Goal: Task Accomplishment & Management: Manage account settings

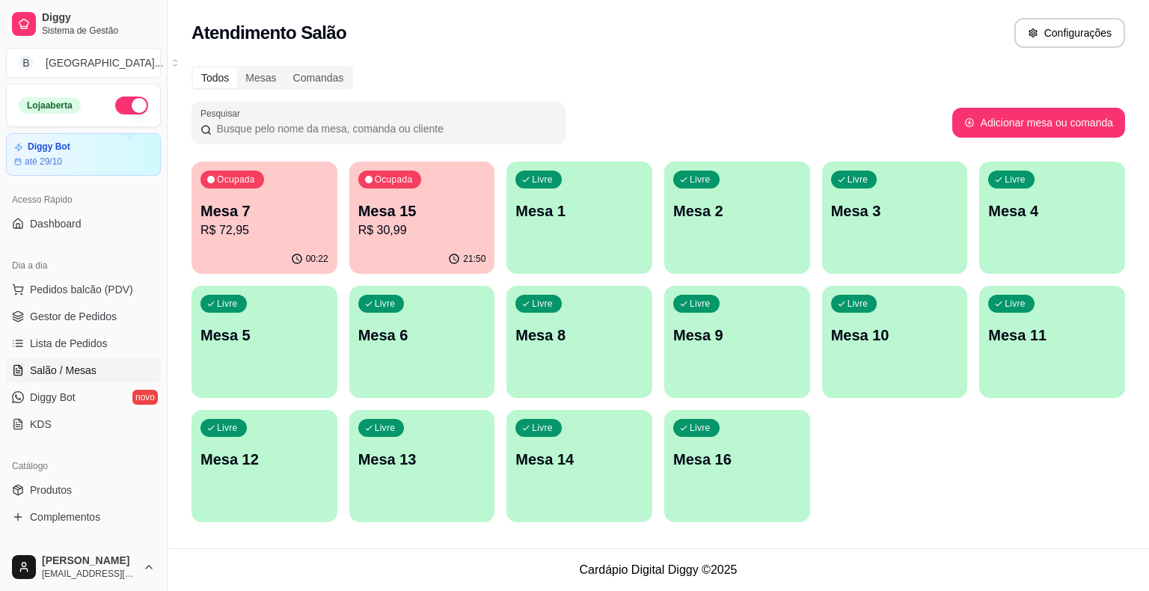
scroll to position [75, 0]
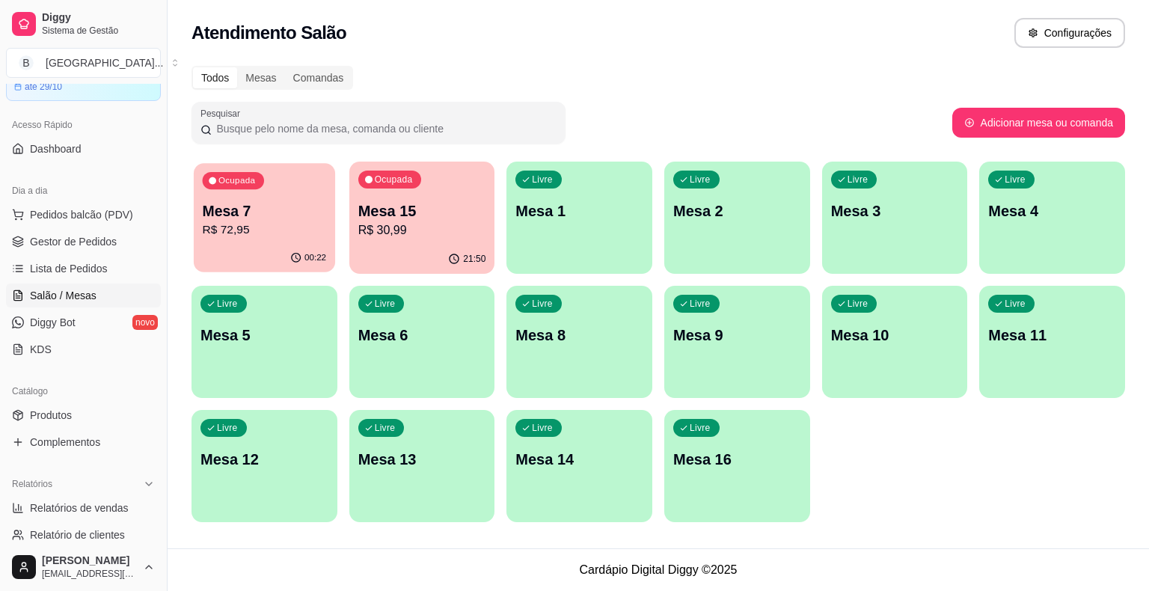
click at [236, 228] on p "R$ 72,95" at bounding box center [265, 229] width 124 height 17
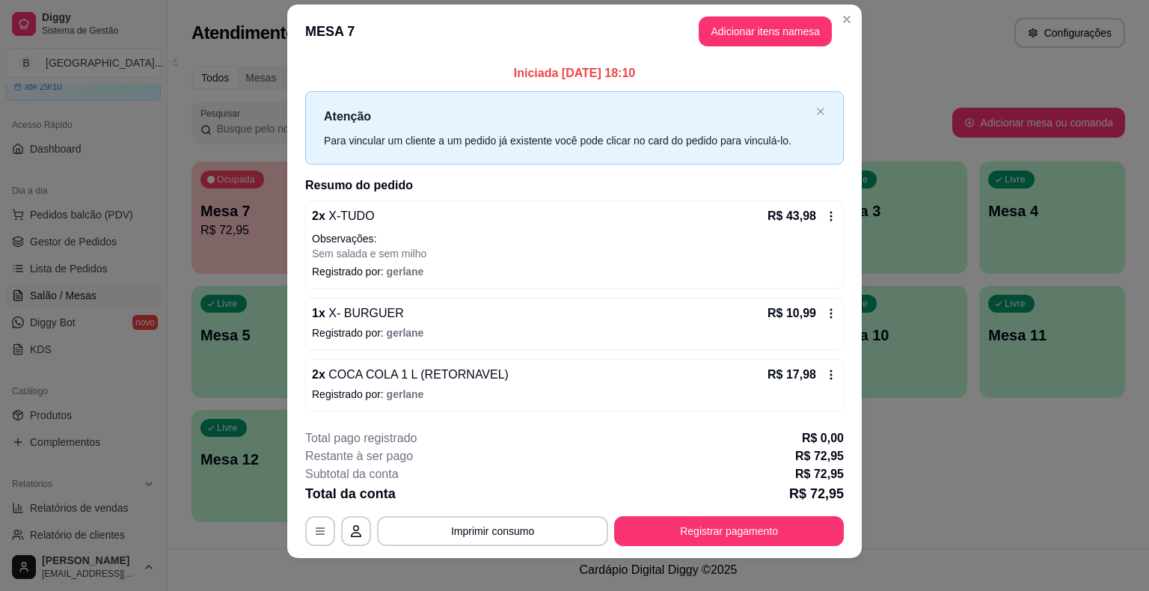
scroll to position [28, 0]
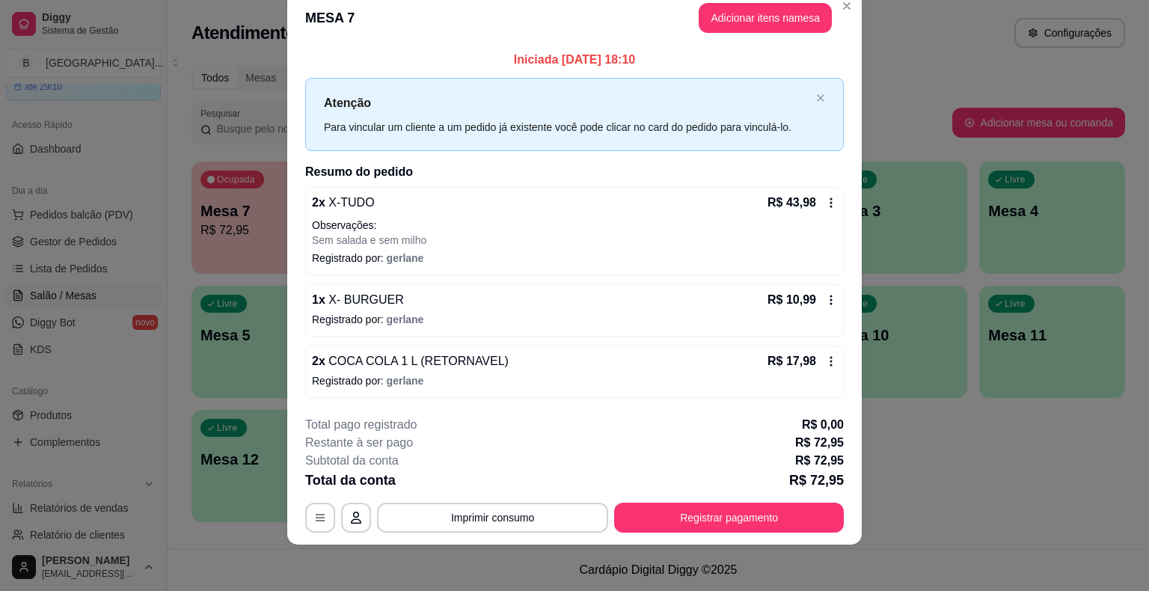
click at [830, 355] on icon at bounding box center [831, 361] width 12 height 12
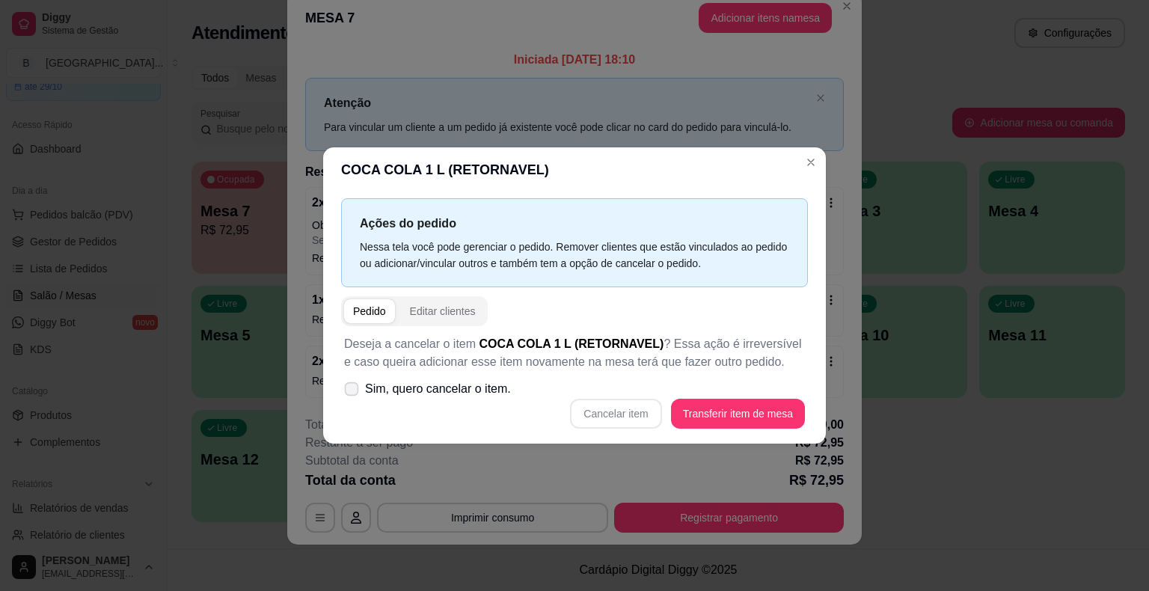
click at [395, 382] on span "Sim, quero cancelar o item." at bounding box center [438, 389] width 146 height 18
click at [353, 392] on input "Sim, quero cancelar o item." at bounding box center [348, 397] width 10 height 10
checkbox input "true"
click at [631, 403] on button "Cancelar item" at bounding box center [615, 414] width 91 height 30
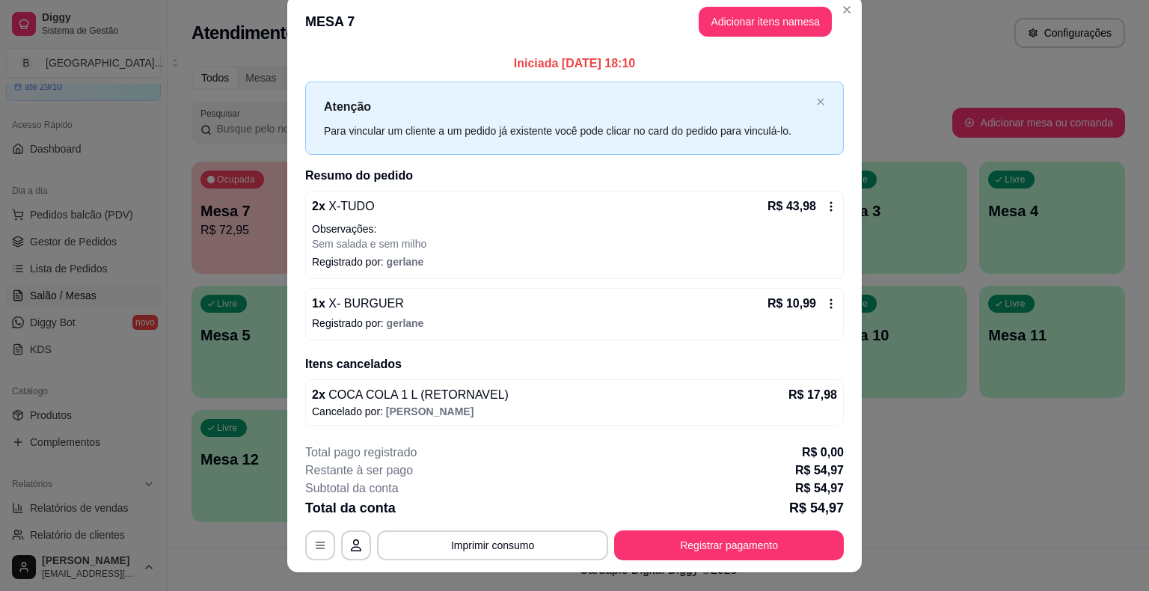
scroll to position [0, 0]
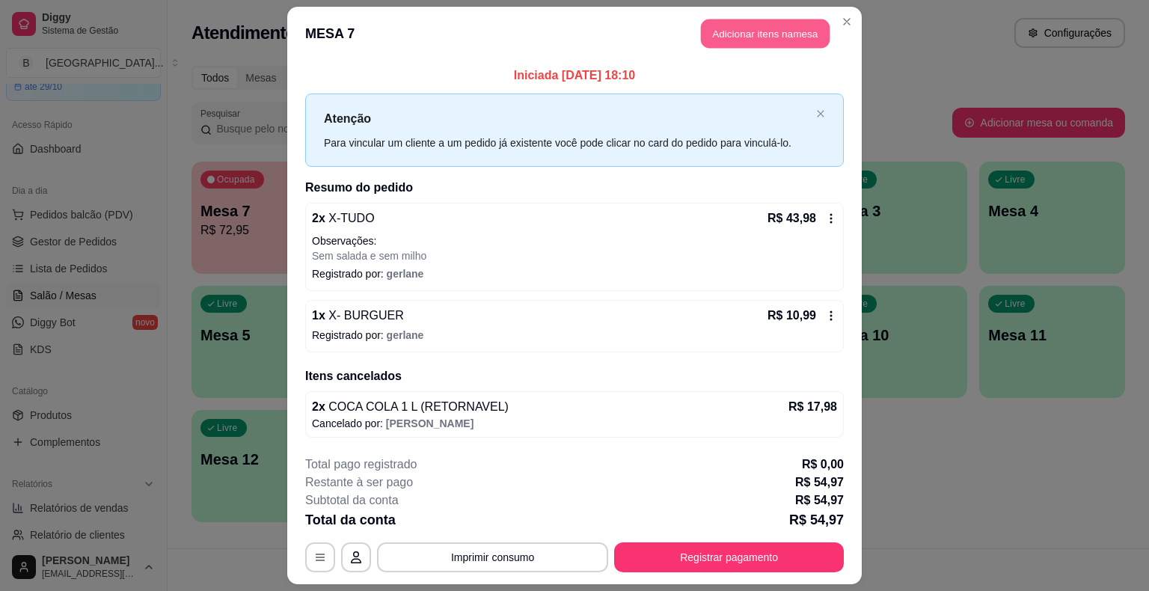
click at [775, 40] on button "Adicionar itens na mesa" at bounding box center [765, 33] width 129 height 29
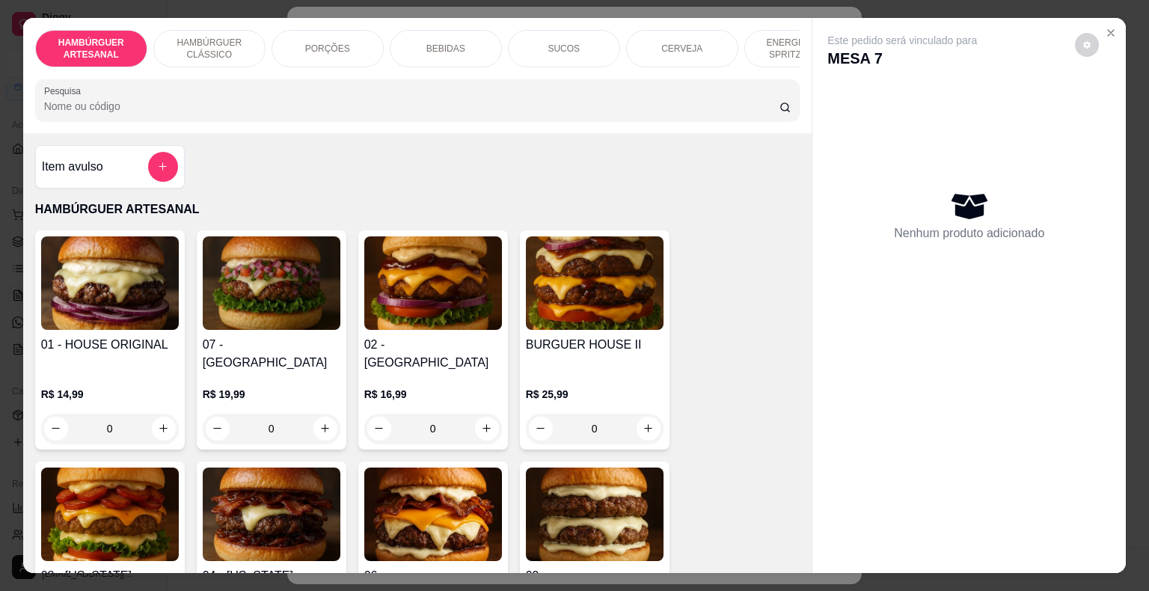
click at [419, 41] on div "BEBIDAS" at bounding box center [446, 48] width 112 height 37
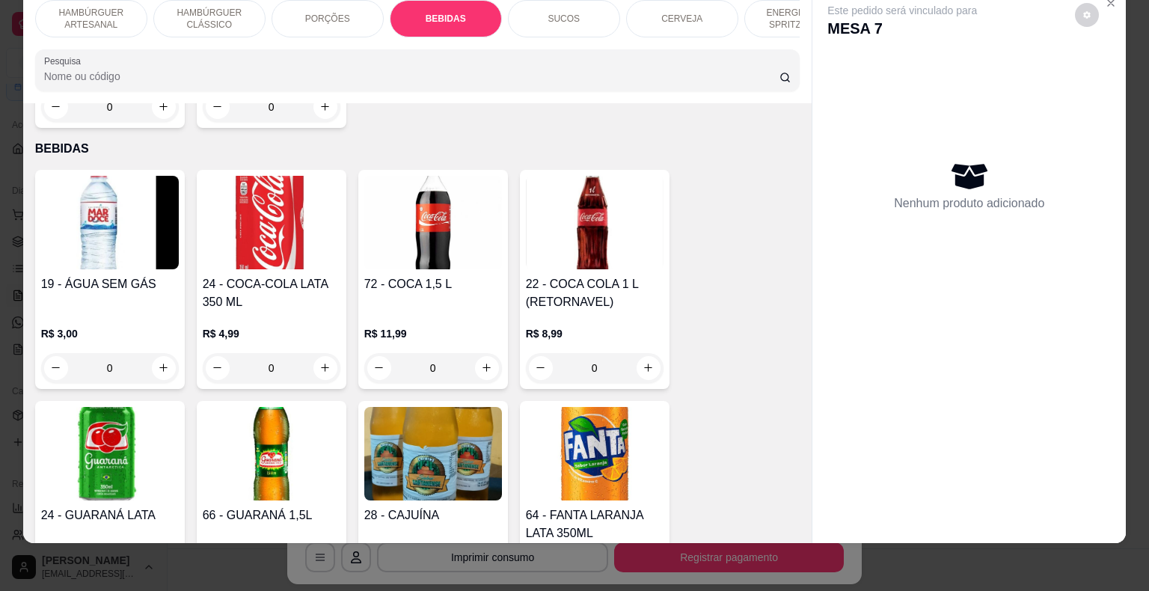
scroll to position [2059, 0]
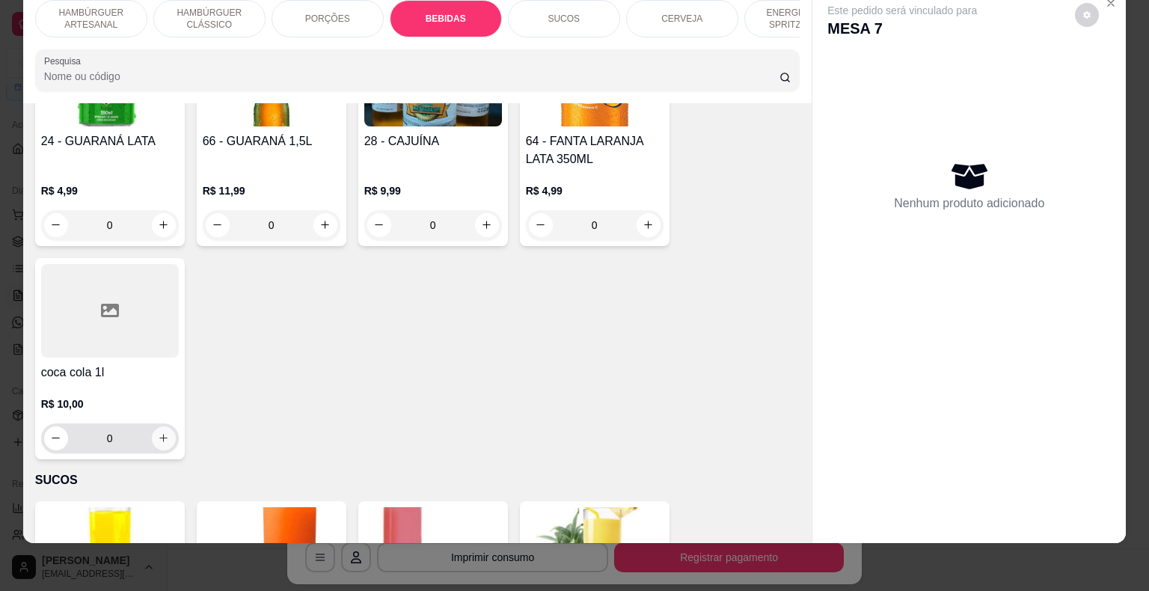
click at [158, 432] on icon "increase-product-quantity" at bounding box center [163, 437] width 11 height 11
type input "1"
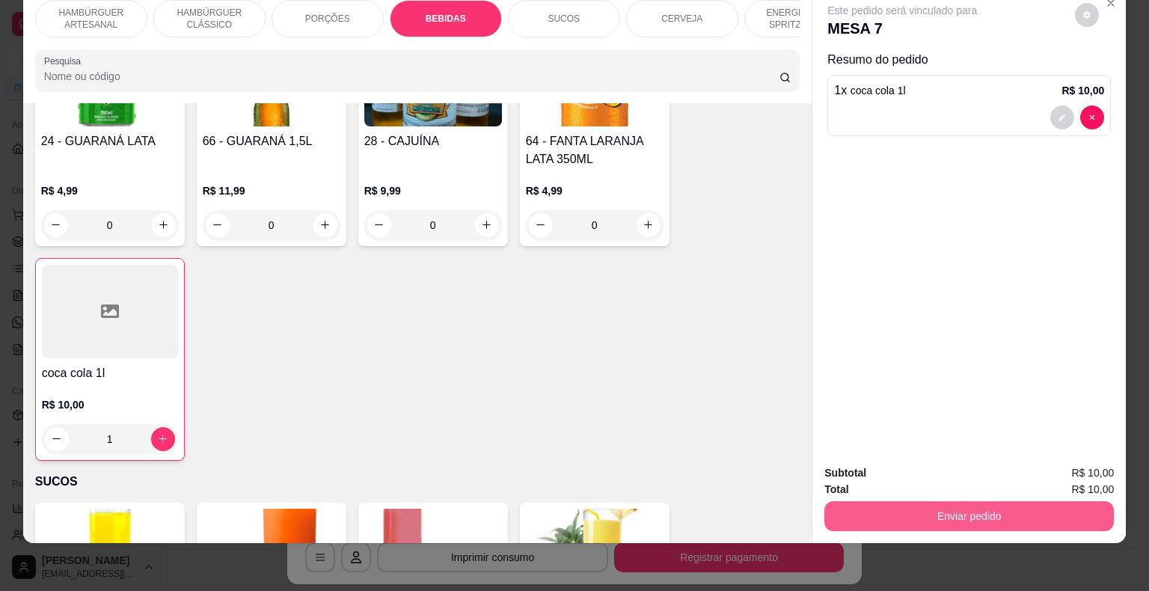
click at [1036, 502] on button "Enviar pedido" at bounding box center [969, 516] width 290 height 30
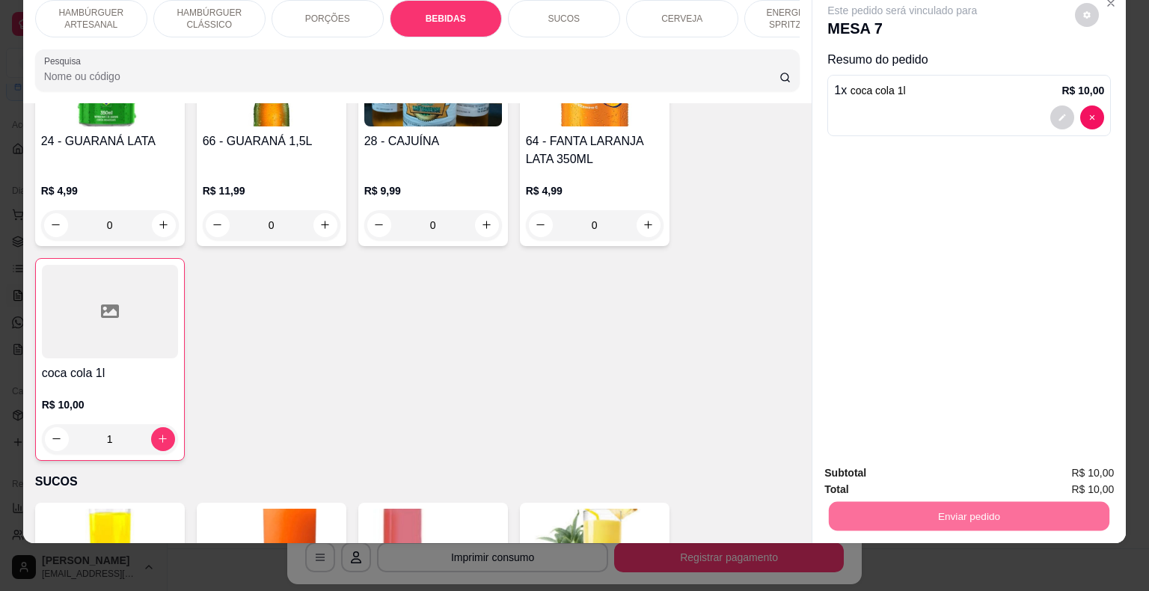
click at [1087, 455] on button "Enviar pedido" at bounding box center [1075, 468] width 85 height 28
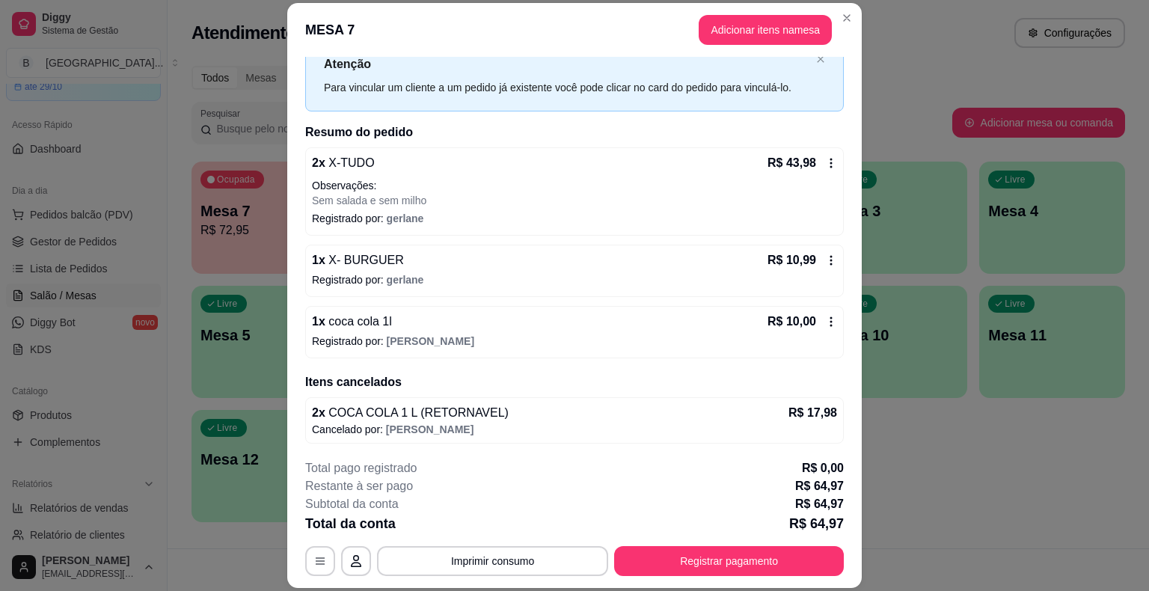
scroll to position [45, 0]
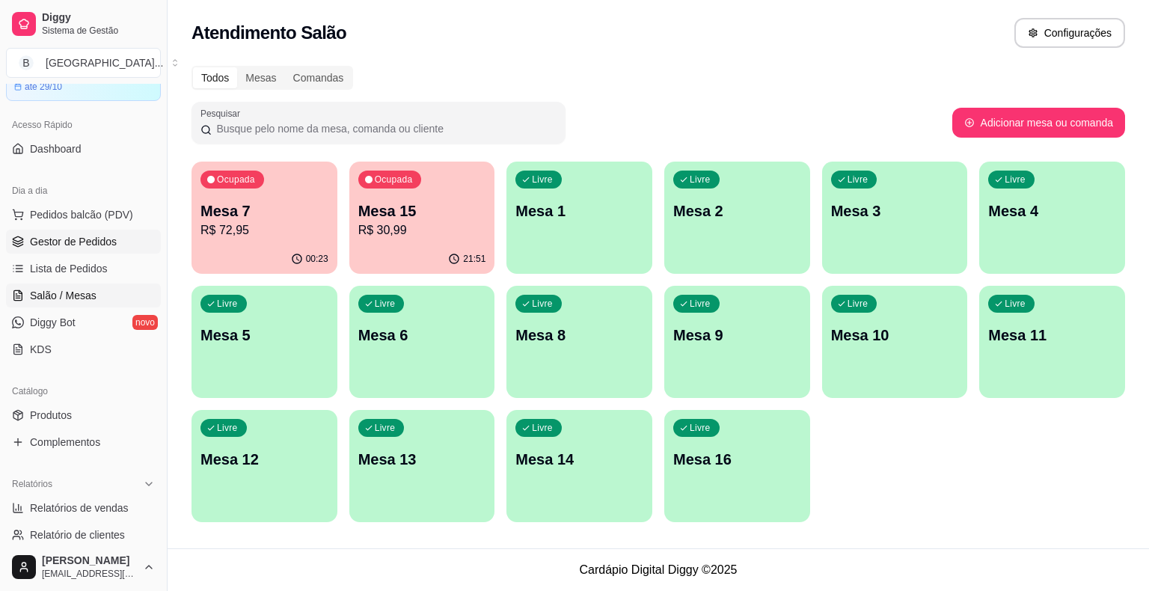
click at [55, 248] on link "Gestor de Pedidos" at bounding box center [83, 242] width 155 height 24
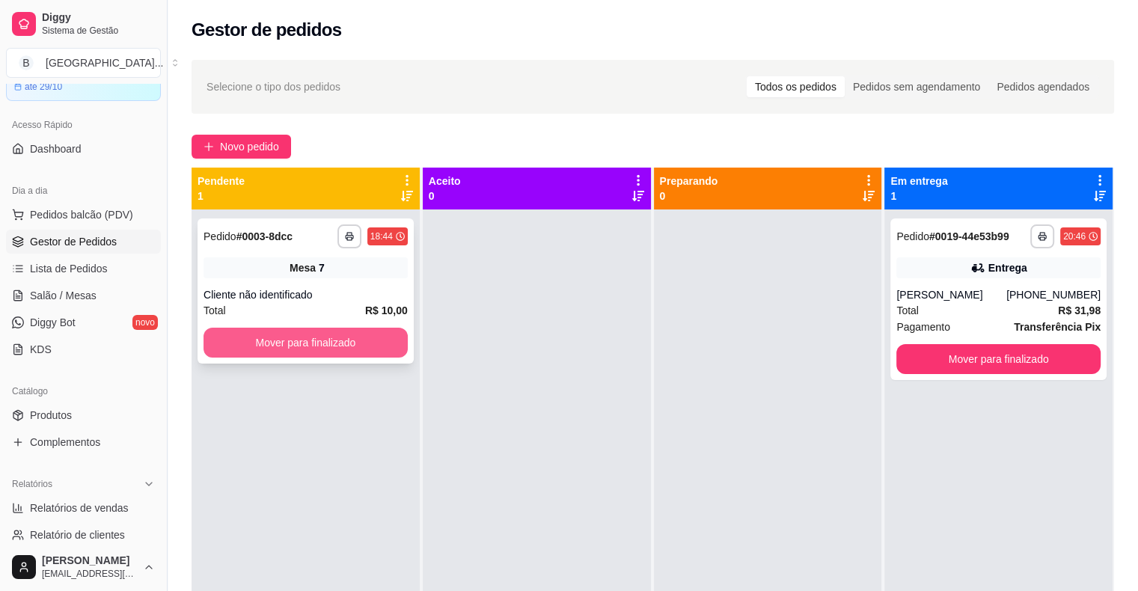
click at [348, 343] on button "Mover para finalizado" at bounding box center [305, 343] width 204 height 30
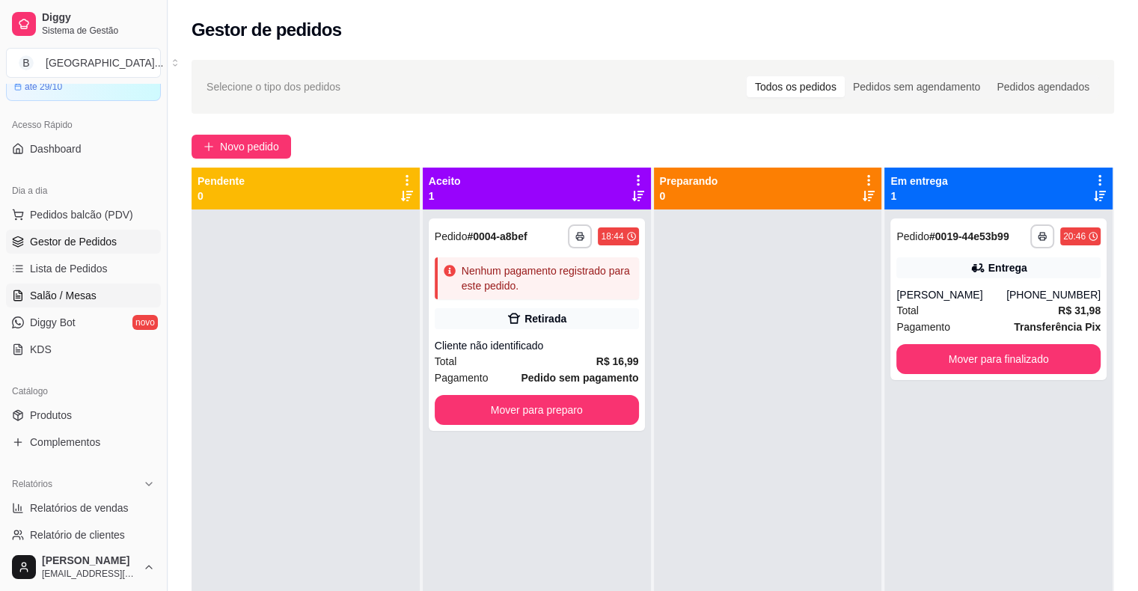
click at [80, 292] on span "Salão / Mesas" at bounding box center [63, 295] width 67 height 15
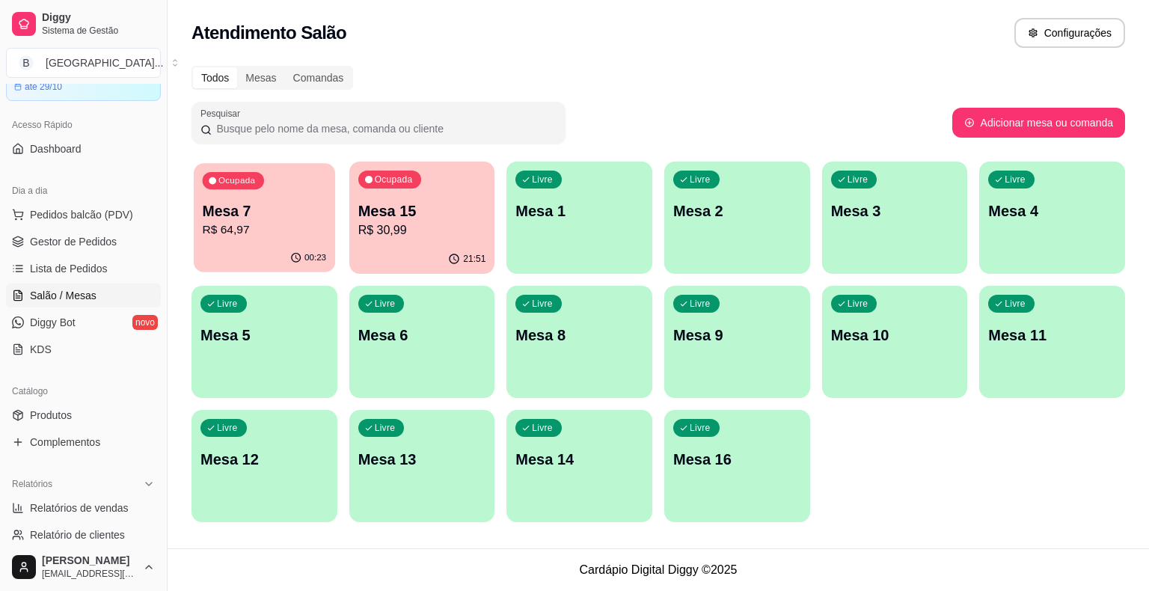
click at [205, 225] on p "R$ 64,97" at bounding box center [265, 229] width 124 height 17
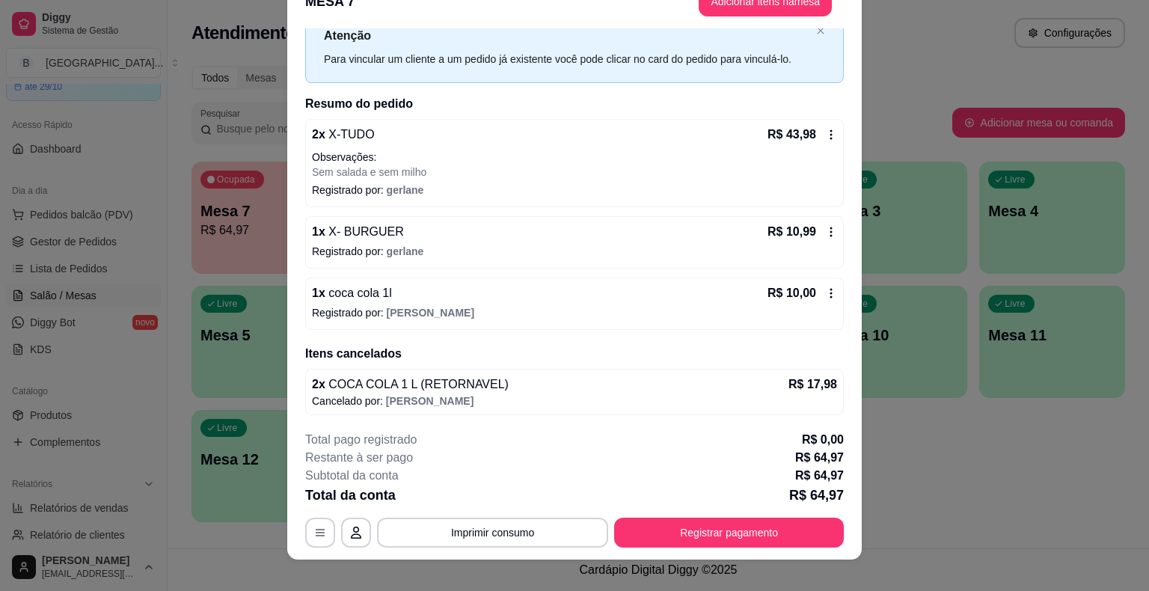
scroll to position [45, 0]
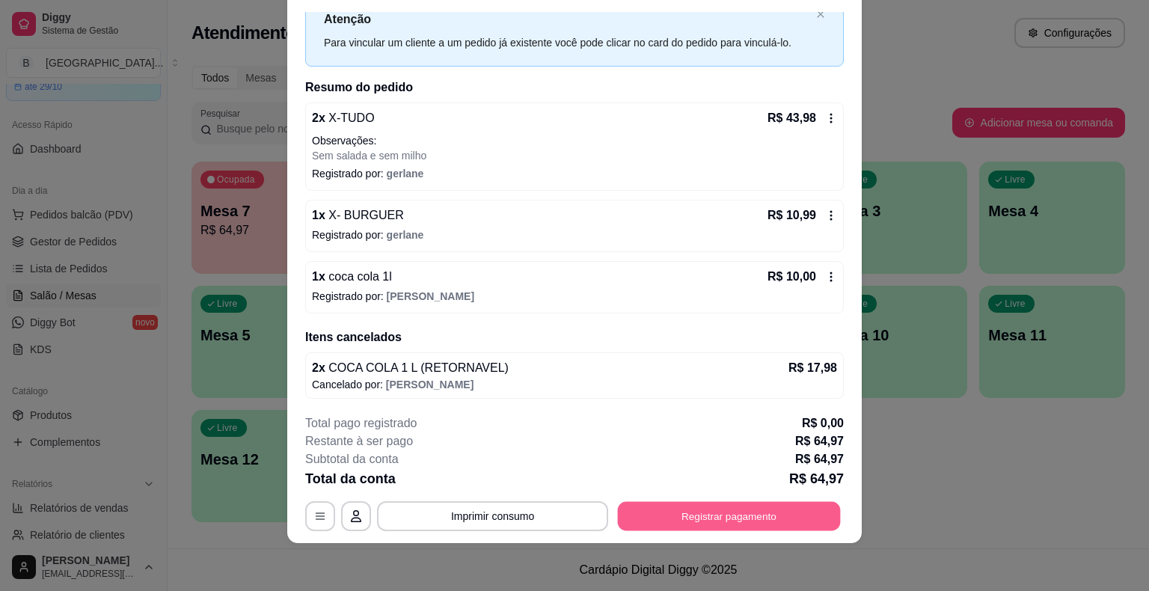
click at [700, 507] on button "Registrar pagamento" at bounding box center [729, 516] width 223 height 29
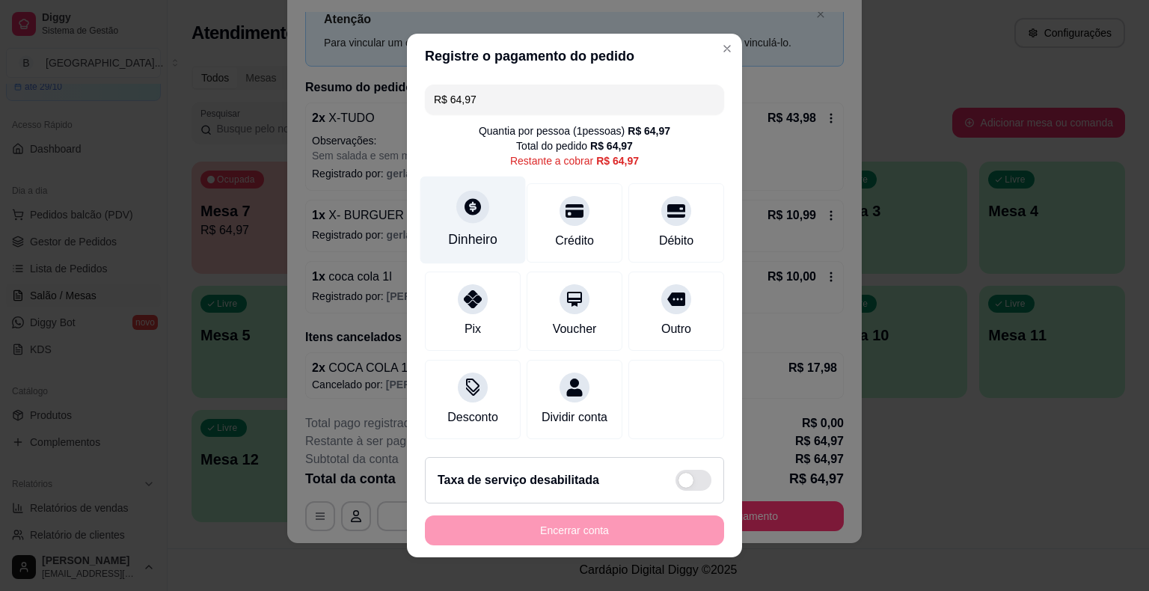
scroll to position [13, 0]
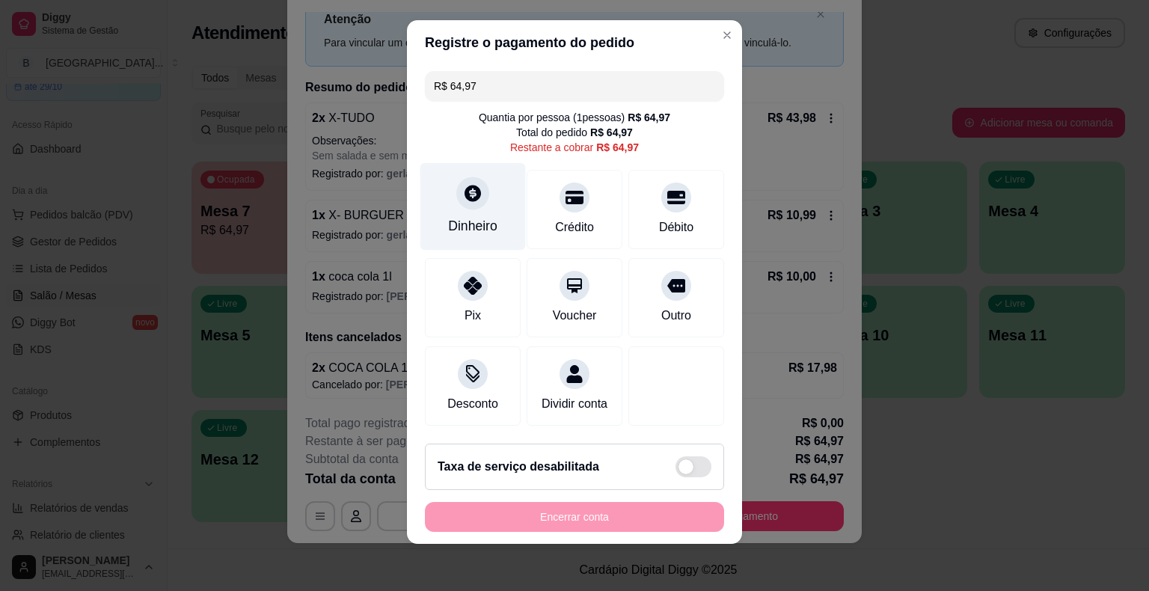
click at [475, 193] on icon at bounding box center [472, 192] width 19 height 19
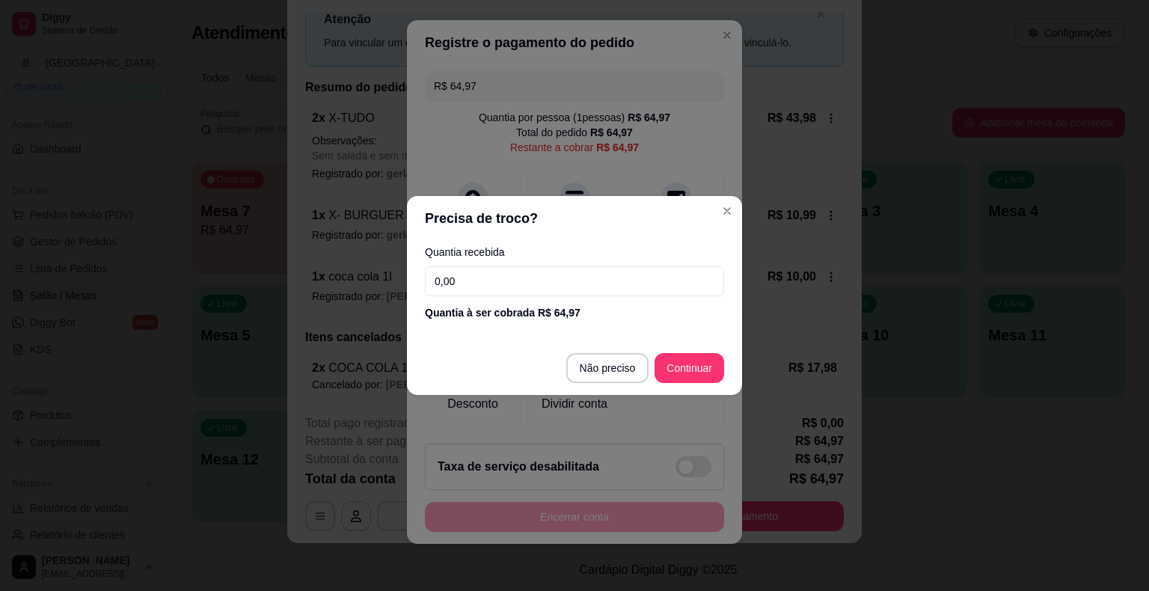
click at [484, 285] on input "0,00" at bounding box center [574, 281] width 299 height 30
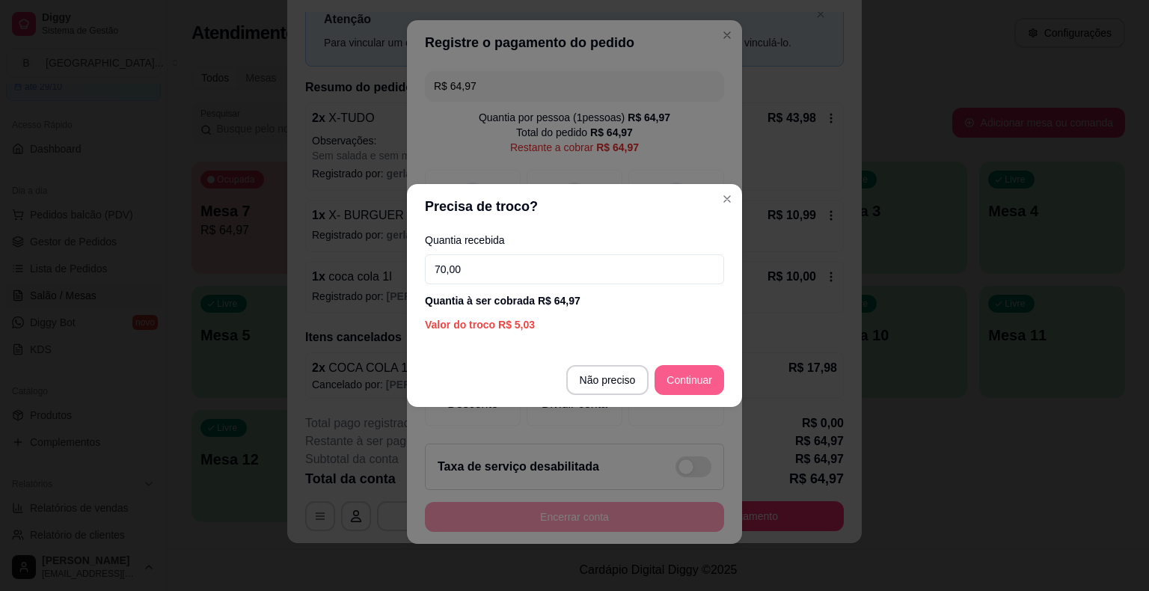
type input "70,00"
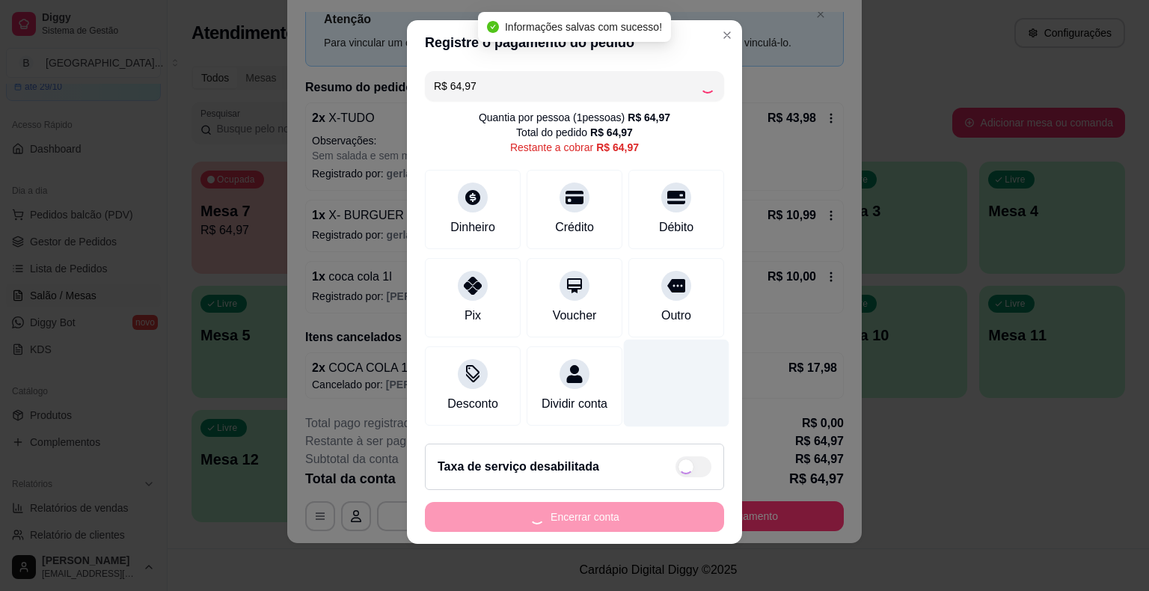
type input "R$ 0,00"
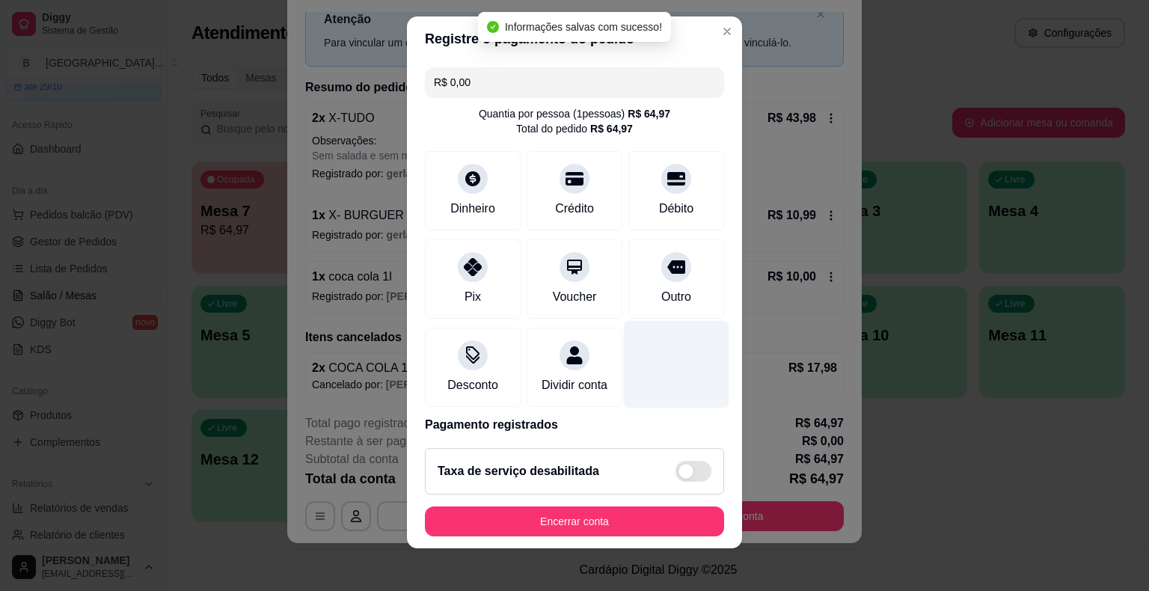
scroll to position [8, 0]
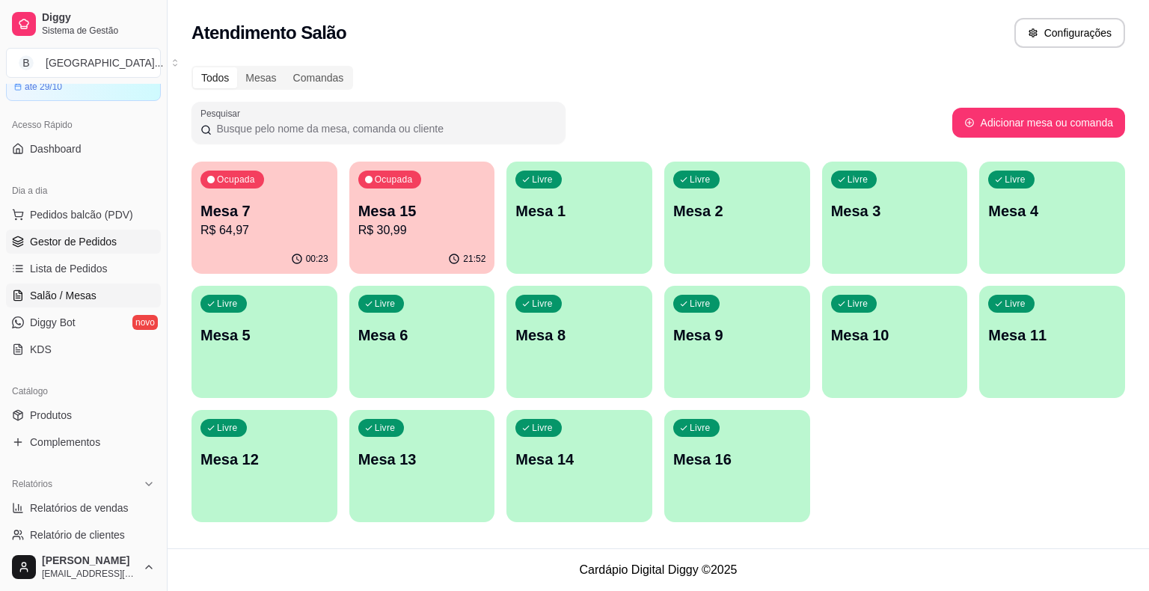
click at [83, 248] on span "Gestor de Pedidos" at bounding box center [73, 241] width 87 height 15
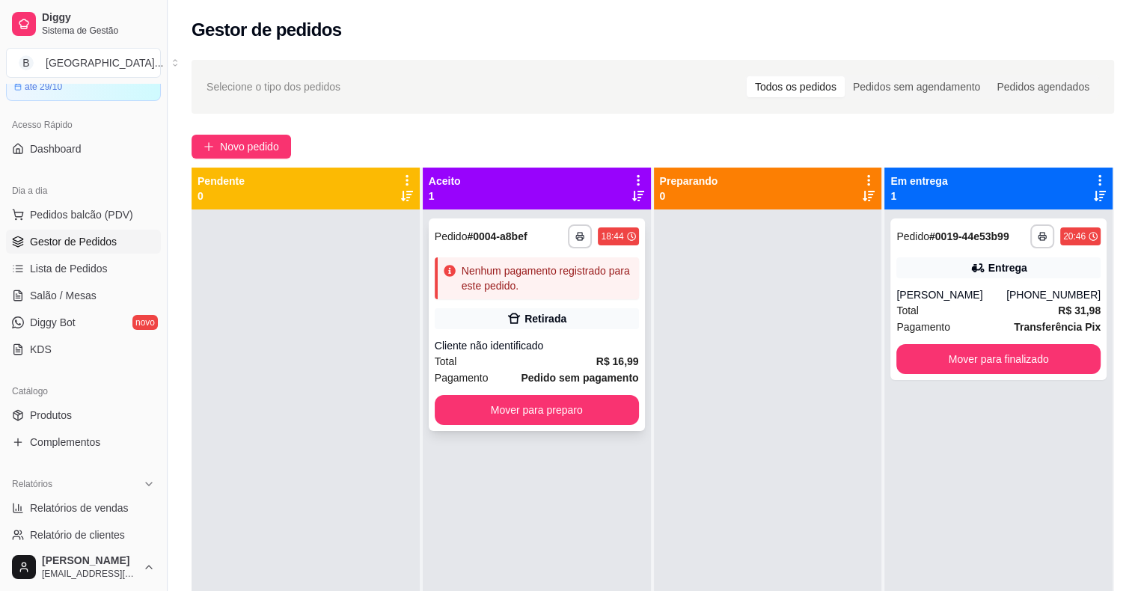
click at [612, 347] on div "Cliente não identificado" at bounding box center [537, 345] width 204 height 15
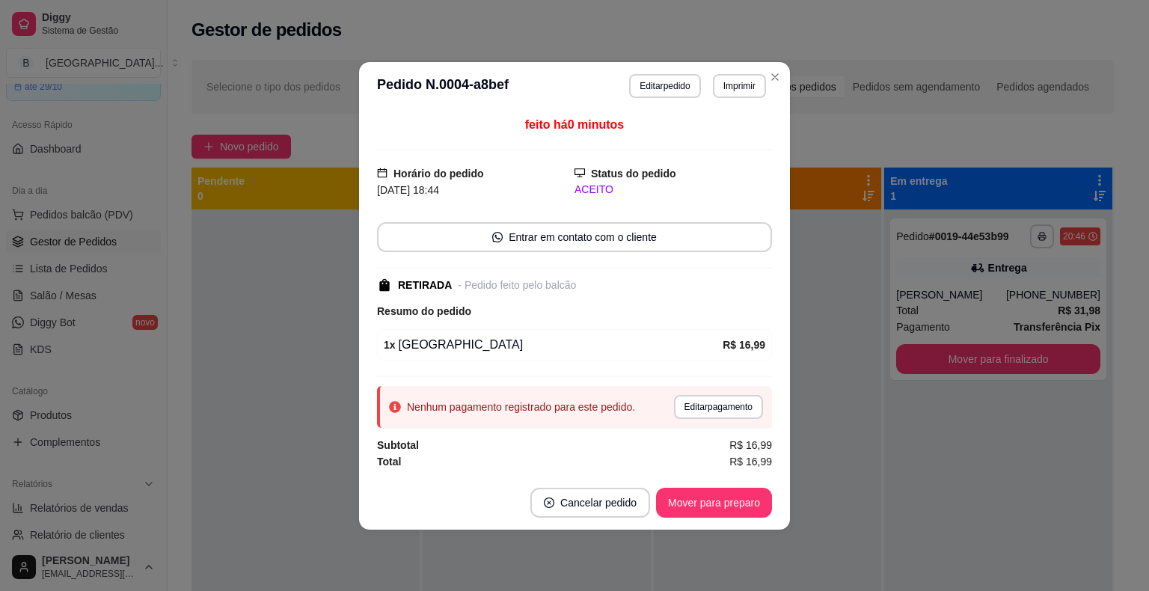
click at [695, 390] on div "Nenhum pagamento registrado para este pedido. Editar pagamento" at bounding box center [574, 407] width 395 height 42
click at [688, 411] on button "Editar pagamento" at bounding box center [718, 407] width 89 height 24
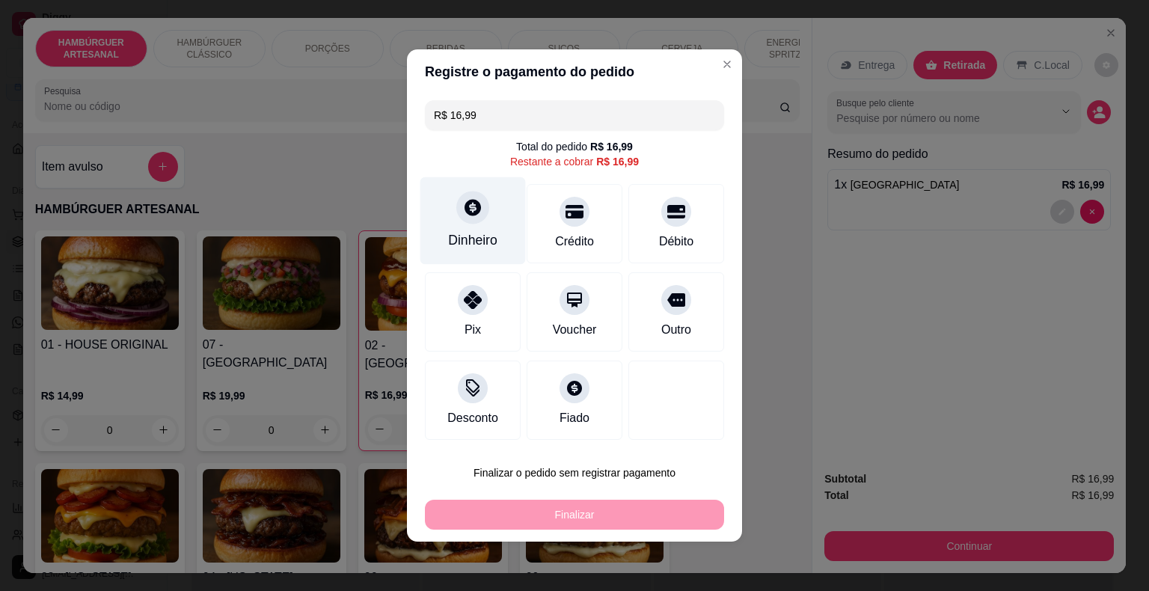
click at [483, 227] on div "Dinheiro" at bounding box center [472, 221] width 105 height 88
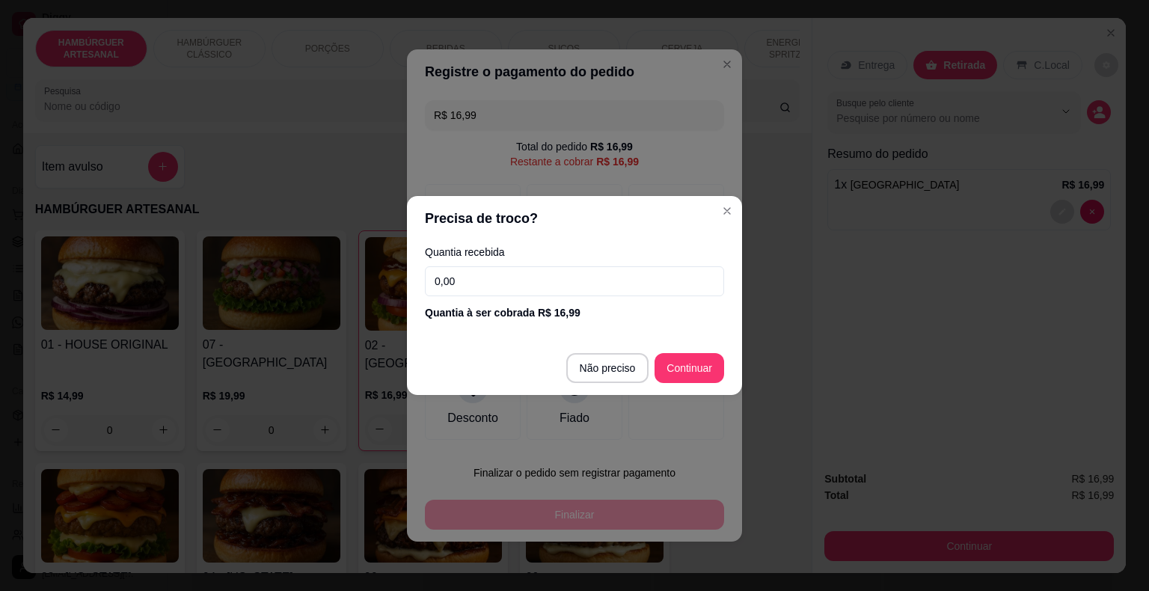
click at [556, 286] on input "0,00" at bounding box center [574, 281] width 299 height 30
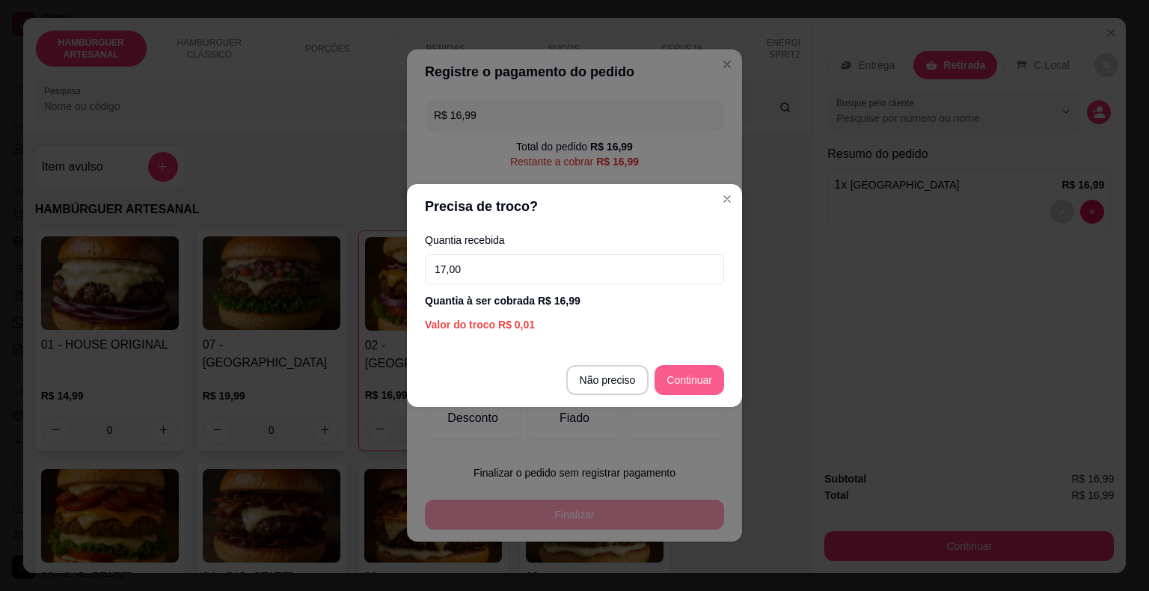
type input "17,00"
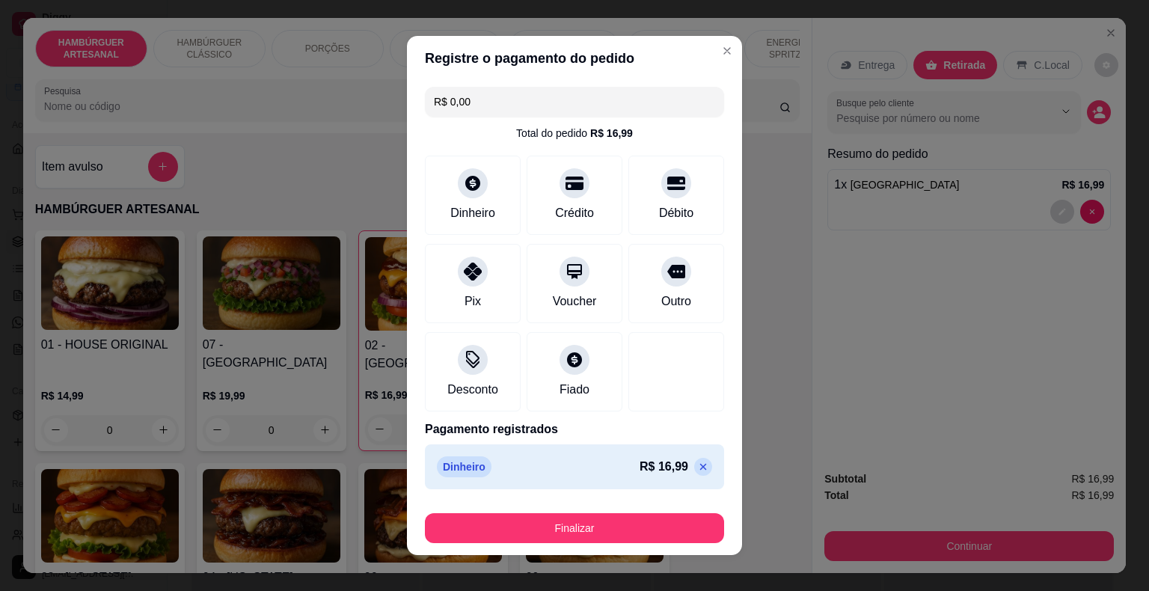
type input "R$ 0,00"
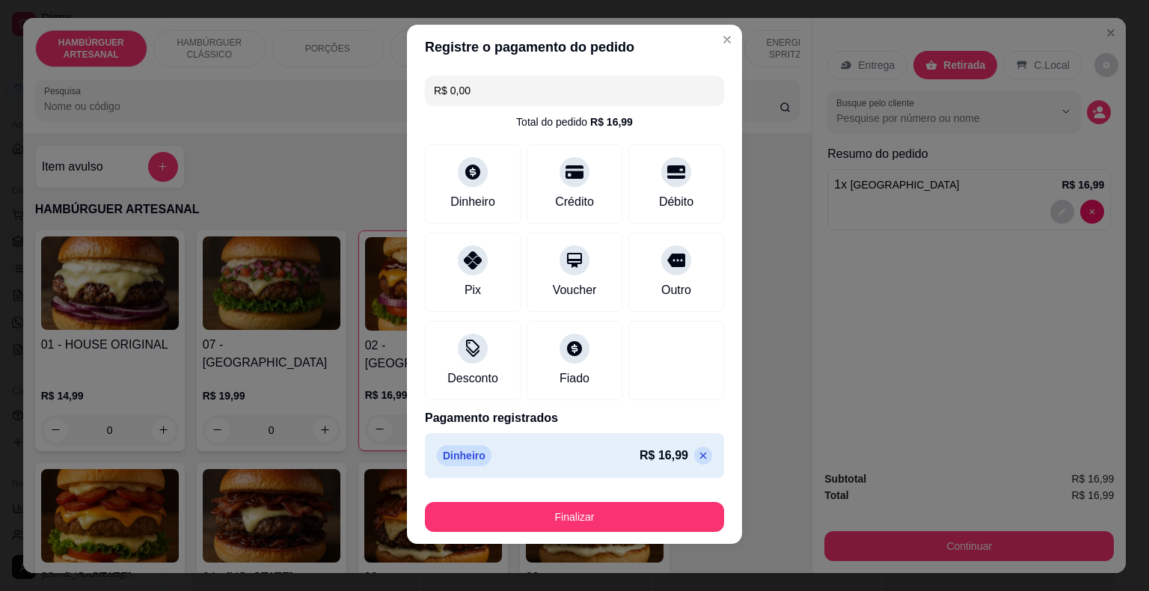
click at [607, 498] on div "Finalizar" at bounding box center [574, 514] width 299 height 36
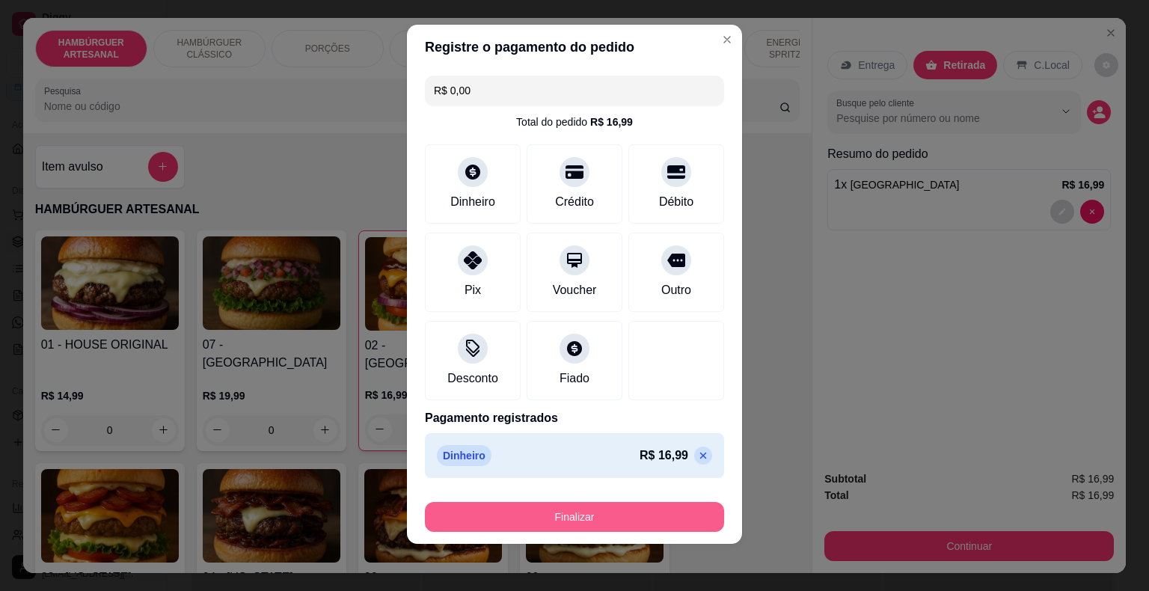
click at [595, 525] on button "Finalizar" at bounding box center [574, 517] width 299 height 30
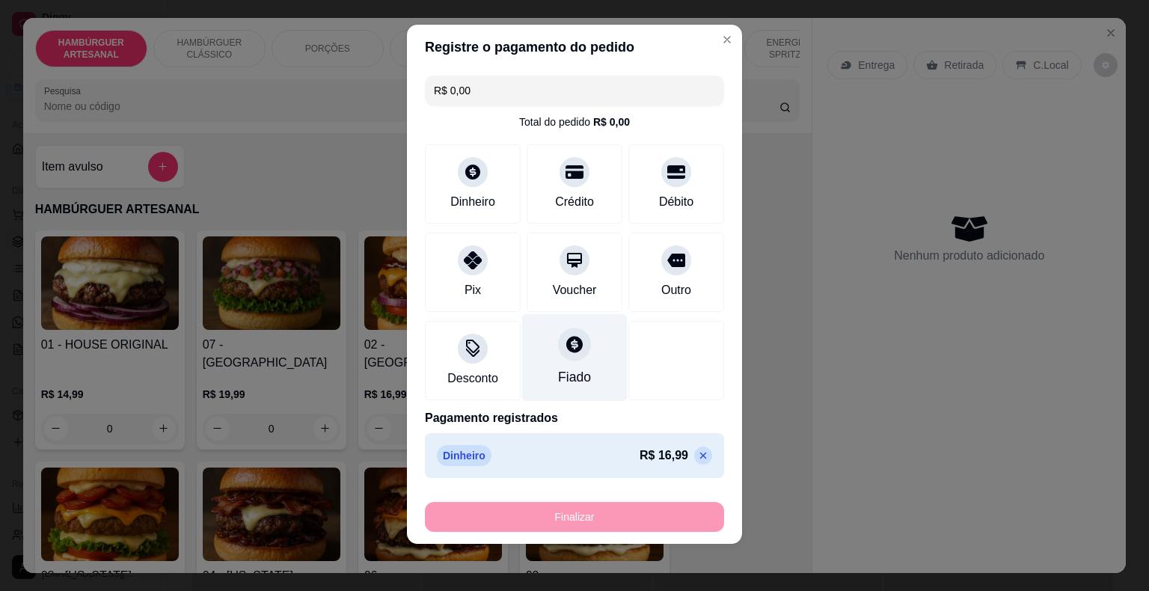
type input "0"
type input "-R$ 16,99"
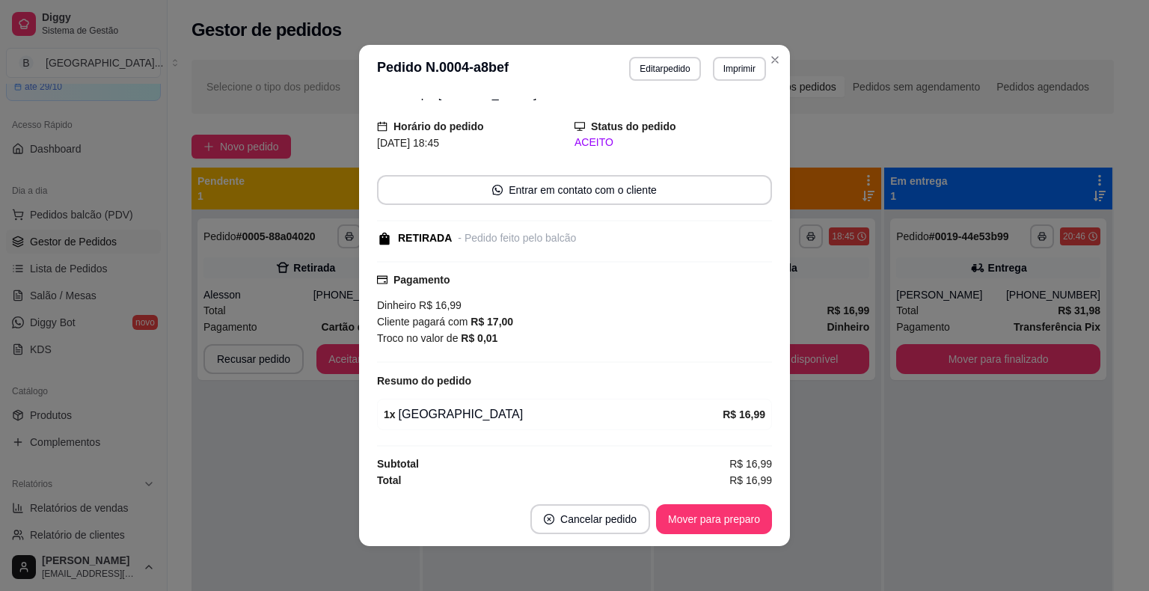
scroll to position [3, 0]
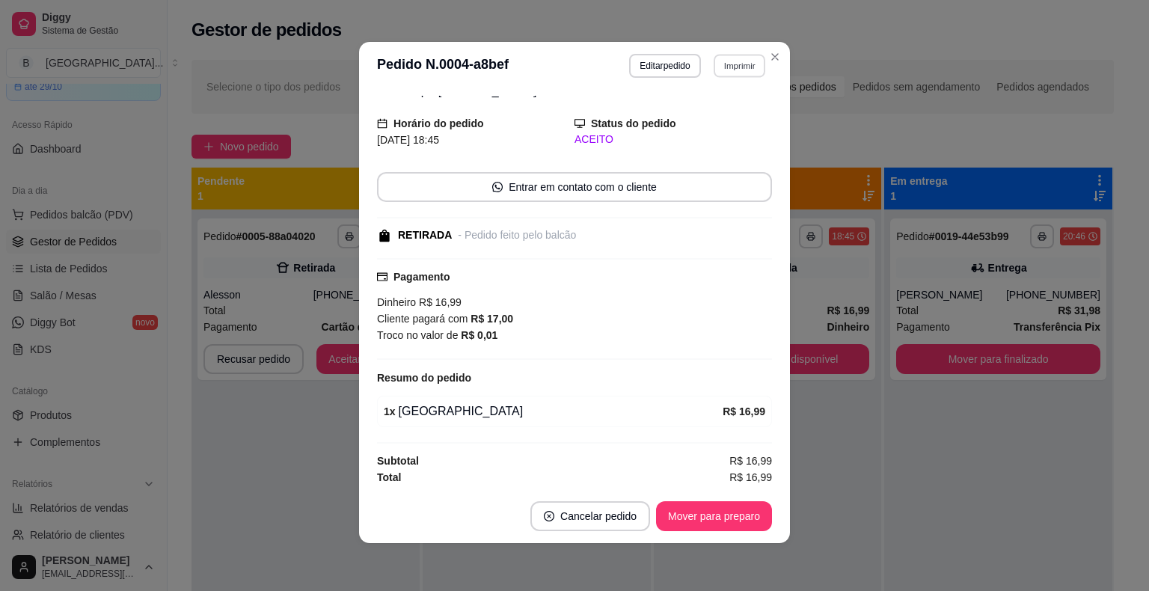
click at [723, 70] on button "Imprimir" at bounding box center [740, 65] width 52 height 23
drag, startPoint x: 726, startPoint y: 88, endPoint x: 718, endPoint y: 128, distance: 41.2
click at [726, 90] on h4 "Escolha a impressora" at bounding box center [707, 92] width 108 height 15
click at [718, 128] on button "IMPRESSORA" at bounding box center [707, 118] width 108 height 24
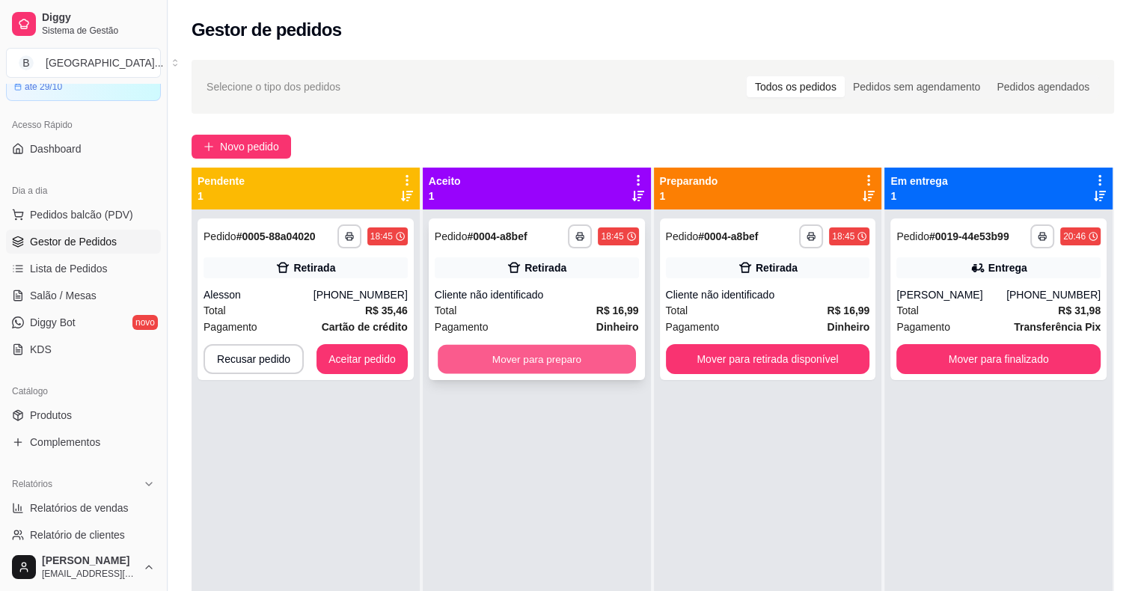
click at [578, 358] on button "Mover para preparo" at bounding box center [537, 359] width 198 height 29
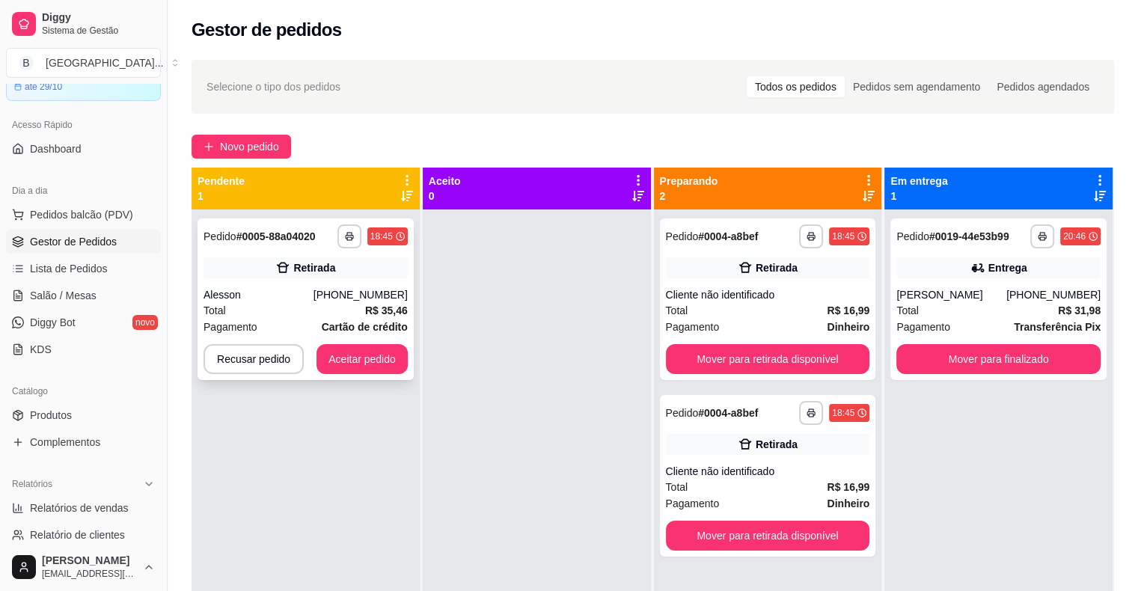
click at [379, 296] on div "(86) 98170-8669" at bounding box center [360, 294] width 94 height 15
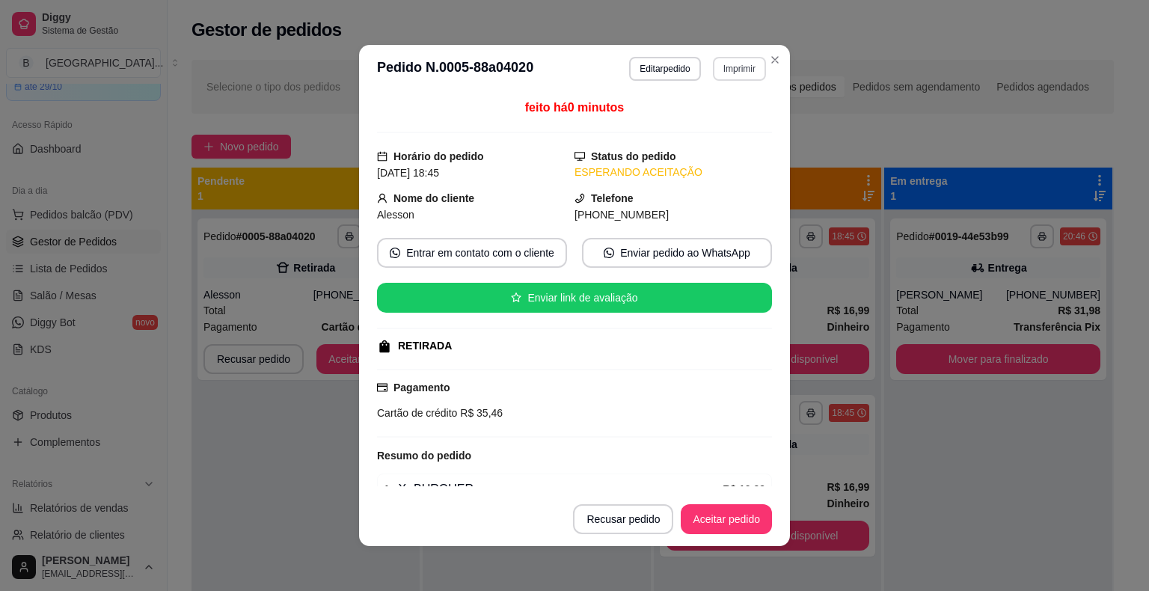
click at [716, 62] on button "Imprimir" at bounding box center [739, 69] width 53 height 24
click at [711, 126] on button "IMPRESSORA" at bounding box center [707, 120] width 105 height 23
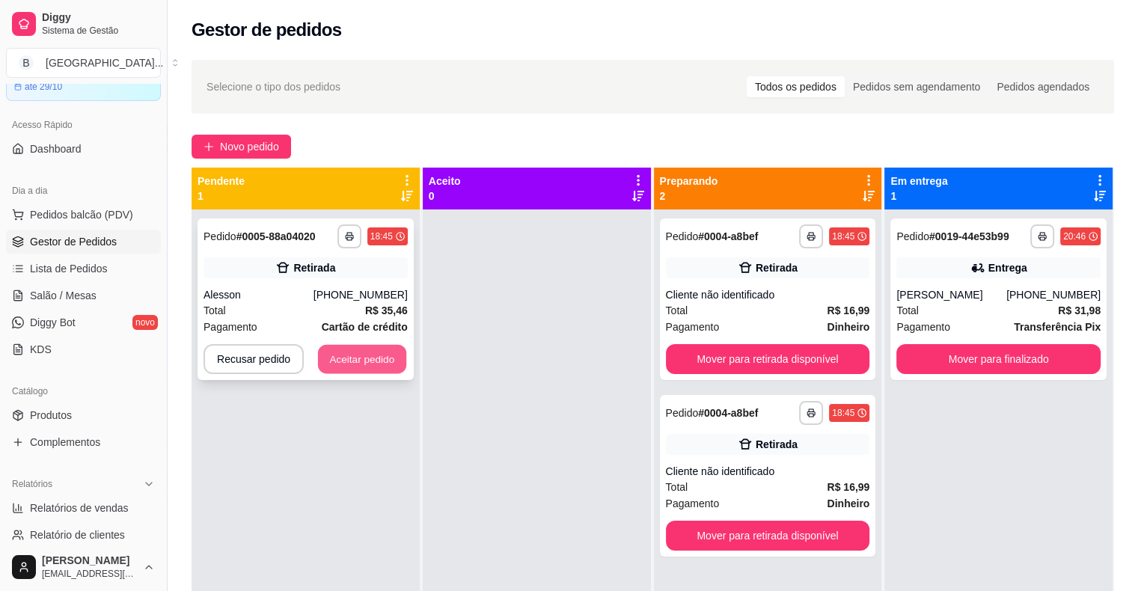
click at [355, 362] on button "Aceitar pedido" at bounding box center [362, 359] width 88 height 29
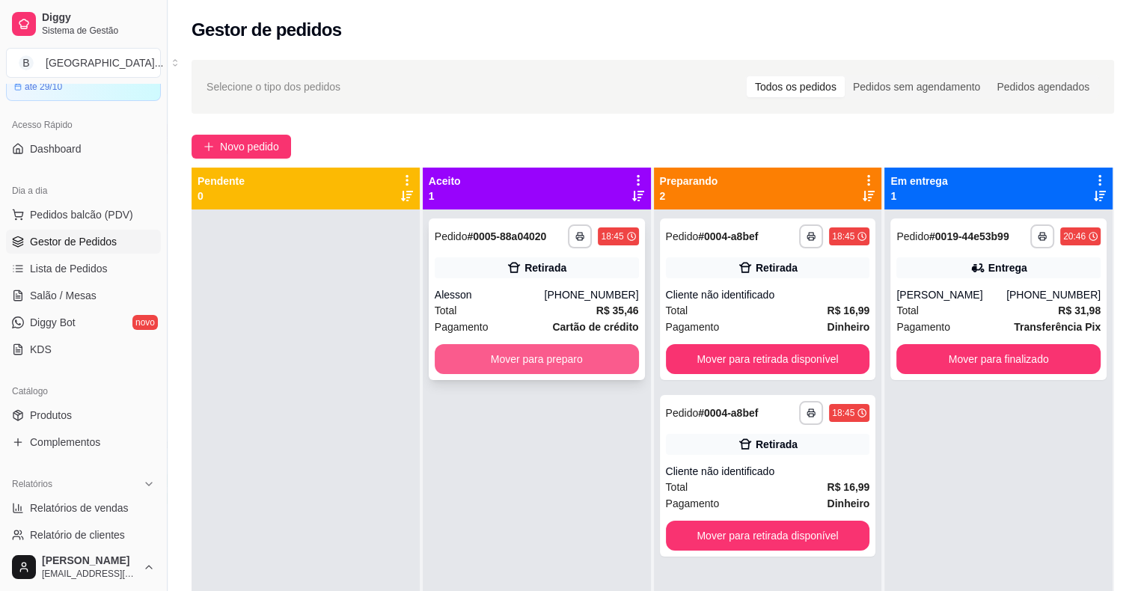
click at [492, 367] on button "Mover para preparo" at bounding box center [537, 359] width 204 height 30
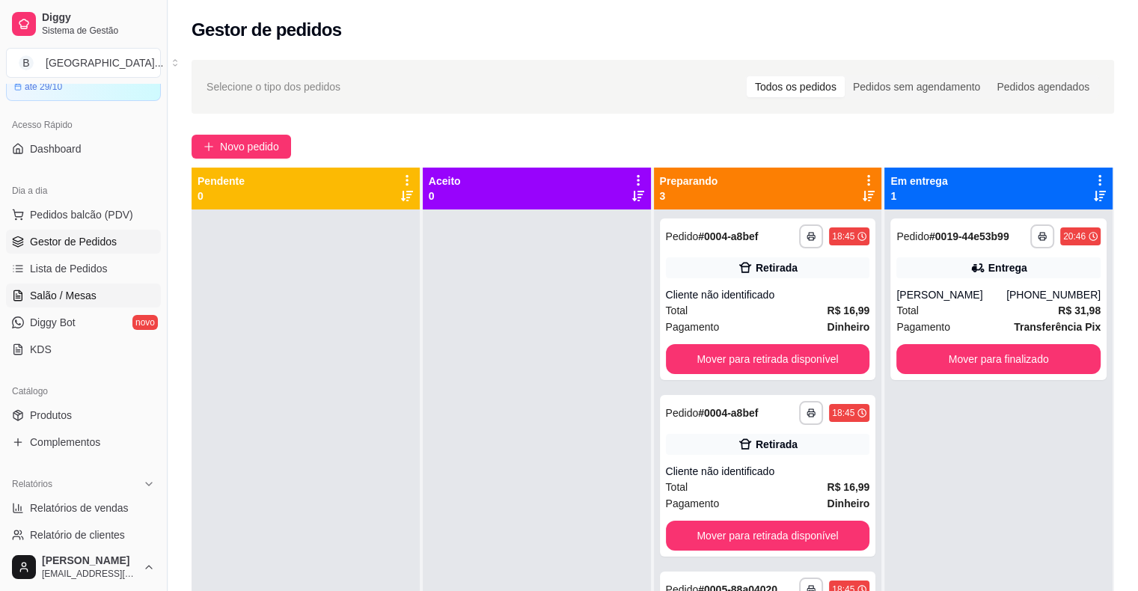
click at [61, 291] on span "Salão / Mesas" at bounding box center [63, 295] width 67 height 15
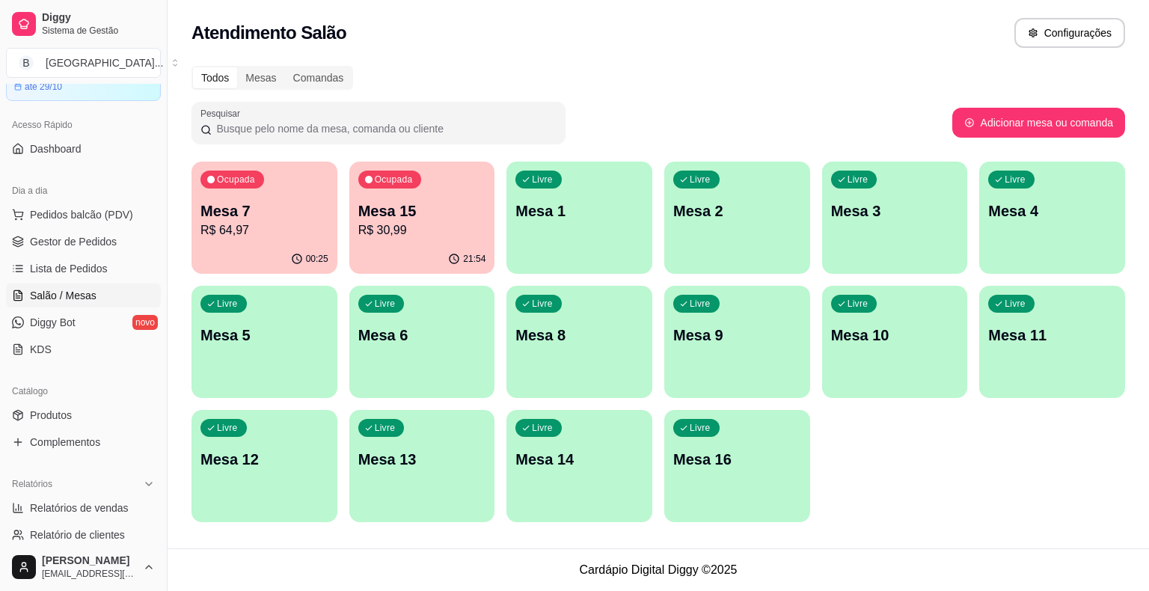
click at [322, 224] on p "R$ 64,97" at bounding box center [265, 230] width 128 height 18
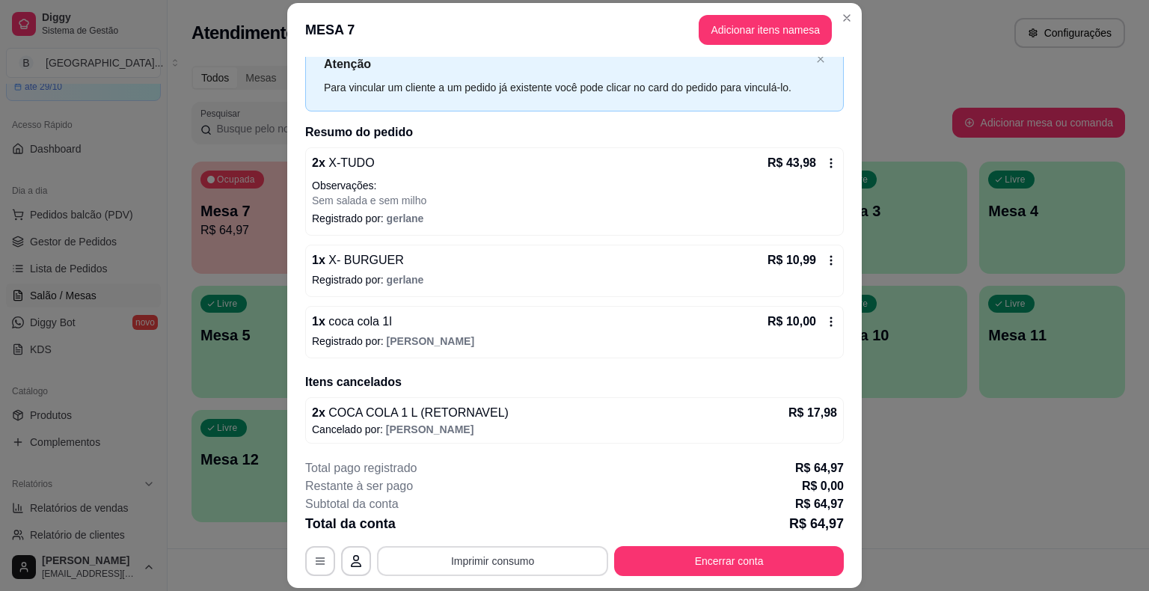
click at [525, 564] on button "Imprimir consumo" at bounding box center [492, 561] width 231 height 30
click at [524, 488] on button "IMPRESSORA" at bounding box center [492, 498] width 108 height 24
click at [720, 560] on button "Encerrar conta" at bounding box center [729, 561] width 230 height 30
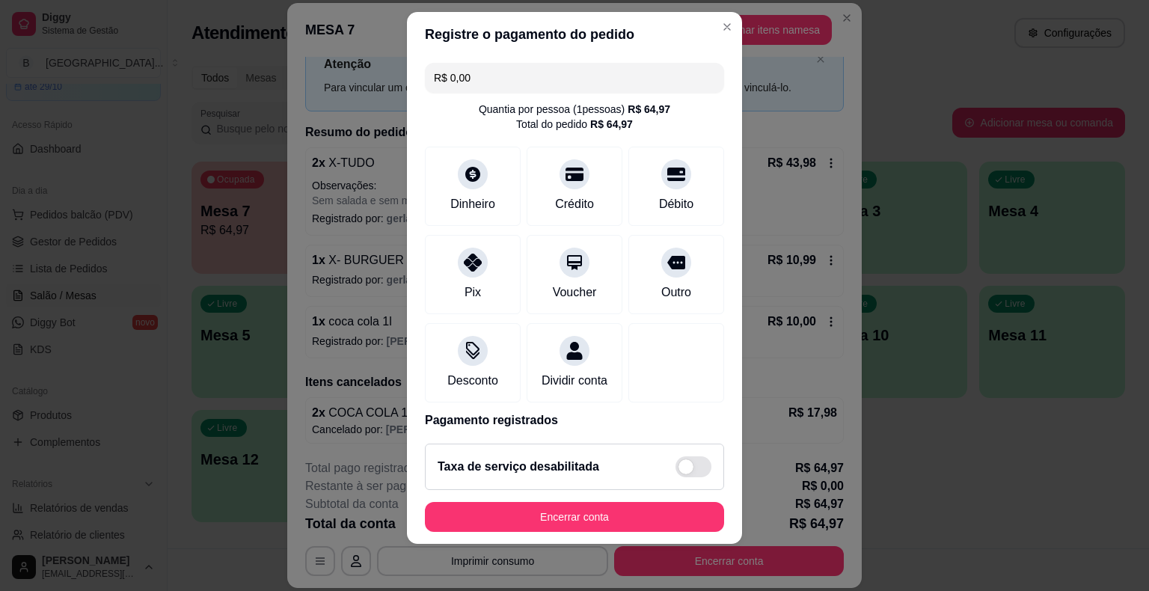
scroll to position [70, 0]
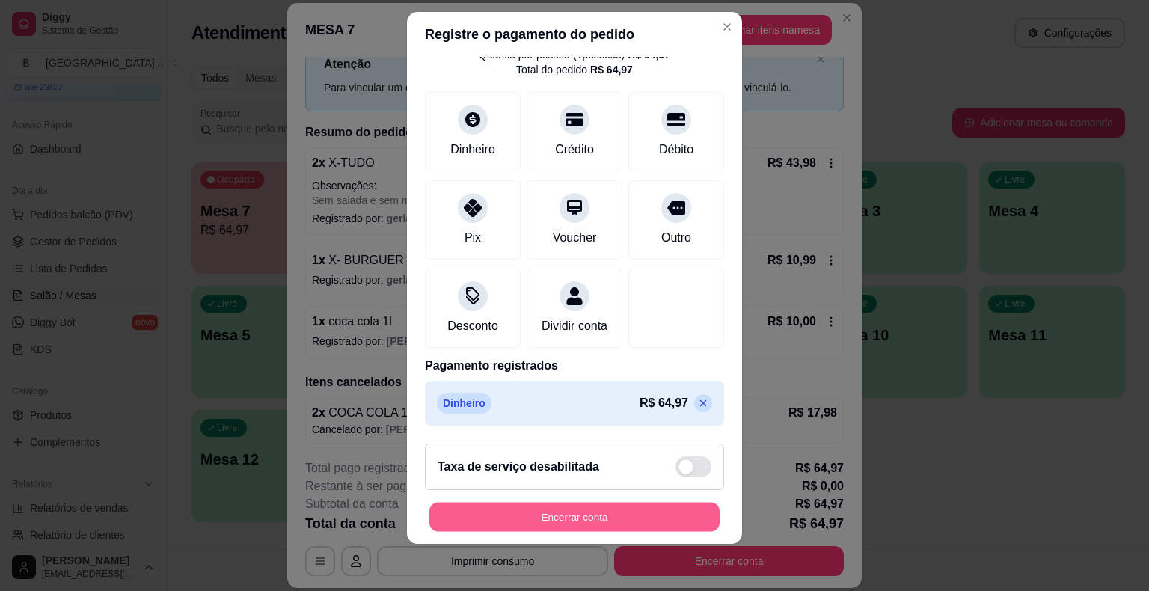
click at [512, 530] on button "Encerrar conta" at bounding box center [574, 516] width 290 height 29
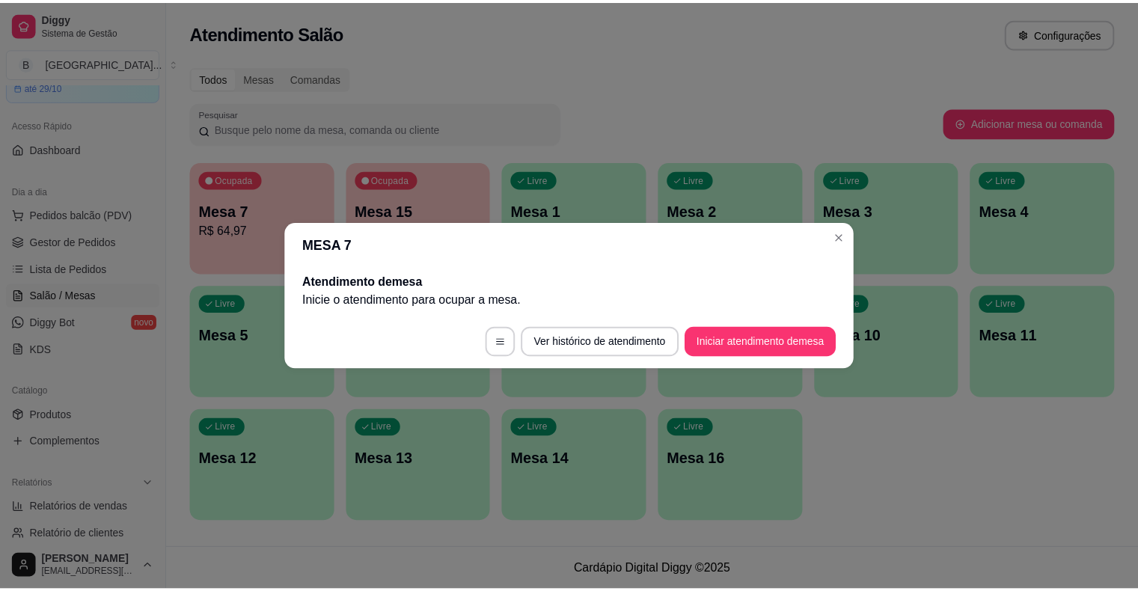
scroll to position [0, 0]
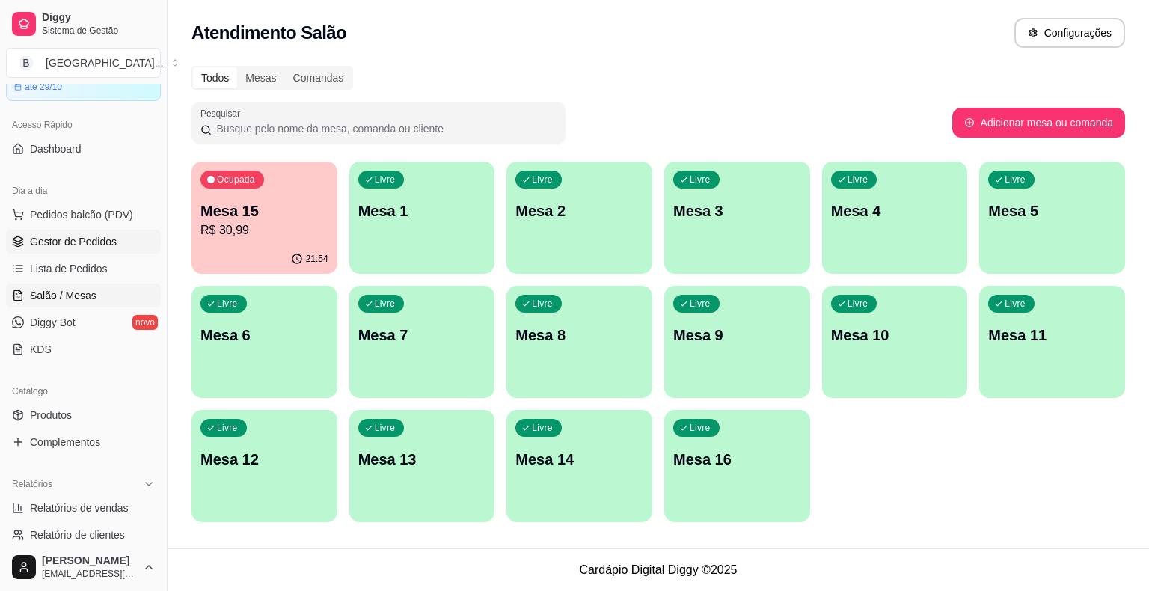
click at [70, 239] on span "Gestor de Pedidos" at bounding box center [73, 241] width 87 height 15
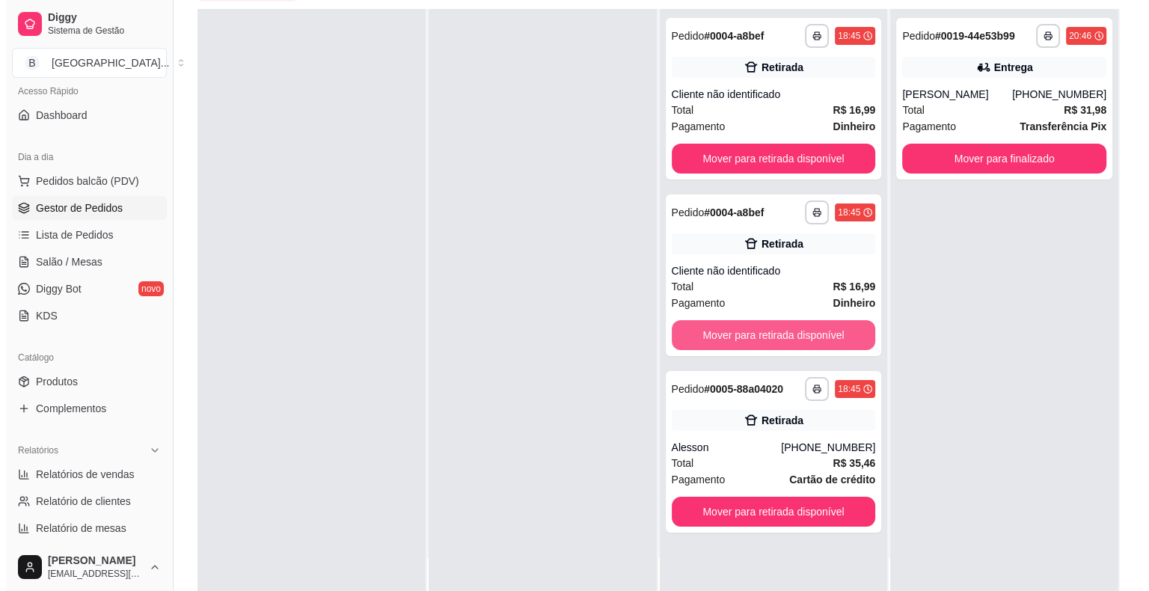
scroll to position [227, 0]
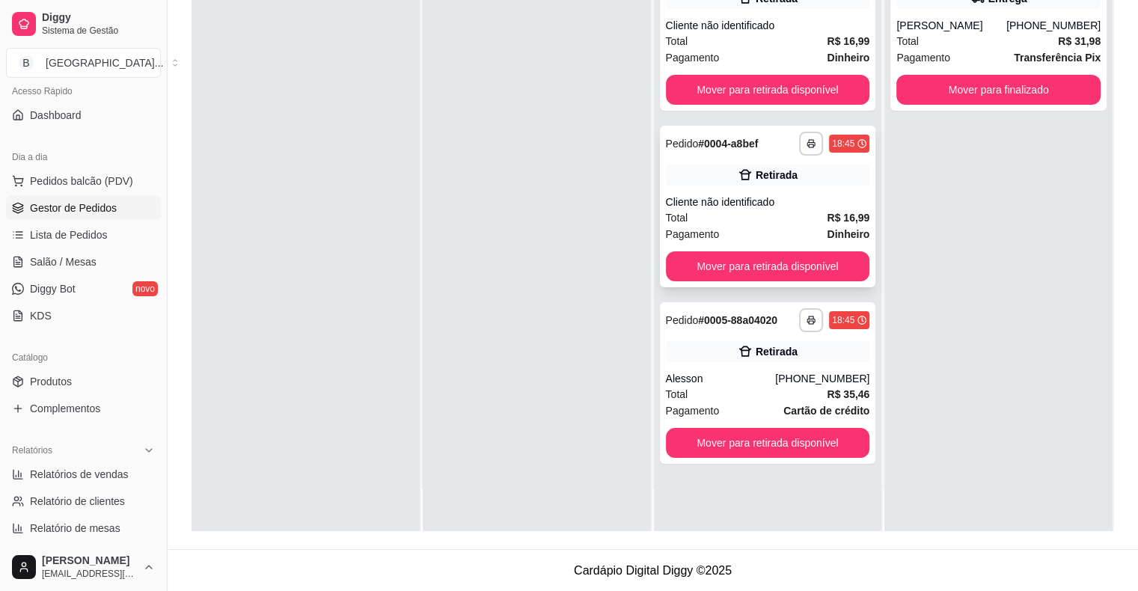
click at [703, 183] on div "Retirada" at bounding box center [768, 175] width 204 height 21
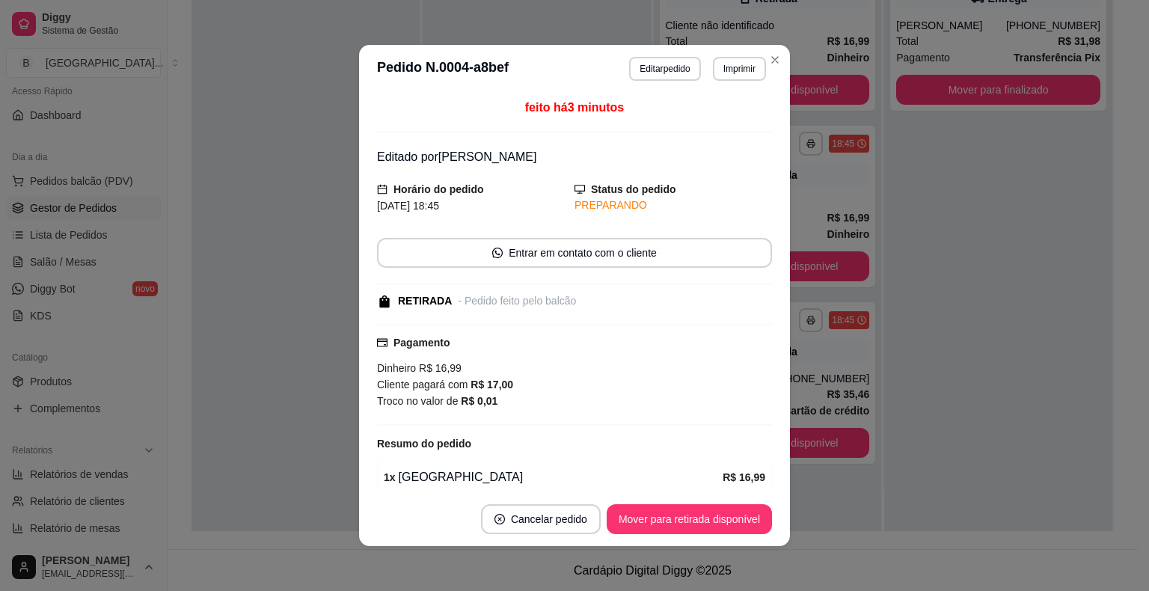
scroll to position [63, 0]
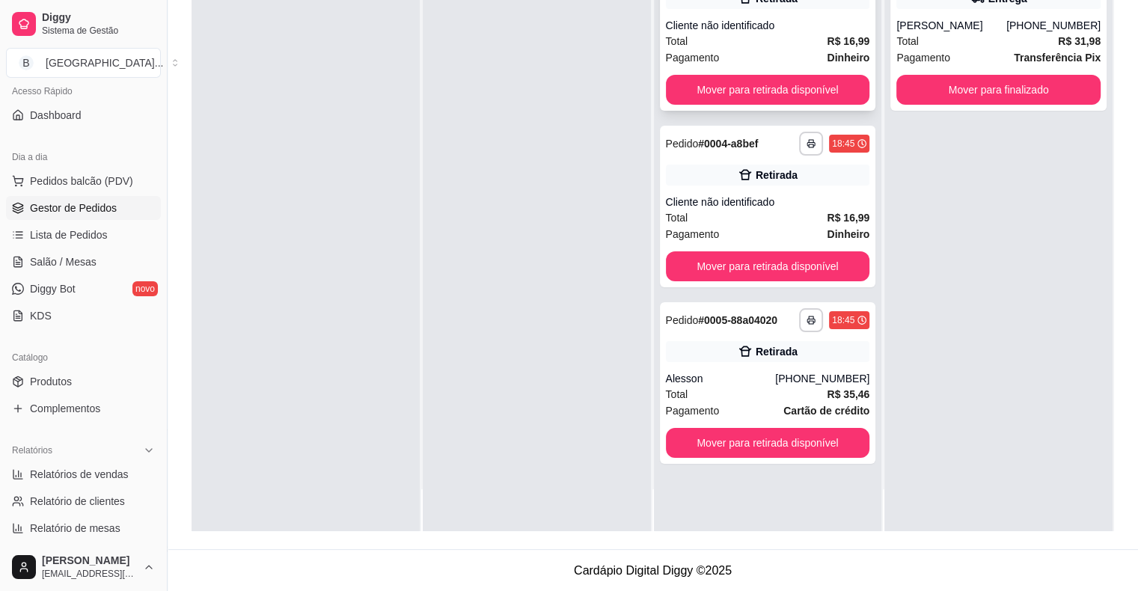
click at [775, 51] on div "Pagamento Dinheiro" at bounding box center [768, 57] width 204 height 16
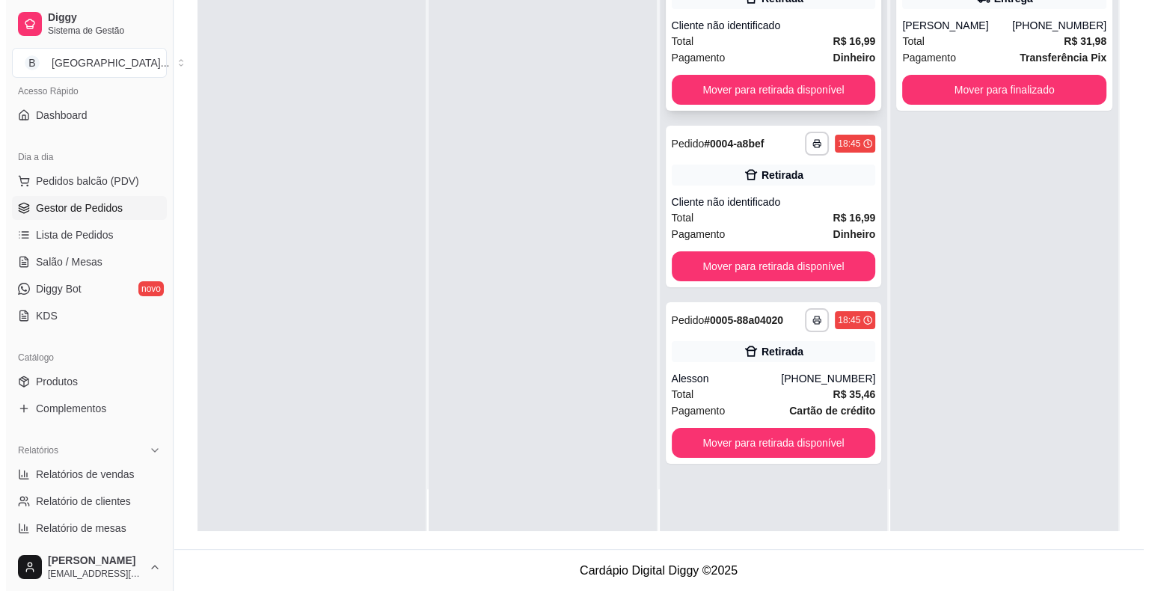
scroll to position [0, 0]
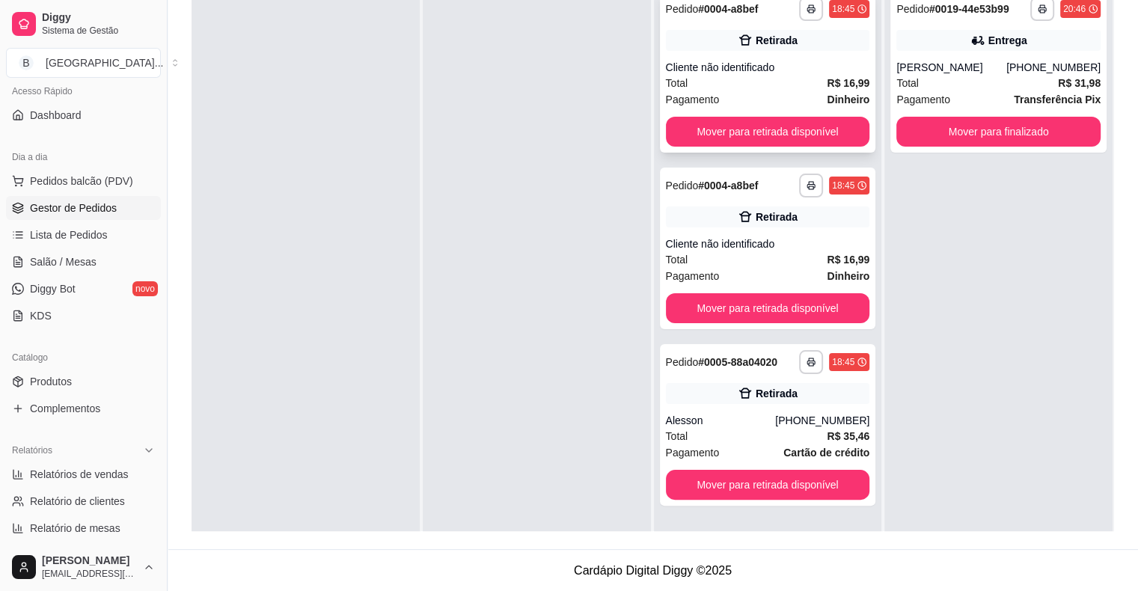
click at [679, 25] on div "**********" at bounding box center [768, 72] width 216 height 162
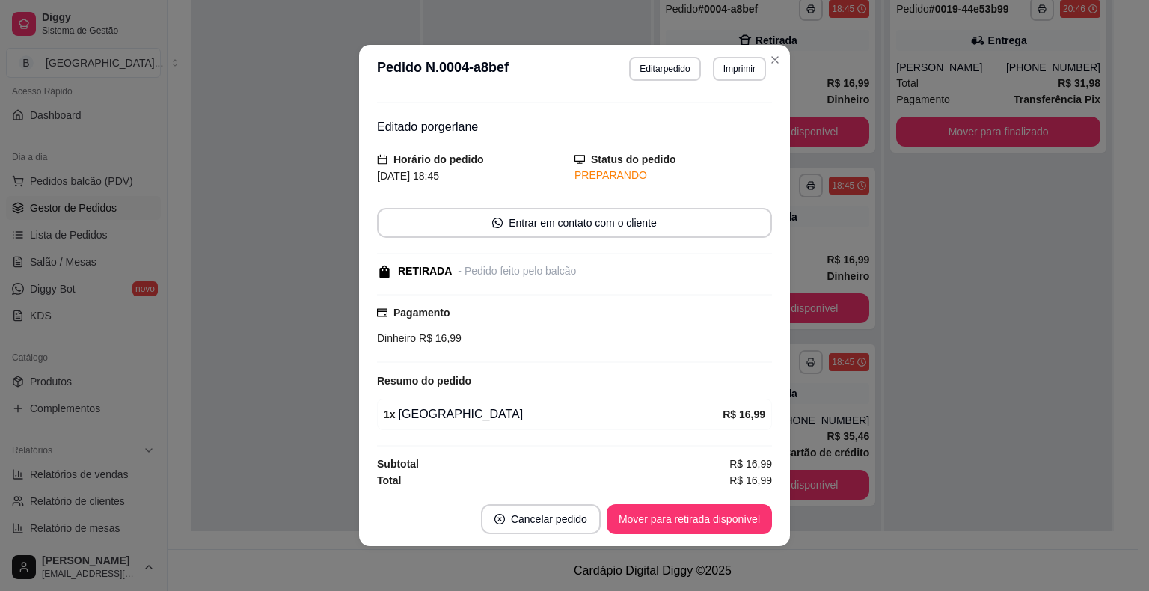
scroll to position [3, 0]
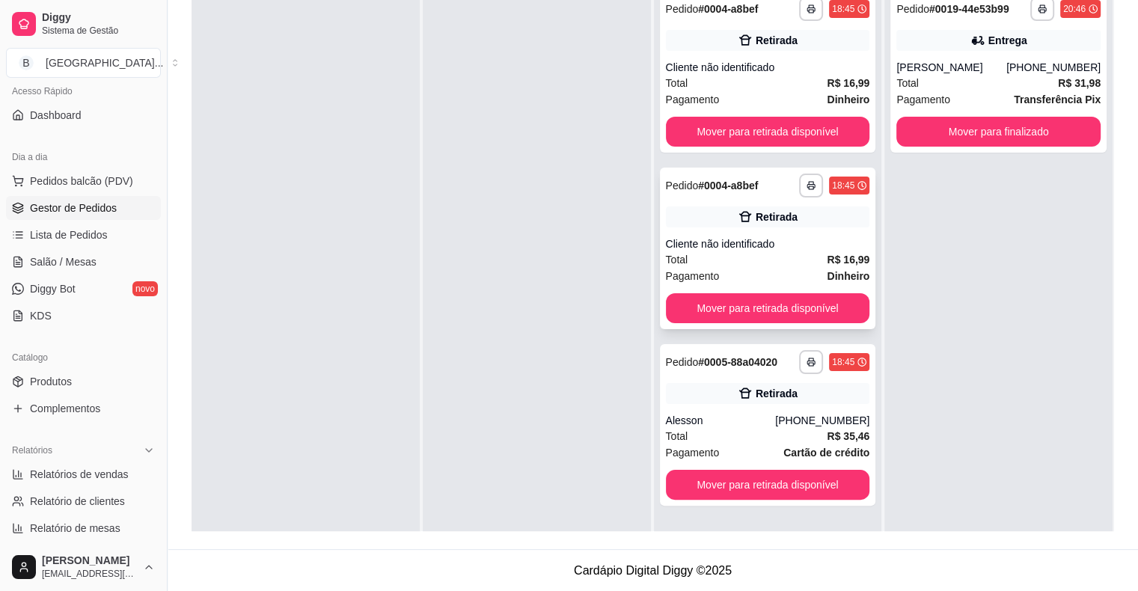
click at [709, 259] on div "Total R$ 16,99" at bounding box center [768, 259] width 204 height 16
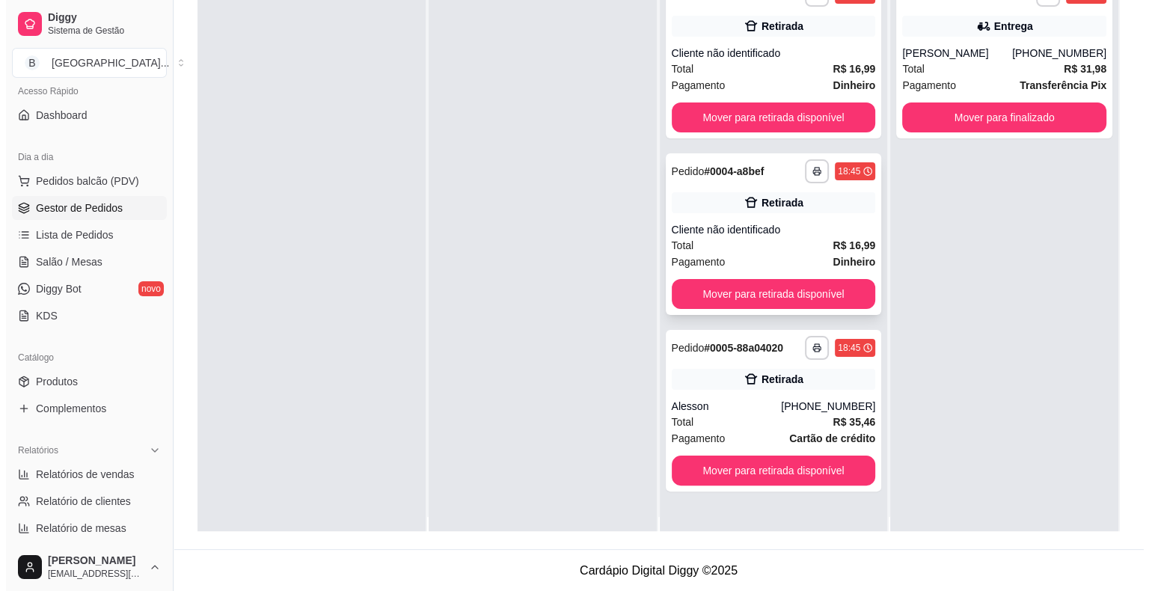
scroll to position [0, 0]
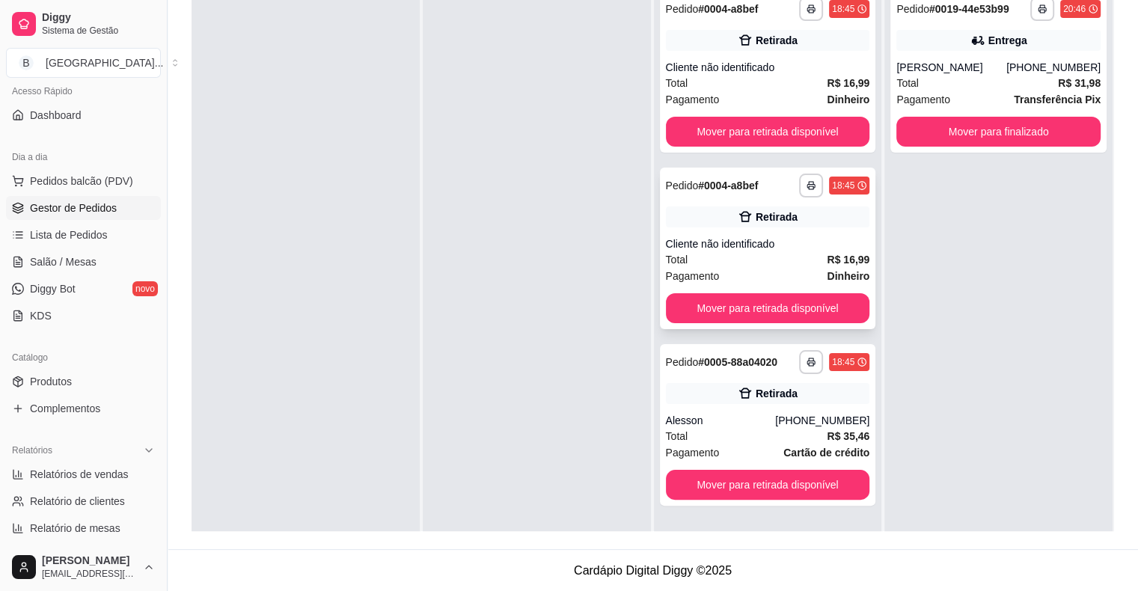
click at [796, 272] on div "Pagamento Dinheiro" at bounding box center [768, 276] width 204 height 16
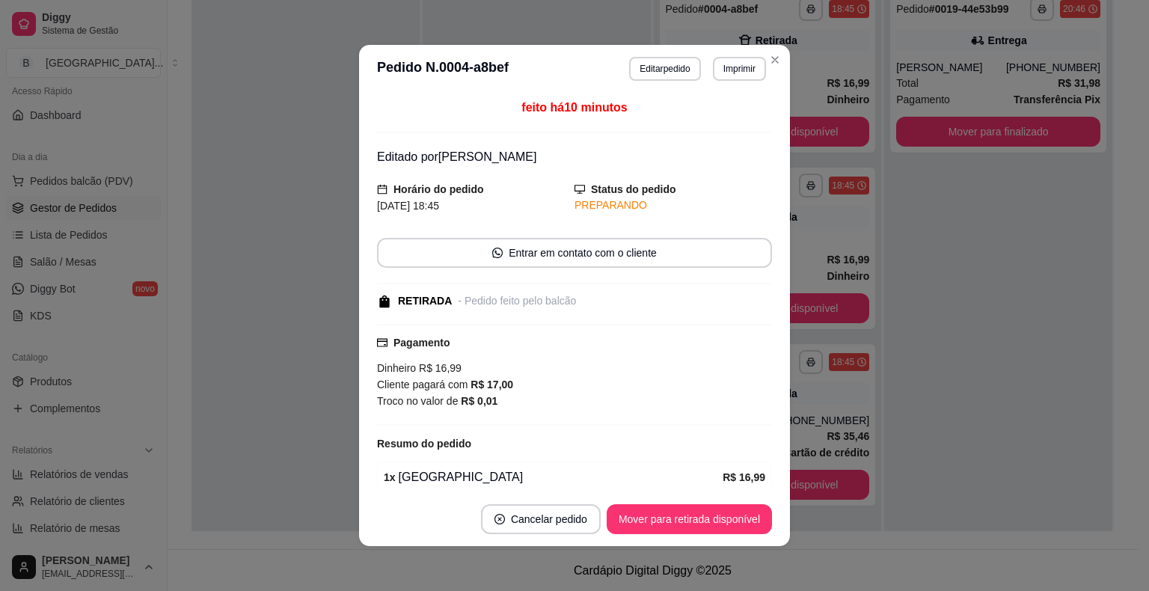
scroll to position [63, 0]
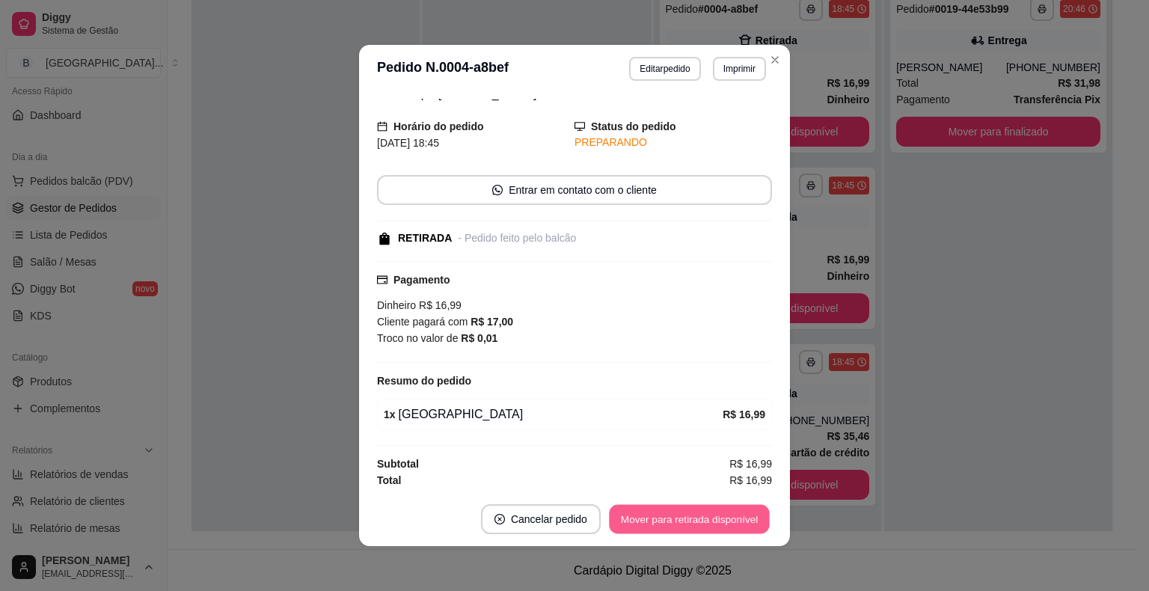
click at [701, 521] on button "Mover para retirada disponível" at bounding box center [689, 519] width 160 height 29
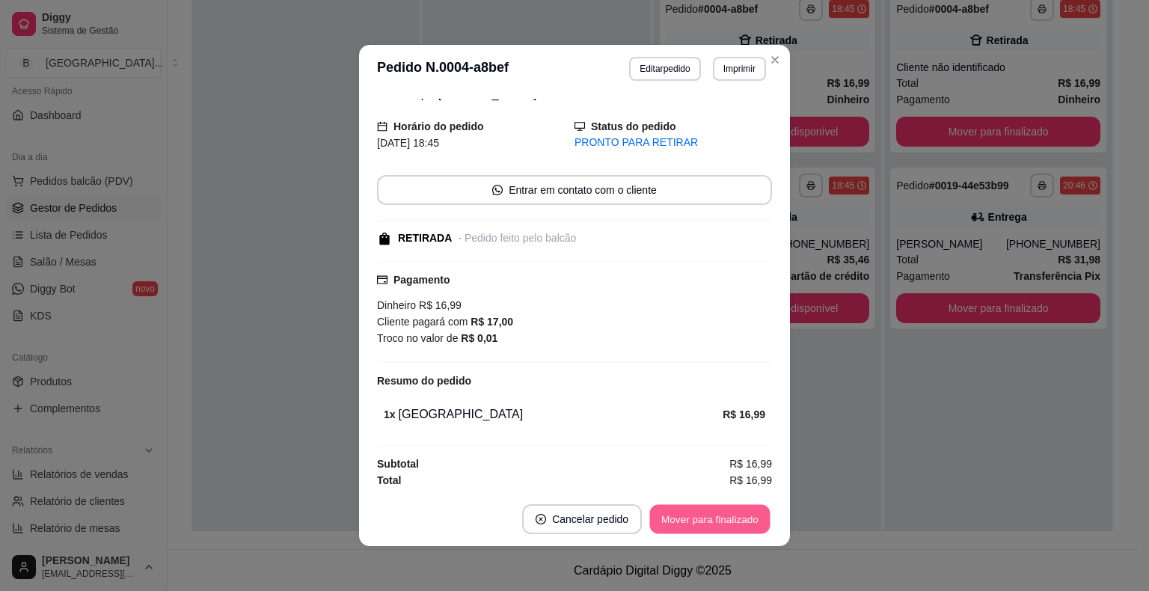
click at [720, 507] on button "Mover para finalizado" at bounding box center [710, 519] width 120 height 29
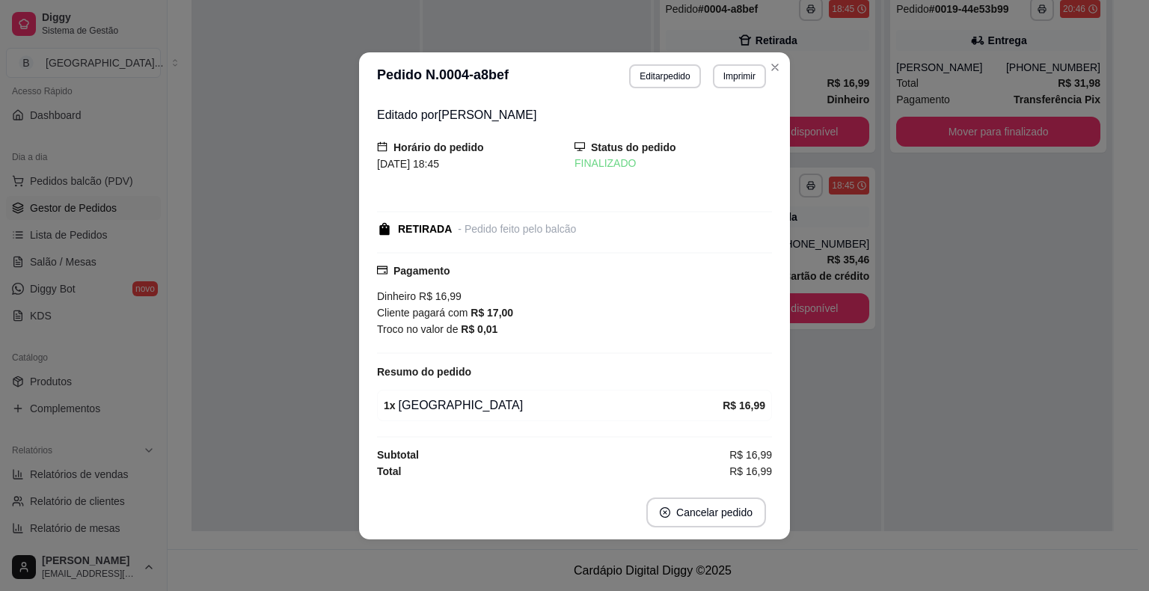
scroll to position [0, 0]
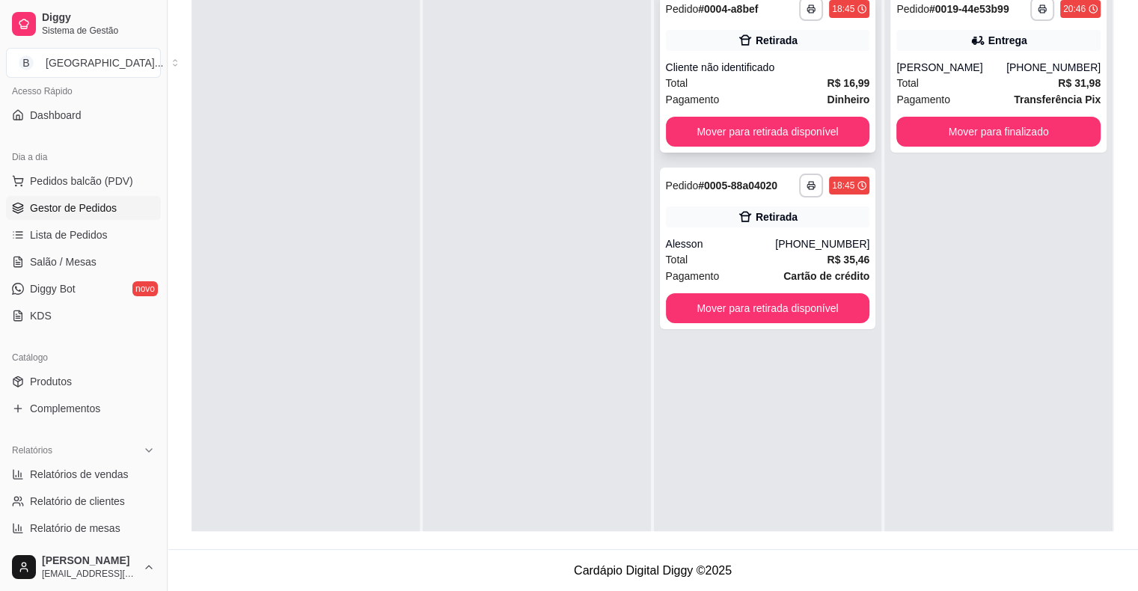
click at [804, 62] on div "Cliente não identificado" at bounding box center [768, 67] width 204 height 15
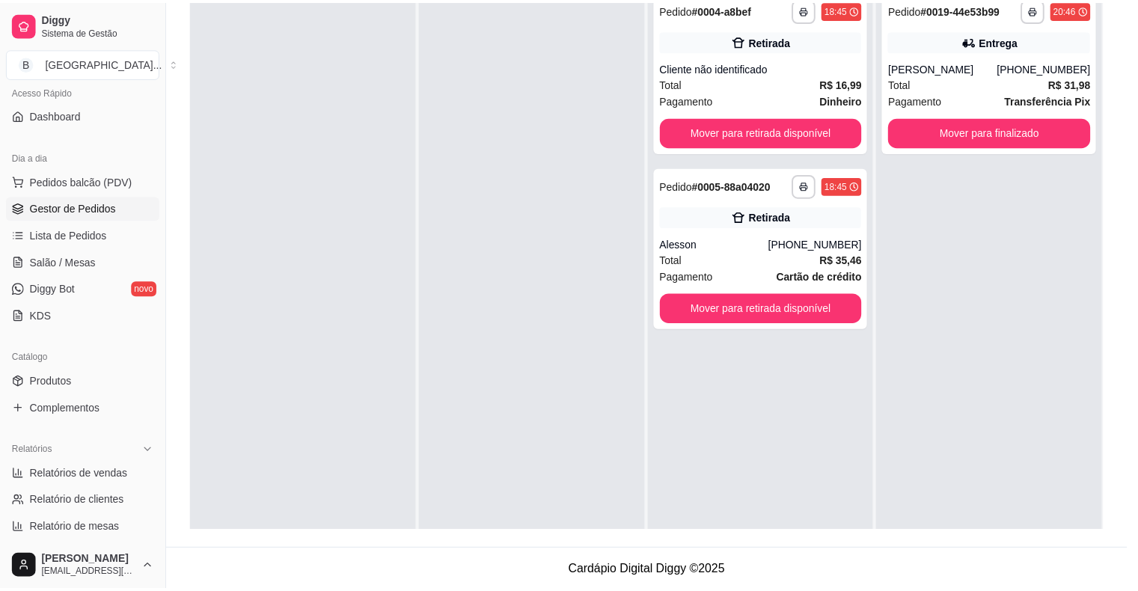
scroll to position [30, 0]
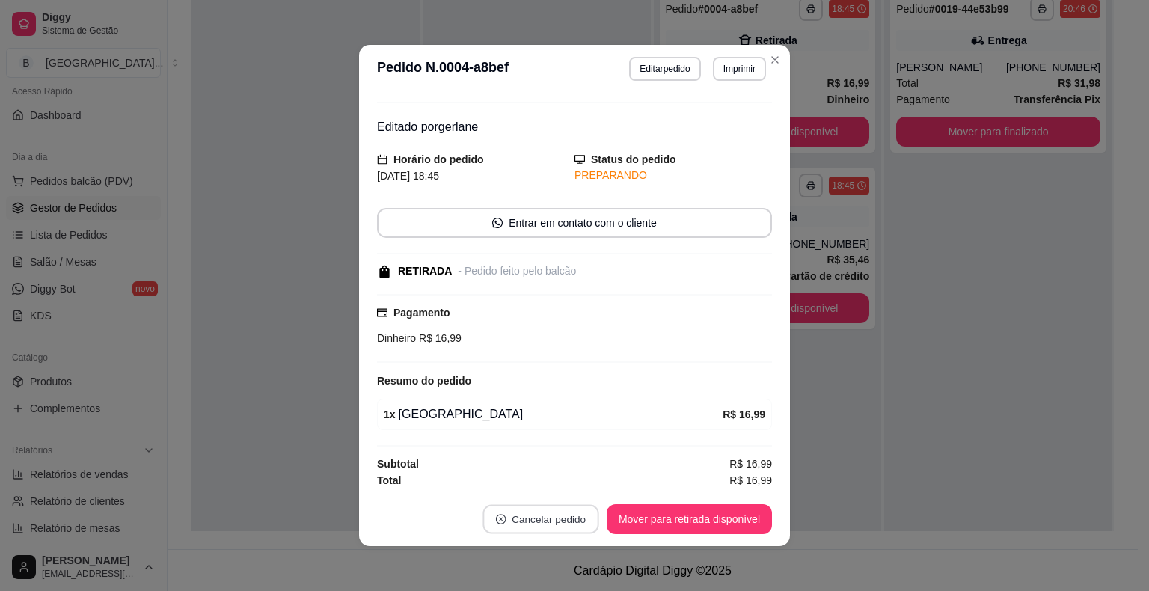
click at [509, 512] on button "Cancelar pedido" at bounding box center [541, 519] width 116 height 29
click at [578, 476] on button "Sim" at bounding box center [577, 482] width 58 height 29
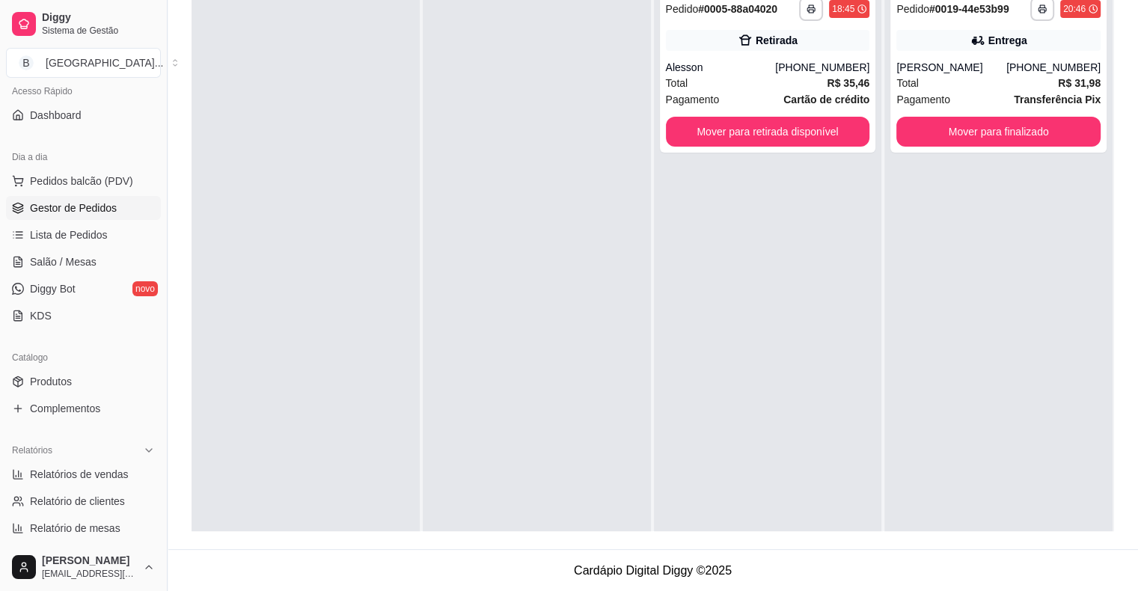
click at [964, 287] on div "**********" at bounding box center [998, 277] width 228 height 591
click at [72, 254] on span "Salão / Mesas" at bounding box center [63, 261] width 67 height 15
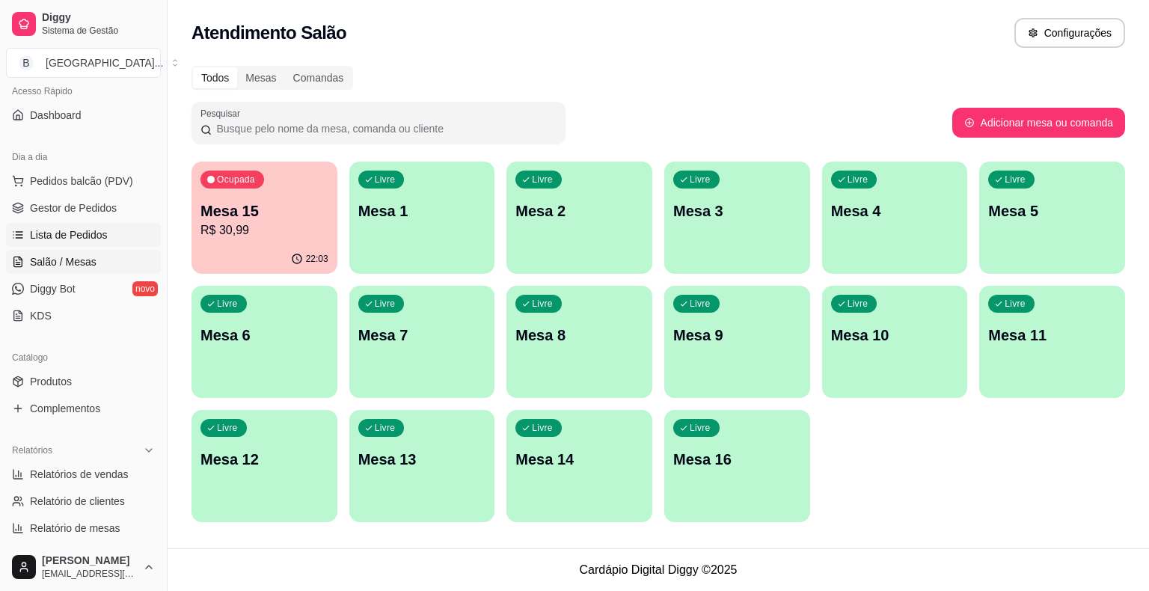
click at [81, 231] on span "Lista de Pedidos" at bounding box center [69, 234] width 78 height 15
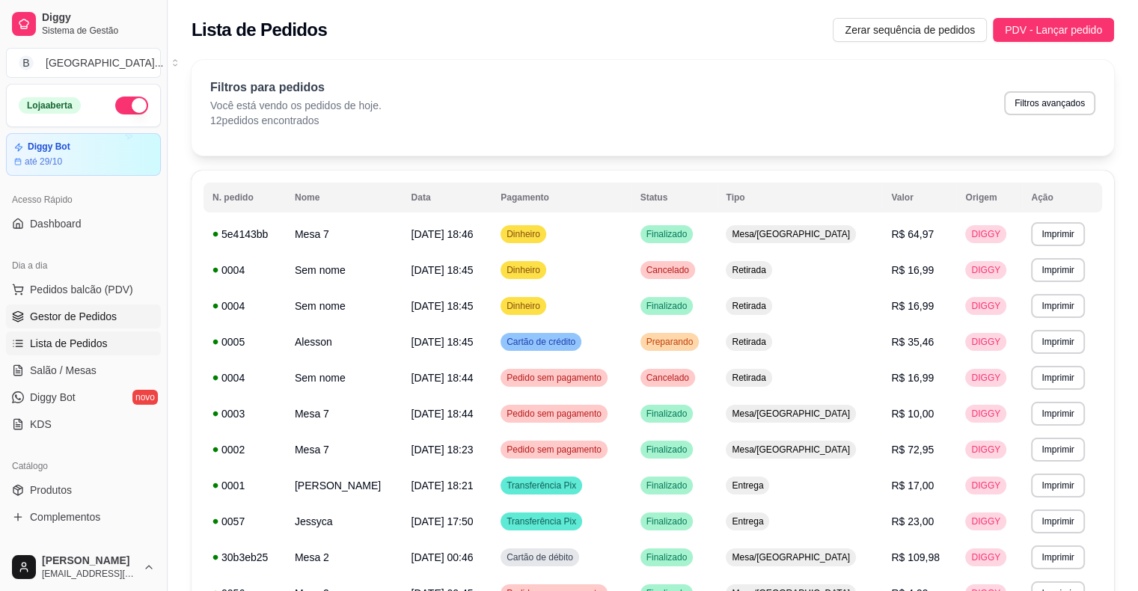
click at [69, 316] on span "Gestor de Pedidos" at bounding box center [73, 316] width 87 height 15
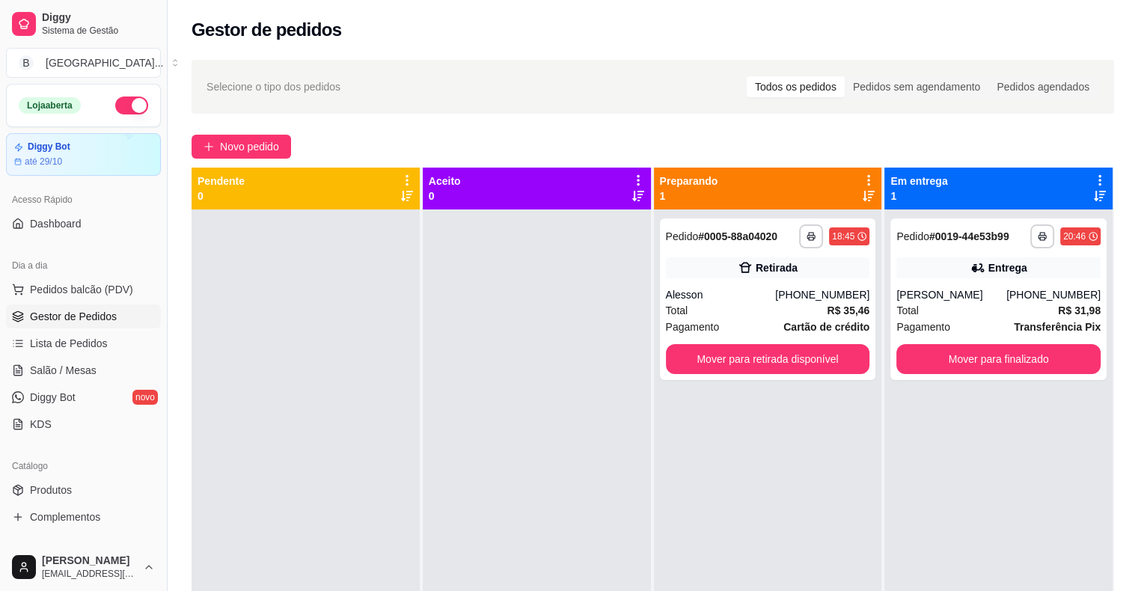
click at [76, 313] on span "Gestor de Pedidos" at bounding box center [73, 316] width 87 height 15
click at [66, 370] on span "Salão / Mesas" at bounding box center [63, 370] width 67 height 15
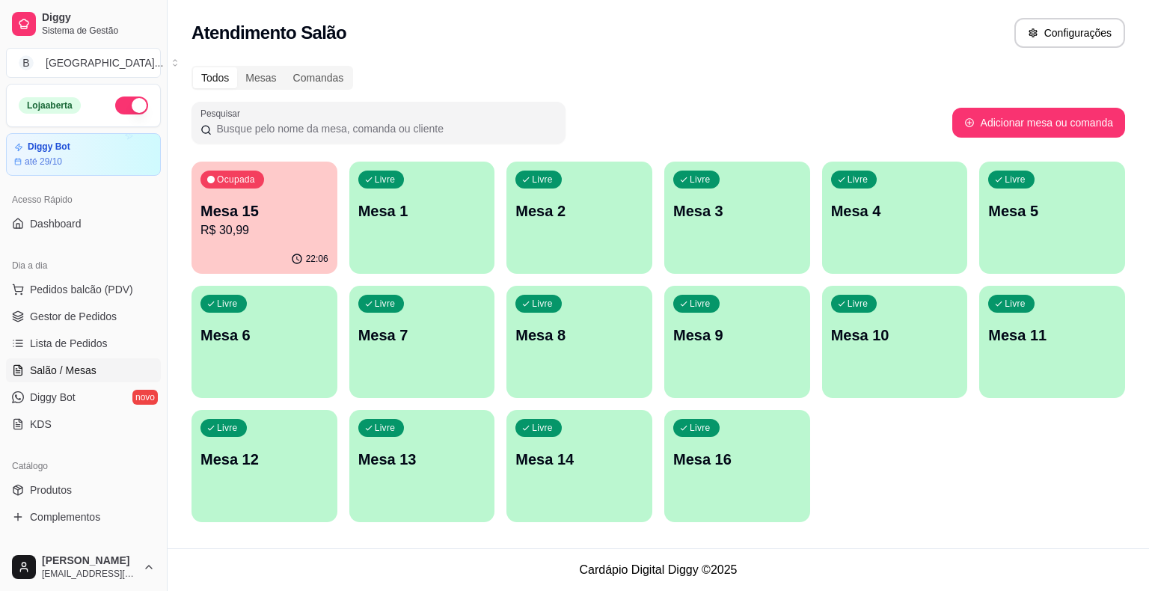
click at [66, 370] on span "Salão / Mesas" at bounding box center [63, 370] width 67 height 15
click at [12, 322] on link "Gestor de Pedidos" at bounding box center [83, 317] width 155 height 24
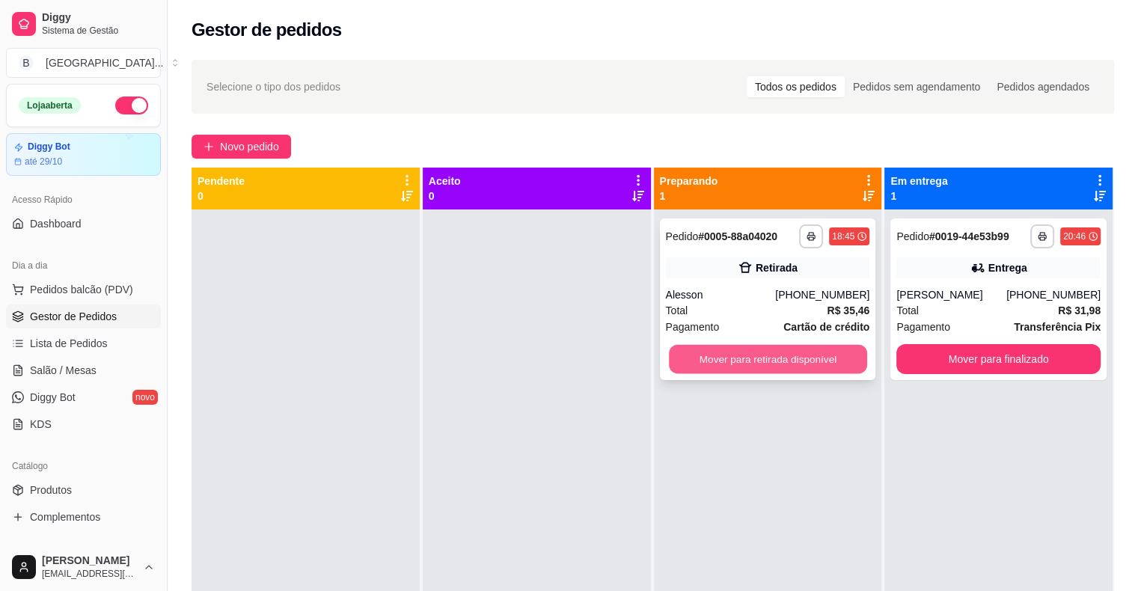
click at [703, 349] on button "Mover para retirada disponível" at bounding box center [768, 359] width 198 height 29
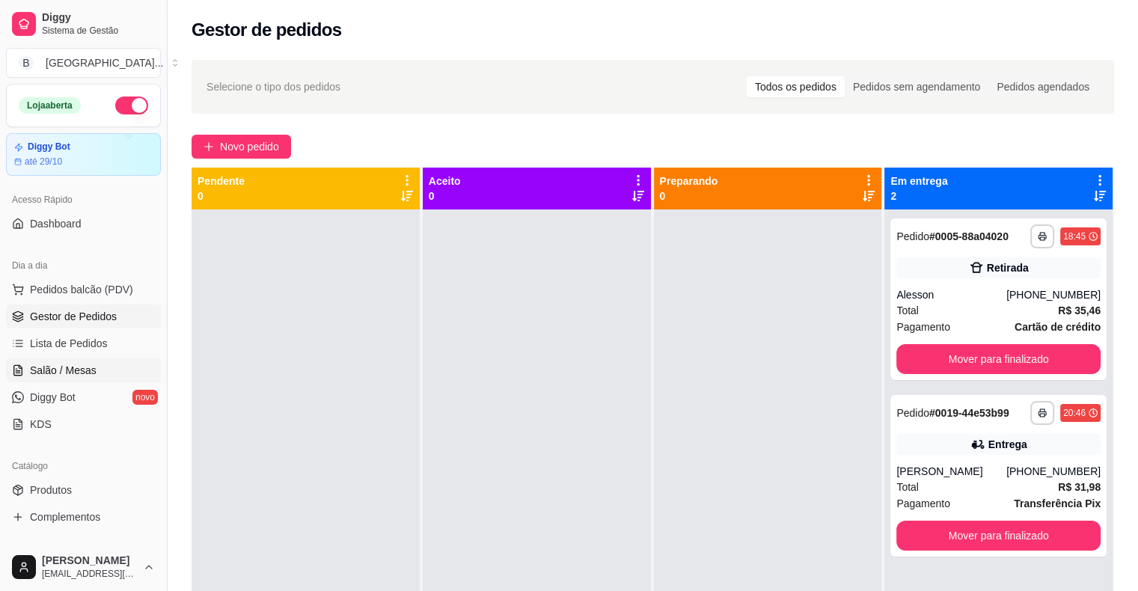
click at [54, 361] on link "Salão / Mesas" at bounding box center [83, 370] width 155 height 24
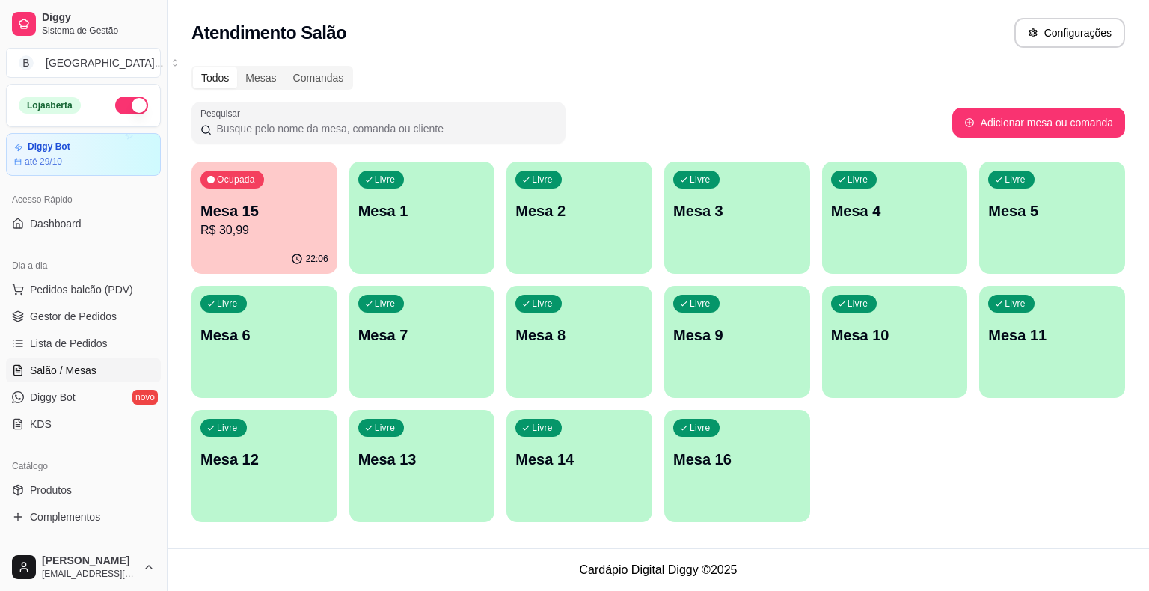
click at [655, 218] on div "Ocupada Mesa 15 R$ 30,99 22:06 Livre Mesa 1 Livre Mesa 2 Livre Mesa 3 Livre Mes…" at bounding box center [659, 342] width 934 height 361
drag, startPoint x: 655, startPoint y: 218, endPoint x: 945, endPoint y: 247, distance: 290.9
click at [945, 247] on div "Ocupada Mesa 15 R$ 30,99 22:06 Livre Mesa 1 Livre Mesa 2 Livre Mesa 3 Livre Mes…" at bounding box center [659, 342] width 934 height 361
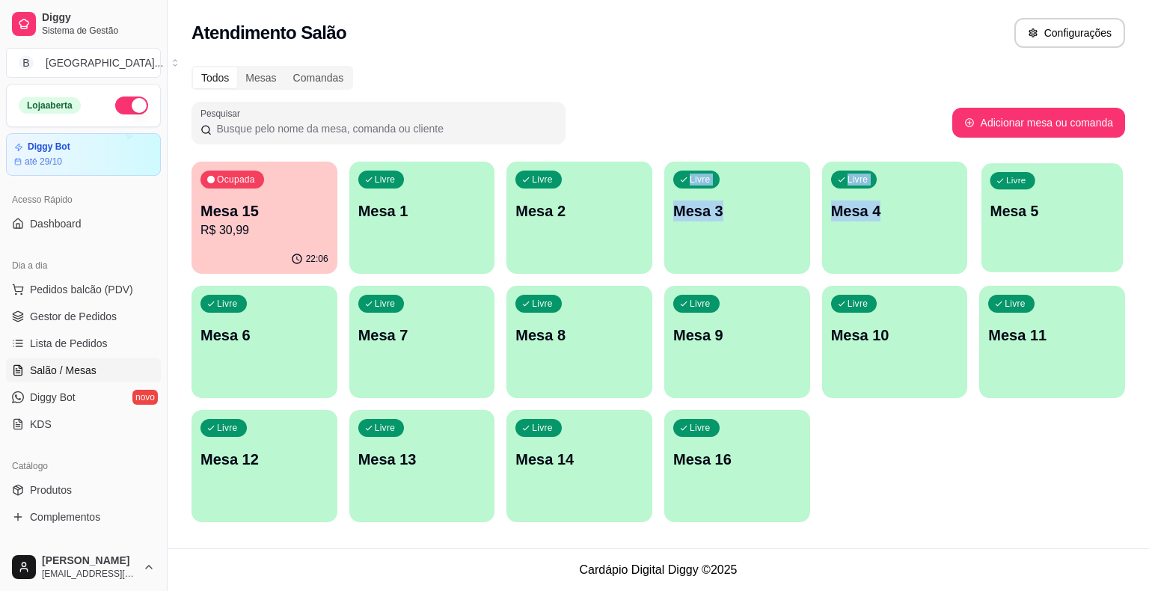
click at [1016, 250] on div "Livre Mesa 5" at bounding box center [1052, 208] width 141 height 91
click at [7, 327] on link "Gestor de Pedidos" at bounding box center [83, 317] width 155 height 24
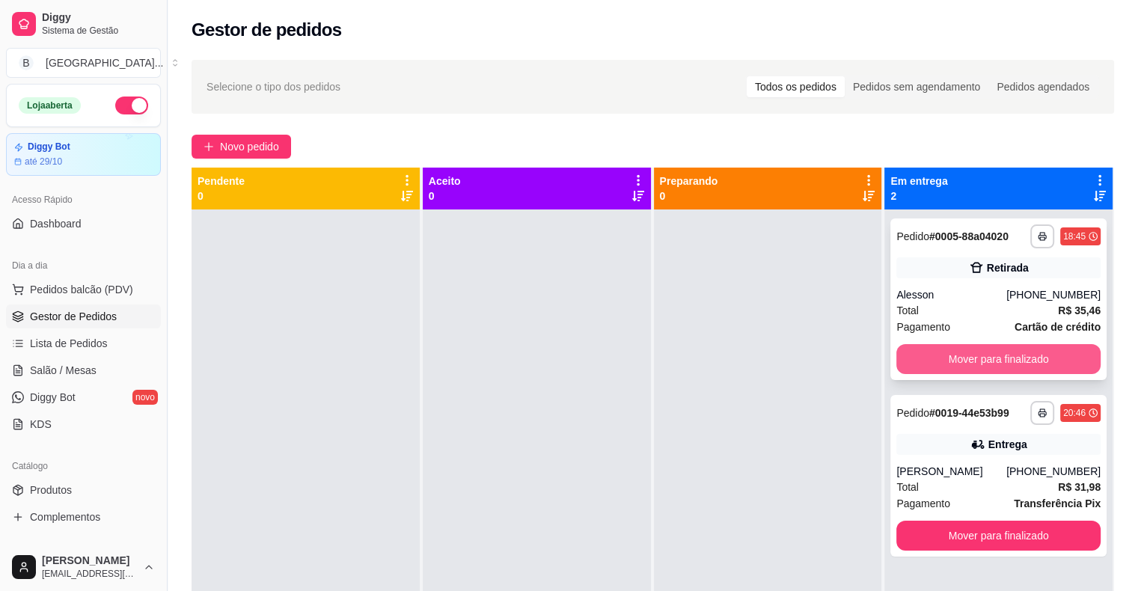
click at [993, 352] on button "Mover para finalizado" at bounding box center [998, 359] width 204 height 30
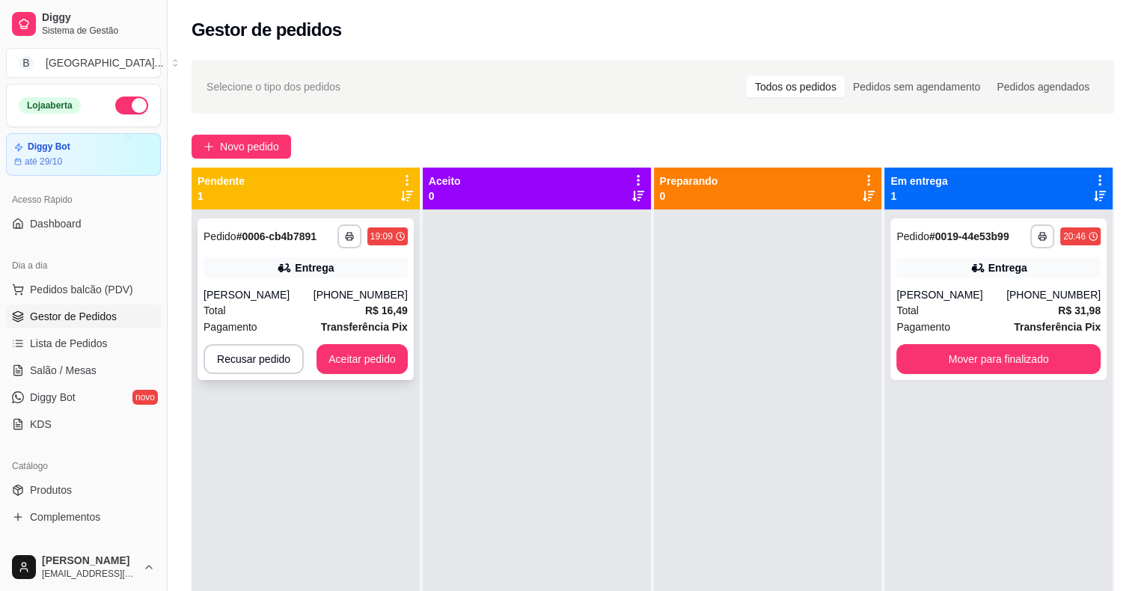
click at [242, 277] on div "Entrega" at bounding box center [305, 267] width 204 height 21
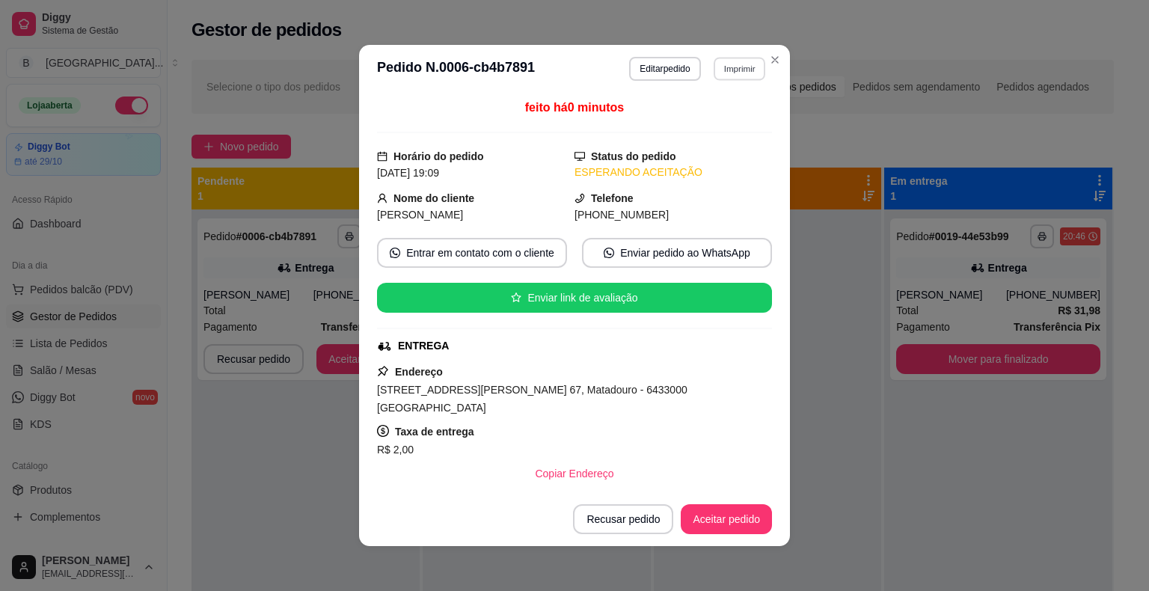
click at [724, 58] on button "Imprimir" at bounding box center [740, 68] width 52 height 23
click at [704, 123] on button "IMPRESSORA" at bounding box center [707, 120] width 105 height 23
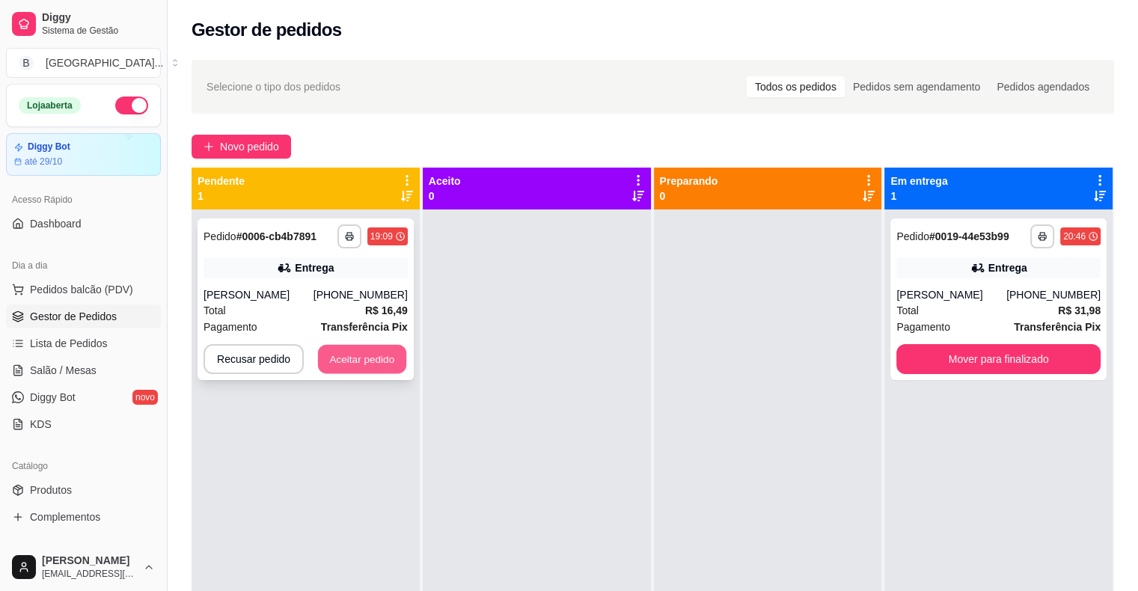
click at [373, 352] on button "Aceitar pedido" at bounding box center [362, 359] width 88 height 29
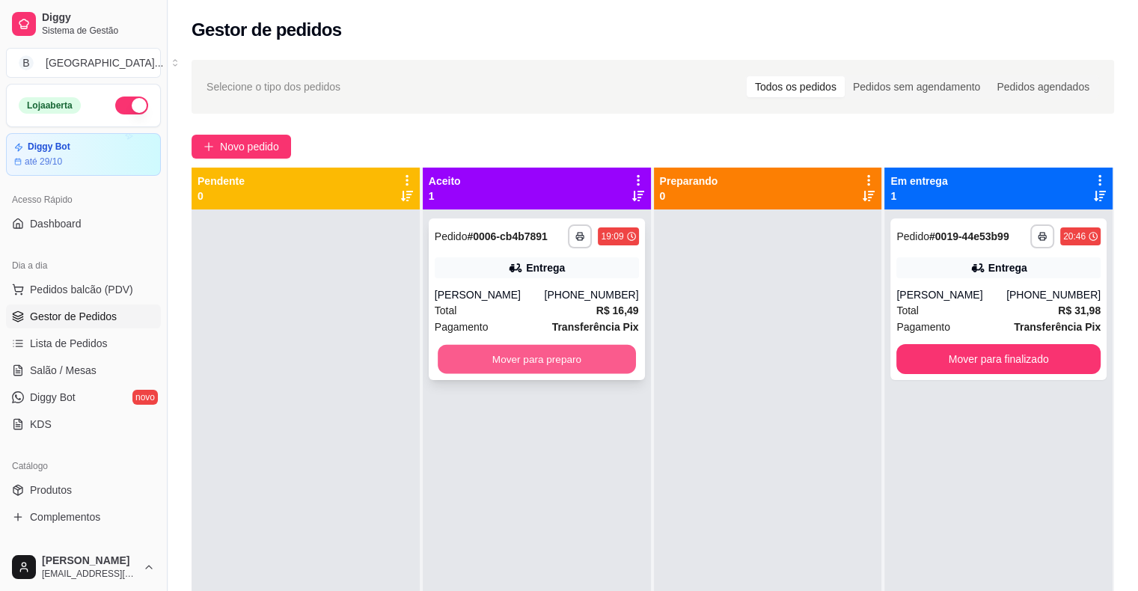
click at [558, 361] on button "Mover para preparo" at bounding box center [537, 359] width 198 height 29
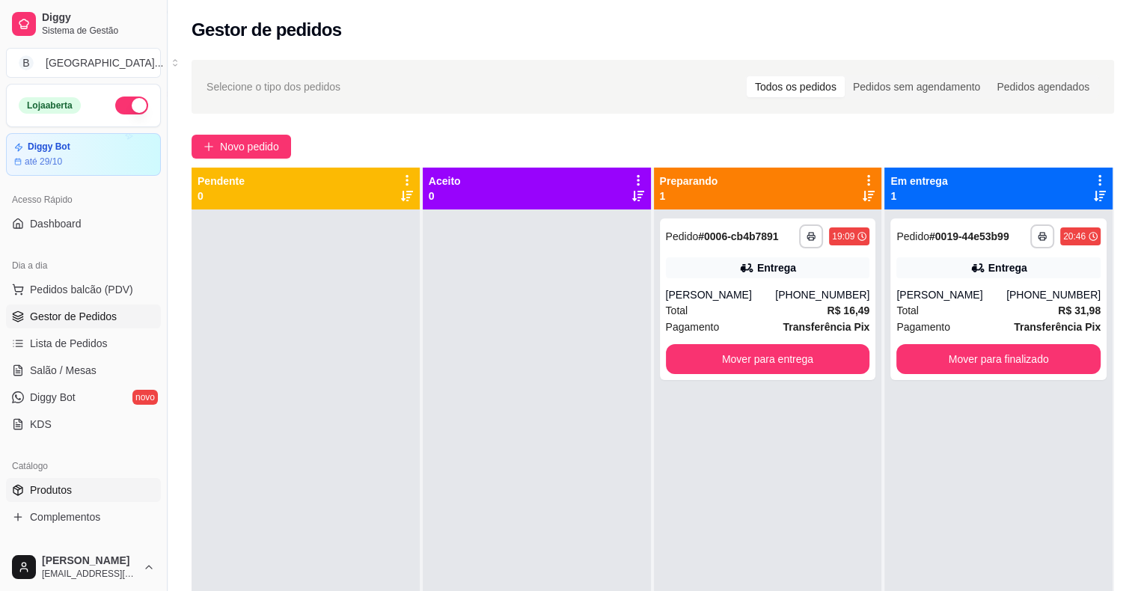
click at [100, 483] on link "Produtos" at bounding box center [83, 490] width 155 height 24
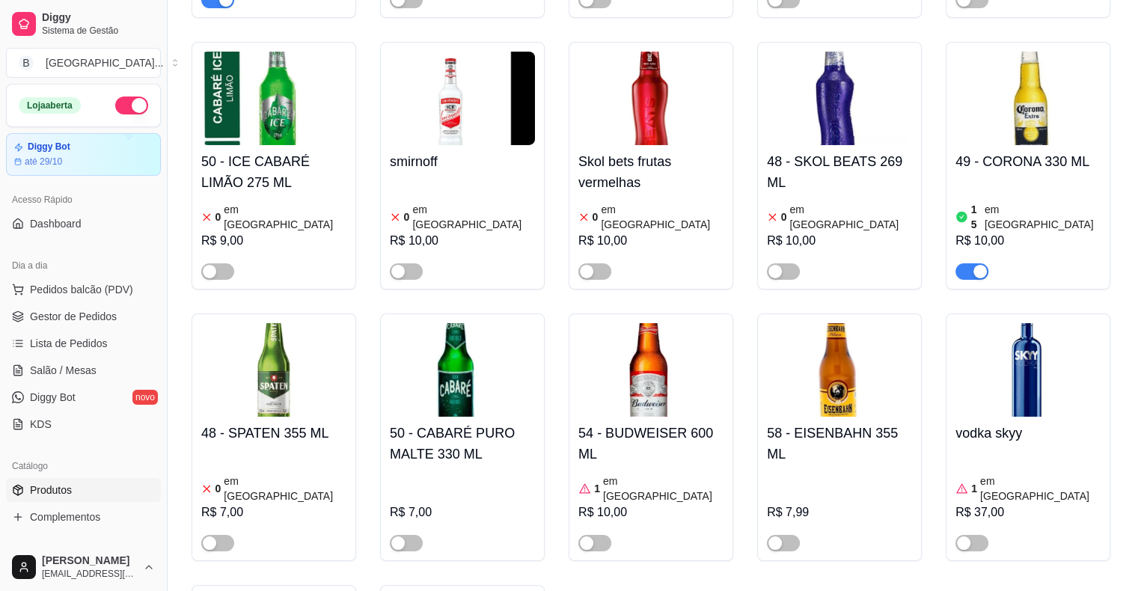
scroll to position [5245, 0]
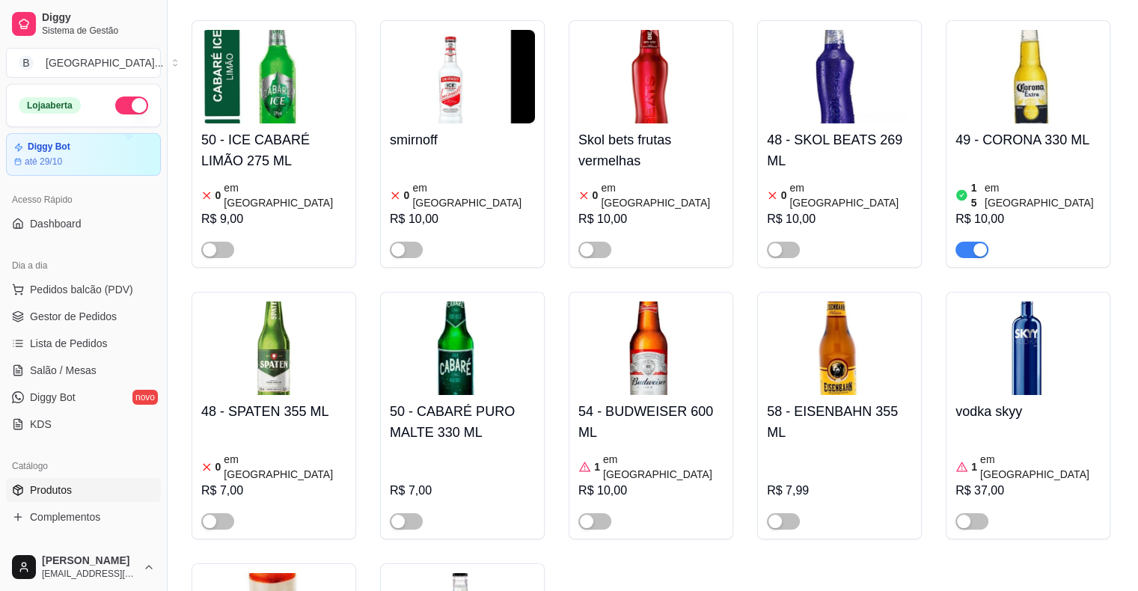
click at [994, 428] on div "1 em estoque R$ 37,00" at bounding box center [1027, 479] width 145 height 102
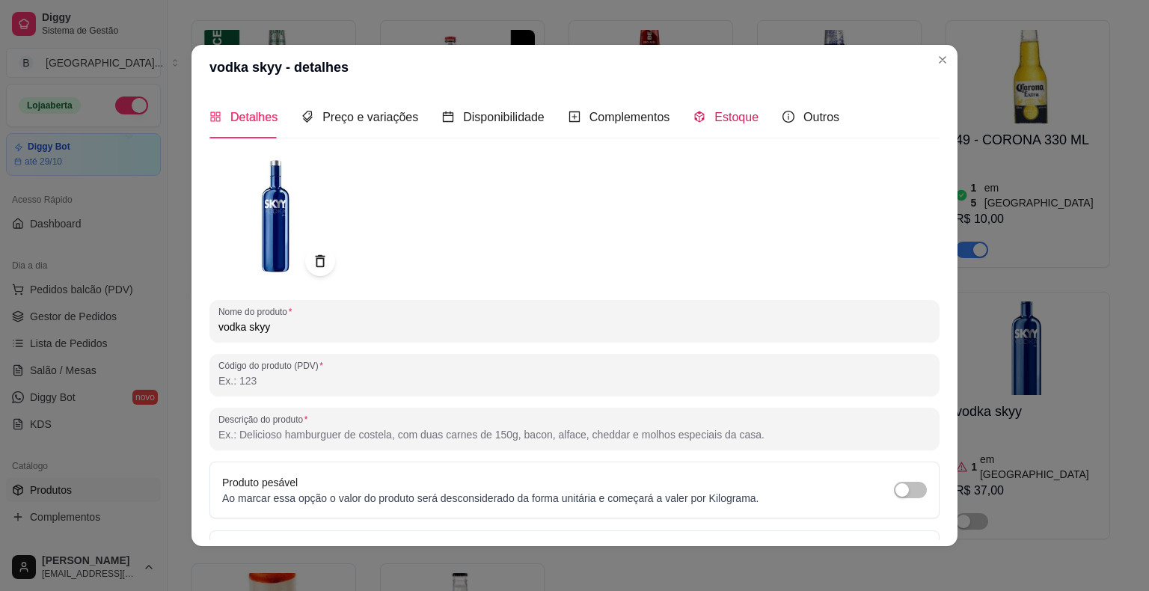
click at [694, 116] on icon "code-sandbox" at bounding box center [700, 117] width 12 height 12
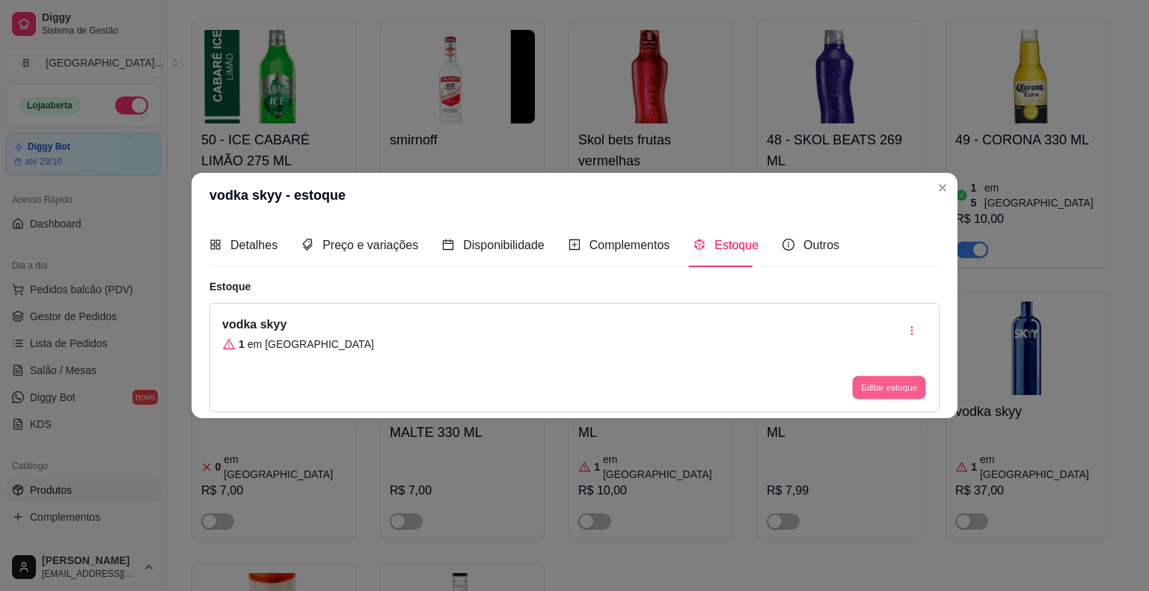
click at [852, 394] on div "Editar estoque" at bounding box center [889, 388] width 76 height 24
click at [854, 391] on button "Editar estoque" at bounding box center [888, 387] width 73 height 23
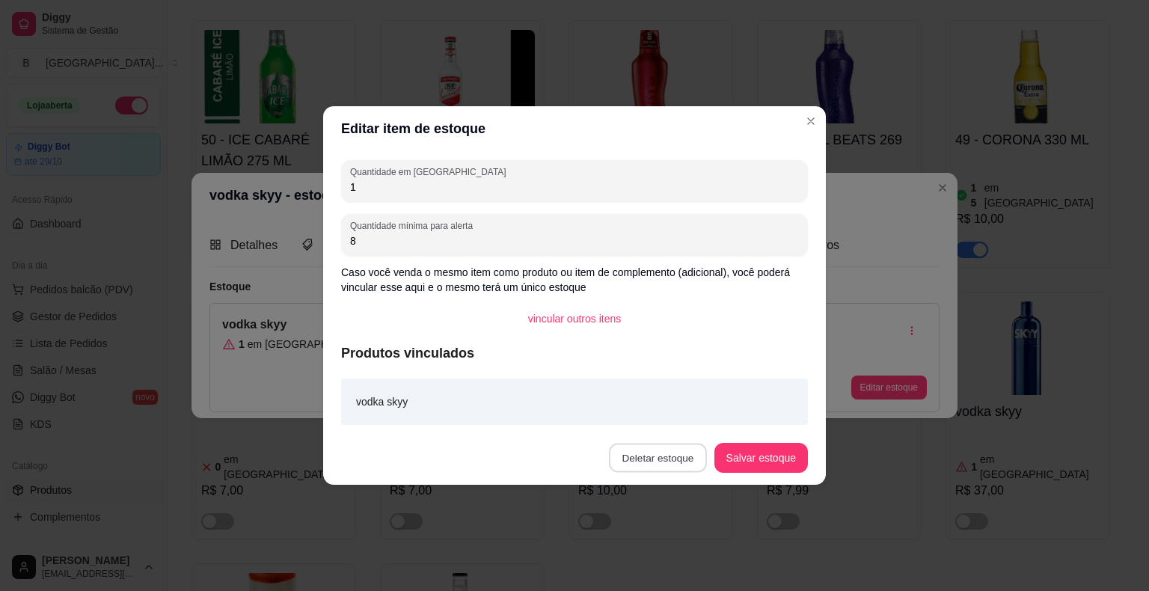
click at [661, 462] on button "Deletar estoque" at bounding box center [658, 458] width 98 height 29
click at [688, 414] on button "Confirmar" at bounding box center [665, 416] width 55 height 23
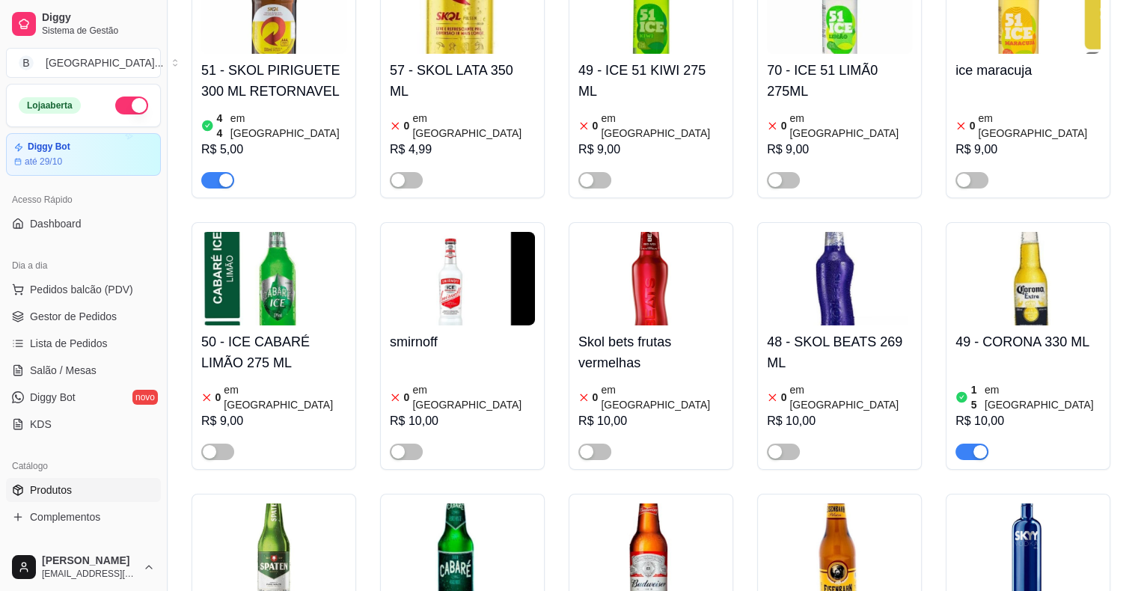
scroll to position [5020, 0]
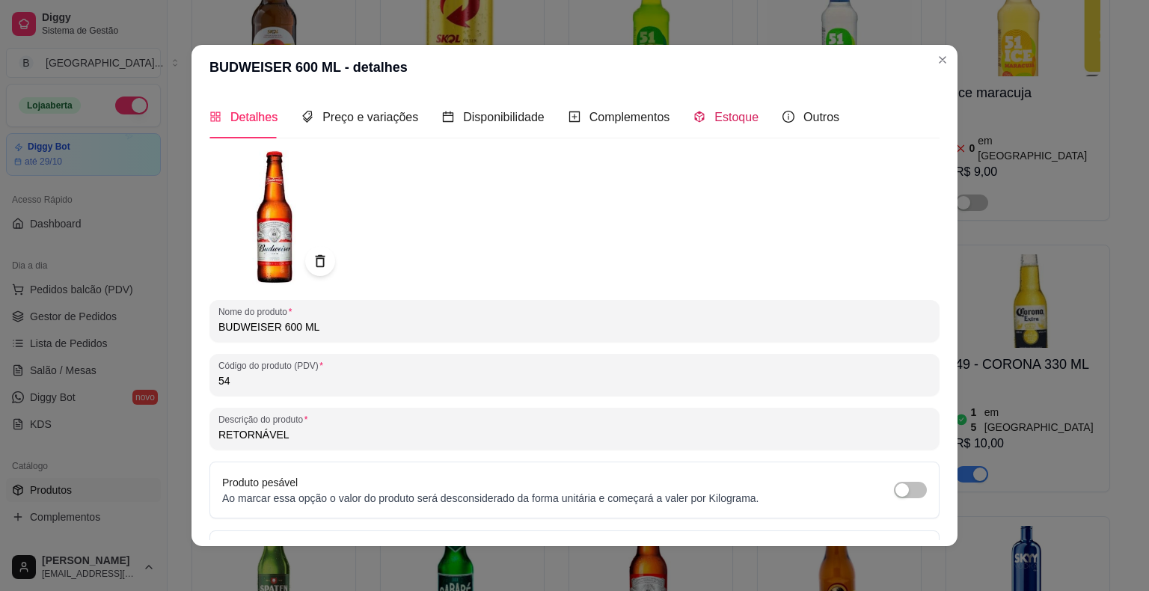
click at [726, 121] on span "Estoque" at bounding box center [736, 117] width 44 height 13
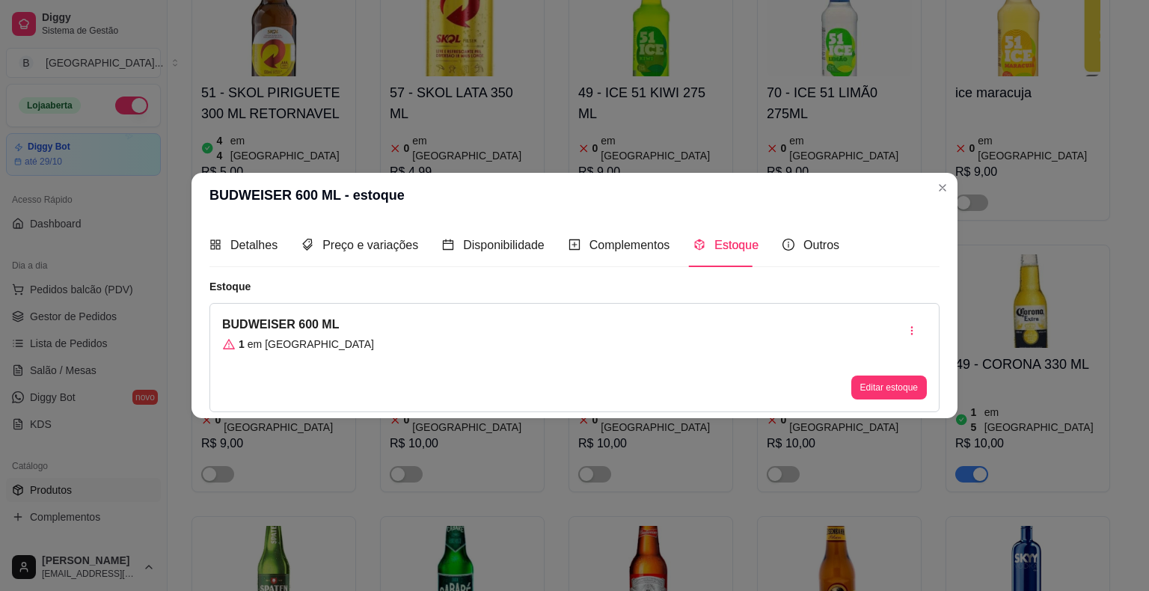
click at [852, 390] on div "BUDWEISER 600 ML 1 em estoque Editar estoque" at bounding box center [574, 357] width 730 height 109
click at [857, 385] on button "Editar estoque" at bounding box center [889, 388] width 76 height 24
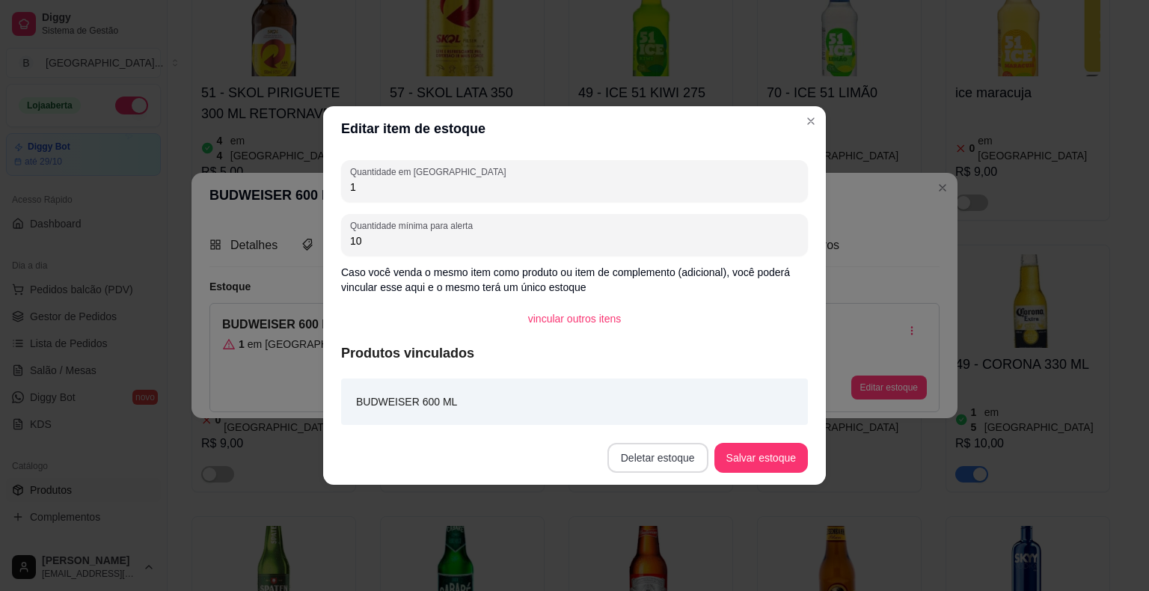
click at [652, 458] on button "Deletar estoque" at bounding box center [658, 458] width 101 height 30
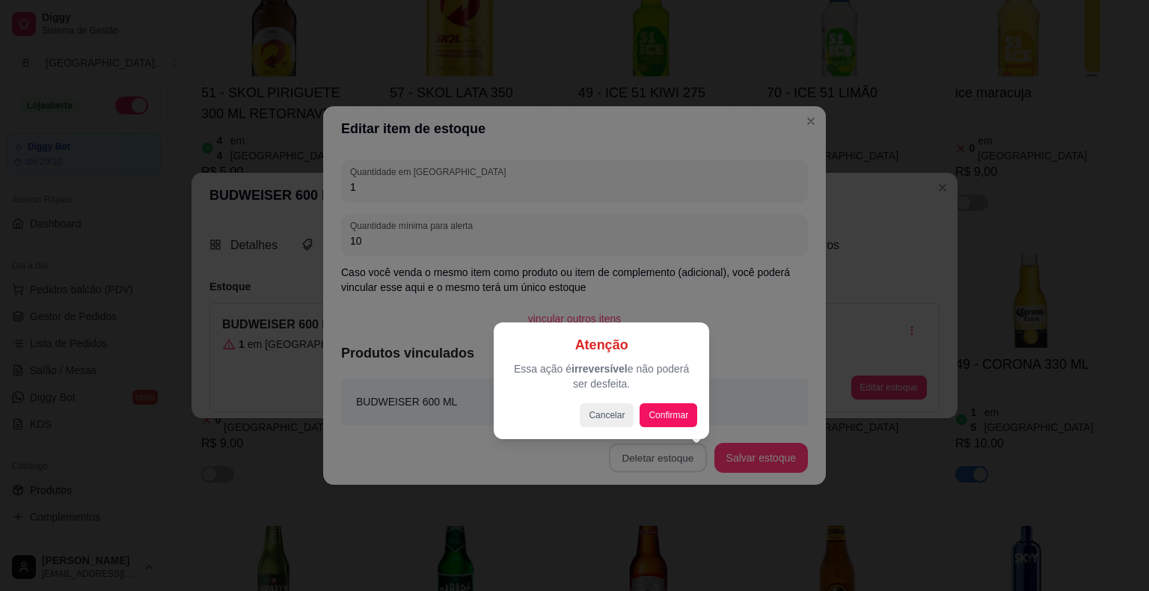
click at [676, 403] on div "Atenção Essa ação é irreversível e não poderá ser desfeita. Cancelar Confirmar" at bounding box center [602, 380] width 192 height 93
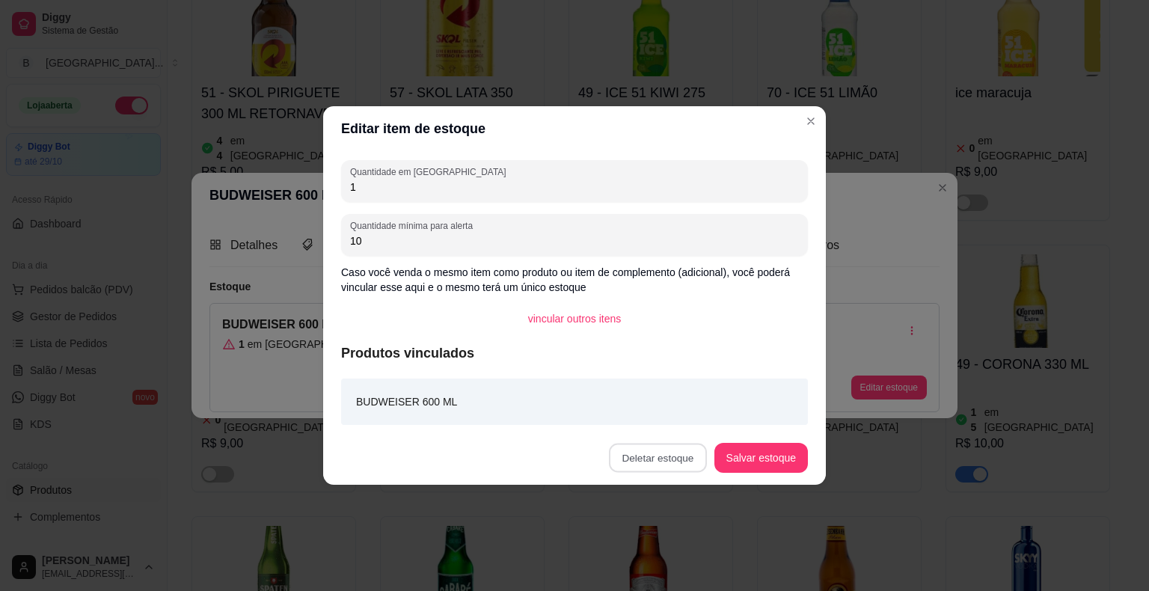
click at [679, 421] on button "Confirmar" at bounding box center [666, 416] width 53 height 22
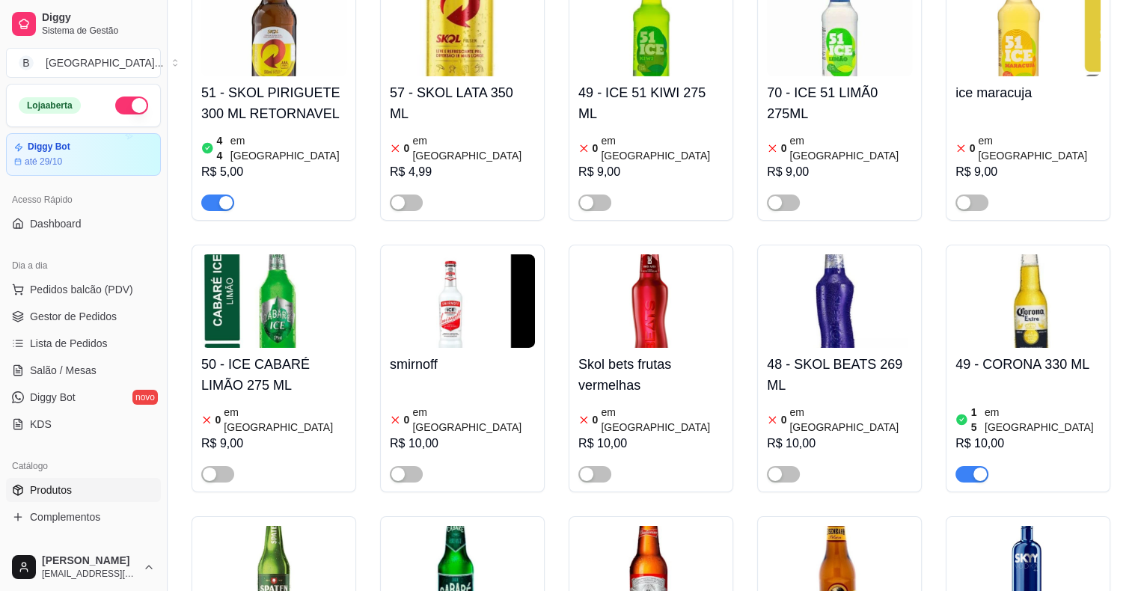
click at [1068, 405] on div "15 em estoque" at bounding box center [1027, 420] width 145 height 30
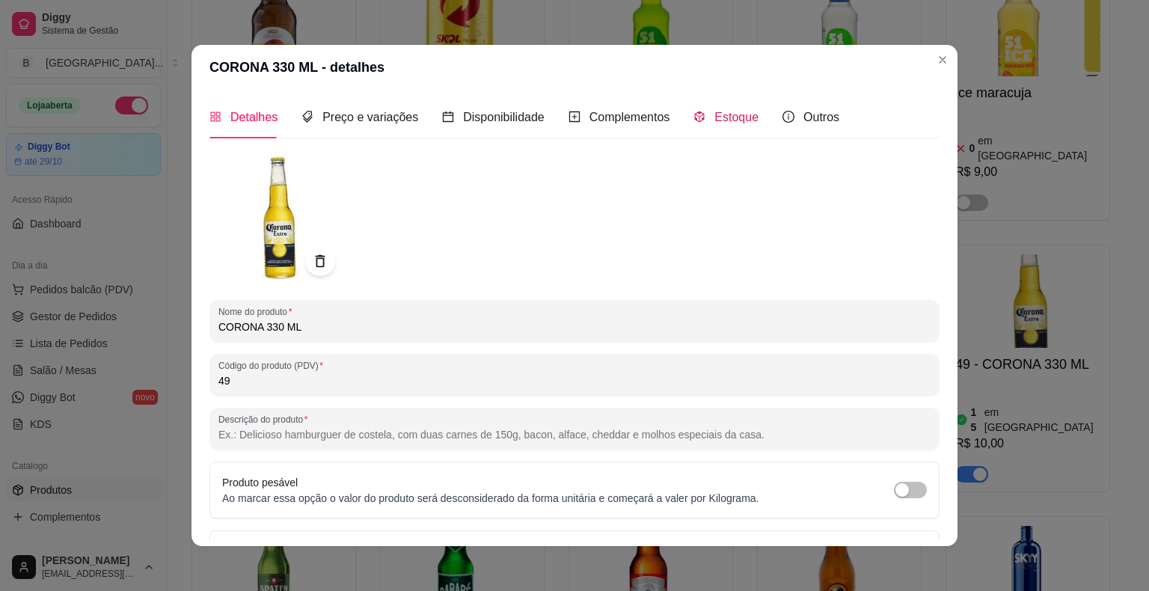
click at [742, 111] on span "Estoque" at bounding box center [736, 117] width 44 height 13
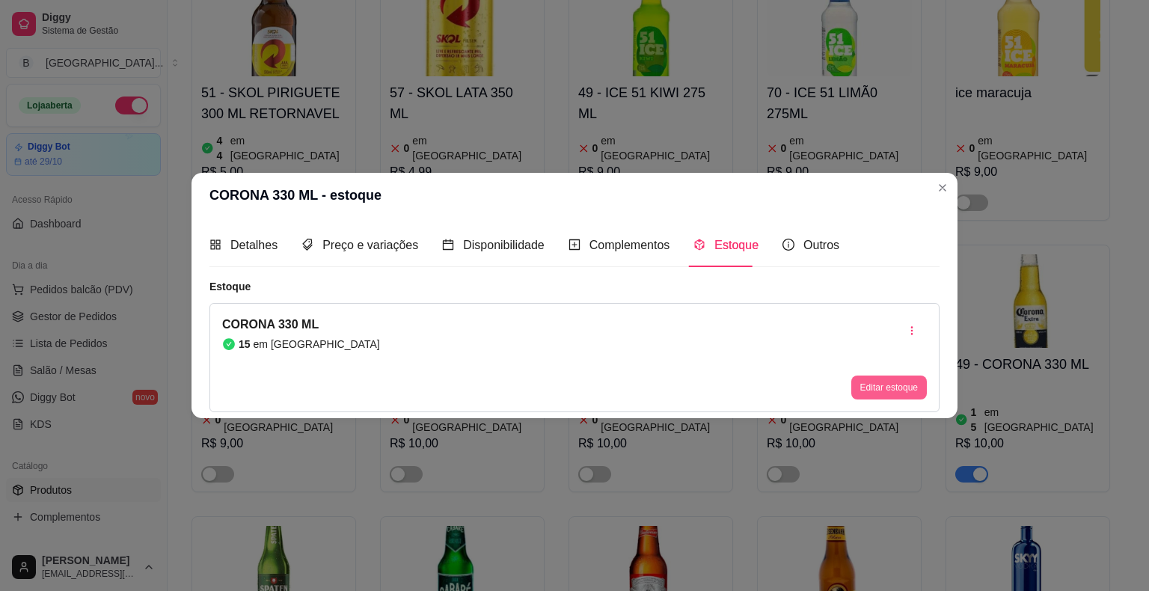
click at [879, 385] on button "Editar estoque" at bounding box center [889, 388] width 76 height 24
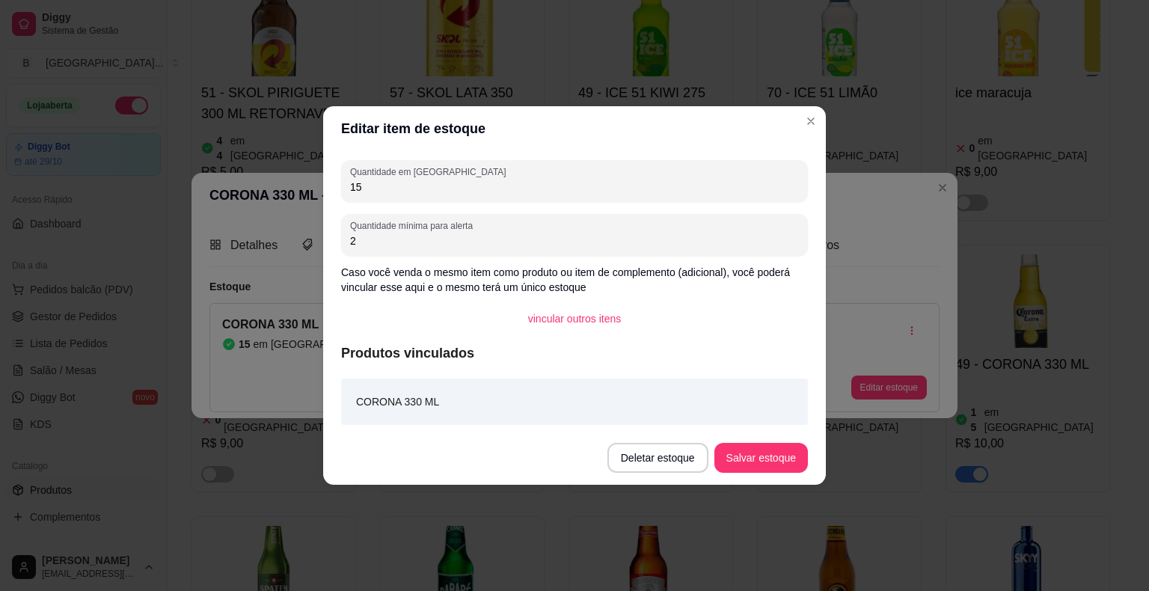
click at [655, 190] on input "15" at bounding box center [574, 187] width 449 height 15
type input "1"
type input "3"
click at [760, 459] on button "Salvar estoque" at bounding box center [760, 458] width 91 height 29
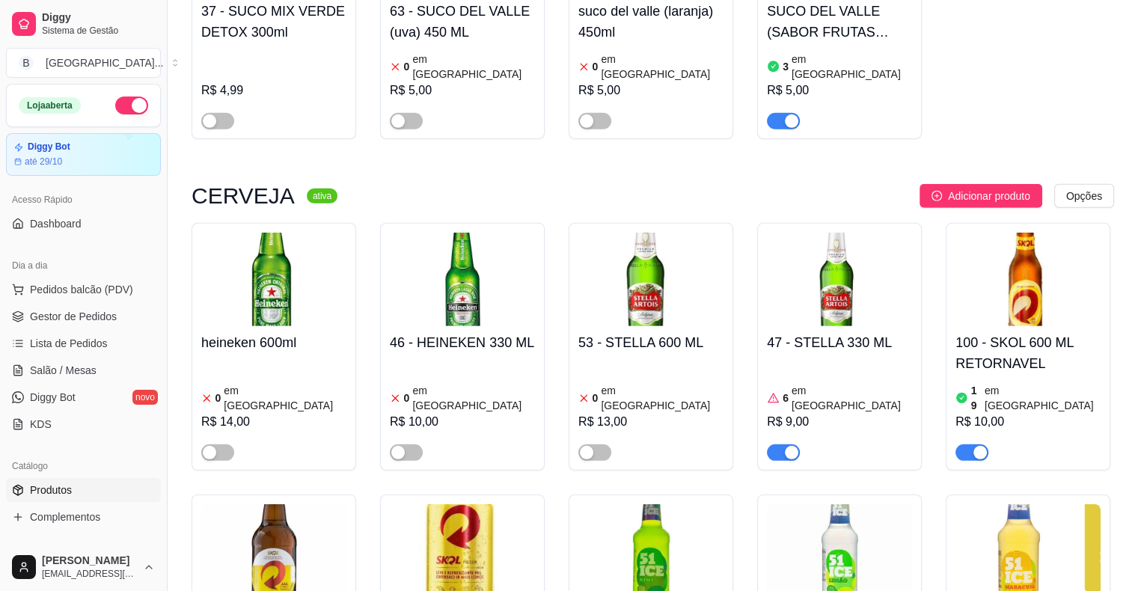
scroll to position [4496, 0]
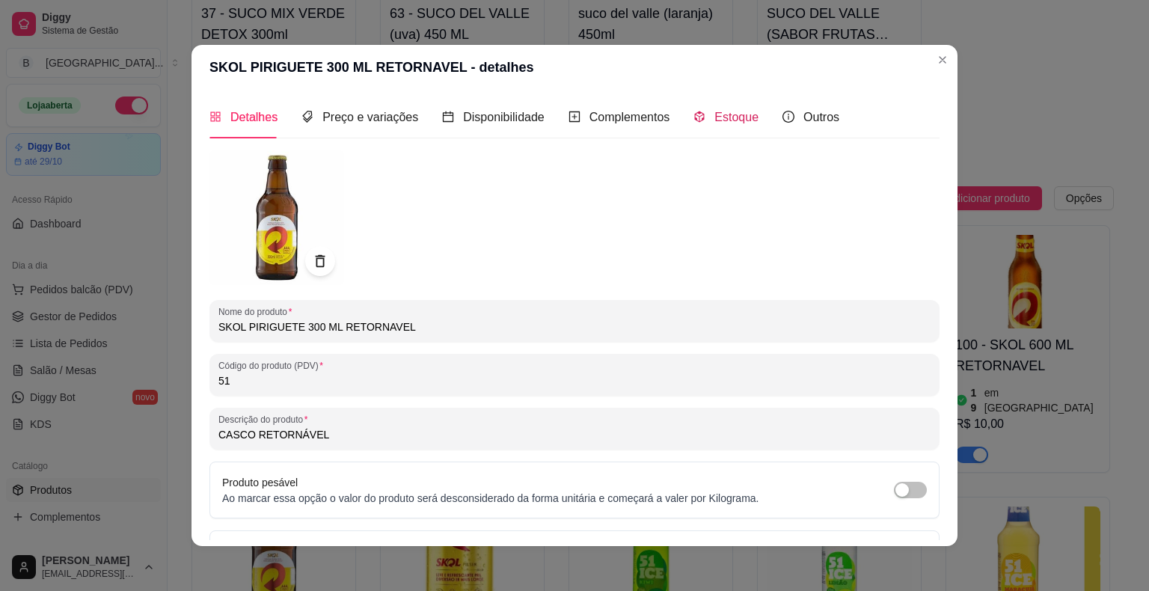
click at [728, 120] on span "Estoque" at bounding box center [736, 117] width 44 height 13
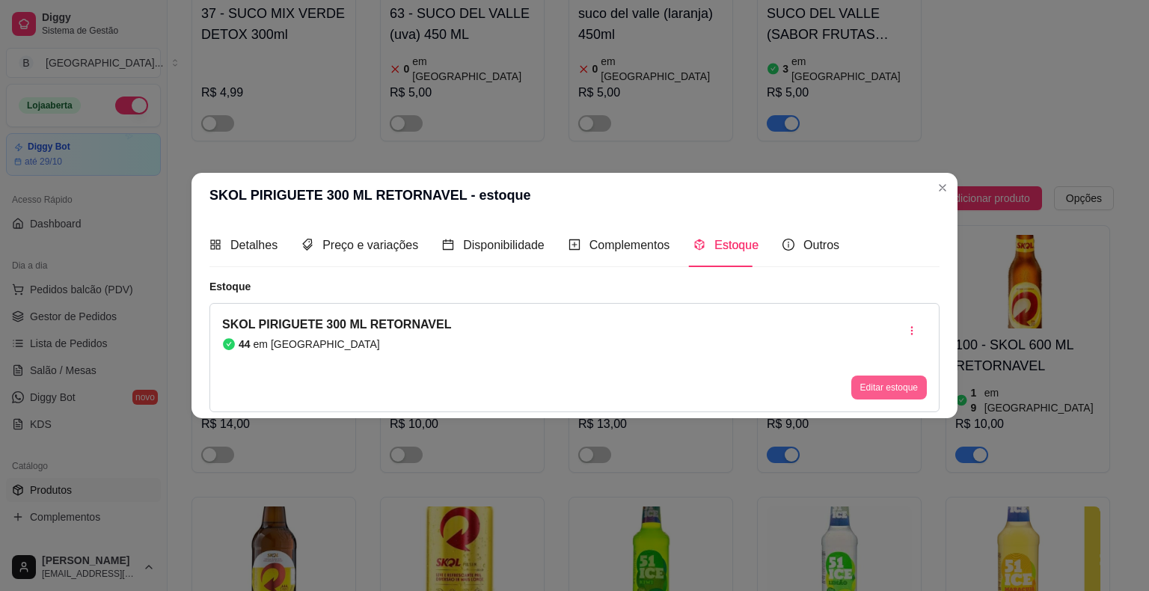
click at [896, 381] on button "Editar estoque" at bounding box center [889, 388] width 76 height 24
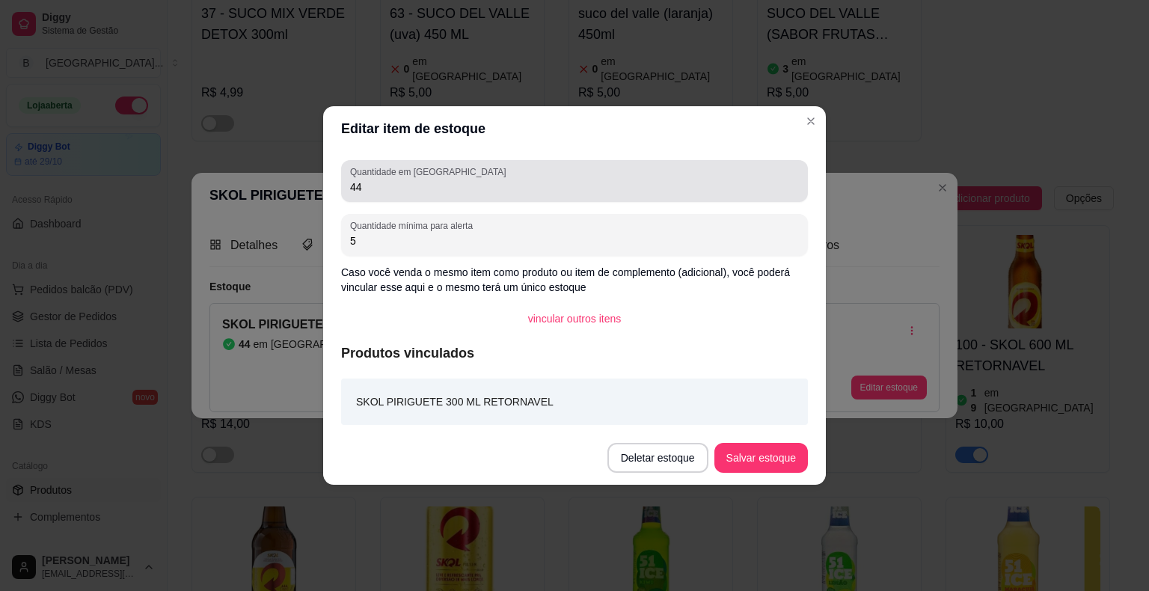
click at [630, 196] on div "44" at bounding box center [574, 181] width 449 height 30
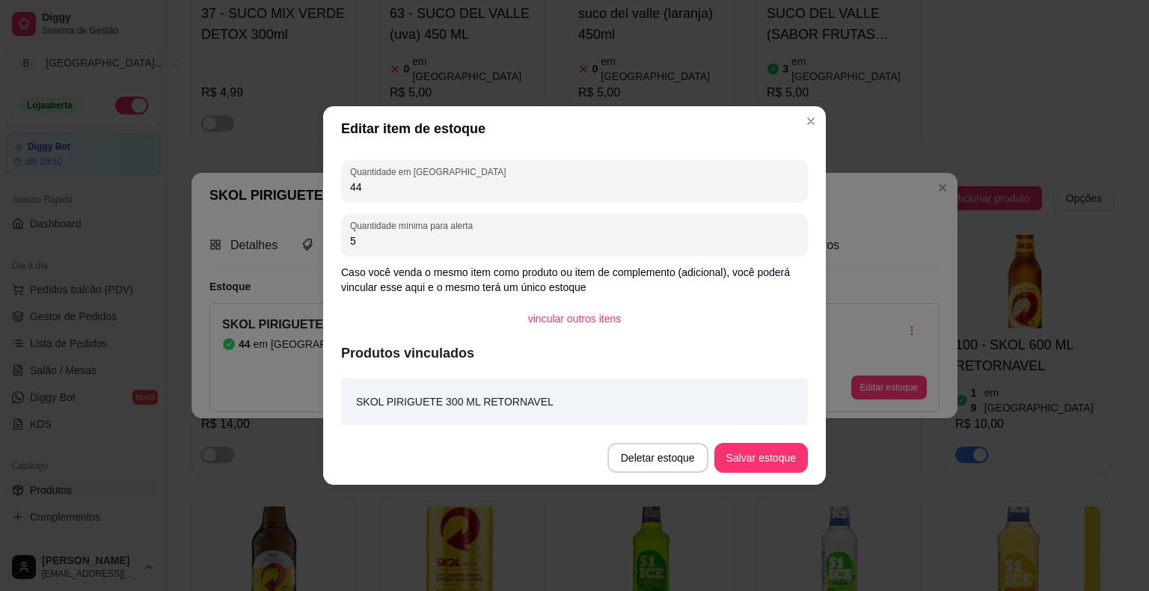
type input "4"
type input "23"
click at [731, 456] on button "Salvar estoque" at bounding box center [761, 458] width 94 height 30
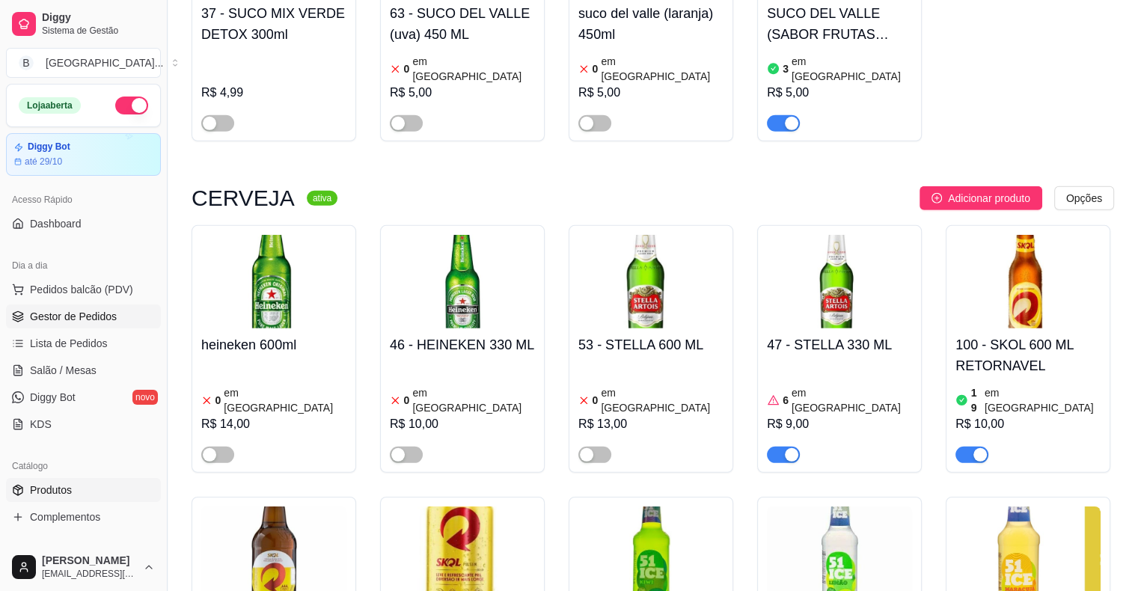
click at [105, 322] on span "Gestor de Pedidos" at bounding box center [73, 316] width 87 height 15
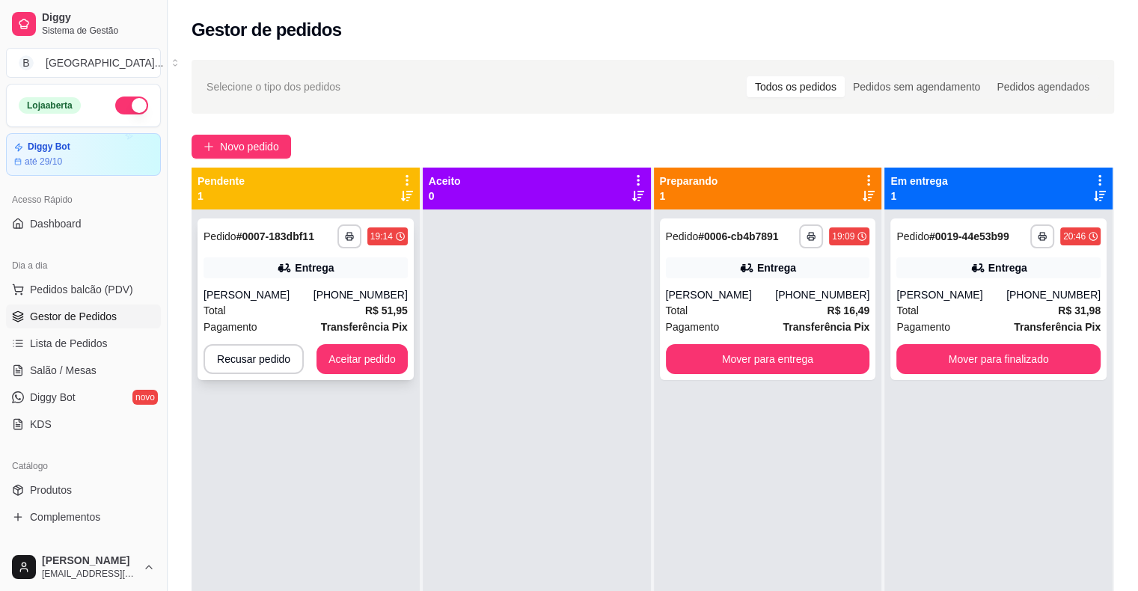
click at [354, 275] on div "Entrega" at bounding box center [305, 267] width 204 height 21
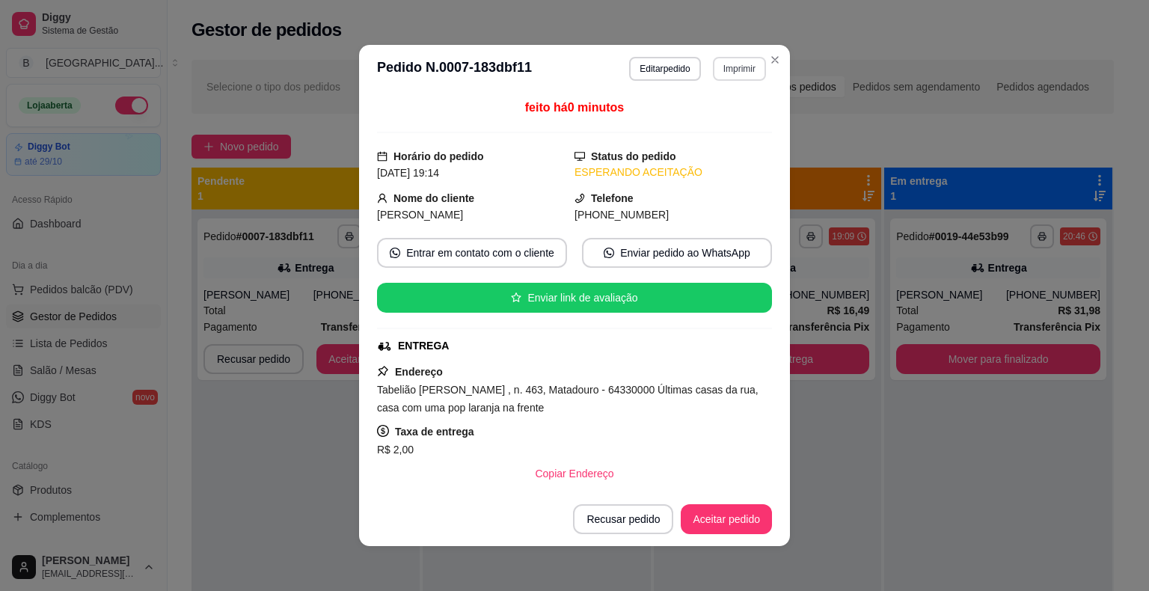
click at [730, 72] on button "Imprimir" at bounding box center [739, 69] width 53 height 24
click at [744, 67] on button "Imprimir" at bounding box center [740, 68] width 52 height 23
click at [733, 58] on button "Imprimir" at bounding box center [739, 69] width 53 height 24
click at [711, 118] on button "IMPRESSORA" at bounding box center [707, 121] width 108 height 24
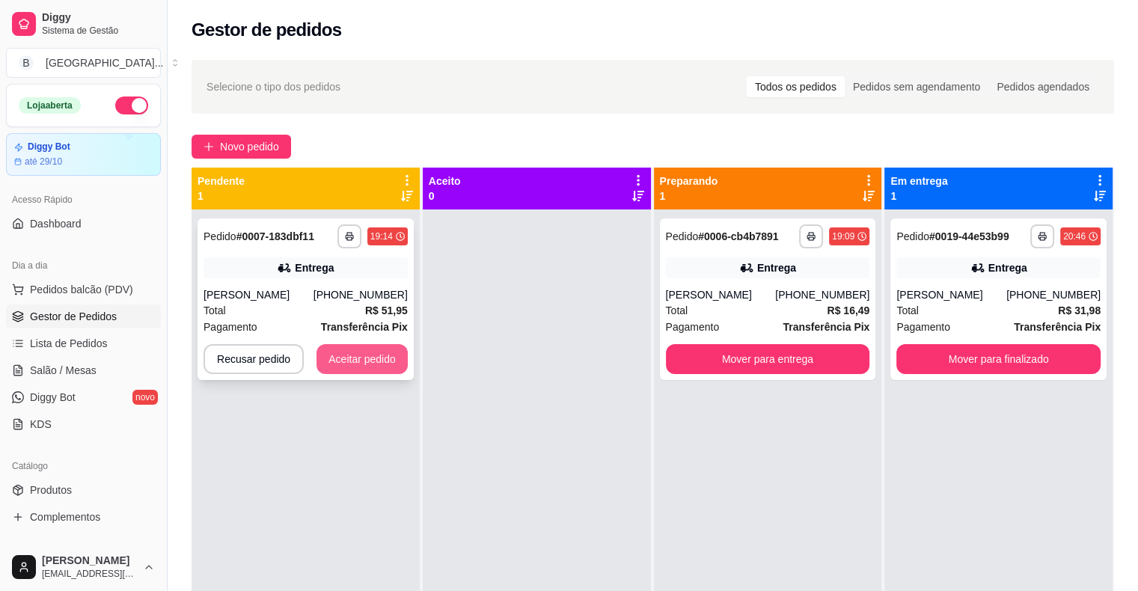
click at [393, 352] on button "Aceitar pedido" at bounding box center [361, 359] width 91 height 30
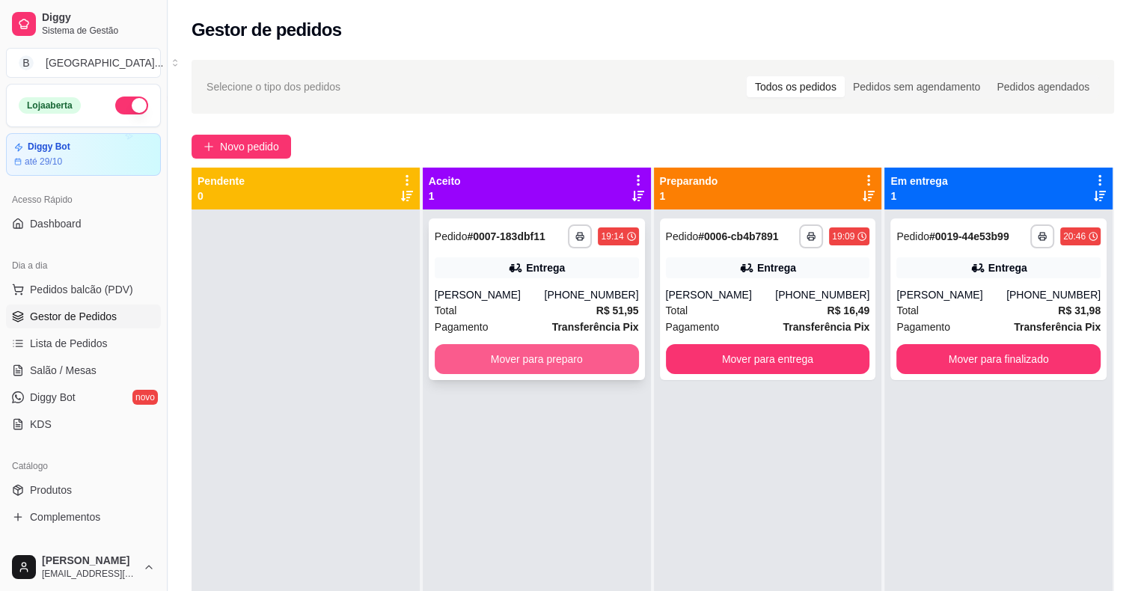
click at [462, 351] on button "Mover para preparo" at bounding box center [537, 359] width 204 height 30
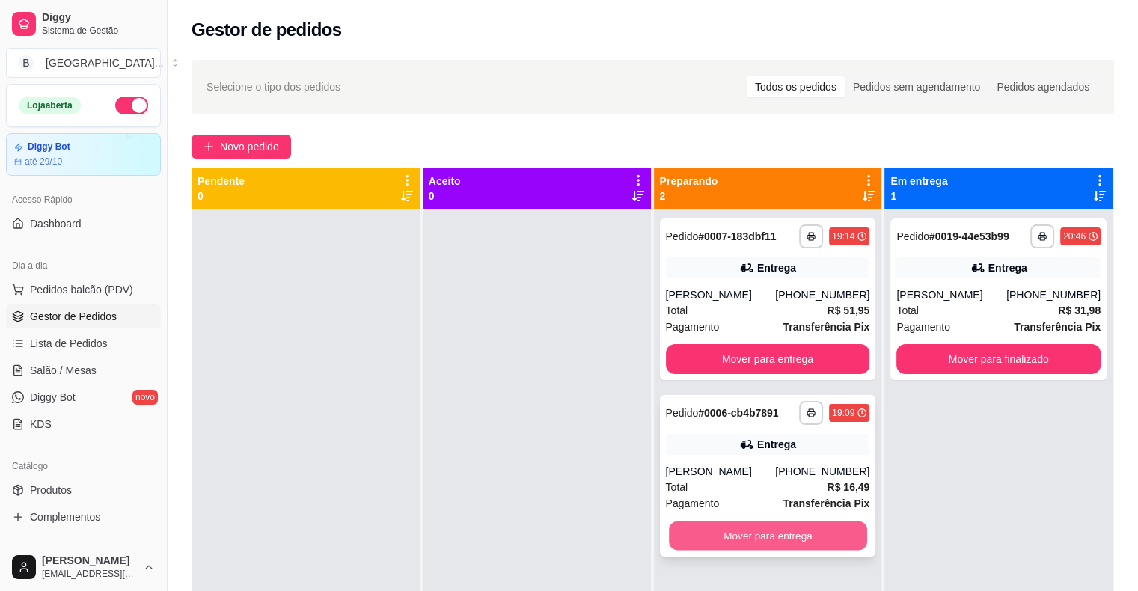
click at [749, 537] on button "Mover para entrega" at bounding box center [768, 535] width 198 height 29
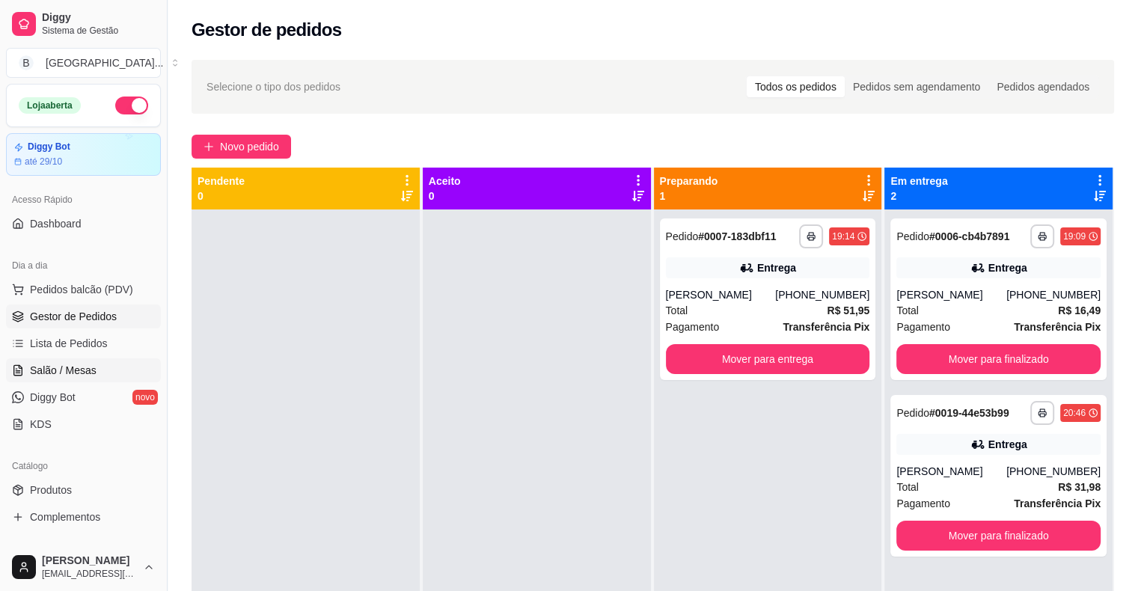
click at [36, 364] on span "Salão / Mesas" at bounding box center [63, 370] width 67 height 15
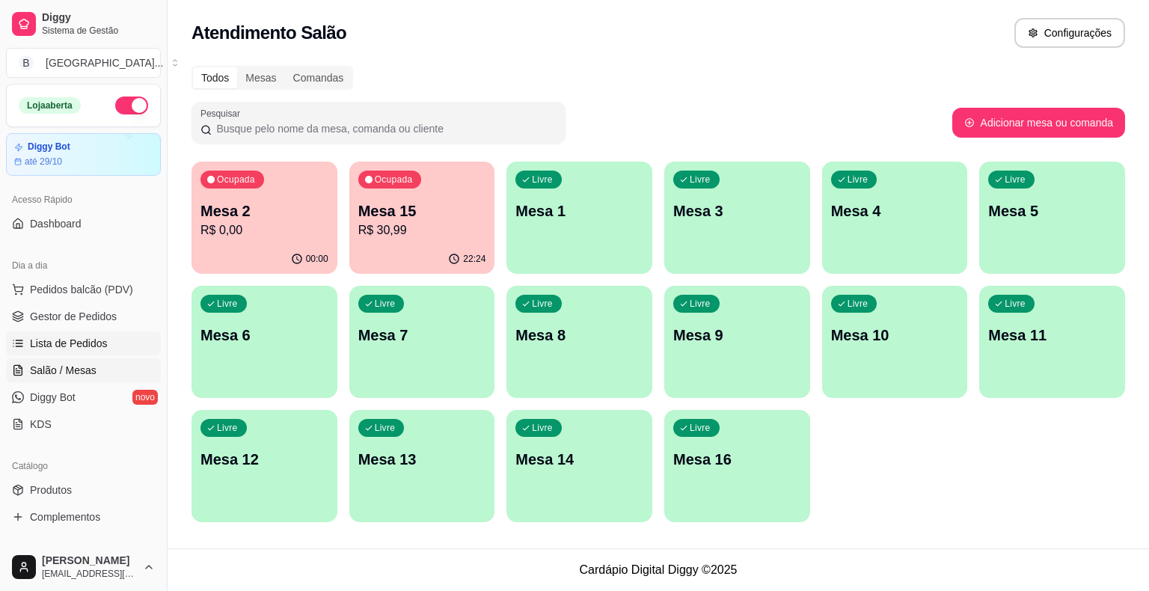
click at [63, 341] on span "Lista de Pedidos" at bounding box center [69, 343] width 78 height 15
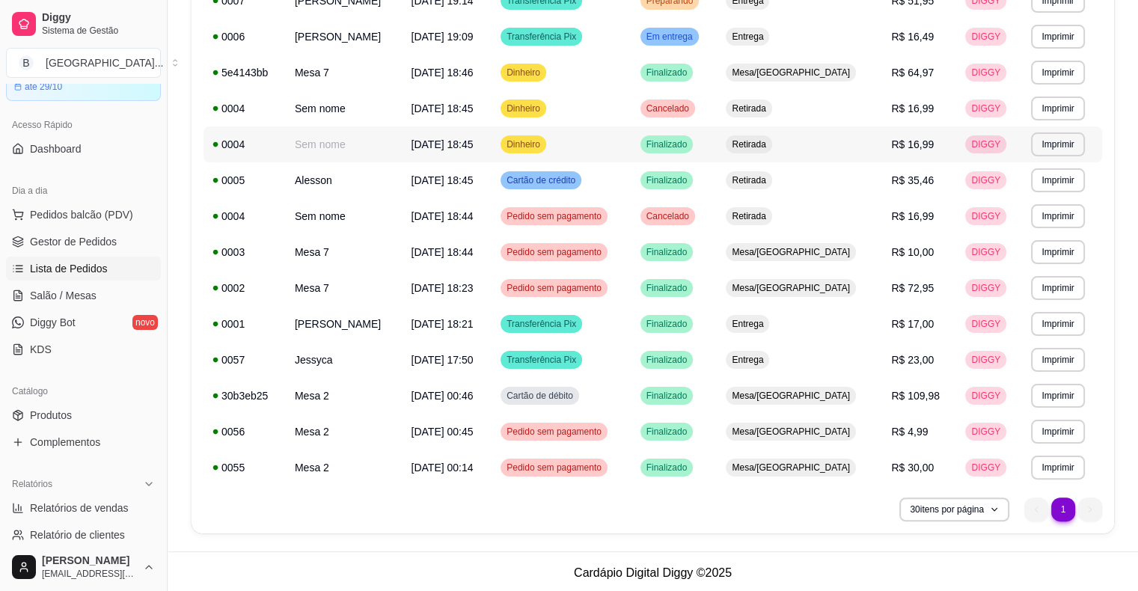
scroll to position [236, 0]
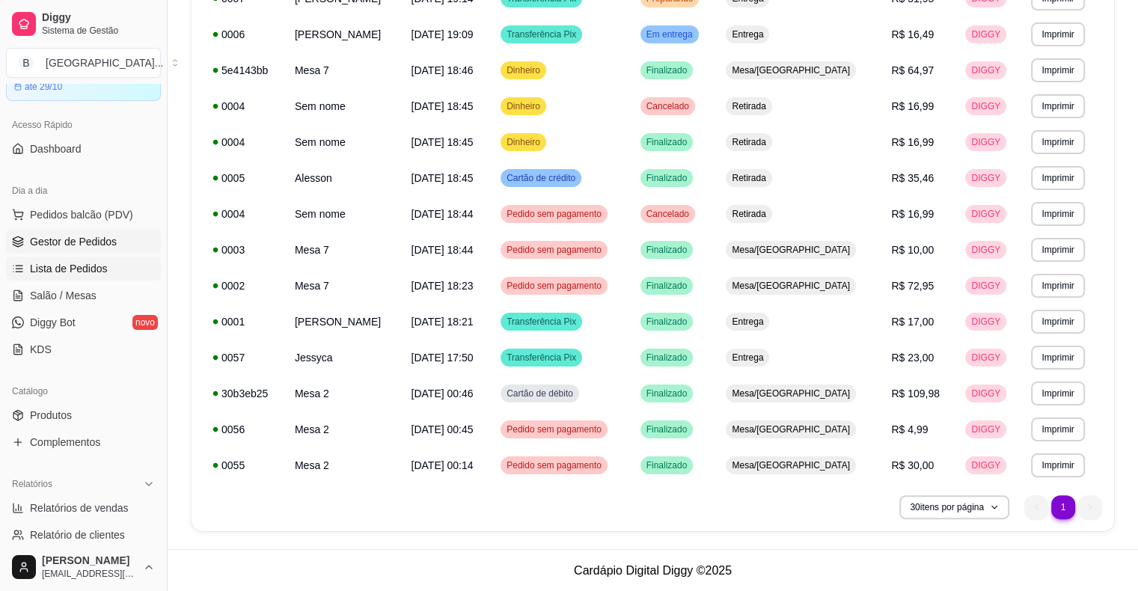
click at [117, 238] on link "Gestor de Pedidos" at bounding box center [83, 242] width 155 height 24
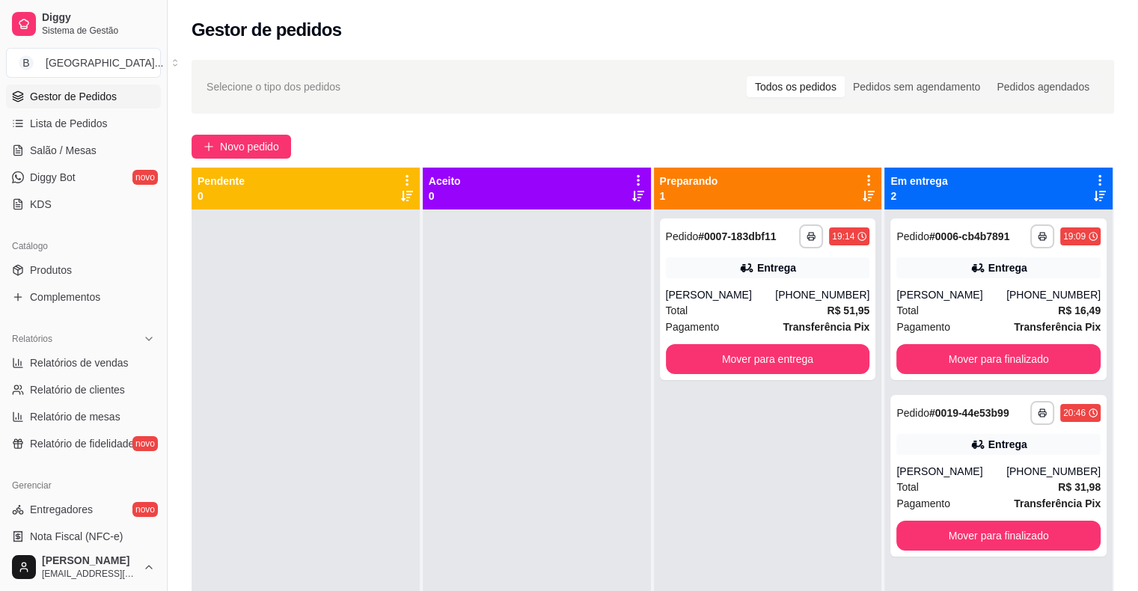
scroll to position [224, 0]
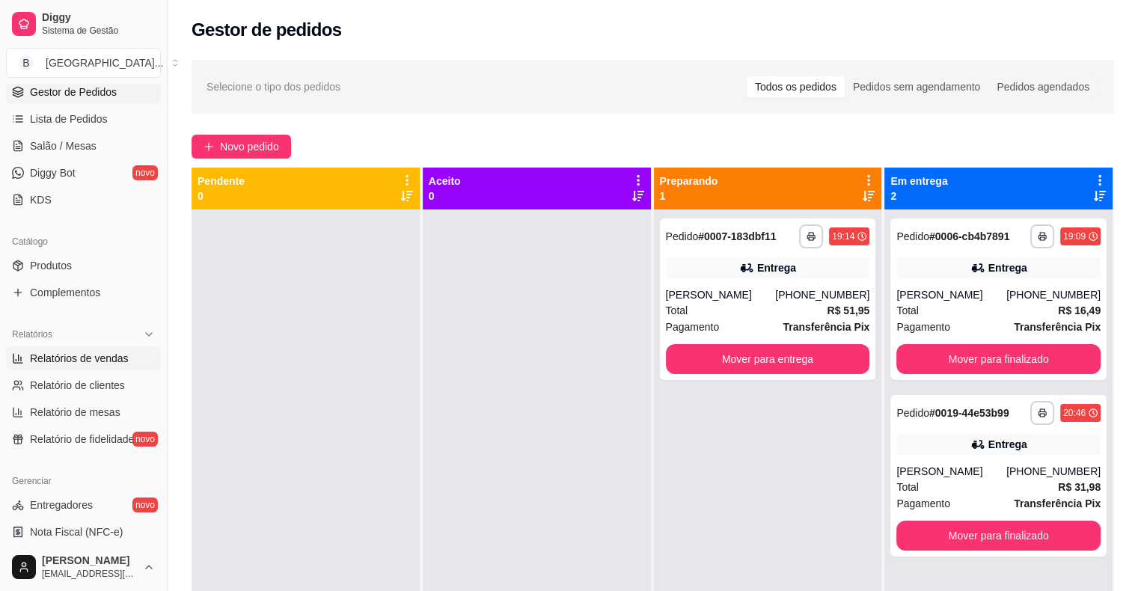
click at [90, 361] on span "Relatórios de vendas" at bounding box center [79, 358] width 99 height 15
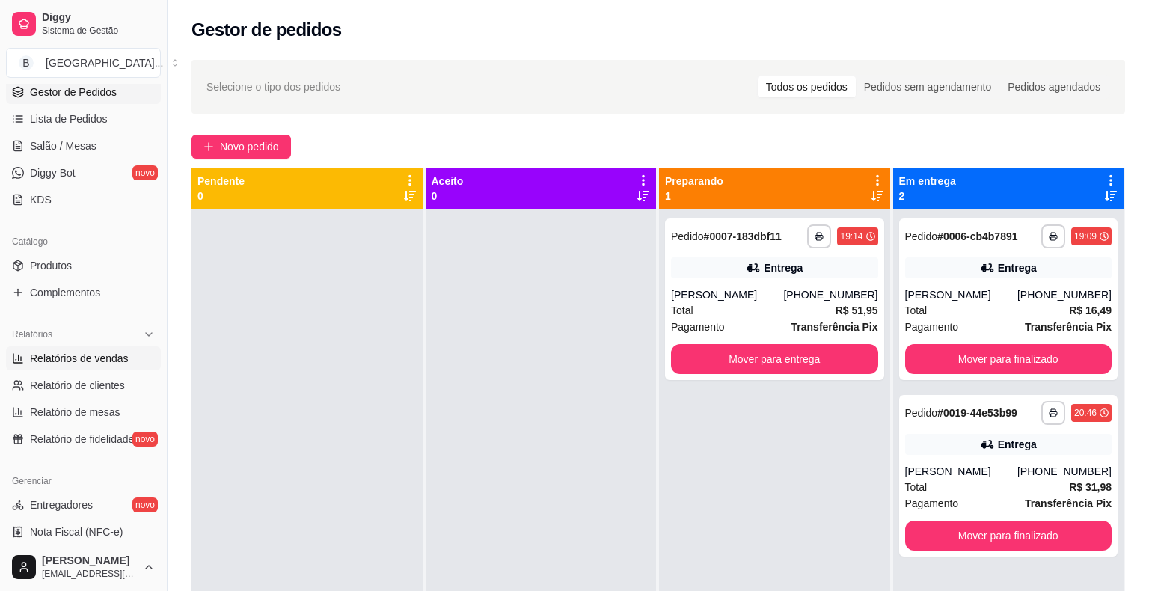
select select "ALL"
select select "0"
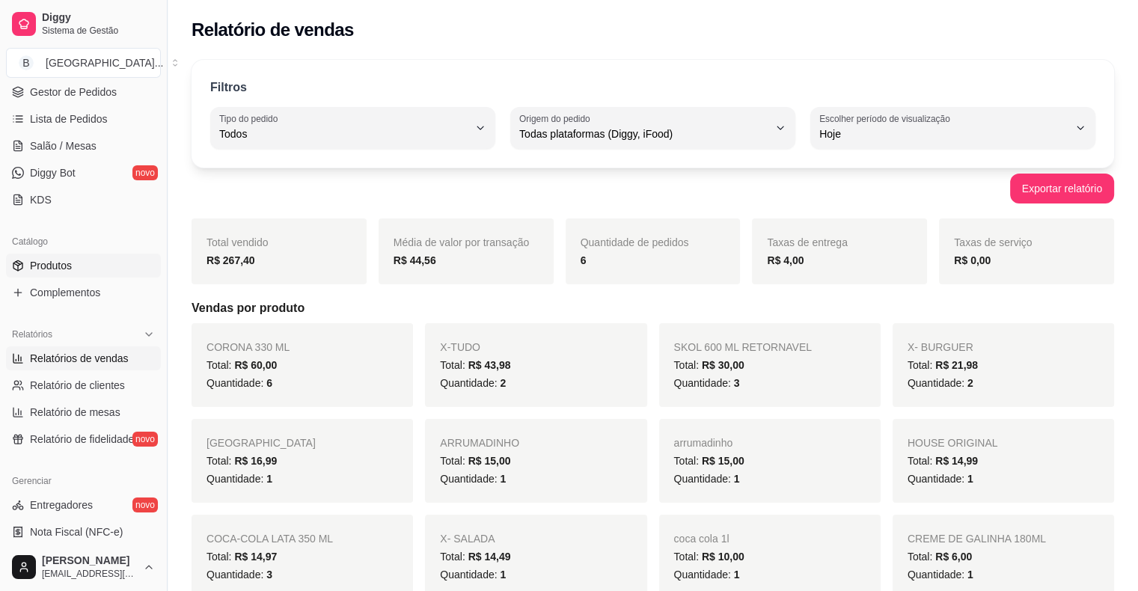
click at [82, 258] on link "Produtos" at bounding box center [83, 266] width 155 height 24
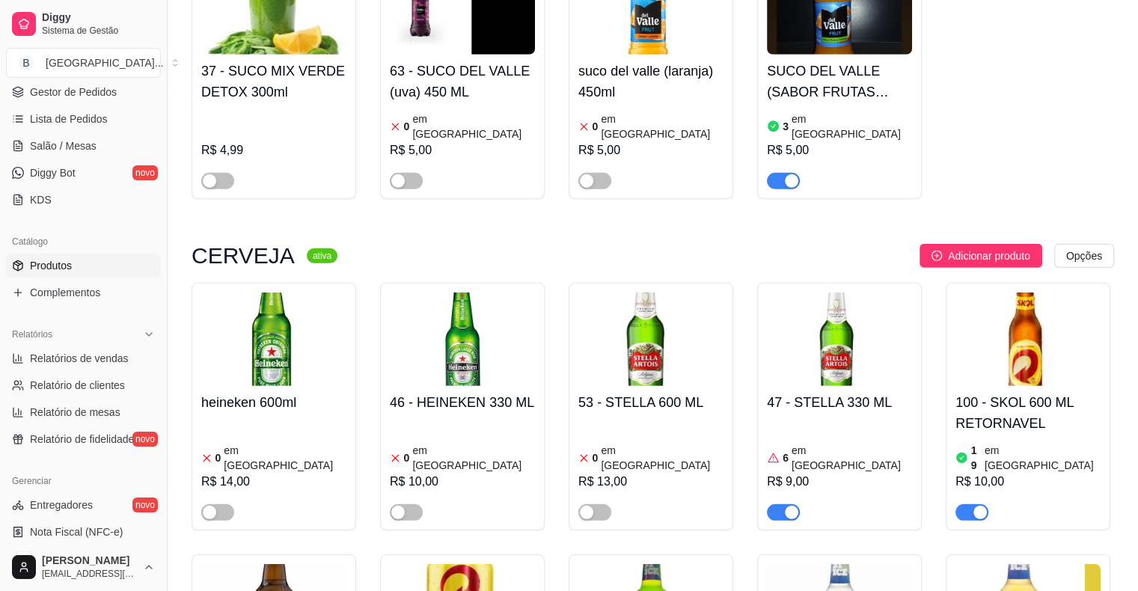
scroll to position [4404, 0]
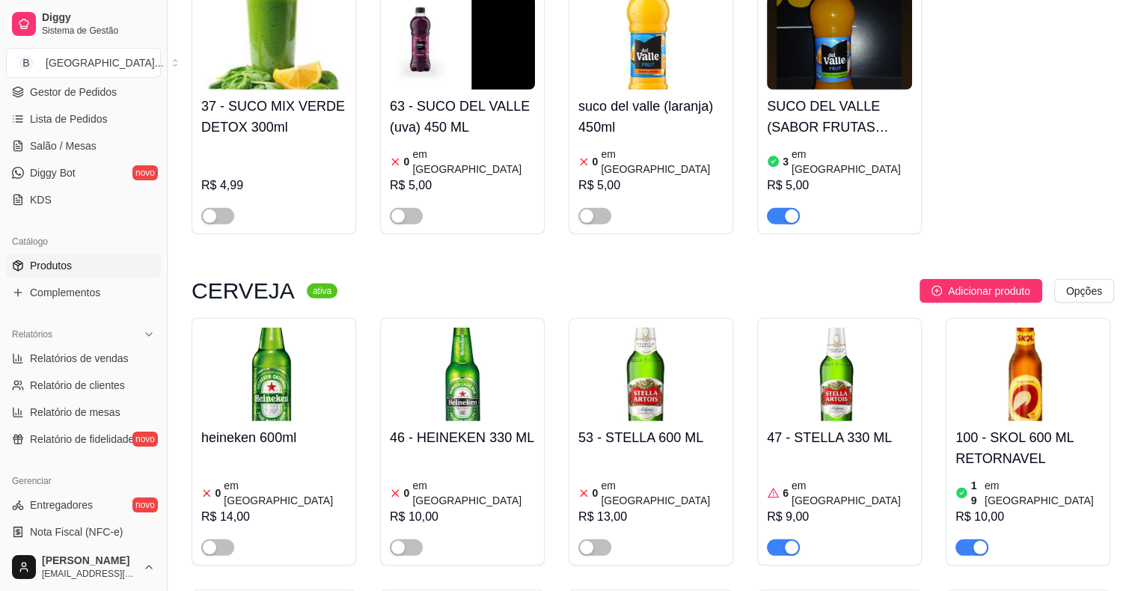
click at [785, 541] on div "button" at bounding box center [791, 547] width 13 height 13
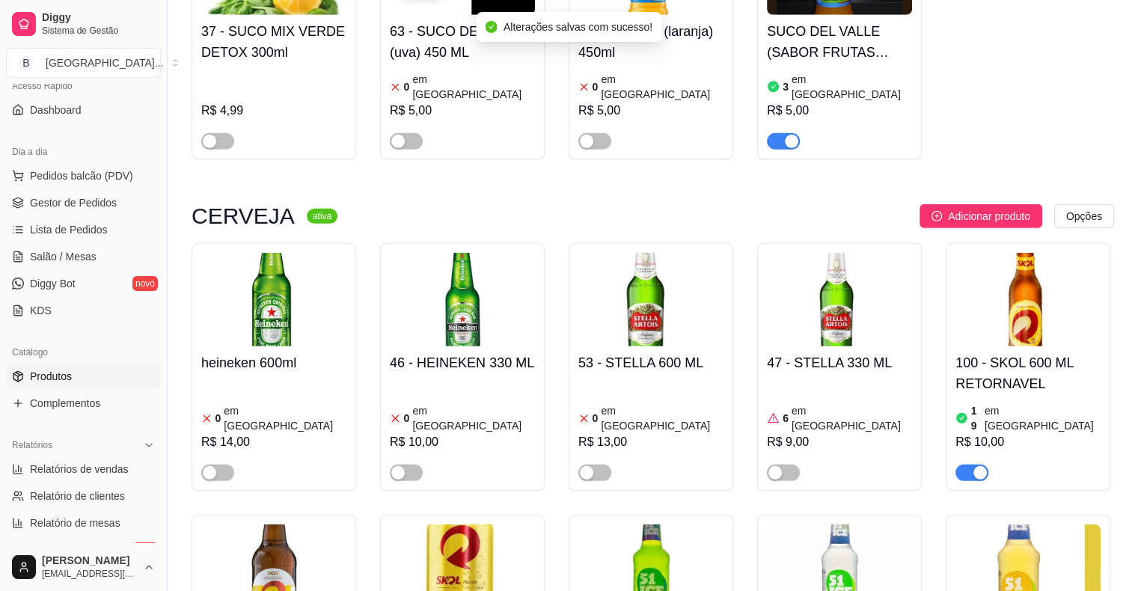
scroll to position [0, 0]
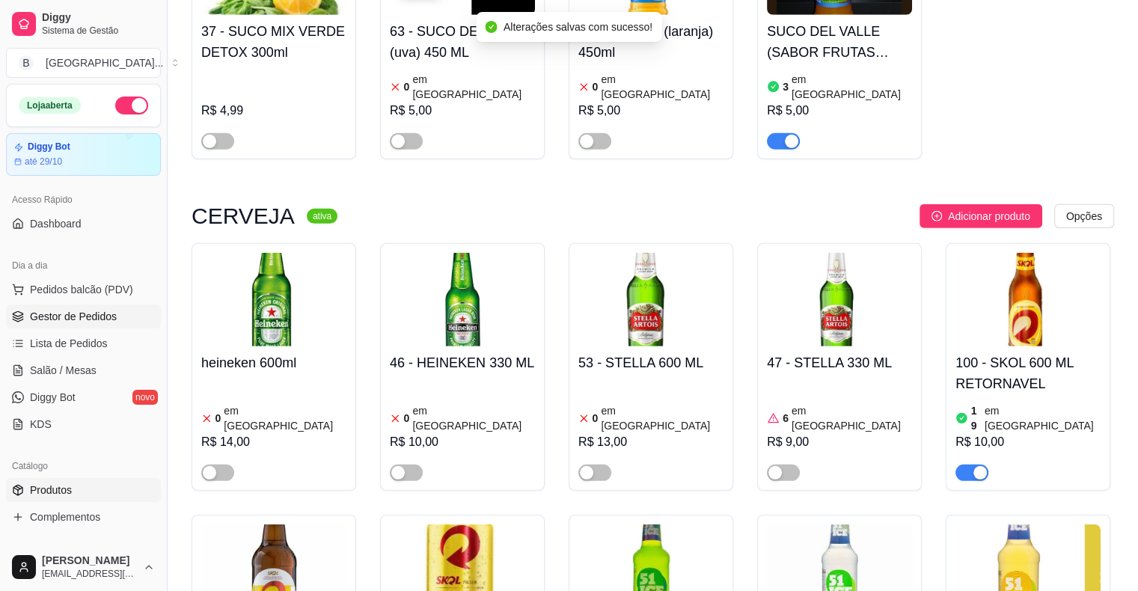
click at [91, 319] on span "Gestor de Pedidos" at bounding box center [73, 316] width 87 height 15
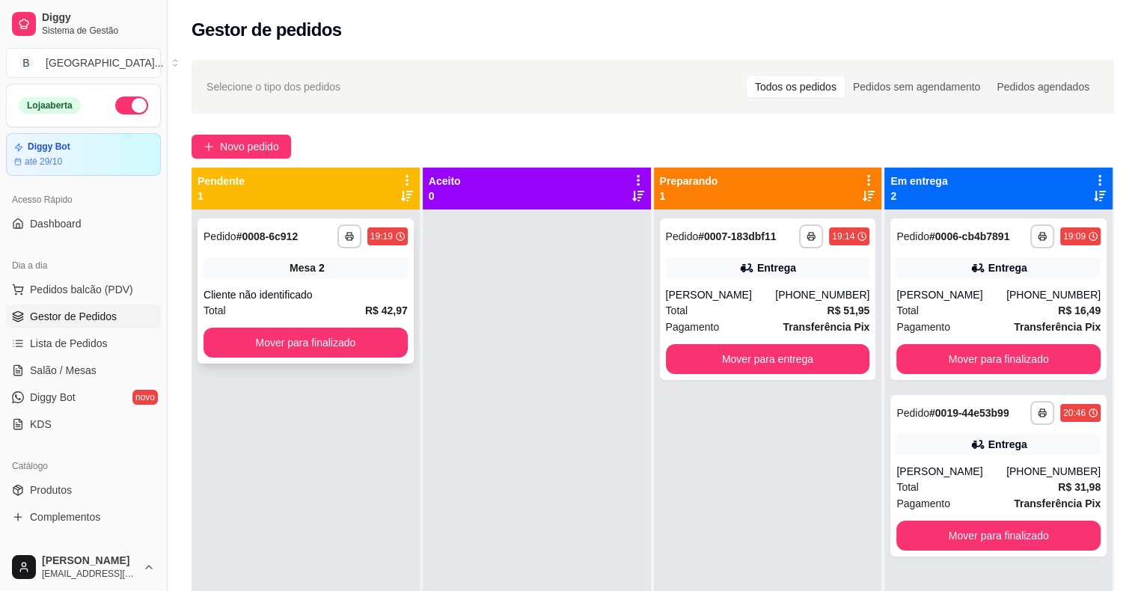
click at [356, 279] on div "**********" at bounding box center [306, 290] width 216 height 145
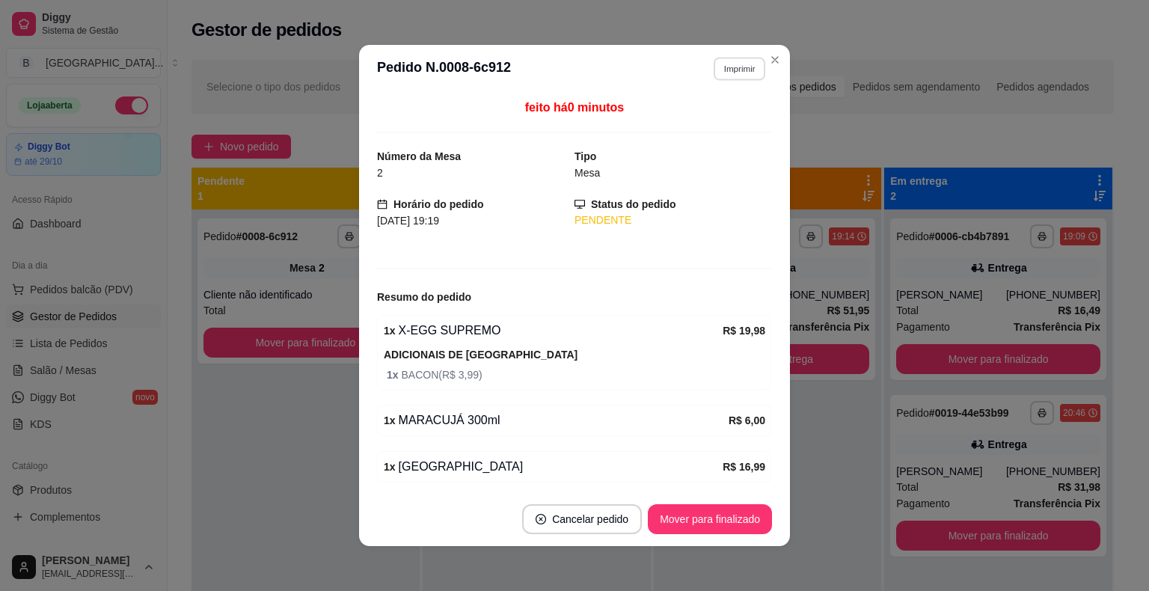
click at [728, 59] on button "Imprimir" at bounding box center [740, 68] width 52 height 23
click at [695, 118] on button "IMPRESSORA" at bounding box center [707, 121] width 108 height 24
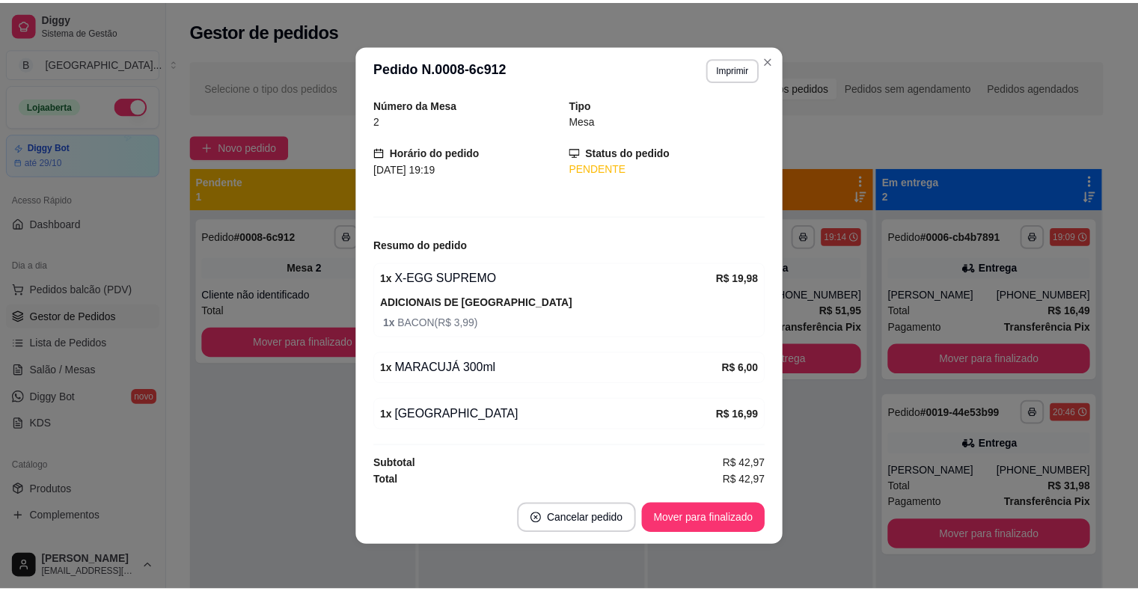
scroll to position [3, 0]
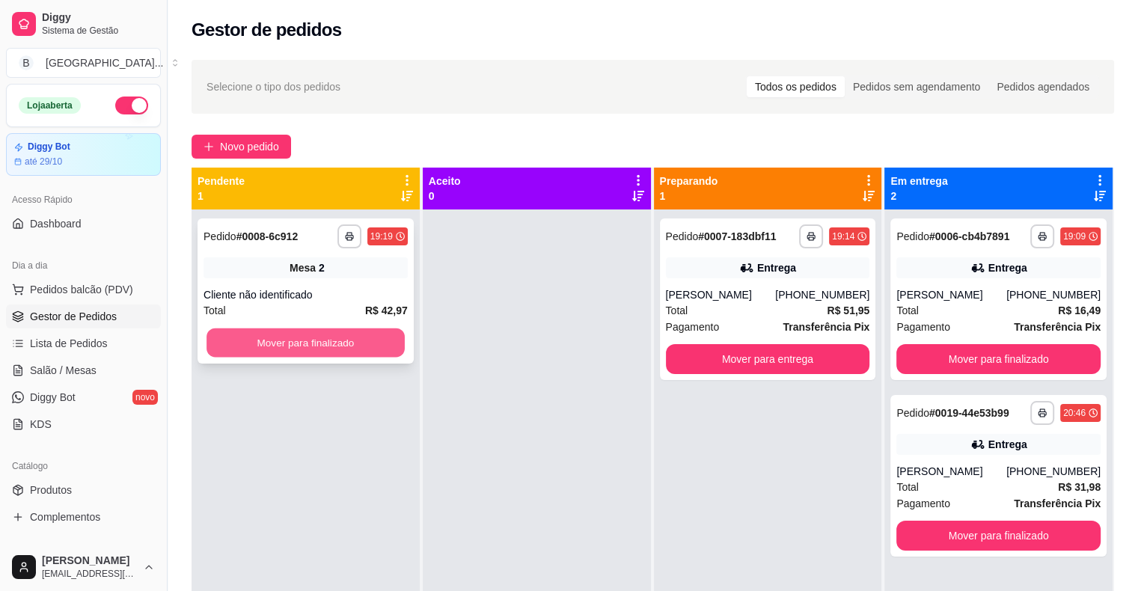
click at [323, 334] on button "Mover para finalizado" at bounding box center [305, 342] width 198 height 29
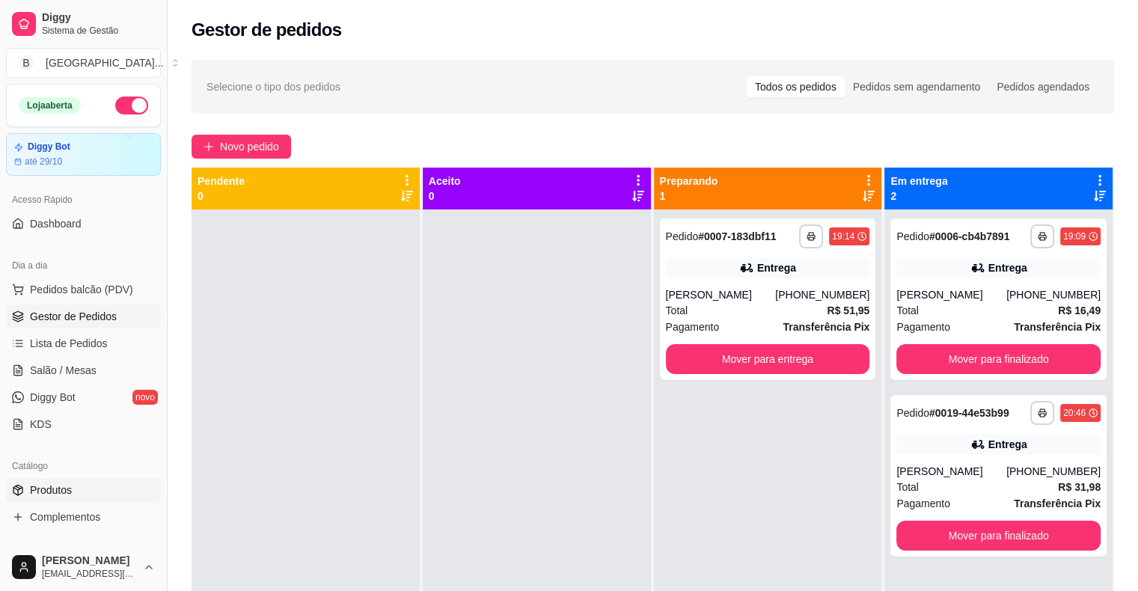
click at [80, 482] on link "Produtos" at bounding box center [83, 490] width 155 height 24
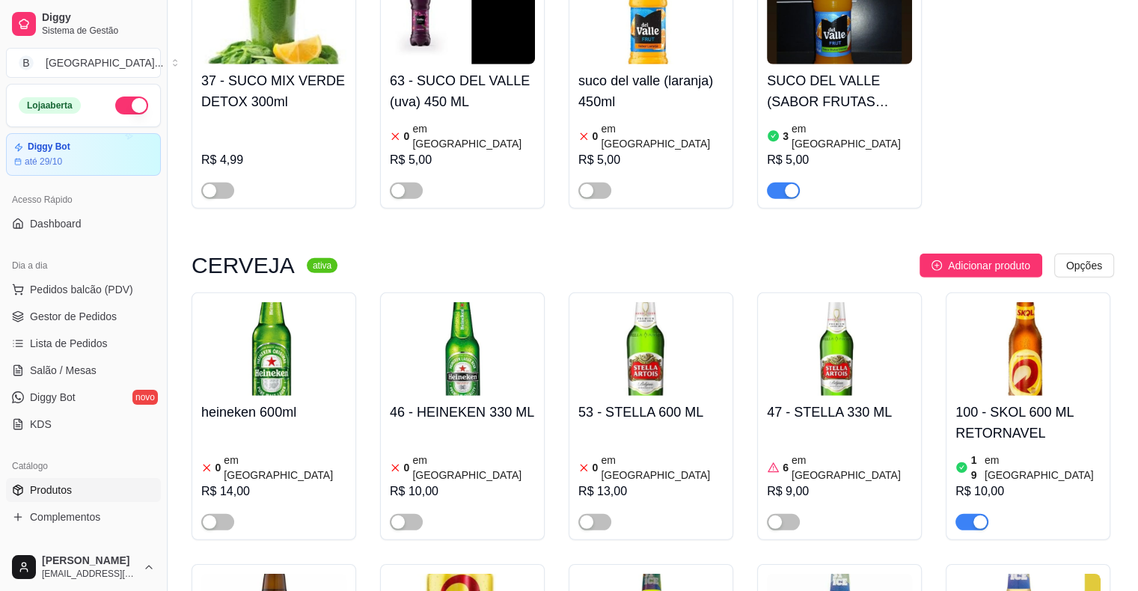
scroll to position [4339, 0]
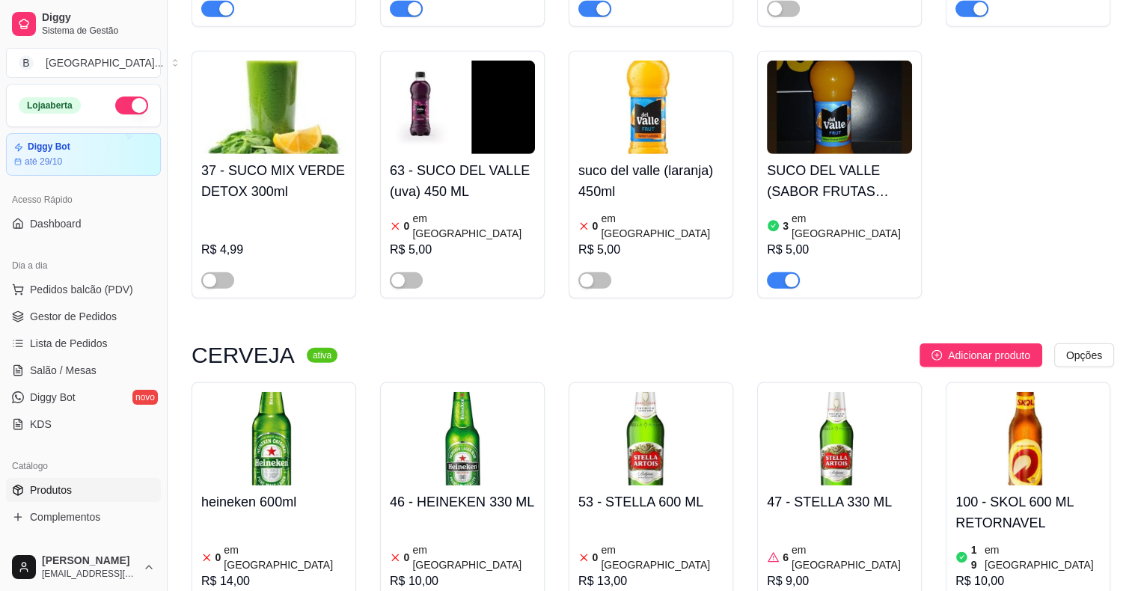
click at [964, 492] on h4 "100 - SKOL 600 ML RETORNAVEL" at bounding box center [1027, 513] width 145 height 42
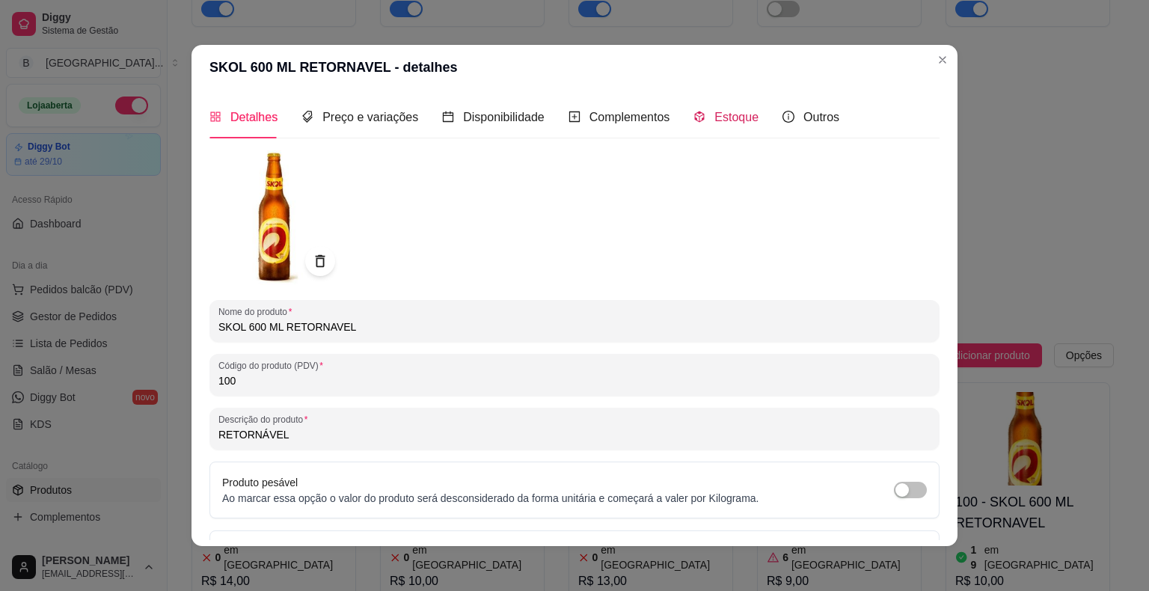
click at [722, 115] on span "Estoque" at bounding box center [736, 117] width 44 height 13
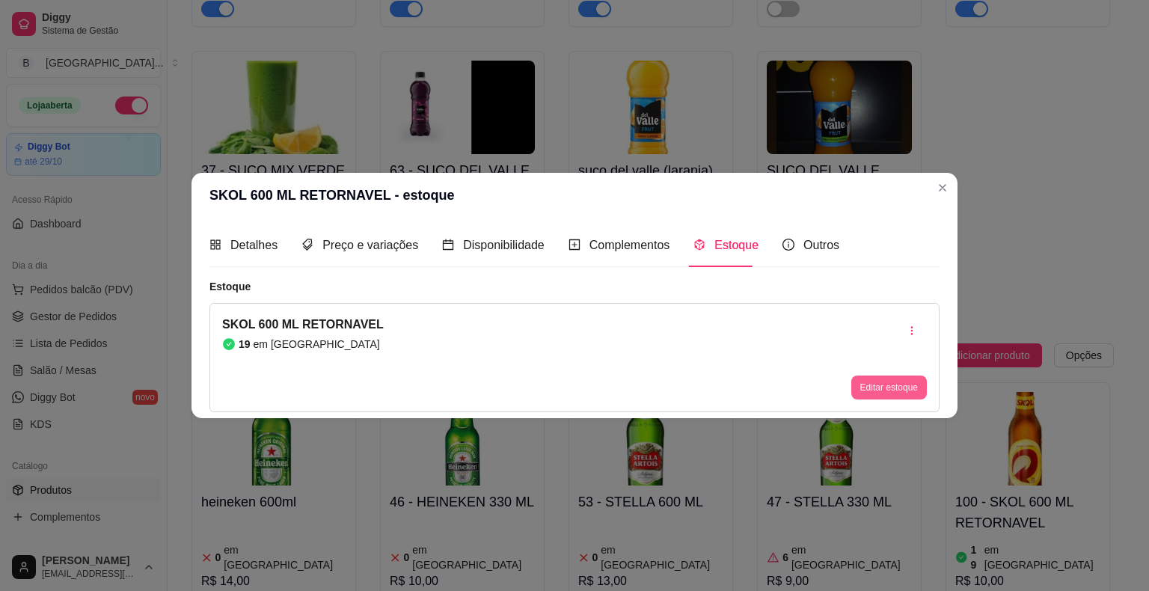
click at [888, 388] on button "Editar estoque" at bounding box center [889, 388] width 76 height 24
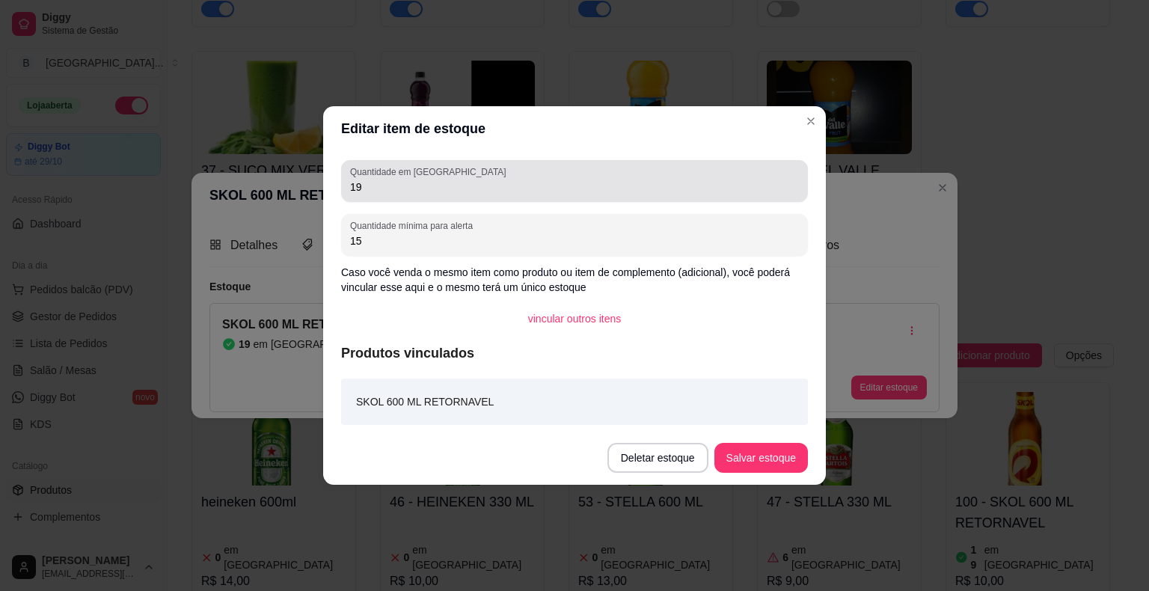
click at [574, 164] on div "Quantidade em estoque 19" at bounding box center [574, 181] width 467 height 42
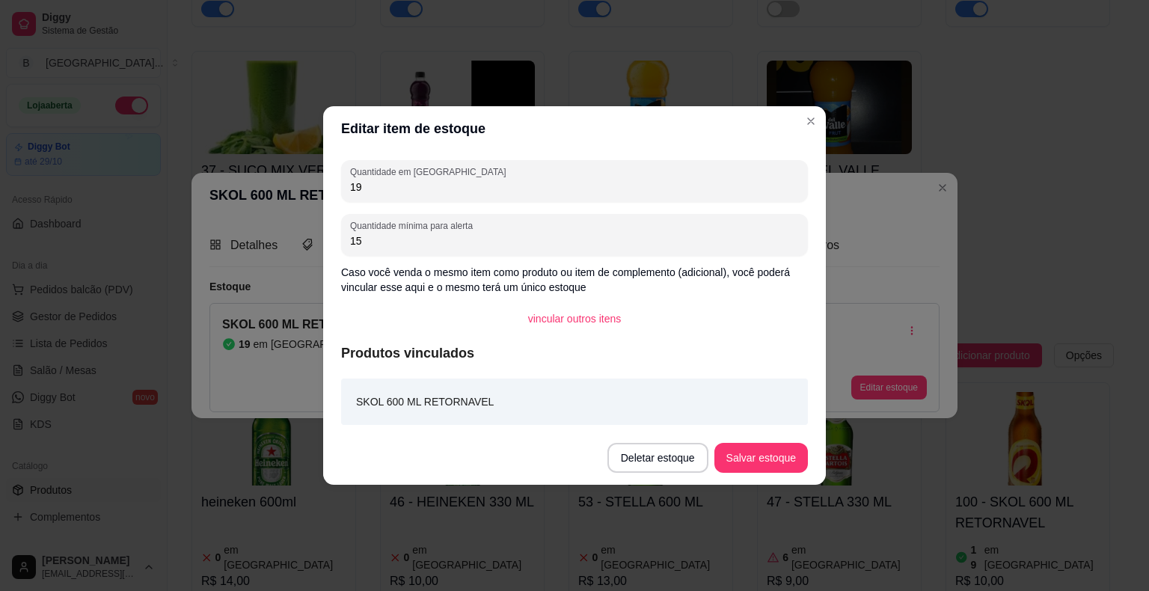
type input "1"
type input "45"
click at [731, 443] on button "Salvar estoque" at bounding box center [761, 458] width 94 height 30
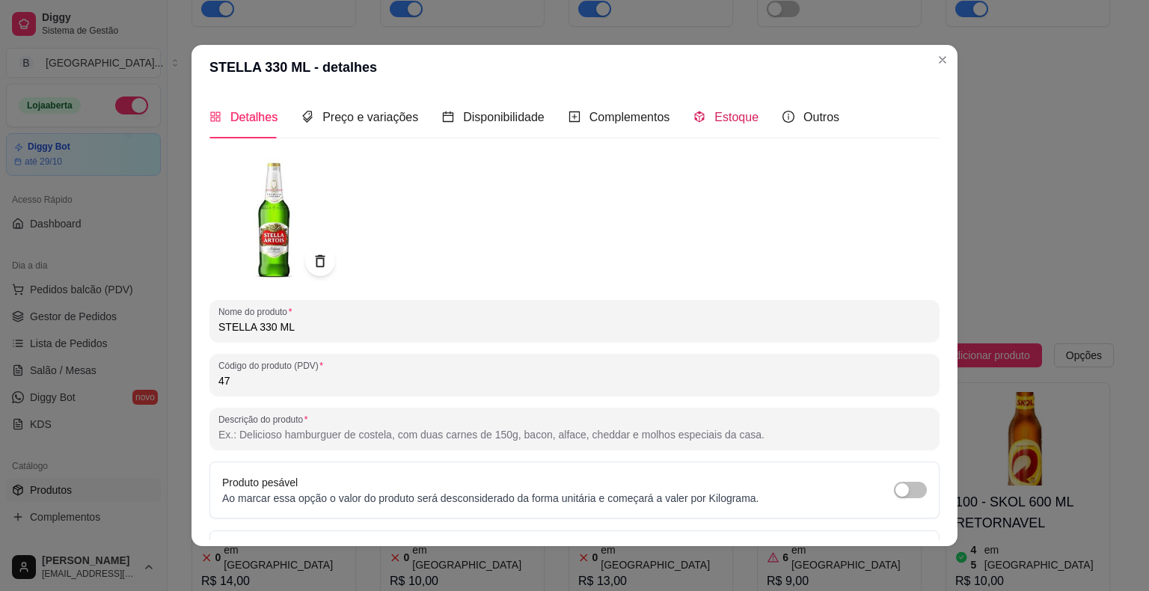
click at [725, 113] on span "Estoque" at bounding box center [736, 117] width 44 height 13
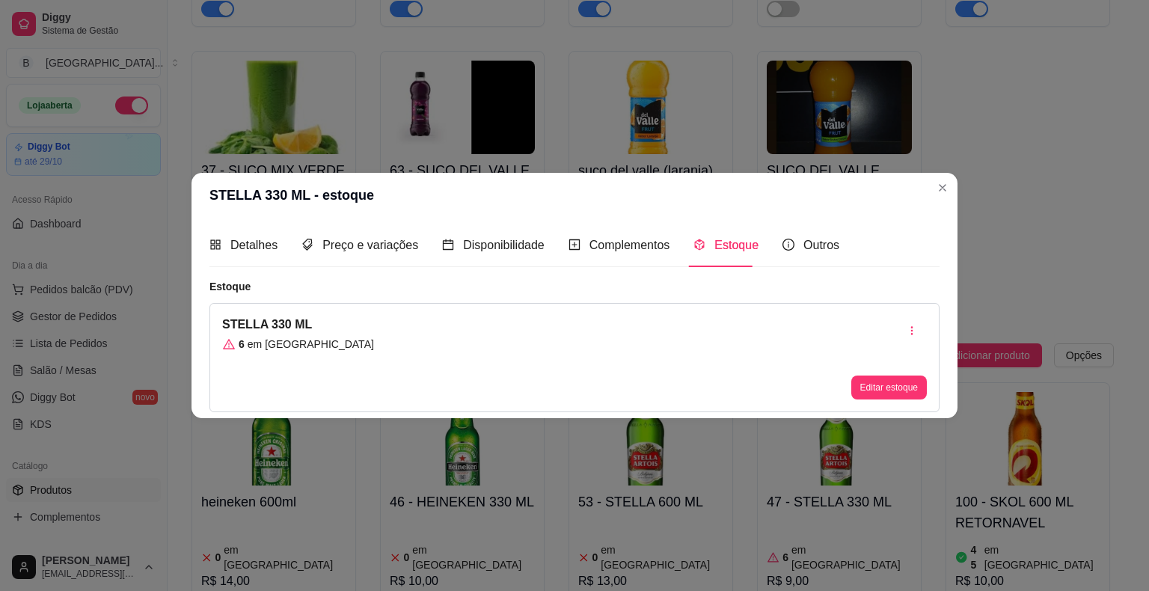
click at [897, 374] on div "Editar estoque" at bounding box center [889, 358] width 76 height 84
click at [900, 388] on button "Editar estoque" at bounding box center [889, 388] width 76 height 24
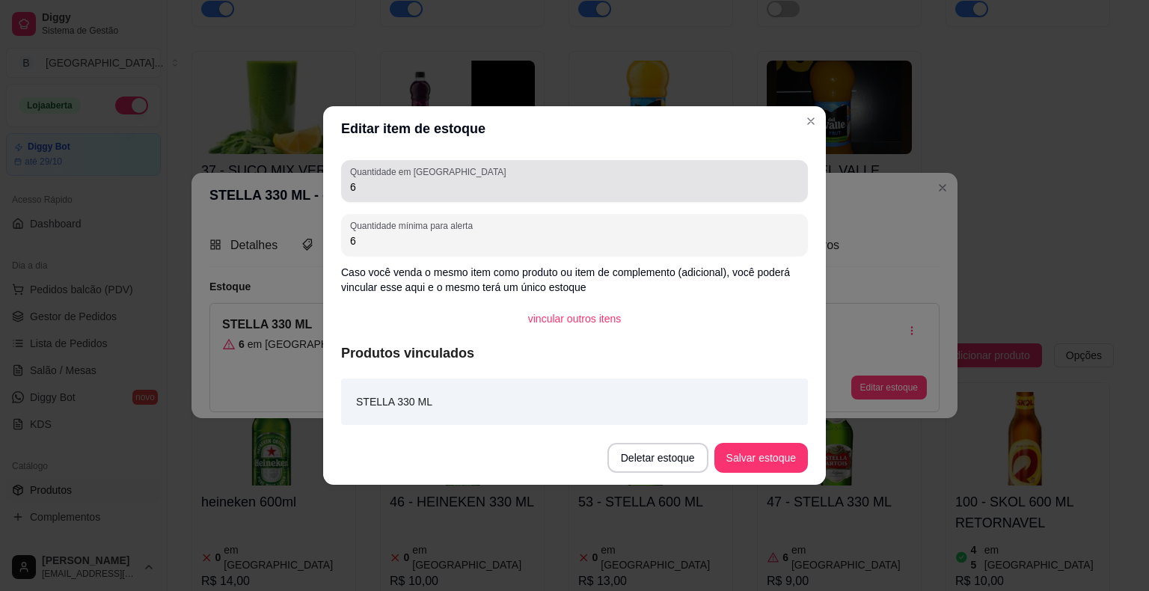
click at [590, 169] on div "6" at bounding box center [574, 181] width 449 height 30
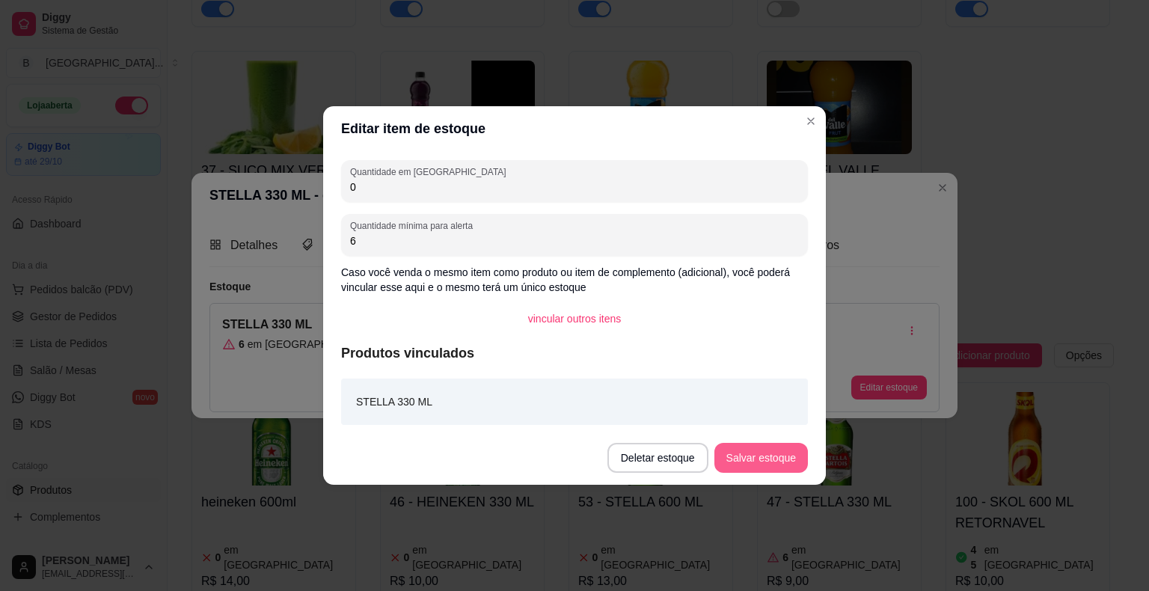
type input "0"
click at [789, 470] on button "Salvar estoque" at bounding box center [761, 458] width 94 height 30
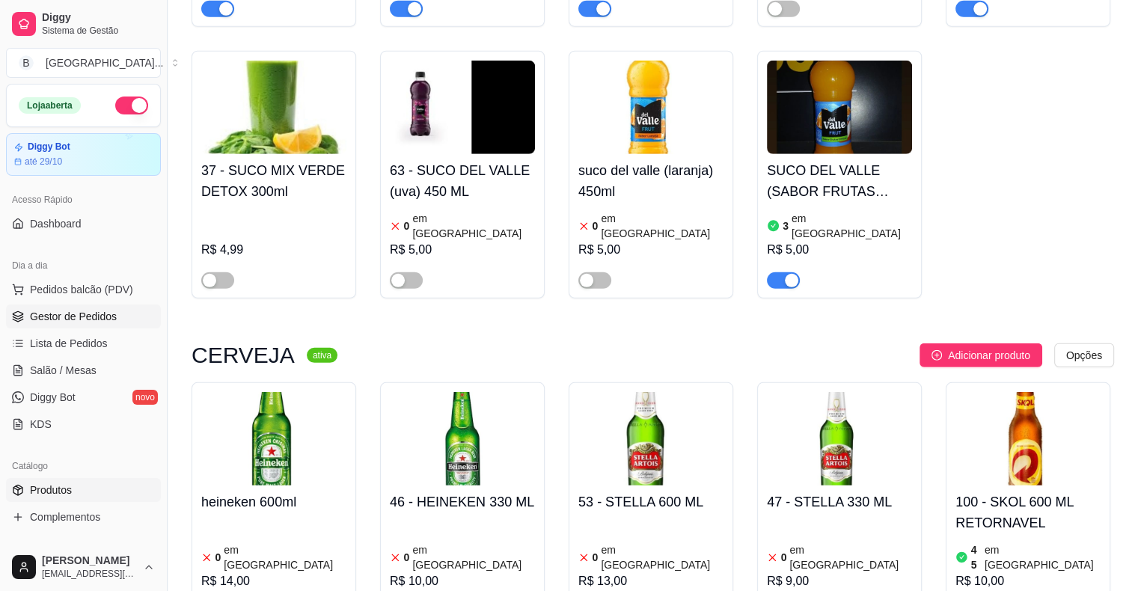
click at [82, 318] on span "Gestor de Pedidos" at bounding box center [73, 316] width 87 height 15
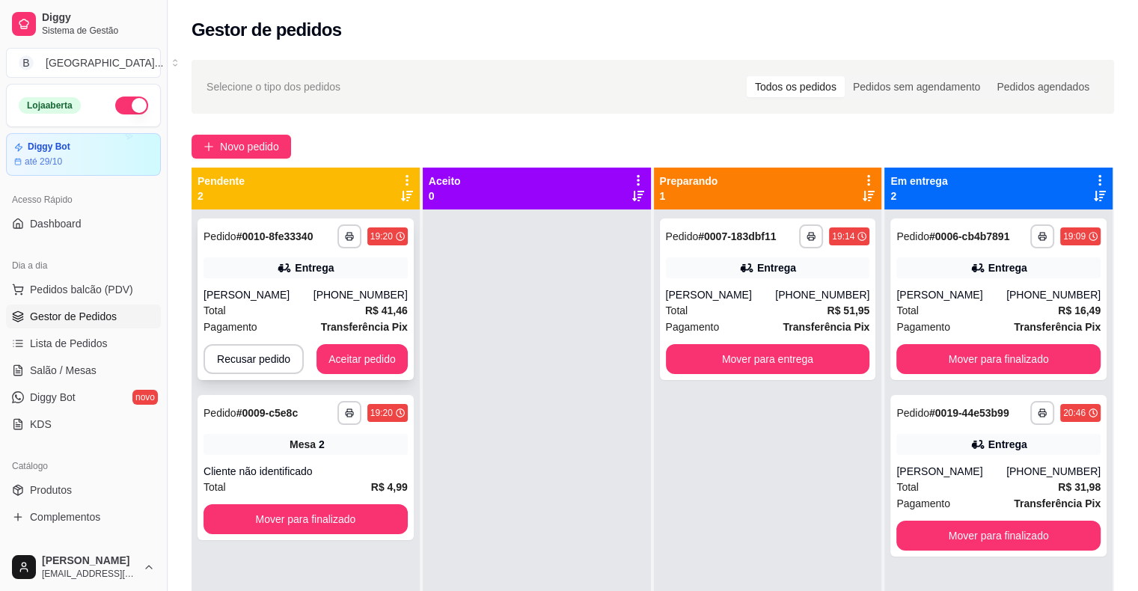
click at [325, 318] on div "Total R$ 41,46" at bounding box center [305, 310] width 204 height 16
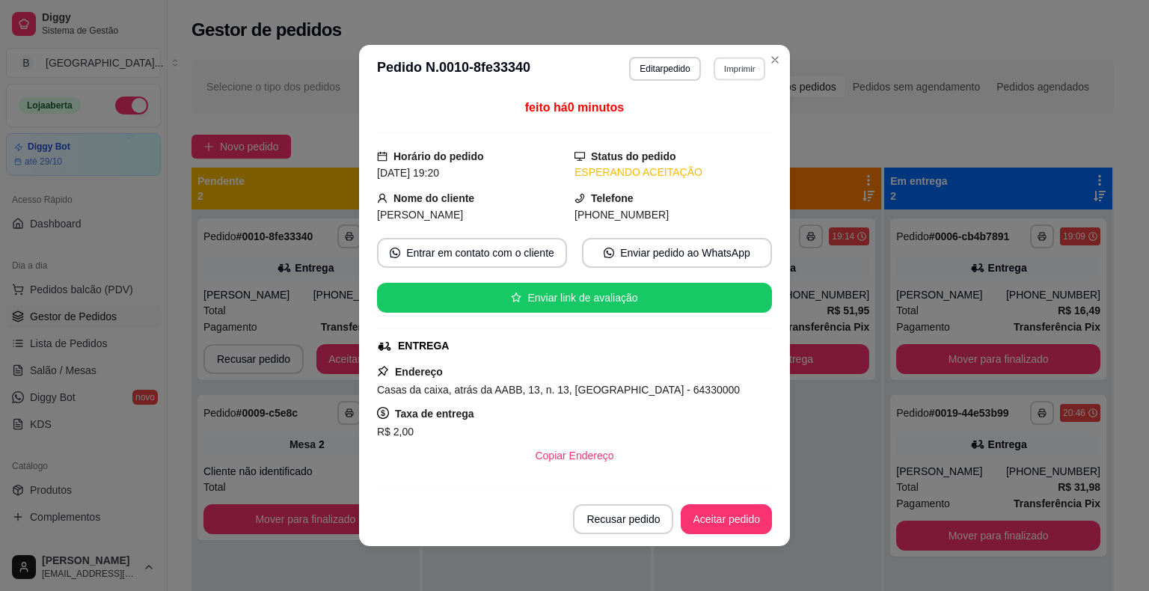
click at [749, 76] on button "Imprimir" at bounding box center [740, 68] width 52 height 23
click at [726, 118] on button "IMPRESSORA" at bounding box center [707, 120] width 105 height 23
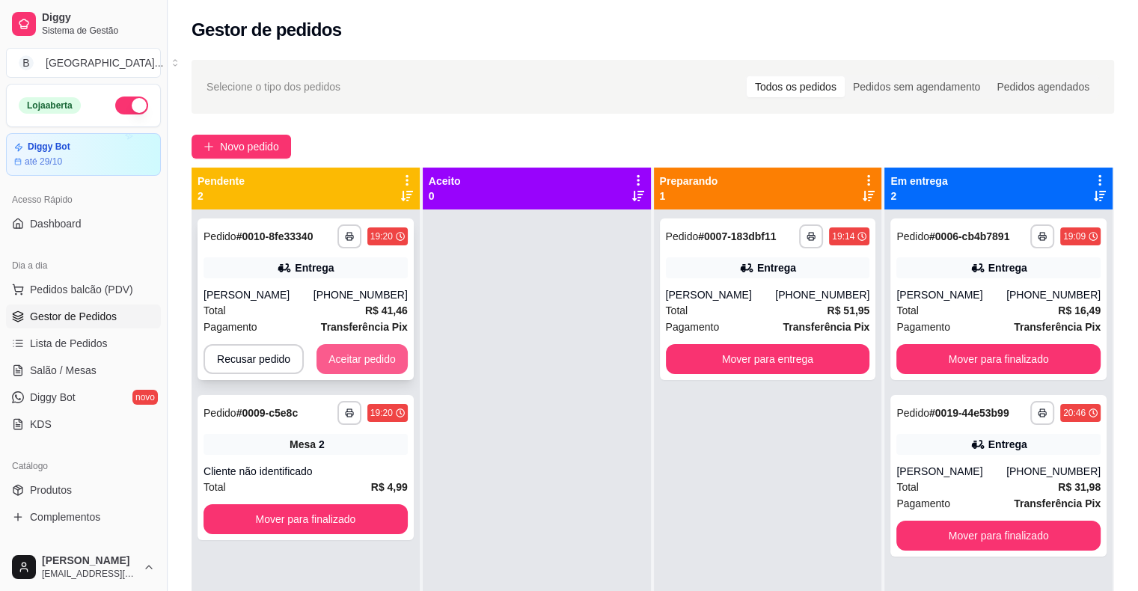
click at [364, 364] on button "Aceitar pedido" at bounding box center [361, 359] width 91 height 30
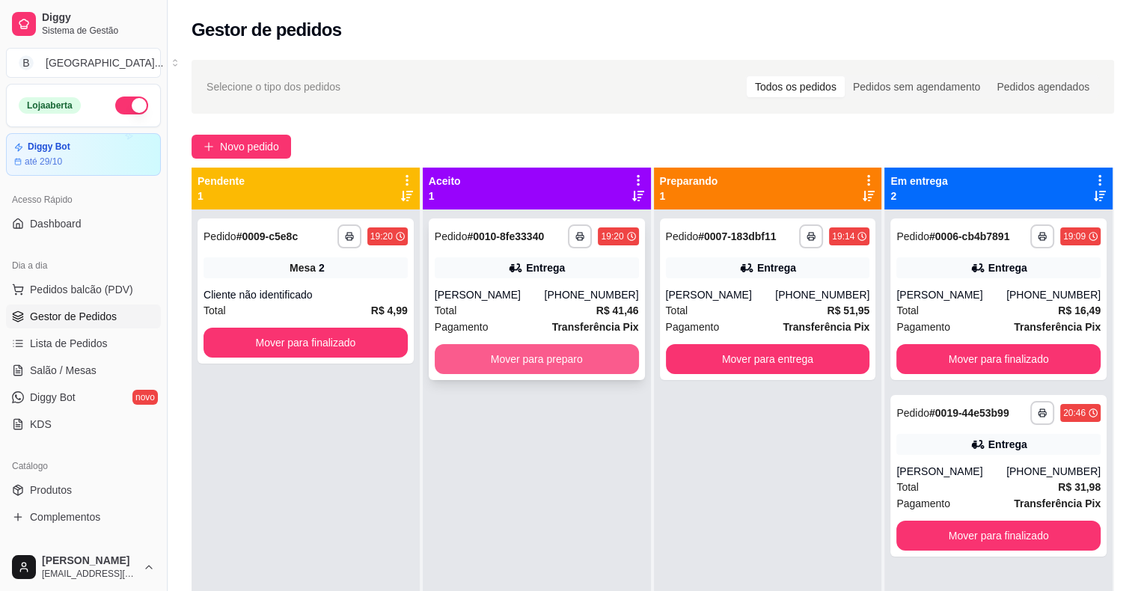
click at [556, 350] on button "Mover para preparo" at bounding box center [537, 359] width 204 height 30
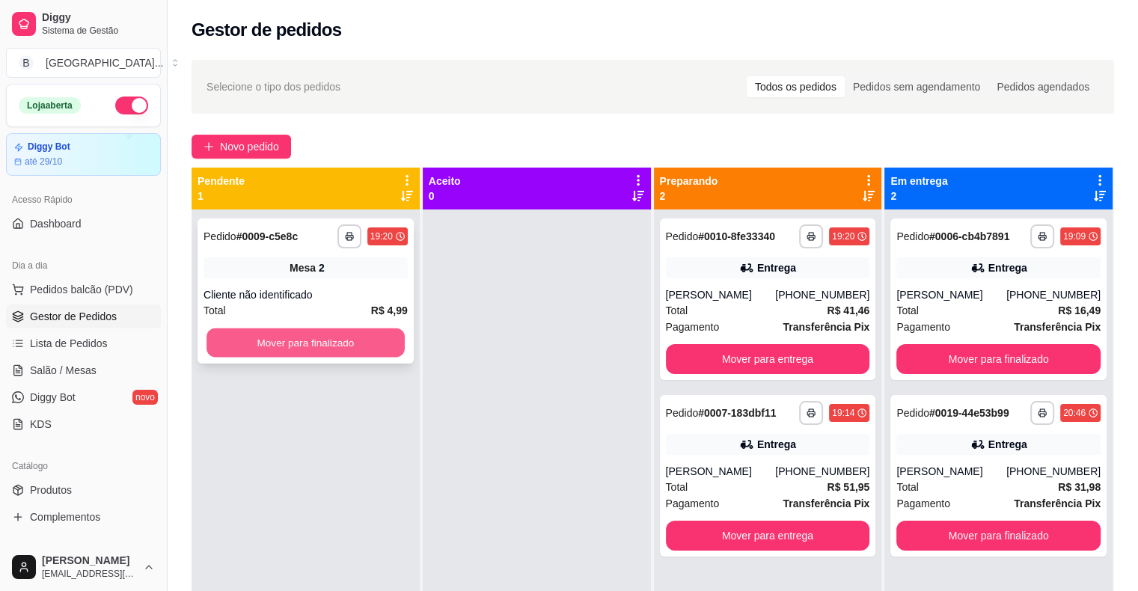
click at [350, 348] on button "Mover para finalizado" at bounding box center [305, 342] width 198 height 29
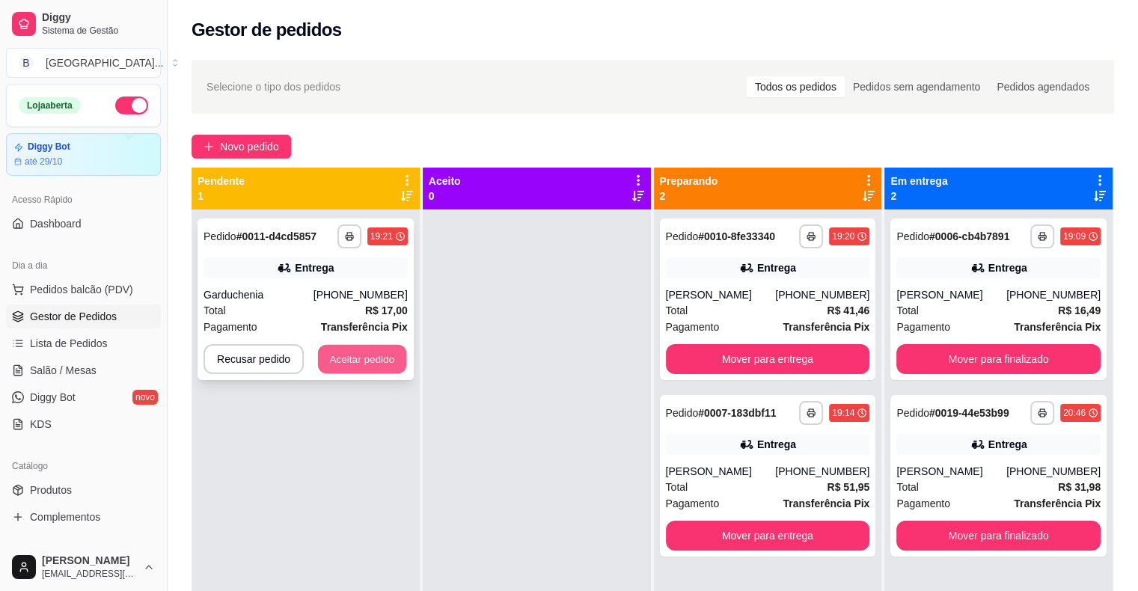
click at [380, 366] on button "Aceitar pedido" at bounding box center [362, 359] width 88 height 29
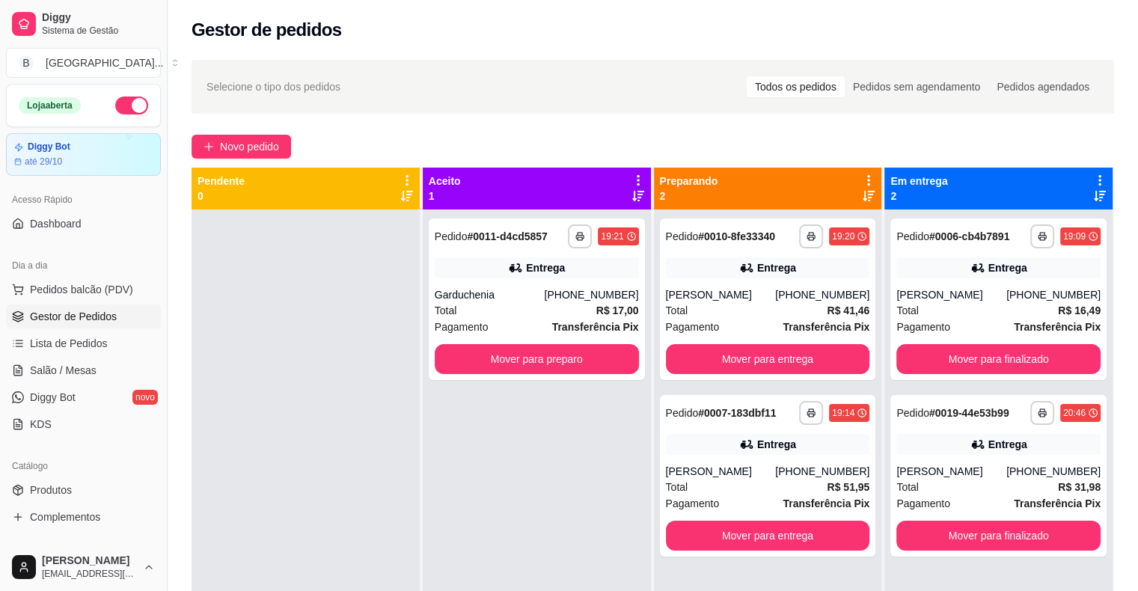
click at [28, 308] on link "Gestor de Pedidos" at bounding box center [83, 317] width 155 height 24
click at [30, 312] on span "Gestor de Pedidos" at bounding box center [73, 316] width 87 height 15
click at [87, 336] on span "Lista de Pedidos" at bounding box center [69, 343] width 78 height 15
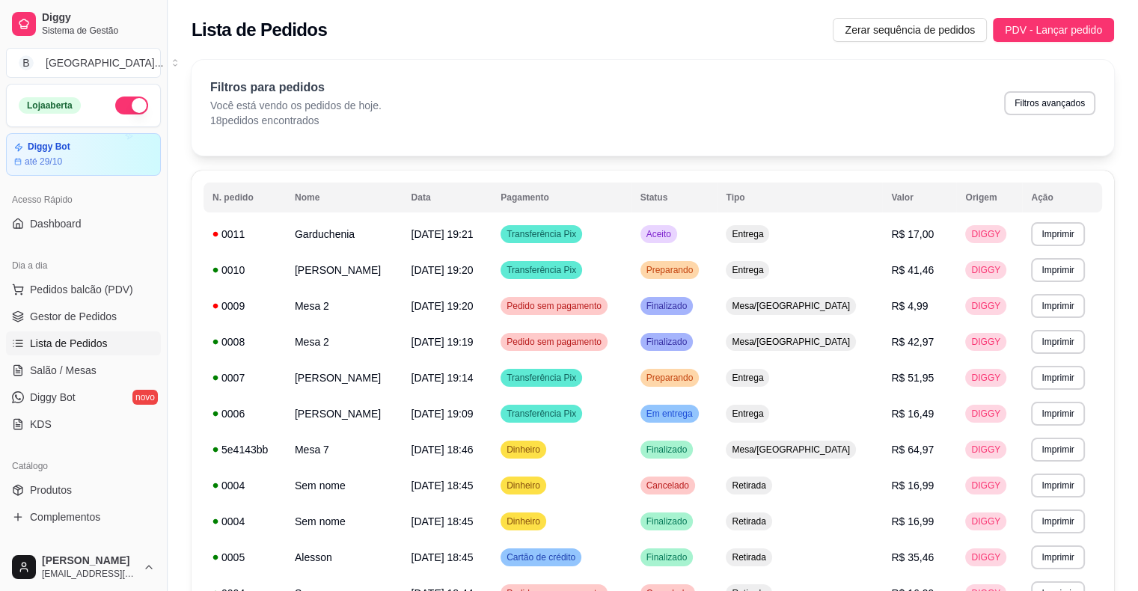
click at [52, 330] on ul "Pedidos balcão (PDV) Gestor de Pedidos Lista de Pedidos Salão / Mesas Diggy Bot…" at bounding box center [83, 357] width 155 height 159
click at [55, 316] on span "Gestor de Pedidos" at bounding box center [73, 316] width 87 height 15
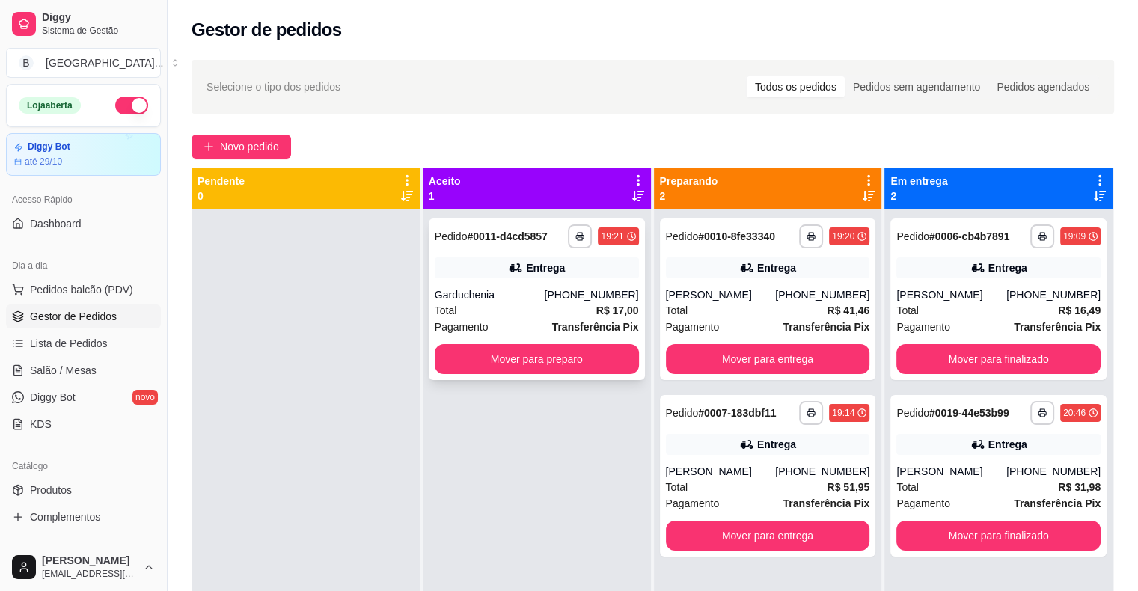
click at [486, 310] on div "Total R$ 17,00" at bounding box center [537, 310] width 204 height 16
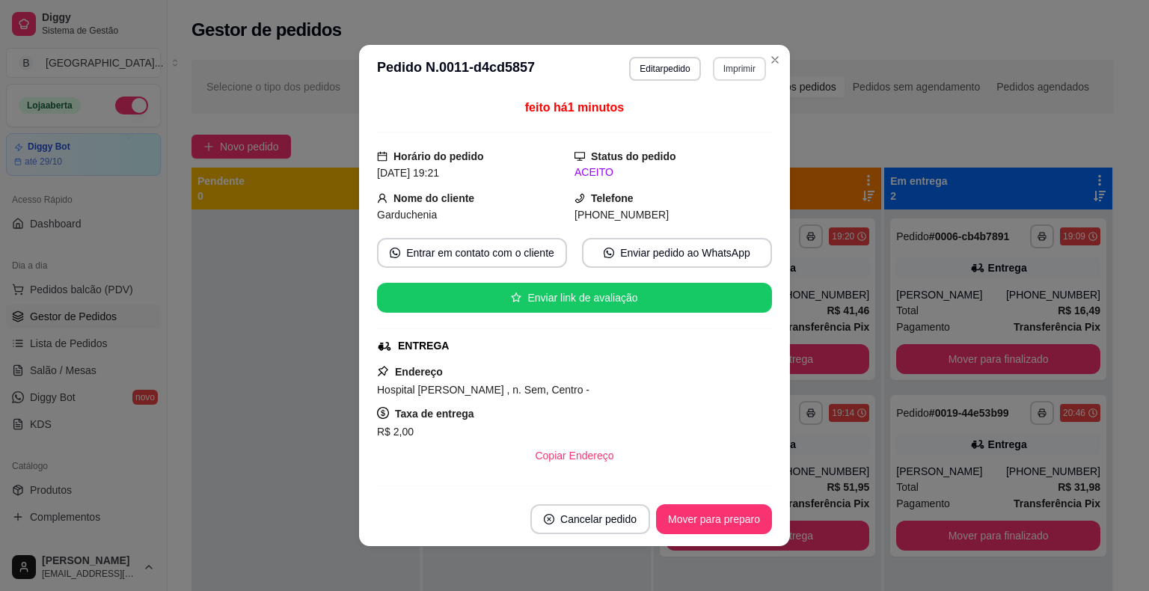
click at [730, 67] on button "Imprimir" at bounding box center [739, 69] width 53 height 24
click at [720, 123] on button "IMPRESSORA" at bounding box center [707, 121] width 108 height 24
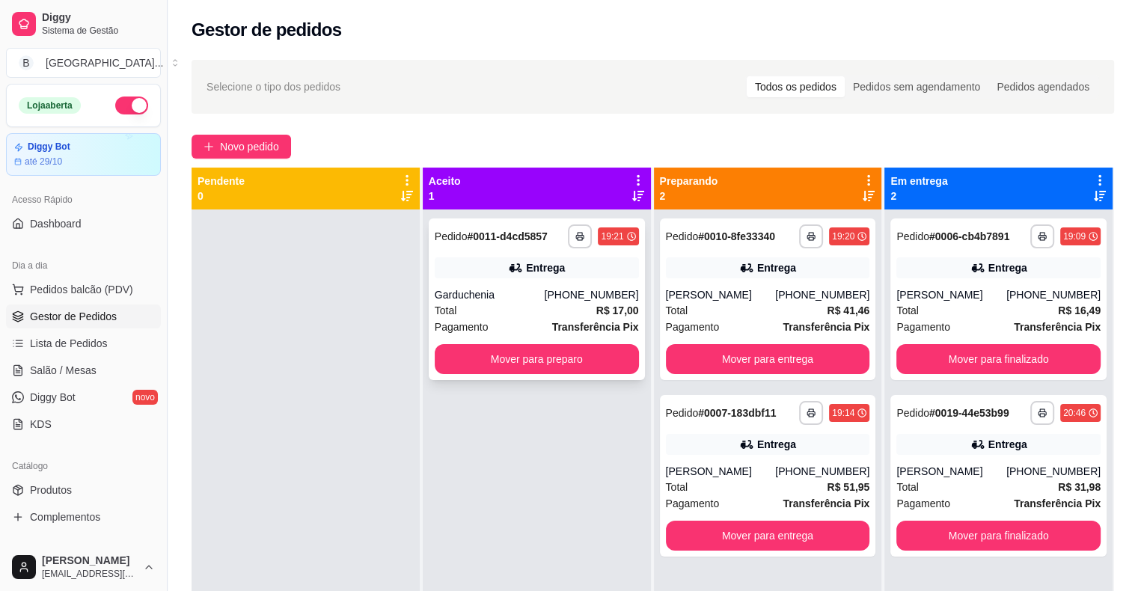
click at [587, 374] on div "**********" at bounding box center [537, 299] width 216 height 162
click at [494, 370] on button "Mover para preparo" at bounding box center [537, 359] width 204 height 30
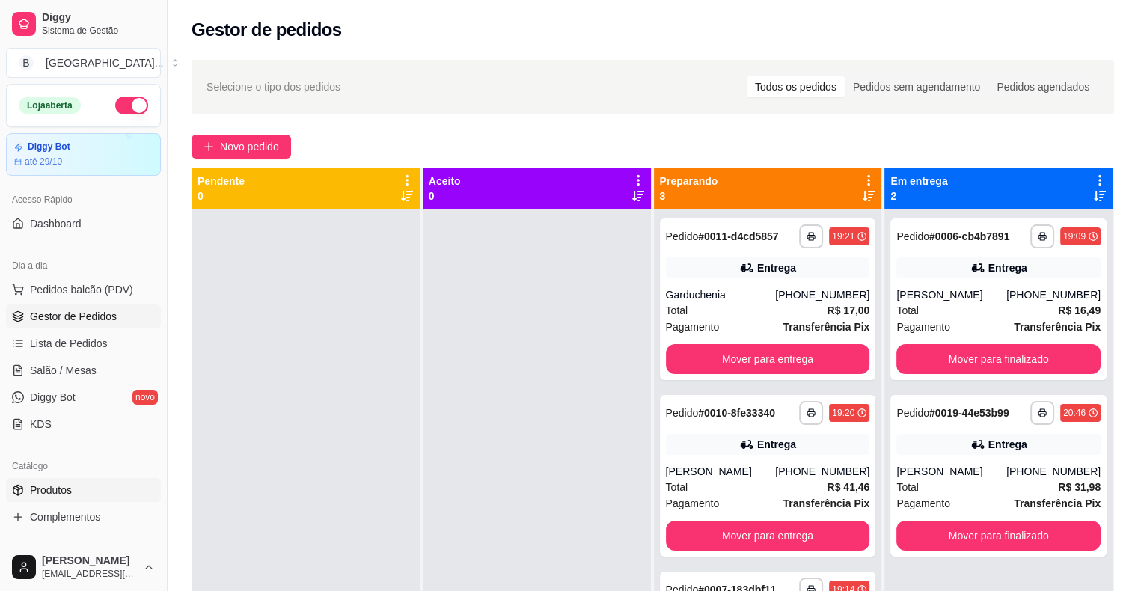
click at [60, 483] on span "Produtos" at bounding box center [51, 490] width 42 height 15
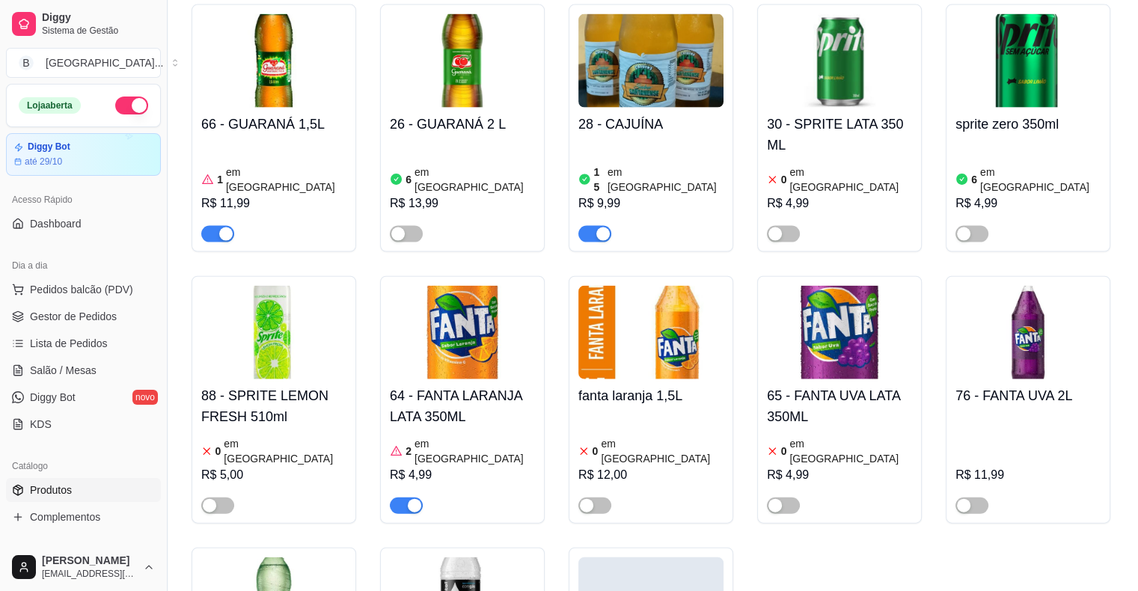
scroll to position [3292, 0]
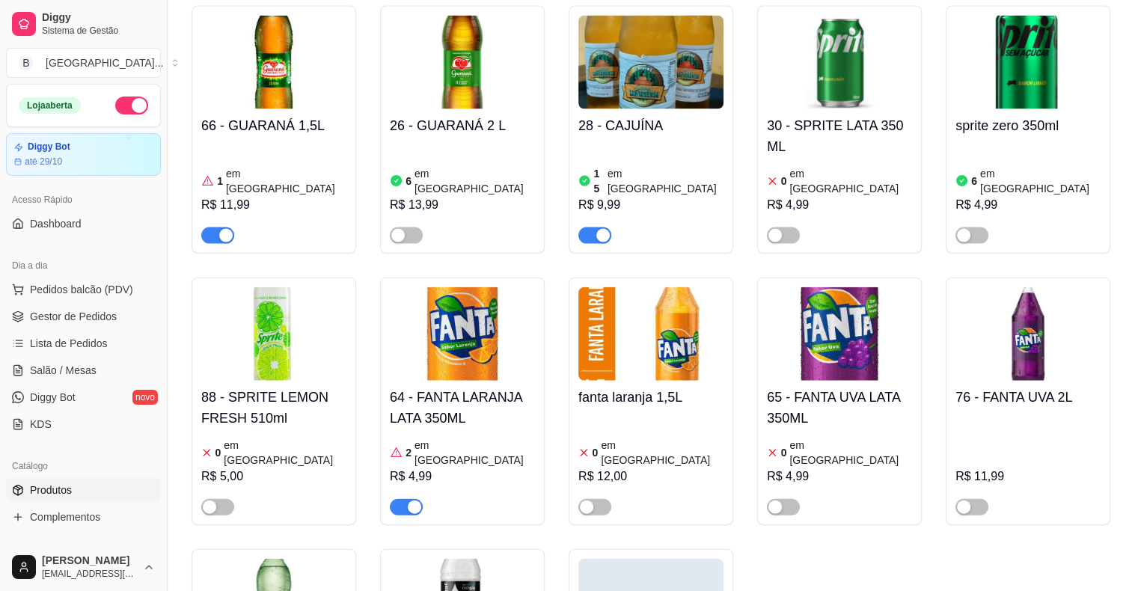
click at [455, 381] on div "64 - FANTA LARANJA LATA 350ML 2 em estoque R$ 4,99" at bounding box center [462, 448] width 145 height 135
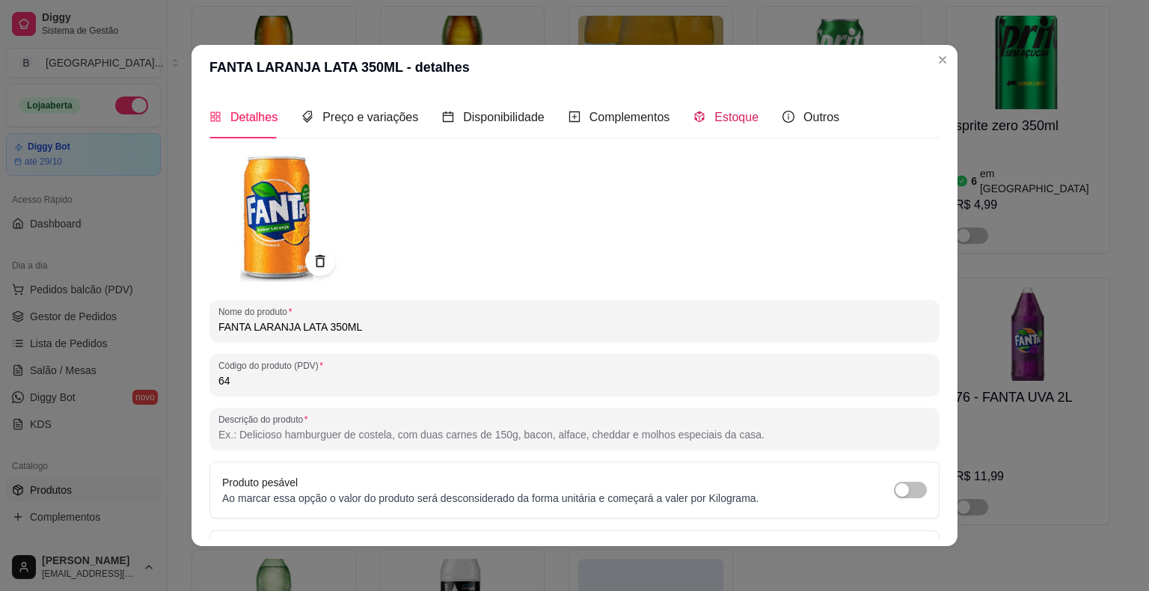
click at [724, 111] on span "Estoque" at bounding box center [736, 117] width 44 height 13
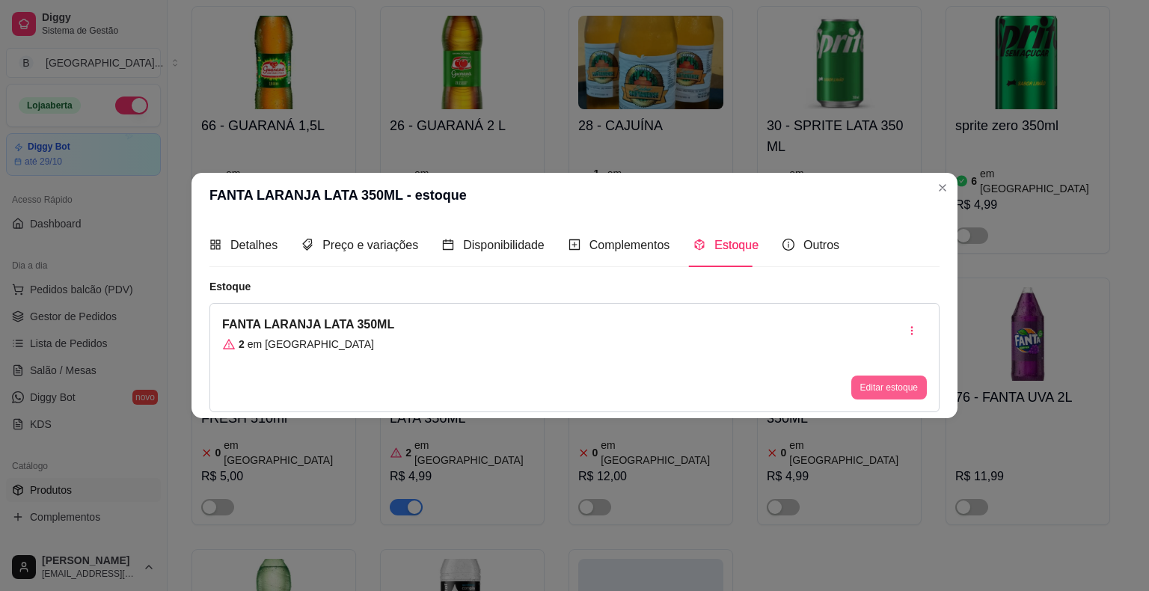
click at [904, 395] on button "Editar estoque" at bounding box center [889, 388] width 76 height 24
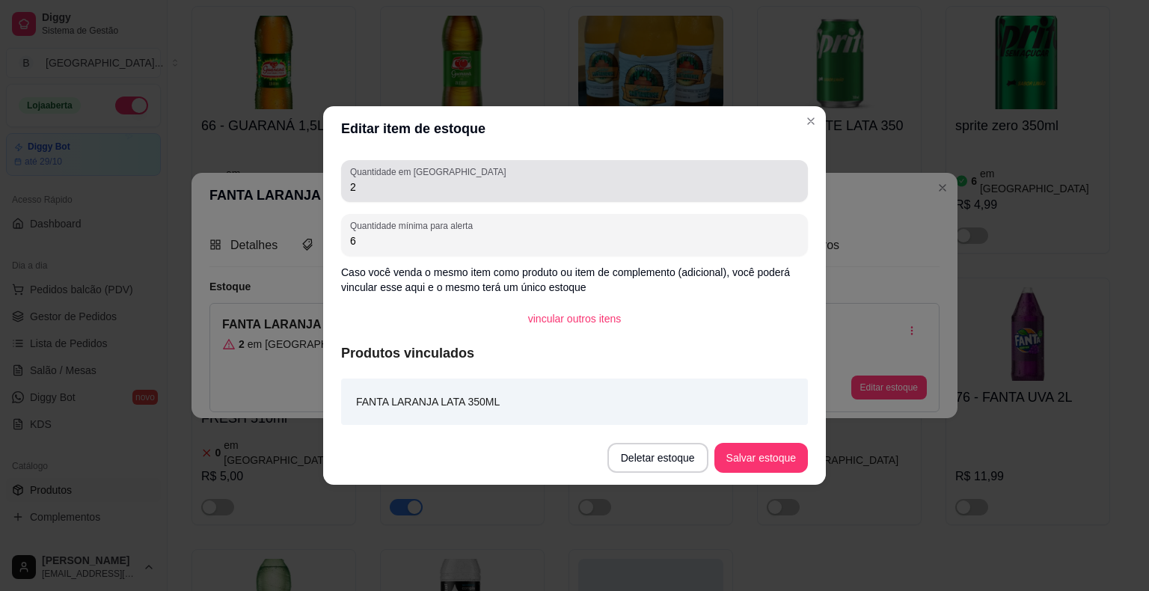
click at [450, 192] on input "2" at bounding box center [574, 187] width 449 height 15
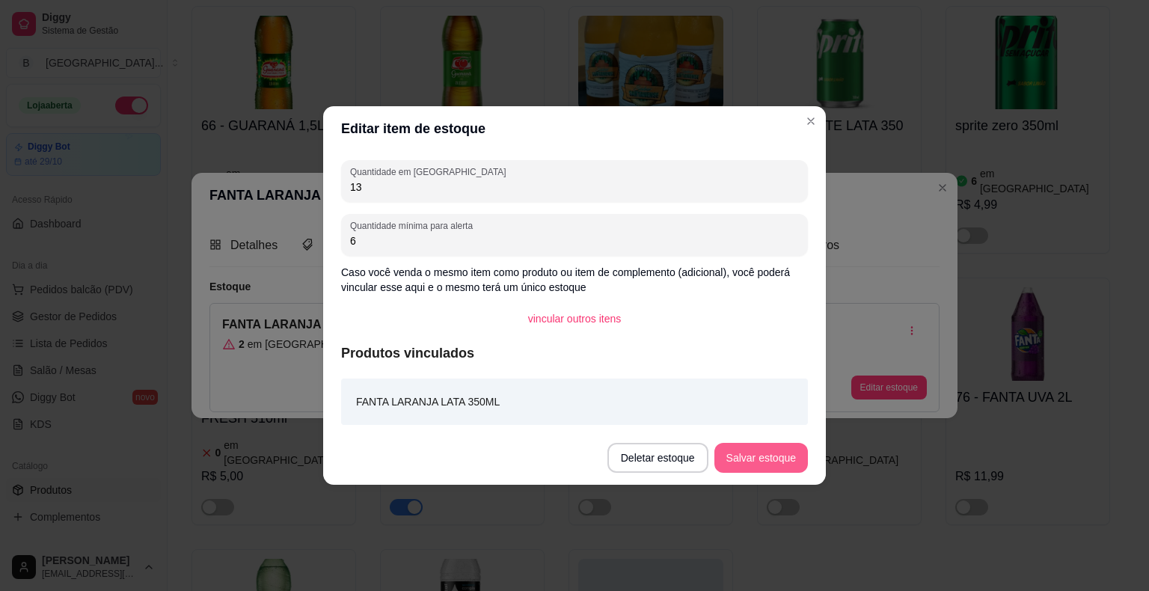
type input "13"
click at [784, 461] on button "Salvar estoque" at bounding box center [761, 458] width 94 height 30
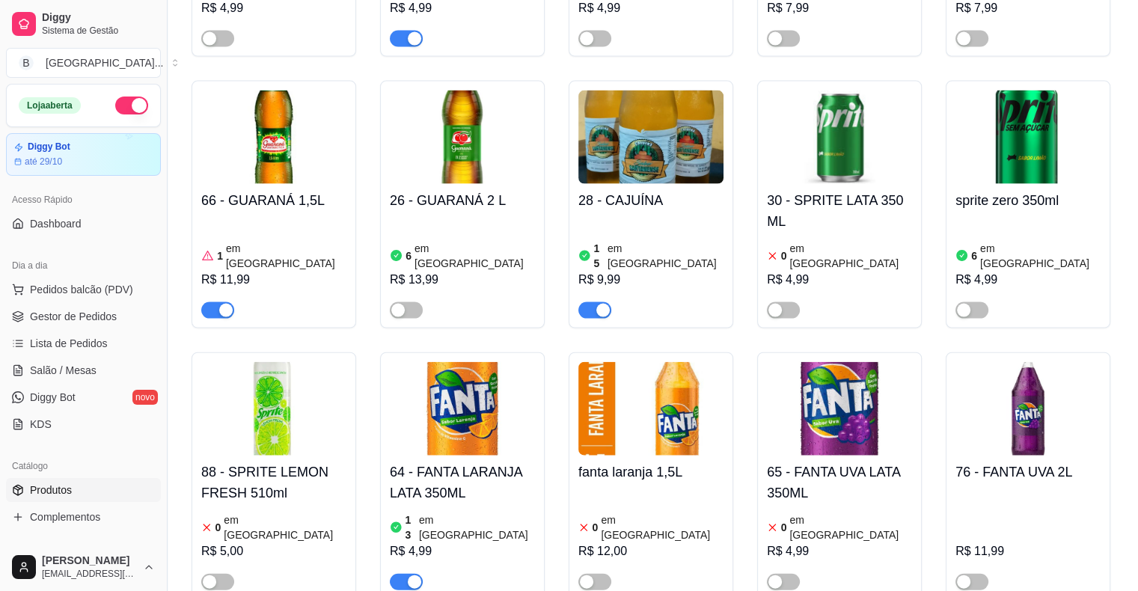
scroll to position [3142, 0]
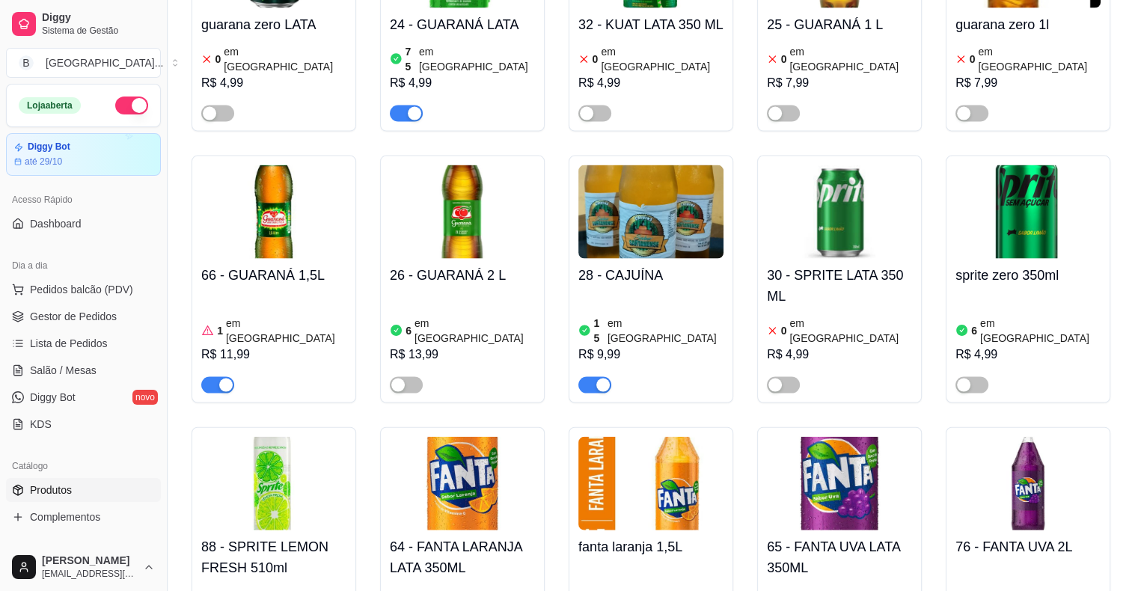
click at [986, 376] on div at bounding box center [971, 385] width 33 height 18
click at [964, 377] on span "button" at bounding box center [971, 385] width 33 height 16
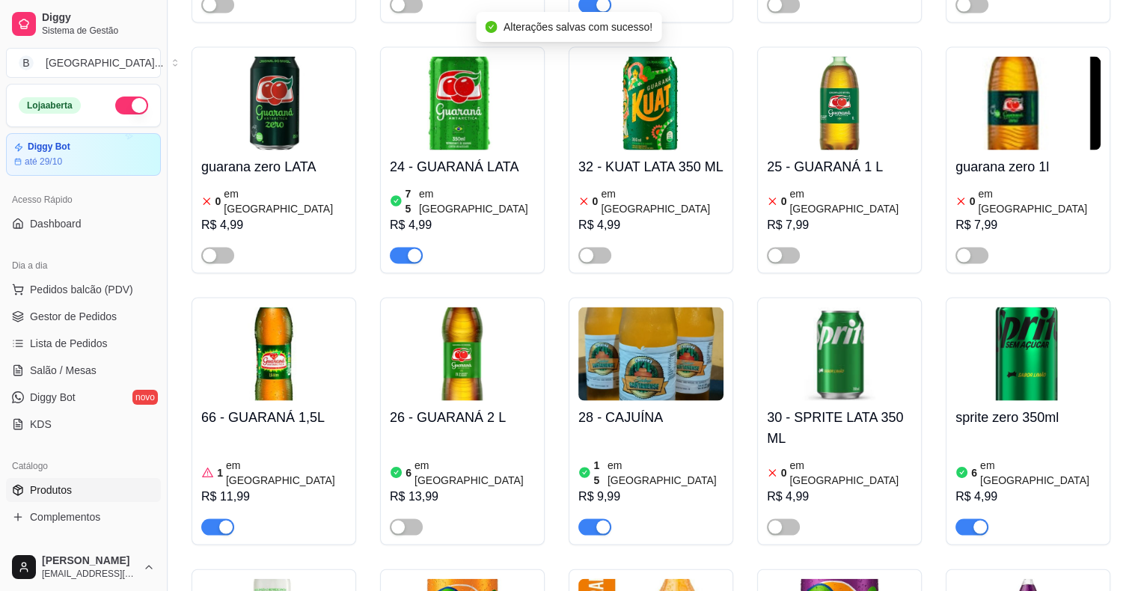
scroll to position [2993, 0]
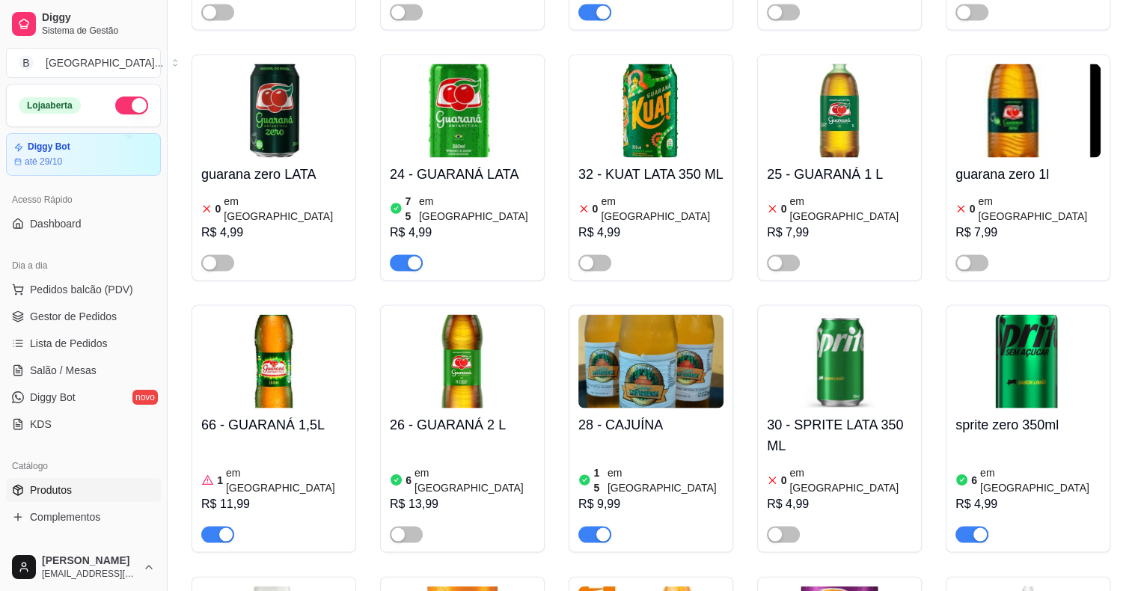
click at [443, 441] on div "6 em estoque R$ 13,99" at bounding box center [462, 492] width 145 height 102
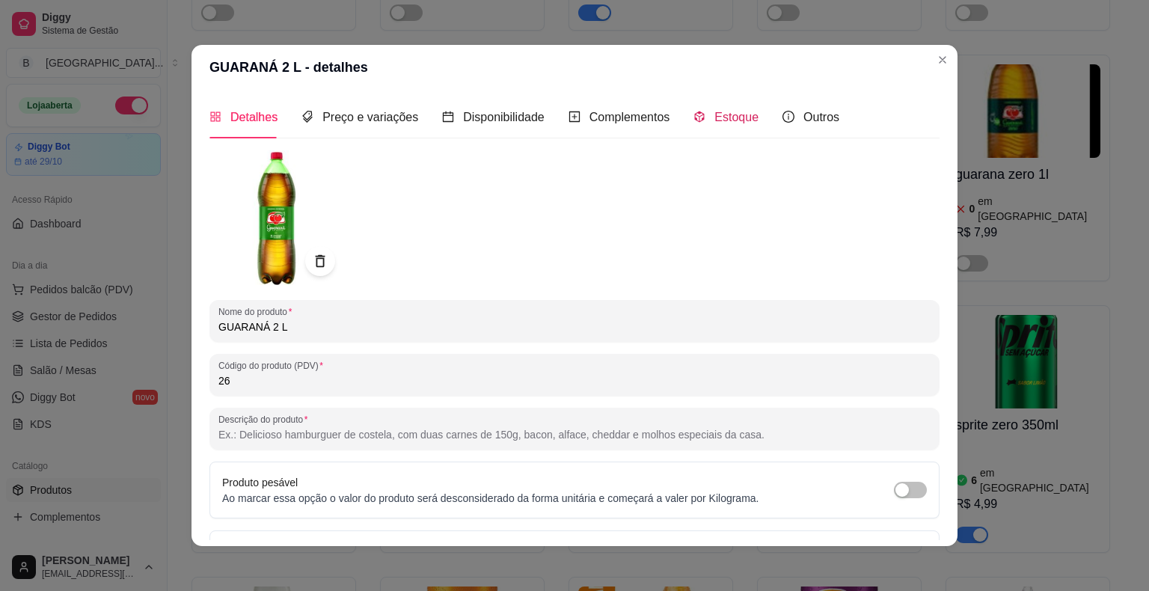
click at [714, 114] on span "Estoque" at bounding box center [736, 117] width 44 height 13
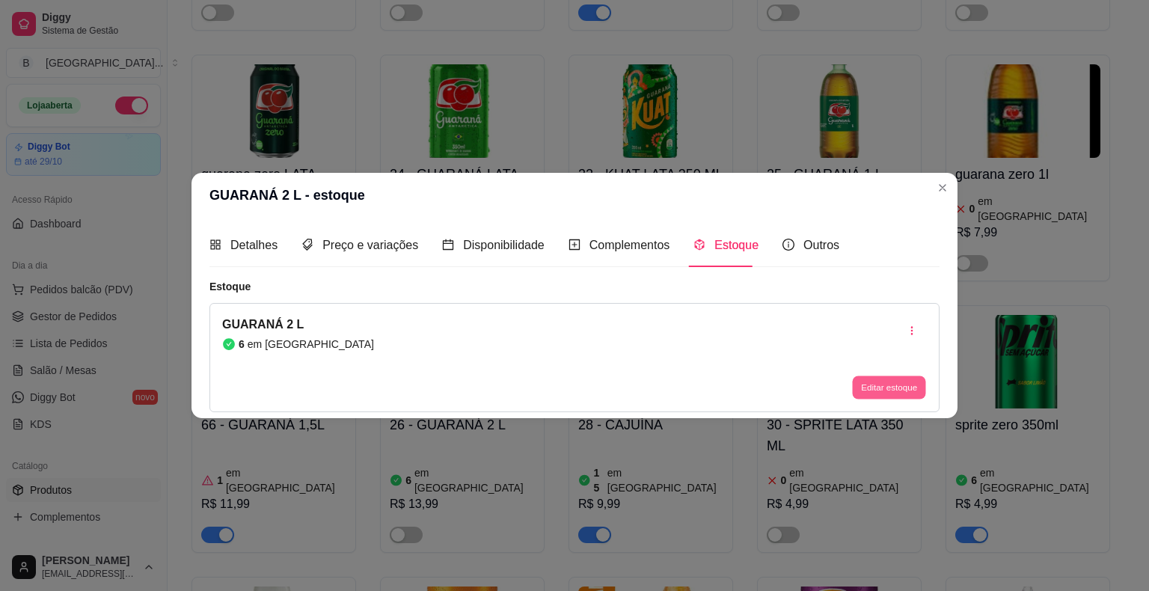
click at [914, 385] on button "Editar estoque" at bounding box center [888, 387] width 73 height 23
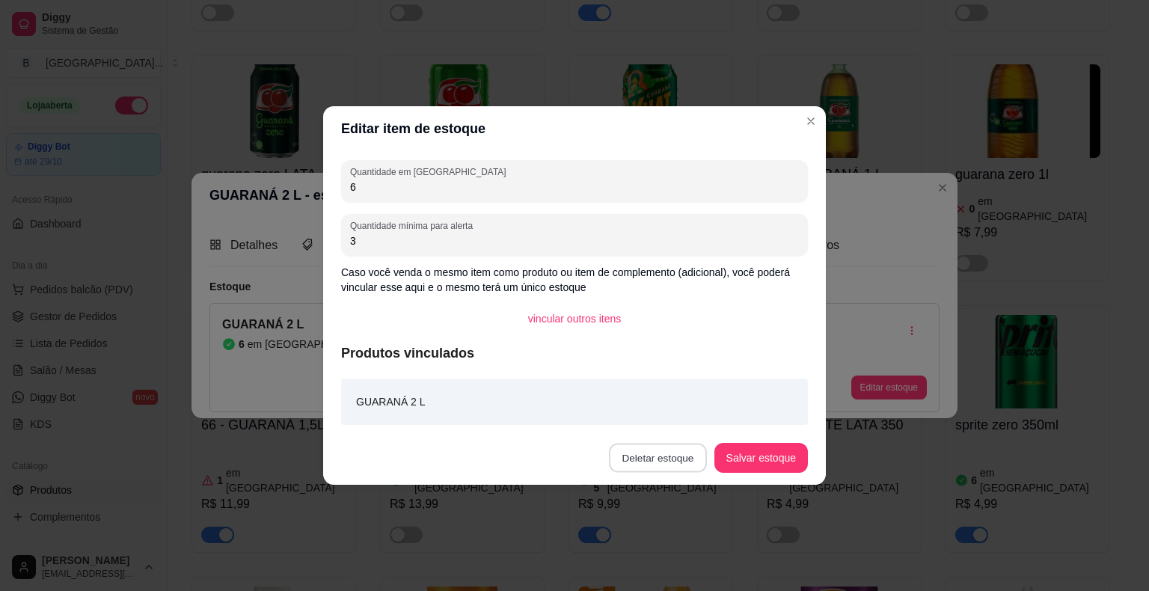
click at [674, 459] on button "Deletar estoque" at bounding box center [658, 458] width 98 height 29
click at [673, 413] on button "Confirmar" at bounding box center [665, 415] width 53 height 22
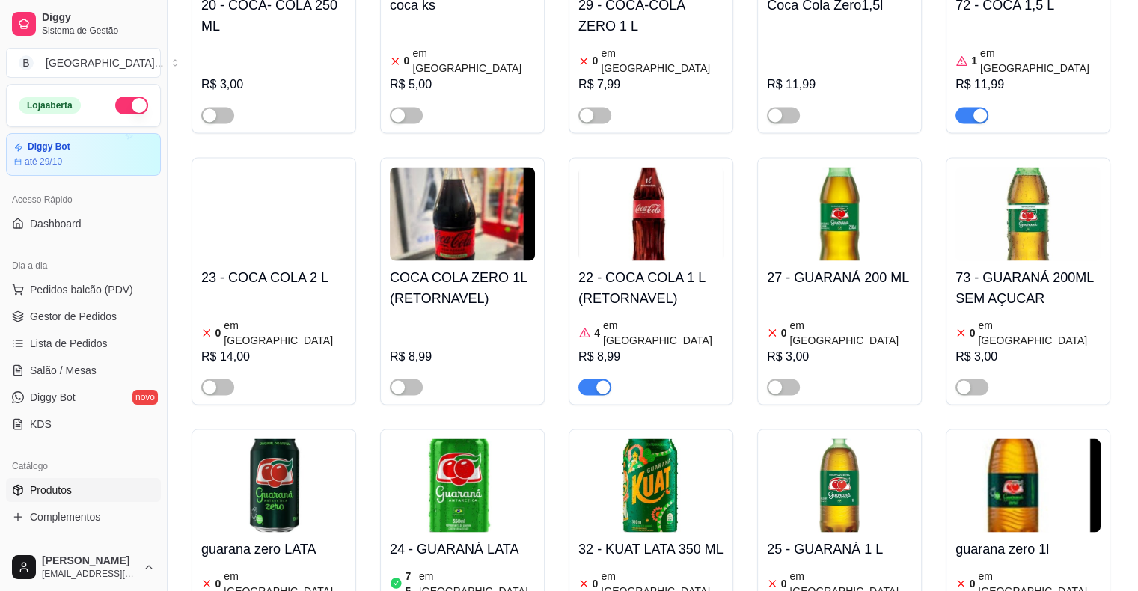
scroll to position [2544, 0]
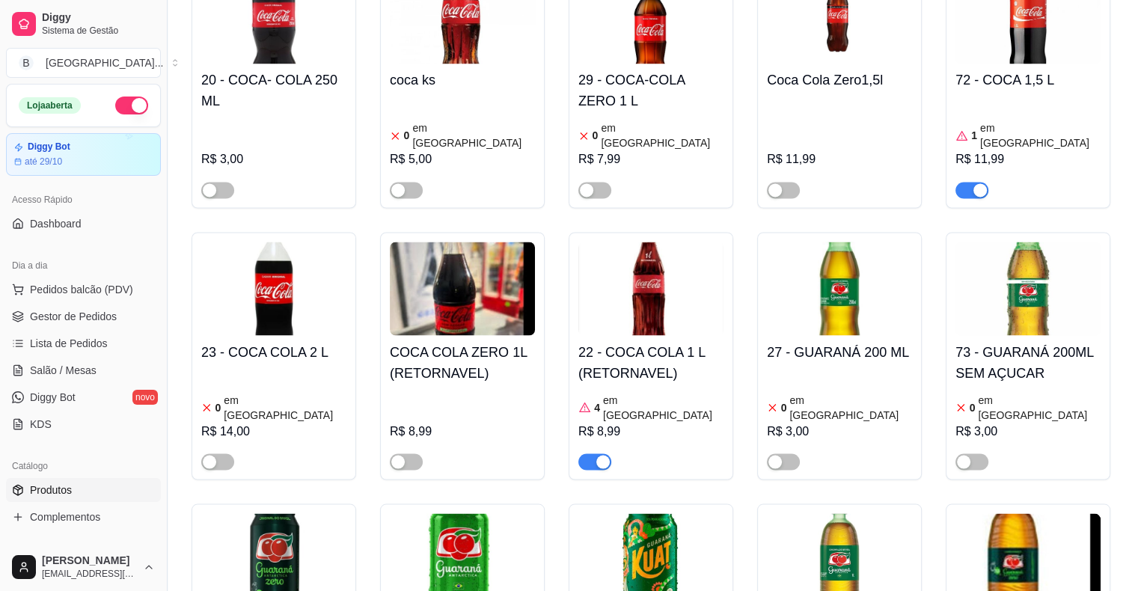
click at [610, 341] on h4 "22 - COCA COLA 1 L (RETORNAVEL)" at bounding box center [650, 362] width 145 height 42
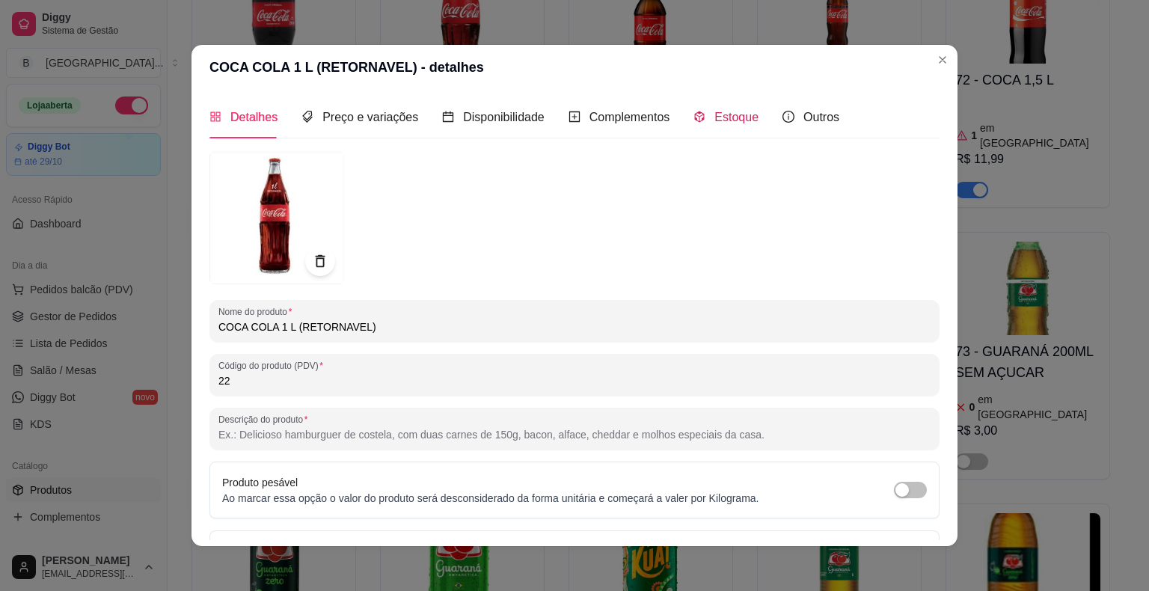
click at [714, 118] on span "Estoque" at bounding box center [736, 117] width 44 height 13
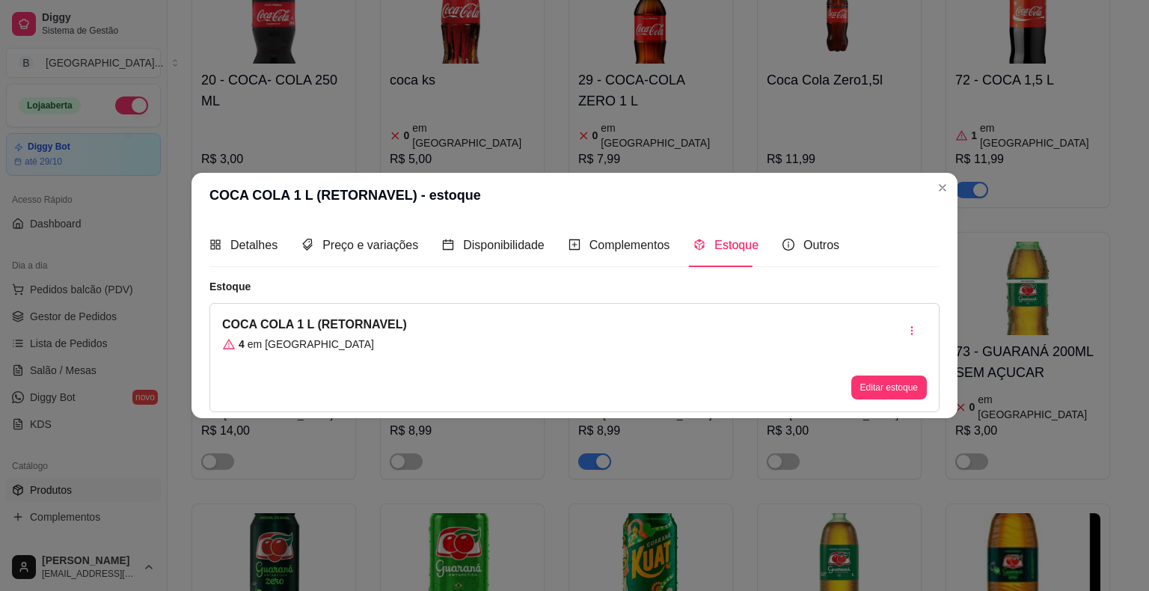
click at [864, 394] on button "Editar estoque" at bounding box center [889, 388] width 76 height 24
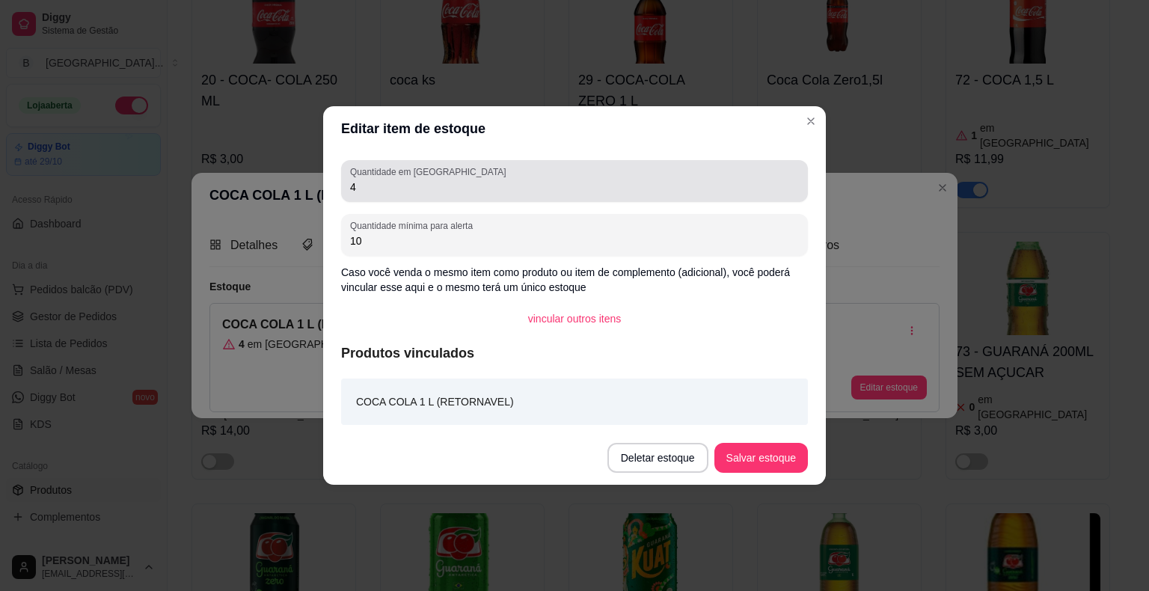
click at [658, 168] on div "4" at bounding box center [574, 181] width 449 height 30
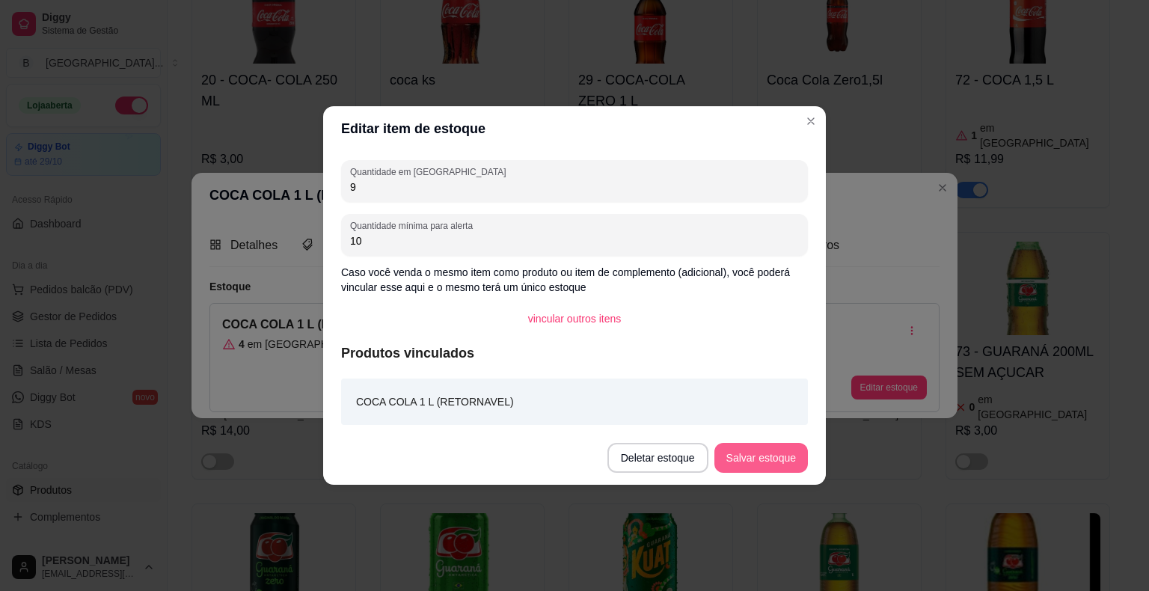
type input "9"
click at [745, 450] on button "Salvar estoque" at bounding box center [760, 458] width 91 height 29
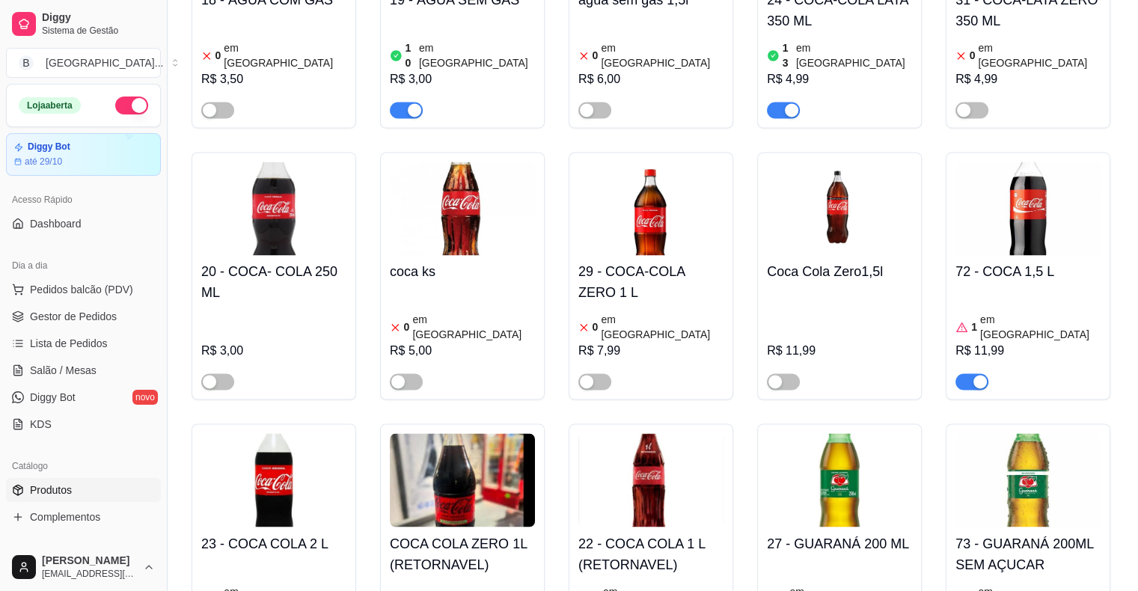
scroll to position [2319, 0]
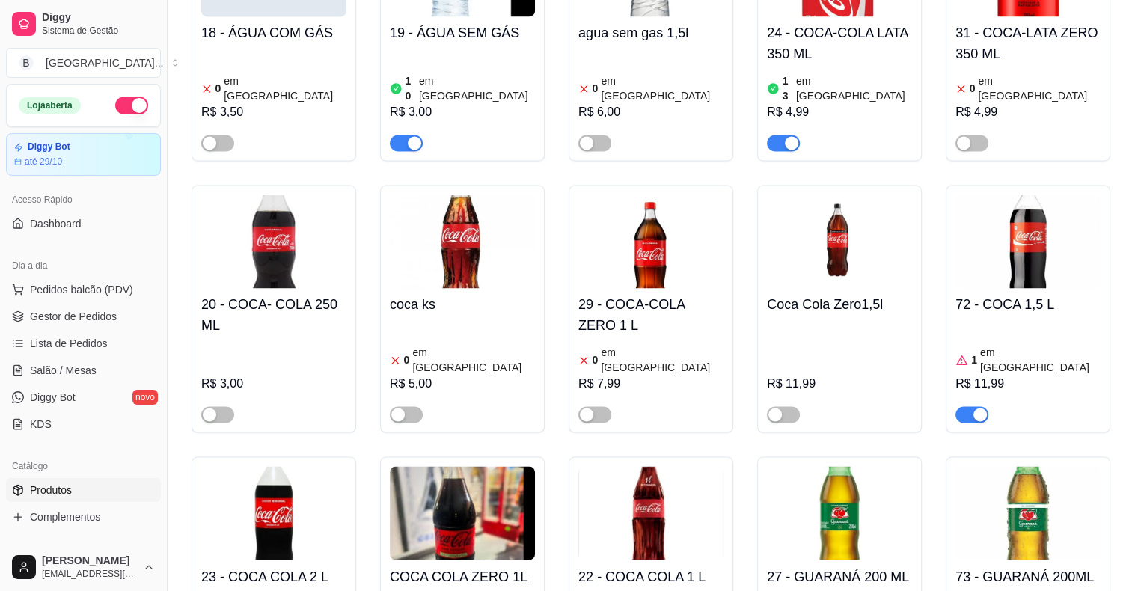
click at [1006, 288] on div "72 - COCA 1,5 L 1 em estoque R$ 11,99" at bounding box center [1027, 355] width 145 height 135
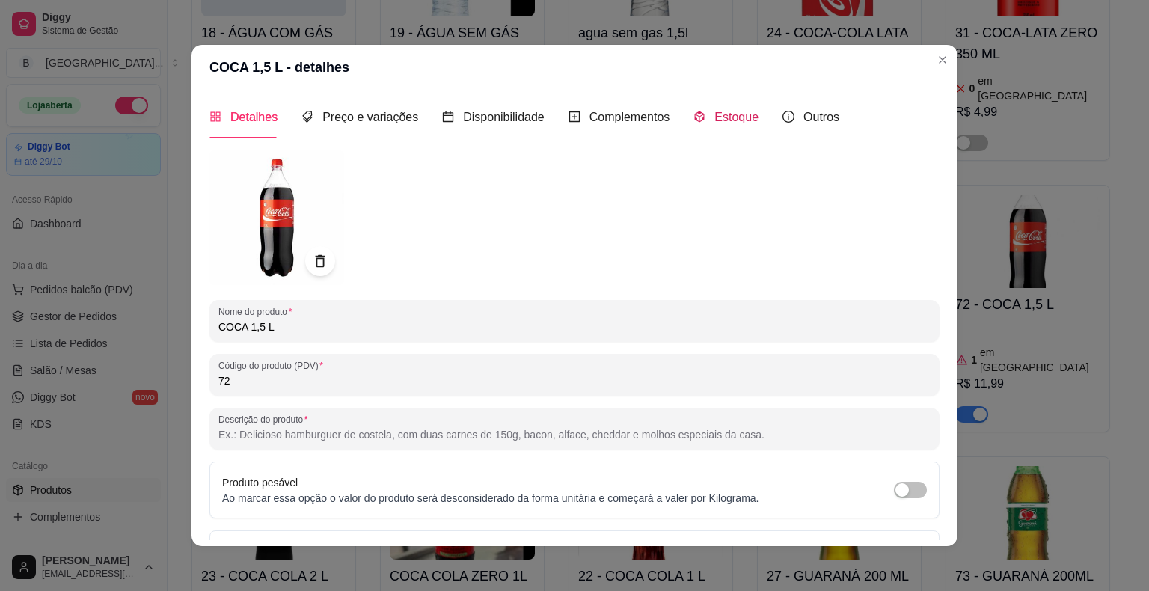
click at [733, 121] on span "Estoque" at bounding box center [736, 117] width 44 height 13
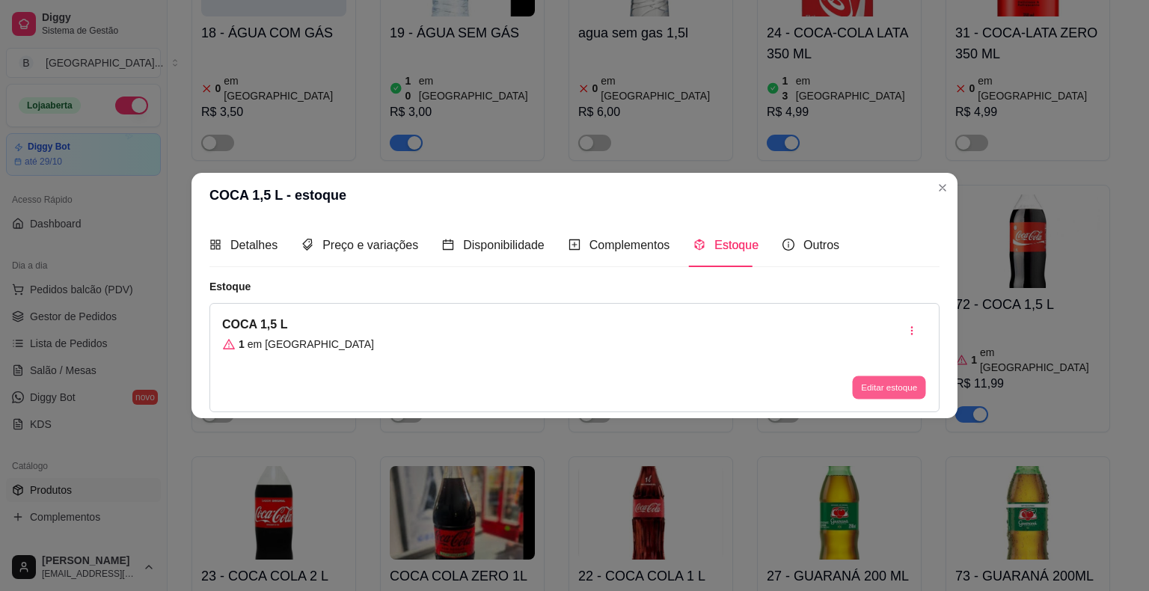
click at [892, 385] on button "Editar estoque" at bounding box center [888, 387] width 73 height 23
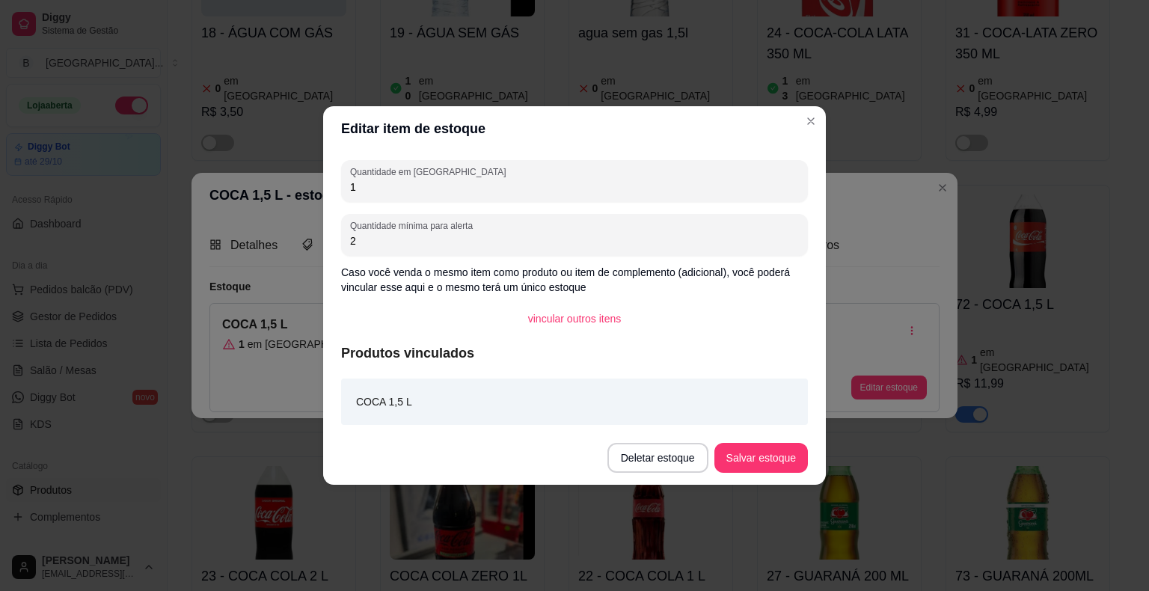
click at [437, 187] on input "1" at bounding box center [574, 187] width 449 height 15
type input "10"
click at [736, 458] on button "Salvar estoque" at bounding box center [761, 458] width 94 height 30
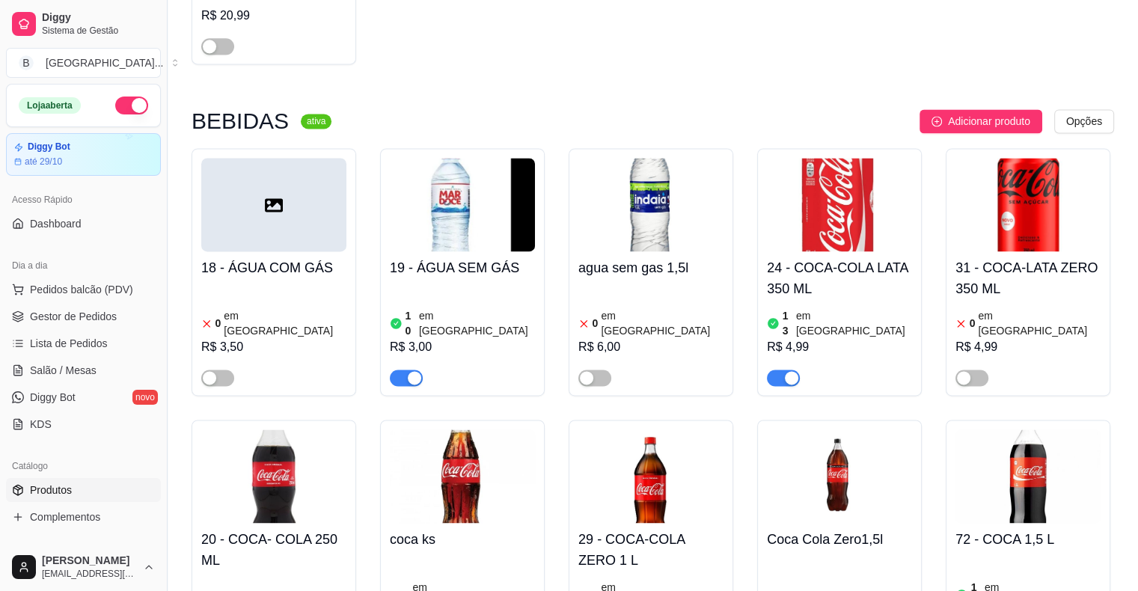
scroll to position [2020, 0]
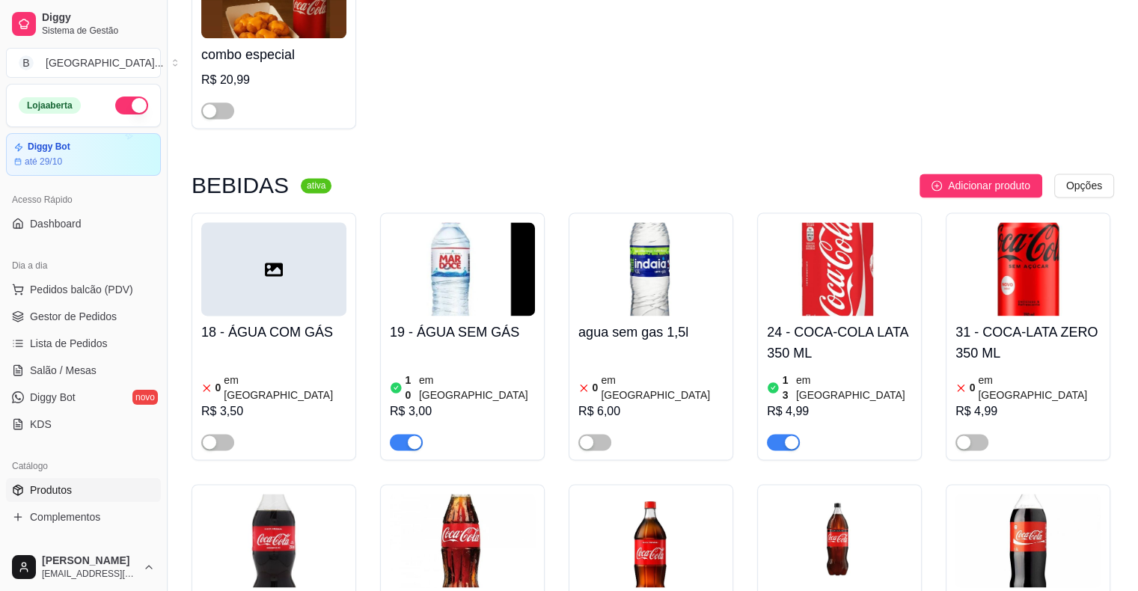
click at [866, 373] on div "13 em estoque" at bounding box center [839, 388] width 145 height 30
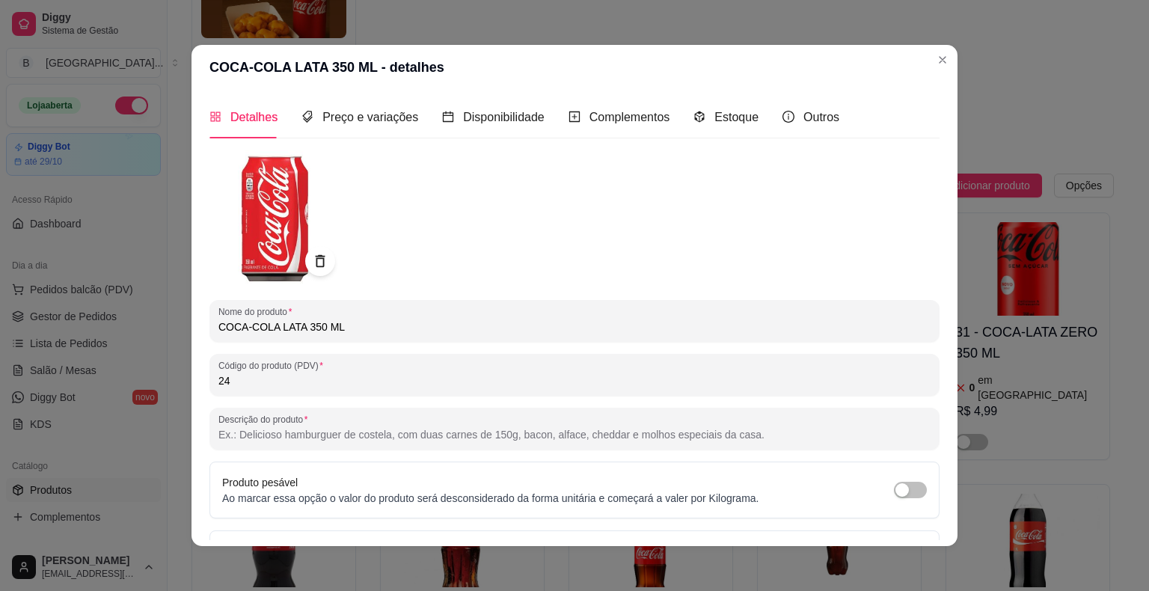
click at [718, 79] on header "COCA-COLA LATA 350 ML - detalhes" at bounding box center [575, 67] width 766 height 45
click at [723, 116] on span "Estoque" at bounding box center [736, 117] width 44 height 13
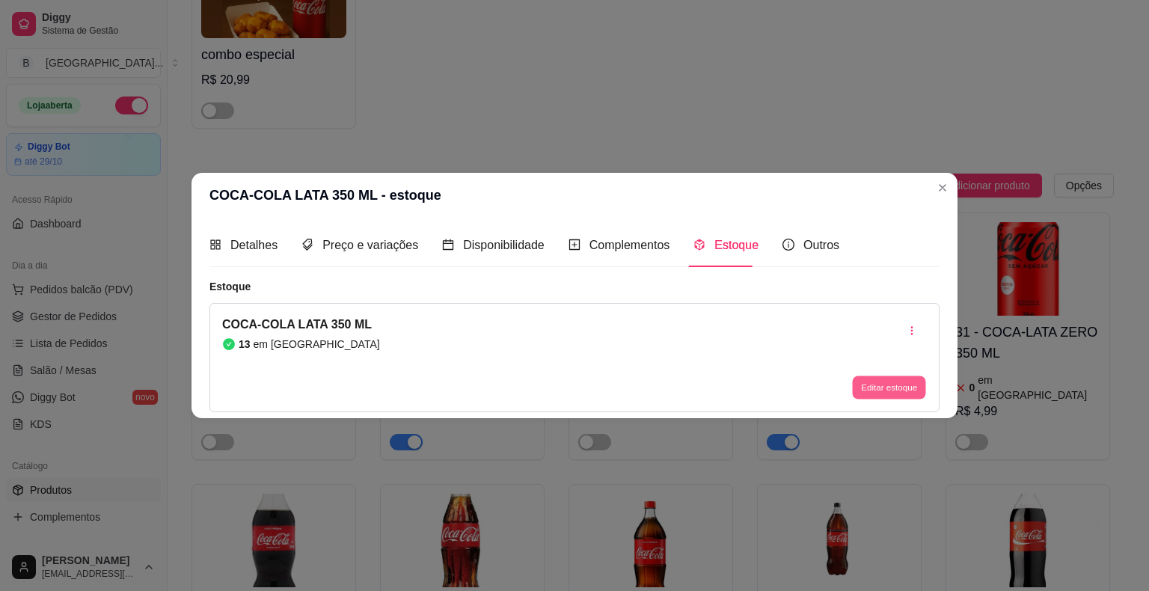
click at [881, 391] on button "Editar estoque" at bounding box center [888, 387] width 73 height 23
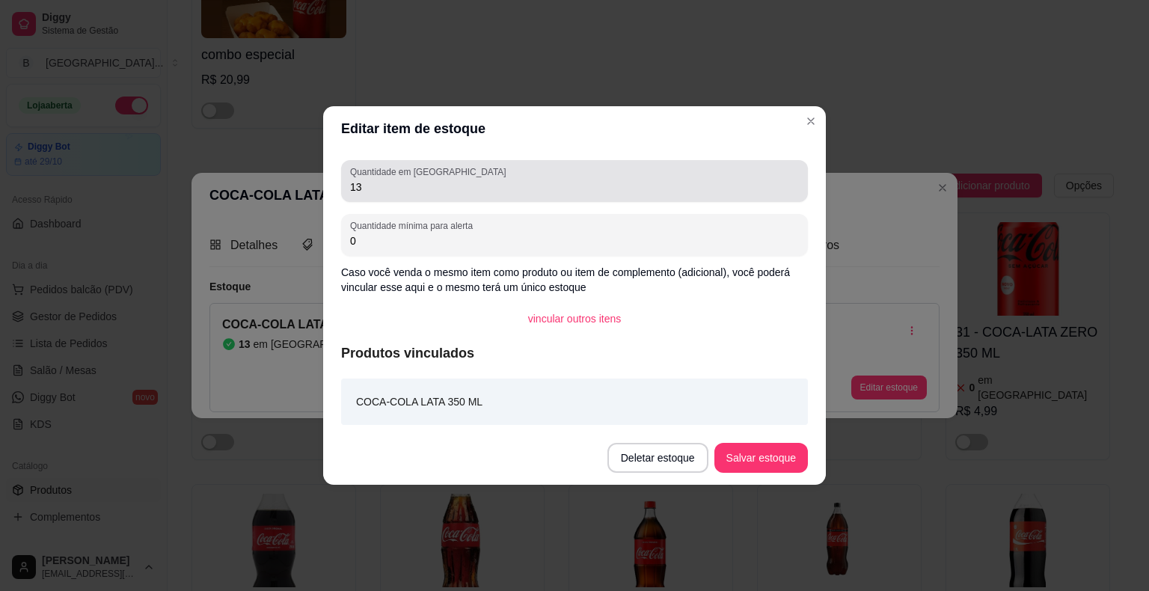
click at [593, 173] on div "13" at bounding box center [574, 181] width 449 height 30
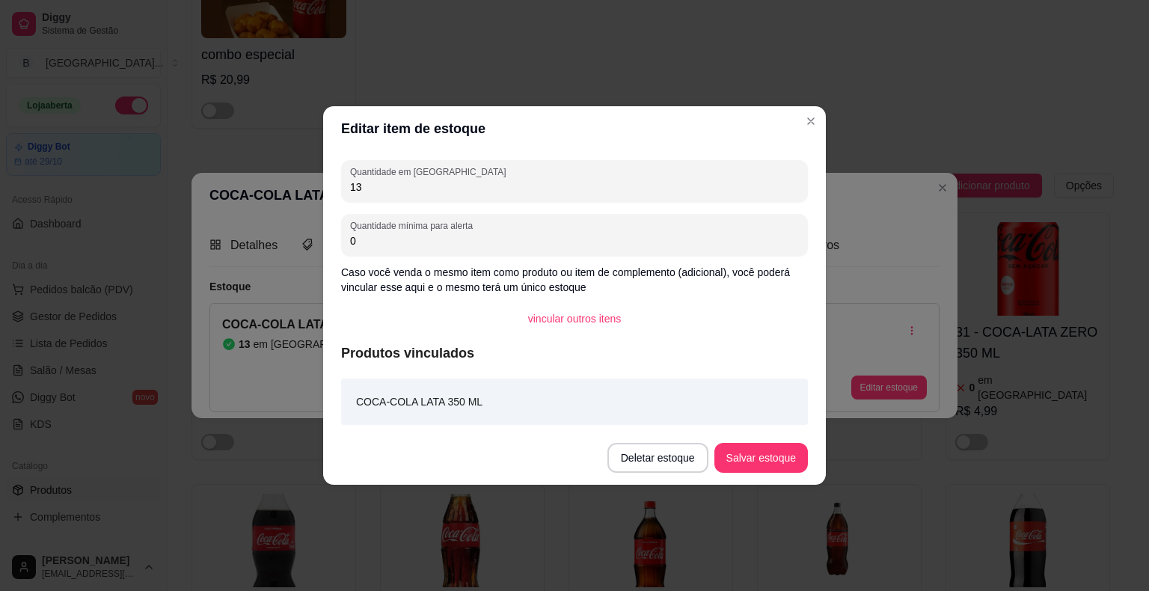
type input "1"
type input "35"
click at [714, 451] on div "Deletar estoque Salvar estoque" at bounding box center [708, 458] width 201 height 30
click at [719, 453] on button "Salvar estoque" at bounding box center [761, 458] width 94 height 30
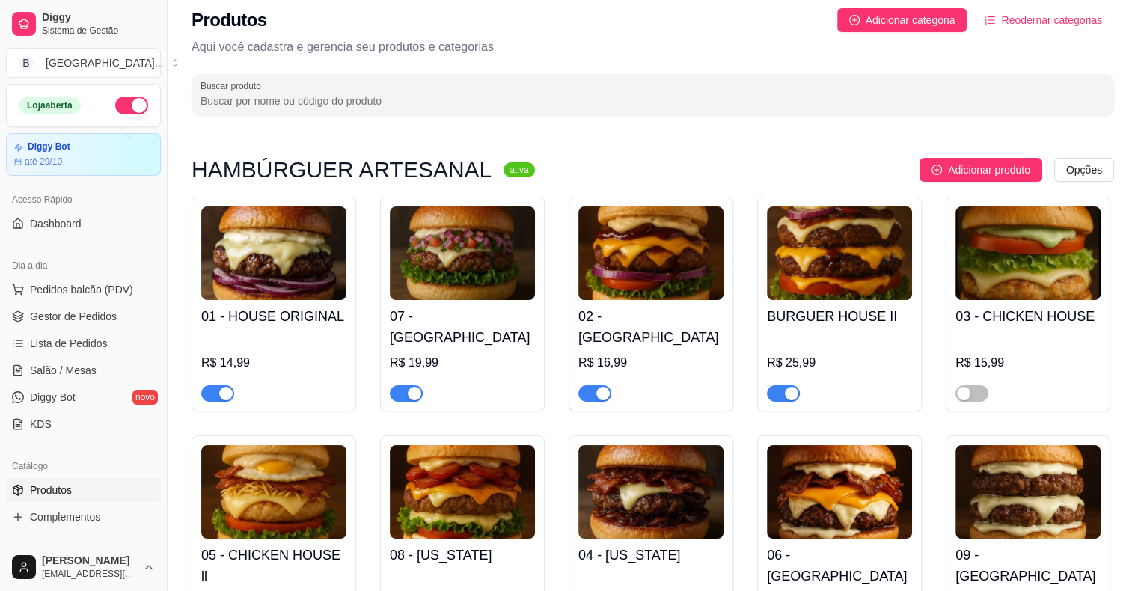
scroll to position [0, 0]
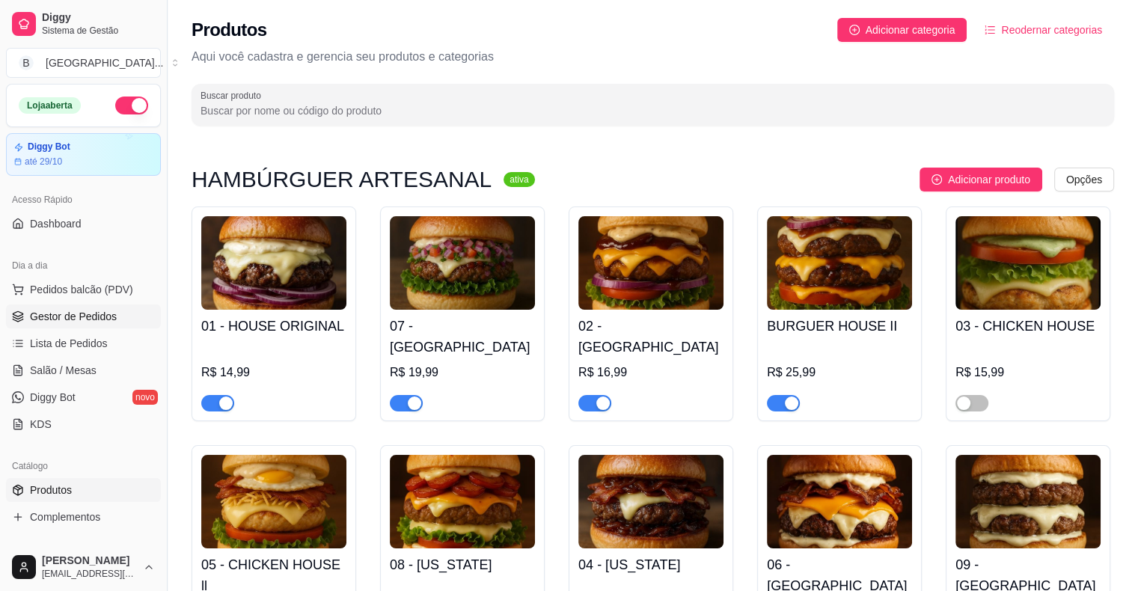
click at [129, 317] on link "Gestor de Pedidos" at bounding box center [83, 317] width 155 height 24
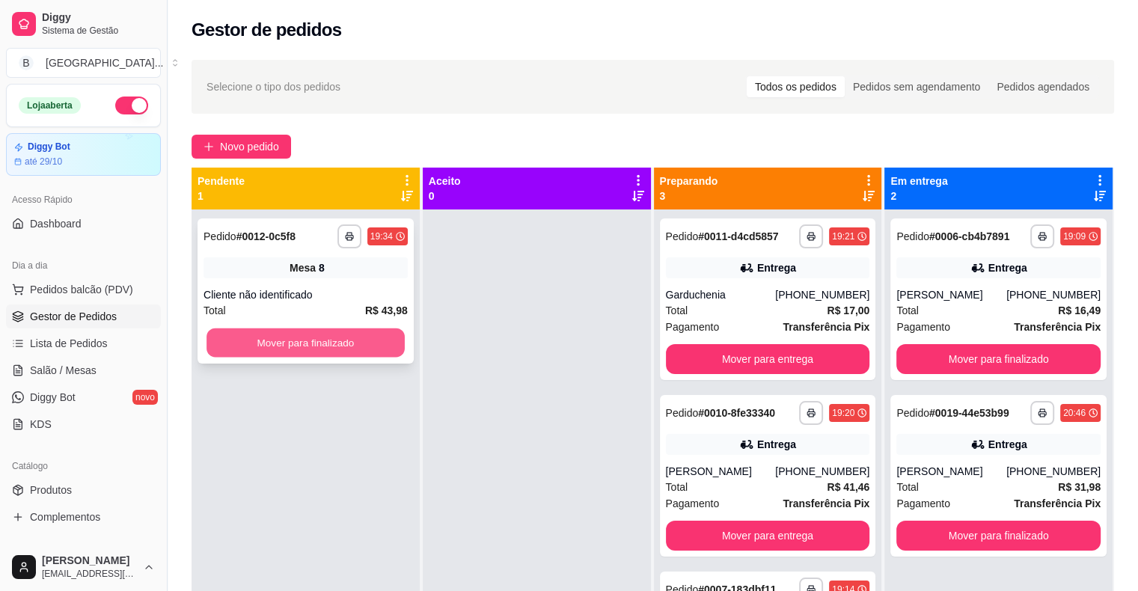
click at [338, 345] on button "Mover para finalizado" at bounding box center [305, 342] width 198 height 29
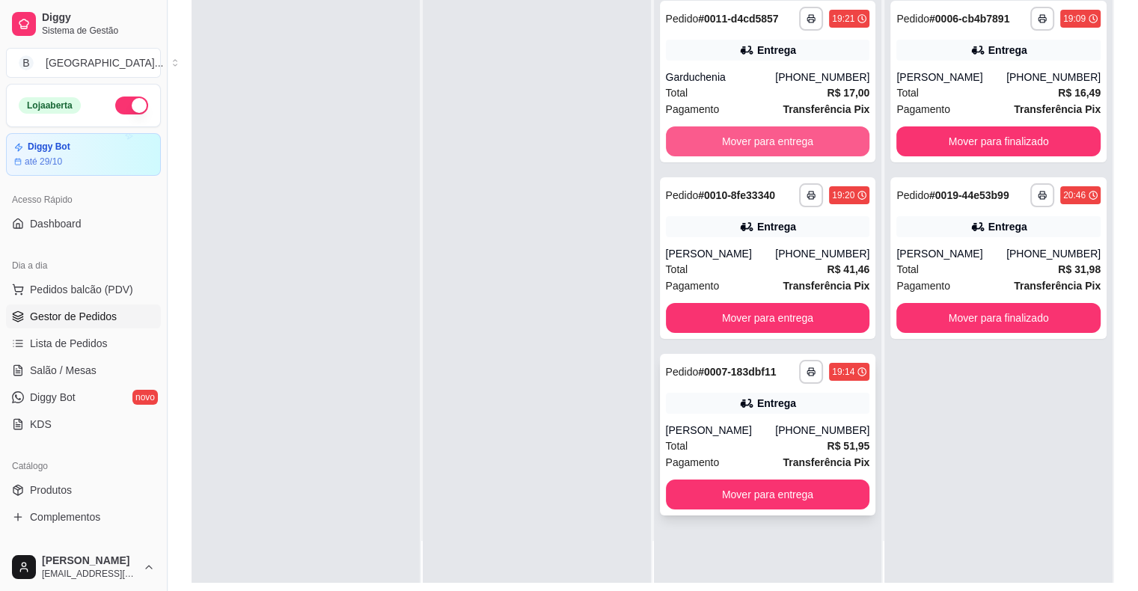
scroll to position [227, 0]
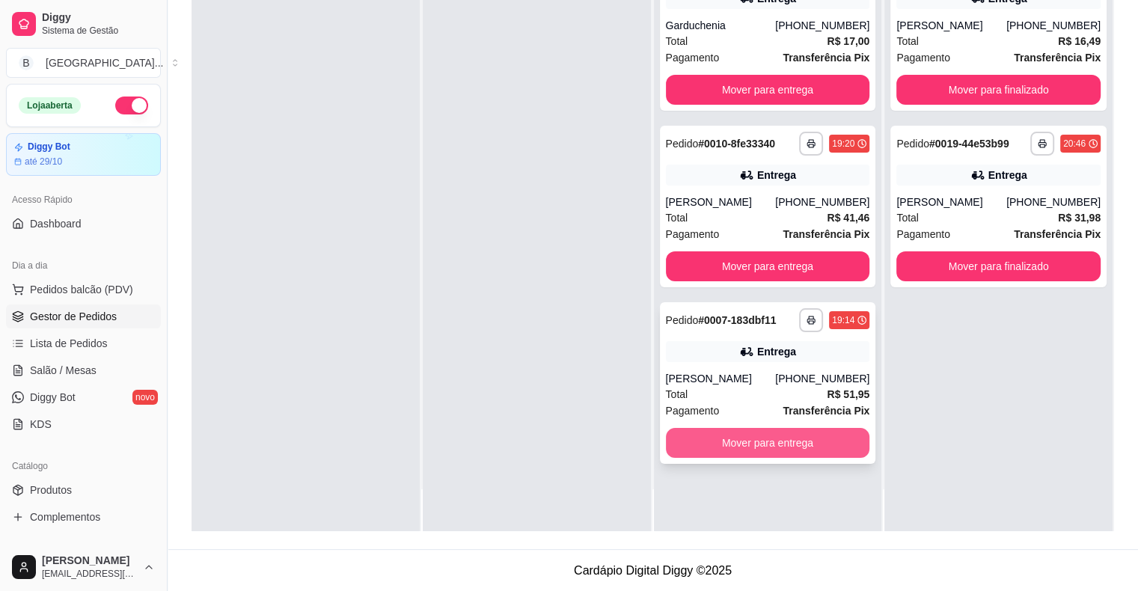
click at [799, 438] on button "Mover para entrega" at bounding box center [768, 443] width 204 height 30
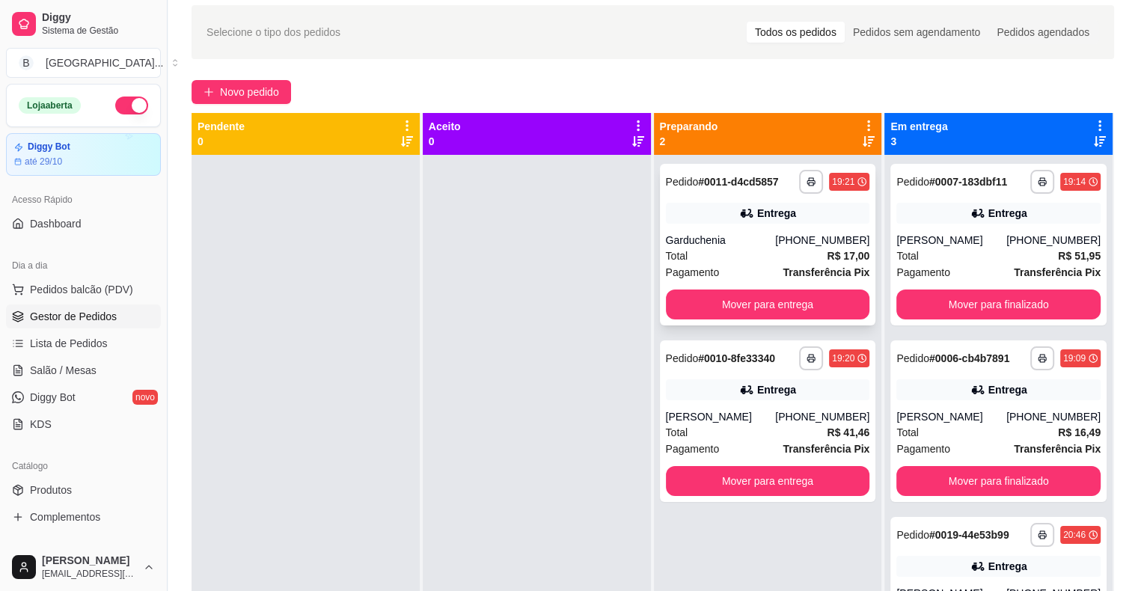
scroll to position [3, 0]
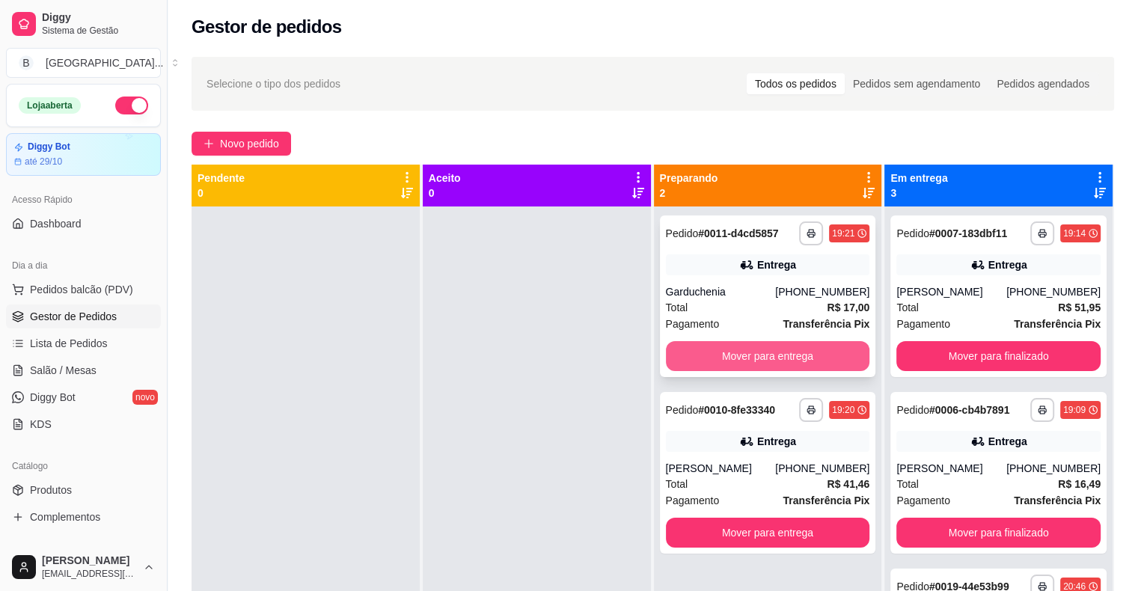
click at [797, 353] on button "Mover para entrega" at bounding box center [768, 356] width 204 height 30
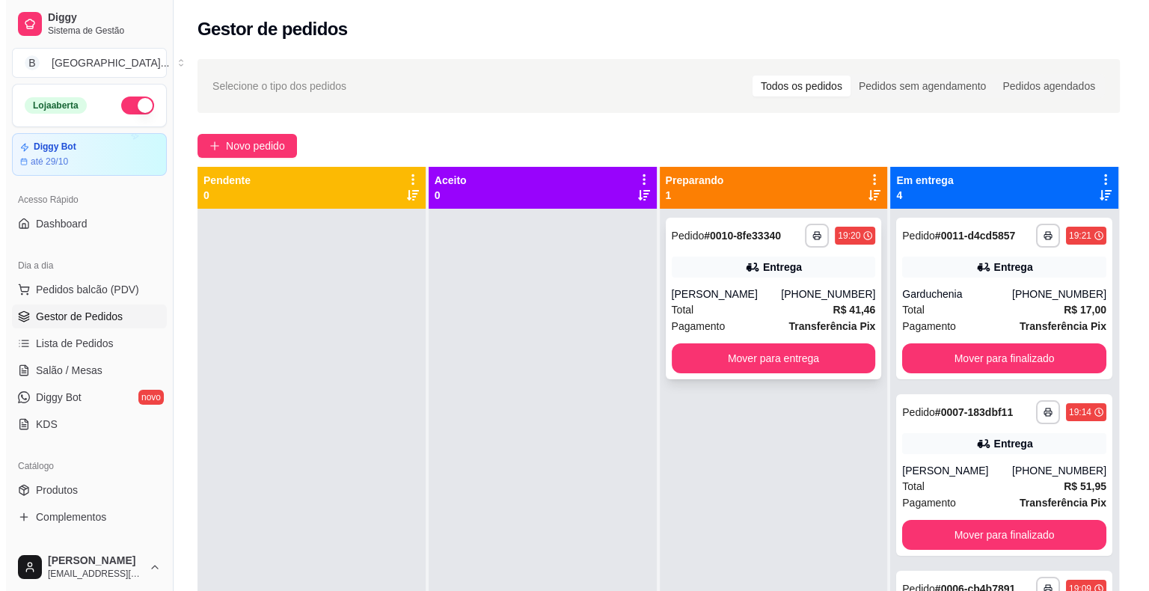
scroll to position [0, 0]
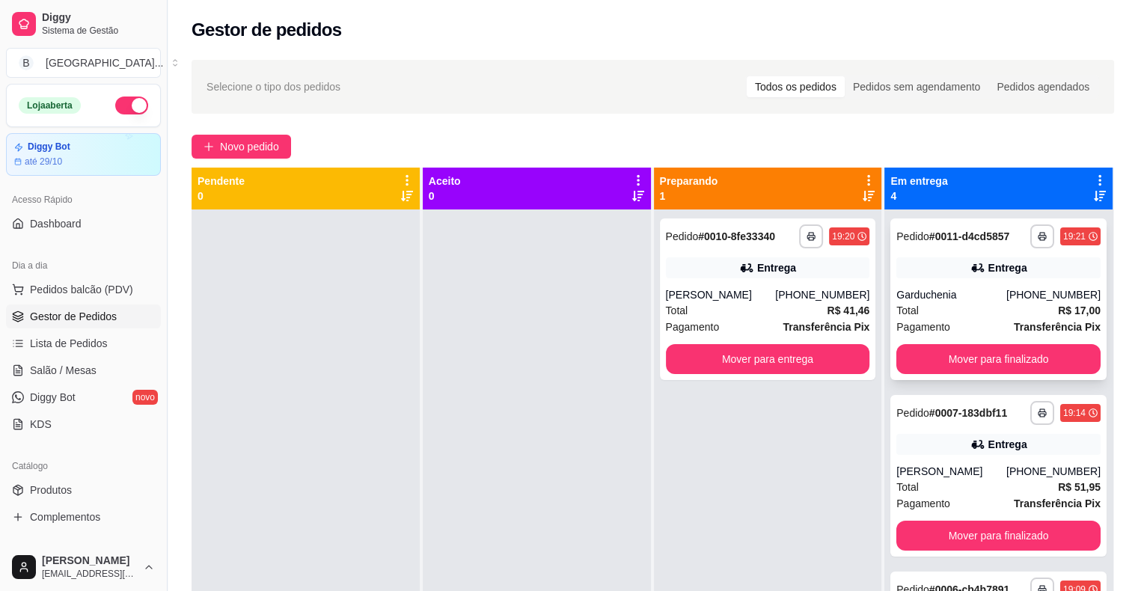
click at [934, 317] on div "Total R$ 17,00" at bounding box center [998, 310] width 204 height 16
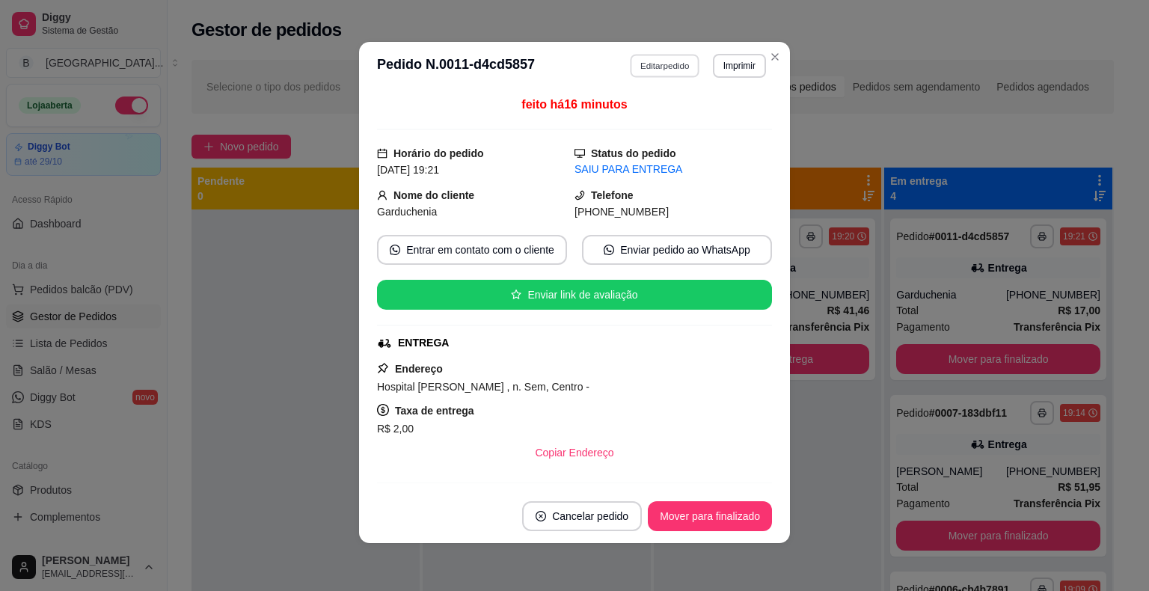
click at [651, 64] on button "Editar pedido" at bounding box center [666, 65] width 70 height 23
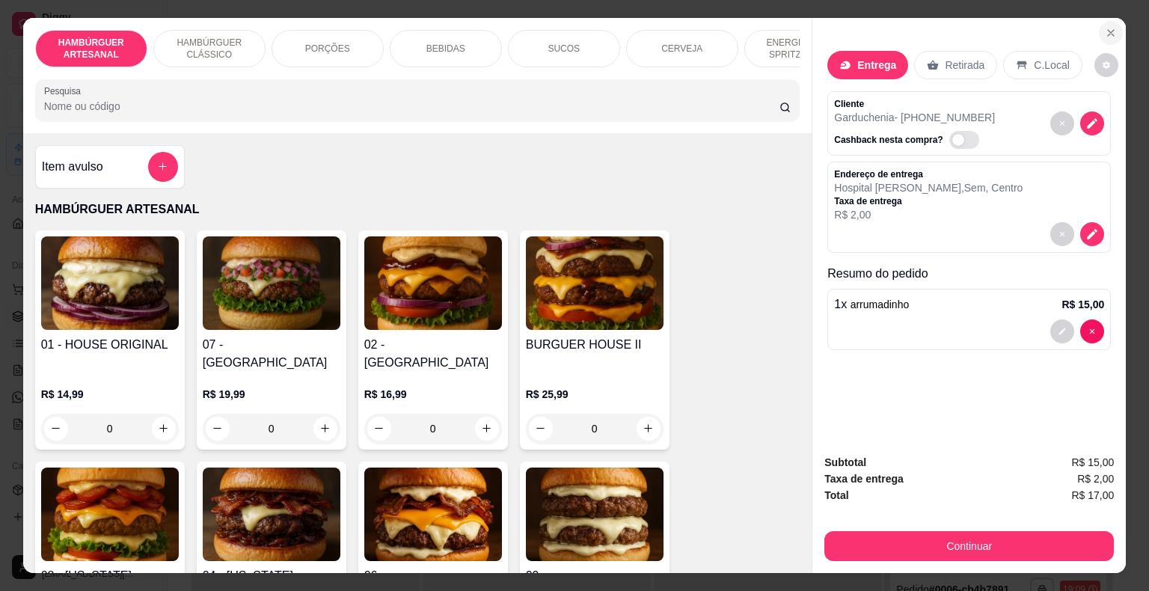
click at [1113, 28] on button "Close" at bounding box center [1111, 33] width 24 height 24
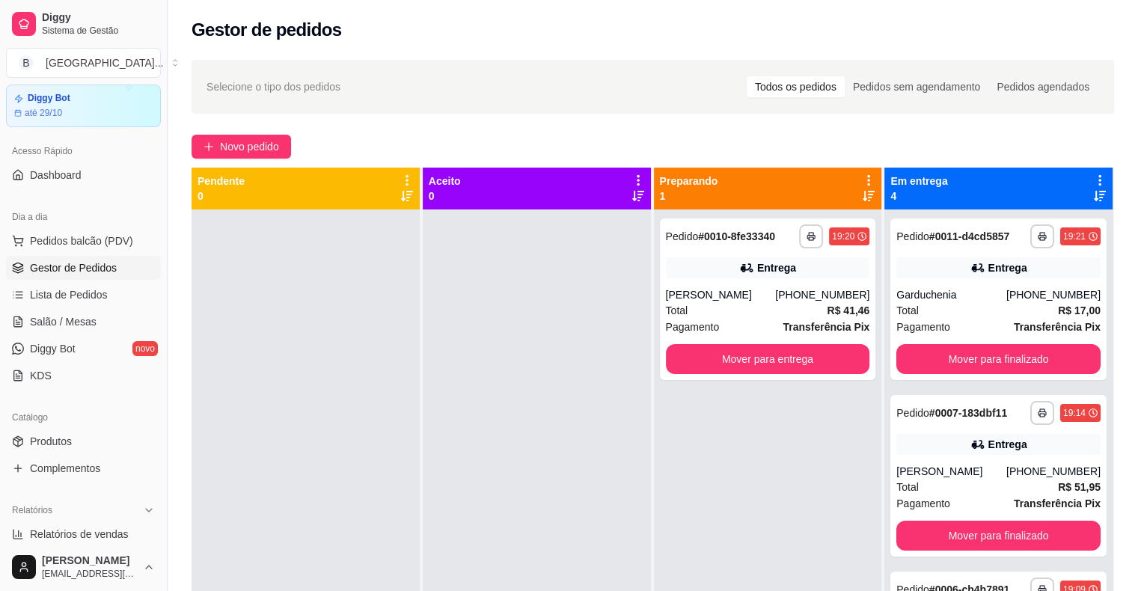
scroll to position [75, 0]
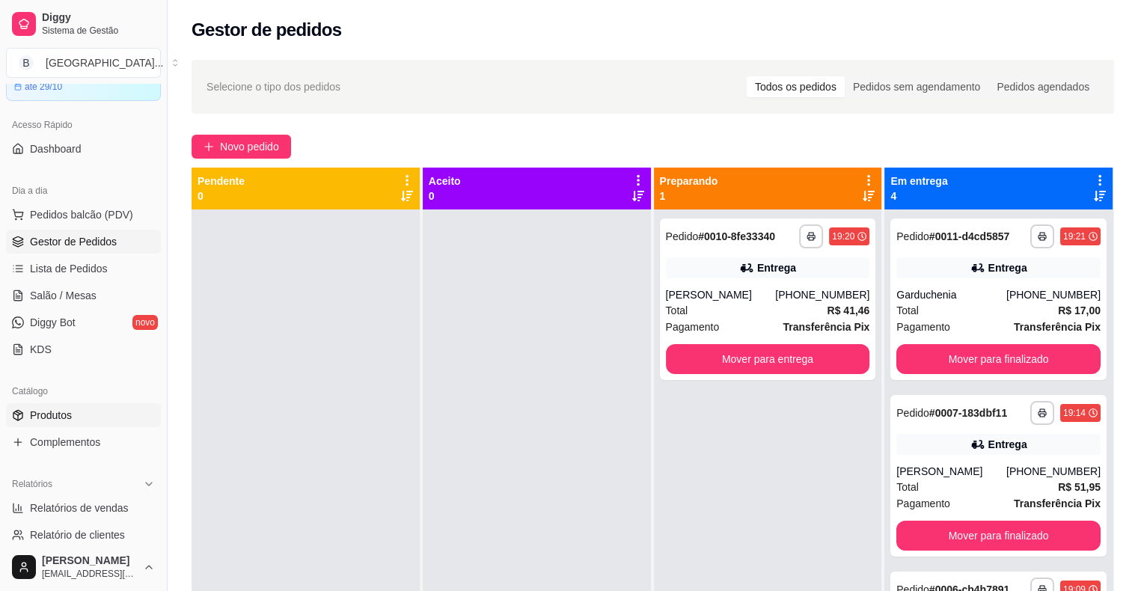
click at [64, 404] on link "Produtos" at bounding box center [83, 415] width 155 height 24
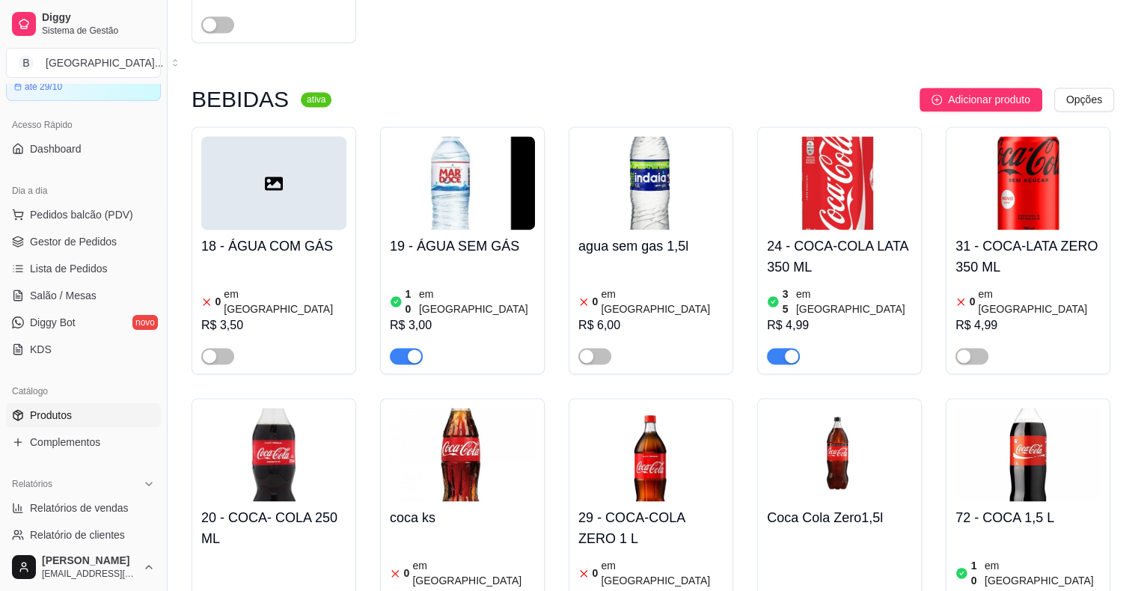
scroll to position [2020, 0]
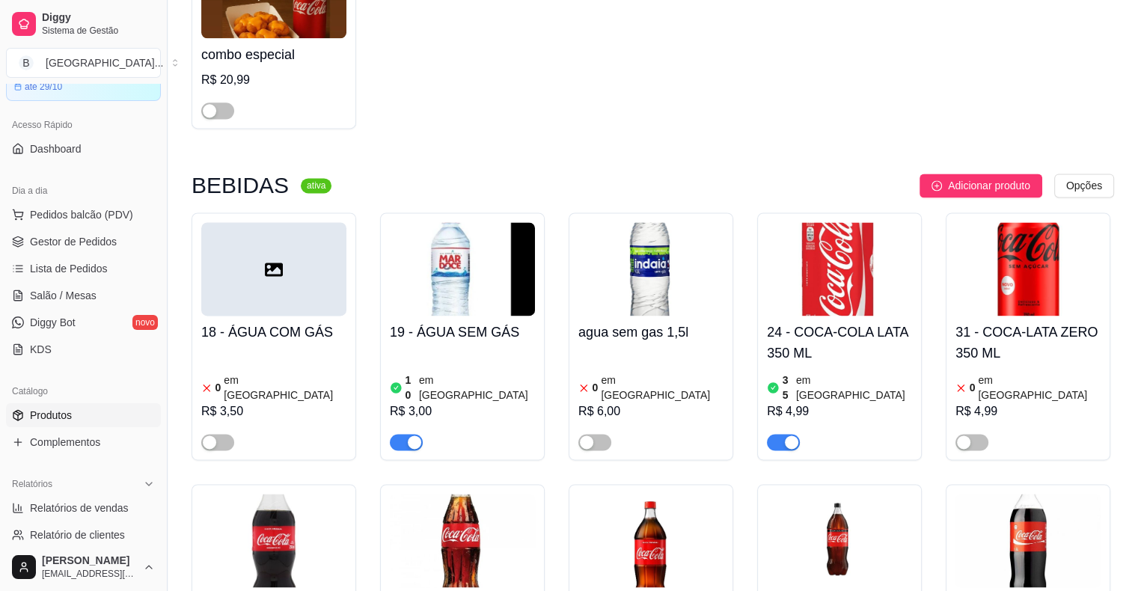
click at [1046, 373] on div "0 em estoque" at bounding box center [1027, 388] width 145 height 30
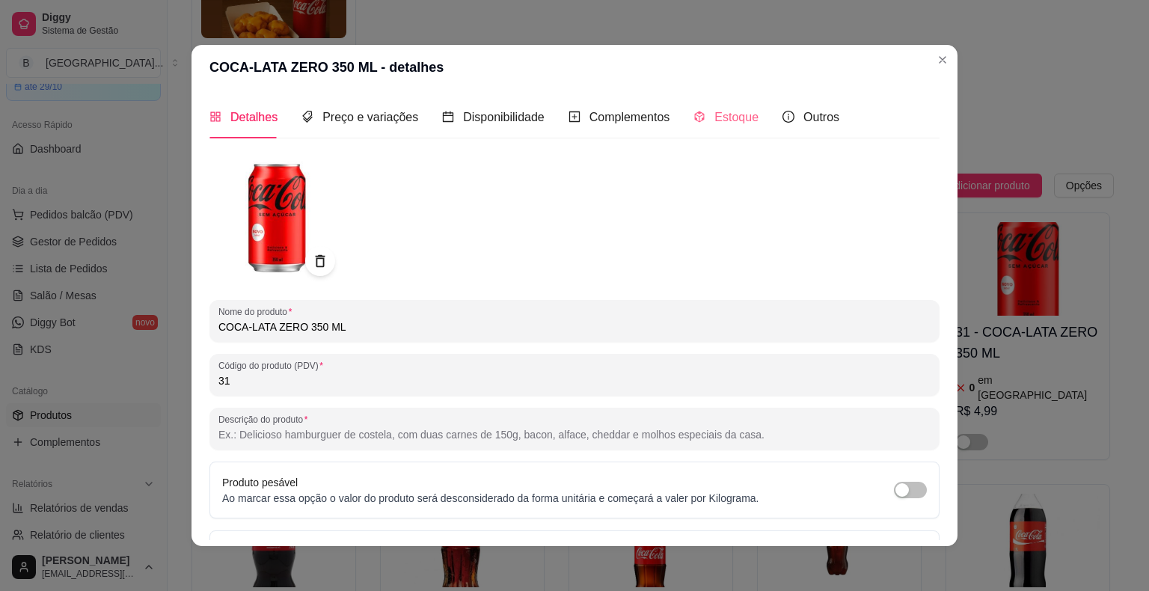
click at [735, 127] on div "Estoque" at bounding box center [726, 117] width 65 height 43
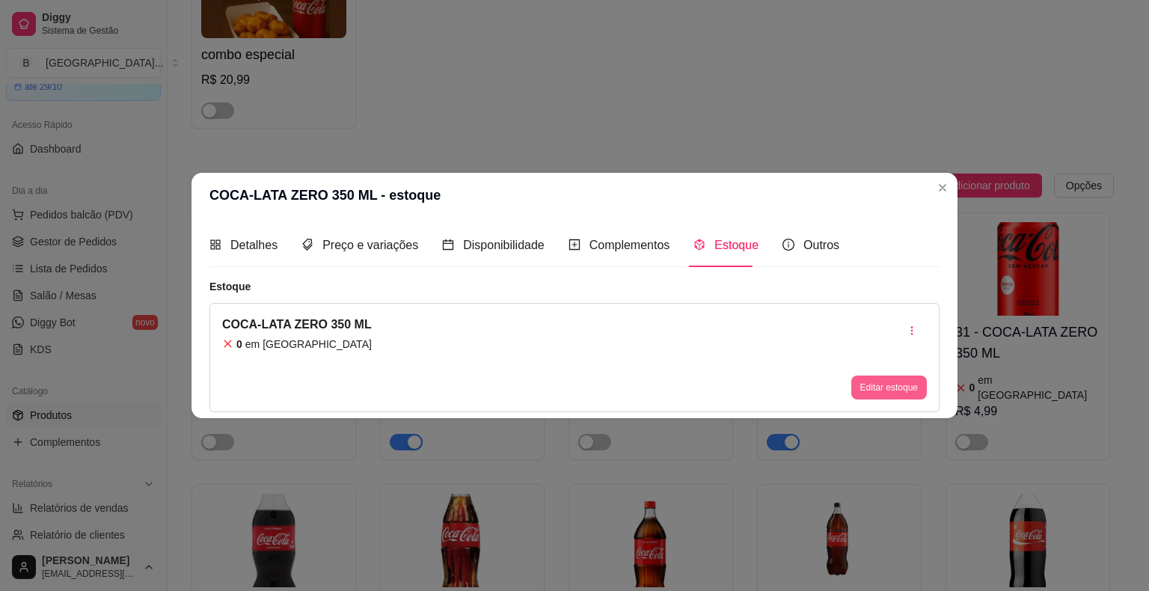
click at [885, 385] on button "Editar estoque" at bounding box center [889, 388] width 76 height 24
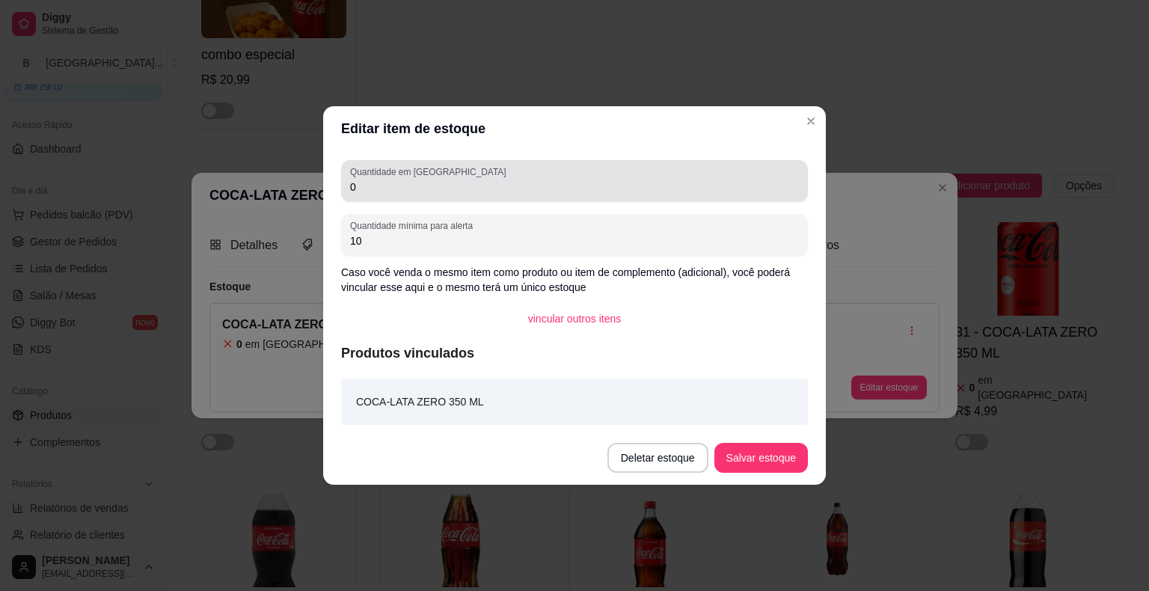
click at [676, 196] on div "0" at bounding box center [574, 181] width 449 height 30
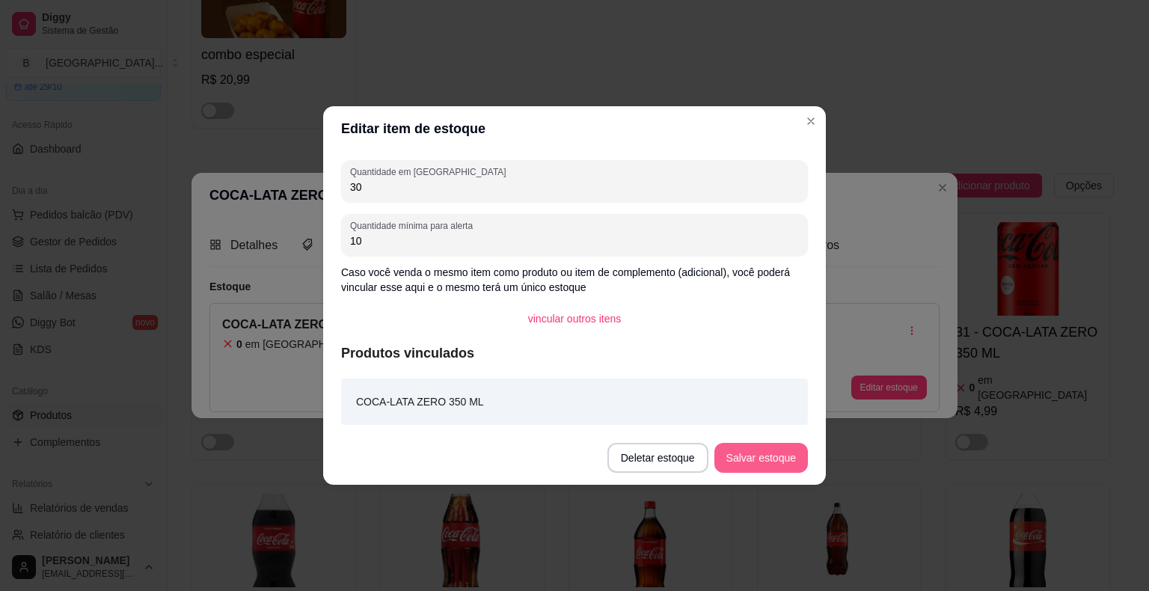
type input "30"
click at [776, 459] on button "Salvar estoque" at bounding box center [761, 458] width 94 height 30
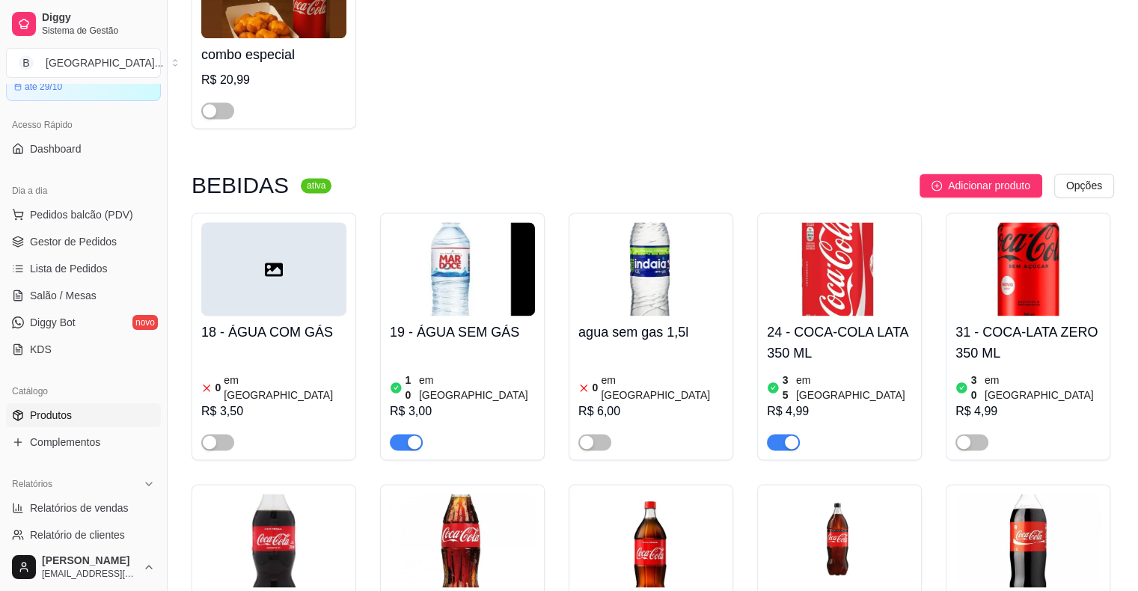
click at [973, 420] on div at bounding box center [1027, 435] width 145 height 30
click at [979, 434] on span "button" at bounding box center [971, 442] width 33 height 16
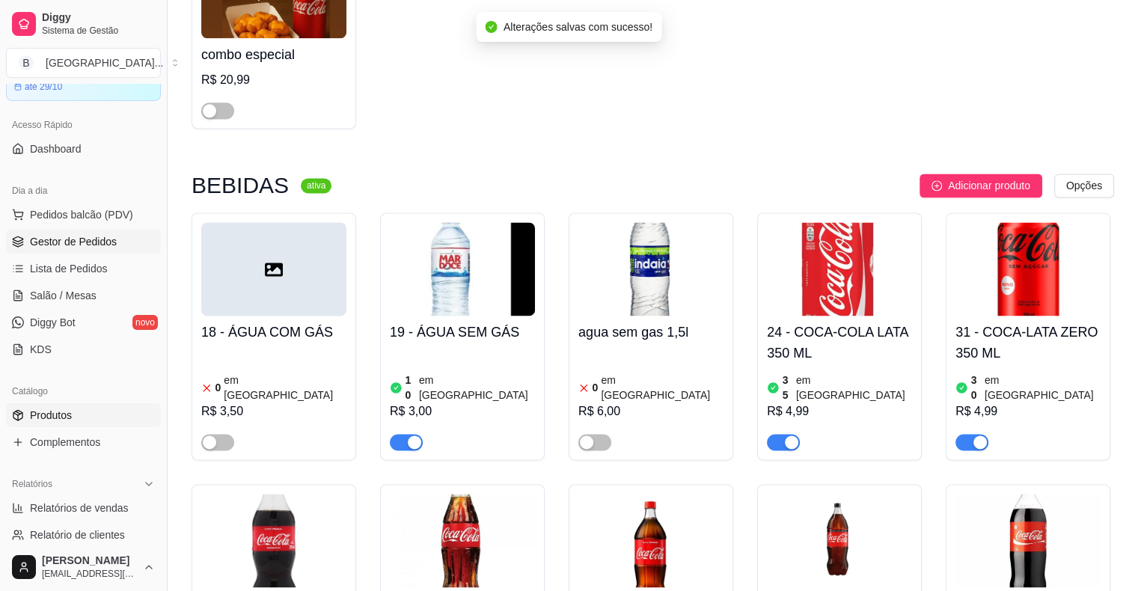
click at [46, 236] on span "Gestor de Pedidos" at bounding box center [73, 241] width 87 height 15
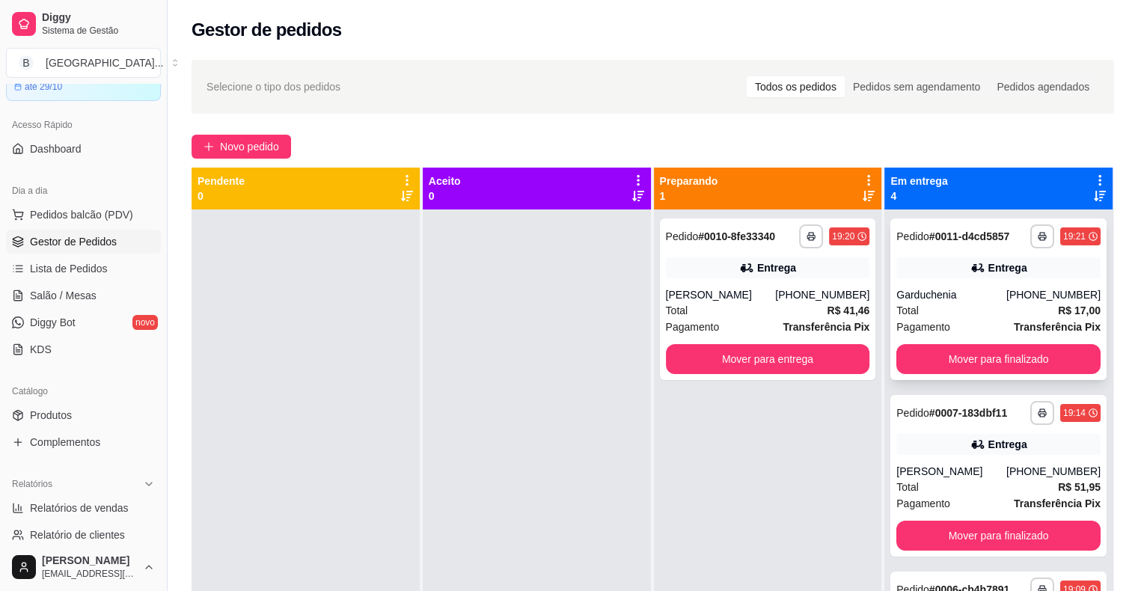
click at [914, 303] on div "Total R$ 17,00" at bounding box center [998, 310] width 204 height 16
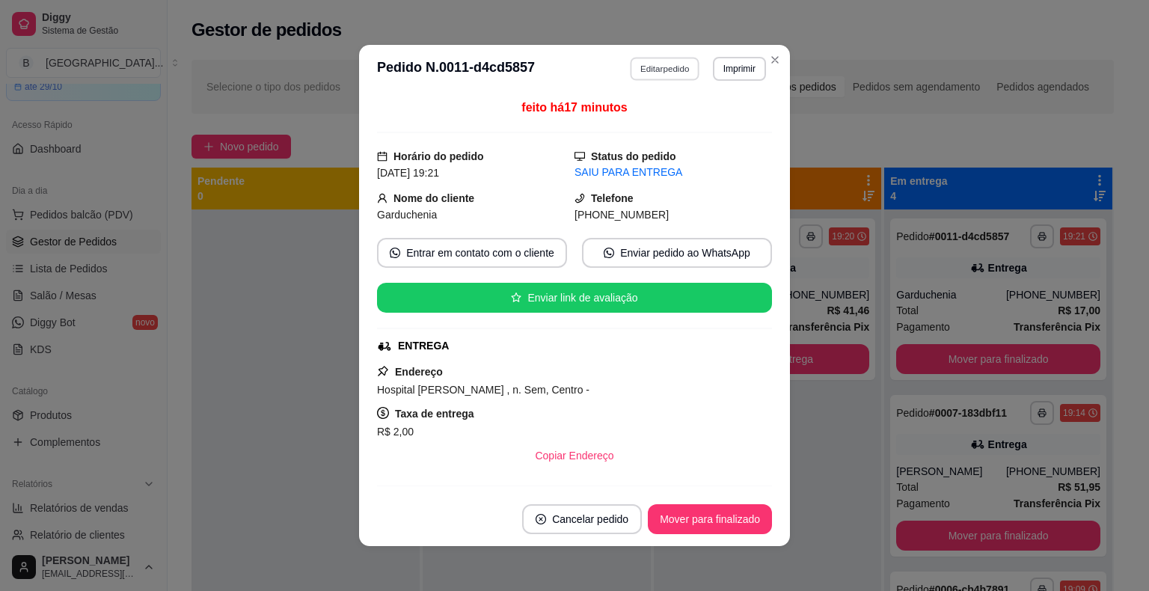
click at [649, 61] on button "Editar pedido" at bounding box center [666, 68] width 70 height 23
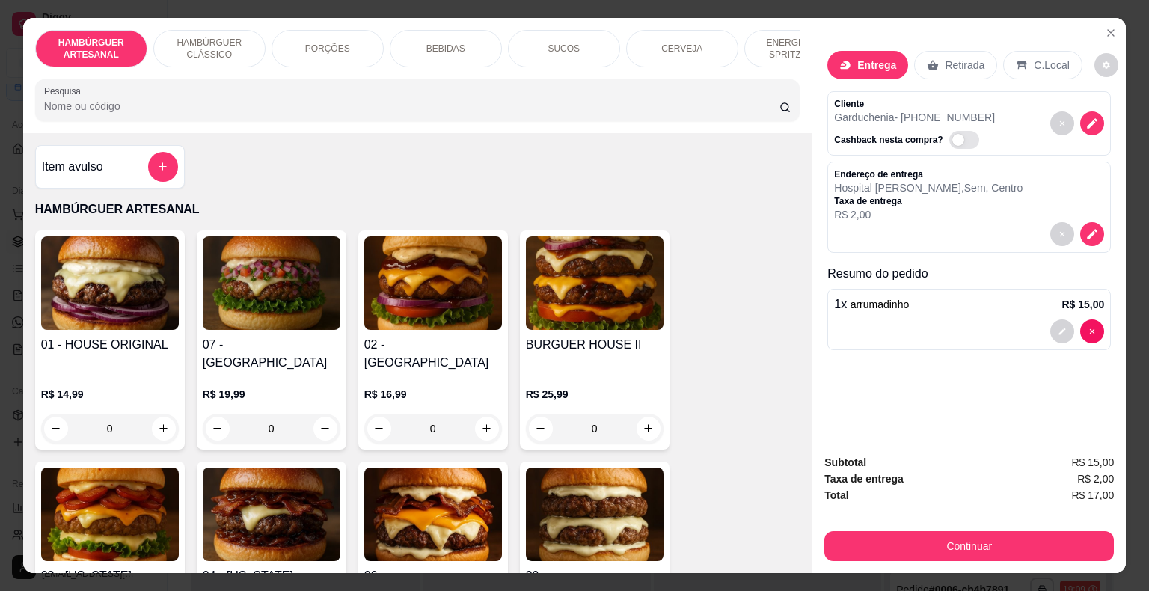
click at [442, 43] on p "BEBIDAS" at bounding box center [445, 49] width 39 height 12
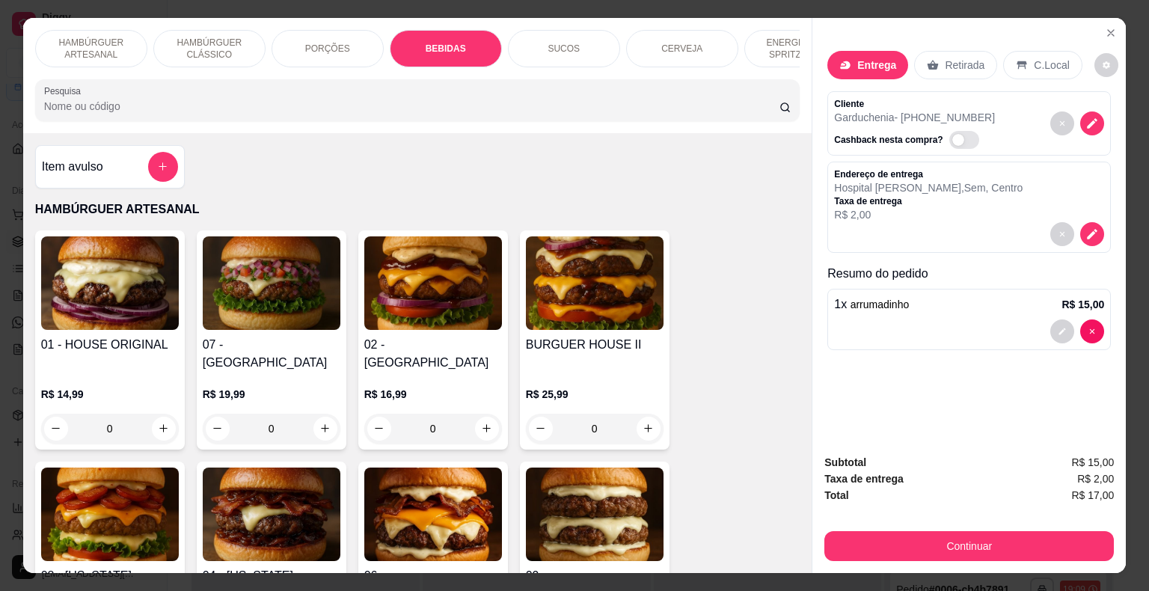
scroll to position [36, 0]
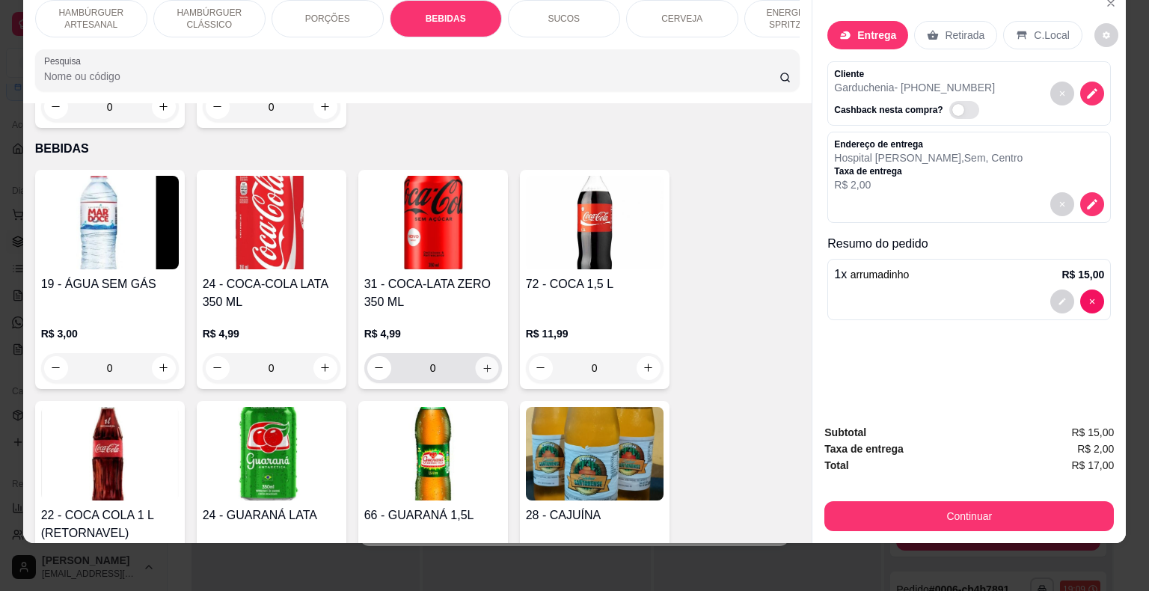
click at [488, 356] on button "increase-product-quantity" at bounding box center [486, 367] width 23 height 23
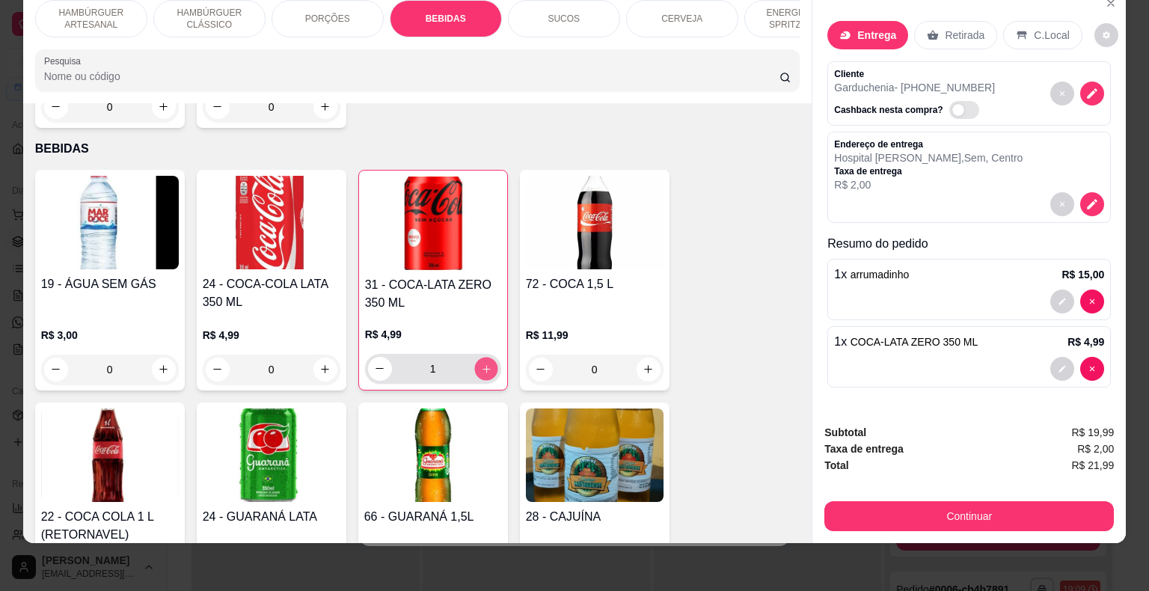
click at [488, 357] on button "increase-product-quantity" at bounding box center [485, 368] width 23 height 23
type input "2"
click at [1009, 477] on div "Subtotal R$ 24,98 Taxa de entrega R$ 2,00 Total R$ 26,98 Continuar" at bounding box center [969, 477] width 290 height 107
click at [1005, 486] on div "Subtotal R$ 24,98 Taxa de entrega R$ 2,00 Total R$ 26,98 Continuar" at bounding box center [969, 477] width 290 height 107
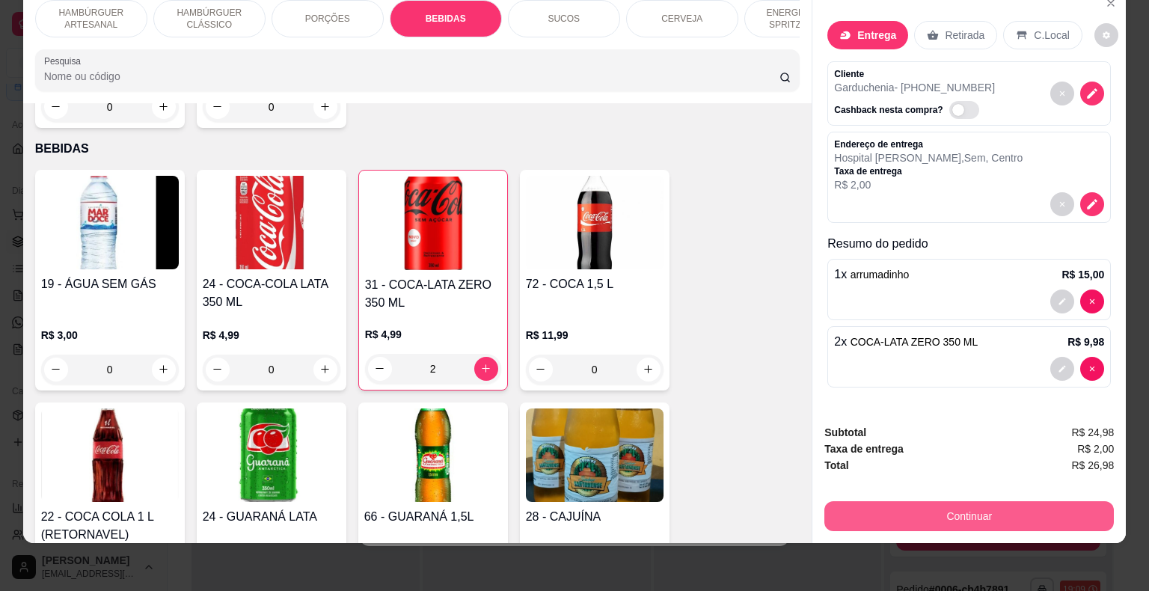
click at [1001, 501] on button "Continuar" at bounding box center [969, 516] width 290 height 30
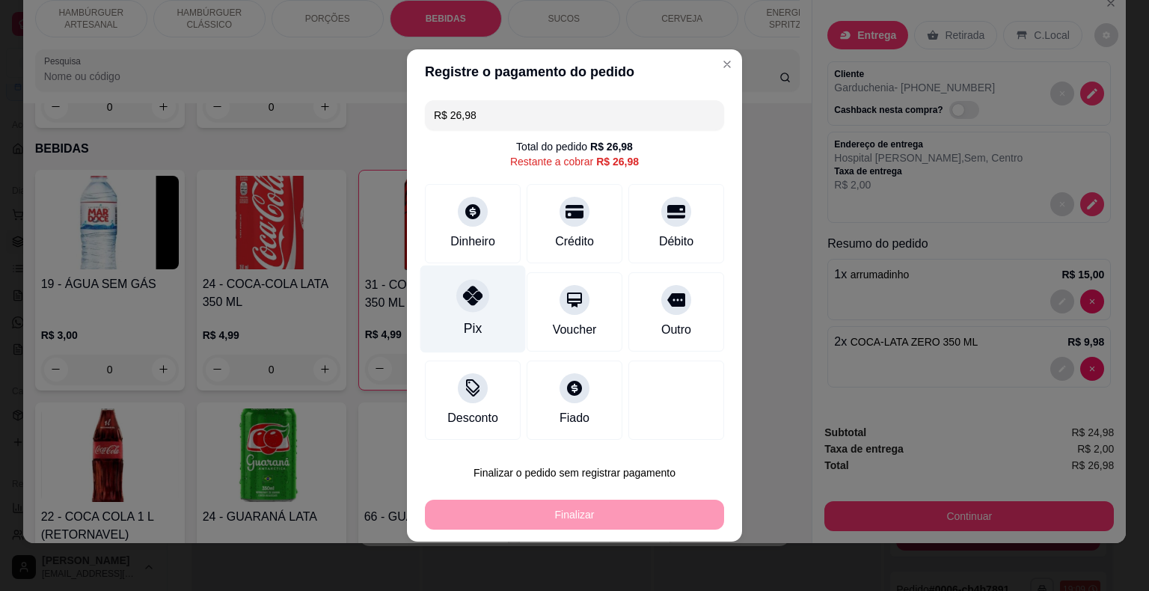
click at [450, 317] on div "Pix" at bounding box center [472, 310] width 105 height 88
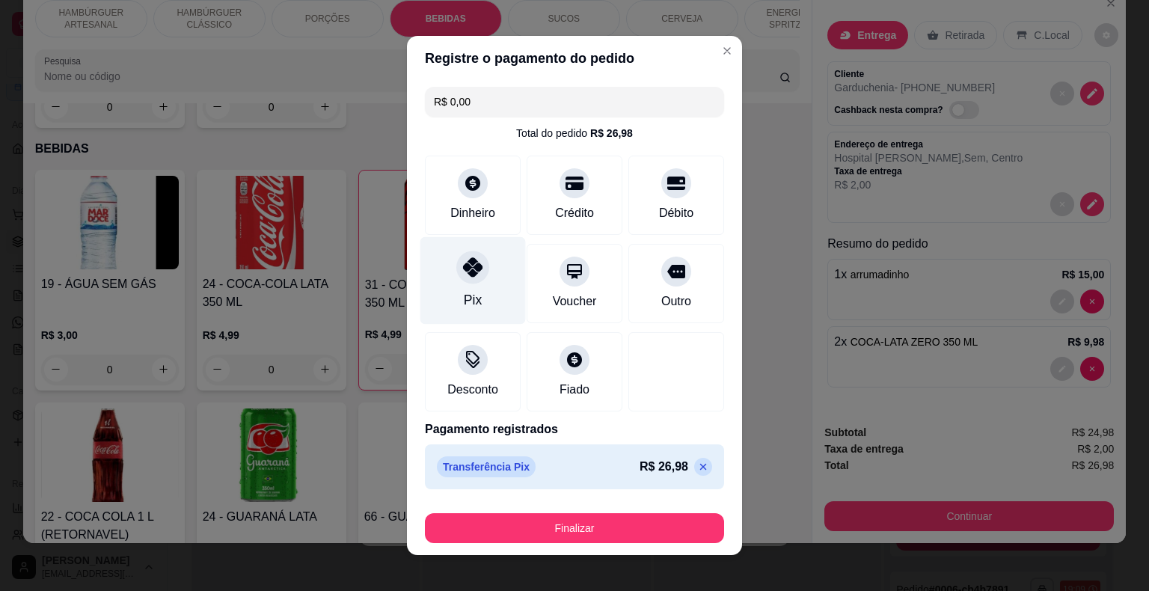
type input "R$ 0,00"
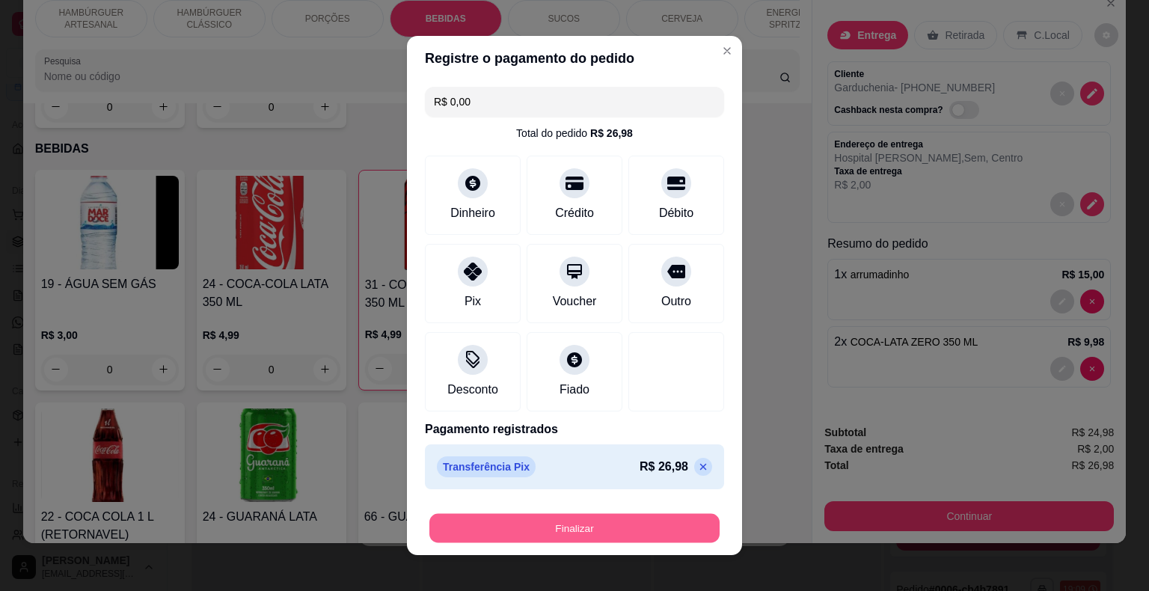
click at [607, 525] on button "Finalizar" at bounding box center [574, 528] width 290 height 29
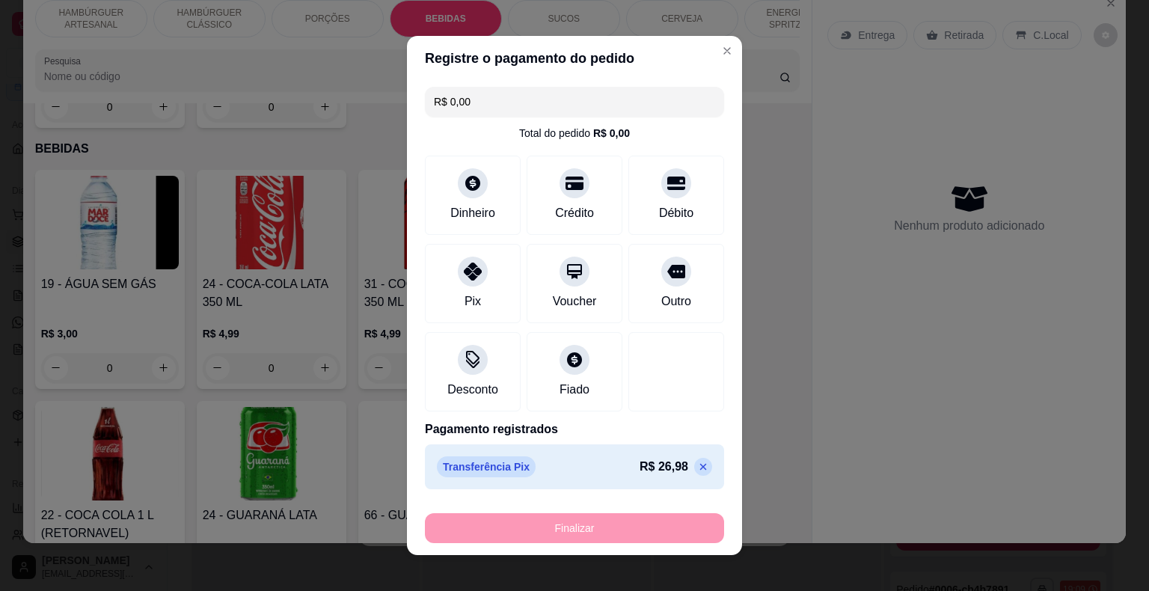
type input "0"
type input "-R$ 26,98"
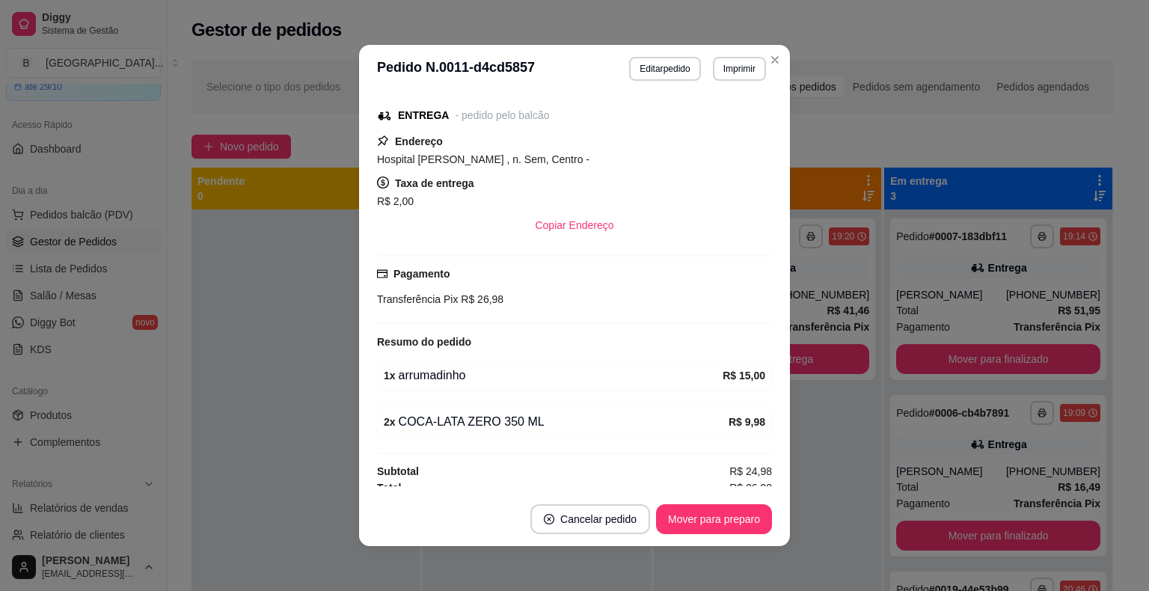
scroll to position [225, 0]
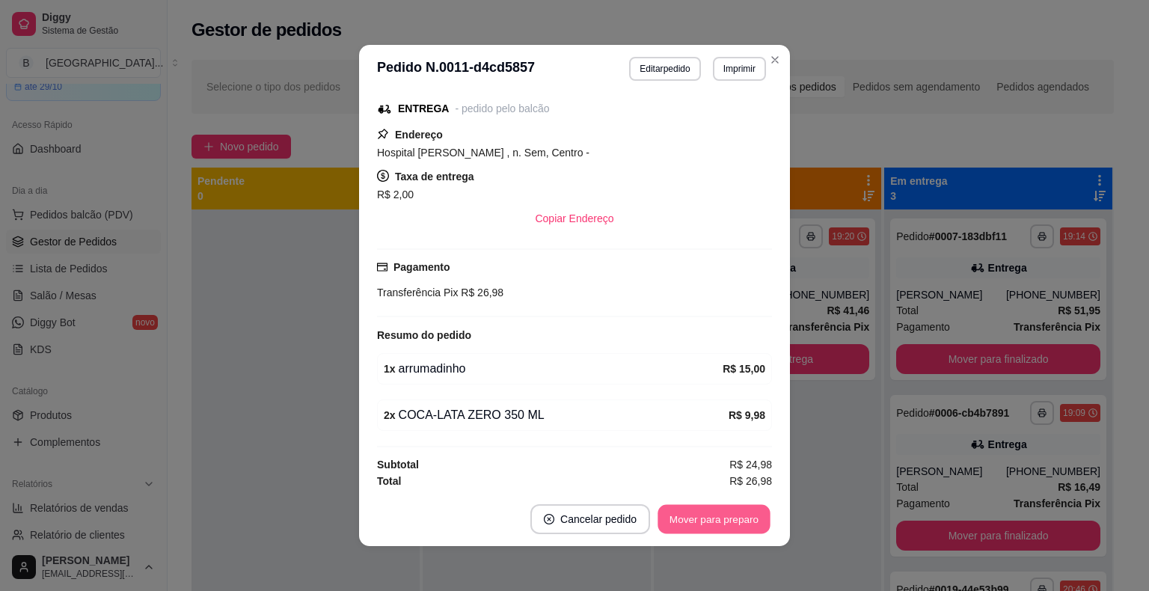
click at [742, 510] on button "Mover para preparo" at bounding box center [714, 519] width 112 height 29
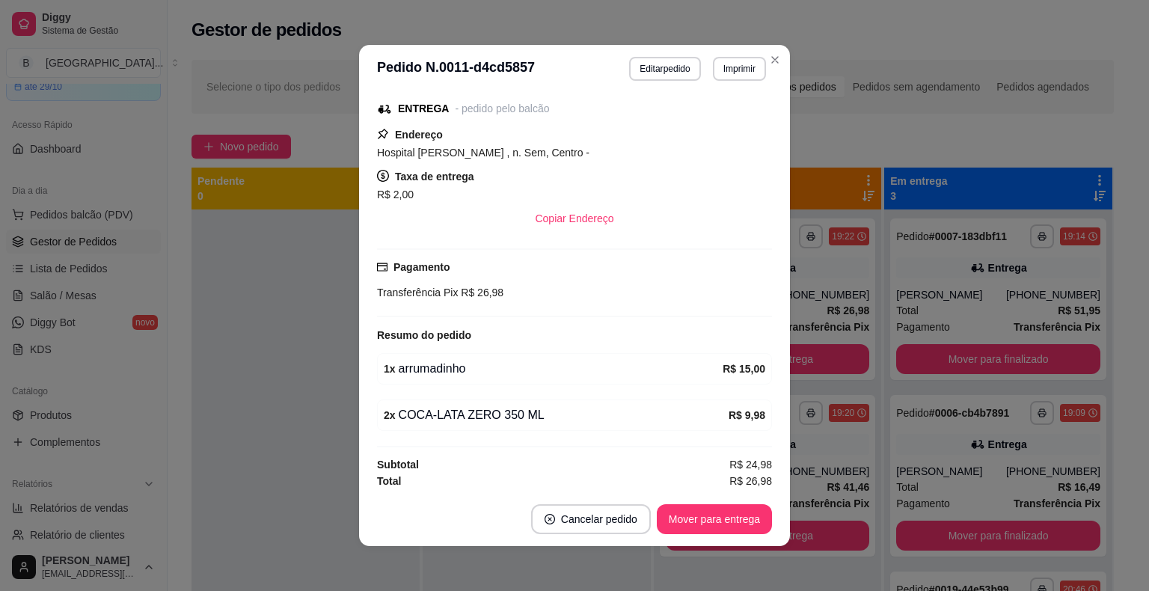
scroll to position [3, 0]
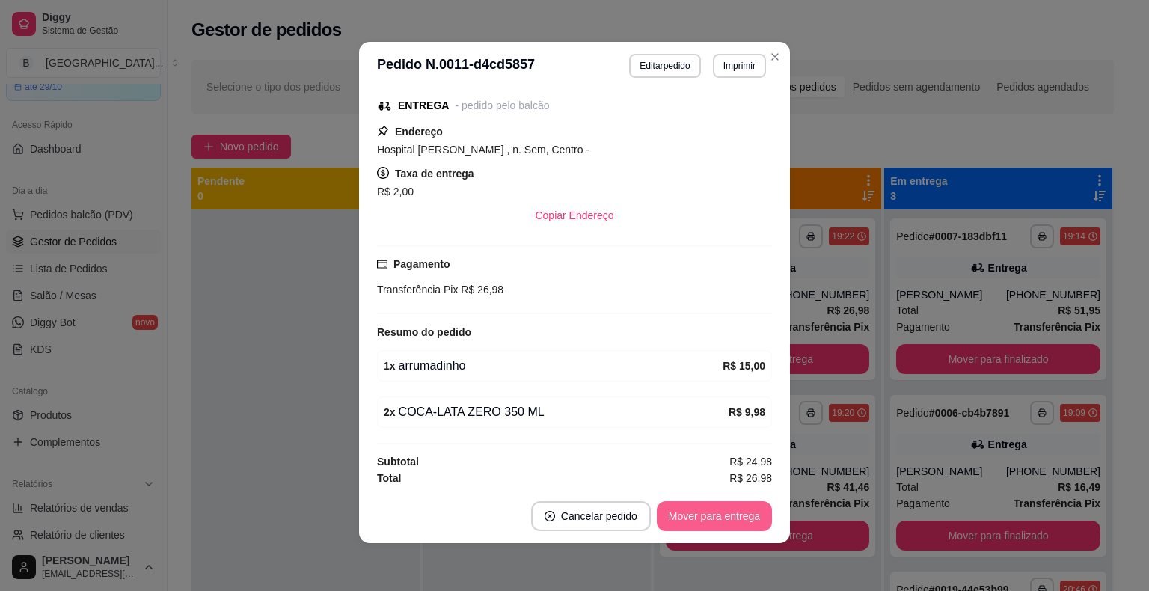
click at [706, 507] on button "Mover para entrega" at bounding box center [714, 516] width 115 height 30
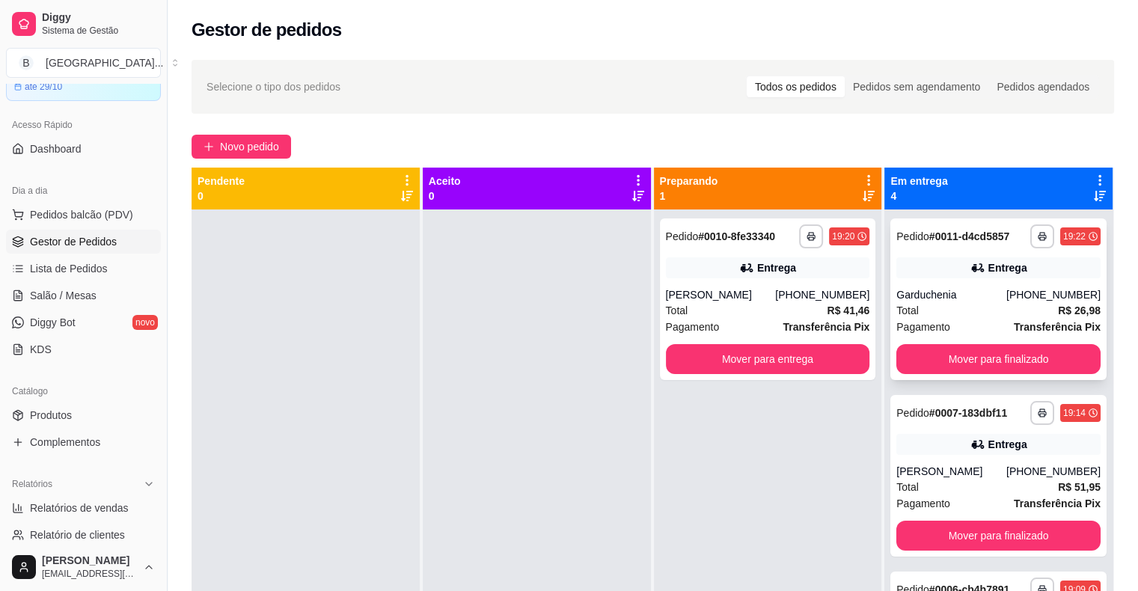
click at [935, 284] on div "**********" at bounding box center [998, 299] width 216 height 162
click at [916, 286] on div "**********" at bounding box center [998, 299] width 216 height 162
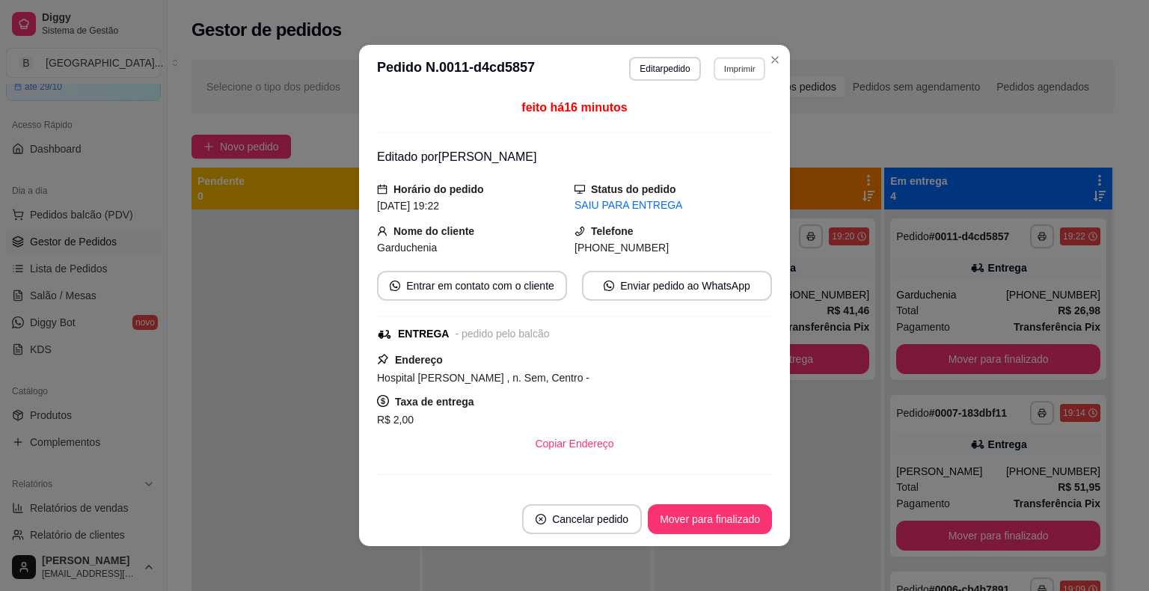
click at [758, 67] on button "Imprimir" at bounding box center [740, 68] width 52 height 23
click at [727, 127] on button "IMPRESSORA" at bounding box center [707, 120] width 105 height 23
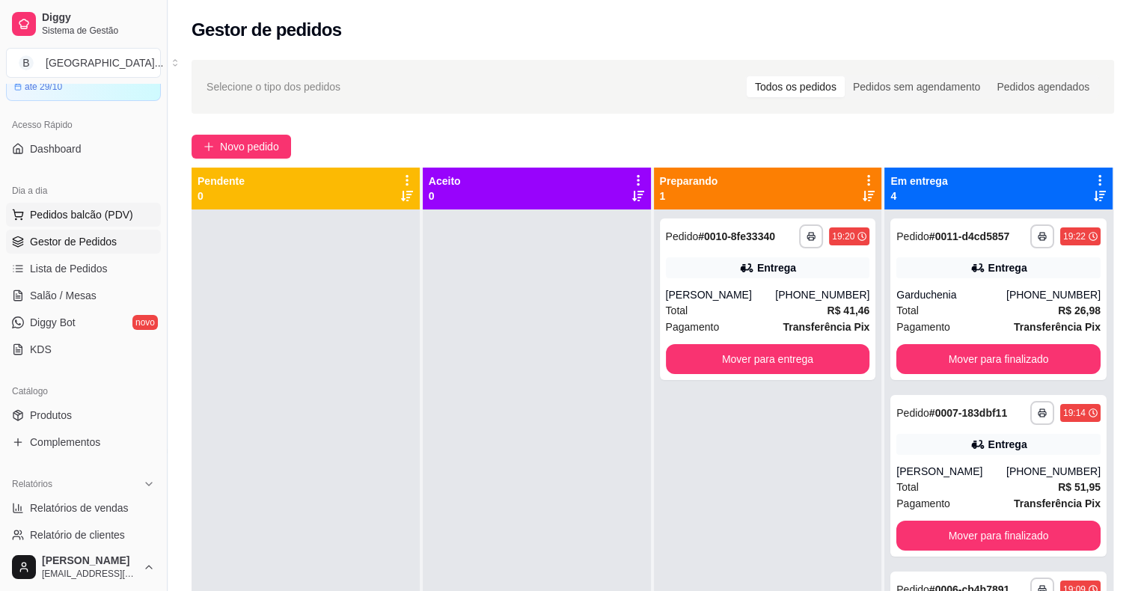
click at [80, 215] on span "Pedidos balcão (PDV)" at bounding box center [81, 214] width 103 height 15
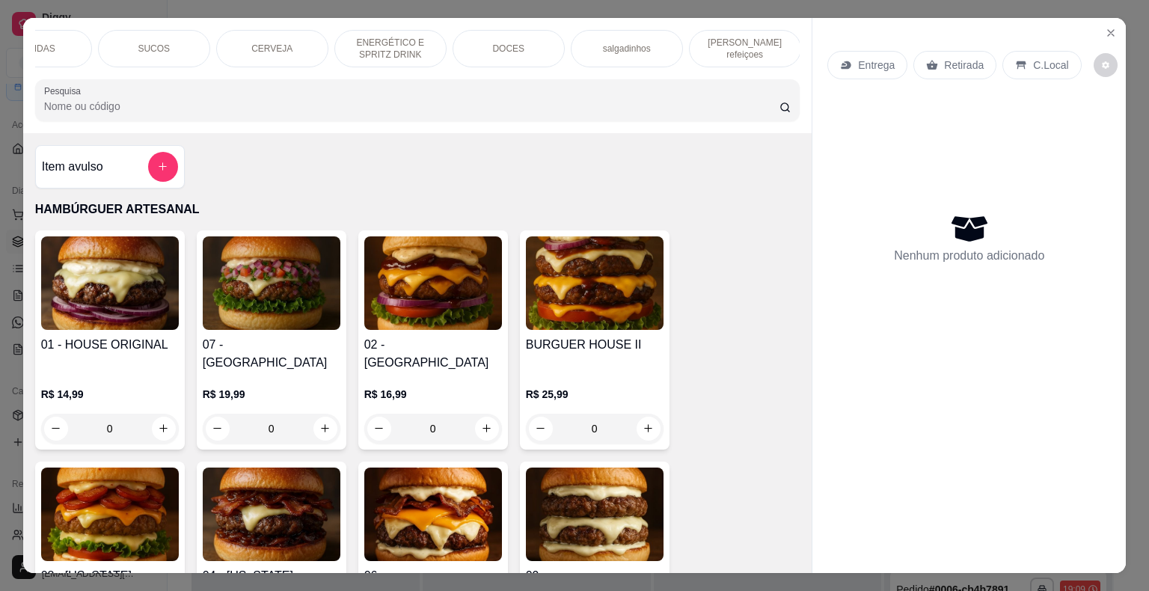
scroll to position [0, 411]
click at [731, 46] on p "[PERSON_NAME] refeiçoes" at bounding box center [744, 49] width 87 height 24
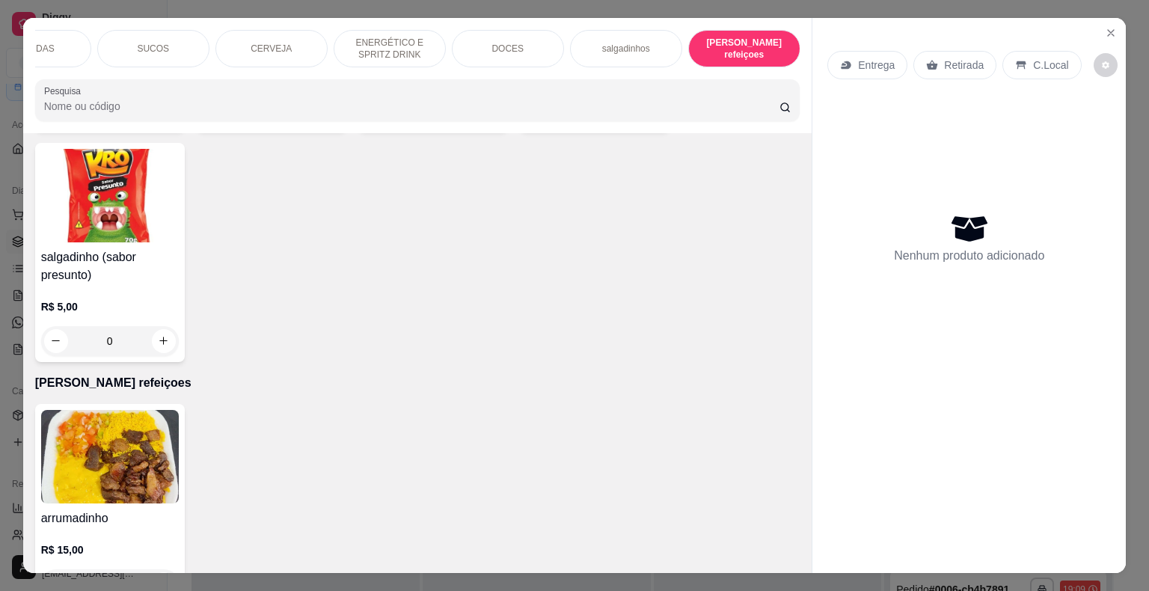
scroll to position [36, 0]
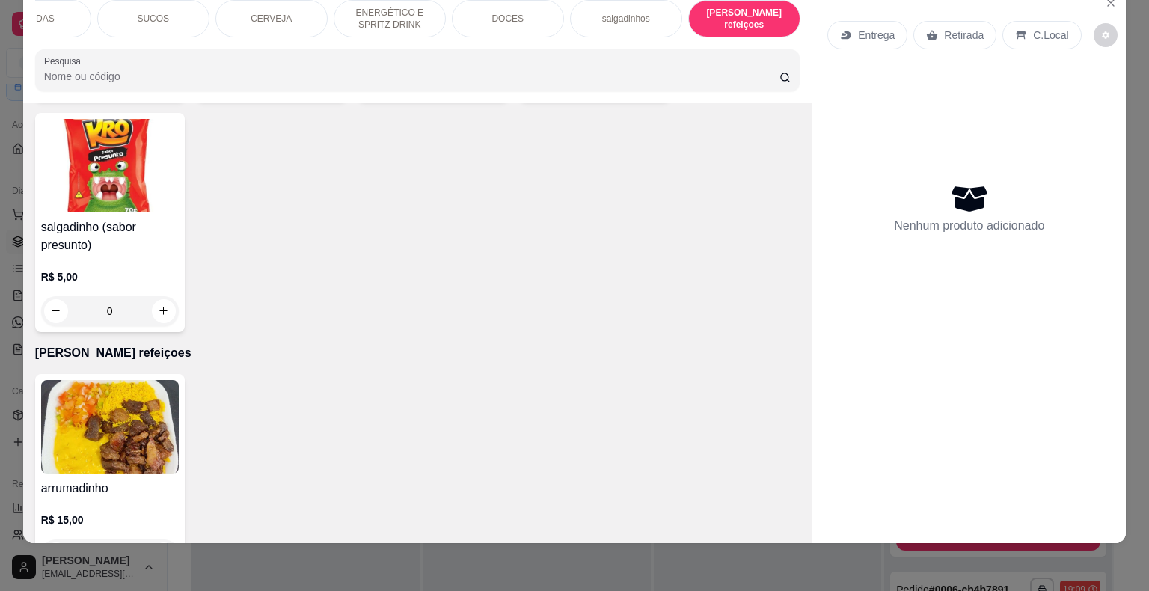
click at [154, 539] on div "0" at bounding box center [110, 554] width 132 height 30
click at [161, 548] on icon "increase-product-quantity" at bounding box center [163, 553] width 11 height 11
type input "1"
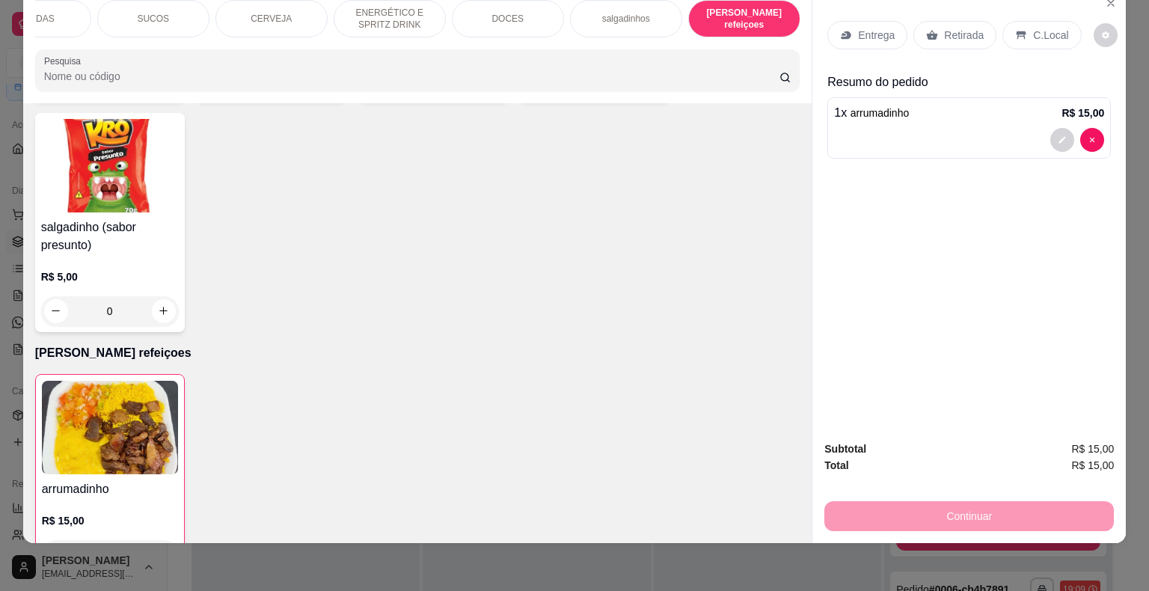
click at [887, 21] on div "Entrega" at bounding box center [867, 35] width 80 height 28
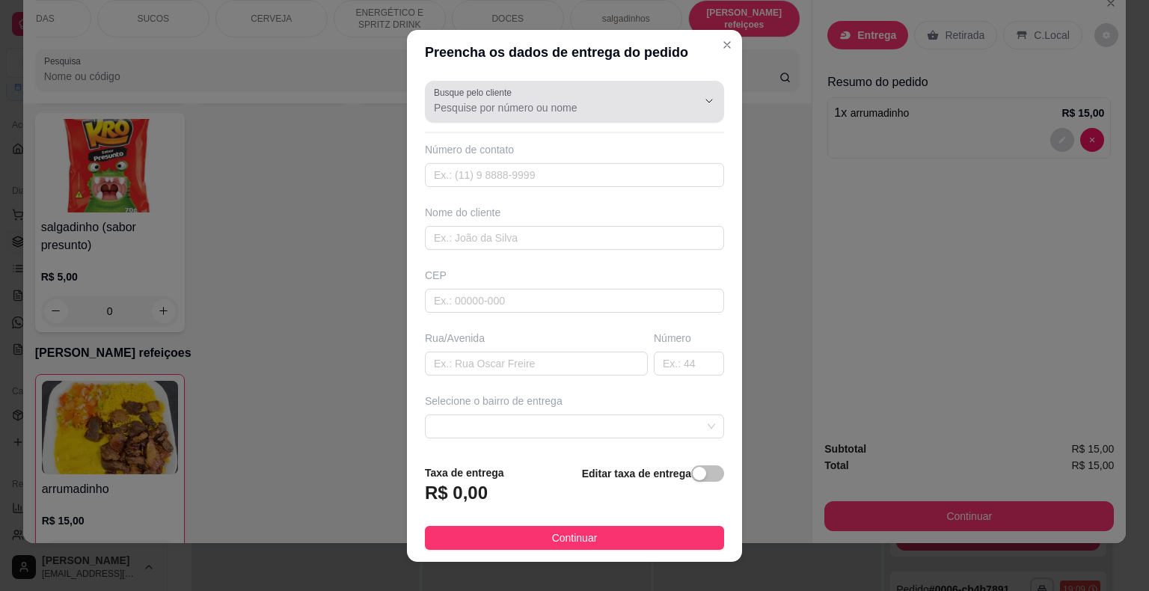
click at [664, 85] on div "Busque pelo cliente" at bounding box center [574, 102] width 299 height 42
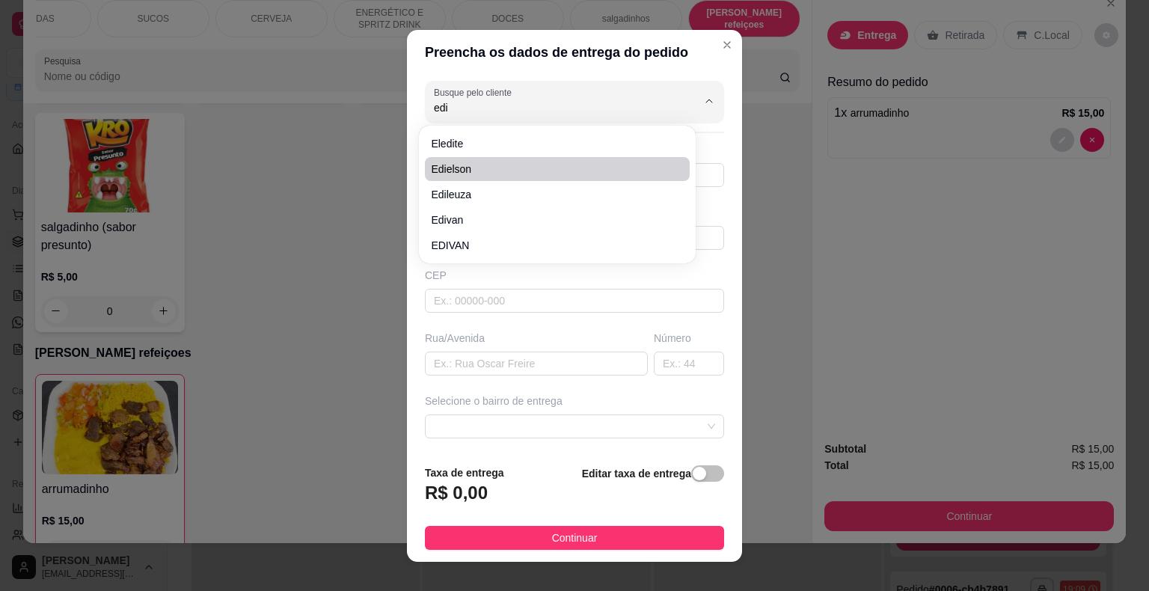
click at [652, 168] on span "edielson" at bounding box center [550, 169] width 238 height 15
type input "edielson"
type input "8699039231"
type input "edielson"
type input "64330000"
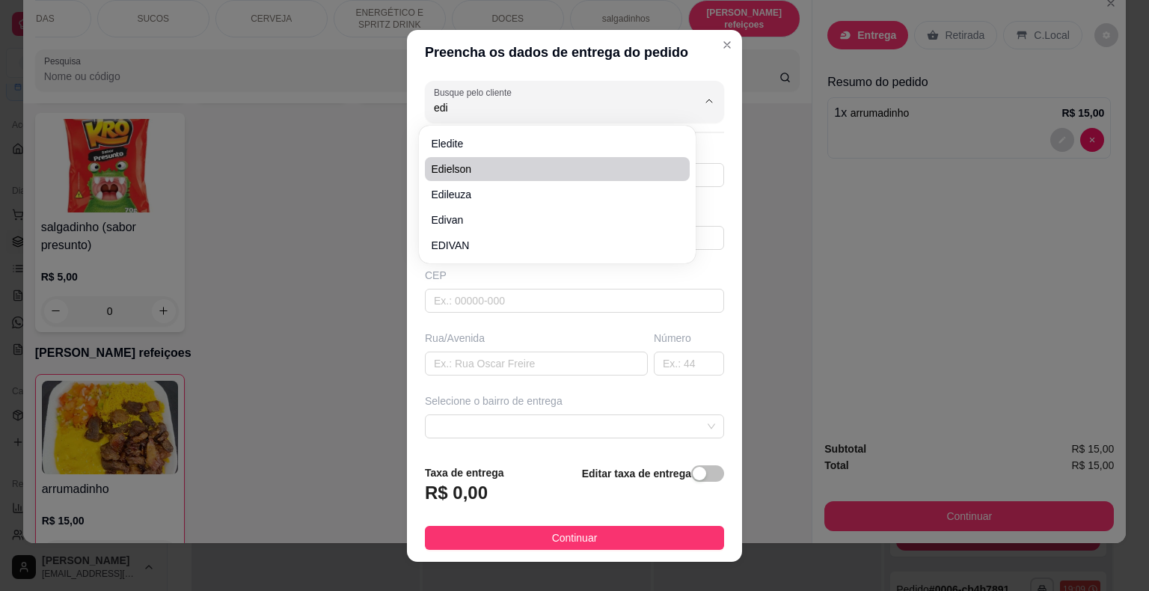
type input "2003"
type input "no trenzinho,enfrente a casa do julieta"
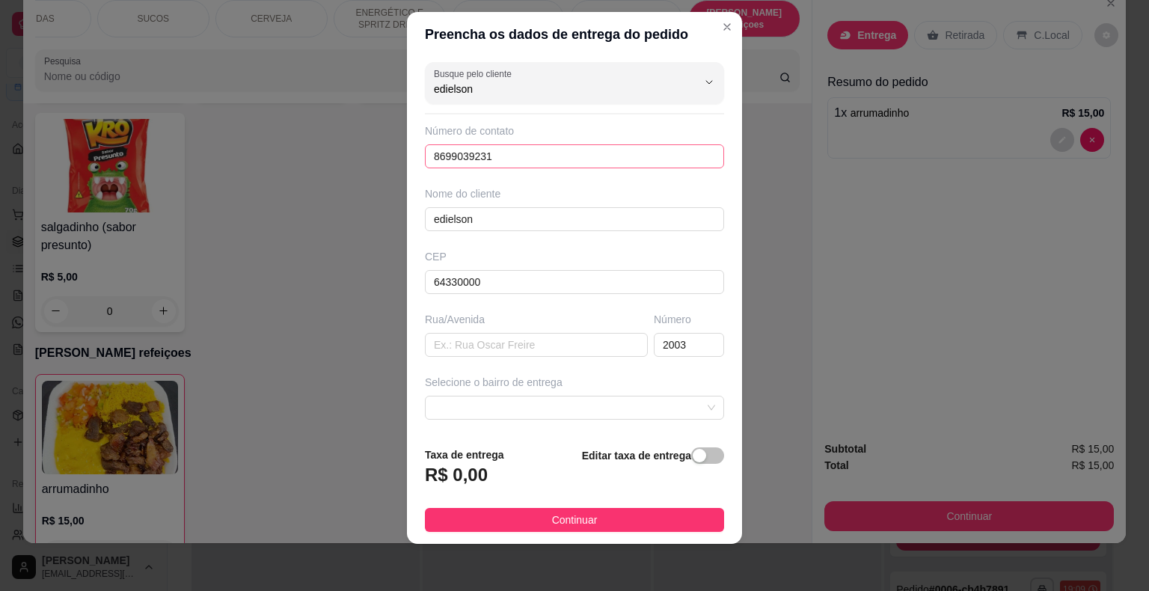
scroll to position [0, 0]
click at [574, 91] on input "edielson" at bounding box center [553, 89] width 239 height 15
type input "edielson"
click at [673, 74] on div at bounding box center [697, 83] width 48 height 28
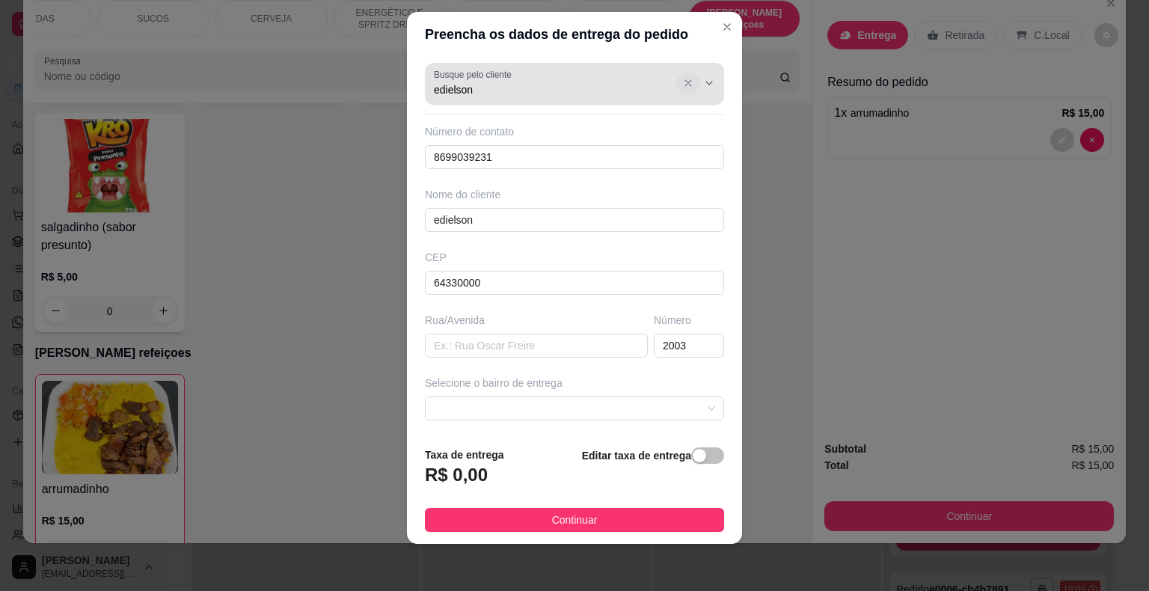
click at [682, 82] on icon "Show suggestions" at bounding box center [688, 83] width 12 height 12
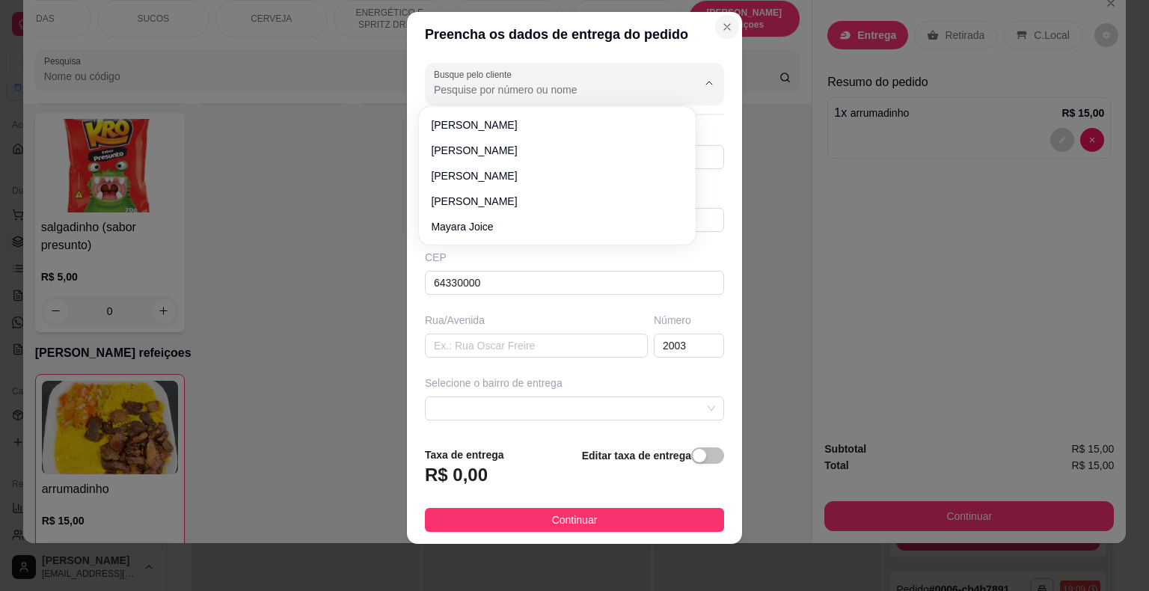
click at [715, 21] on button "Close" at bounding box center [727, 27] width 24 height 24
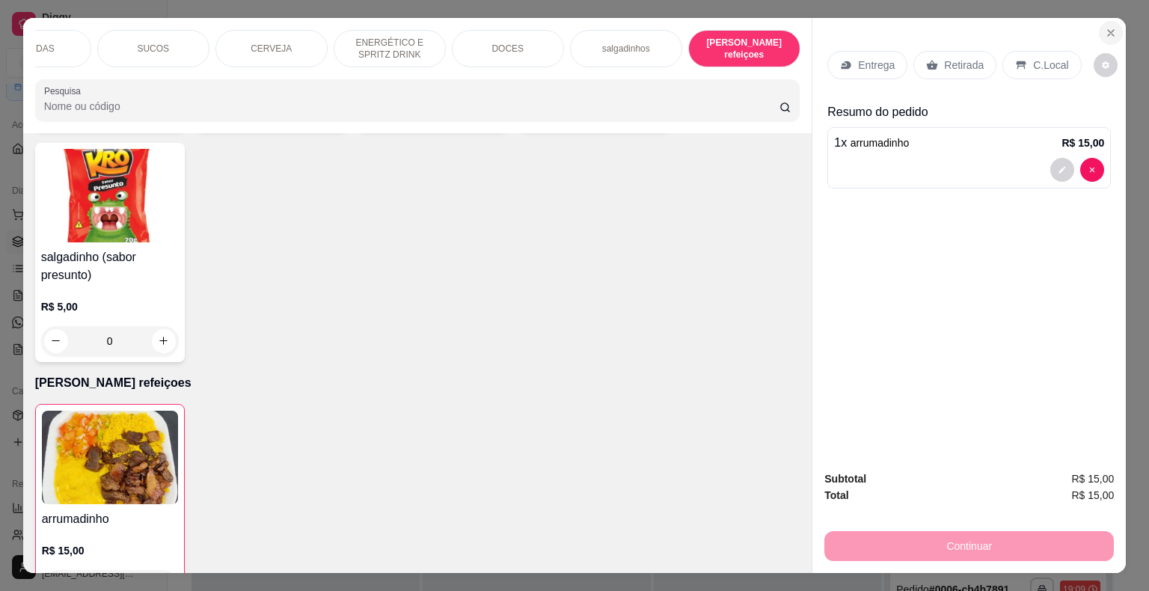
click at [1106, 31] on icon "Close" at bounding box center [1111, 33] width 12 height 12
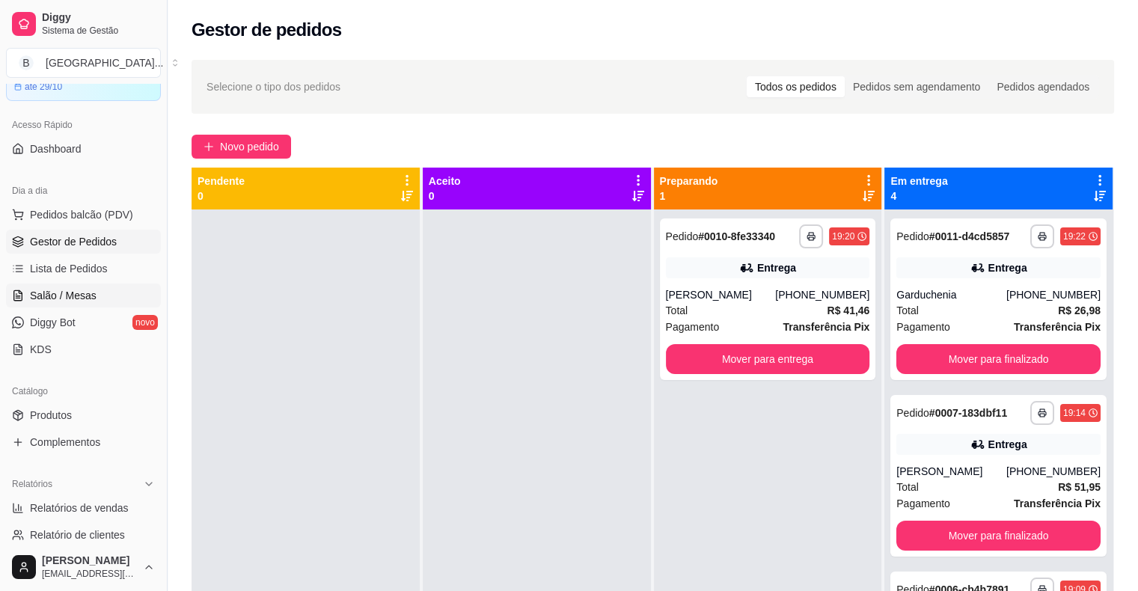
click at [96, 306] on link "Salão / Mesas" at bounding box center [83, 296] width 155 height 24
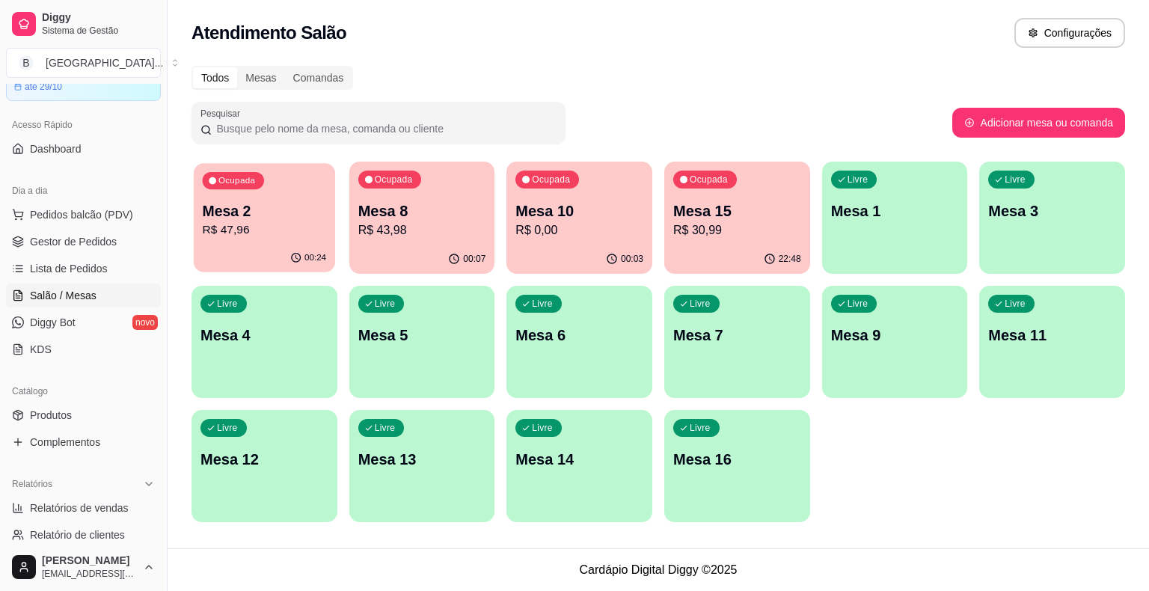
click at [242, 244] on button "Ocupada Mesa 2 R$ 47,96 00:24" at bounding box center [264, 217] width 141 height 109
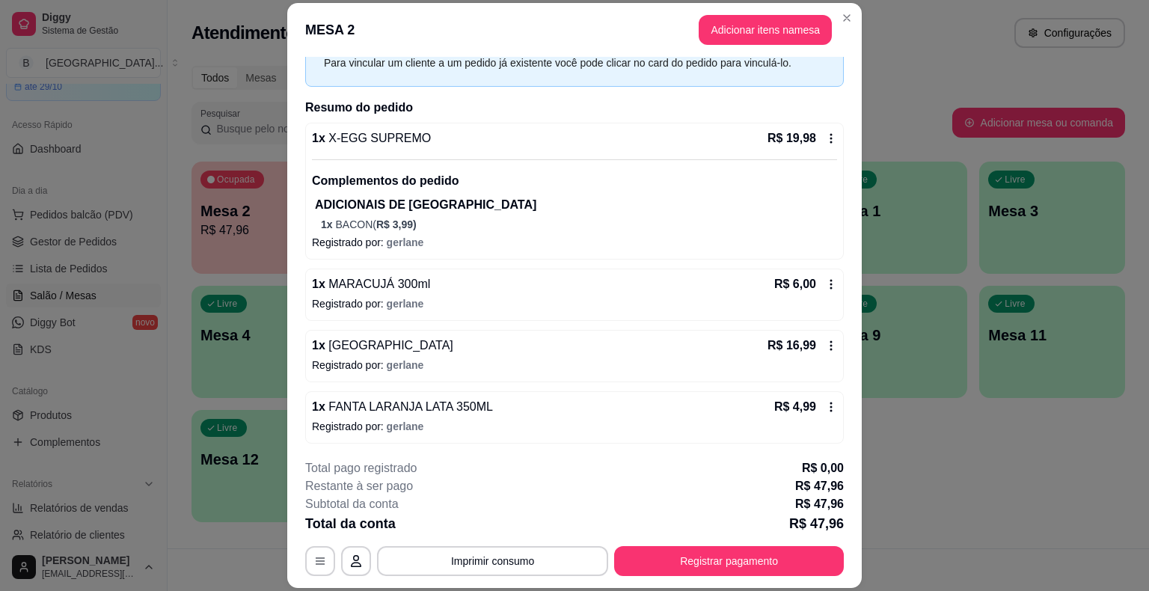
scroll to position [45, 0]
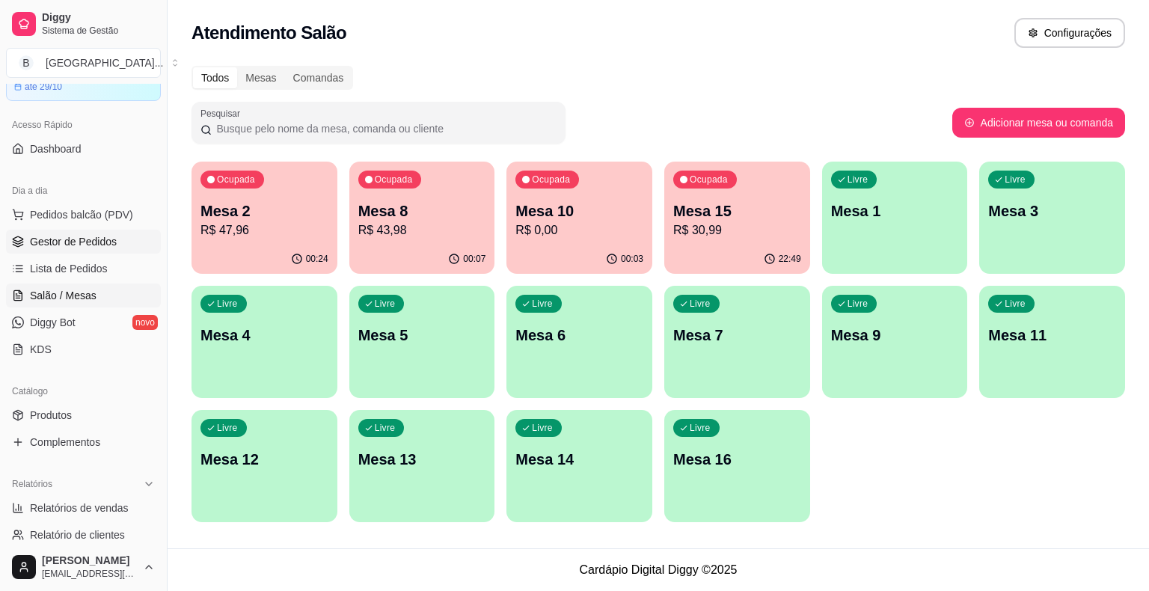
click at [88, 239] on span "Gestor de Pedidos" at bounding box center [73, 241] width 87 height 15
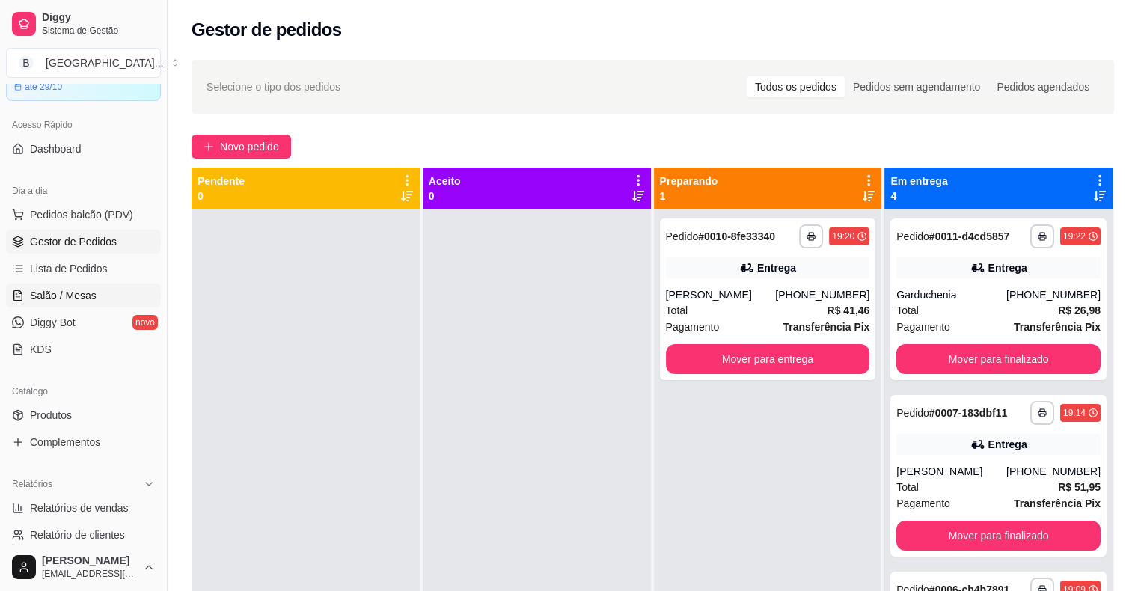
click at [81, 293] on span "Salão / Mesas" at bounding box center [63, 295] width 67 height 15
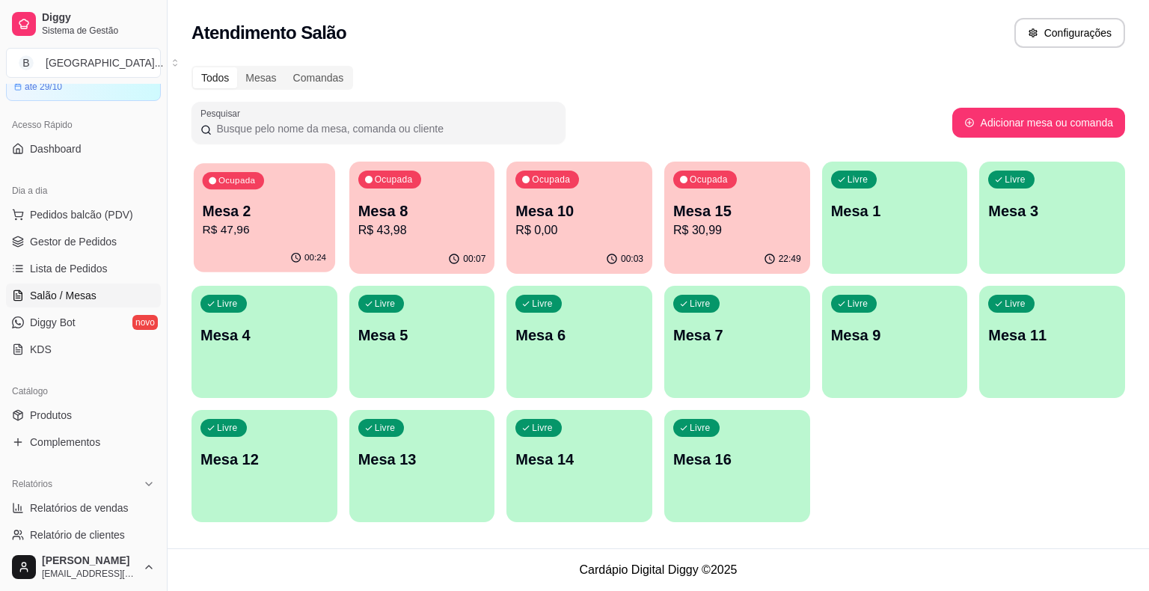
click at [248, 250] on div "00:24" at bounding box center [264, 258] width 141 height 28
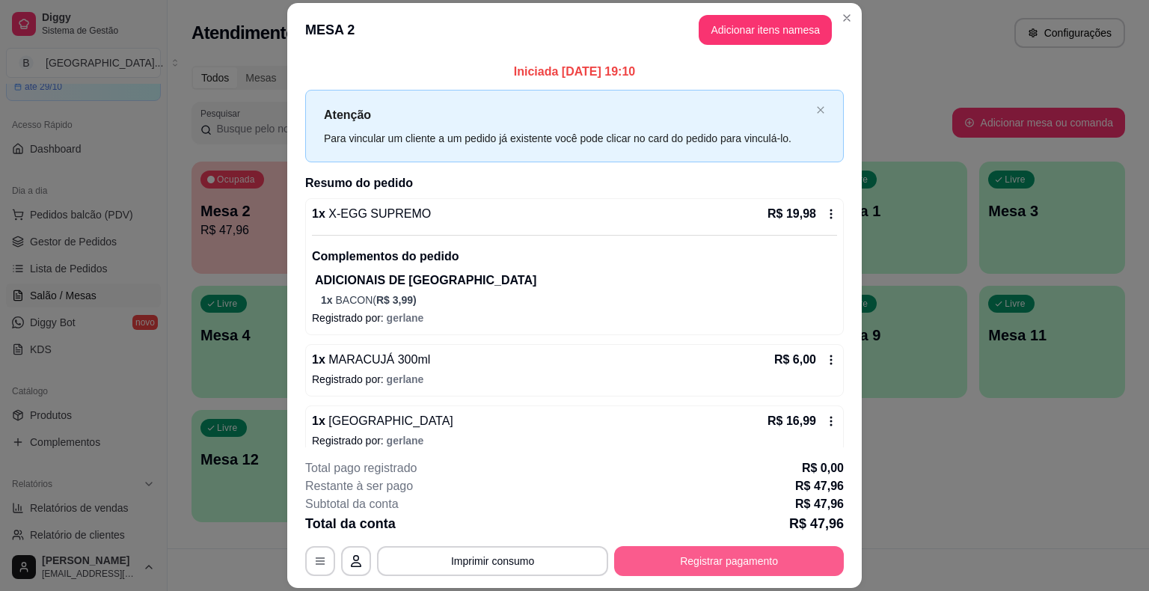
click at [766, 554] on button "Registrar pagamento" at bounding box center [729, 561] width 230 height 30
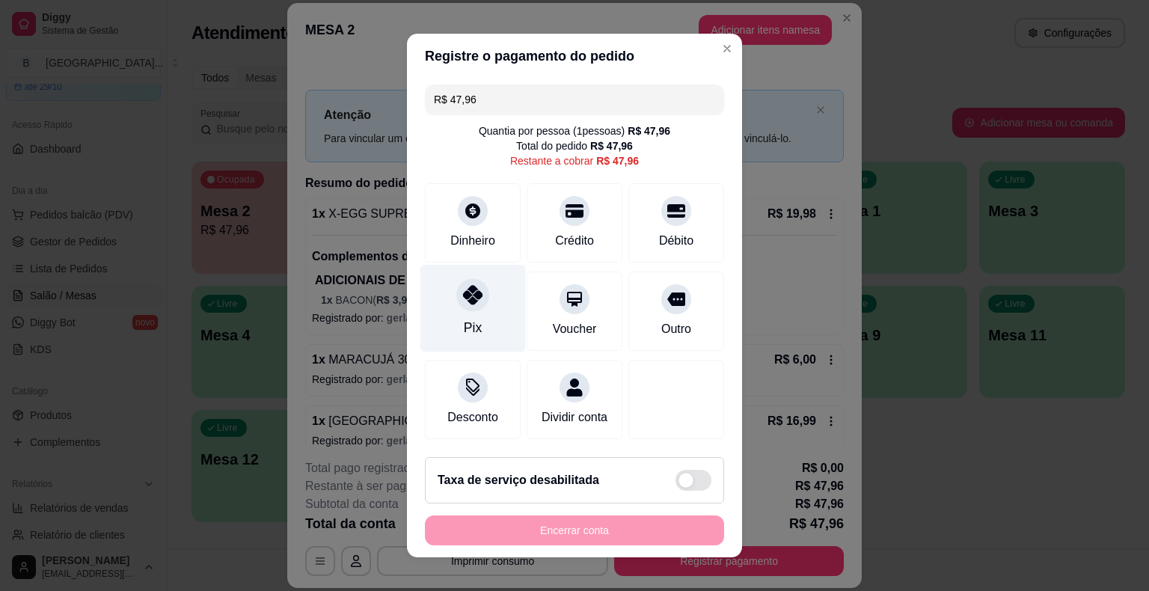
click at [463, 299] on icon at bounding box center [472, 294] width 19 height 19
type input "R$ 0,00"
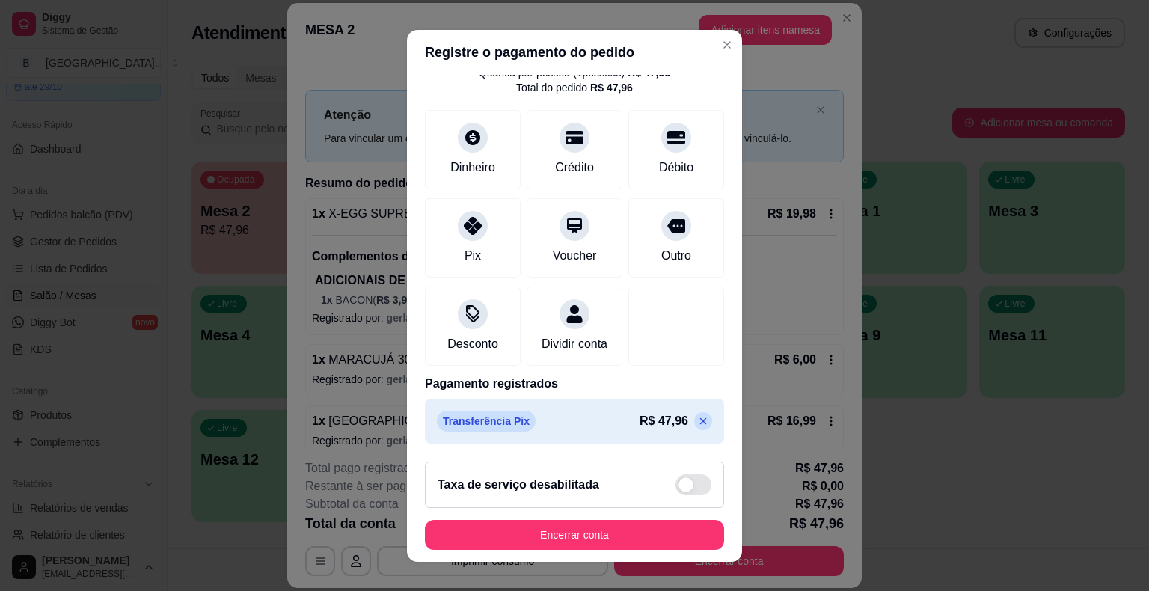
scroll to position [70, 0]
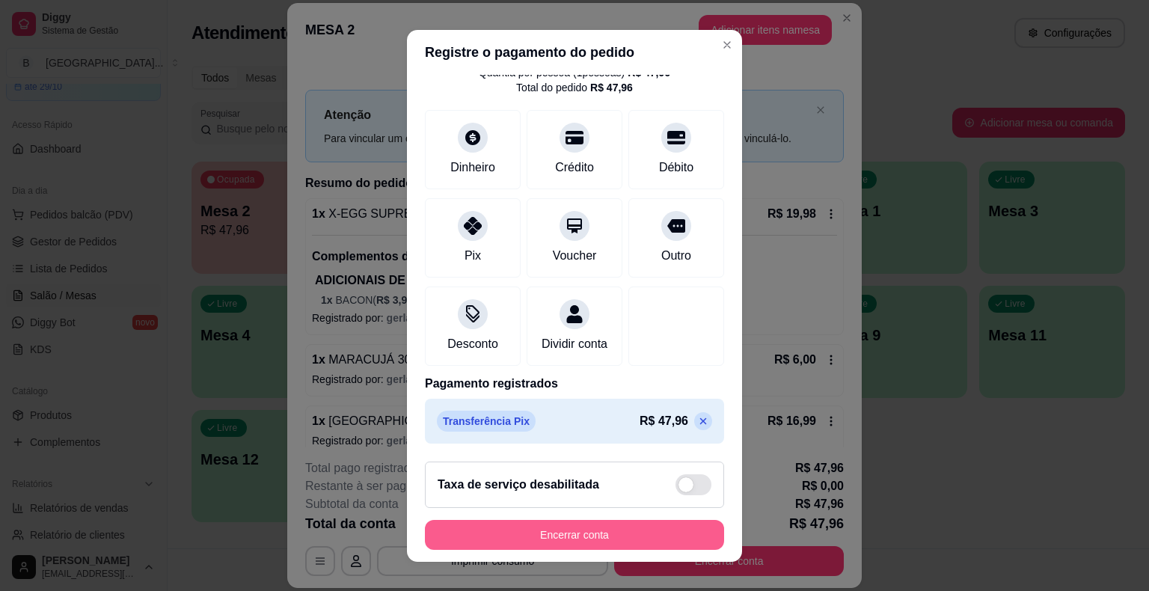
click at [555, 537] on button "Encerrar conta" at bounding box center [574, 535] width 299 height 30
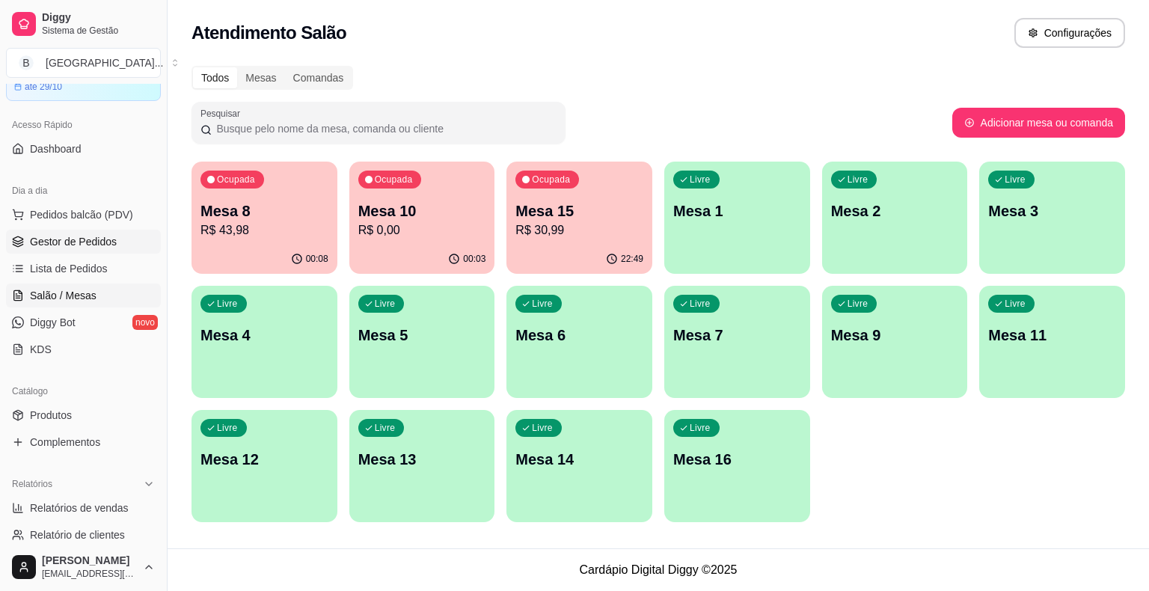
click at [108, 245] on span "Gestor de Pedidos" at bounding box center [73, 241] width 87 height 15
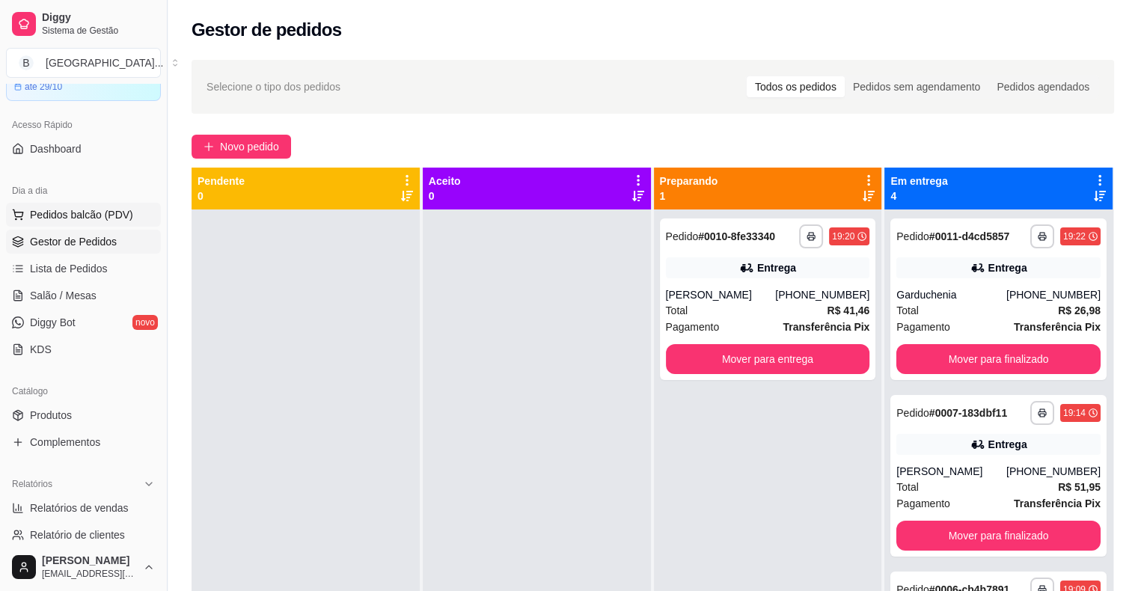
click at [77, 217] on span "Pedidos balcão (PDV)" at bounding box center [81, 214] width 103 height 15
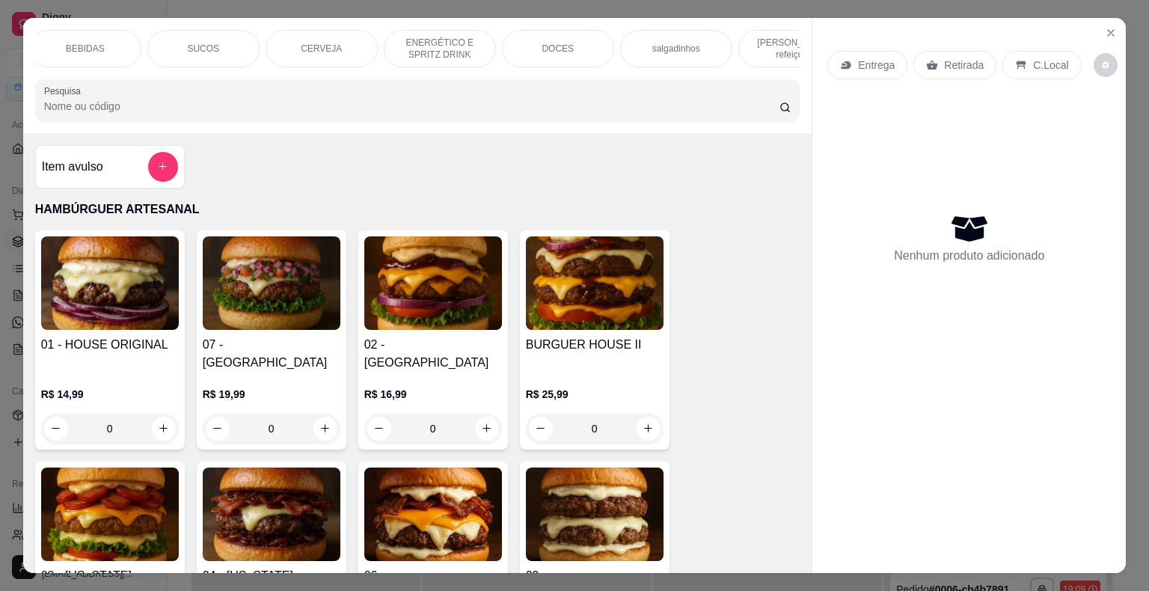
scroll to position [0, 411]
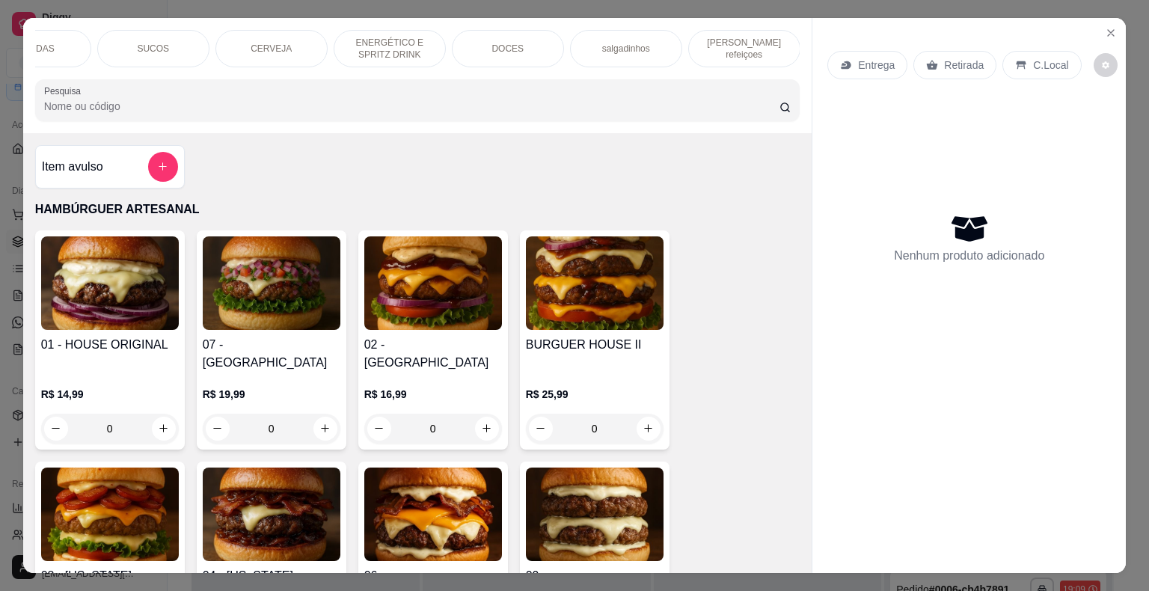
click at [732, 53] on div "[PERSON_NAME] refeiçoes" at bounding box center [744, 48] width 112 height 37
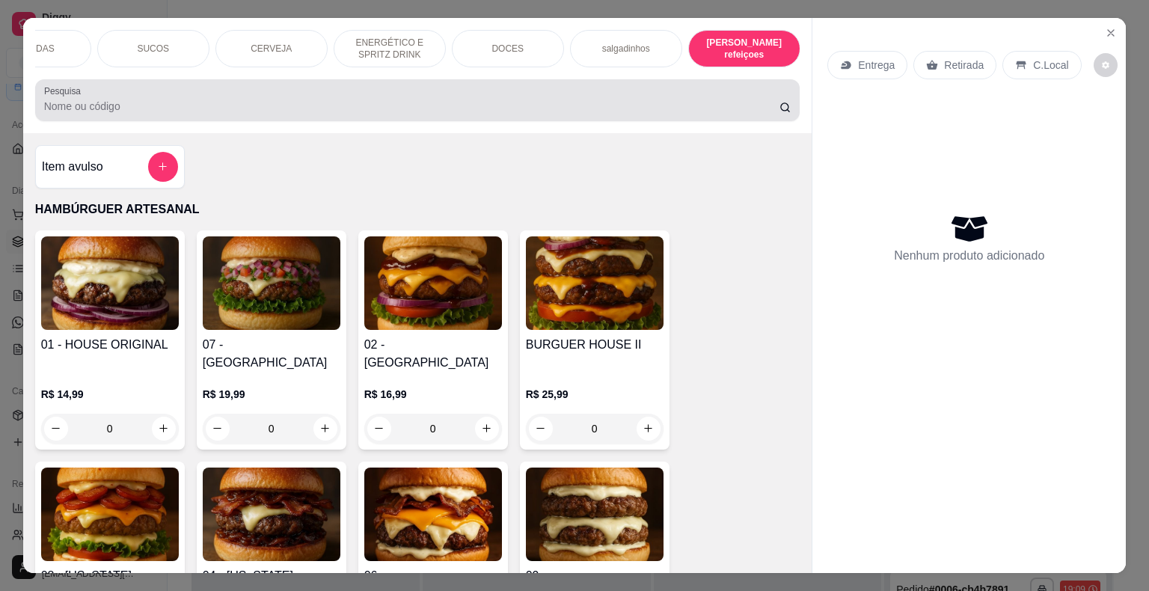
scroll to position [36, 0]
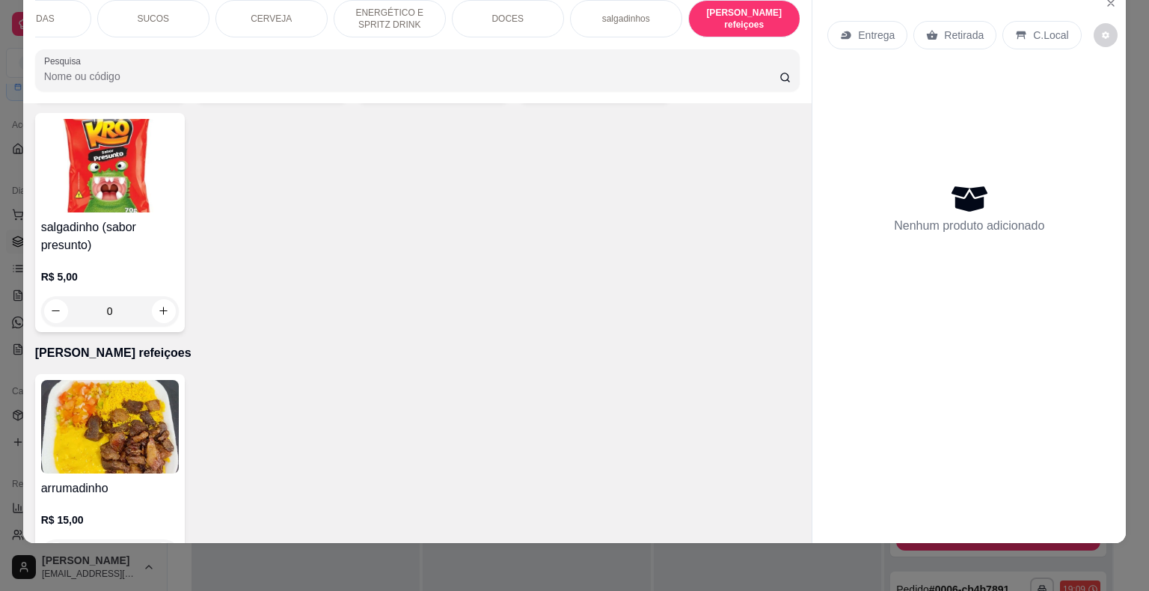
click at [82, 380] on img at bounding box center [110, 427] width 138 height 94
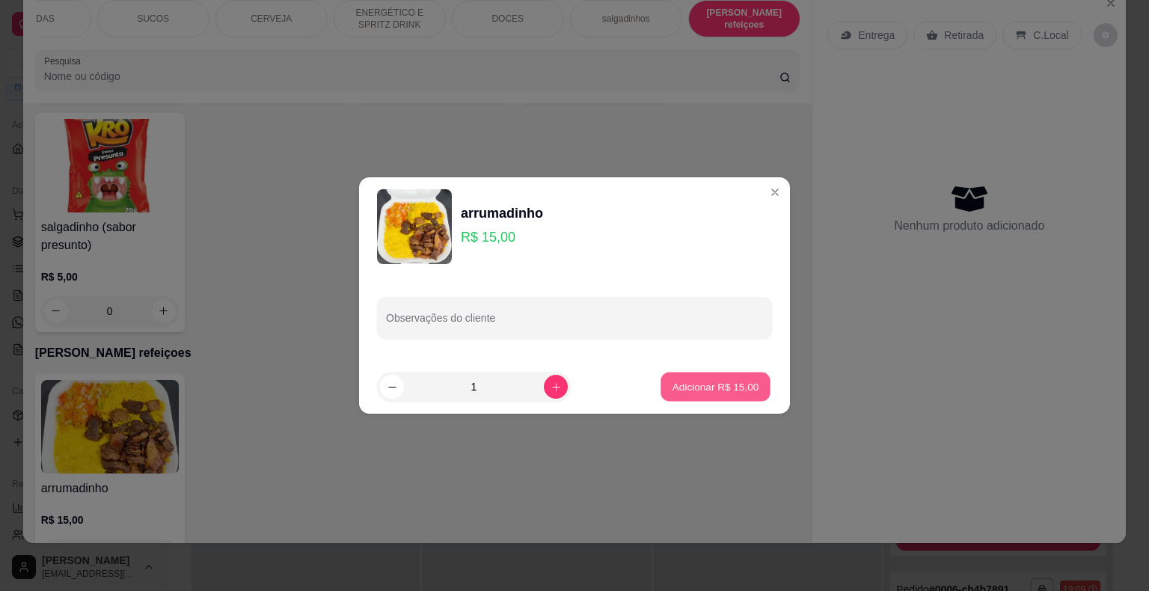
click at [750, 374] on button "Adicionar R$ 15,00" at bounding box center [716, 387] width 110 height 29
type input "1"
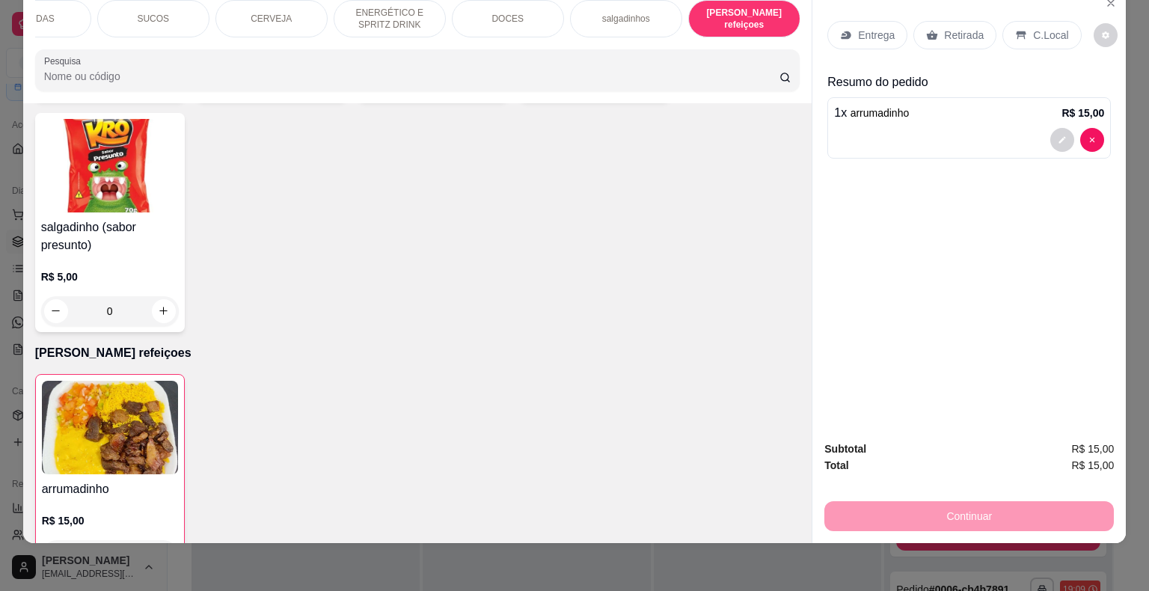
click at [886, 29] on p "Entrega" at bounding box center [876, 35] width 37 height 15
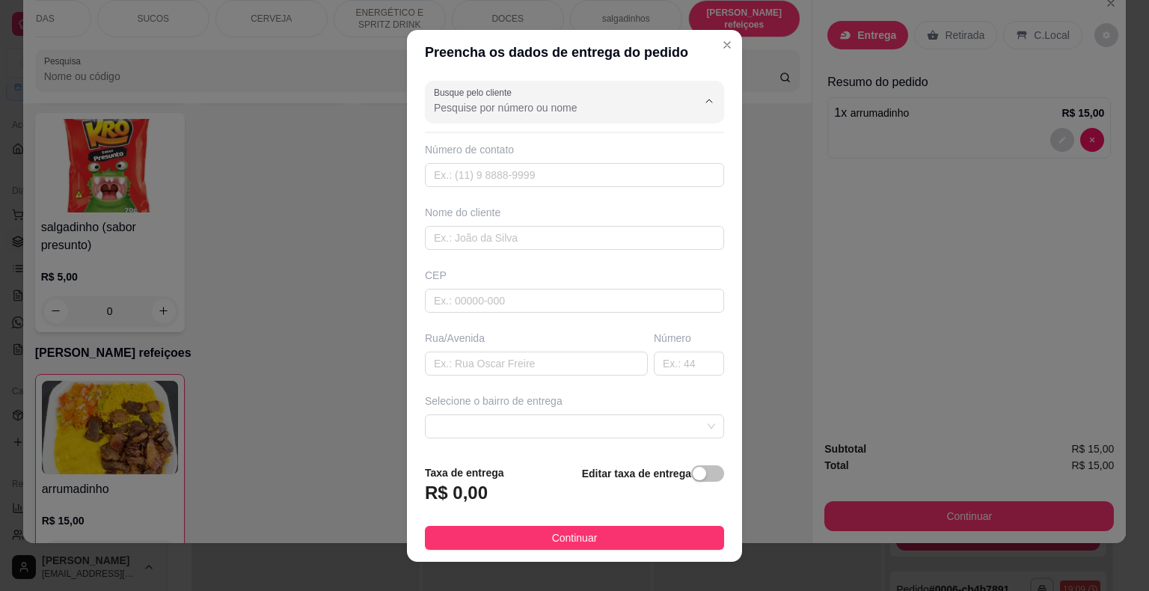
click at [609, 108] on input "Busque pelo cliente" at bounding box center [553, 107] width 239 height 15
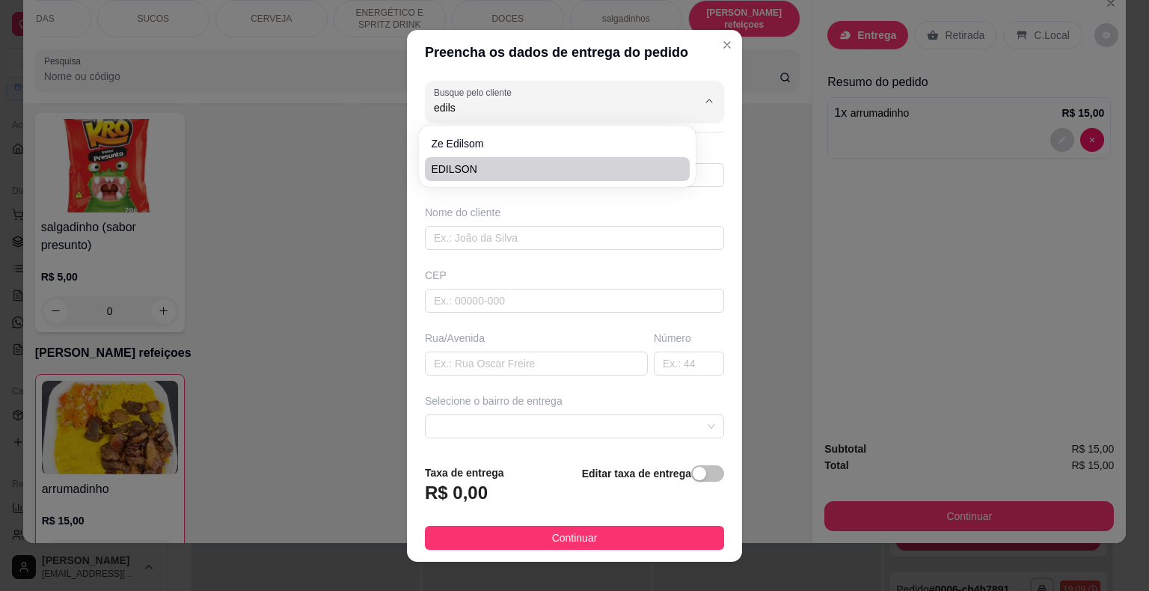
click at [452, 171] on span "EDILSON" at bounding box center [550, 169] width 238 height 15
type input "EDILSON"
type input "8681531326"
type input "EDILSON"
type input "São Miguel do tapuio"
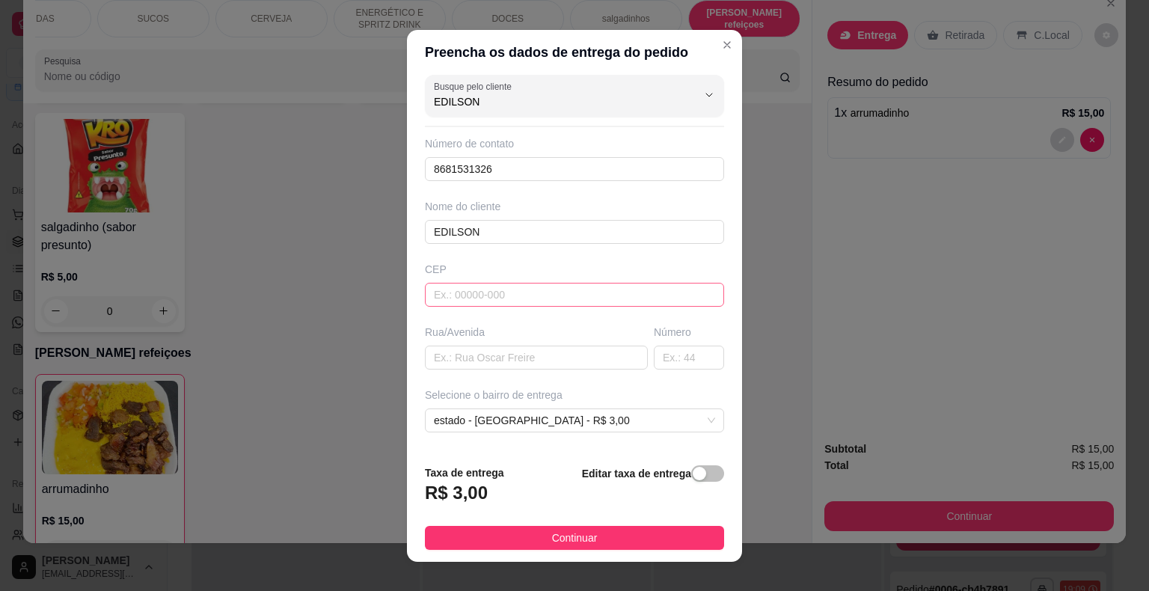
scroll to position [0, 0]
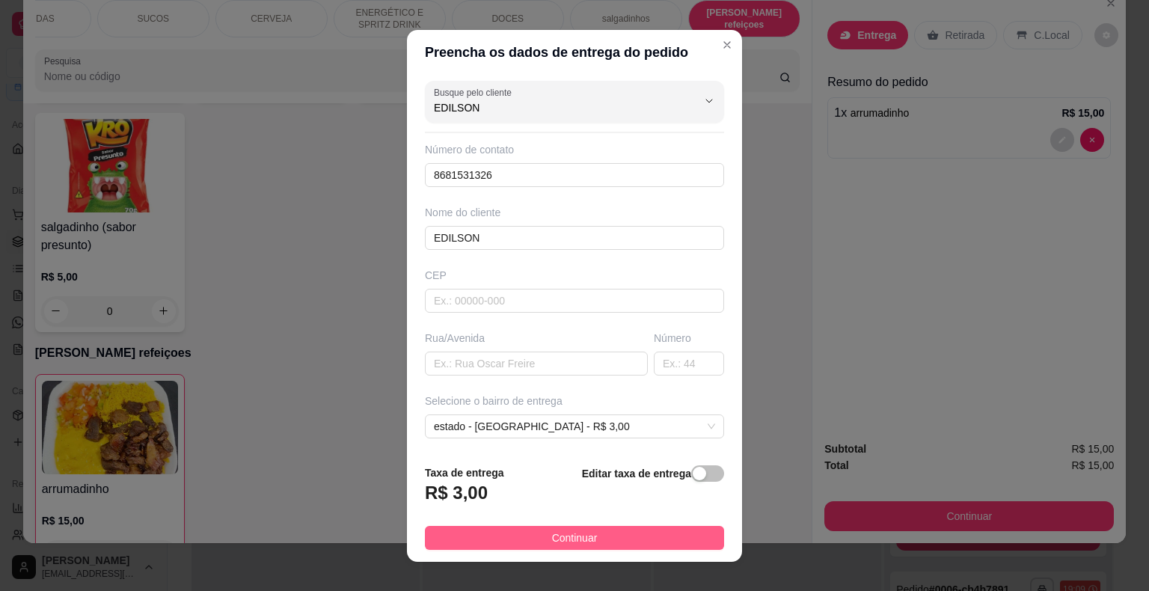
type input "EDILSON"
click at [642, 540] on button "Continuar" at bounding box center [574, 538] width 299 height 24
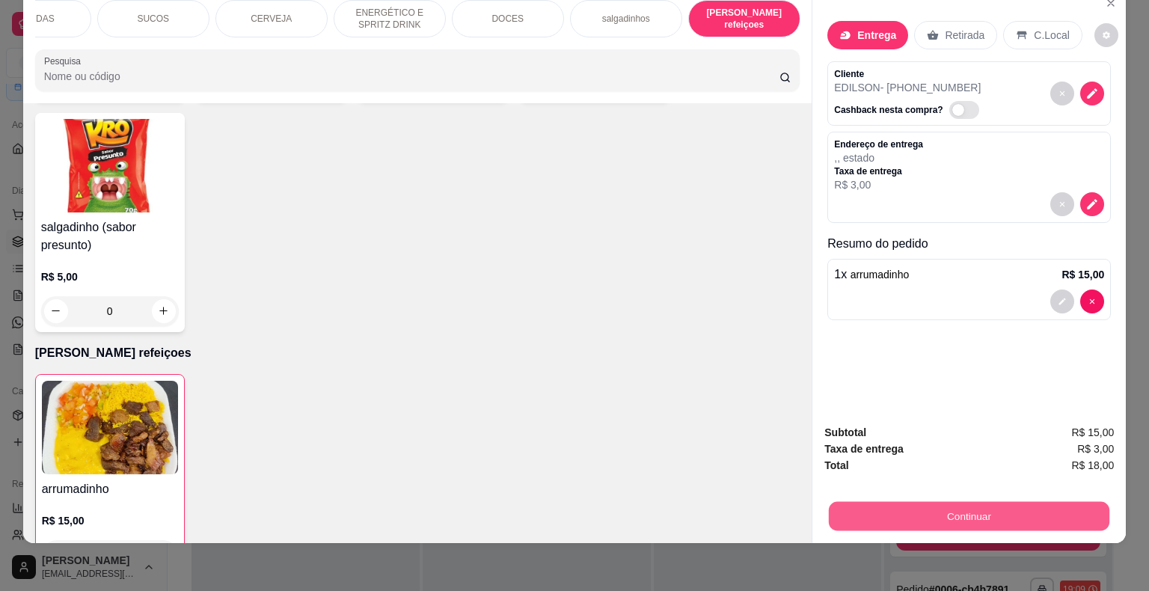
click at [857, 510] on button "Continuar" at bounding box center [969, 516] width 281 height 29
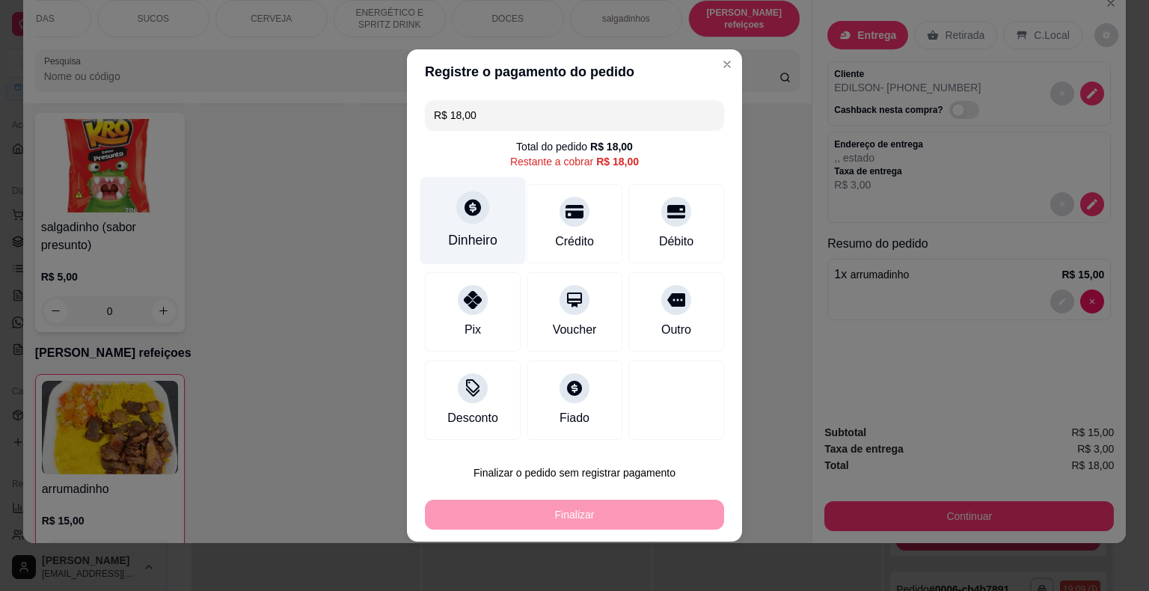
click at [462, 229] on div "Dinheiro" at bounding box center [472, 221] width 105 height 88
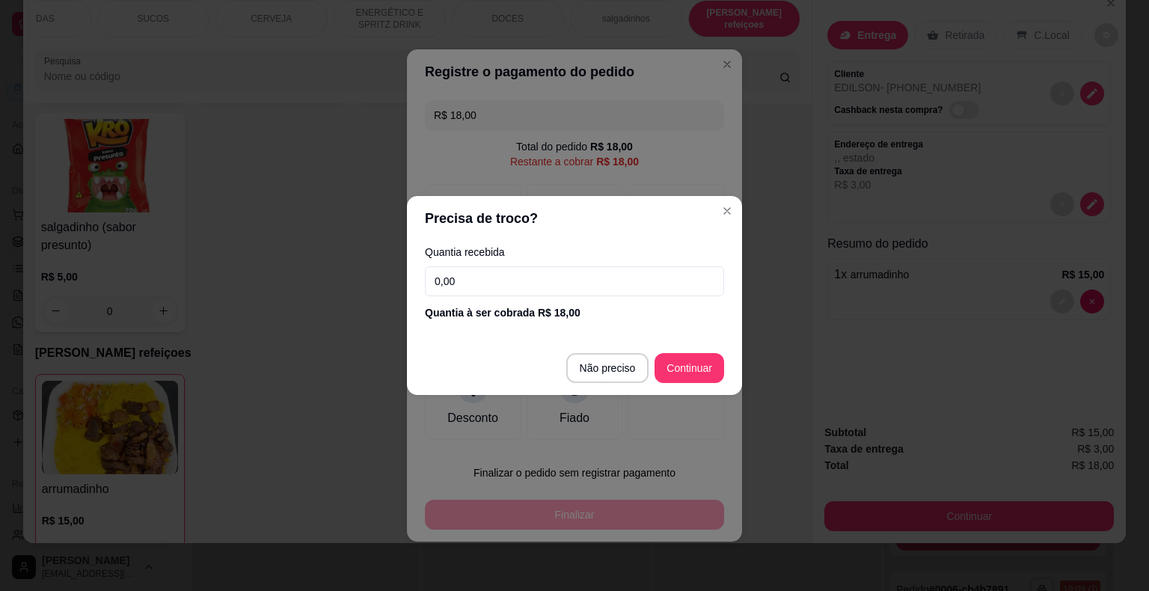
click at [500, 285] on input "0,00" at bounding box center [574, 281] width 299 height 30
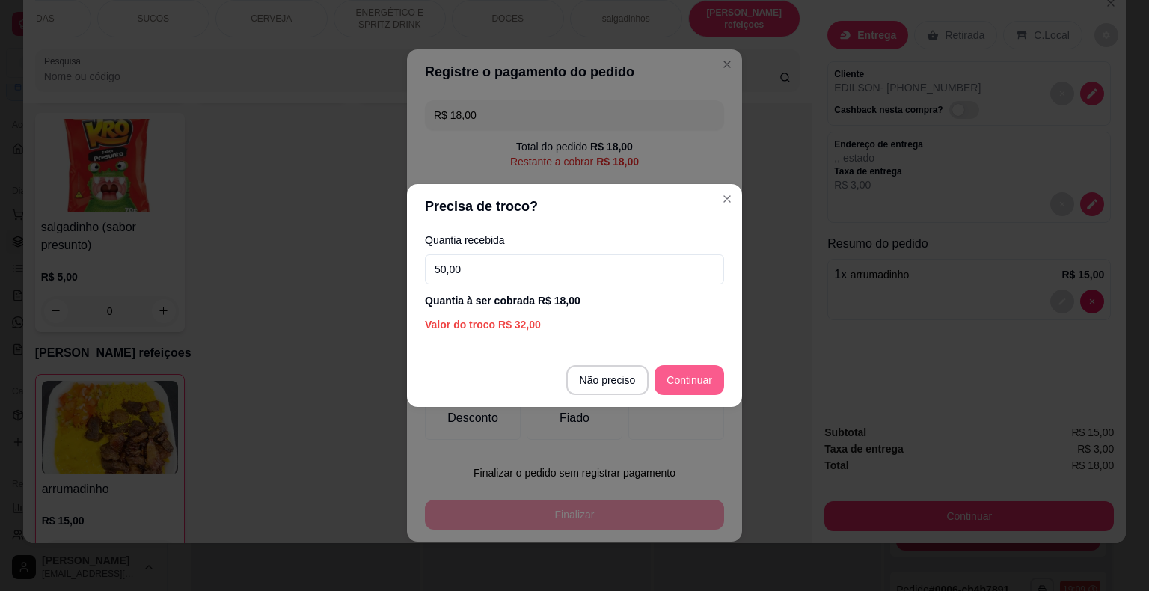
type input "50,00"
type input "R$ 0,00"
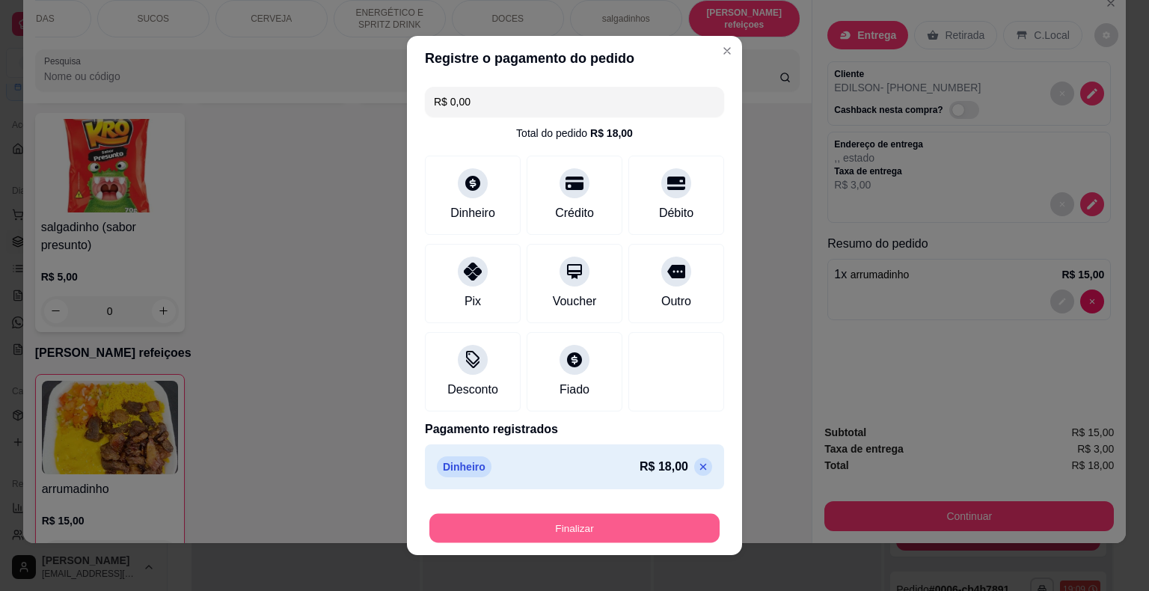
click at [608, 521] on button "Finalizar" at bounding box center [574, 528] width 290 height 29
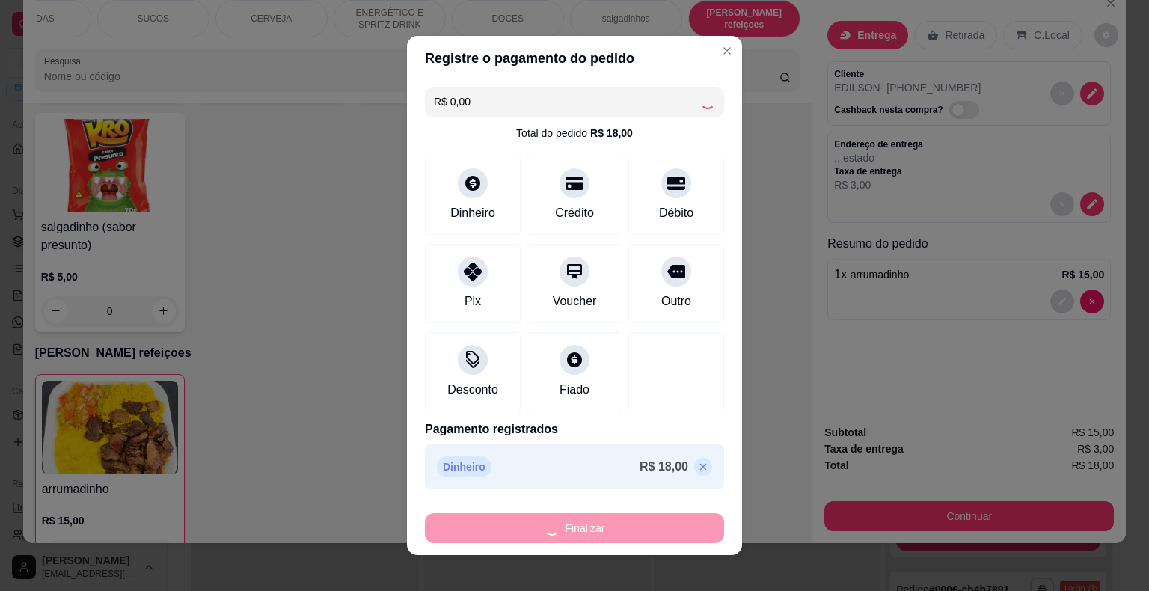
type input "0"
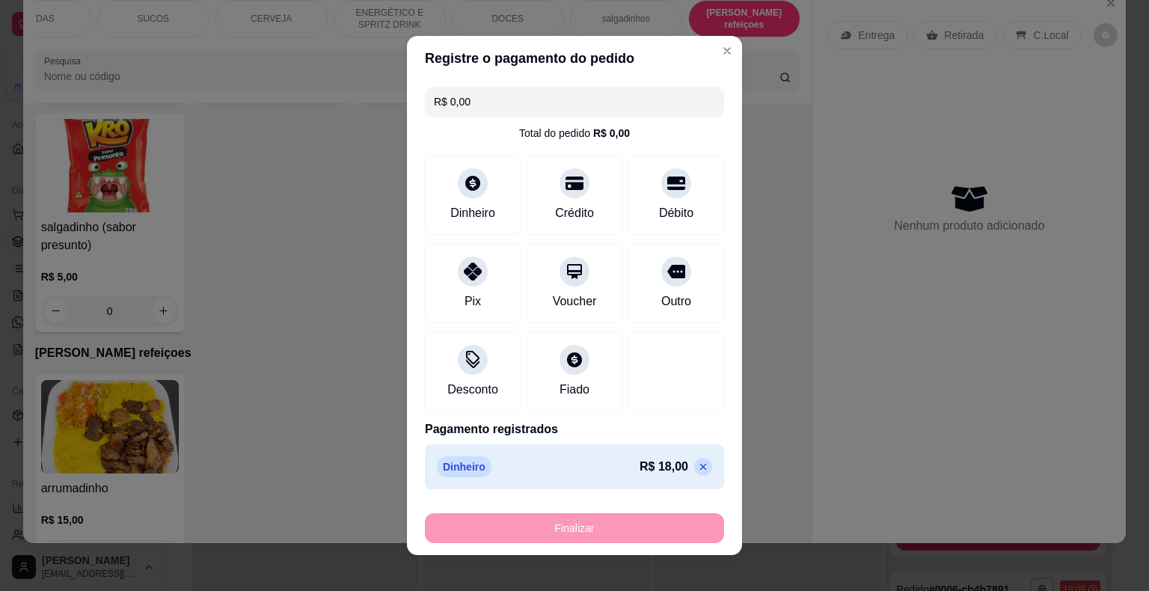
type input "-R$ 18,00"
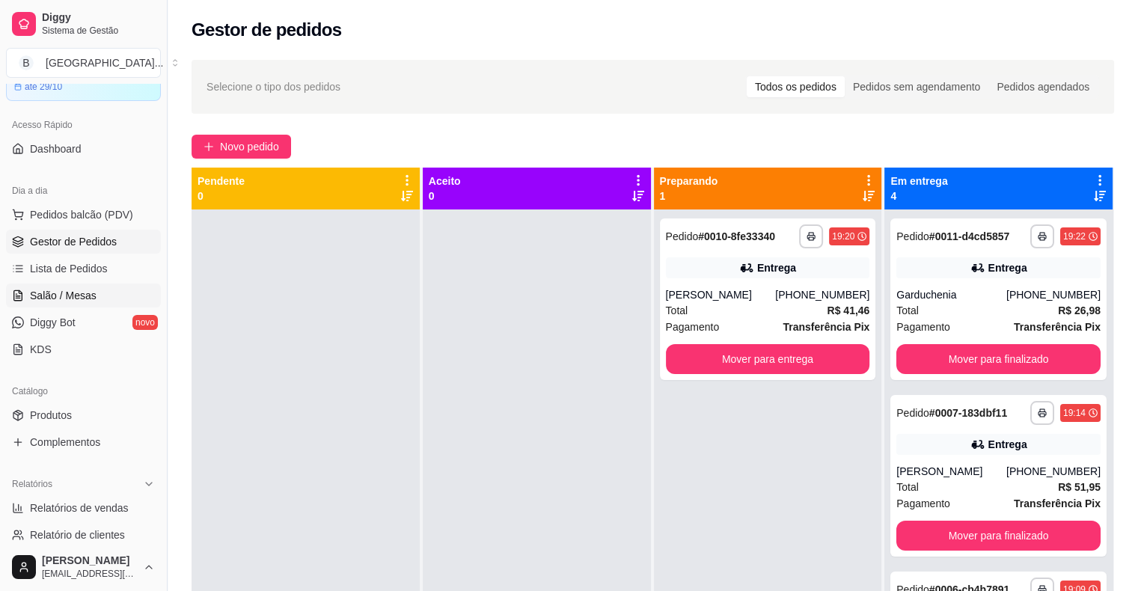
click at [100, 288] on link "Salão / Mesas" at bounding box center [83, 296] width 155 height 24
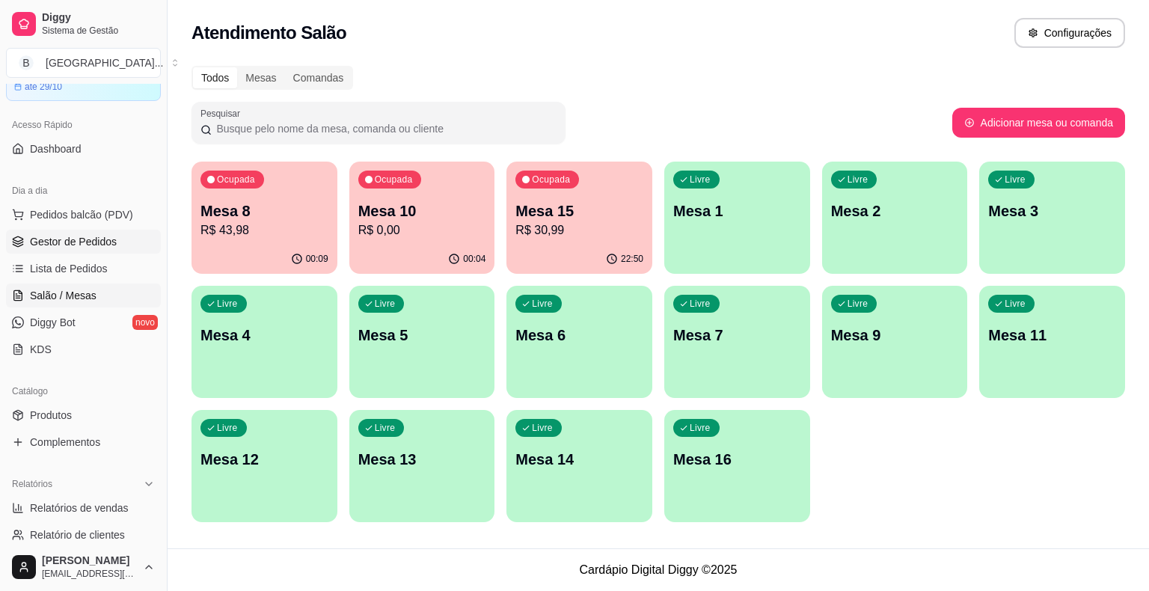
click at [75, 235] on span "Gestor de Pedidos" at bounding box center [73, 241] width 87 height 15
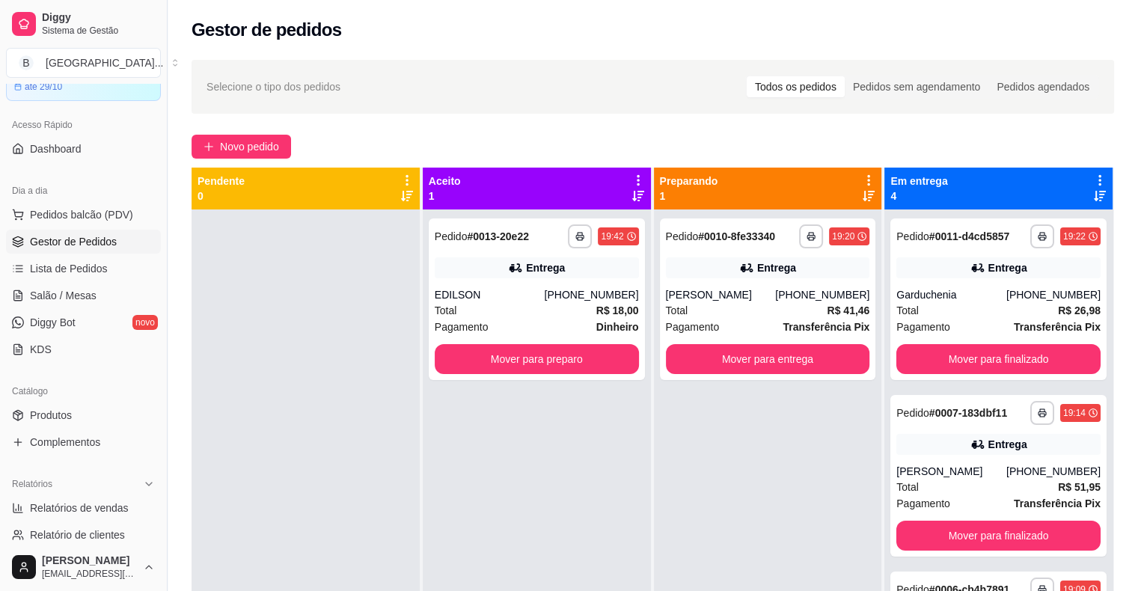
click at [488, 278] on div "Entrega" at bounding box center [537, 267] width 204 height 21
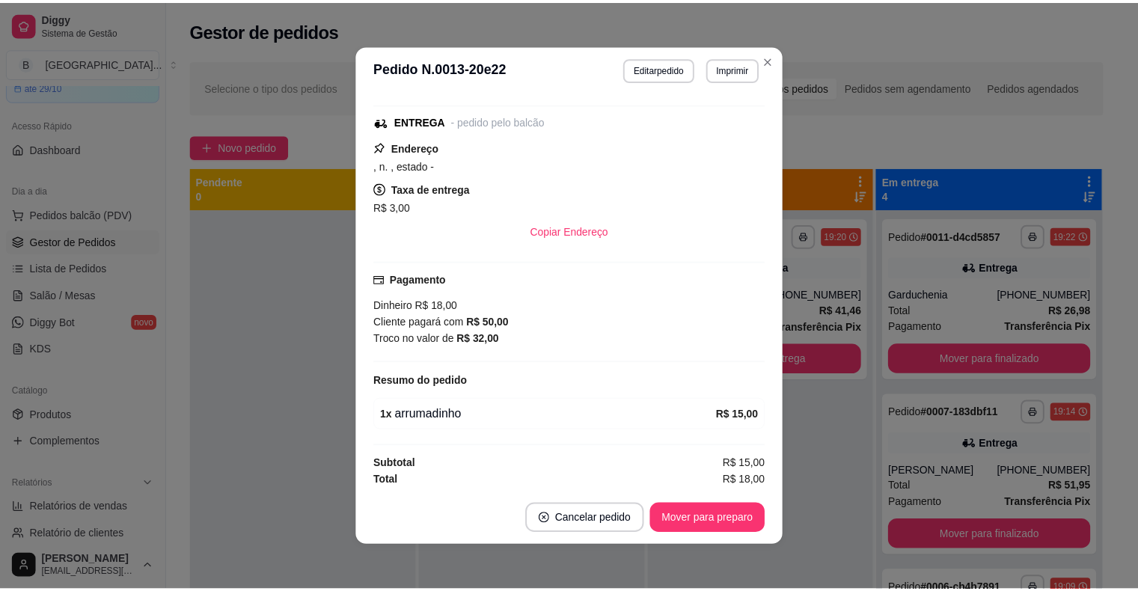
scroll to position [3, 0]
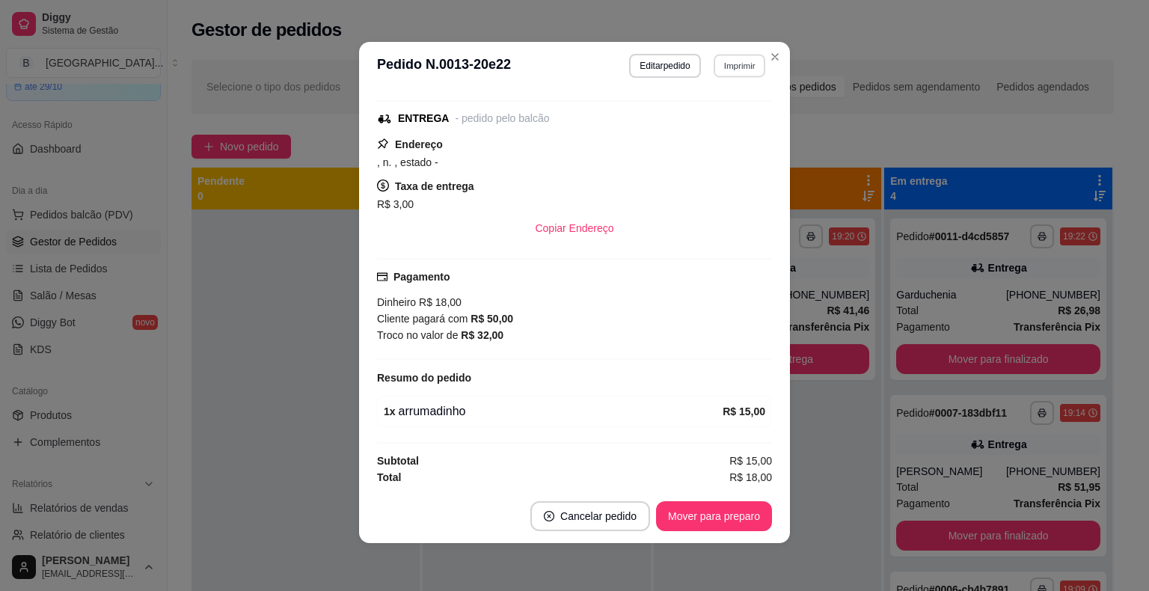
click at [729, 73] on button "Imprimir" at bounding box center [740, 65] width 52 height 23
click at [718, 114] on button "IMPRESSORA" at bounding box center [707, 118] width 108 height 24
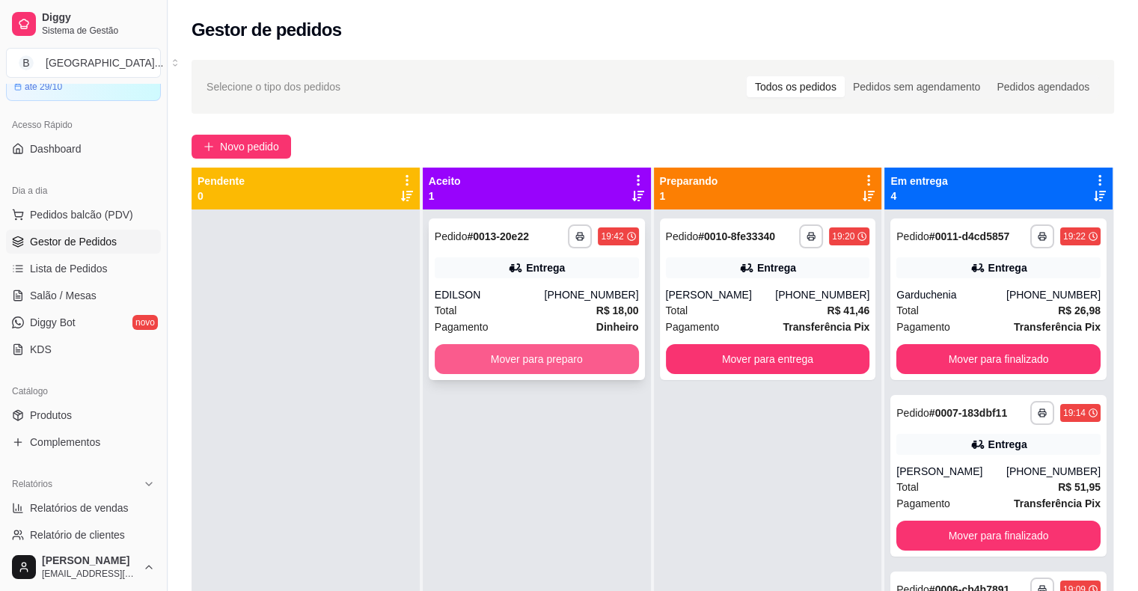
click at [533, 356] on button "Mover para preparo" at bounding box center [537, 359] width 204 height 30
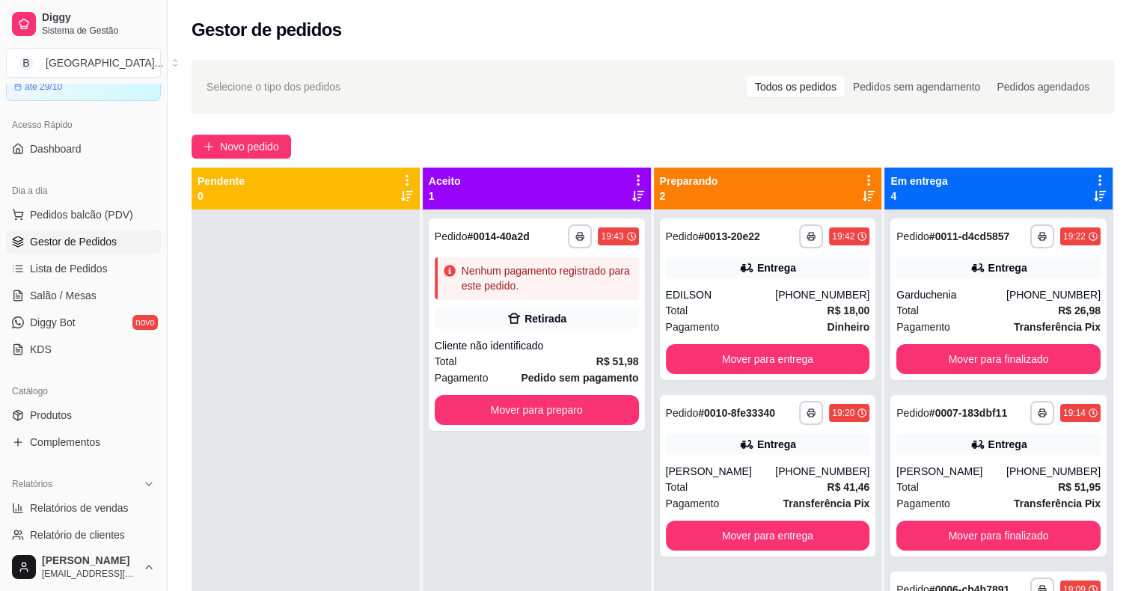
click at [533, 356] on div "Total R$ 51,98" at bounding box center [537, 361] width 204 height 16
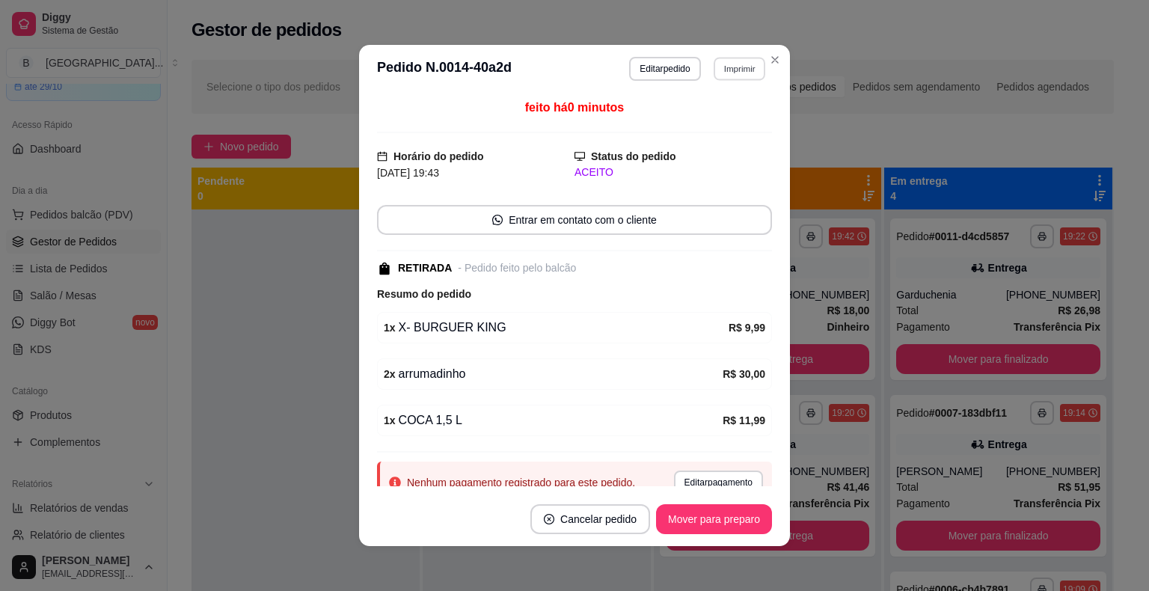
click at [720, 67] on button "Imprimir" at bounding box center [740, 68] width 52 height 23
click at [731, 112] on button "IMPRESSORA" at bounding box center [707, 121] width 108 height 24
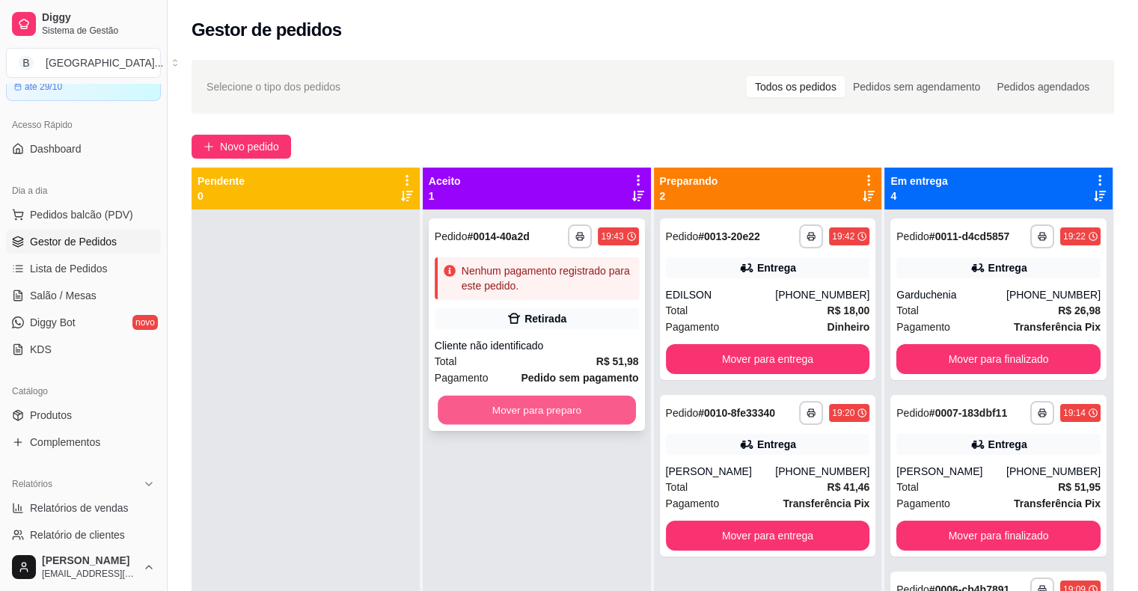
click at [524, 421] on button "Mover para preparo" at bounding box center [537, 410] width 198 height 29
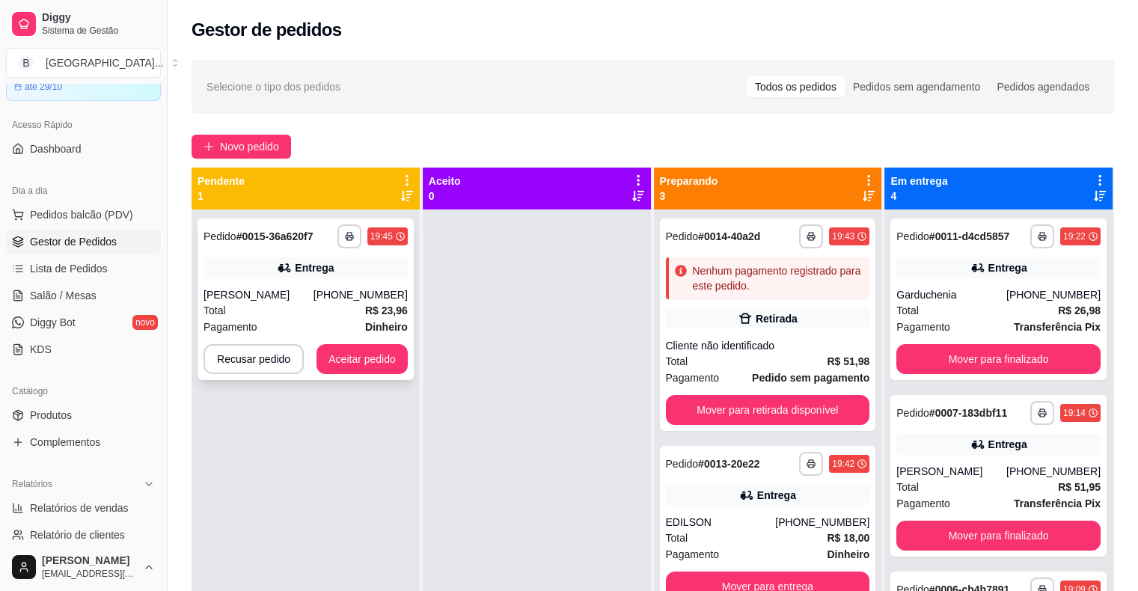
click at [331, 265] on div "Entrega" at bounding box center [305, 267] width 204 height 21
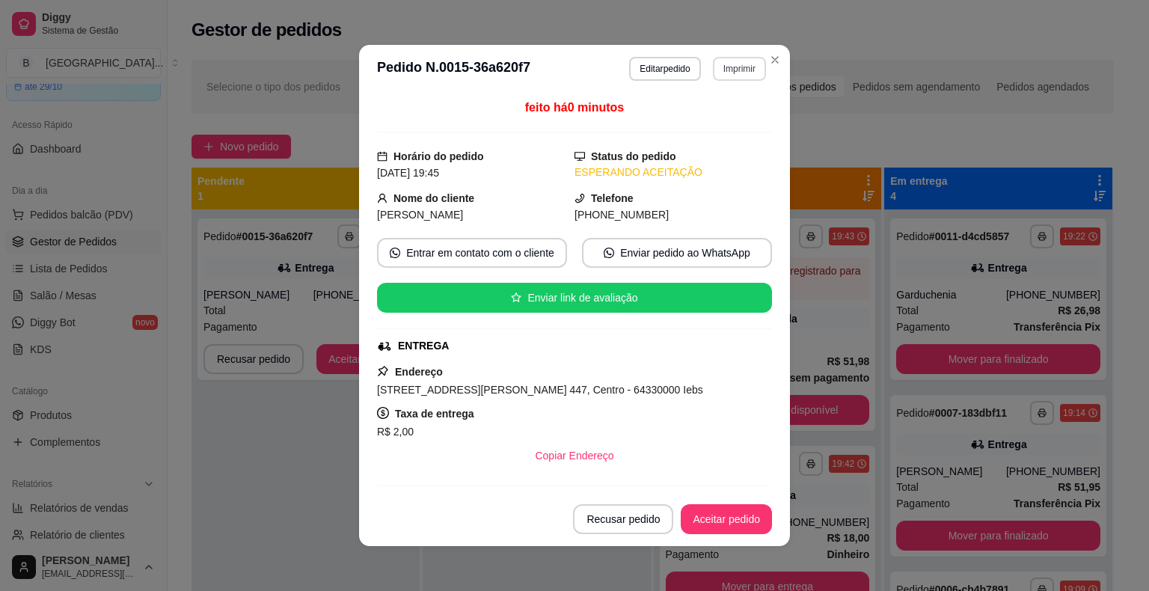
click at [721, 66] on button "Imprimir" at bounding box center [739, 69] width 53 height 24
click at [710, 110] on button "IMPRESSORA" at bounding box center [707, 120] width 105 height 23
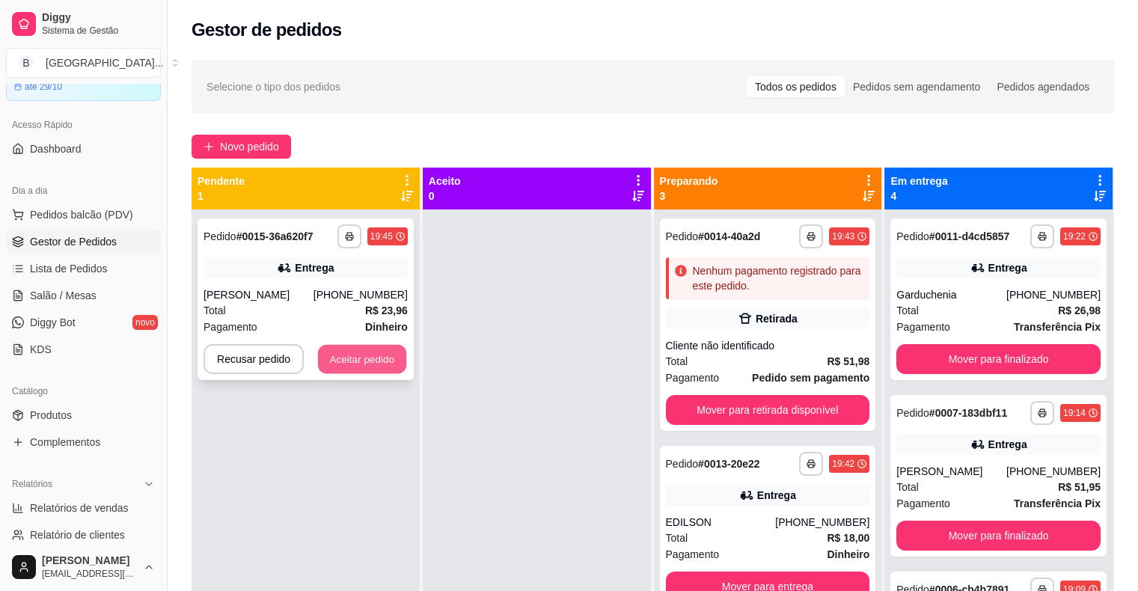
click at [343, 364] on button "Aceitar pedido" at bounding box center [362, 359] width 88 height 29
click at [395, 354] on button "Aceitar pedido" at bounding box center [361, 359] width 91 height 30
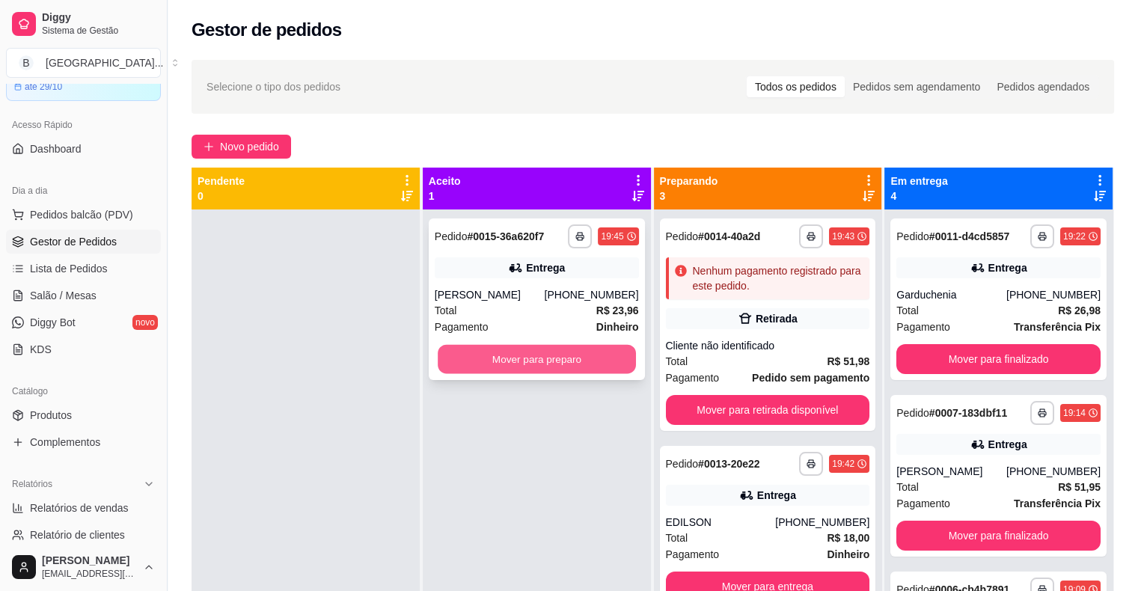
click at [449, 364] on button "Mover para preparo" at bounding box center [537, 359] width 198 height 29
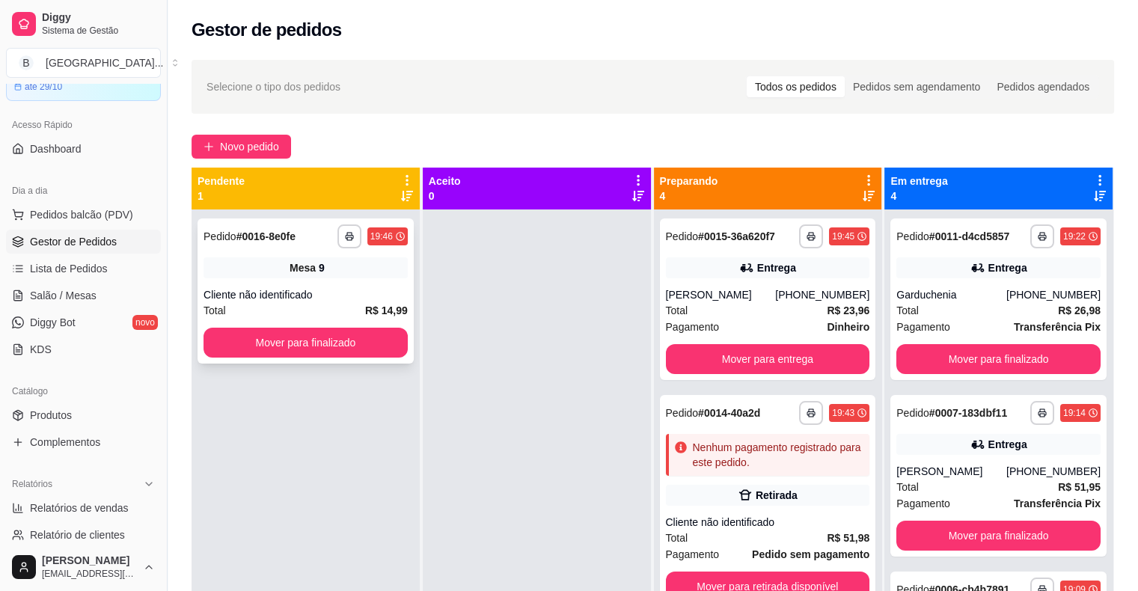
click at [334, 278] on div "**********" at bounding box center [306, 290] width 216 height 145
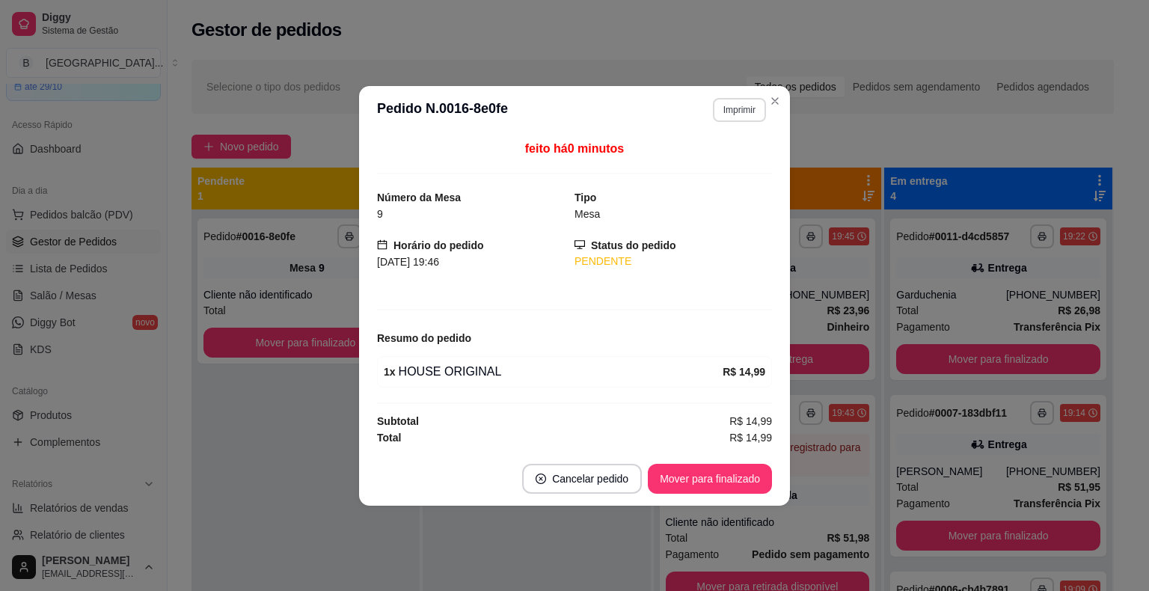
click at [737, 100] on button "Imprimir" at bounding box center [739, 110] width 53 height 24
click at [720, 161] on button "IMPRESSORA" at bounding box center [713, 162] width 105 height 23
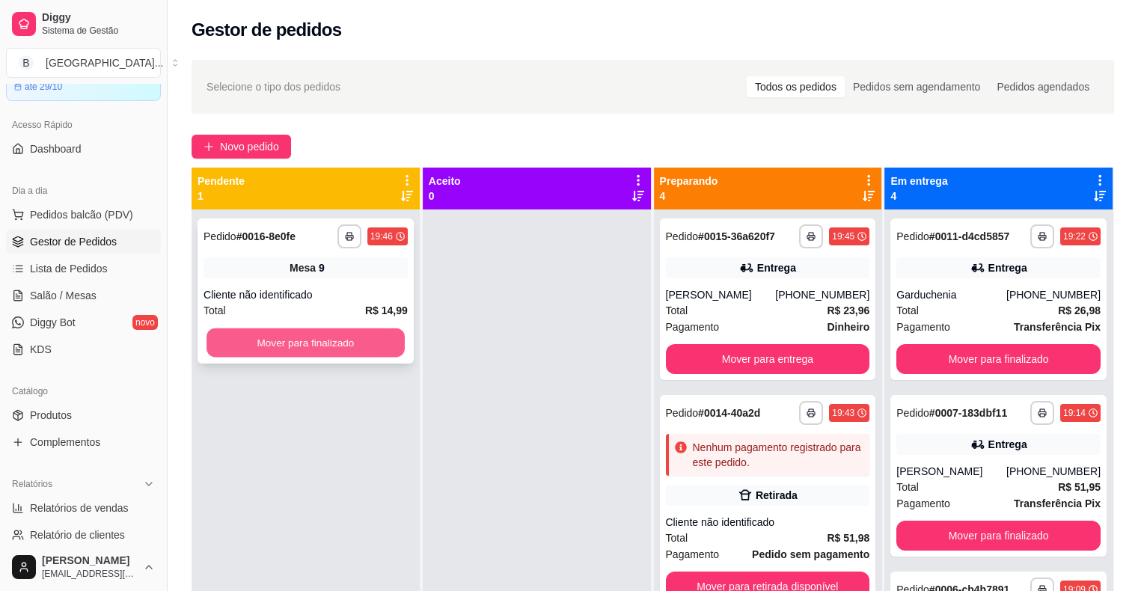
click at [322, 334] on button "Mover para finalizado" at bounding box center [305, 342] width 198 height 29
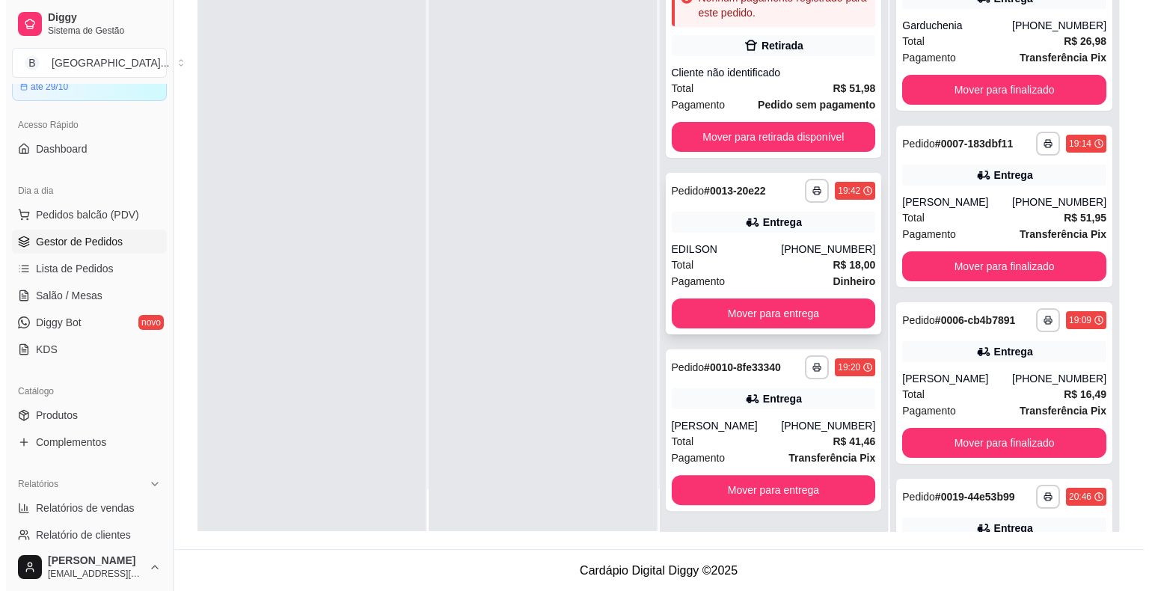
scroll to position [227, 0]
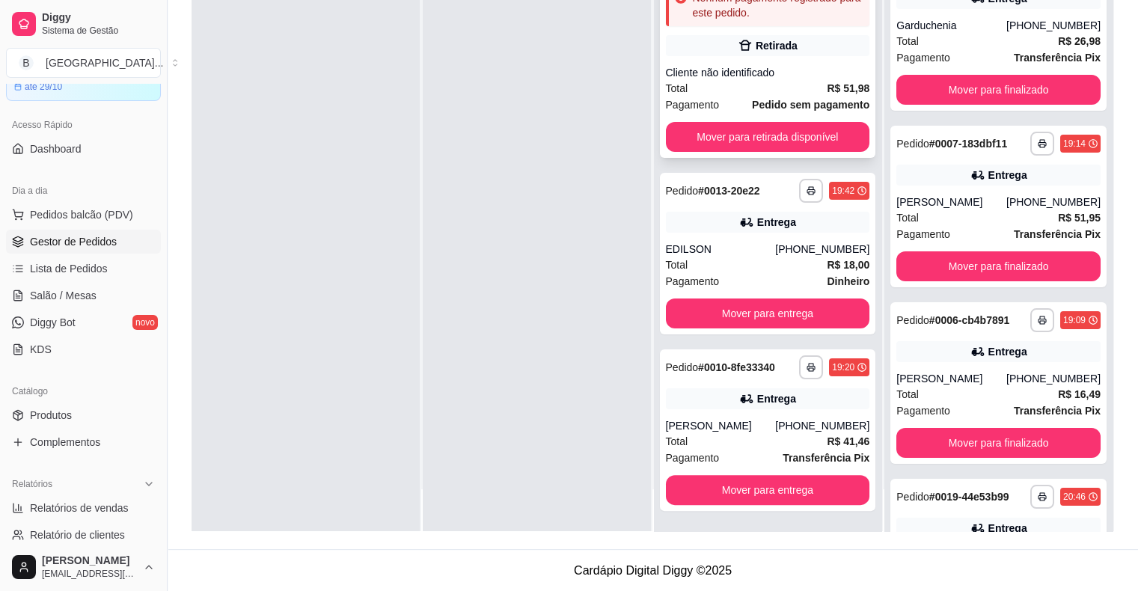
click at [754, 94] on div "Total R$ 51,98" at bounding box center [768, 88] width 204 height 16
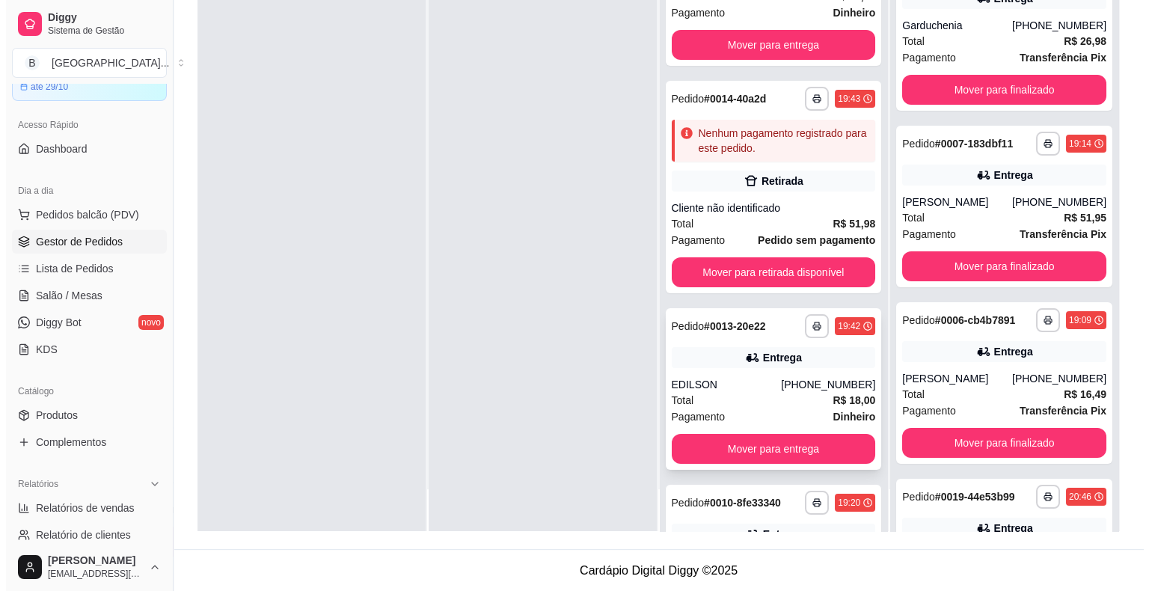
scroll to position [31, 0]
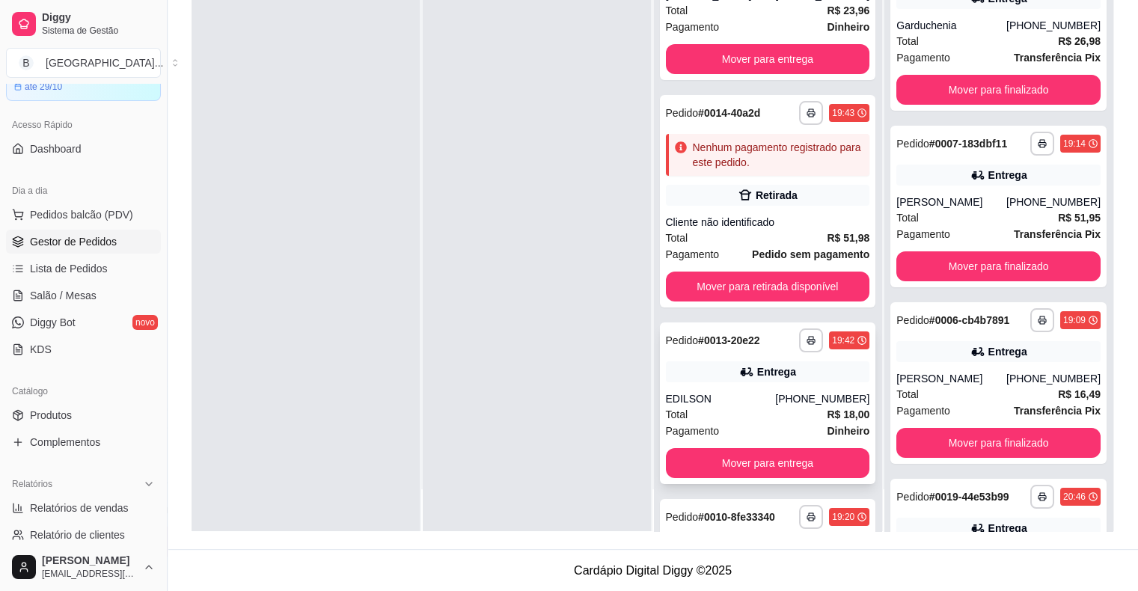
click at [724, 215] on div "Cliente não identificado" at bounding box center [768, 222] width 204 height 15
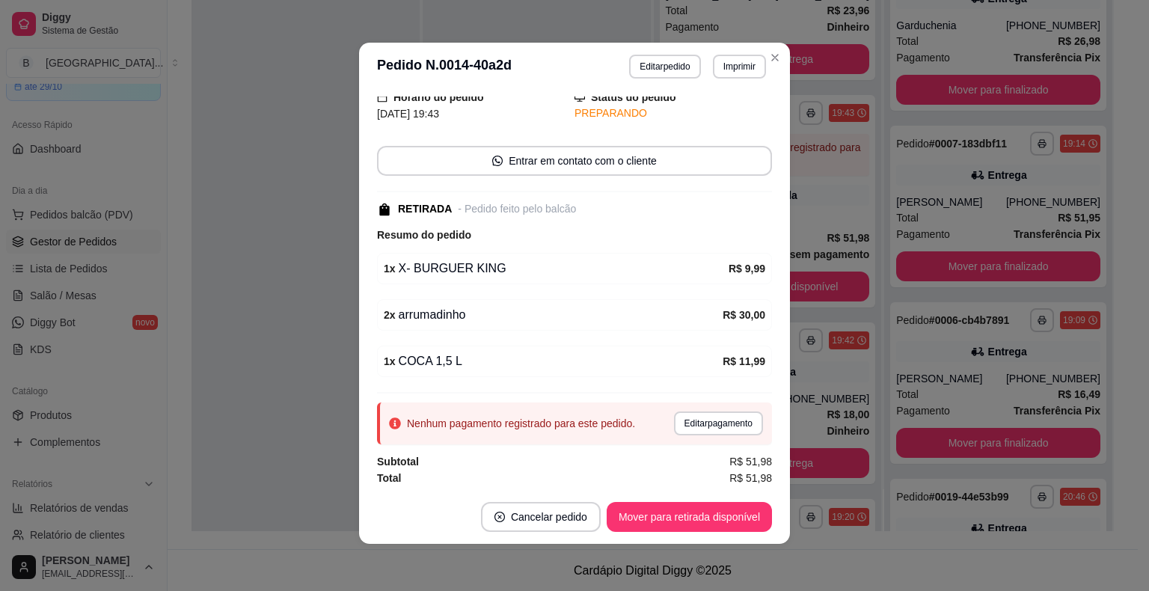
scroll to position [3, 0]
click at [727, 421] on button "Editar pagamento" at bounding box center [718, 423] width 89 height 24
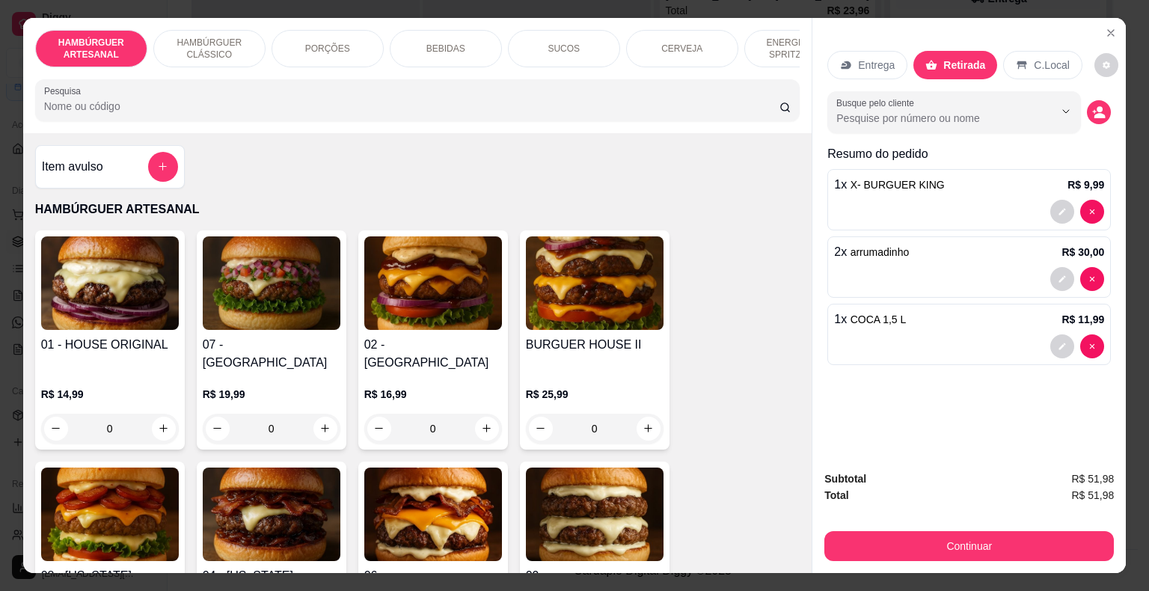
click at [919, 527] on div "Continuar" at bounding box center [969, 544] width 290 height 34
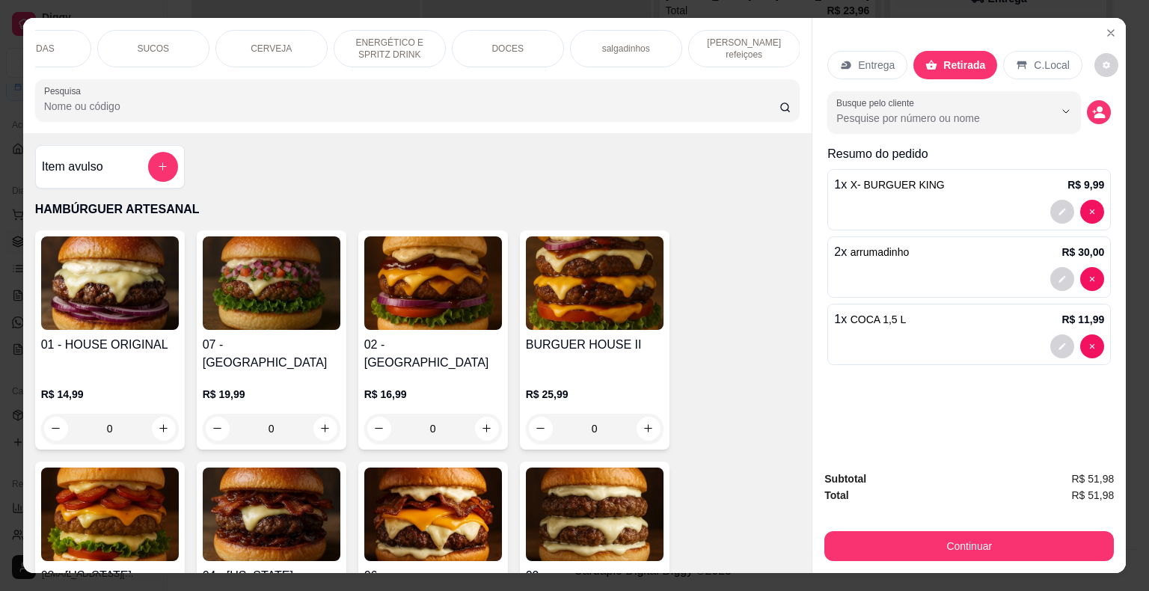
click at [530, 46] on div "DOCES" at bounding box center [508, 48] width 112 height 37
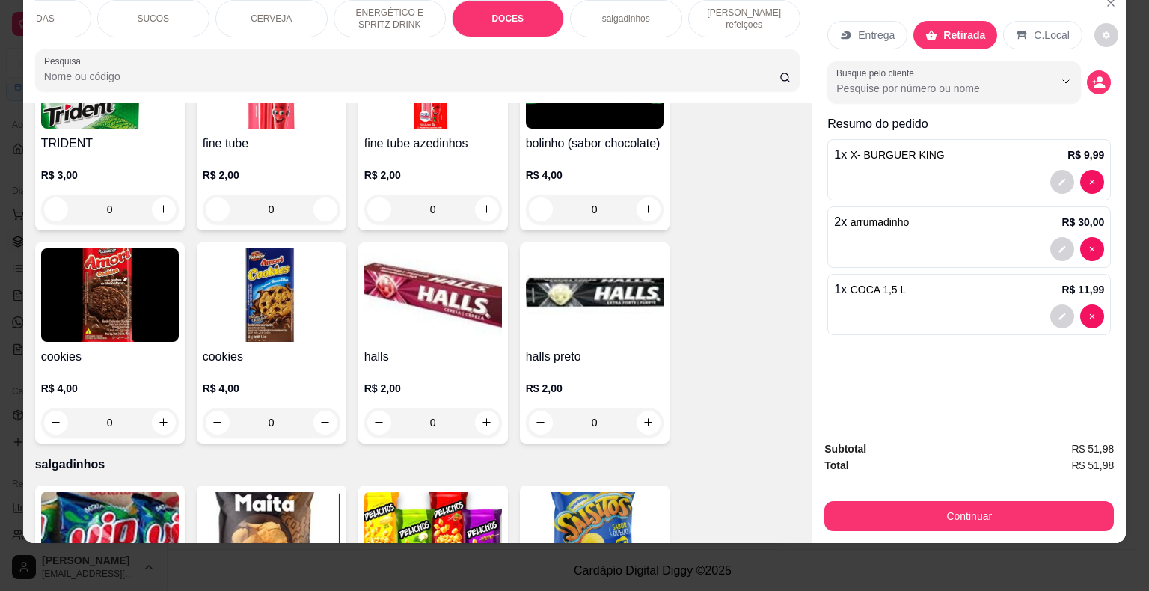
scroll to position [3556, 0]
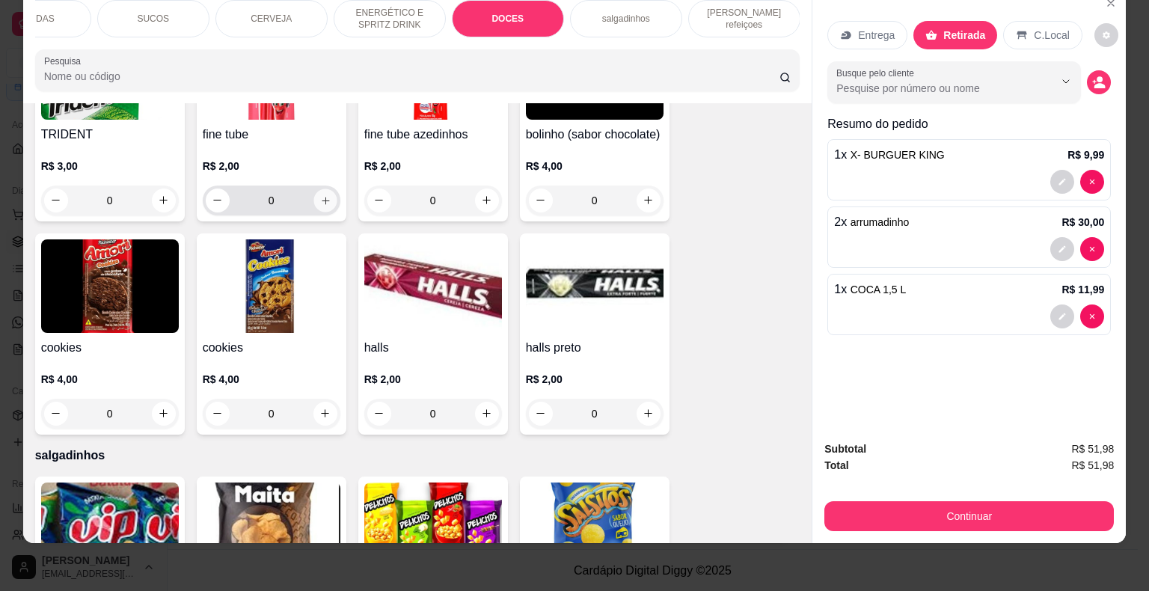
click at [322, 197] on icon "increase-product-quantity" at bounding box center [325, 200] width 7 height 7
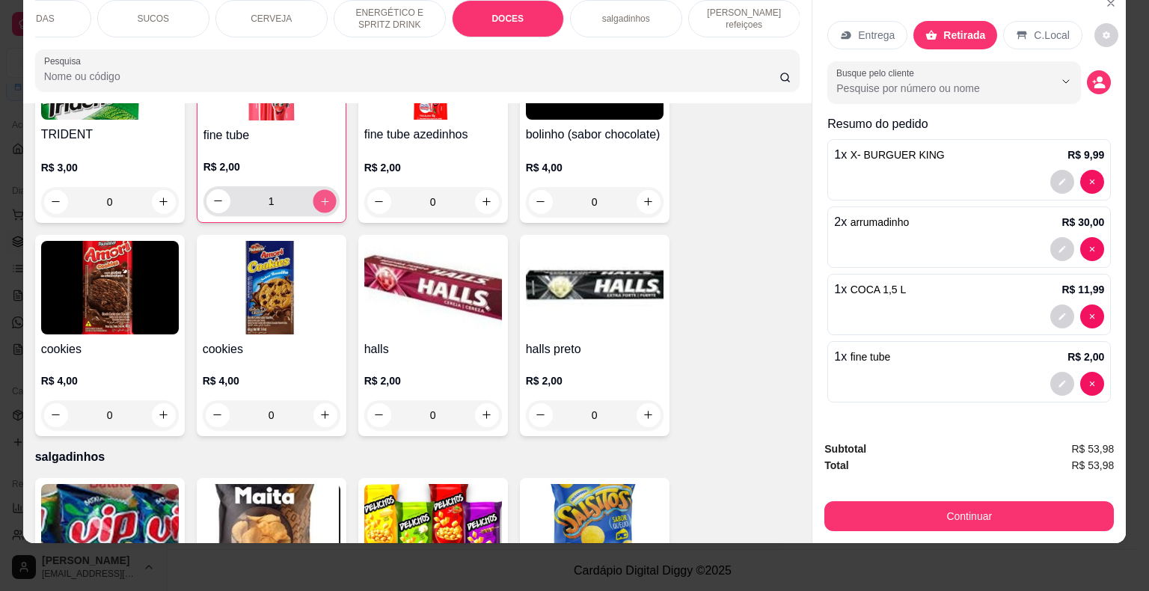
click at [321, 198] on icon "increase-product-quantity" at bounding box center [324, 201] width 7 height 7
type input "2"
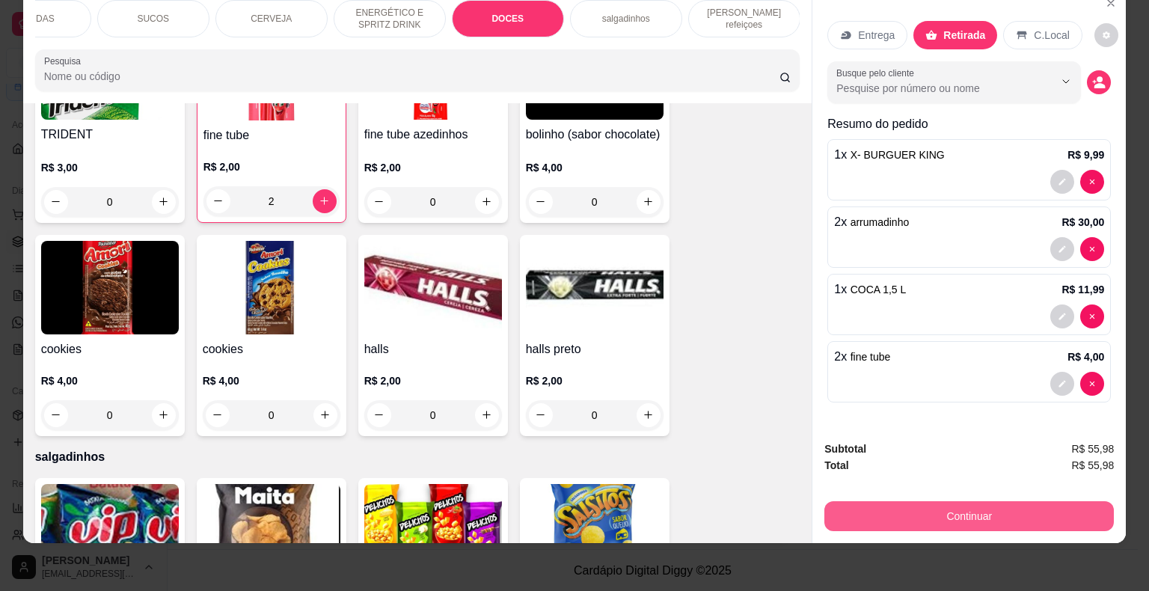
click at [931, 504] on button "Continuar" at bounding box center [969, 516] width 290 height 30
click at [838, 501] on button "Continuar" at bounding box center [969, 516] width 290 height 30
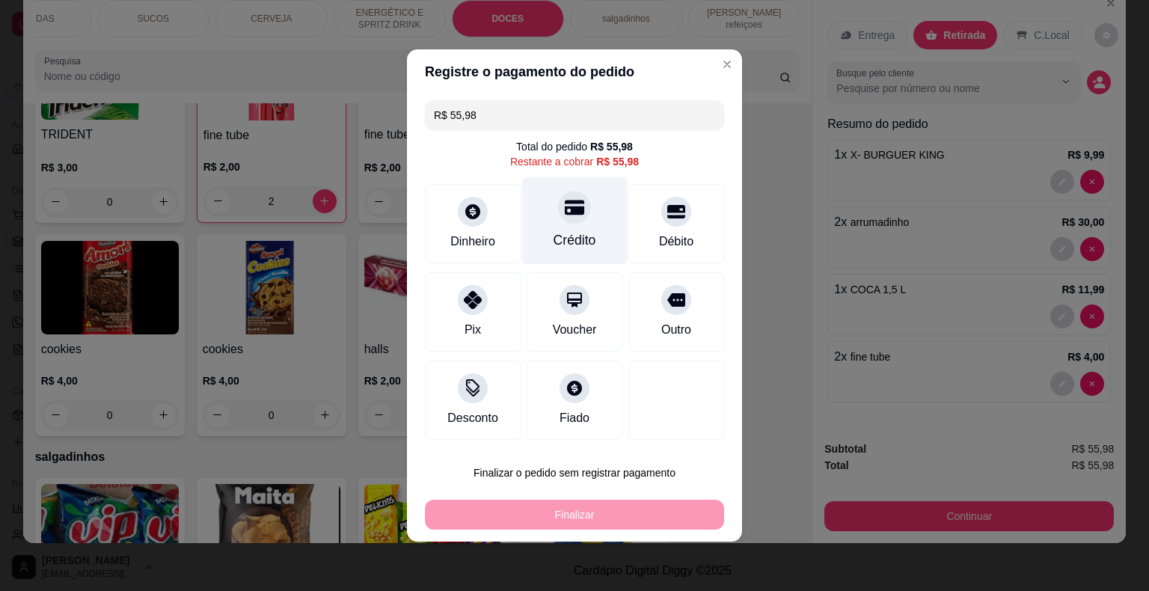
click at [566, 244] on div "Crédito" at bounding box center [575, 239] width 43 height 19
type input "R$ 0,00"
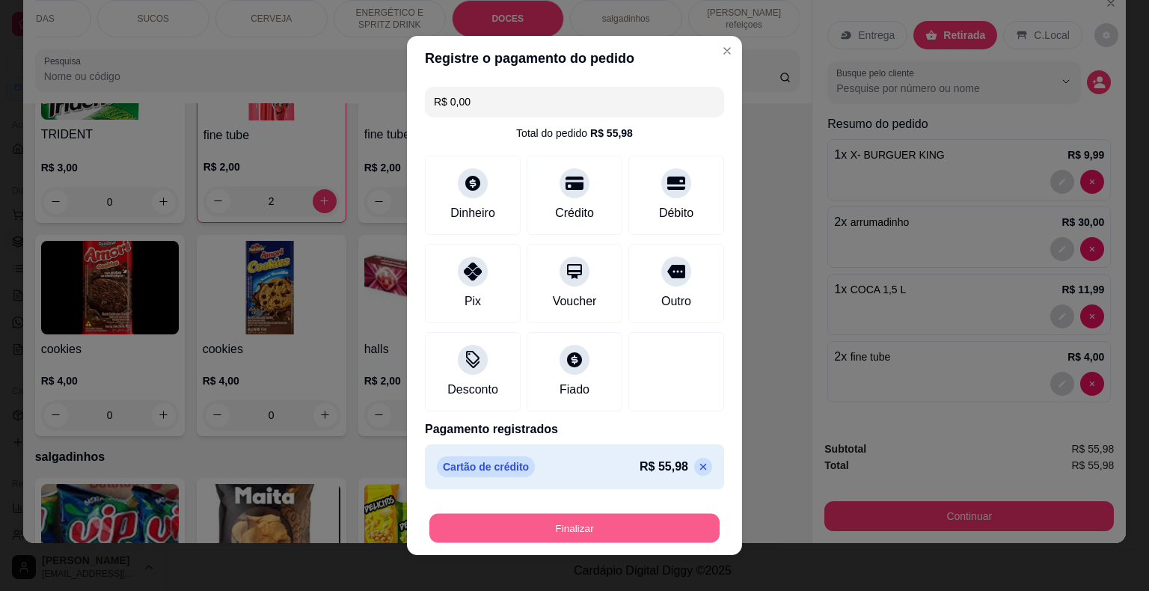
click at [587, 536] on button "Finalizar" at bounding box center [574, 528] width 290 height 29
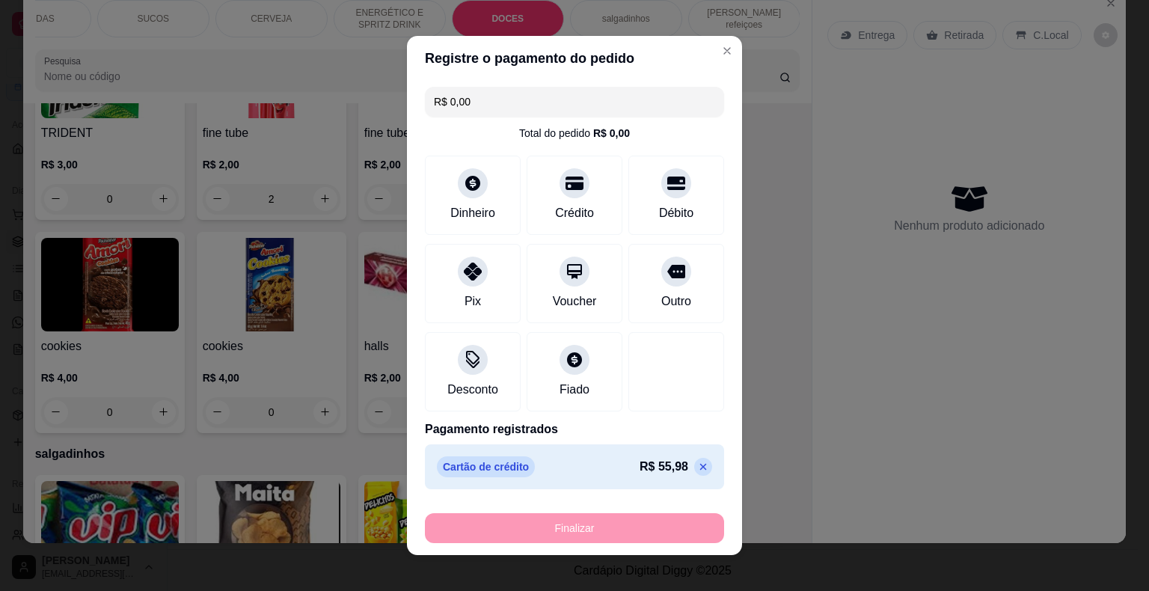
type input "0"
type input "-R$ 55,98"
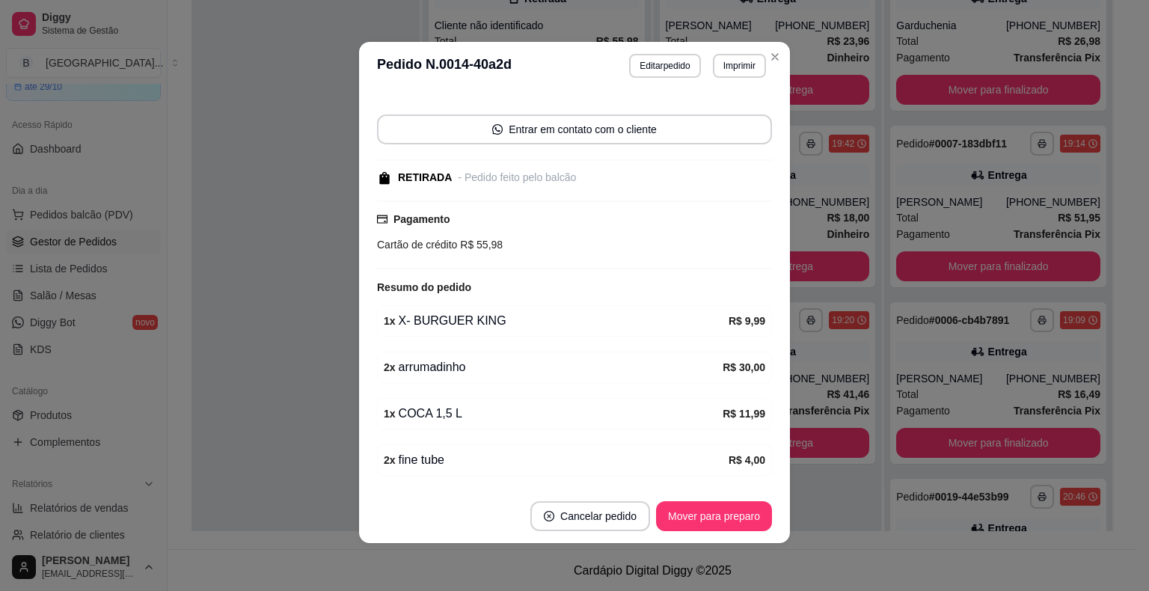
scroll to position [168, 0]
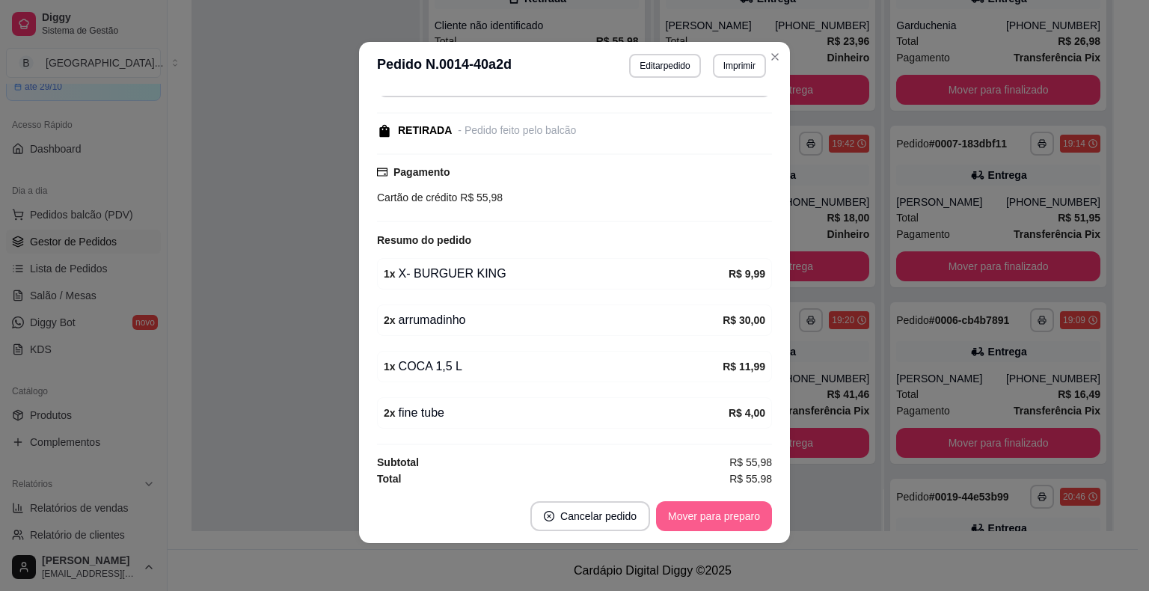
click at [711, 519] on button "Mover para preparo" at bounding box center [714, 516] width 116 height 30
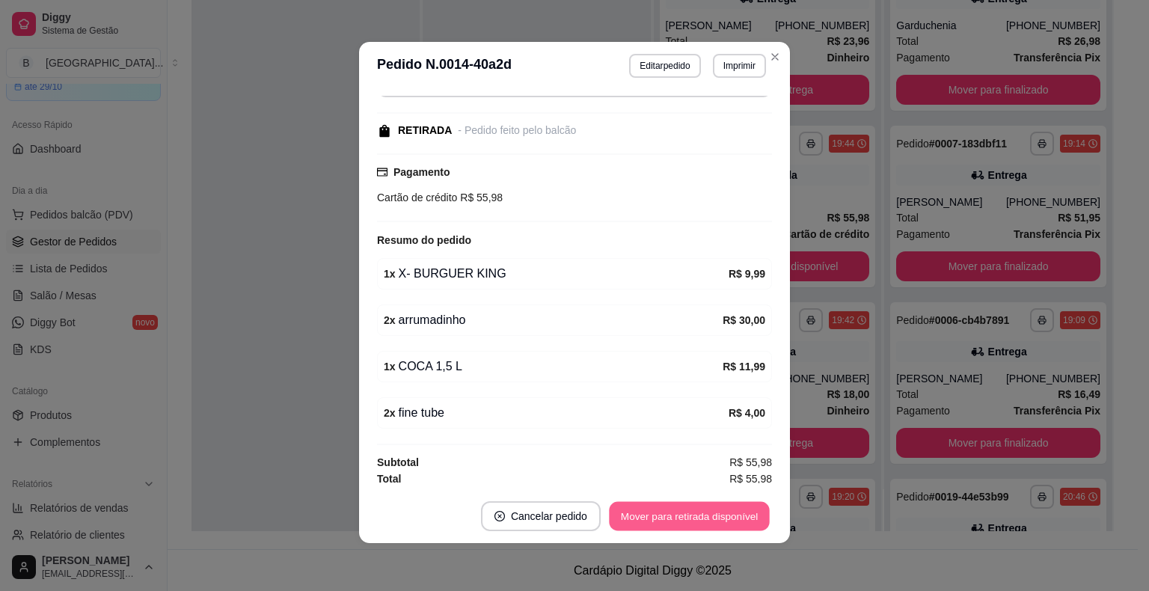
click at [753, 508] on button "Mover para retirada disponível" at bounding box center [689, 516] width 160 height 29
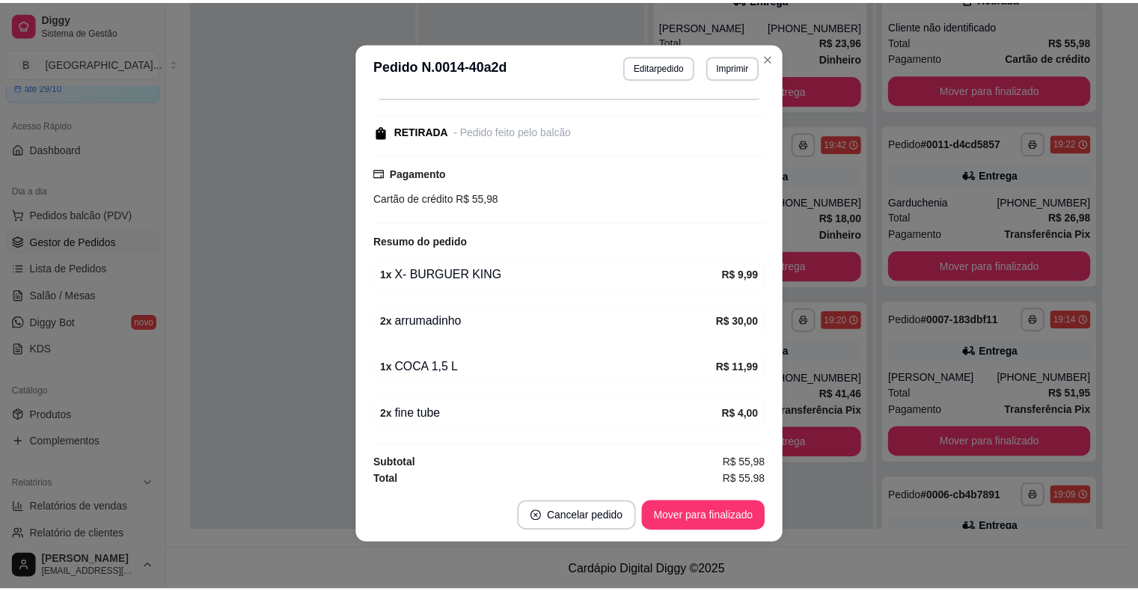
scroll to position [3, 0]
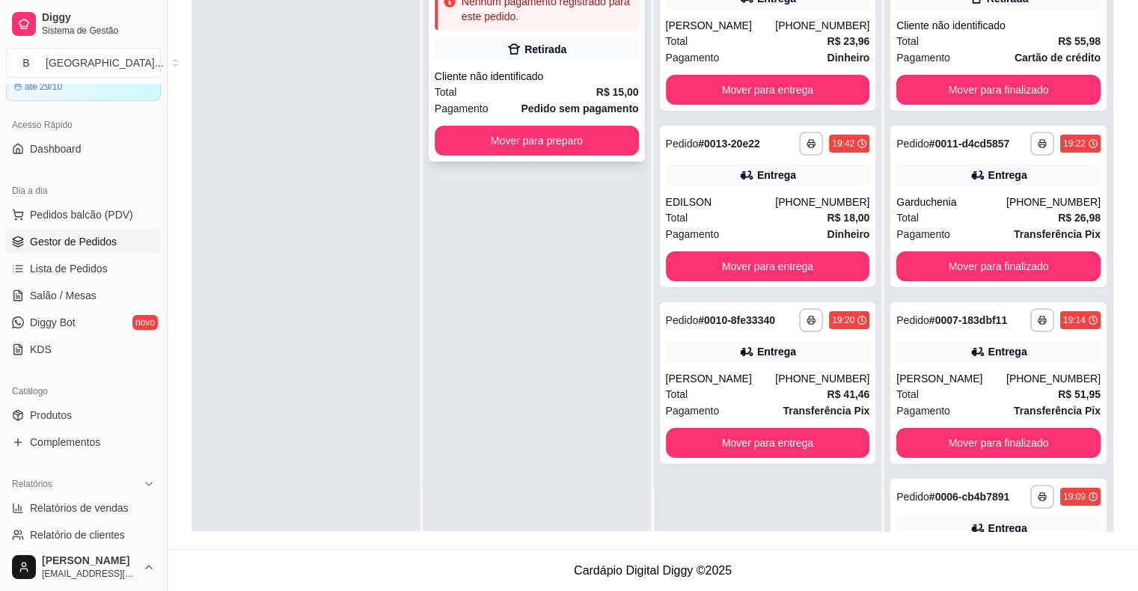
click at [565, 49] on div "Retirada" at bounding box center [537, 49] width 204 height 21
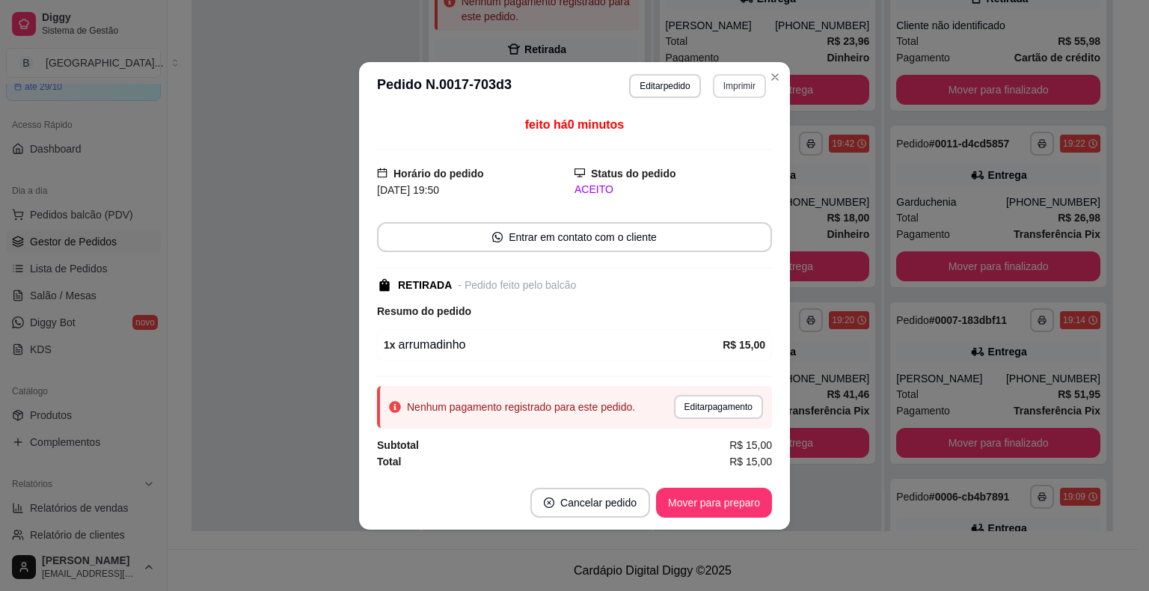
click at [719, 85] on button "Imprimir" at bounding box center [739, 86] width 53 height 24
click at [724, 126] on div "Escolha a impressora IMPRESSORA Impressora" at bounding box center [713, 143] width 123 height 81
click at [724, 144] on button "IMPRESSORA" at bounding box center [713, 139] width 108 height 24
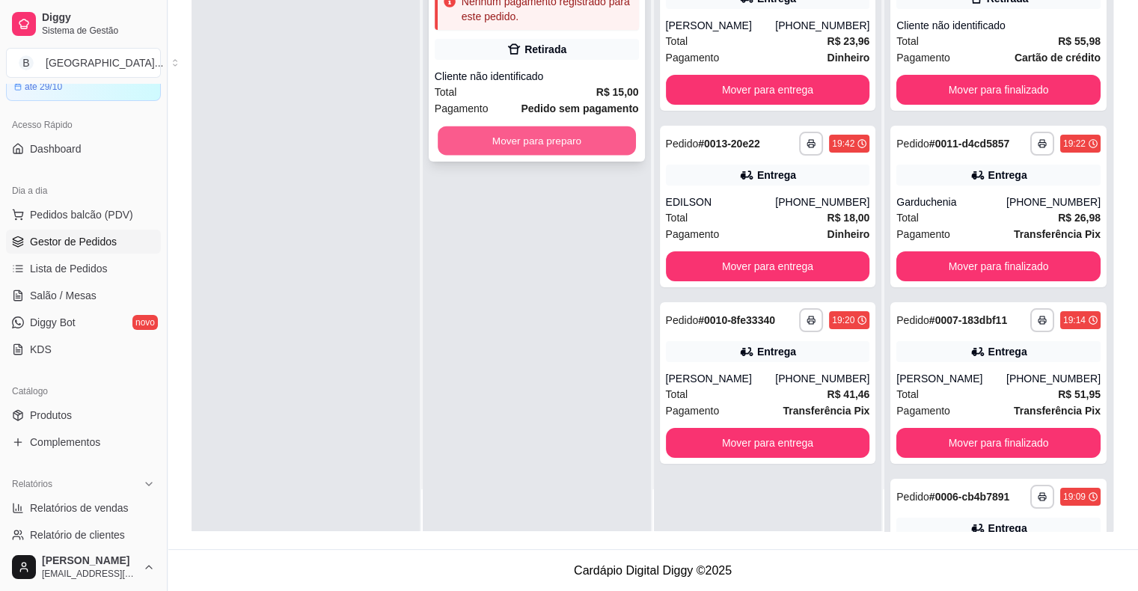
click at [557, 129] on button "Mover para preparo" at bounding box center [537, 140] width 198 height 29
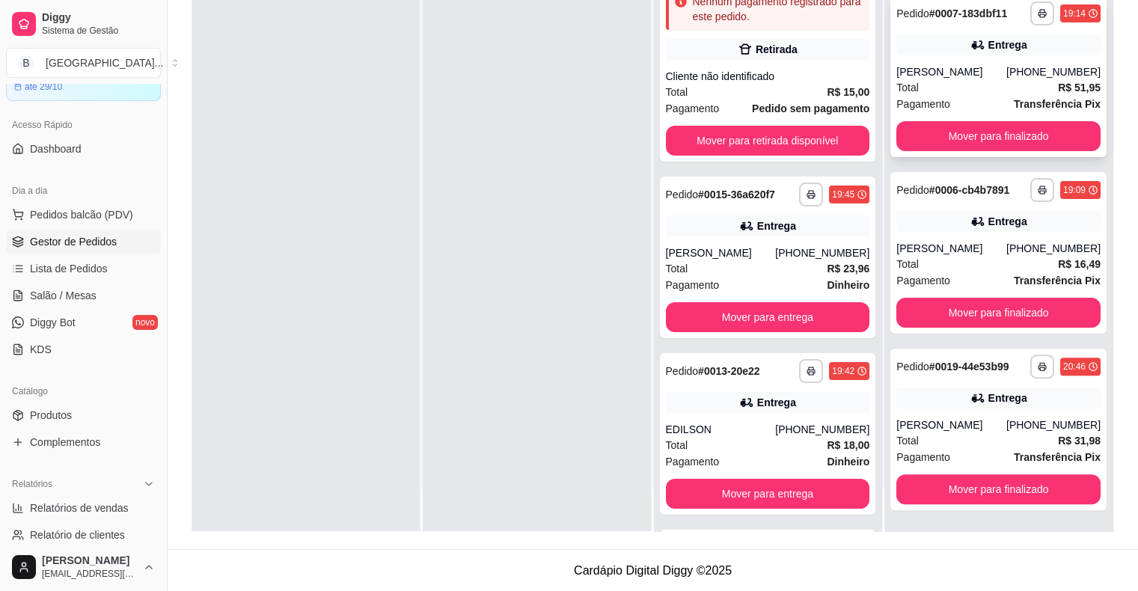
scroll to position [321, 0]
click at [986, 122] on button "Mover para finalizado" at bounding box center [998, 136] width 198 height 29
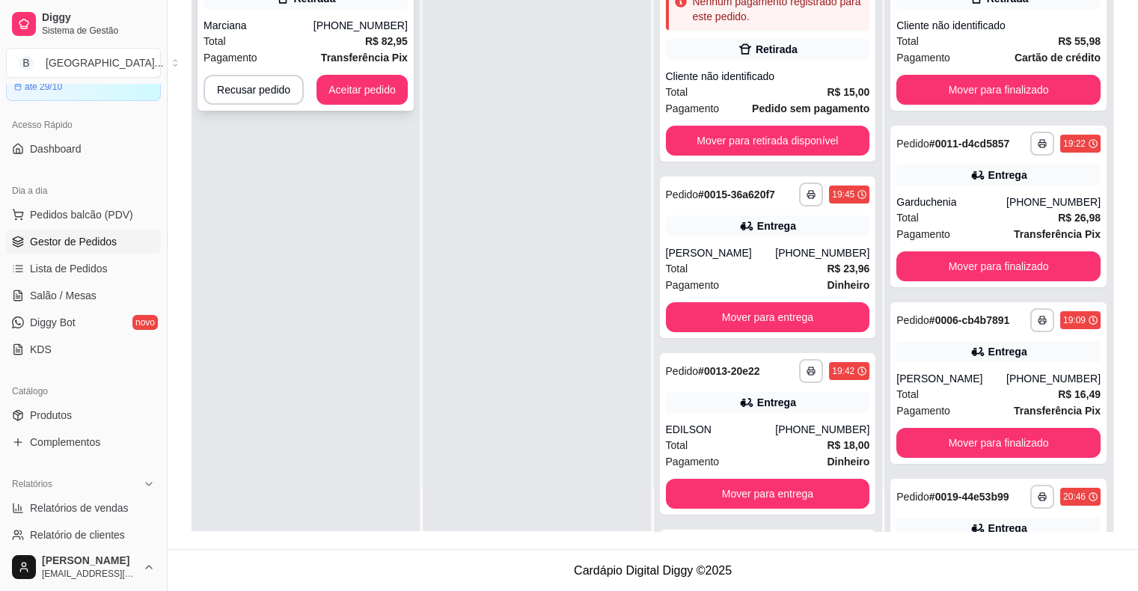
click at [252, 31] on div "Marciana" at bounding box center [258, 25] width 110 height 15
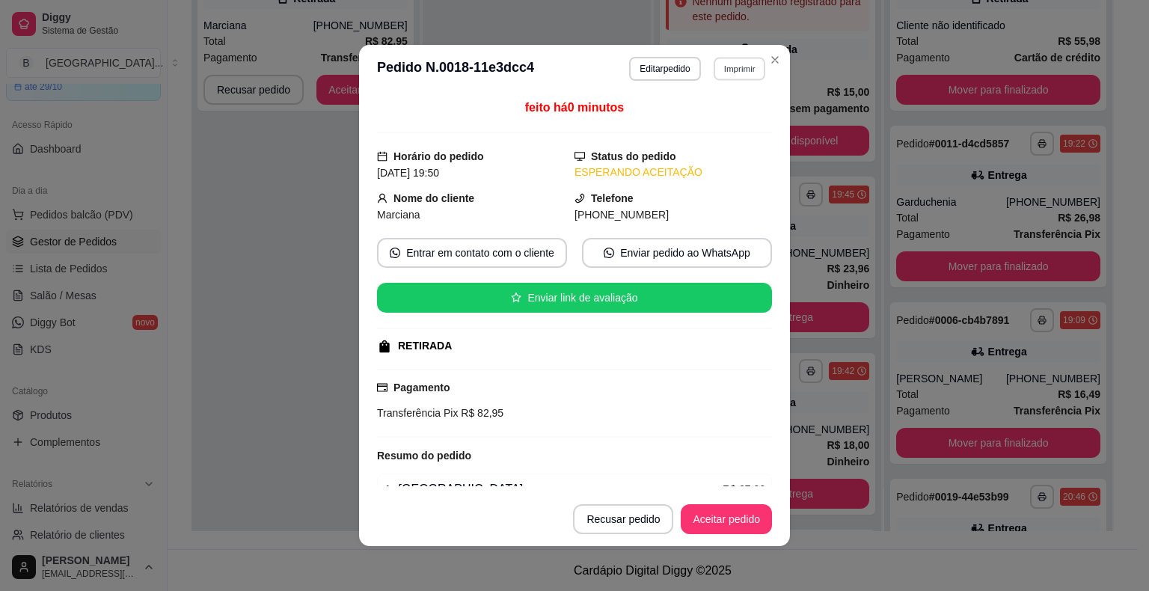
click at [724, 75] on button "Imprimir" at bounding box center [740, 68] width 52 height 23
click at [724, 122] on button "IMPRESSORA" at bounding box center [707, 121] width 105 height 23
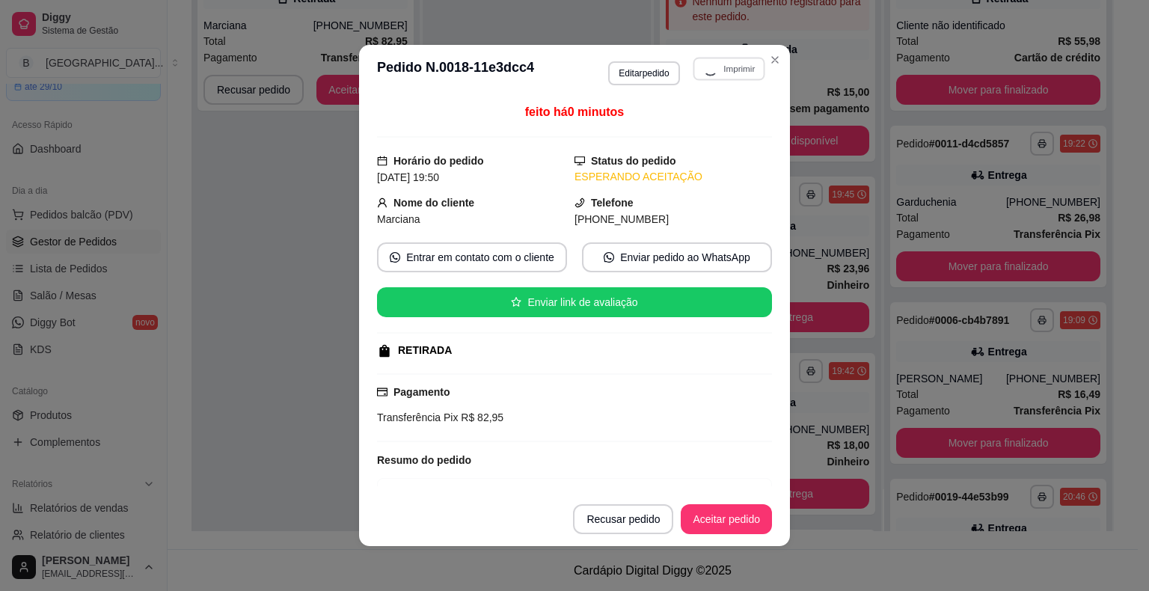
click at [782, 150] on div "feito há 0 minutos Horário do pedido 10/10/2025 19:50 Status do pedido ESPERAND…" at bounding box center [574, 294] width 431 height 395
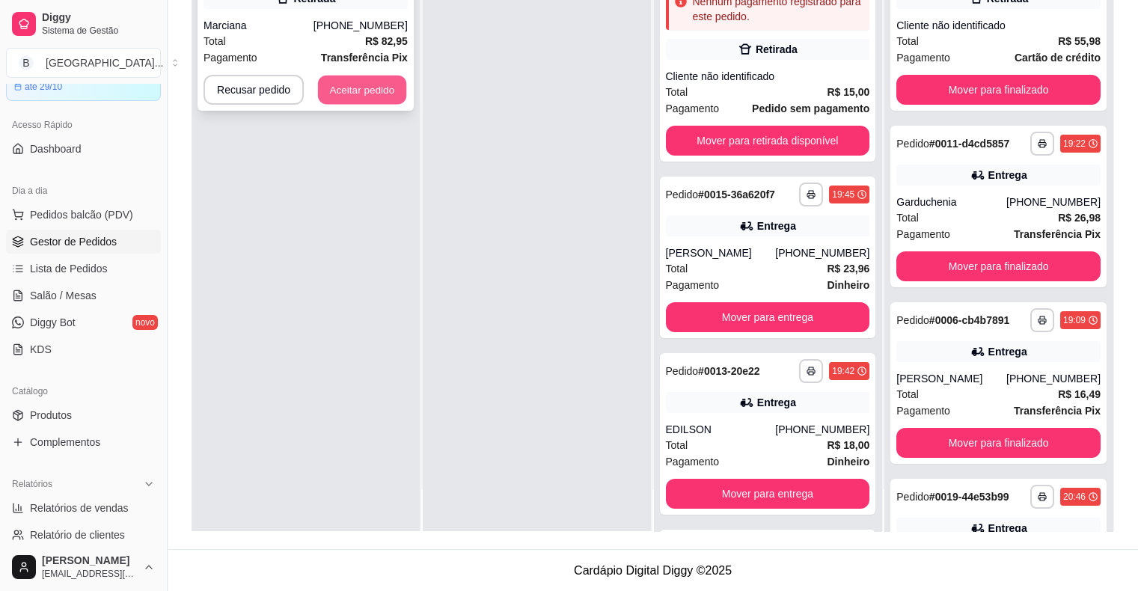
click at [358, 94] on button "Aceitar pedido" at bounding box center [362, 90] width 88 height 29
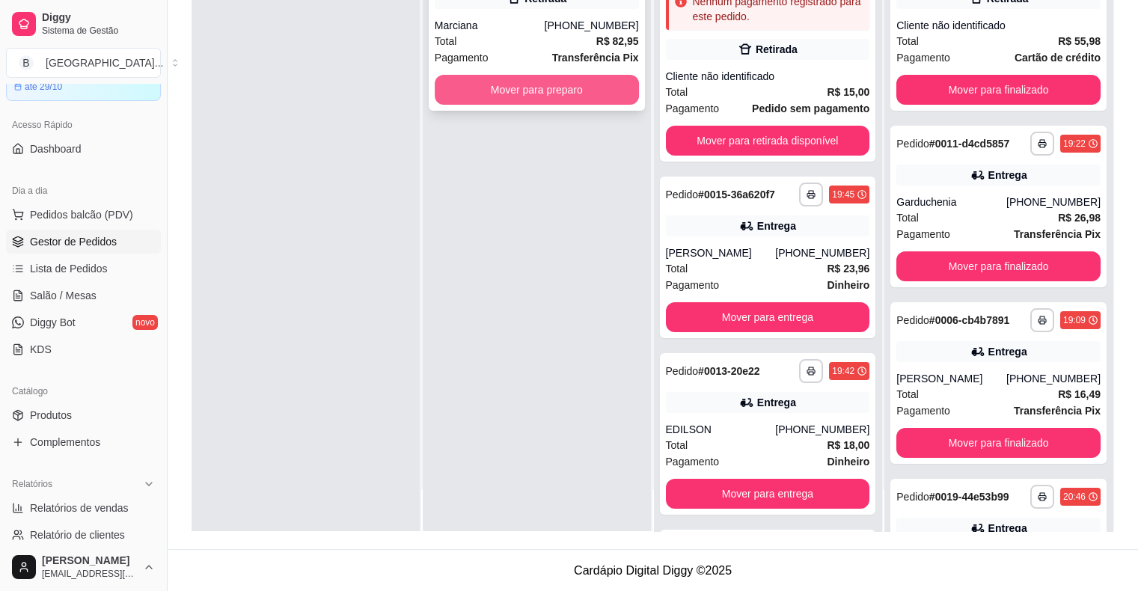
click at [507, 91] on button "Mover para preparo" at bounding box center [537, 90] width 204 height 30
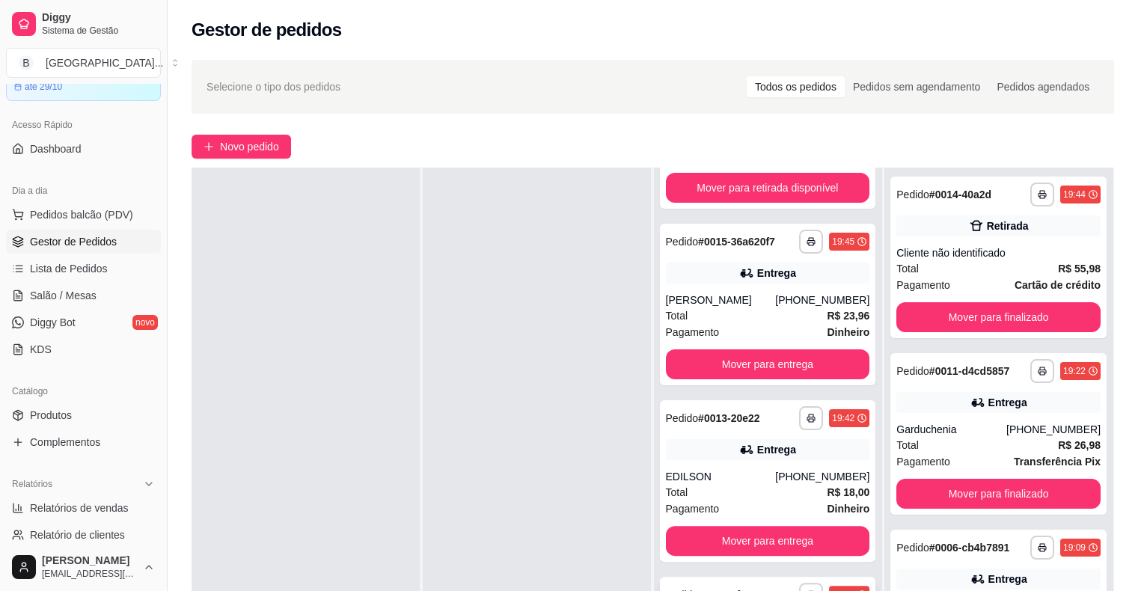
scroll to position [227, 0]
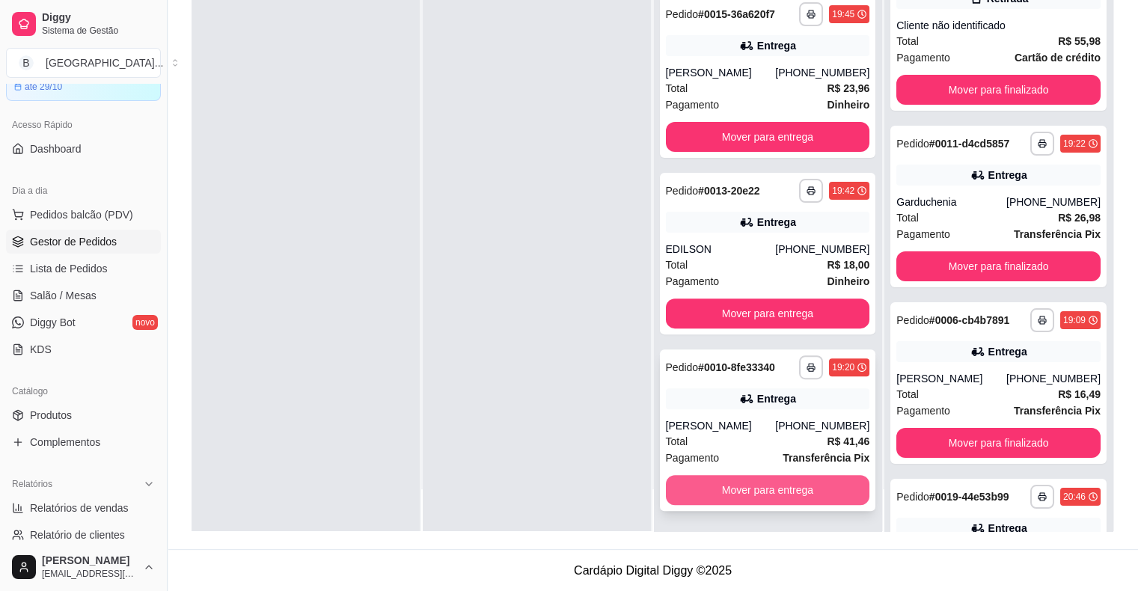
click at [734, 483] on button "Mover para entrega" at bounding box center [768, 490] width 204 height 30
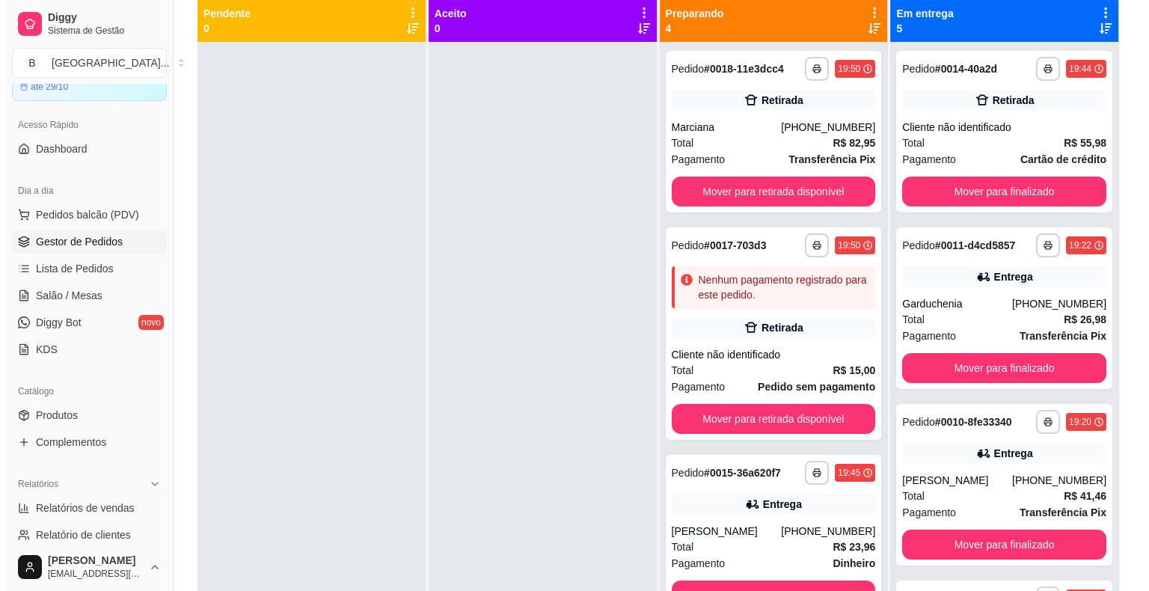
scroll to position [0, 0]
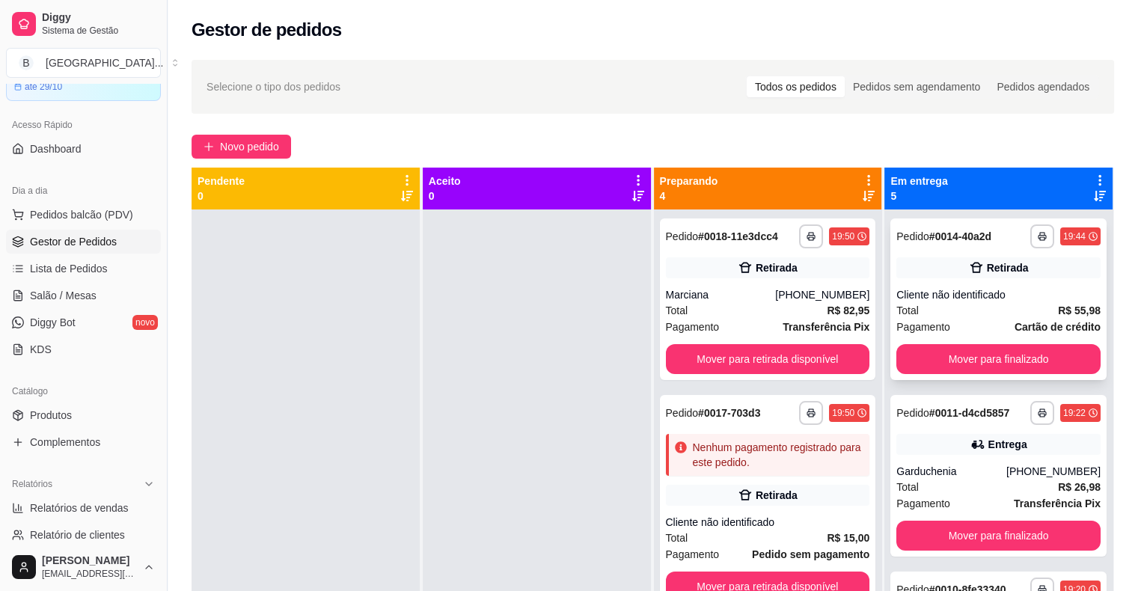
click at [949, 292] on div "Cliente não identificado" at bounding box center [998, 294] width 204 height 15
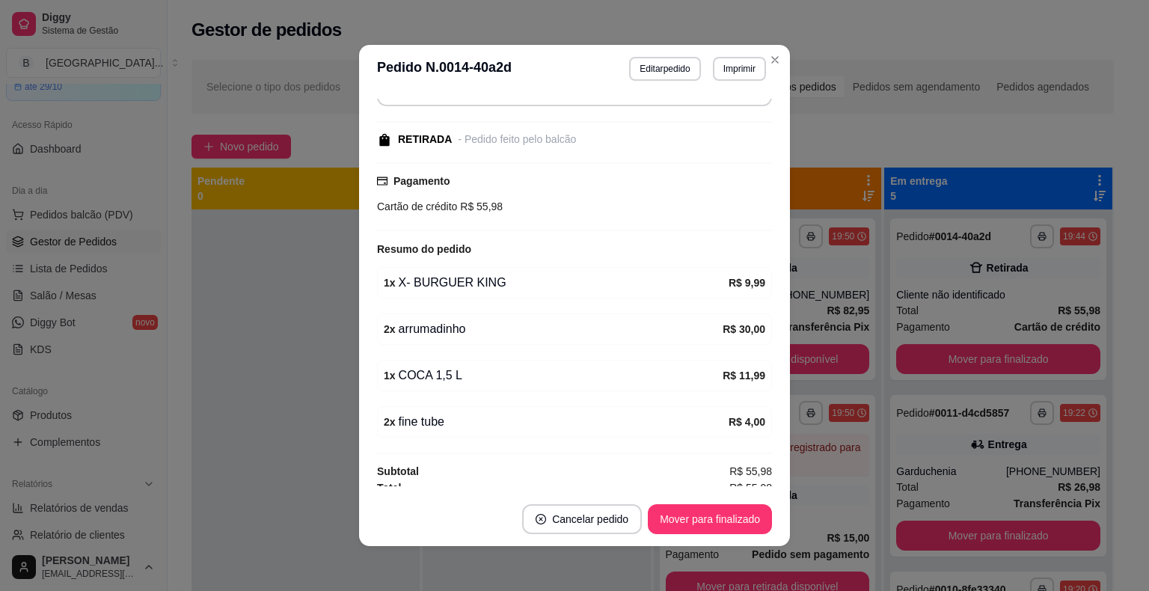
scroll to position [168, 0]
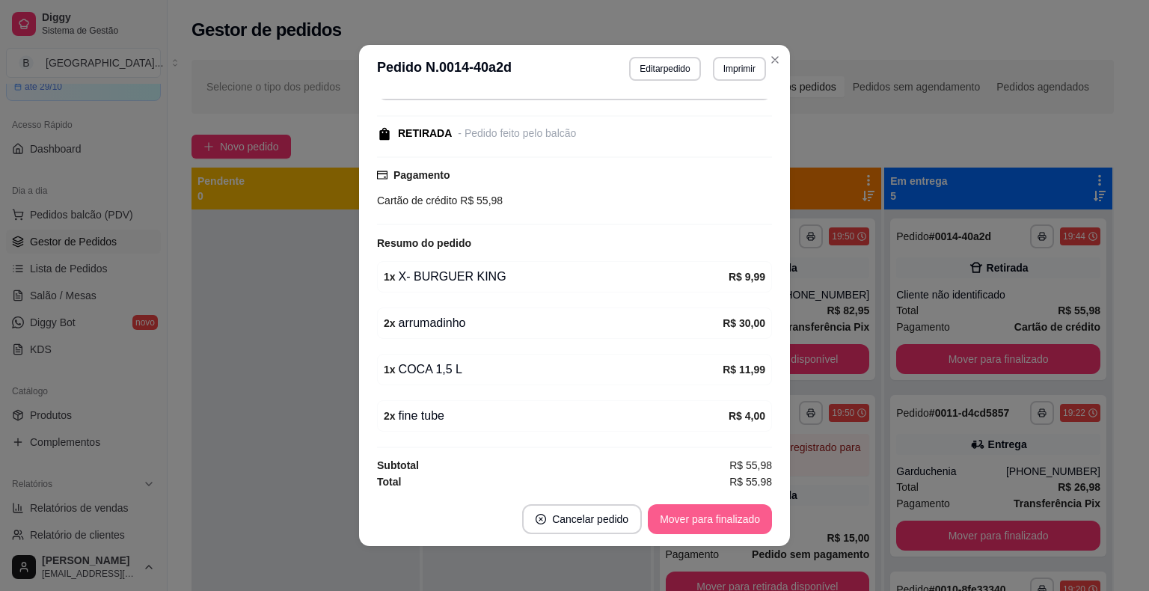
click at [706, 509] on button "Mover para finalizado" at bounding box center [710, 519] width 124 height 30
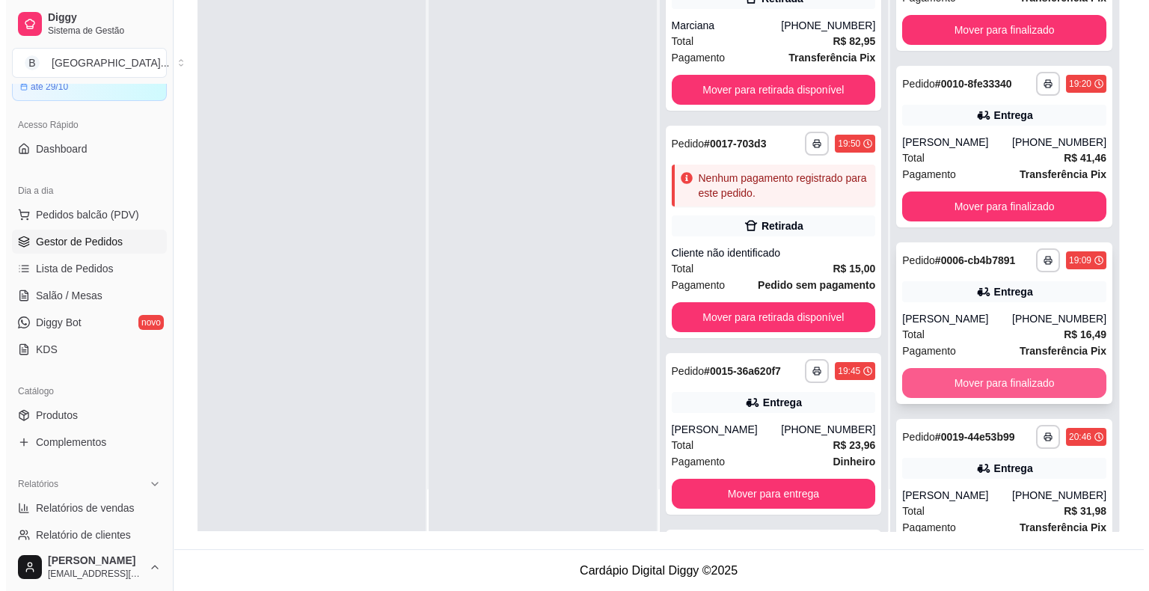
scroll to position [0, 0]
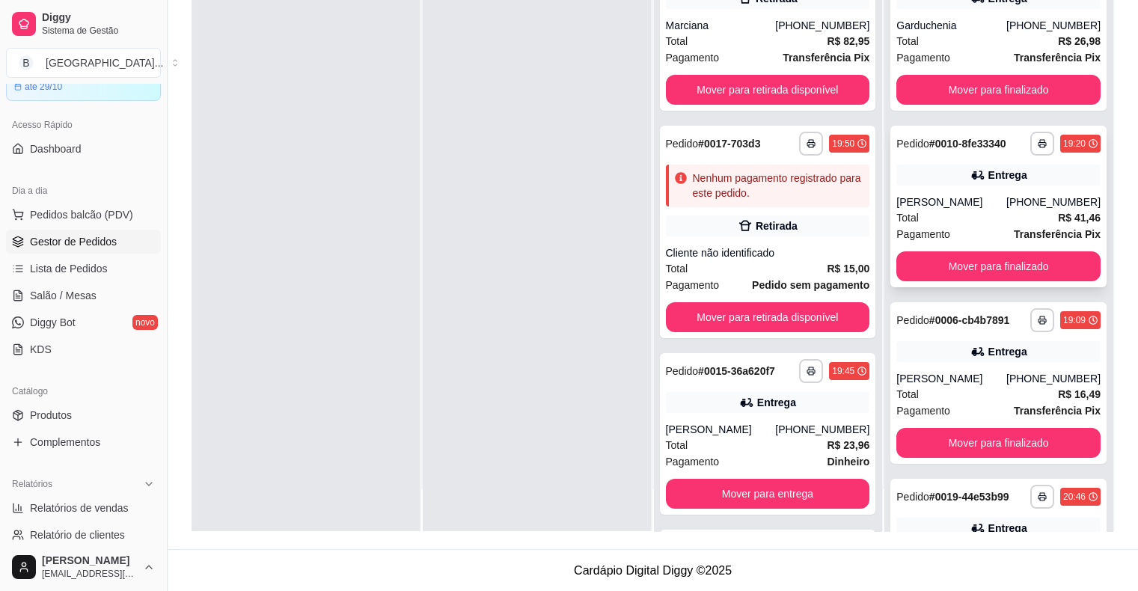
click at [922, 234] on span "Pagamento" at bounding box center [923, 234] width 54 height 16
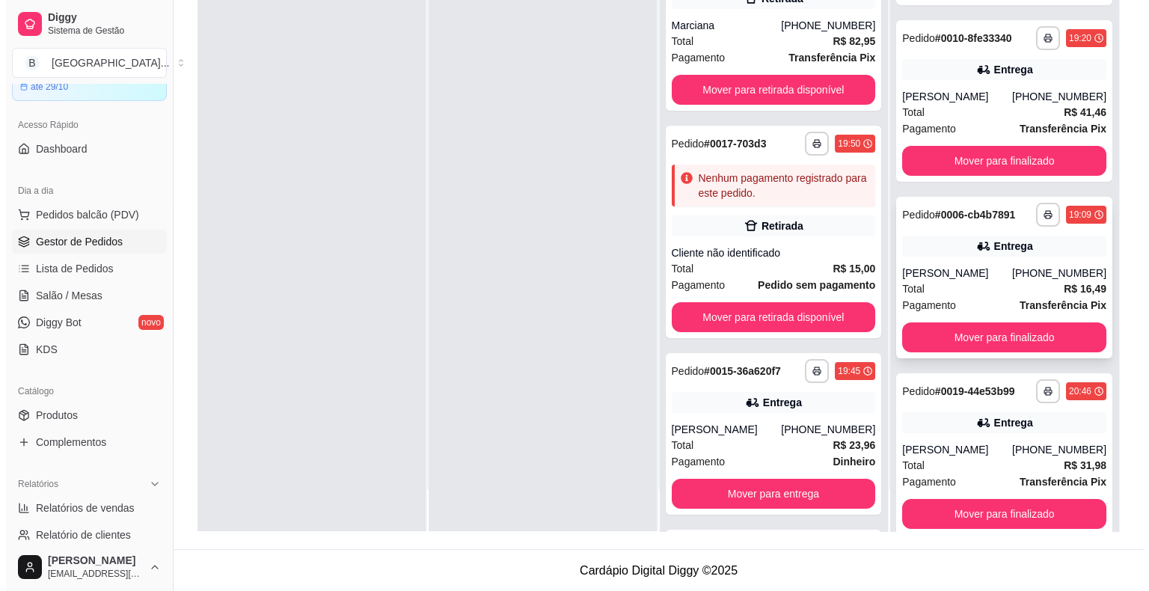
scroll to position [144, 0]
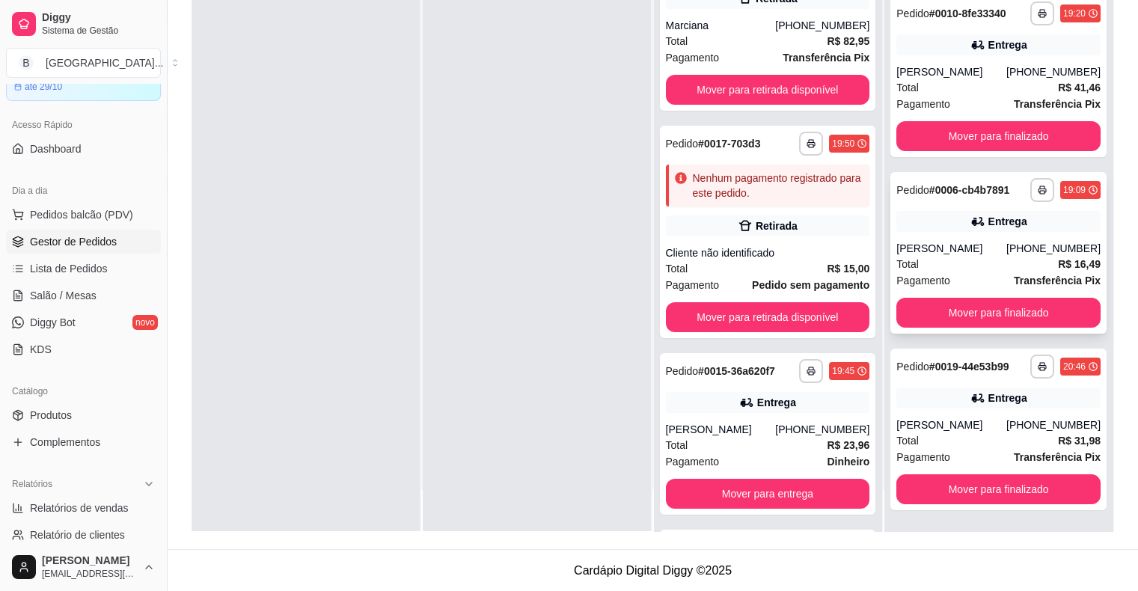
click at [955, 219] on div "**********" at bounding box center [998, 253] width 216 height 162
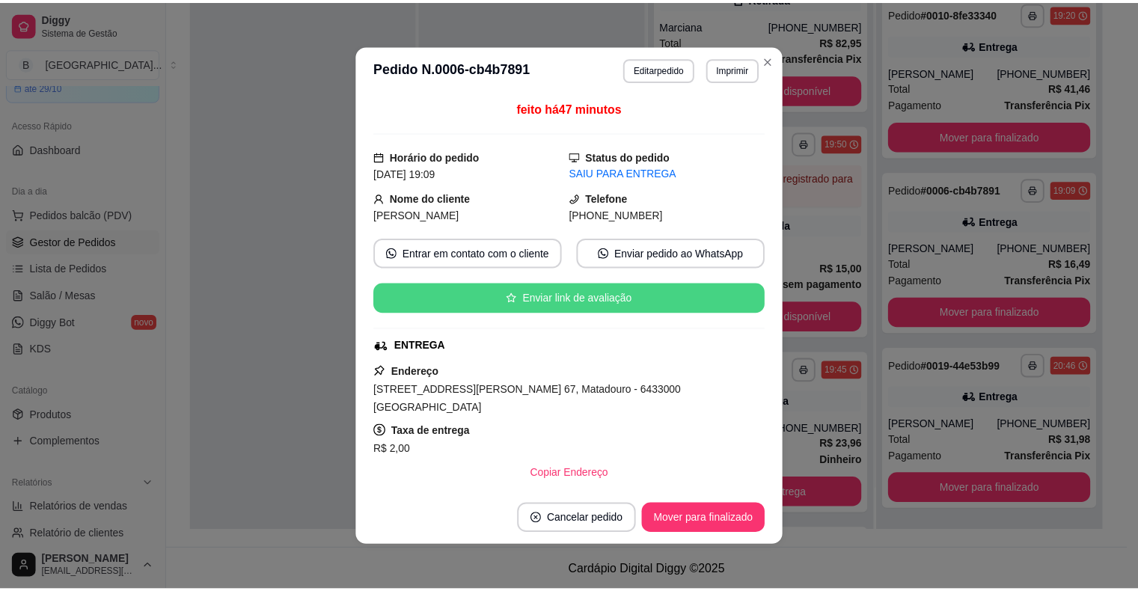
scroll to position [192, 0]
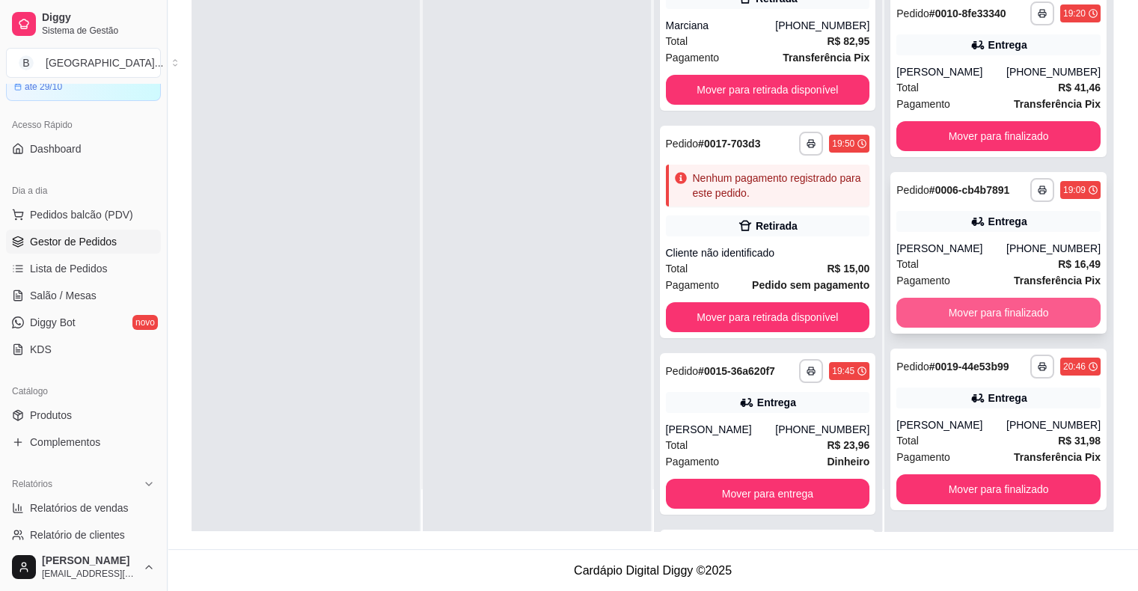
click at [996, 301] on button "Mover para finalizado" at bounding box center [998, 313] width 204 height 30
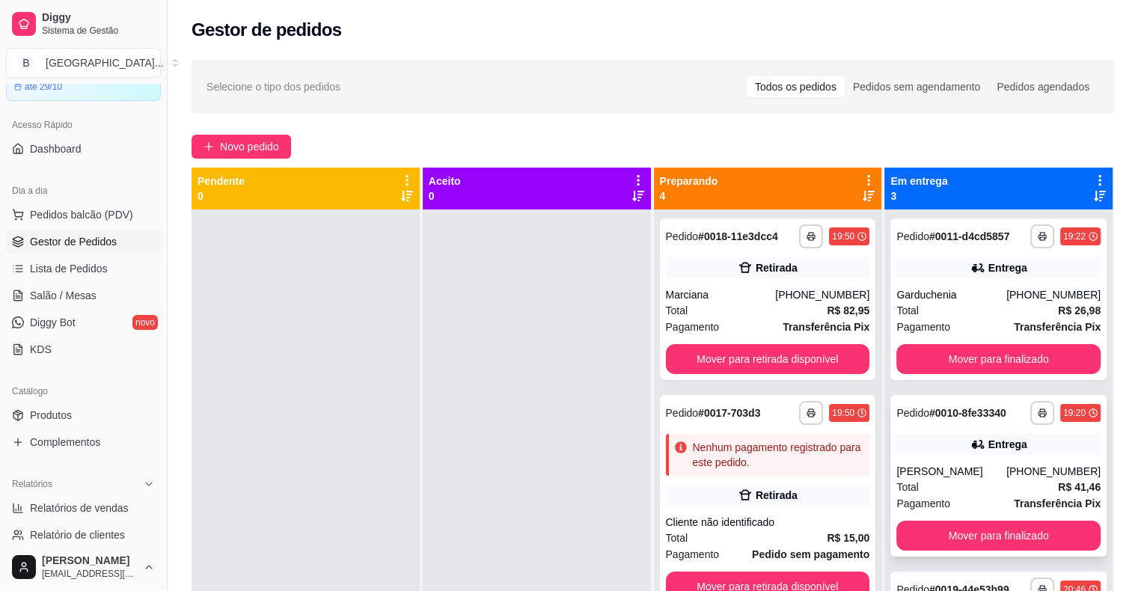
scroll to position [150, 0]
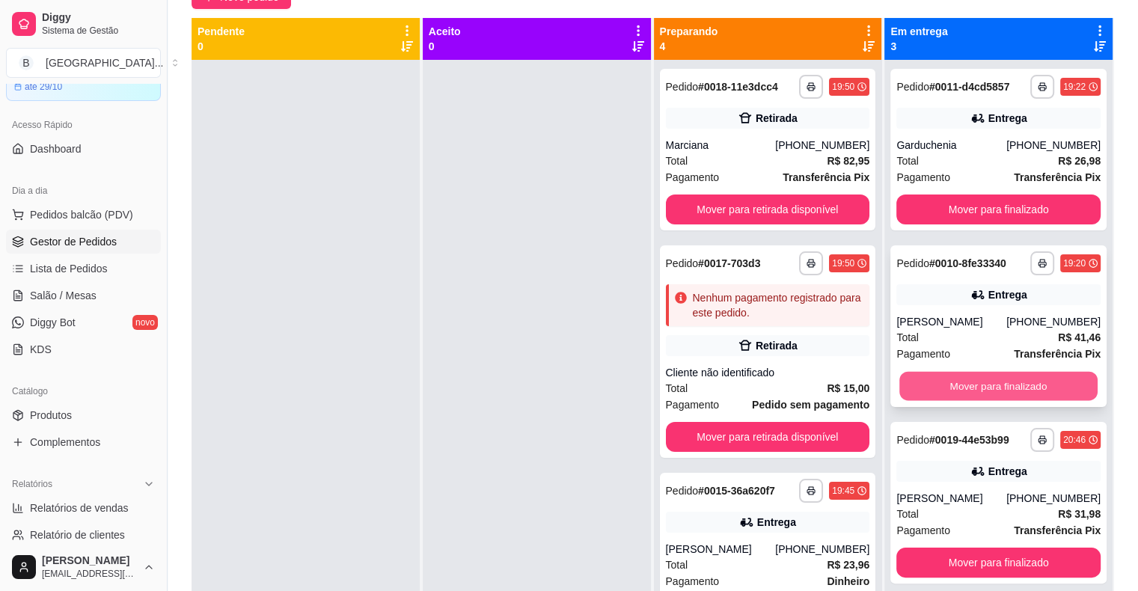
click at [955, 383] on button "Mover para finalizado" at bounding box center [998, 386] width 198 height 29
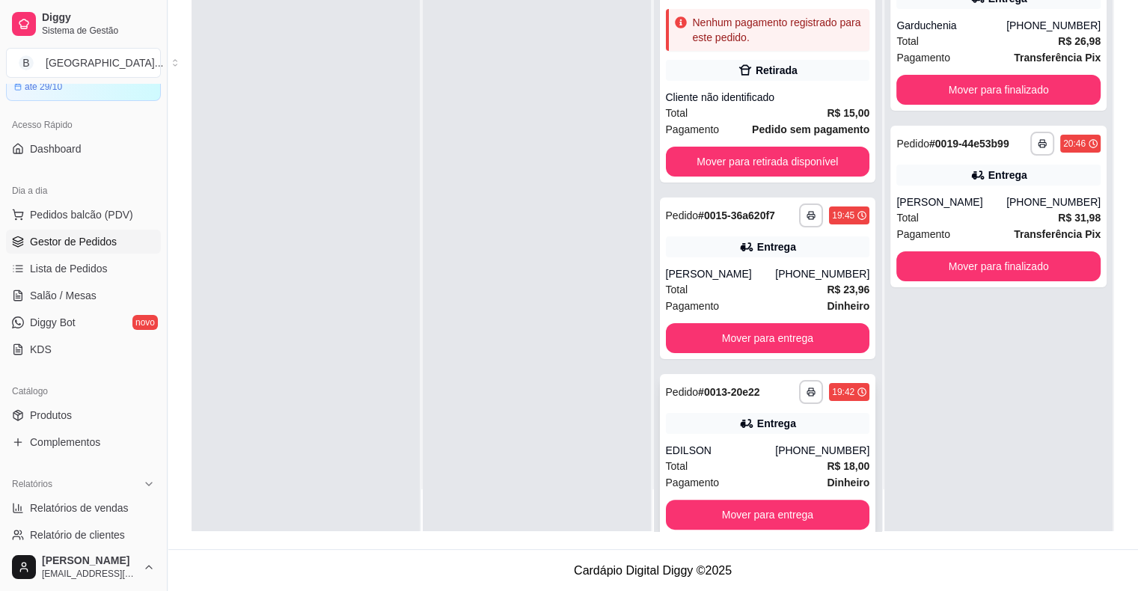
scroll to position [180, 0]
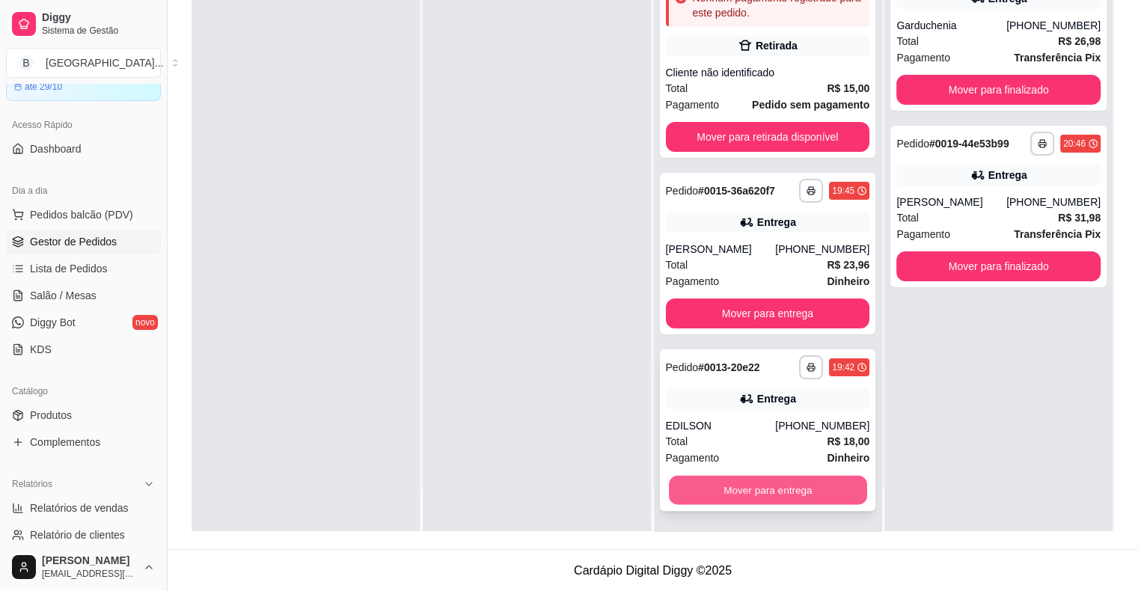
click at [727, 495] on button "Mover para entrega" at bounding box center [768, 490] width 198 height 29
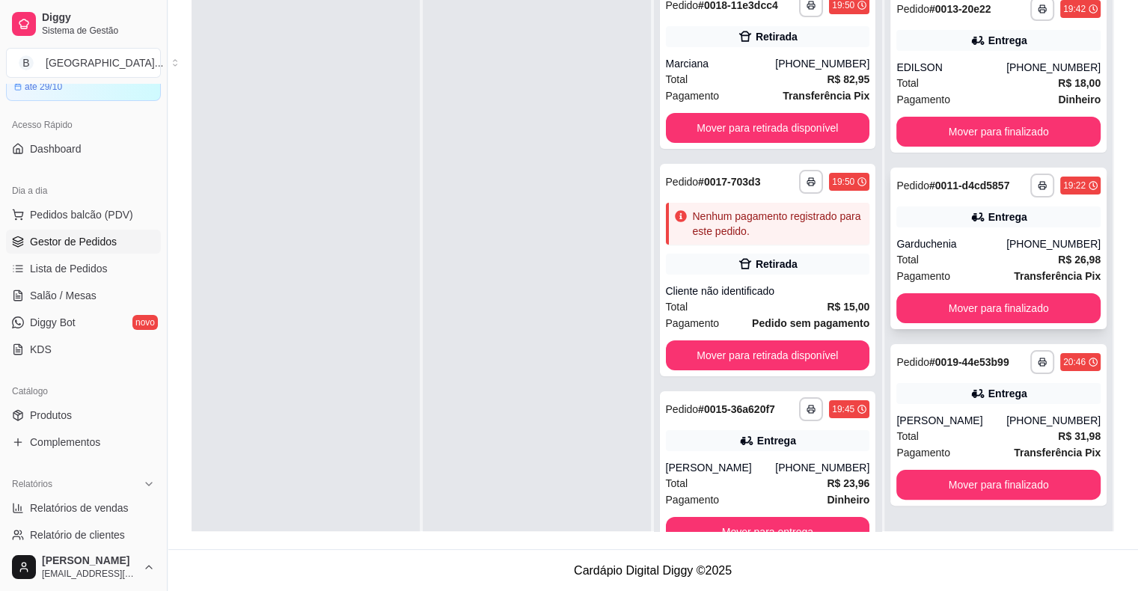
scroll to position [42, 0]
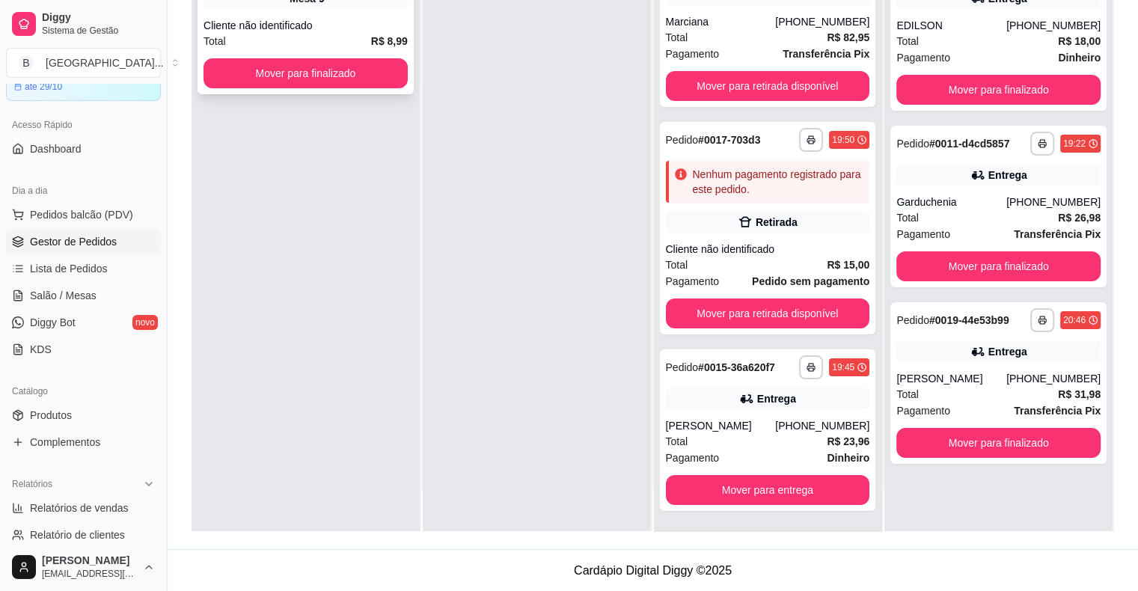
click at [286, 42] on div "Total R$ 8,99" at bounding box center [305, 41] width 204 height 16
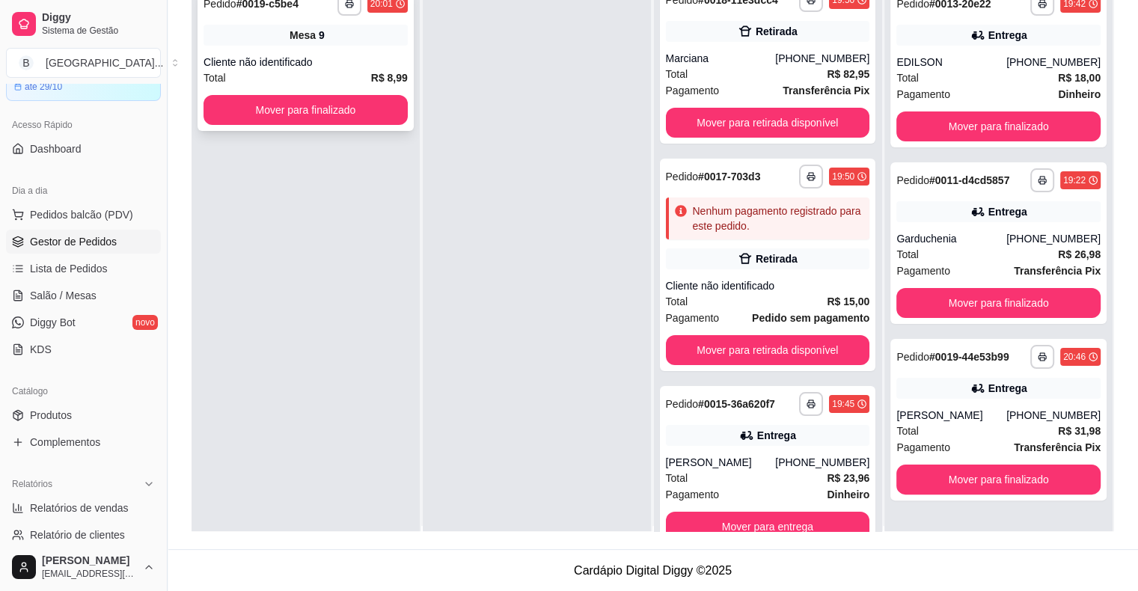
scroll to position [0, 0]
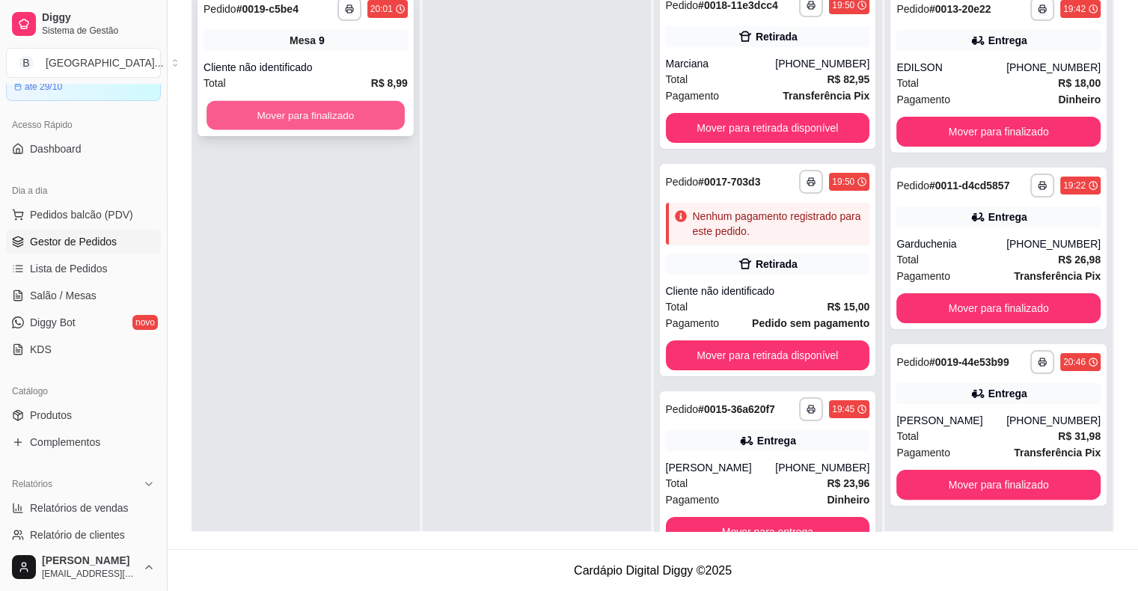
click at [341, 115] on button "Mover para finalizado" at bounding box center [305, 115] width 198 height 29
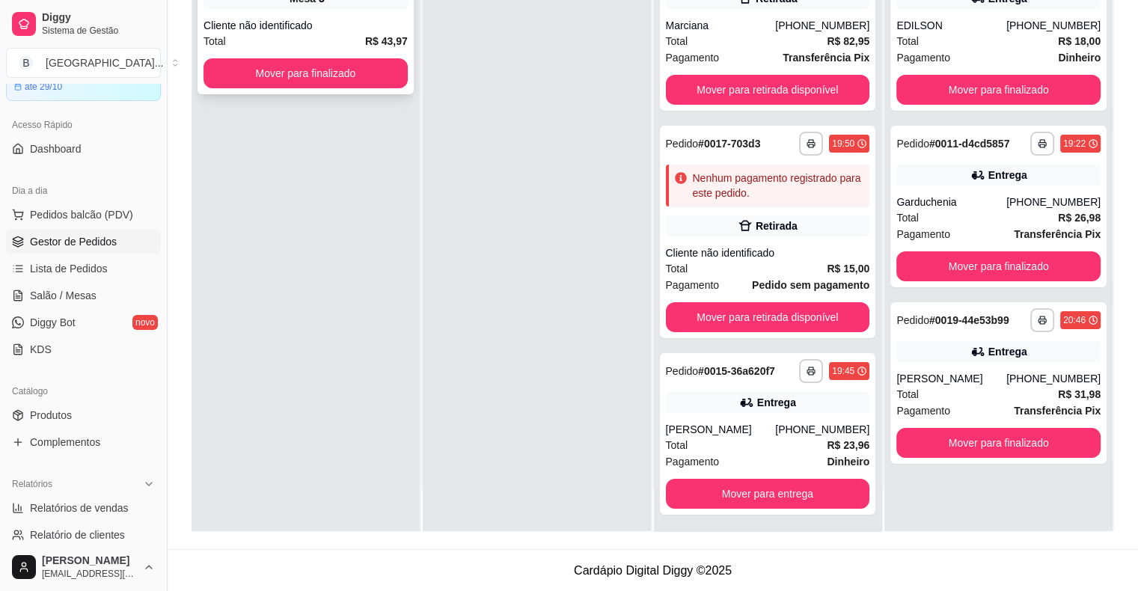
click at [281, 31] on div "Cliente não identificado" at bounding box center [305, 25] width 204 height 15
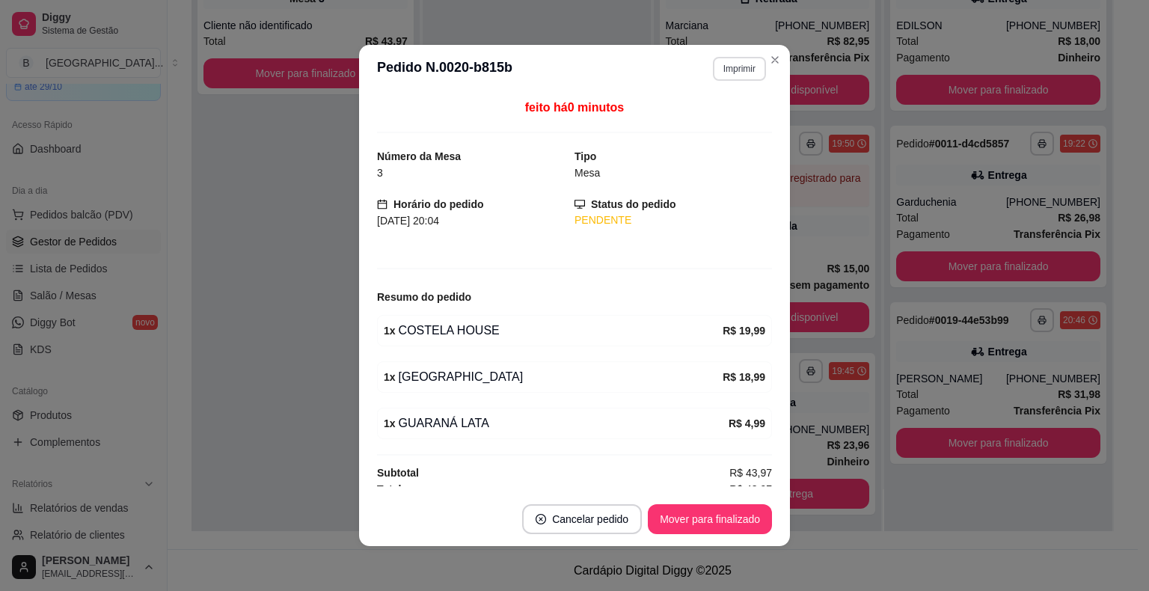
click at [713, 65] on button "Imprimir" at bounding box center [739, 69] width 53 height 24
click at [717, 107] on div "Escolha a impressora IMPRESSORA Impressora" at bounding box center [707, 126] width 123 height 81
click at [714, 110] on button "IMPRESSORA" at bounding box center [707, 121] width 105 height 23
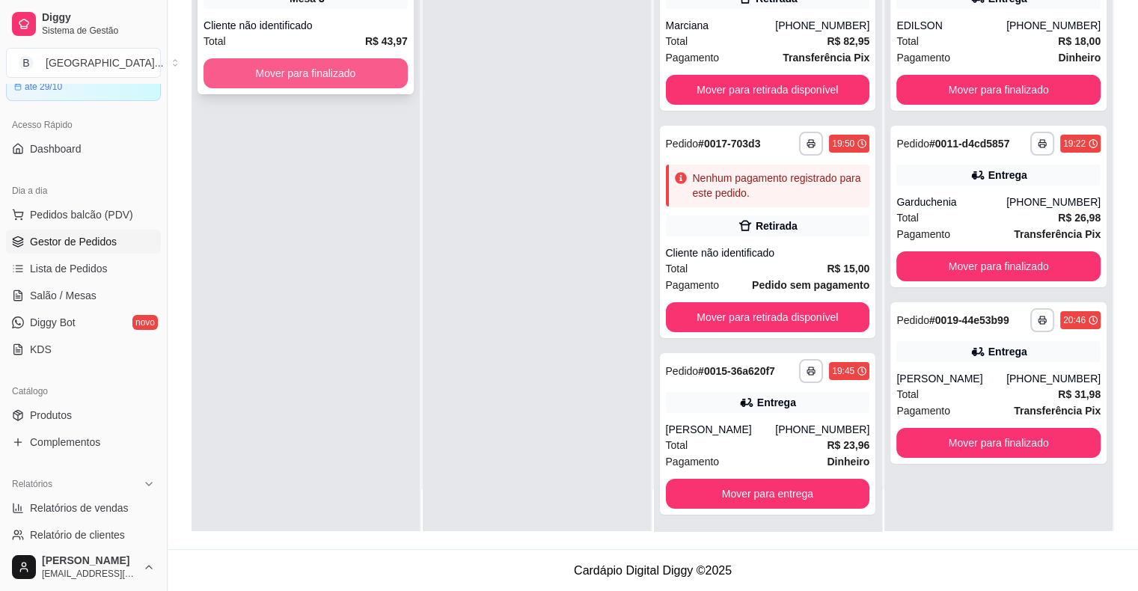
click at [374, 67] on button "Mover para finalizado" at bounding box center [305, 73] width 204 height 30
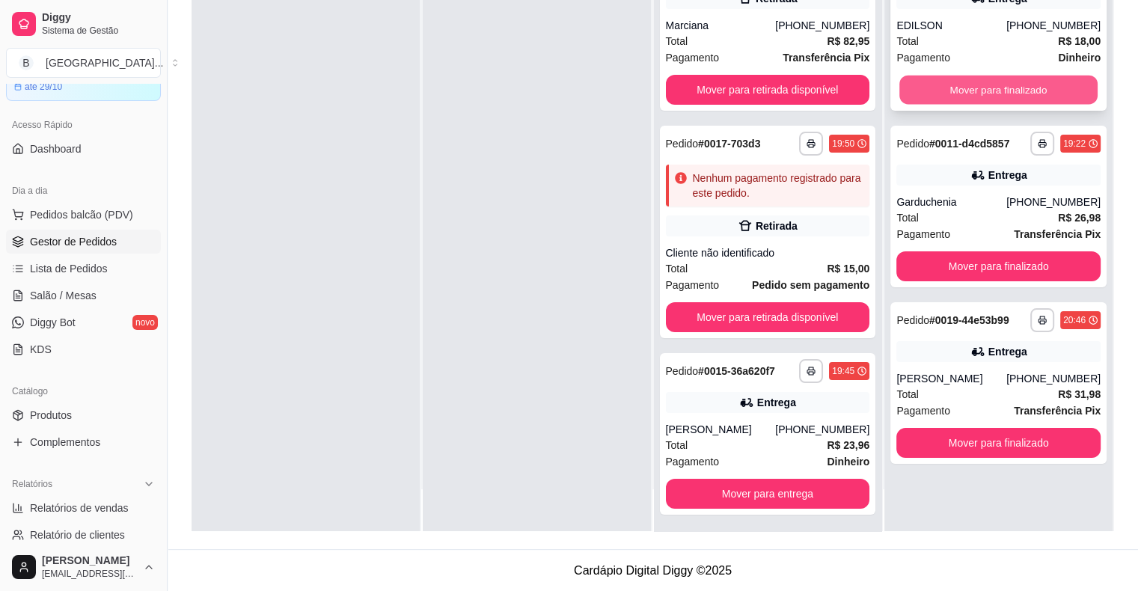
click at [997, 82] on button "Mover para finalizado" at bounding box center [998, 90] width 198 height 29
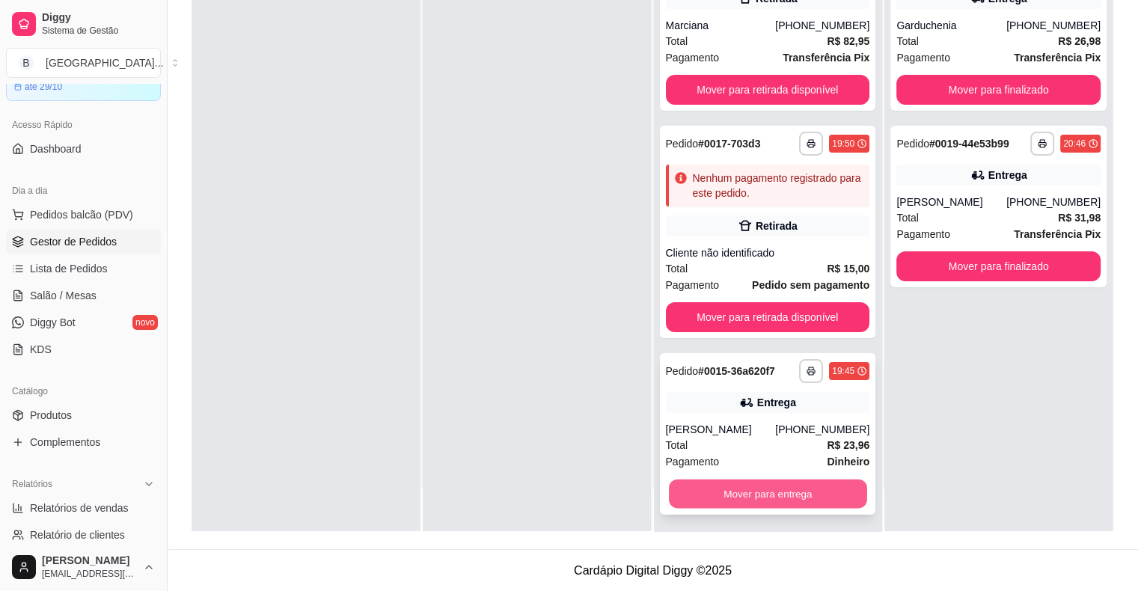
click at [704, 485] on button "Mover para entrega" at bounding box center [768, 494] width 198 height 29
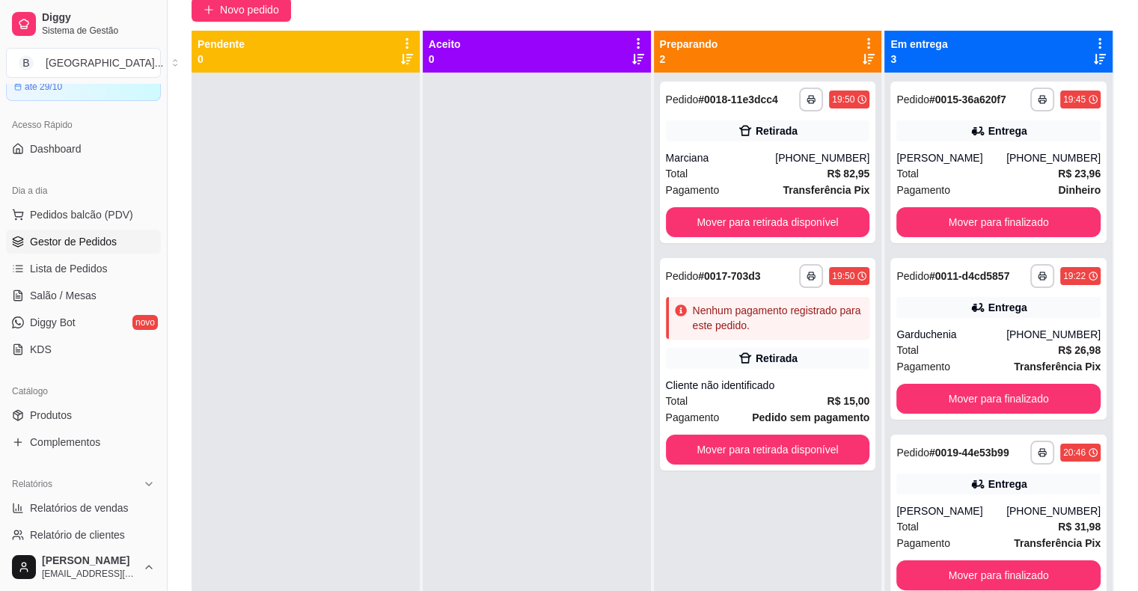
scroll to position [3, 0]
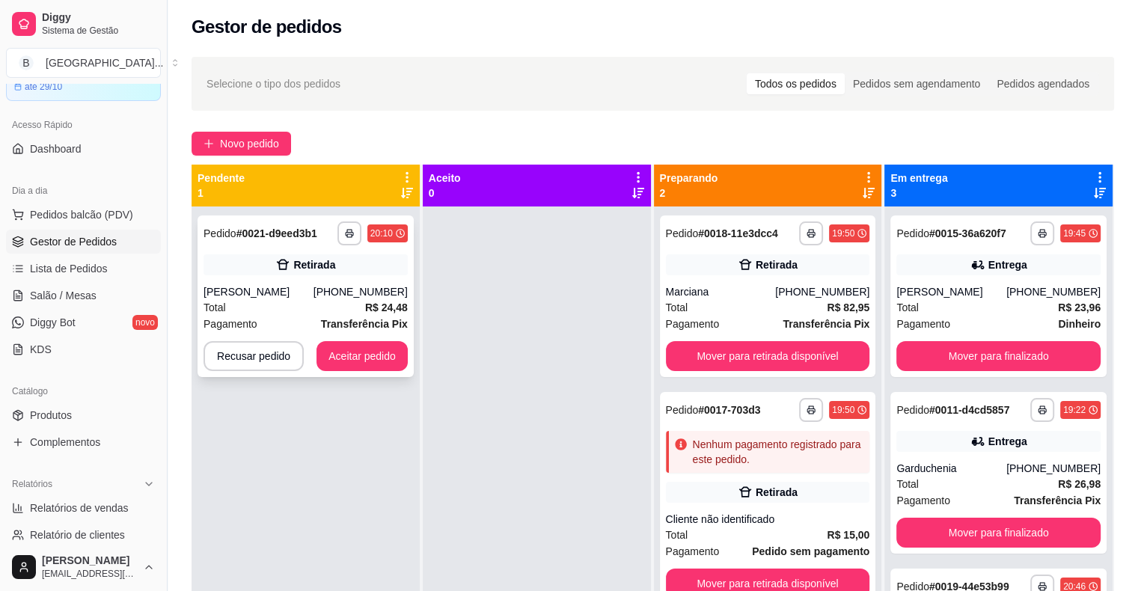
click at [382, 289] on div "[PHONE_NUMBER]" at bounding box center [360, 291] width 94 height 15
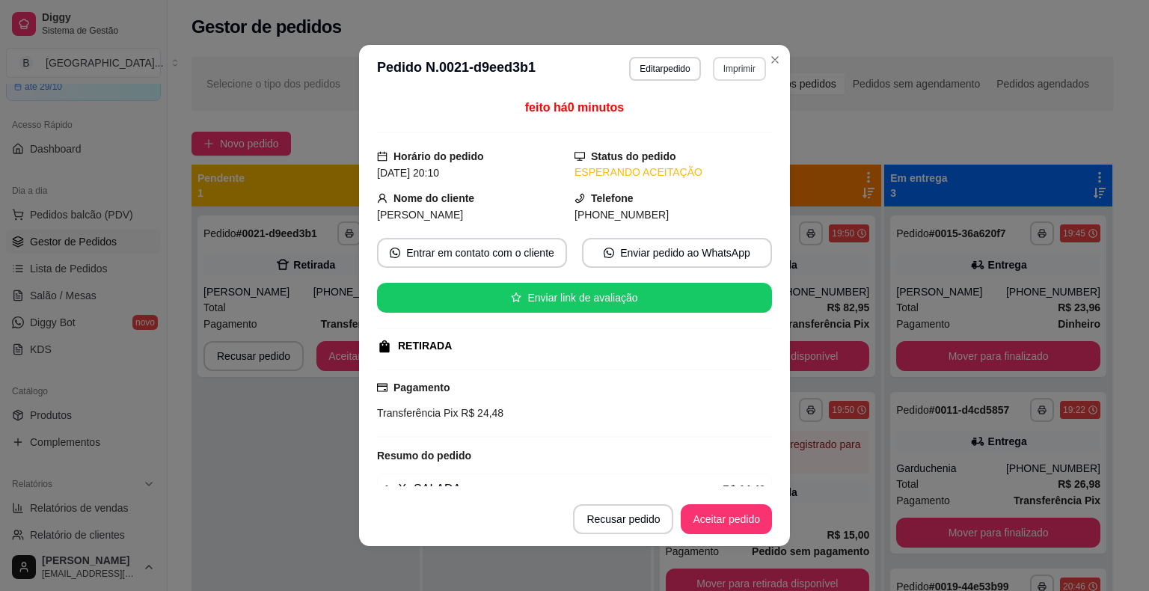
click at [718, 73] on button "Imprimir" at bounding box center [739, 69] width 53 height 24
click at [715, 123] on button "IMPRESSORA" at bounding box center [719, 114] width 87 height 19
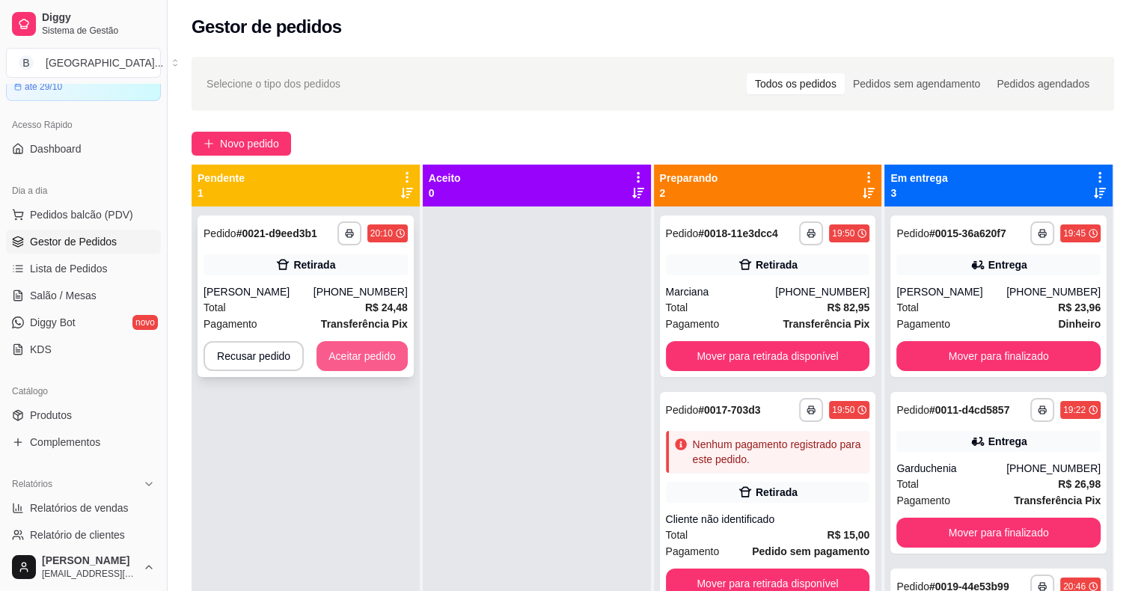
click at [348, 366] on button "Aceitar pedido" at bounding box center [361, 356] width 91 height 30
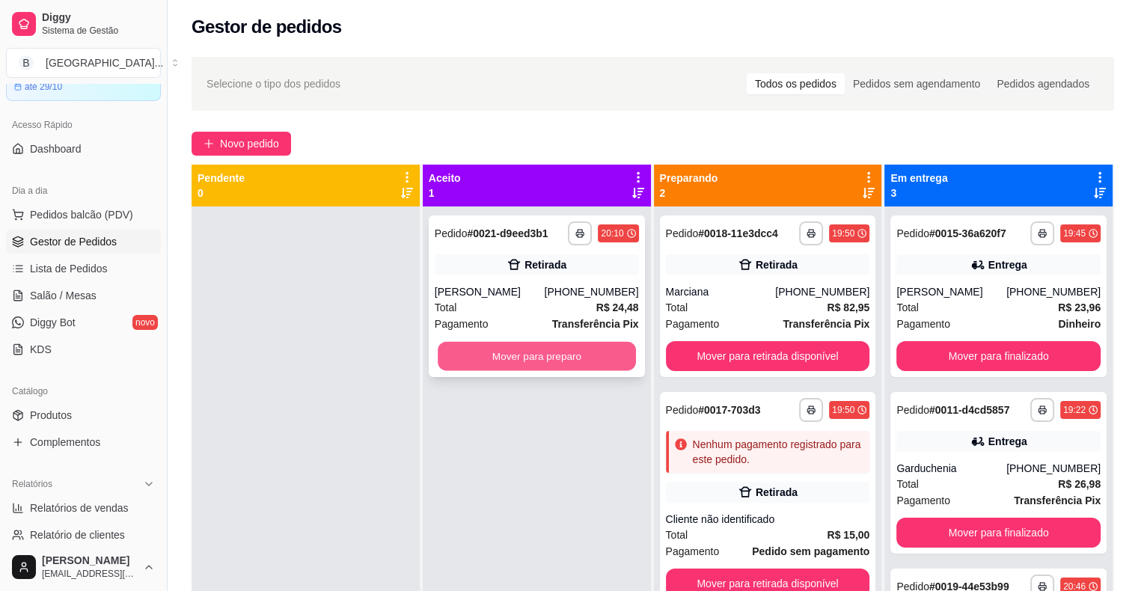
click at [438, 362] on button "Mover para preparo" at bounding box center [537, 356] width 198 height 29
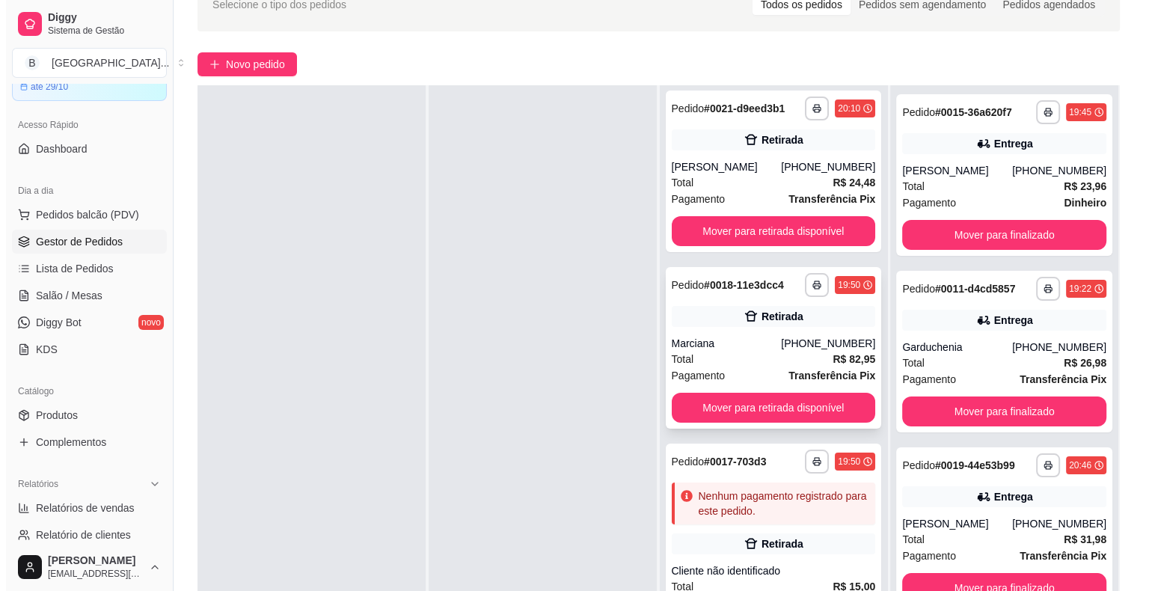
scroll to position [227, 0]
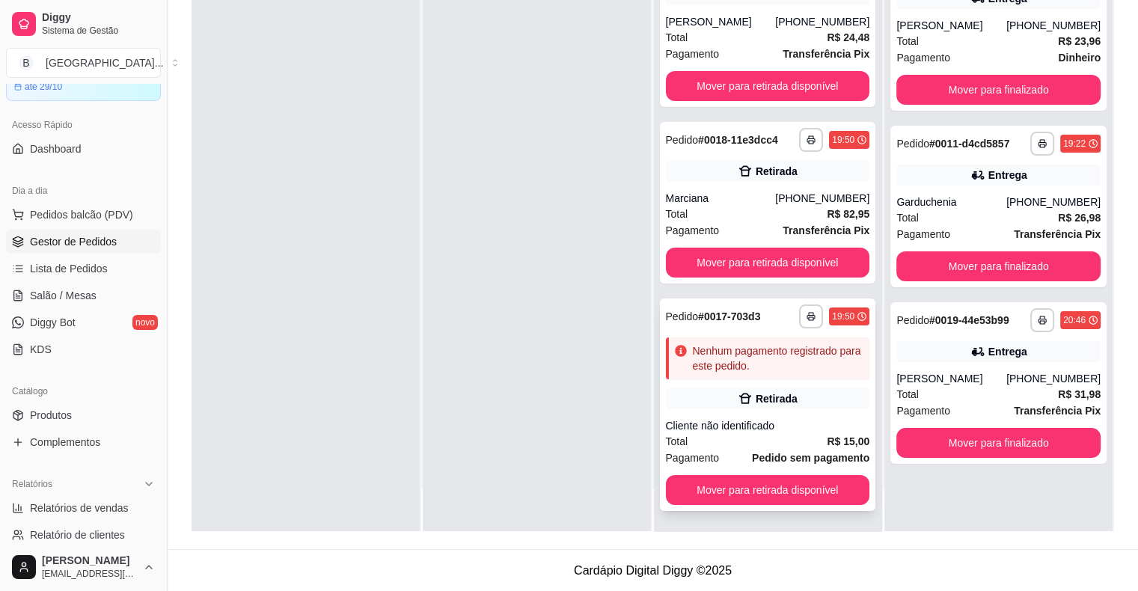
click at [769, 400] on div "Retirada" at bounding box center [777, 398] width 42 height 15
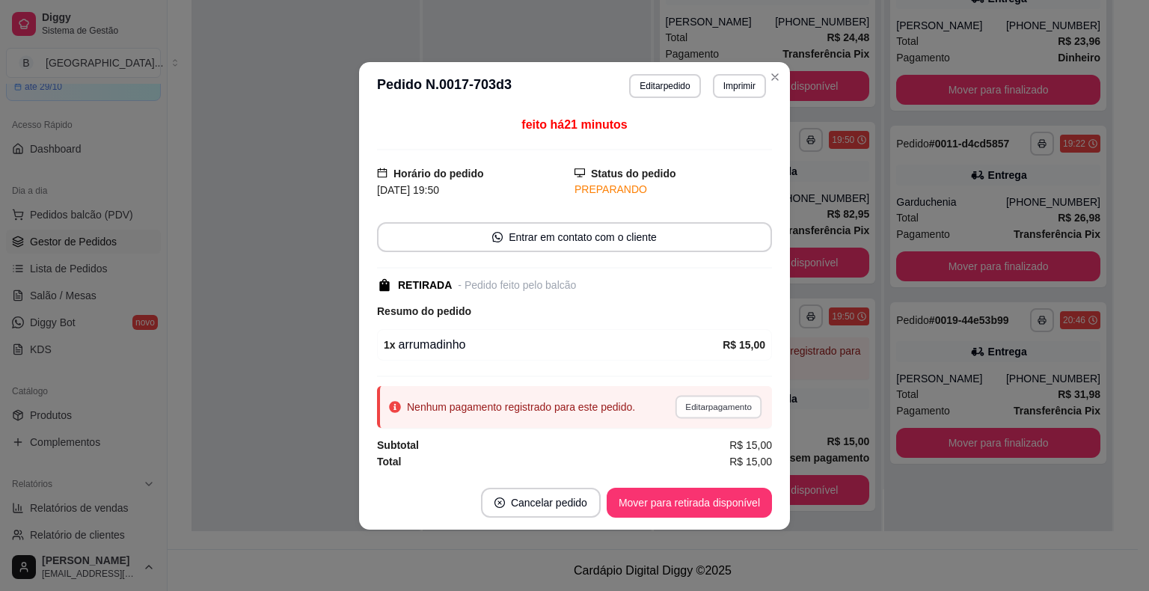
click at [729, 406] on button "Editar pagamento" at bounding box center [718, 406] width 87 height 23
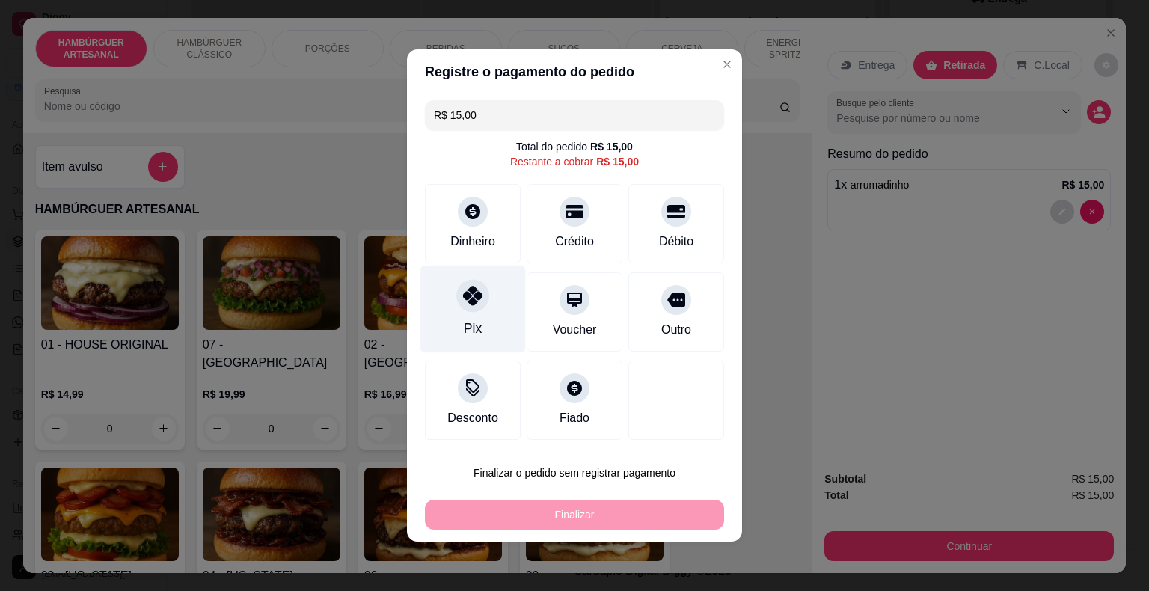
click at [494, 307] on div "Pix" at bounding box center [472, 310] width 105 height 88
type input "R$ 0,00"
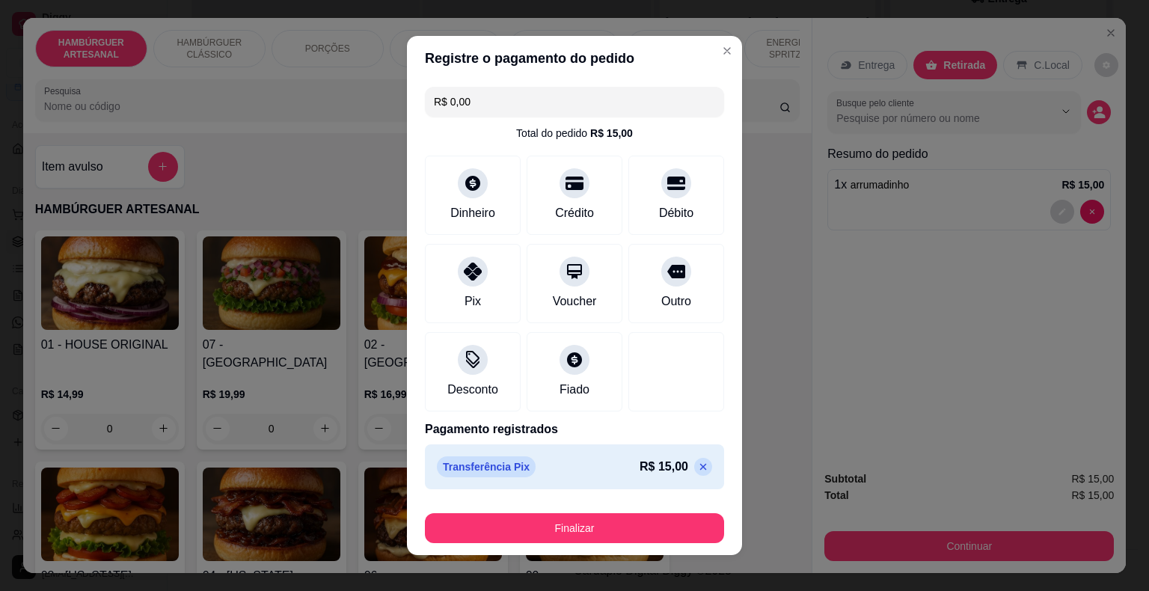
scroll to position [11, 0]
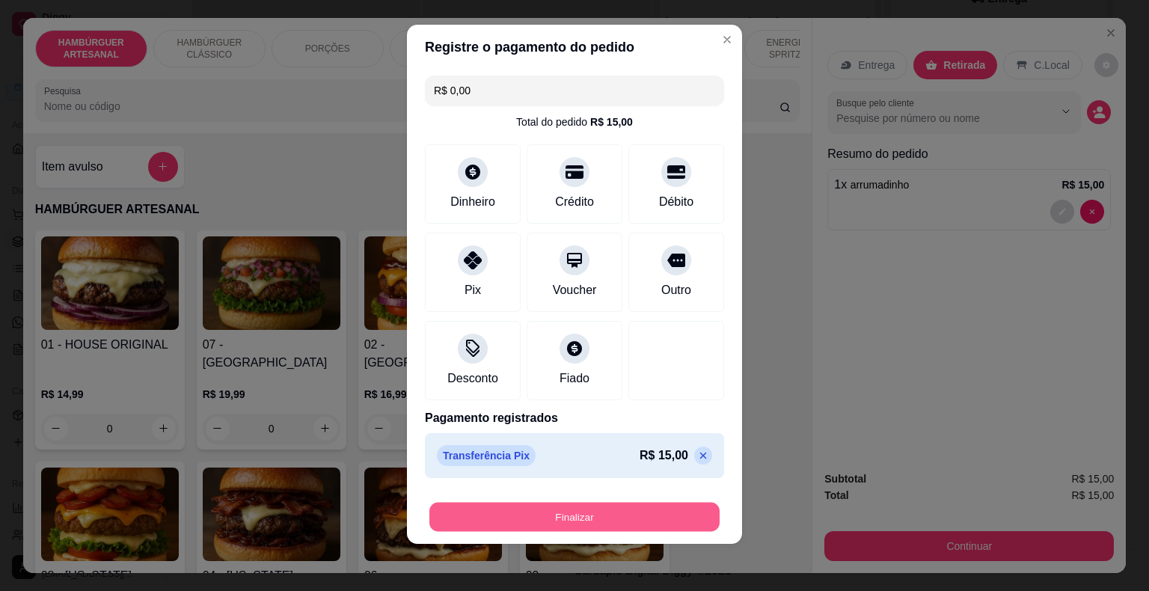
click at [575, 505] on button "Finalizar" at bounding box center [574, 517] width 290 height 29
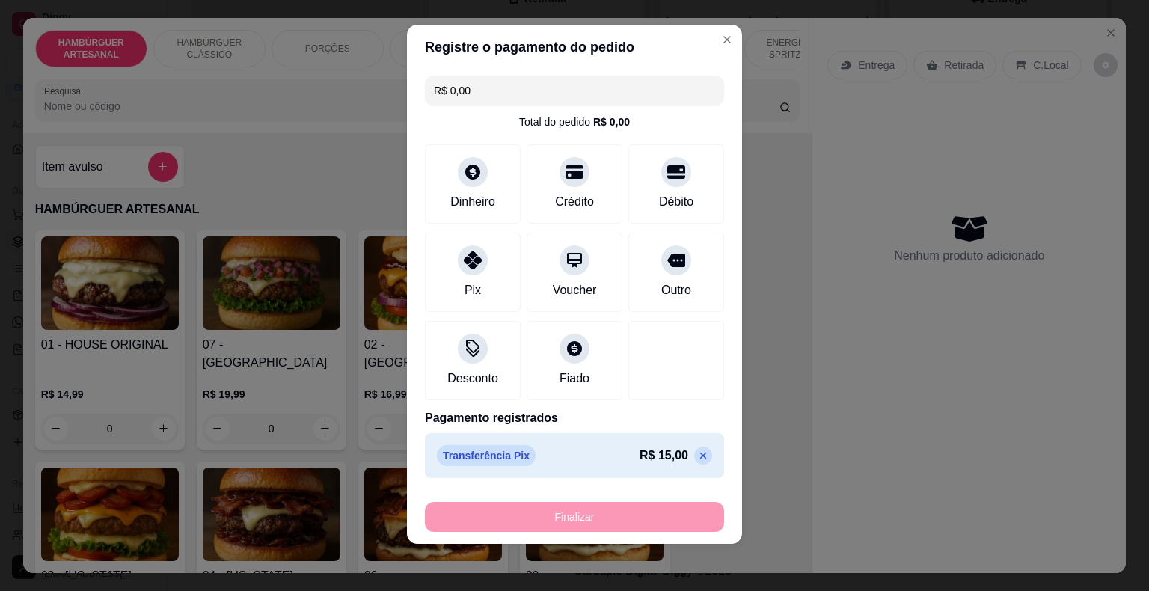
type input "0"
type input "-R$ 15,00"
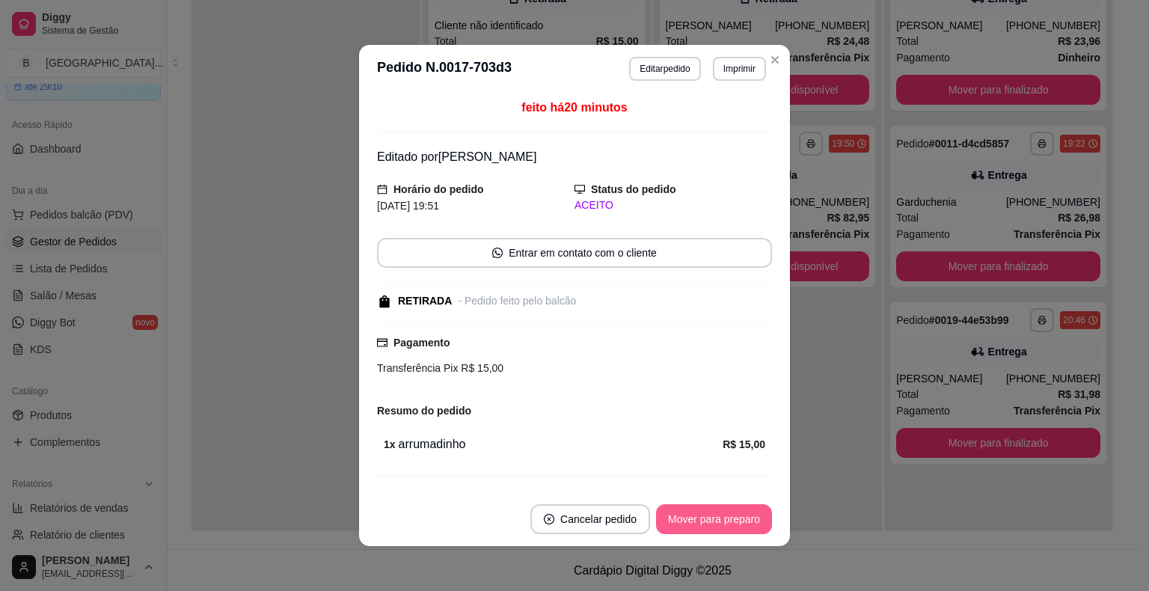
click at [685, 516] on button "Mover para preparo" at bounding box center [714, 519] width 116 height 30
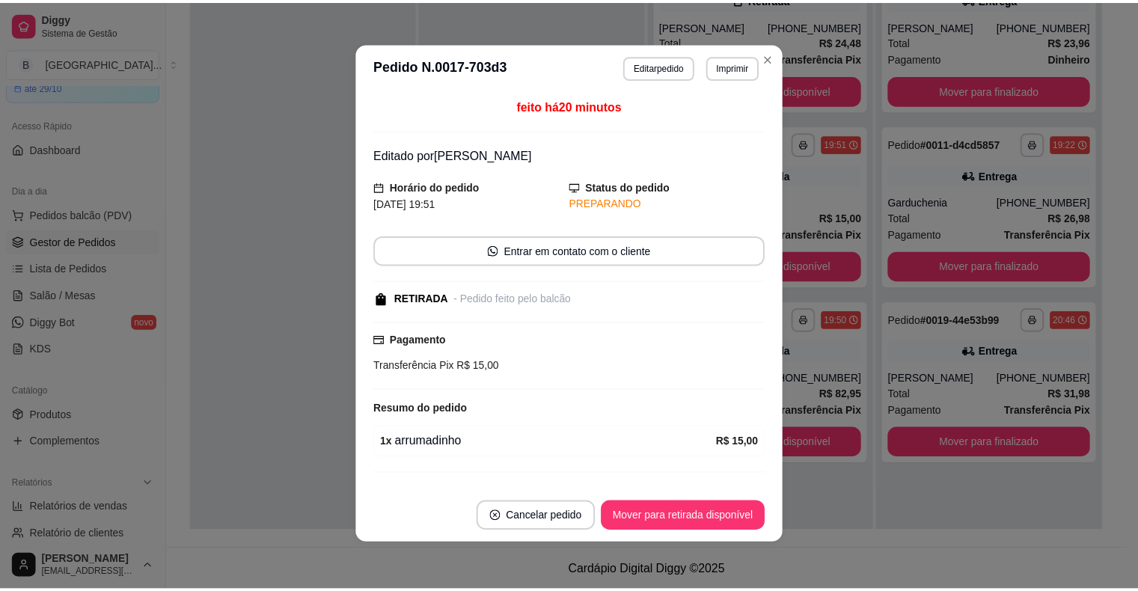
scroll to position [3, 0]
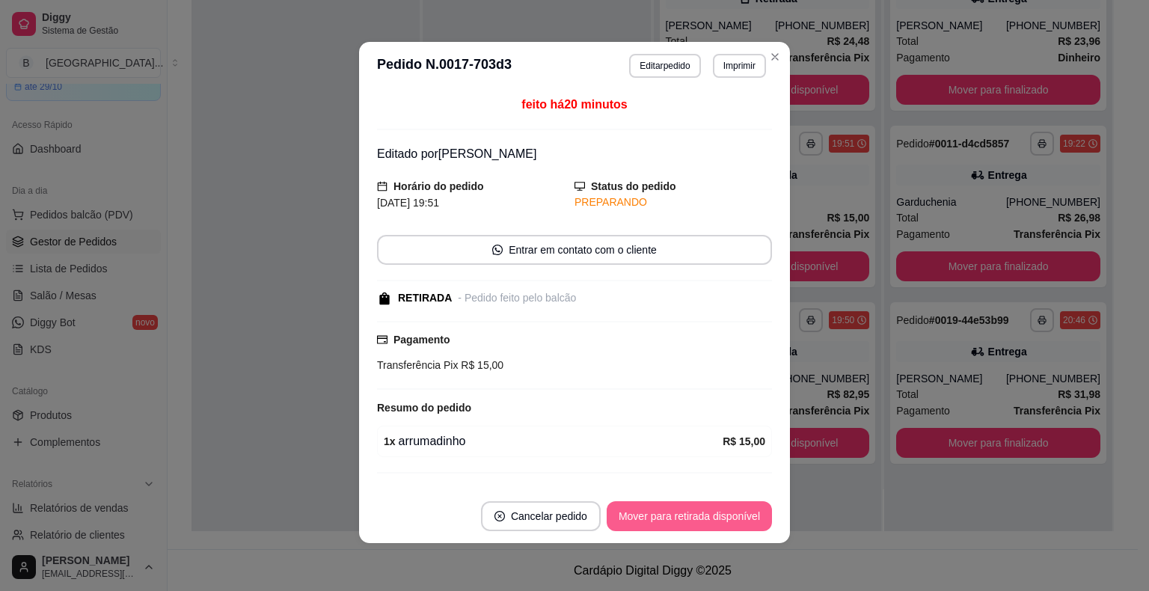
click at [711, 517] on button "Mover para retirada disponível" at bounding box center [689, 516] width 165 height 30
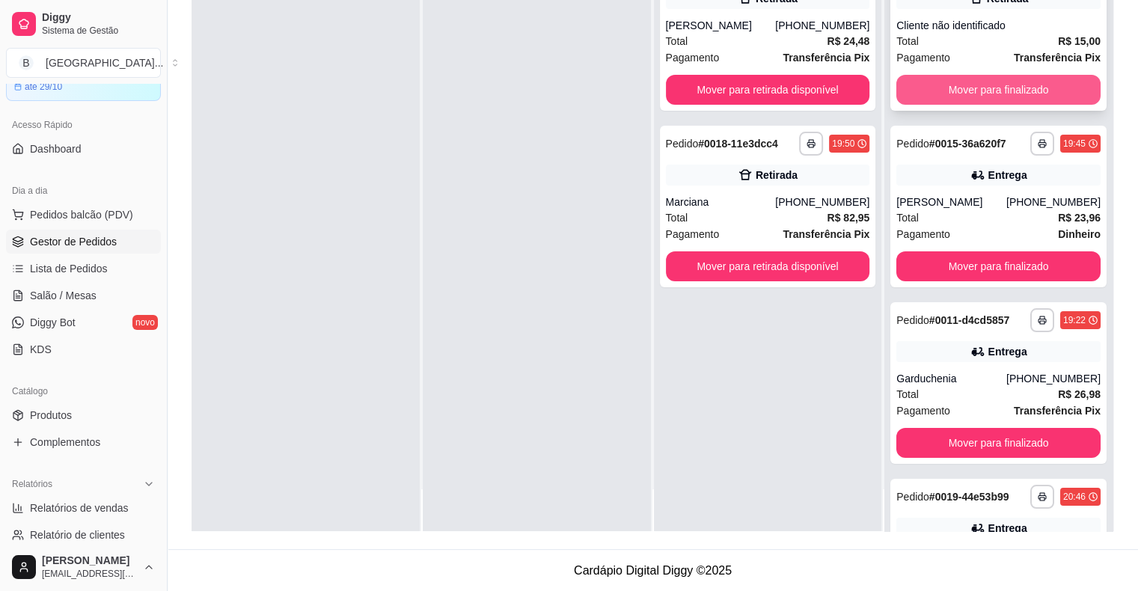
click at [950, 88] on button "Mover para finalizado" at bounding box center [998, 90] width 204 height 30
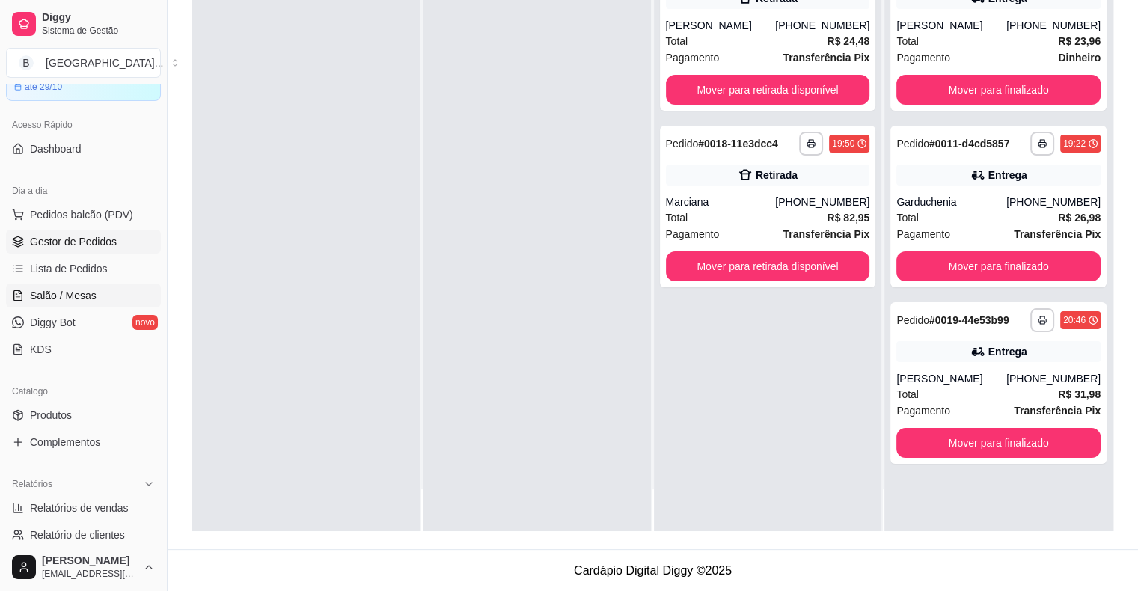
click at [63, 305] on link "Salão / Mesas" at bounding box center [83, 296] width 155 height 24
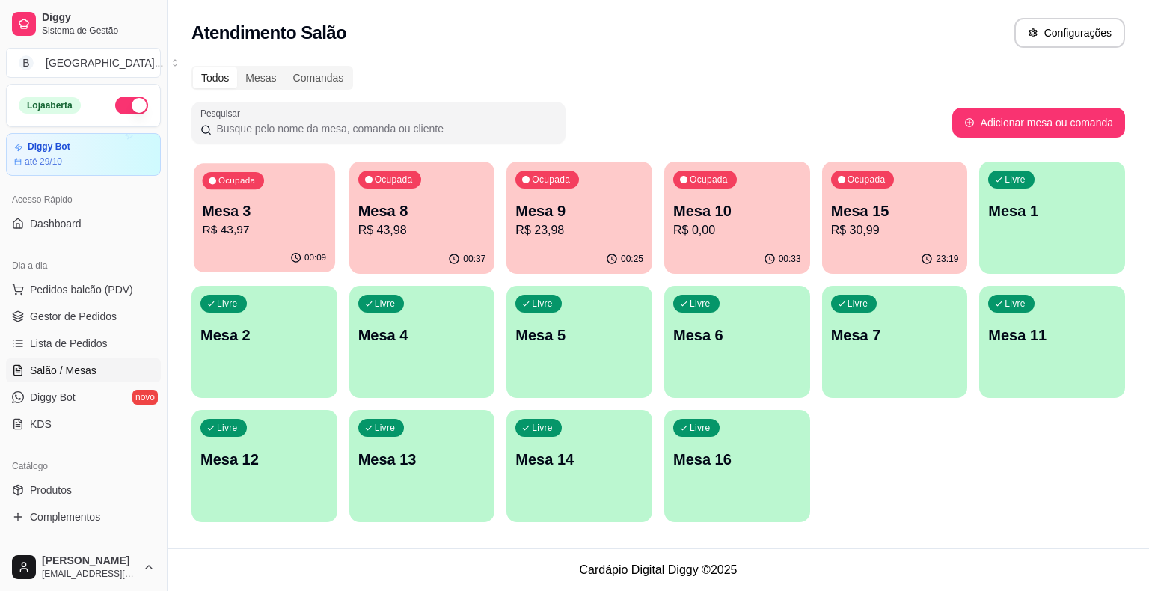
click at [266, 212] on p "Mesa 3" at bounding box center [265, 211] width 124 height 20
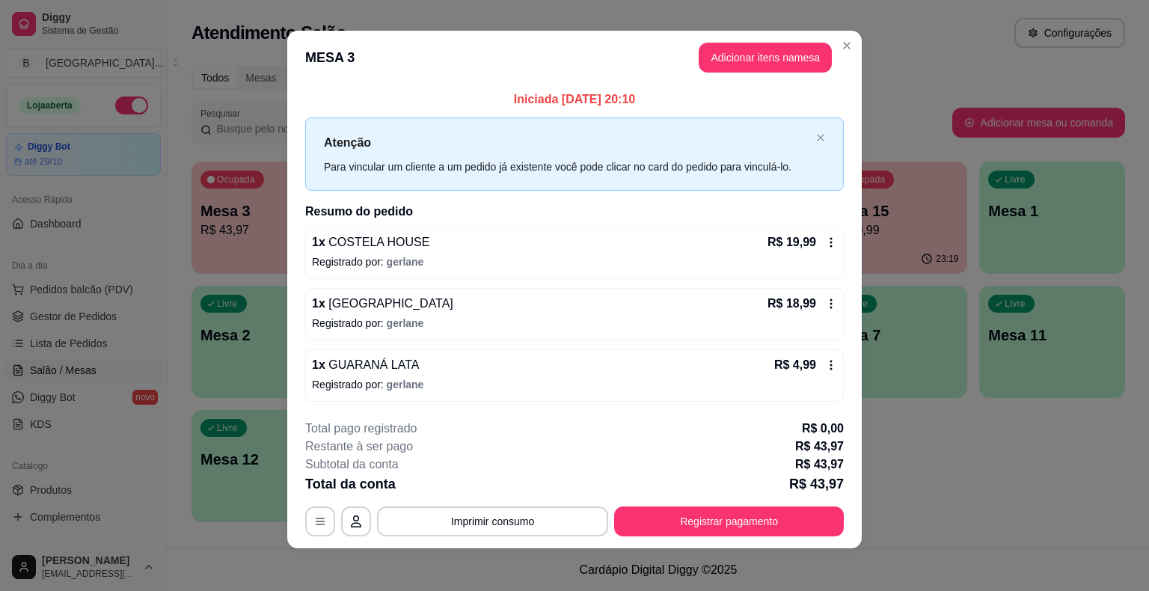
scroll to position [10, 0]
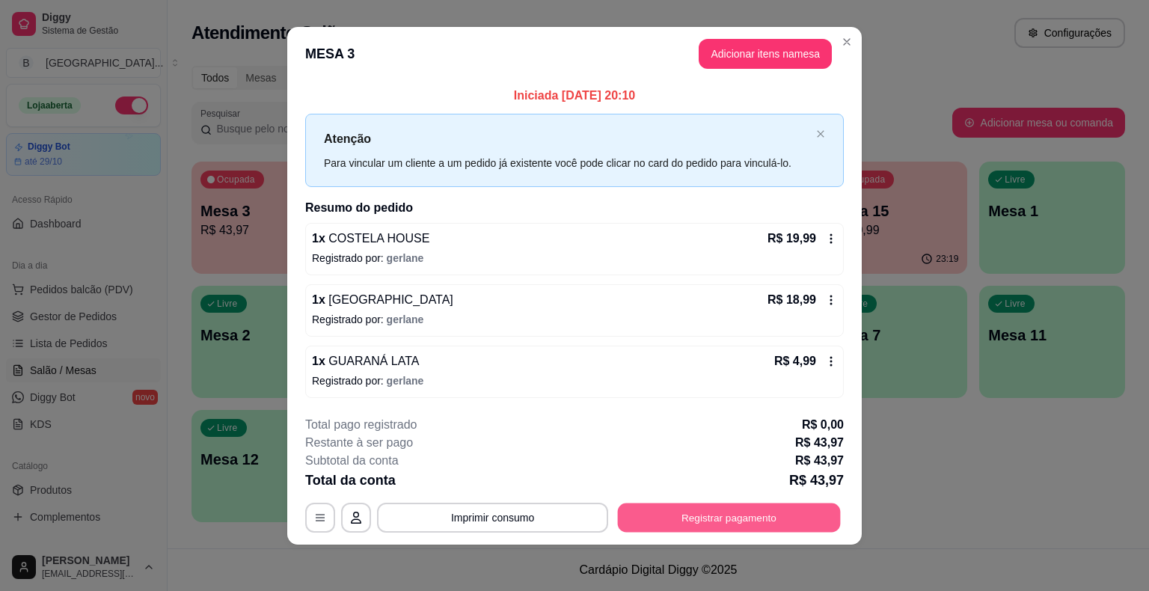
click at [649, 503] on button "Registrar pagamento" at bounding box center [729, 517] width 223 height 29
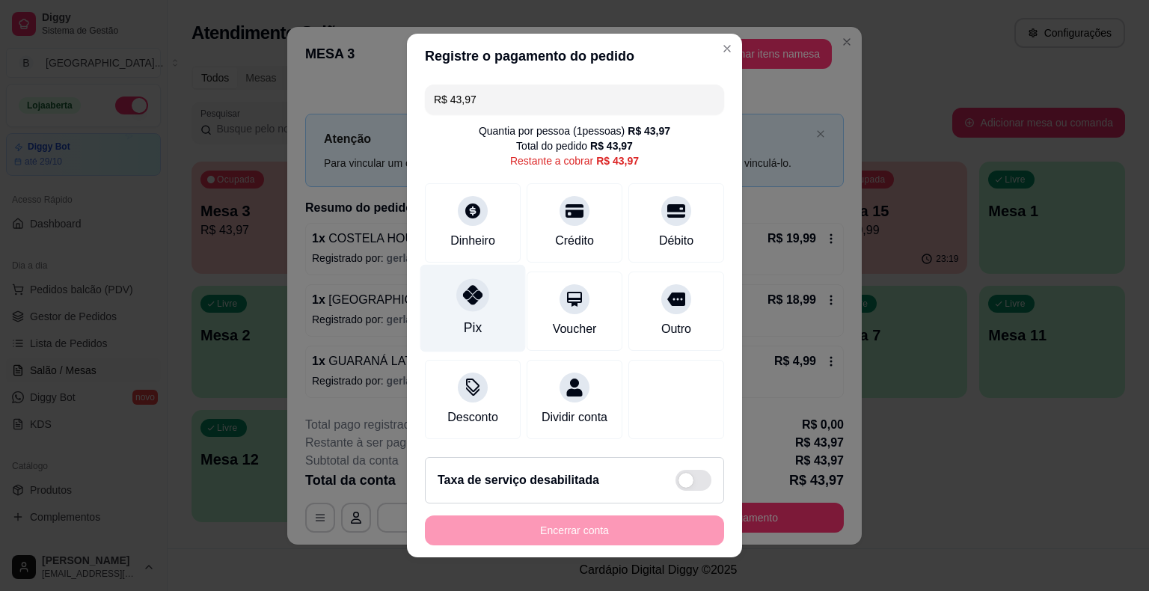
click at [464, 323] on div "Pix" at bounding box center [473, 327] width 18 height 19
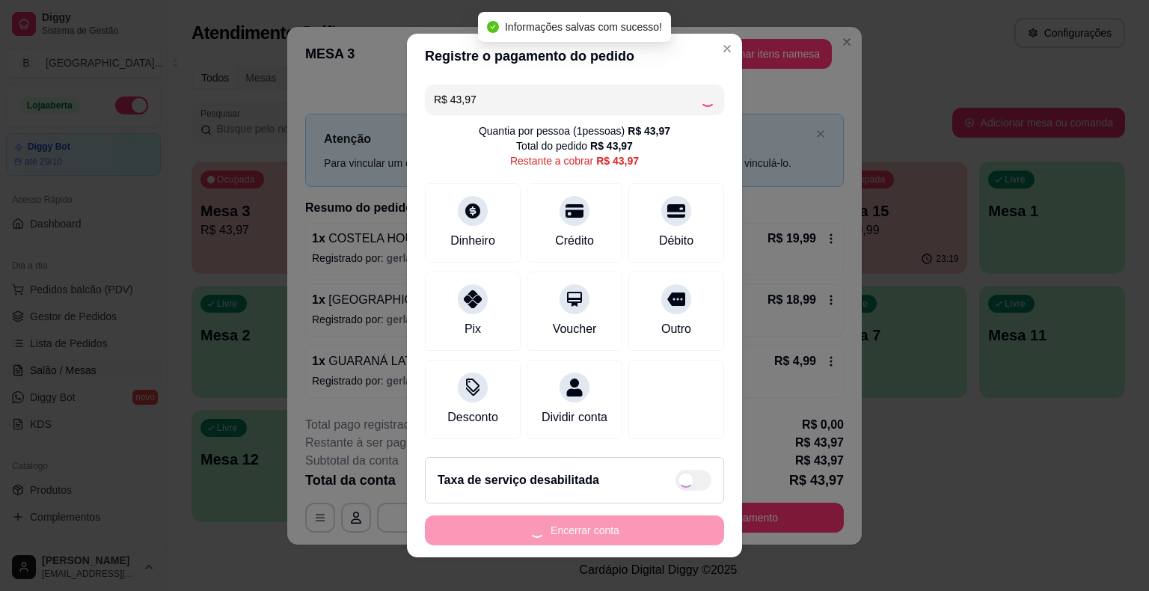
type input "R$ 0,00"
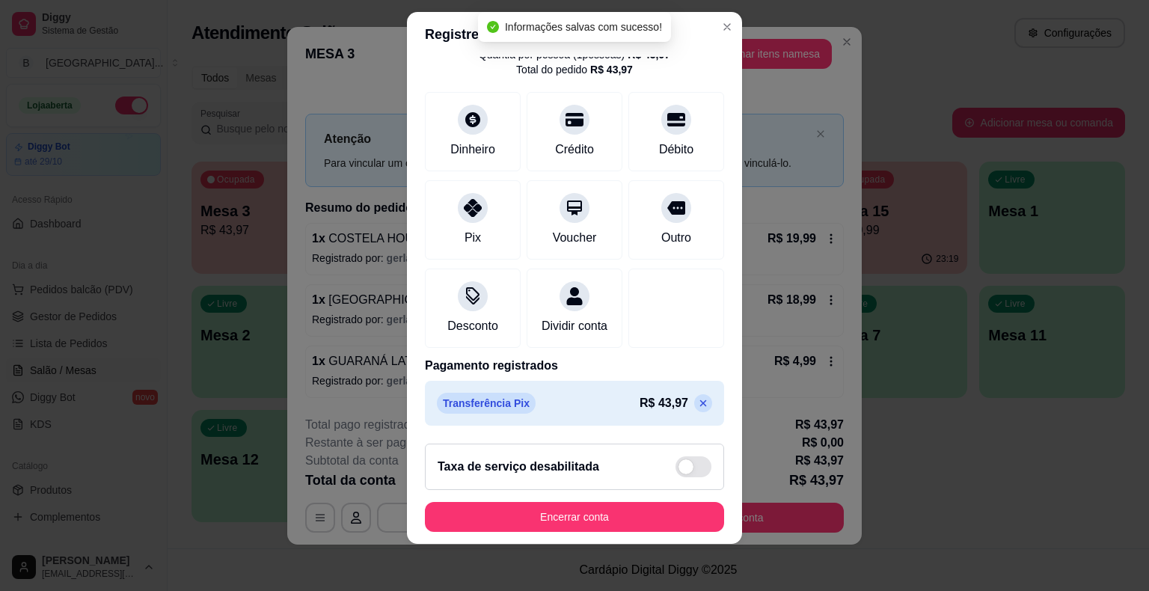
scroll to position [70, 0]
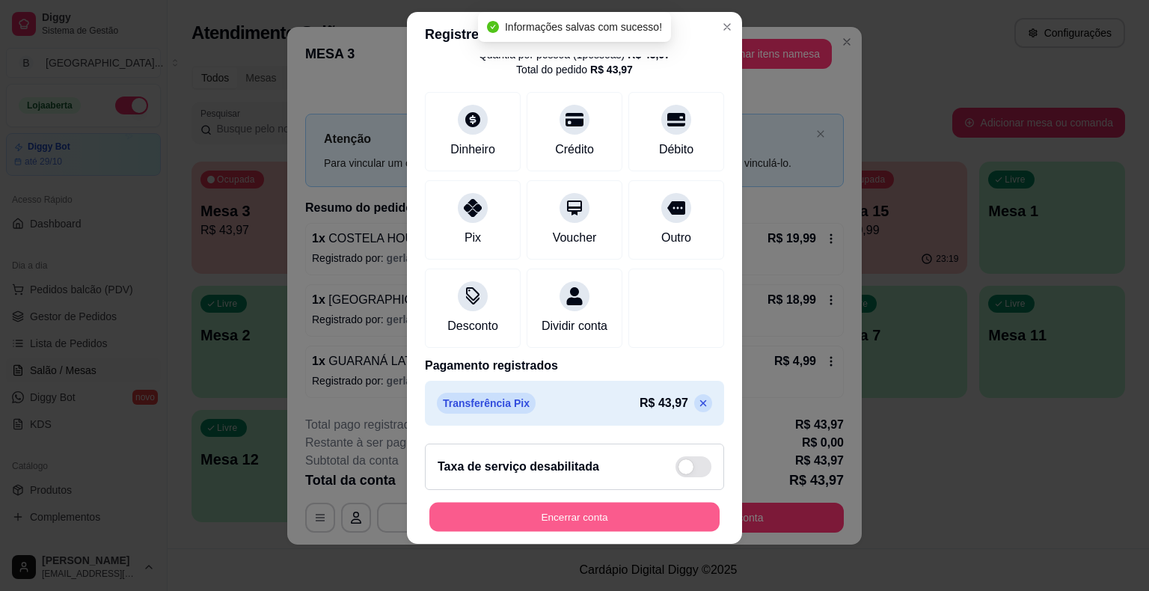
click at [530, 506] on button "Encerrar conta" at bounding box center [574, 516] width 290 height 29
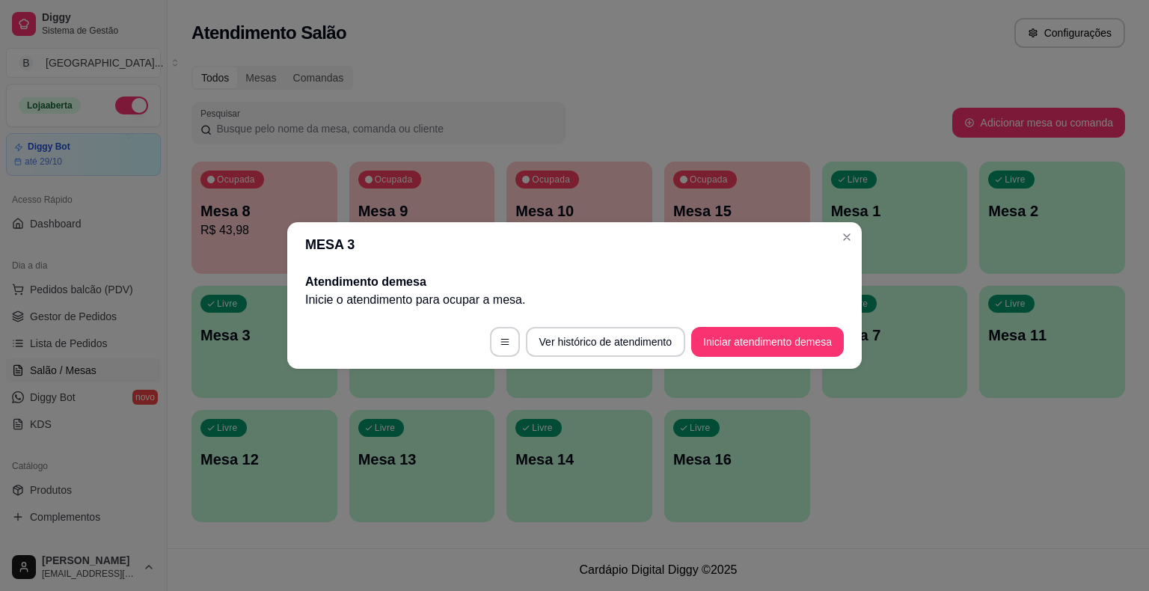
scroll to position [0, 0]
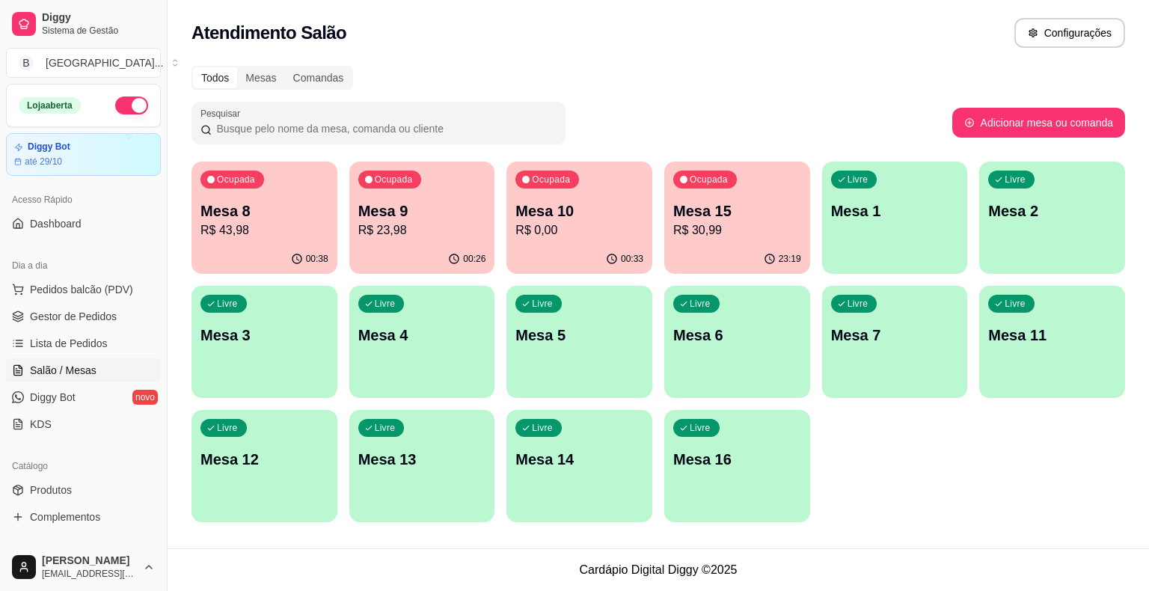
click at [410, 214] on p "Mesa 9" at bounding box center [422, 211] width 128 height 21
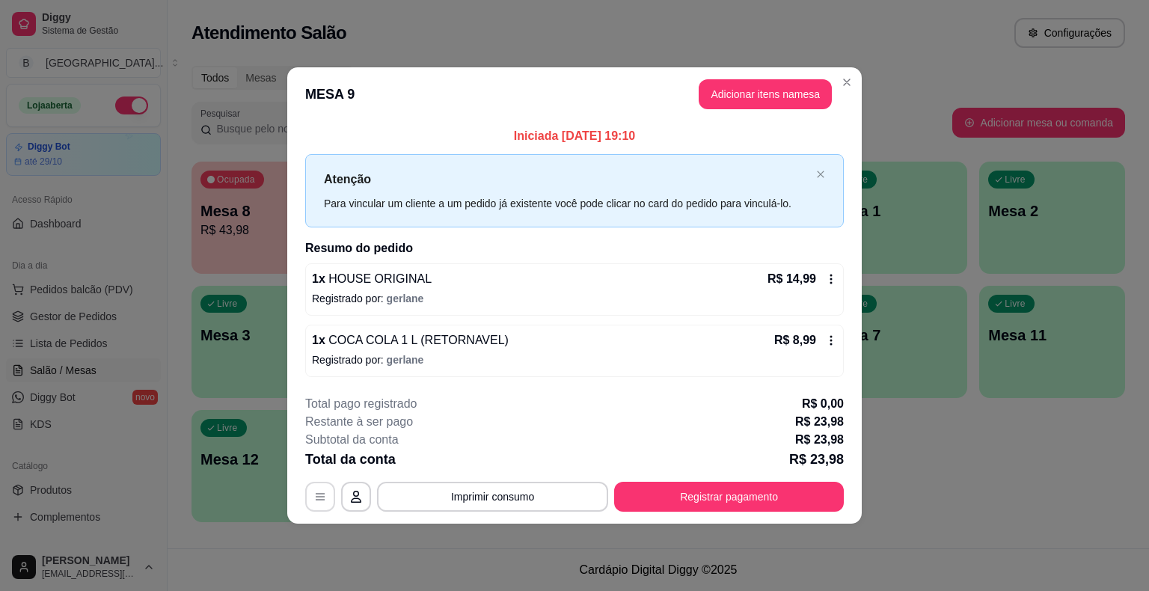
click at [329, 492] on button "button" at bounding box center [320, 497] width 30 height 30
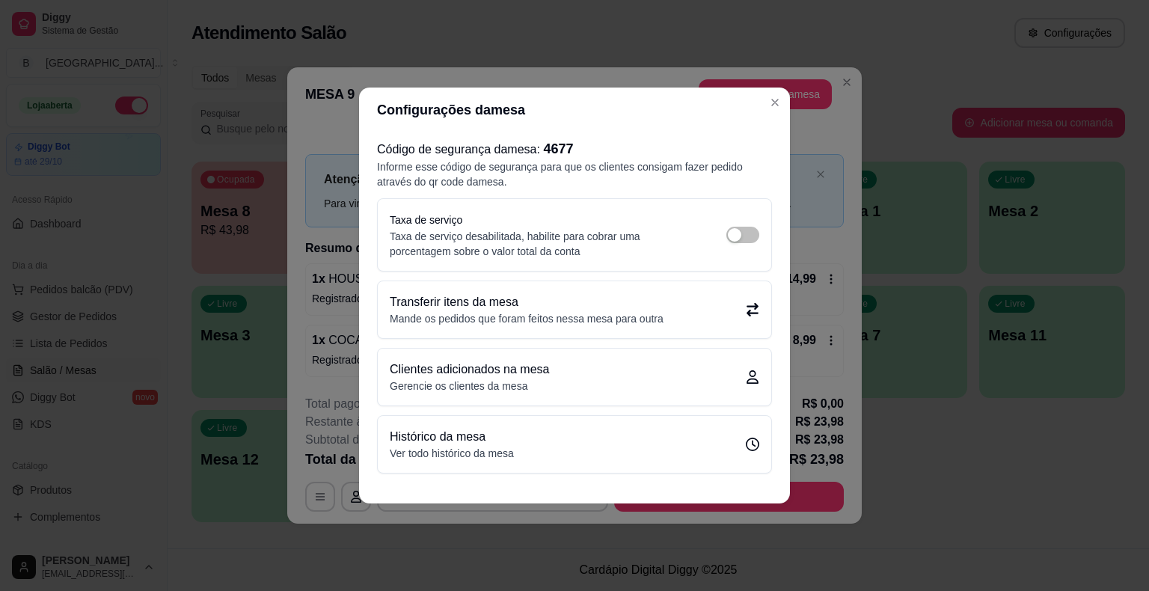
click at [581, 310] on p "Transferir itens da mesa" at bounding box center [527, 302] width 274 height 18
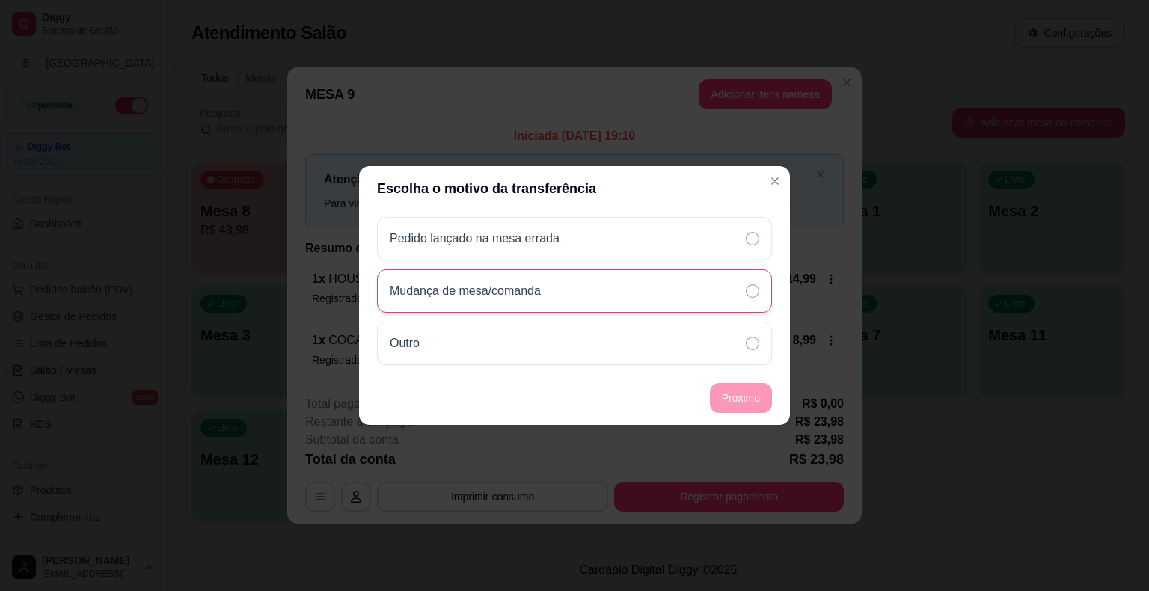
click at [622, 289] on div "Mudança de mesa/comanda" at bounding box center [574, 290] width 395 height 43
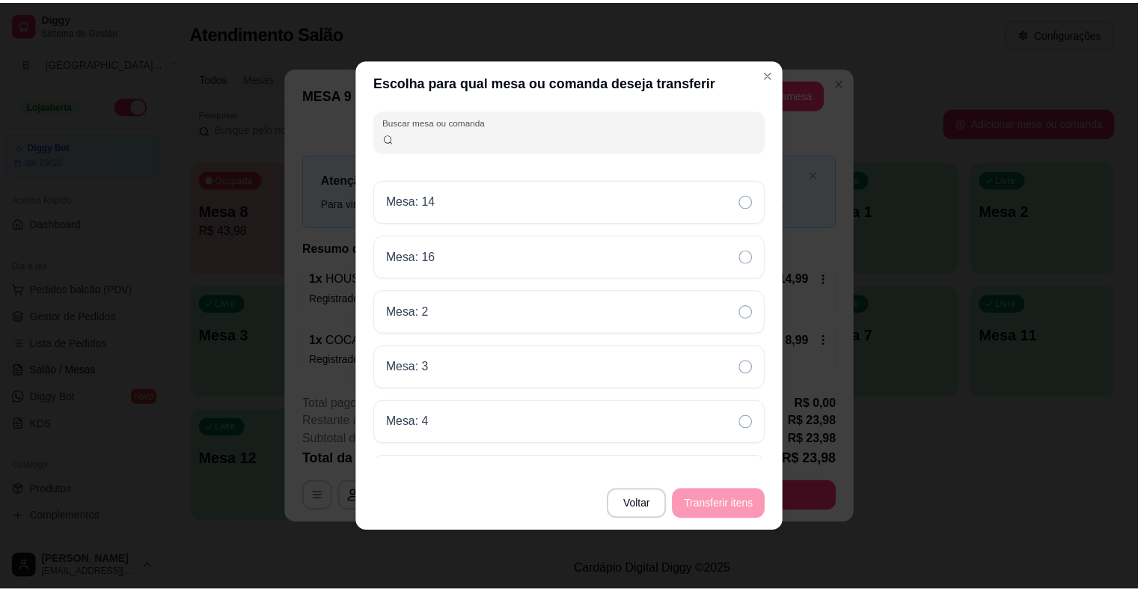
scroll to position [212, 0]
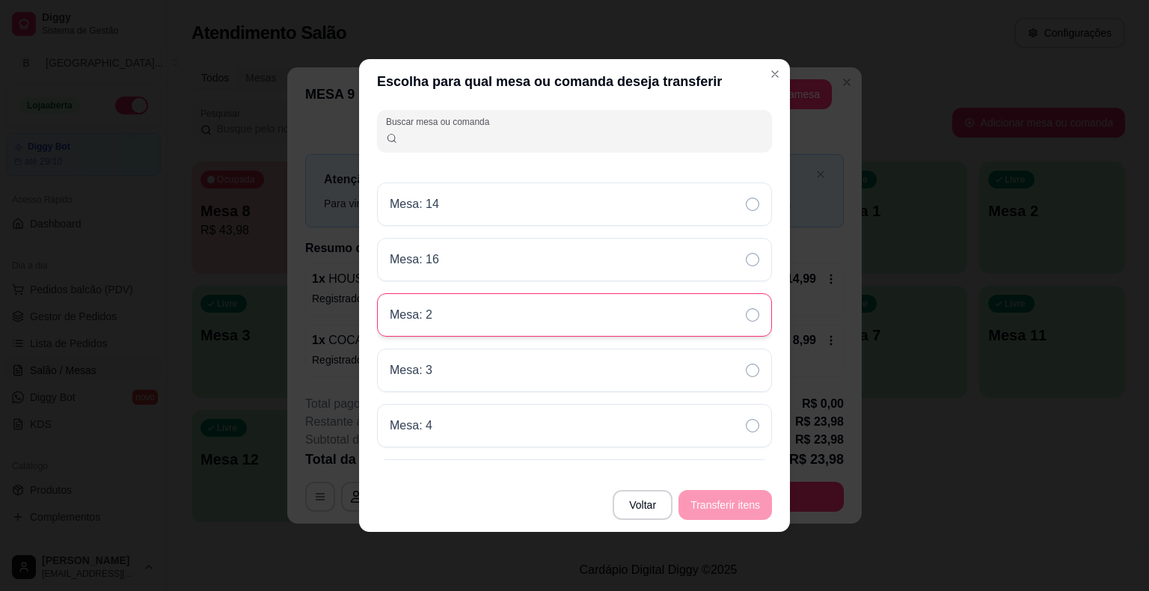
click at [539, 327] on div "Mesa: 2" at bounding box center [574, 314] width 395 height 43
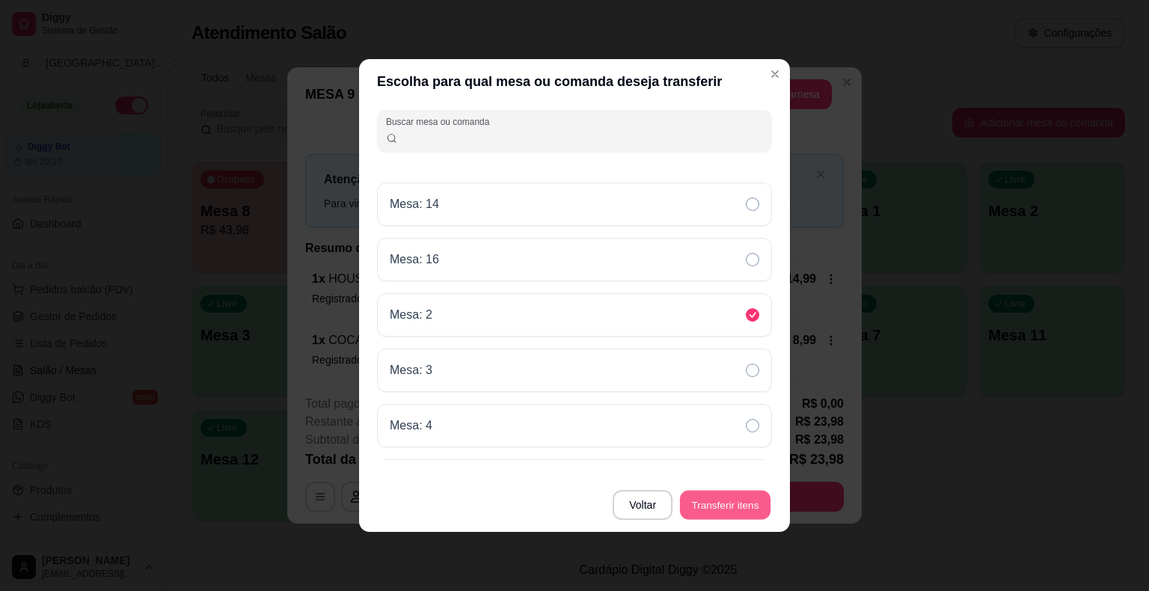
click at [719, 509] on button "Transferir itens" at bounding box center [725, 505] width 91 height 29
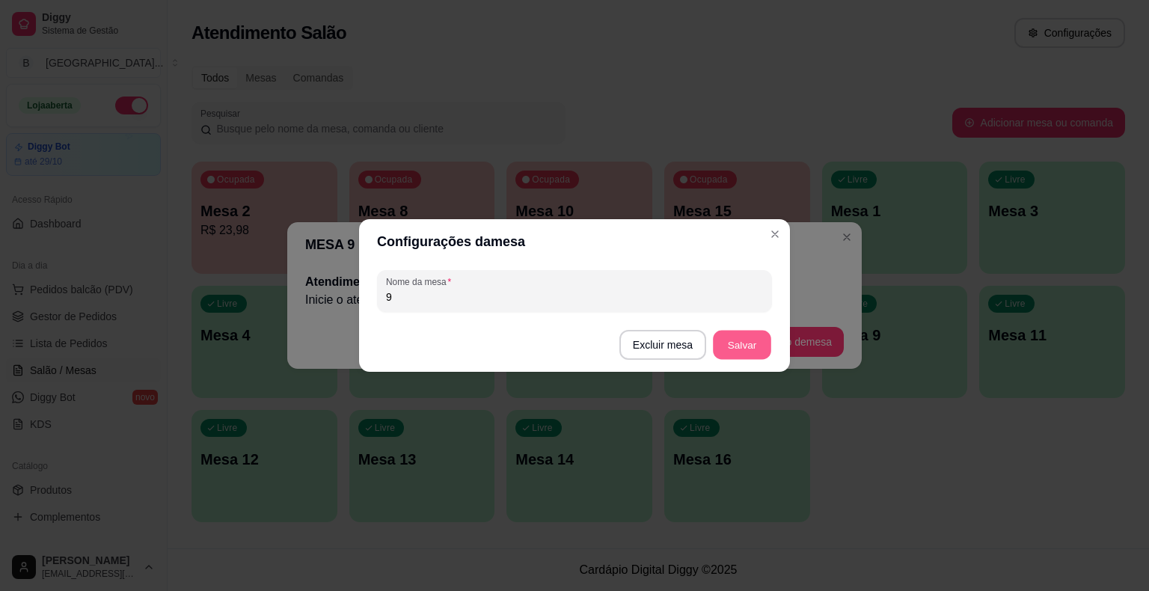
click at [749, 352] on button "Salvar" at bounding box center [742, 345] width 58 height 29
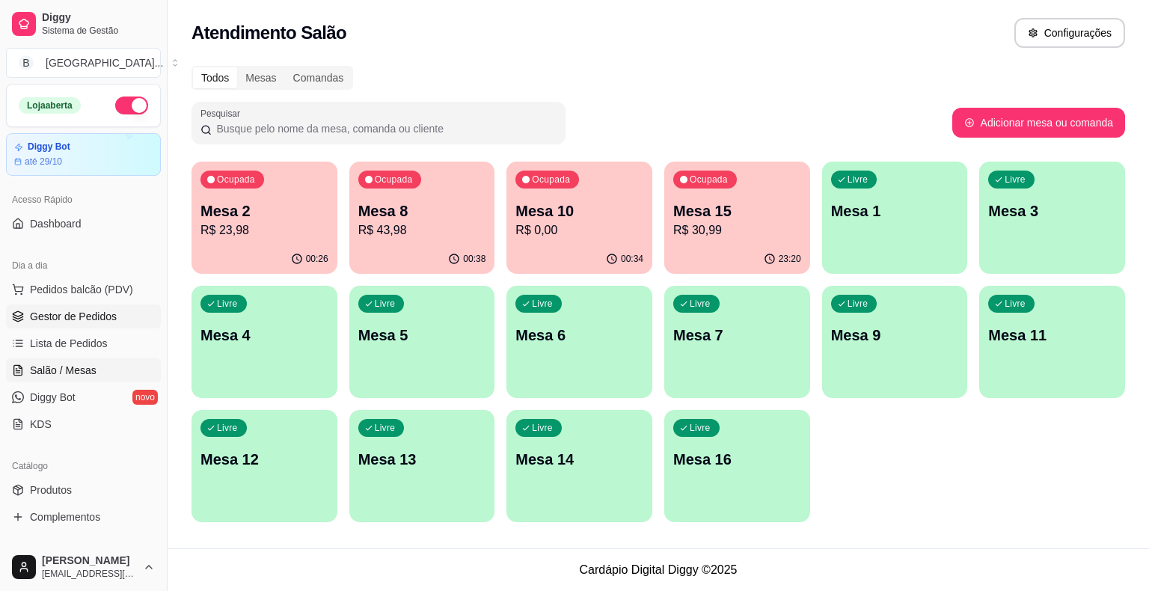
click at [68, 321] on span "Gestor de Pedidos" at bounding box center [73, 316] width 87 height 15
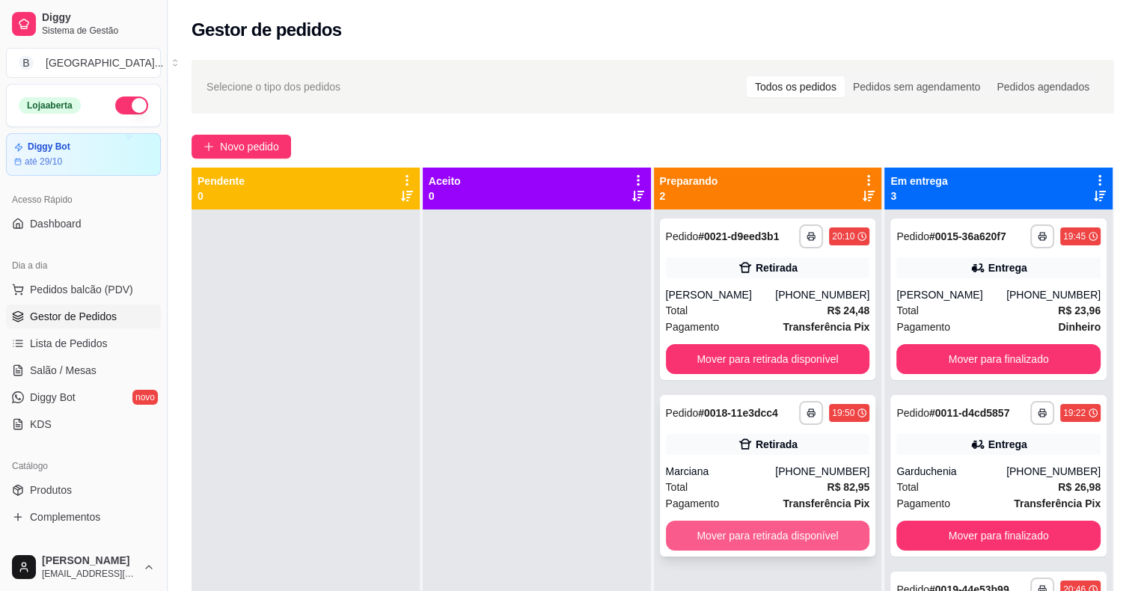
click at [696, 530] on button "Mover para retirada disponível" at bounding box center [768, 536] width 204 height 30
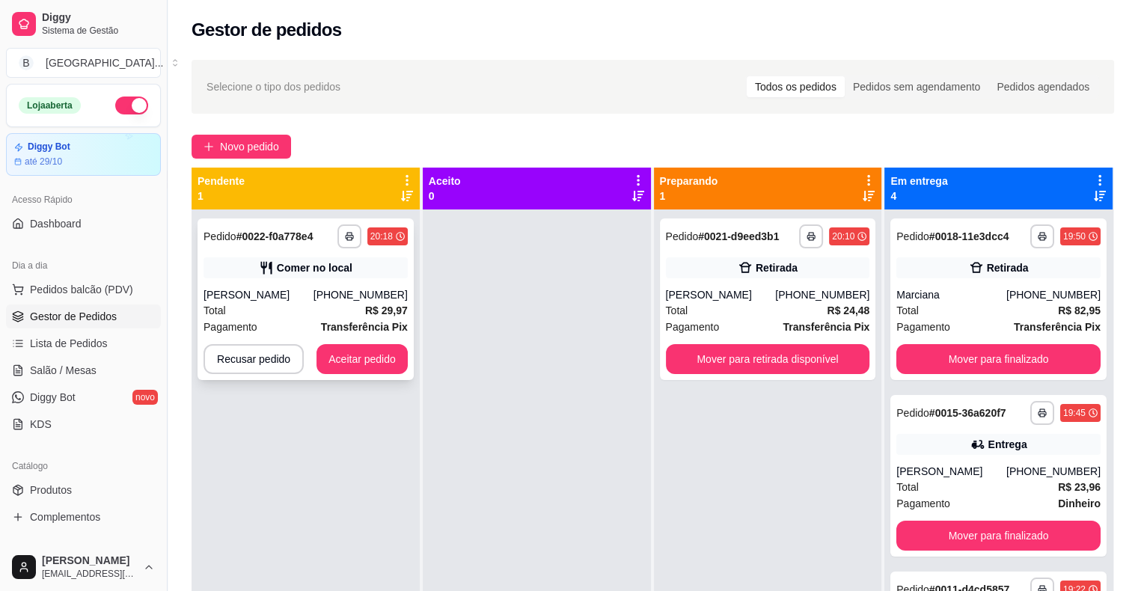
click at [305, 311] on div "Total R$ 29,97" at bounding box center [305, 310] width 204 height 16
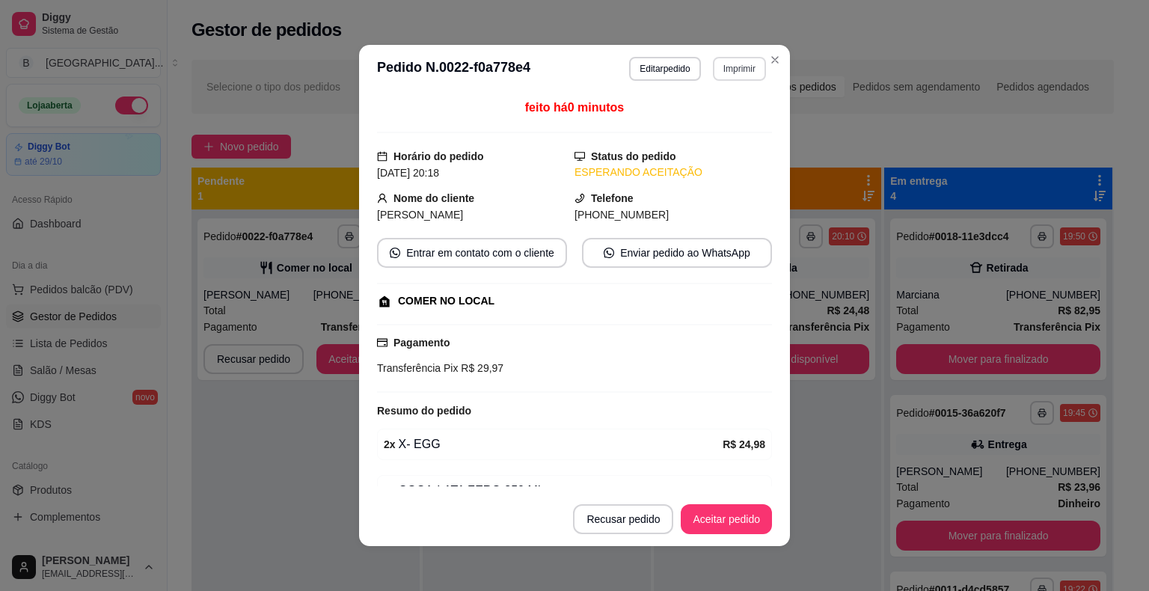
click at [723, 61] on button "Imprimir" at bounding box center [739, 69] width 53 height 24
click at [706, 110] on button "IMPRESSORA" at bounding box center [707, 121] width 108 height 24
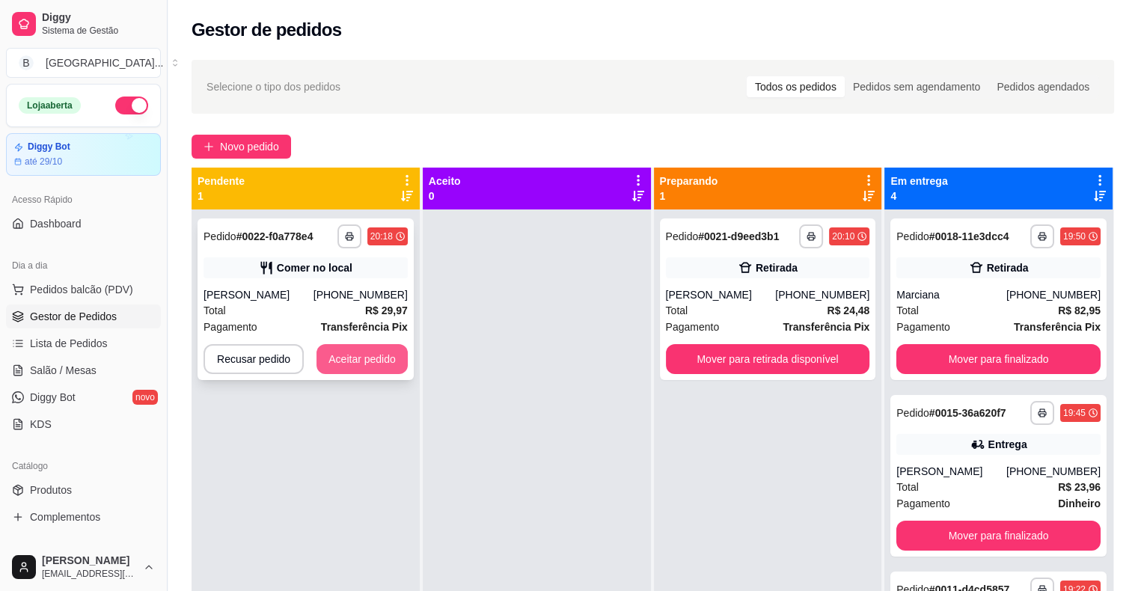
click at [393, 358] on button "Aceitar pedido" at bounding box center [361, 359] width 91 height 30
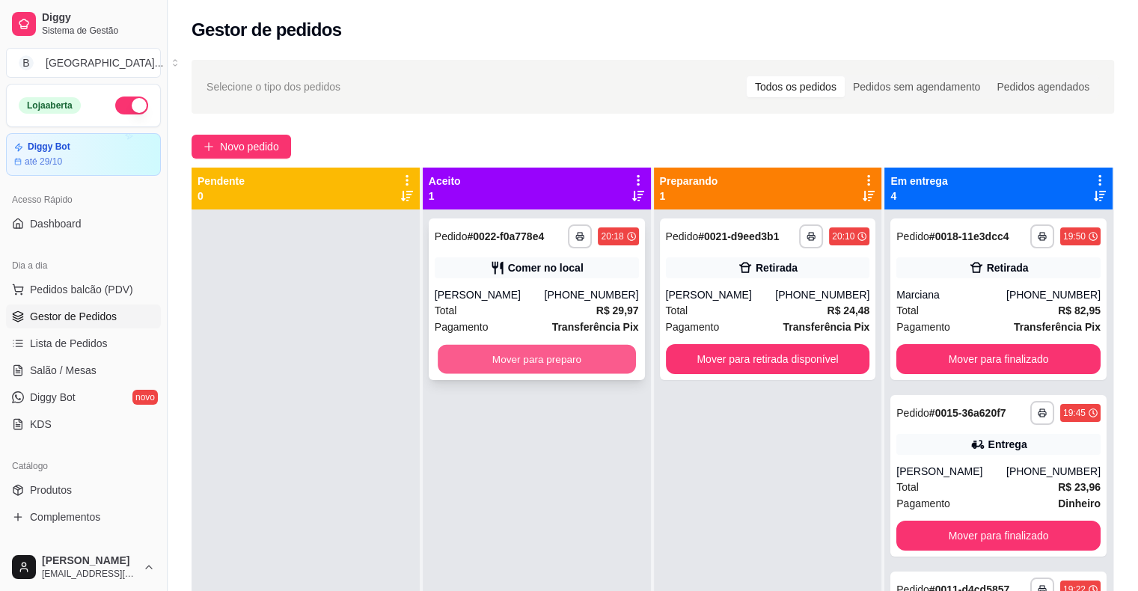
click at [472, 367] on button "Mover para preparo" at bounding box center [537, 359] width 198 height 29
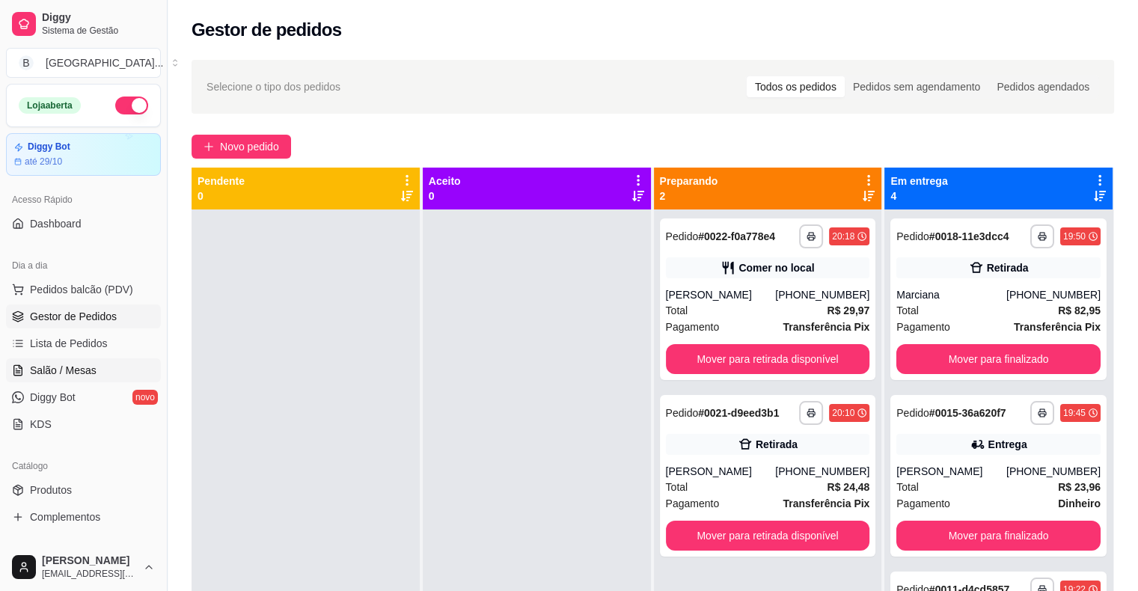
click at [105, 373] on link "Salão / Mesas" at bounding box center [83, 370] width 155 height 24
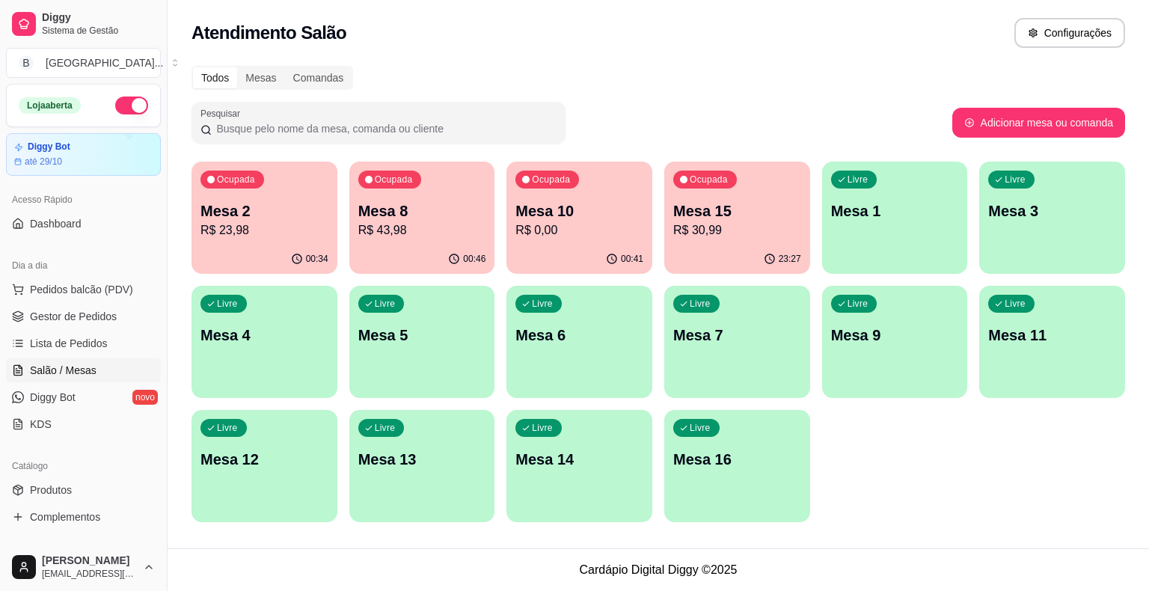
click at [410, 211] on p "Mesa 8" at bounding box center [422, 211] width 128 height 21
click at [123, 322] on link "Gestor de Pedidos" at bounding box center [83, 317] width 155 height 24
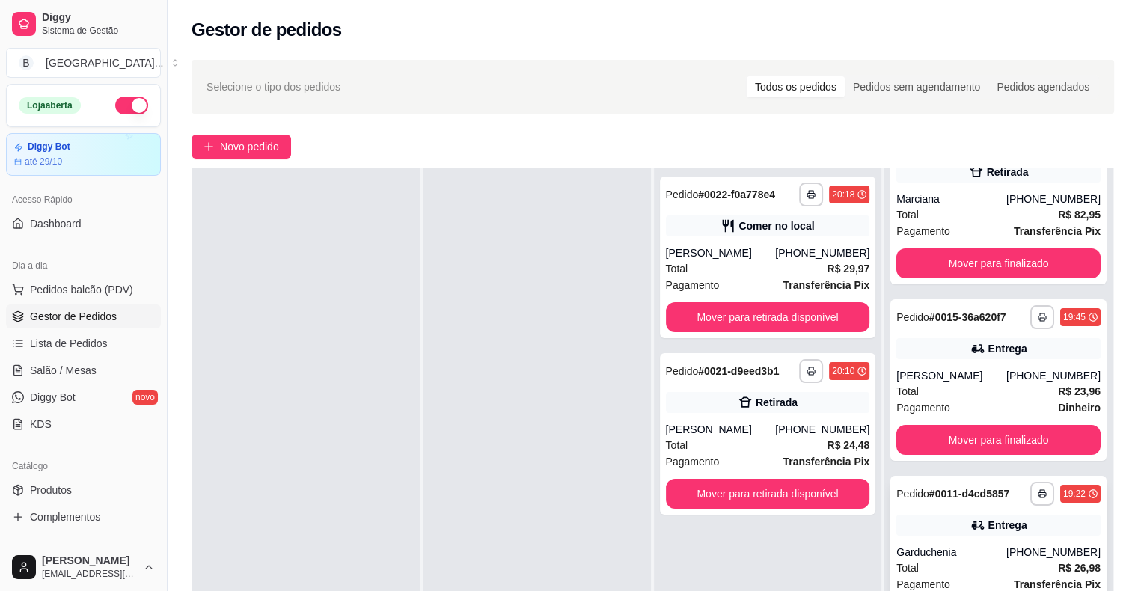
scroll to position [75, 0]
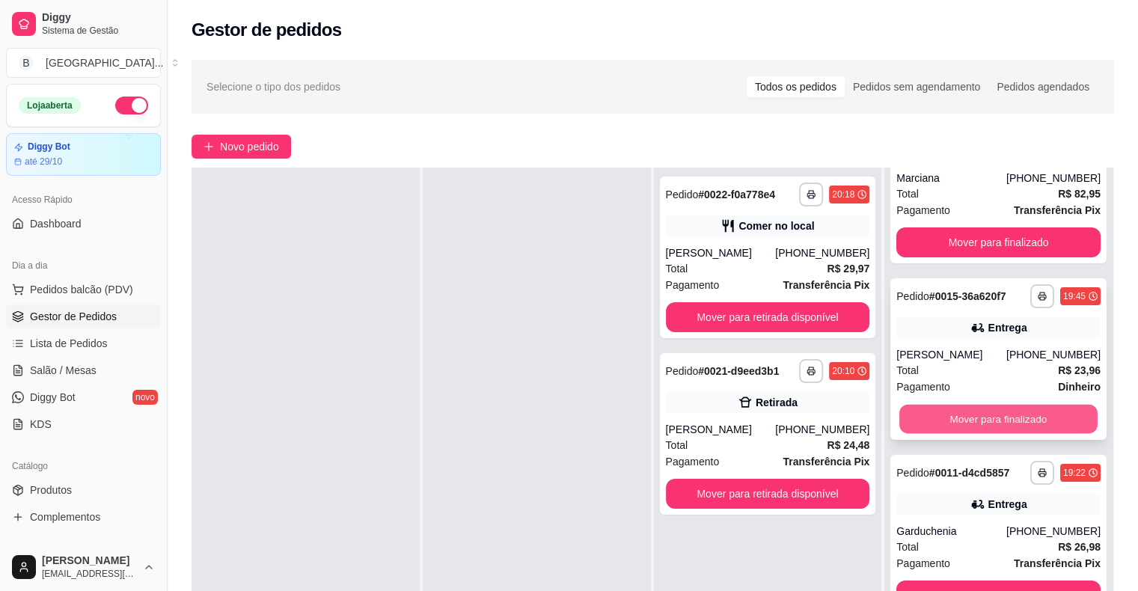
click at [939, 415] on button "Mover para finalizado" at bounding box center [998, 419] width 198 height 29
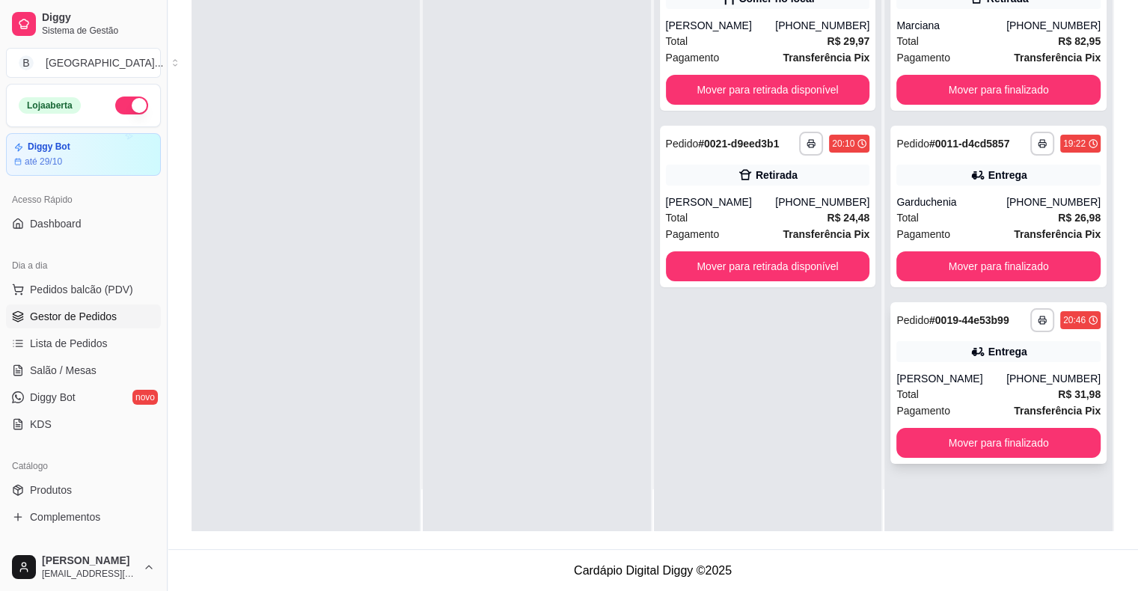
scroll to position [0, 0]
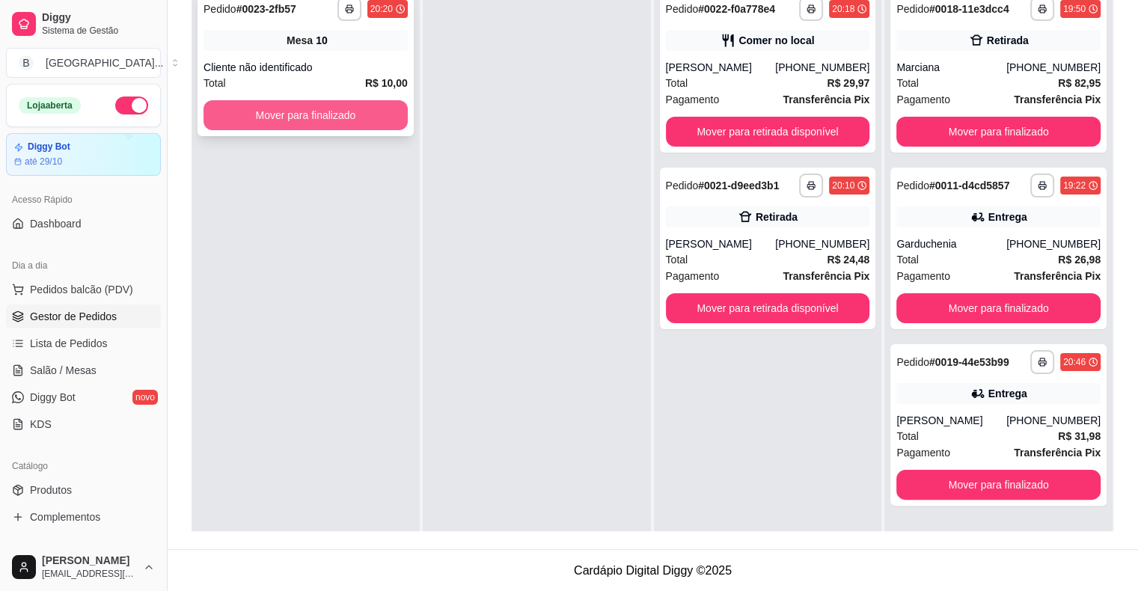
click at [354, 106] on button "Mover para finalizado" at bounding box center [305, 115] width 204 height 30
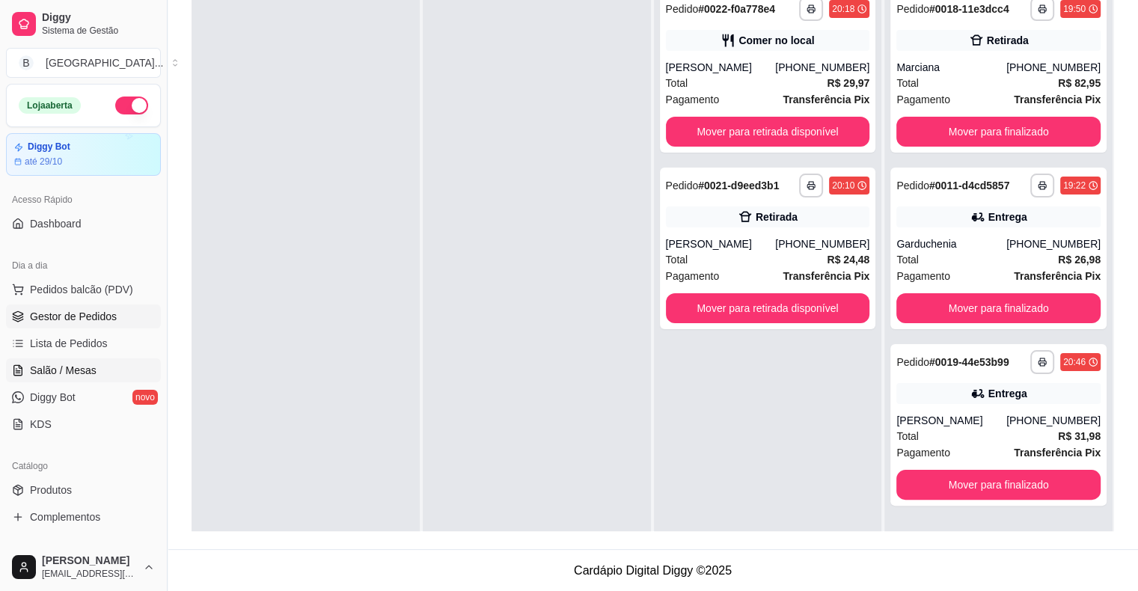
click at [97, 360] on link "Salão / Mesas" at bounding box center [83, 370] width 155 height 24
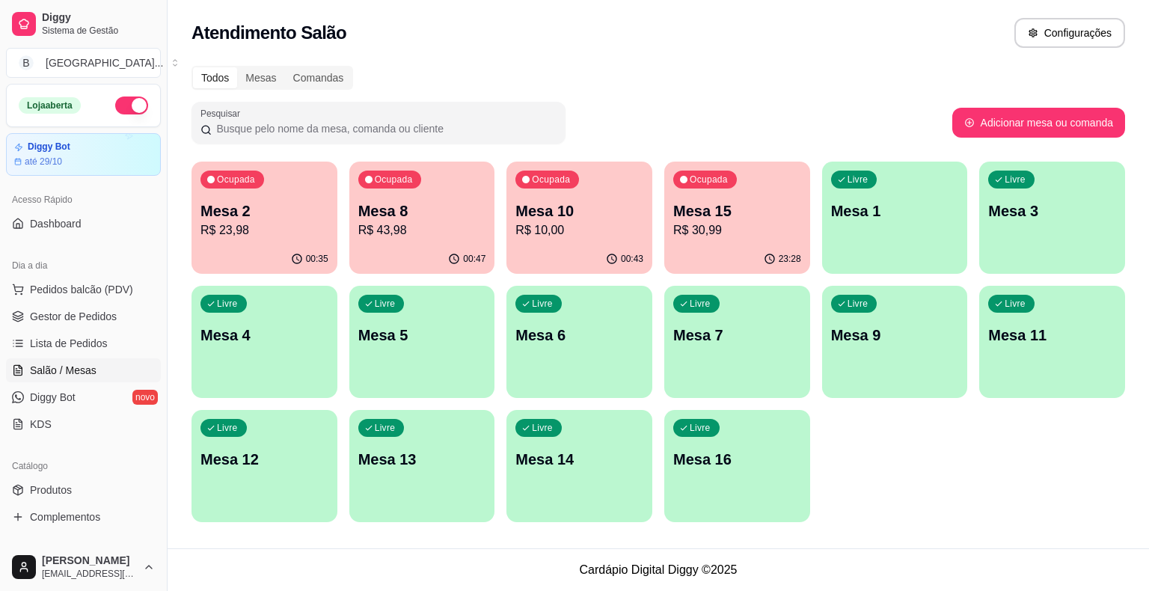
click at [495, 206] on div "Ocupada Mesa 2 R$ 23,98 00:35 Ocupada Mesa 8 R$ 43,98 00:47 Ocupada Mesa 10 R$ …" at bounding box center [659, 342] width 934 height 361
click at [566, 215] on p "Mesa 10" at bounding box center [579, 211] width 128 height 21
click at [418, 245] on div "00:47" at bounding box center [422, 259] width 146 height 29
click at [261, 263] on div "00:35" at bounding box center [264, 258] width 141 height 28
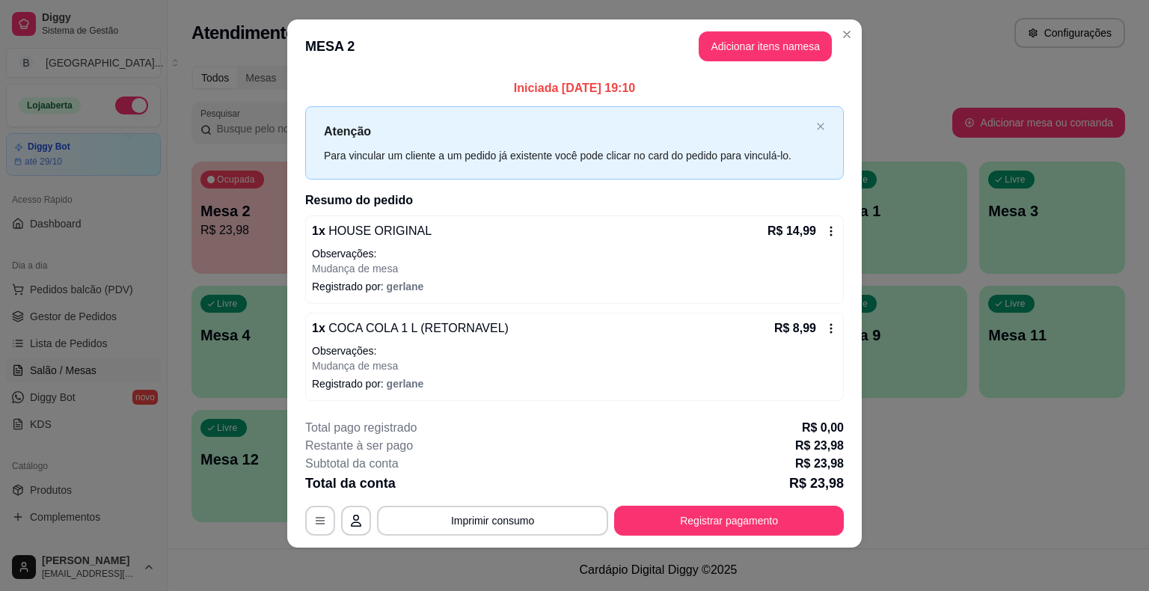
scroll to position [15, 0]
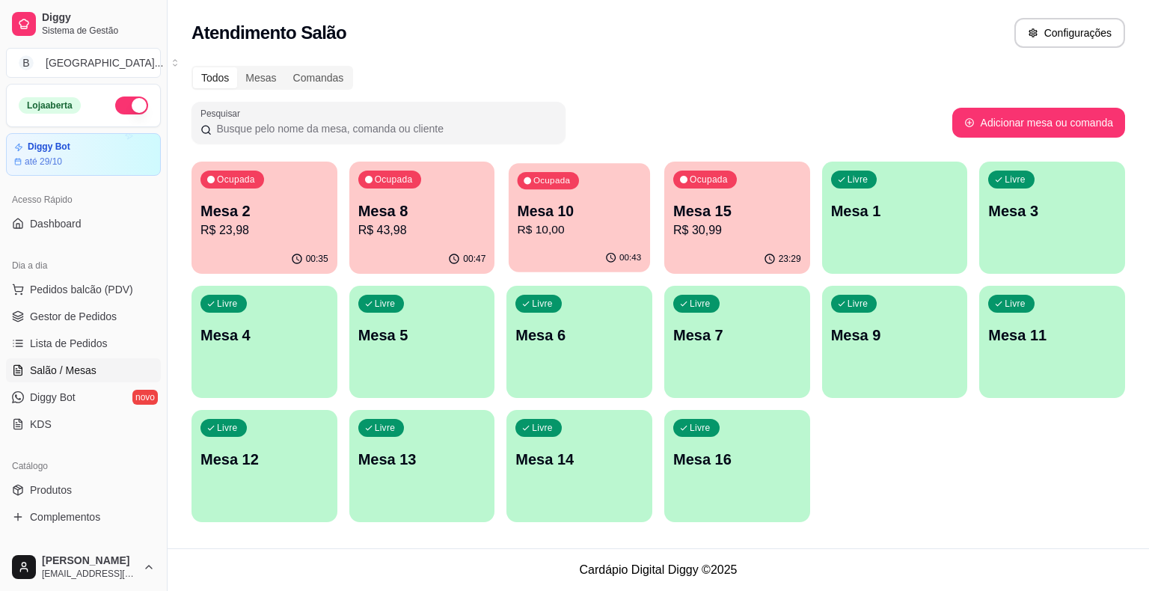
click at [640, 229] on p "R$ 10,00" at bounding box center [580, 229] width 124 height 17
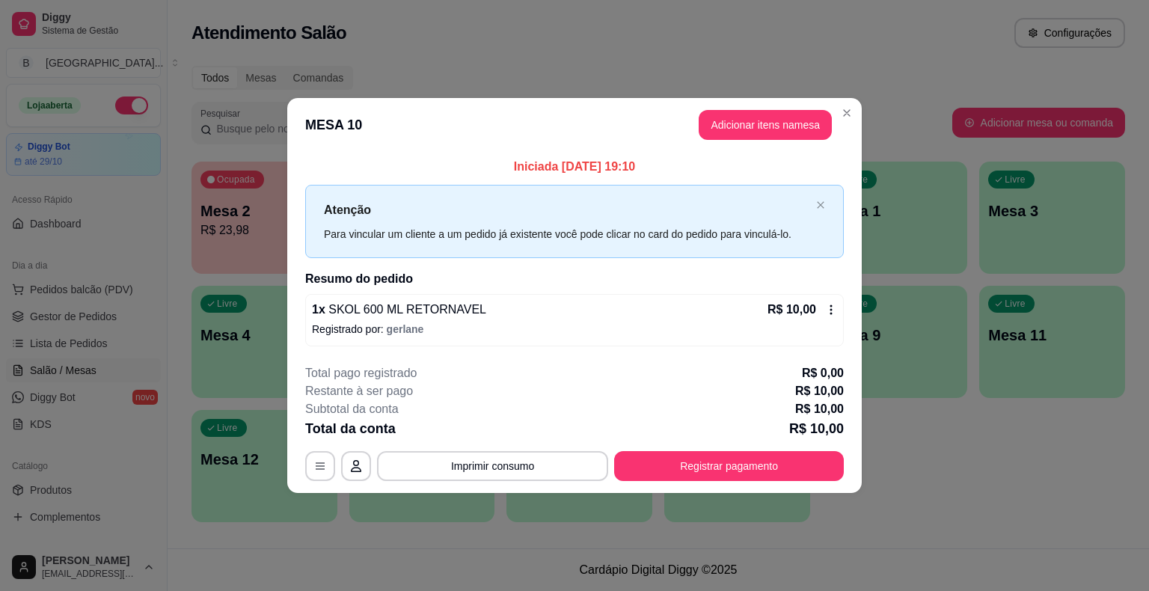
click at [825, 233] on div "Atenção Para vincular um cliente a um pedido já existente você pode clicar no c…" at bounding box center [574, 221] width 539 height 73
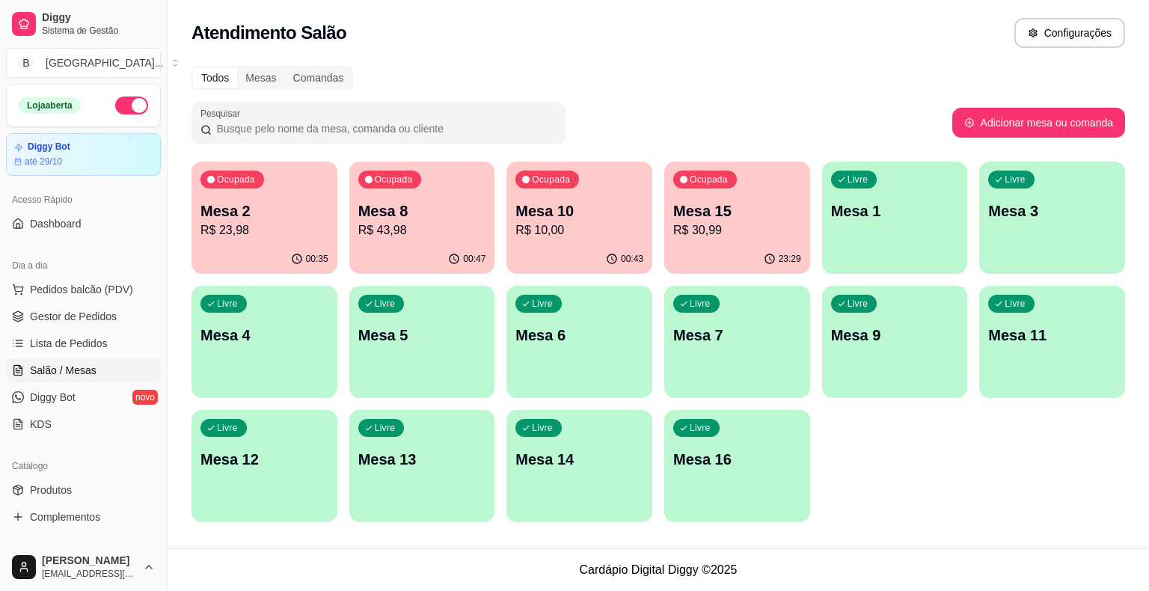
click at [754, 223] on p "R$ 30,99" at bounding box center [737, 230] width 128 height 18
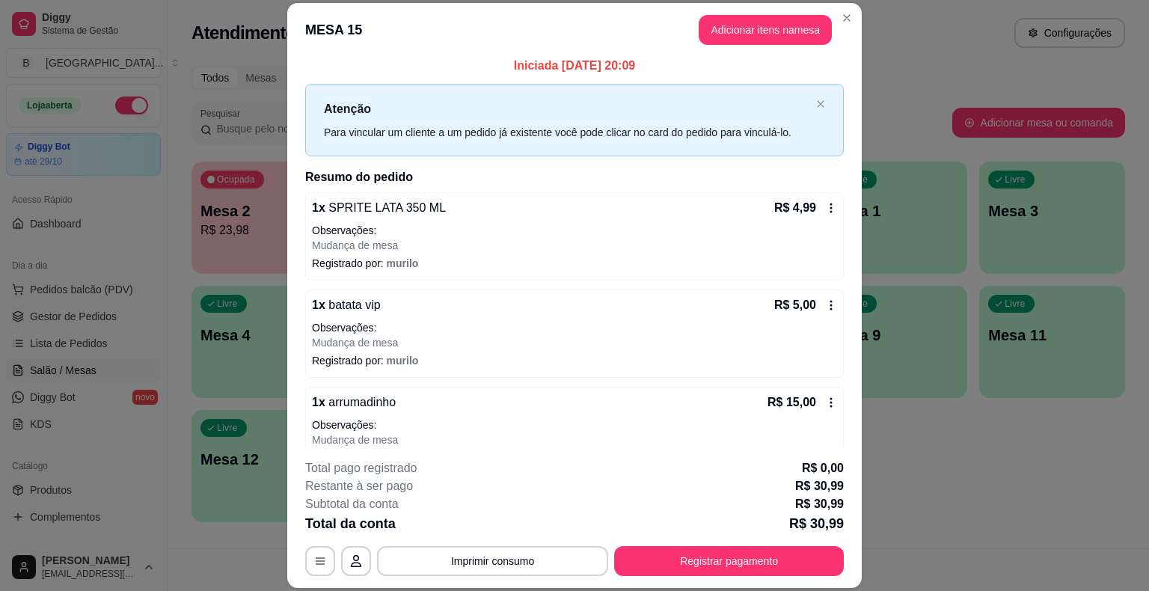
scroll to position [0, 0]
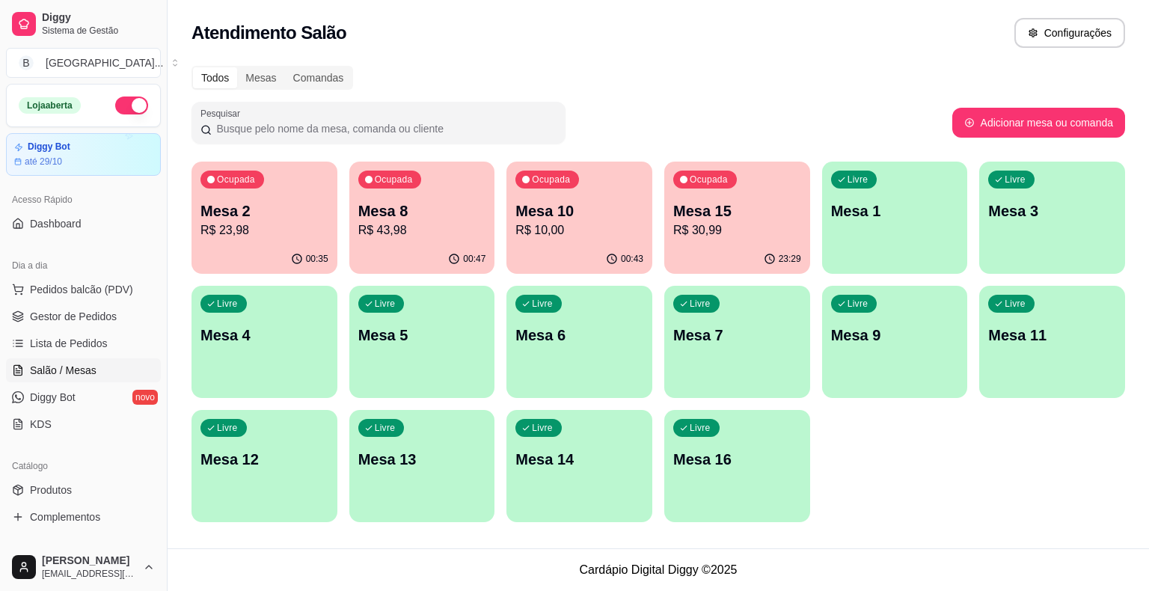
click at [285, 231] on p "R$ 23,98" at bounding box center [265, 230] width 128 height 18
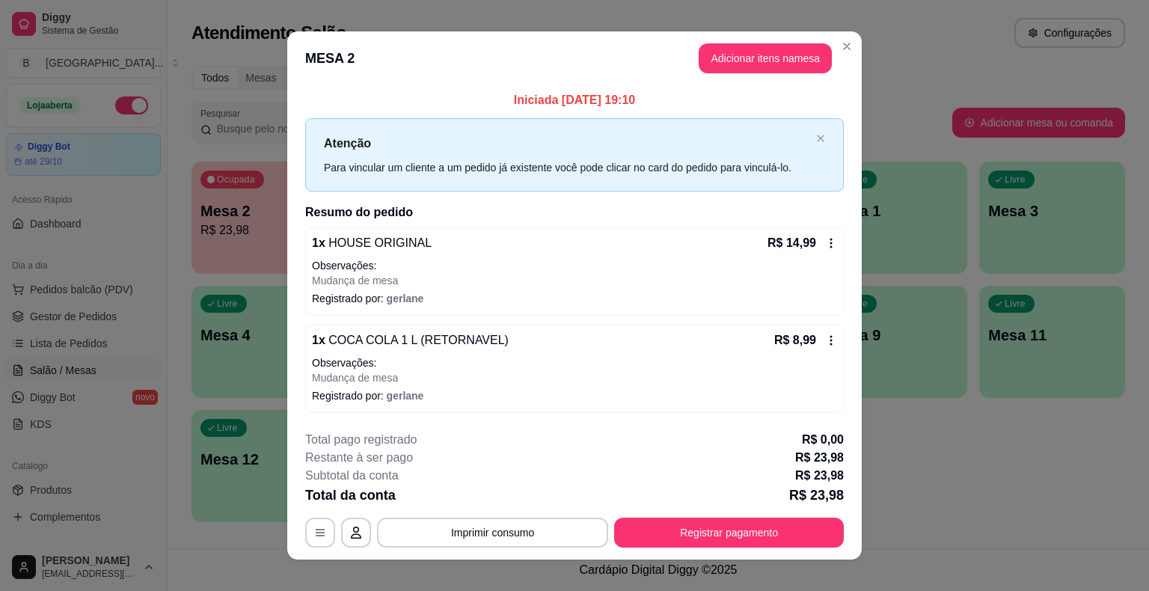
scroll to position [15, 0]
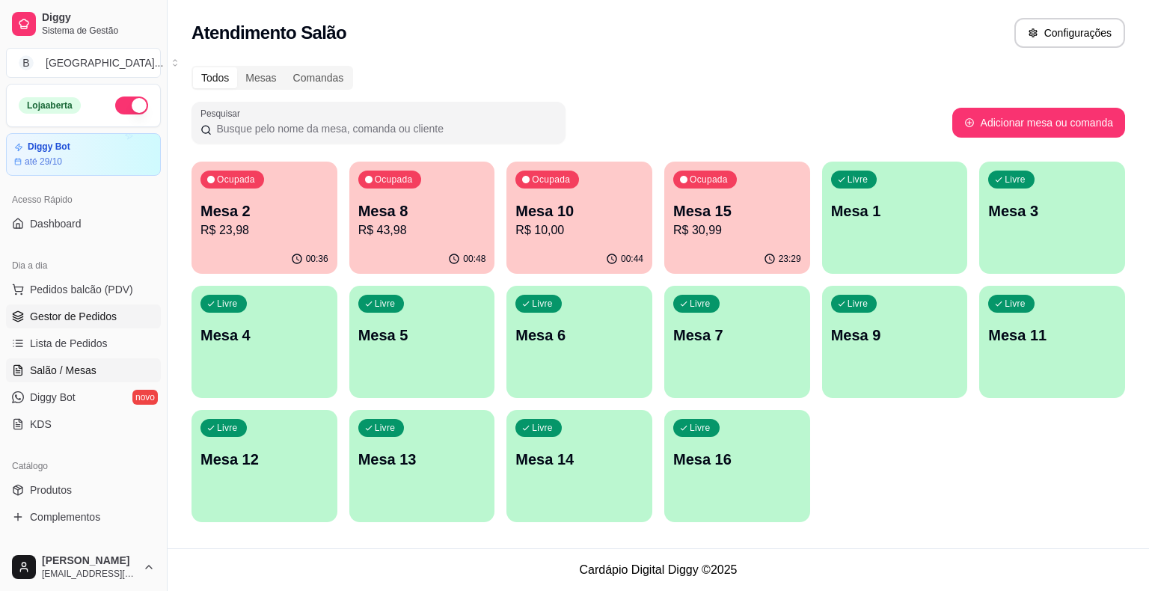
click at [54, 315] on span "Gestor de Pedidos" at bounding box center [73, 316] width 87 height 15
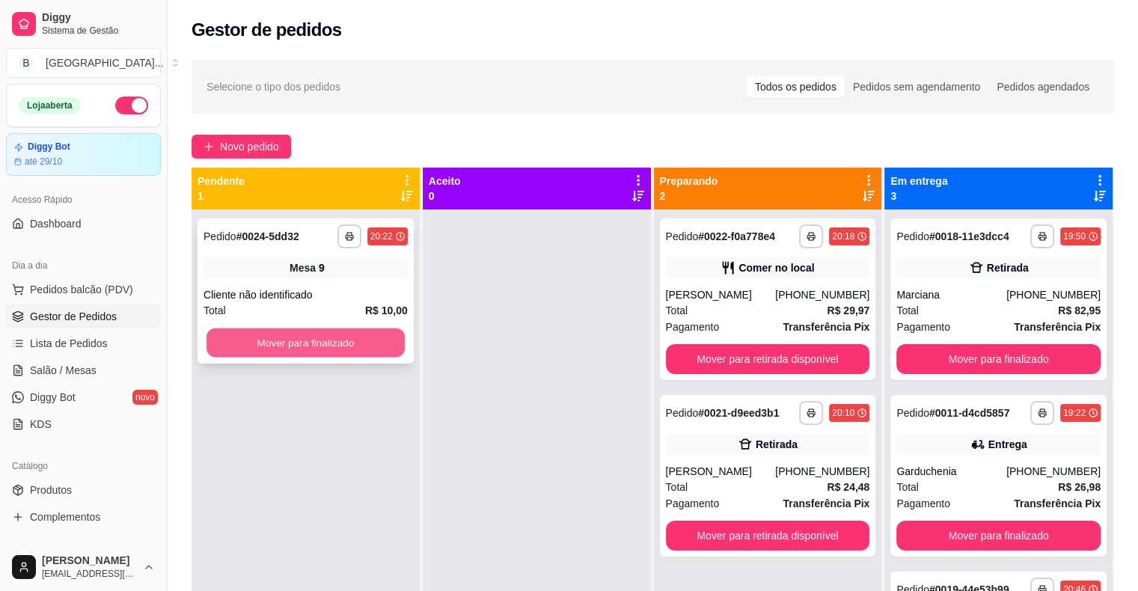
click at [378, 346] on button "Mover para finalizado" at bounding box center [305, 342] width 198 height 29
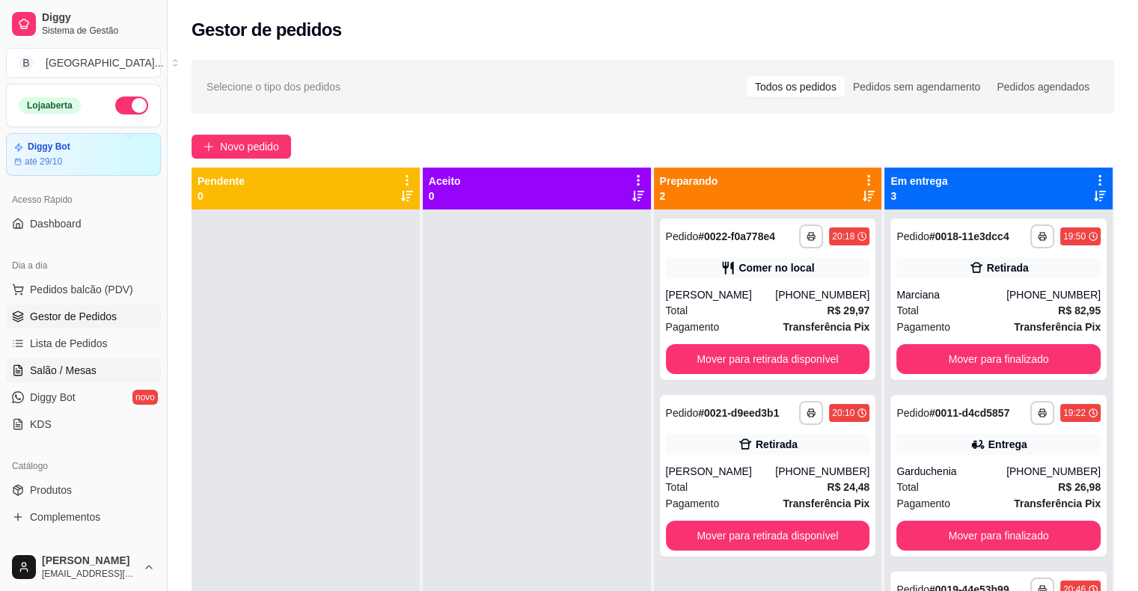
click at [22, 373] on icon at bounding box center [18, 370] width 12 height 12
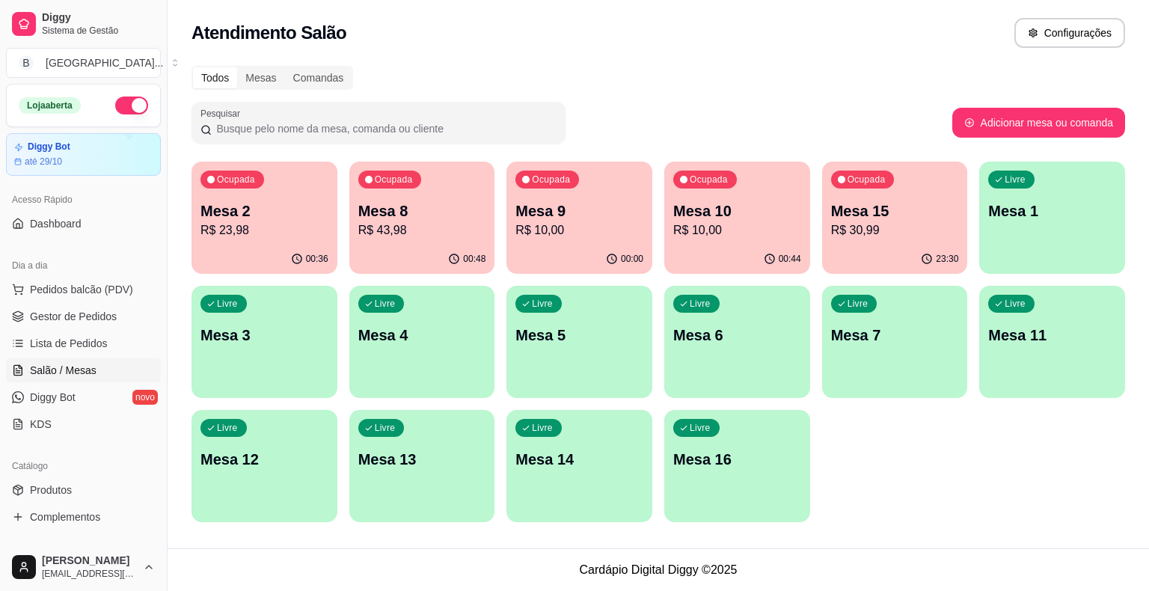
click at [587, 233] on p "R$ 10,00" at bounding box center [579, 230] width 128 height 18
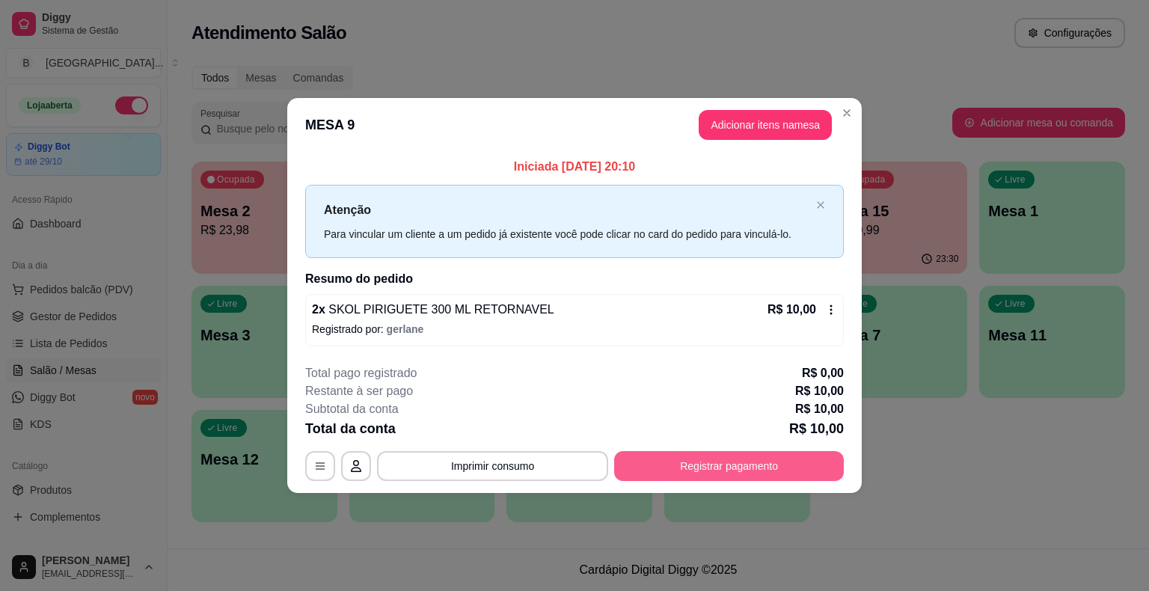
click at [780, 468] on button "Registrar pagamento" at bounding box center [729, 466] width 230 height 30
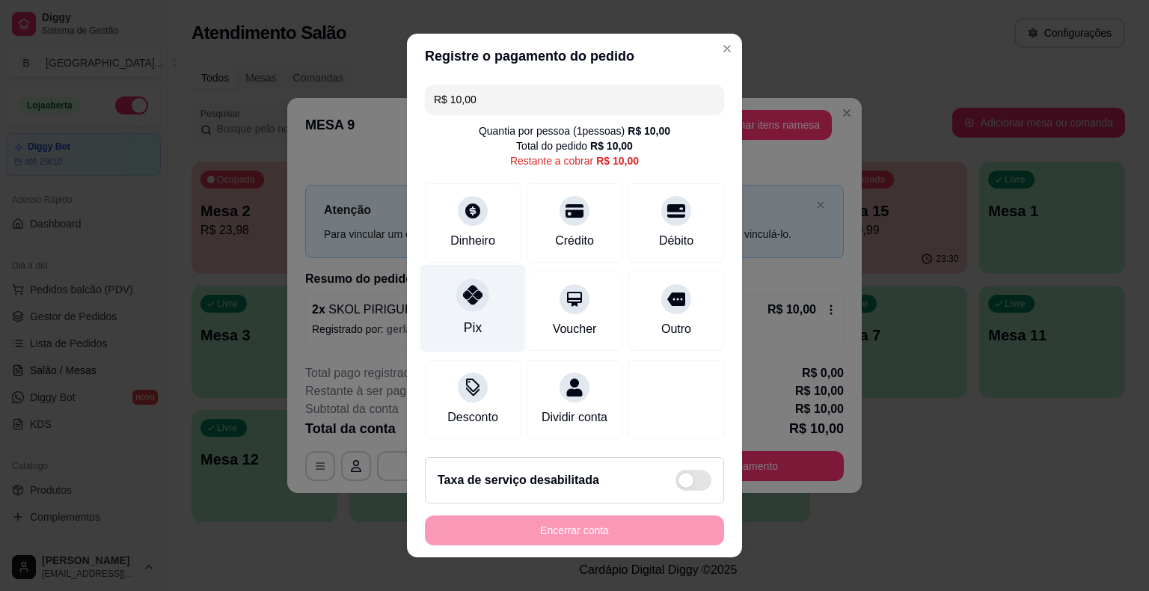
click at [464, 319] on div "Pix" at bounding box center [473, 327] width 18 height 19
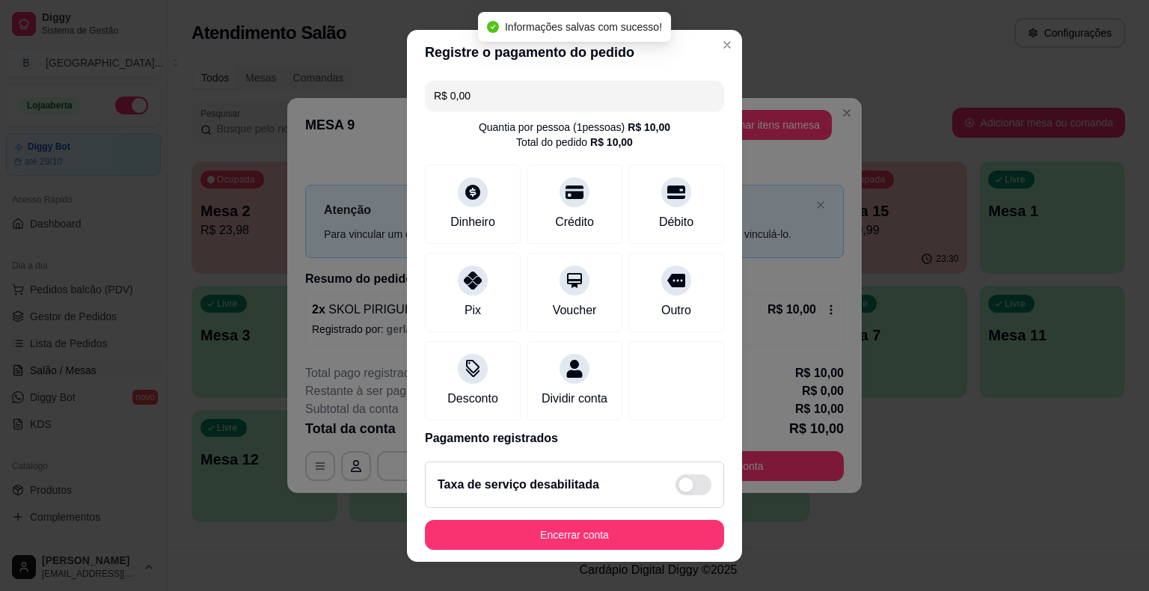
type input "R$ 0,00"
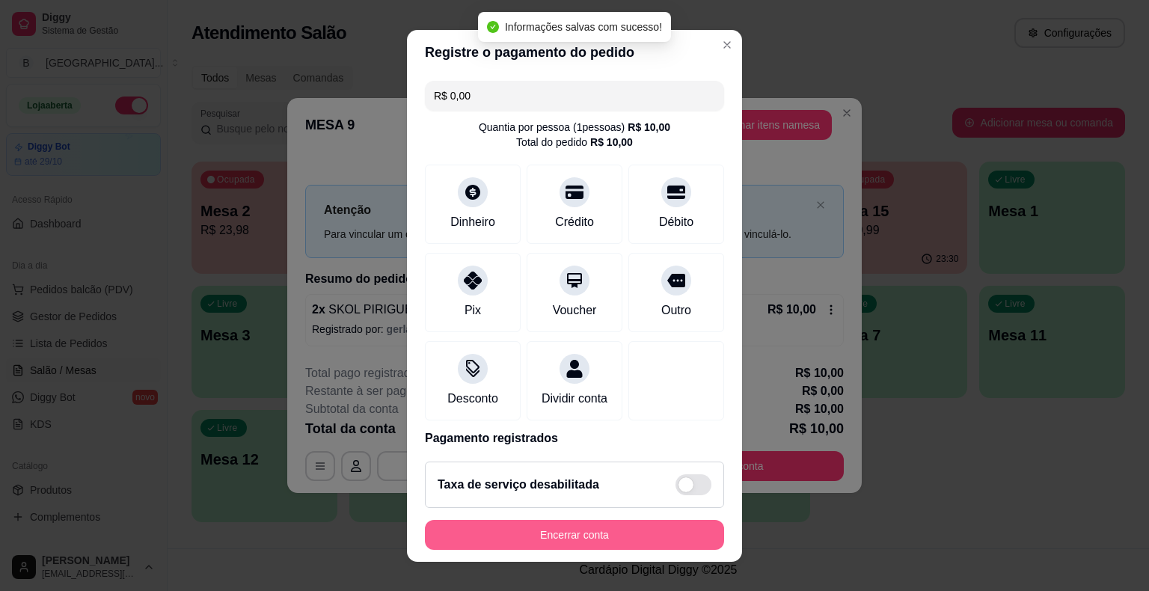
click at [540, 527] on button "Encerrar conta" at bounding box center [574, 535] width 299 height 30
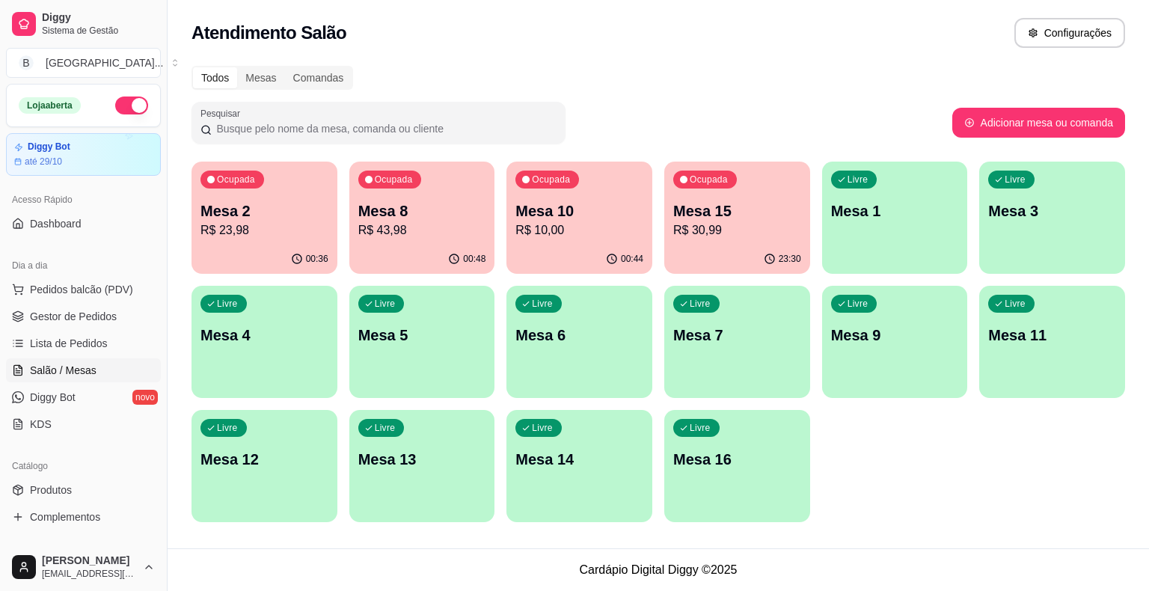
click at [284, 235] on p "R$ 23,98" at bounding box center [265, 230] width 128 height 18
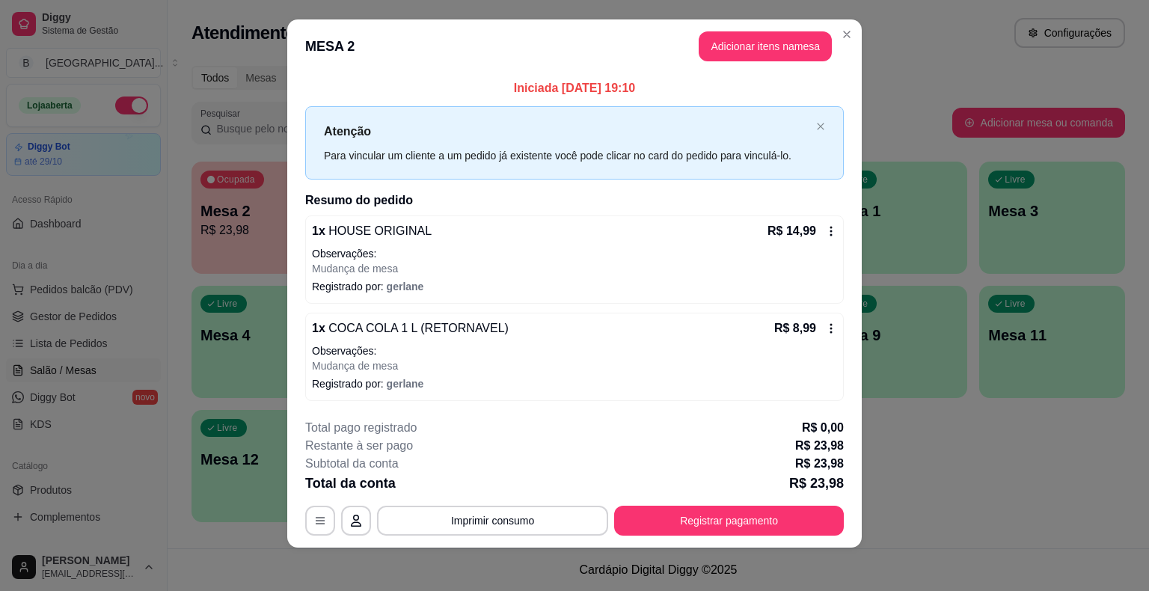
scroll to position [15, 0]
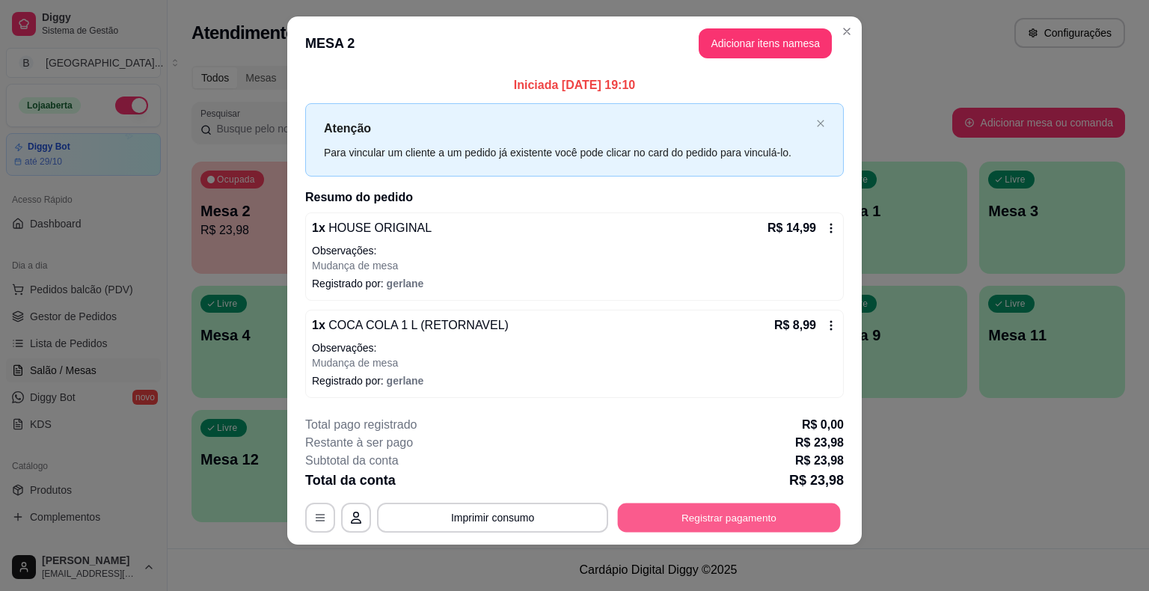
click at [711, 510] on button "Registrar pagamento" at bounding box center [729, 517] width 223 height 29
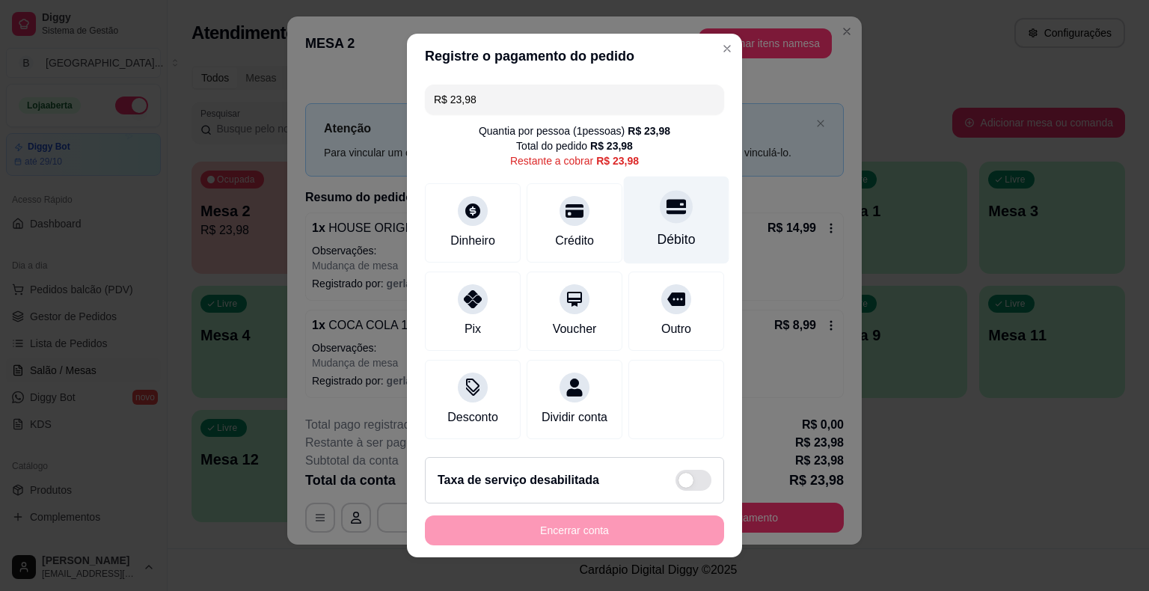
click at [677, 257] on div "Débito" at bounding box center [676, 221] width 105 height 88
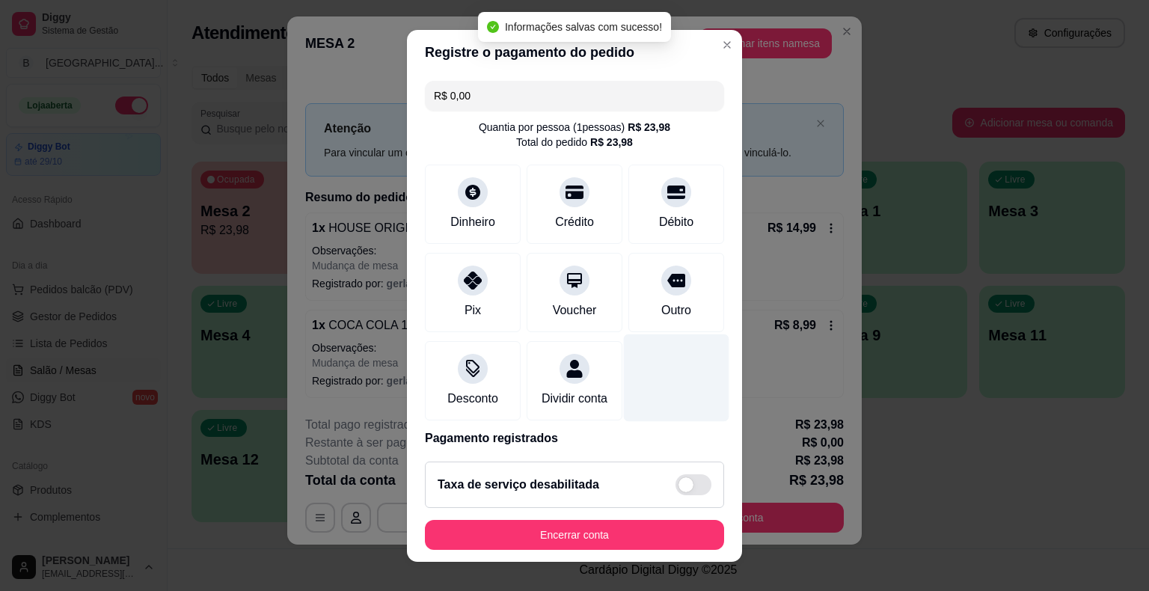
type input "R$ 0,00"
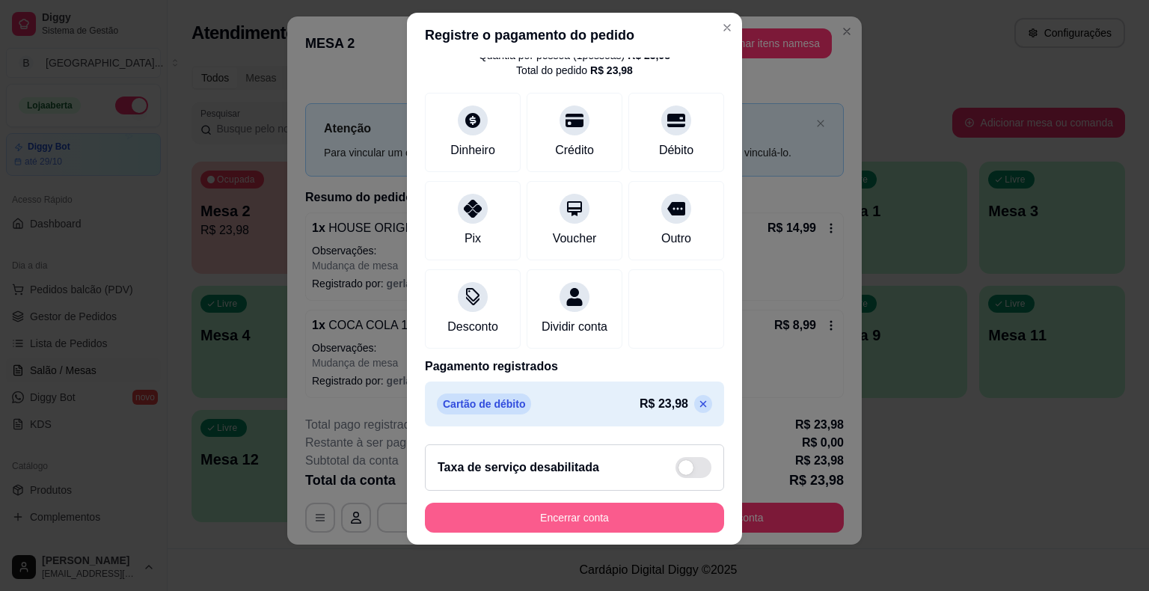
scroll to position [18, 0]
click at [546, 522] on button "Encerrar conta" at bounding box center [574, 517] width 299 height 30
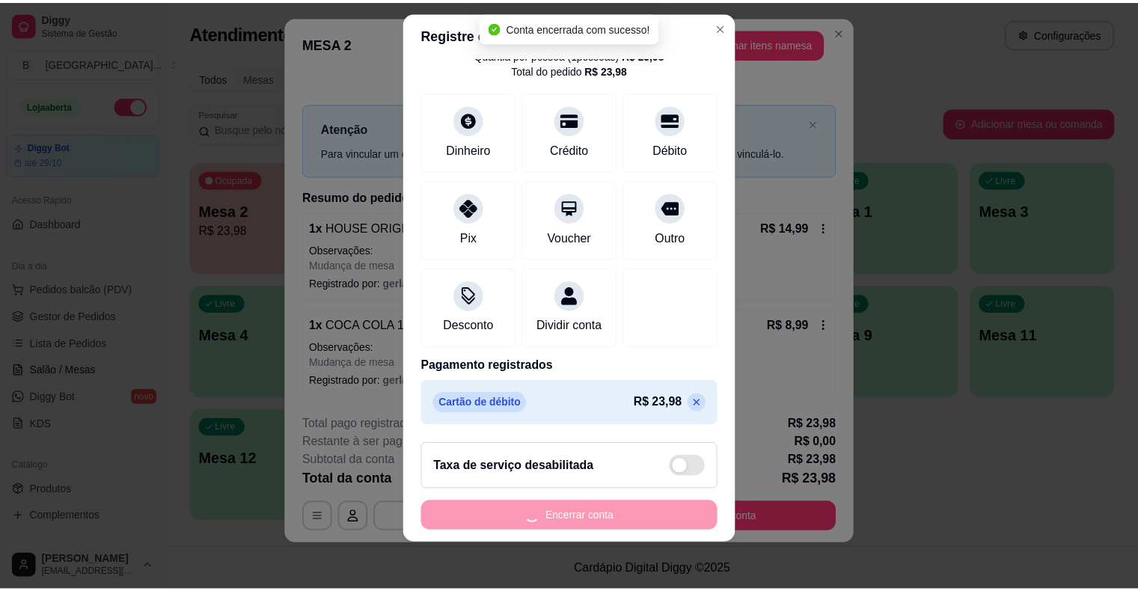
scroll to position [0, 0]
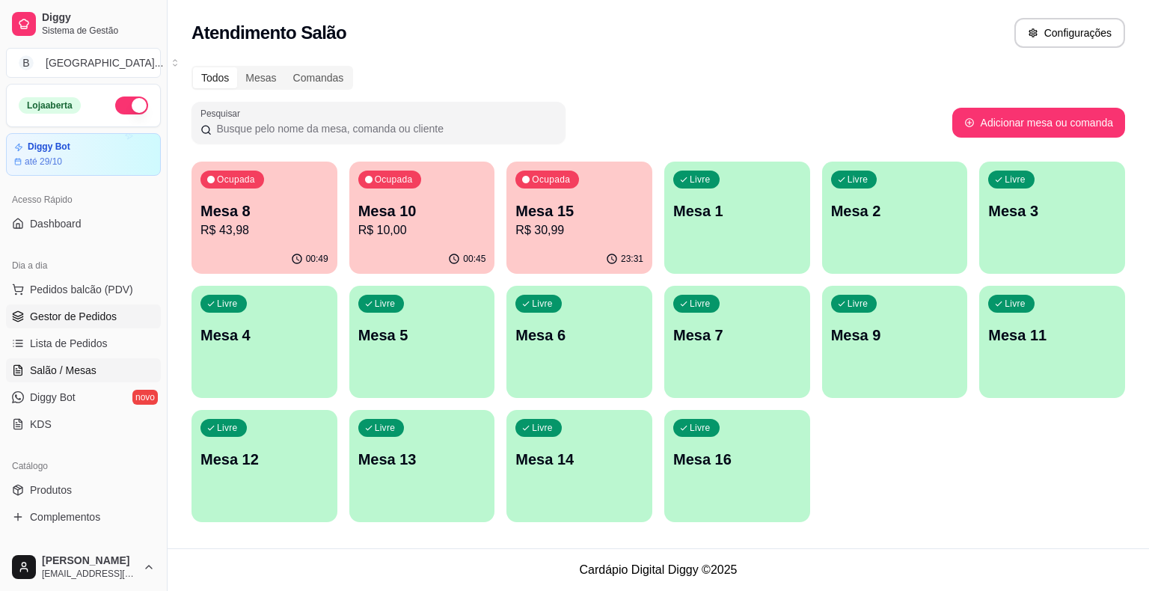
click at [42, 310] on span "Gestor de Pedidos" at bounding box center [73, 316] width 87 height 15
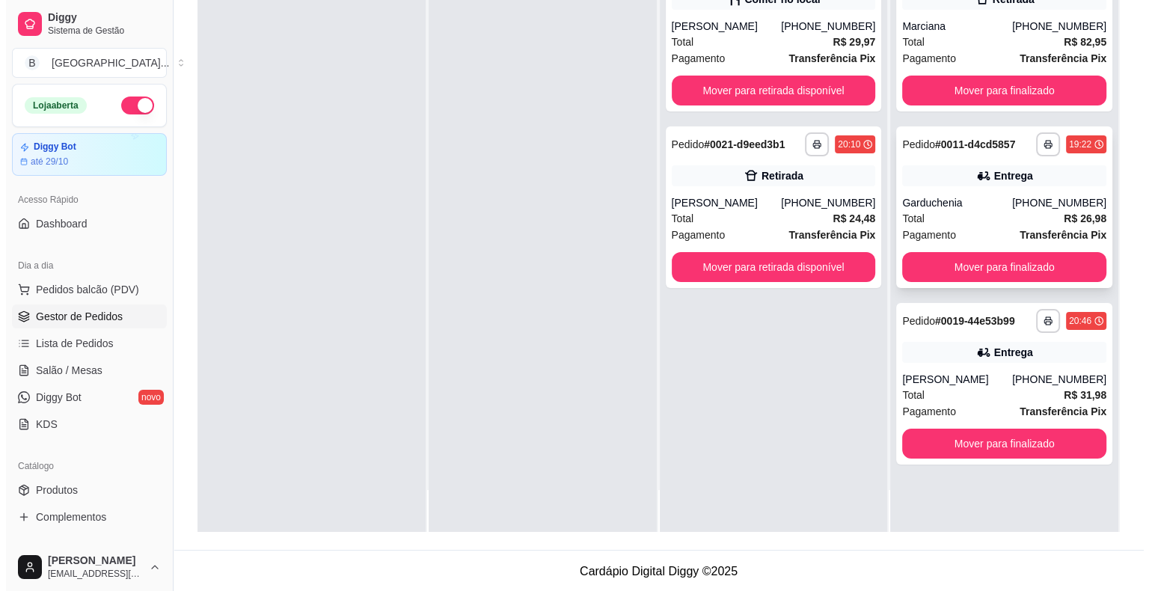
scroll to position [227, 0]
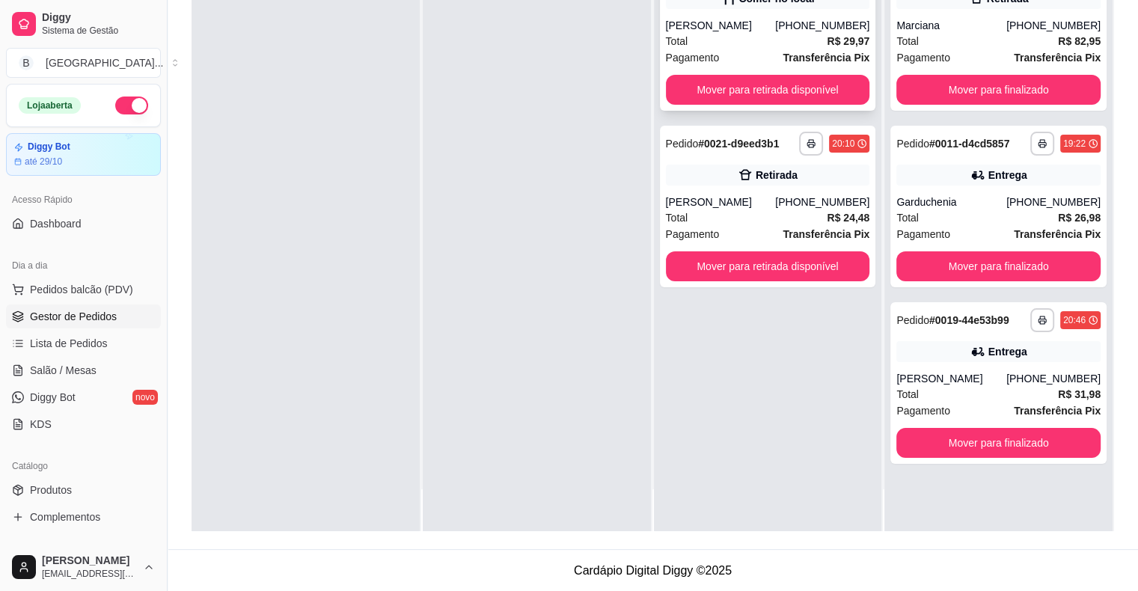
click at [709, 52] on span "Pagamento" at bounding box center [693, 57] width 54 height 16
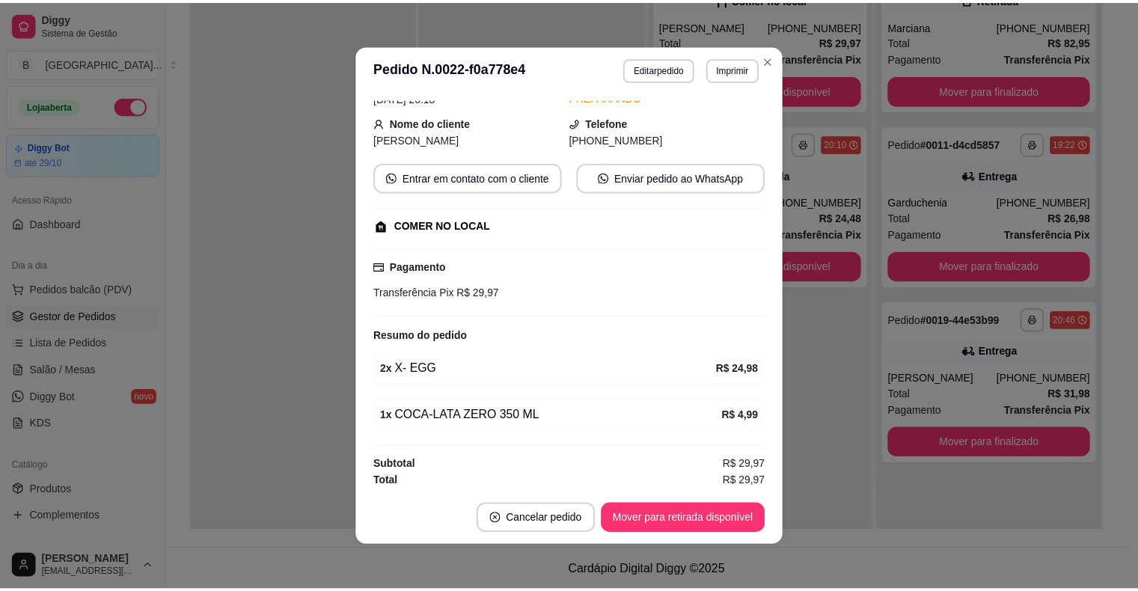
scroll to position [3, 0]
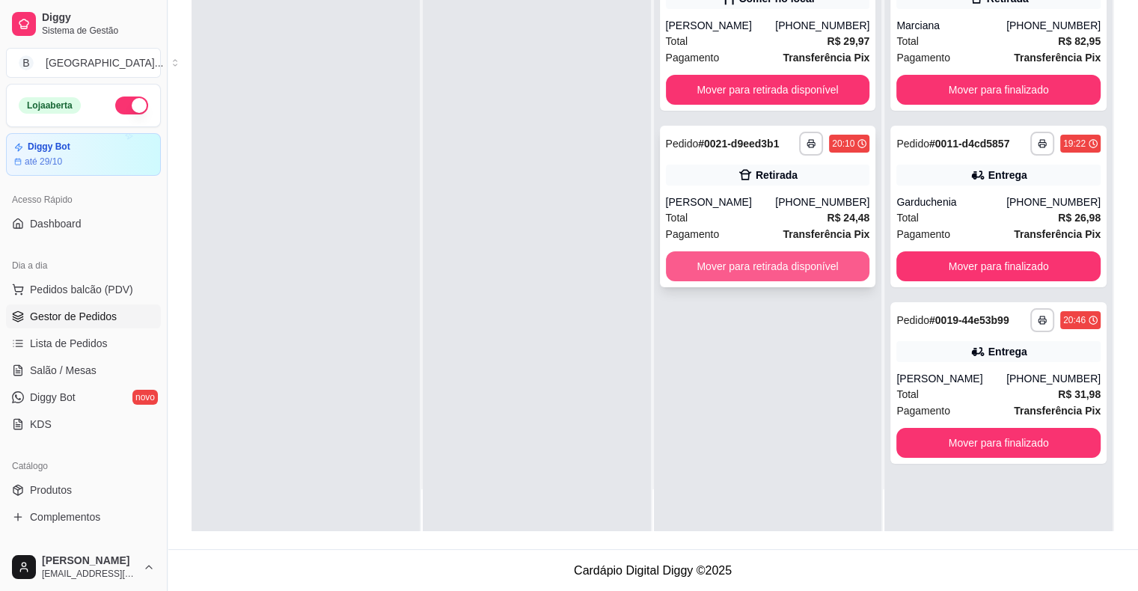
click at [816, 261] on button "Mover para retirada disponível" at bounding box center [768, 266] width 204 height 30
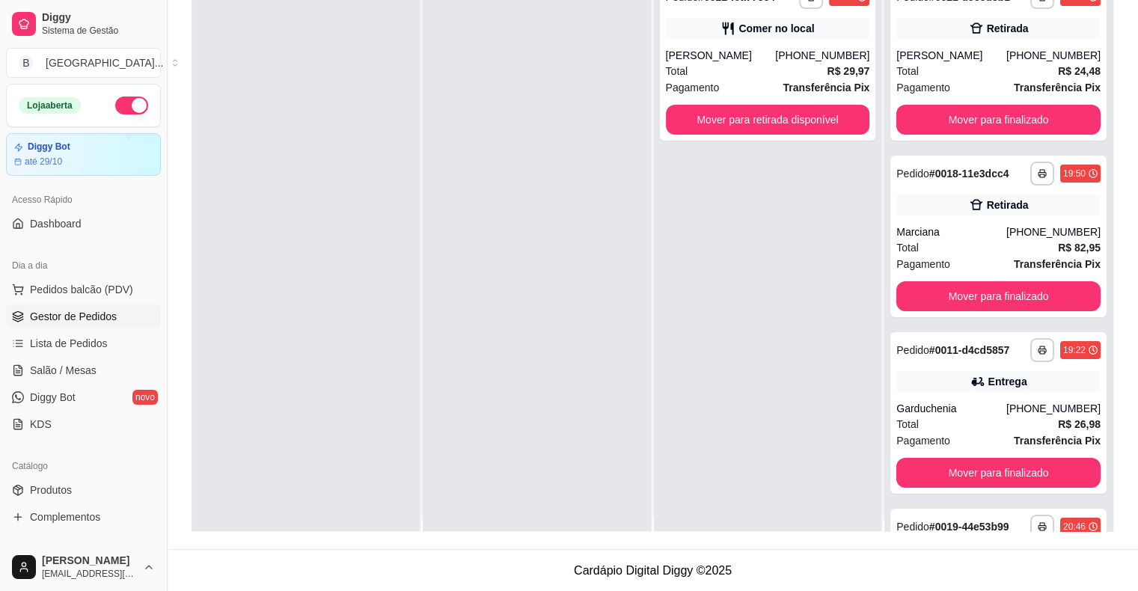
scroll to position [0, 0]
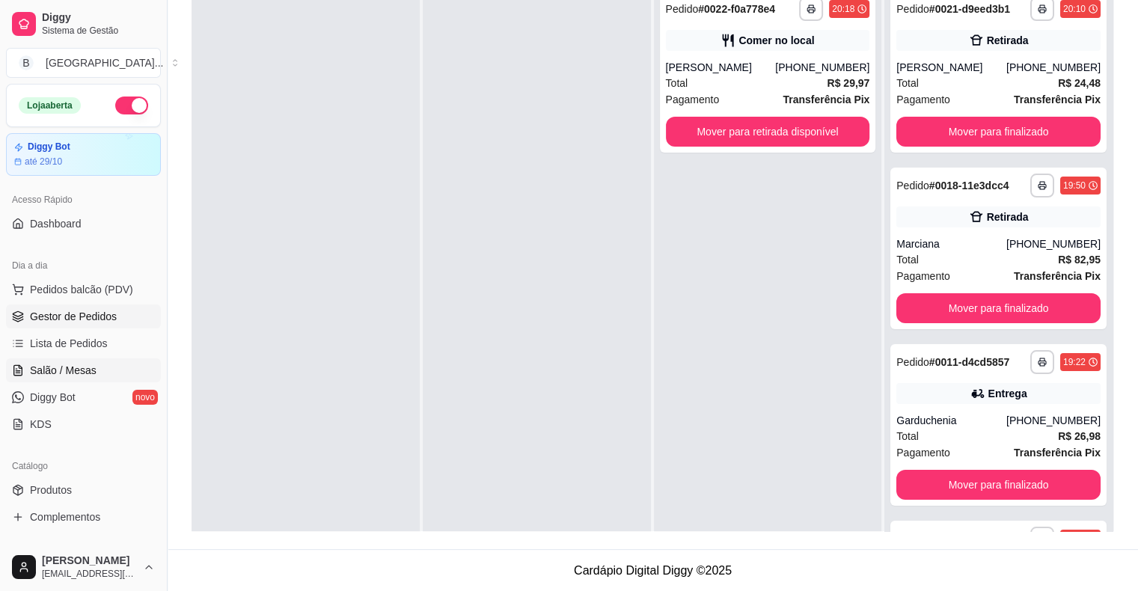
click at [61, 375] on span "Salão / Mesas" at bounding box center [63, 370] width 67 height 15
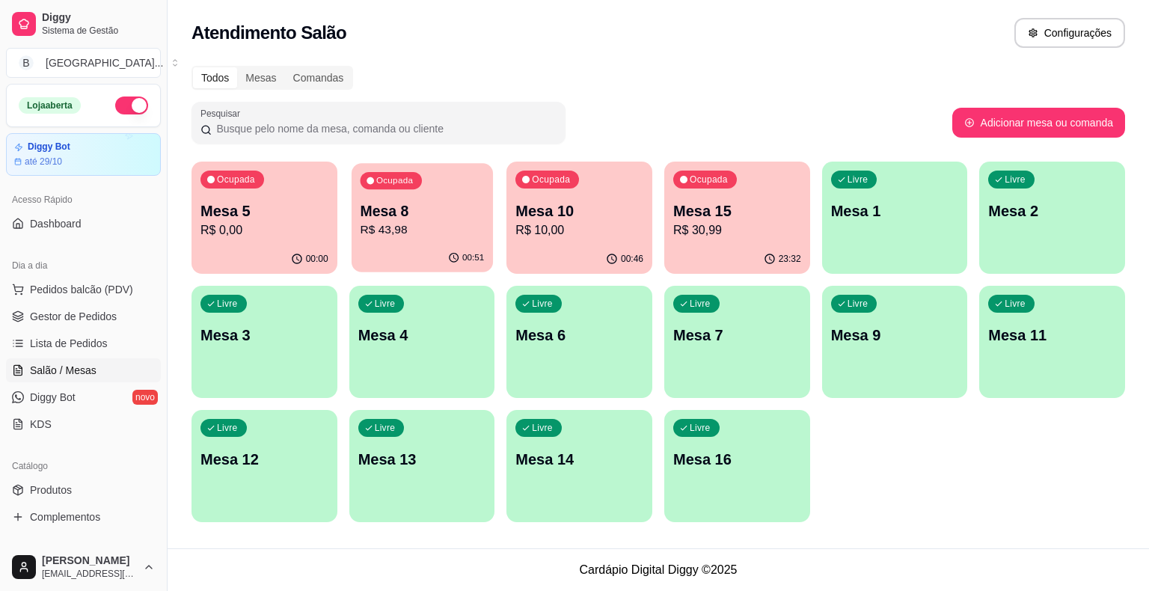
click at [412, 232] on p "R$ 43,98" at bounding box center [422, 229] width 124 height 17
click at [81, 313] on span "Gestor de Pedidos" at bounding box center [73, 316] width 87 height 15
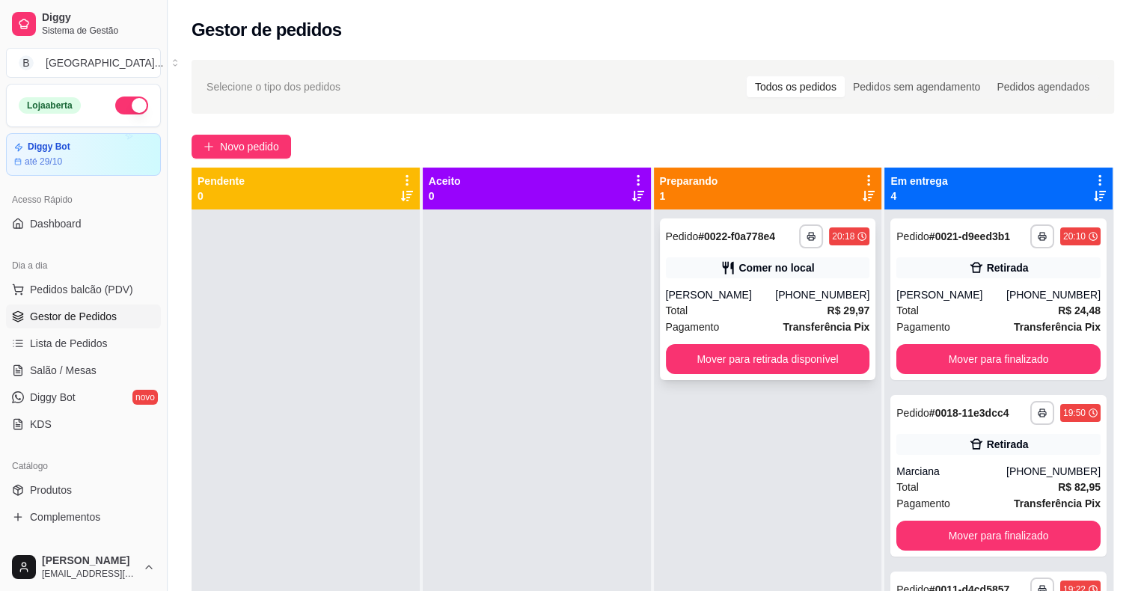
click at [857, 316] on strong "R$ 29,97" at bounding box center [848, 311] width 43 height 12
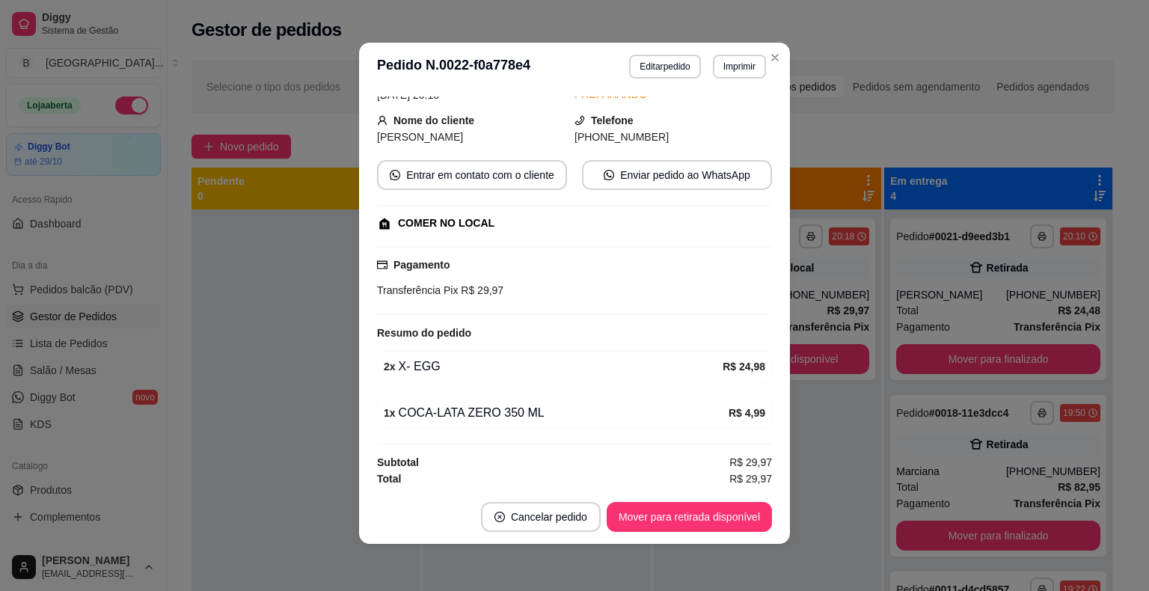
scroll to position [3, 0]
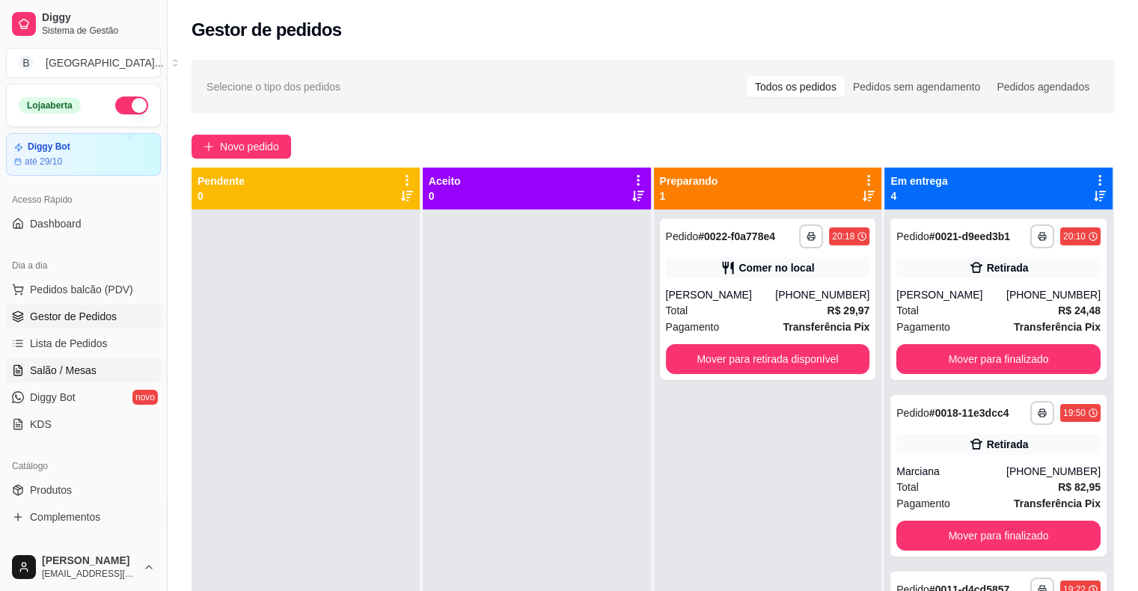
click at [114, 367] on link "Salão / Mesas" at bounding box center [83, 370] width 155 height 24
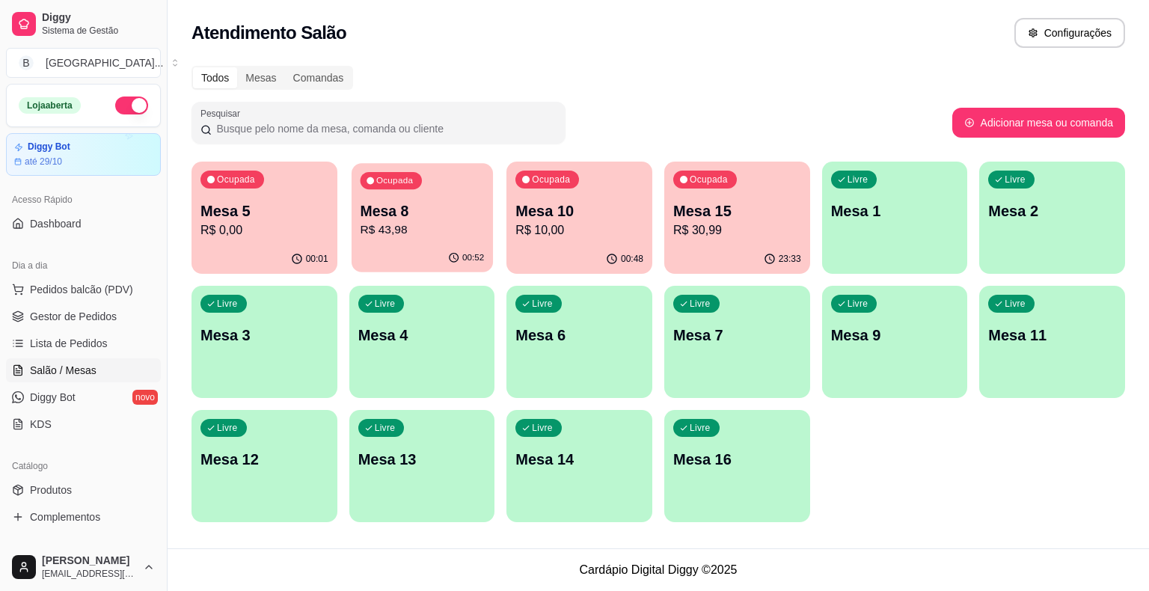
click at [382, 248] on div "00:52" at bounding box center [422, 258] width 141 height 28
click at [799, 230] on div "Ocupada Mesa 15 R$ 30,99" at bounding box center [737, 203] width 141 height 81
click at [346, 227] on div "Ocupada Mesa 5 R$ 0,00 00:02 Ocupada Mesa 8 R$ 43,98 00:53 Ocupada Mesa 10 R$ 1…" at bounding box center [659, 342] width 934 height 361
click at [412, 236] on p "R$ 43,98" at bounding box center [422, 230] width 128 height 18
click at [90, 325] on link "Gestor de Pedidos" at bounding box center [83, 317] width 155 height 24
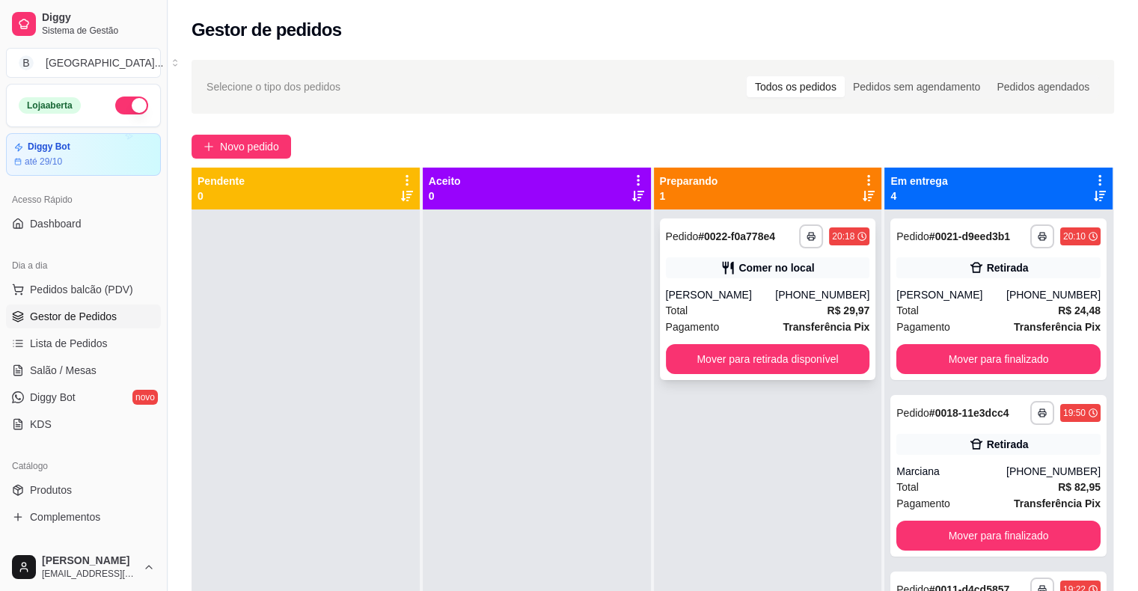
click at [703, 265] on div "Comer no local" at bounding box center [768, 267] width 204 height 21
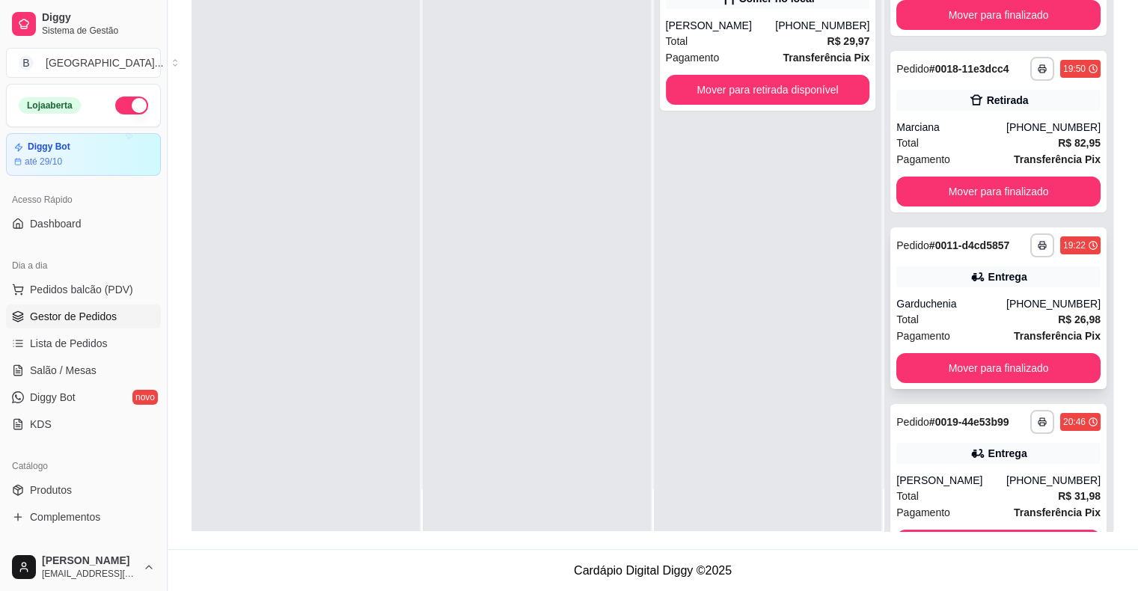
scroll to position [144, 0]
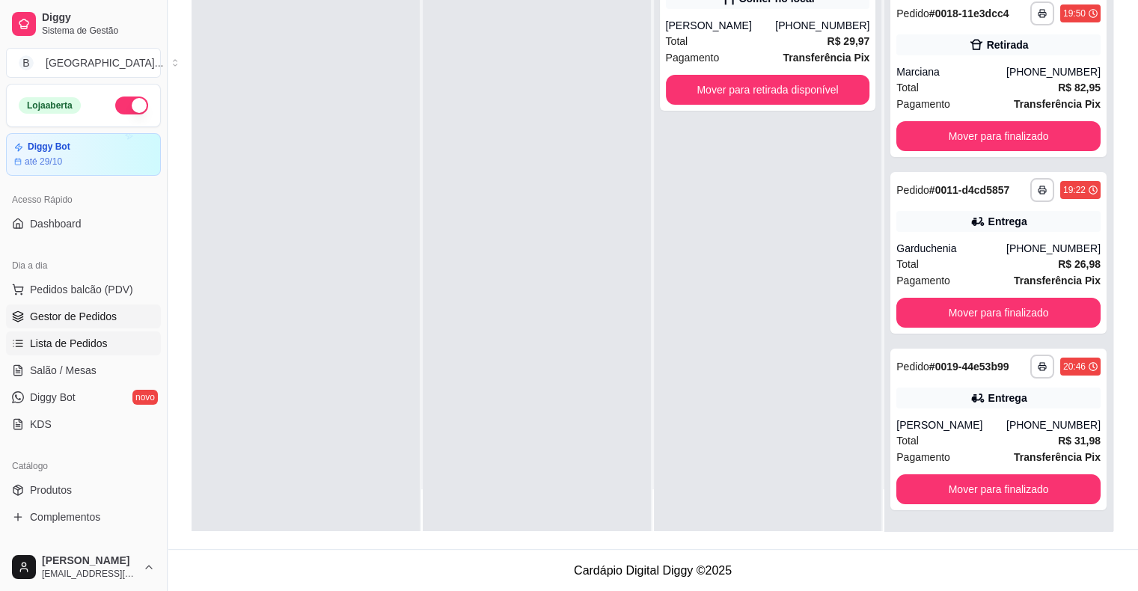
click at [127, 343] on link "Lista de Pedidos" at bounding box center [83, 343] width 155 height 24
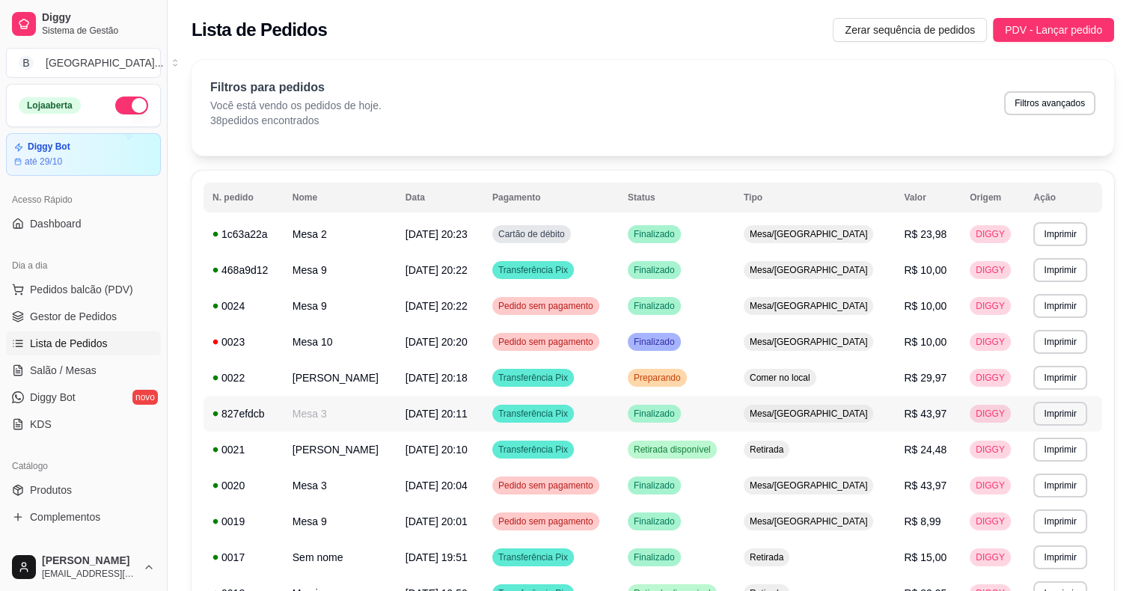
click at [880, 408] on td "Mesa/[GEOGRAPHIC_DATA]" at bounding box center [815, 414] width 160 height 36
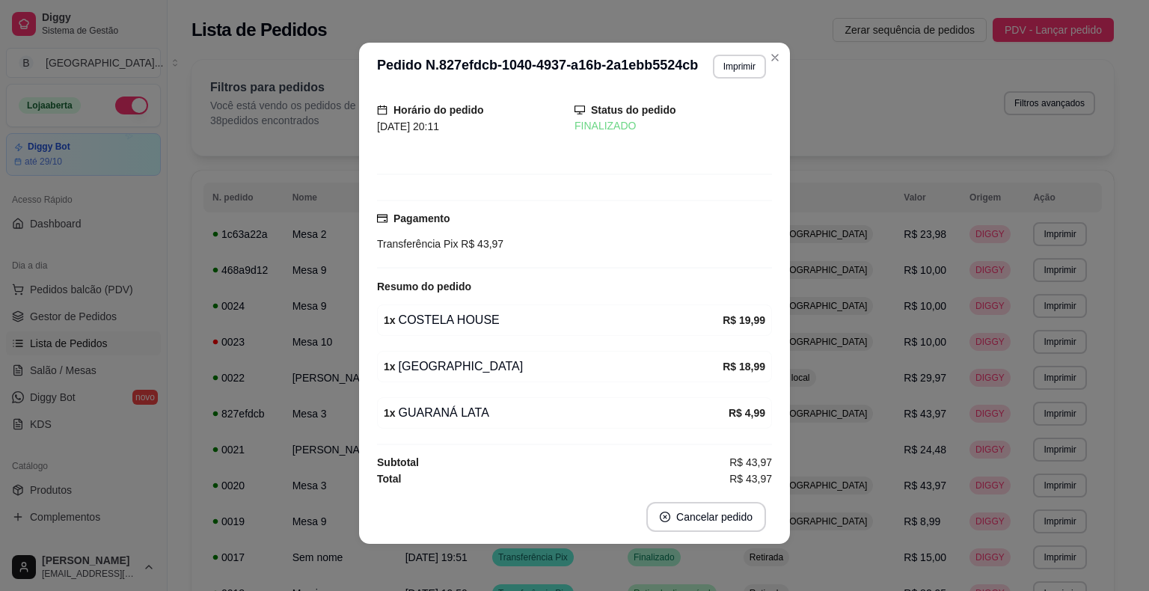
scroll to position [3, 0]
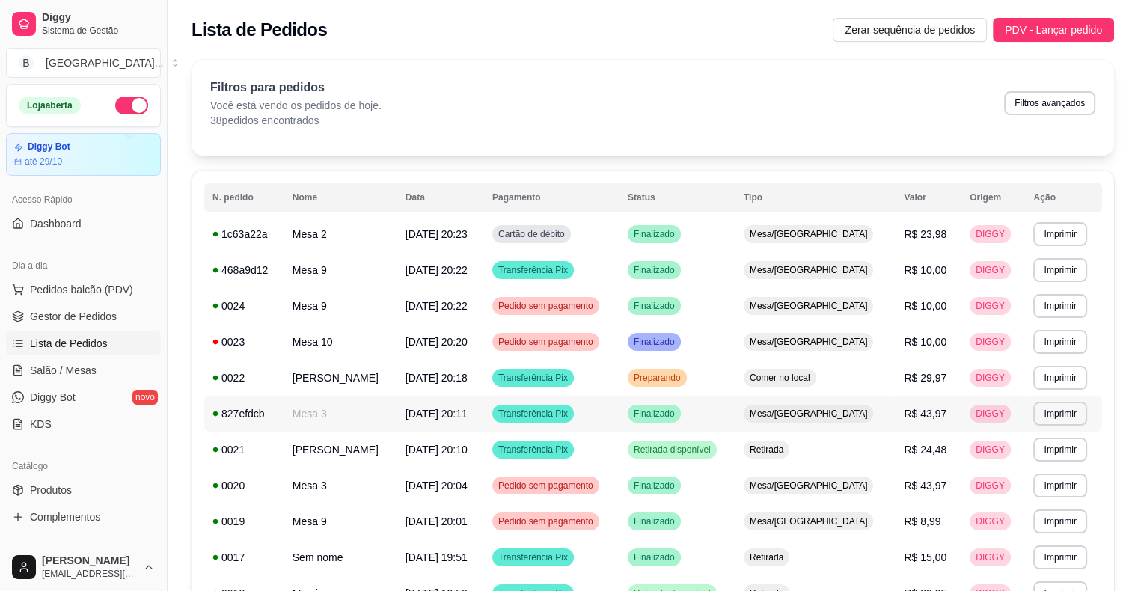
click at [673, 414] on span "Finalizado" at bounding box center [654, 414] width 47 height 12
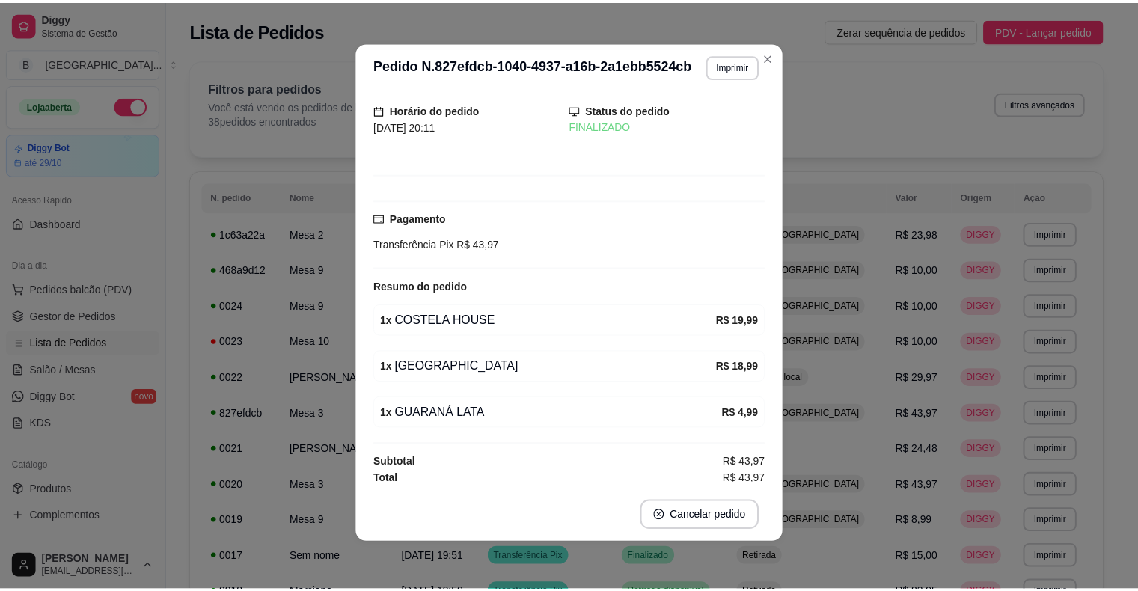
scroll to position [43, 0]
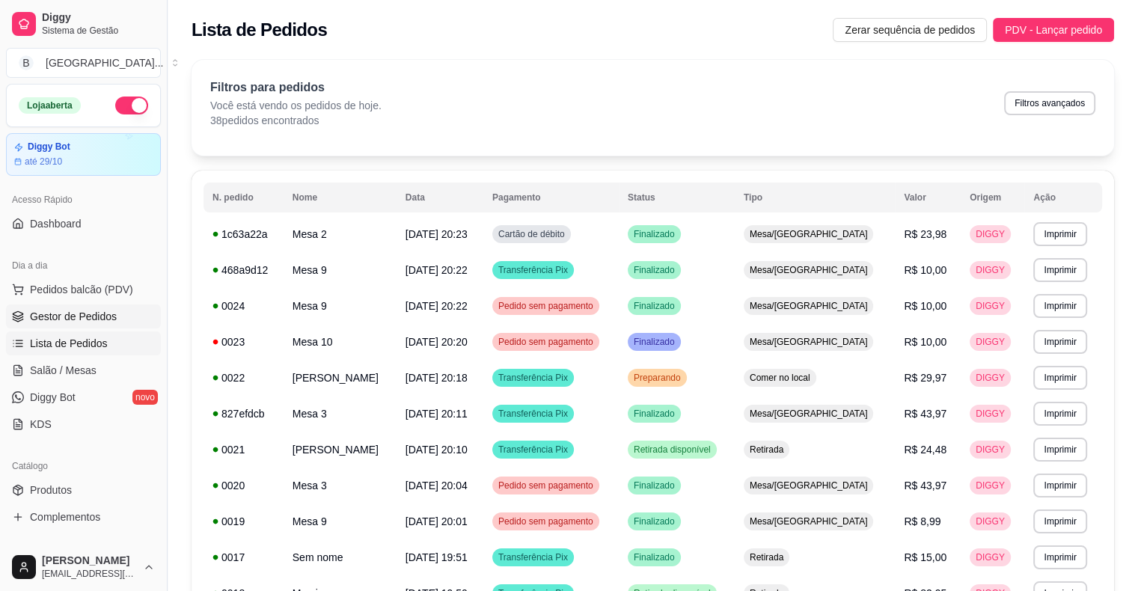
click at [88, 316] on span "Gestor de Pedidos" at bounding box center [73, 316] width 87 height 15
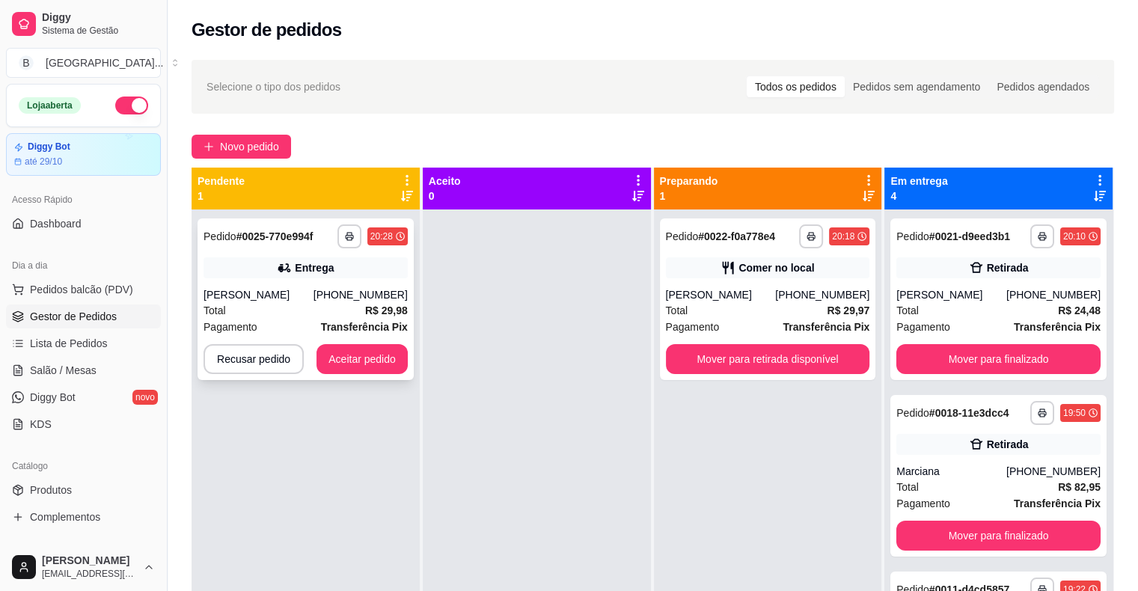
click at [397, 300] on div "[PHONE_NUMBER]" at bounding box center [360, 294] width 94 height 15
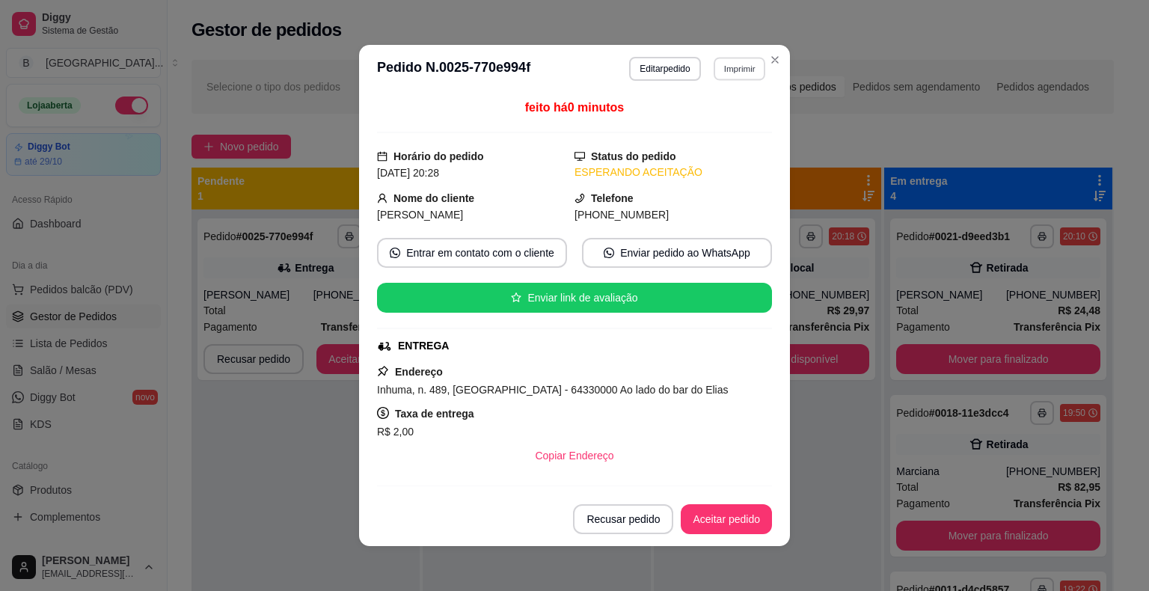
click at [727, 62] on button "Imprimir" at bounding box center [740, 68] width 52 height 23
click at [727, 129] on button "IMPRESSORA" at bounding box center [707, 120] width 105 height 23
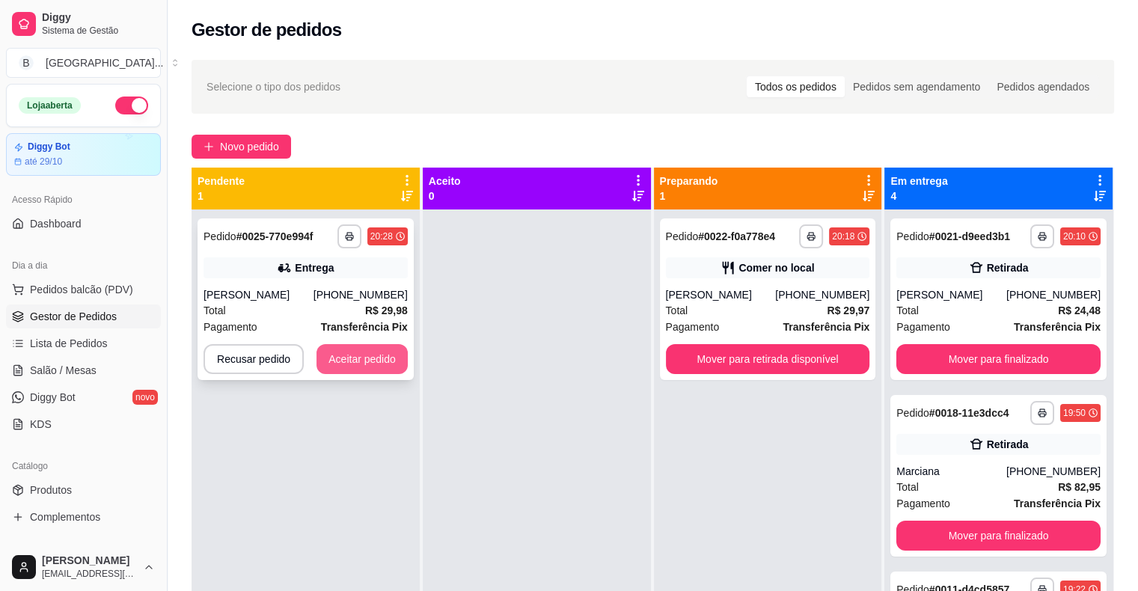
click at [380, 364] on button "Aceitar pedido" at bounding box center [361, 359] width 91 height 30
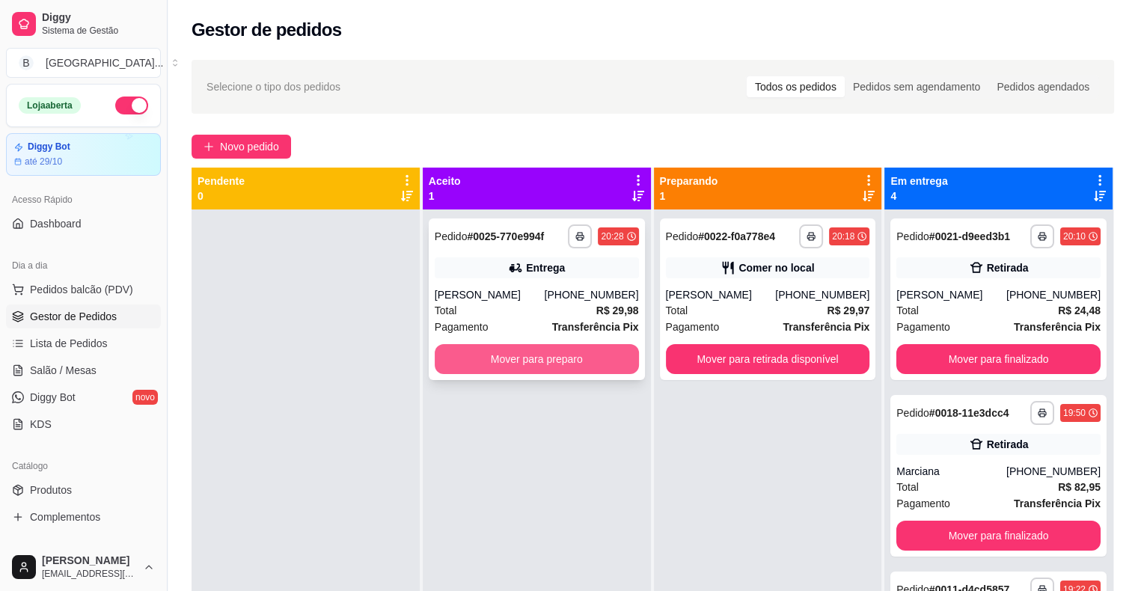
click at [521, 361] on button "Mover para preparo" at bounding box center [537, 359] width 204 height 30
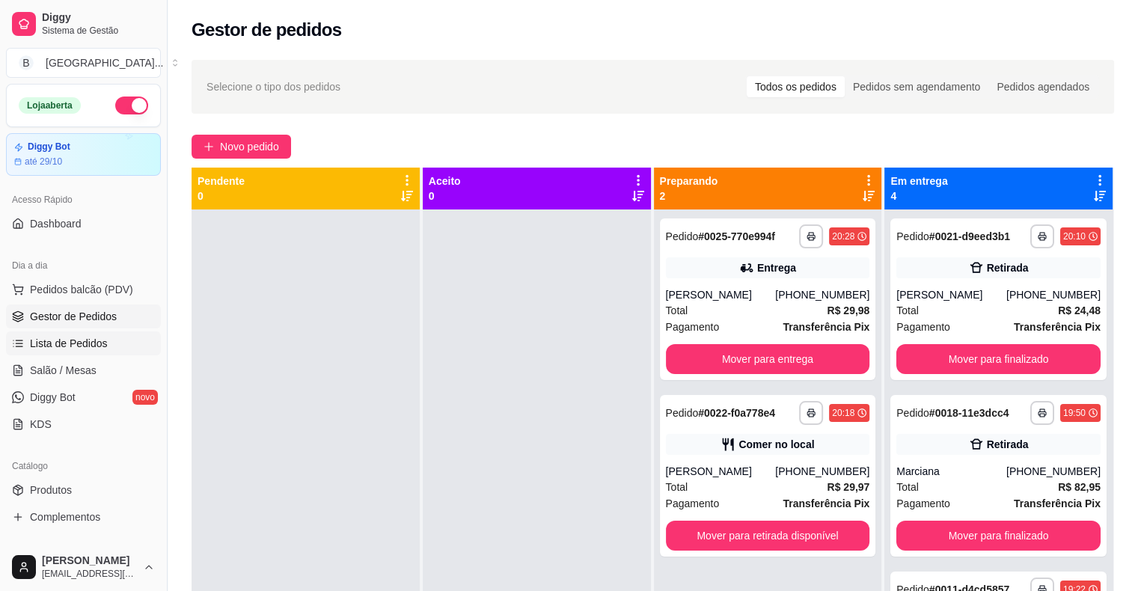
click at [73, 333] on link "Lista de Pedidos" at bounding box center [83, 343] width 155 height 24
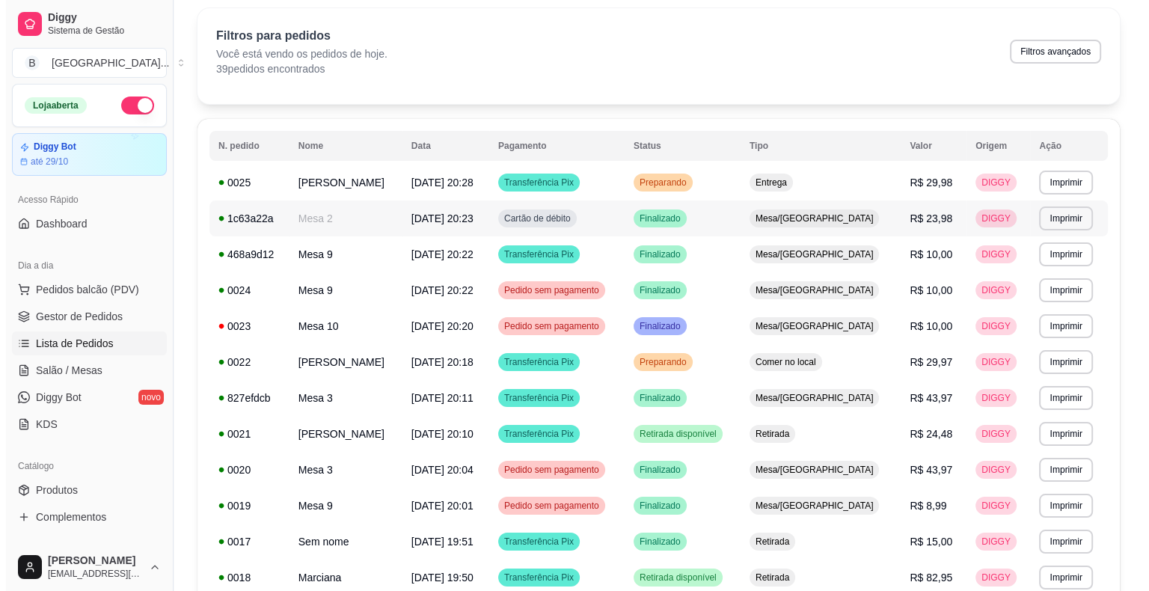
scroll to position [75, 0]
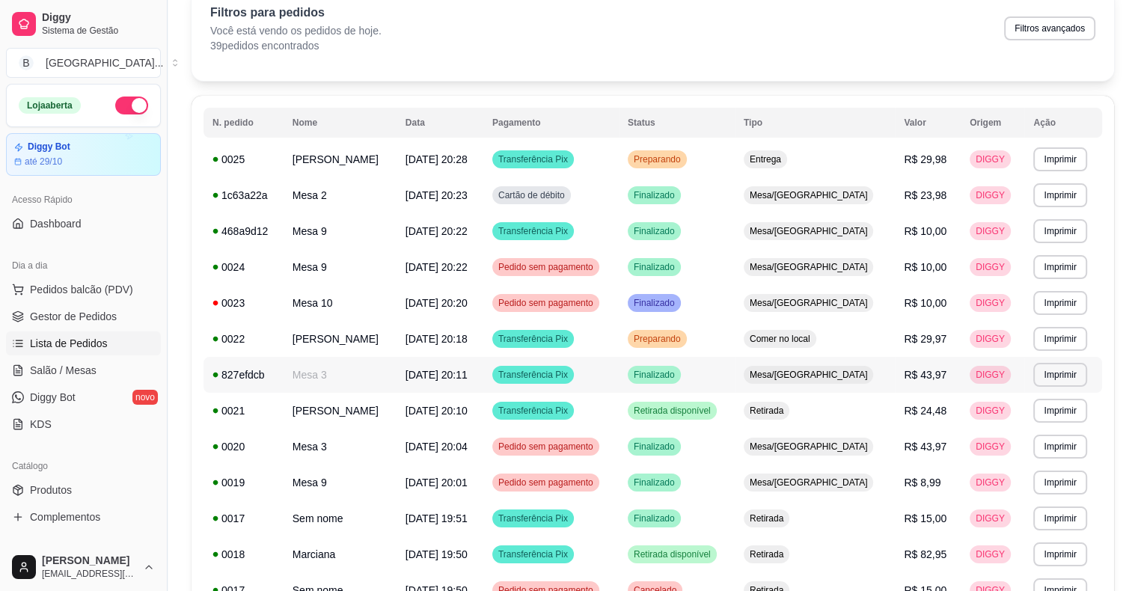
click at [359, 373] on td "Mesa 3" at bounding box center [340, 375] width 113 height 36
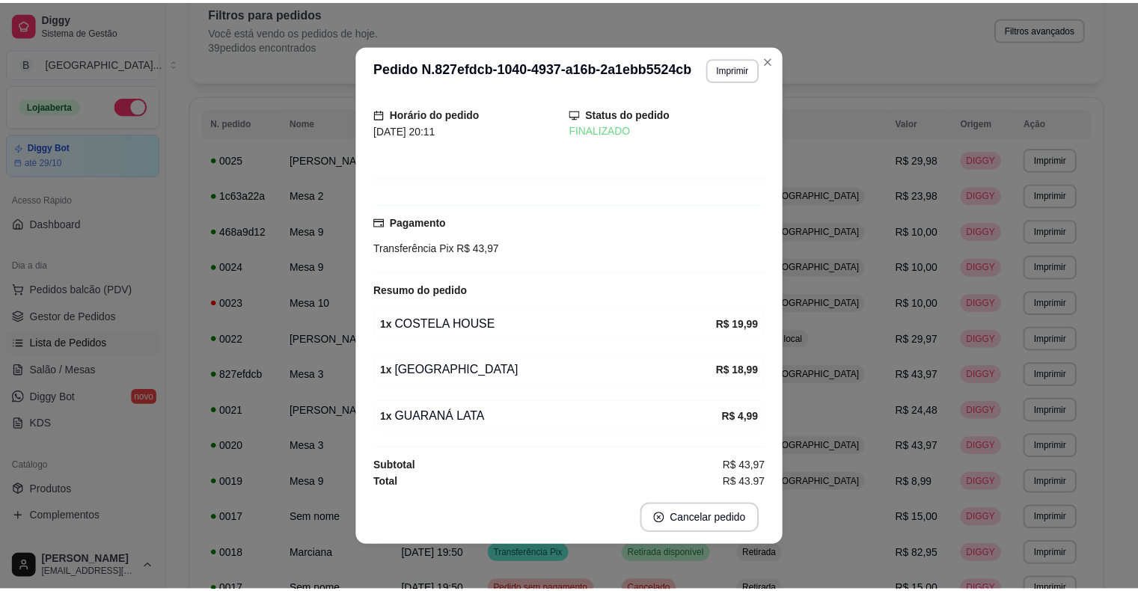
scroll to position [43, 0]
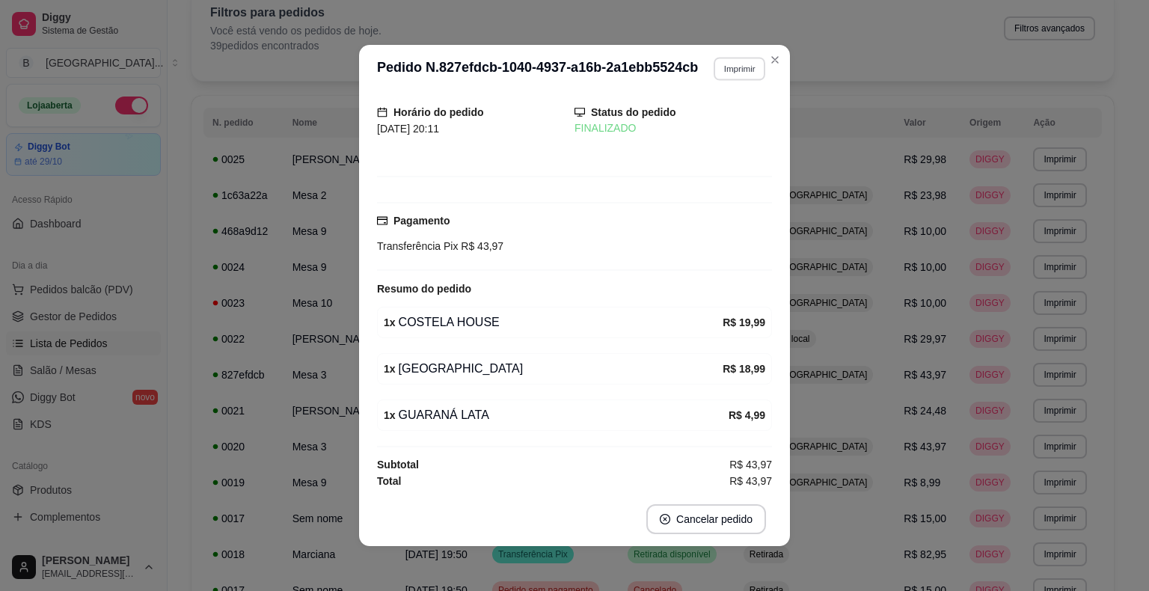
click at [721, 73] on button "Imprimir" at bounding box center [740, 68] width 52 height 23
click at [729, 124] on button "IMPRESSORA" at bounding box center [707, 120] width 105 height 23
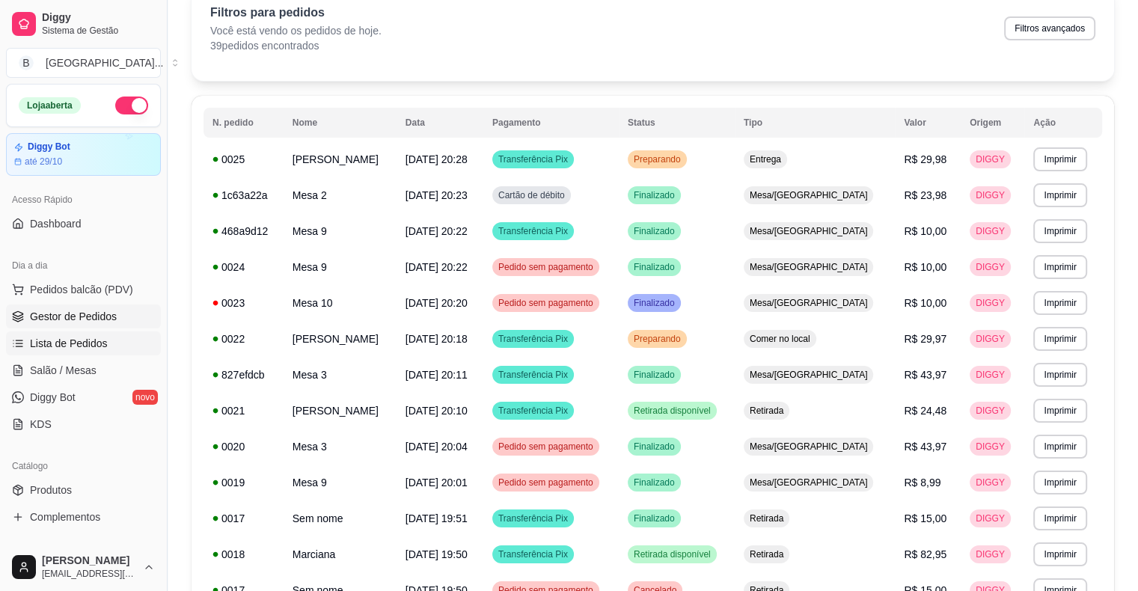
click at [60, 318] on span "Gestor de Pedidos" at bounding box center [73, 316] width 87 height 15
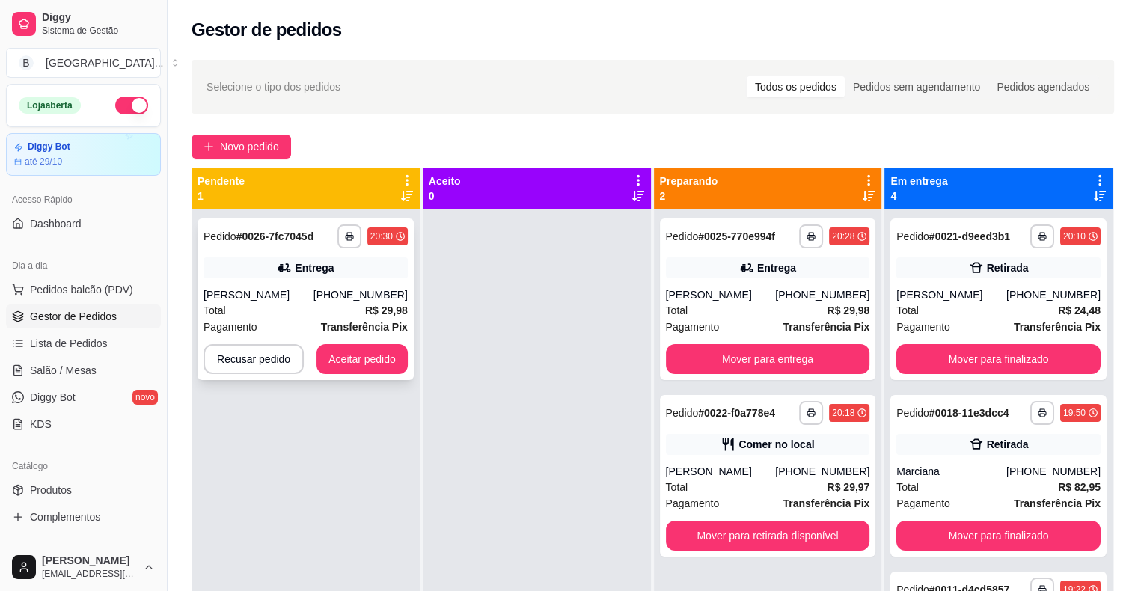
click at [346, 259] on div "Entrega" at bounding box center [305, 267] width 204 height 21
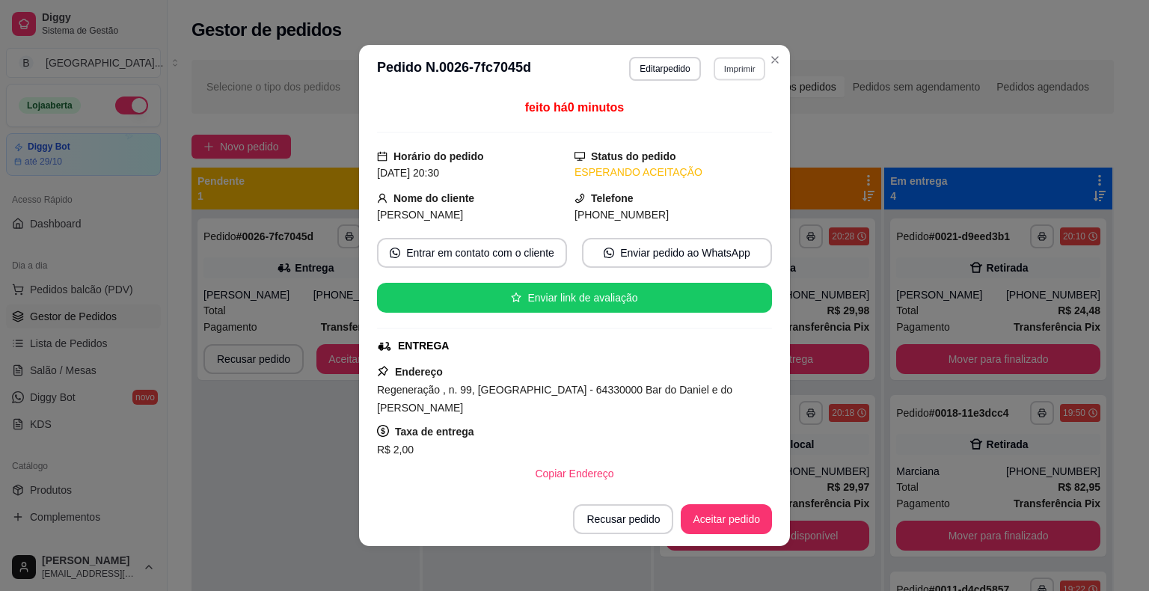
click at [735, 71] on button "Imprimir" at bounding box center [740, 68] width 52 height 23
click at [733, 119] on button "IMPRESSORA" at bounding box center [707, 120] width 105 height 23
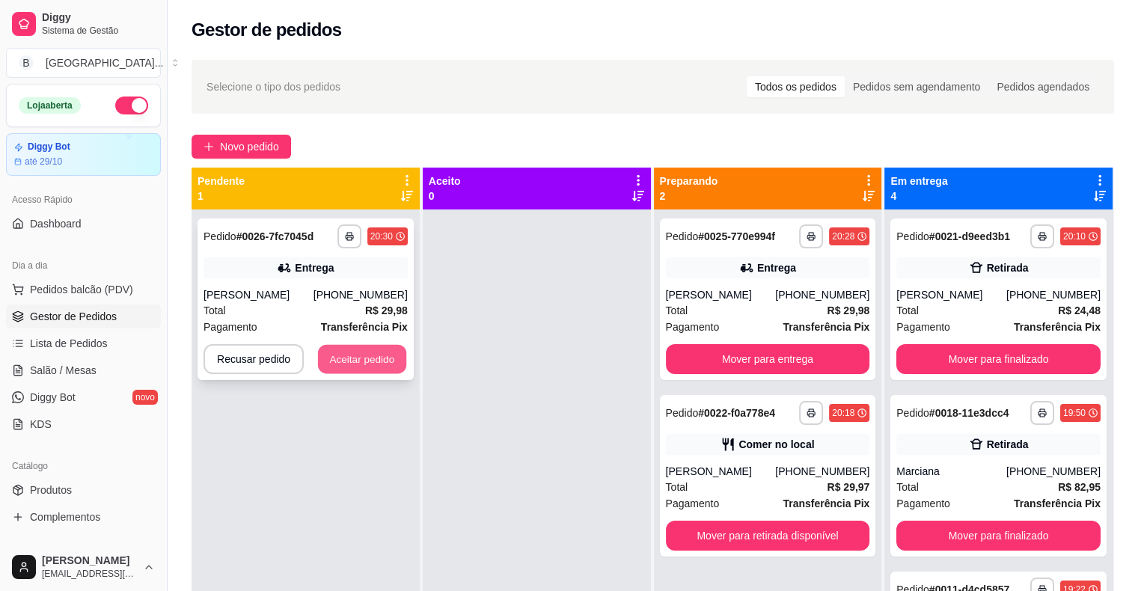
click at [386, 356] on button "Aceitar pedido" at bounding box center [362, 359] width 88 height 29
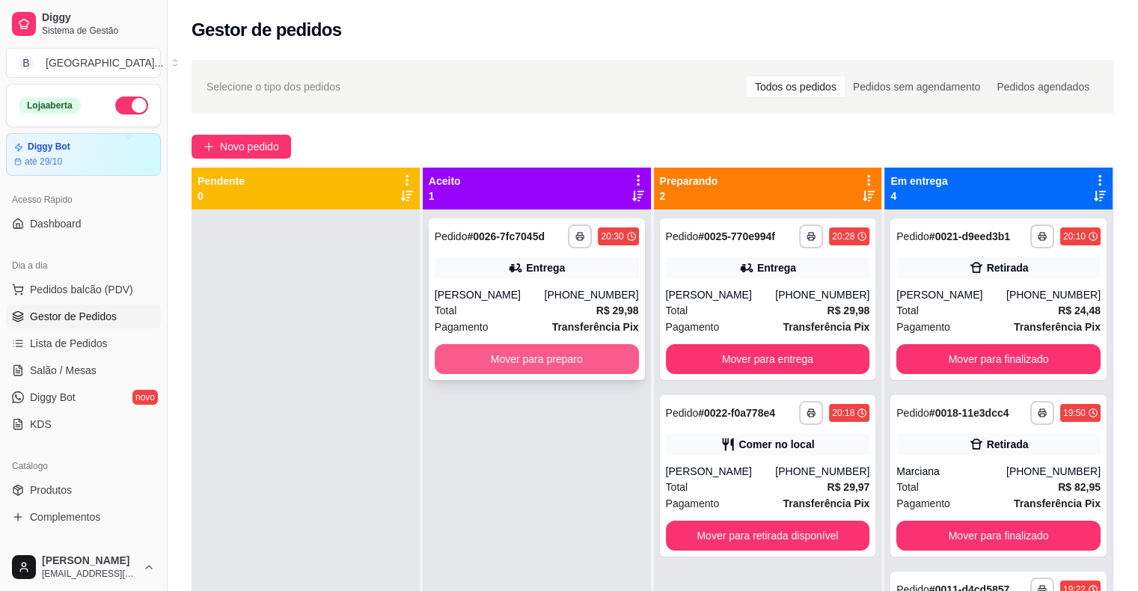
click at [528, 352] on button "Mover para preparo" at bounding box center [537, 359] width 204 height 30
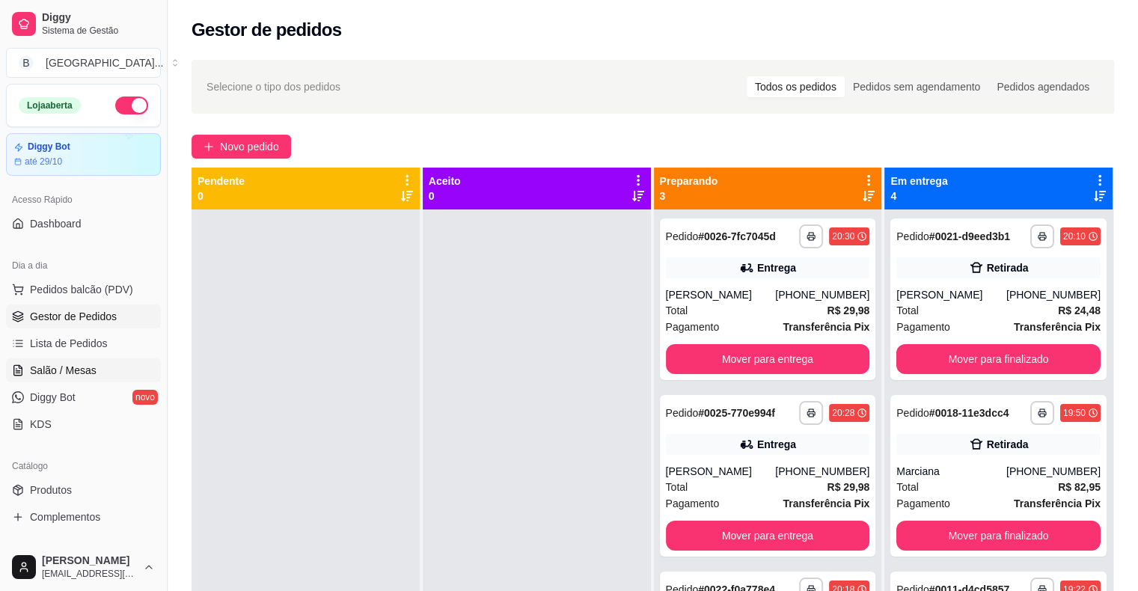
click at [56, 374] on span "Salão / Mesas" at bounding box center [63, 370] width 67 height 15
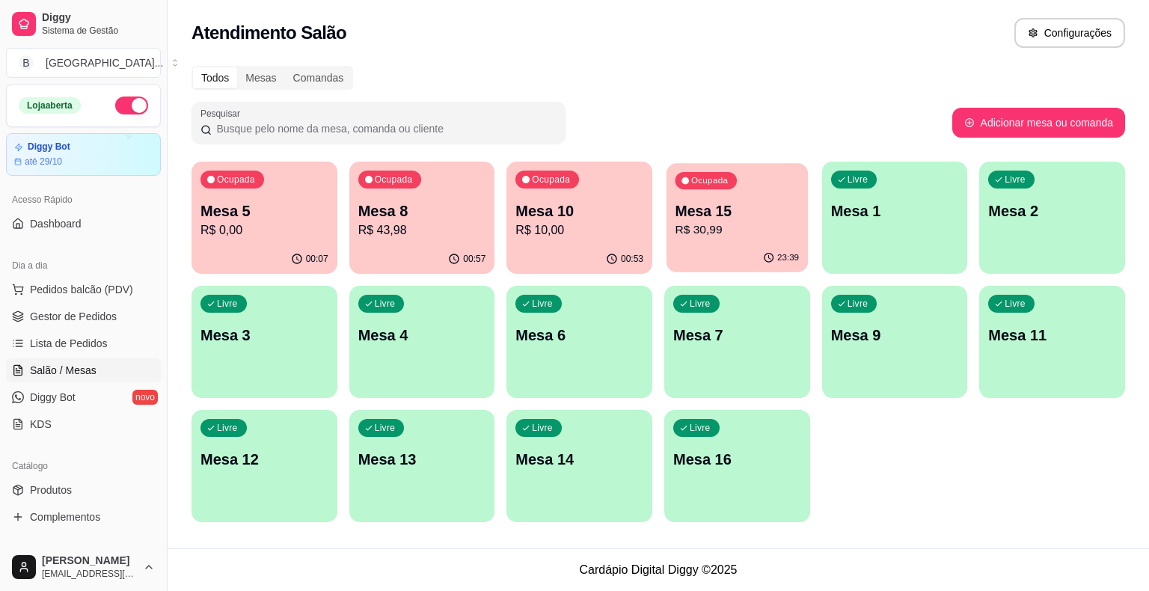
click at [688, 240] on div "Ocupada Mesa 15 R$ 30,99" at bounding box center [737, 203] width 141 height 81
click at [97, 309] on span "Gestor de Pedidos" at bounding box center [73, 316] width 87 height 15
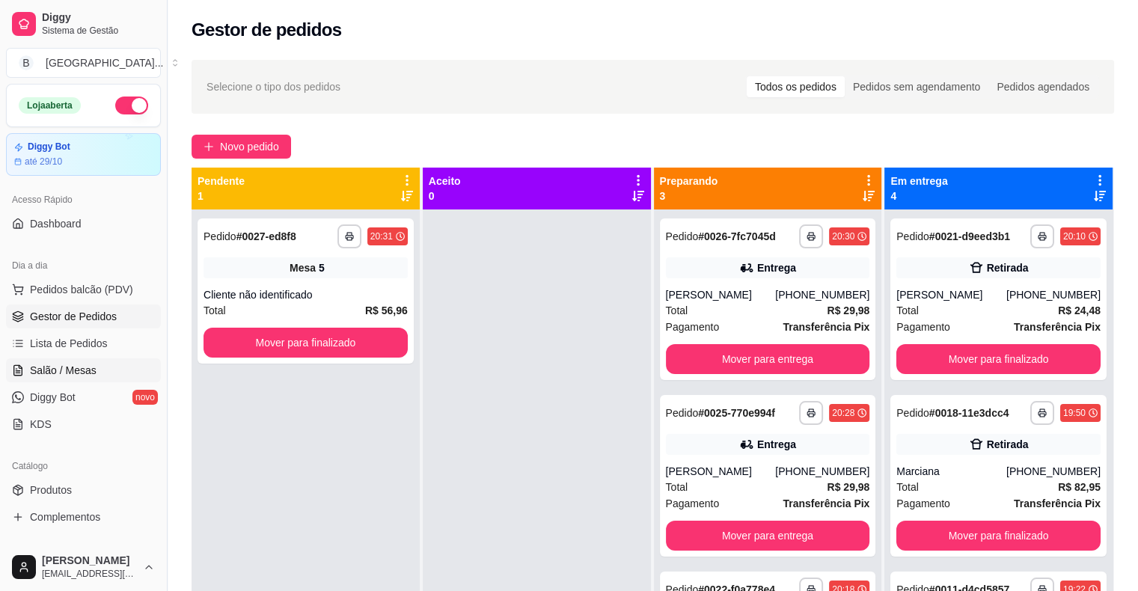
click at [51, 374] on span "Salão / Mesas" at bounding box center [63, 370] width 67 height 15
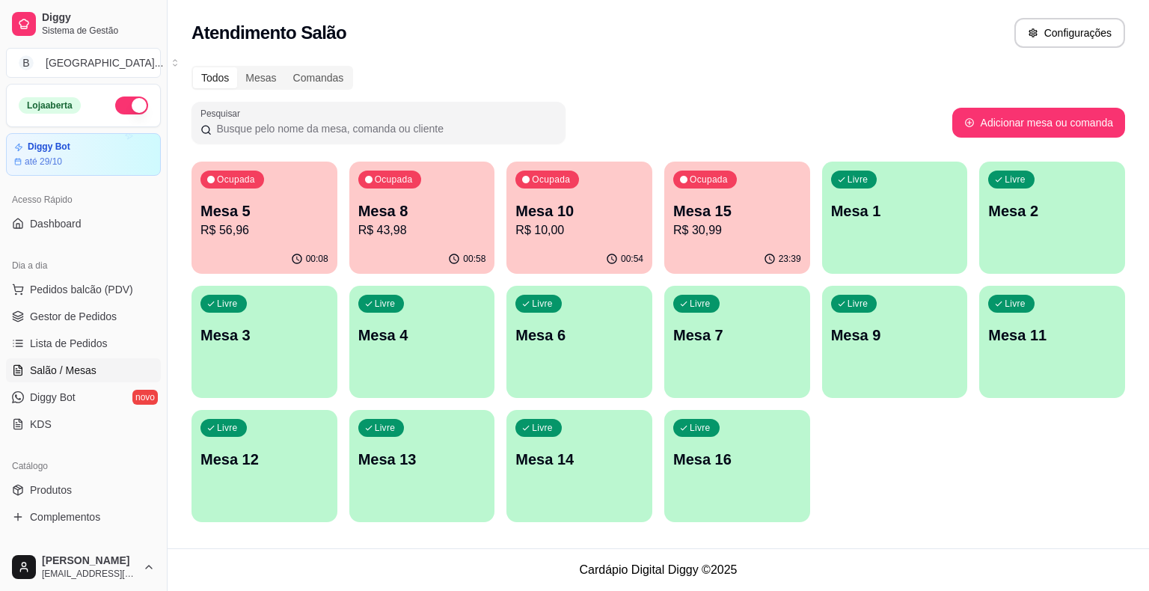
click at [558, 207] on p "Mesa 10" at bounding box center [579, 211] width 128 height 21
click at [80, 318] on span "Gestor de Pedidos" at bounding box center [73, 316] width 87 height 15
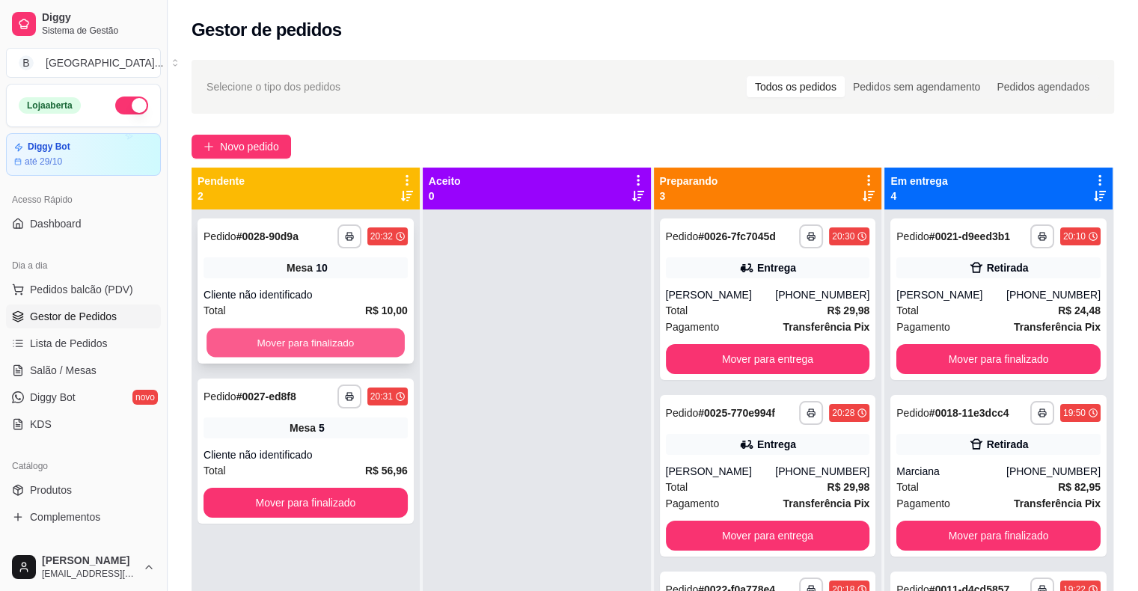
click at [270, 346] on button "Mover para finalizado" at bounding box center [305, 342] width 198 height 29
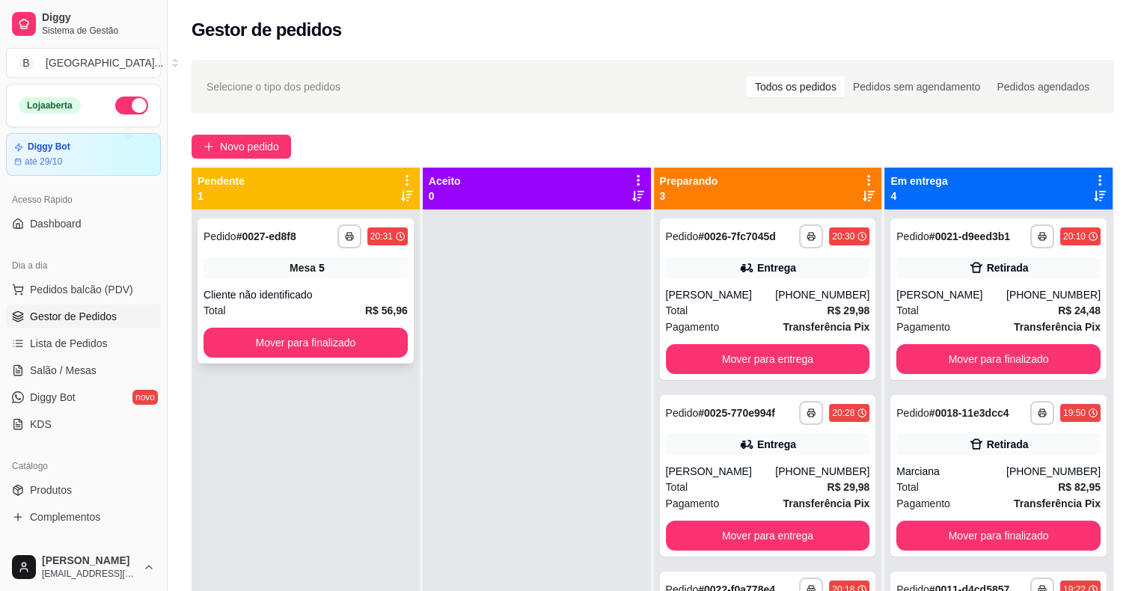
click at [343, 277] on div "Mesa 5" at bounding box center [305, 267] width 204 height 21
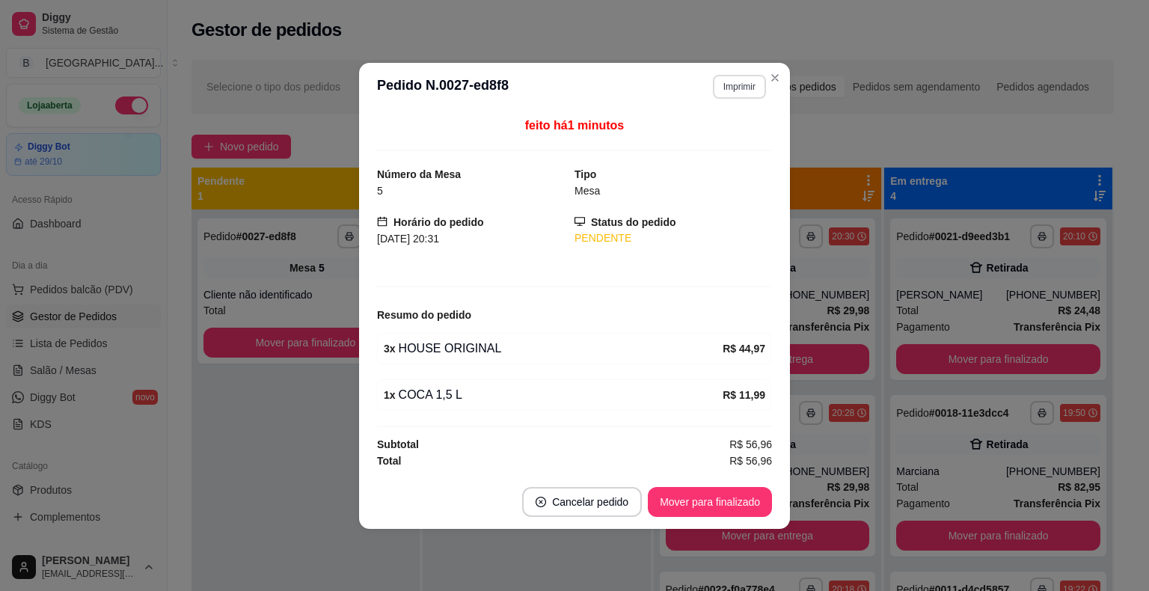
click at [723, 80] on button "Imprimir" at bounding box center [739, 87] width 53 height 24
click at [710, 149] on button "IMPRESSORA" at bounding box center [713, 140] width 108 height 24
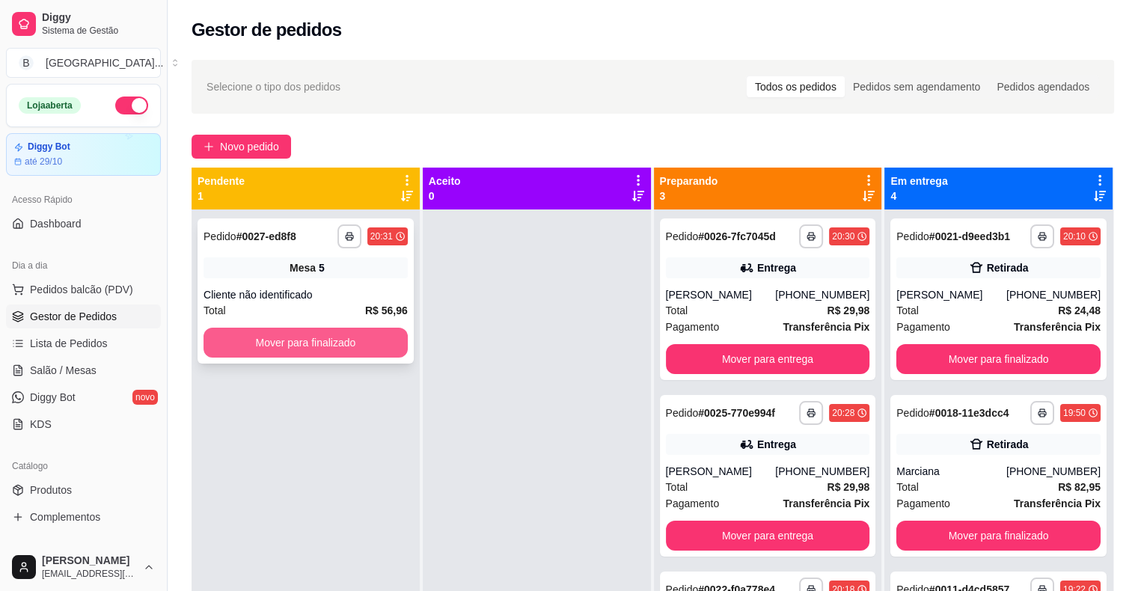
click at [324, 349] on button "Mover para finalizado" at bounding box center [305, 343] width 204 height 30
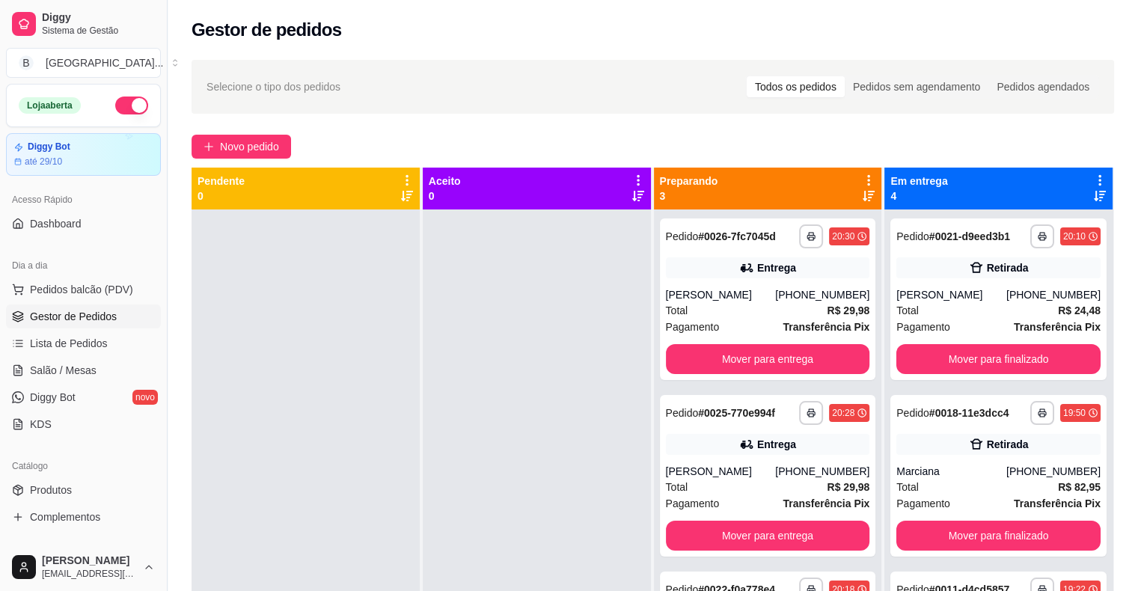
click at [91, 357] on ul "Pedidos balcão (PDV) Gestor de Pedidos Lista de Pedidos Salão / Mesas Diggy Bot…" at bounding box center [83, 357] width 155 height 159
click at [87, 367] on span "Salão / Mesas" at bounding box center [63, 370] width 67 height 15
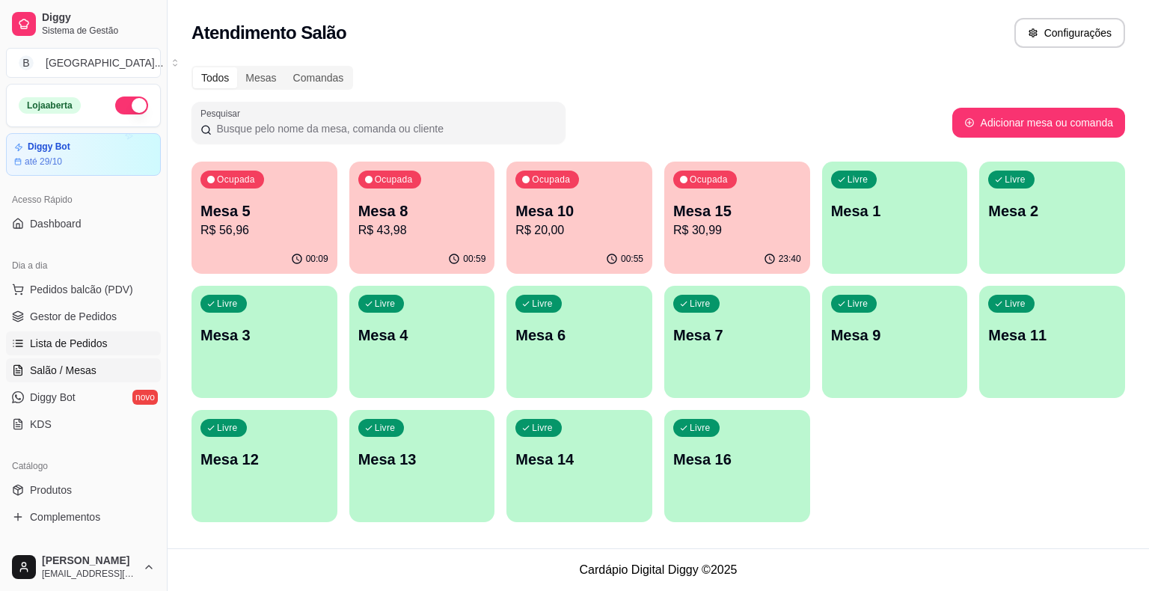
click at [76, 342] on span "Lista de Pedidos" at bounding box center [69, 343] width 78 height 15
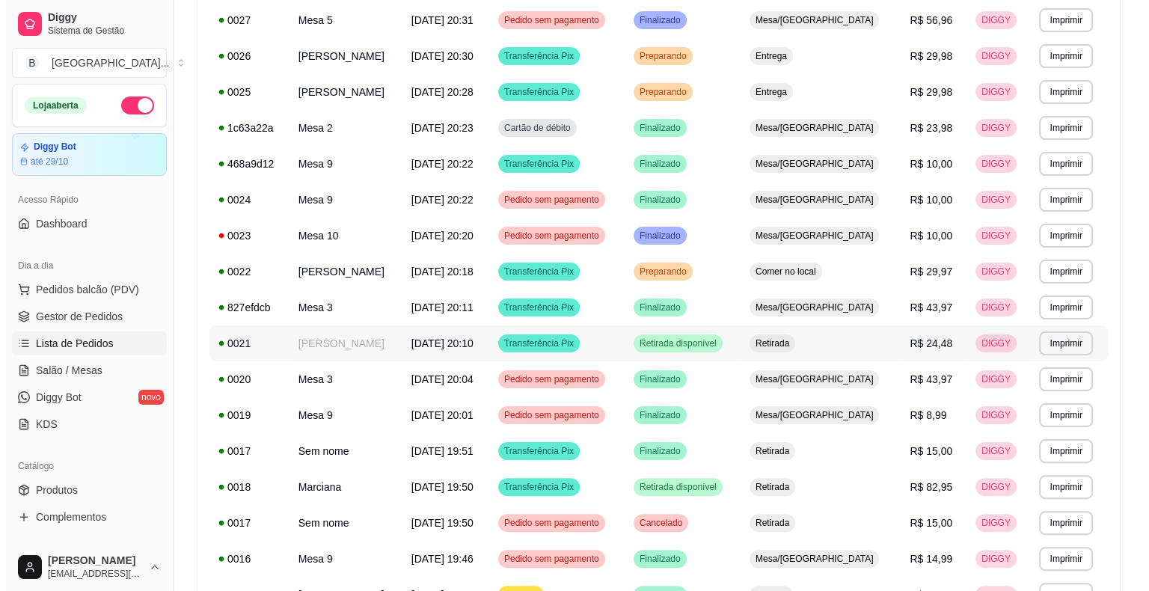
scroll to position [299, 0]
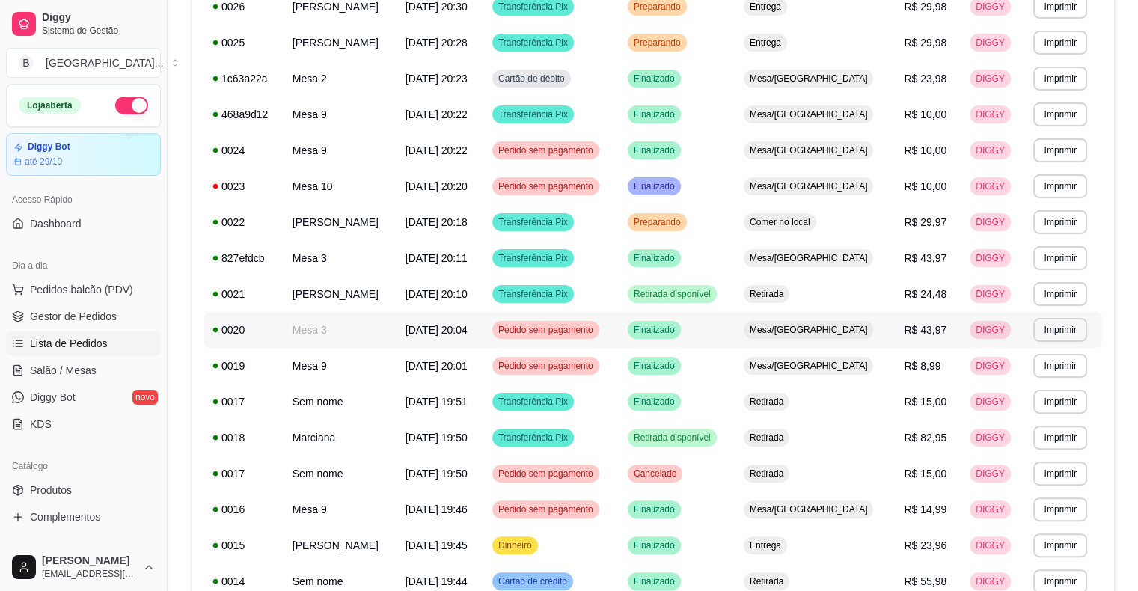
click at [420, 325] on span "[DATE] 20:04" at bounding box center [437, 330] width 62 height 12
click at [619, 258] on td "Transferência Pix" at bounding box center [550, 258] width 135 height 36
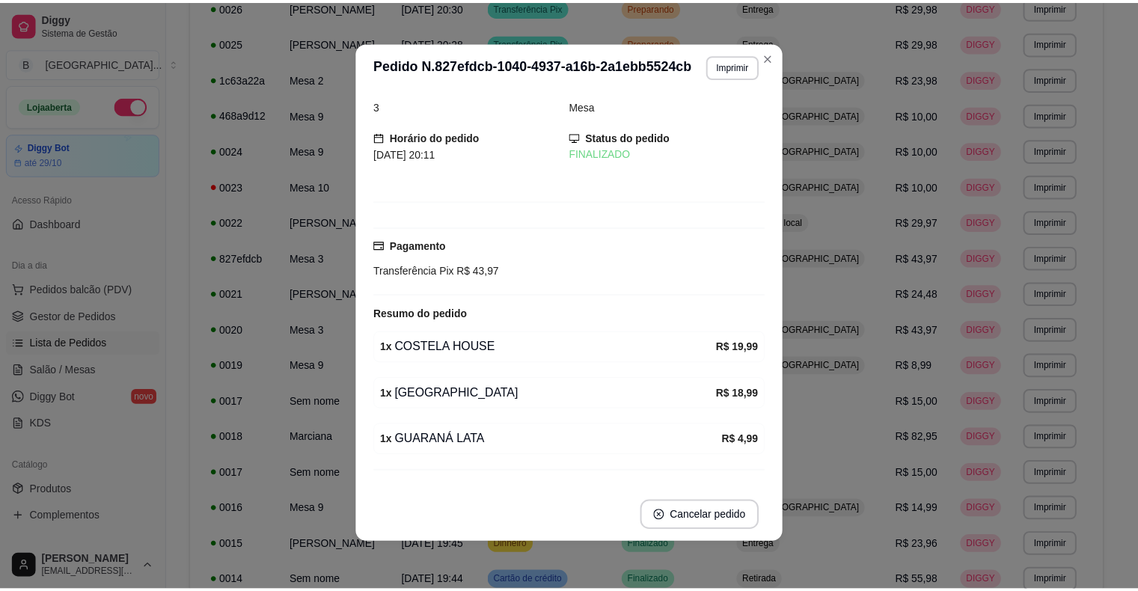
scroll to position [0, 0]
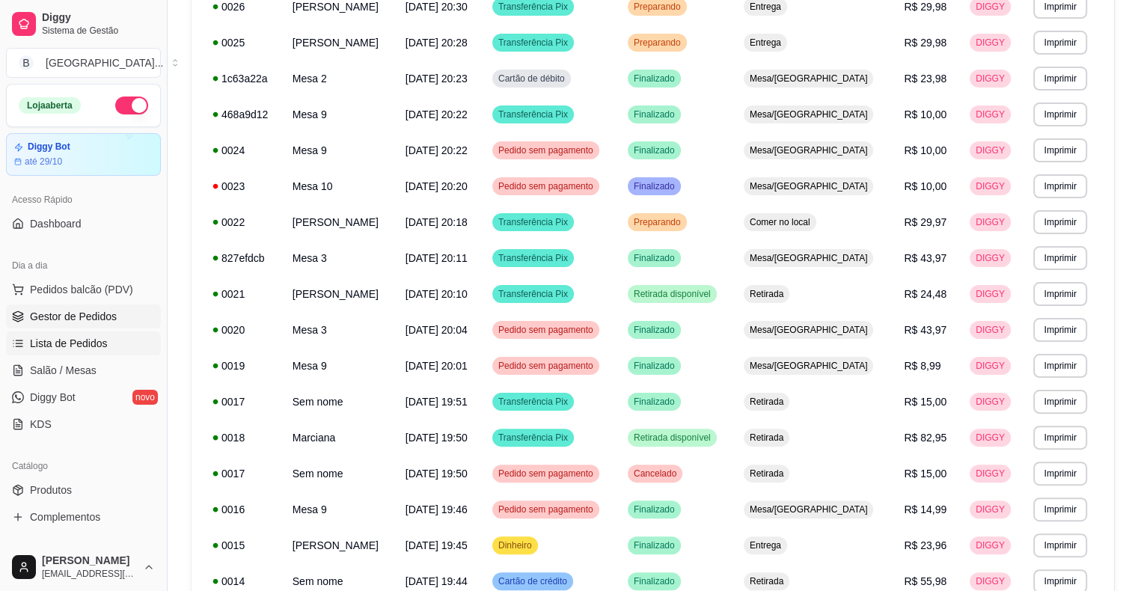
click at [102, 309] on span "Gestor de Pedidos" at bounding box center [73, 316] width 87 height 15
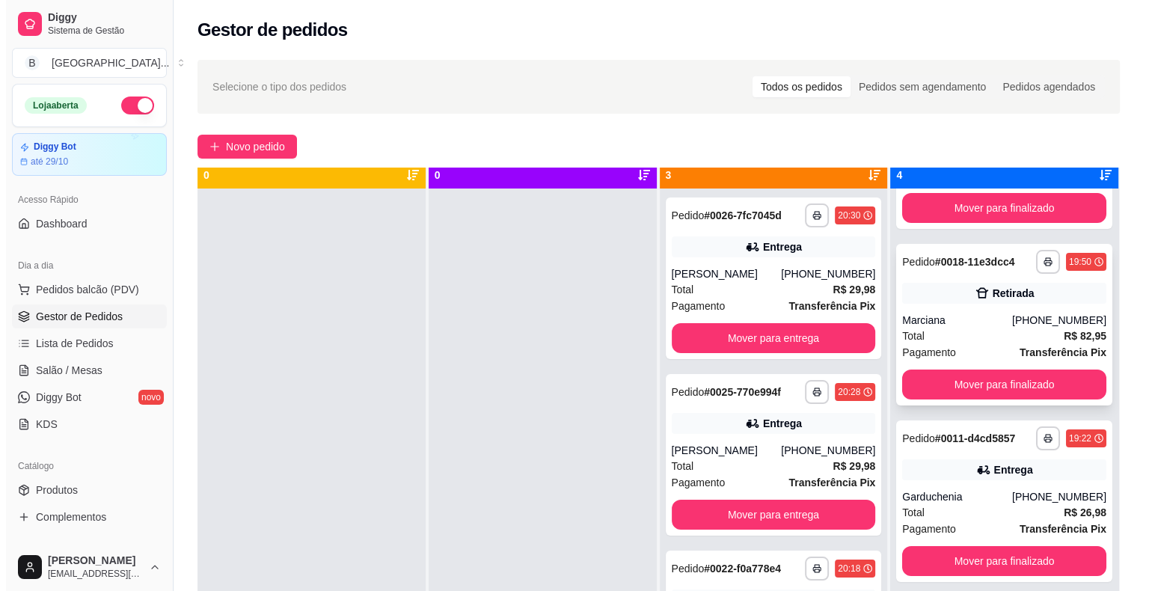
scroll to position [42, 0]
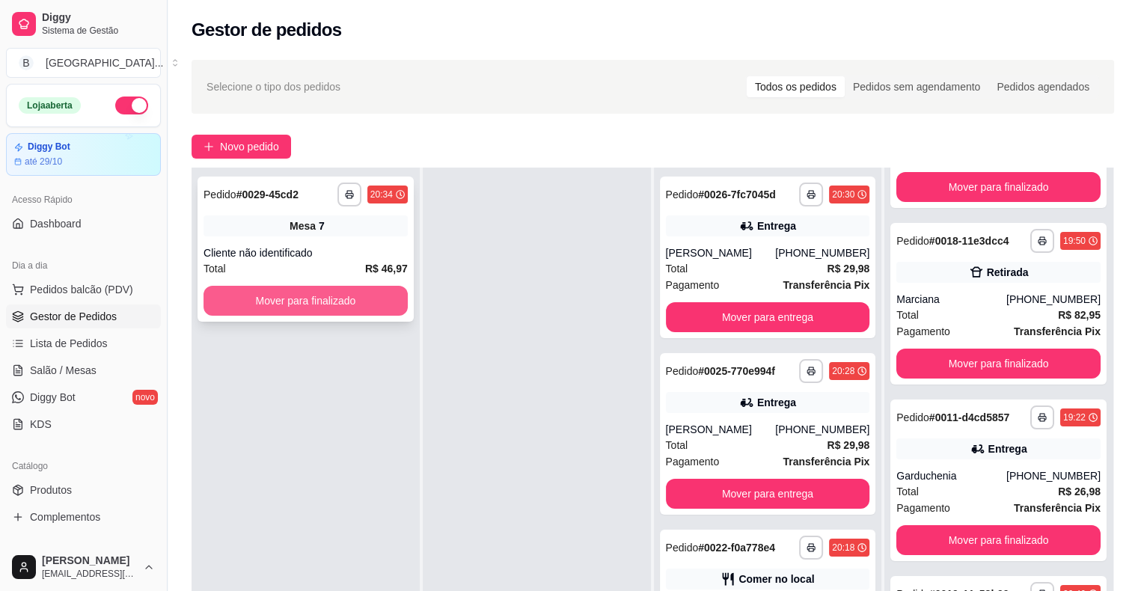
click at [309, 309] on button "Mover para finalizado" at bounding box center [305, 301] width 204 height 30
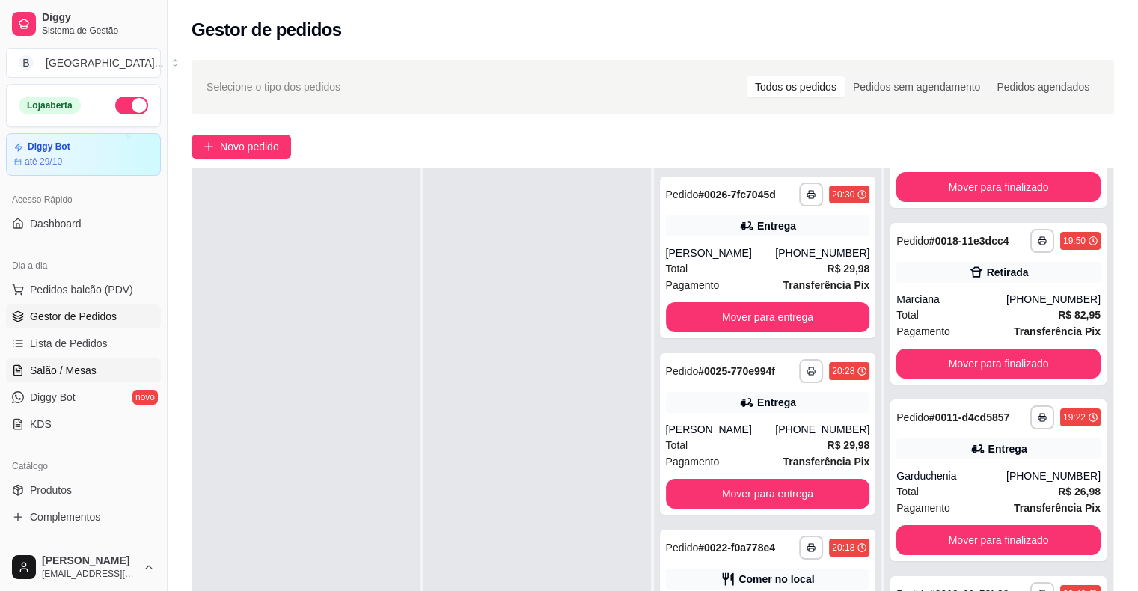
click at [72, 367] on span "Salão / Mesas" at bounding box center [63, 370] width 67 height 15
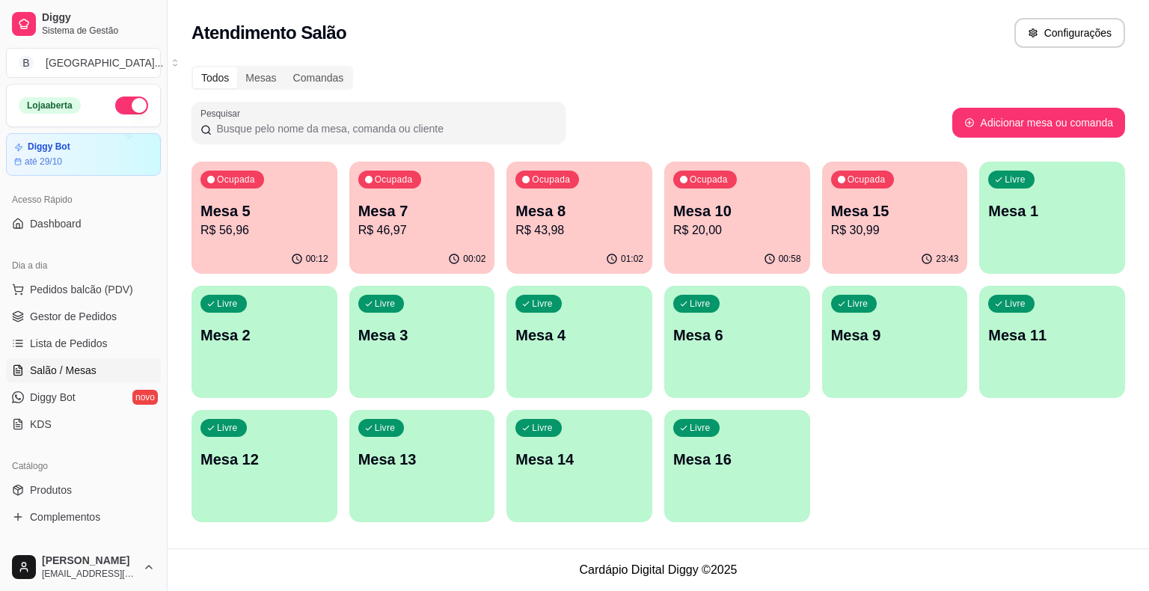
click at [563, 242] on div "Ocupada Mesa 8 R$ 43,98" at bounding box center [580, 203] width 146 height 83
click at [426, 334] on p "Mesa 3" at bounding box center [422, 335] width 128 height 21
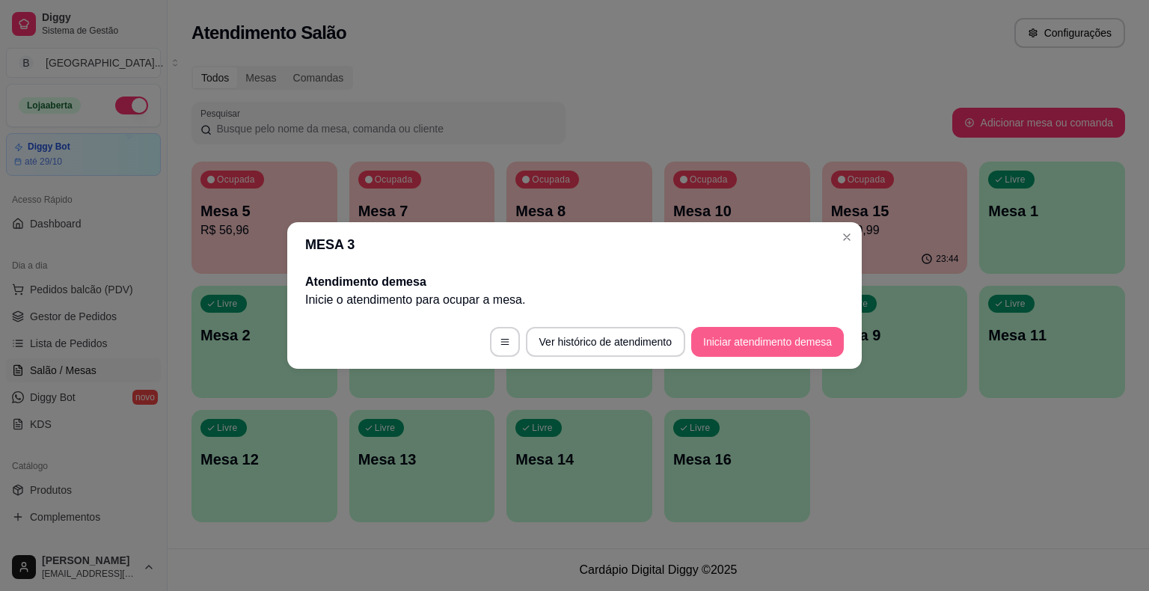
click at [723, 343] on button "Iniciar atendimento de mesa" at bounding box center [767, 342] width 153 height 30
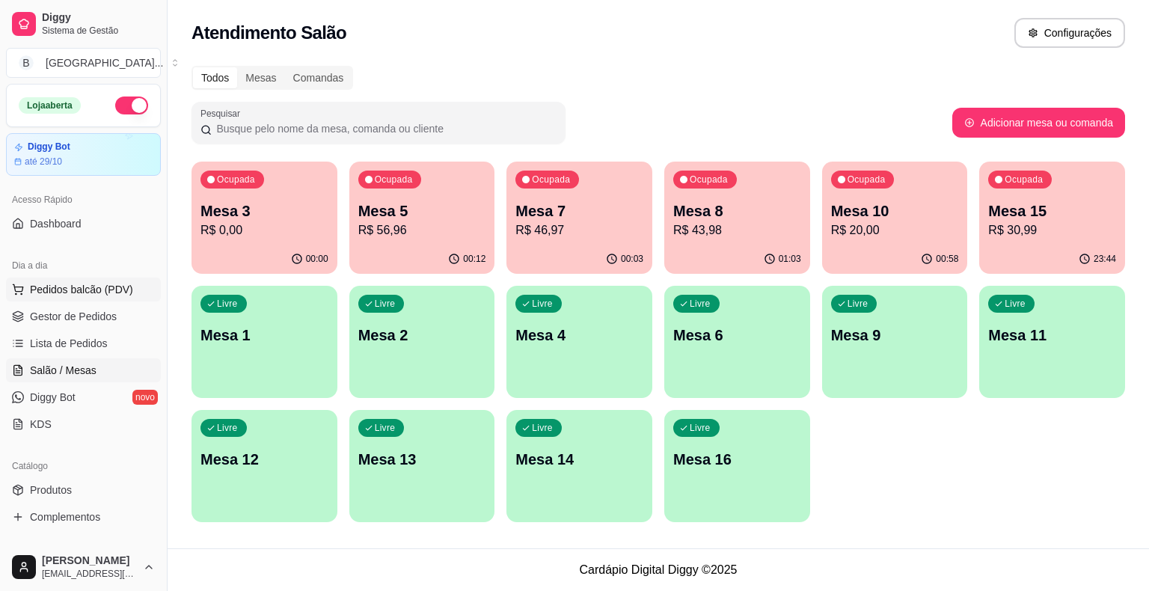
click at [64, 294] on span "Pedidos balcão (PDV)" at bounding box center [81, 289] width 103 height 15
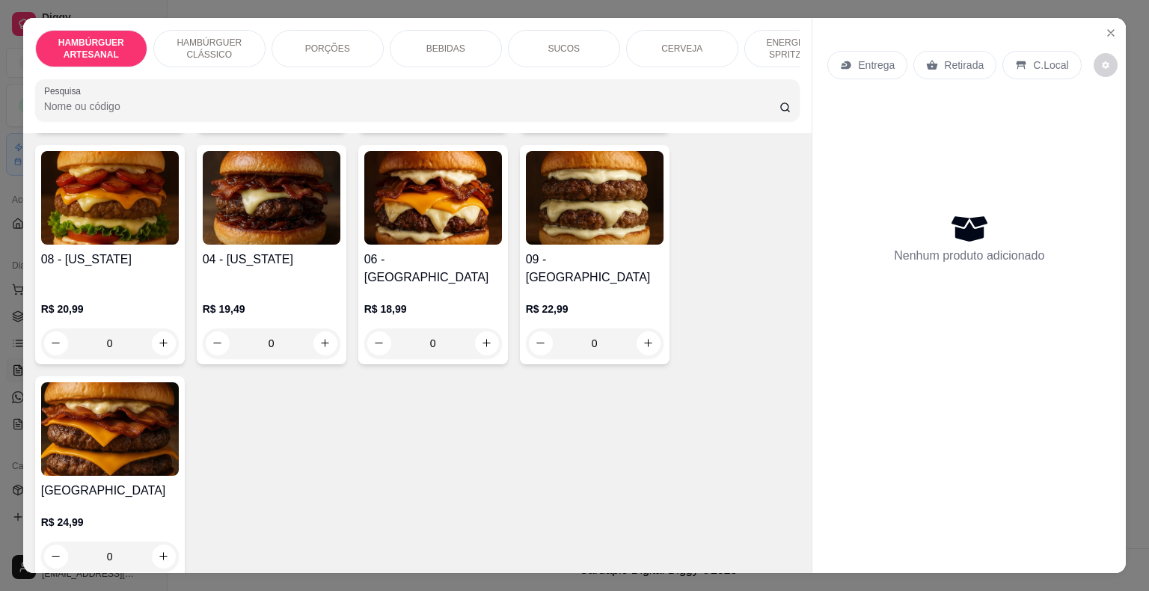
scroll to position [224, 0]
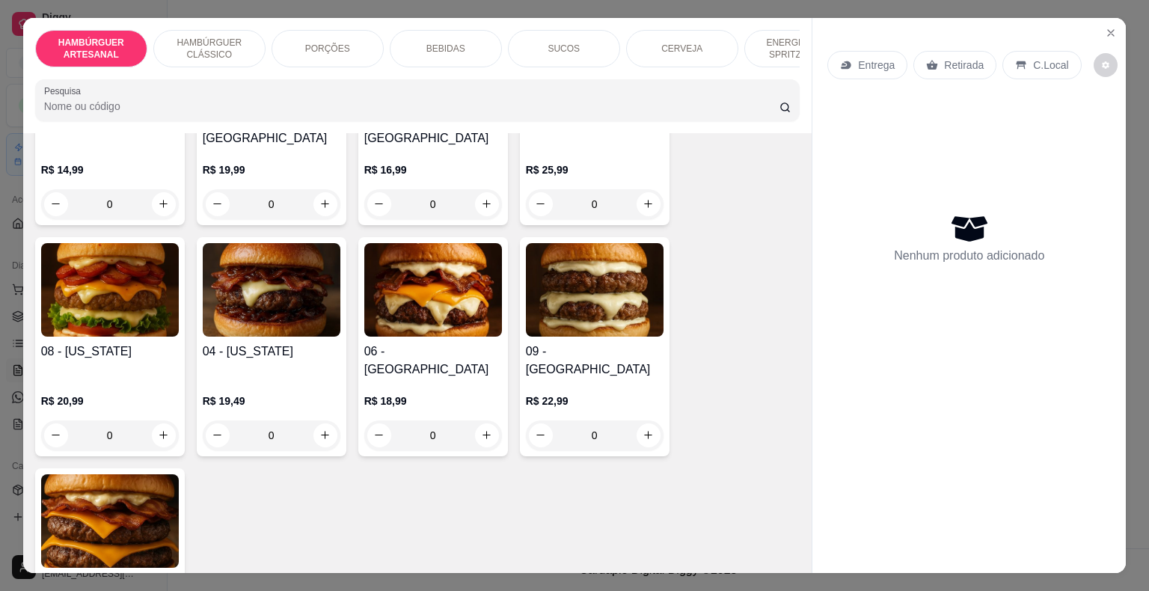
click at [483, 420] on div "0" at bounding box center [433, 435] width 138 height 30
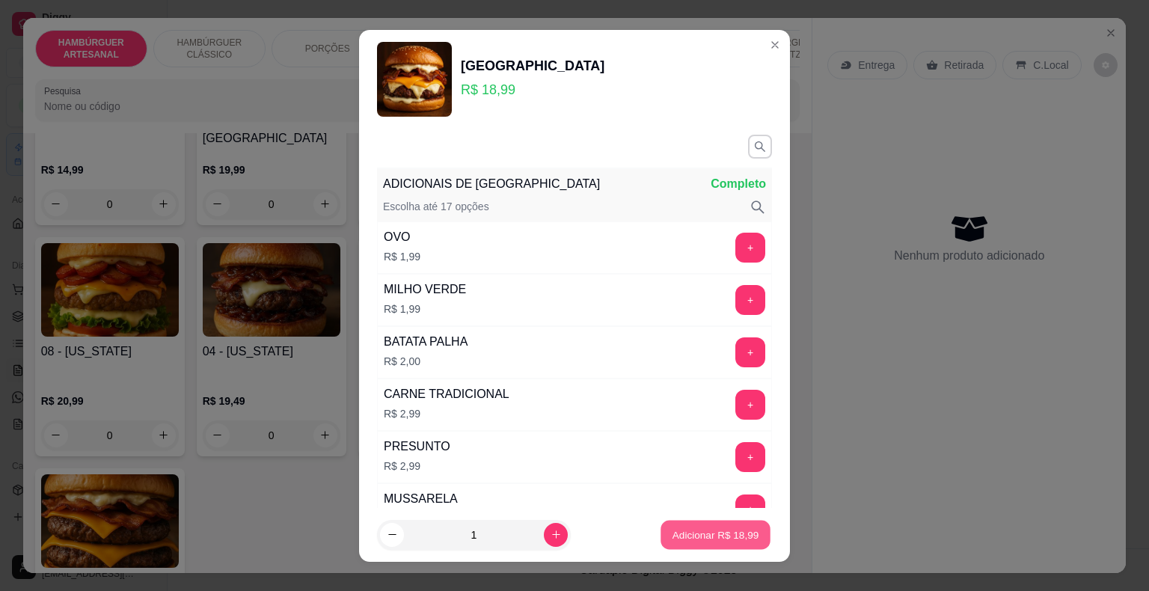
click at [714, 543] on button "Adicionar R$ 18,99" at bounding box center [716, 534] width 110 height 29
type input "1"
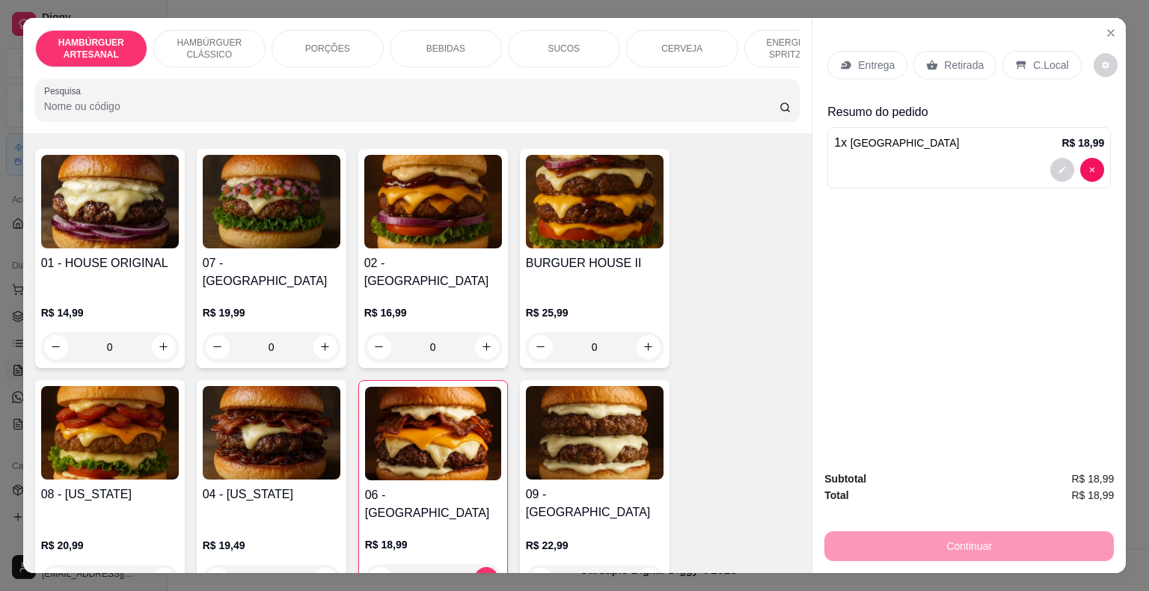
scroll to position [75, 0]
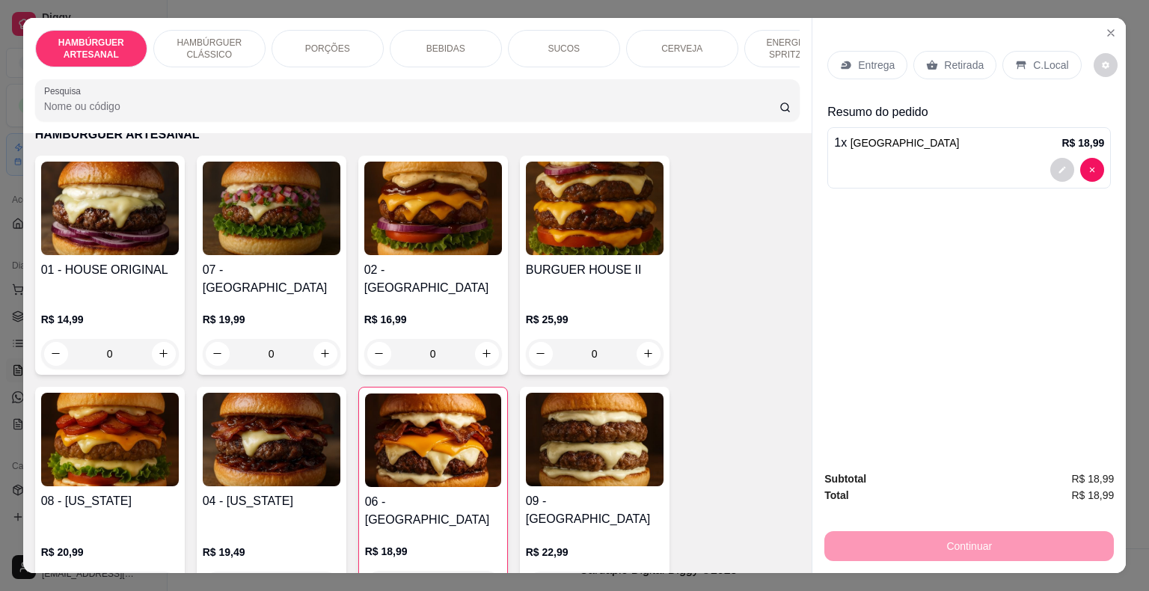
click at [322, 341] on div "0" at bounding box center [272, 354] width 138 height 30
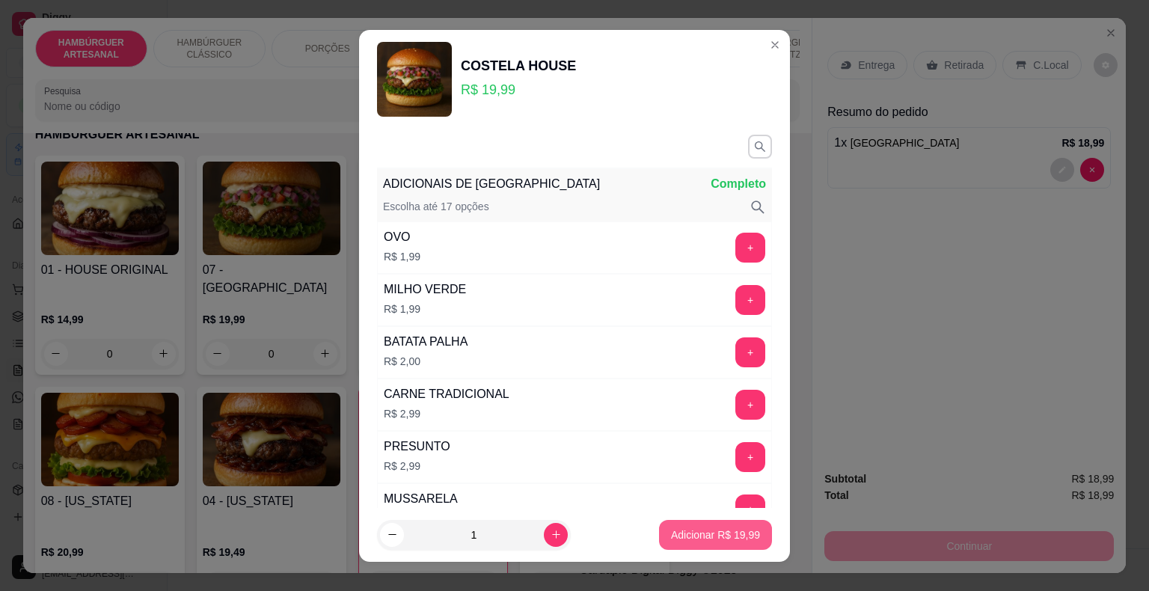
click at [688, 540] on p "Adicionar R$ 19,99" at bounding box center [715, 534] width 89 height 15
type input "1"
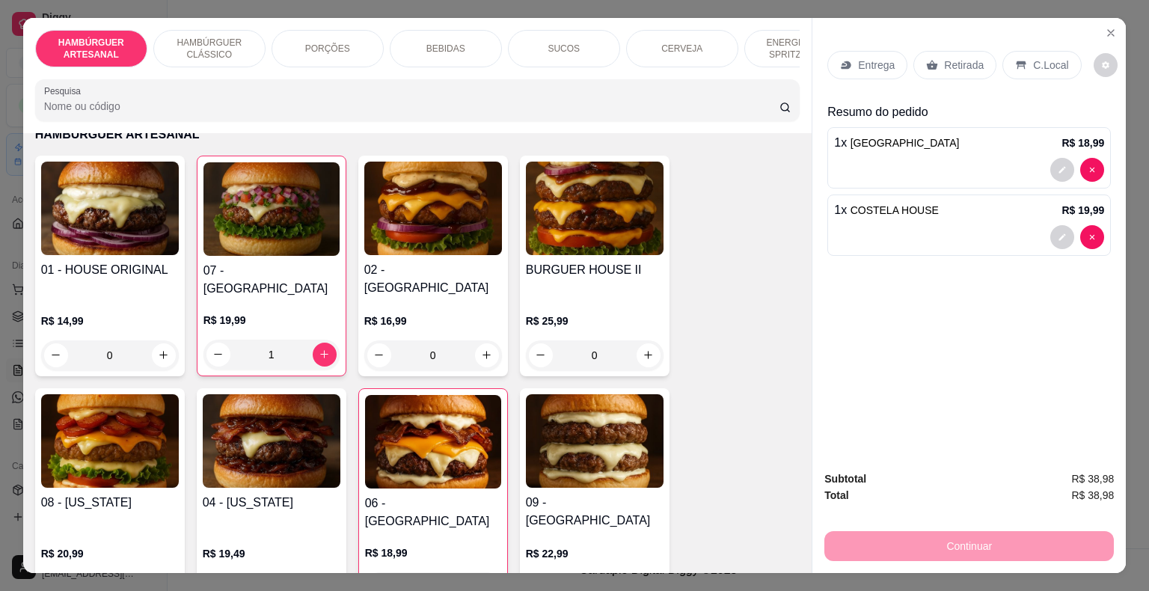
click at [434, 43] on p "BEBIDAS" at bounding box center [445, 49] width 39 height 12
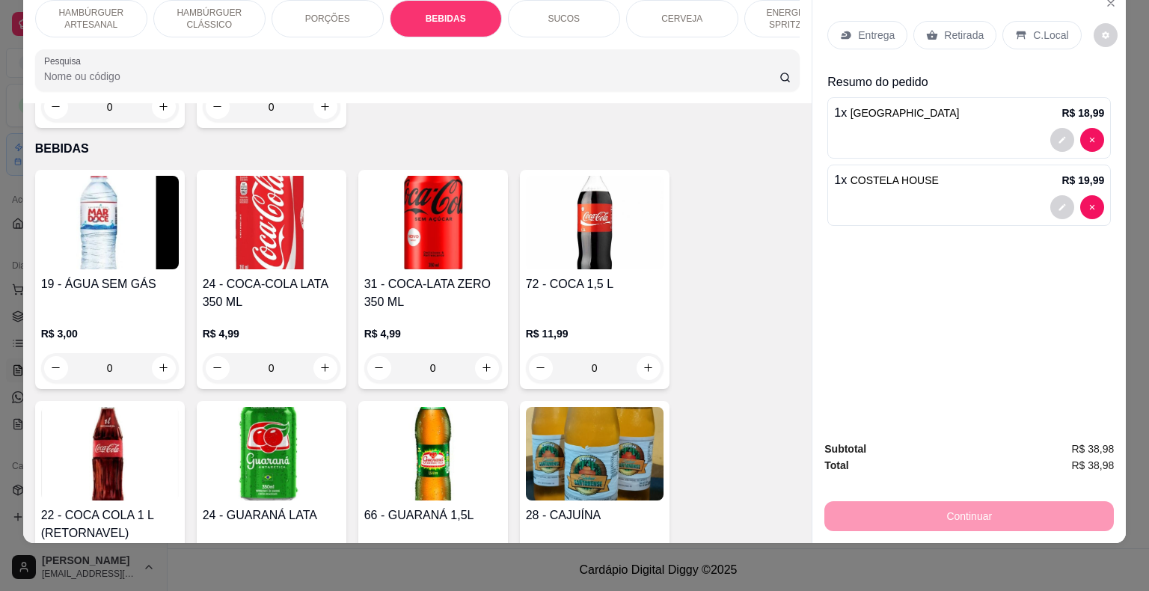
scroll to position [1763, 0]
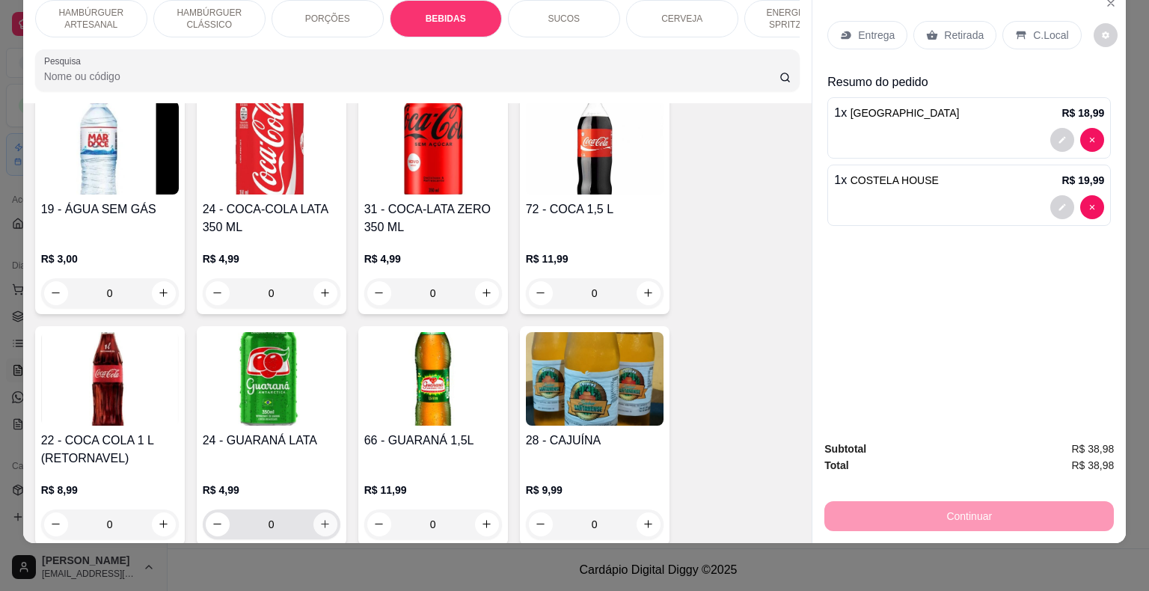
click at [319, 518] on icon "increase-product-quantity" at bounding box center [324, 523] width 11 height 11
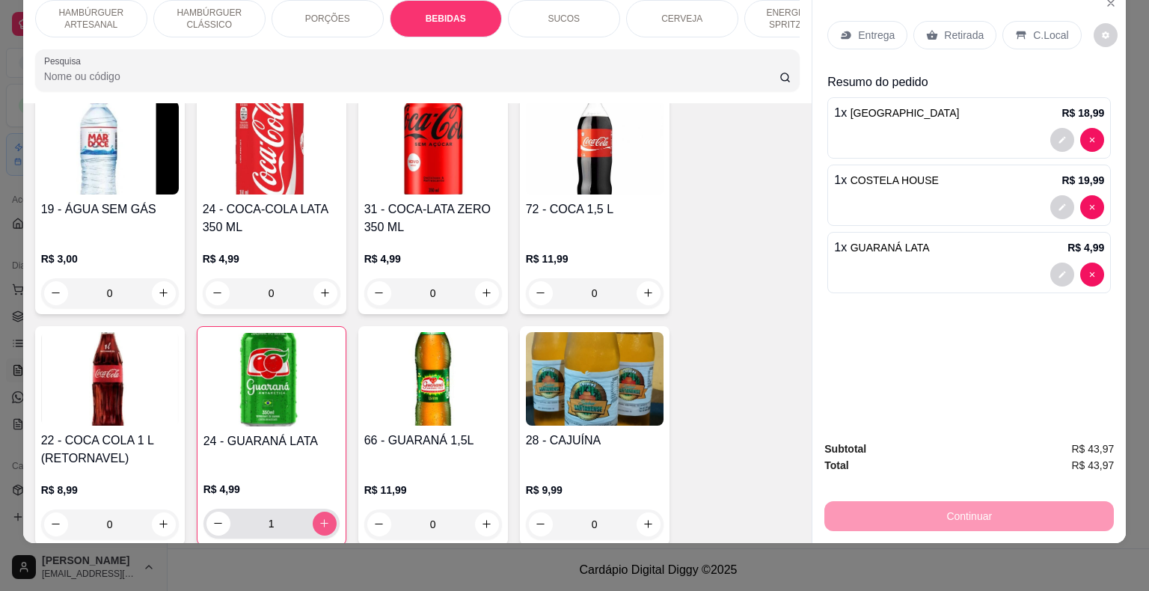
type input "1"
click at [1033, 28] on p "C.Local" at bounding box center [1050, 35] width 35 height 15
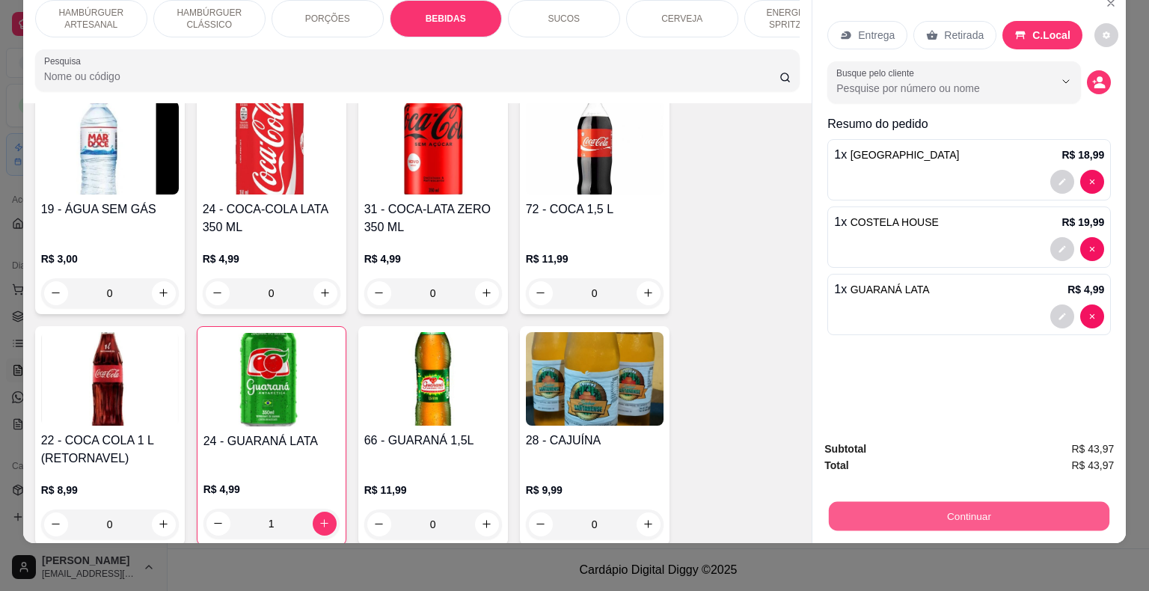
click at [894, 502] on button "Continuar" at bounding box center [969, 516] width 281 height 29
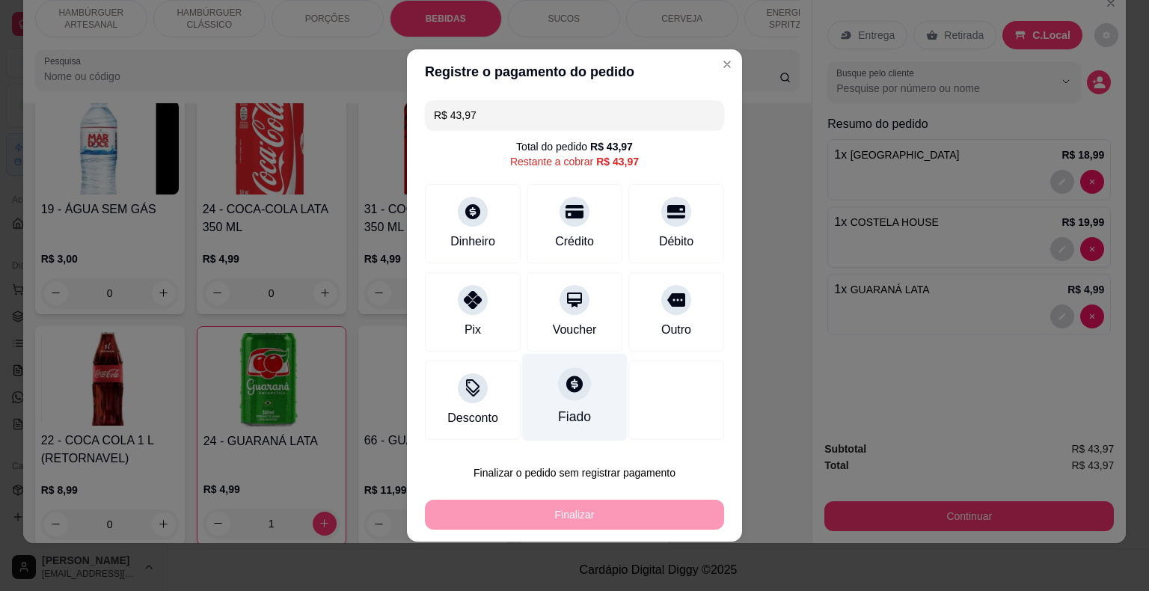
click at [572, 397] on div at bounding box center [574, 383] width 33 height 33
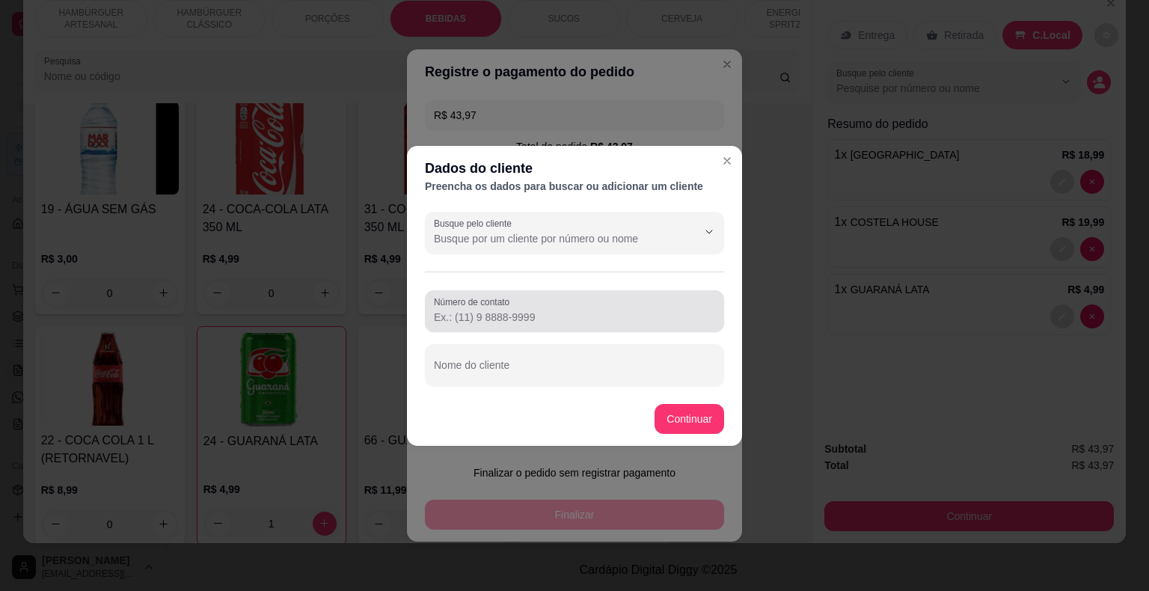
click at [509, 316] on input "Número de contato" at bounding box center [574, 317] width 281 height 15
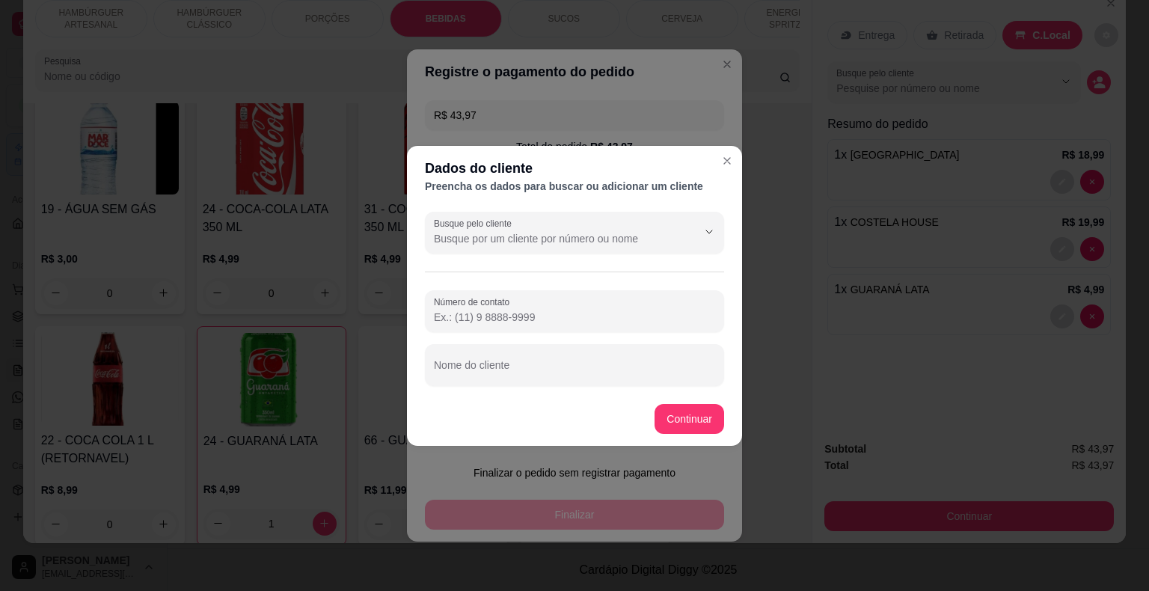
click at [446, 308] on div at bounding box center [574, 311] width 281 height 30
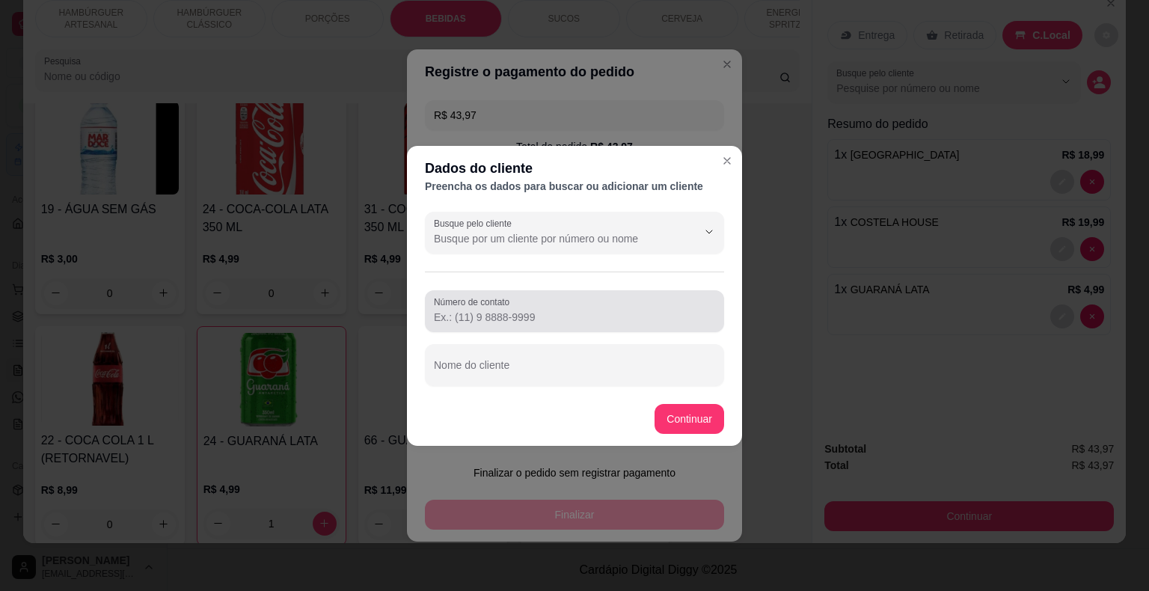
click at [481, 330] on div "Número de contato" at bounding box center [574, 311] width 299 height 42
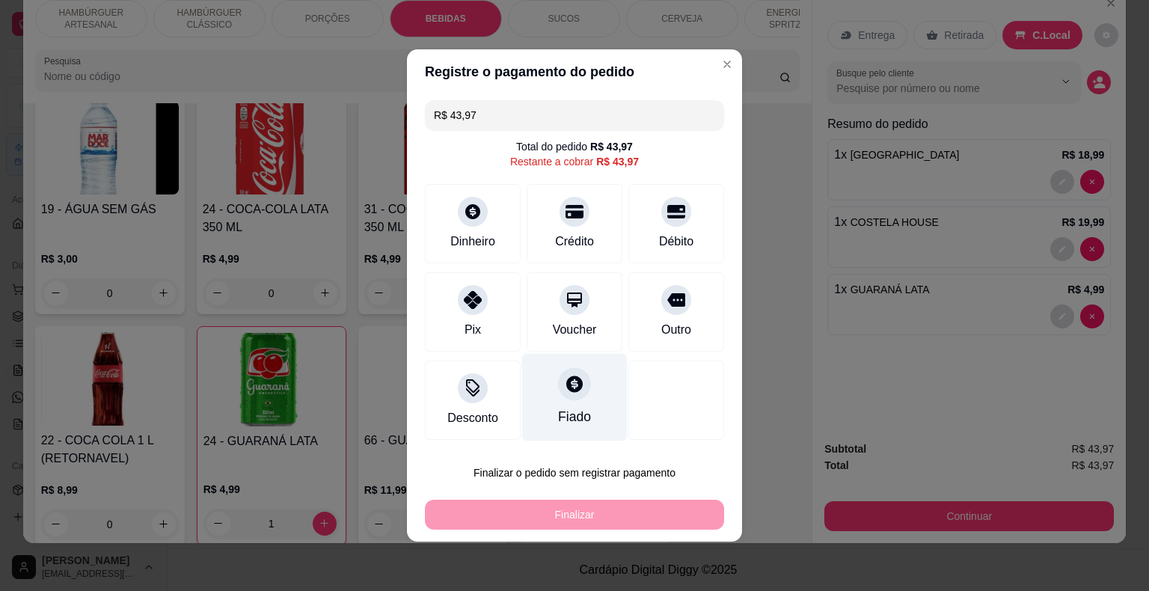
click at [566, 400] on div "Fiado" at bounding box center [574, 398] width 105 height 88
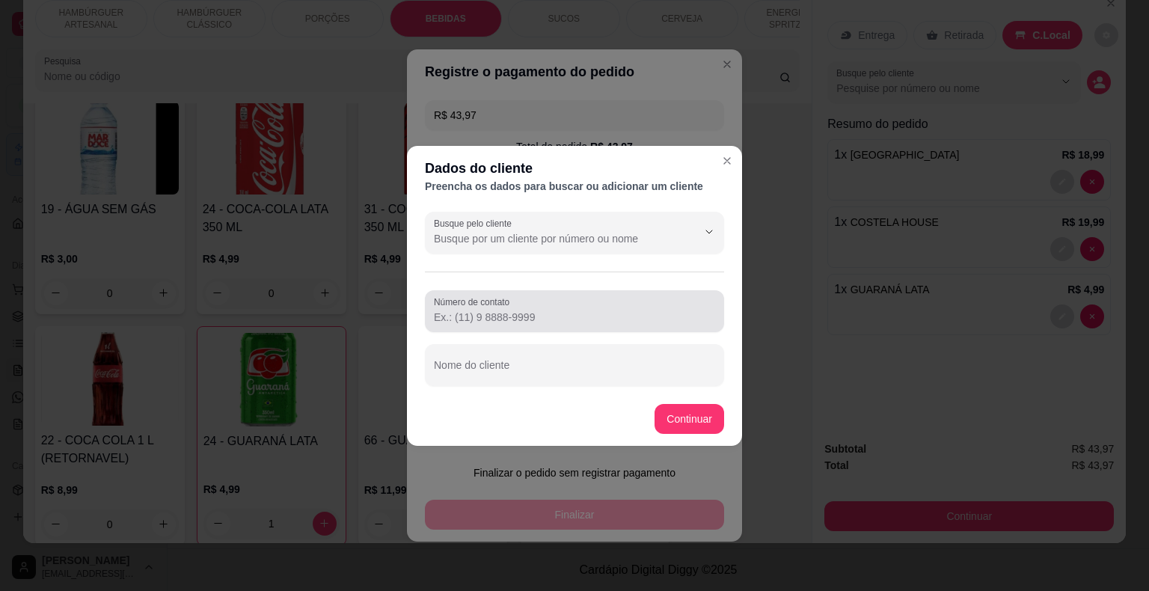
click at [488, 322] on input "Número de contato" at bounding box center [574, 317] width 281 height 15
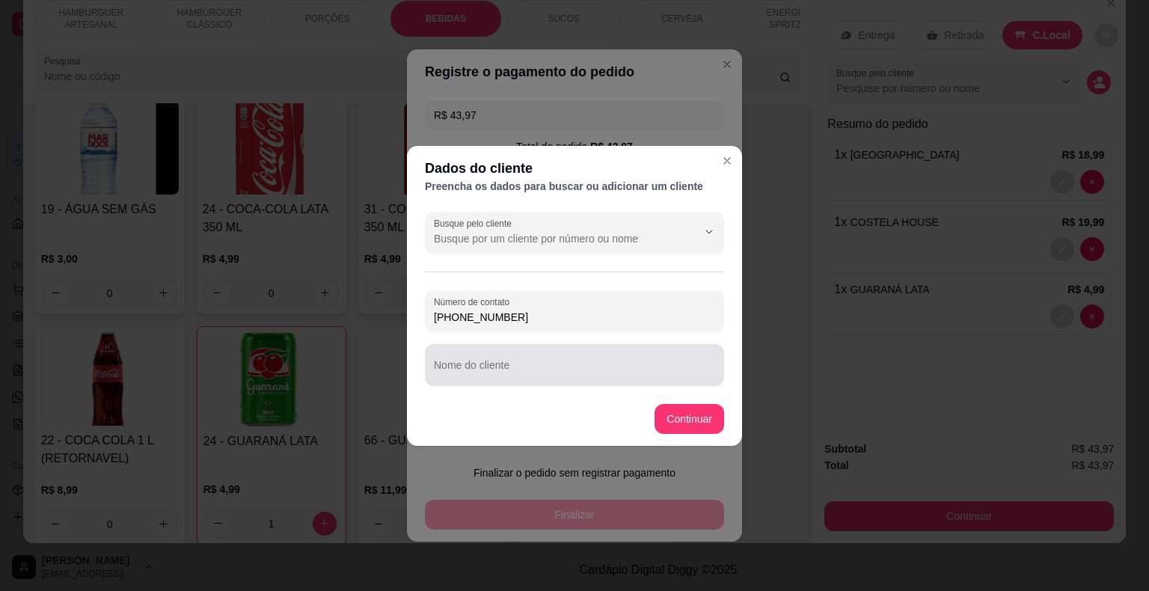
type input "[PHONE_NUMBER]"
click at [557, 364] on input "Nome do cliente" at bounding box center [574, 371] width 281 height 15
click at [448, 373] on input "[PERSON_NAME] e issac" at bounding box center [574, 371] width 281 height 15
click at [445, 373] on input "[PERSON_NAME] e issac" at bounding box center [574, 371] width 281 height 15
click at [465, 368] on input "[PERSON_NAME] e issac" at bounding box center [574, 371] width 281 height 15
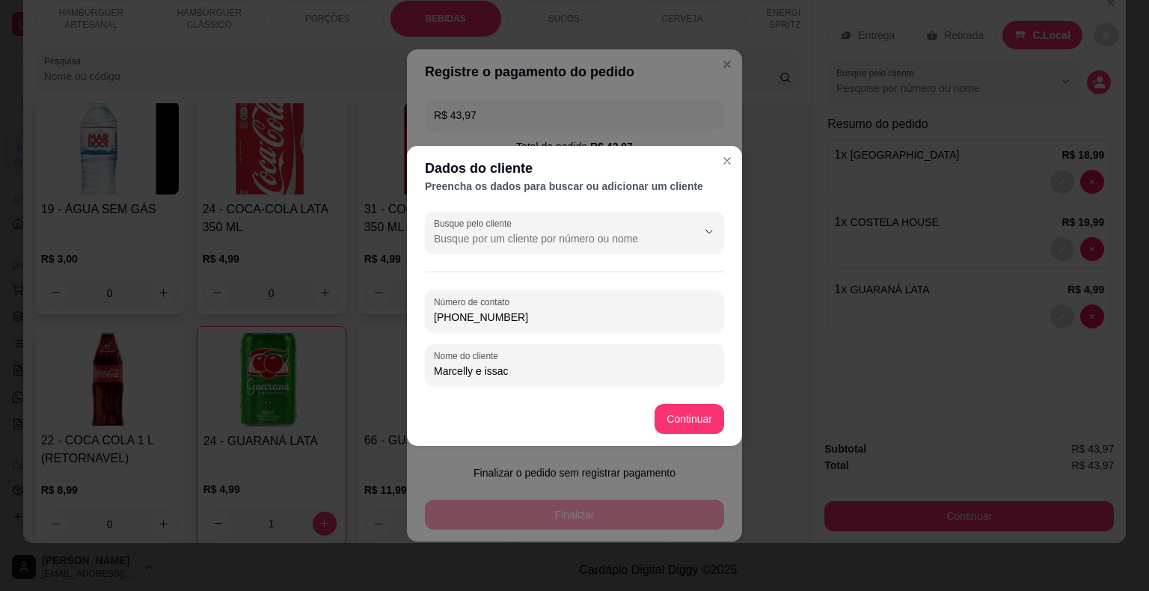
click at [488, 375] on input "Marcelly e issac" at bounding box center [574, 371] width 281 height 15
type input "Marcelly e [PERSON_NAME]"
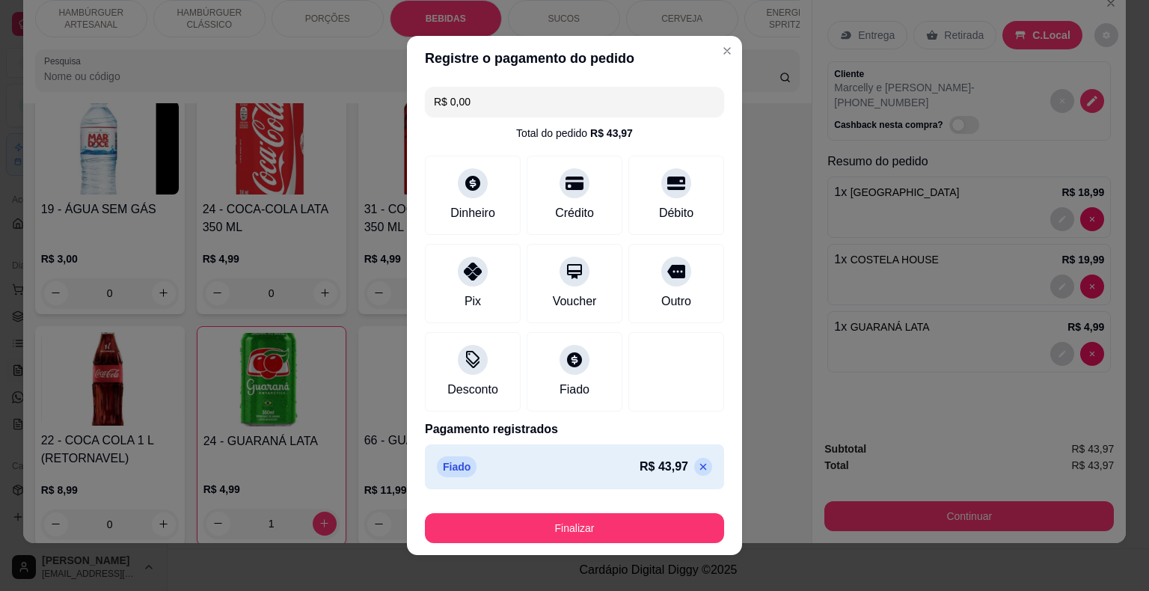
type input "R$ 0,00"
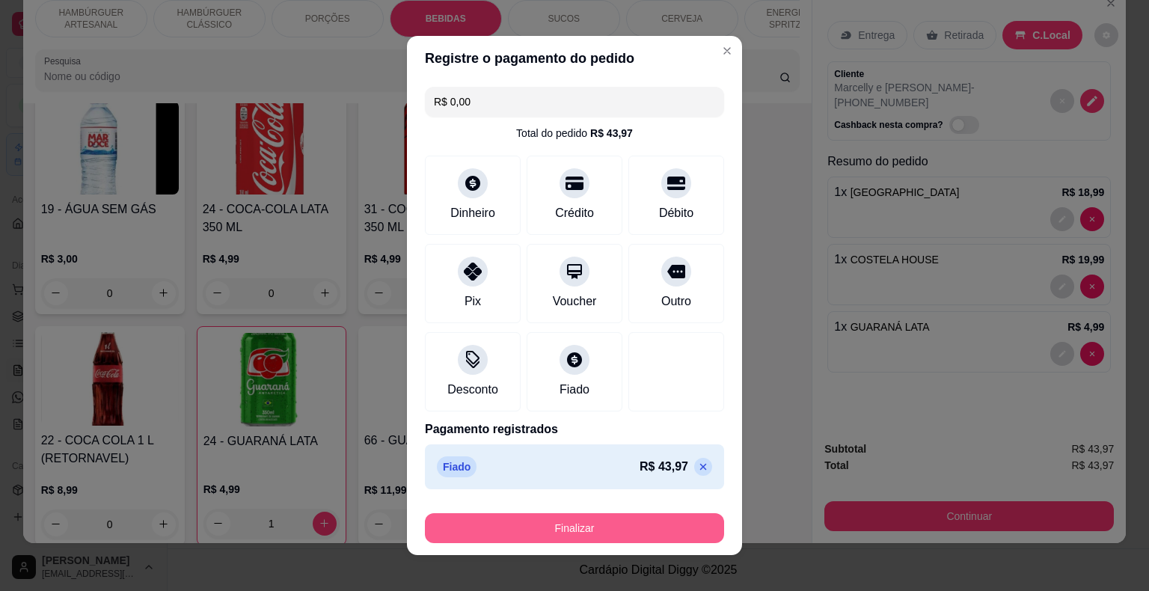
click at [635, 524] on button "Finalizar" at bounding box center [574, 528] width 299 height 30
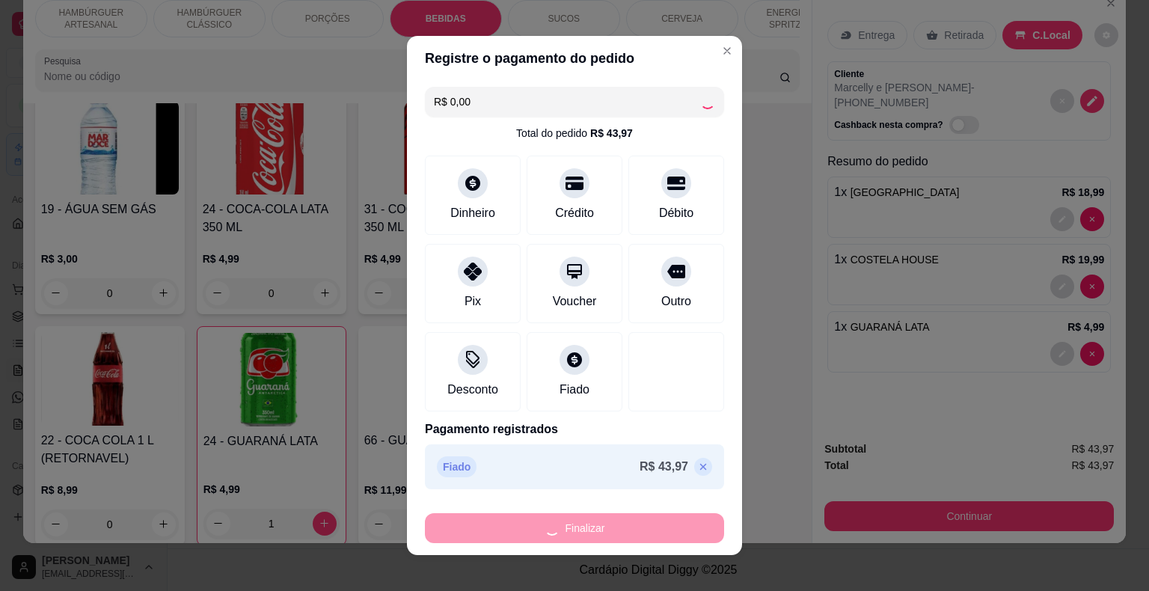
type input "0"
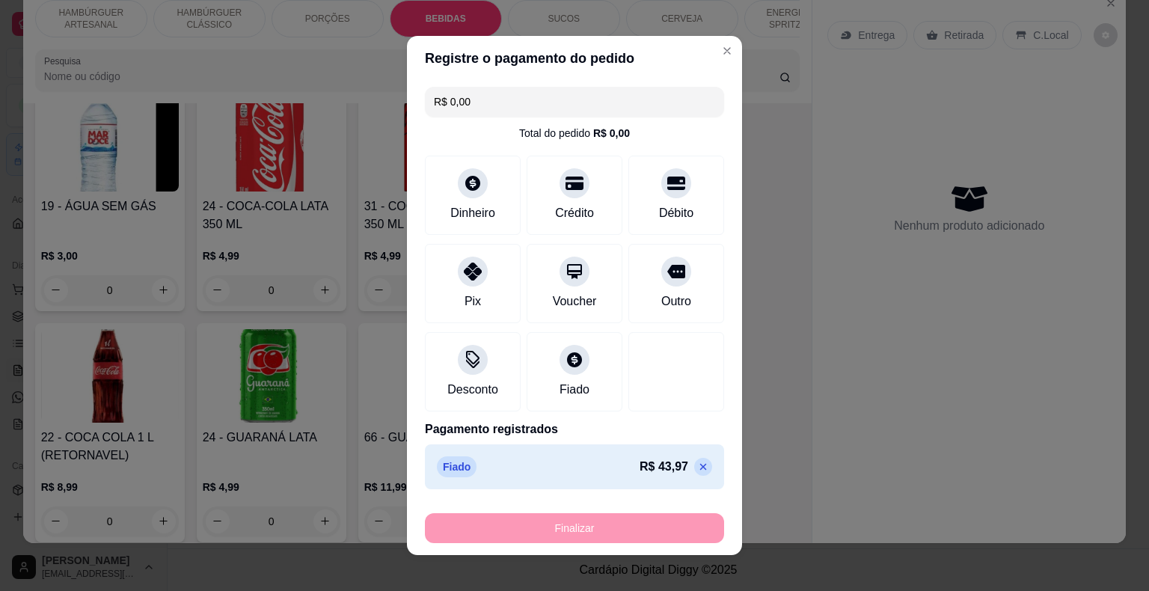
type input "-R$ 43,97"
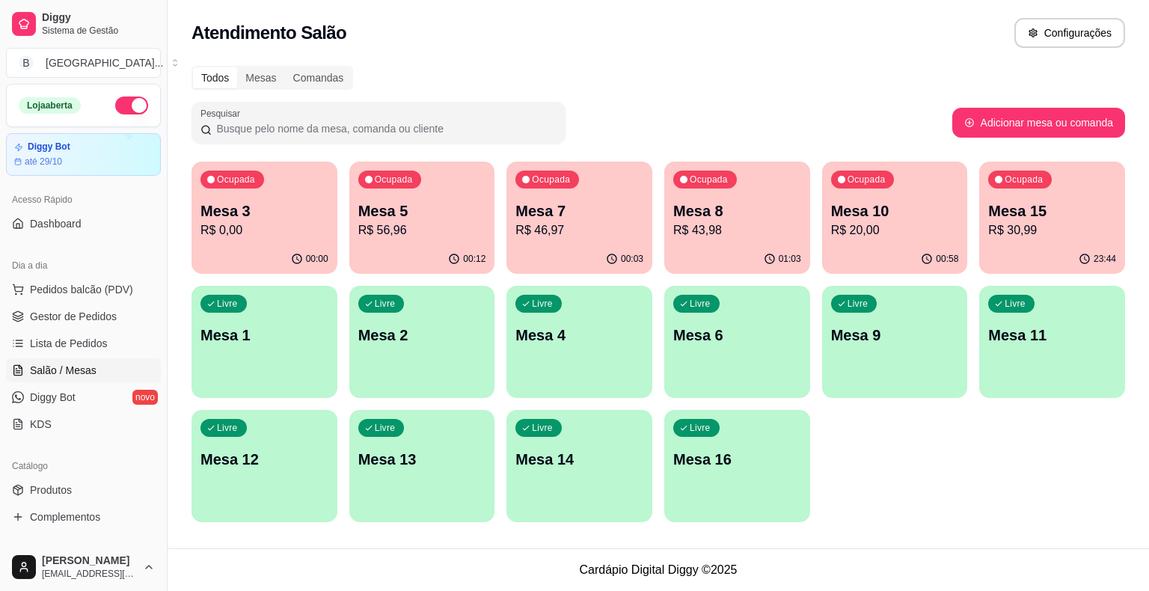
click at [983, 483] on div "Ocupada Mesa 3 R$ 0,00 00:00 Ocupada Mesa 5 R$ 56,96 00:12 Ocupada Mesa 7 R$ 46…" at bounding box center [659, 342] width 934 height 361
click at [906, 520] on div "Ocupada Mesa 3 R$ 0,00 00:00 Ocupada Mesa 5 R$ 56,96 00:12 Ocupada Mesa 7 R$ 46…" at bounding box center [659, 342] width 934 height 361
click at [305, 205] on p "Mesa 3" at bounding box center [265, 211] width 124 height 20
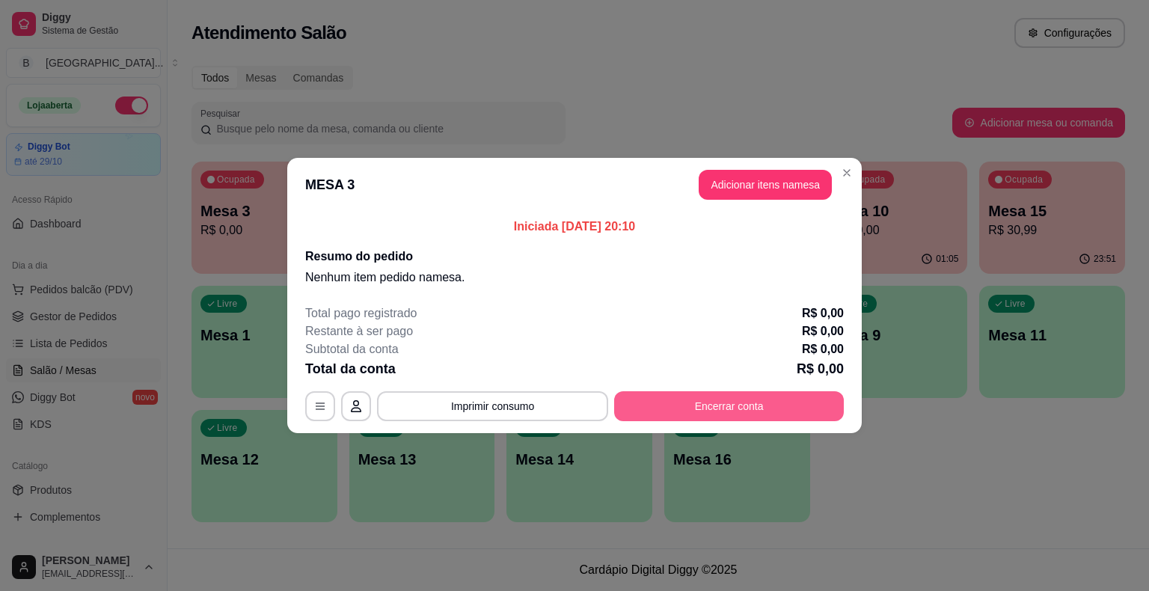
click at [728, 410] on button "Encerrar conta" at bounding box center [729, 406] width 230 height 30
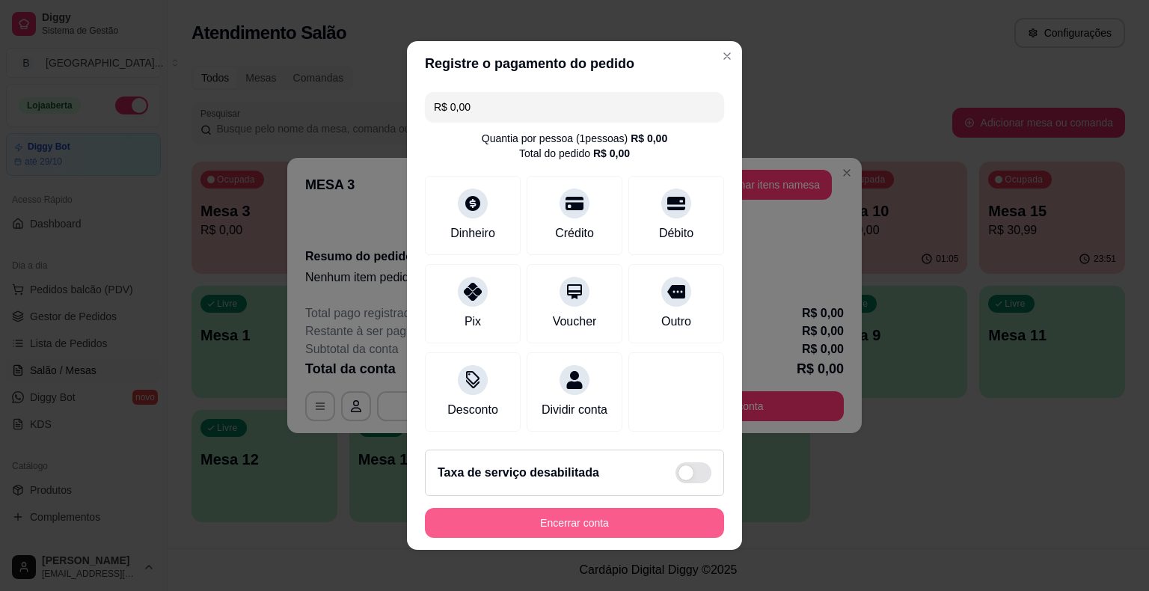
click at [587, 516] on button "Encerrar conta" at bounding box center [574, 523] width 299 height 30
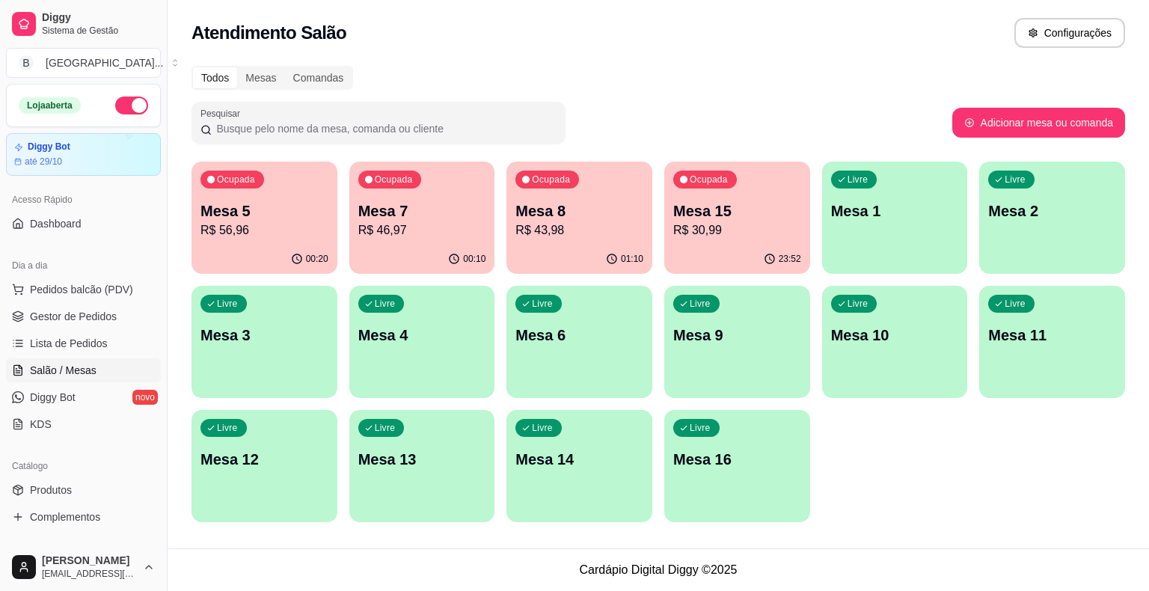
click at [467, 253] on p "00:10" at bounding box center [474, 259] width 22 height 12
click at [504, 206] on div "Ocupada Mesa 5 R$ 56,96 00:20 Ocupada Mesa 7 R$ 46,97 00:10 Ocupada Mesa 8 R$ 4…" at bounding box center [659, 342] width 934 height 361
click at [522, 226] on p "R$ 43,98" at bounding box center [579, 230] width 128 height 18
click at [365, 215] on p "Mesa 7" at bounding box center [422, 211] width 124 height 20
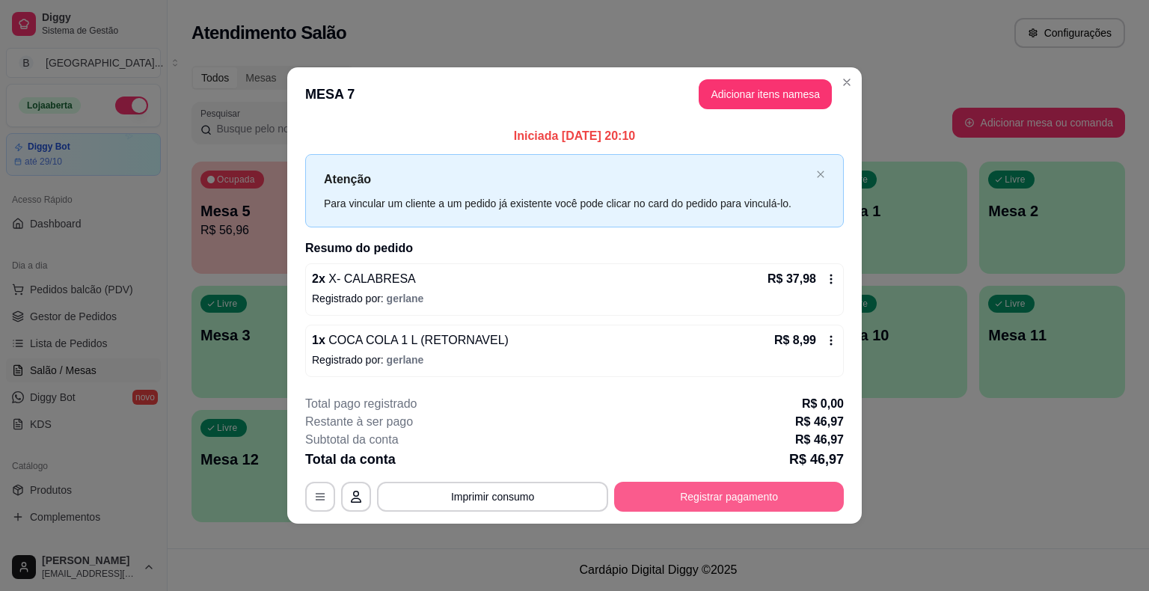
click at [783, 496] on button "Registrar pagamento" at bounding box center [729, 497] width 230 height 30
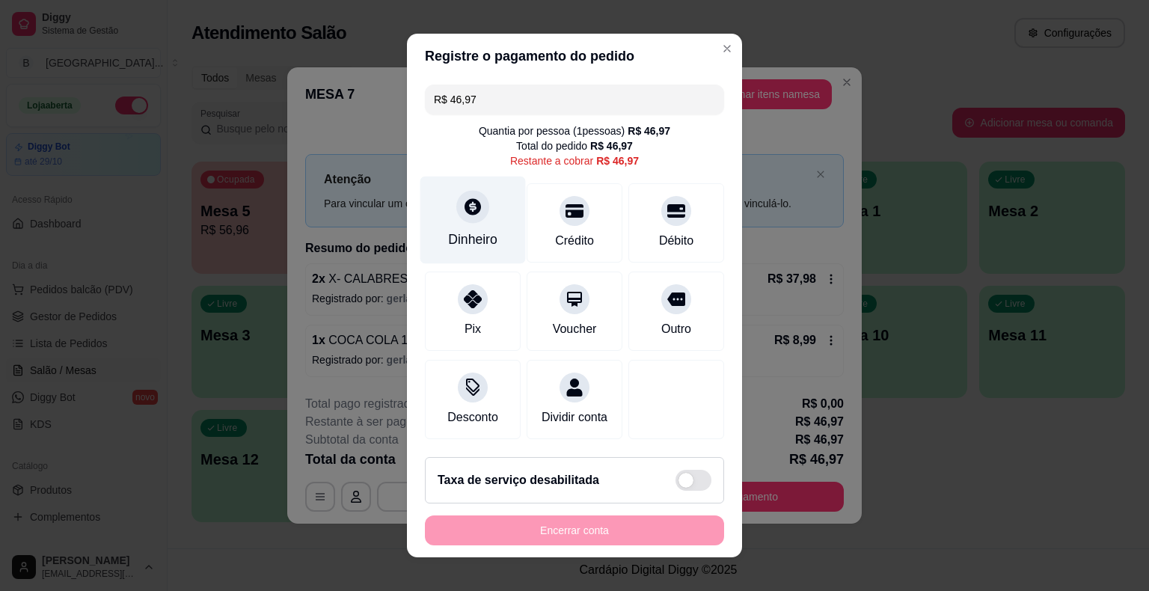
click at [477, 248] on div "Dinheiro" at bounding box center [472, 239] width 49 height 19
click at [484, 287] on input "0,00" at bounding box center [574, 281] width 299 height 30
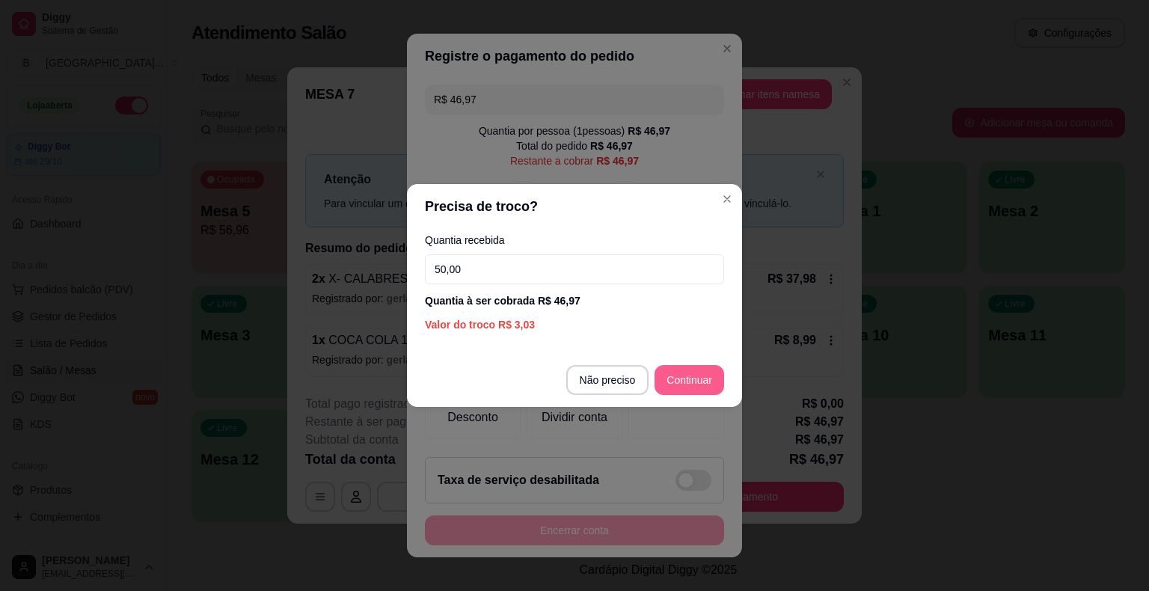
type input "50,00"
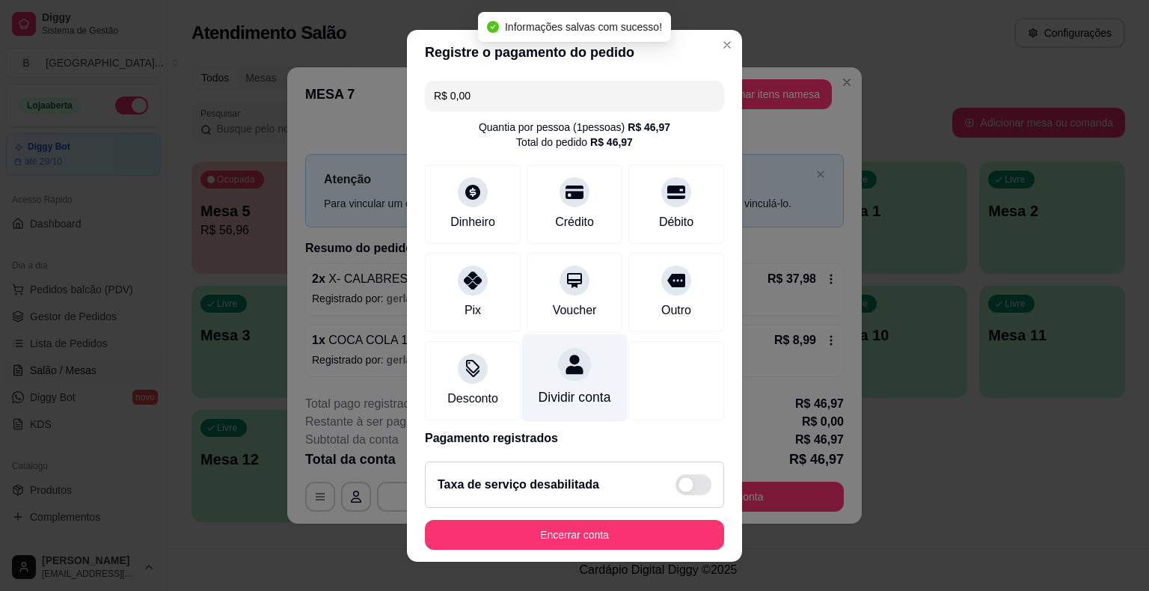
scroll to position [8, 0]
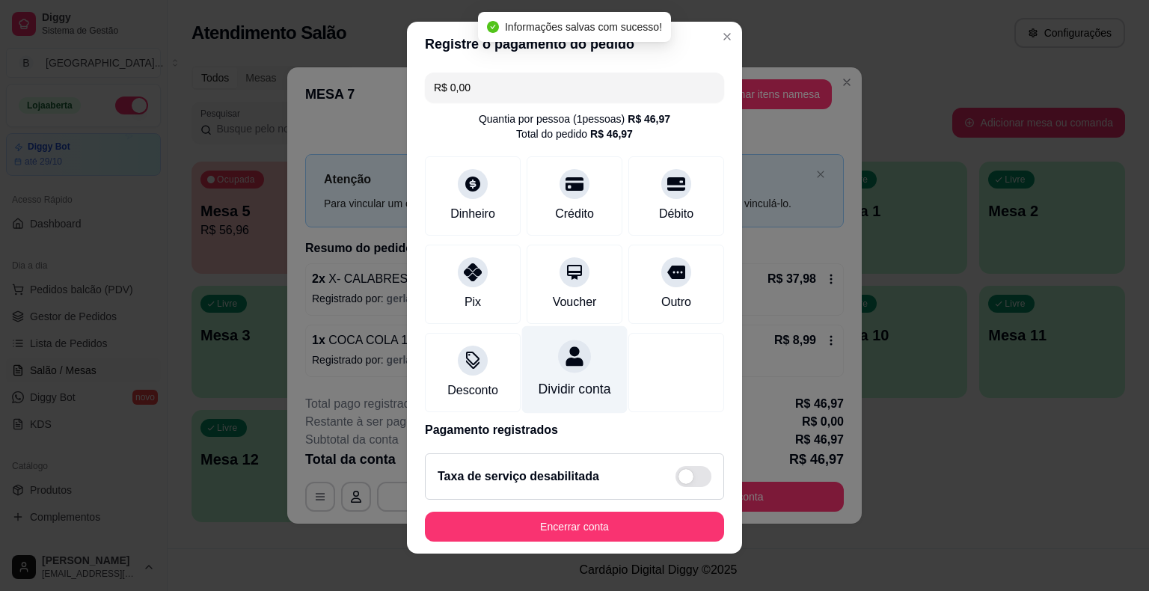
type input "R$ 0,00"
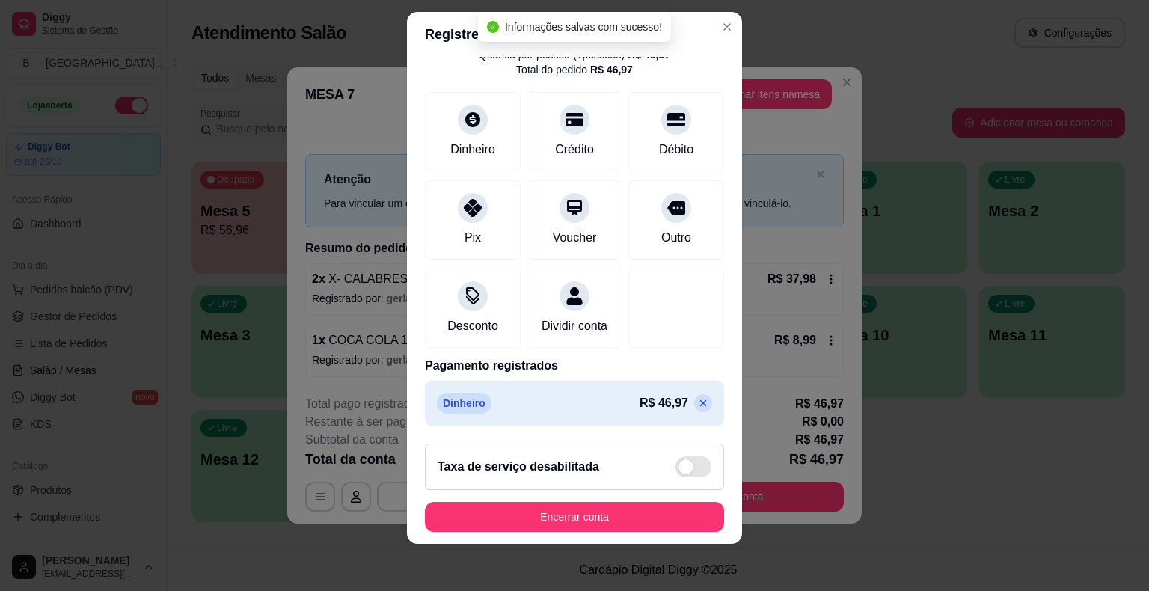
scroll to position [18, 0]
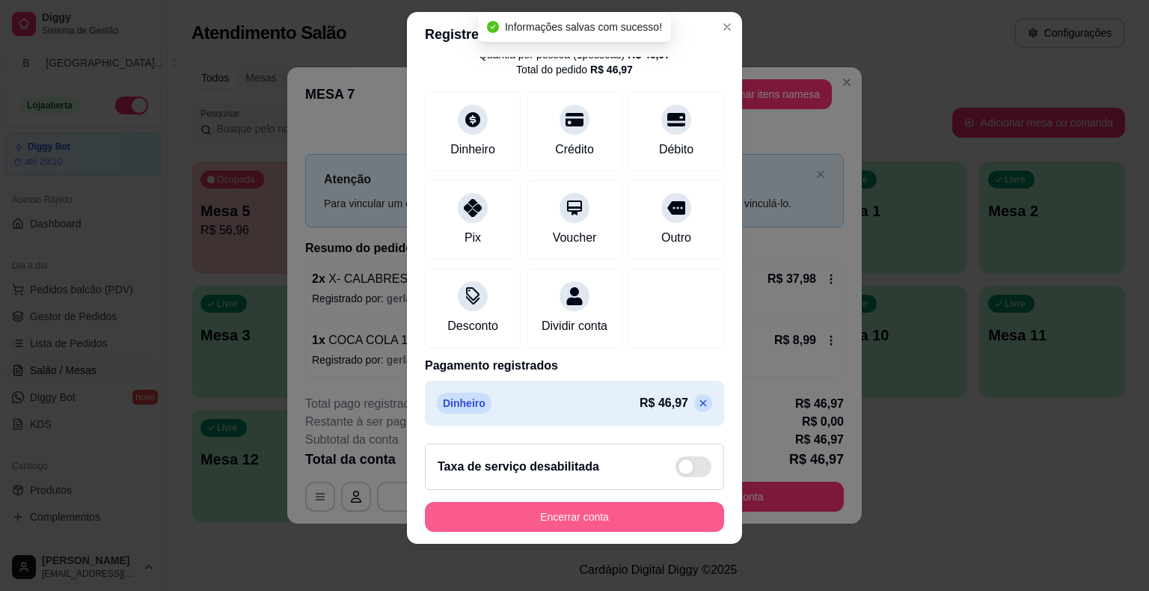
click at [553, 515] on button "Encerrar conta" at bounding box center [574, 517] width 299 height 30
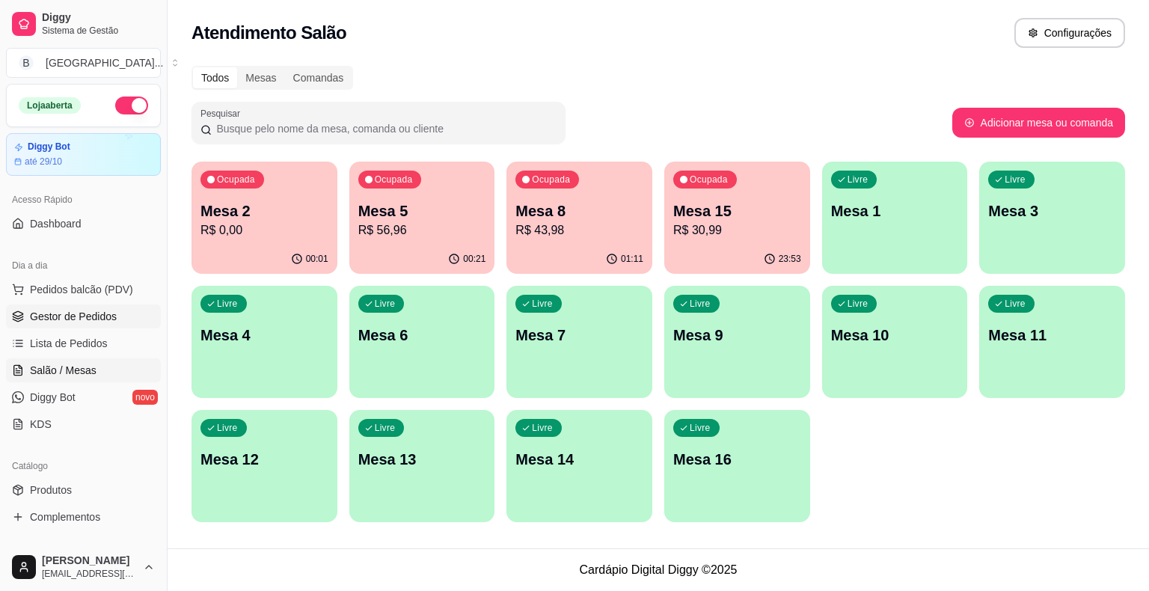
click at [53, 325] on link "Gestor de Pedidos" at bounding box center [83, 317] width 155 height 24
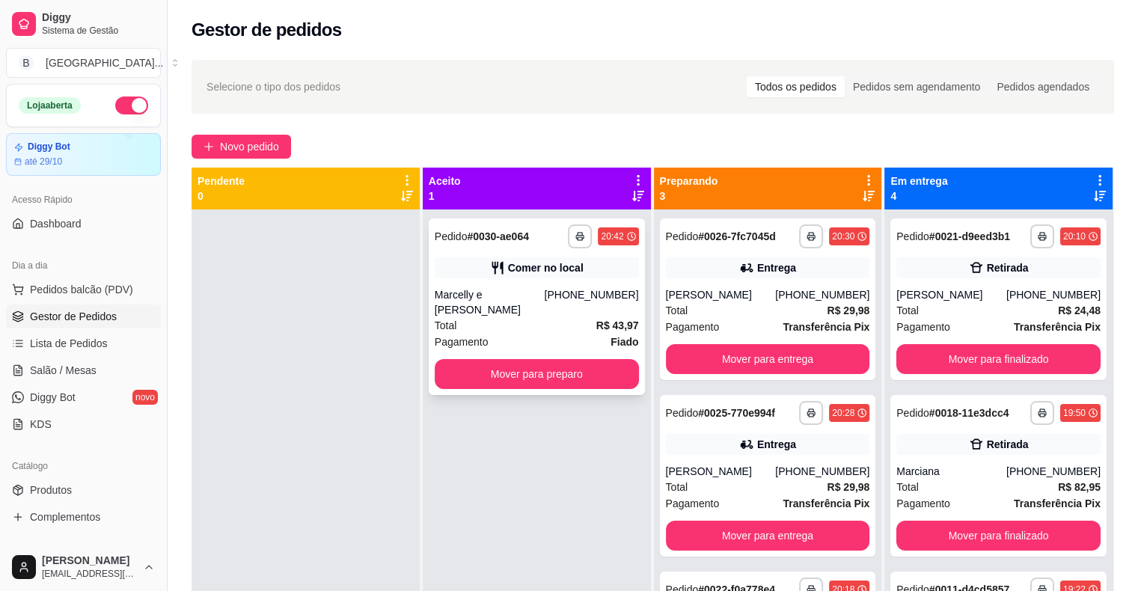
click at [577, 317] on div "Total R$ 43,97" at bounding box center [537, 325] width 204 height 16
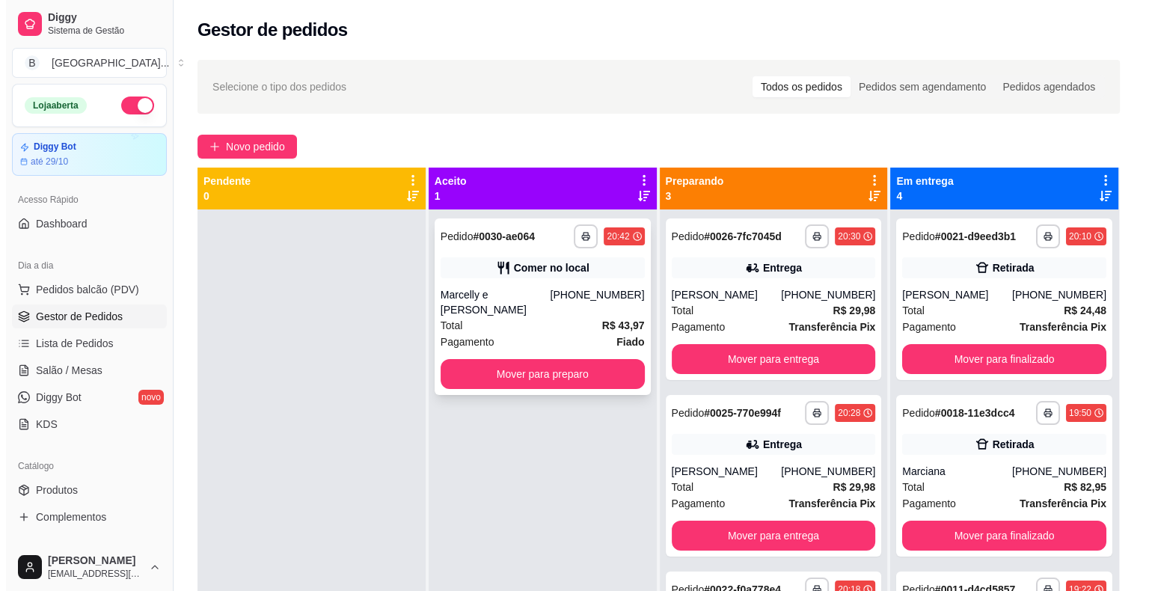
scroll to position [42, 0]
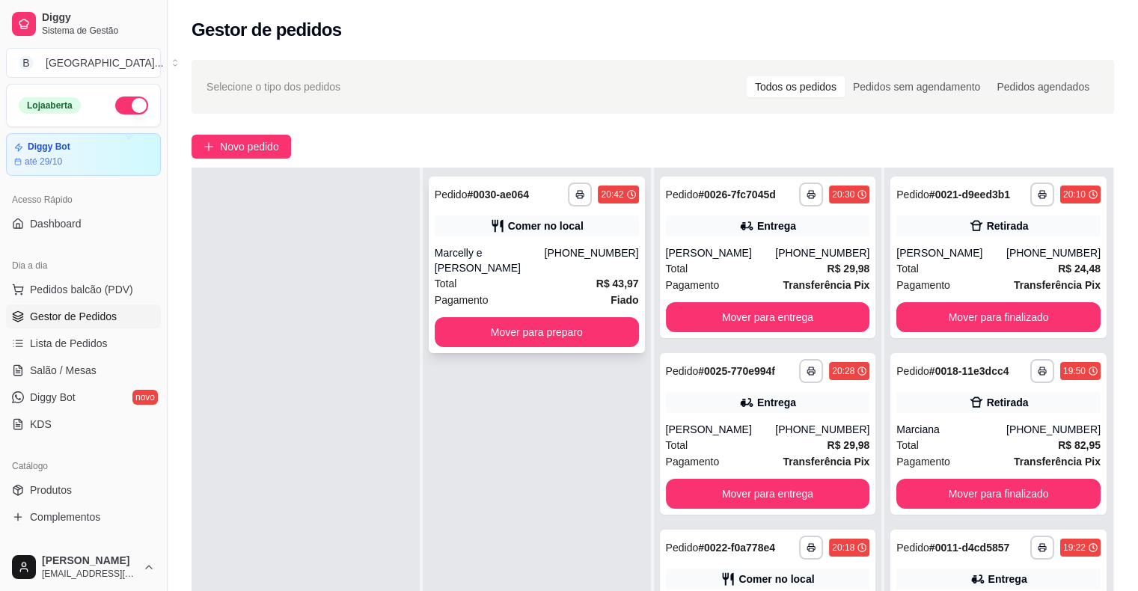
click at [513, 275] on div "Total R$ 43,97" at bounding box center [537, 283] width 204 height 16
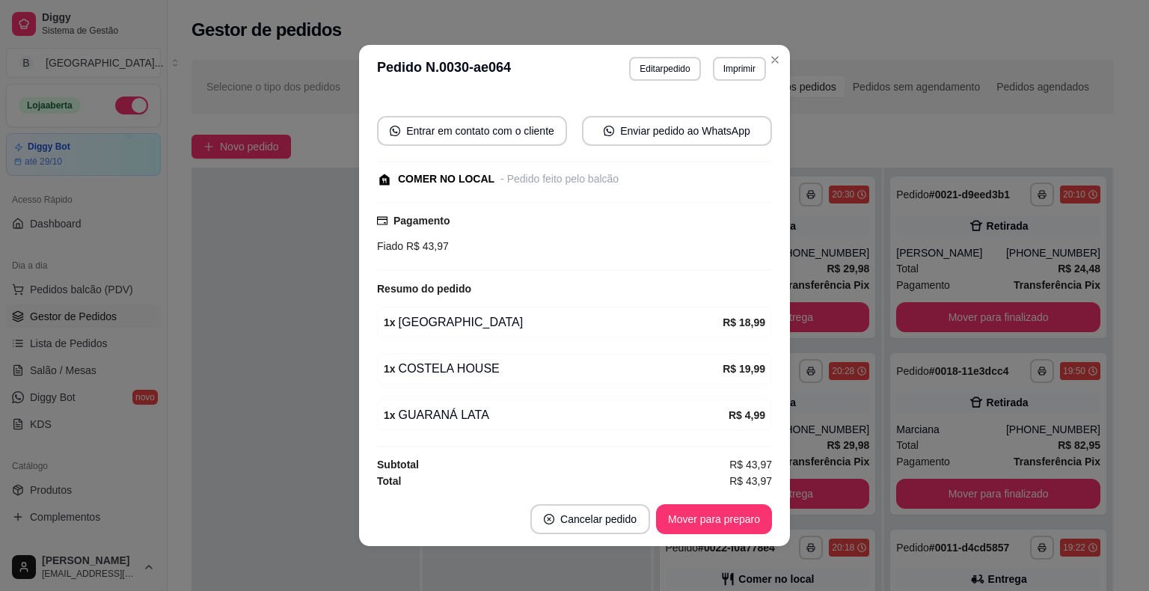
scroll to position [3, 0]
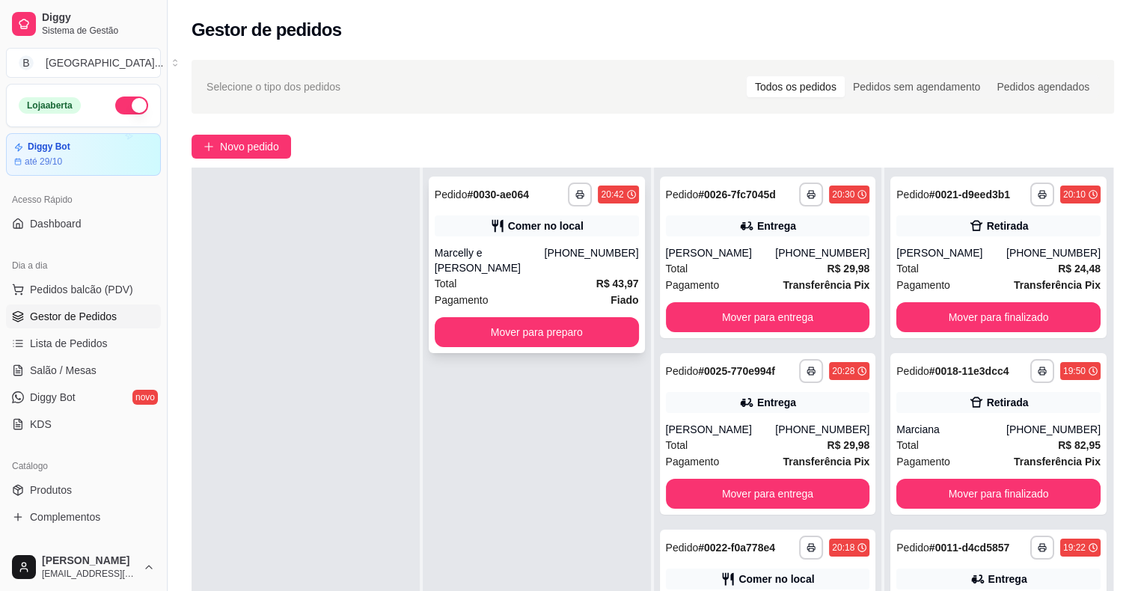
click at [535, 292] on div "Pagamento Fiado" at bounding box center [537, 300] width 204 height 16
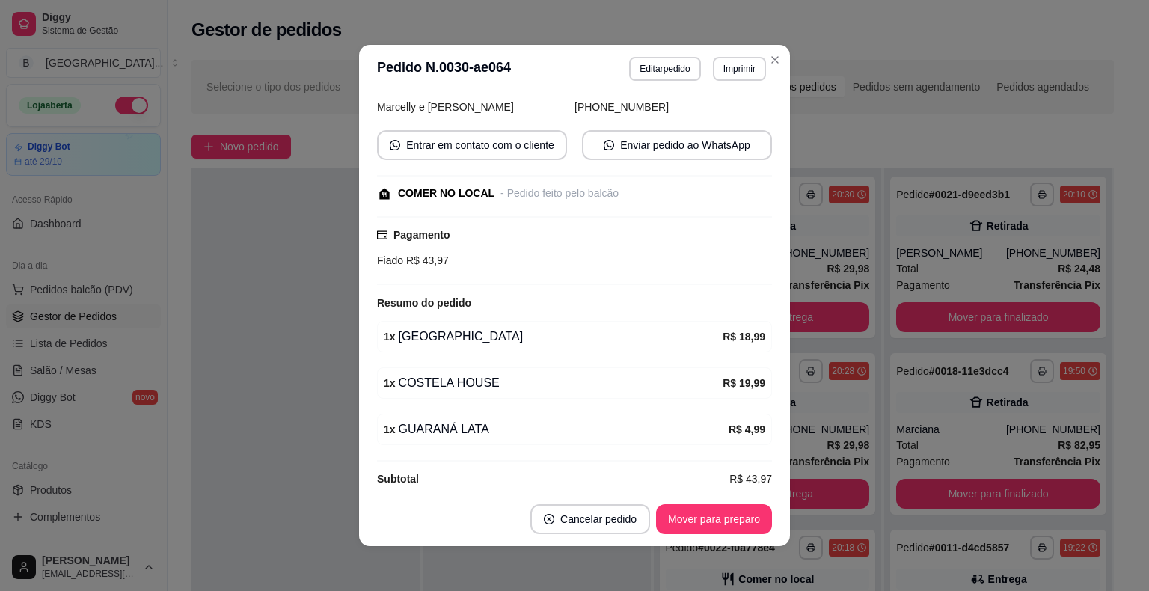
scroll to position [122, 0]
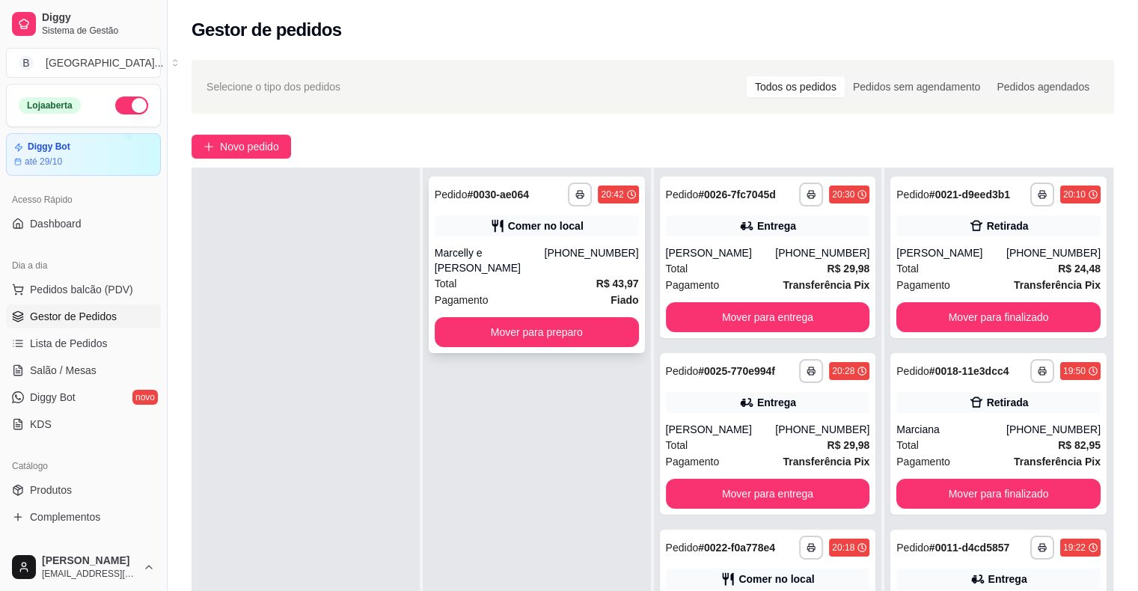
click at [468, 251] on div "Marcelly e [PERSON_NAME]" at bounding box center [490, 260] width 110 height 30
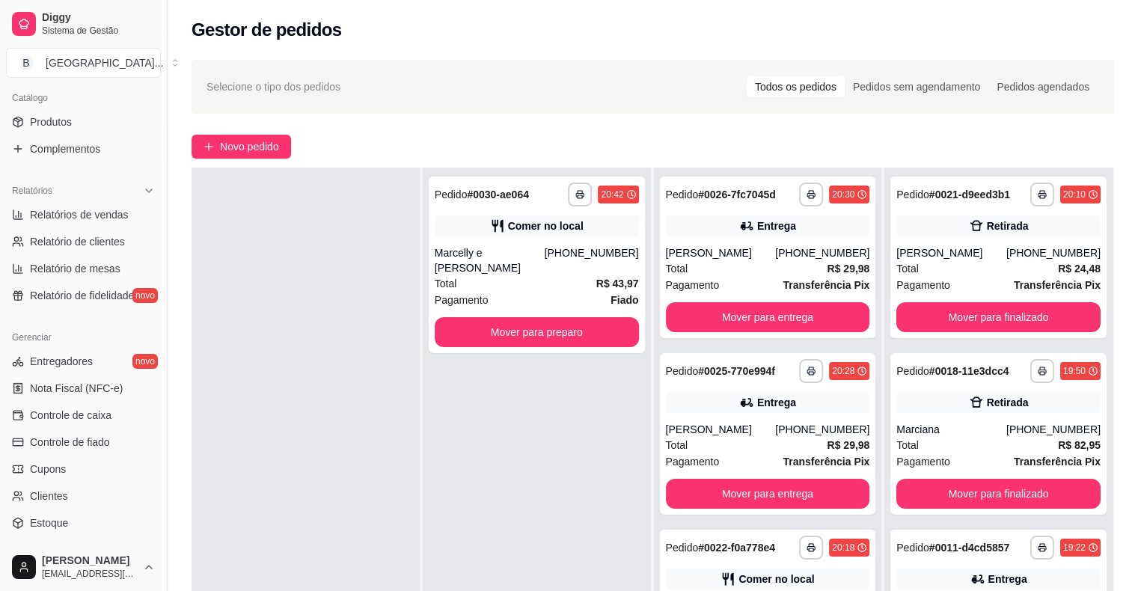
scroll to position [374, 0]
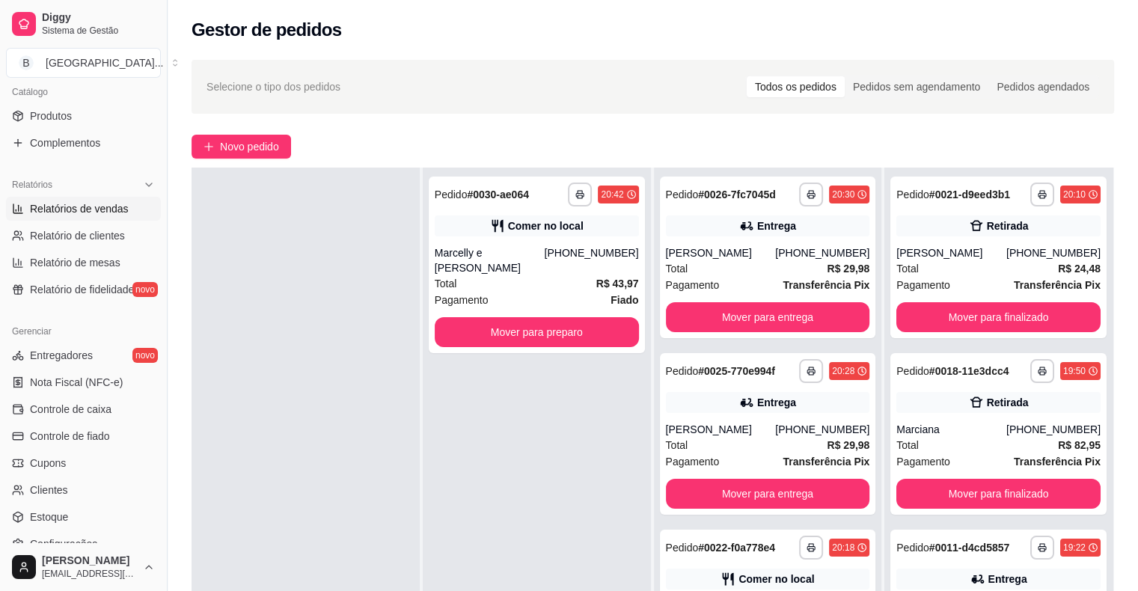
click at [102, 213] on span "Relatórios de vendas" at bounding box center [79, 208] width 99 height 15
select select "ALL"
select select "0"
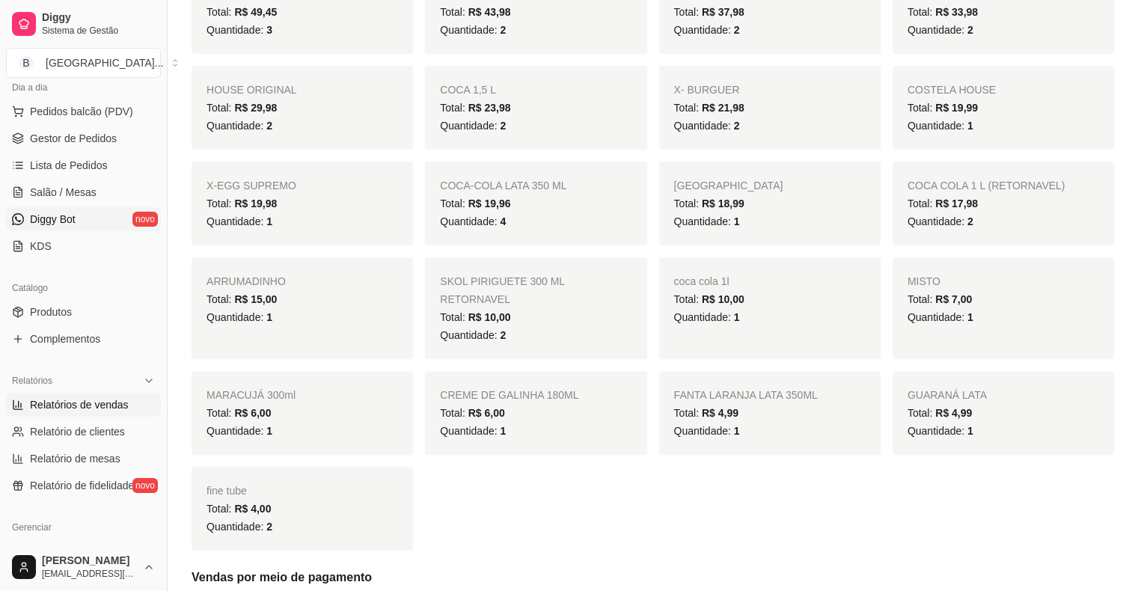
scroll to position [150, 0]
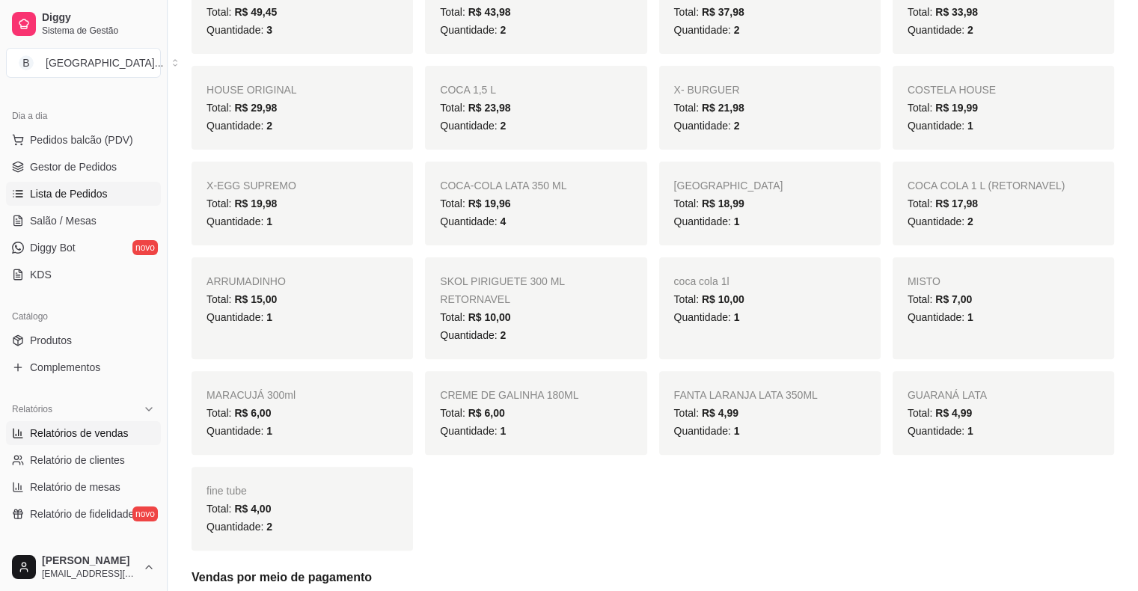
click at [113, 190] on link "Lista de Pedidos" at bounding box center [83, 194] width 155 height 24
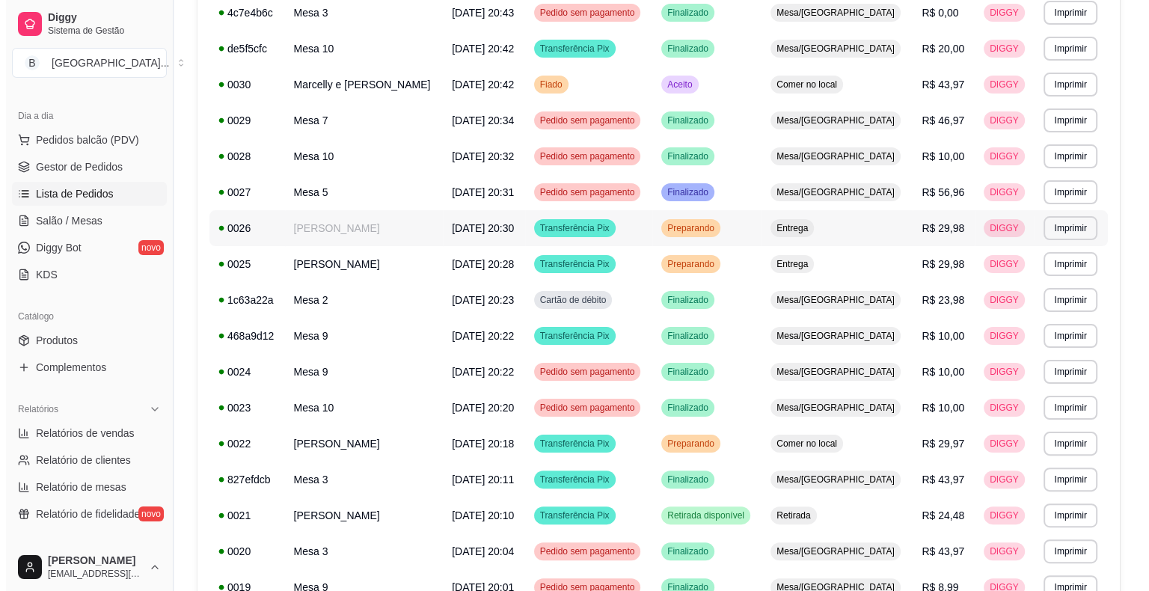
scroll to position [299, 0]
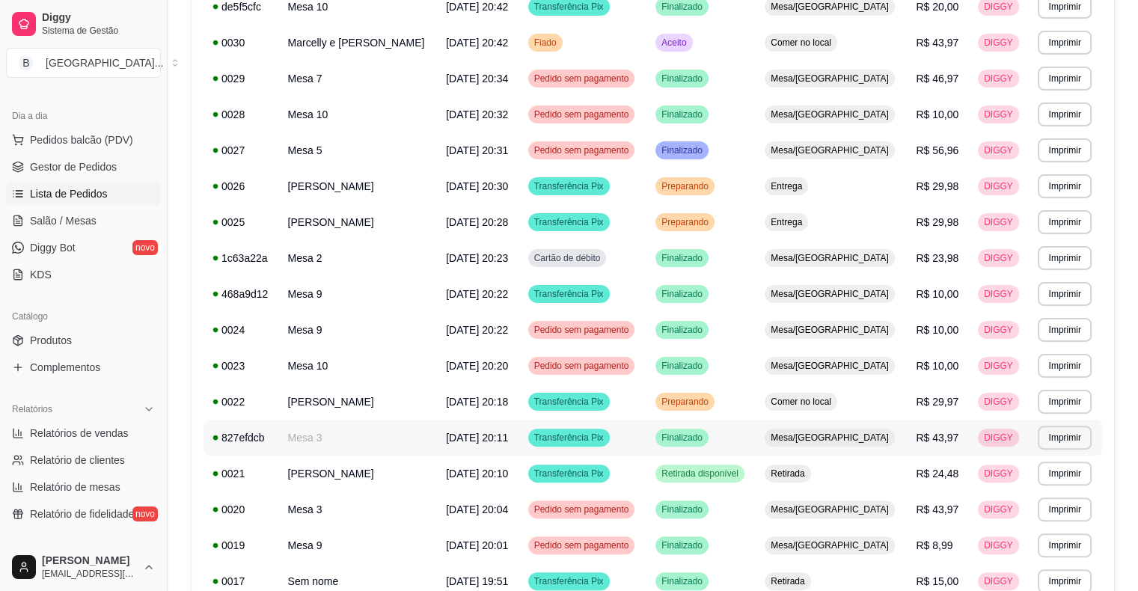
click at [446, 432] on span "[DATE] 20:11" at bounding box center [477, 438] width 62 height 12
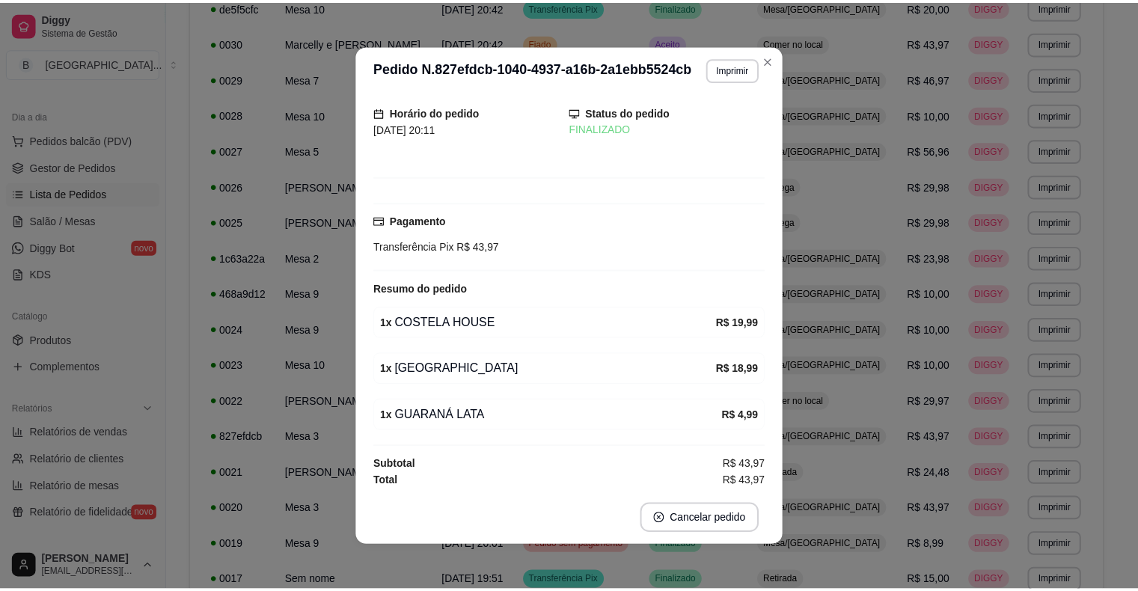
scroll to position [3, 0]
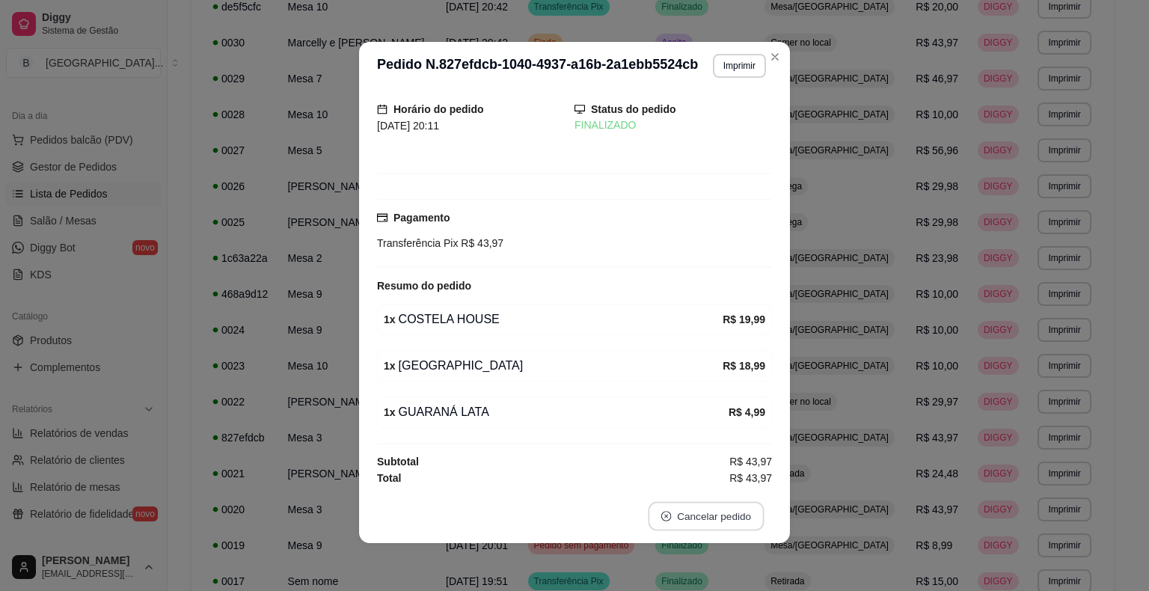
click at [700, 527] on button "Cancelar pedido" at bounding box center [706, 516] width 116 height 29
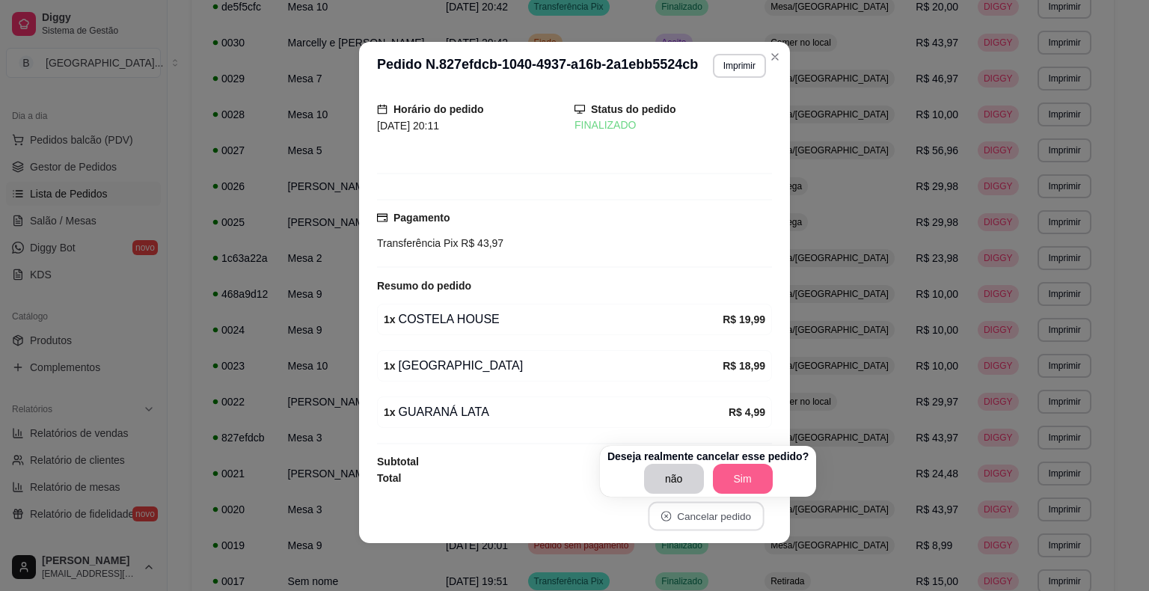
click at [718, 468] on button "Sim" at bounding box center [743, 479] width 60 height 30
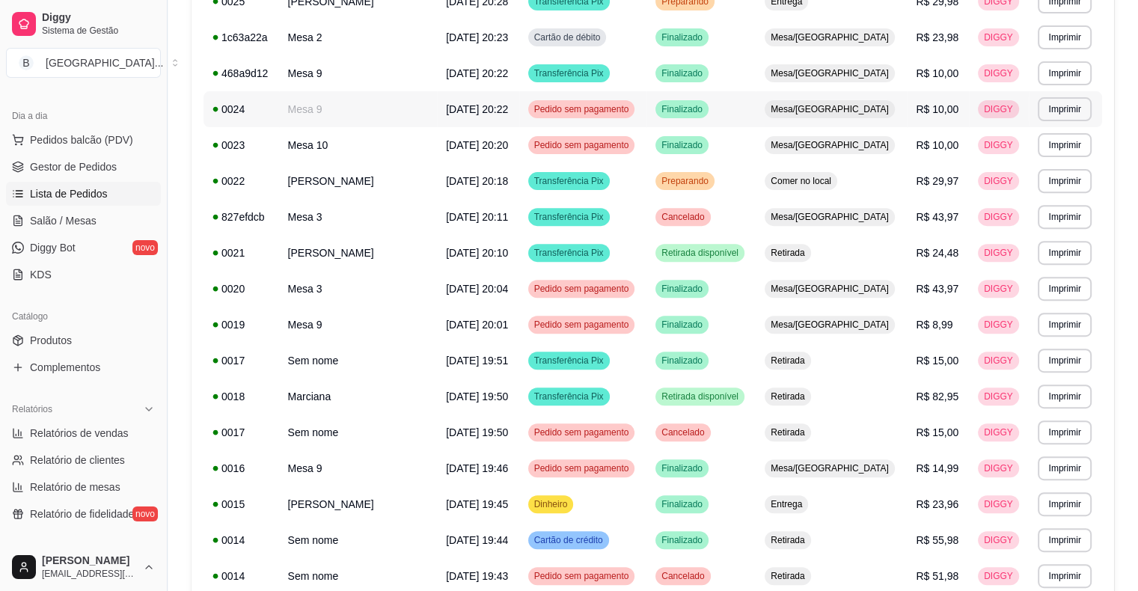
scroll to position [524, 0]
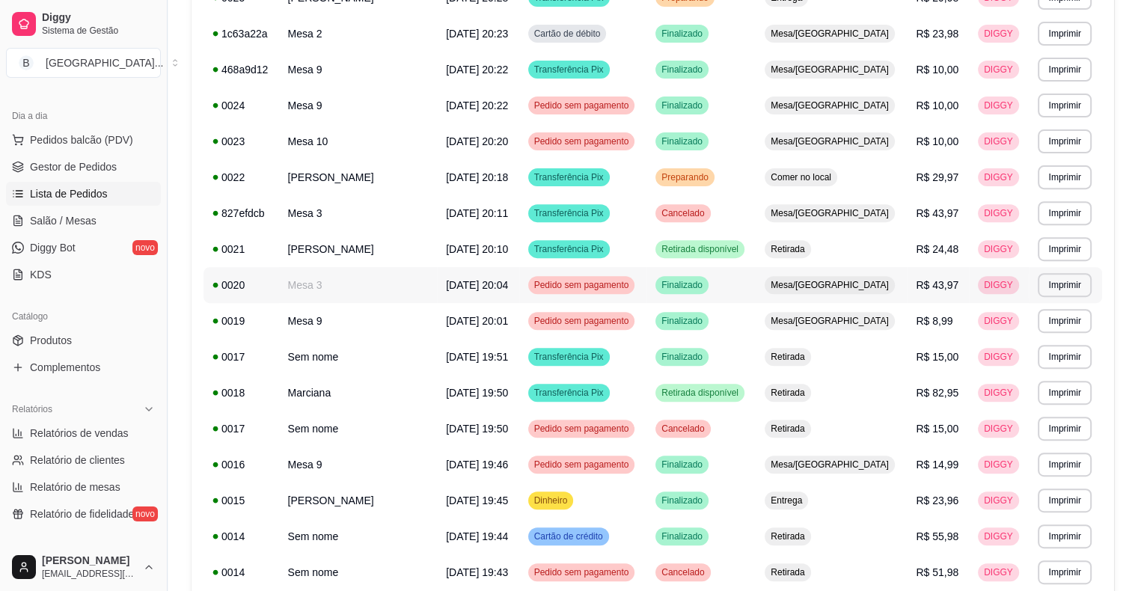
click at [390, 288] on td "Mesa 3" at bounding box center [358, 285] width 159 height 36
click at [572, 286] on span "Pedido sem pagamento" at bounding box center [581, 285] width 101 height 12
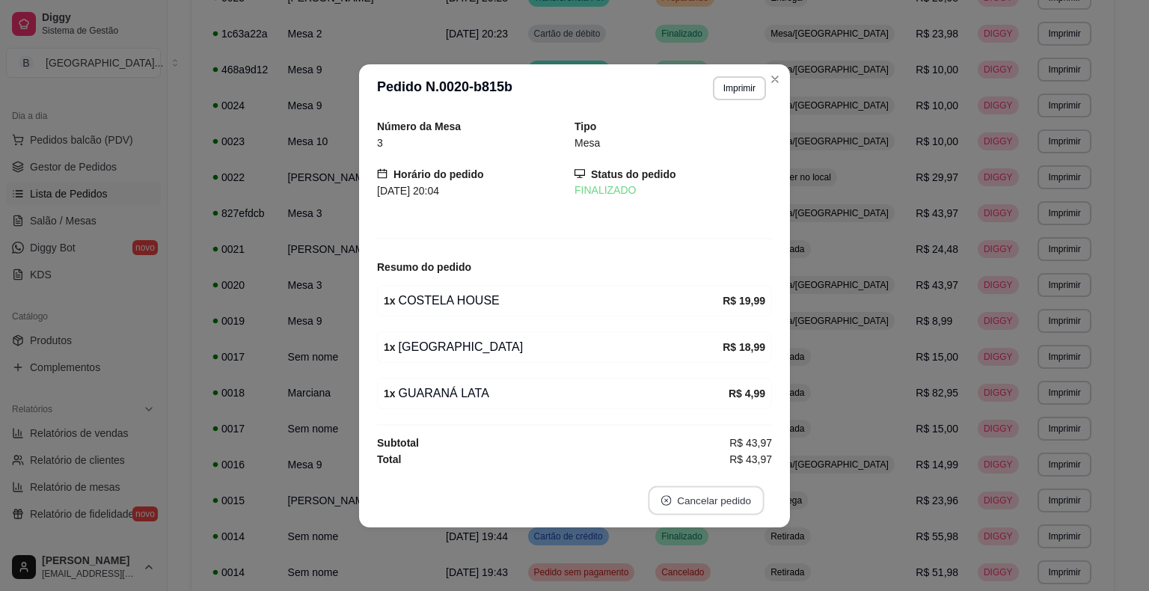
click at [722, 498] on button "Cancelar pedido" at bounding box center [706, 500] width 116 height 29
click at [739, 441] on p "Deseja realmente cancelar esse pedido?" at bounding box center [713, 439] width 201 height 15
click at [728, 457] on button "Sim" at bounding box center [748, 462] width 58 height 29
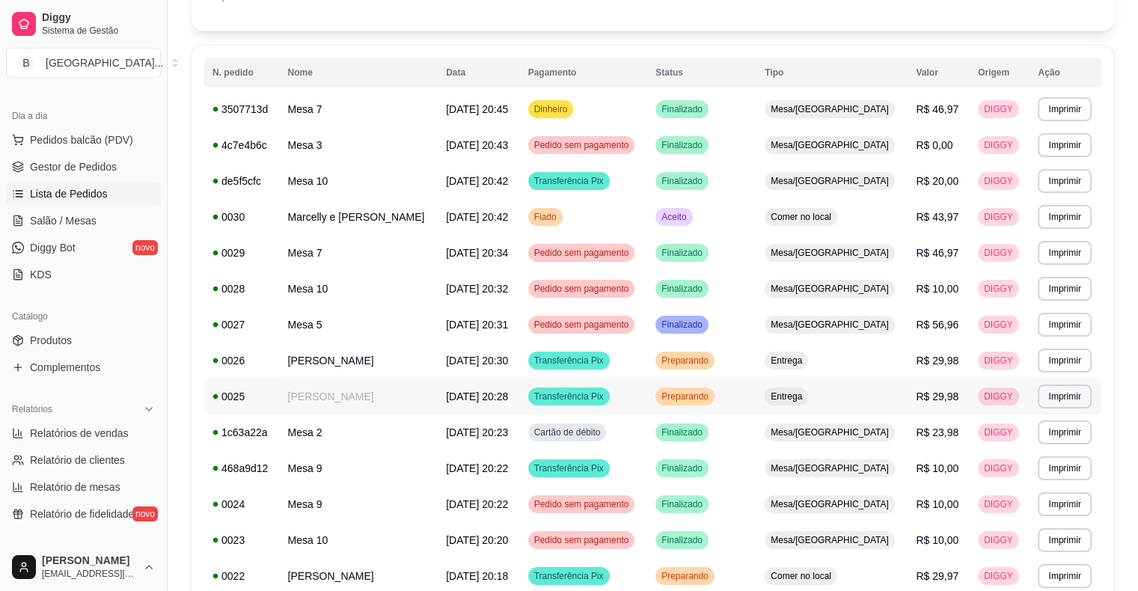
scroll to position [0, 0]
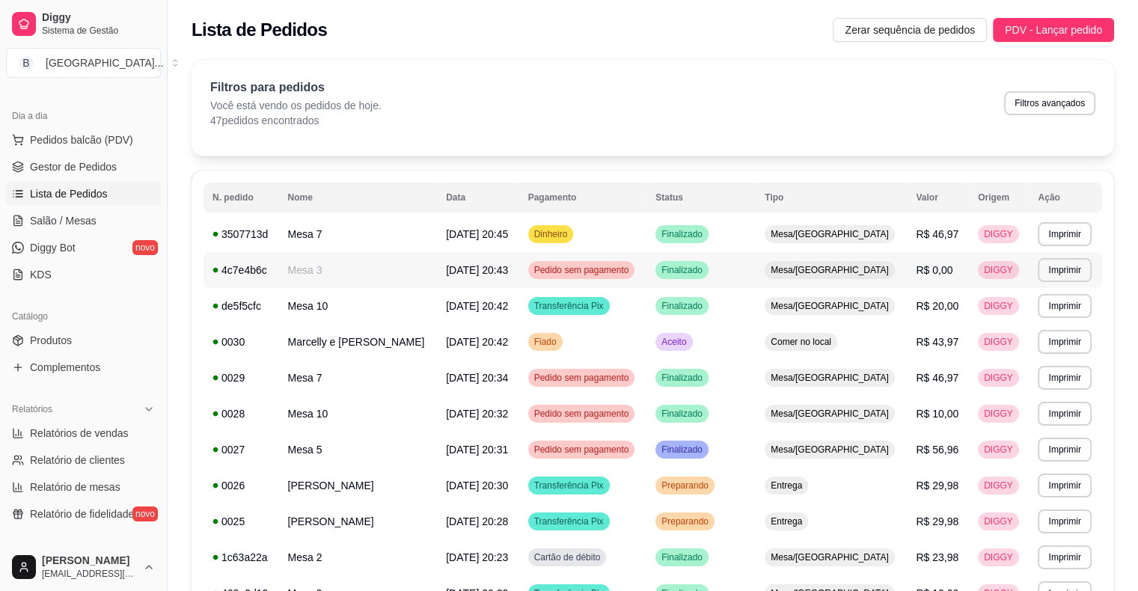
click at [495, 272] on td "[DATE] 20:43" at bounding box center [478, 270] width 82 height 36
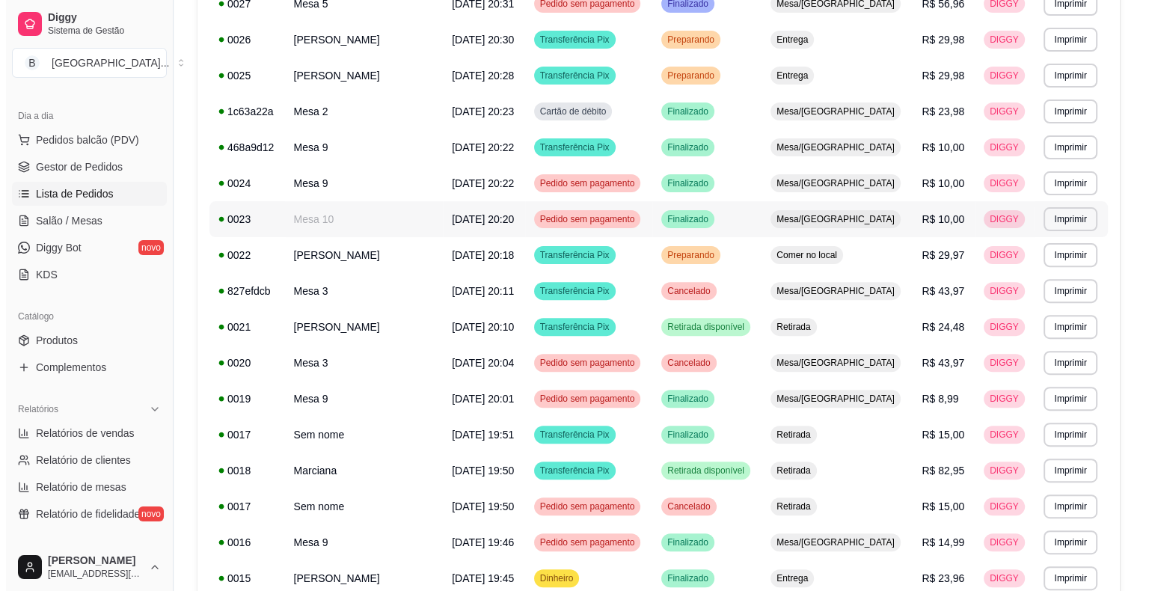
scroll to position [449, 0]
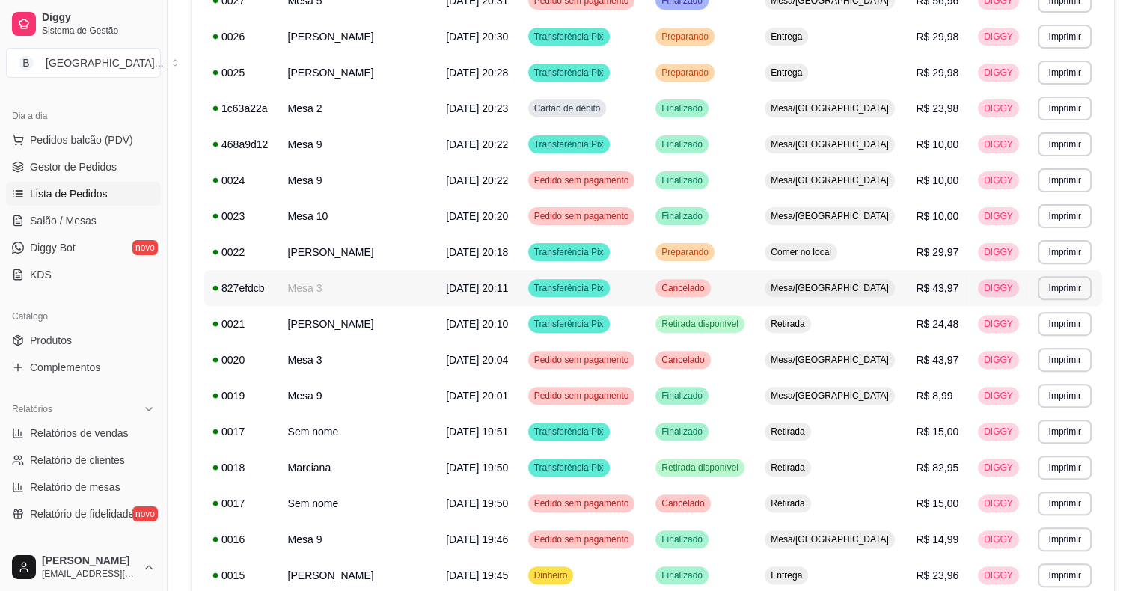
click at [446, 288] on span "[DATE] 20:11" at bounding box center [477, 288] width 62 height 12
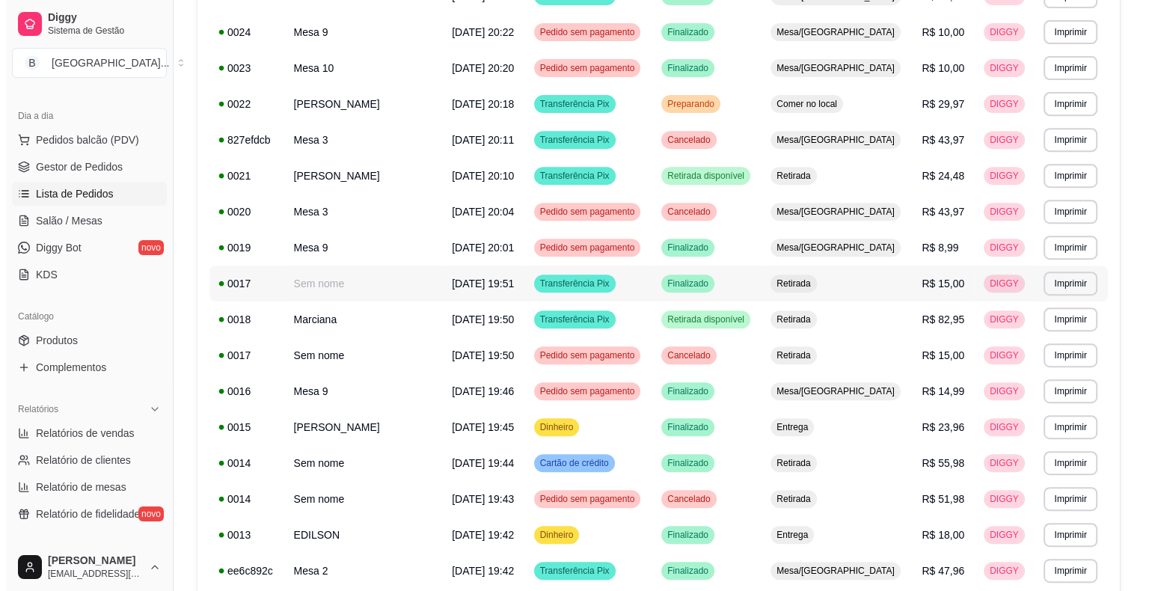
scroll to position [599, 0]
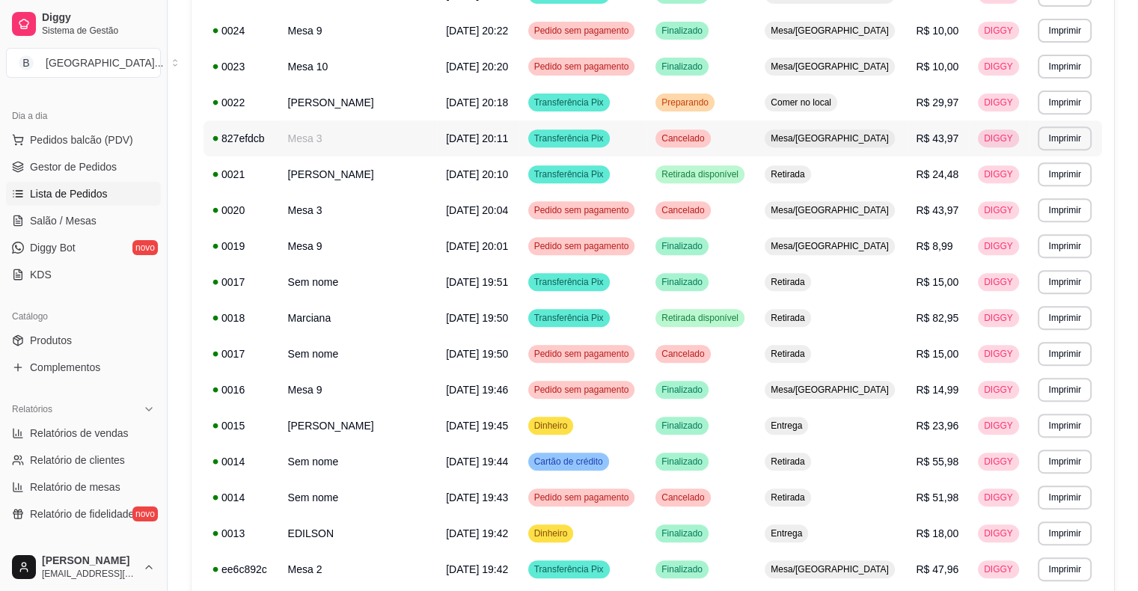
click at [437, 134] on td "[DATE] 20:11" at bounding box center [478, 138] width 82 height 36
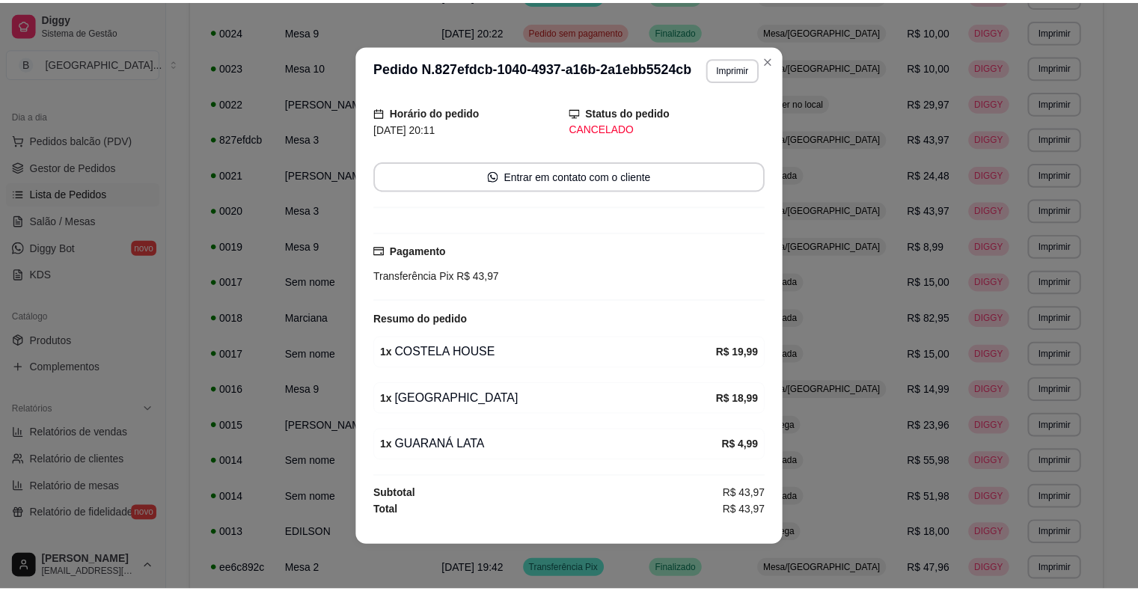
scroll to position [3, 0]
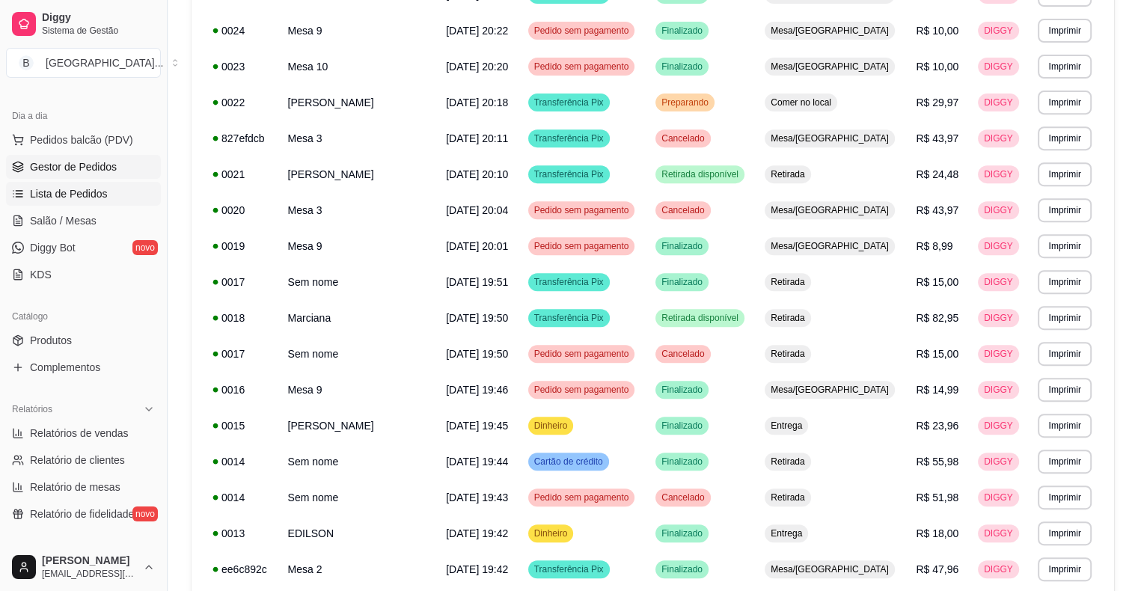
click at [76, 172] on span "Gestor de Pedidos" at bounding box center [73, 166] width 87 height 15
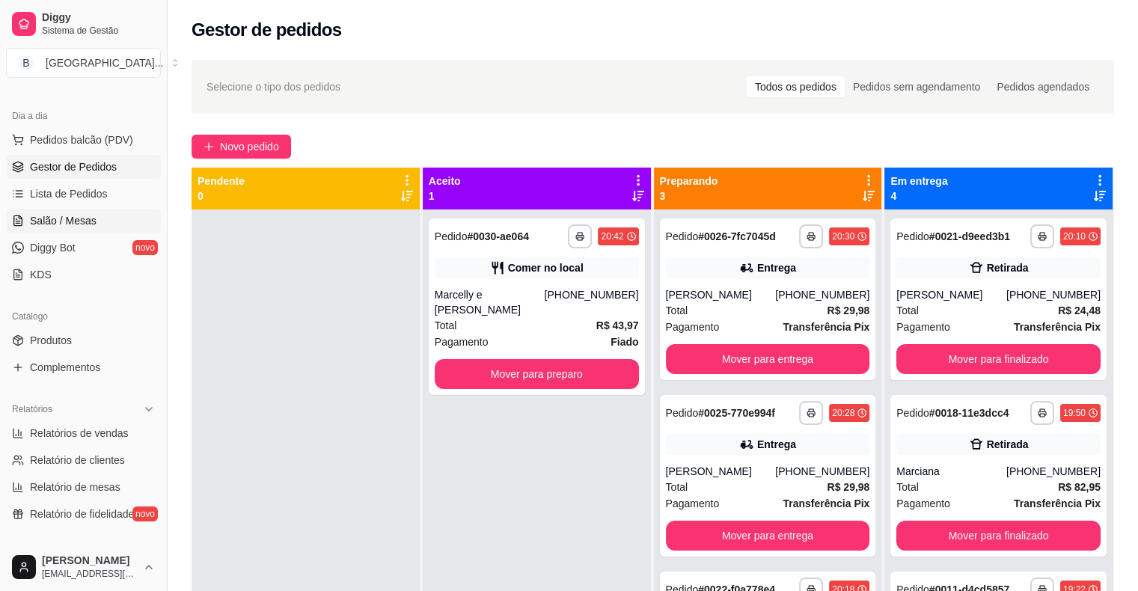
click at [71, 224] on span "Salão / Mesas" at bounding box center [63, 220] width 67 height 15
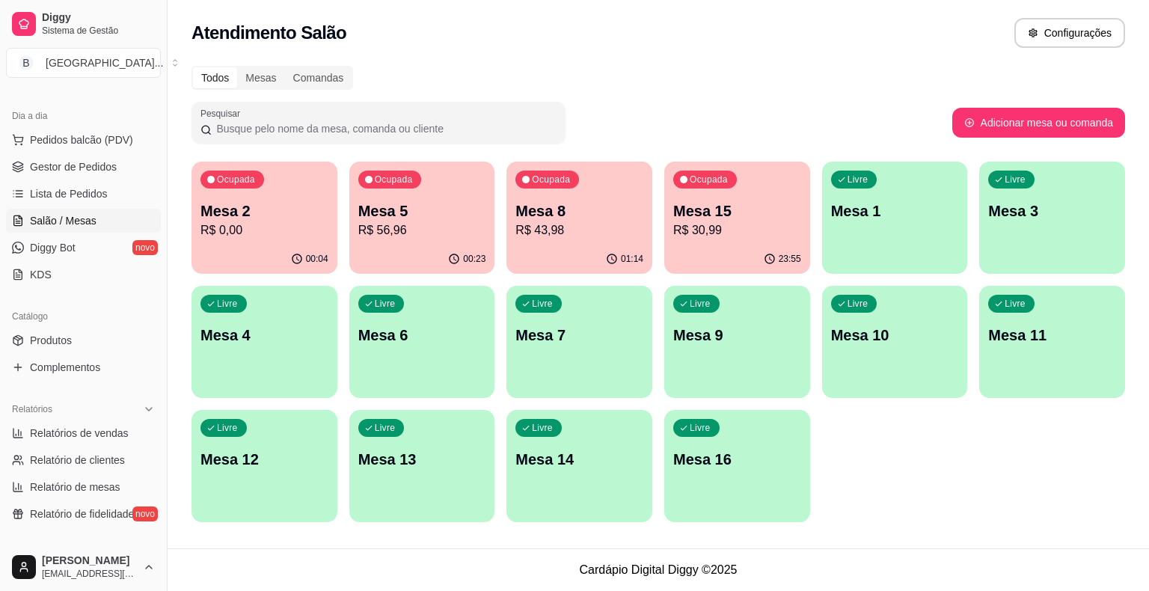
click at [532, 64] on div "Todos Mesas Comandas Pesquisar Adicionar mesa ou comanda Ocupada Mesa 2 R$ 0,00…" at bounding box center [659, 298] width 982 height 483
click at [54, 174] on link "Gestor de Pedidos" at bounding box center [83, 167] width 155 height 24
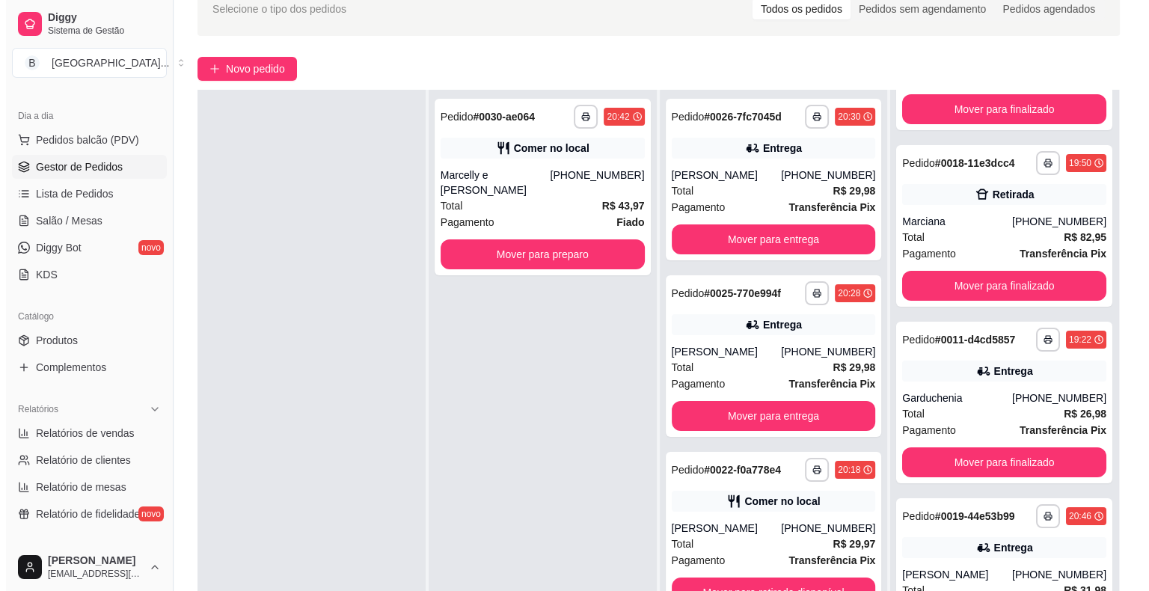
scroll to position [153, 0]
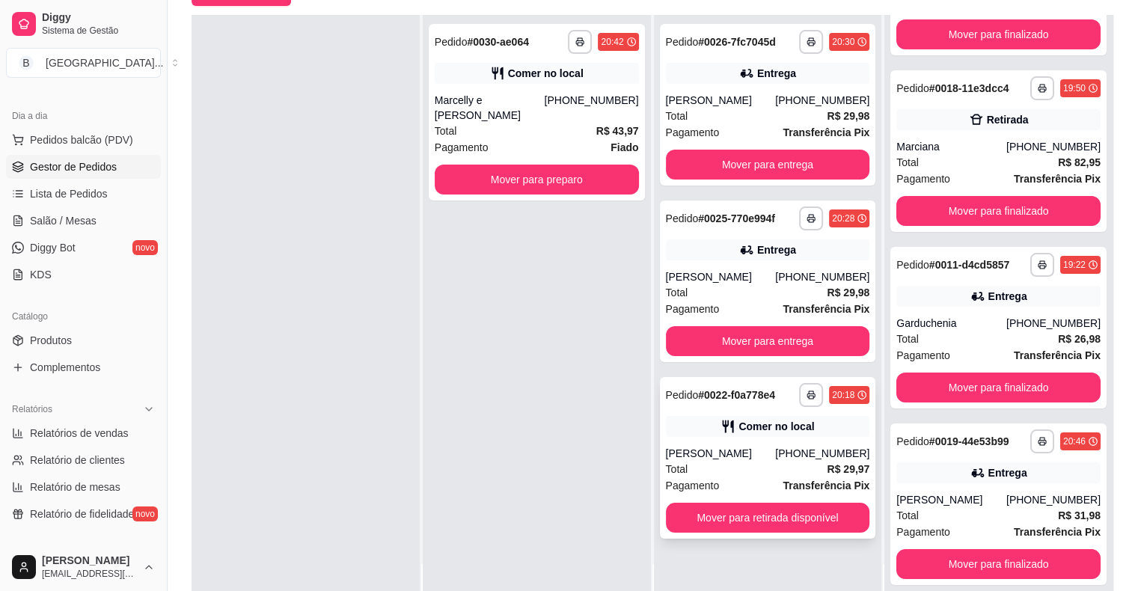
click at [790, 471] on div "Total R$ 29,97" at bounding box center [768, 469] width 204 height 16
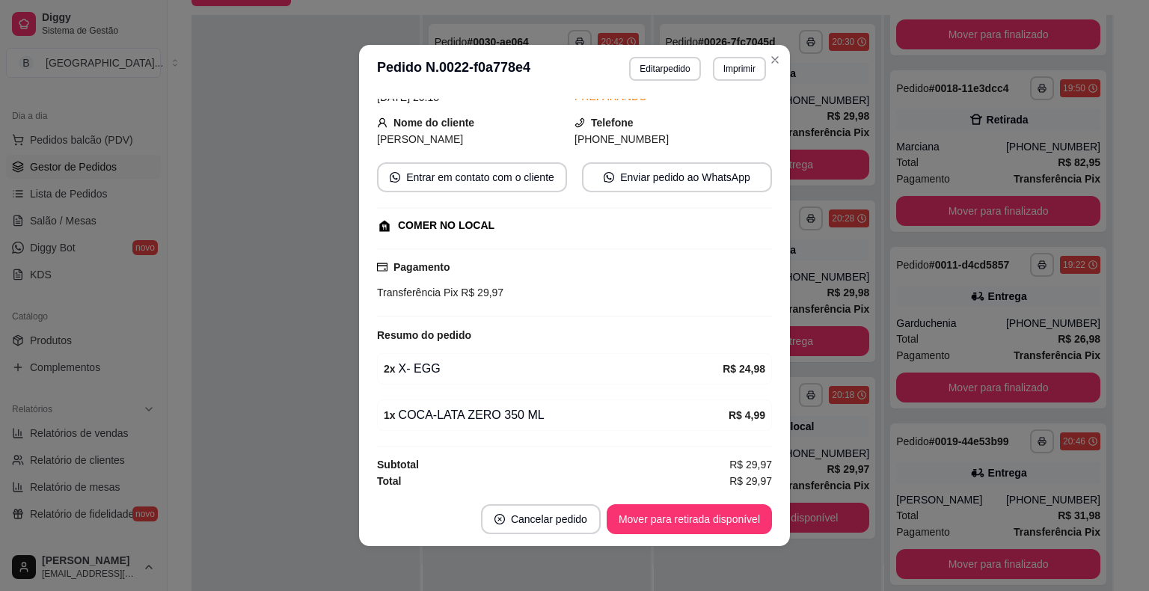
scroll to position [3, 0]
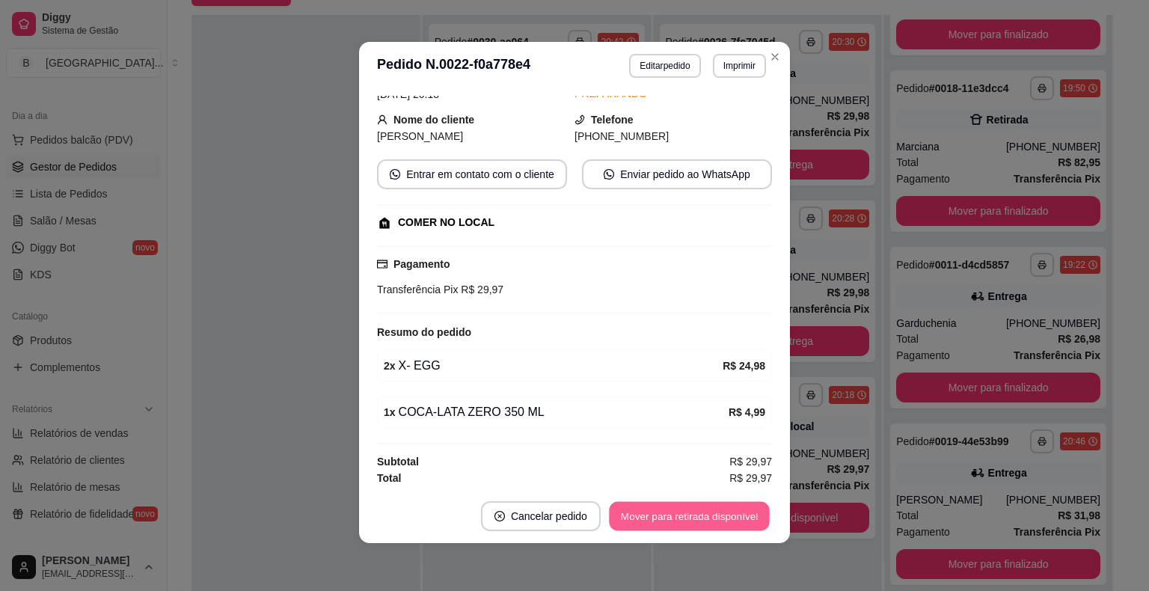
click at [694, 505] on button "Mover para retirada disponível" at bounding box center [689, 516] width 160 height 29
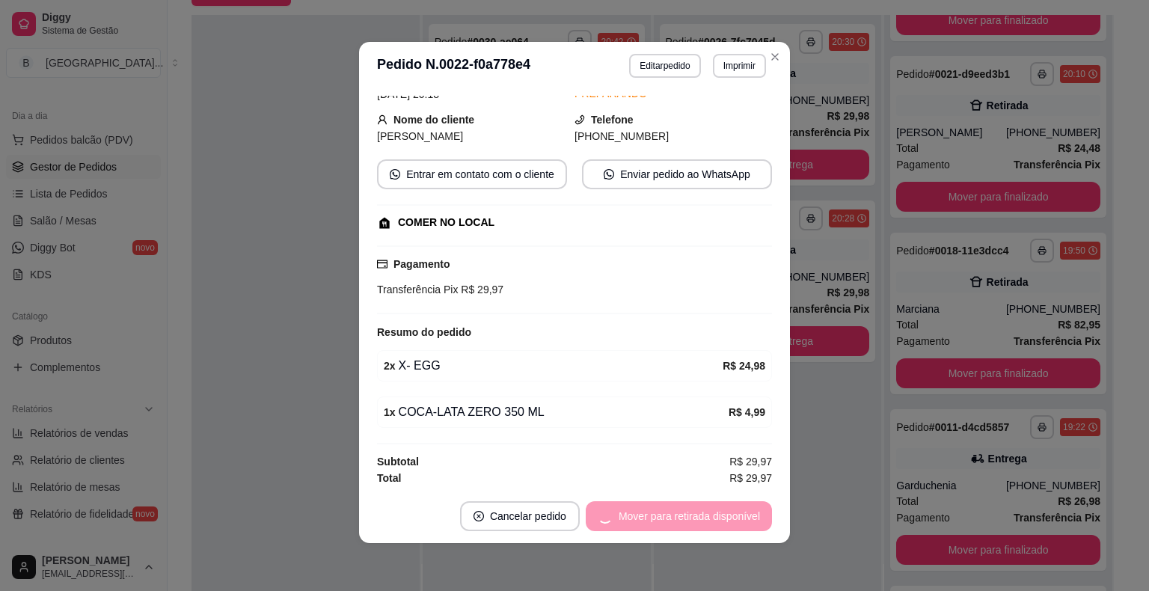
scroll to position [321, 0]
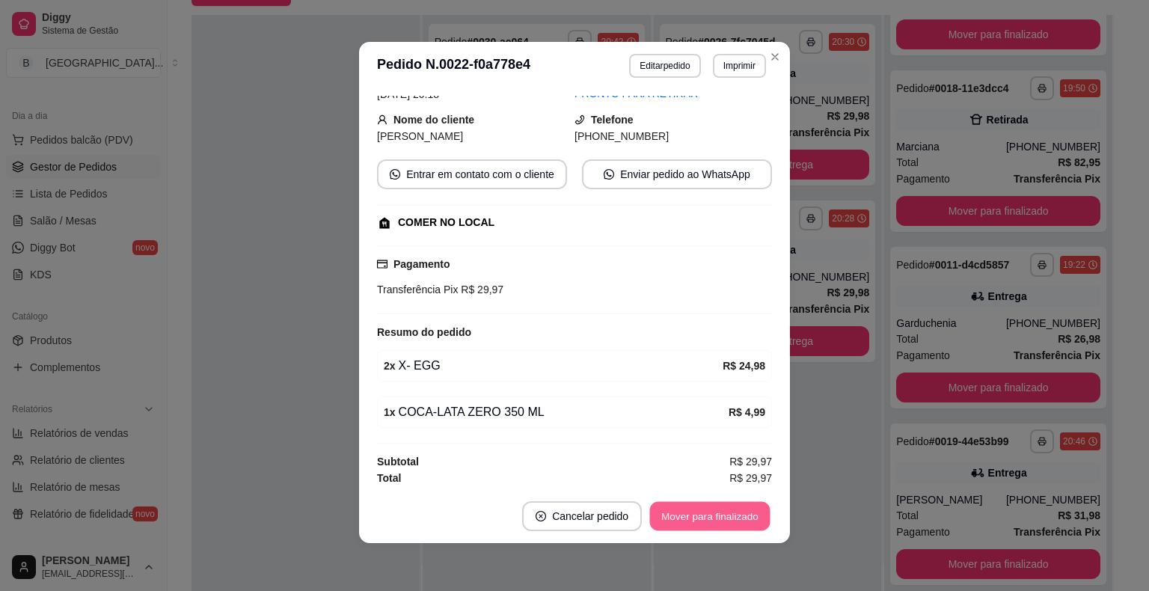
click at [709, 521] on button "Mover para finalizado" at bounding box center [710, 516] width 120 height 29
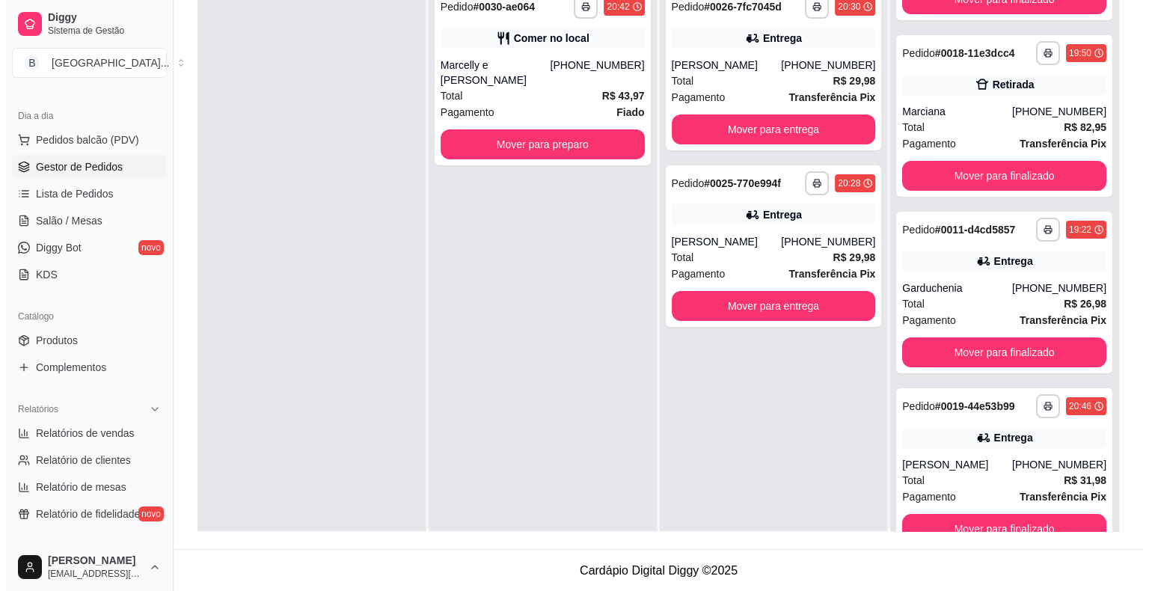
scroll to position [0, 0]
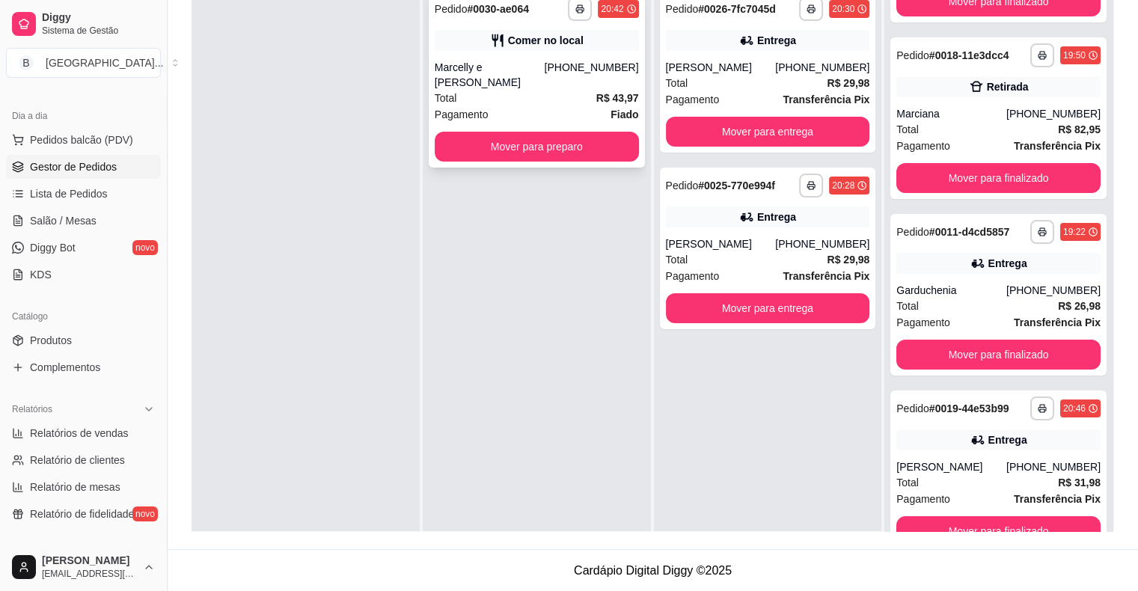
click at [524, 90] on div "Total R$ 43,97" at bounding box center [537, 98] width 204 height 16
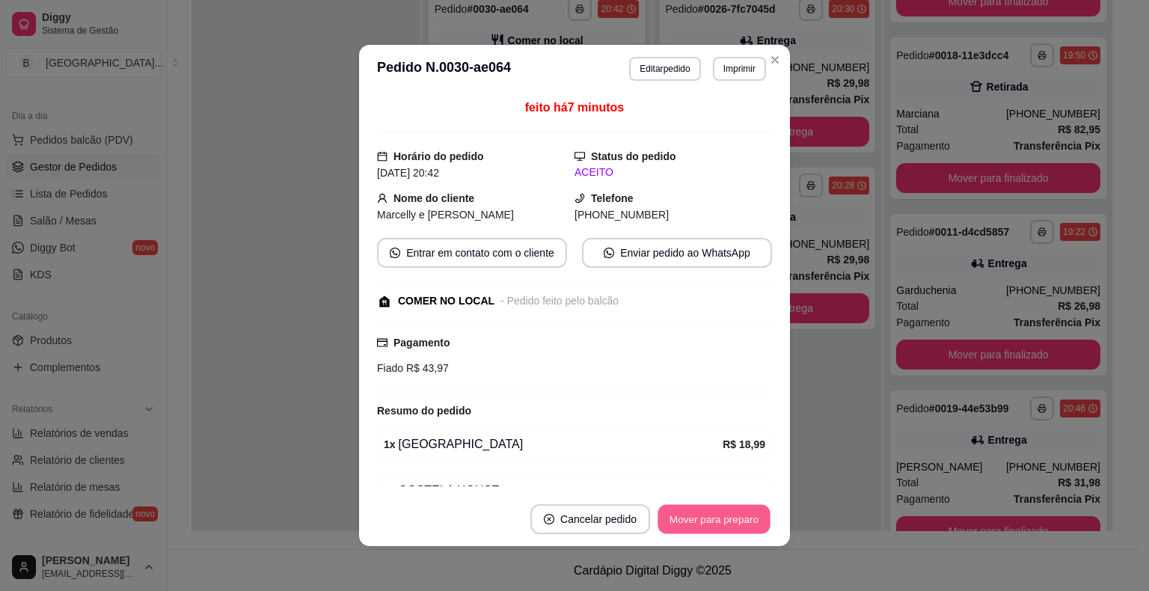
click at [694, 527] on button "Mover para preparo" at bounding box center [714, 519] width 112 height 29
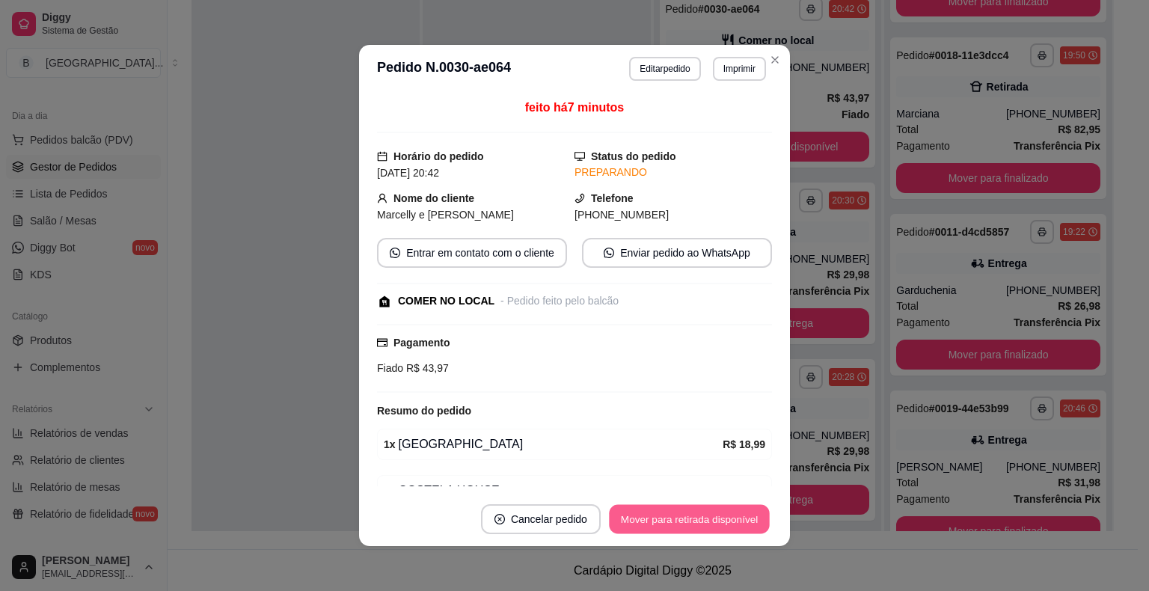
click at [694, 527] on button "Mover para retirada disponível" at bounding box center [689, 519] width 160 height 29
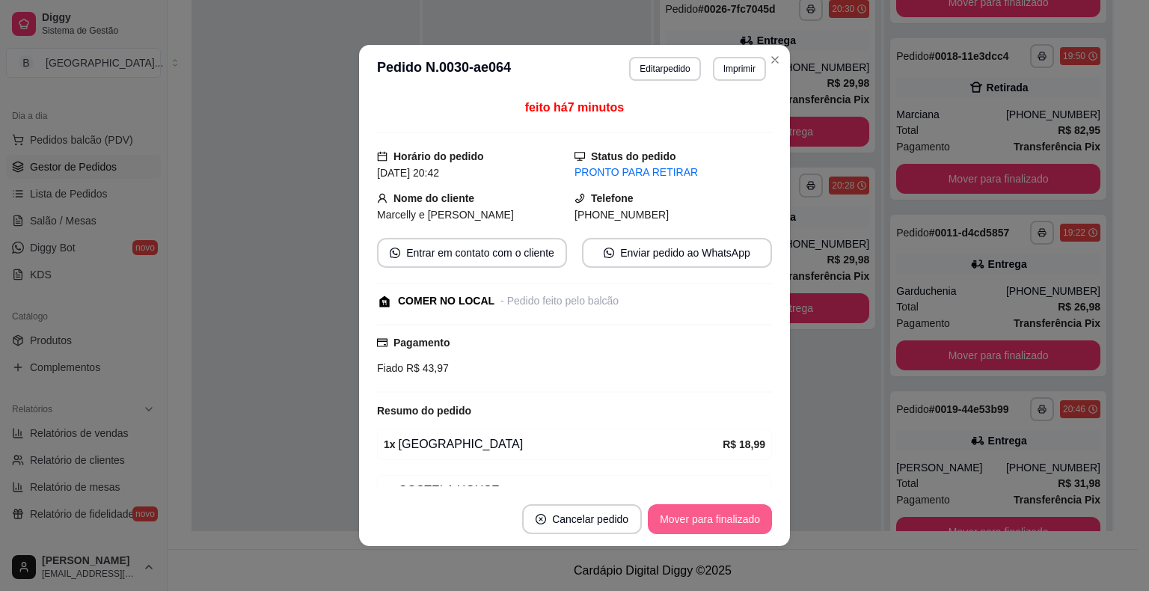
click at [694, 527] on button "Mover para finalizado" at bounding box center [710, 519] width 124 height 30
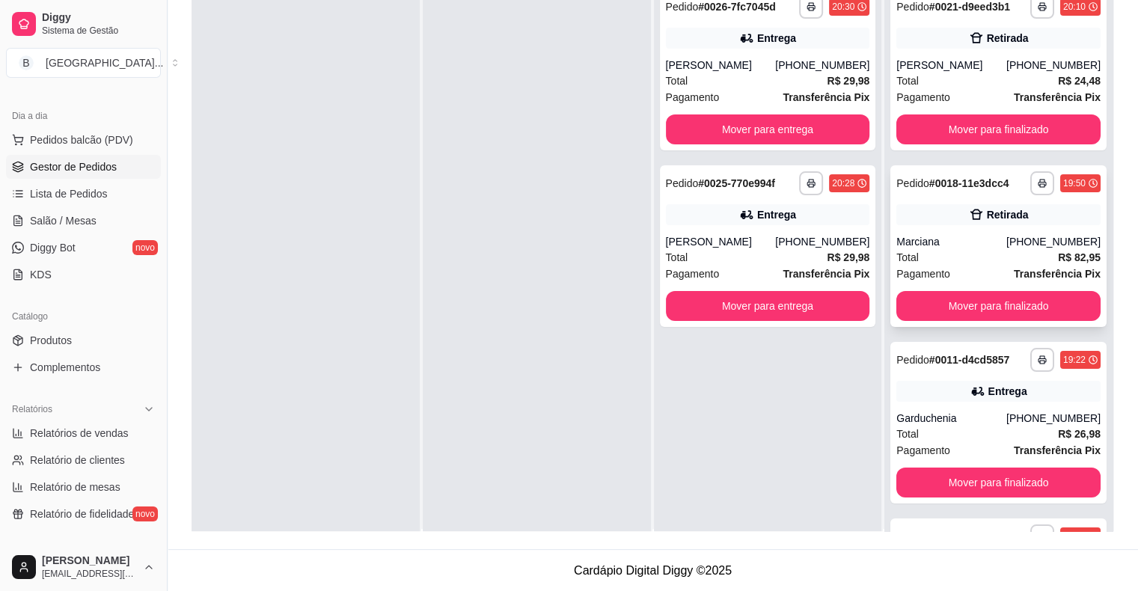
scroll to position [0, 0]
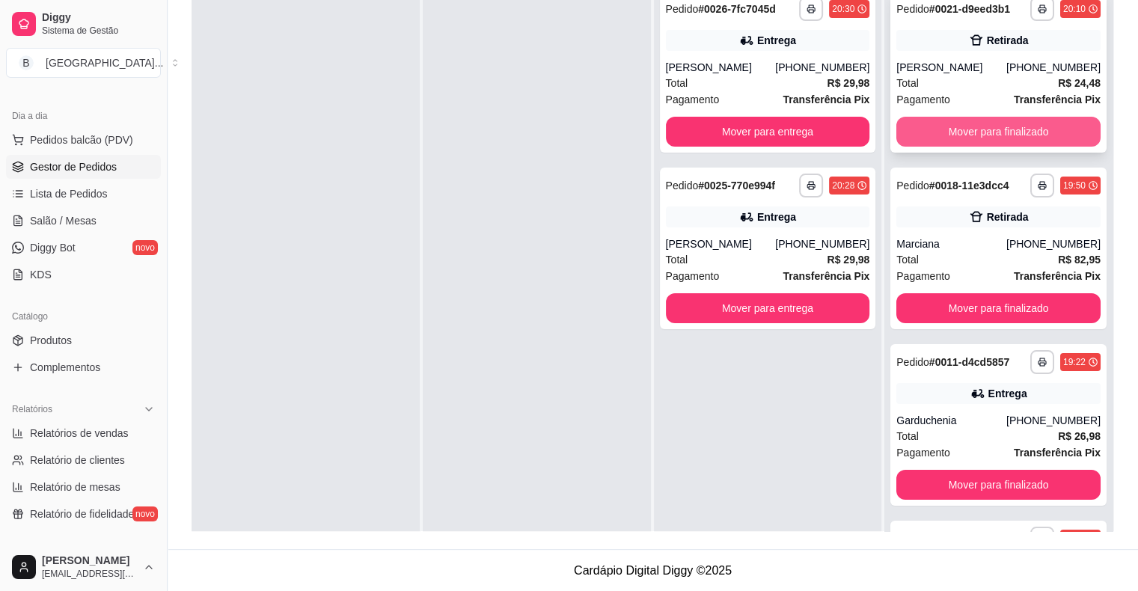
click at [979, 122] on button "Mover para finalizado" at bounding box center [998, 132] width 204 height 30
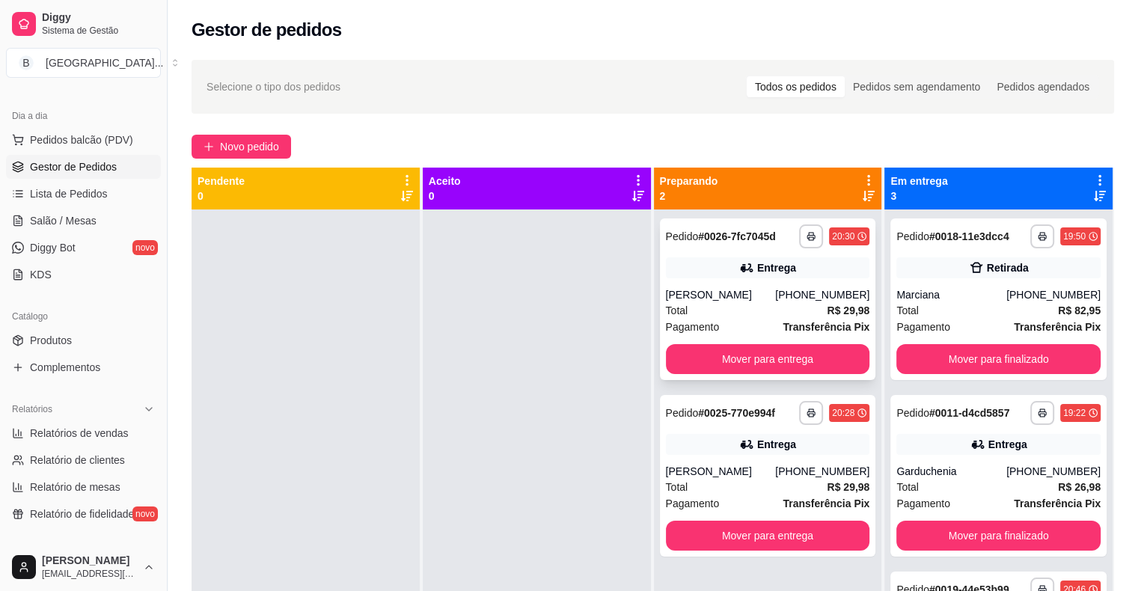
click at [726, 287] on div "[PERSON_NAME]" at bounding box center [721, 294] width 110 height 15
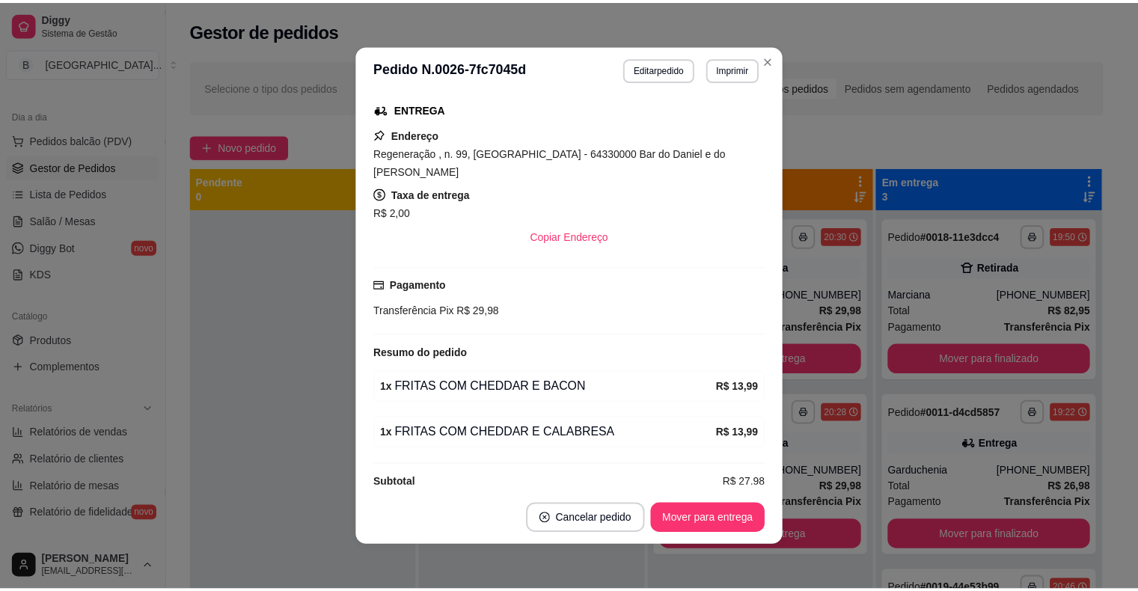
scroll to position [3, 0]
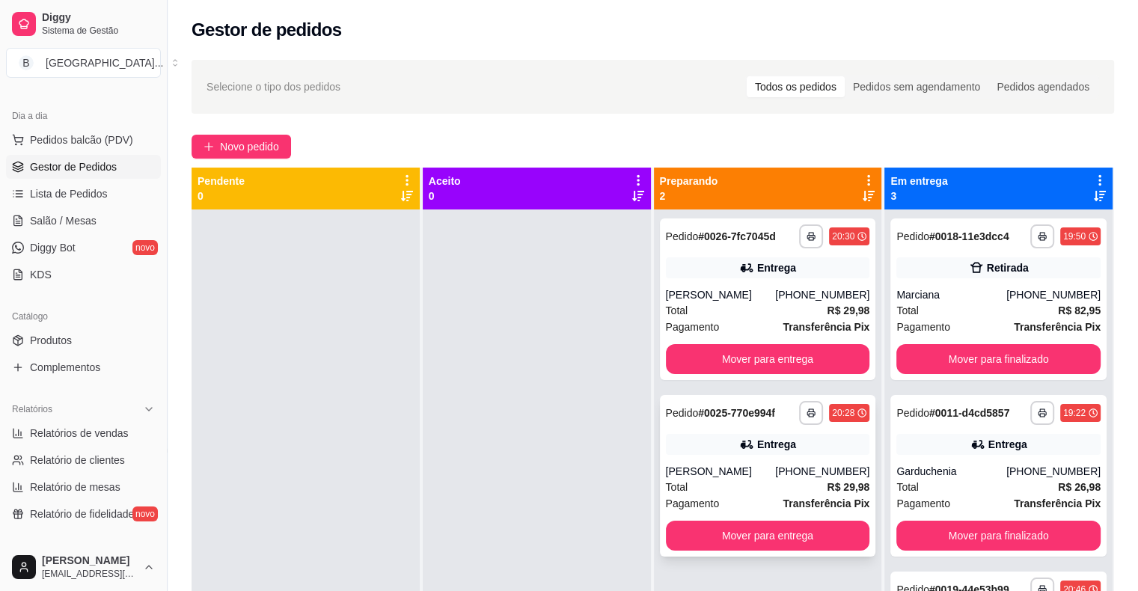
click at [698, 462] on div "**********" at bounding box center [768, 476] width 216 height 162
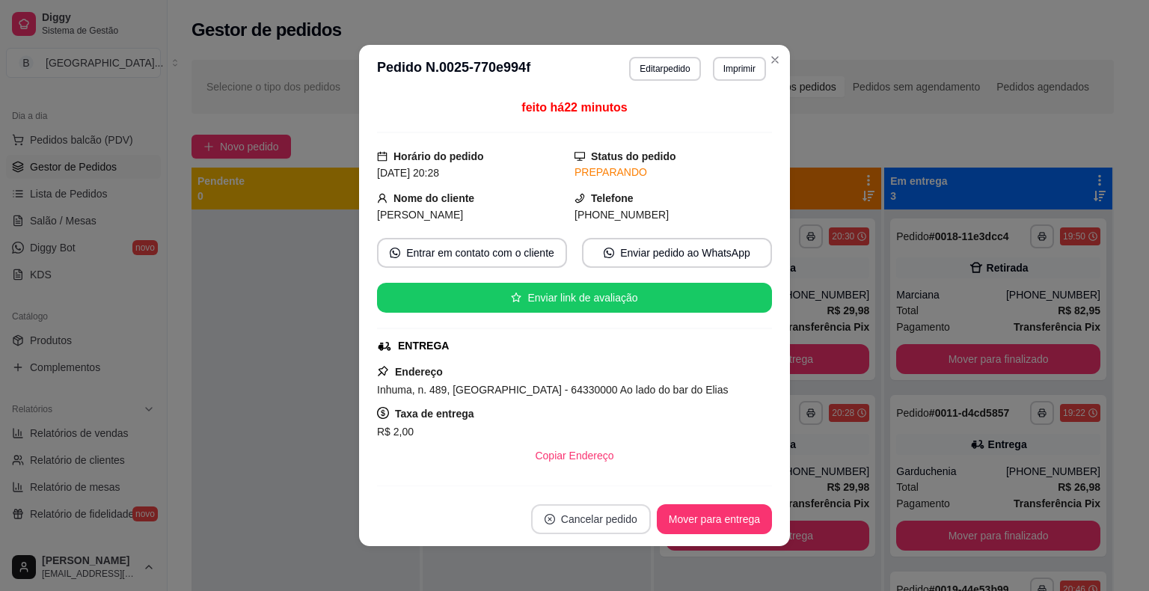
click at [592, 521] on button "Cancelar pedido" at bounding box center [591, 519] width 120 height 30
click at [606, 489] on button "Sim" at bounding box center [627, 482] width 60 height 30
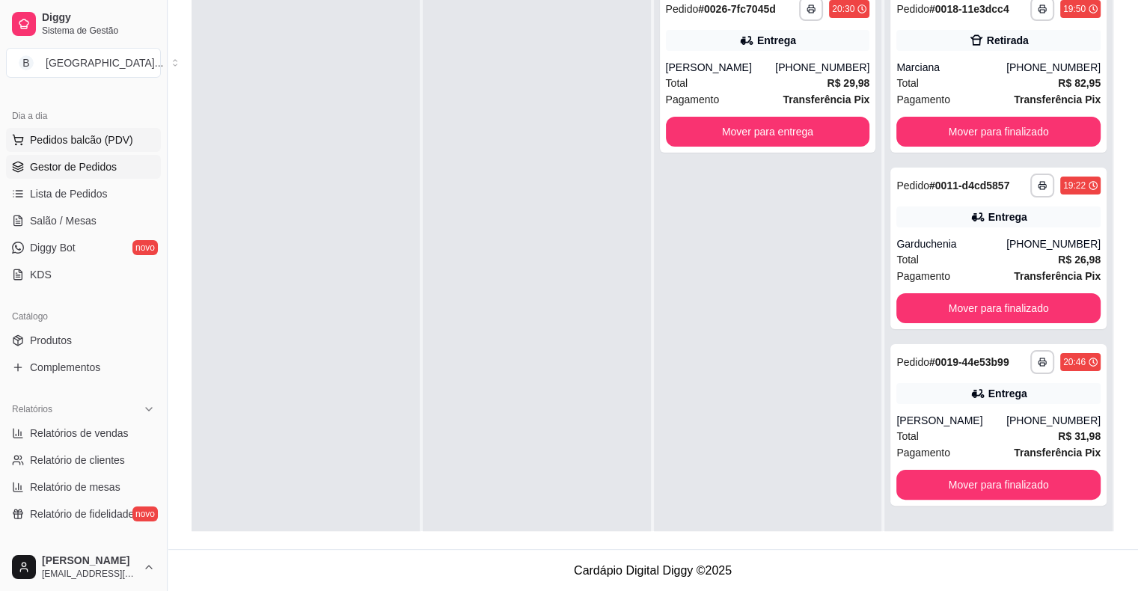
scroll to position [0, 0]
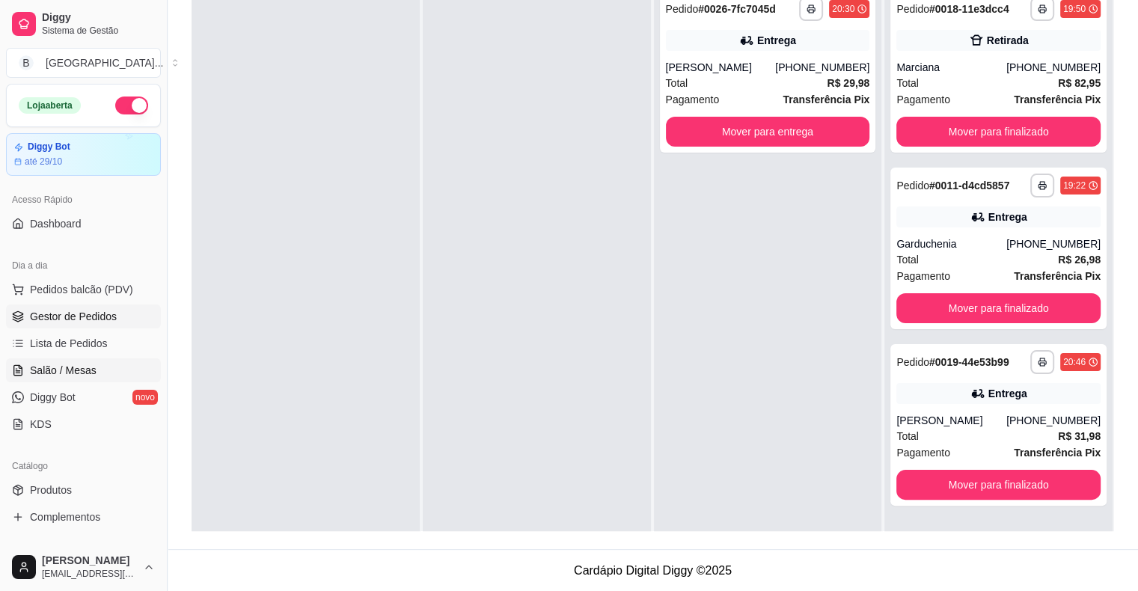
click at [76, 365] on span "Salão / Mesas" at bounding box center [63, 370] width 67 height 15
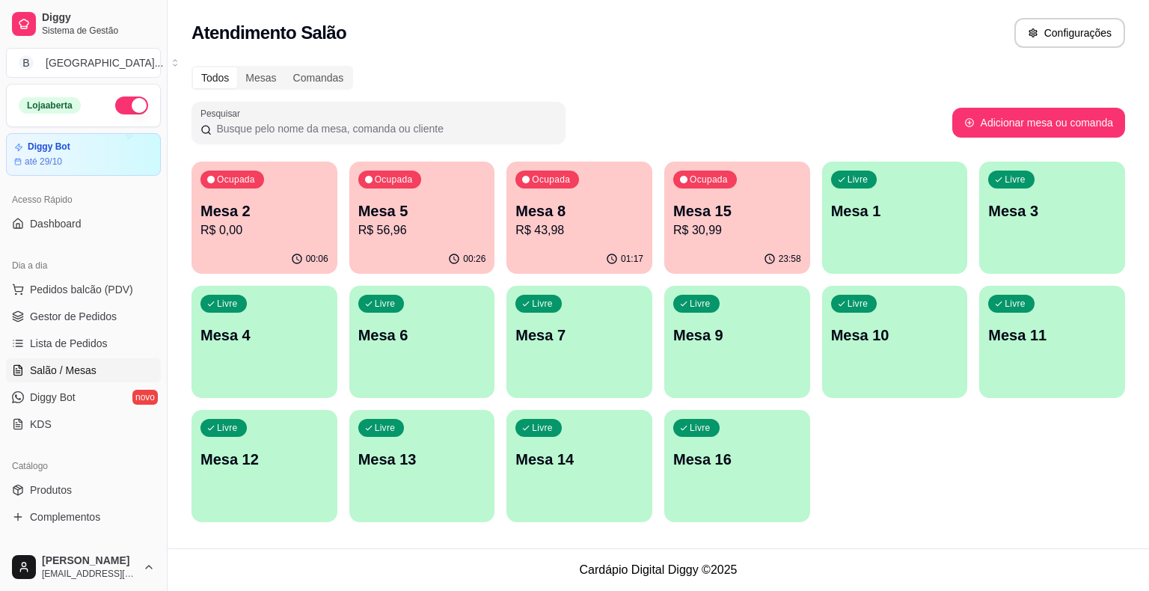
click at [288, 240] on div "Ocupada Mesa 2 R$ 0,00" at bounding box center [265, 203] width 146 height 83
click at [40, 313] on span "Gestor de Pedidos" at bounding box center [73, 316] width 87 height 15
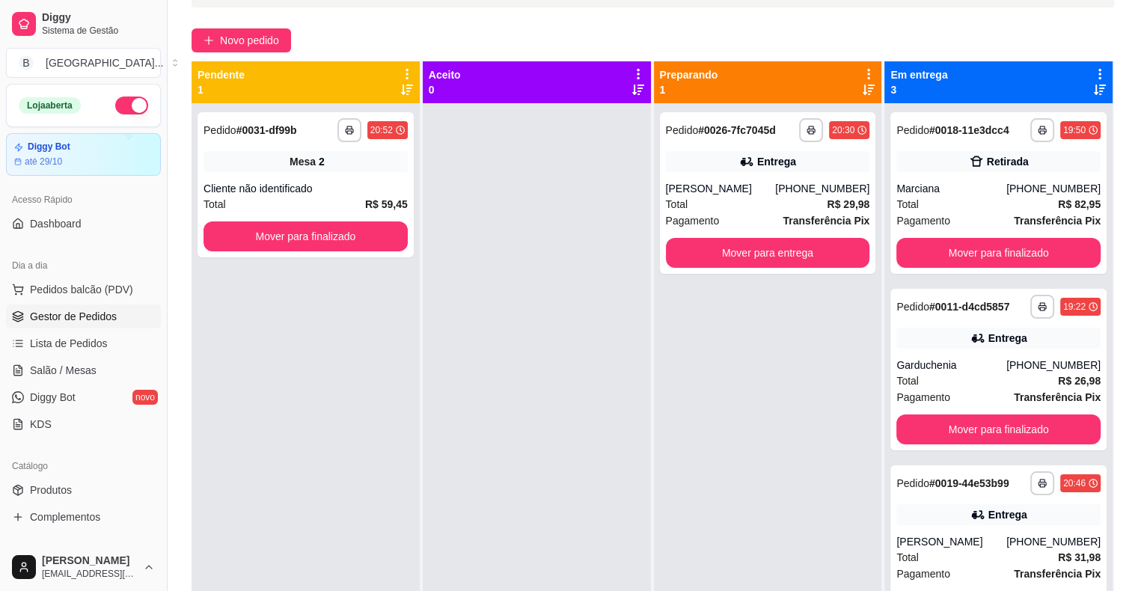
scroll to position [3, 0]
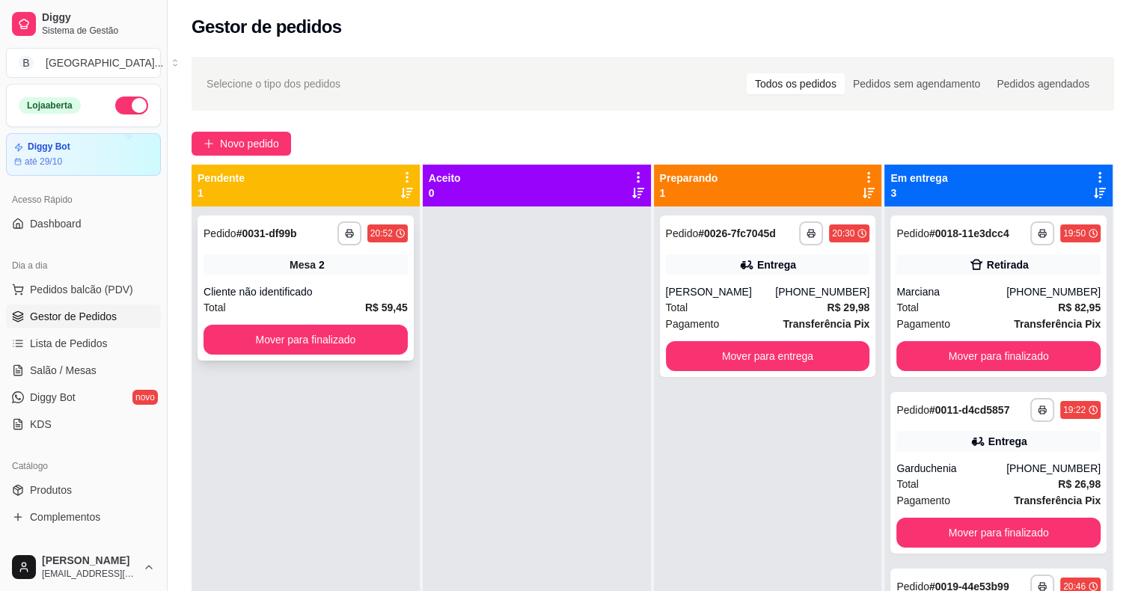
click at [320, 292] on div "Cliente não identificado" at bounding box center [305, 291] width 204 height 15
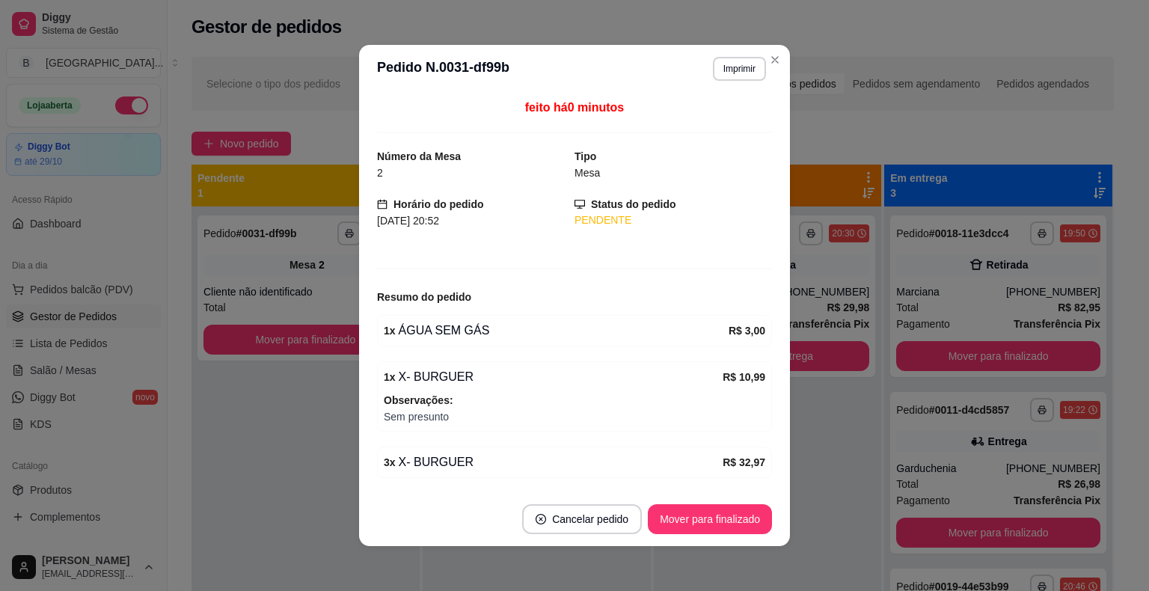
click at [733, 55] on header "**********" at bounding box center [574, 69] width 431 height 48
click at [733, 79] on button "Imprimir" at bounding box center [739, 69] width 53 height 24
click at [733, 115] on button "IMPRESSORA" at bounding box center [707, 121] width 105 height 23
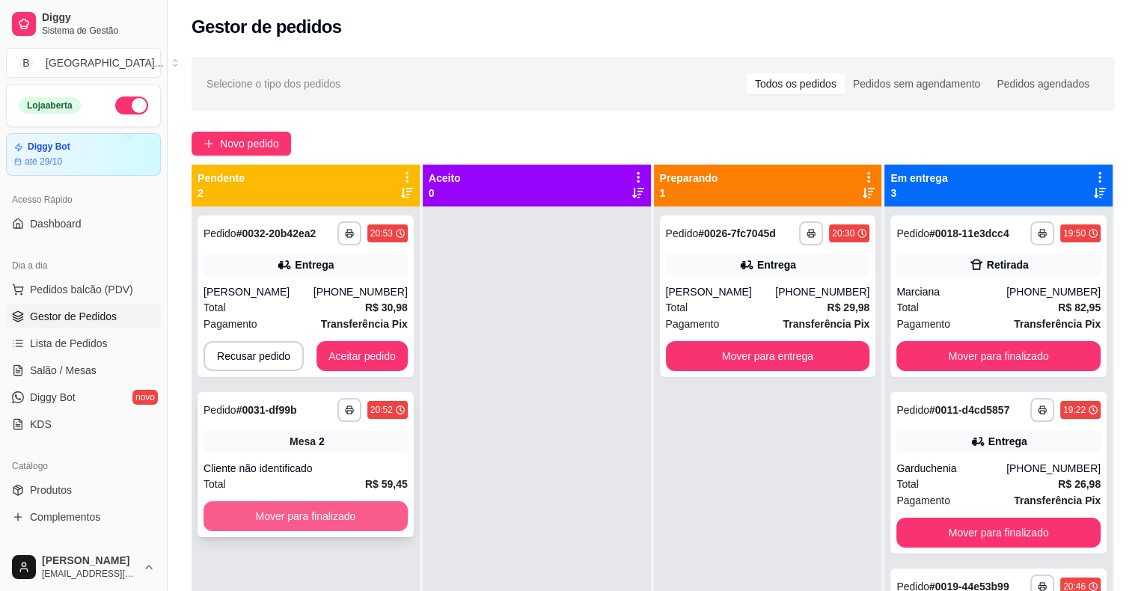
click at [372, 512] on button "Mover para finalizado" at bounding box center [305, 516] width 204 height 30
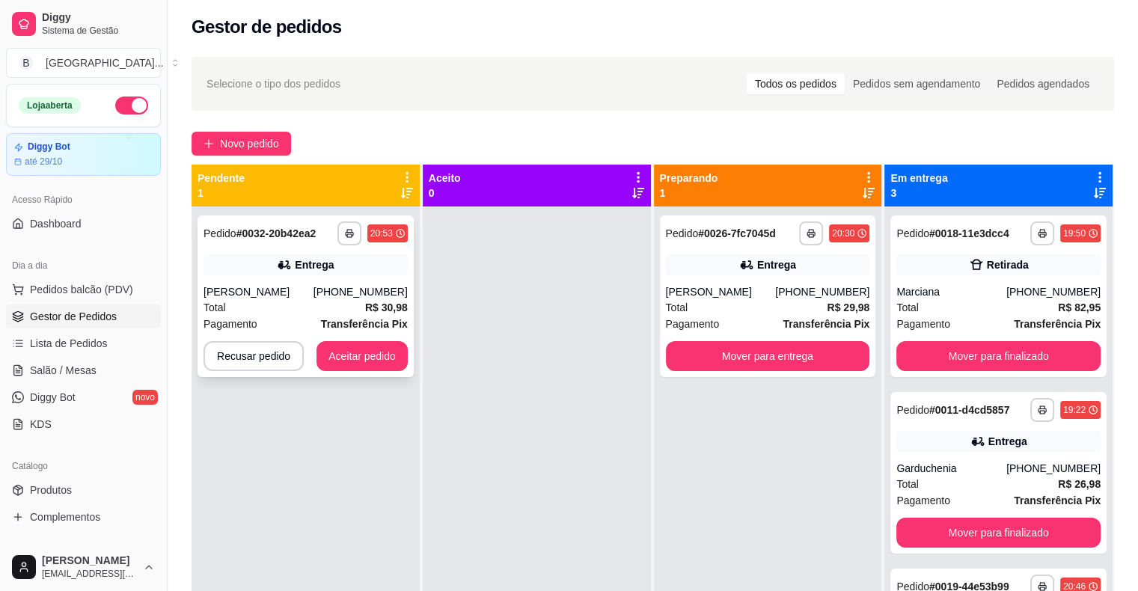
click at [384, 260] on div "Entrega" at bounding box center [305, 264] width 204 height 21
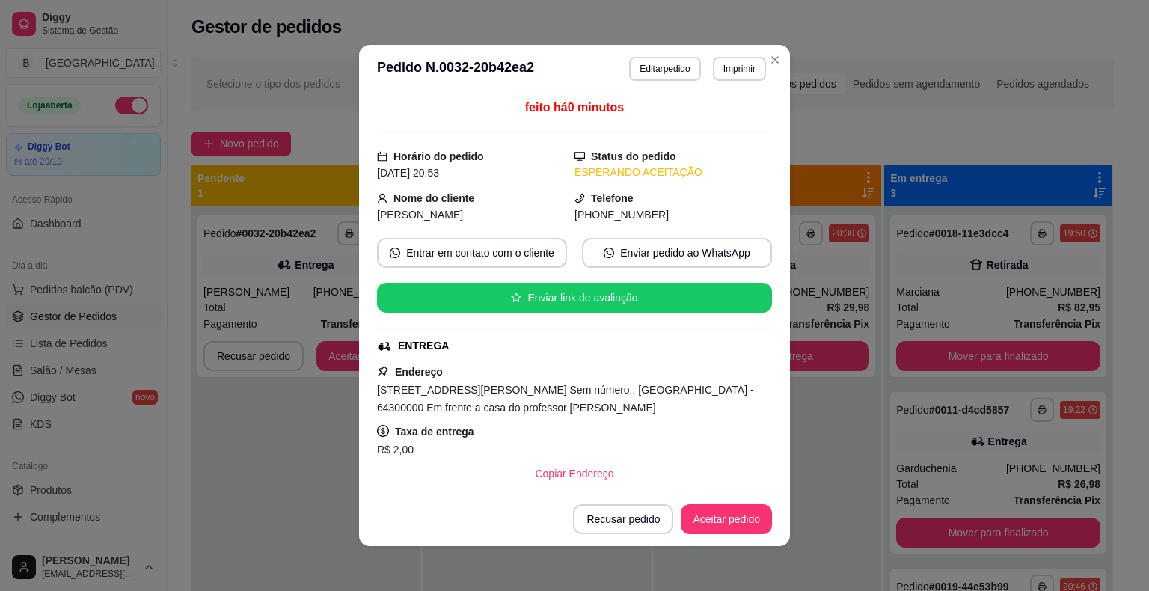
click at [738, 55] on header "**********" at bounding box center [574, 69] width 431 height 48
click at [730, 70] on button "Imprimir" at bounding box center [739, 69] width 53 height 24
click at [716, 129] on button "IMPRESSORA" at bounding box center [707, 122] width 108 height 24
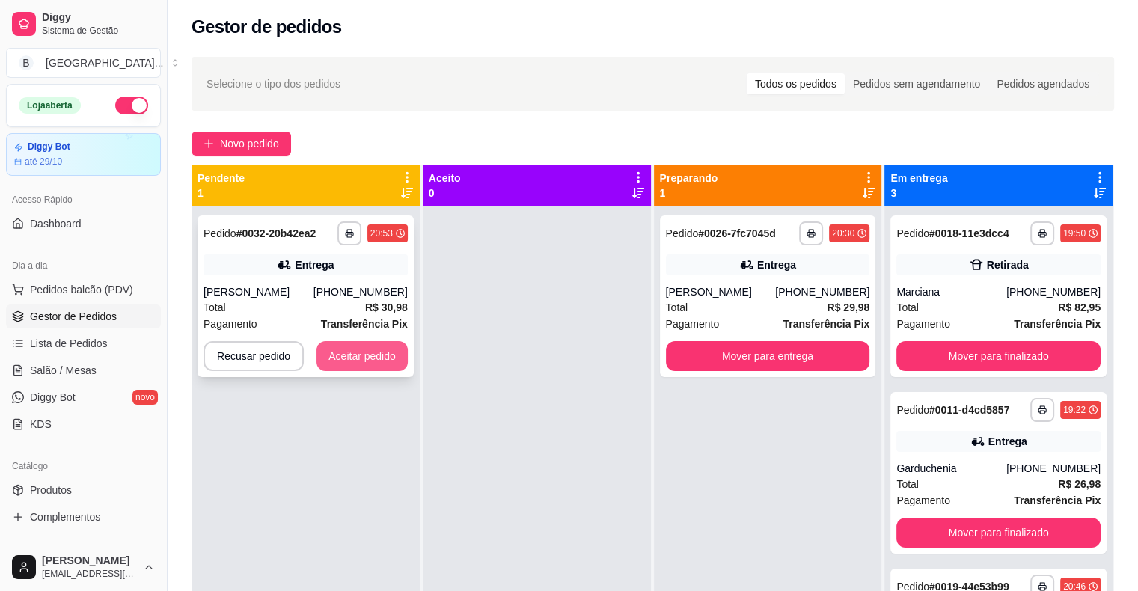
click at [359, 349] on button "Aceitar pedido" at bounding box center [361, 356] width 91 height 30
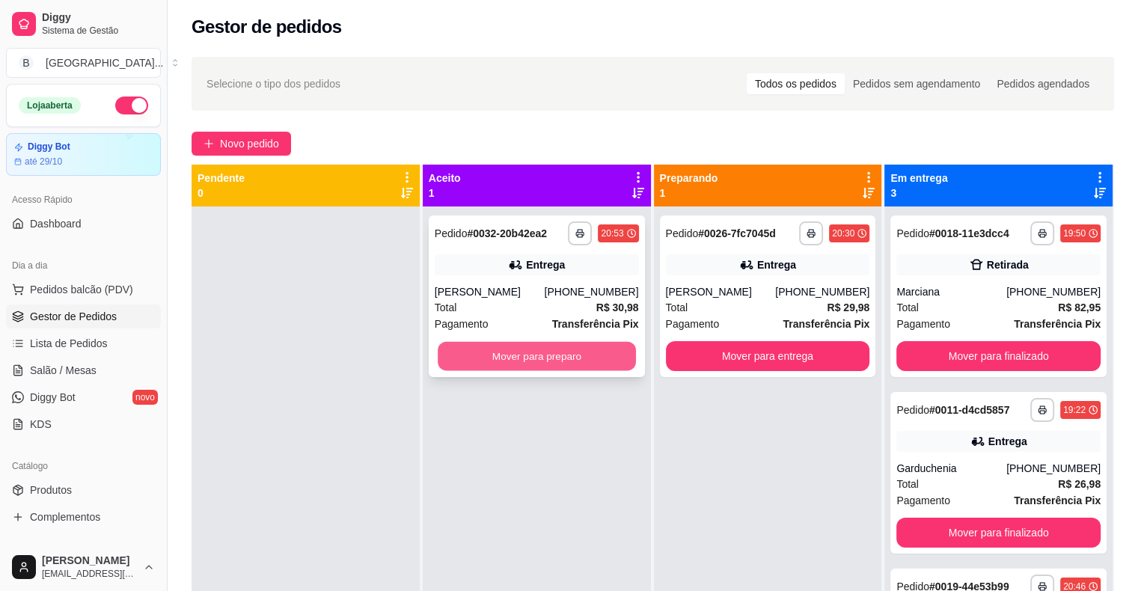
click at [445, 354] on button "Mover para preparo" at bounding box center [537, 356] width 198 height 29
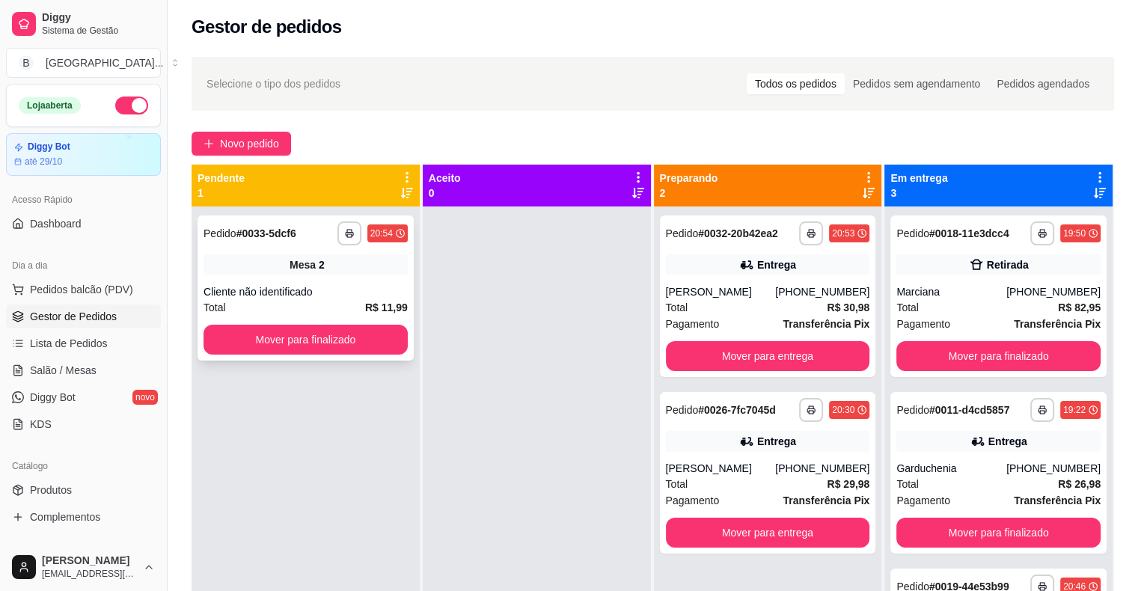
click at [338, 266] on div "Mesa 2" at bounding box center [305, 264] width 204 height 21
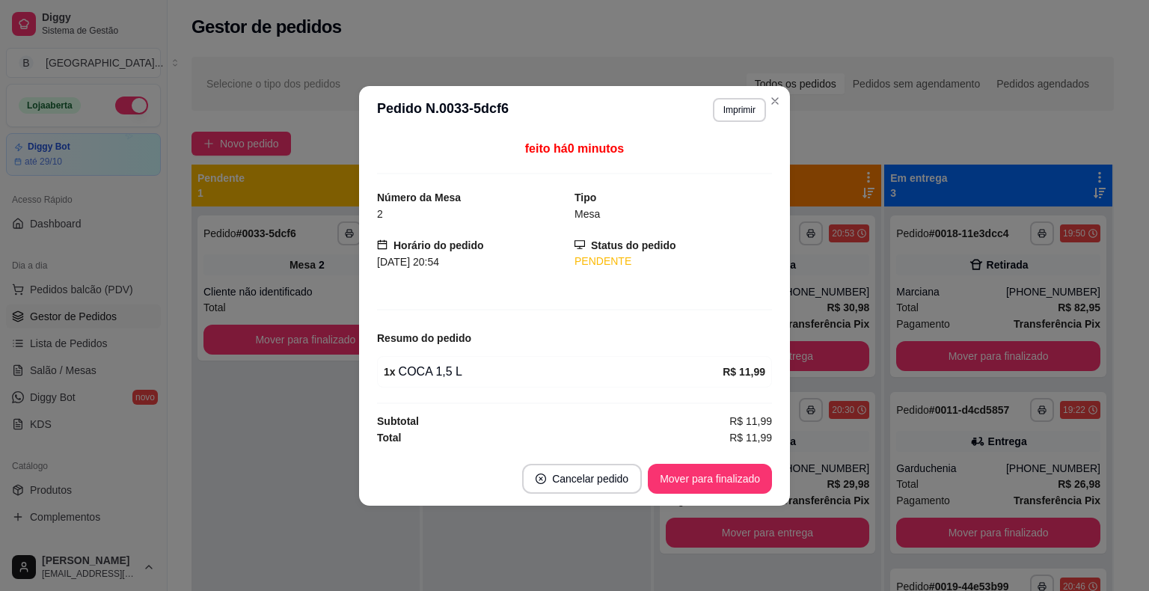
click at [366, 331] on div "feito há 0 minutos Número da Mesa 2 Tipo Mesa Horário do pedido [DATE] 20:54 St…" at bounding box center [574, 293] width 431 height 318
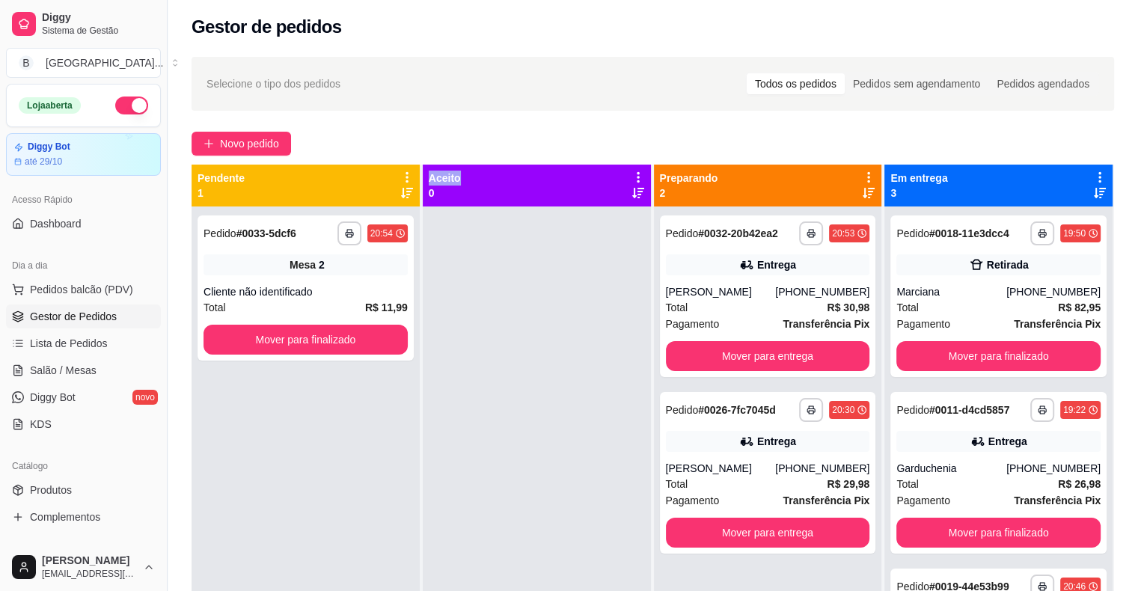
click at [340, 354] on div "**********" at bounding box center [306, 287] width 216 height 145
click at [254, 330] on button "Mover para finalizado" at bounding box center [305, 339] width 198 height 29
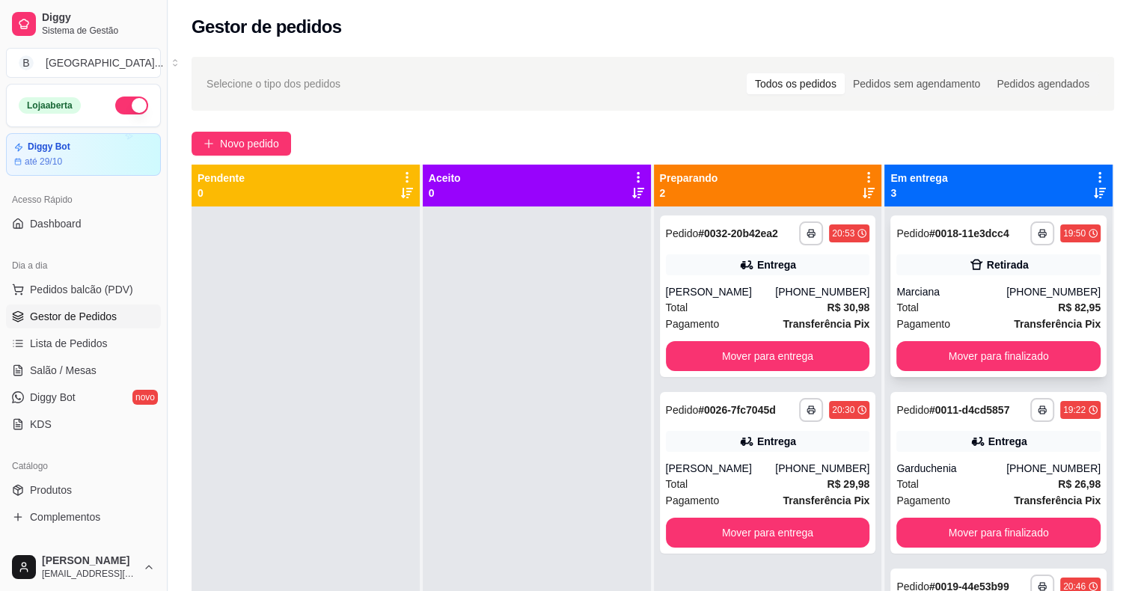
click at [981, 311] on div "Total R$ 82,95" at bounding box center [998, 307] width 204 height 16
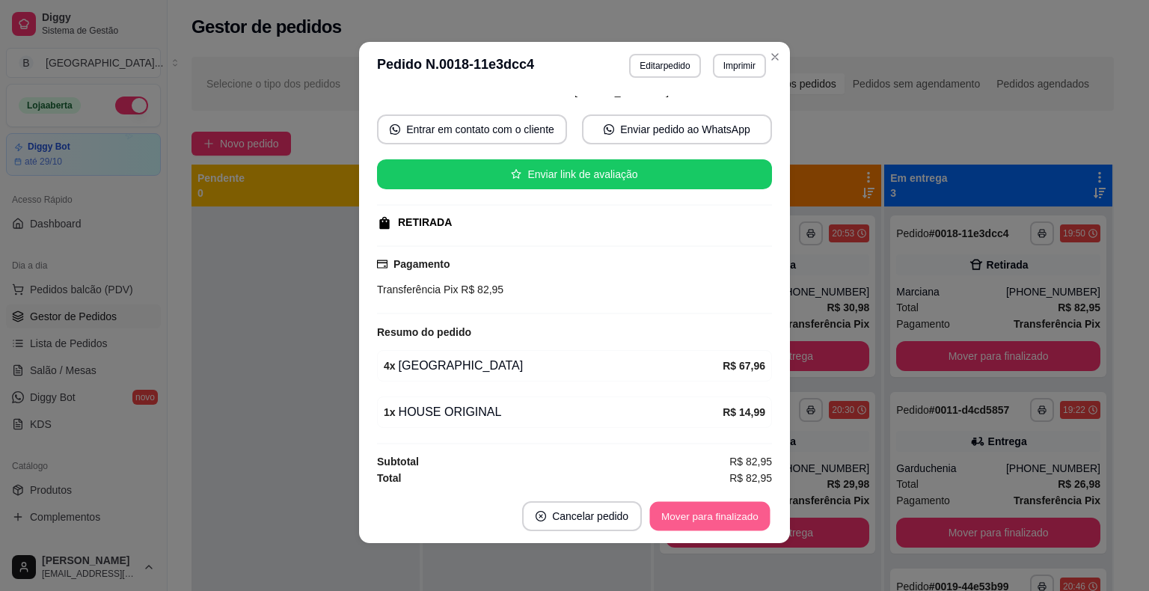
click at [692, 519] on button "Mover para finalizado" at bounding box center [710, 516] width 120 height 29
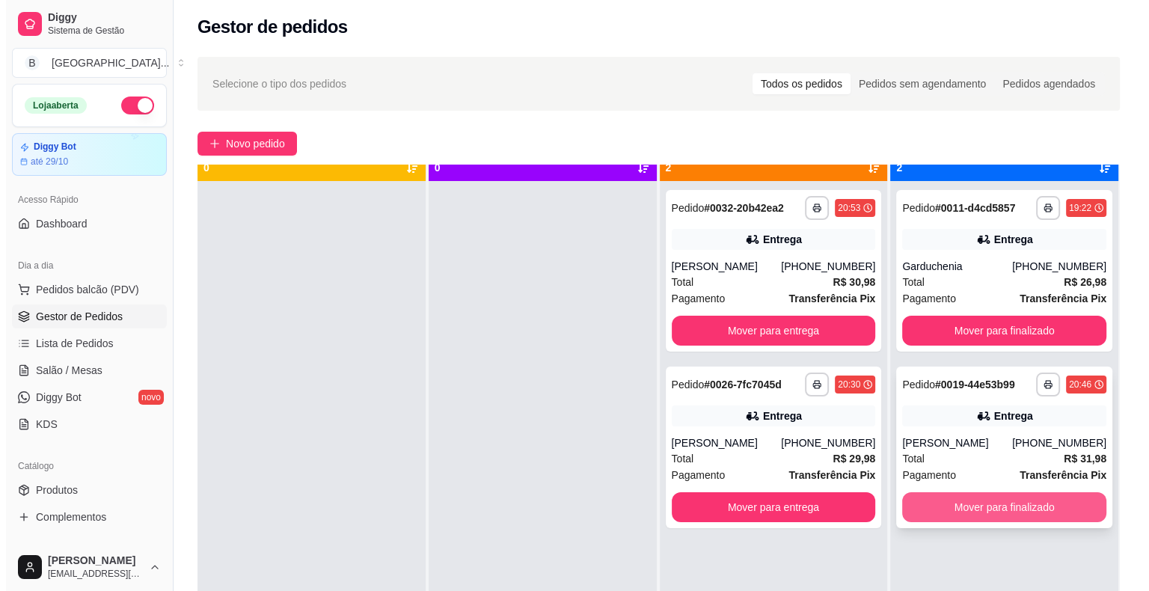
scroll to position [42, 0]
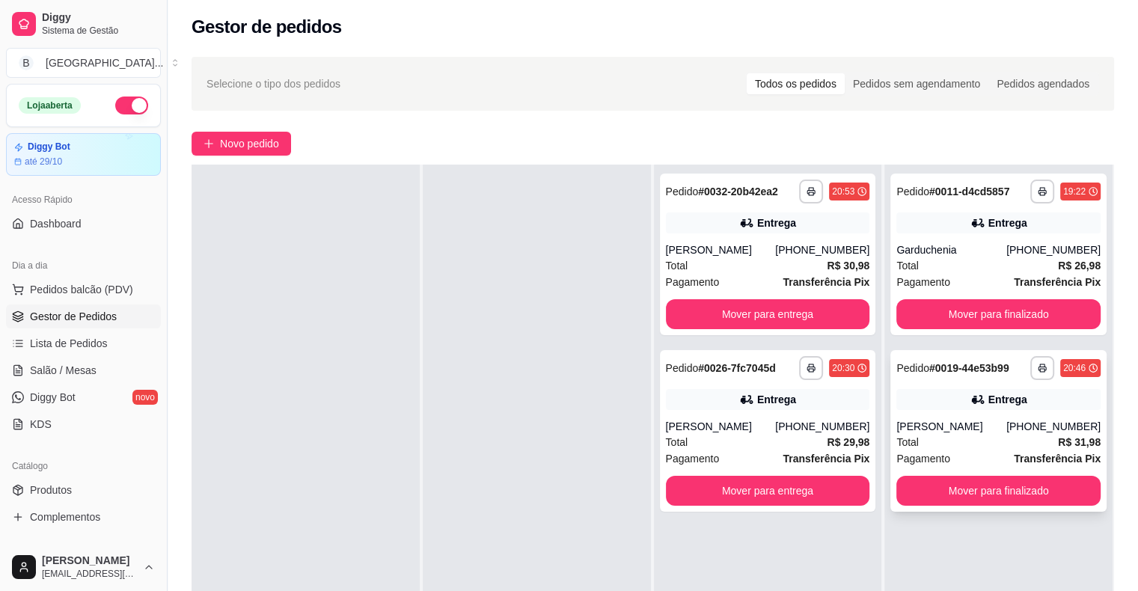
click at [949, 458] on div "Pagamento Transferência Pix" at bounding box center [998, 458] width 204 height 16
click at [990, 450] on div "Pagamento Transferência Pix" at bounding box center [998, 458] width 204 height 16
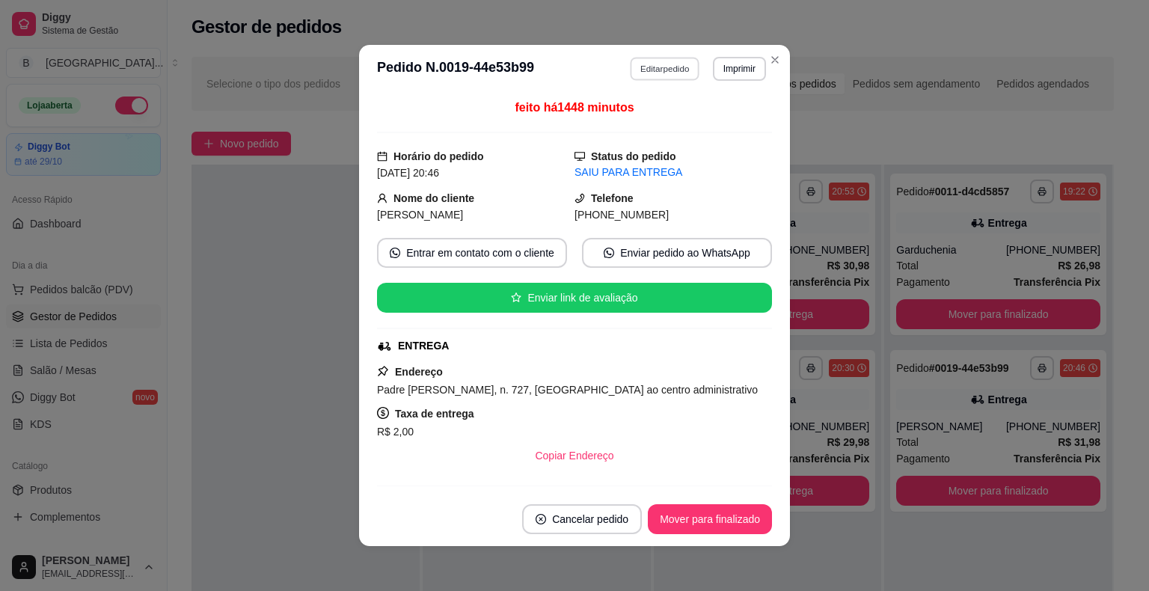
click at [667, 70] on button "Editar pedido" at bounding box center [666, 68] width 70 height 23
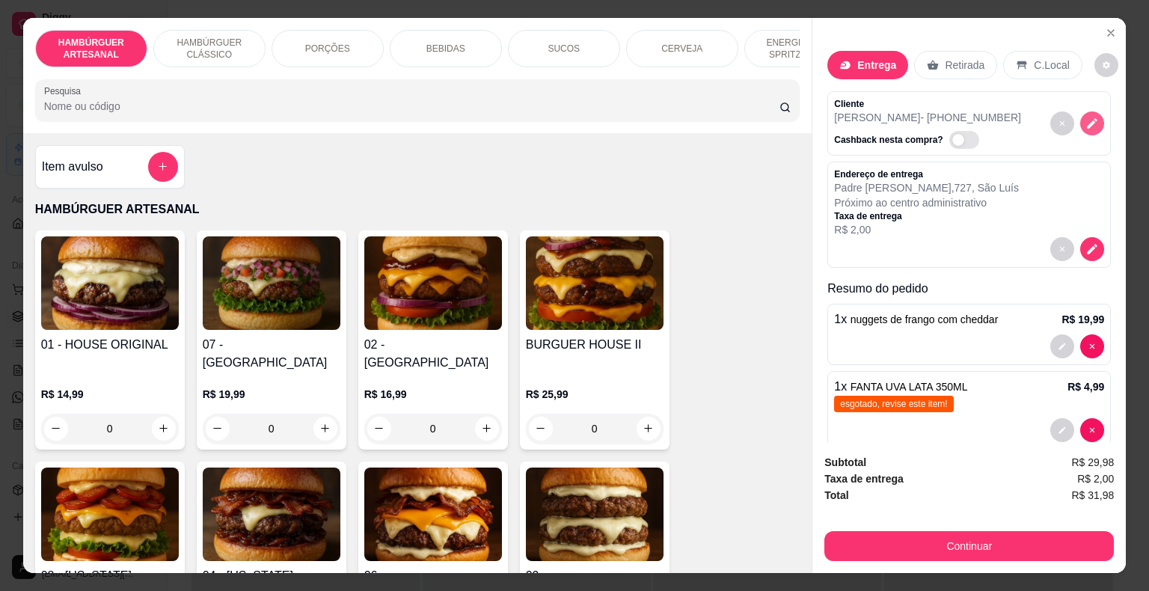
click at [1088, 120] on icon "decrease-product-quantity" at bounding box center [1093, 123] width 10 height 10
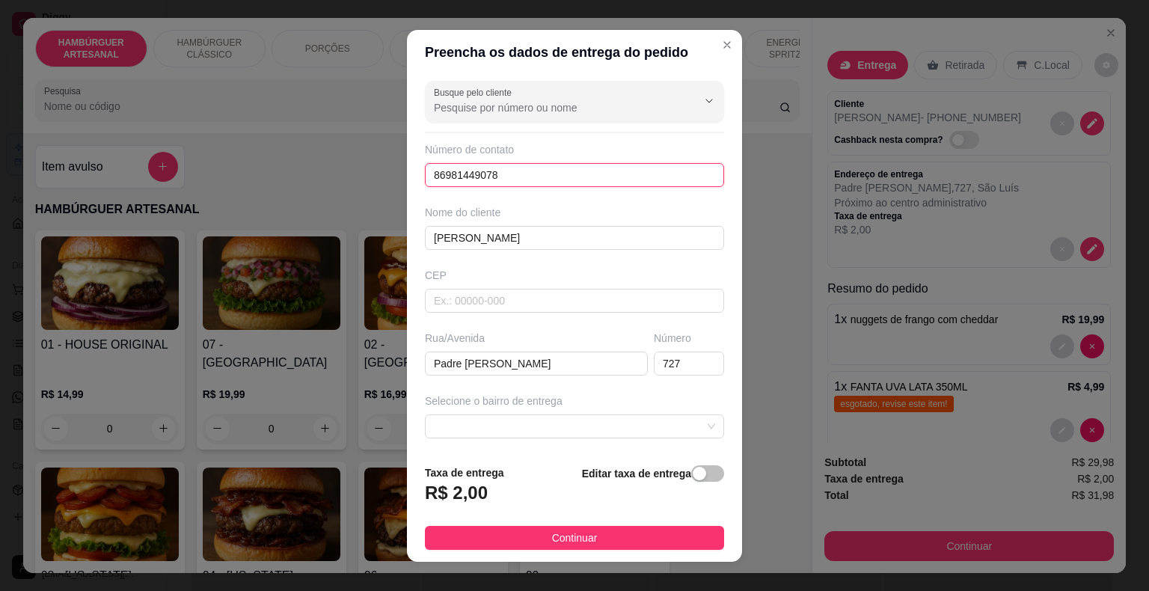
drag, startPoint x: 524, startPoint y: 171, endPoint x: 237, endPoint y: 115, distance: 291.8
click at [237, 115] on div "Preencha os dados de entrega do pedido Busque pelo cliente Número de contato 86…" at bounding box center [574, 295] width 1149 height 591
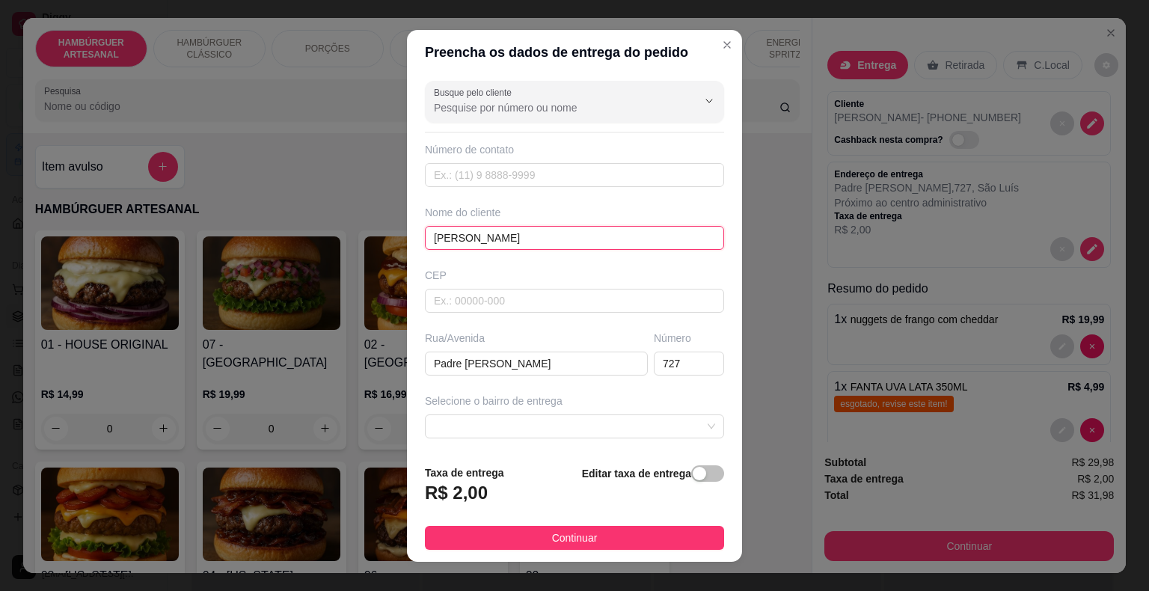
drag, startPoint x: 554, startPoint y: 233, endPoint x: 401, endPoint y: 247, distance: 153.2
click at [407, 247] on div "Busque pelo cliente Número de contato Nome do cliente [PERSON_NAME] CEP Rua/[ST…" at bounding box center [574, 264] width 335 height 378
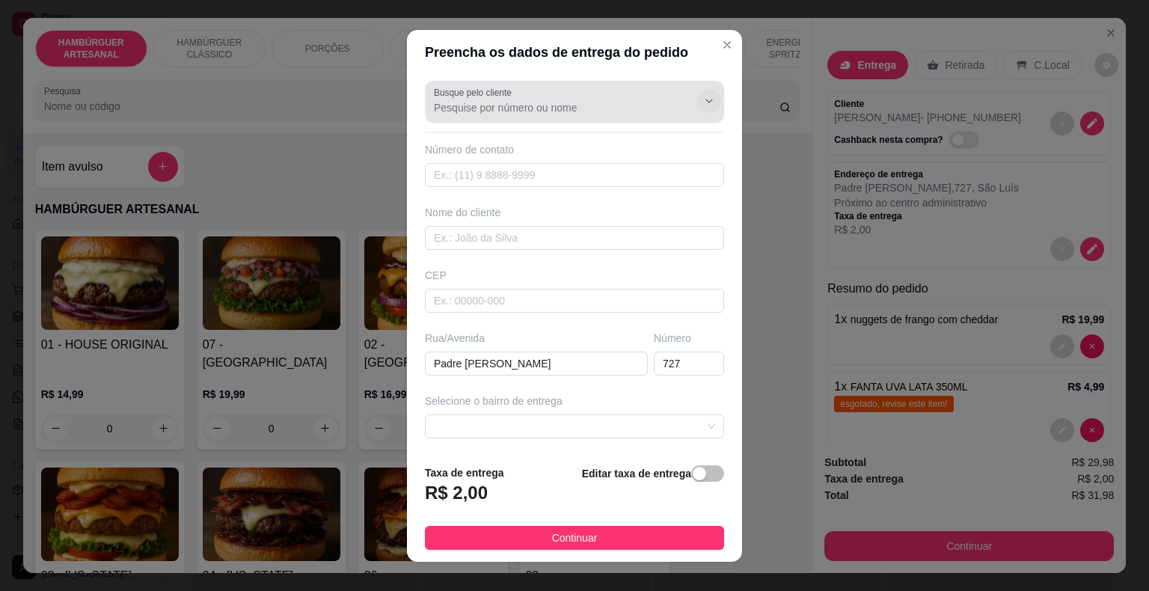
click at [703, 98] on icon "Show suggestions" at bounding box center [709, 101] width 12 height 12
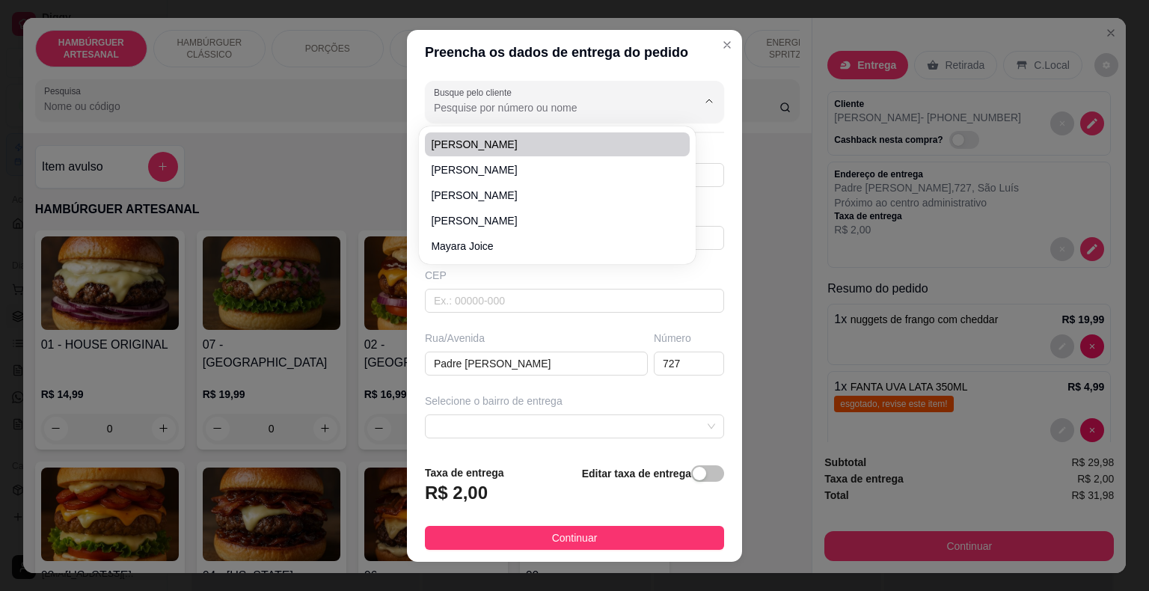
click at [548, 111] on input "Busque pelo cliente" at bounding box center [553, 107] width 239 height 15
type input "m"
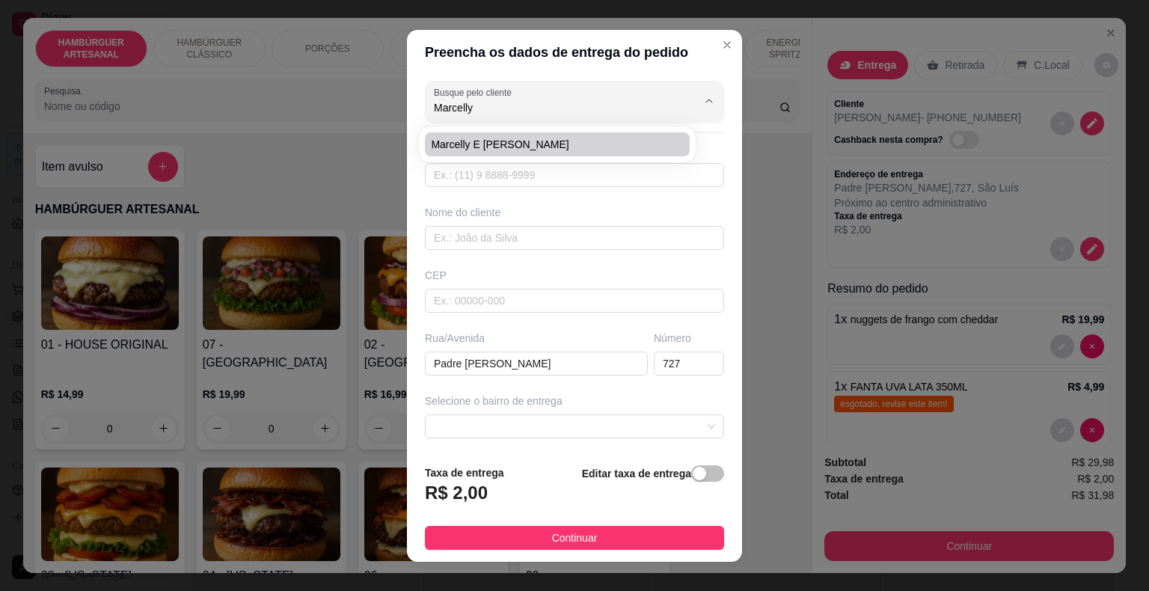
click at [501, 146] on span "Marcelly e [PERSON_NAME]" at bounding box center [550, 144] width 238 height 15
type input "Marcelly e [PERSON_NAME]"
type input "86981047972"
type input "Marcelly e [PERSON_NAME]"
type input "64330000"
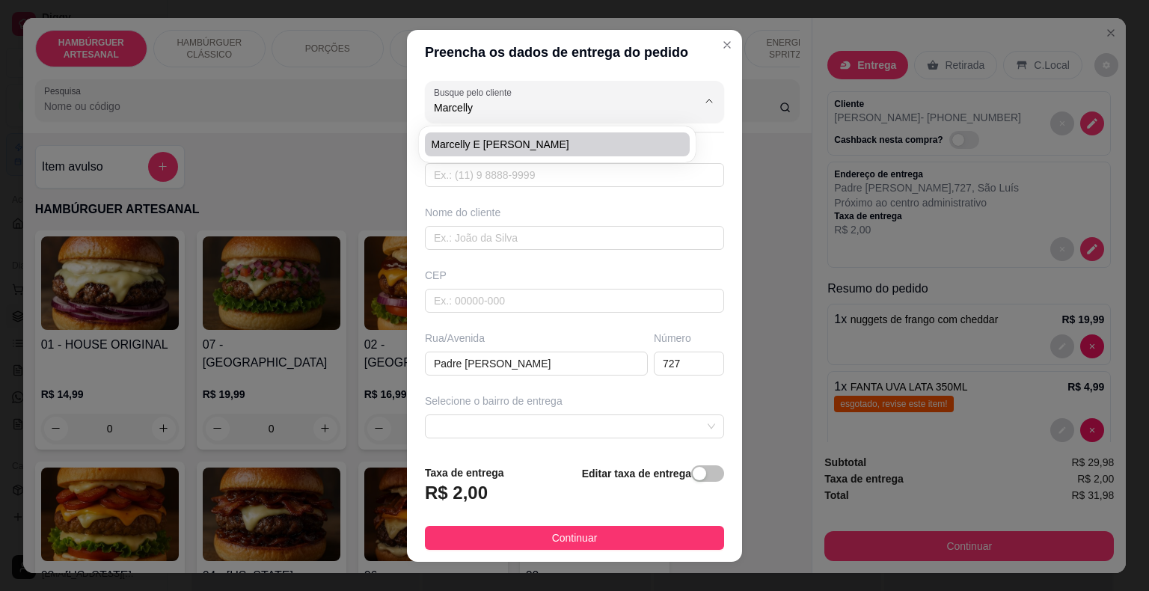
type input "Rua Padre [PERSON_NAME]"
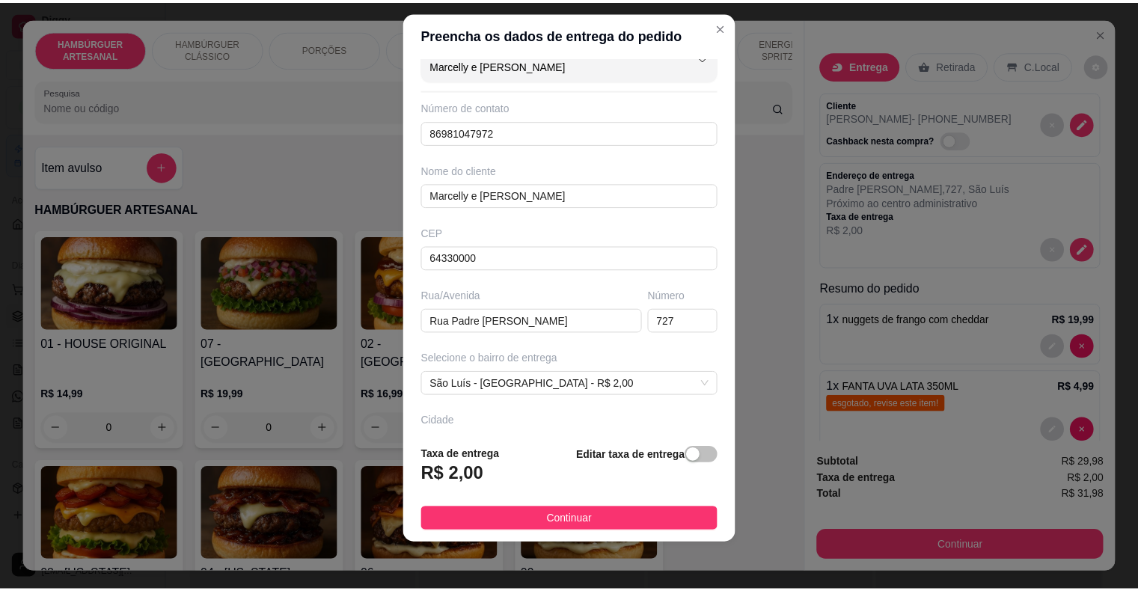
scroll to position [0, 0]
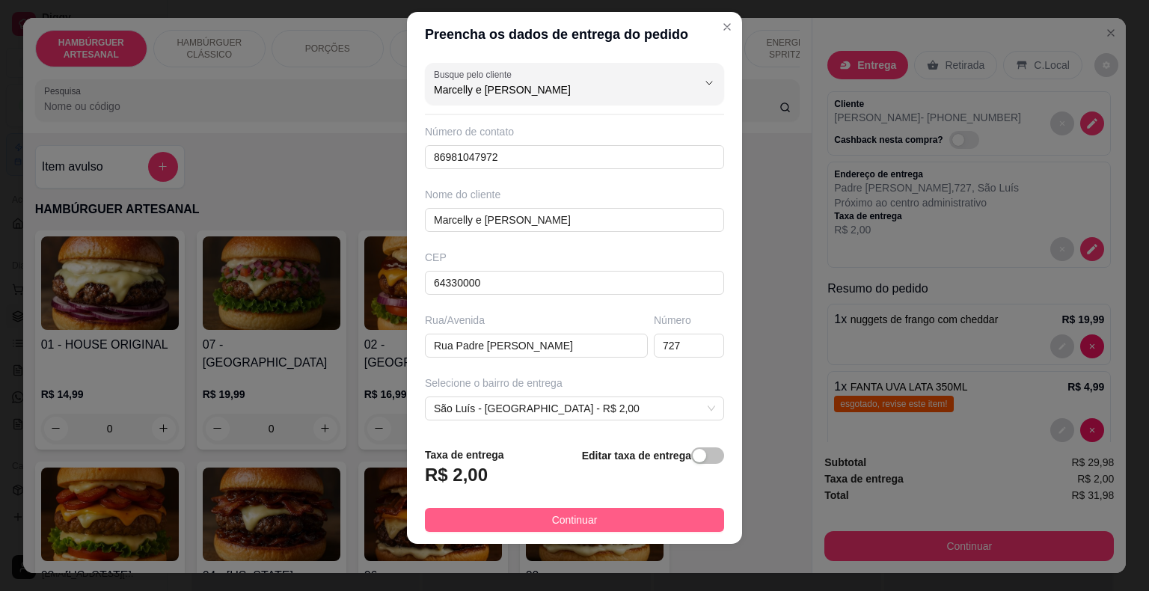
type input "Marcelly e [PERSON_NAME]"
click at [622, 520] on button "Continuar" at bounding box center [574, 520] width 299 height 24
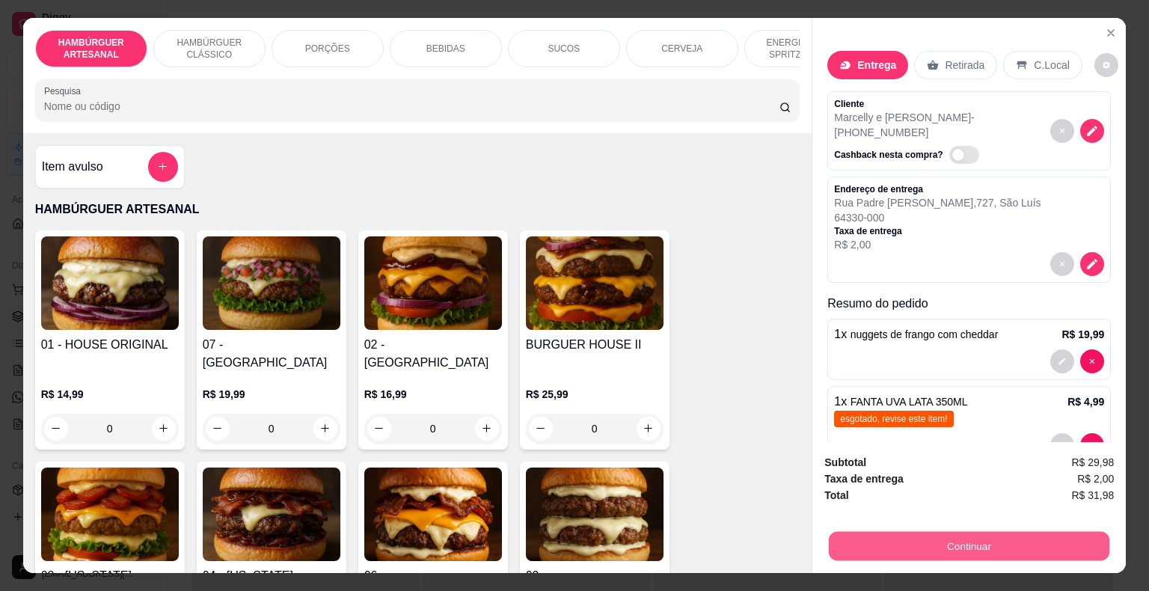
click at [936, 543] on button "Continuar" at bounding box center [969, 546] width 281 height 29
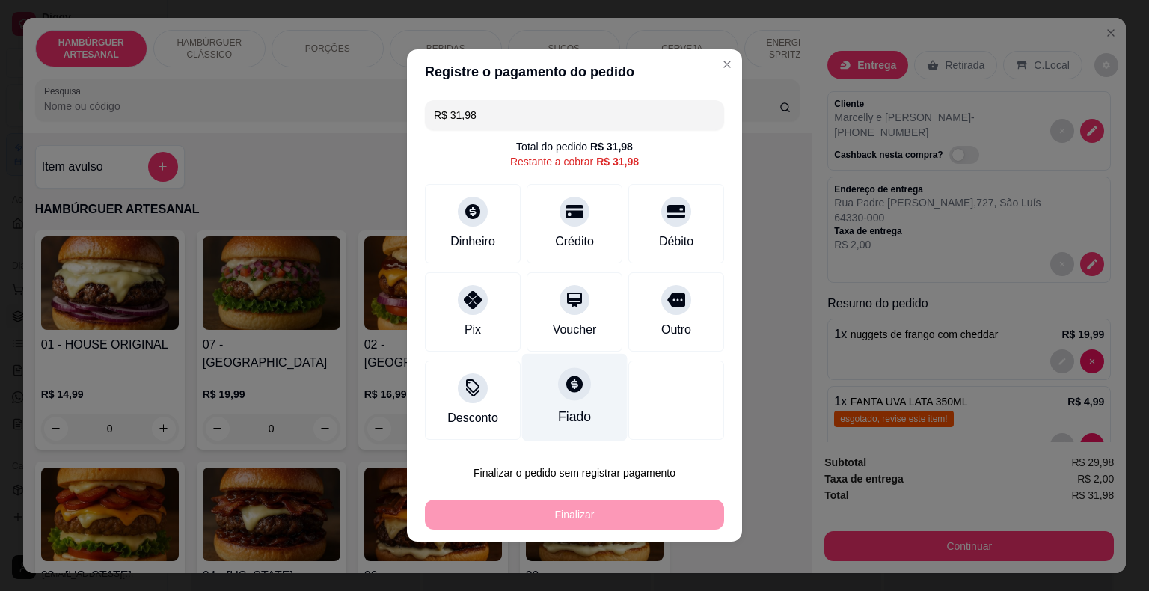
click at [570, 408] on div "Fiado" at bounding box center [574, 416] width 33 height 19
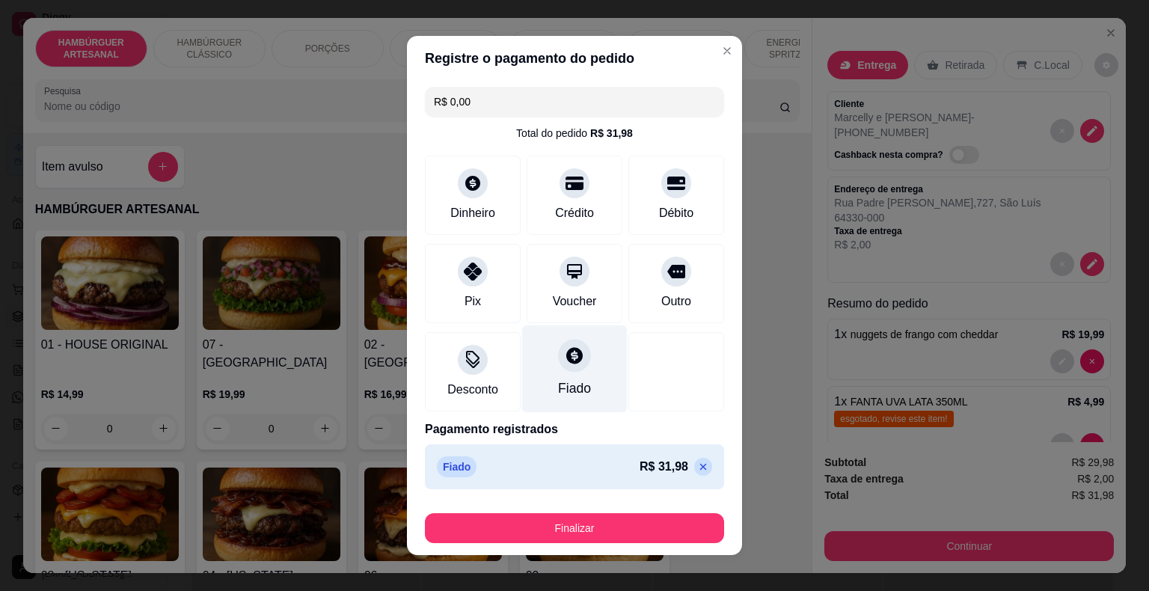
type input "R$ 0,00"
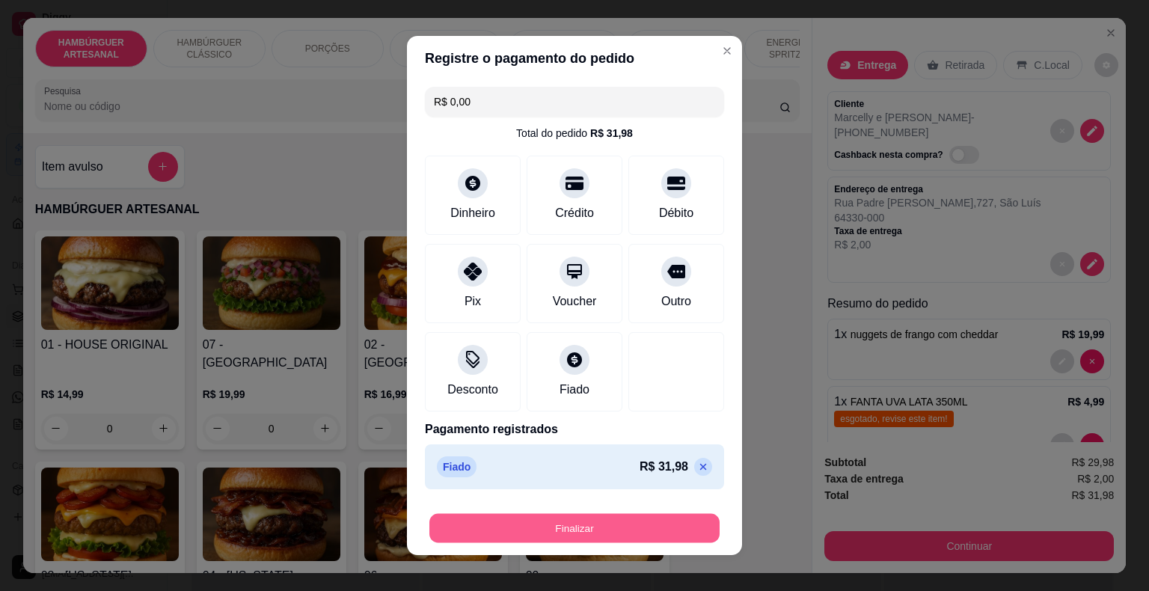
click at [606, 534] on button "Finalizar" at bounding box center [574, 528] width 290 height 29
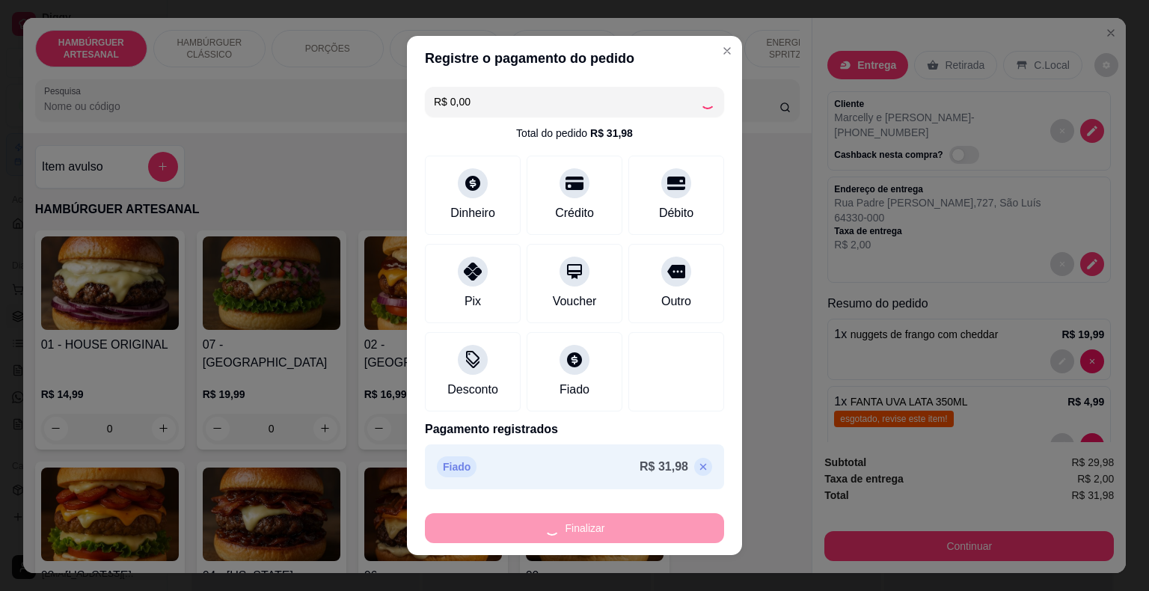
type input "0"
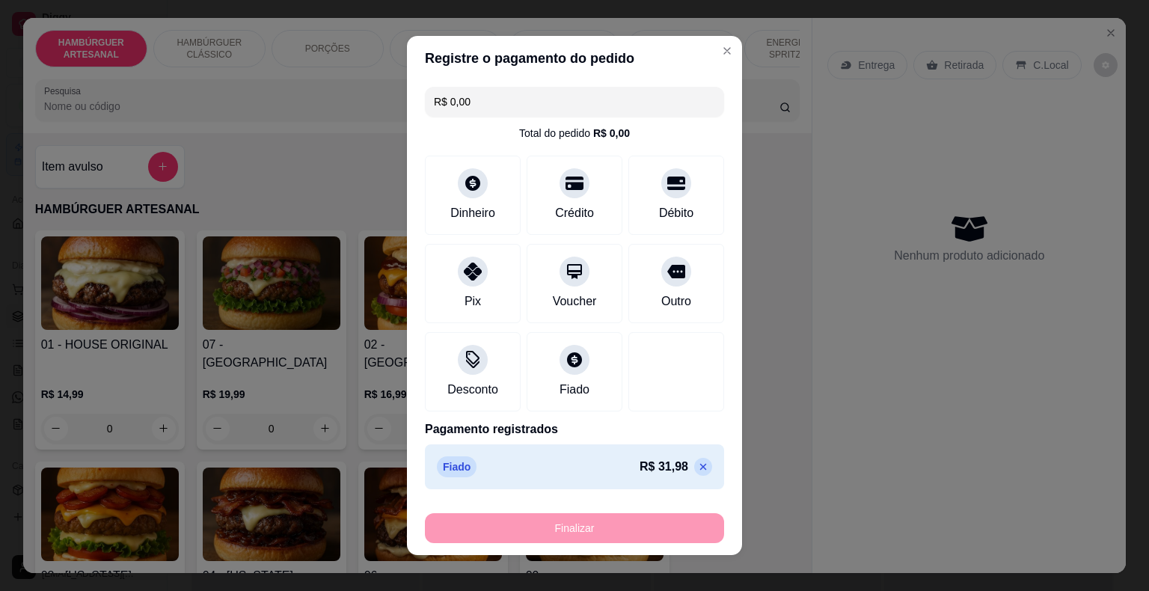
type input "-R$ 31,98"
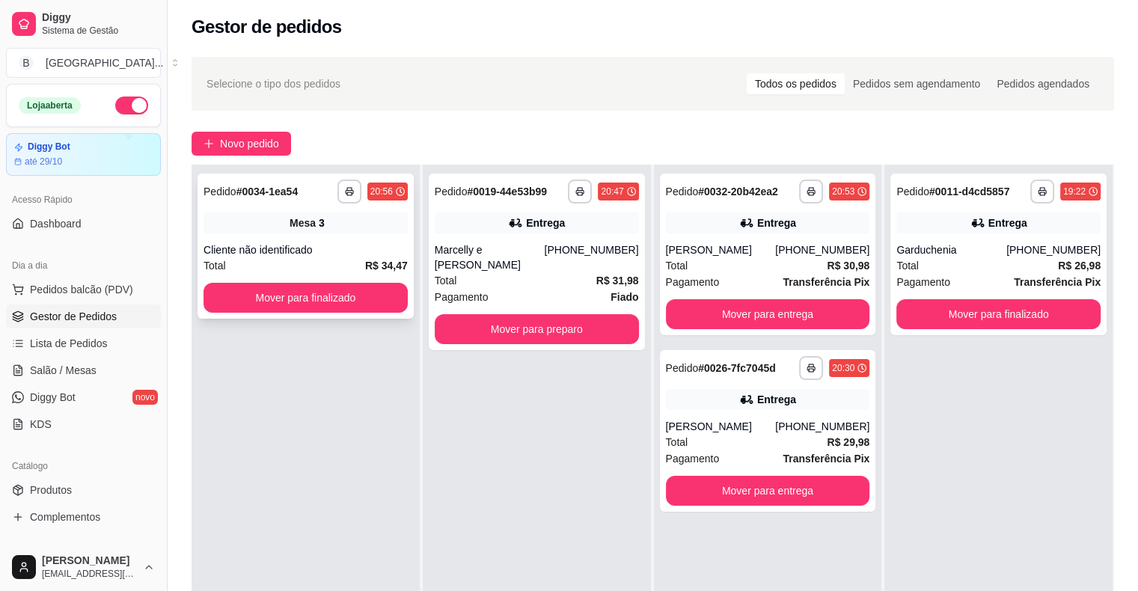
click at [281, 235] on div "**********" at bounding box center [306, 246] width 216 height 145
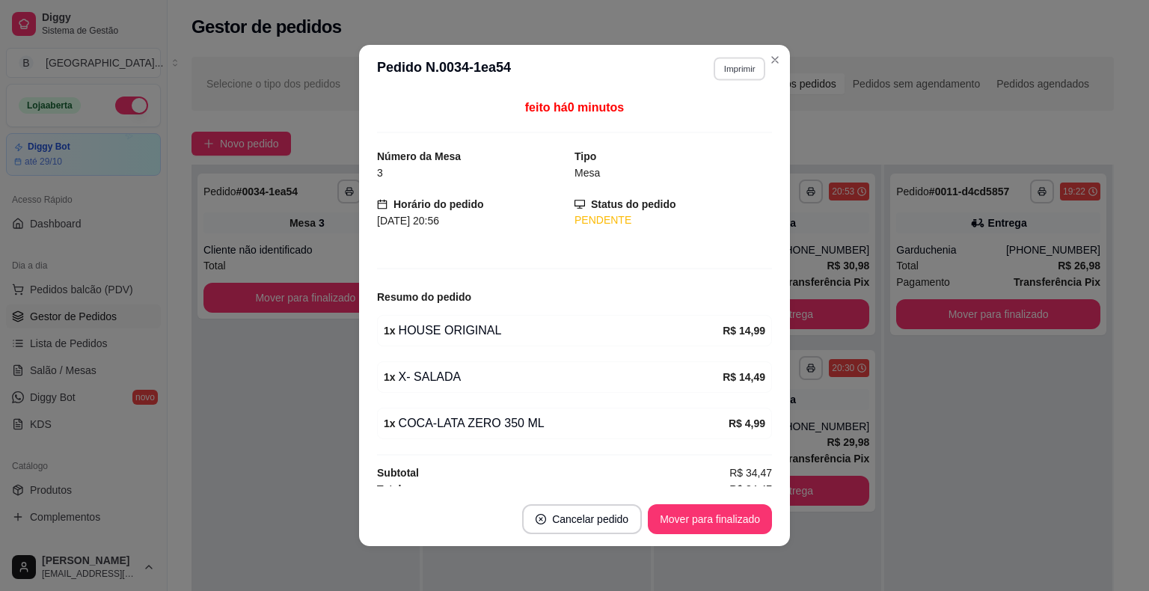
click at [726, 68] on button "Imprimir" at bounding box center [740, 68] width 52 height 23
click at [735, 121] on button "IMPRESSORA" at bounding box center [707, 122] width 108 height 24
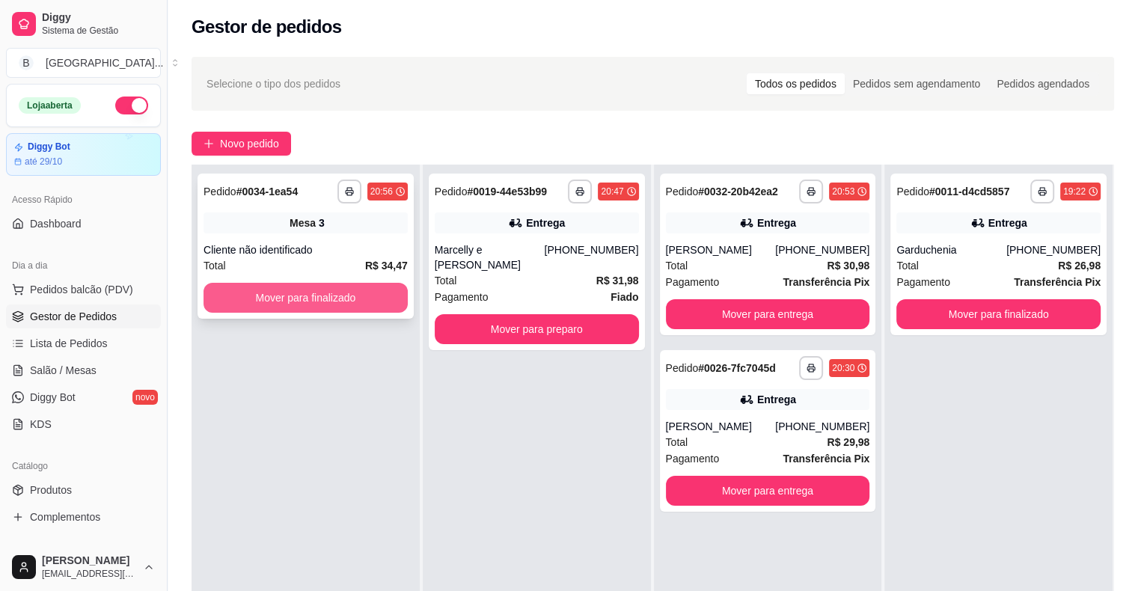
click at [355, 307] on button "Mover para finalizado" at bounding box center [305, 298] width 204 height 30
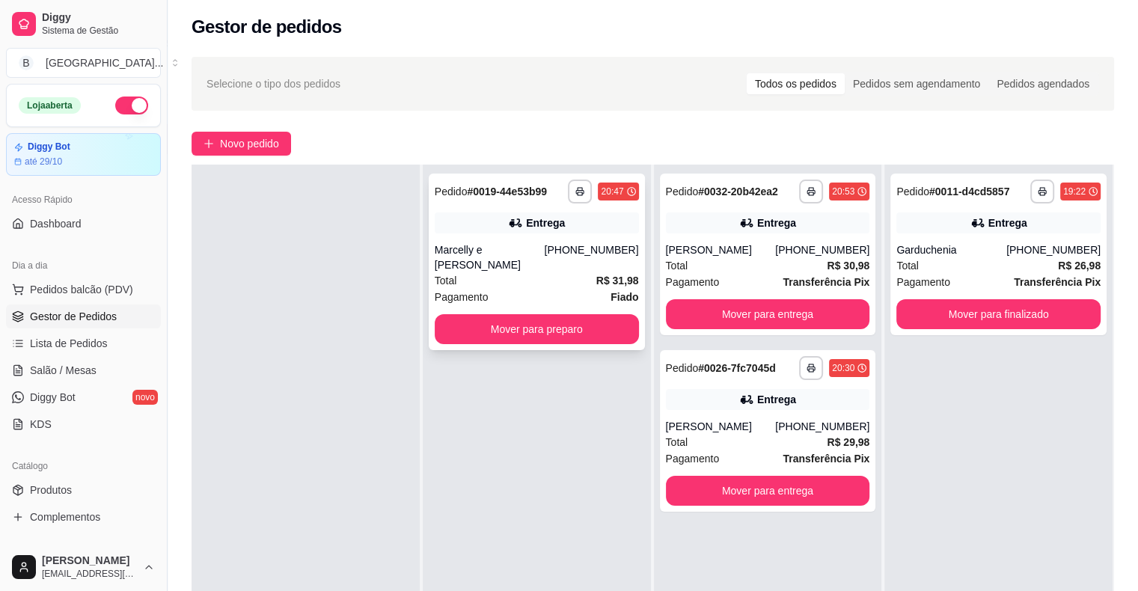
click at [515, 289] on div "Pagamento Fiado" at bounding box center [537, 297] width 204 height 16
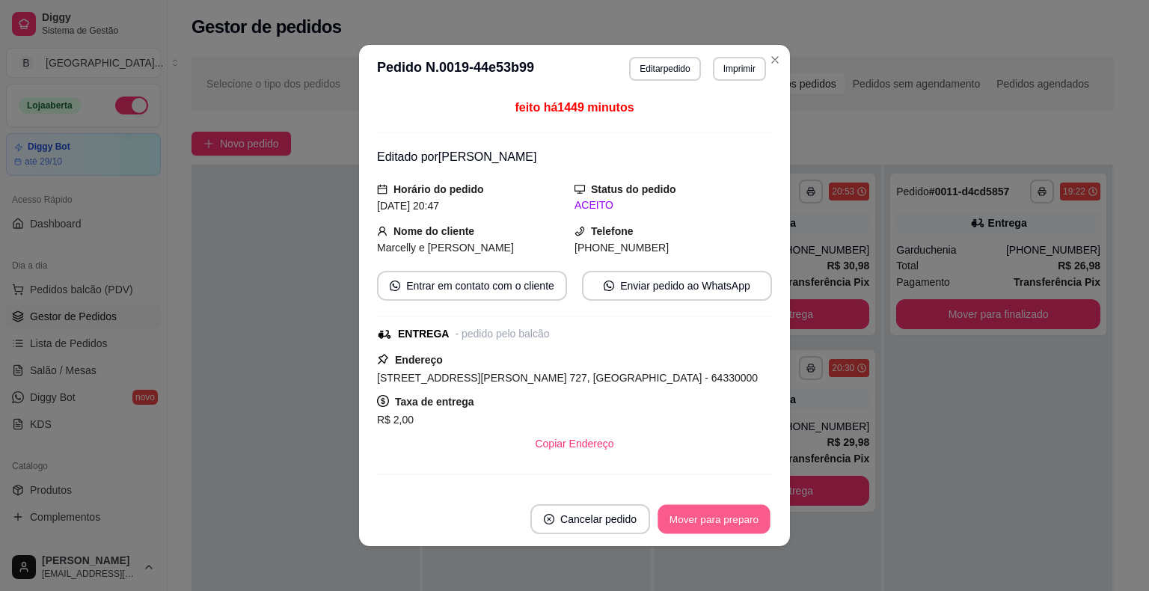
click at [688, 524] on button "Mover para preparo" at bounding box center [714, 519] width 112 height 29
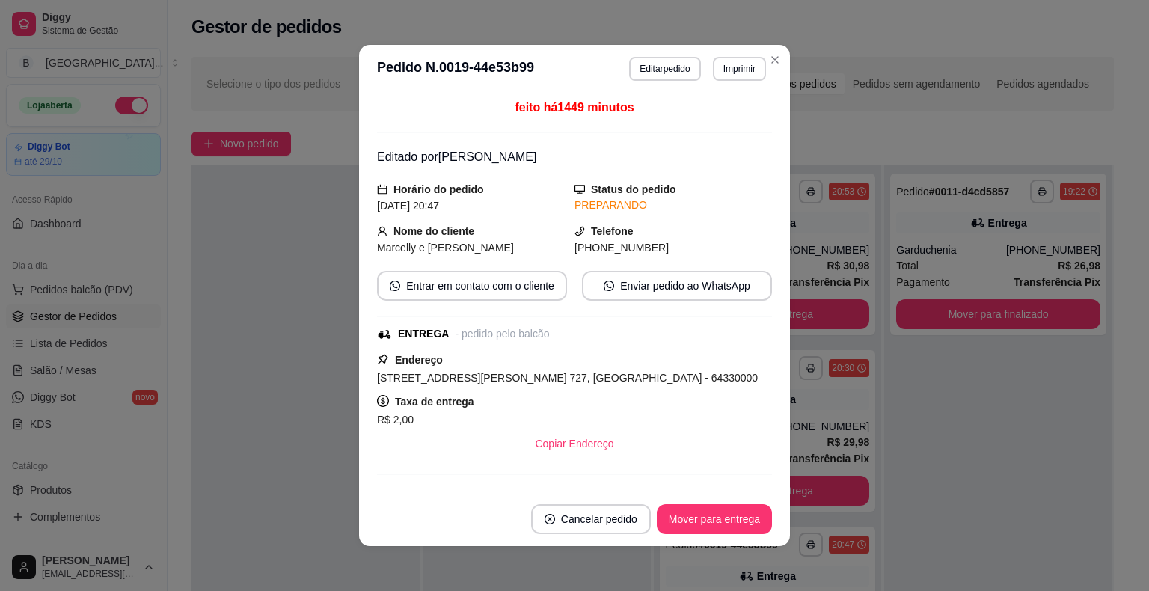
click at [688, 524] on button "Mover para entrega" at bounding box center [714, 519] width 115 height 30
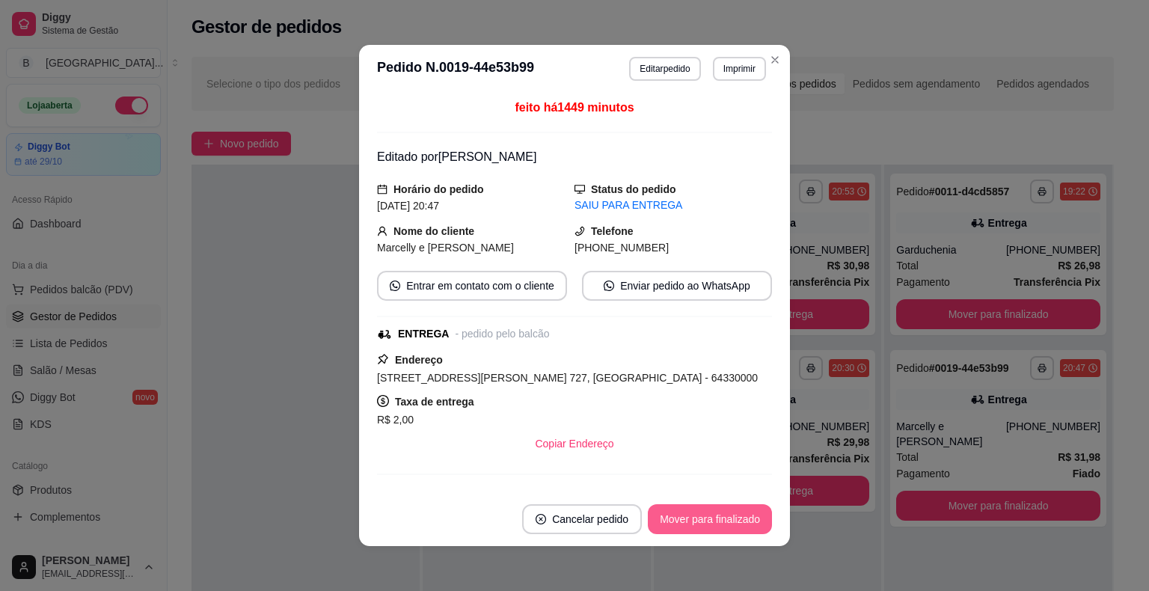
click at [688, 524] on button "Mover para finalizado" at bounding box center [710, 519] width 124 height 30
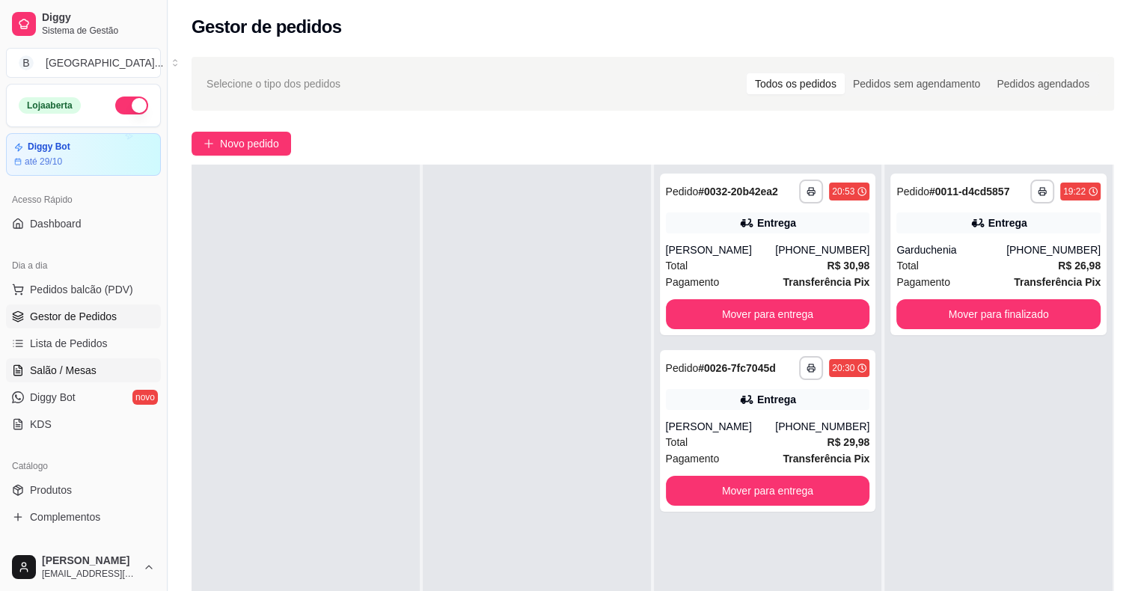
click at [57, 370] on span "Salão / Mesas" at bounding box center [63, 370] width 67 height 15
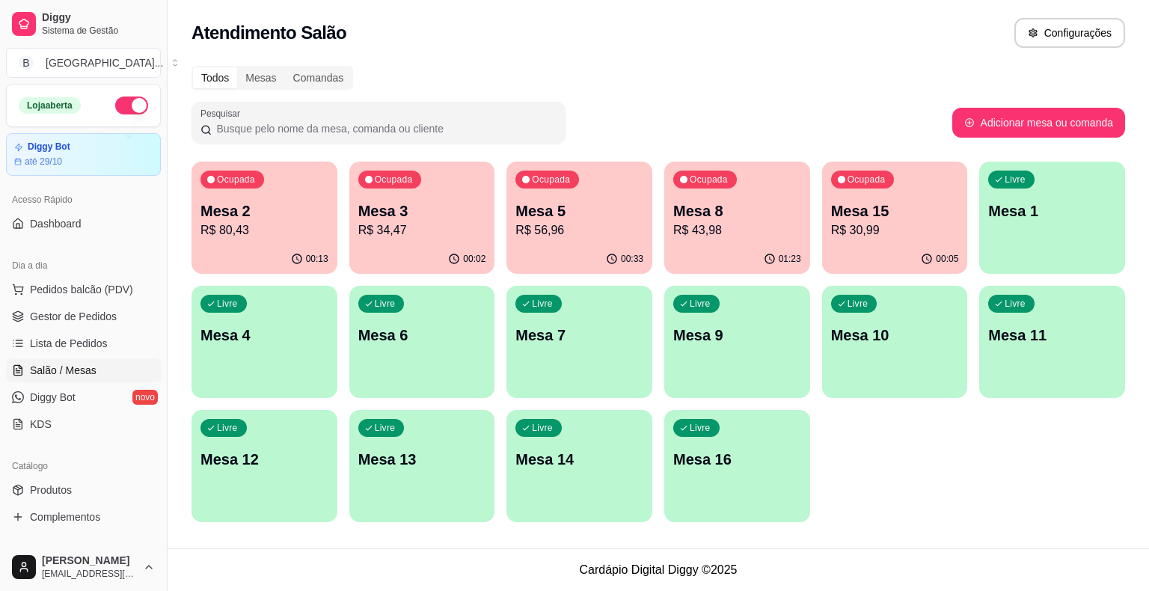
click at [296, 244] on div "Ocupada Mesa 2 R$ 80,43" at bounding box center [265, 203] width 146 height 83
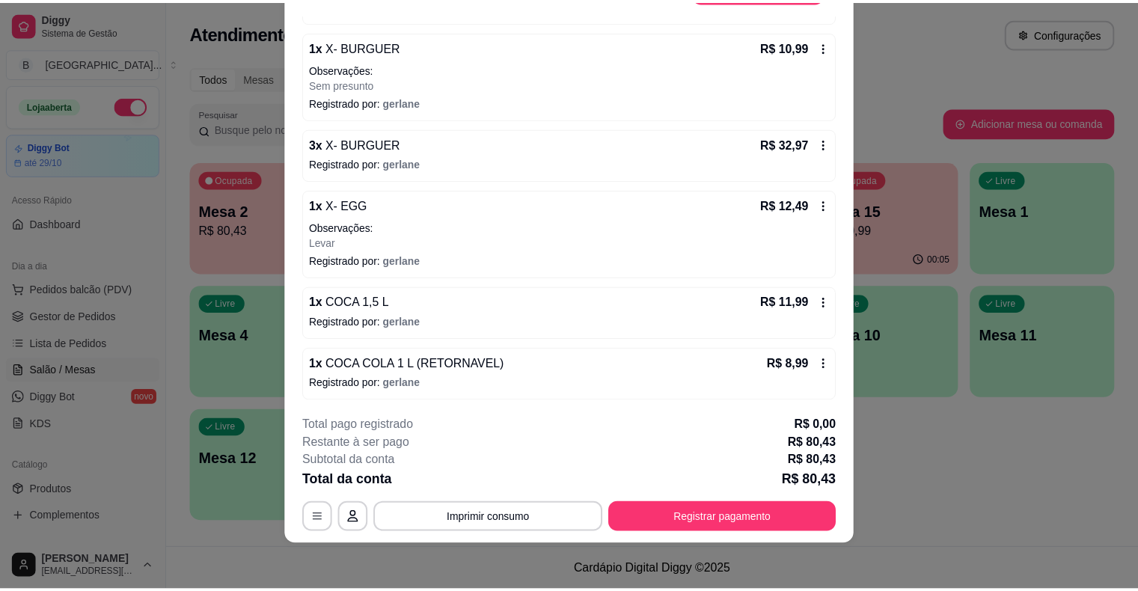
scroll to position [45, 0]
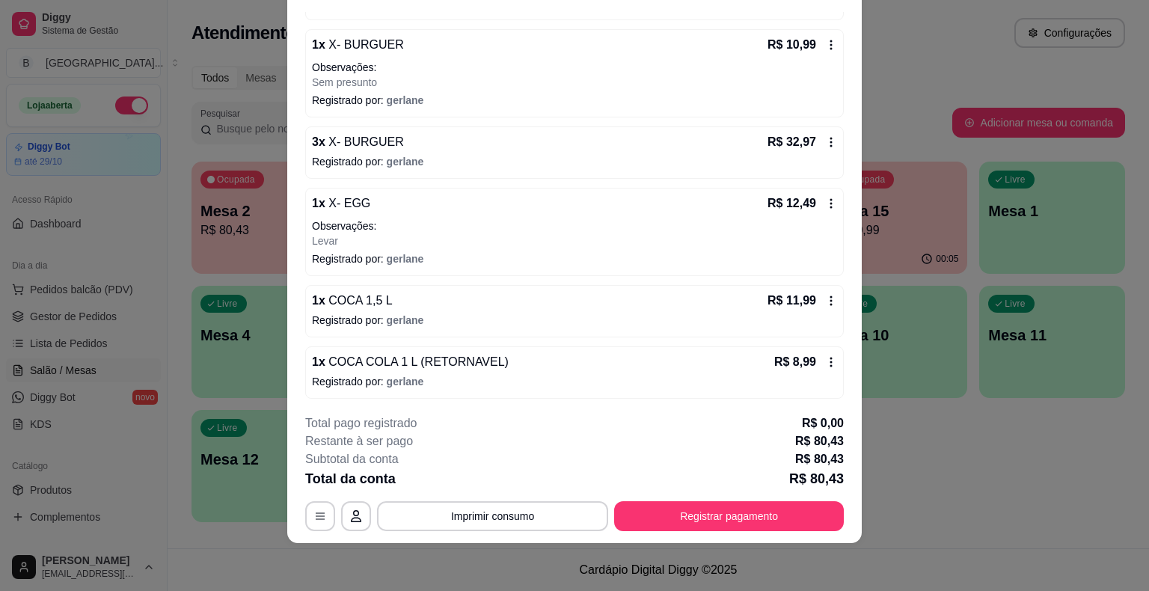
click at [367, 313] on p "Registrado por: gerlane" at bounding box center [574, 320] width 525 height 15
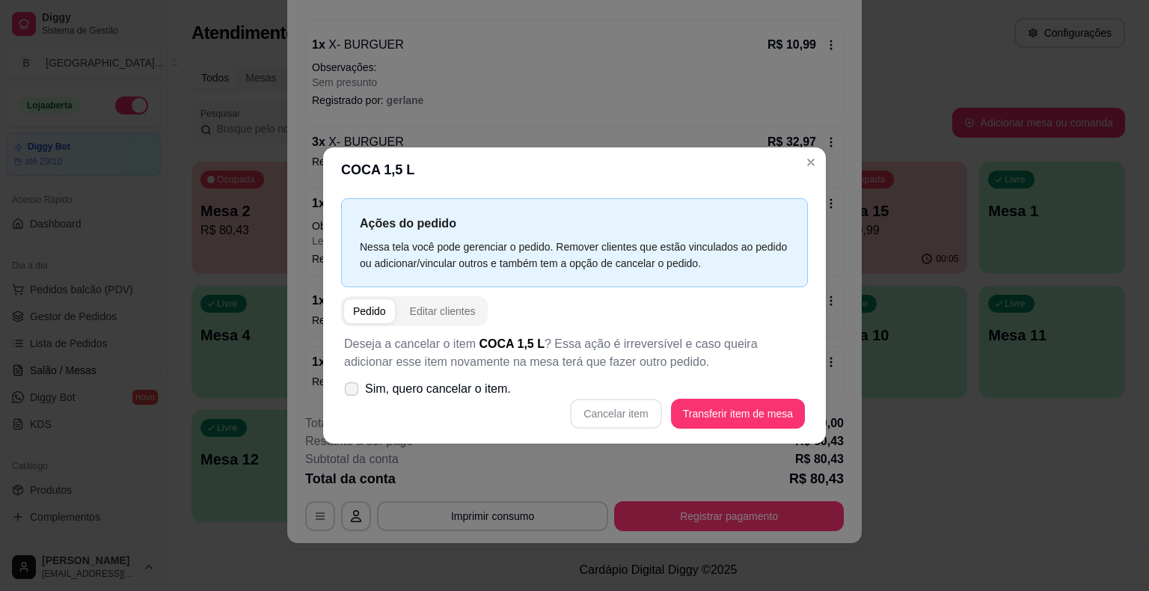
click at [350, 394] on span at bounding box center [352, 389] width 14 height 14
click at [350, 394] on input "Sim, quero cancelar o item." at bounding box center [348, 397] width 10 height 10
checkbox input "true"
click at [630, 413] on button "Cancelar item" at bounding box center [615, 414] width 91 height 30
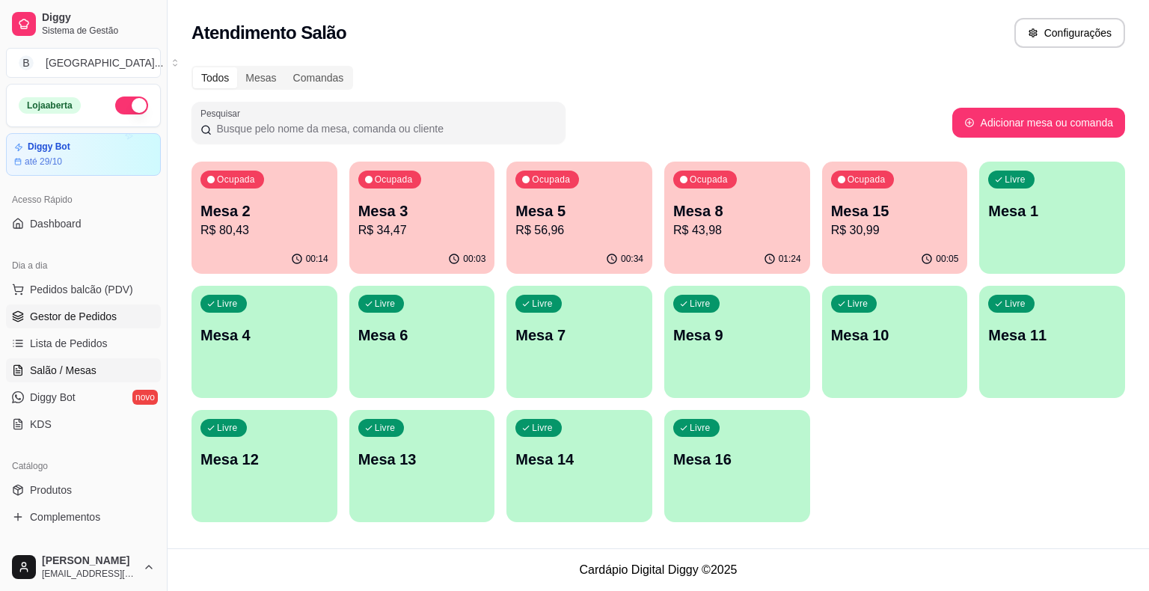
click at [68, 305] on link "Gestor de Pedidos" at bounding box center [83, 317] width 155 height 24
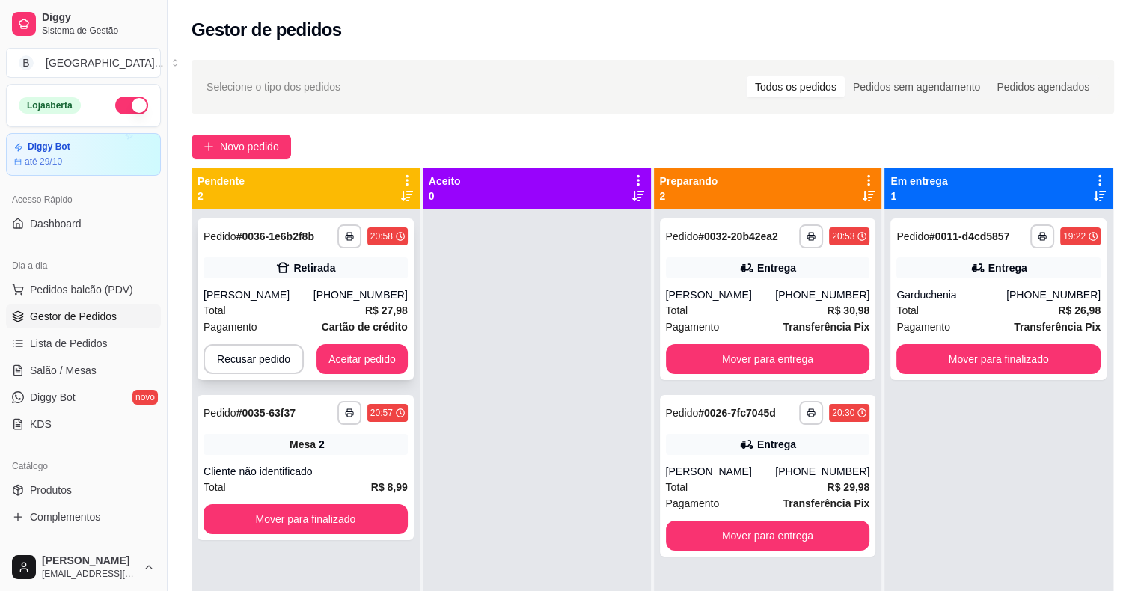
click at [367, 299] on div "[PHONE_NUMBER]" at bounding box center [360, 294] width 94 height 15
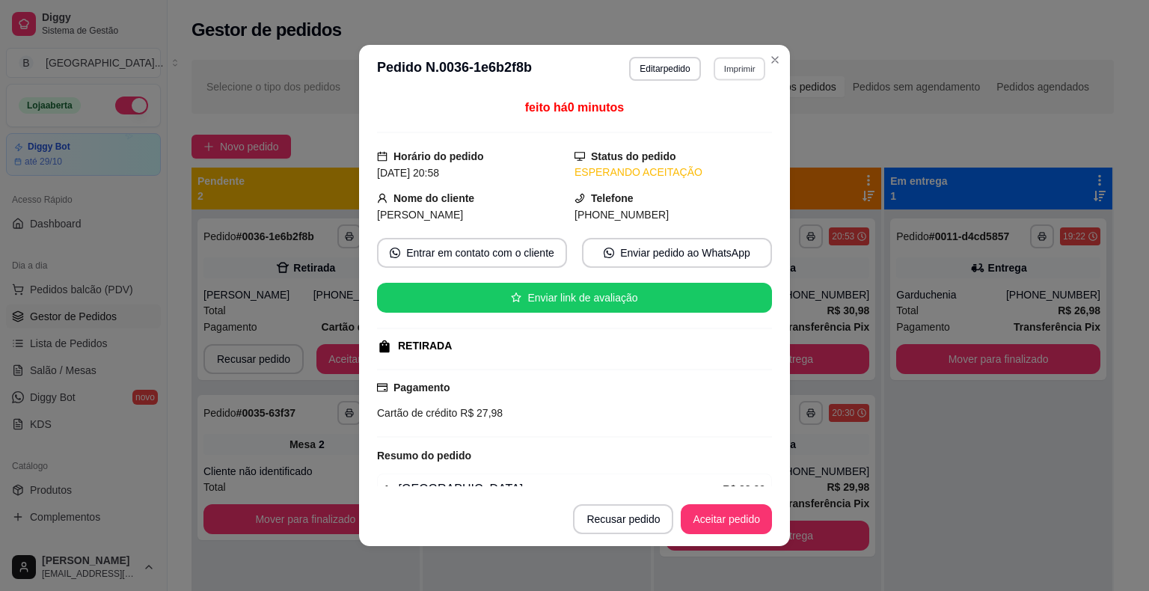
click at [742, 65] on button "Imprimir" at bounding box center [740, 68] width 52 height 23
click at [724, 115] on button "IMPRESSORA" at bounding box center [707, 120] width 105 height 23
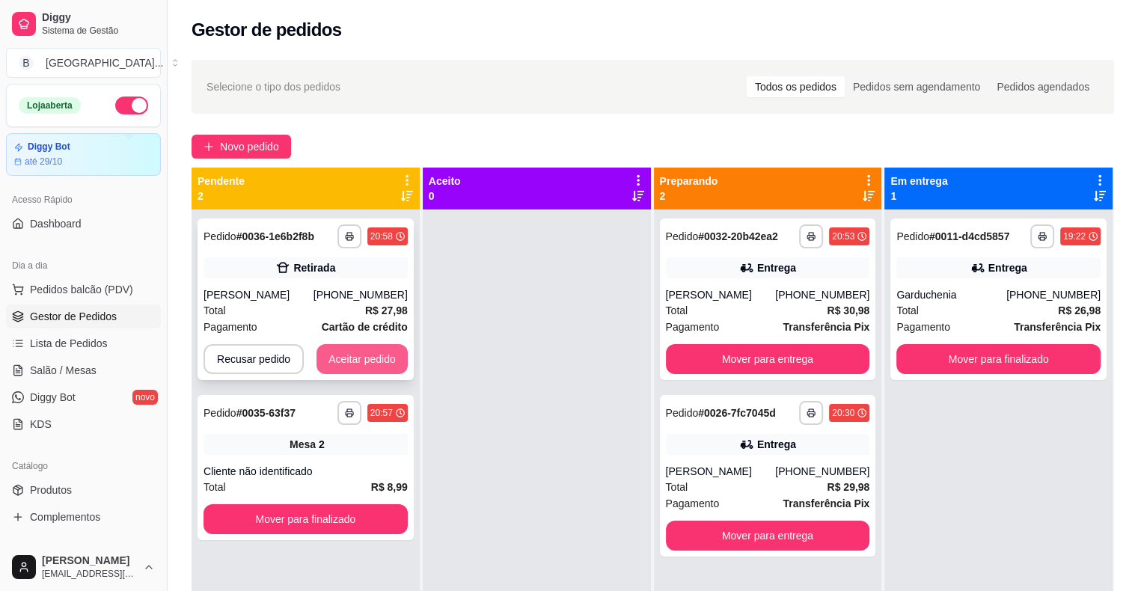
click at [391, 344] on div "Recusar pedido Aceitar pedido" at bounding box center [305, 359] width 204 height 30
click at [337, 346] on button "Aceitar pedido" at bounding box center [362, 359] width 88 height 29
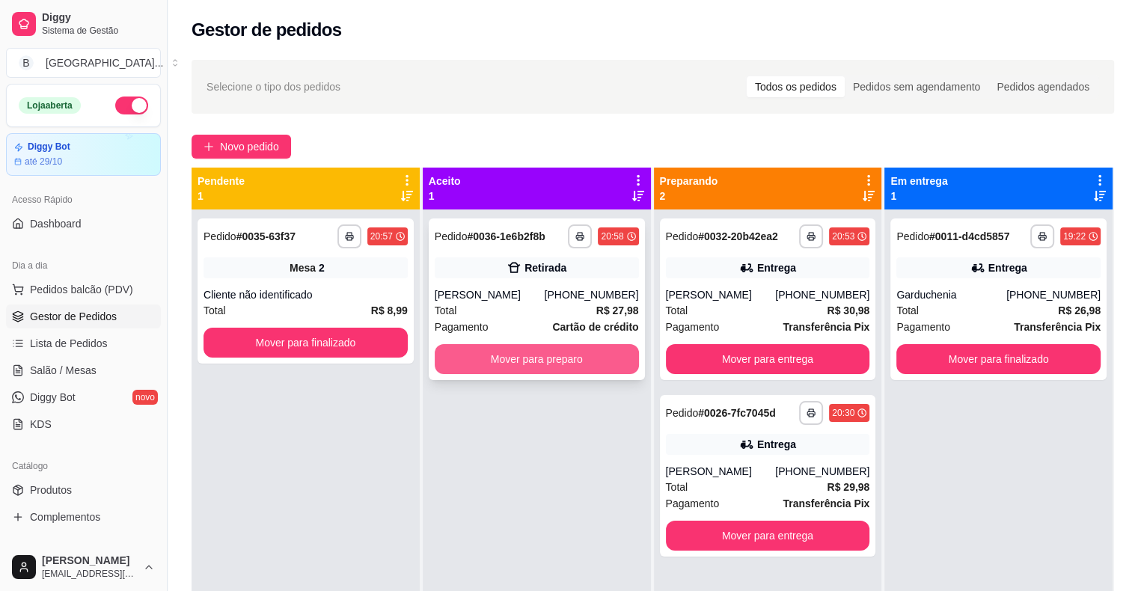
click at [443, 356] on button "Mover para preparo" at bounding box center [537, 359] width 204 height 30
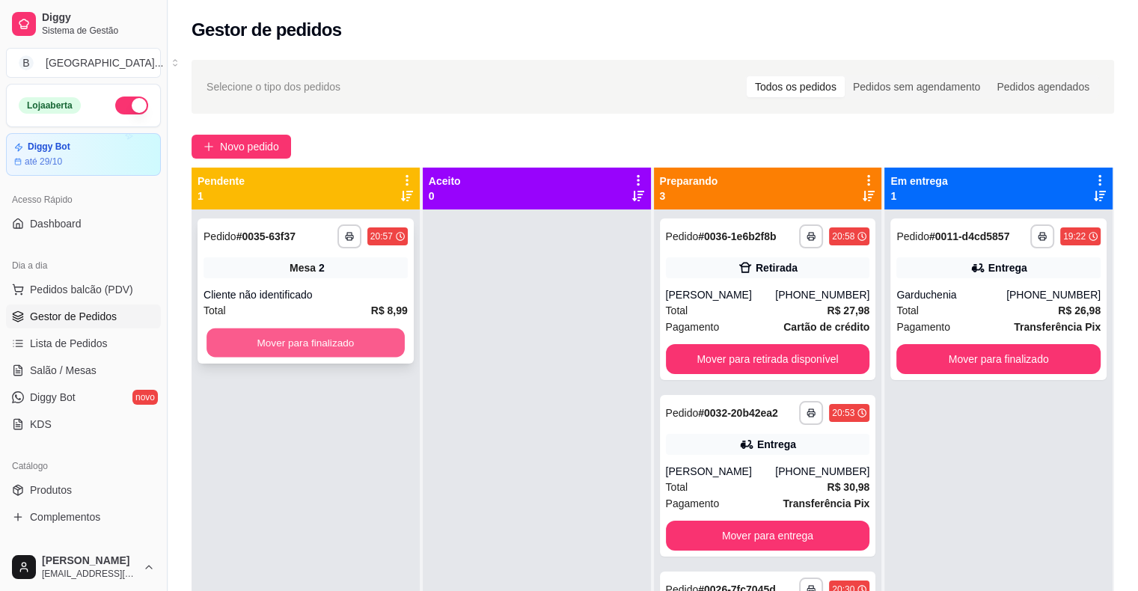
click at [307, 353] on button "Mover para finalizado" at bounding box center [305, 342] width 198 height 29
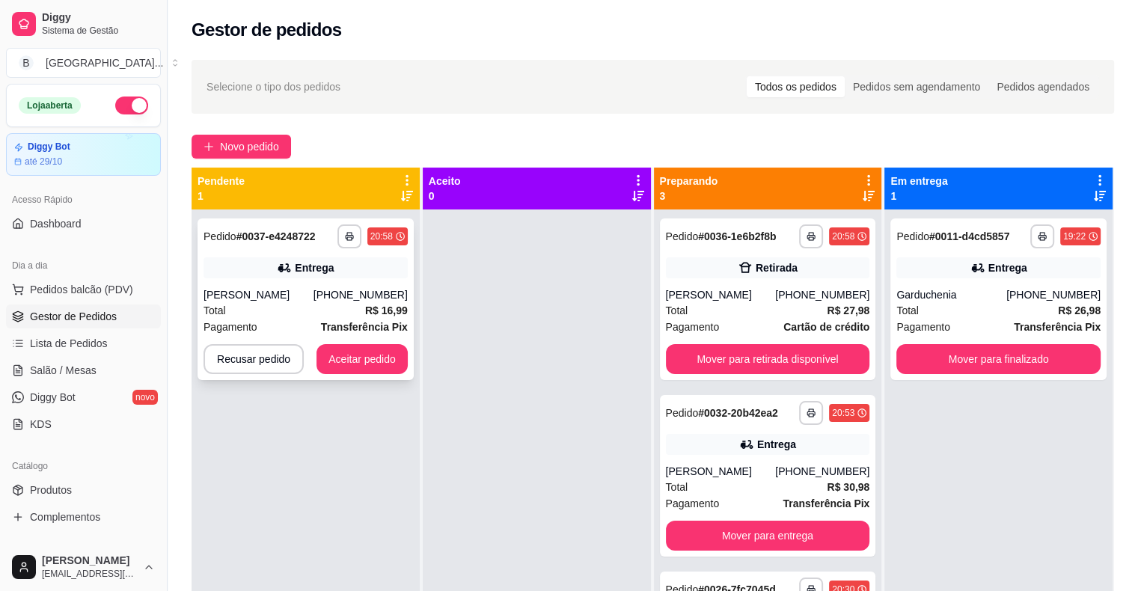
click at [385, 305] on strong "R$ 16,99" at bounding box center [386, 311] width 43 height 12
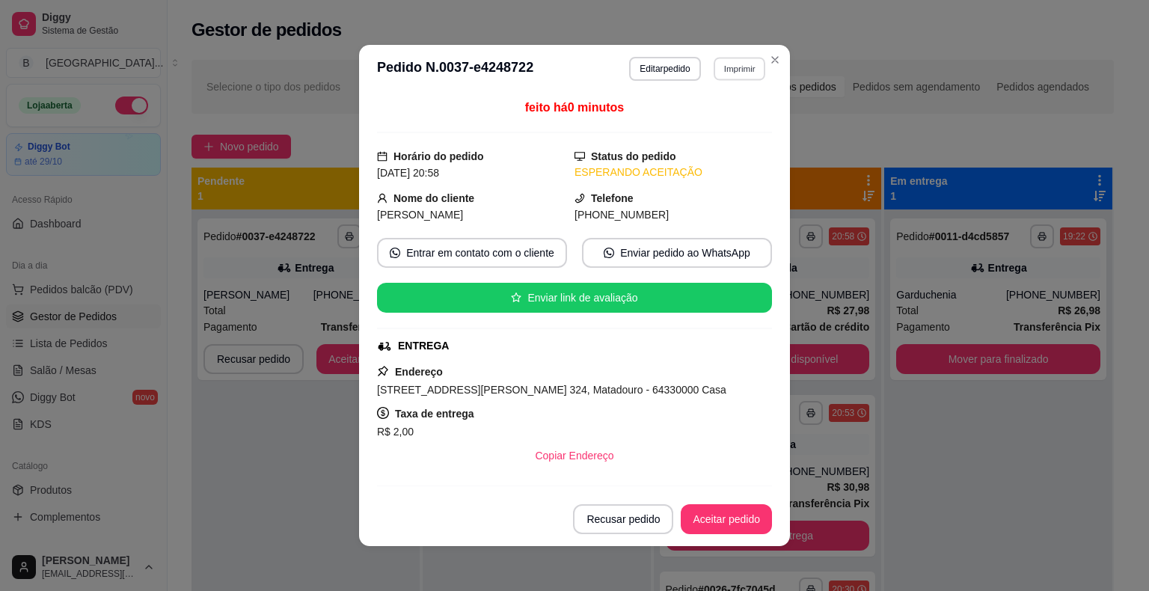
click at [730, 74] on button "Imprimir" at bounding box center [740, 68] width 52 height 23
click at [723, 118] on button "IMPRESSORA" at bounding box center [707, 121] width 108 height 24
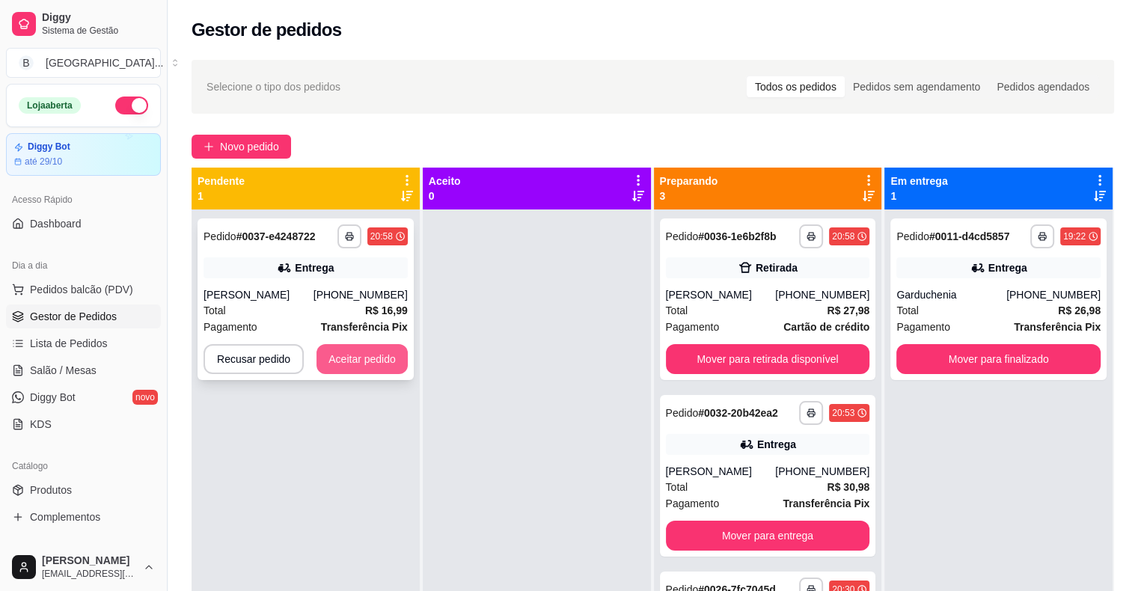
click at [371, 368] on button "Aceitar pedido" at bounding box center [361, 359] width 91 height 30
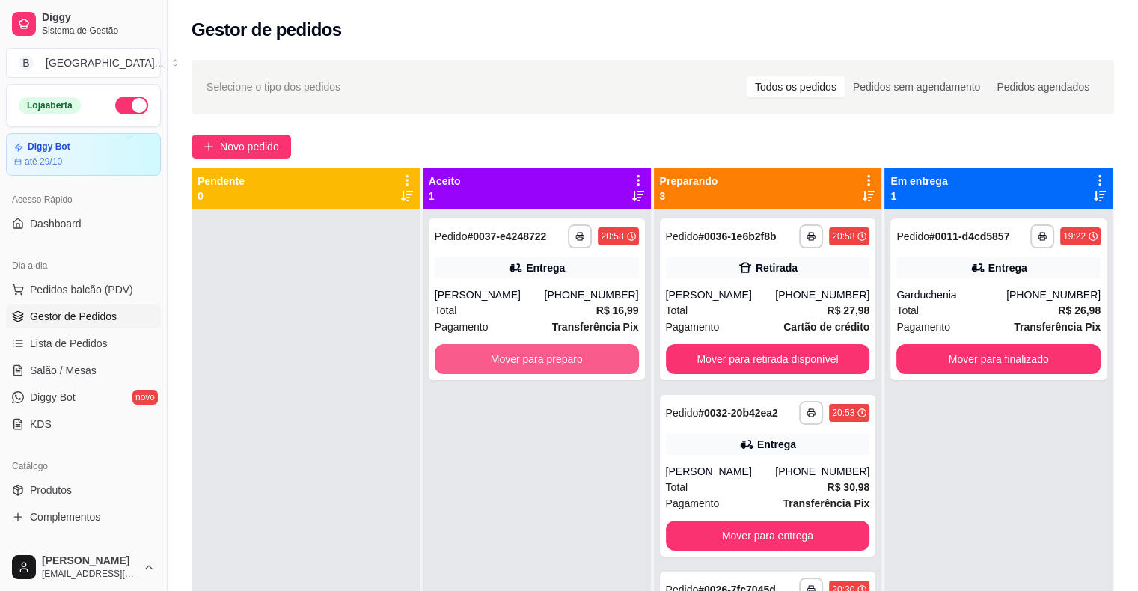
click at [447, 361] on button "Mover para preparo" at bounding box center [537, 359] width 204 height 30
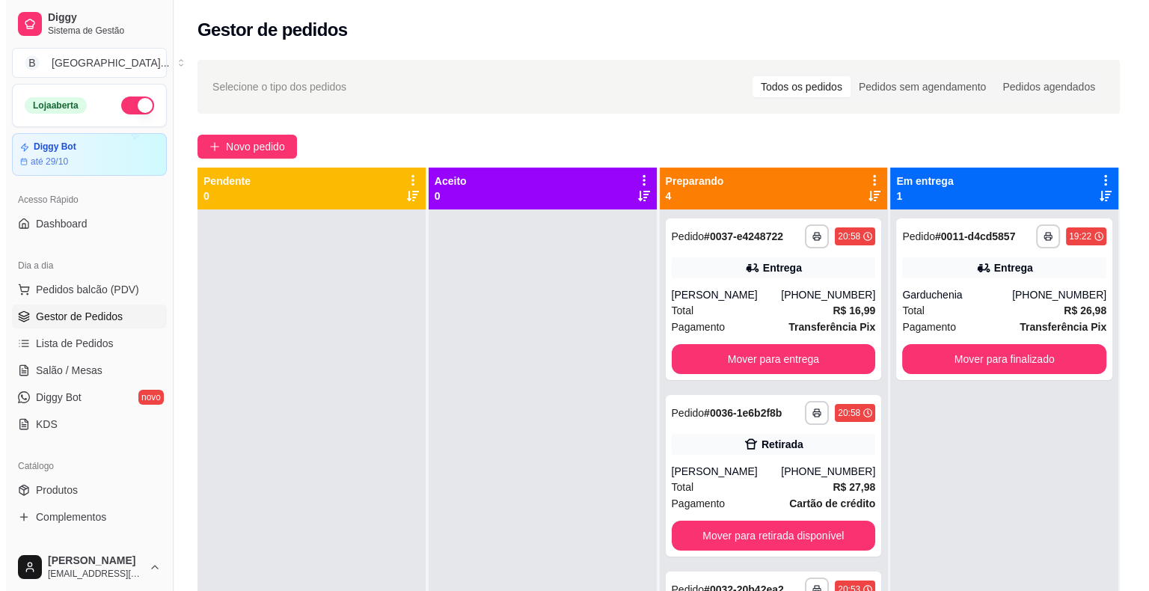
scroll to position [144, 0]
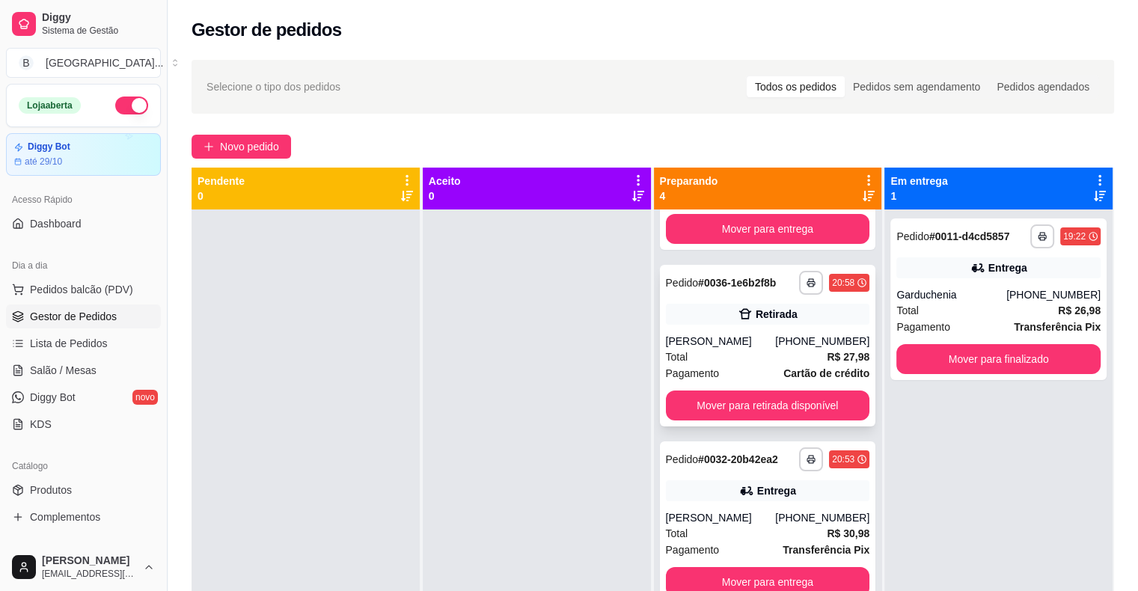
click at [679, 349] on span "Total" at bounding box center [677, 357] width 22 height 16
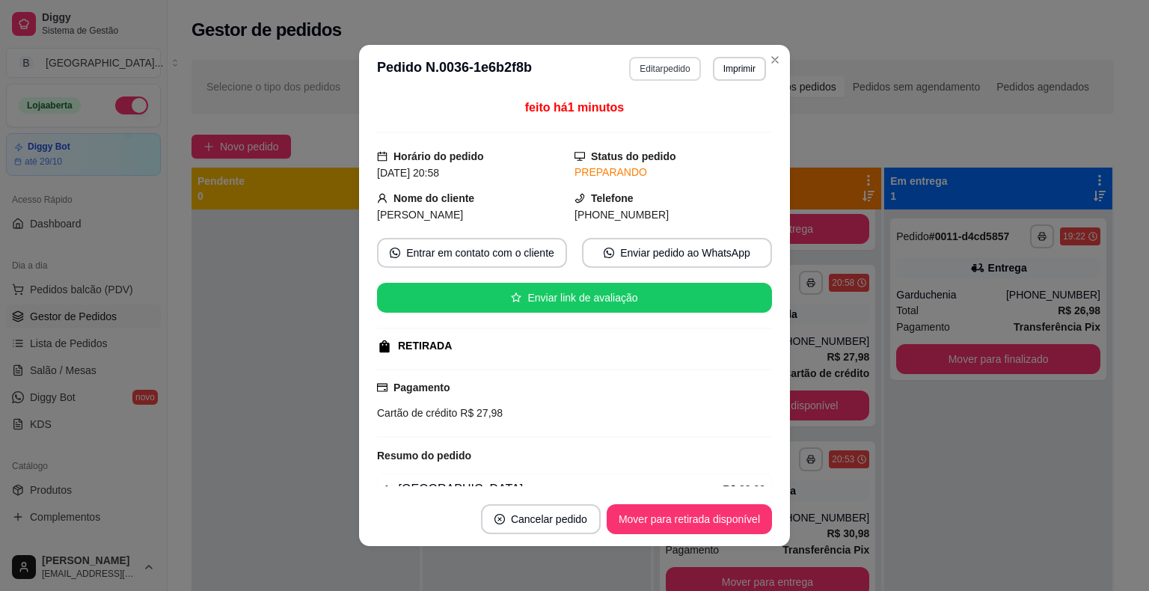
click at [637, 70] on button "Editar pedido" at bounding box center [664, 69] width 71 height 24
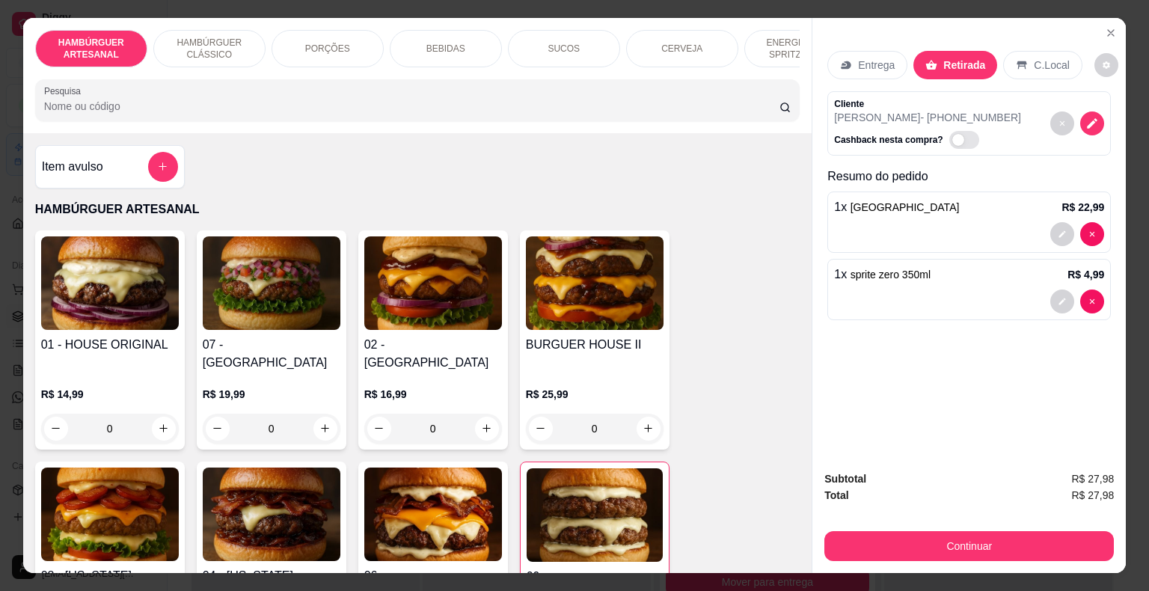
scroll to position [0, 411]
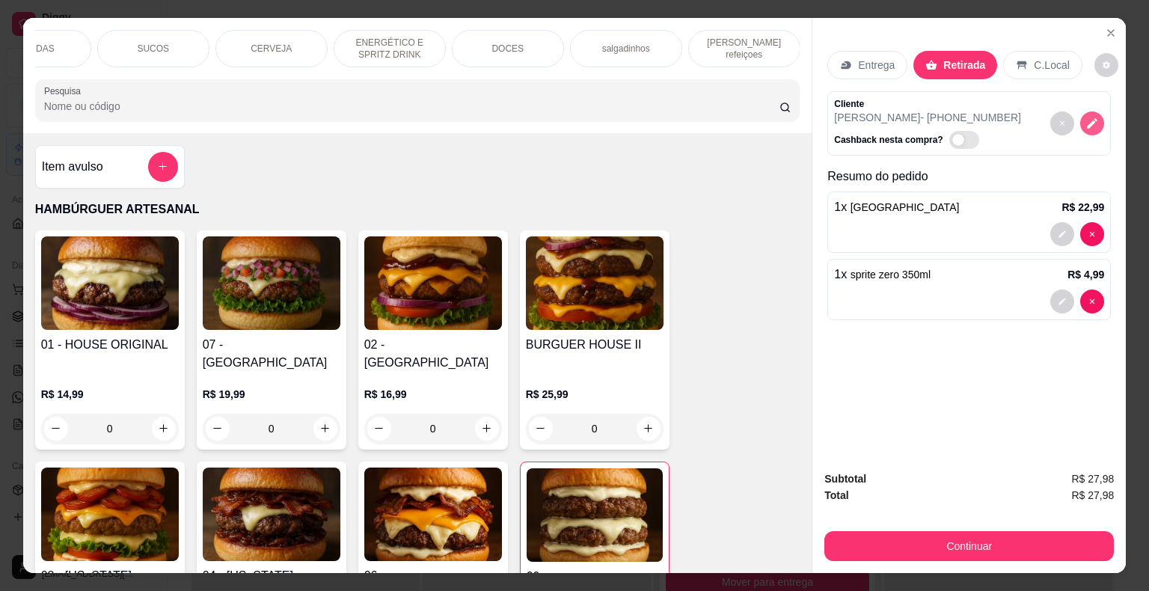
click at [1083, 111] on button "decrease-product-quantity" at bounding box center [1092, 123] width 24 height 24
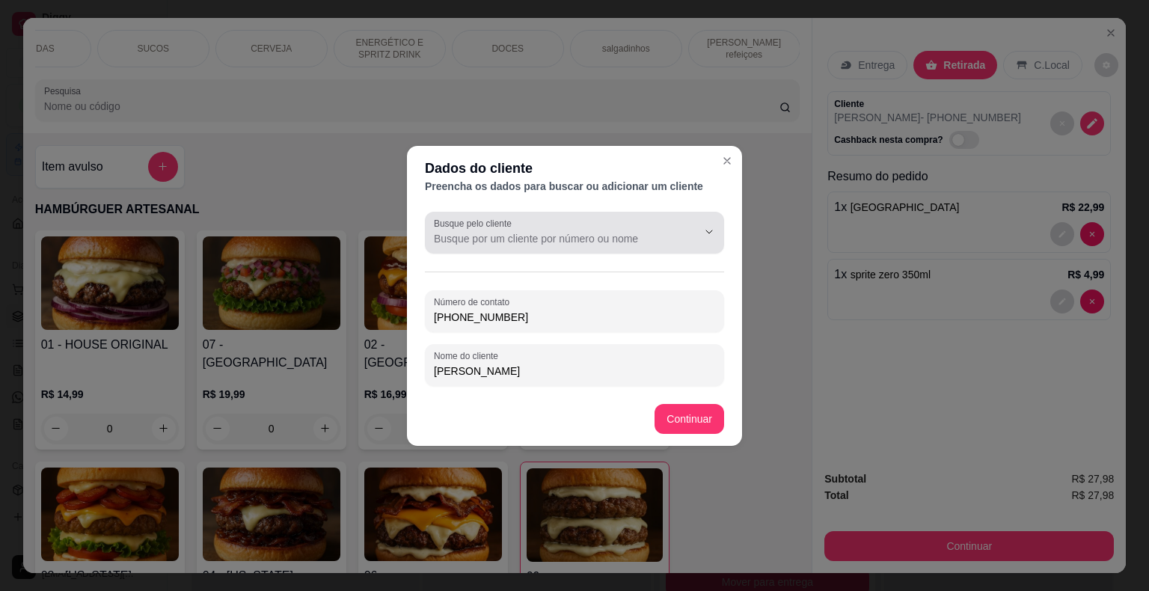
click at [564, 231] on input "Busque pelo cliente" at bounding box center [553, 238] width 239 height 15
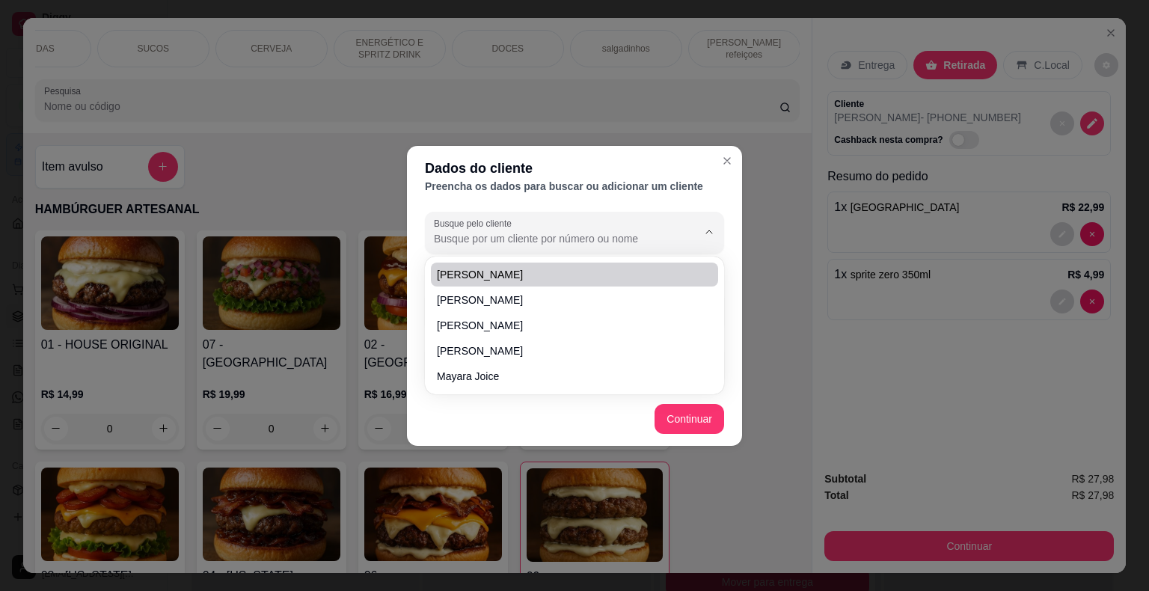
click at [918, 355] on div "Dados do cliente Preencha os dados para buscar ou adicionar um cliente Busque p…" at bounding box center [574, 295] width 1149 height 591
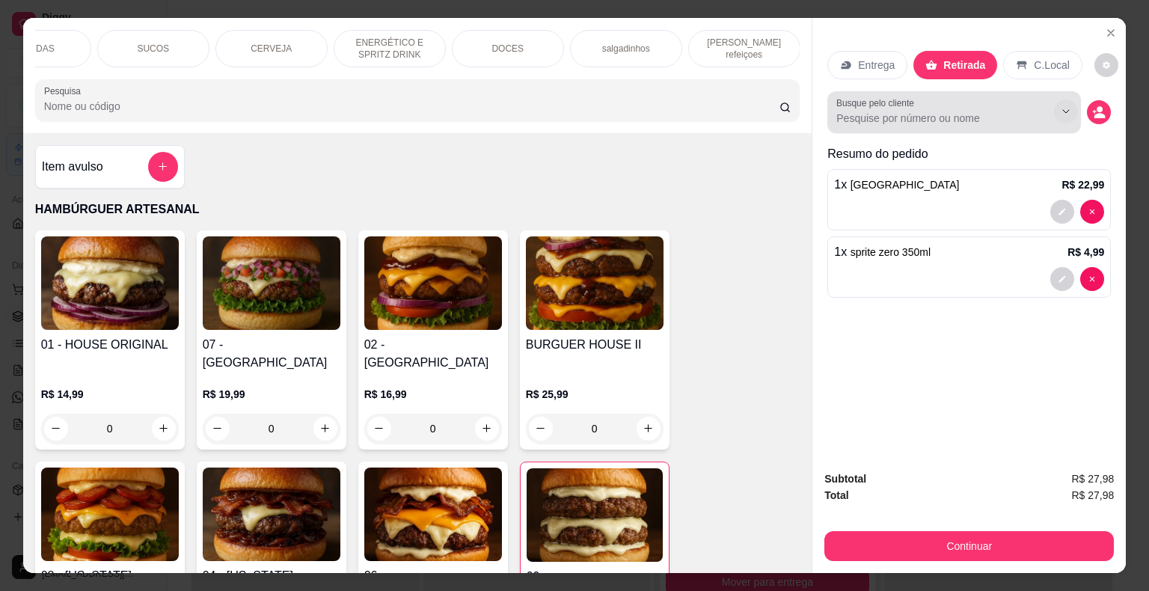
click at [1060, 108] on icon "Show suggestions" at bounding box center [1066, 111] width 12 height 12
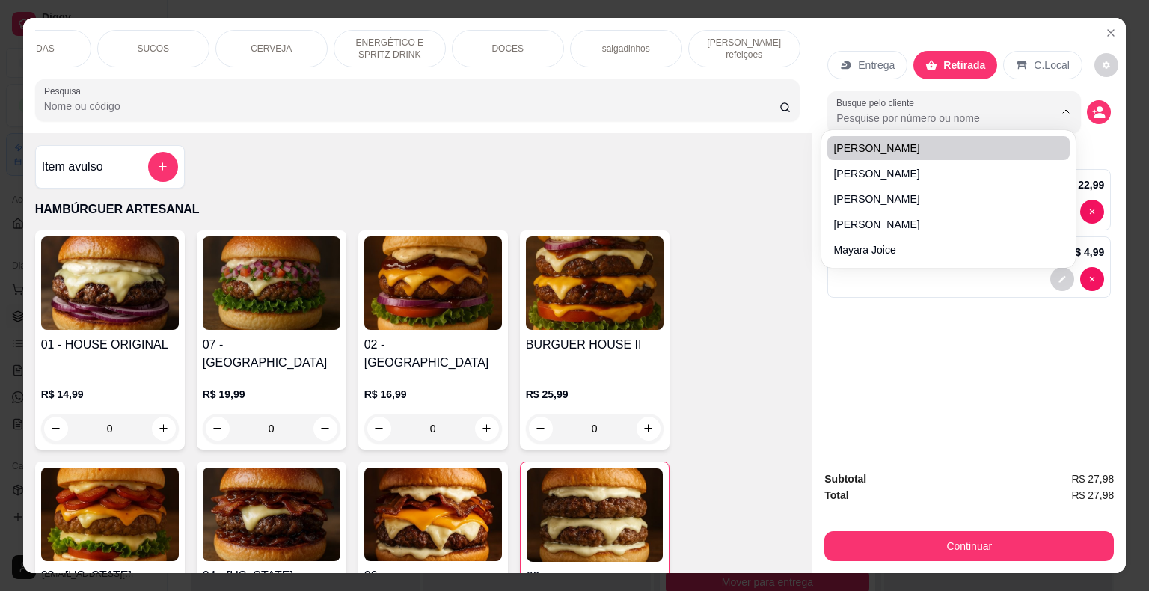
click at [857, 117] on input "Busque pelo cliente" at bounding box center [933, 118] width 194 height 15
type input "Marcelly"
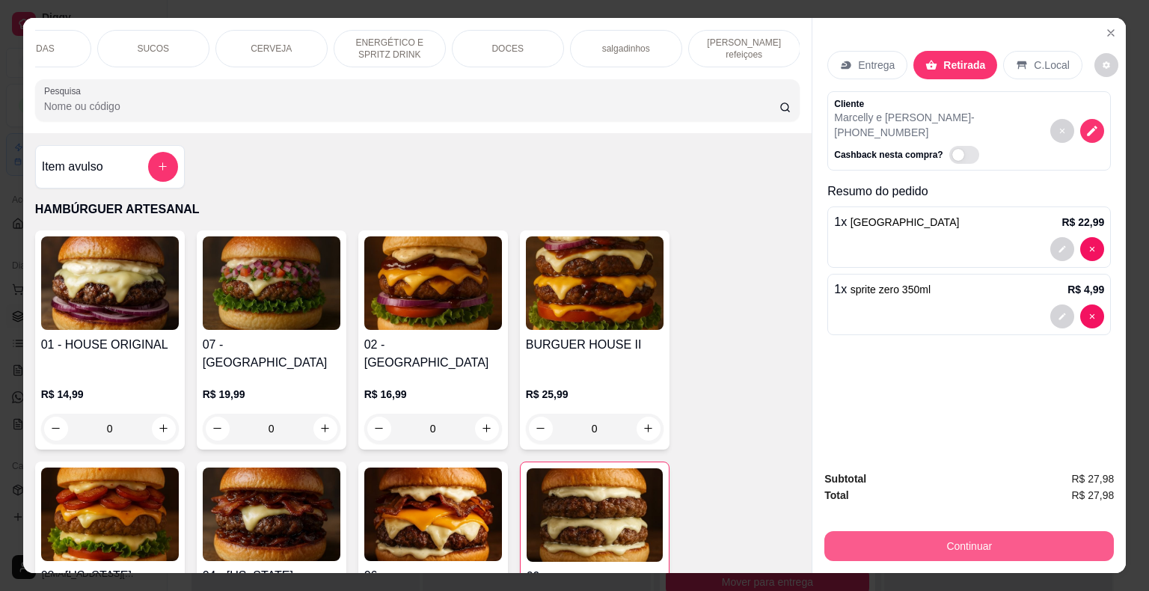
click at [1003, 536] on button "Continuar" at bounding box center [969, 546] width 290 height 30
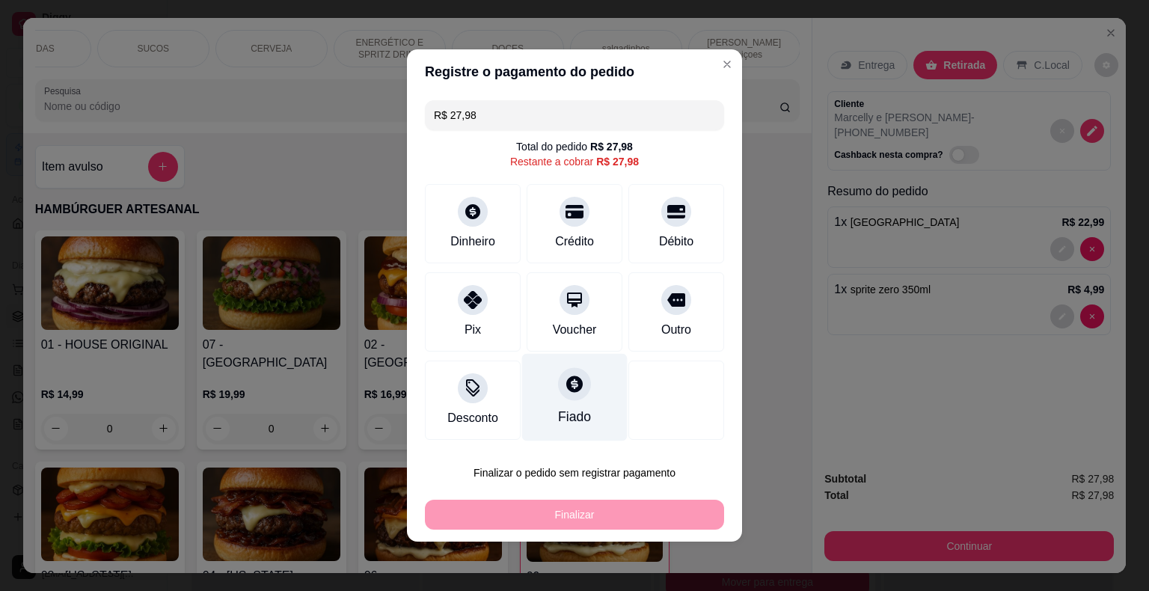
click at [578, 411] on div "Fiado" at bounding box center [574, 416] width 33 height 19
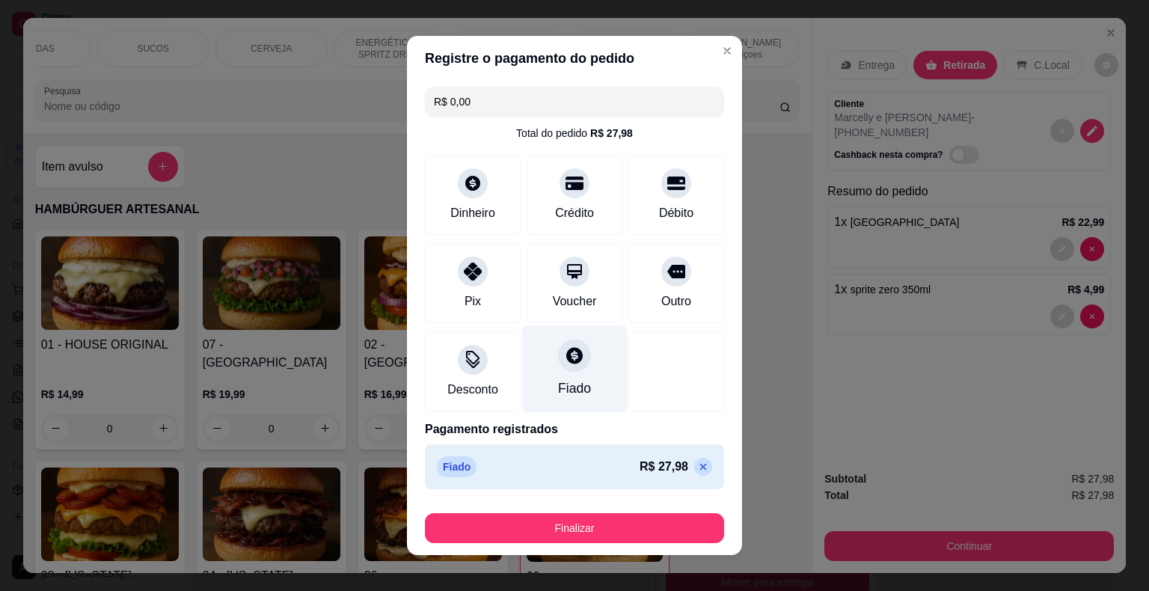
type input "R$ 0,00"
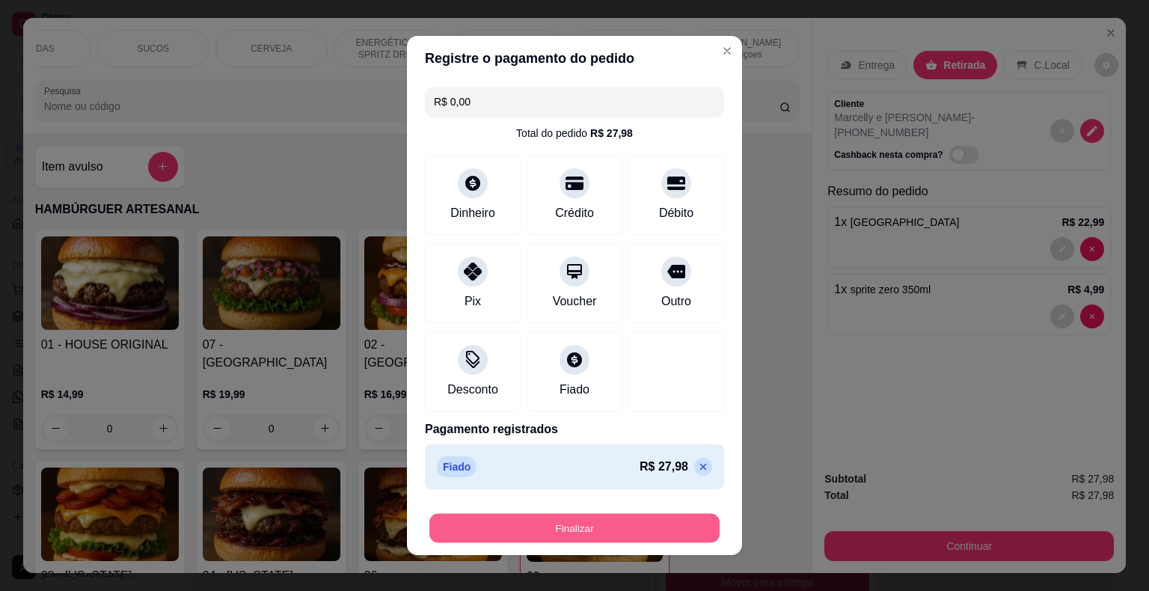
click at [634, 526] on button "Finalizar" at bounding box center [574, 528] width 290 height 29
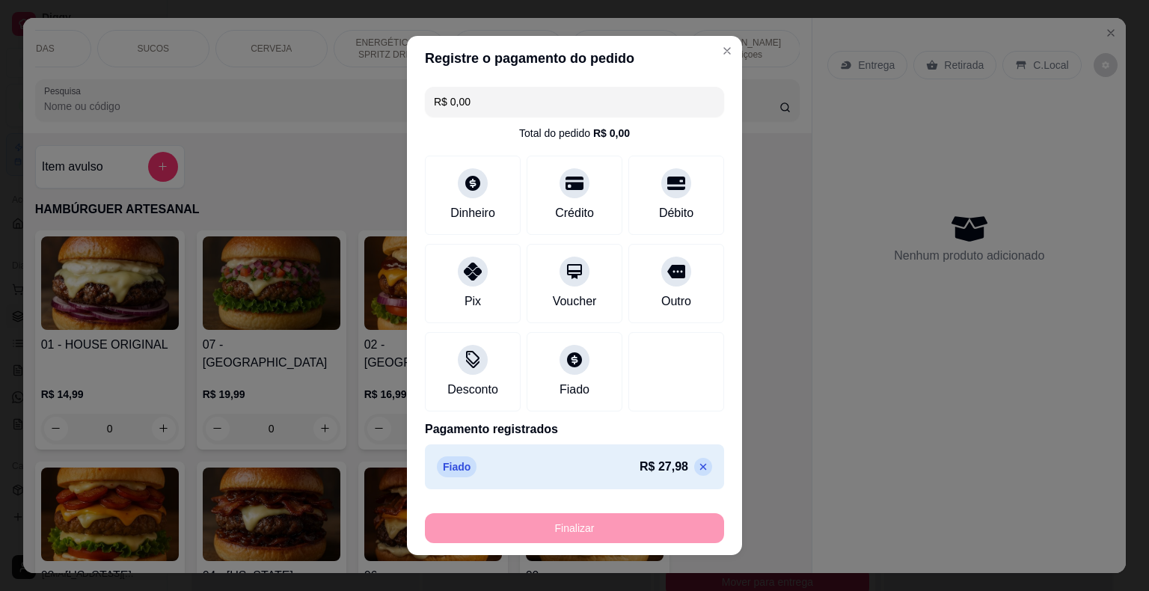
type input "0"
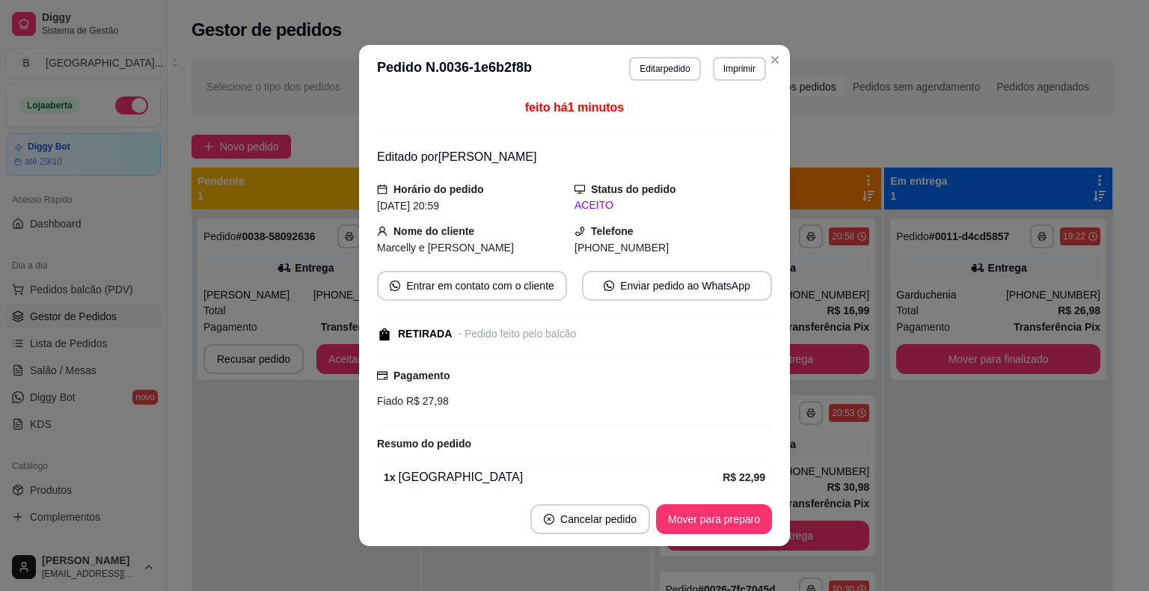
scroll to position [0, 0]
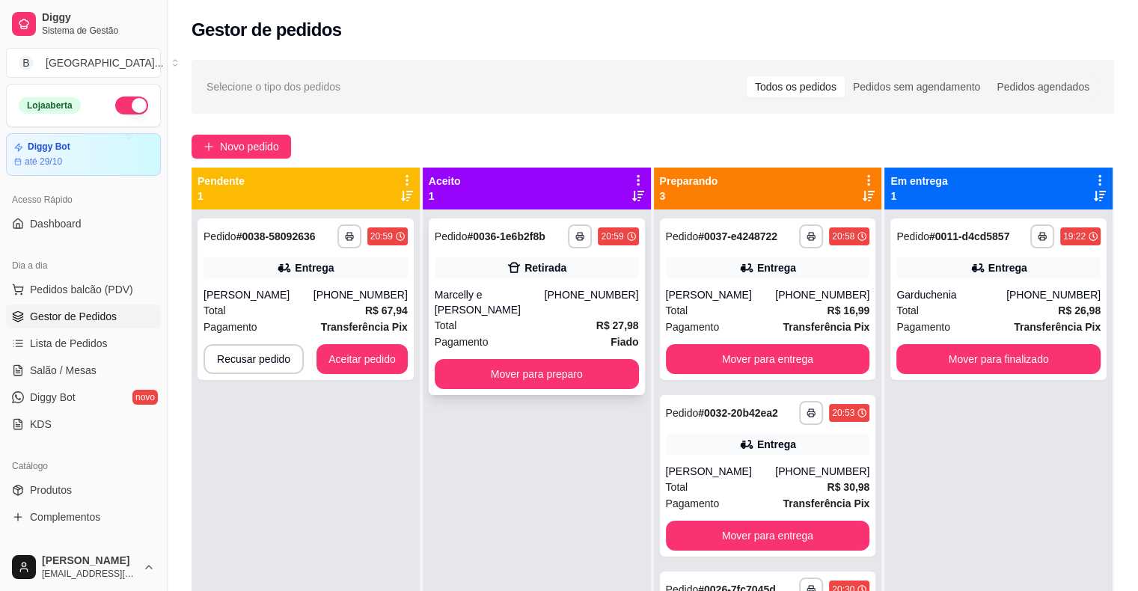
click at [580, 295] on div "[PHONE_NUMBER]" at bounding box center [591, 302] width 94 height 30
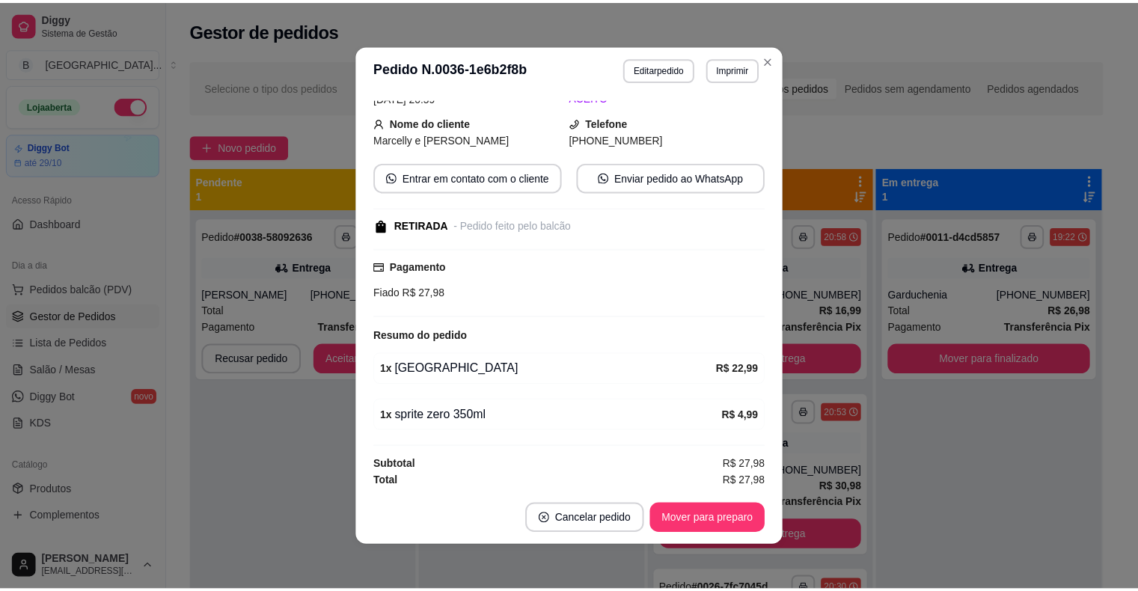
scroll to position [3, 0]
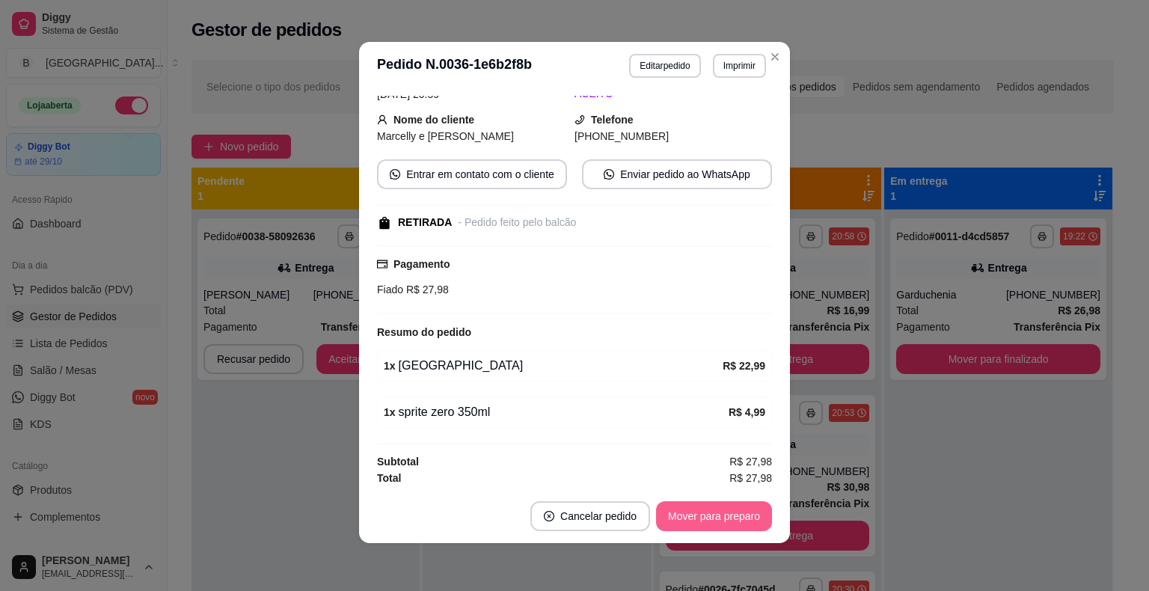
click at [687, 522] on button "Mover para preparo" at bounding box center [714, 516] width 116 height 30
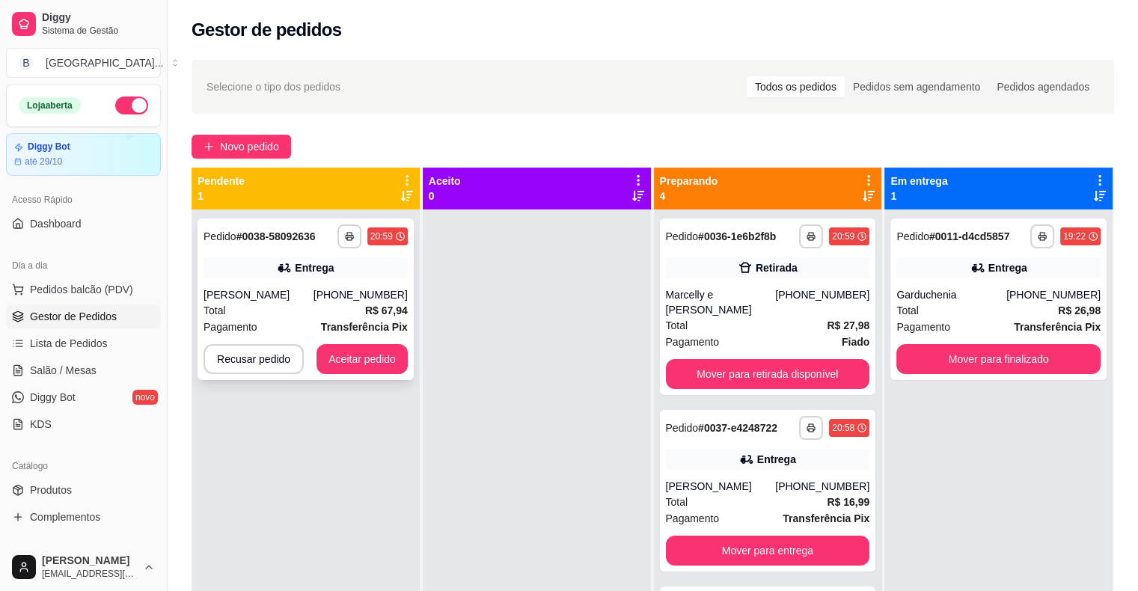
click at [338, 307] on div "Total R$ 67,94" at bounding box center [305, 310] width 204 height 16
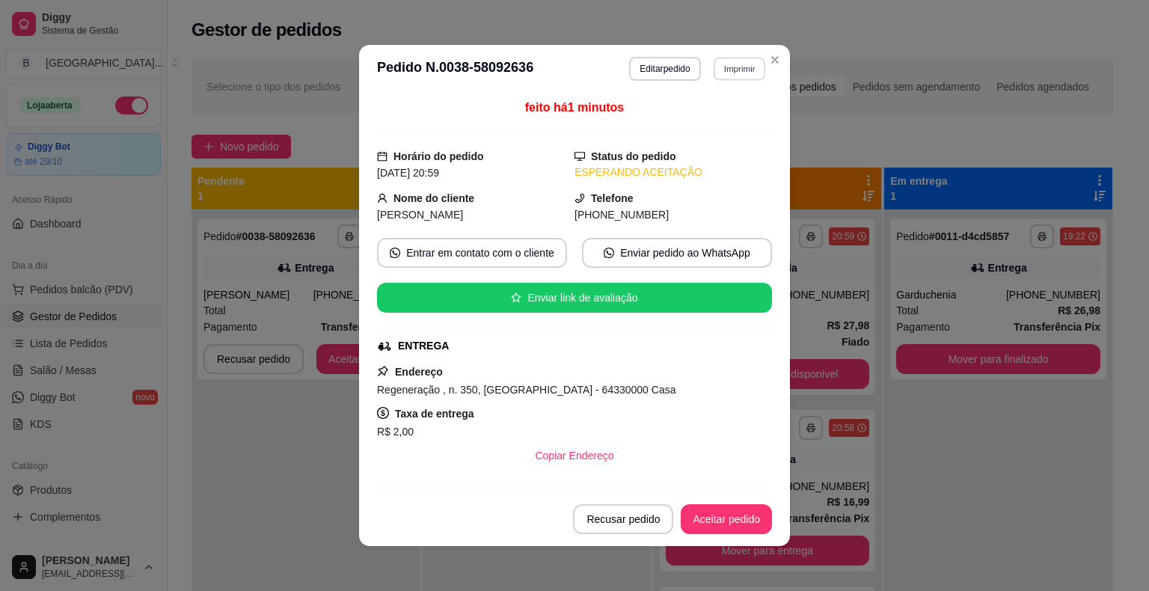
click at [748, 65] on button "Imprimir" at bounding box center [740, 68] width 52 height 23
click at [736, 119] on button "IMPRESSORA" at bounding box center [707, 121] width 108 height 24
click at [714, 67] on button "Imprimir" at bounding box center [740, 68] width 52 height 23
click at [713, 106] on div "Escolha a impressora IMPRESSORA Impressora" at bounding box center [707, 125] width 123 height 81
click at [709, 122] on button "IMPRESSORA" at bounding box center [707, 120] width 105 height 23
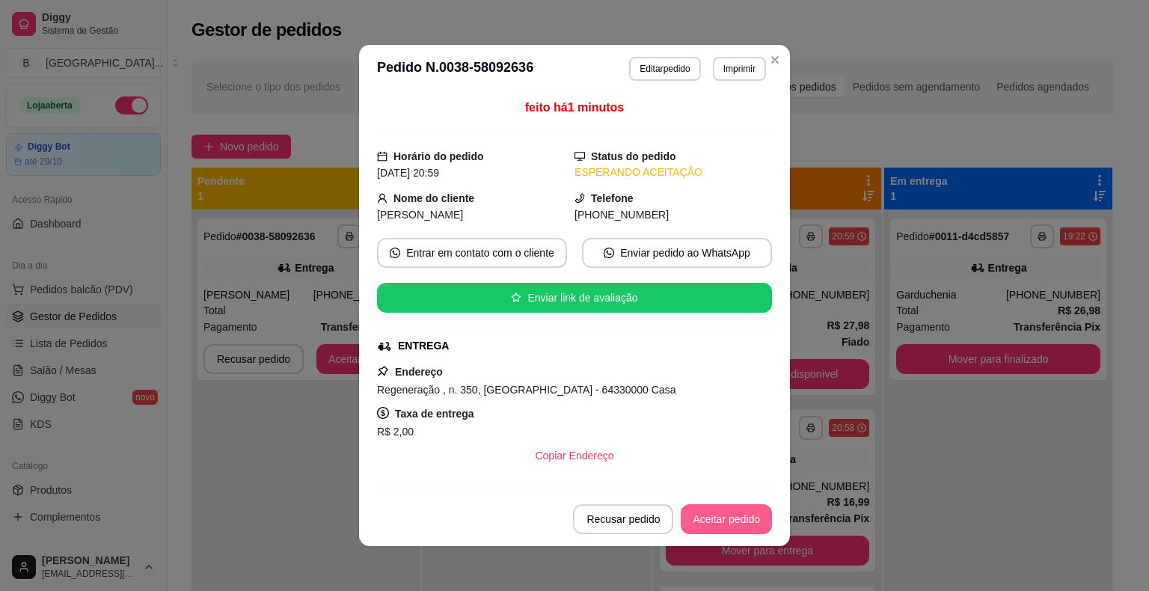
click at [729, 520] on button "Aceitar pedido" at bounding box center [726, 519] width 91 height 30
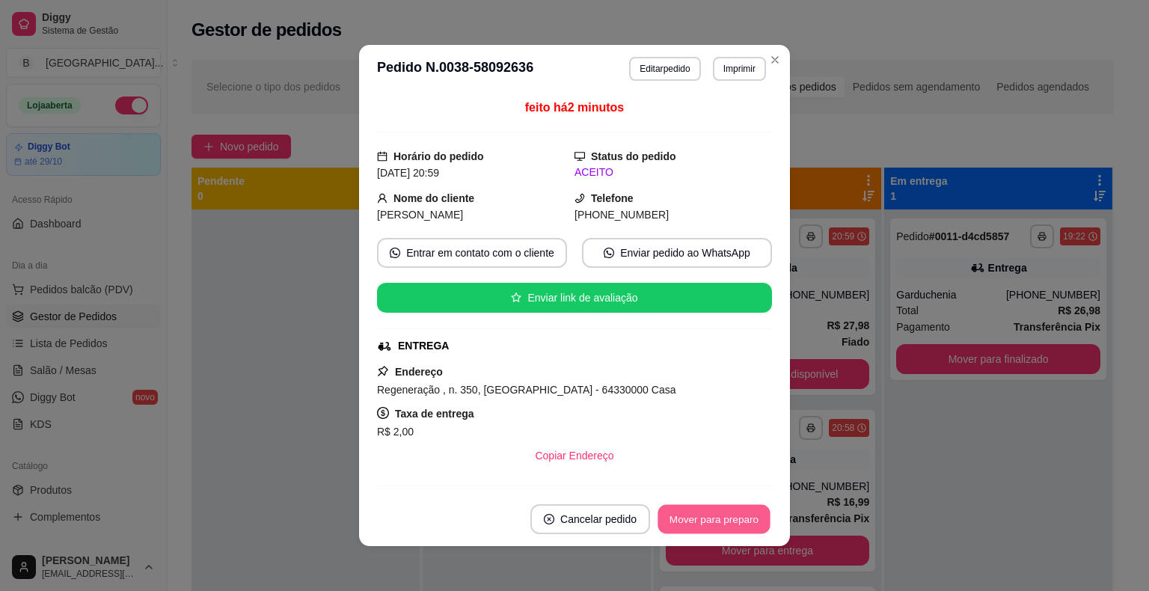
click at [729, 520] on button "Mover para preparo" at bounding box center [714, 519] width 112 height 29
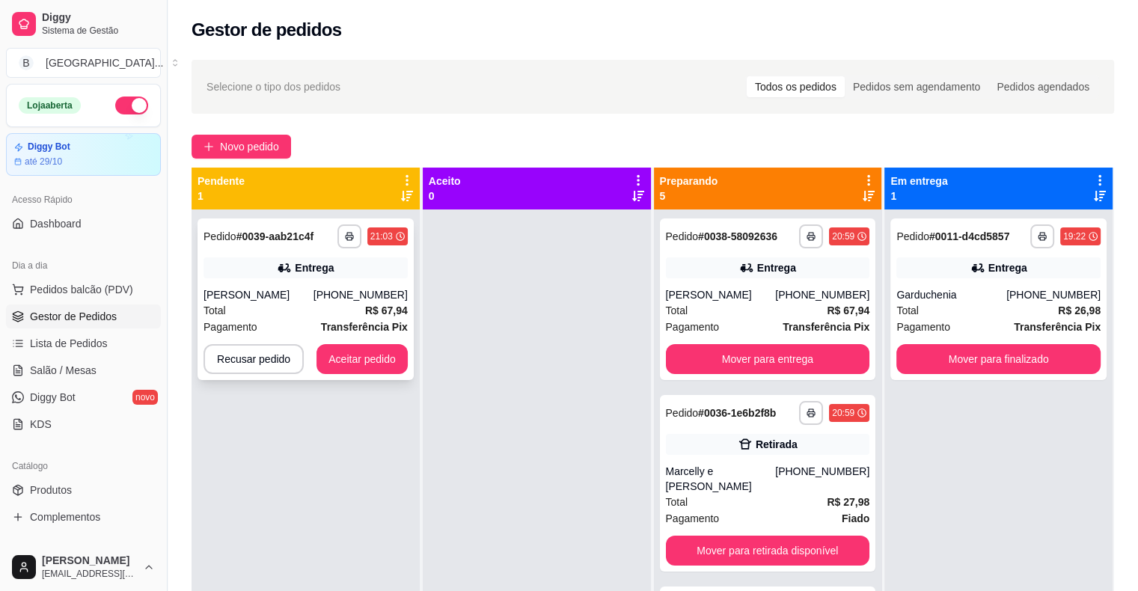
click at [406, 274] on div "**********" at bounding box center [306, 299] width 216 height 162
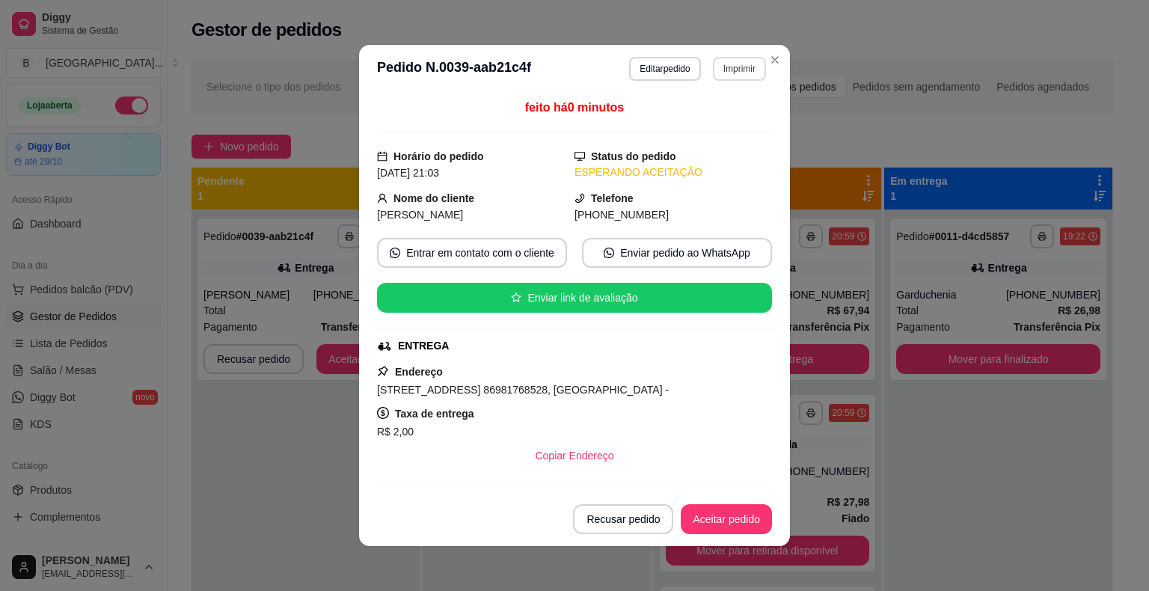
click at [740, 66] on button "Imprimir" at bounding box center [739, 69] width 53 height 24
click at [747, 123] on button "IMPRESSORA" at bounding box center [708, 122] width 108 height 24
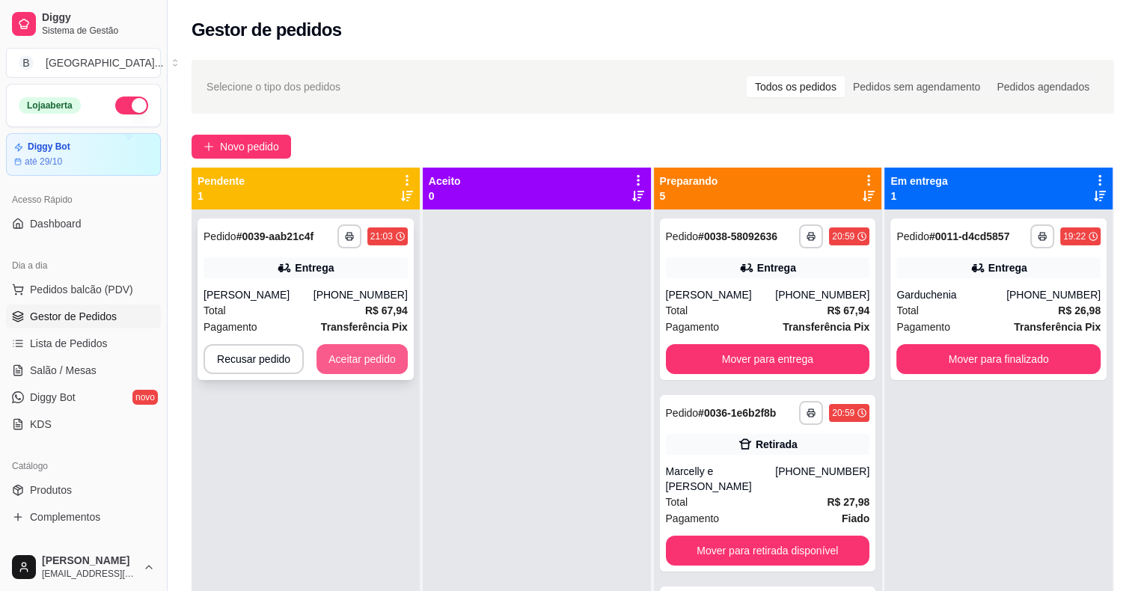
click at [360, 364] on button "Aceitar pedido" at bounding box center [361, 359] width 91 height 30
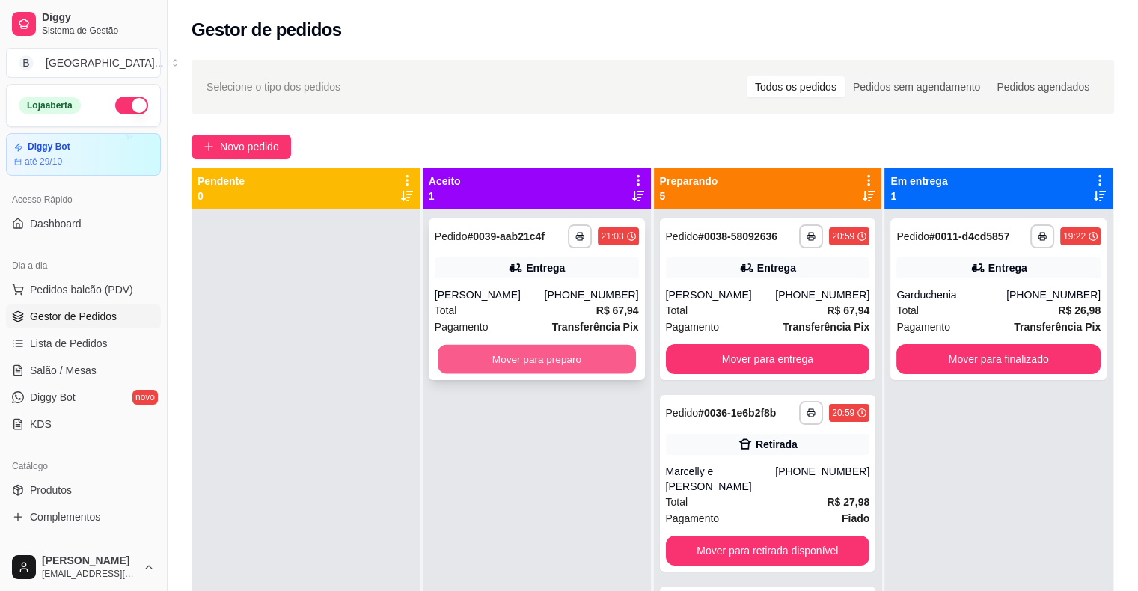
click at [477, 358] on button "Mover para preparo" at bounding box center [537, 359] width 198 height 29
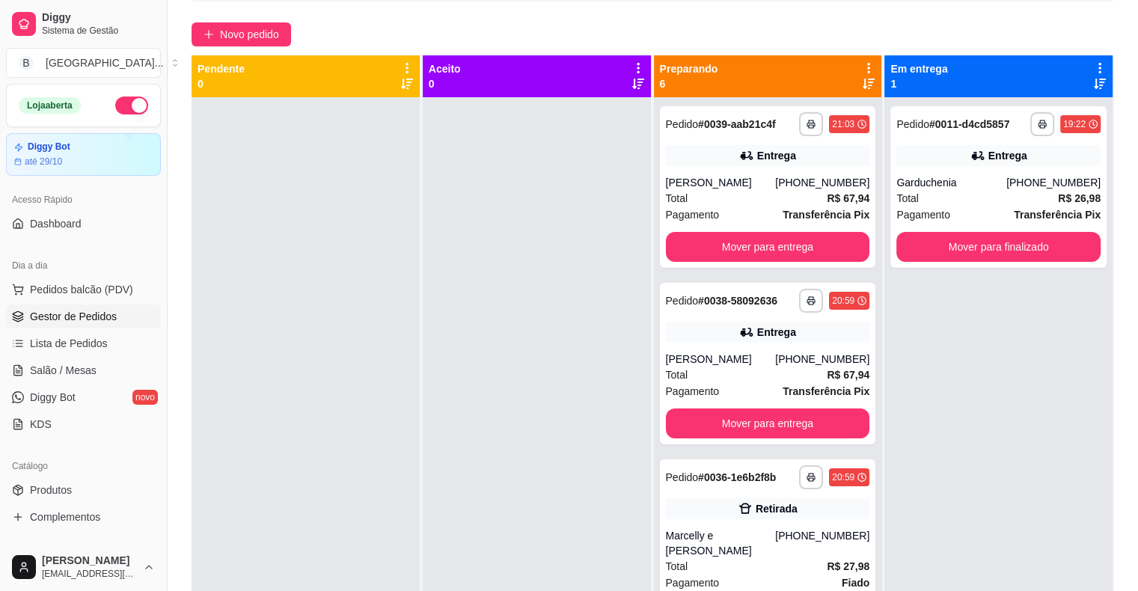
scroll to position [0, 0]
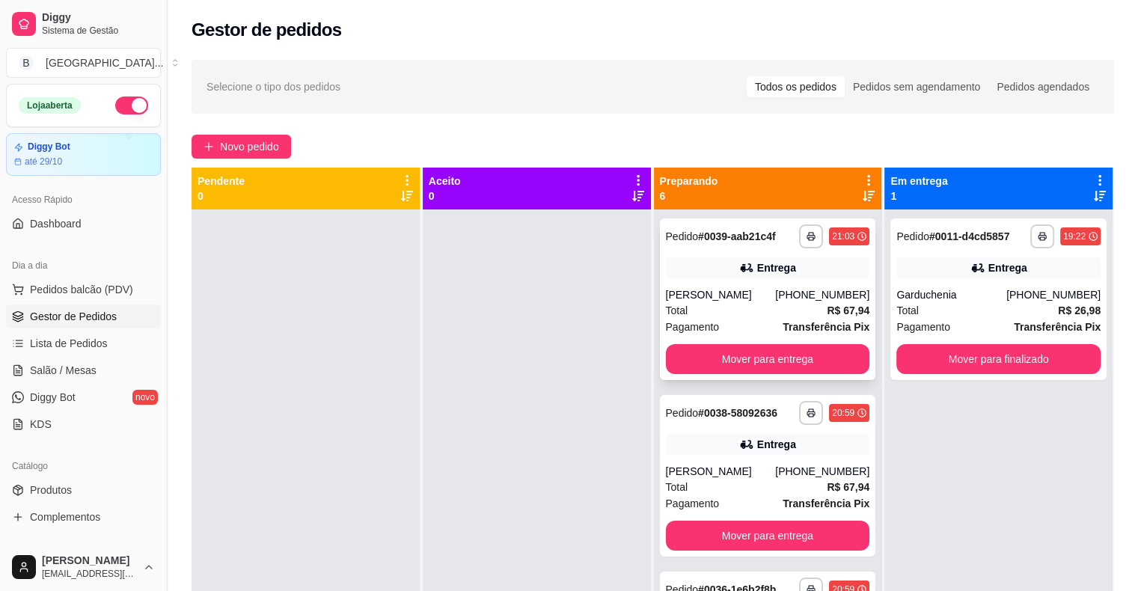
click at [786, 296] on div "[PHONE_NUMBER]" at bounding box center [822, 294] width 94 height 15
click at [788, 495] on div "Total R$ 67,94" at bounding box center [768, 487] width 204 height 16
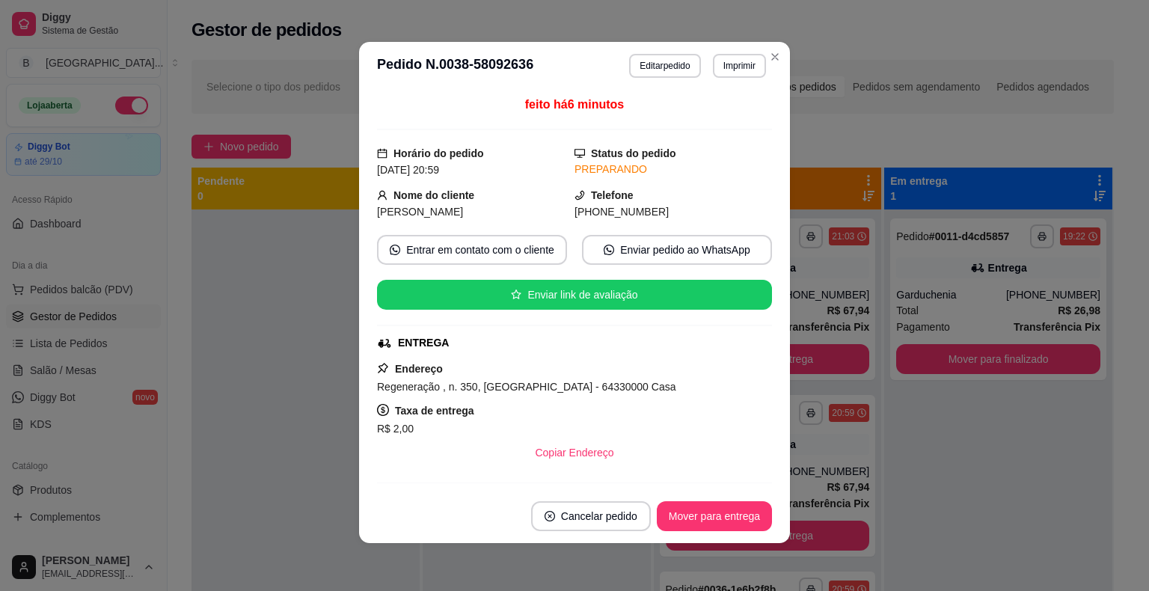
scroll to position [237, 0]
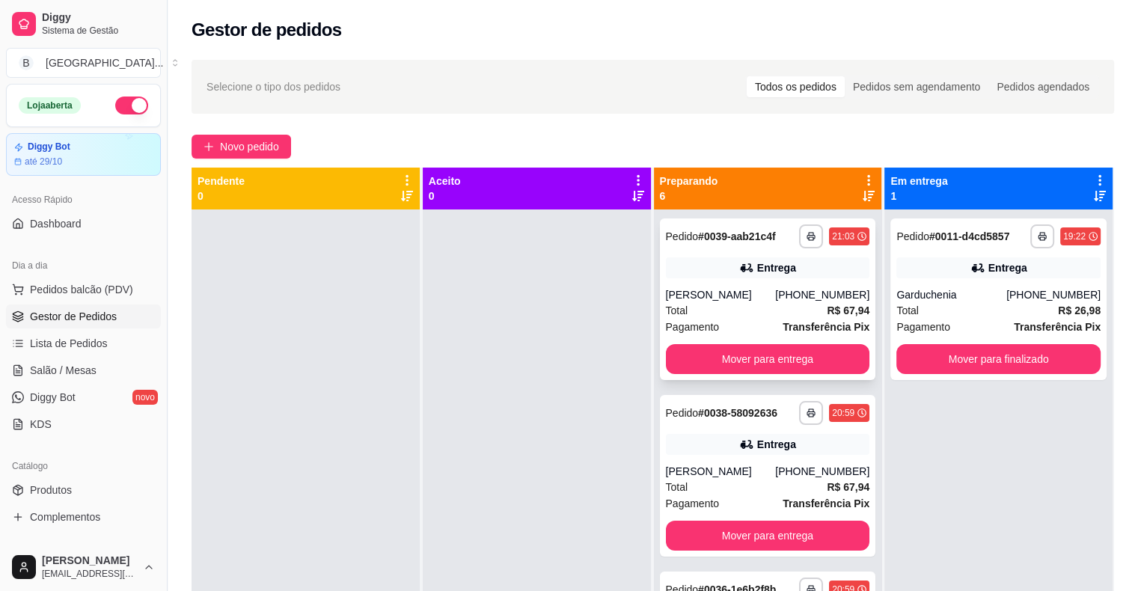
click at [690, 319] on span "Pagamento" at bounding box center [693, 327] width 54 height 16
click at [673, 431] on div "**********" at bounding box center [768, 476] width 216 height 162
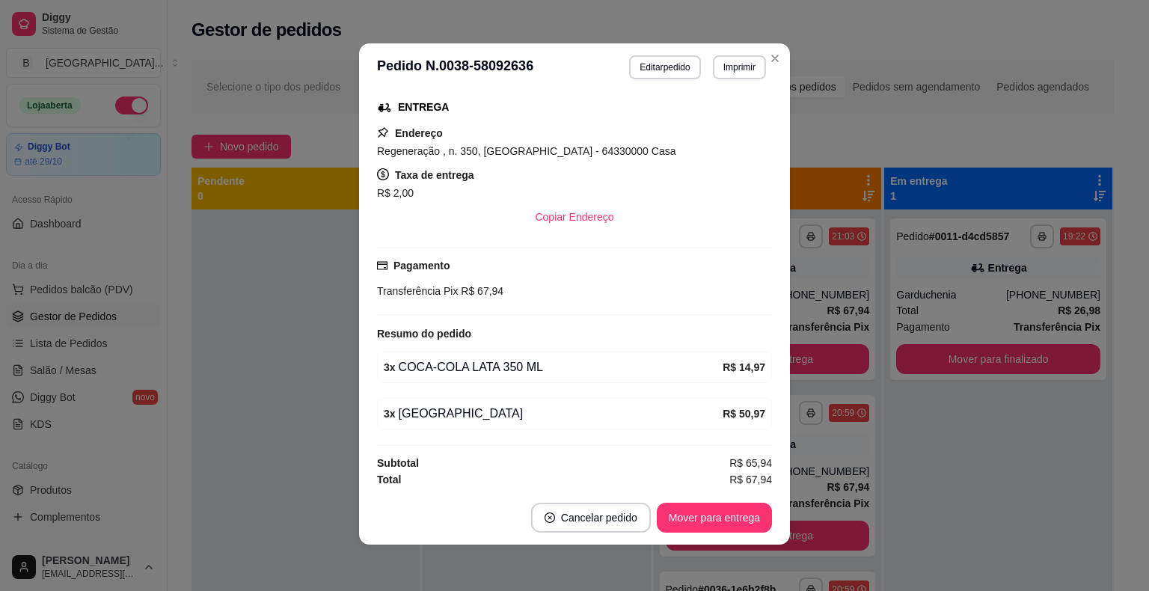
scroll to position [3, 0]
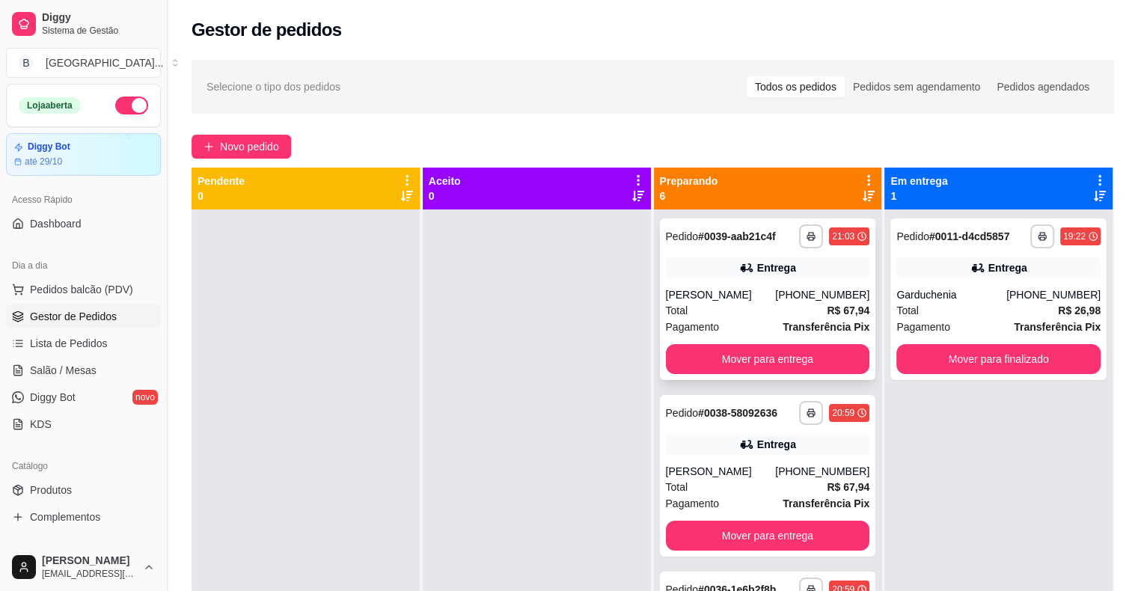
click at [762, 315] on div "Total R$ 67,94" at bounding box center [768, 310] width 204 height 16
click at [755, 305] on div "Total R$ 67,94" at bounding box center [768, 310] width 204 height 16
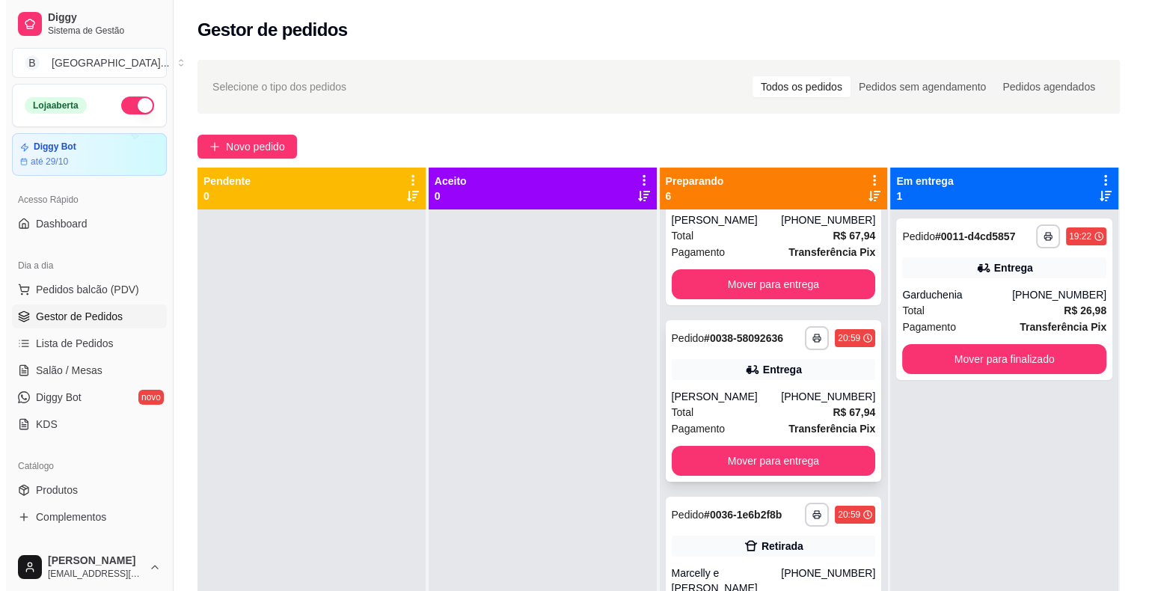
scroll to position [0, 0]
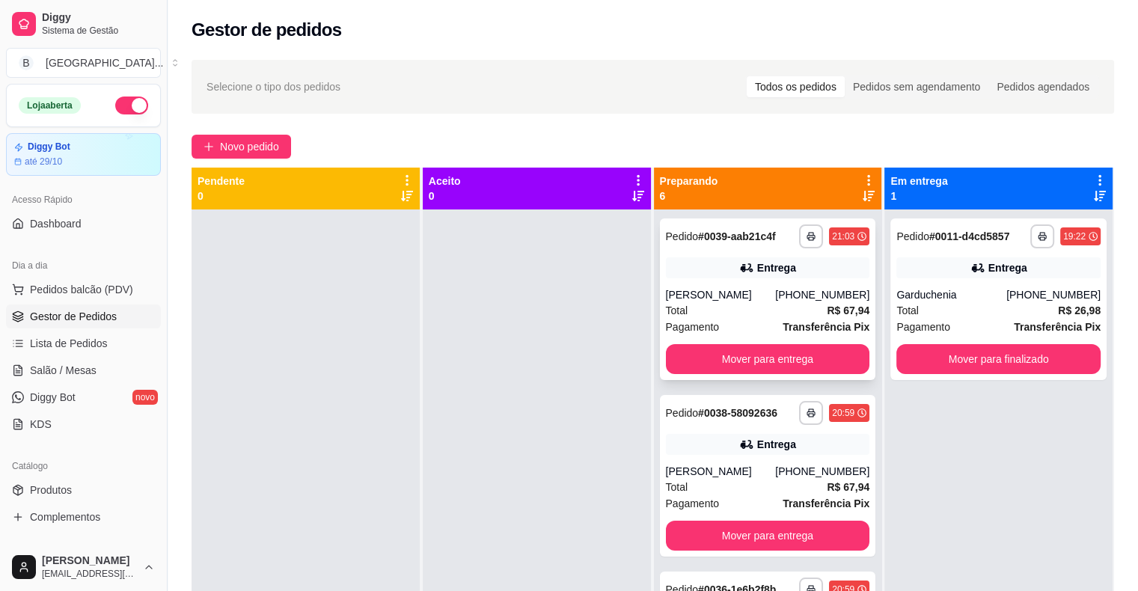
click at [738, 310] on div "Total R$ 67,94" at bounding box center [768, 310] width 204 height 16
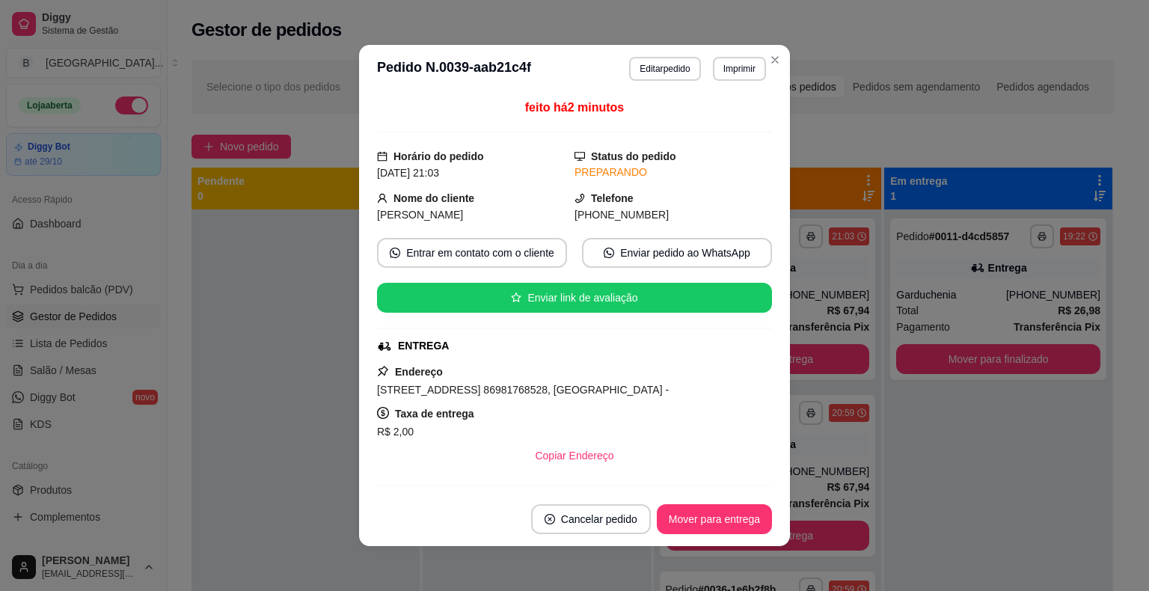
scroll to position [3, 0]
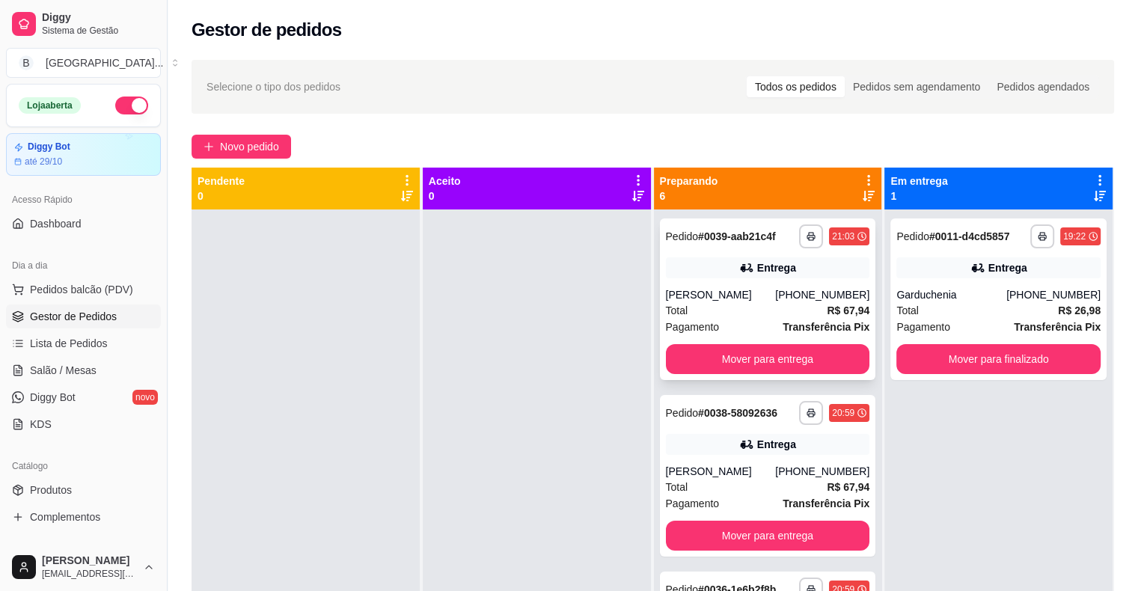
click at [703, 299] on div "[PERSON_NAME]" at bounding box center [721, 294] width 110 height 15
click at [747, 314] on div "Total R$ 67,94" at bounding box center [768, 310] width 204 height 16
click at [766, 479] on div "[PERSON_NAME]" at bounding box center [721, 471] width 110 height 15
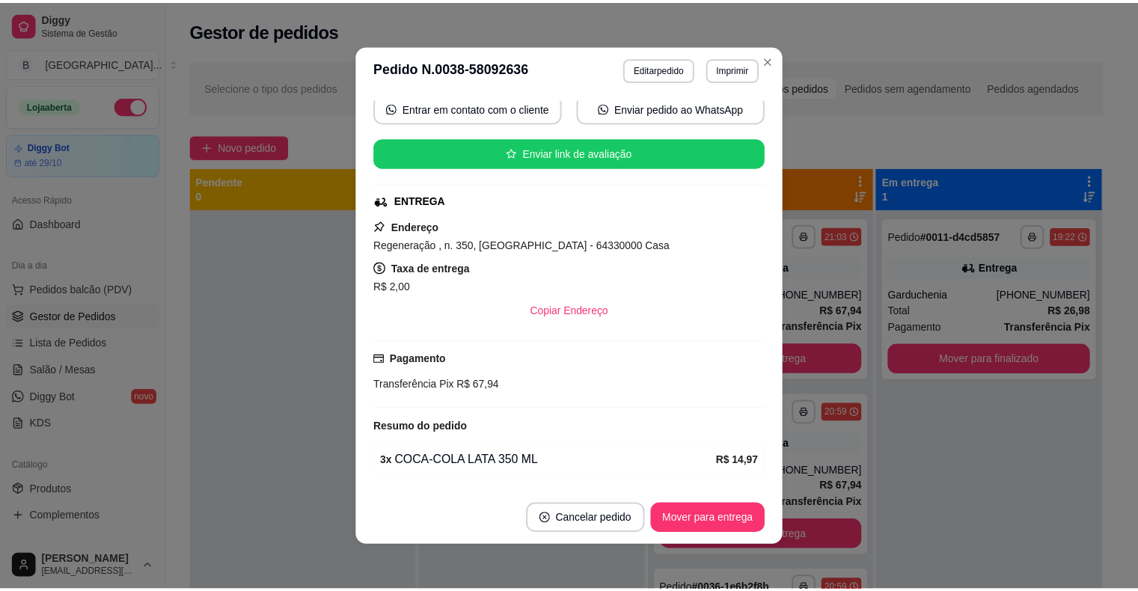
scroll to position [150, 0]
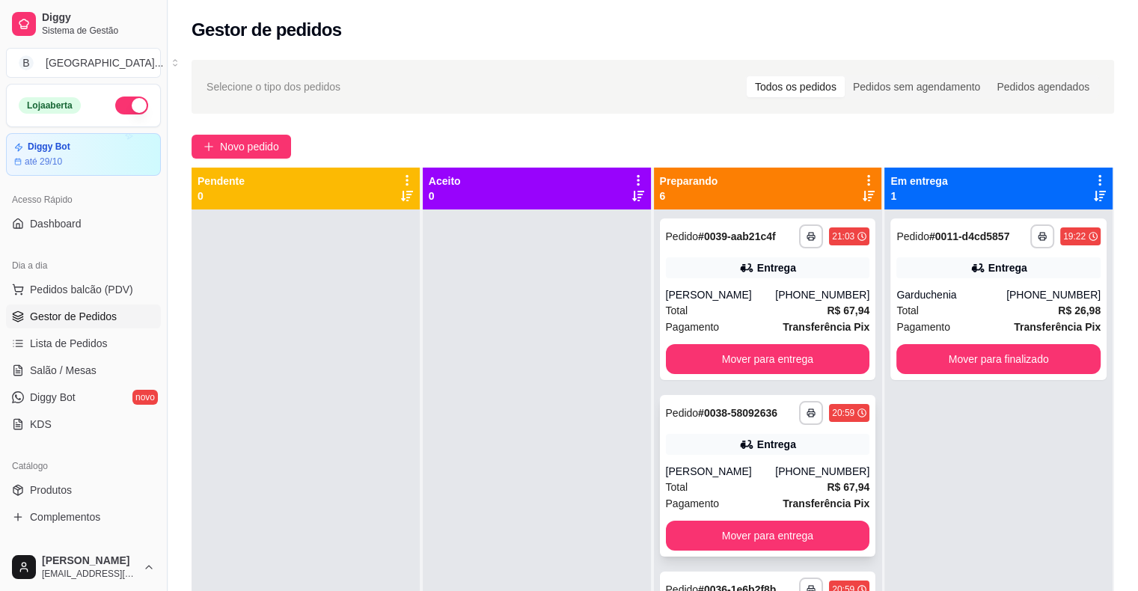
click at [829, 479] on div "[PHONE_NUMBER]" at bounding box center [822, 471] width 94 height 15
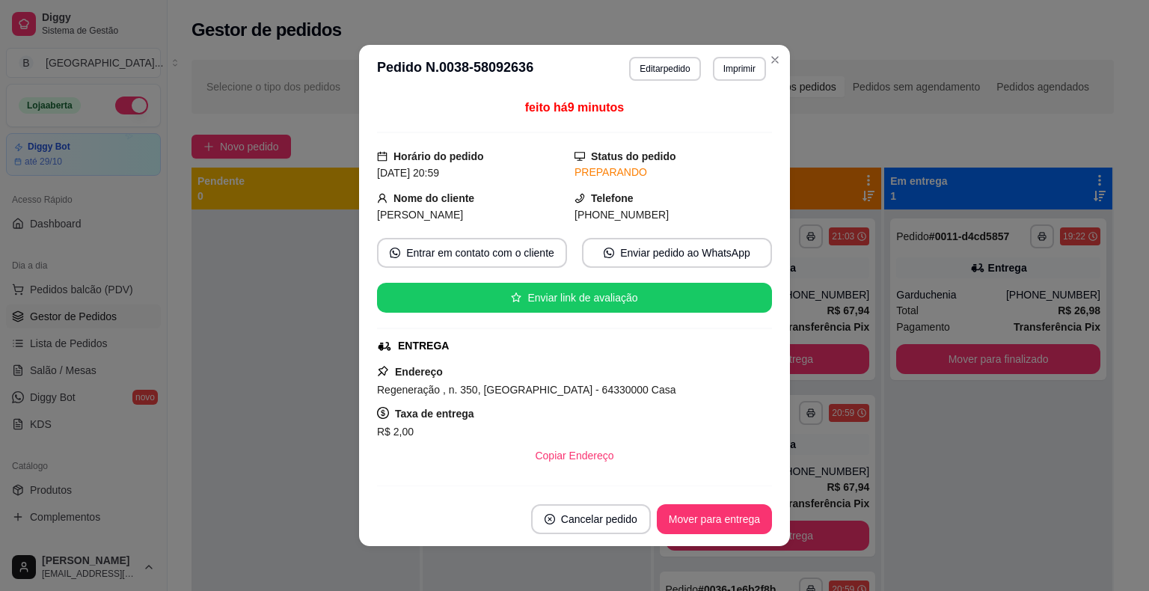
click at [575, 502] on footer "Cancelar pedido Mover para entrega" at bounding box center [574, 519] width 431 height 54
click at [582, 509] on button "Cancelar pedido" at bounding box center [591, 519] width 120 height 30
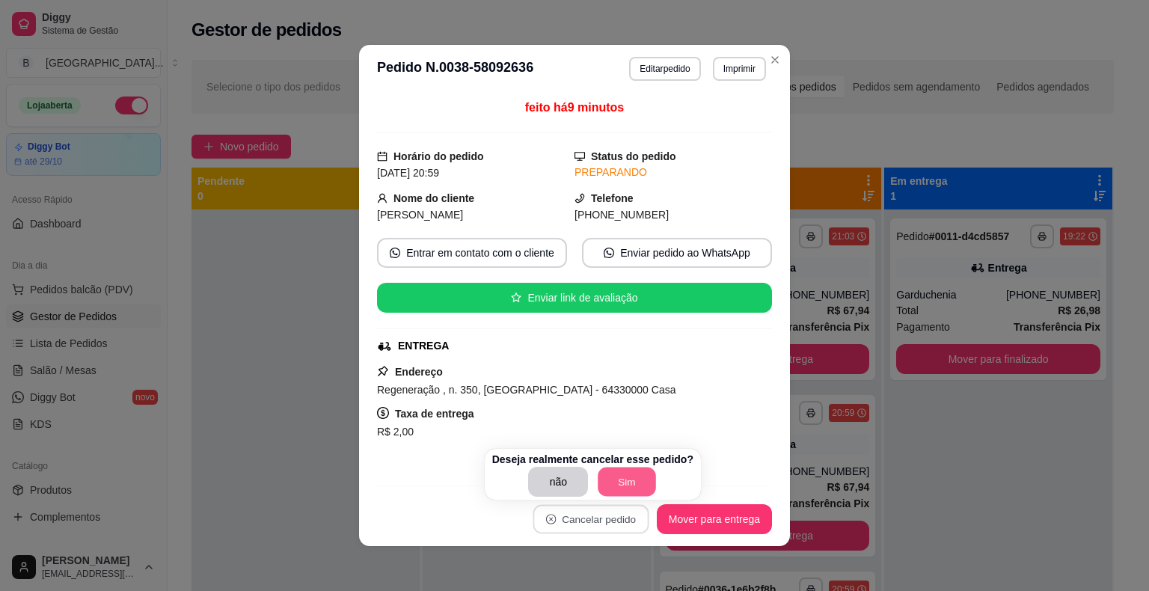
click at [619, 495] on button "Sim" at bounding box center [628, 482] width 58 height 29
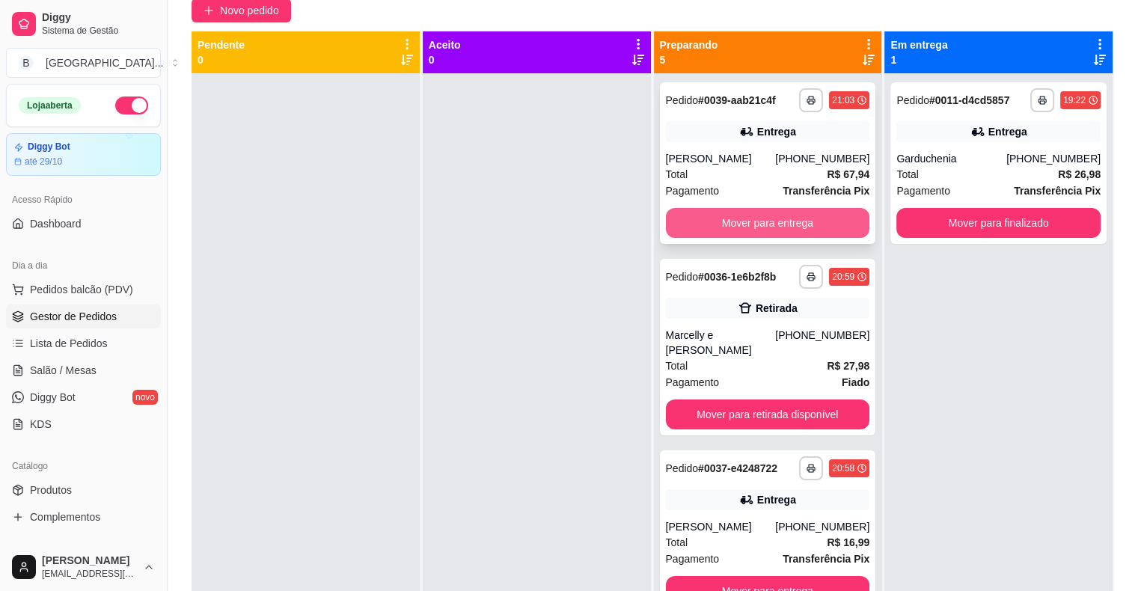
scroll to position [0, 0]
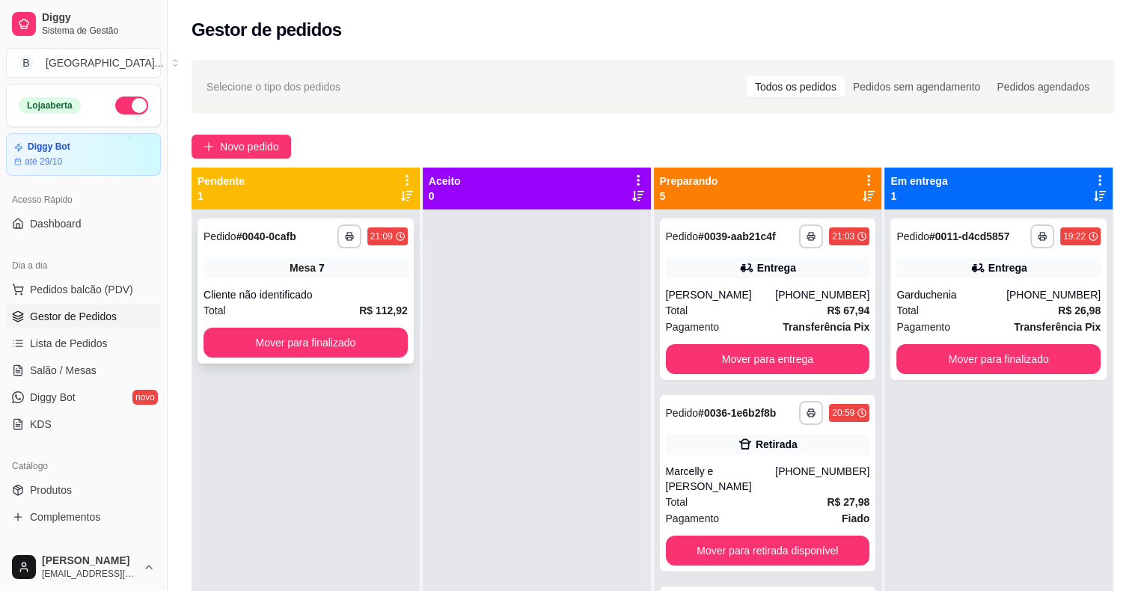
click at [315, 263] on div "Mesa 7" at bounding box center [305, 267] width 204 height 21
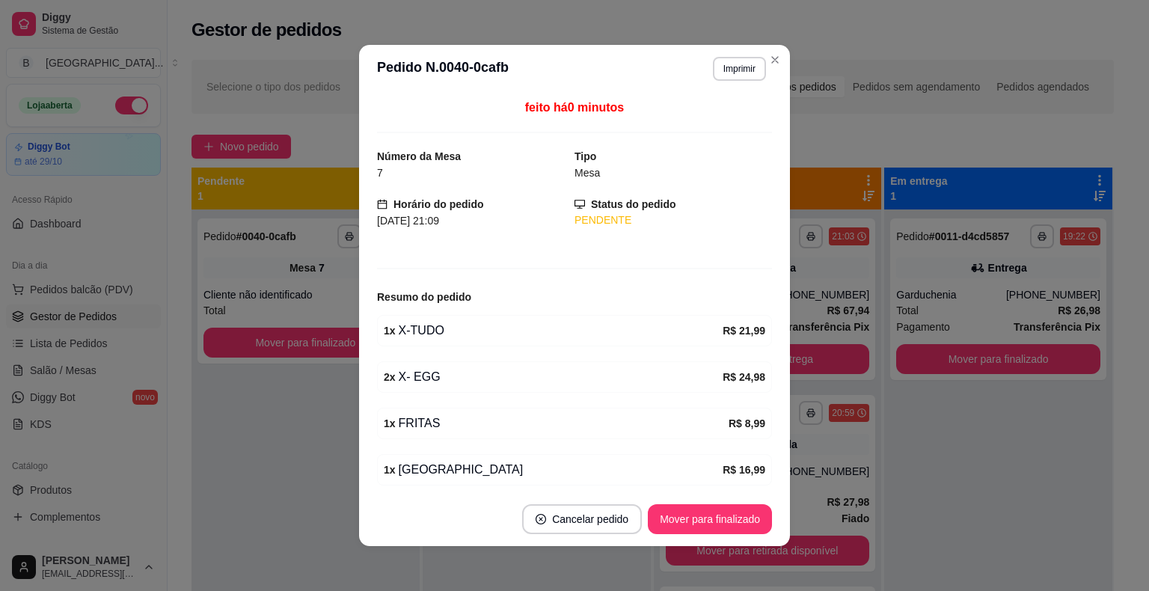
click at [733, 61] on button "Imprimir" at bounding box center [739, 69] width 53 height 24
click at [729, 132] on button "IMPRESSORA" at bounding box center [707, 121] width 105 height 23
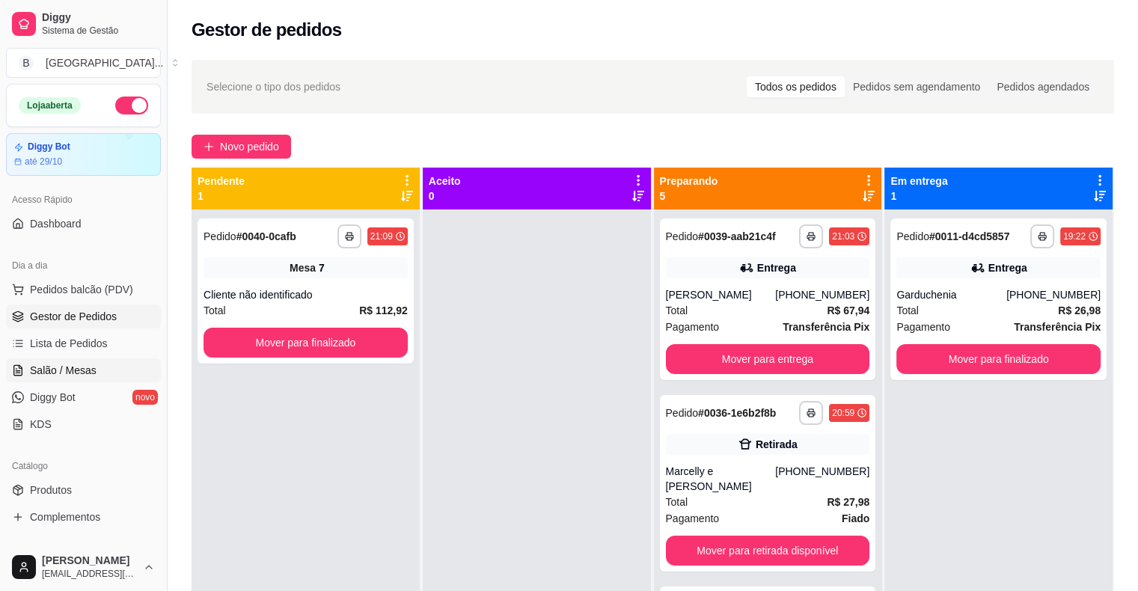
click at [73, 364] on span "Salão / Mesas" at bounding box center [63, 370] width 67 height 15
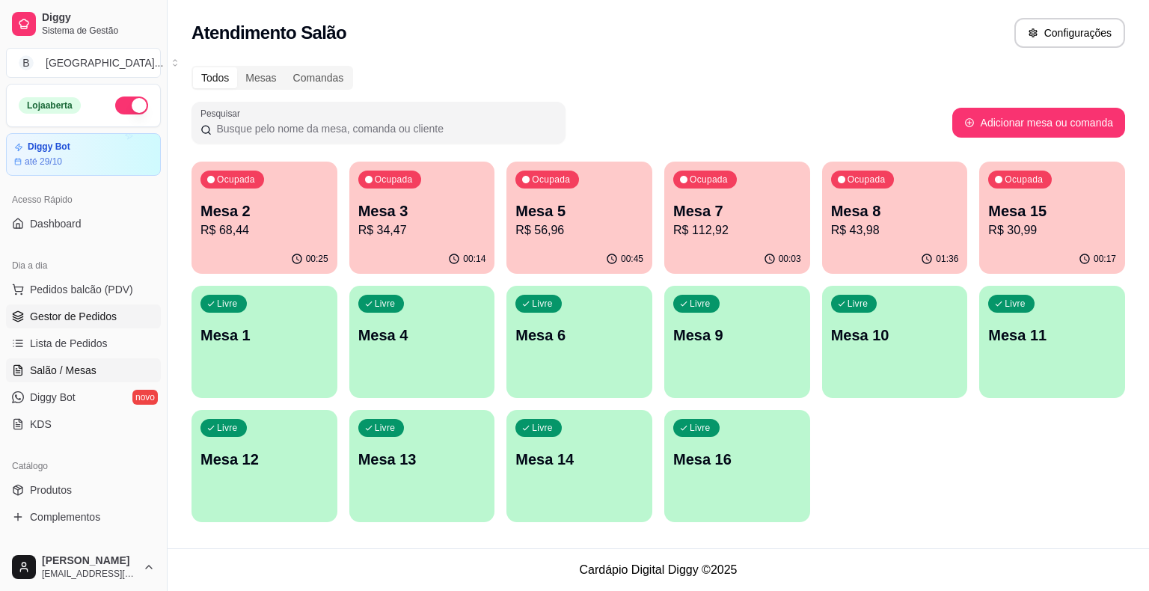
drag, startPoint x: 91, startPoint y: 318, endPoint x: 91, endPoint y: 310, distance: 8.2
click at [91, 316] on span "Gestor de Pedidos" at bounding box center [73, 316] width 87 height 15
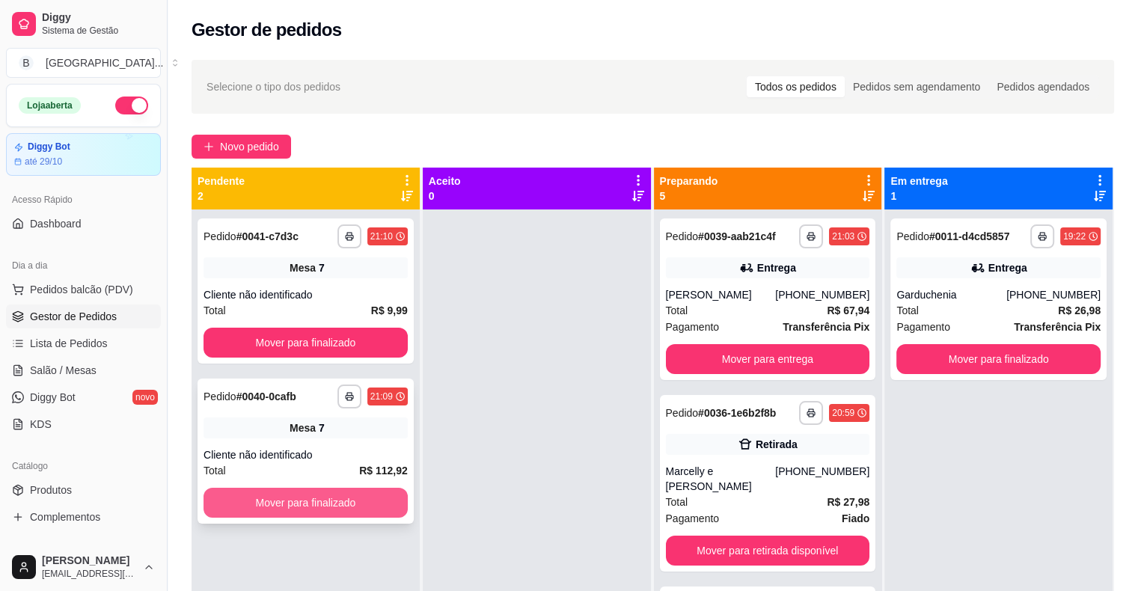
click at [335, 499] on button "Mover para finalizado" at bounding box center [305, 503] width 204 height 30
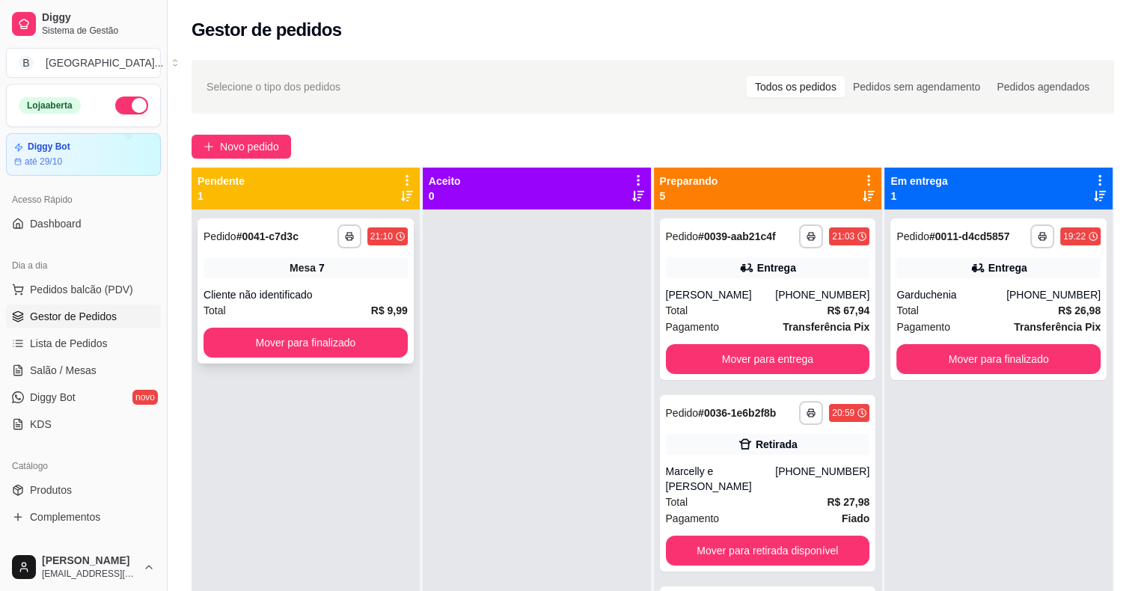
click at [360, 315] on div "Total R$ 9,99" at bounding box center [305, 310] width 204 height 16
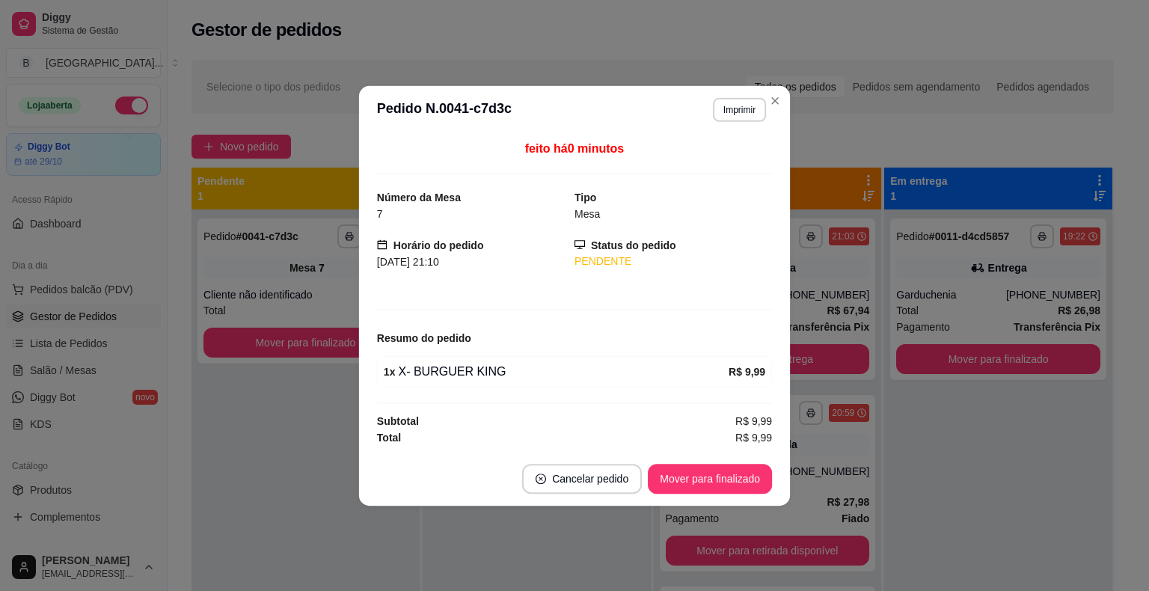
click at [738, 112] on button "Imprimir" at bounding box center [739, 109] width 53 height 24
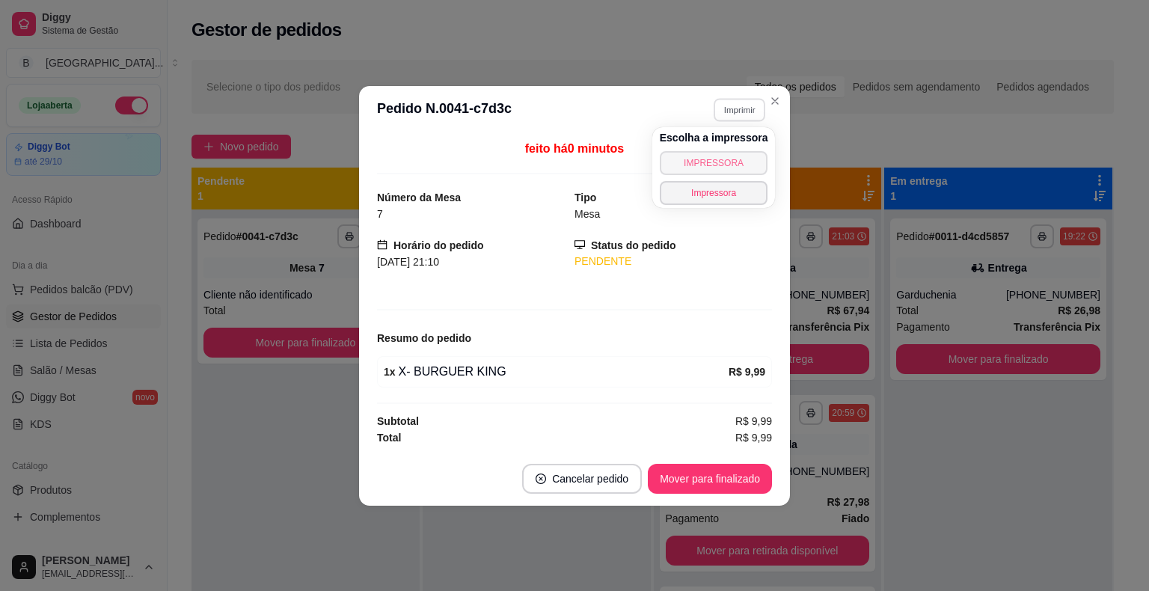
click at [729, 161] on button "IMPRESSORA" at bounding box center [714, 163] width 108 height 24
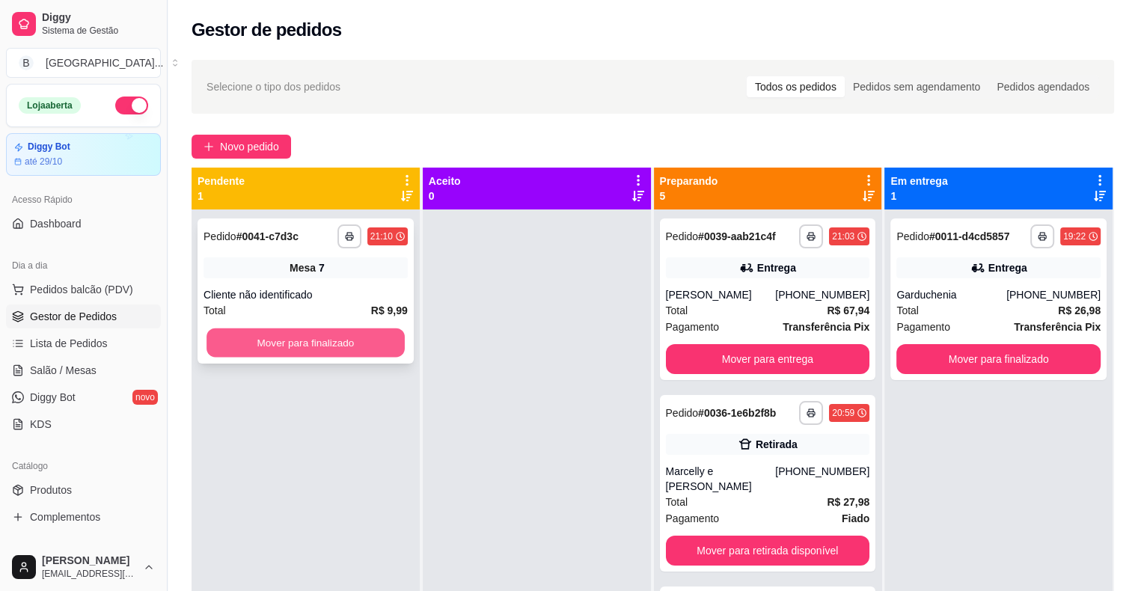
click at [305, 345] on button "Mover para finalizado" at bounding box center [305, 342] width 198 height 29
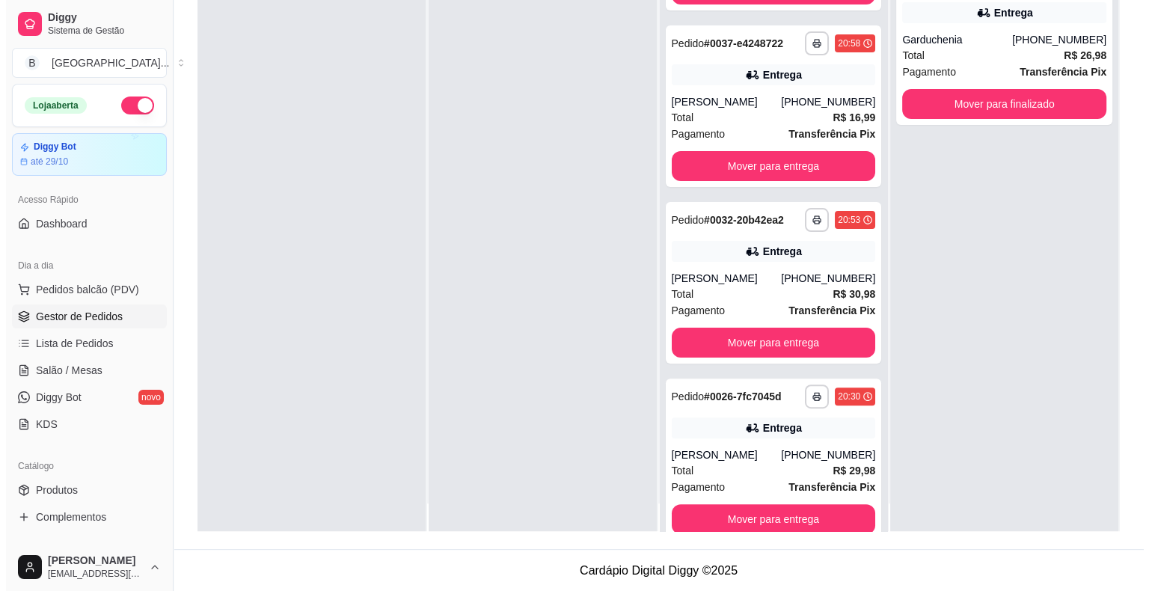
scroll to position [42, 0]
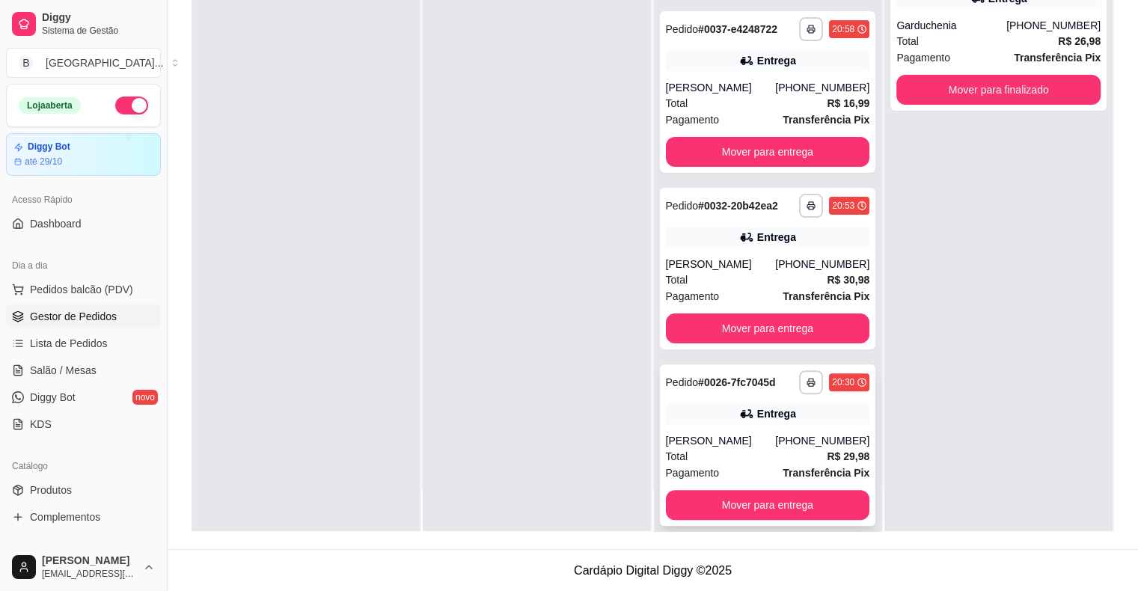
click at [703, 433] on div "[PERSON_NAME]" at bounding box center [721, 440] width 110 height 15
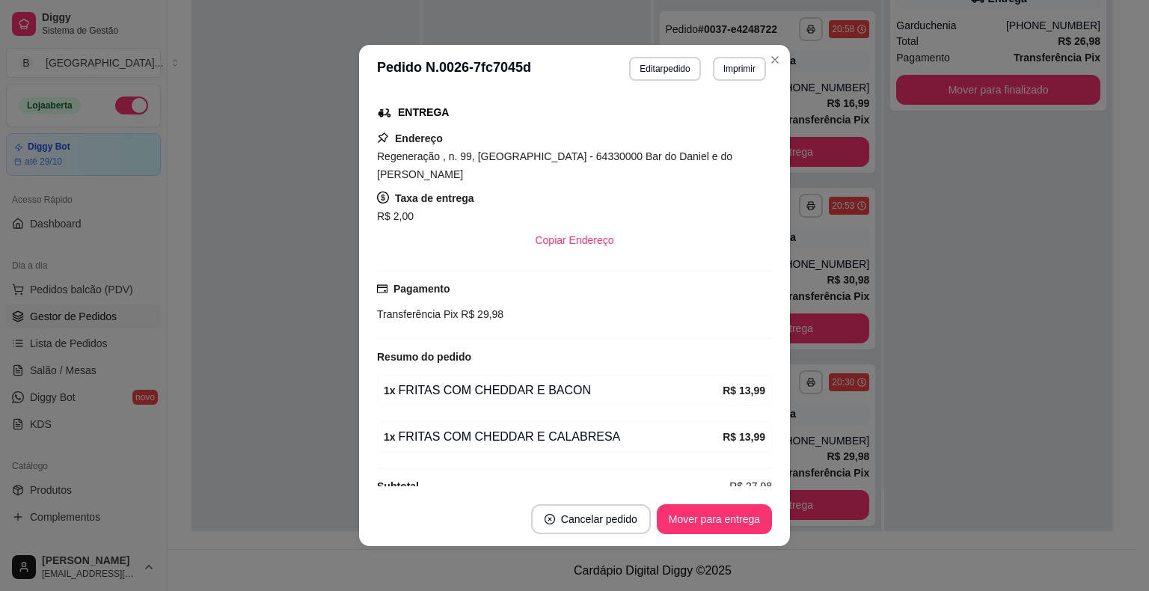
scroll to position [237, 0]
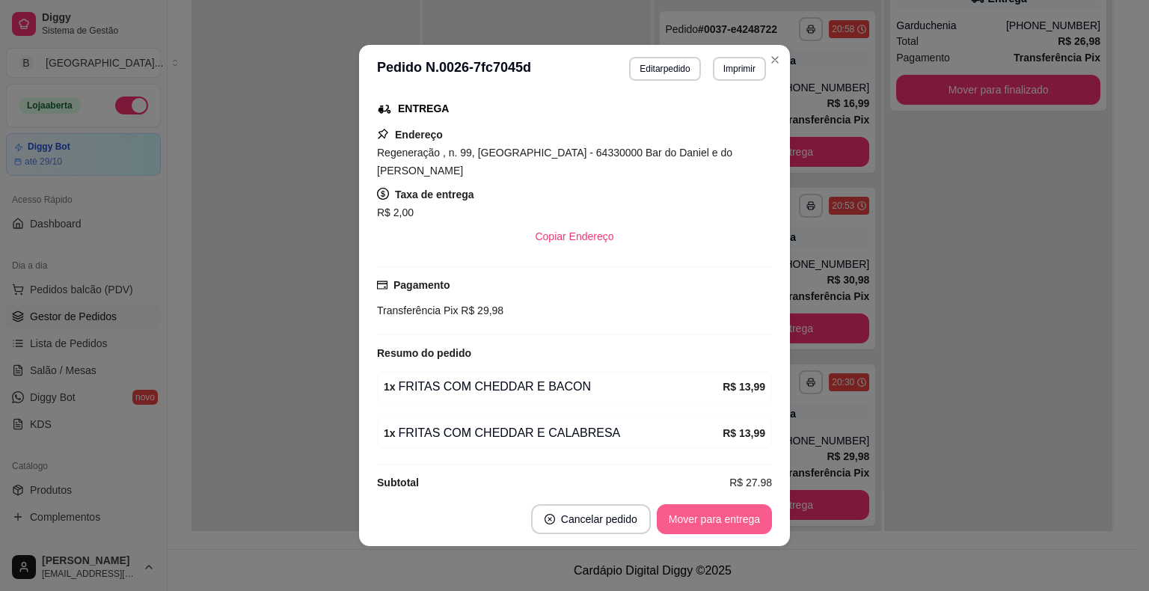
click at [726, 524] on button "Mover para entrega" at bounding box center [714, 519] width 115 height 30
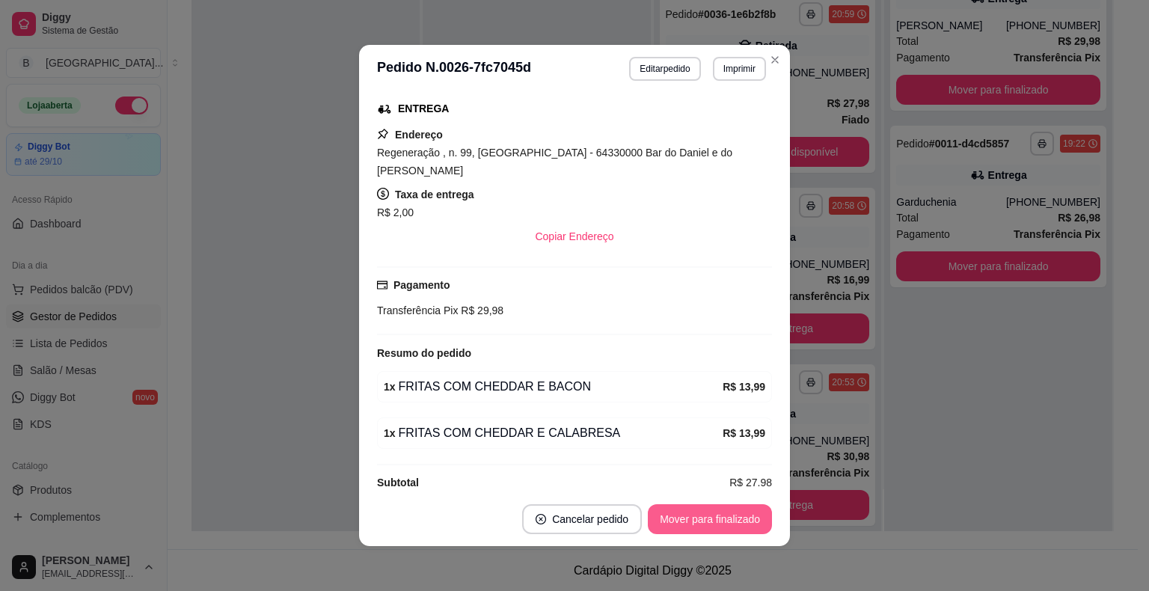
click at [718, 512] on button "Mover para finalizado" at bounding box center [710, 519] width 124 height 30
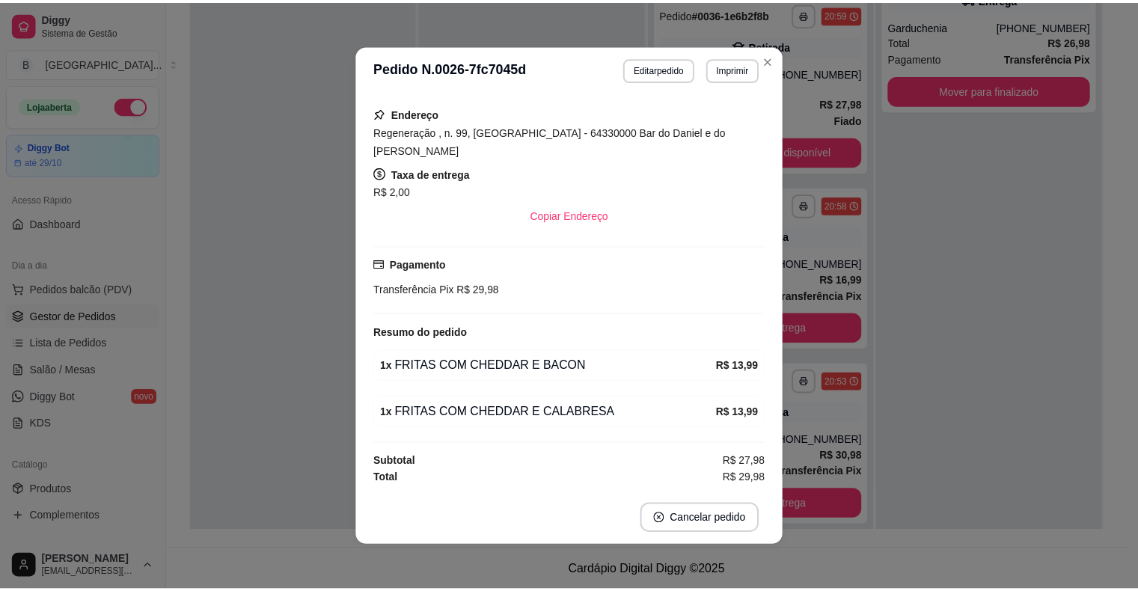
scroll to position [203, 0]
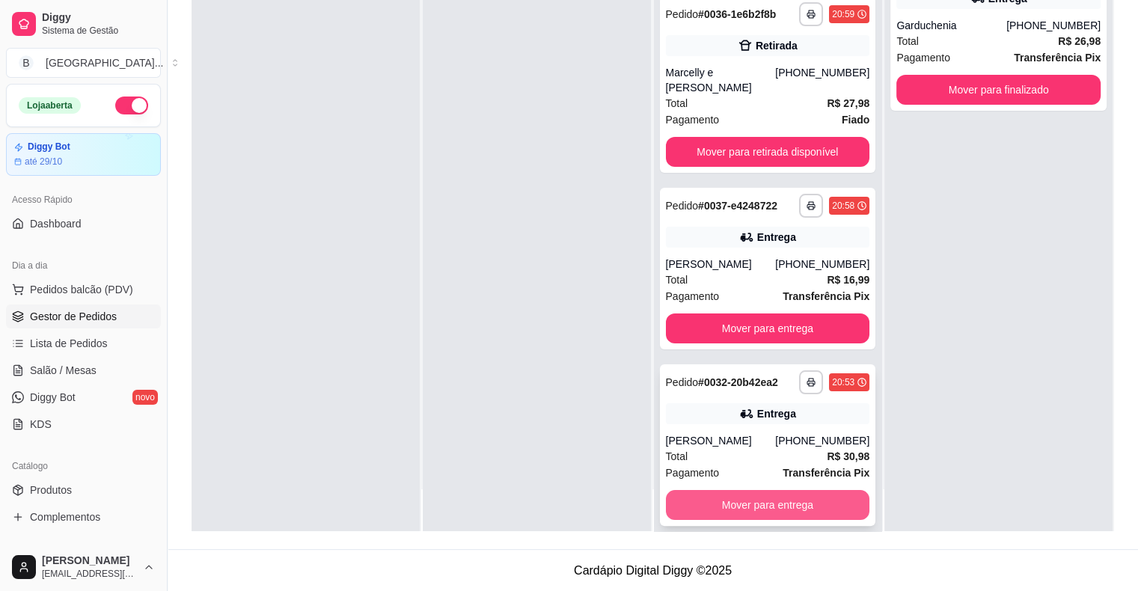
click at [701, 490] on button "Mover para entrega" at bounding box center [768, 505] width 204 height 30
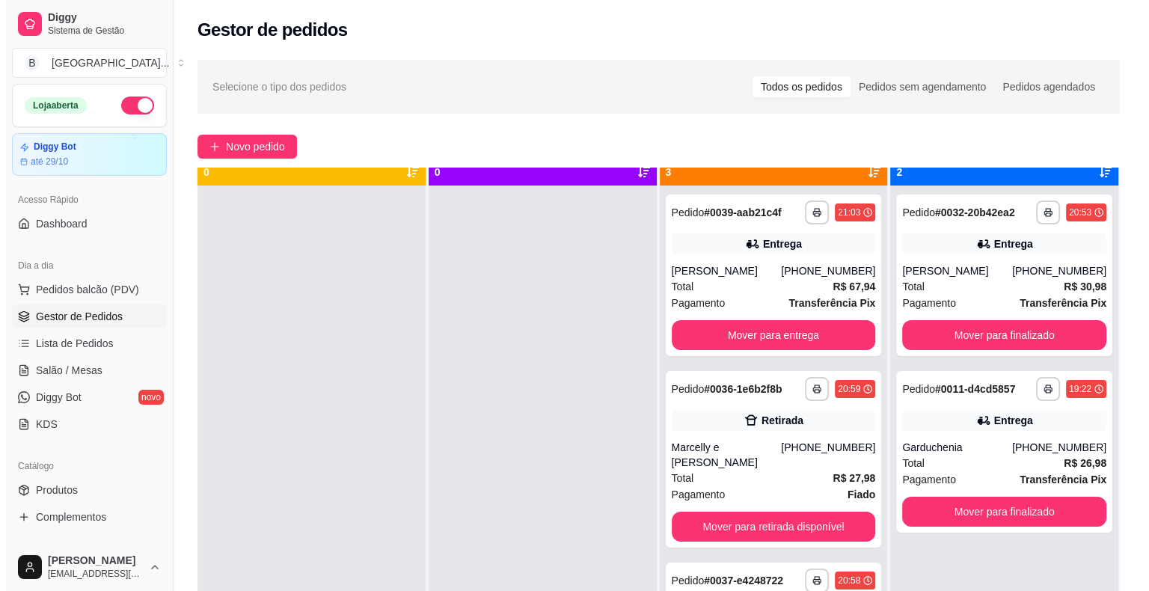
scroll to position [42, 0]
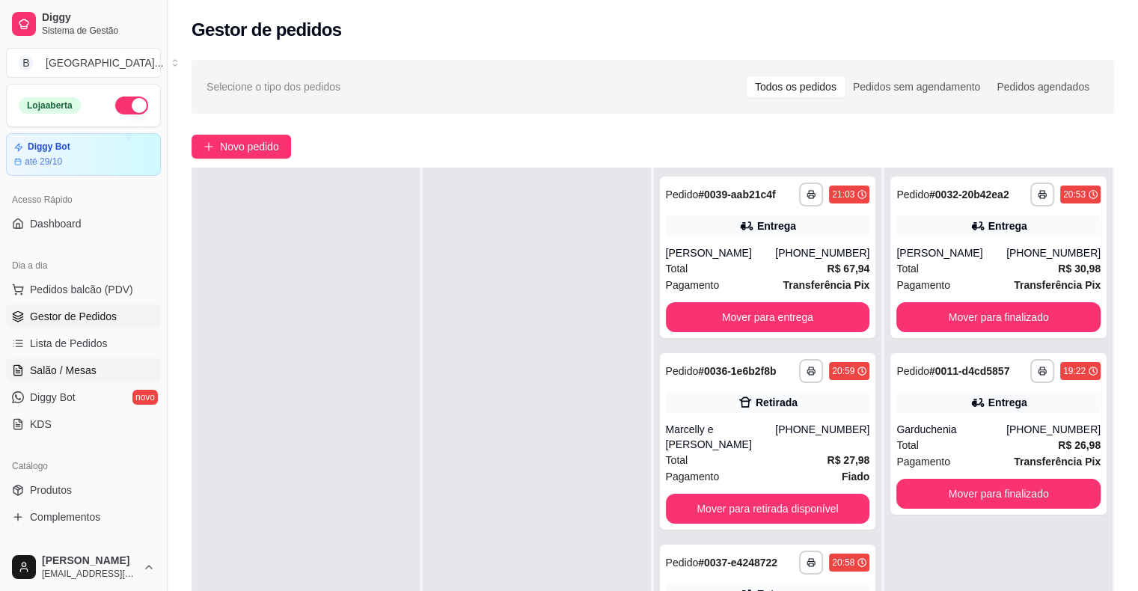
click at [30, 372] on span "Salão / Mesas" at bounding box center [63, 370] width 67 height 15
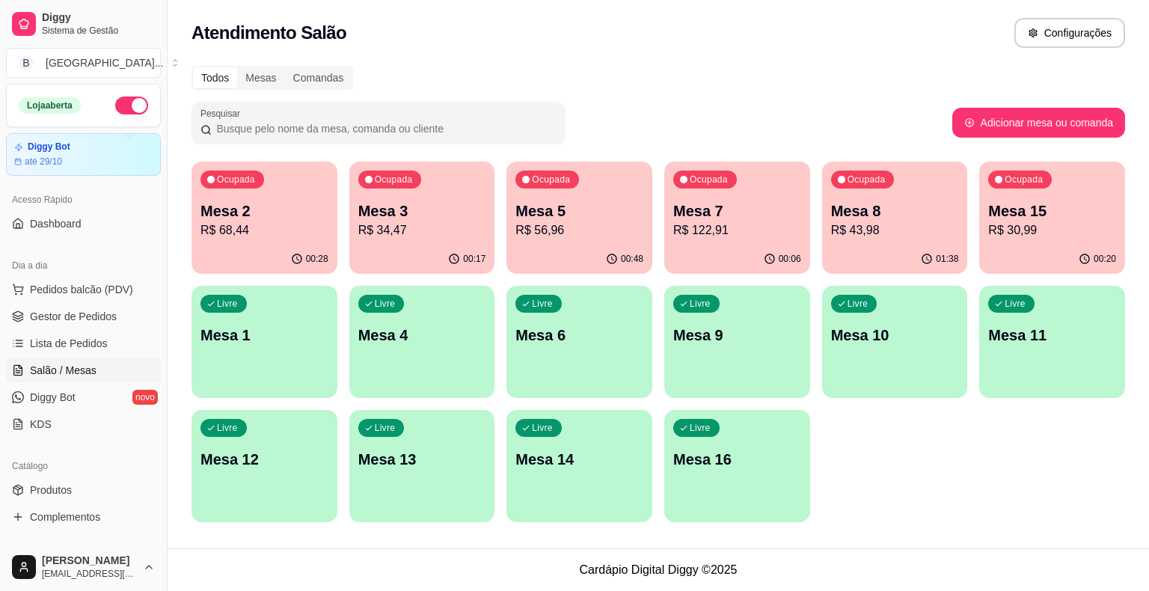
click at [277, 209] on p "Mesa 2" at bounding box center [265, 211] width 128 height 21
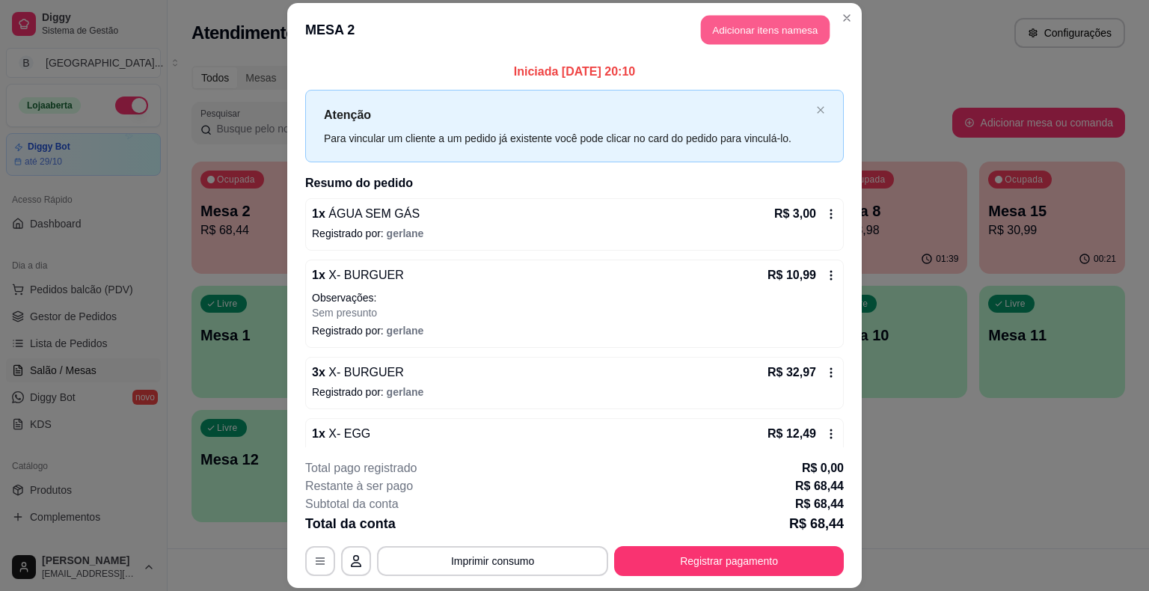
click at [756, 31] on button "Adicionar itens na mesa" at bounding box center [765, 30] width 129 height 29
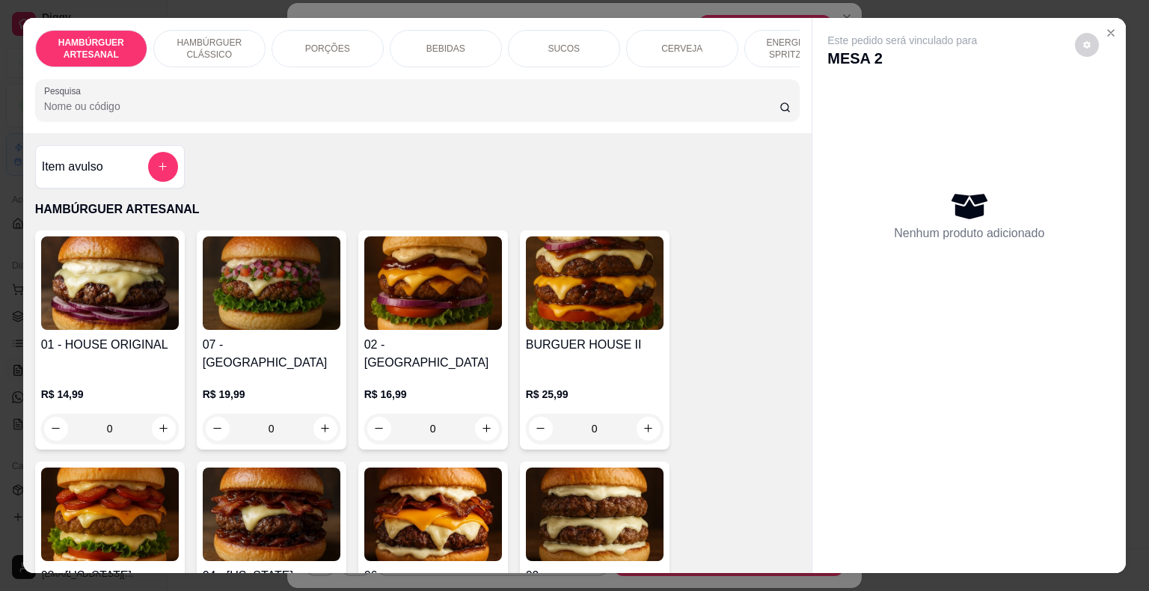
click at [482, 416] on div "0" at bounding box center [433, 429] width 138 height 30
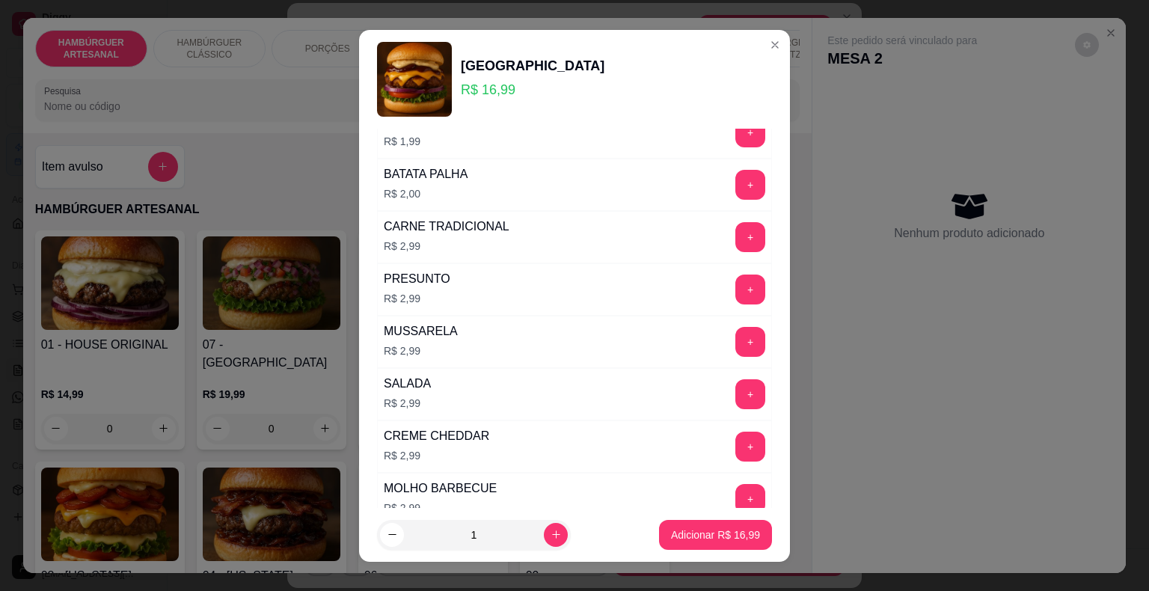
scroll to position [374, 0]
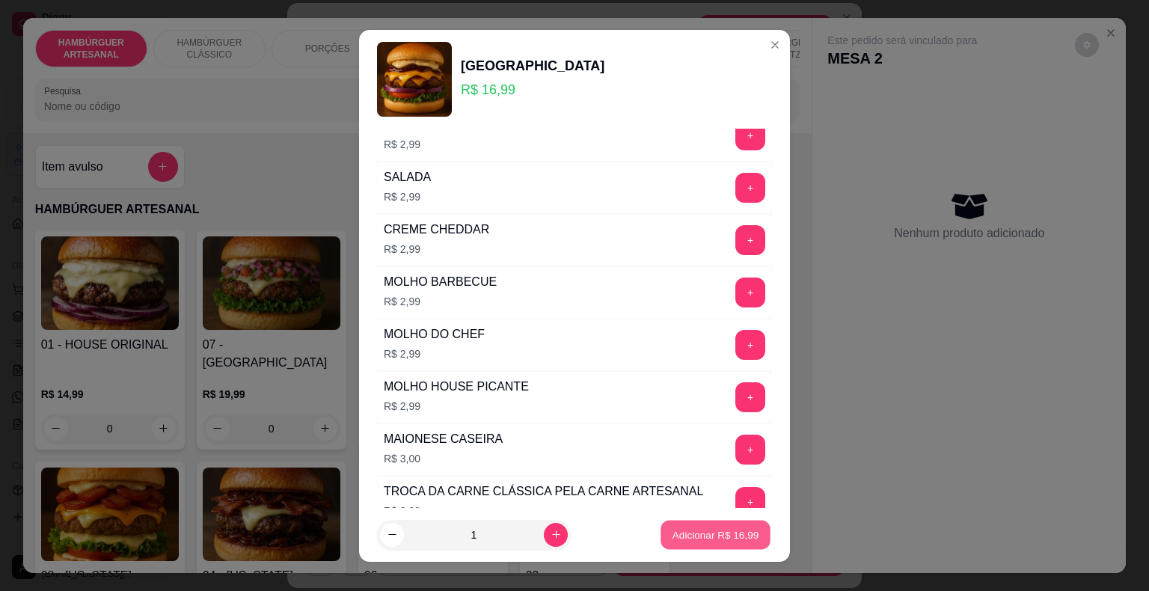
click at [688, 540] on p "Adicionar R$ 16,99" at bounding box center [716, 534] width 87 height 14
type input "1"
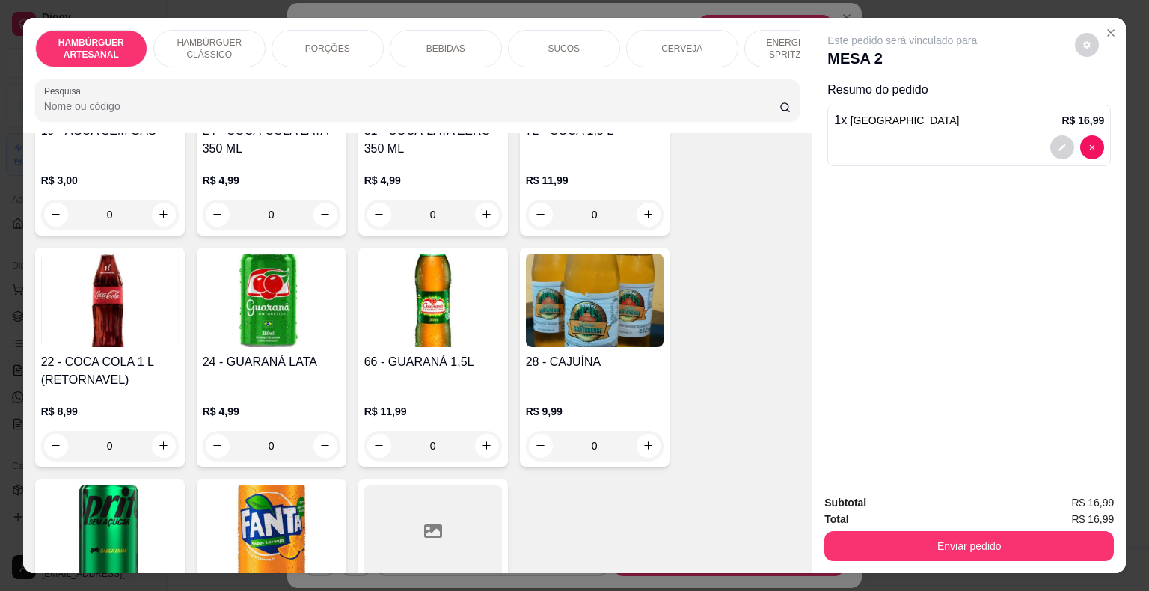
scroll to position [1870, 0]
click at [159, 433] on button "increase-product-quantity" at bounding box center [164, 445] width 24 height 24
type input "1"
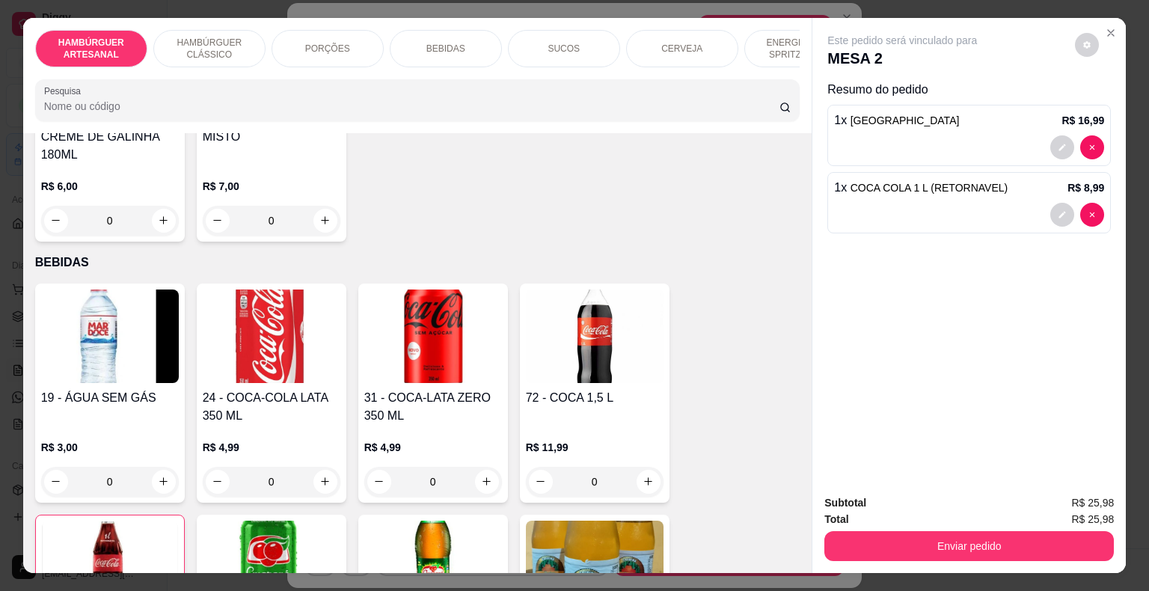
scroll to position [1571, 0]
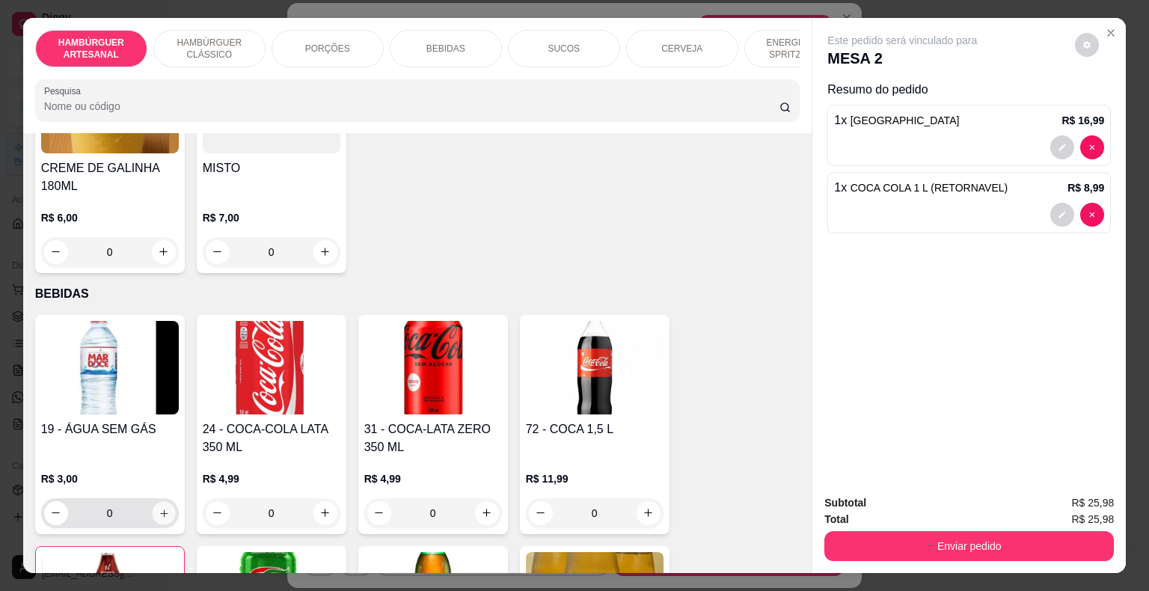
click at [159, 501] on button "increase-product-quantity" at bounding box center [163, 512] width 23 height 23
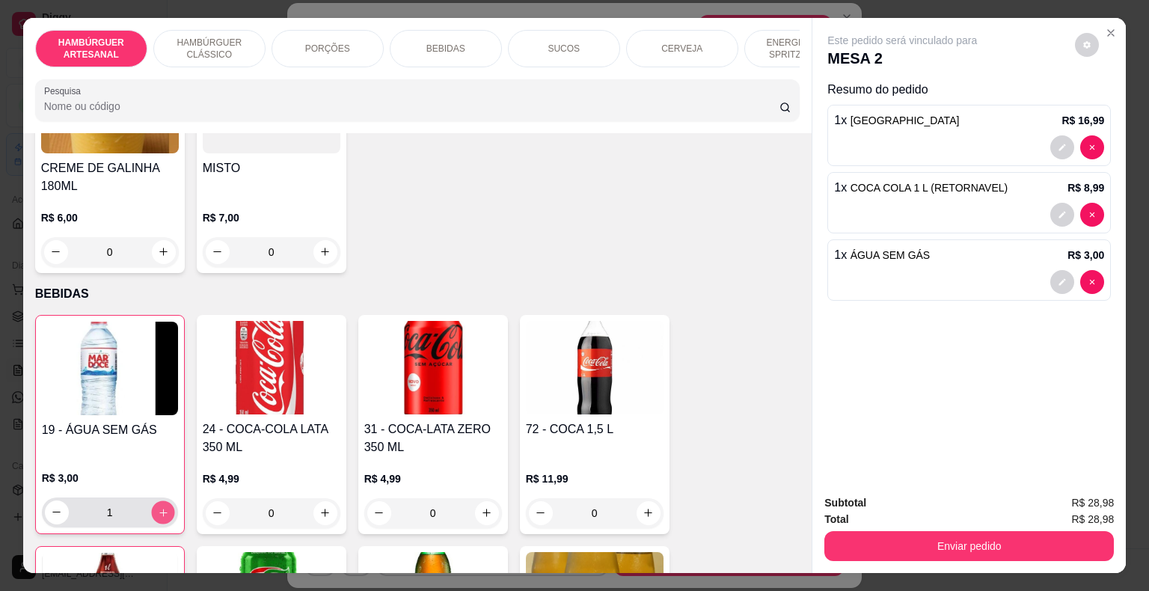
click at [159, 501] on button "increase-product-quantity" at bounding box center [162, 512] width 23 height 23
type input "2"
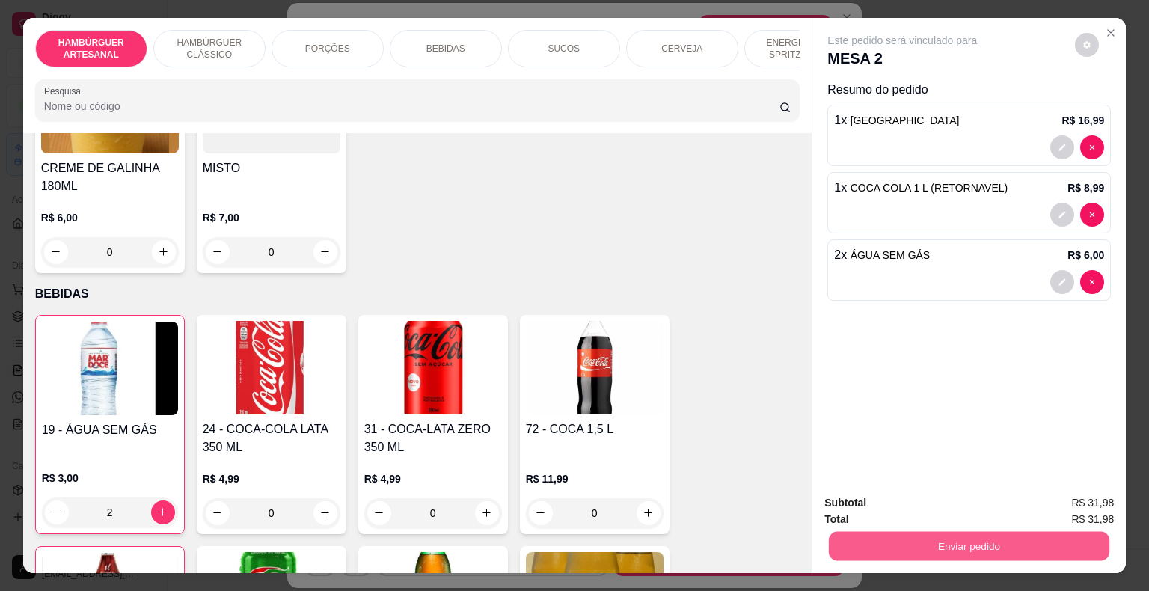
click at [911, 542] on button "Enviar pedido" at bounding box center [969, 546] width 281 height 29
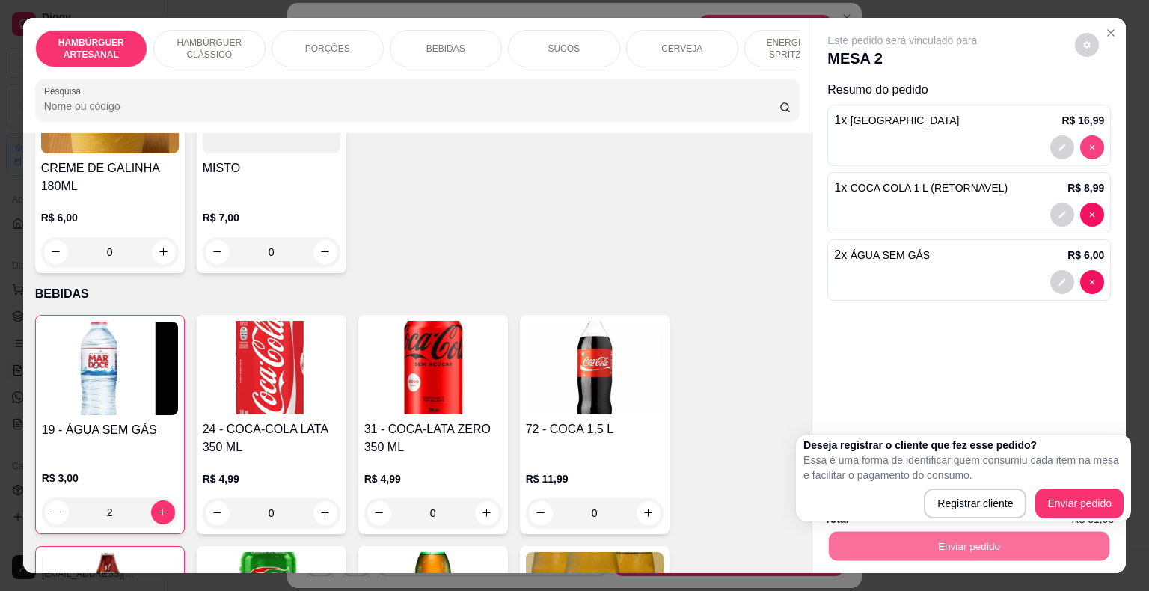
click at [1088, 143] on icon "decrease-product-quantity" at bounding box center [1092, 147] width 9 height 9
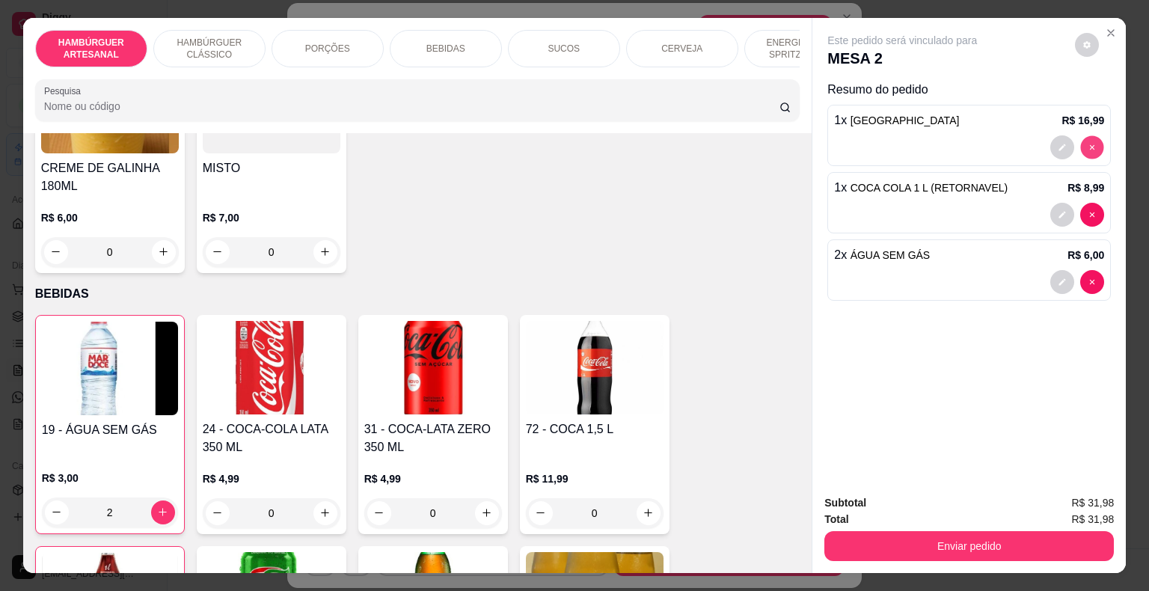
type input "0"
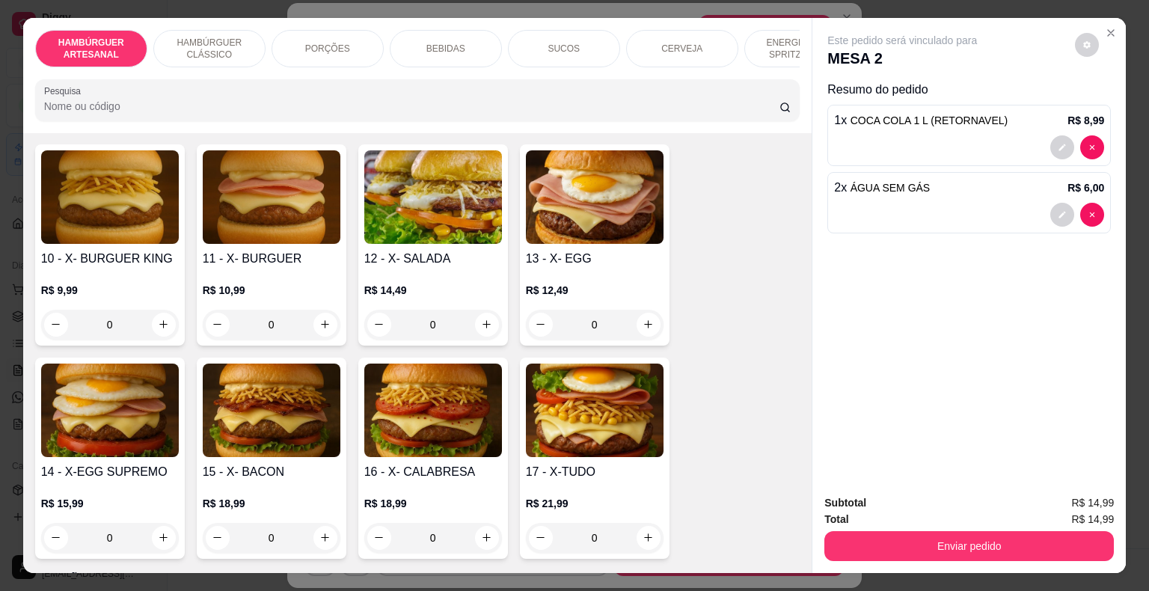
scroll to position [747, 0]
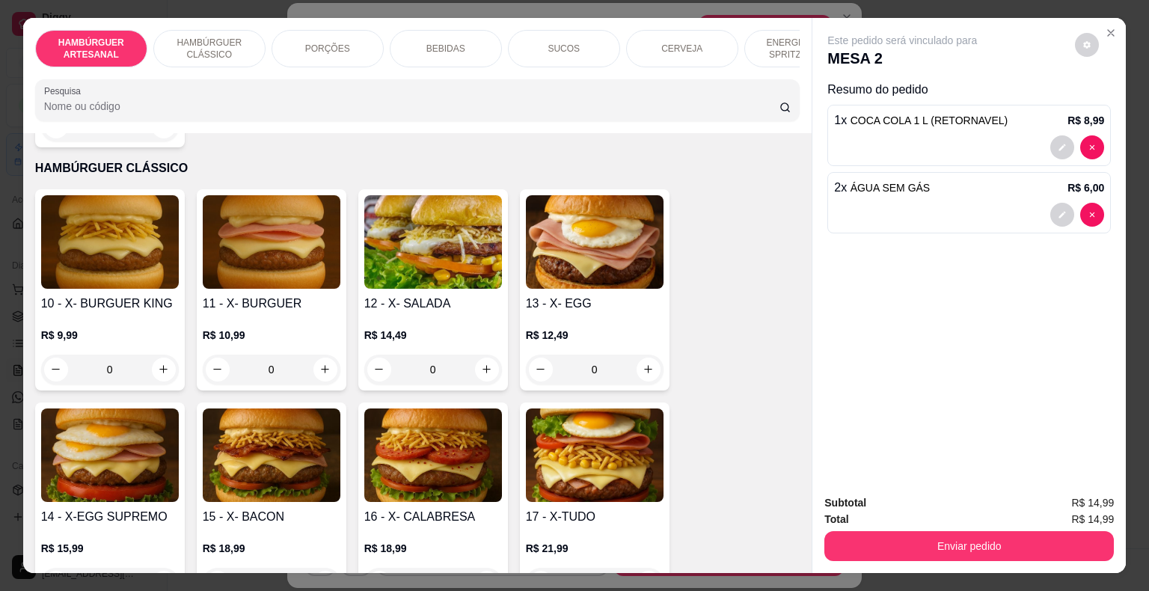
click at [322, 355] on div "0" at bounding box center [272, 370] width 138 height 30
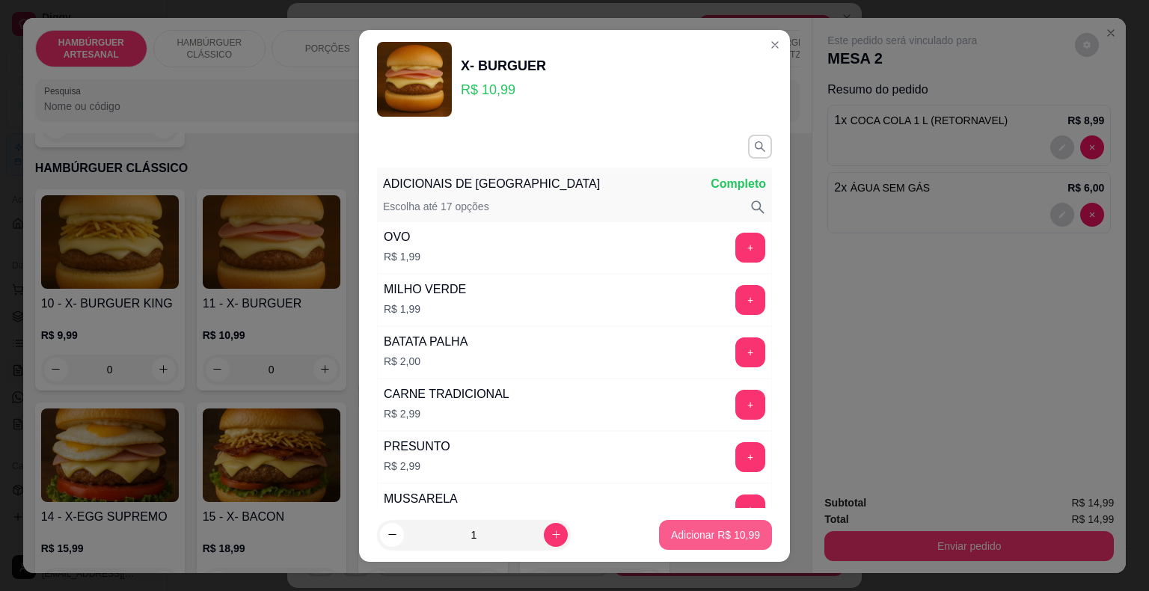
click at [706, 537] on p "Adicionar R$ 10,99" at bounding box center [715, 534] width 89 height 15
type input "1"
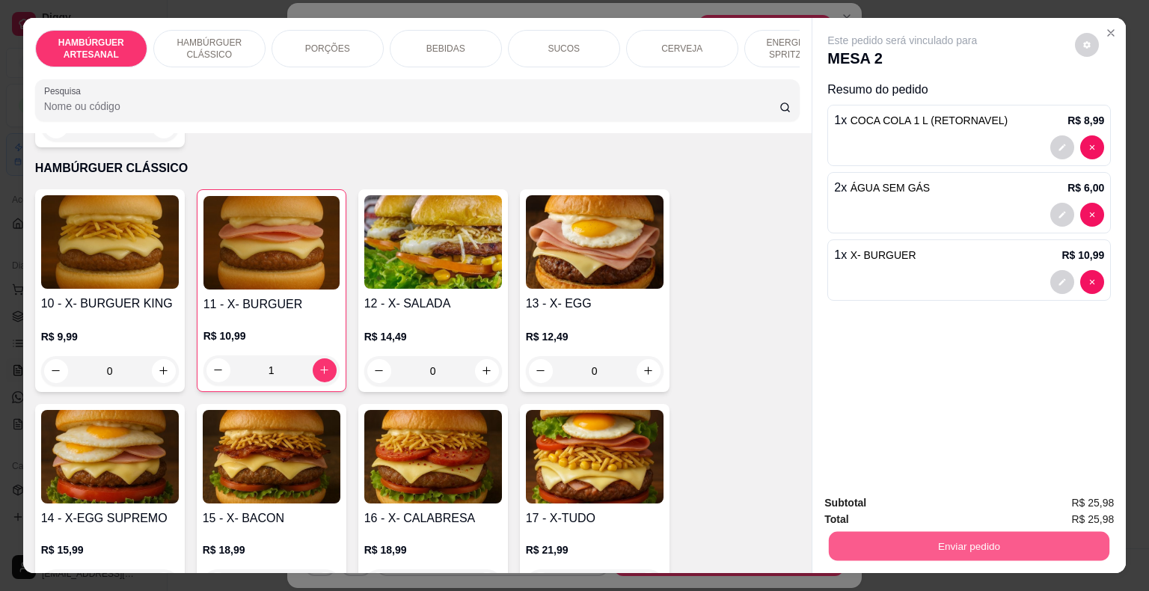
click at [901, 546] on button "Enviar pedido" at bounding box center [969, 546] width 281 height 29
click at [1083, 503] on button "Enviar pedido" at bounding box center [1075, 504] width 82 height 28
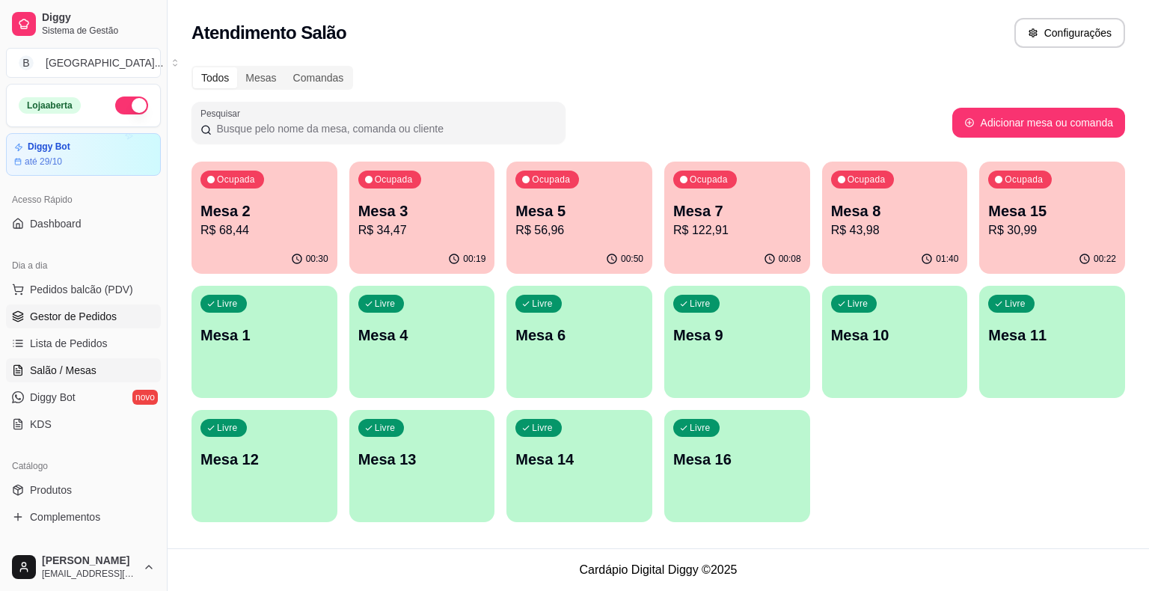
click at [65, 319] on span "Gestor de Pedidos" at bounding box center [73, 316] width 87 height 15
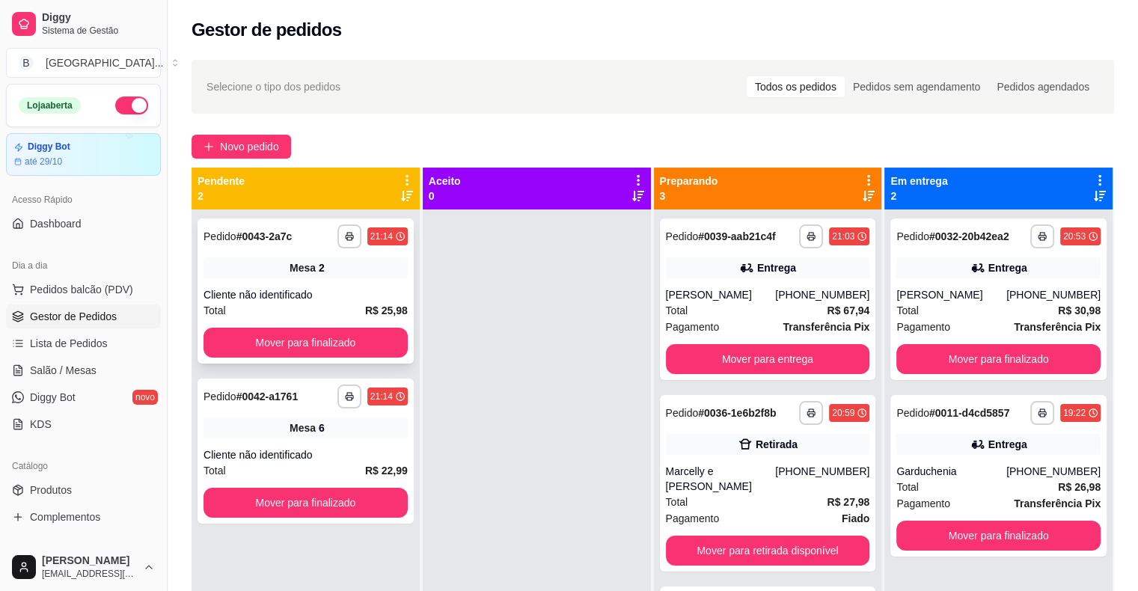
click at [290, 264] on span "Mesa" at bounding box center [303, 267] width 26 height 15
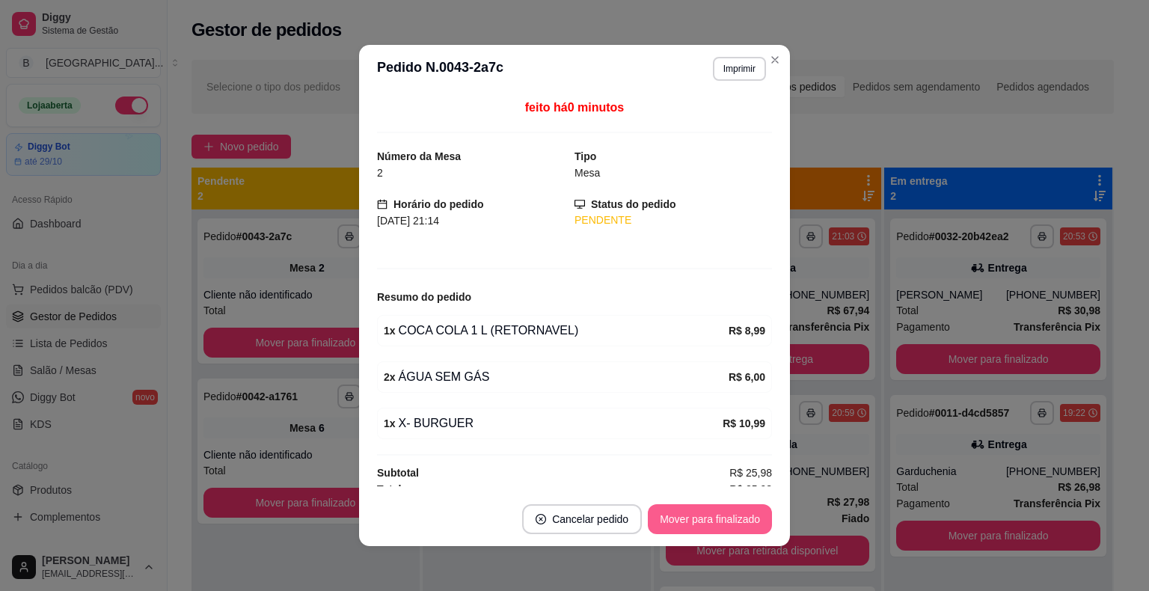
click at [703, 522] on button "Mover para finalizado" at bounding box center [710, 519] width 124 height 30
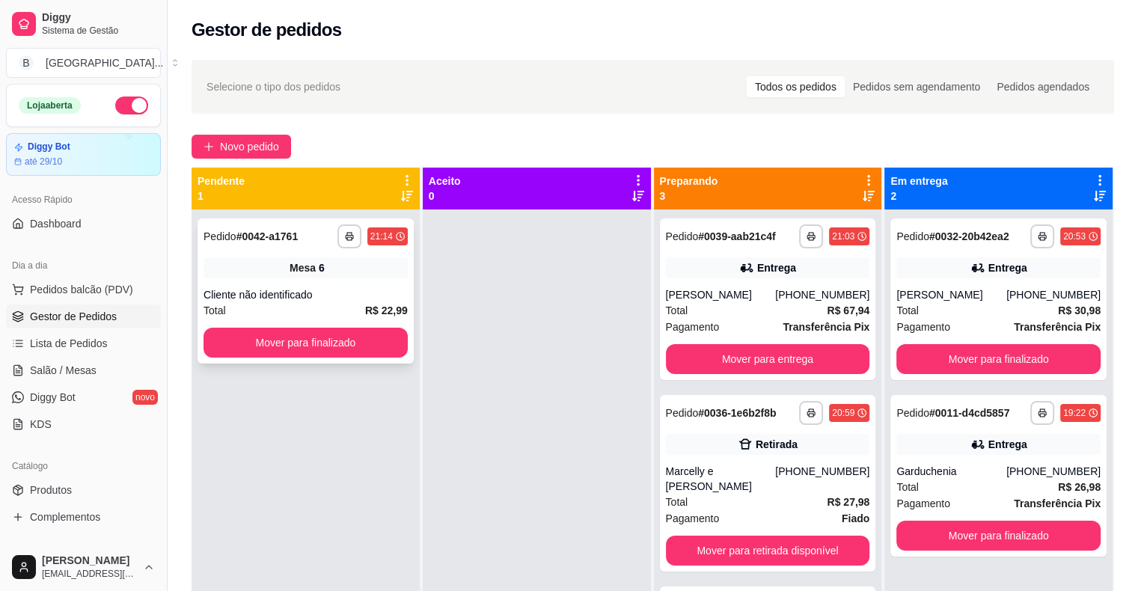
click at [298, 274] on span "Mesa" at bounding box center [303, 267] width 26 height 15
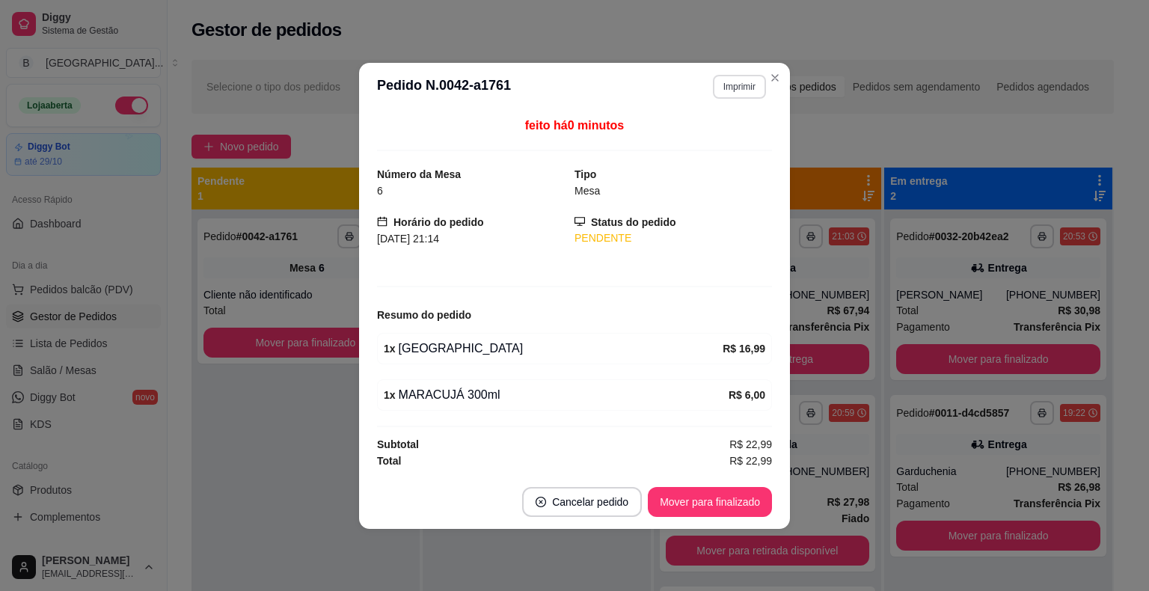
click at [740, 90] on button "Imprimir" at bounding box center [739, 87] width 53 height 24
click at [741, 142] on button "IMPRESSORA" at bounding box center [713, 140] width 108 height 24
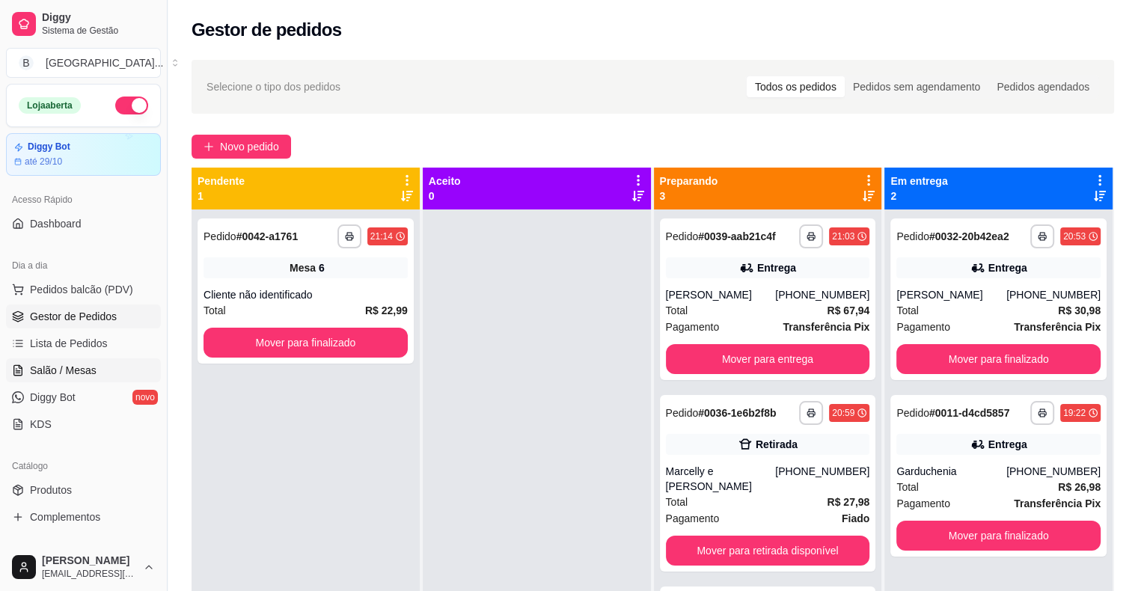
click at [90, 372] on span "Salão / Mesas" at bounding box center [63, 370] width 67 height 15
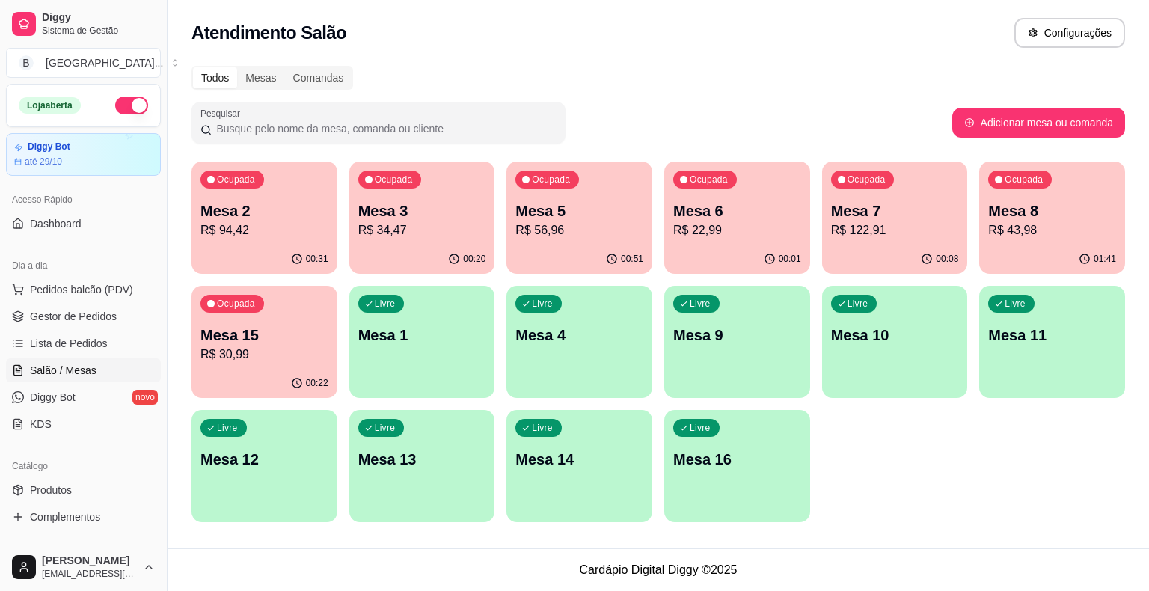
click at [874, 251] on div "00:08" at bounding box center [895, 259] width 146 height 29
click at [51, 323] on link "Gestor de Pedidos" at bounding box center [83, 317] width 155 height 24
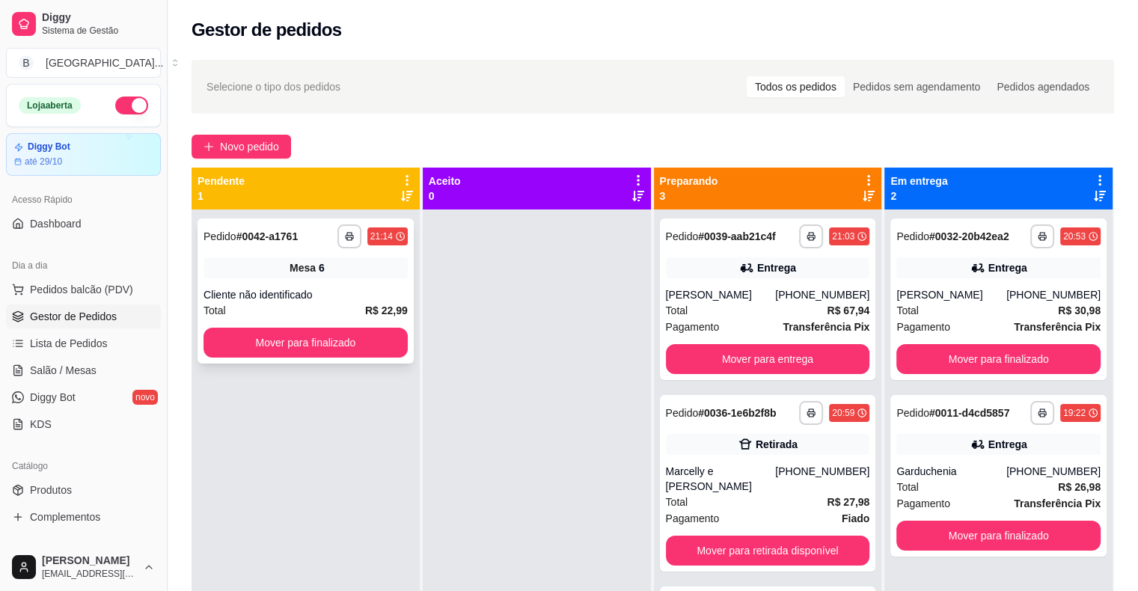
click at [296, 261] on span "Mesa" at bounding box center [303, 267] width 26 height 15
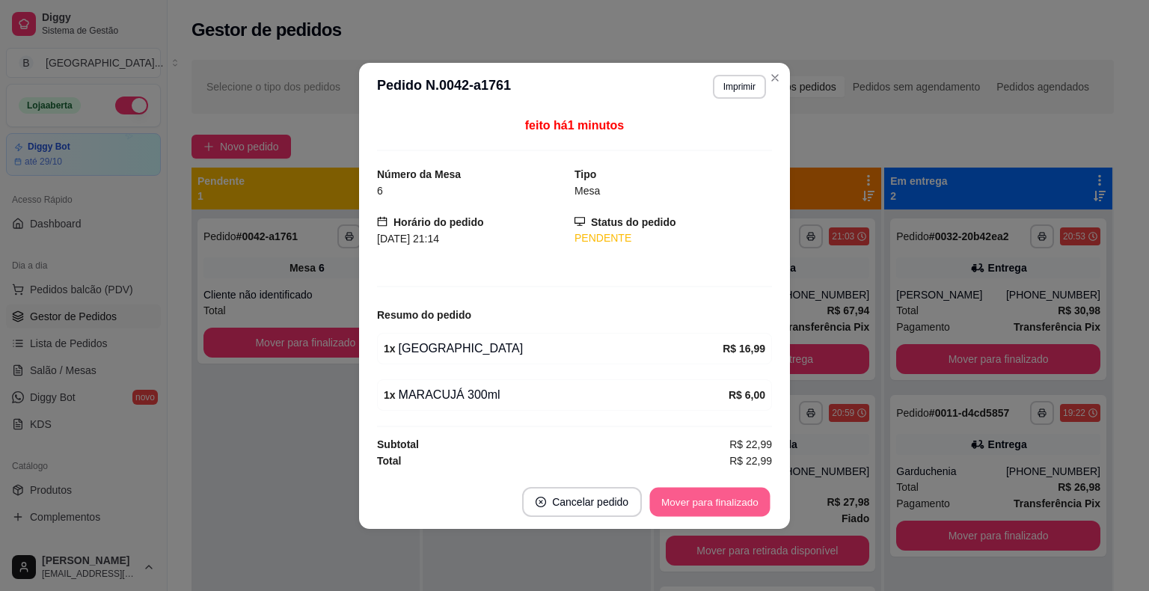
click at [711, 506] on button "Mover para finalizado" at bounding box center [710, 501] width 120 height 29
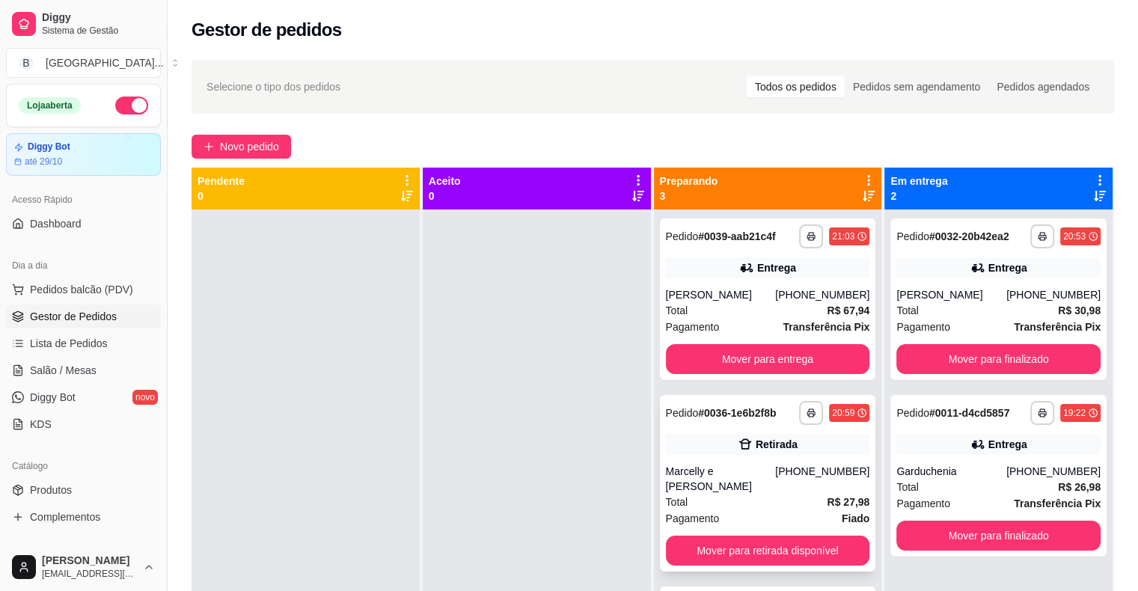
click at [765, 464] on div "Marcelly e [PERSON_NAME]" at bounding box center [721, 479] width 110 height 30
click at [904, 149] on div "Novo pedido" at bounding box center [653, 147] width 922 height 24
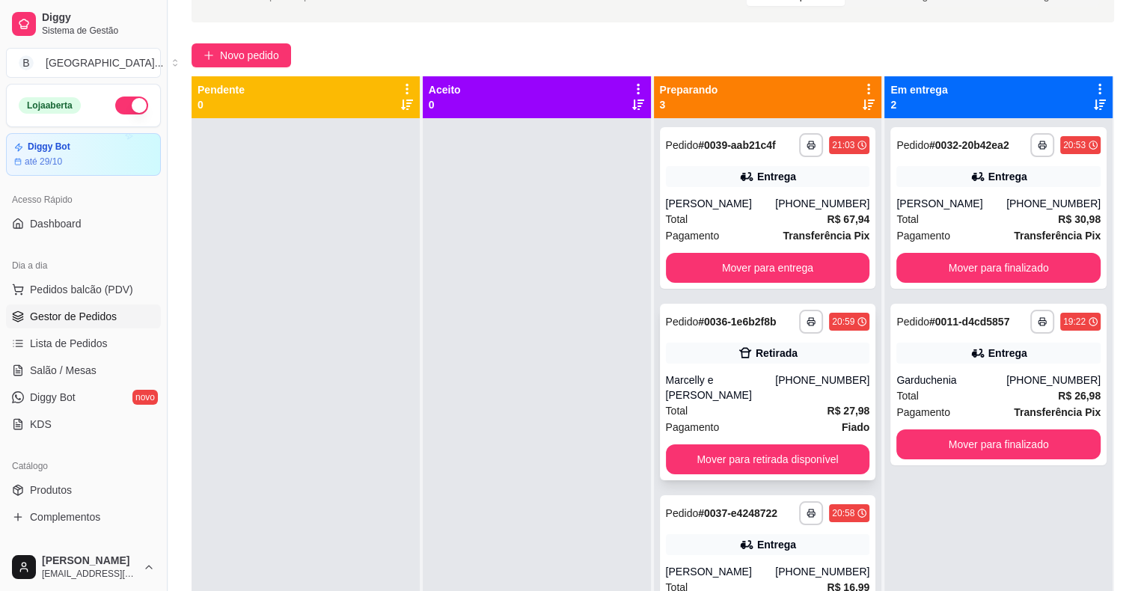
scroll to position [78, 0]
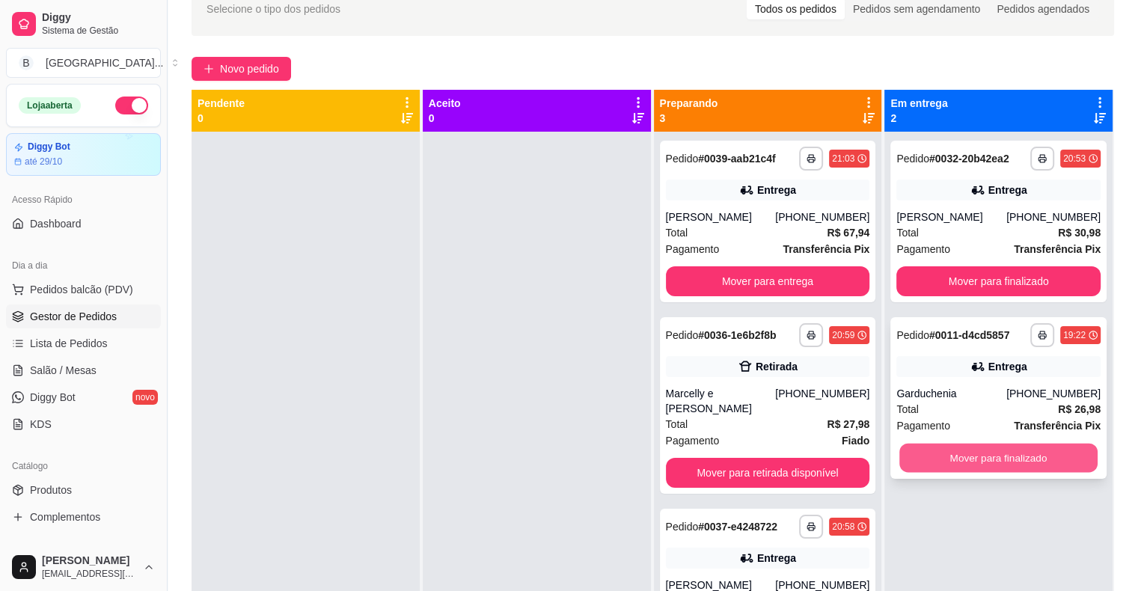
click at [939, 459] on button "Mover para finalizado" at bounding box center [998, 458] width 198 height 29
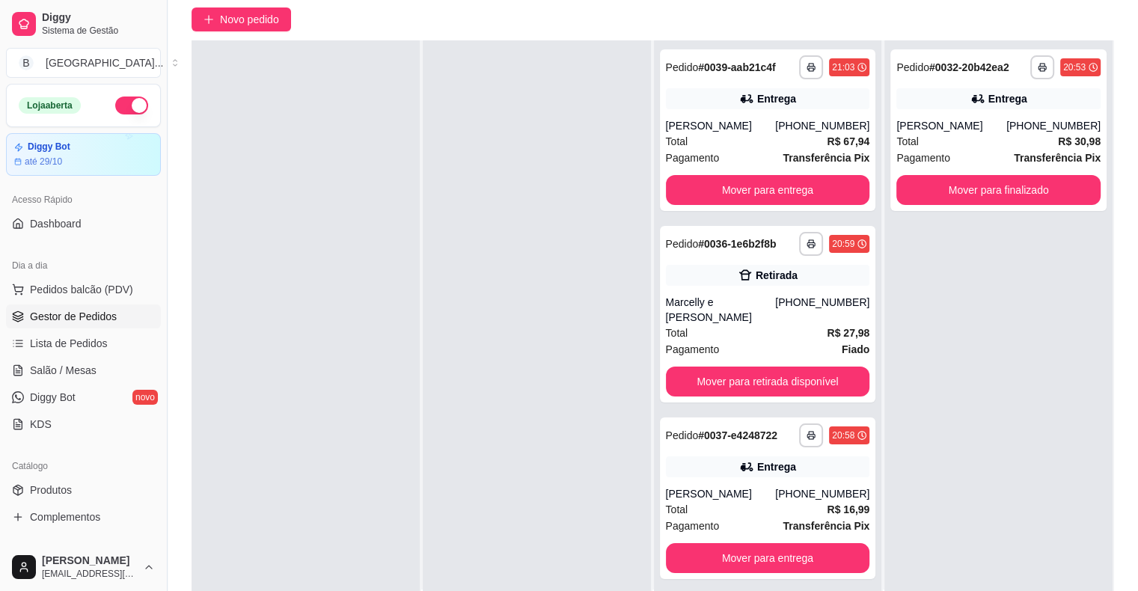
scroll to position [153, 0]
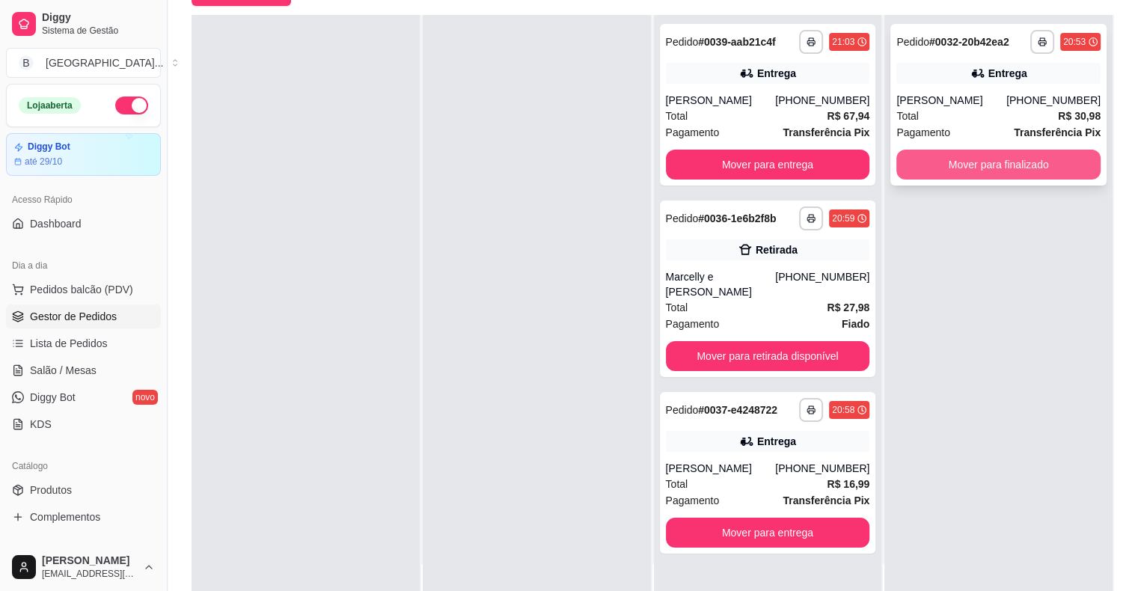
click at [943, 162] on button "Mover para finalizado" at bounding box center [998, 165] width 204 height 30
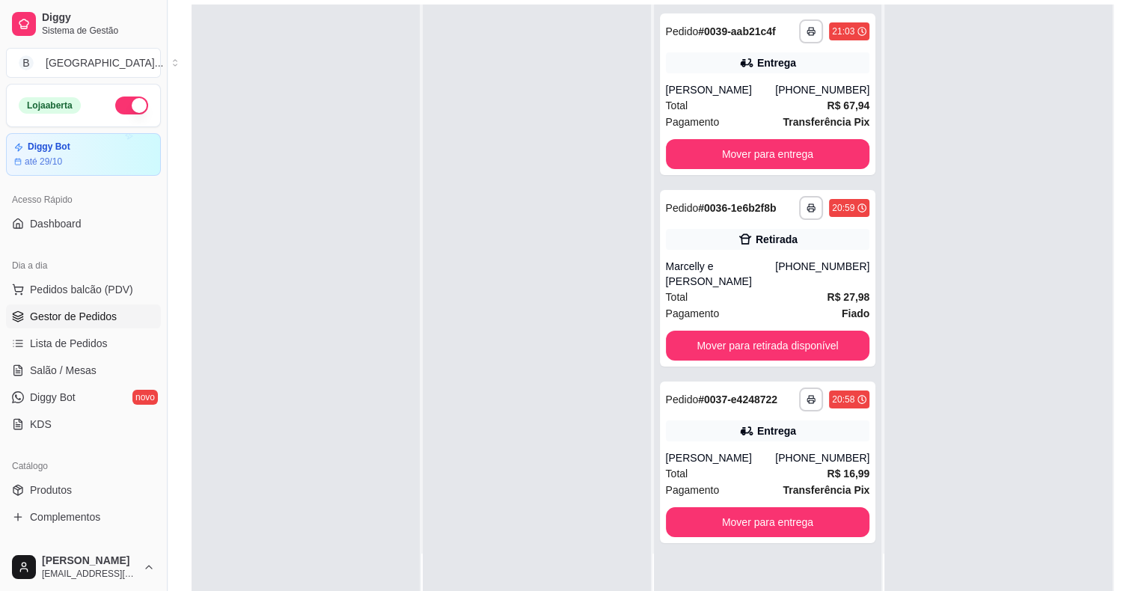
scroll to position [227, 0]
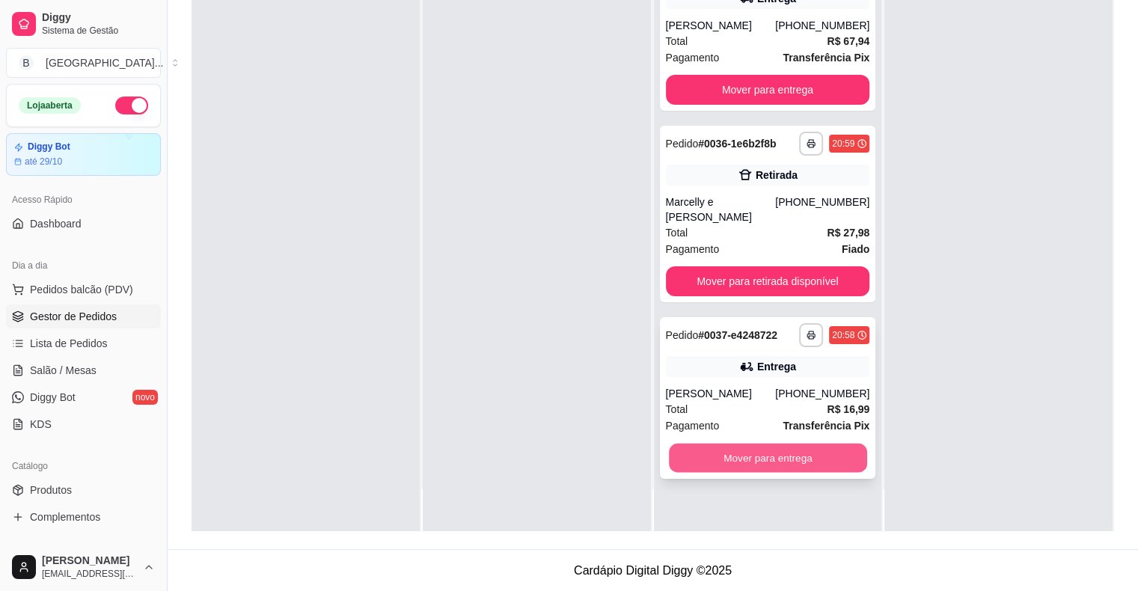
click at [811, 447] on button "Mover para entrega" at bounding box center [768, 458] width 198 height 29
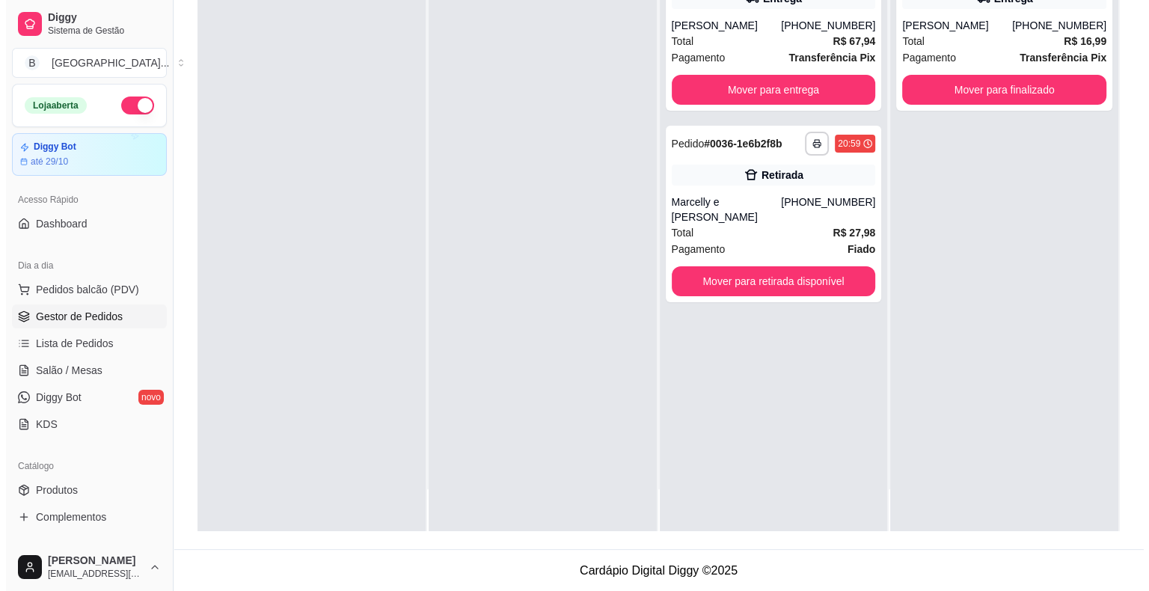
scroll to position [0, 0]
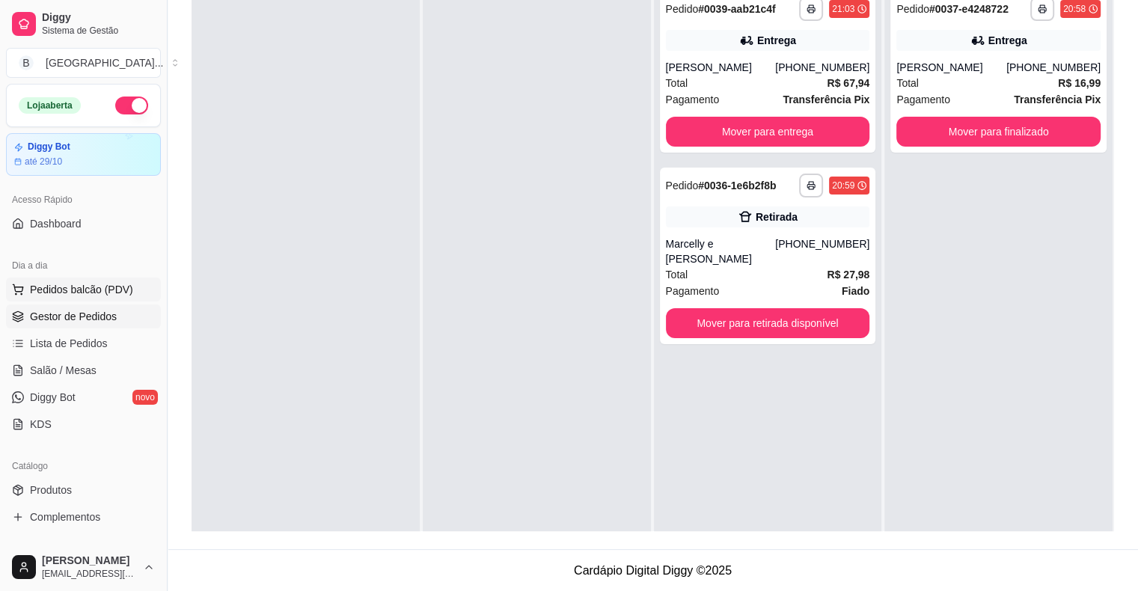
click at [102, 293] on span "Pedidos balcão (PDV)" at bounding box center [81, 289] width 103 height 15
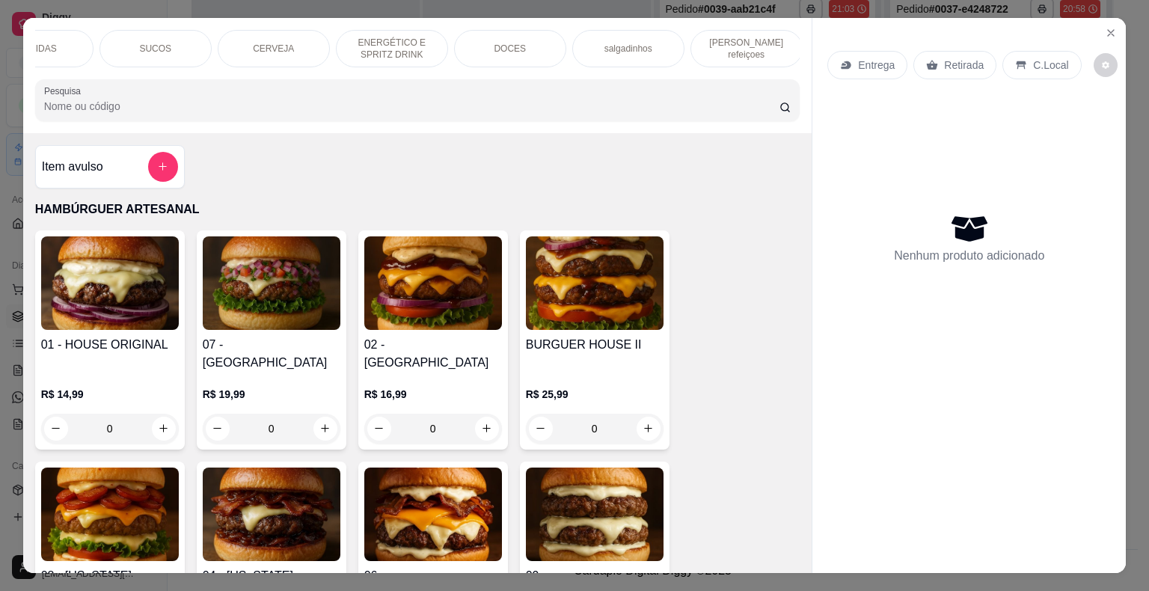
scroll to position [0, 411]
click at [768, 43] on p "[PERSON_NAME] refeiçoes" at bounding box center [744, 49] width 87 height 24
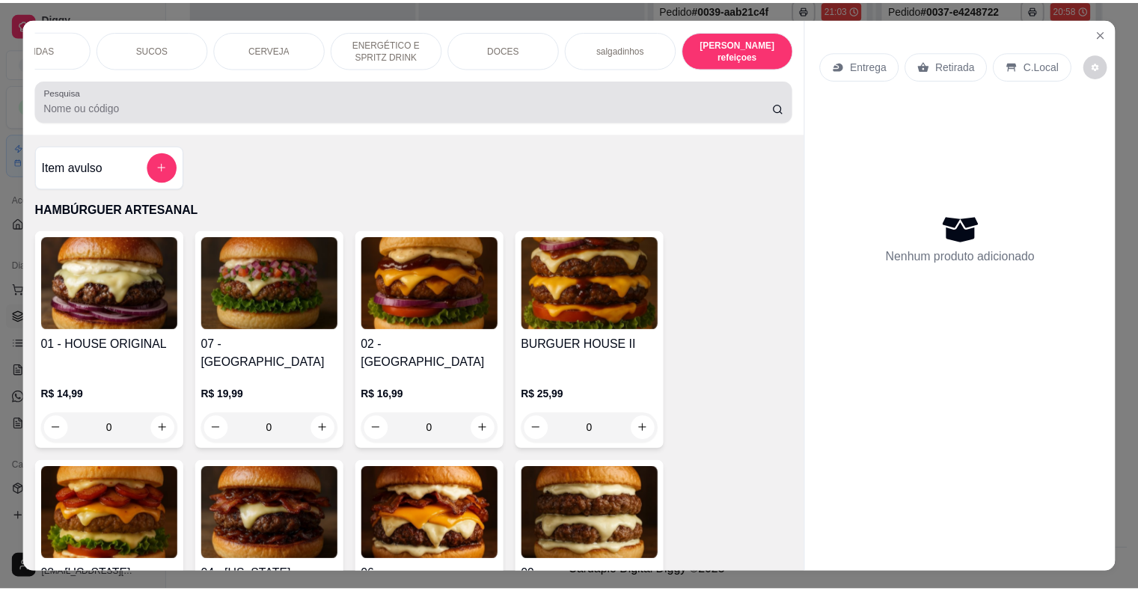
scroll to position [36, 0]
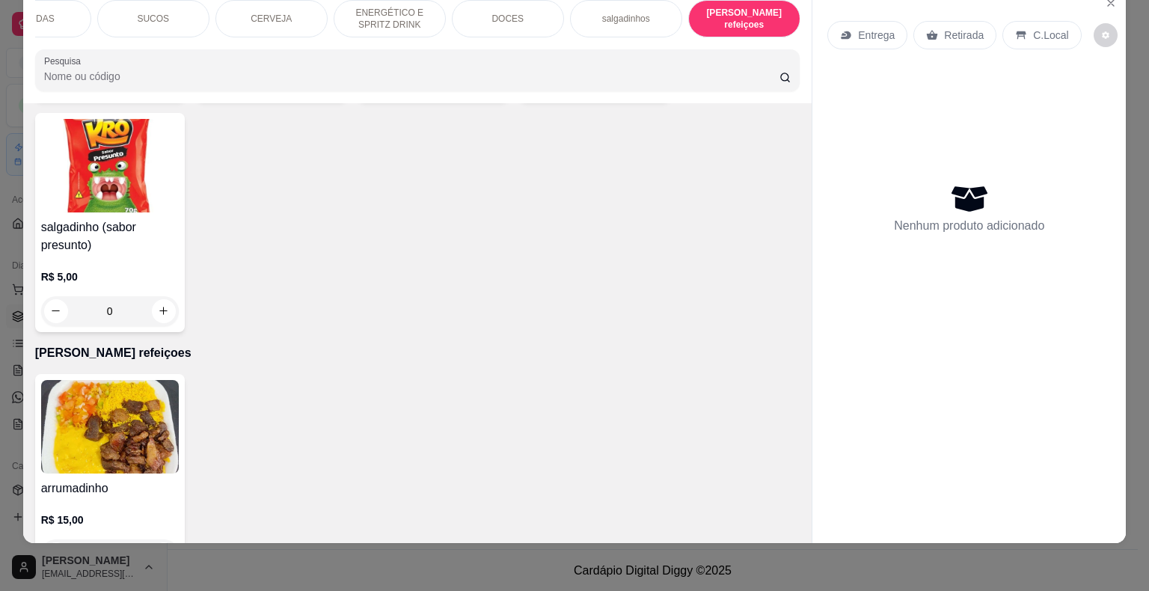
click at [126, 419] on div "arrumadinho R$ 15,00 0" at bounding box center [110, 474] width 150 height 201
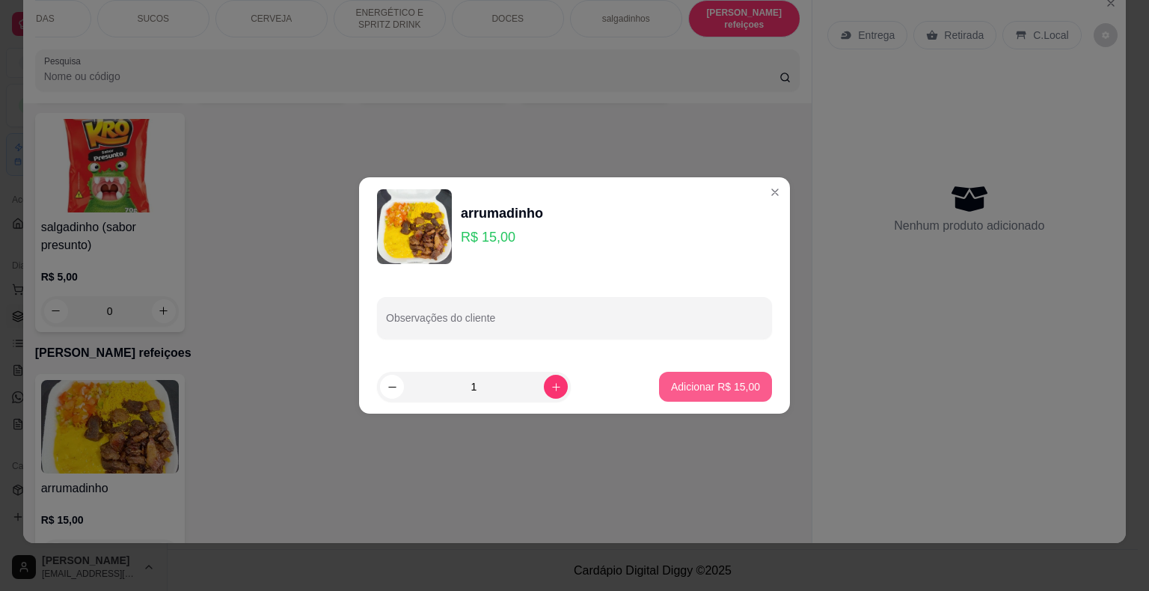
click at [717, 382] on p "Adicionar R$ 15,00" at bounding box center [715, 386] width 89 height 15
type input "1"
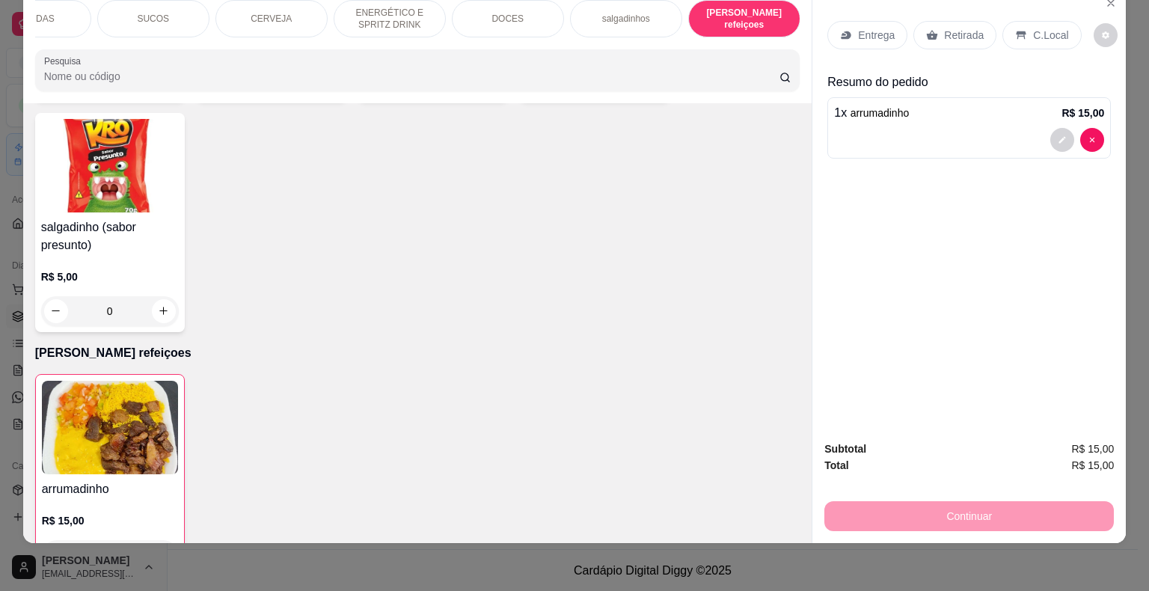
click at [949, 28] on p "Retirada" at bounding box center [964, 35] width 40 height 15
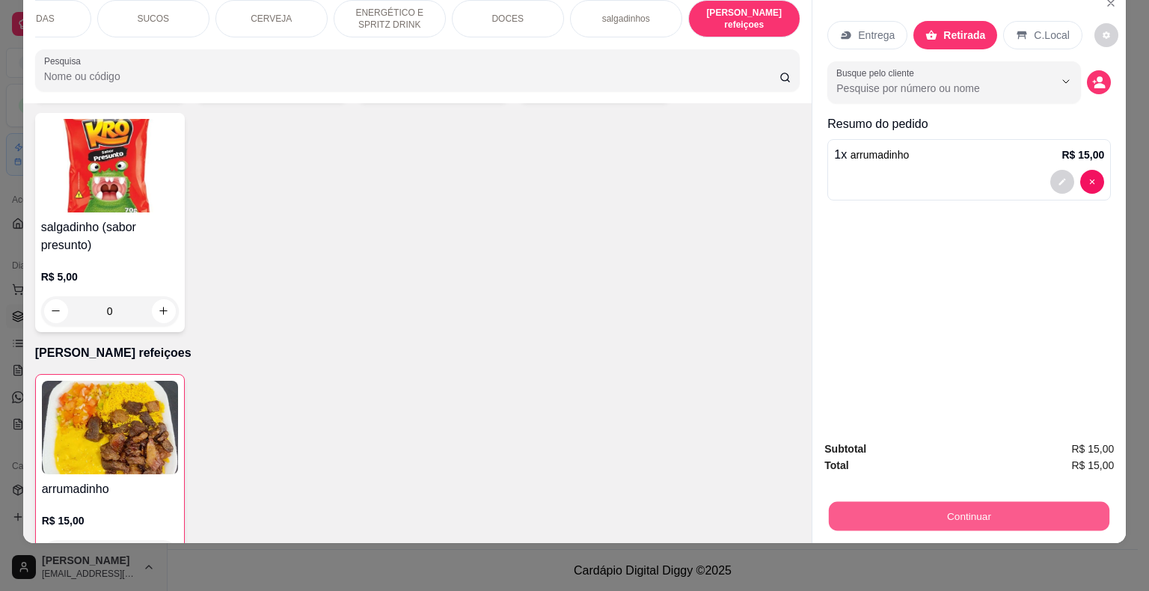
click at [913, 502] on button "Continuar" at bounding box center [969, 516] width 281 height 29
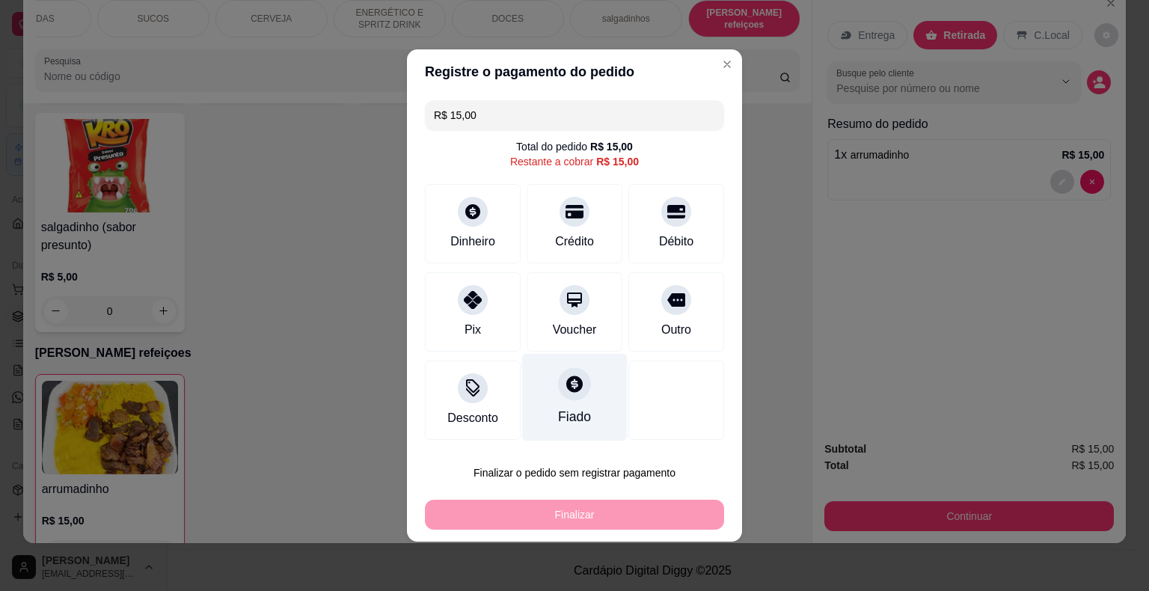
click at [541, 392] on div "Fiado" at bounding box center [574, 398] width 105 height 88
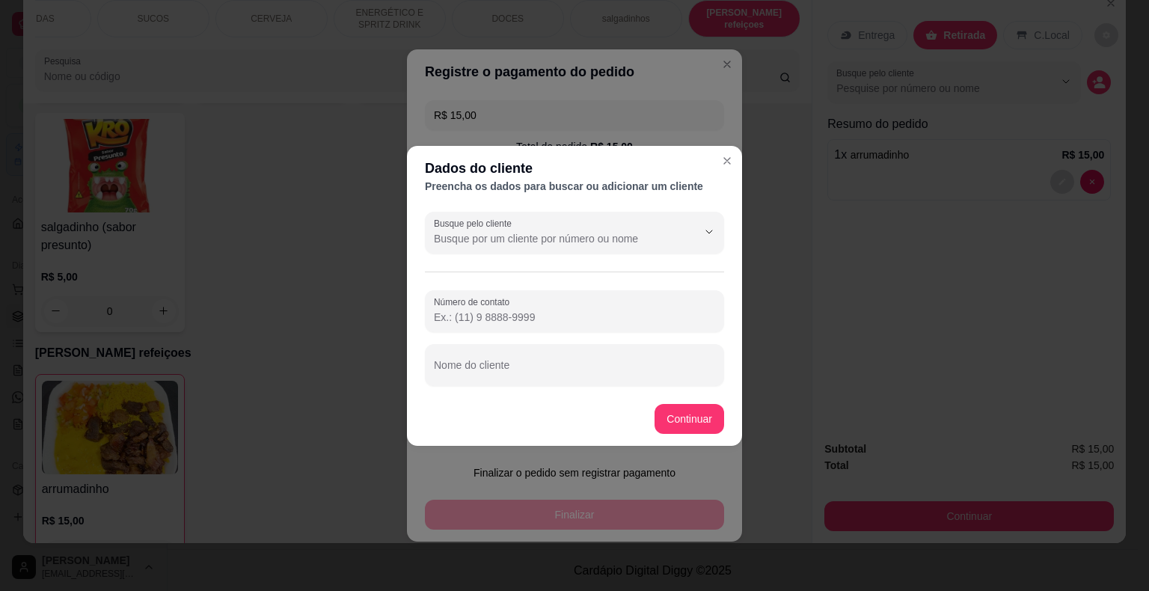
click at [583, 261] on div "Busque pelo cliente Número de contato Nome do cliente" at bounding box center [574, 299] width 335 height 186
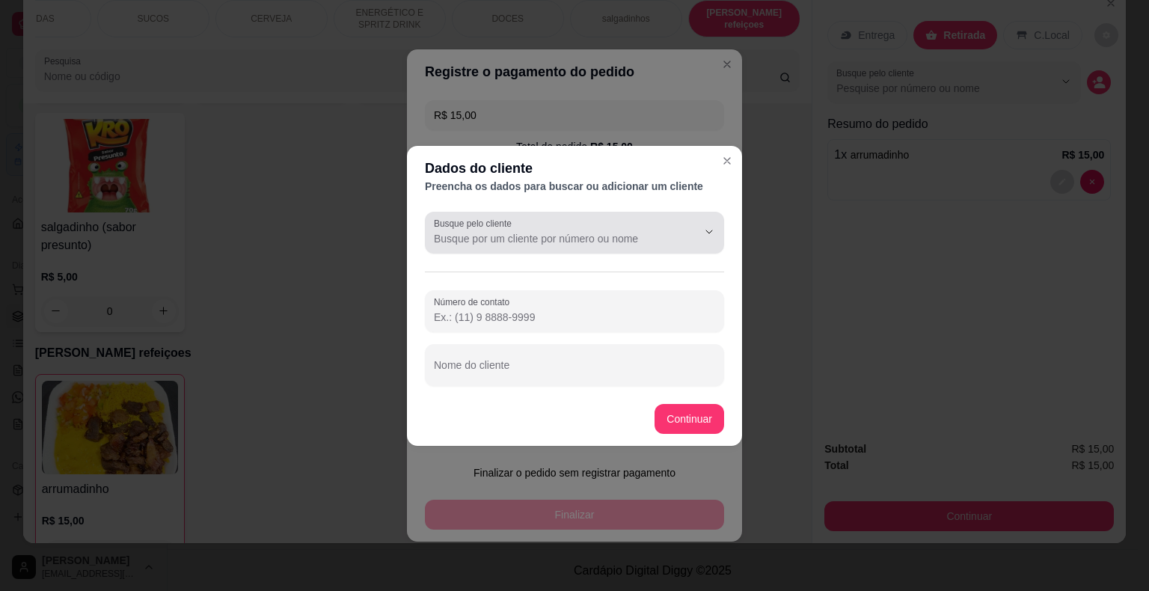
click at [590, 246] on div at bounding box center [574, 233] width 281 height 30
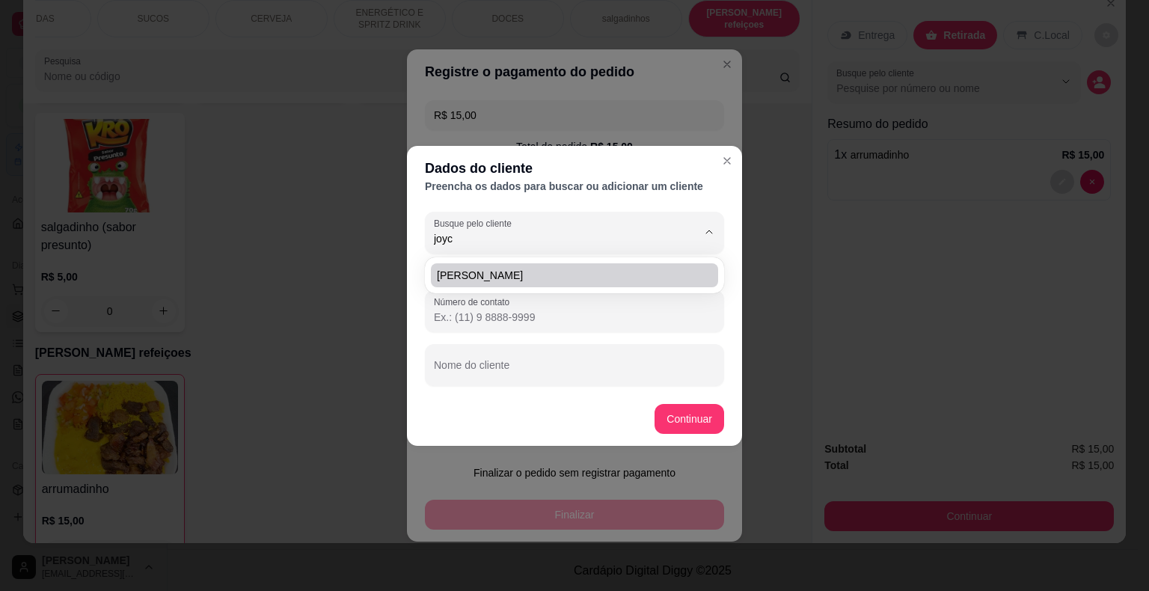
click at [543, 269] on span "[PERSON_NAME]" at bounding box center [567, 275] width 260 height 15
type input "[PERSON_NAME]"
type input "[PHONE_NUMBER]"
type input "[PERSON_NAME]"
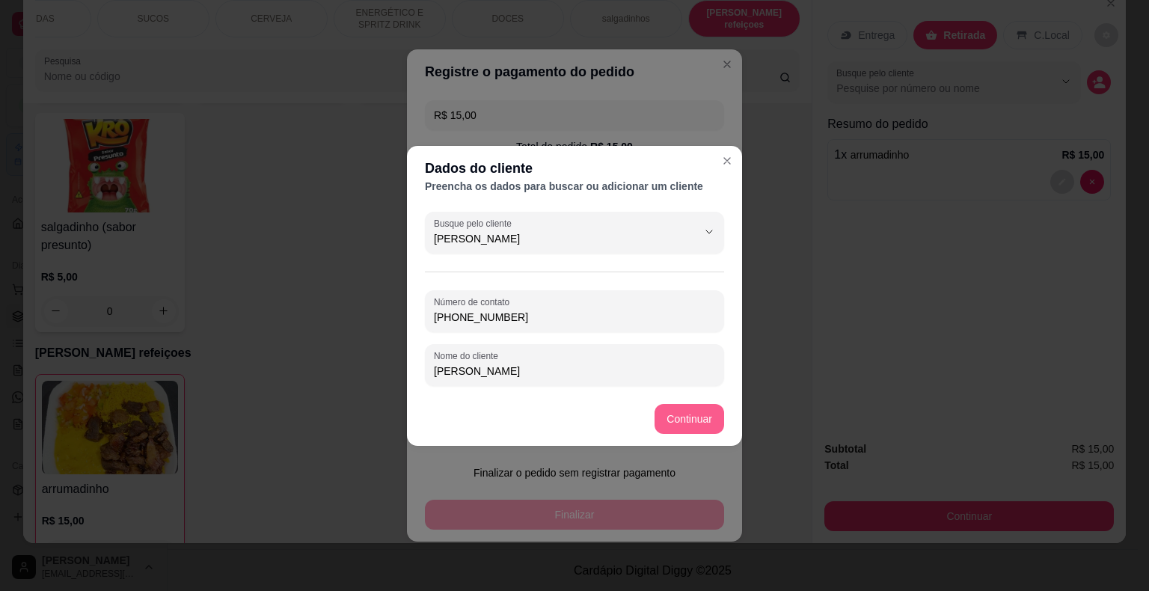
type input "[PERSON_NAME]"
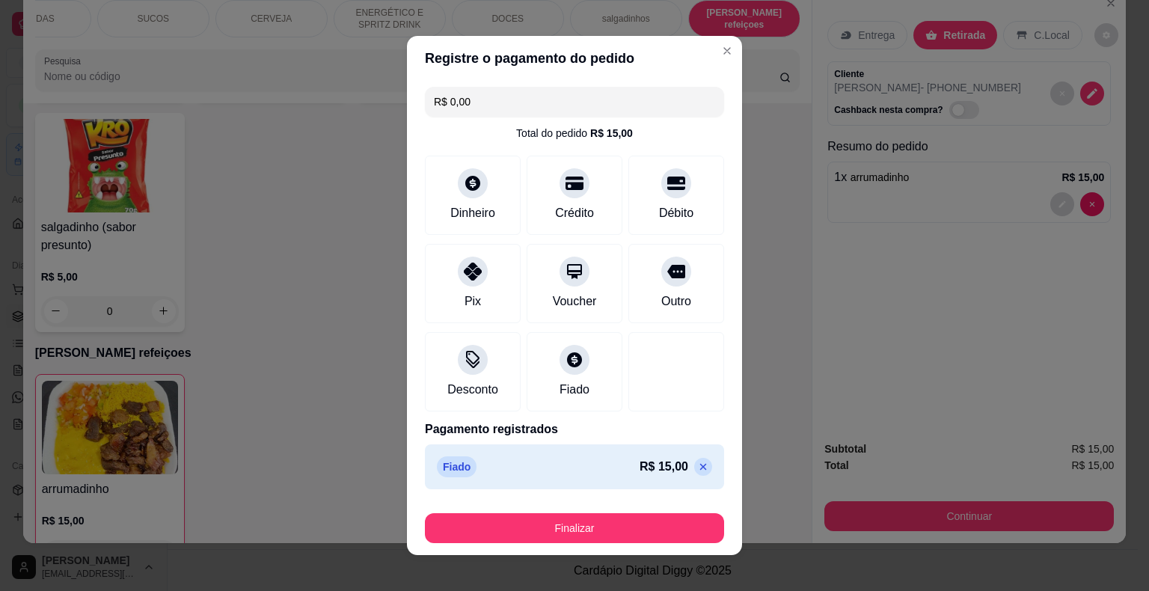
type input "R$ 0,00"
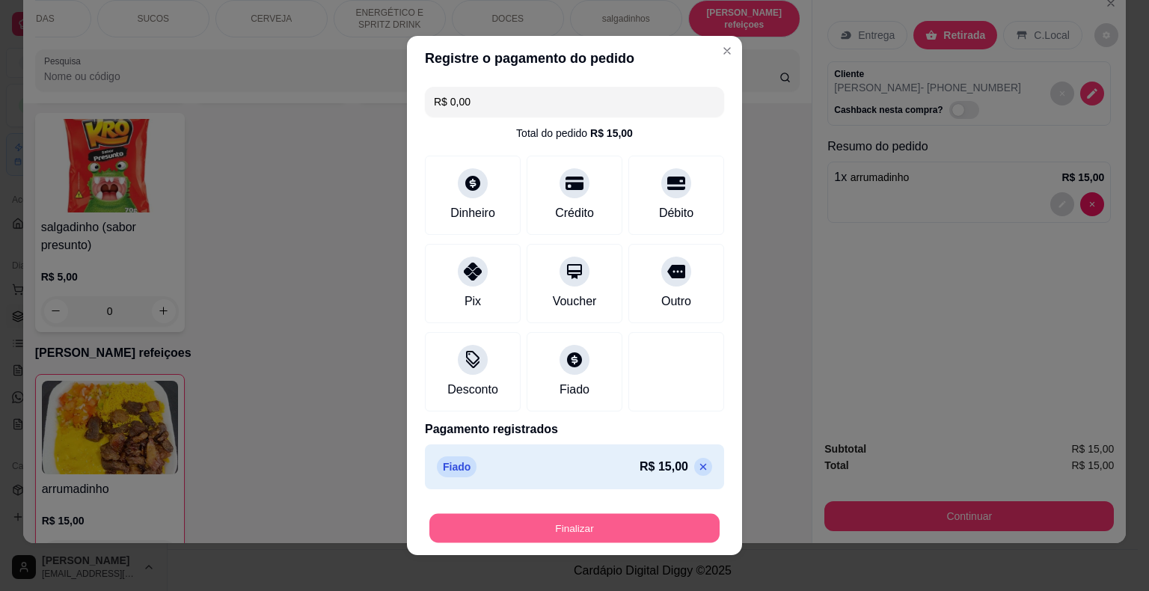
click at [625, 517] on button "Finalizar" at bounding box center [574, 528] width 290 height 29
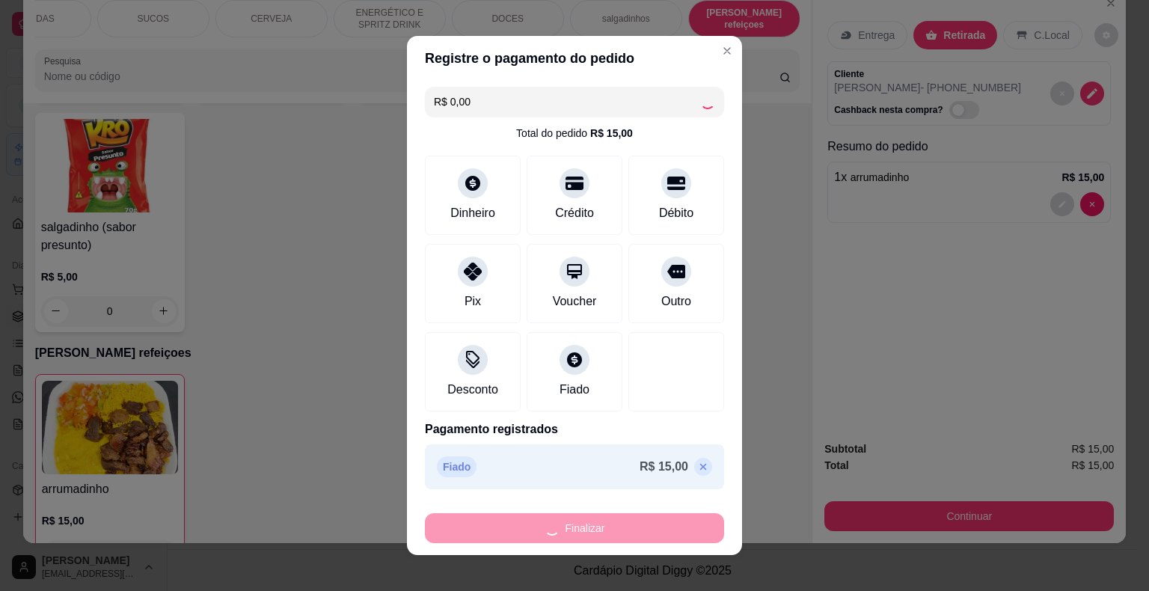
type input "0"
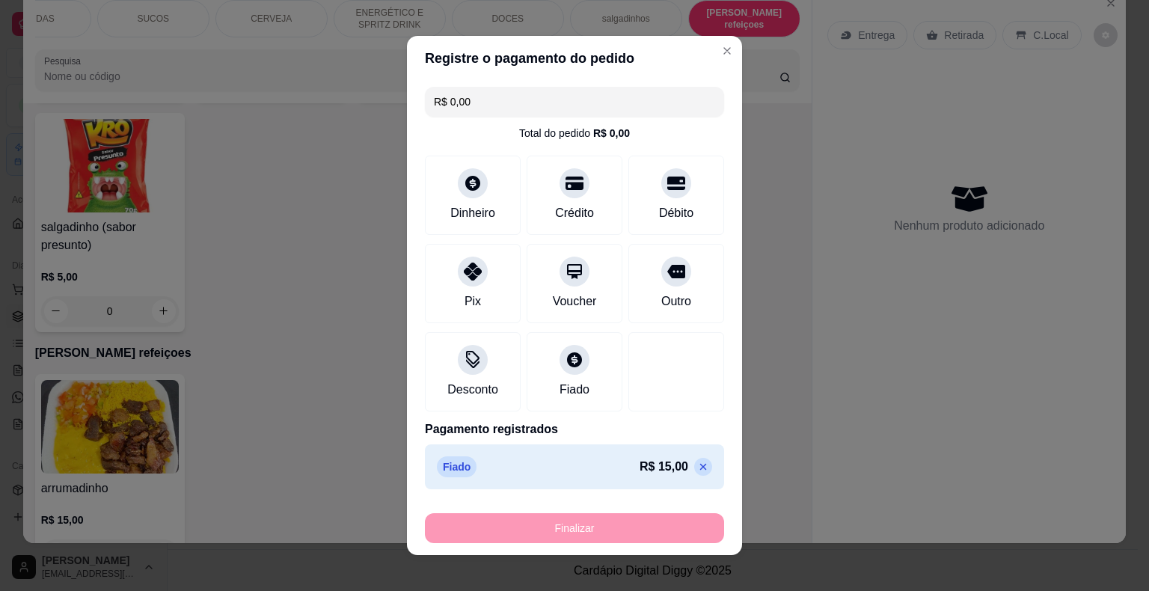
type input "-R$ 15,00"
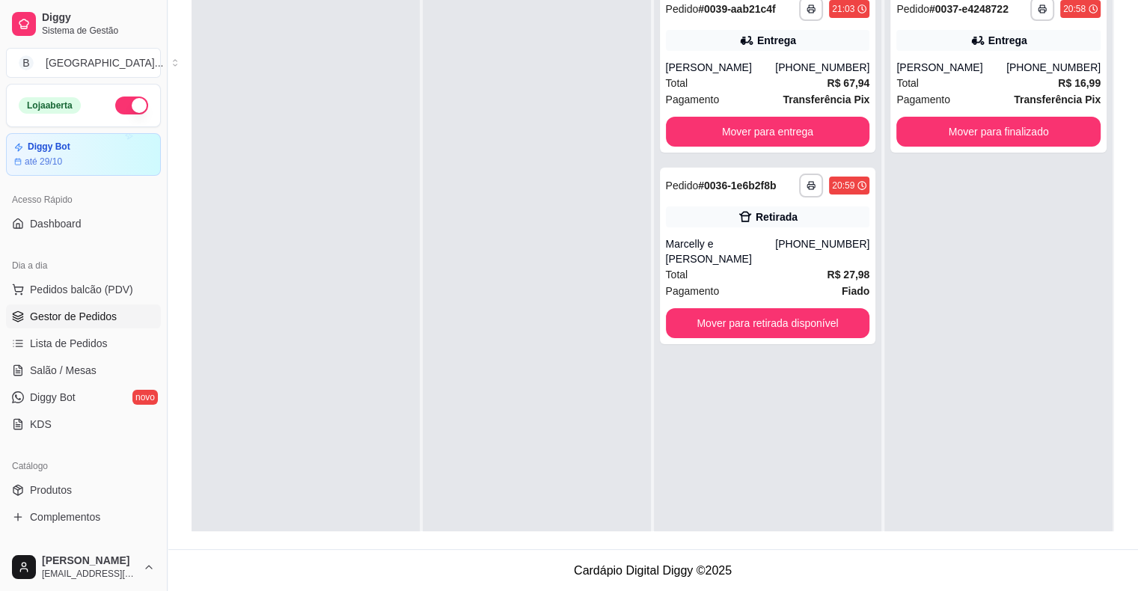
scroll to position [42, 0]
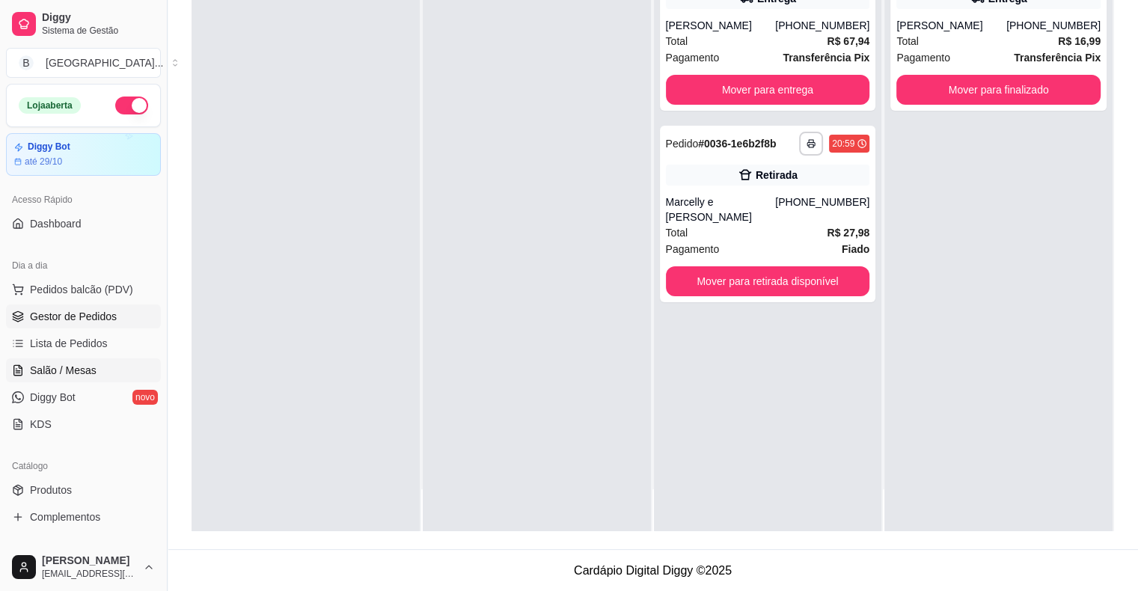
click at [85, 368] on span "Salão / Mesas" at bounding box center [63, 370] width 67 height 15
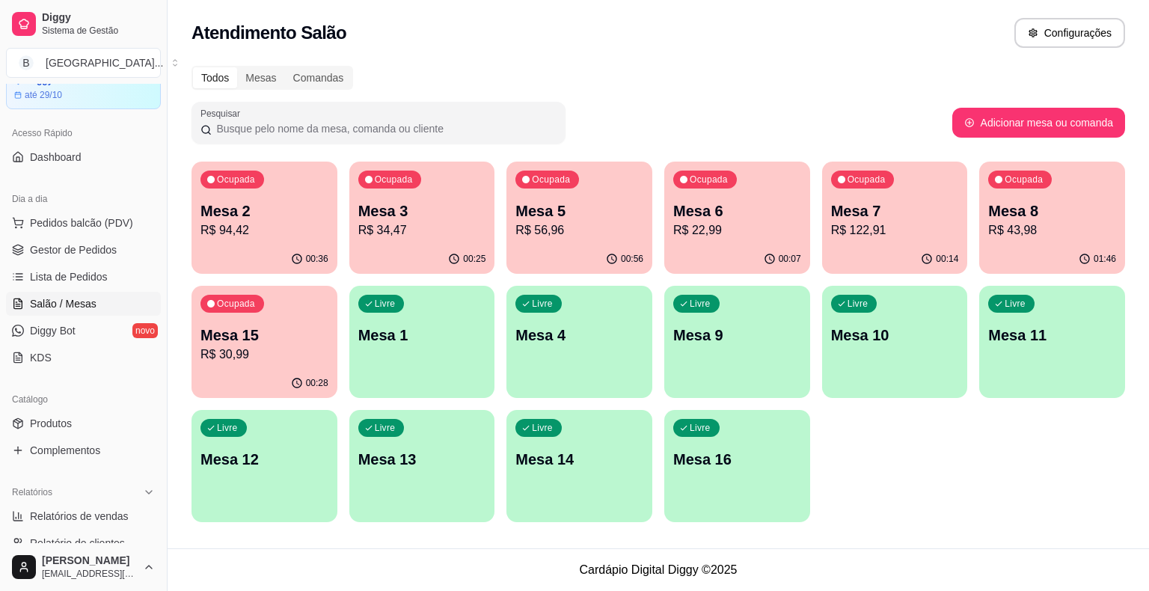
scroll to position [299, 0]
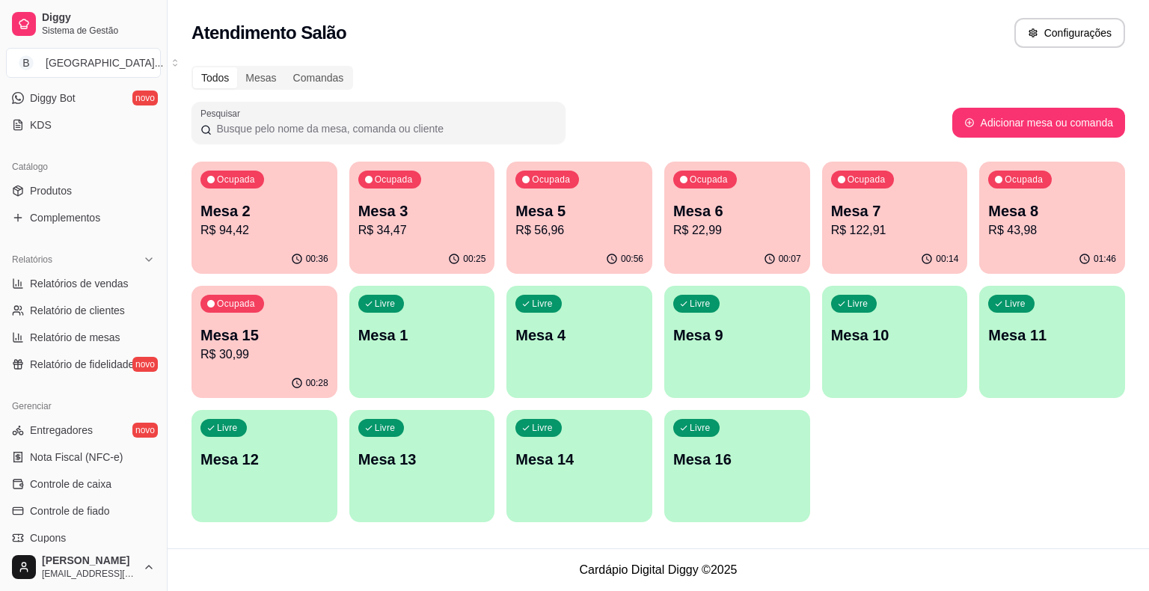
click at [315, 256] on p "00:36" at bounding box center [317, 259] width 22 height 12
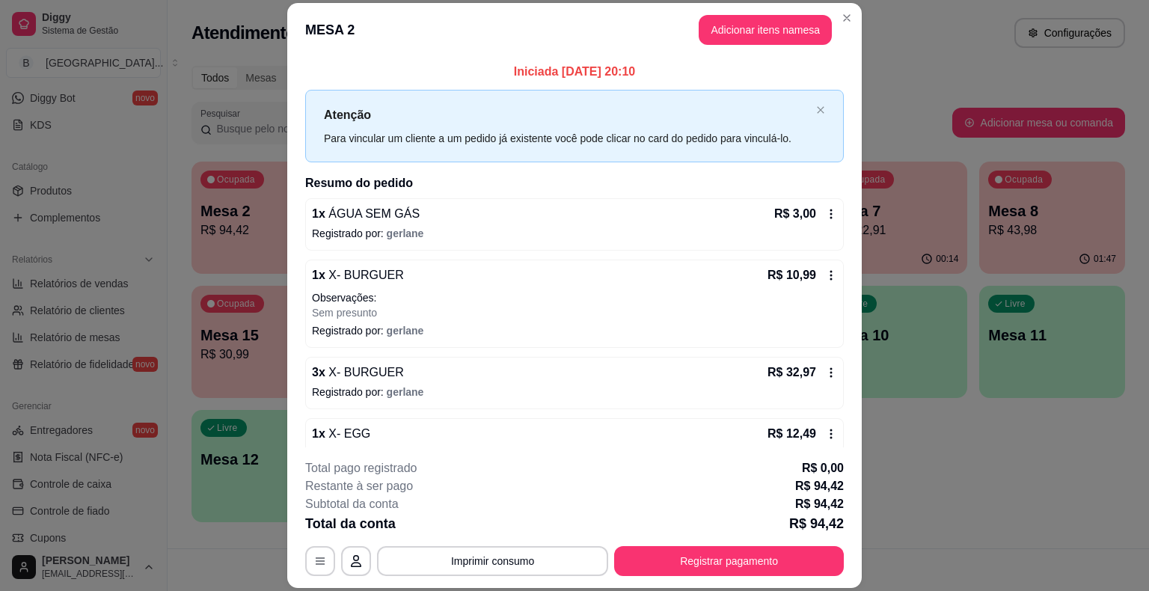
scroll to position [392, 0]
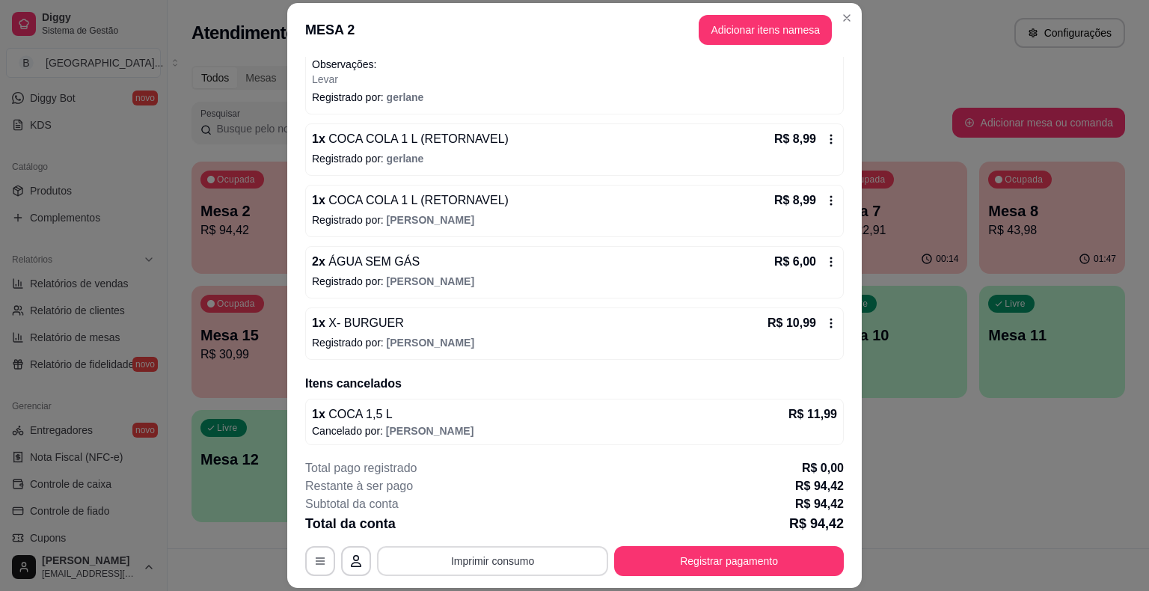
click at [467, 546] on div "**********" at bounding box center [574, 561] width 539 height 30
click at [476, 561] on button "Imprimir consumo" at bounding box center [493, 561] width 224 height 29
click at [489, 498] on button "IMPRESSORA" at bounding box center [492, 497] width 108 height 24
click at [685, 558] on button "Registrar pagamento" at bounding box center [729, 561] width 230 height 30
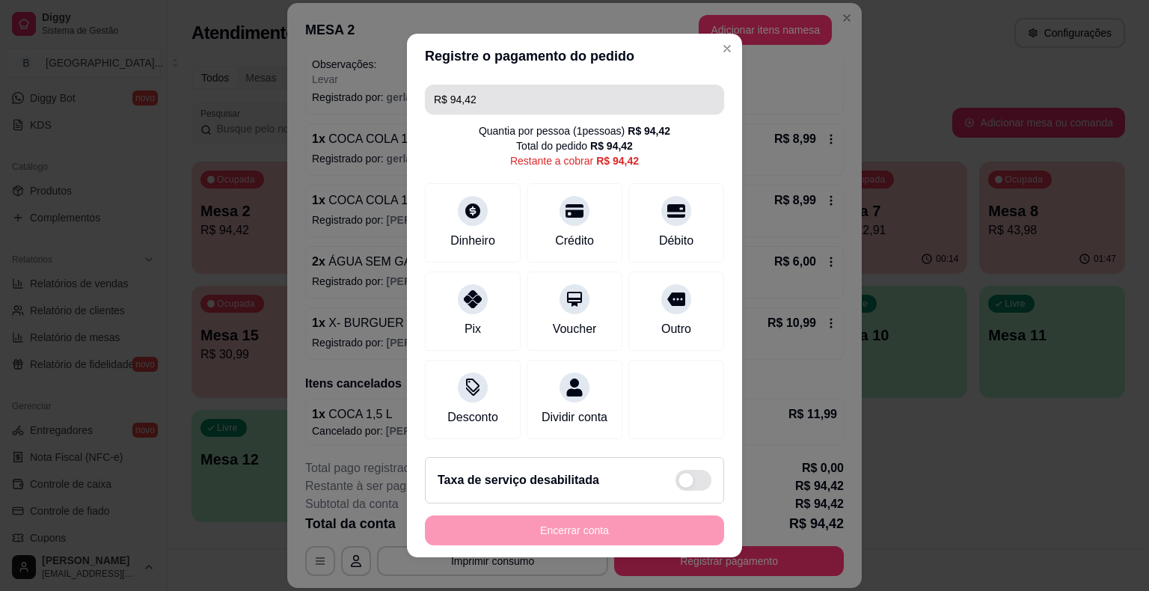
click at [559, 91] on input "R$ 94,42" at bounding box center [574, 100] width 281 height 30
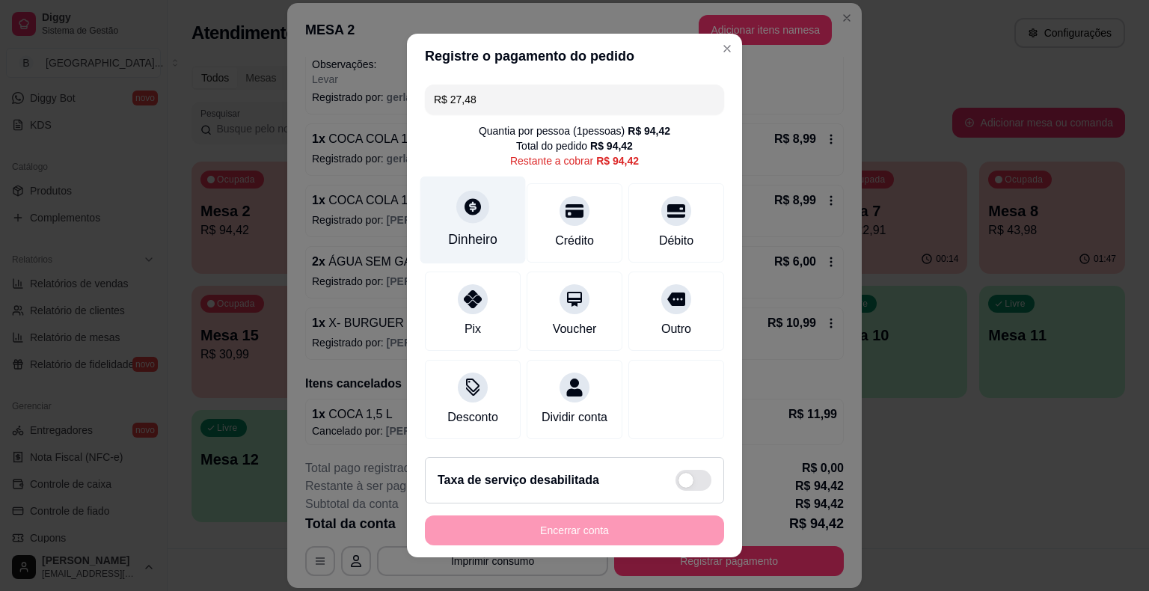
type input "R$ 27,48"
click at [495, 238] on div "Dinheiro" at bounding box center [472, 221] width 105 height 88
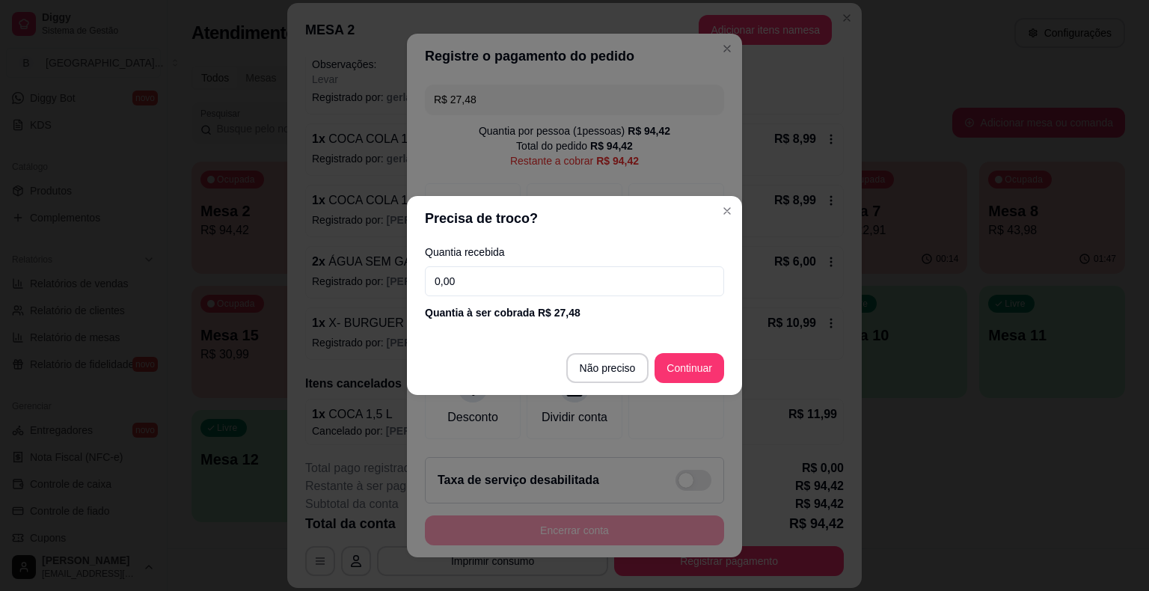
click at [509, 280] on input "0,00" at bounding box center [574, 281] width 299 height 30
click at [625, 282] on input "0,00" at bounding box center [574, 281] width 299 height 30
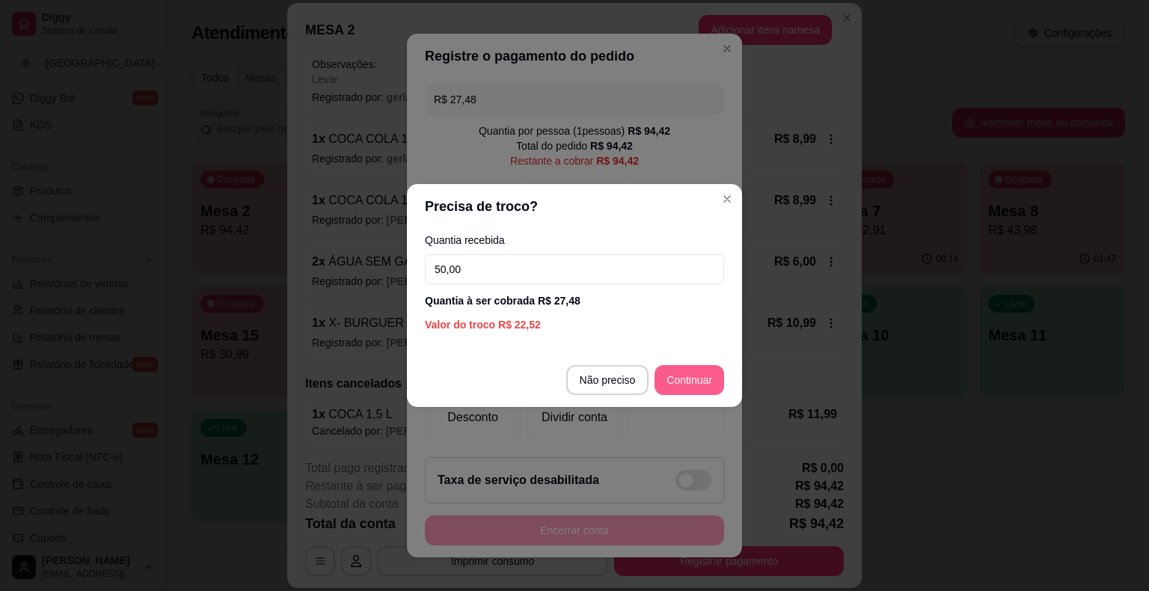
type input "50,00"
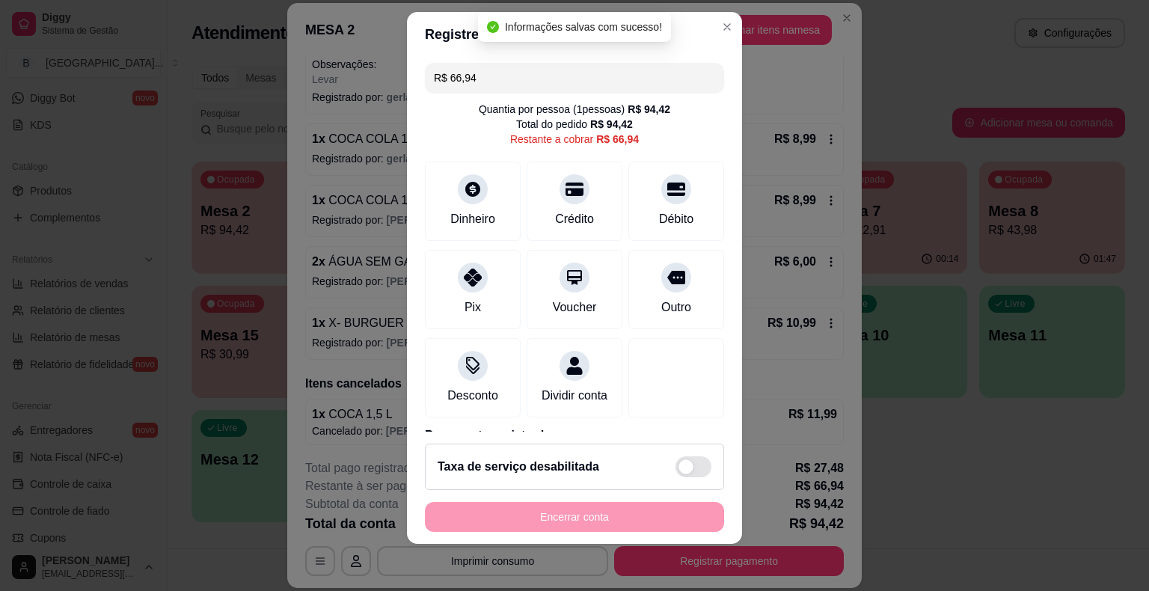
scroll to position [18, 0]
click at [590, 68] on input "R$ 66,94" at bounding box center [574, 78] width 281 height 30
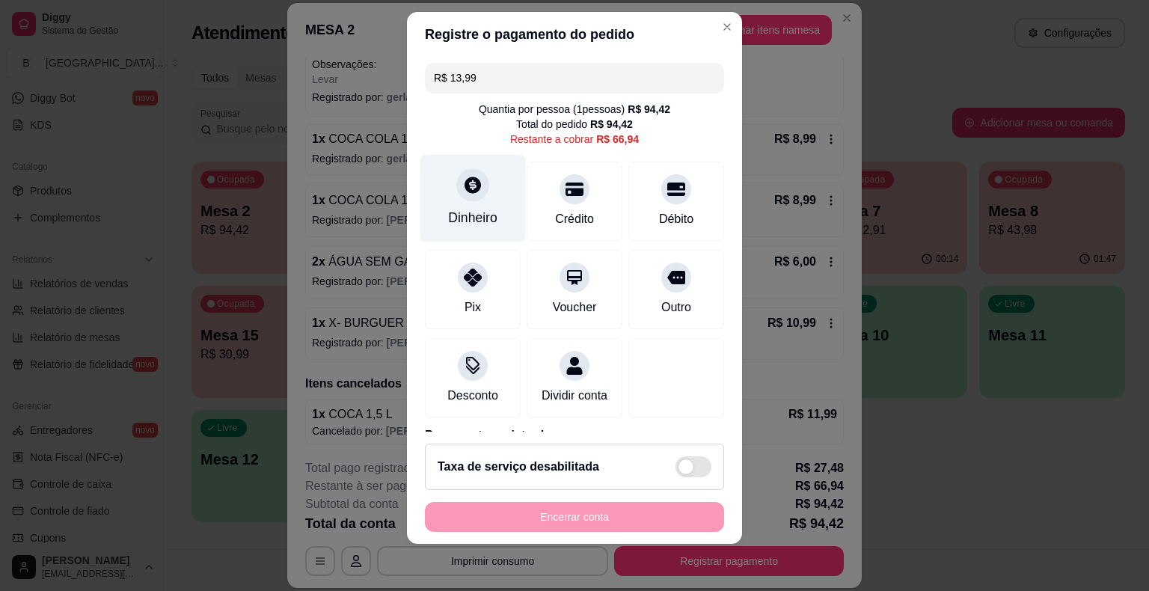
type input "R$ 13,99"
click at [456, 184] on div at bounding box center [472, 184] width 33 height 33
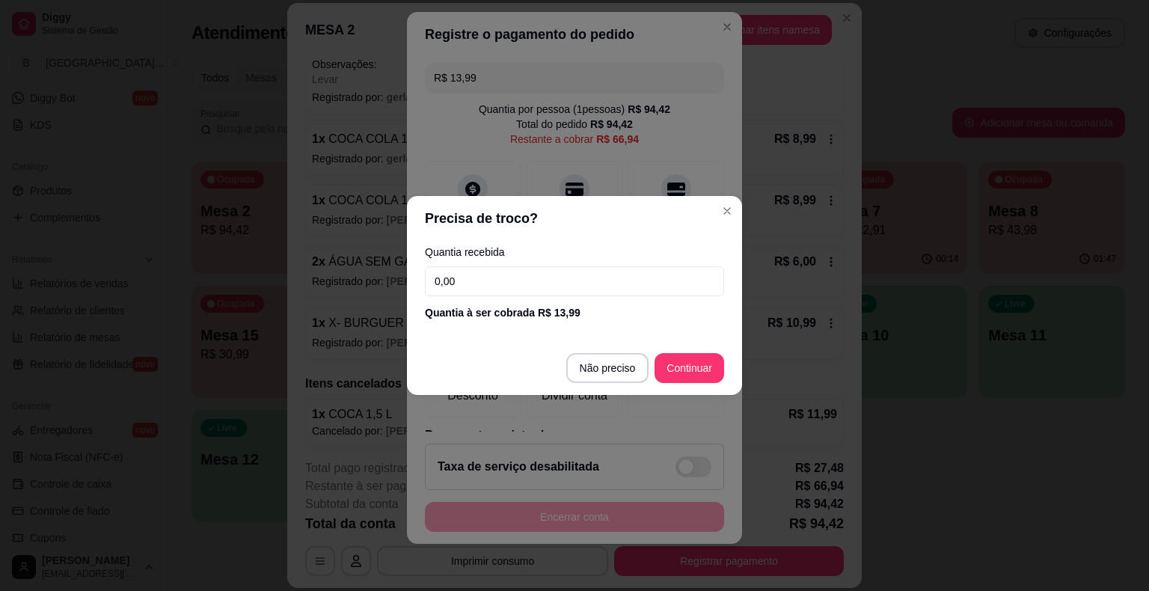
click at [503, 283] on input "0,00" at bounding box center [574, 281] width 299 height 30
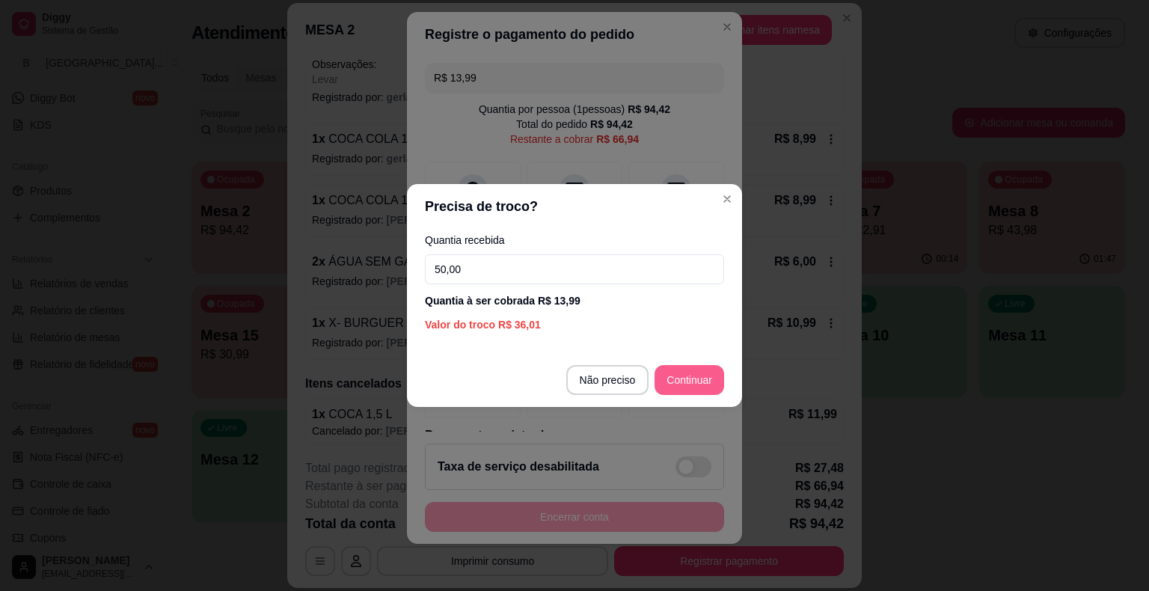
type input "50,00"
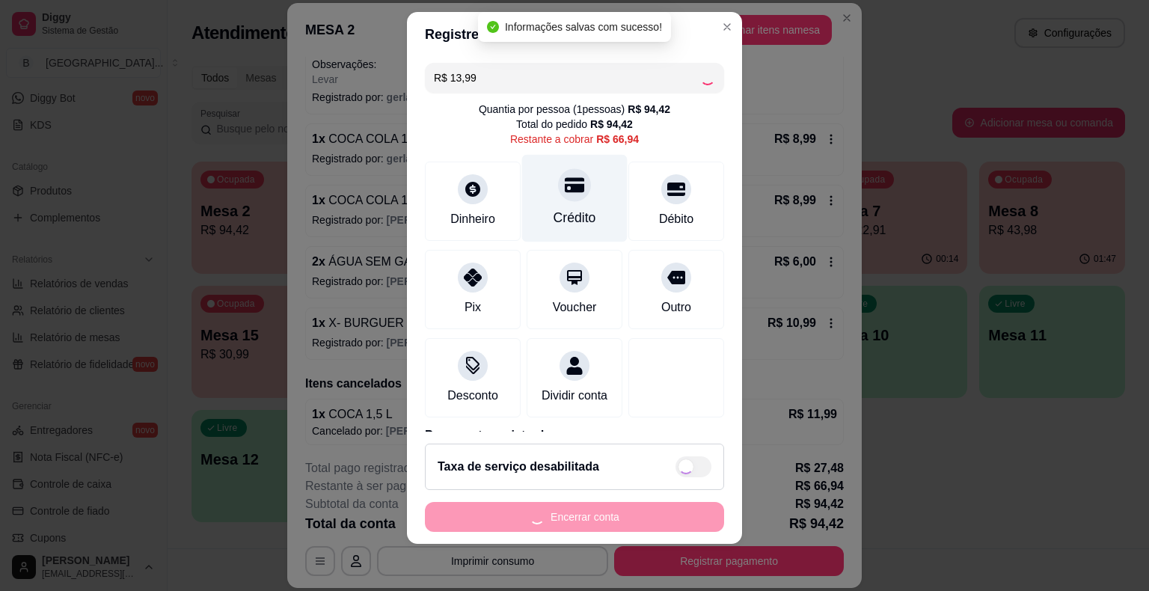
type input "R$ 52,95"
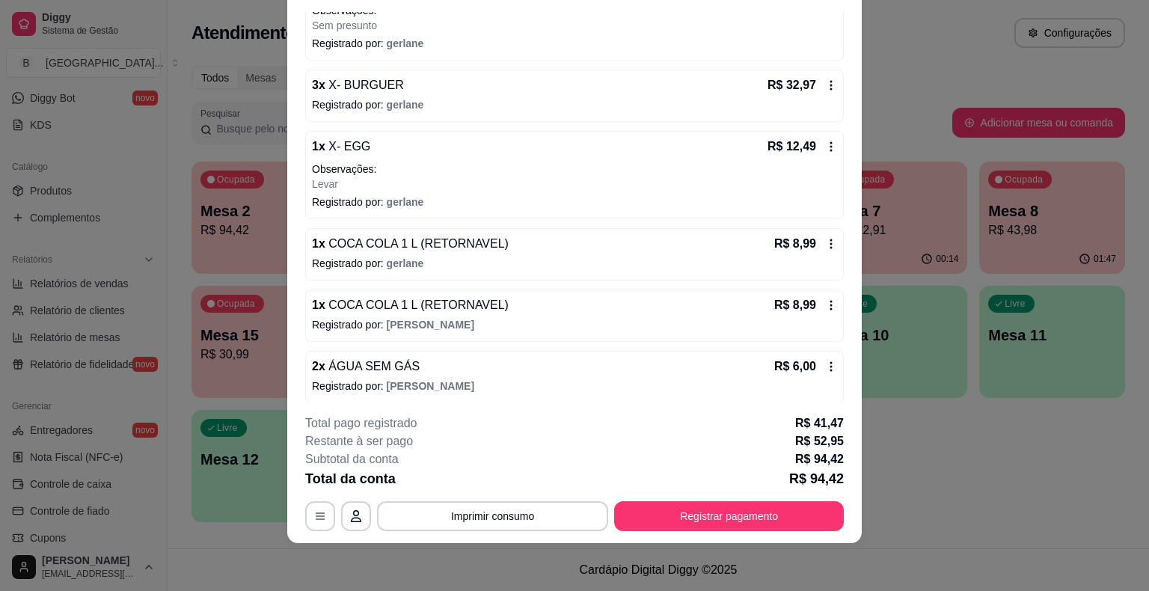
scroll to position [242, 0]
click at [825, 239] on icon at bounding box center [831, 244] width 12 height 12
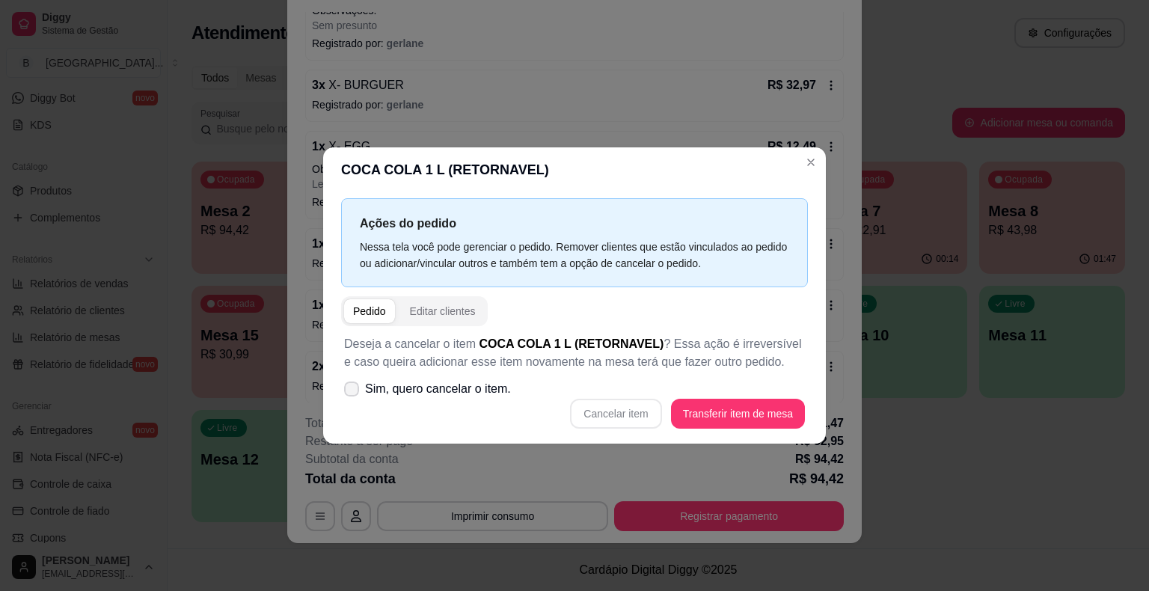
click at [396, 385] on span "Sim, quero cancelar o item." at bounding box center [438, 389] width 146 height 18
click at [353, 392] on input "Sim, quero cancelar o item." at bounding box center [348, 397] width 10 height 10
checkbox input "true"
click at [596, 406] on button "Cancelar item" at bounding box center [615, 414] width 91 height 30
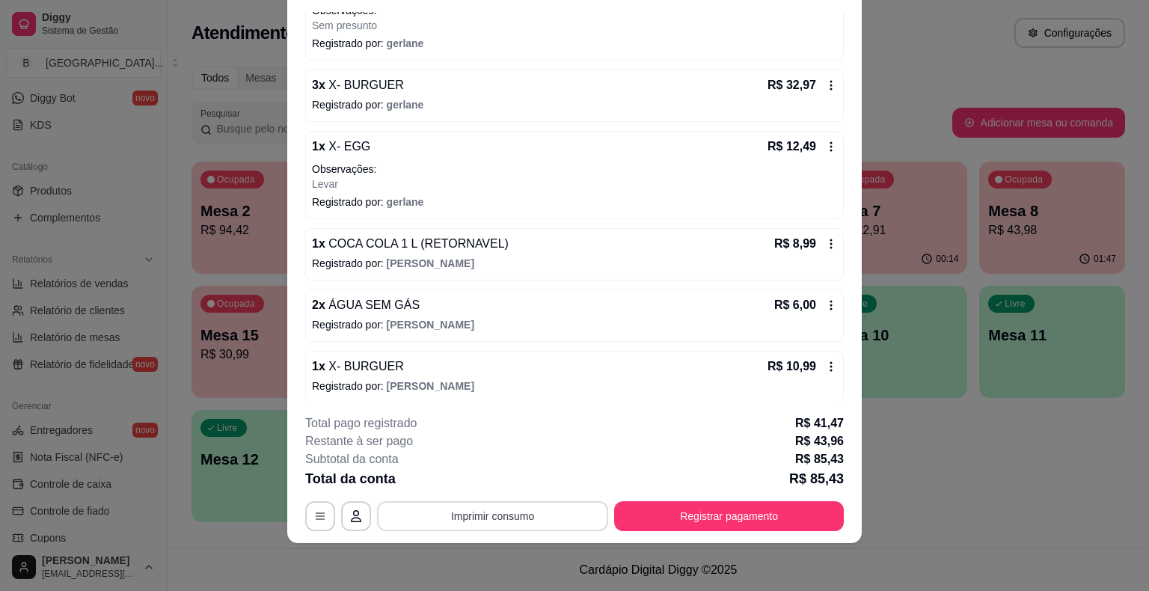
click at [510, 516] on button "Imprimir consumo" at bounding box center [492, 516] width 231 height 30
click at [522, 462] on button "IMPRESSORA" at bounding box center [491, 451] width 105 height 23
click at [651, 512] on button "Registrar pagamento" at bounding box center [729, 516] width 230 height 30
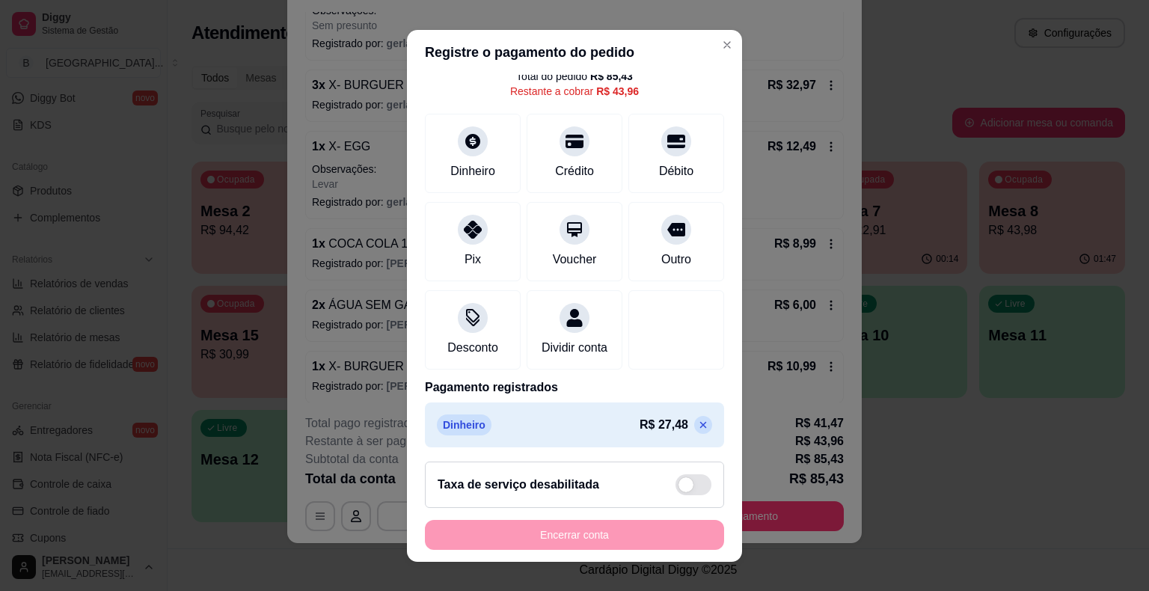
scroll to position [0, 0]
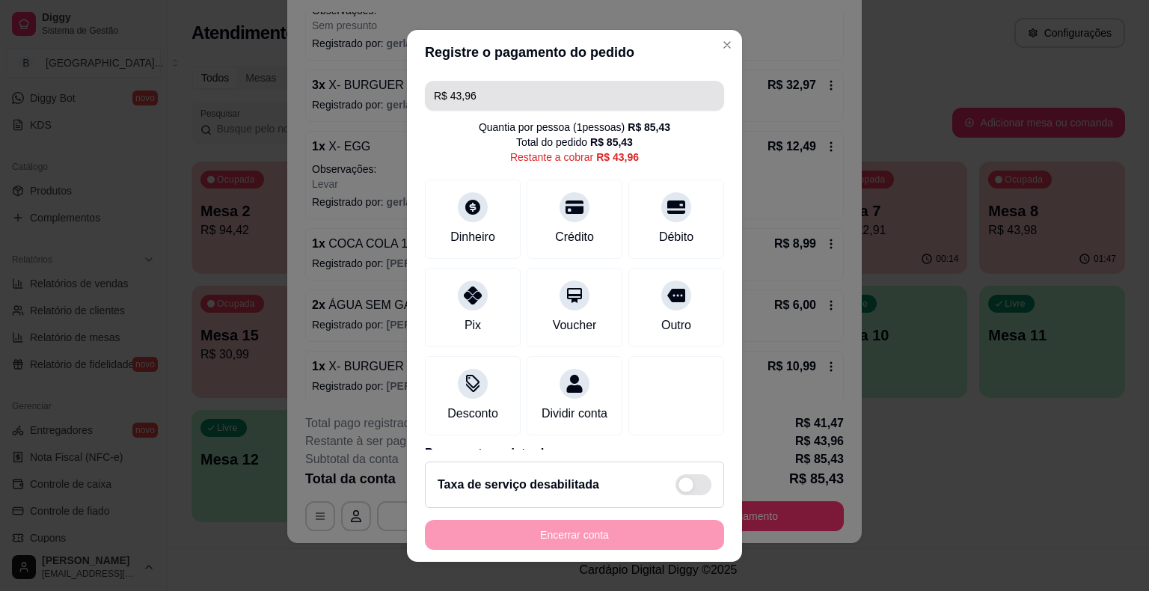
click at [521, 96] on input "R$ 43,96" at bounding box center [574, 96] width 281 height 30
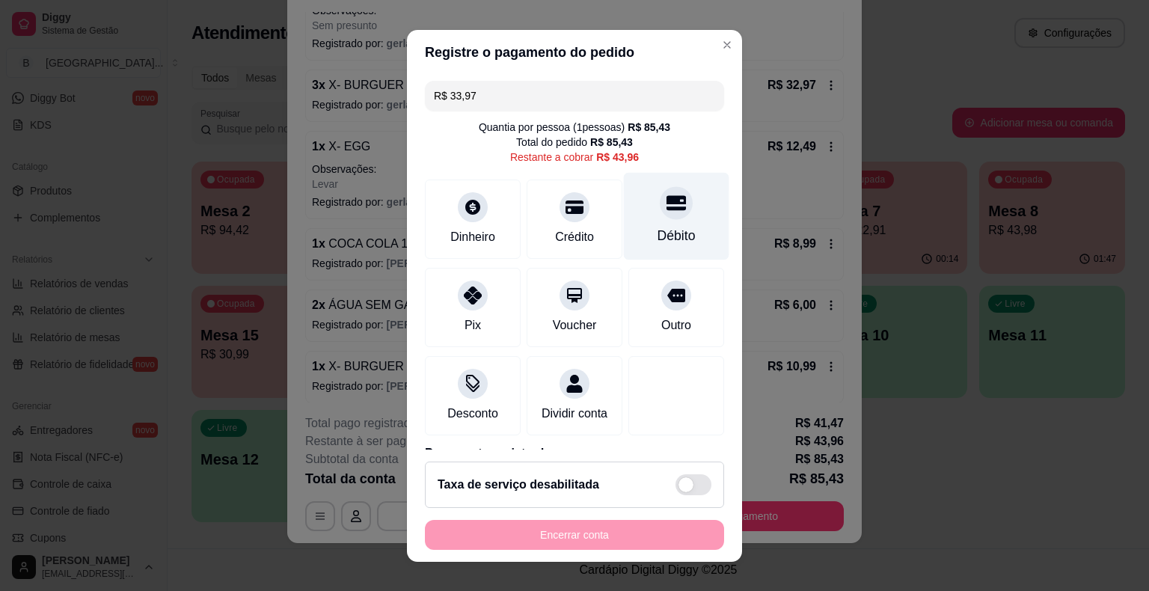
click at [644, 223] on div "Débito" at bounding box center [676, 216] width 105 height 88
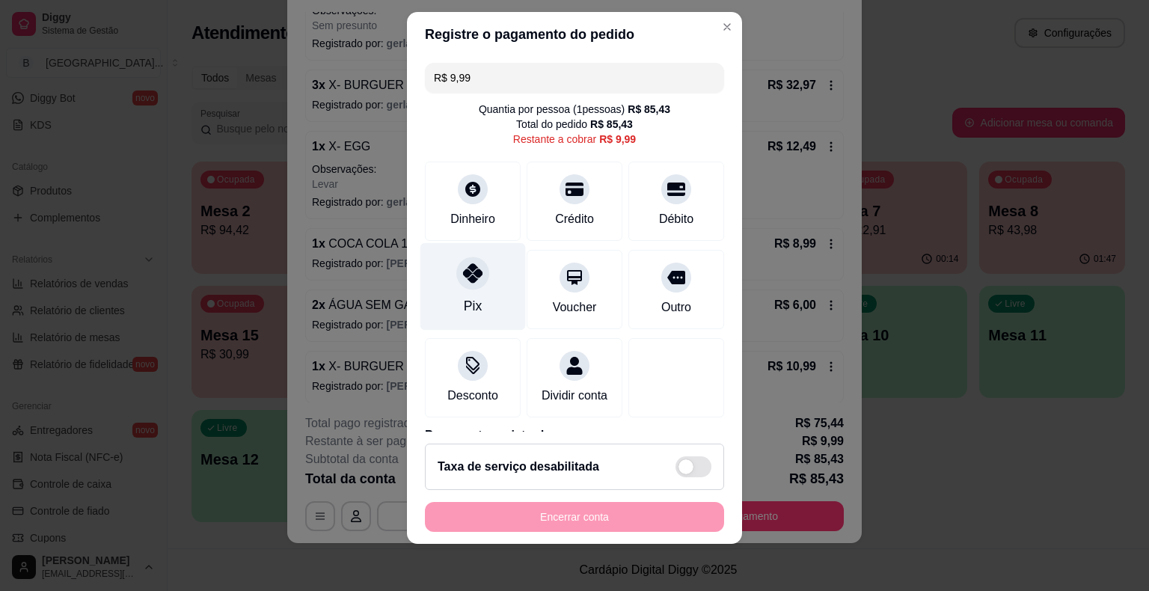
click at [456, 259] on div at bounding box center [472, 273] width 33 height 33
type input "R$ 0,00"
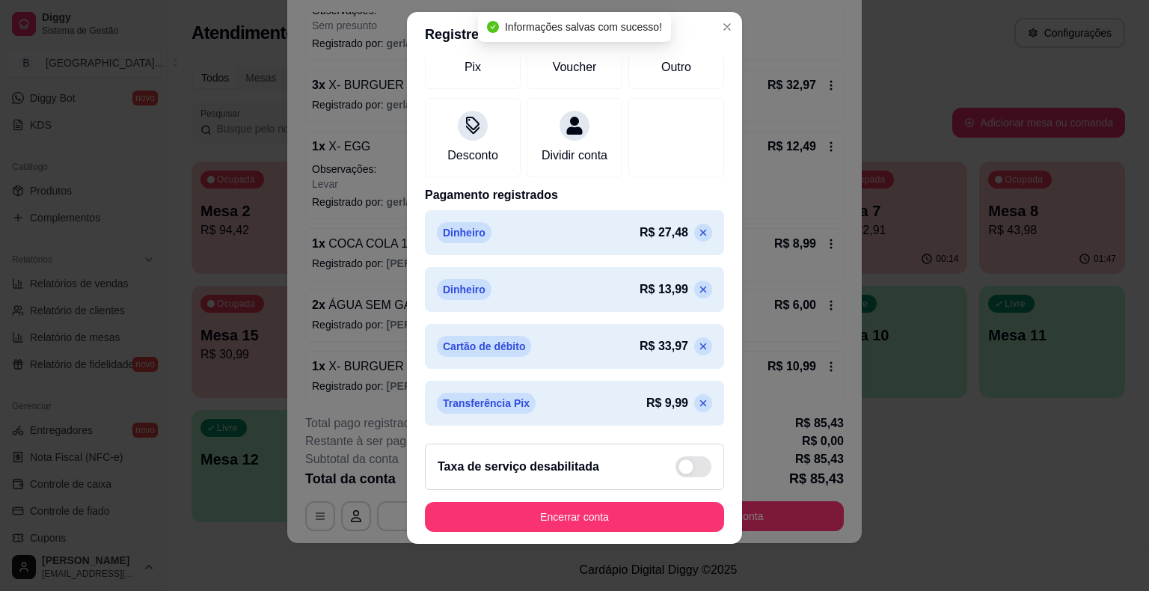
scroll to position [241, 0]
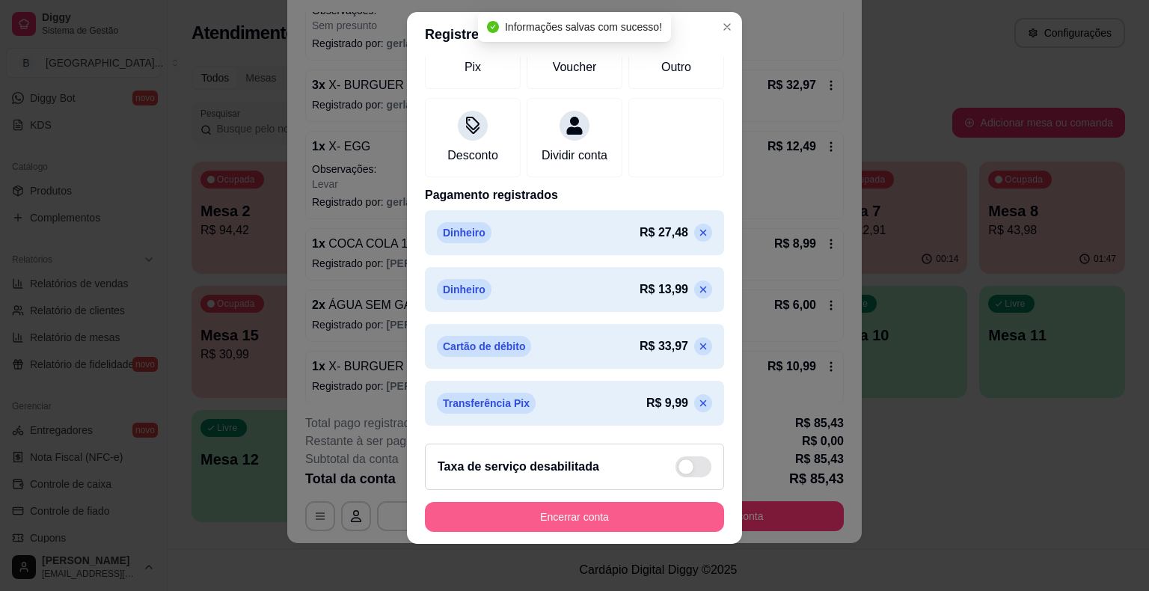
click at [587, 512] on button "Encerrar conta" at bounding box center [574, 517] width 299 height 30
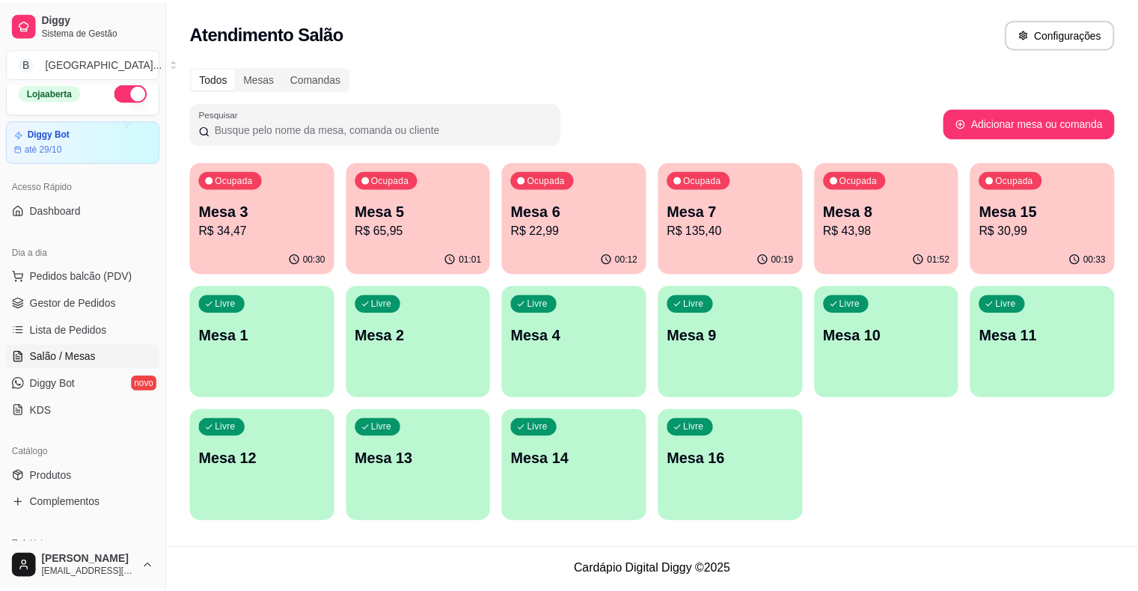
scroll to position [0, 0]
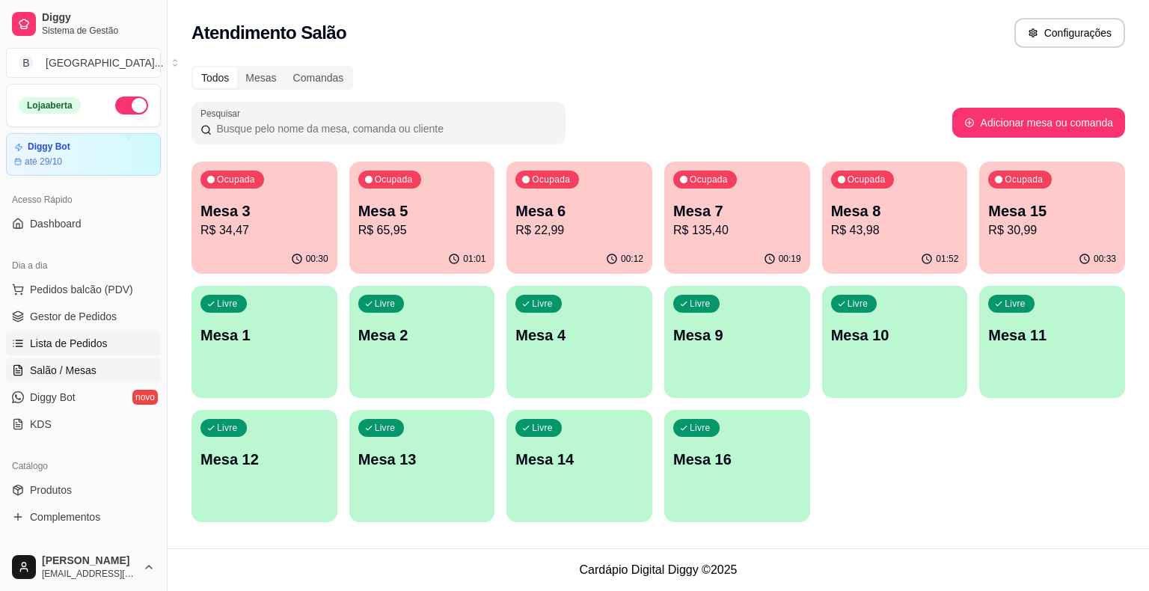
drag, startPoint x: 114, startPoint y: 303, endPoint x: 121, endPoint y: 337, distance: 34.3
click at [121, 337] on ul "Pedidos balcão (PDV) Gestor de Pedidos Lista de Pedidos Salão / Mesas Diggy Bot…" at bounding box center [83, 357] width 155 height 159
click at [117, 310] on link "Gestor de Pedidos" at bounding box center [83, 317] width 155 height 24
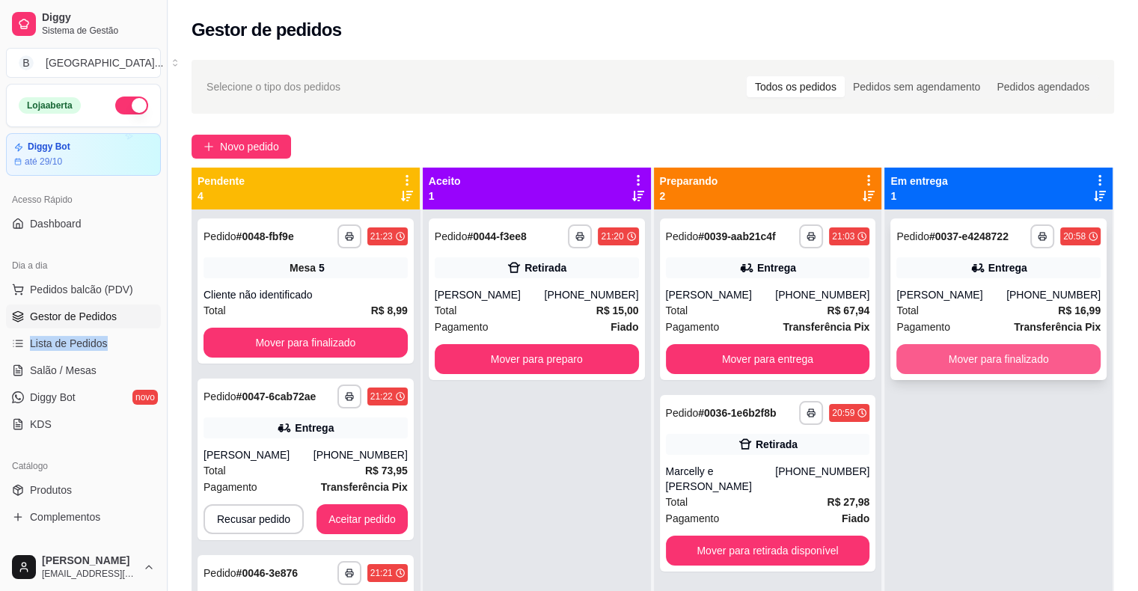
click at [1027, 358] on button "Mover para finalizado" at bounding box center [998, 359] width 204 height 30
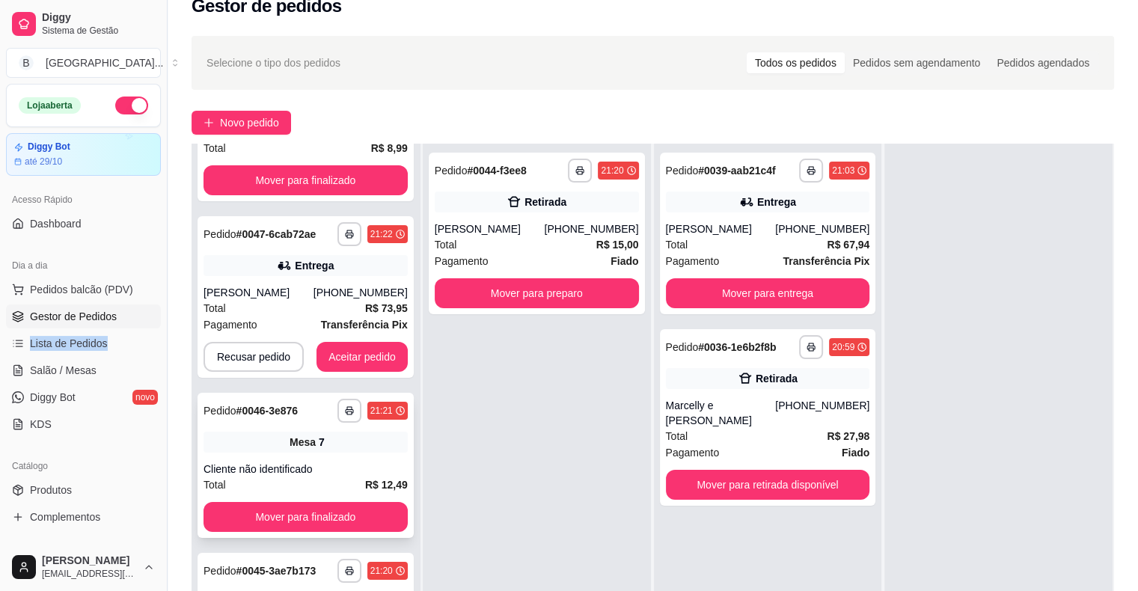
scroll to position [227, 0]
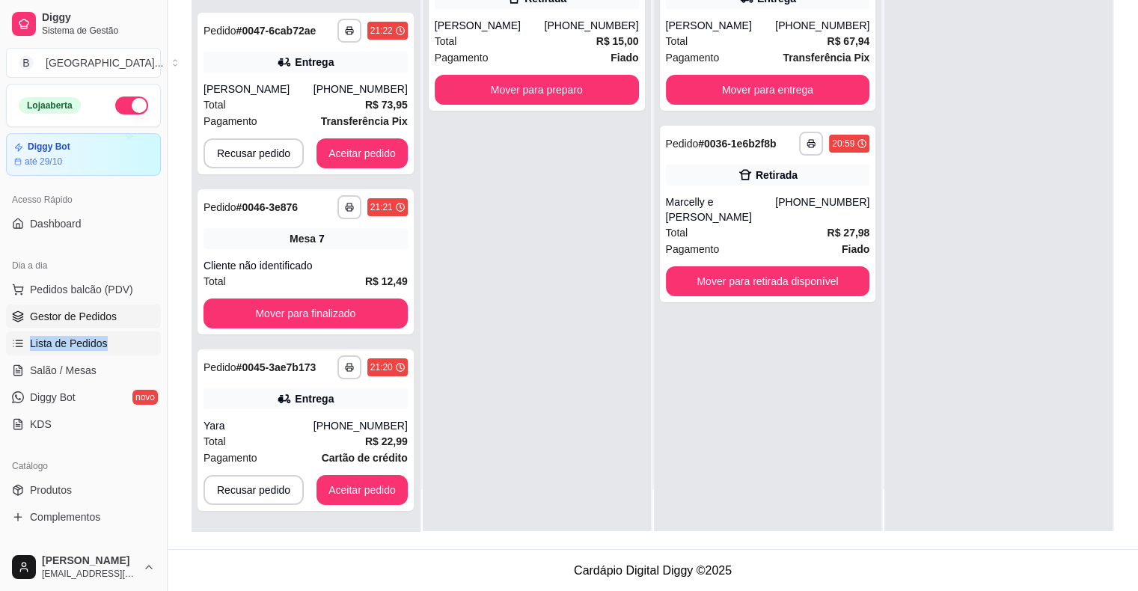
click at [55, 354] on link "Lista de Pedidos" at bounding box center [83, 343] width 155 height 24
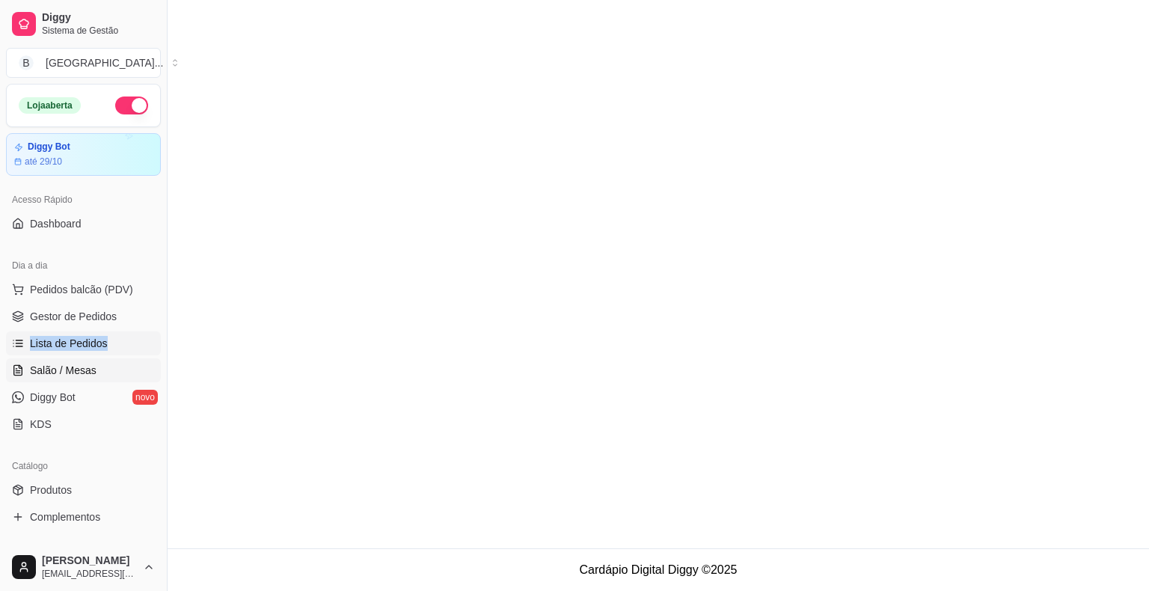
click at [57, 358] on link "Salão / Mesas" at bounding box center [83, 370] width 155 height 24
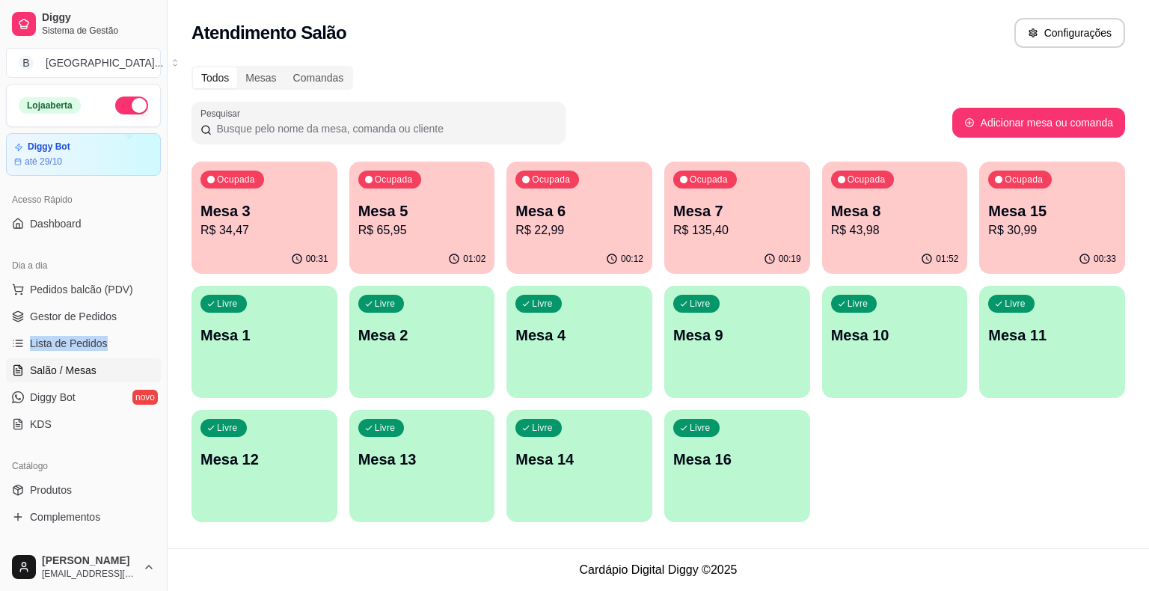
click at [57, 358] on link "Salão / Mesas" at bounding box center [83, 370] width 155 height 24
click at [401, 251] on div "01:02" at bounding box center [422, 259] width 146 height 29
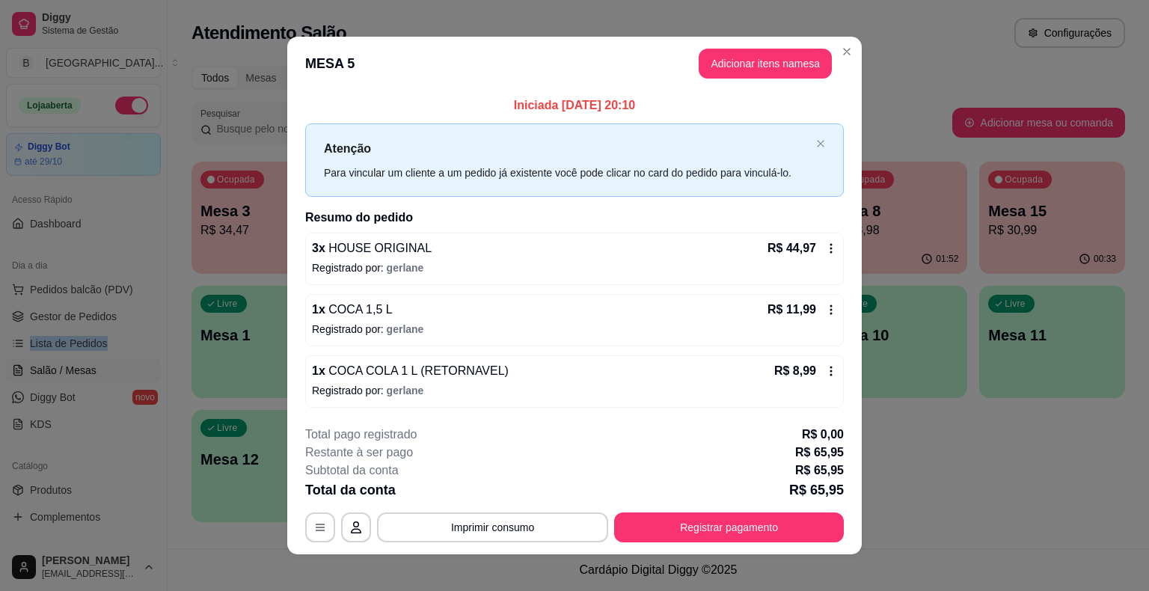
scroll to position [10, 0]
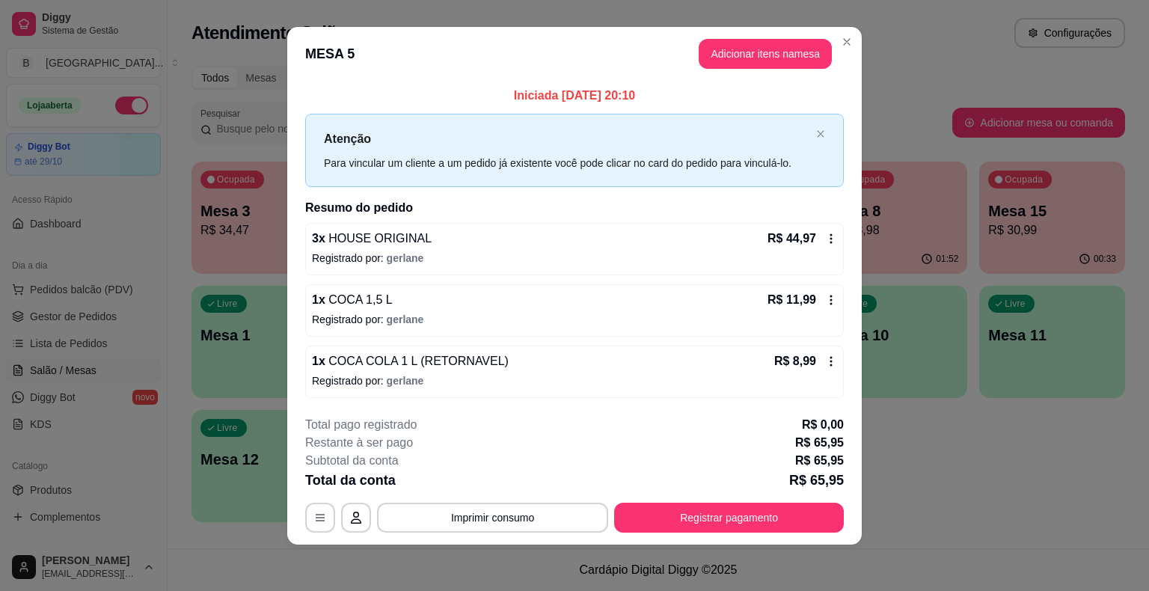
click at [815, 303] on div "R$ 11,99" at bounding box center [803, 300] width 70 height 18
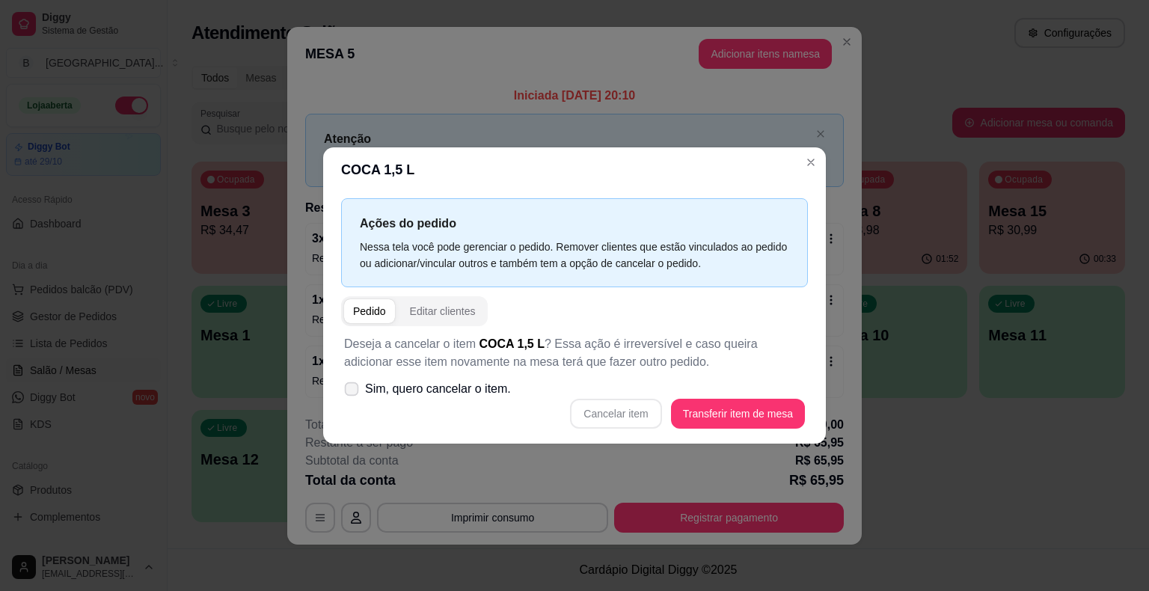
click at [482, 391] on span "Sim, quero cancelar o item." at bounding box center [438, 389] width 146 height 18
click at [353, 392] on input "Sim, quero cancelar o item." at bounding box center [348, 397] width 10 height 10
checkbox input "true"
click at [616, 397] on div "Deseja a cancelar o item COCA 1,5 L ? Essa ação é irreversível e caso queira ad…" at bounding box center [574, 381] width 467 height 111
click at [616, 401] on button "Cancelar item" at bounding box center [615, 414] width 91 height 30
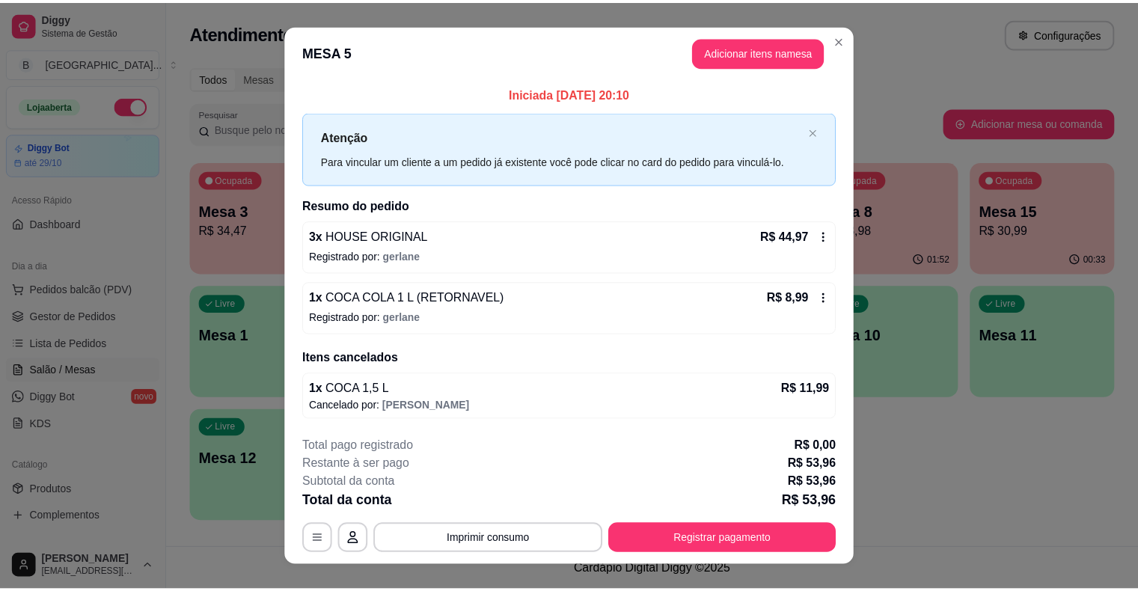
scroll to position [22, 0]
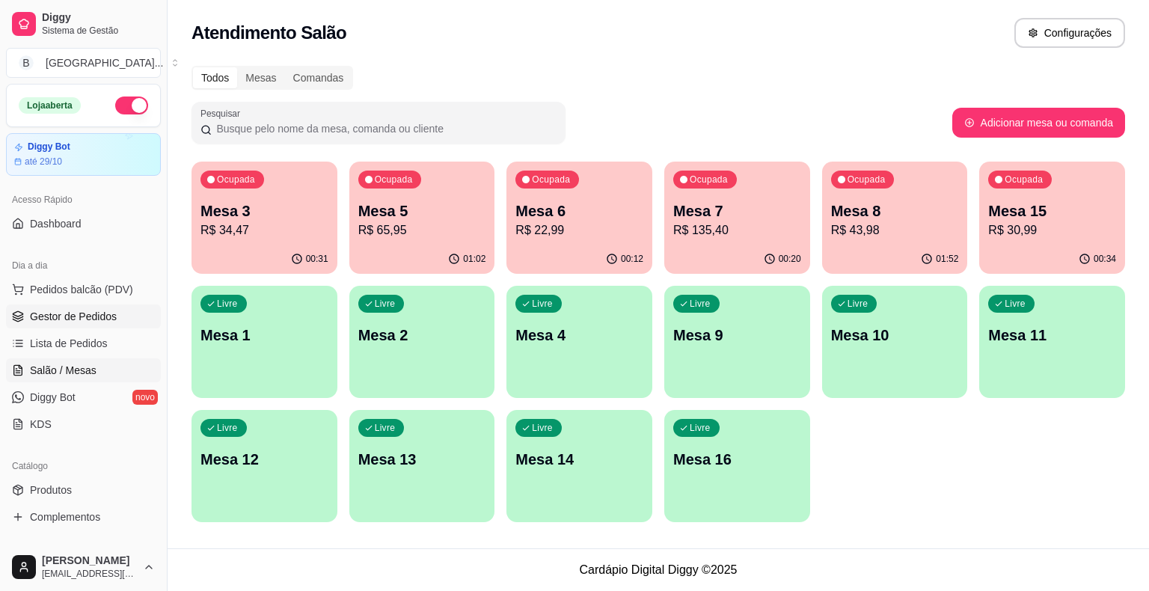
click at [84, 325] on link "Gestor de Pedidos" at bounding box center [83, 317] width 155 height 24
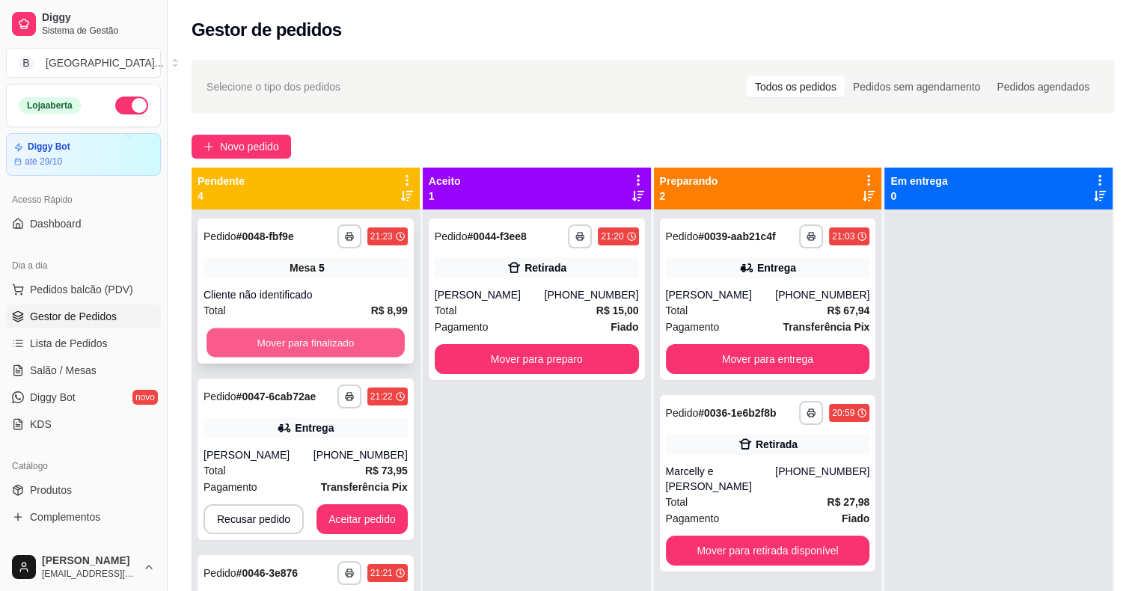
click at [287, 347] on button "Mover para finalizado" at bounding box center [305, 342] width 198 height 29
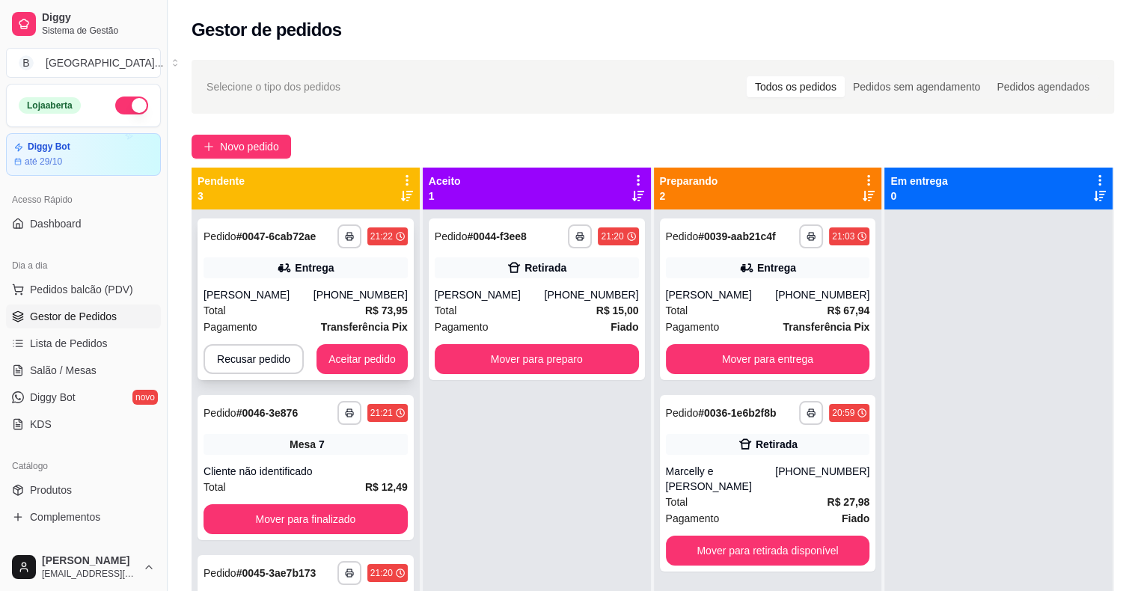
click at [322, 284] on div "**********" at bounding box center [306, 299] width 216 height 162
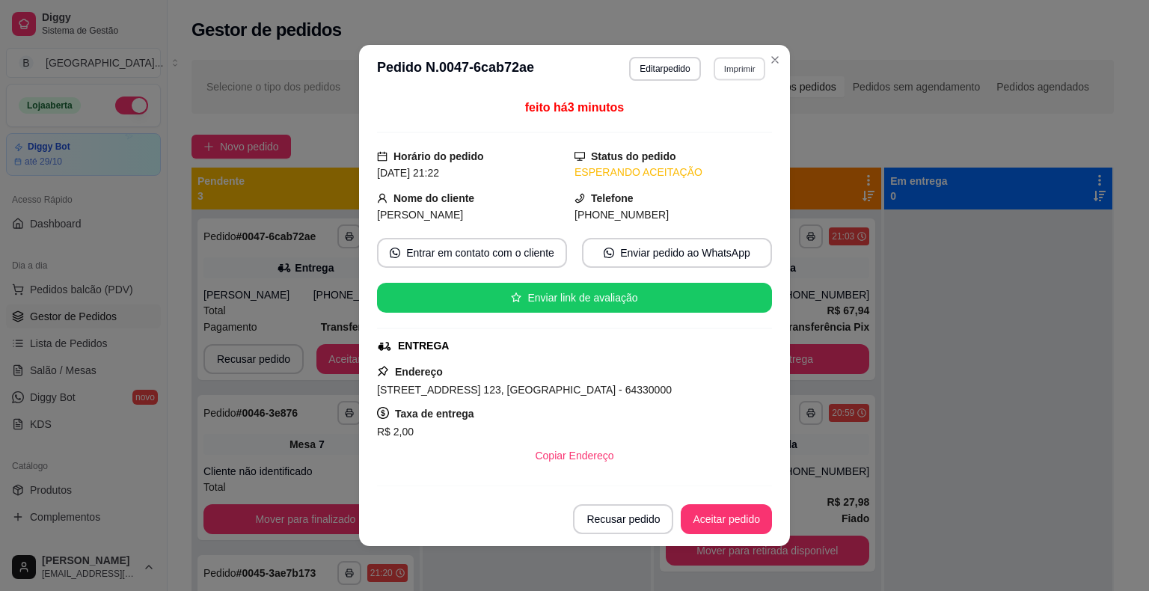
click at [714, 69] on button "Imprimir" at bounding box center [740, 68] width 52 height 23
click at [727, 67] on button "Imprimir" at bounding box center [740, 68] width 52 height 23
click at [707, 123] on button "IMPRESSORA" at bounding box center [707, 120] width 105 height 23
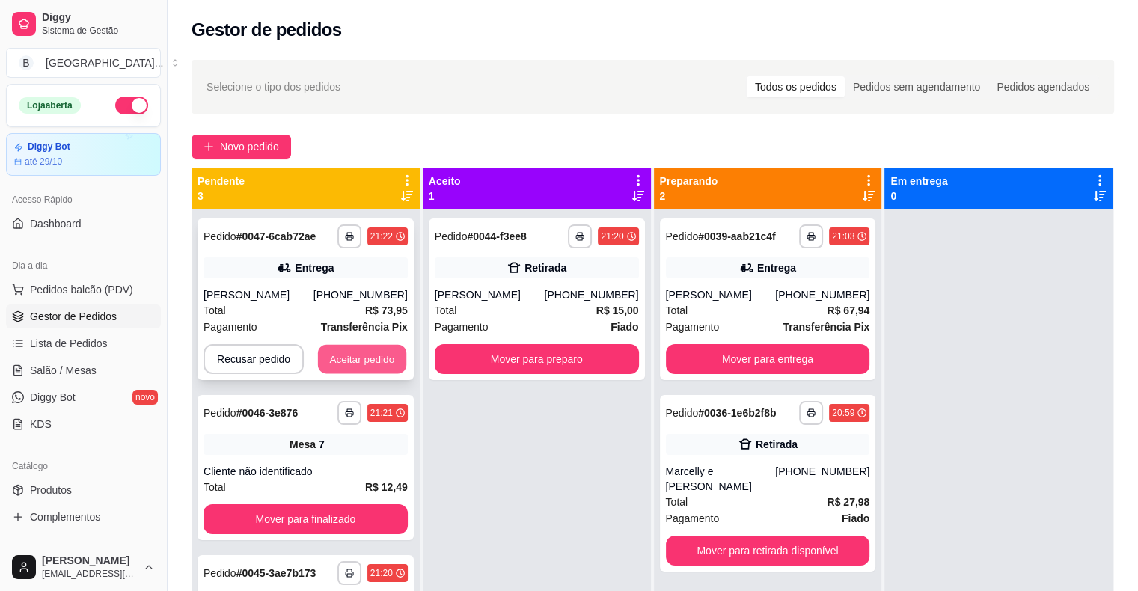
click at [372, 352] on button "Aceitar pedido" at bounding box center [362, 359] width 88 height 29
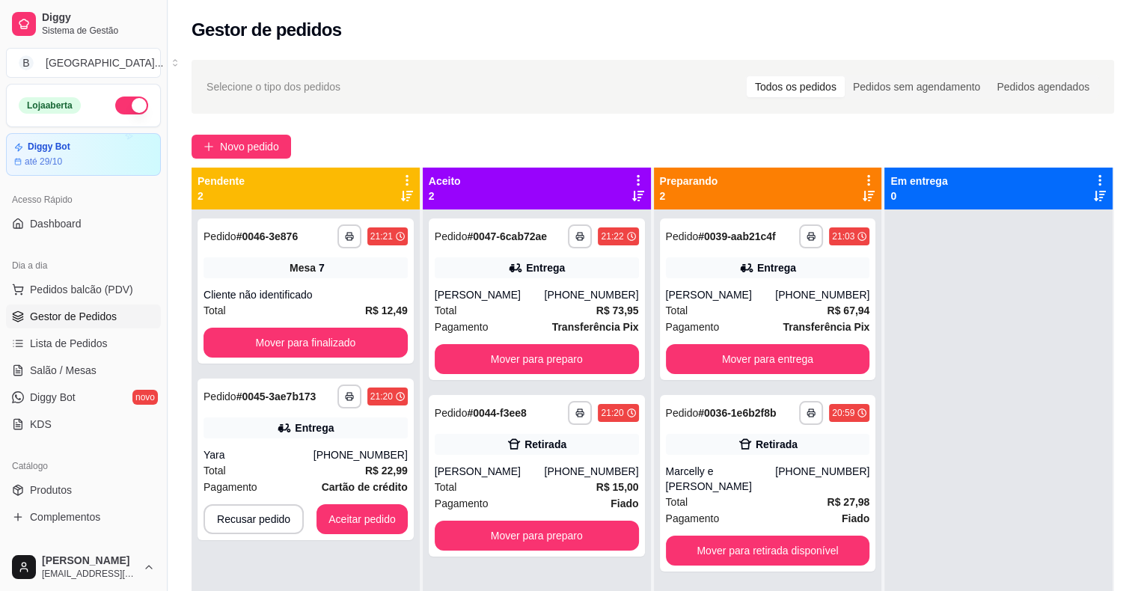
click at [919, 231] on div at bounding box center [998, 504] width 228 height 591
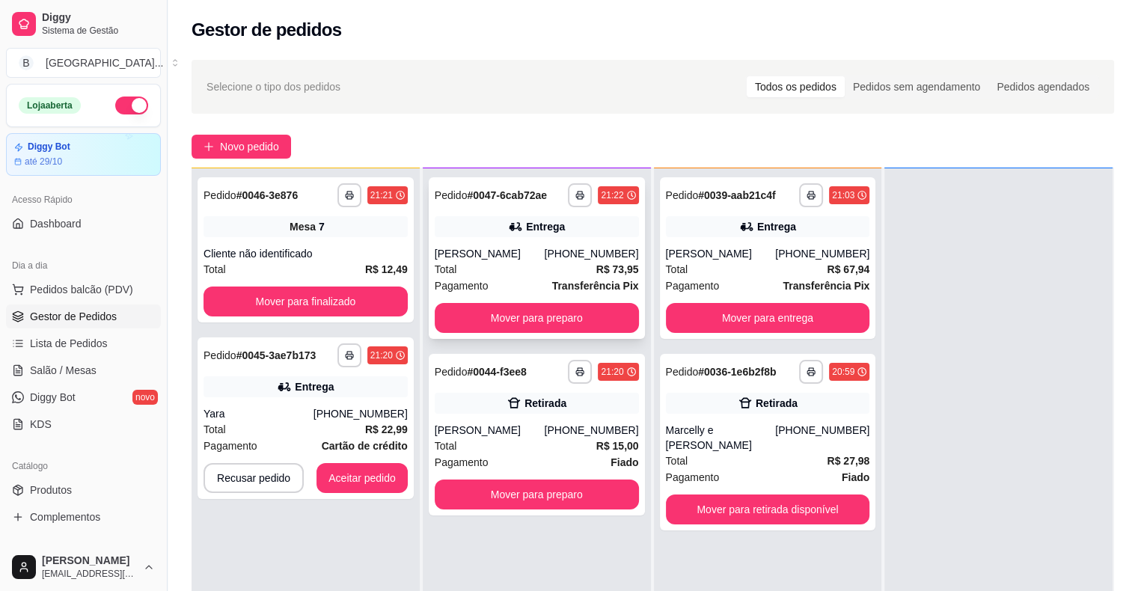
scroll to position [42, 0]
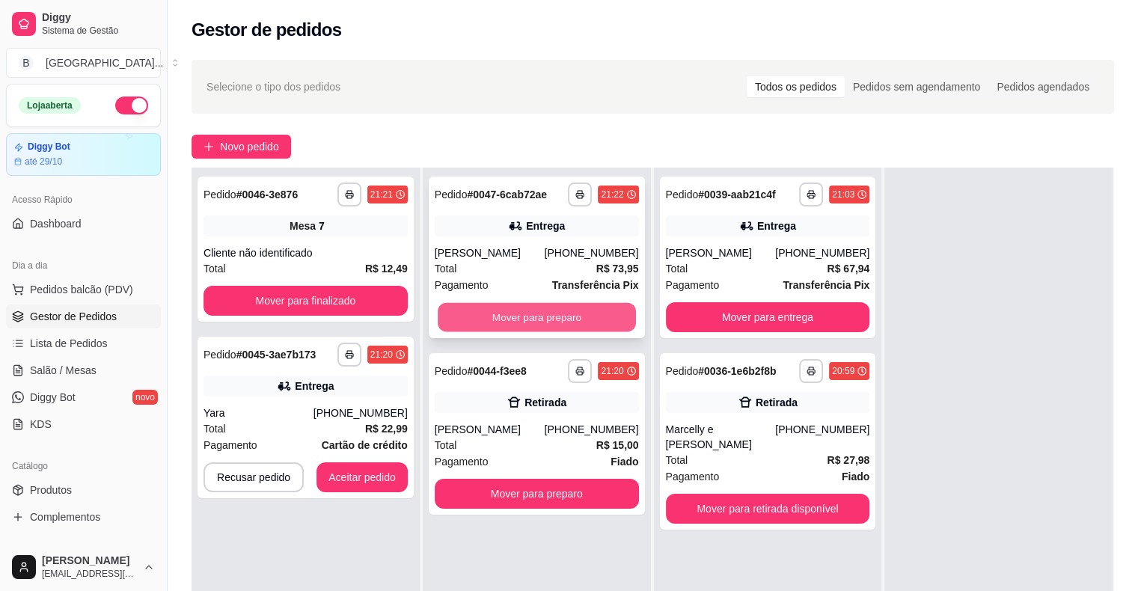
click at [486, 310] on button "Mover para preparo" at bounding box center [537, 317] width 198 height 29
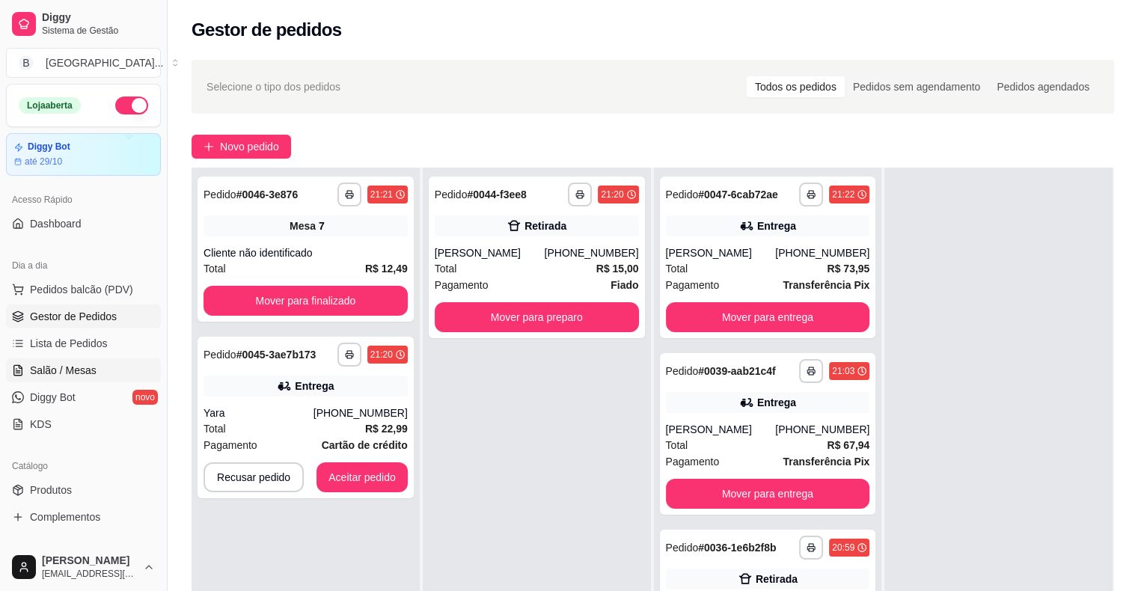
click at [43, 371] on span "Salão / Mesas" at bounding box center [63, 370] width 67 height 15
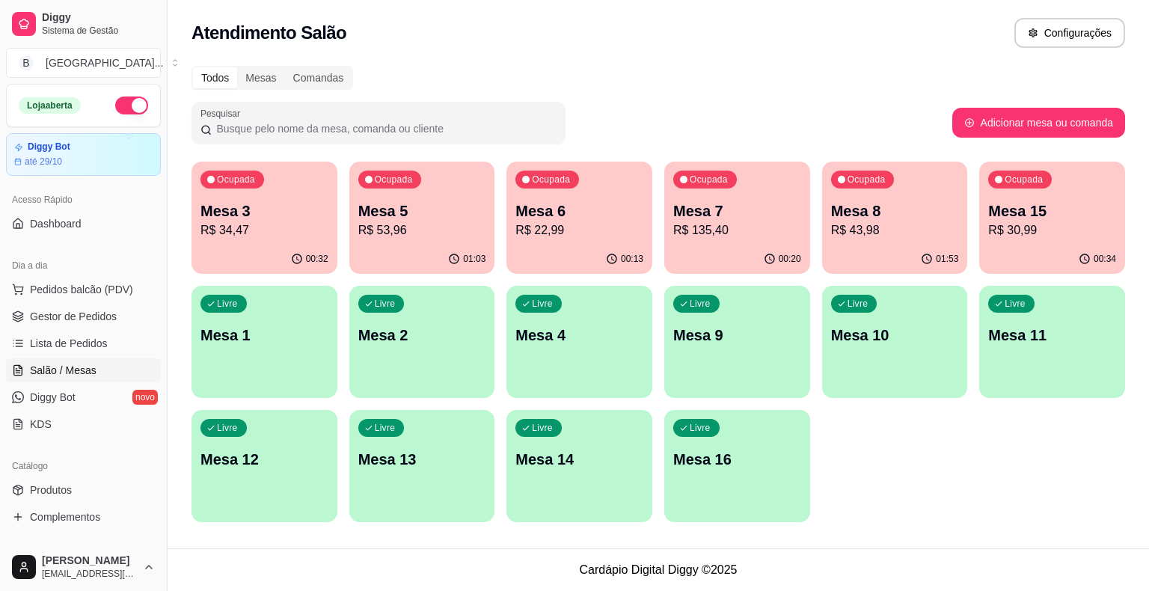
click at [408, 197] on div "Ocupada Mesa 5 R$ 53,96" at bounding box center [422, 203] width 146 height 83
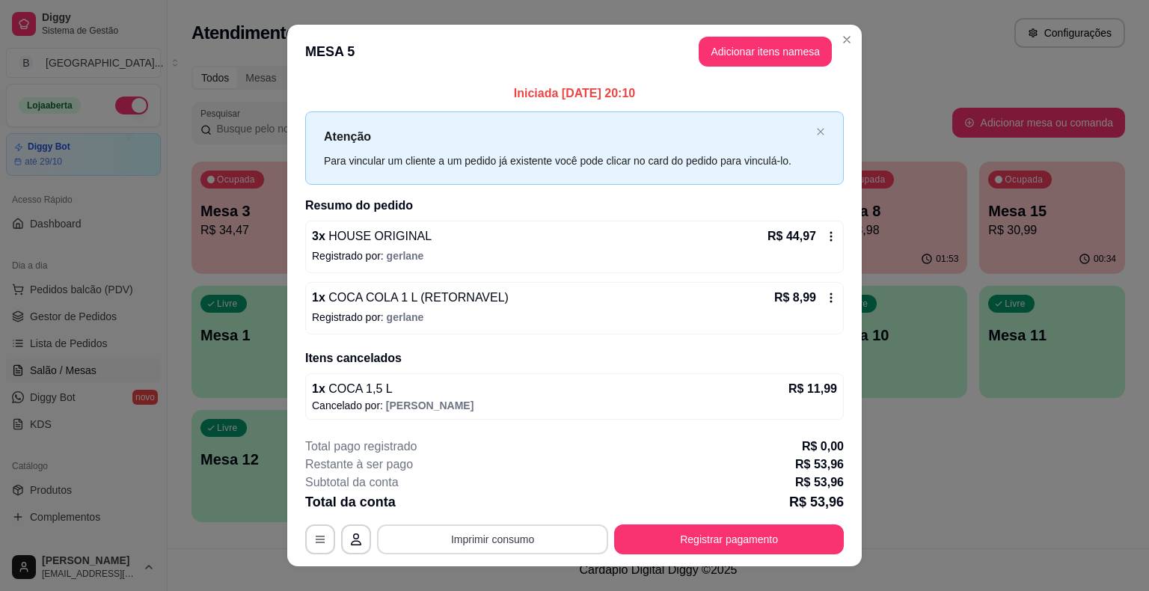
click at [521, 543] on button "Imprimir consumo" at bounding box center [492, 539] width 231 height 30
click at [512, 477] on button "IMPRESSORA" at bounding box center [492, 474] width 108 height 24
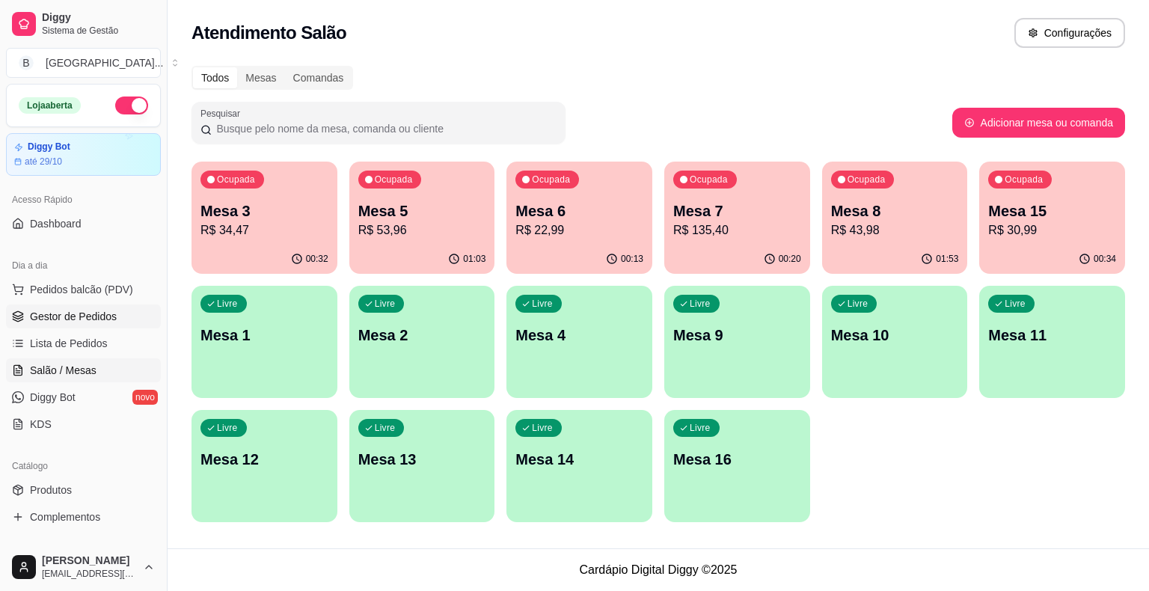
click at [76, 322] on span "Gestor de Pedidos" at bounding box center [73, 316] width 87 height 15
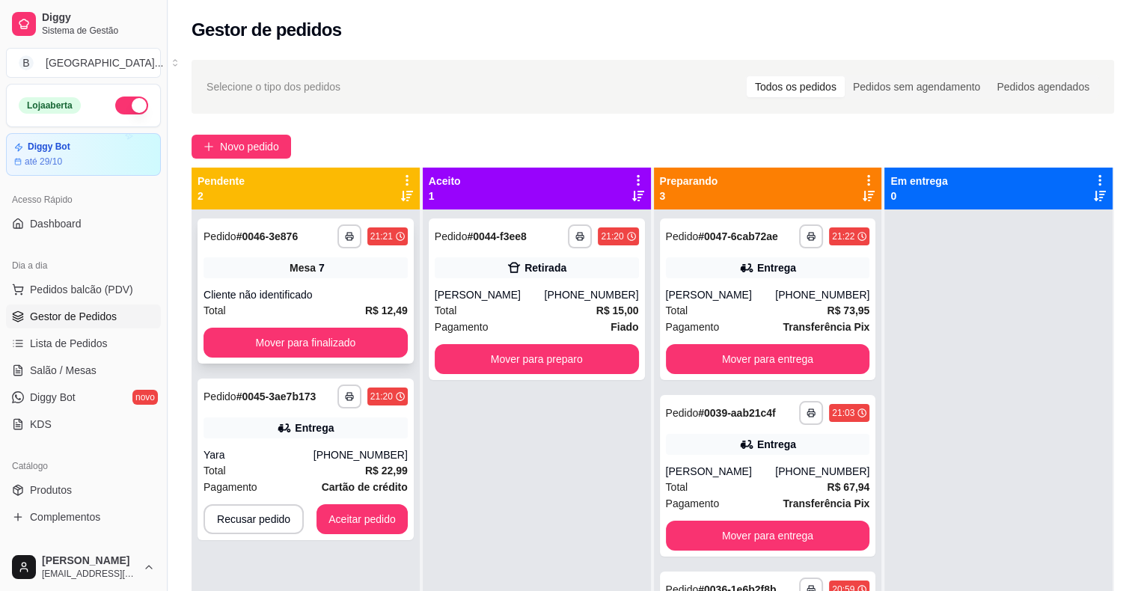
click at [305, 290] on div "Cliente não identificado" at bounding box center [305, 294] width 204 height 15
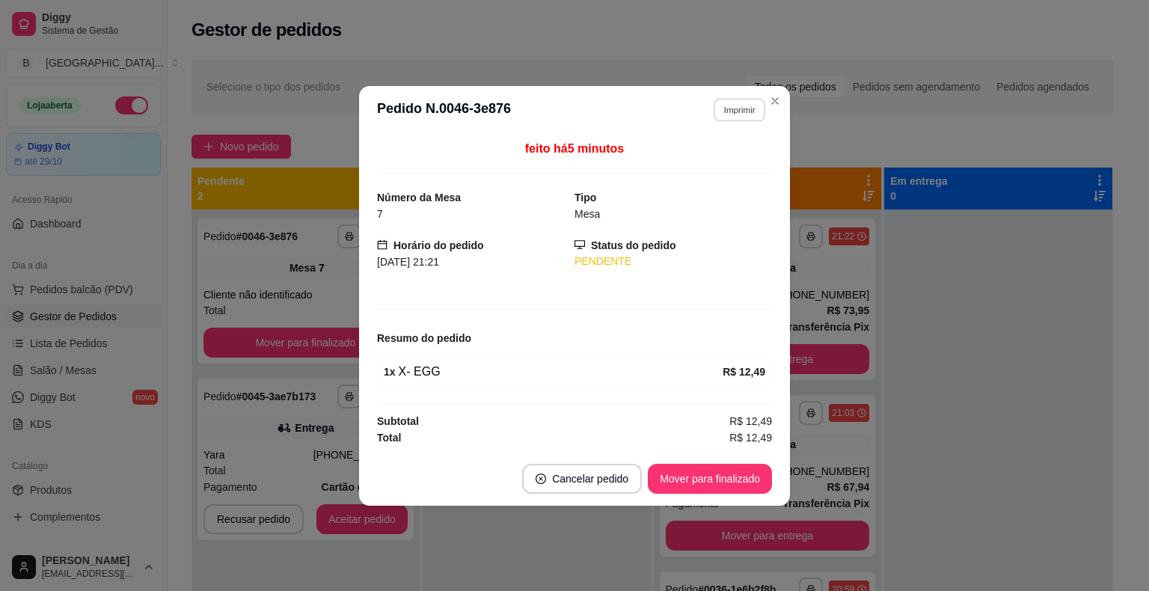
click at [751, 110] on button "Imprimir" at bounding box center [740, 109] width 52 height 23
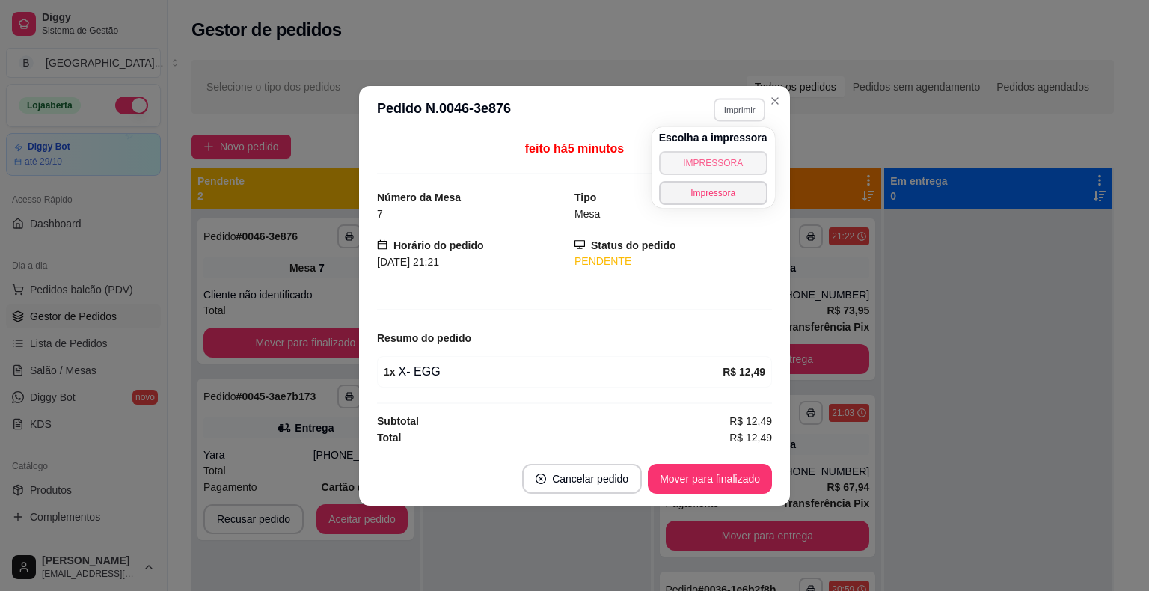
click at [724, 166] on button "IMPRESSORA" at bounding box center [713, 163] width 108 height 24
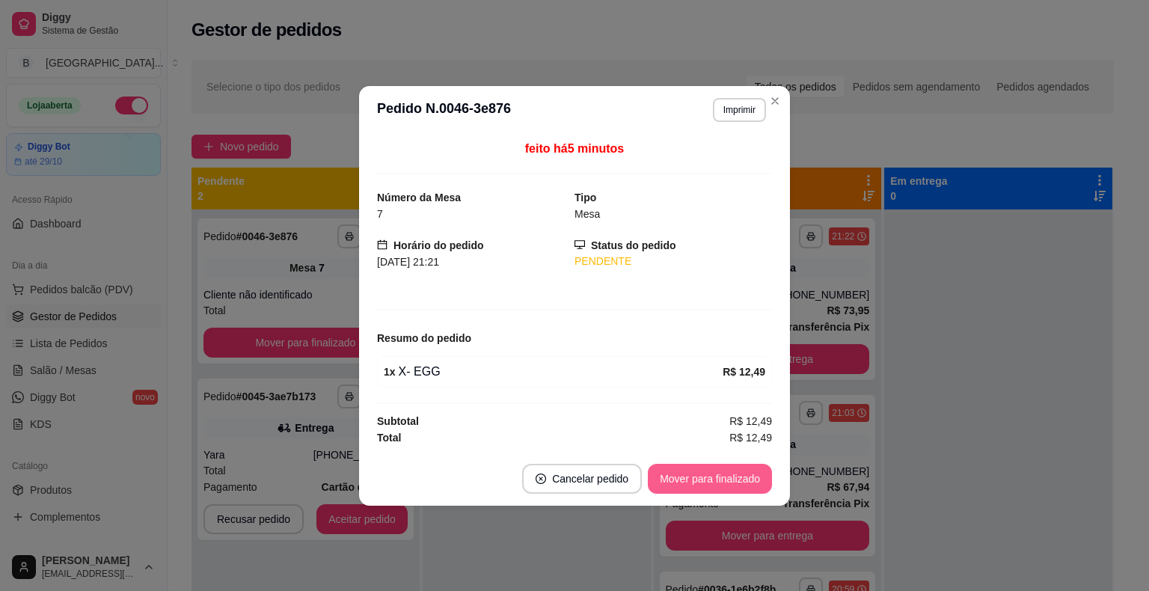
click at [739, 480] on button "Mover para finalizado" at bounding box center [710, 479] width 124 height 30
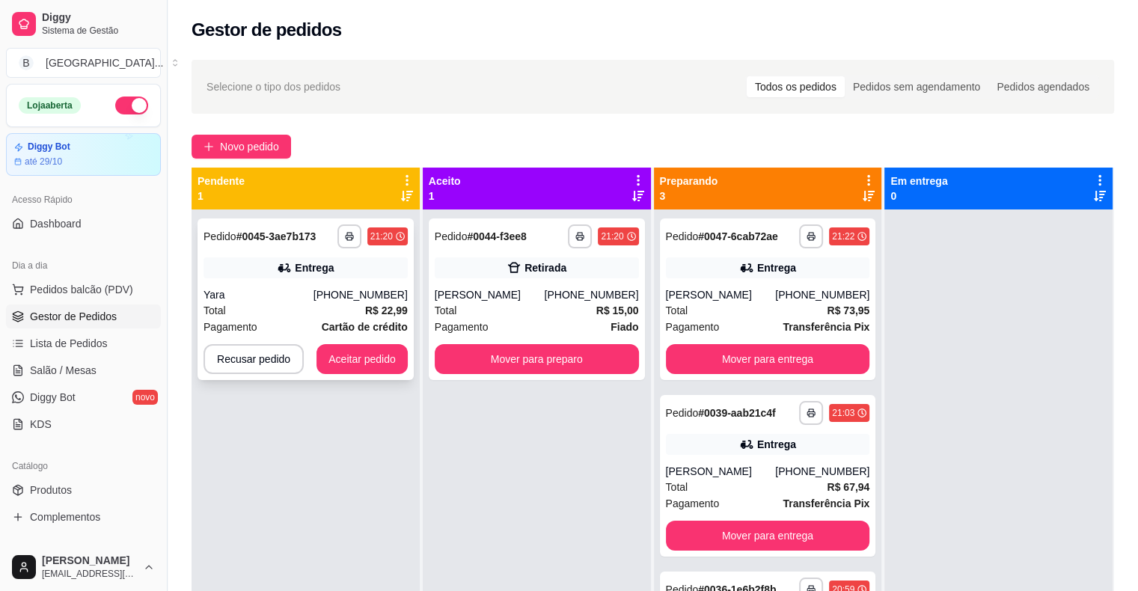
click at [290, 296] on div "Yara" at bounding box center [258, 294] width 110 height 15
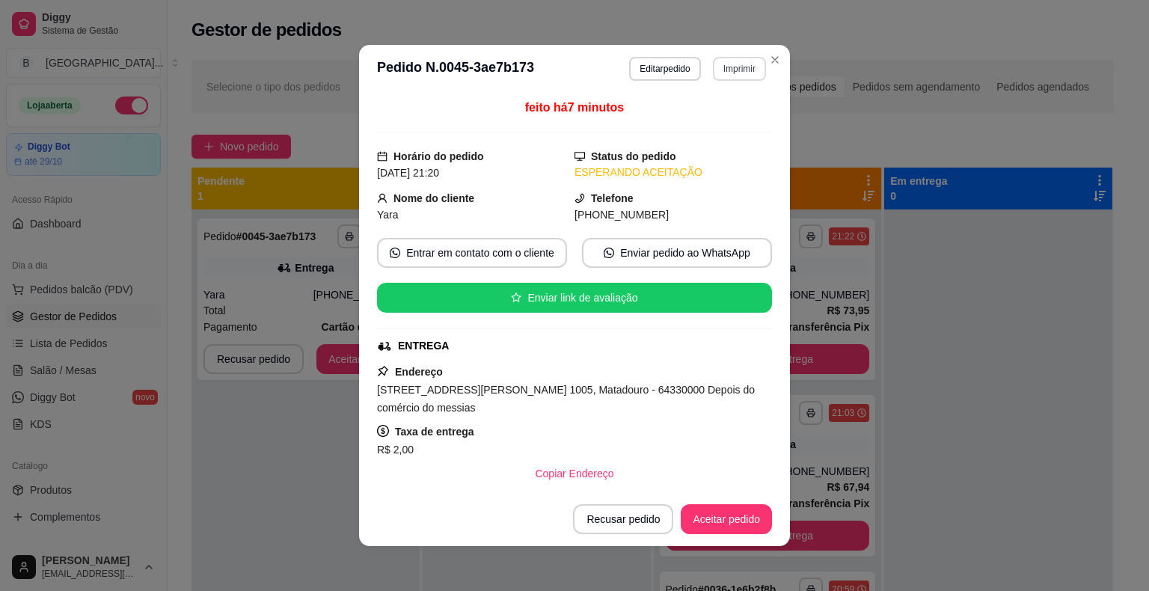
click at [736, 73] on button "Imprimir" at bounding box center [739, 69] width 53 height 24
click at [712, 120] on button "IMPRESSORA" at bounding box center [707, 120] width 105 height 23
click at [707, 507] on button "Aceitar pedido" at bounding box center [726, 519] width 88 height 29
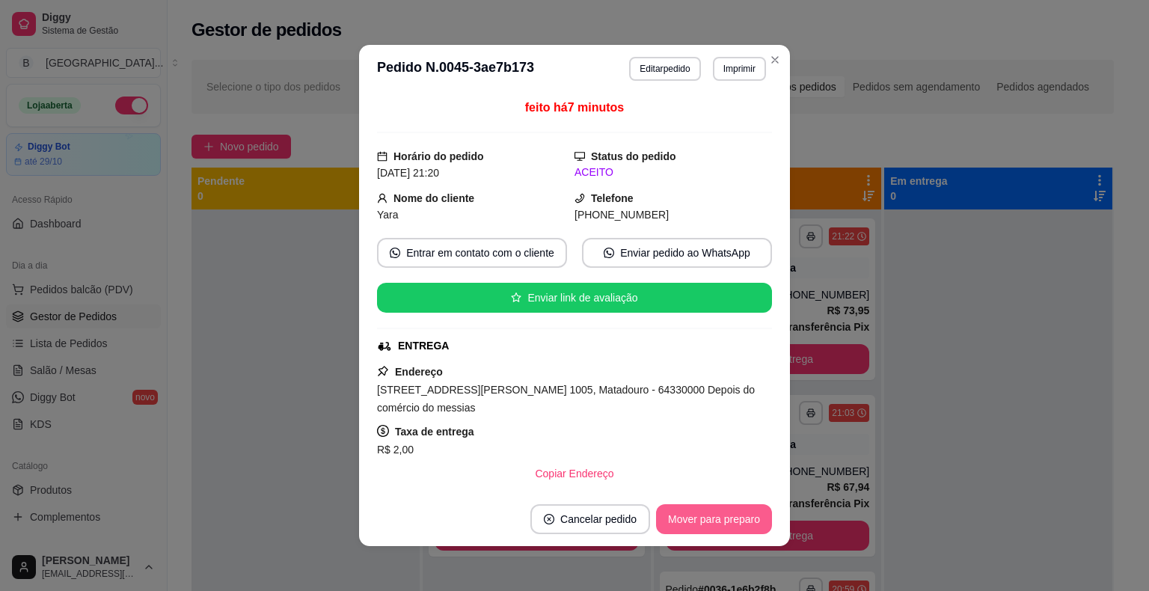
click at [723, 525] on button "Mover para preparo" at bounding box center [714, 519] width 116 height 30
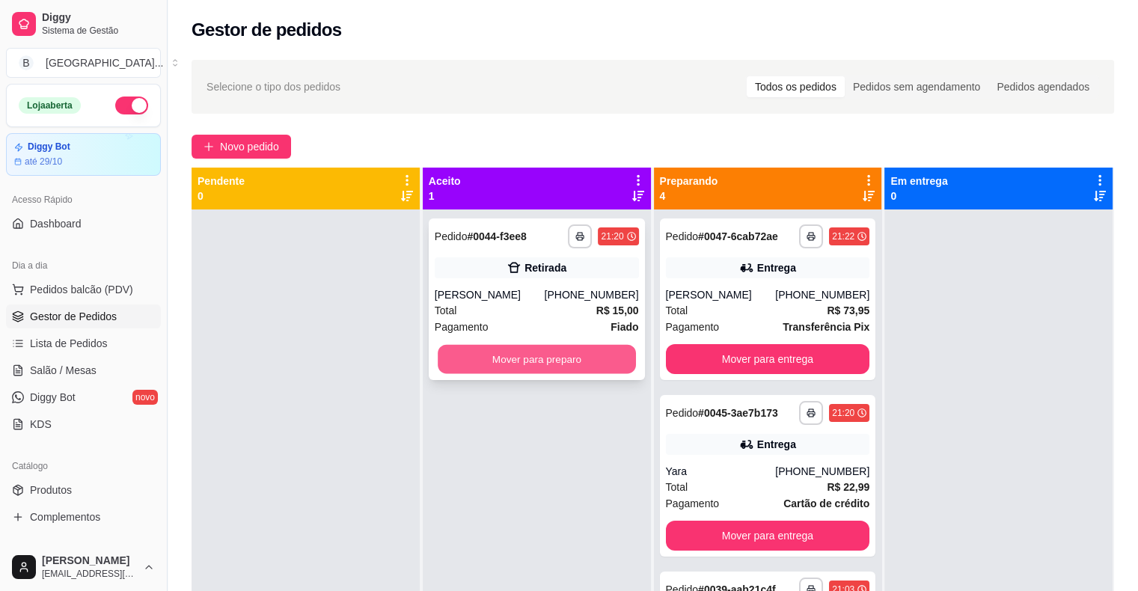
click at [562, 373] on button "Mover para preparo" at bounding box center [537, 359] width 198 height 29
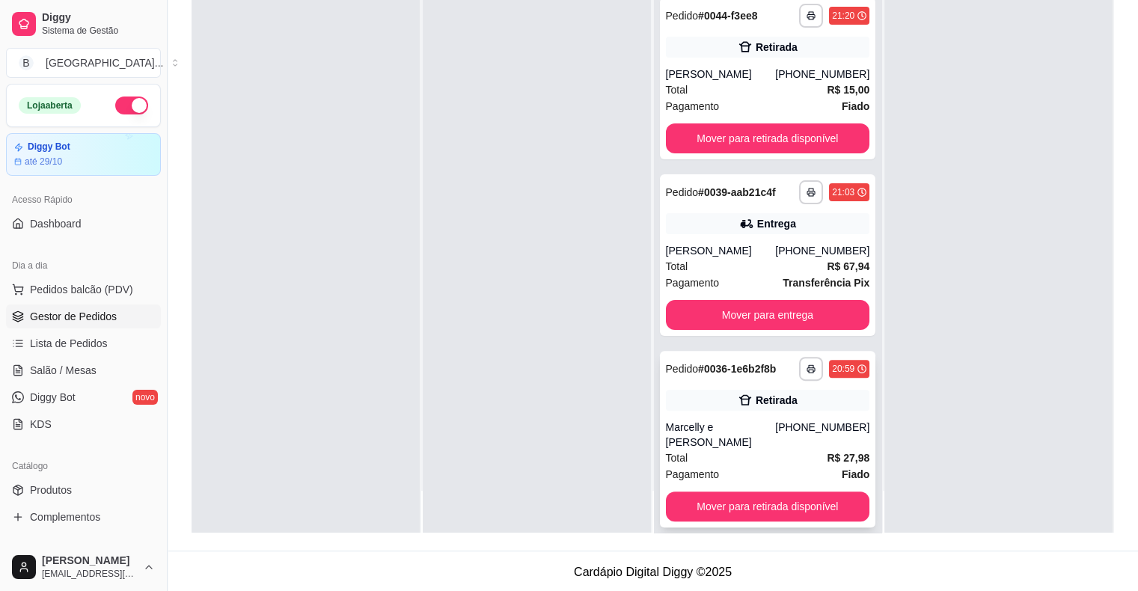
scroll to position [227, 0]
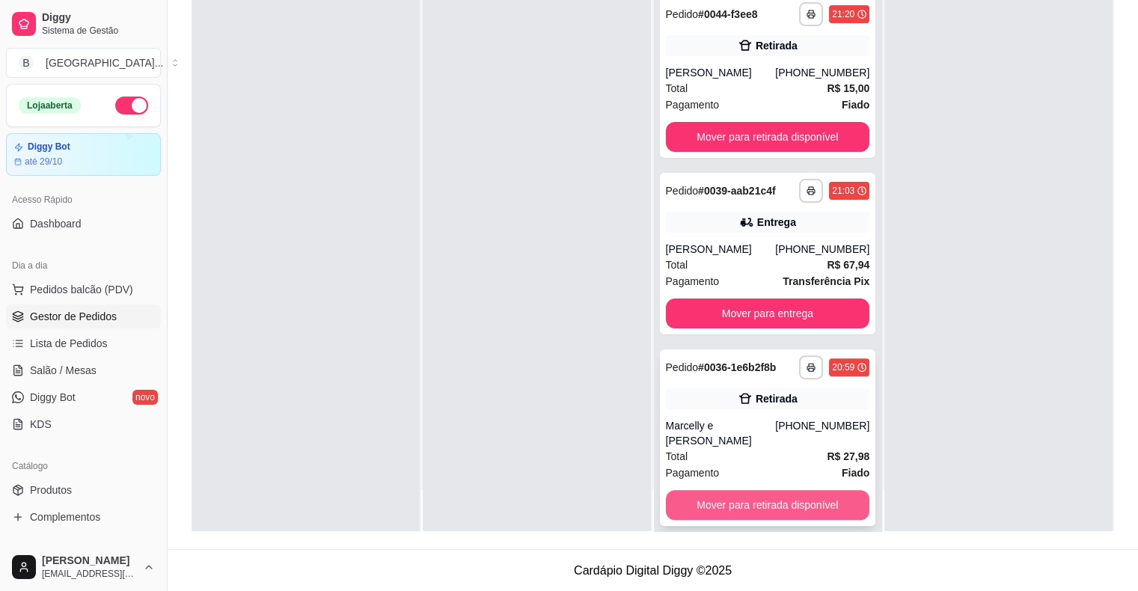
click at [768, 490] on button "Mover para retirada disponível" at bounding box center [768, 505] width 204 height 30
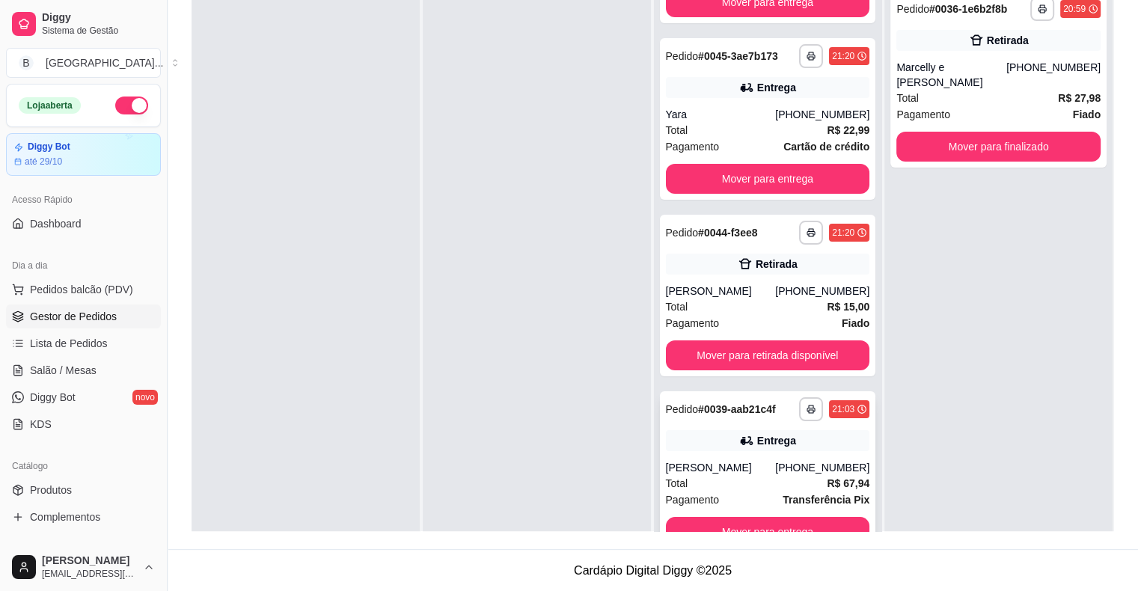
scroll to position [42, 0]
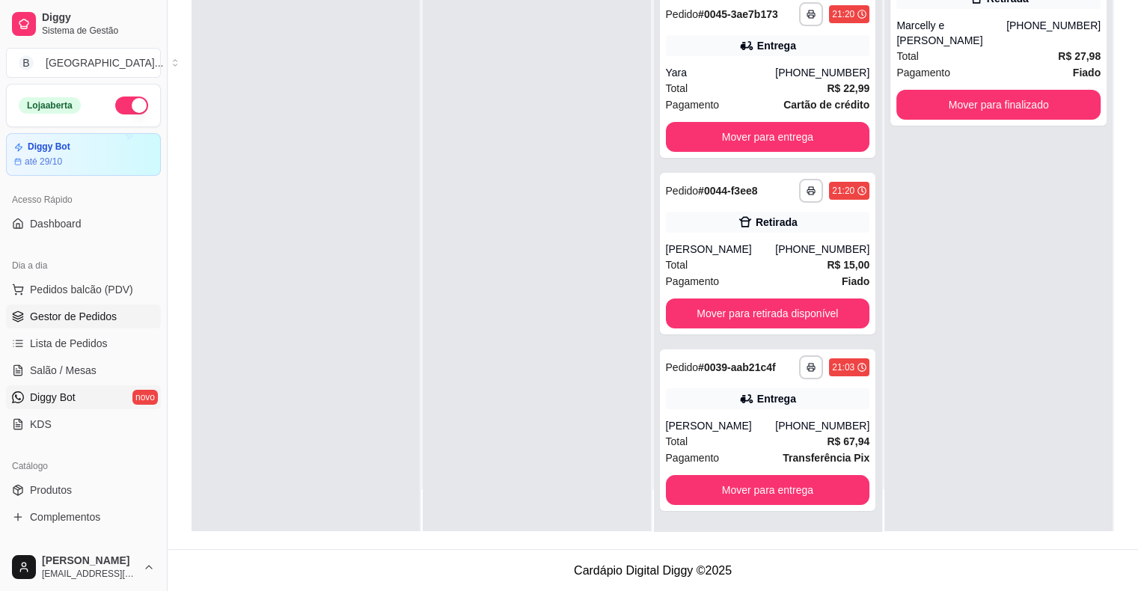
click at [74, 385] on link "Diggy Bot novo" at bounding box center [83, 397] width 155 height 24
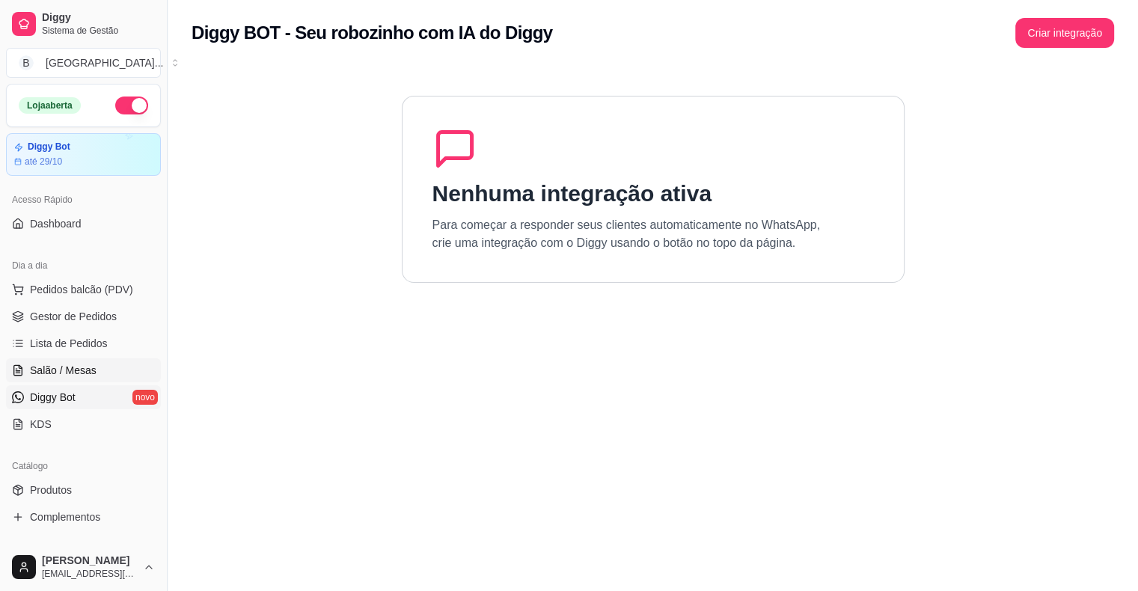
click at [74, 376] on span "Salão / Mesas" at bounding box center [63, 370] width 67 height 15
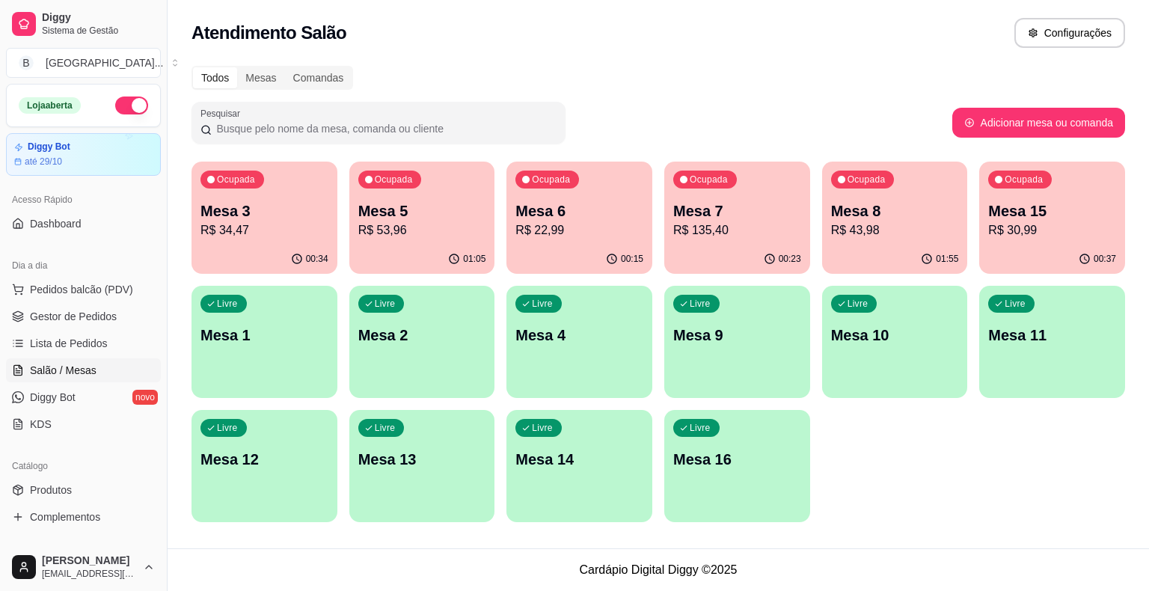
click at [358, 256] on div "01:05" at bounding box center [422, 259] width 146 height 29
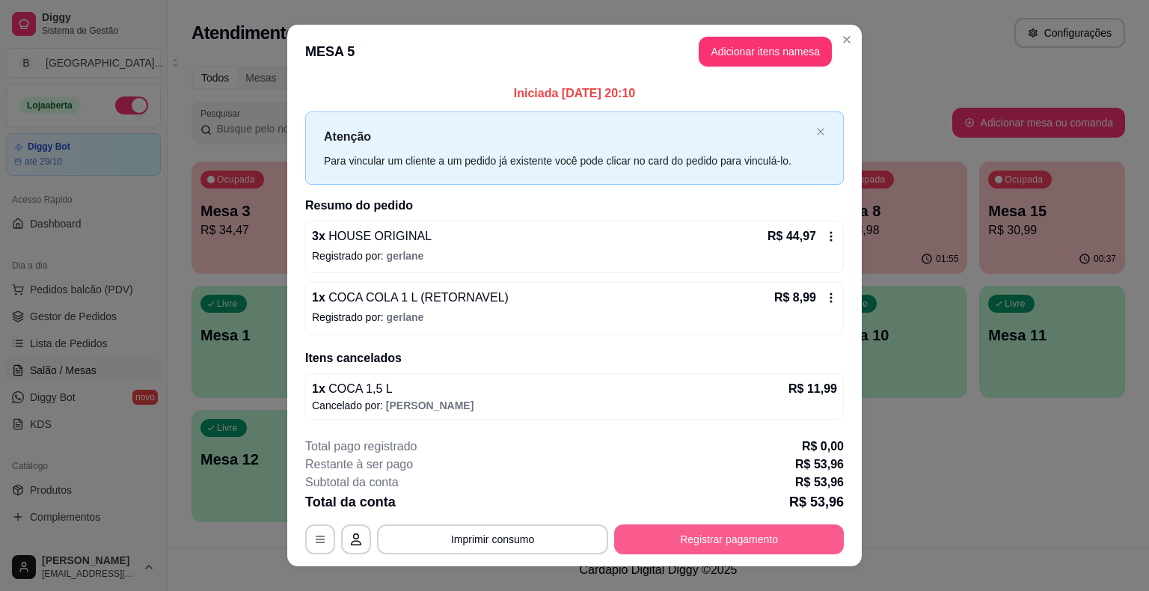
click at [684, 536] on button "Registrar pagamento" at bounding box center [729, 539] width 230 height 30
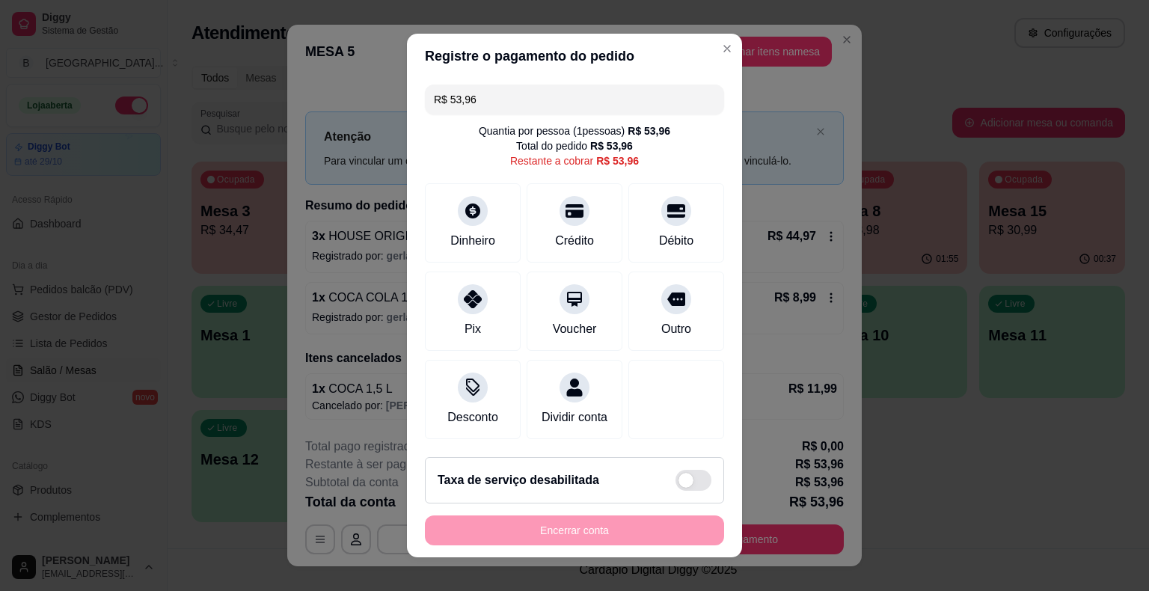
click at [498, 103] on input "R$ 53,96" at bounding box center [574, 100] width 281 height 30
click at [462, 310] on div at bounding box center [472, 294] width 33 height 33
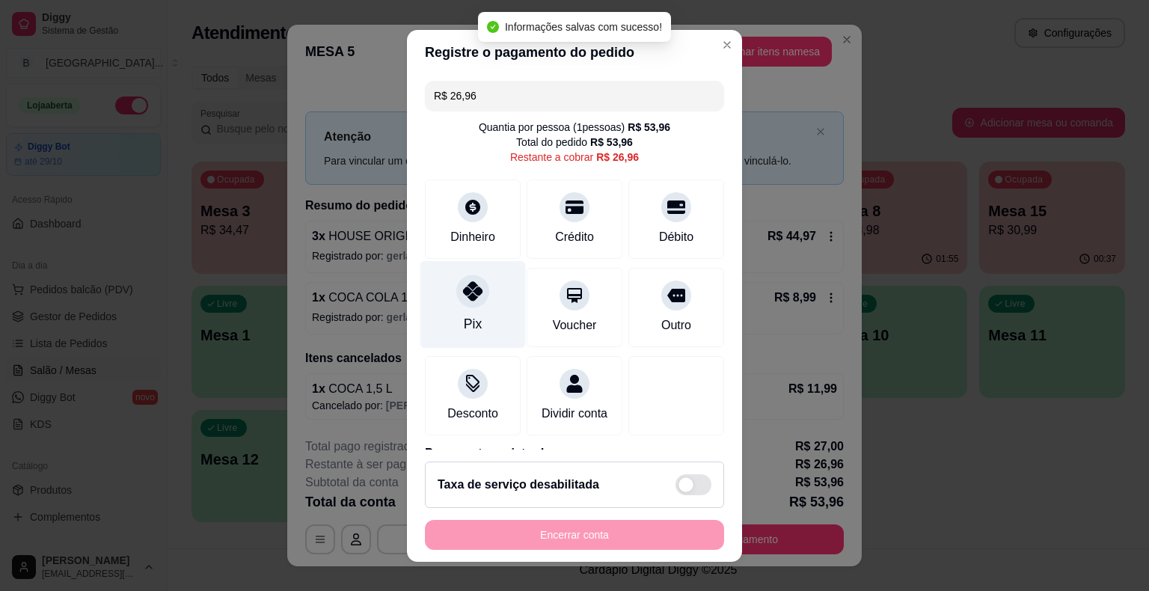
click at [465, 325] on div "Pix" at bounding box center [473, 323] width 18 height 19
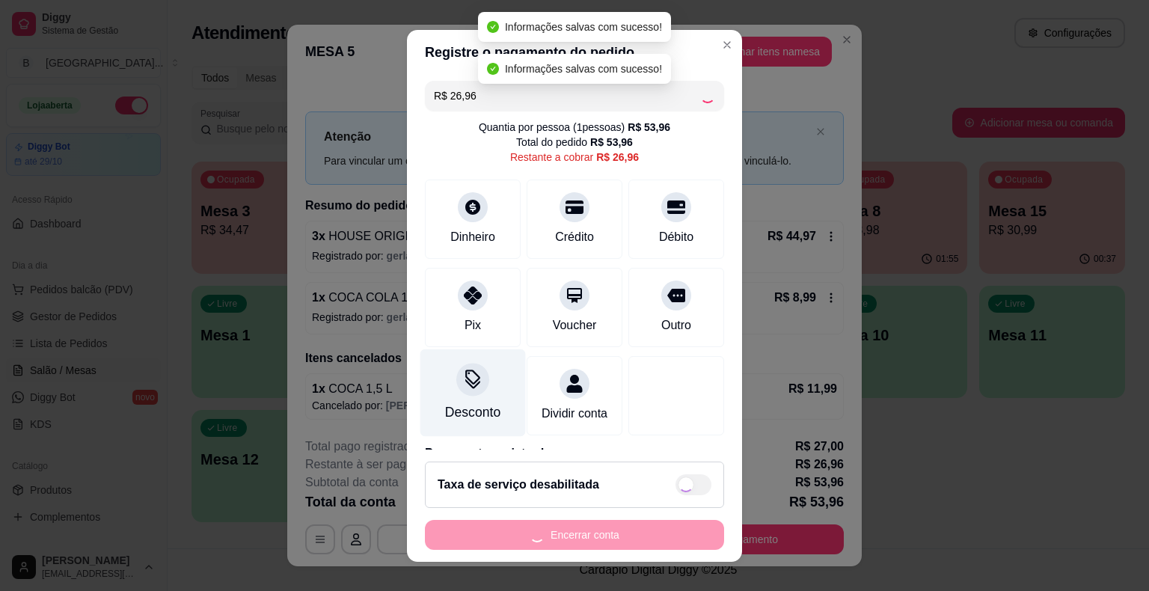
type input "R$ 0,00"
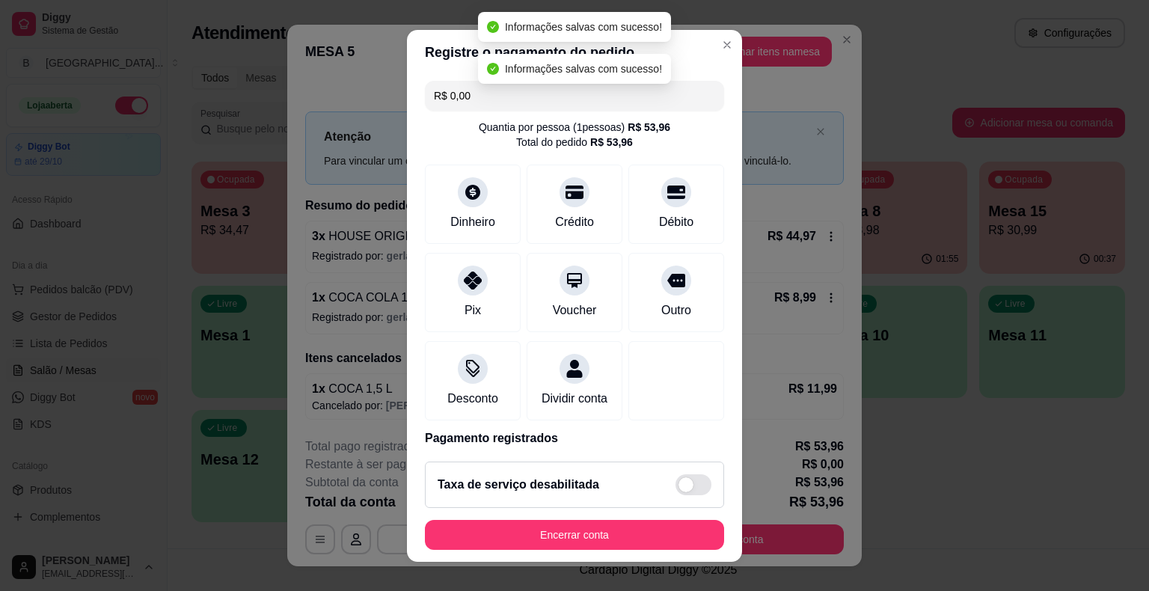
scroll to position [18, 0]
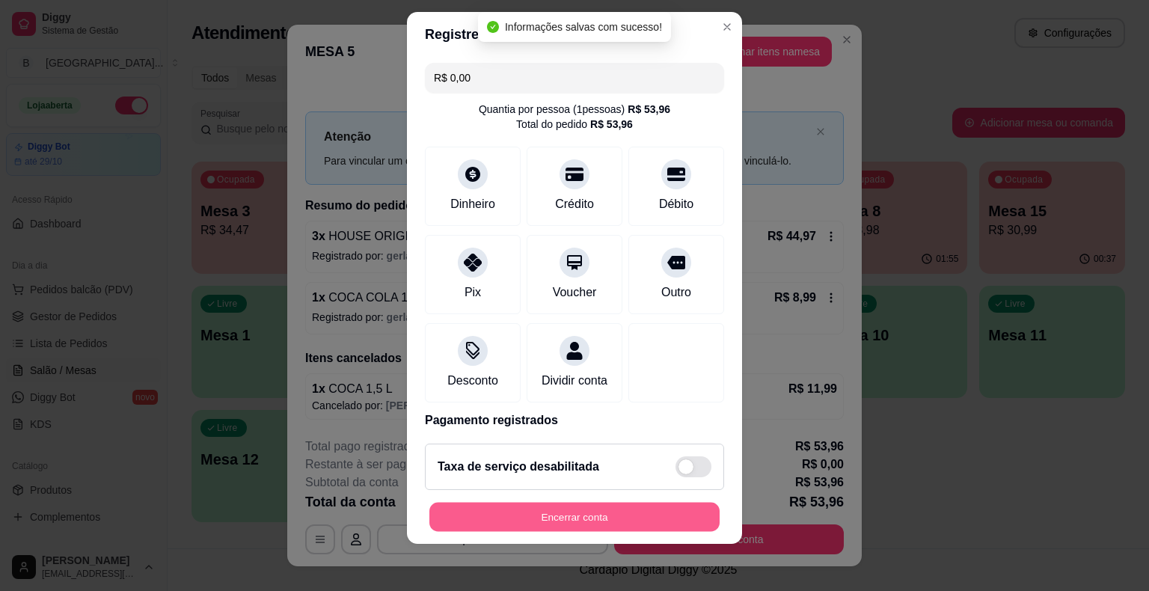
click at [525, 519] on button "Encerrar conta" at bounding box center [574, 516] width 290 height 29
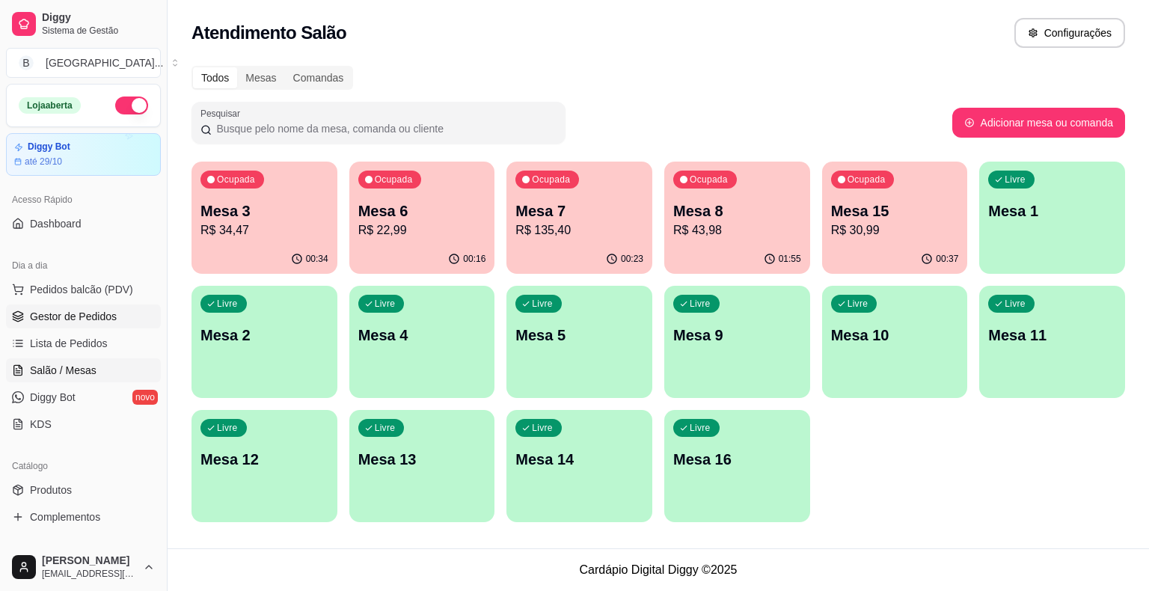
click at [120, 307] on link "Gestor de Pedidos" at bounding box center [83, 317] width 155 height 24
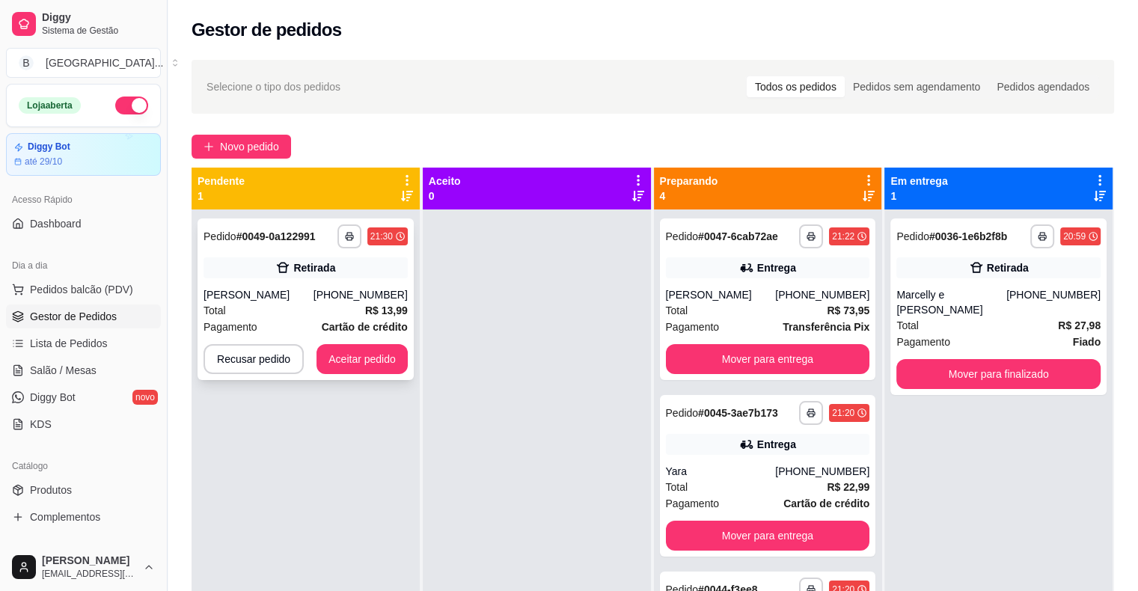
click at [359, 299] on div "[PHONE_NUMBER]" at bounding box center [360, 294] width 94 height 15
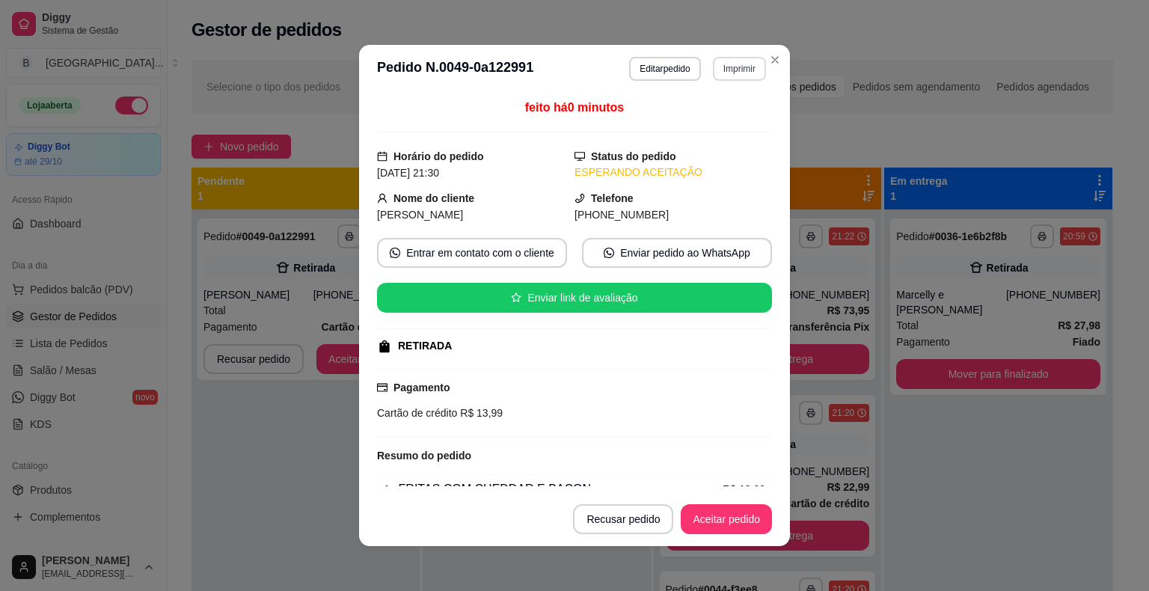
click at [740, 68] on button "Imprimir" at bounding box center [739, 69] width 53 height 24
click at [726, 118] on button "IMPRESSORA" at bounding box center [707, 120] width 105 height 23
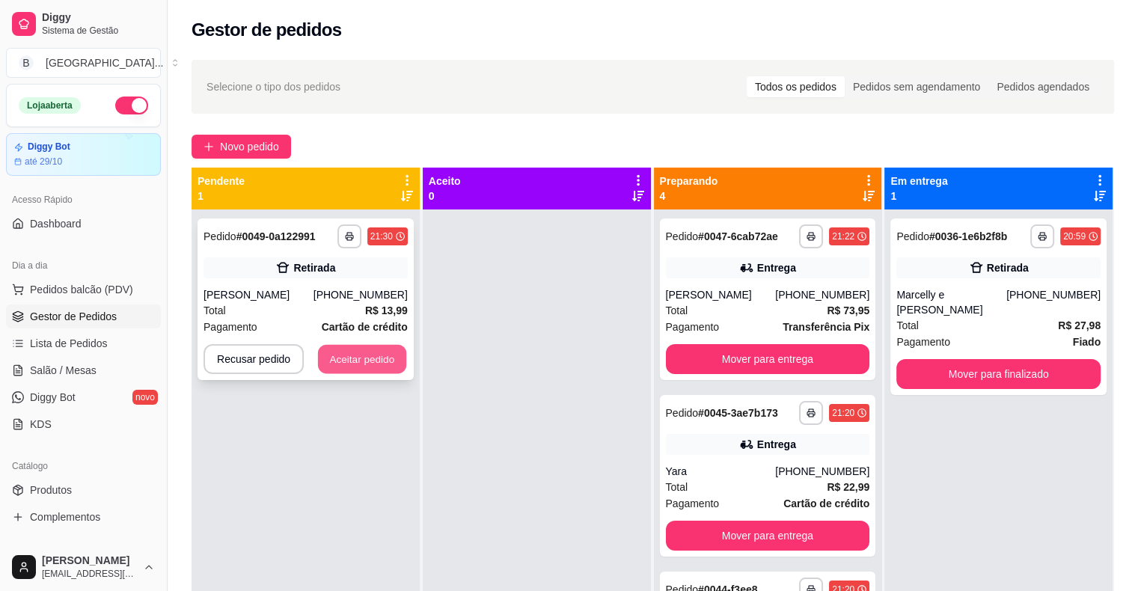
click at [364, 354] on button "Aceitar pedido" at bounding box center [362, 359] width 88 height 29
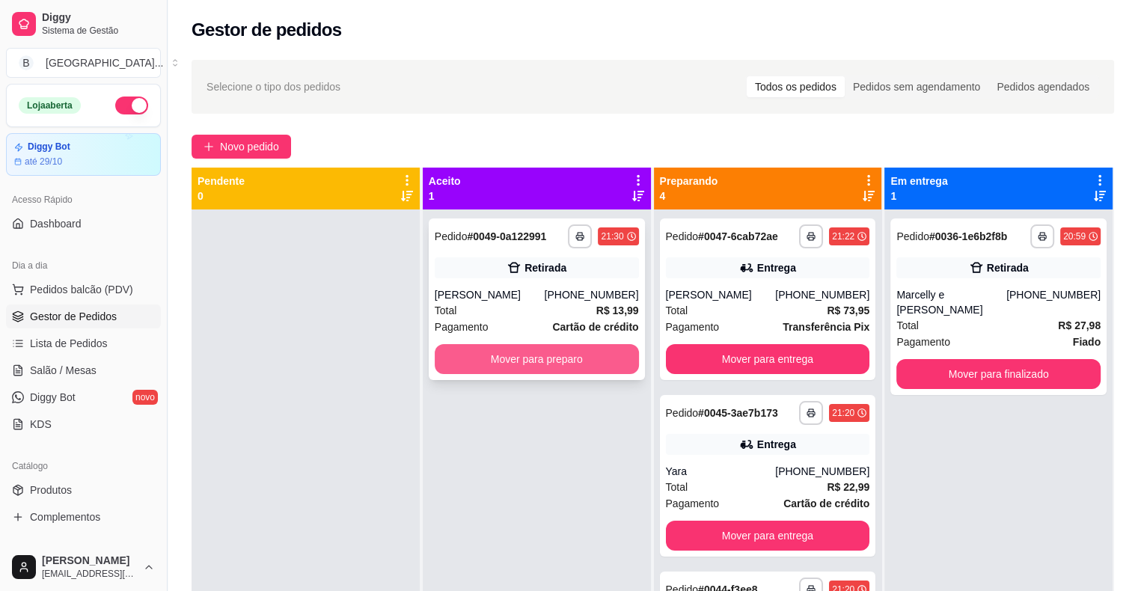
click at [468, 363] on button "Mover para preparo" at bounding box center [537, 359] width 204 height 30
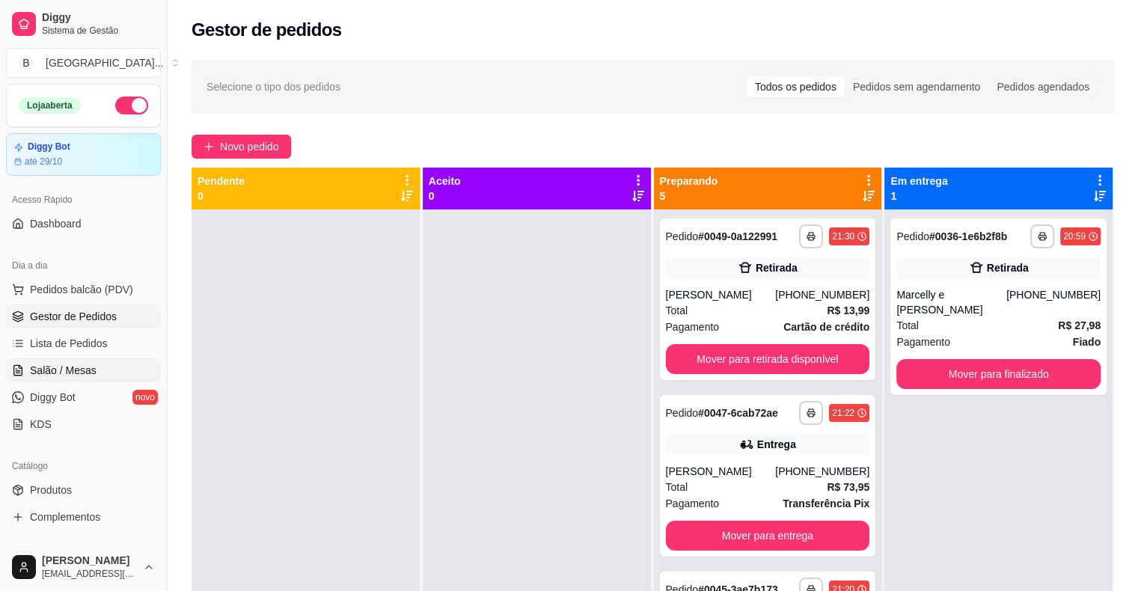
click at [76, 375] on span "Salão / Mesas" at bounding box center [63, 370] width 67 height 15
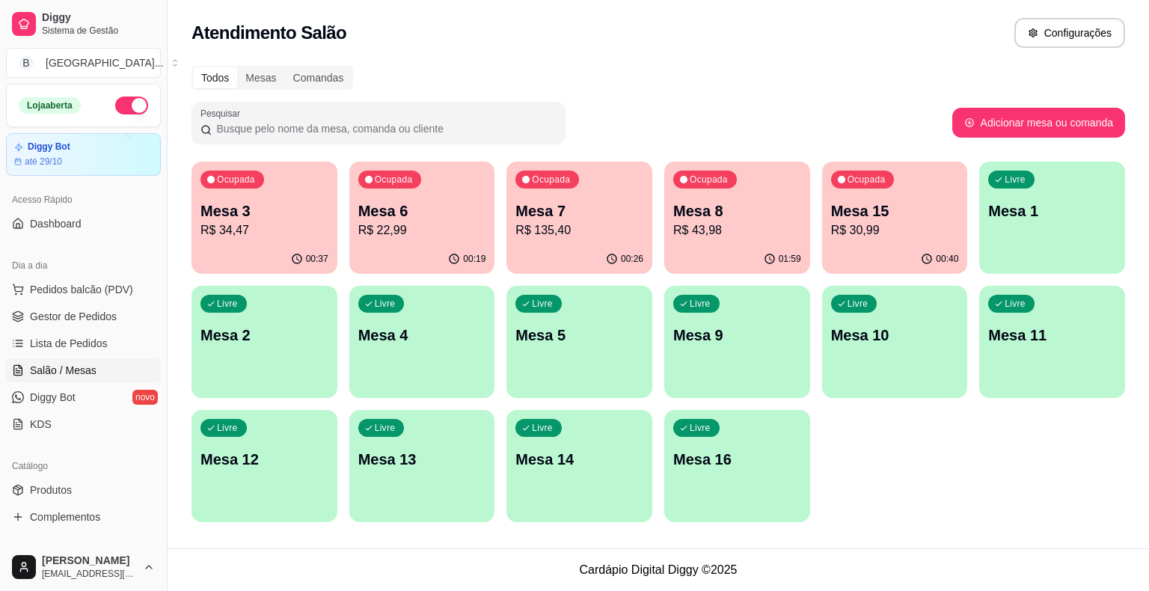
click at [213, 220] on p "Mesa 3" at bounding box center [265, 211] width 128 height 21
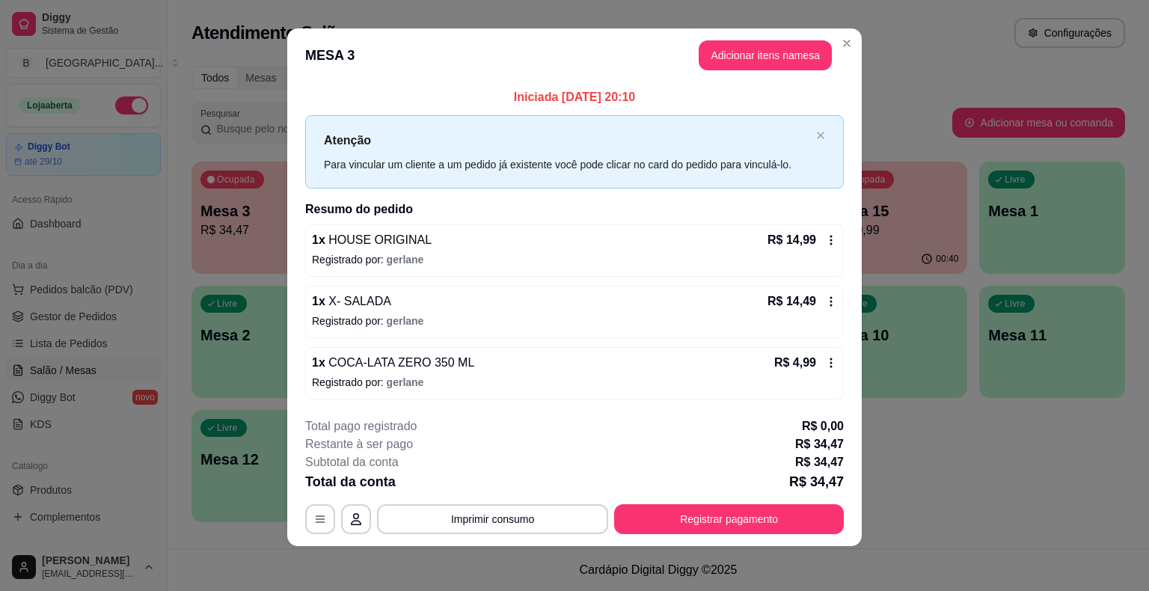
scroll to position [10, 0]
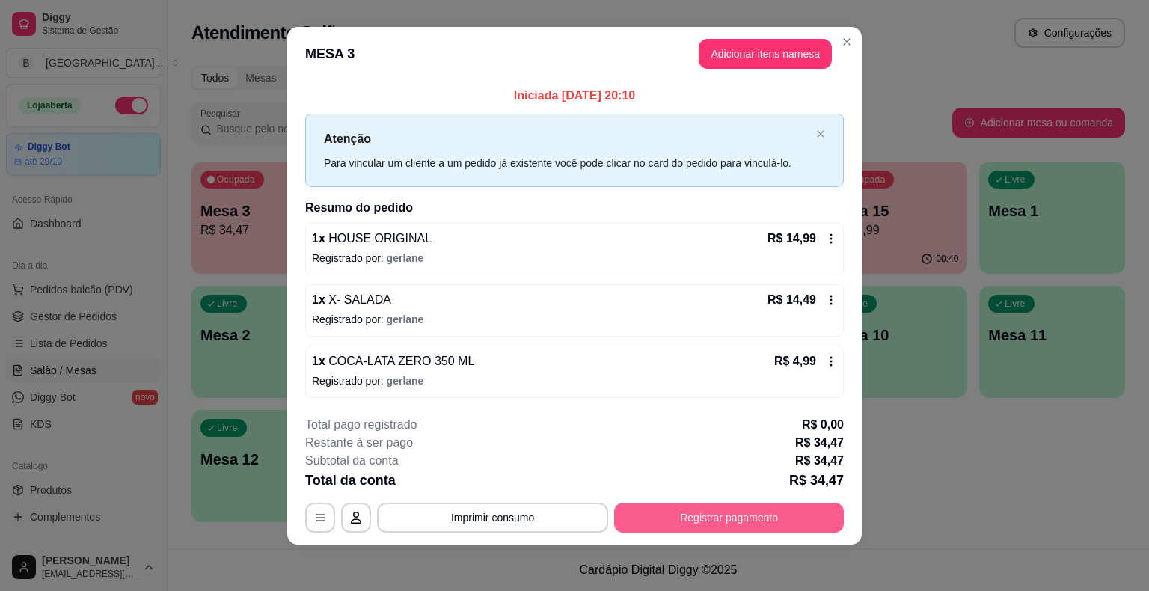
click at [667, 519] on button "Registrar pagamento" at bounding box center [729, 518] width 230 height 30
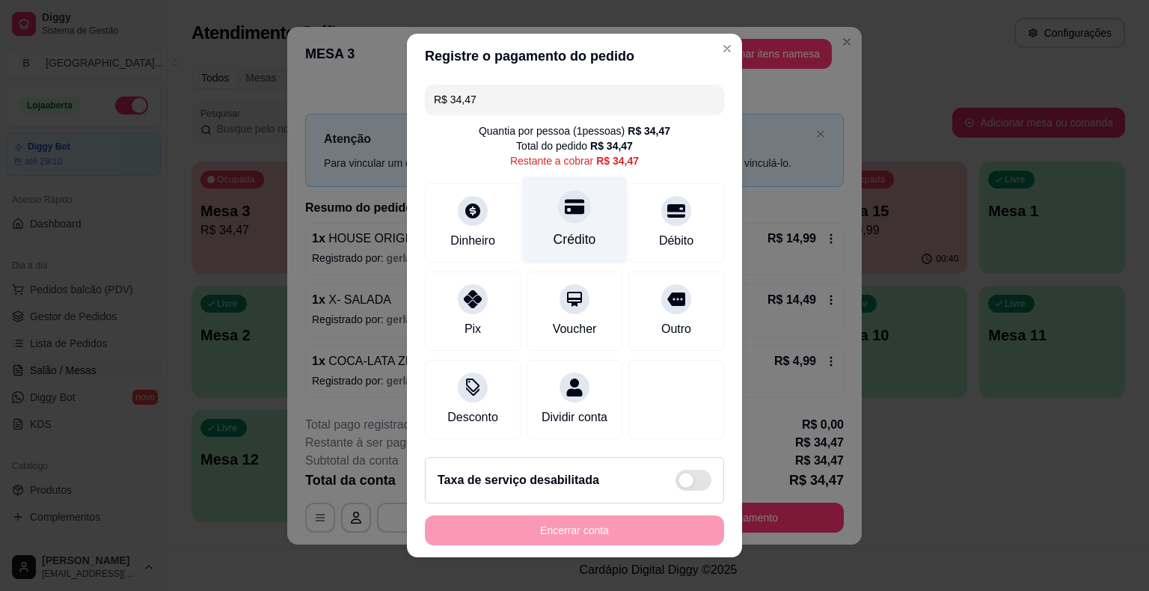
click at [560, 230] on div "Crédito" at bounding box center [575, 239] width 43 height 19
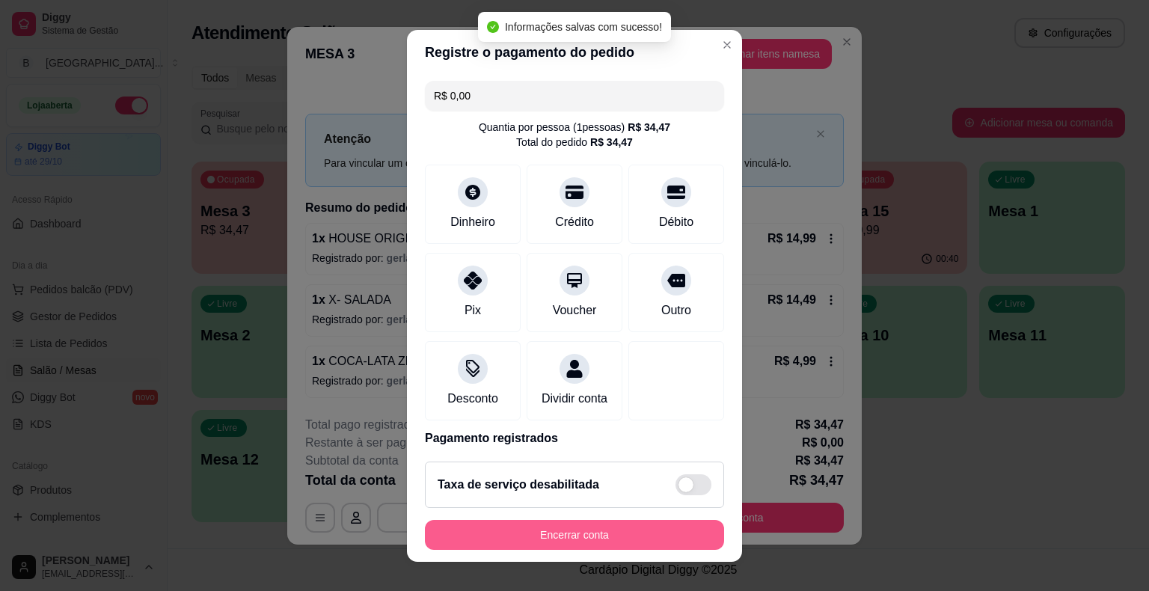
type input "R$ 0,00"
click at [600, 528] on button "Encerrar conta" at bounding box center [574, 534] width 290 height 29
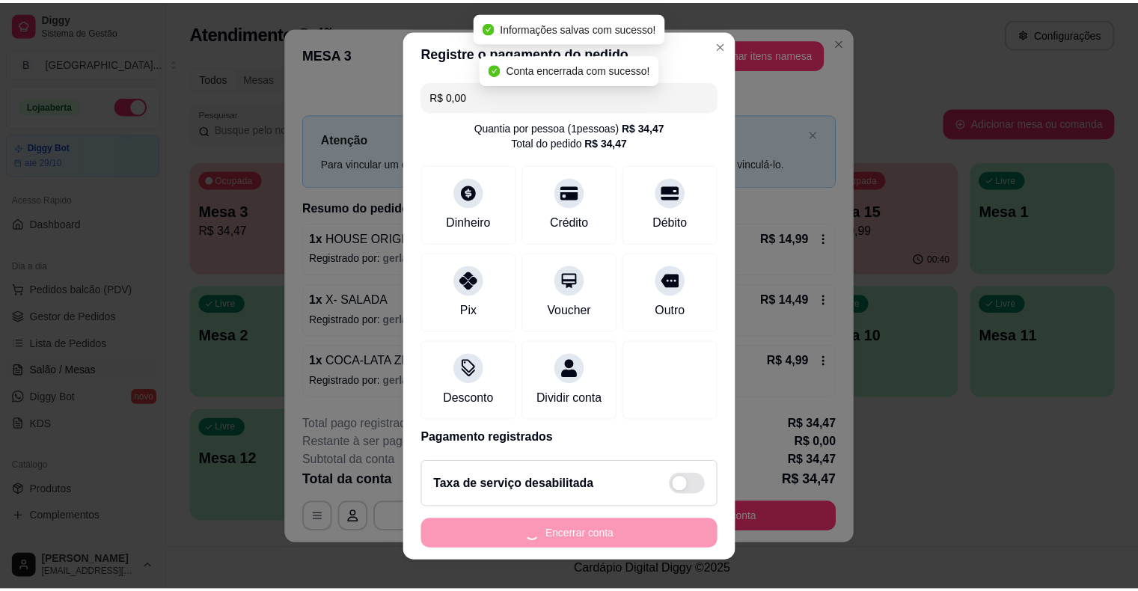
scroll to position [0, 0]
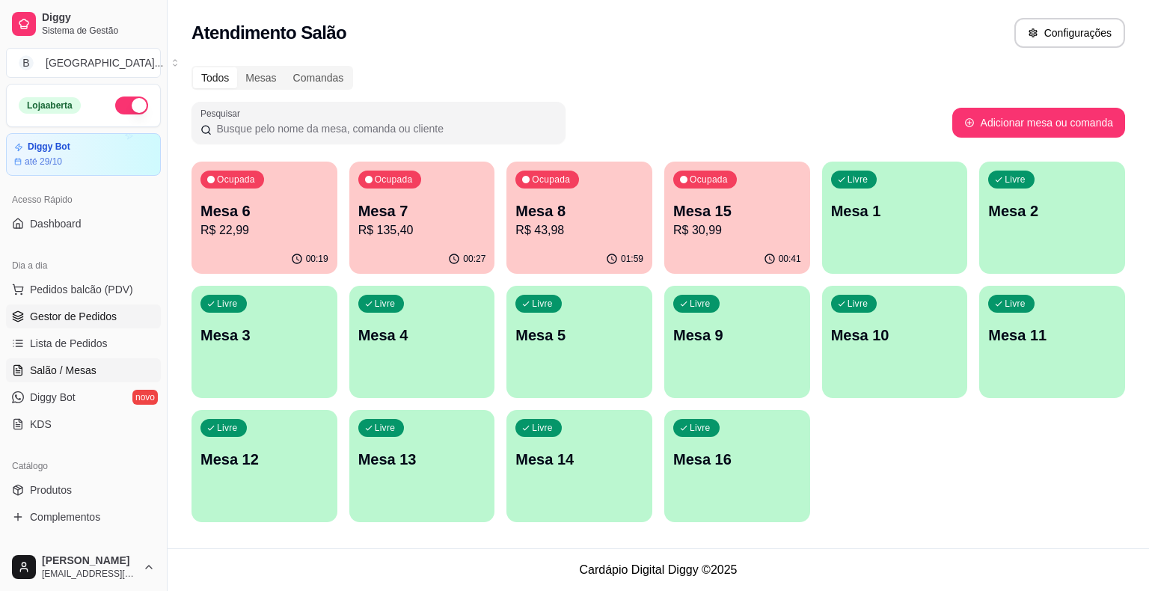
click at [120, 310] on link "Gestor de Pedidos" at bounding box center [83, 317] width 155 height 24
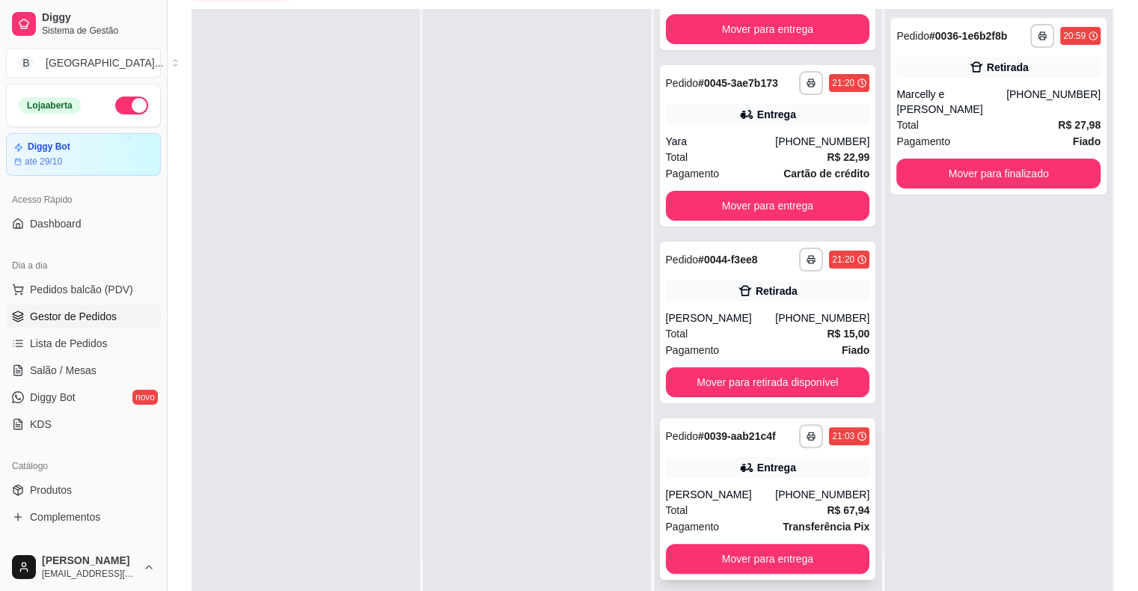
scroll to position [227, 0]
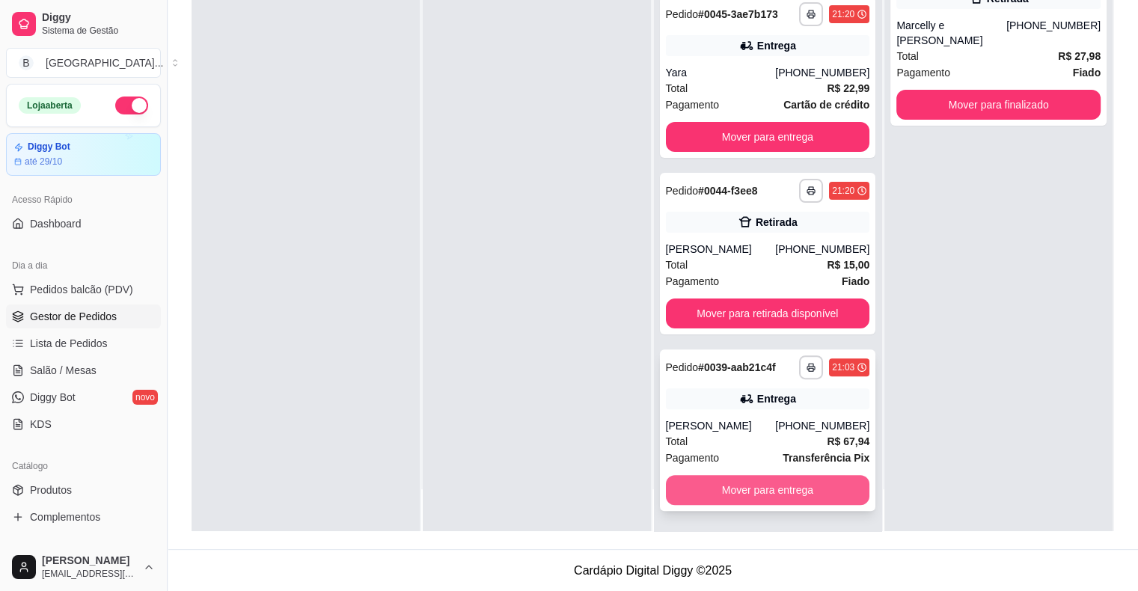
click at [730, 481] on button "Mover para entrega" at bounding box center [768, 490] width 204 height 30
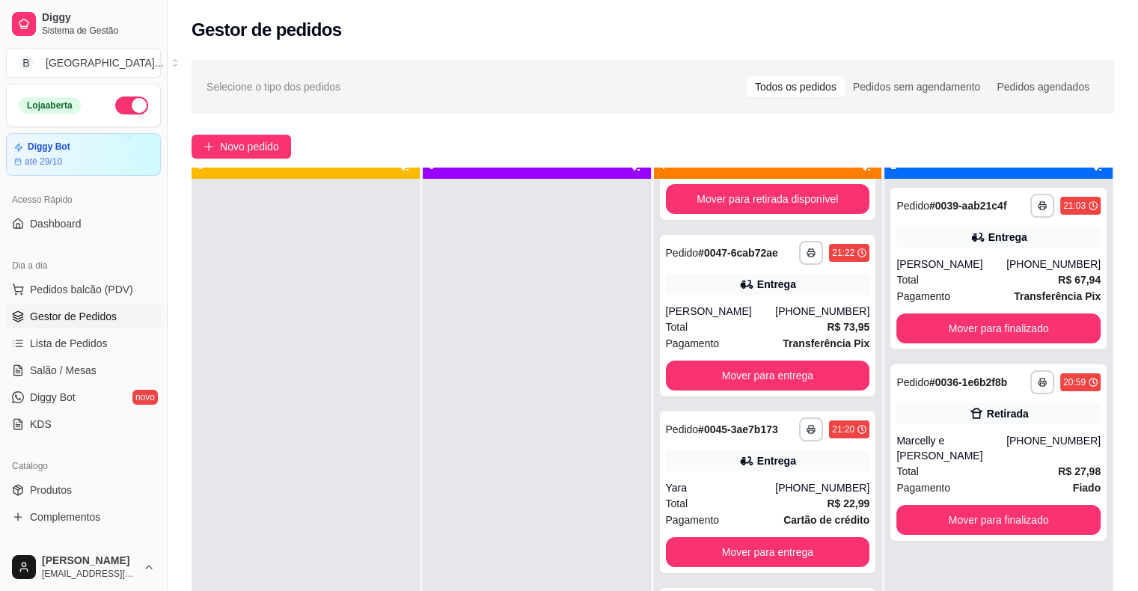
scroll to position [42, 0]
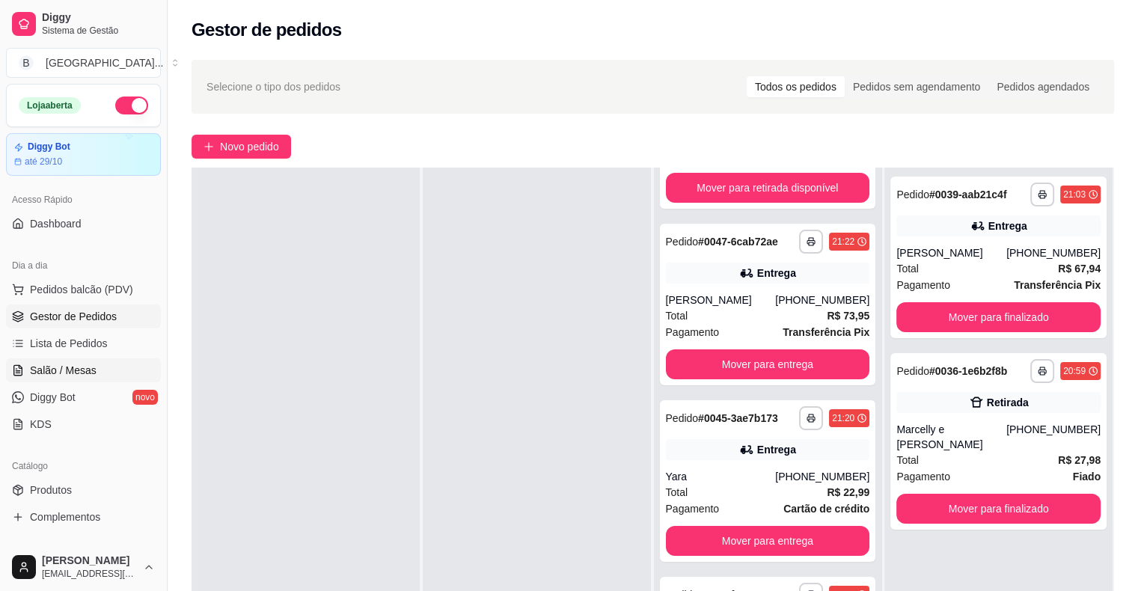
click at [37, 360] on link "Salão / Mesas" at bounding box center [83, 370] width 155 height 24
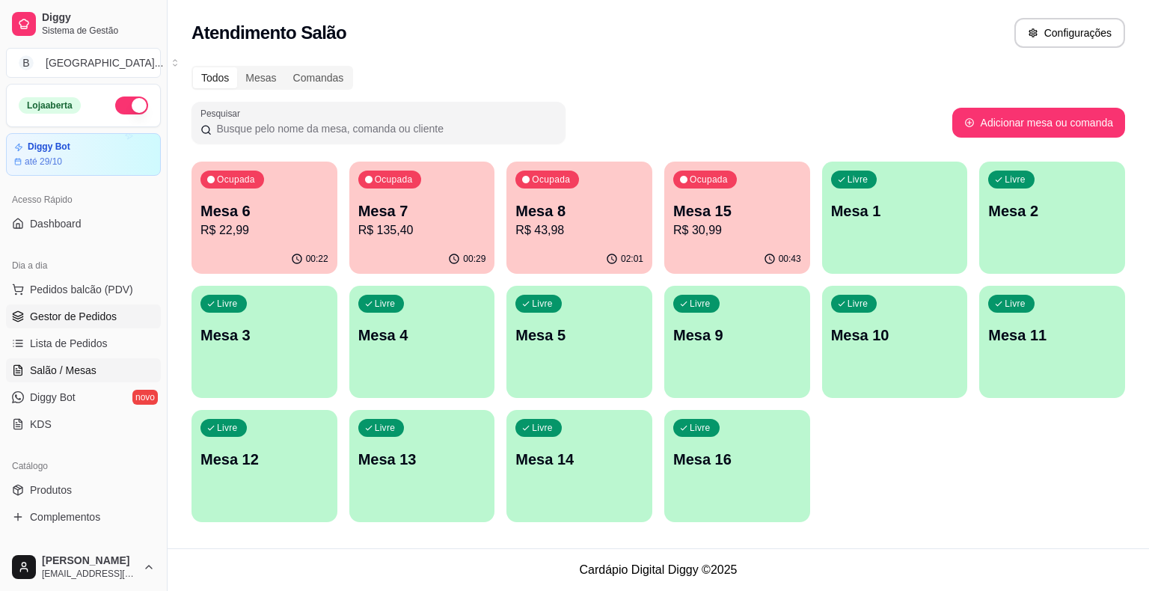
click at [69, 310] on span "Gestor de Pedidos" at bounding box center [73, 316] width 87 height 15
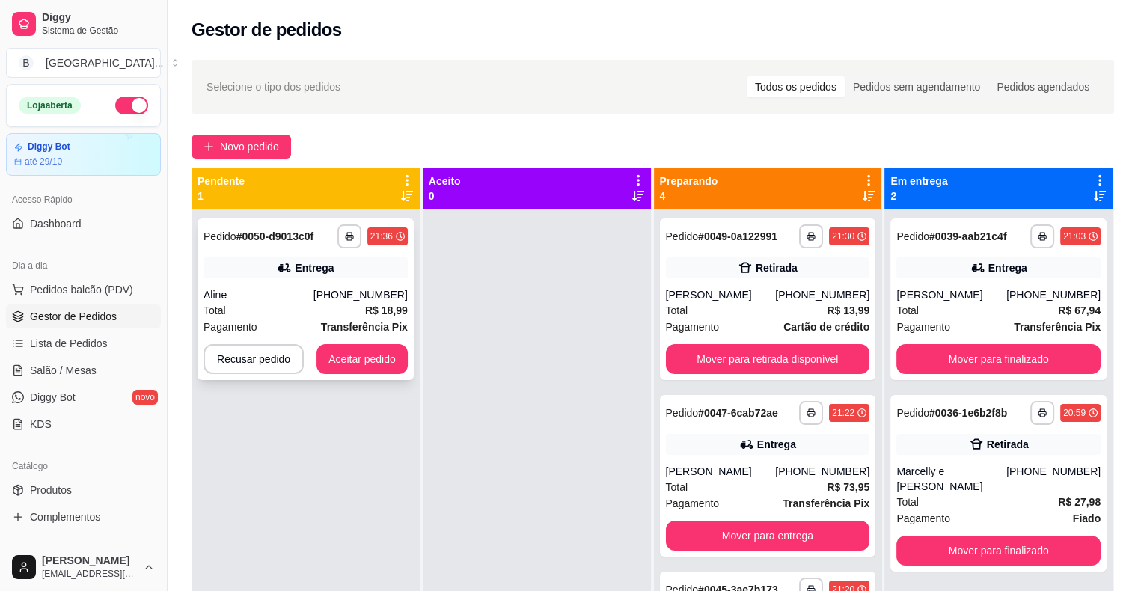
click at [334, 280] on div "**********" at bounding box center [306, 299] width 216 height 162
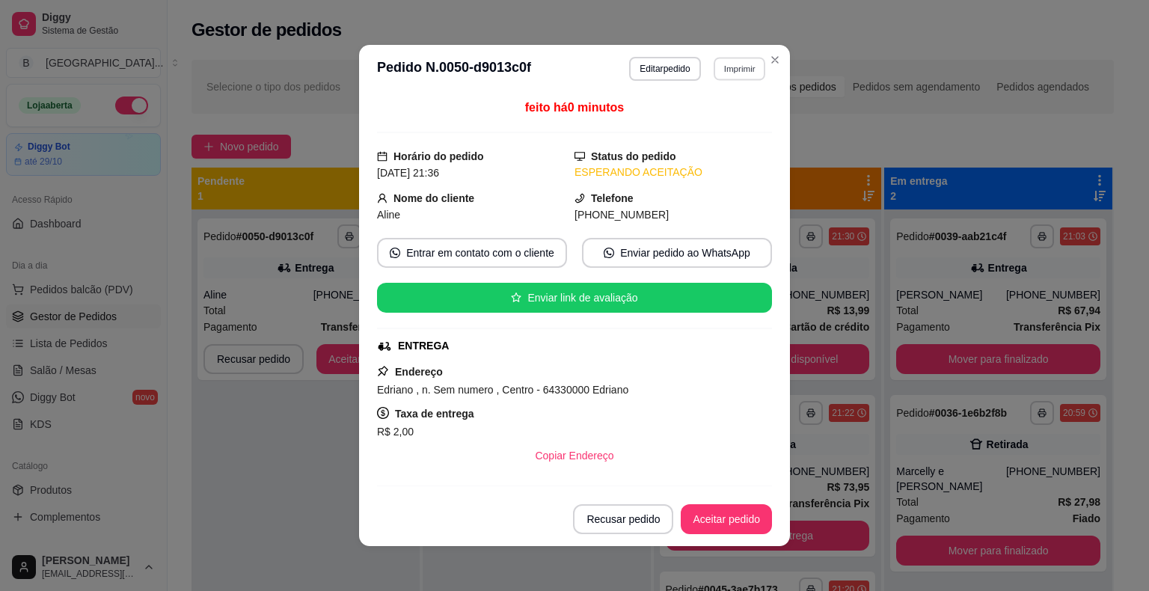
click at [714, 68] on button "Imprimir" at bounding box center [740, 68] width 52 height 23
click at [730, 112] on button "IMPRESSORA" at bounding box center [707, 120] width 105 height 23
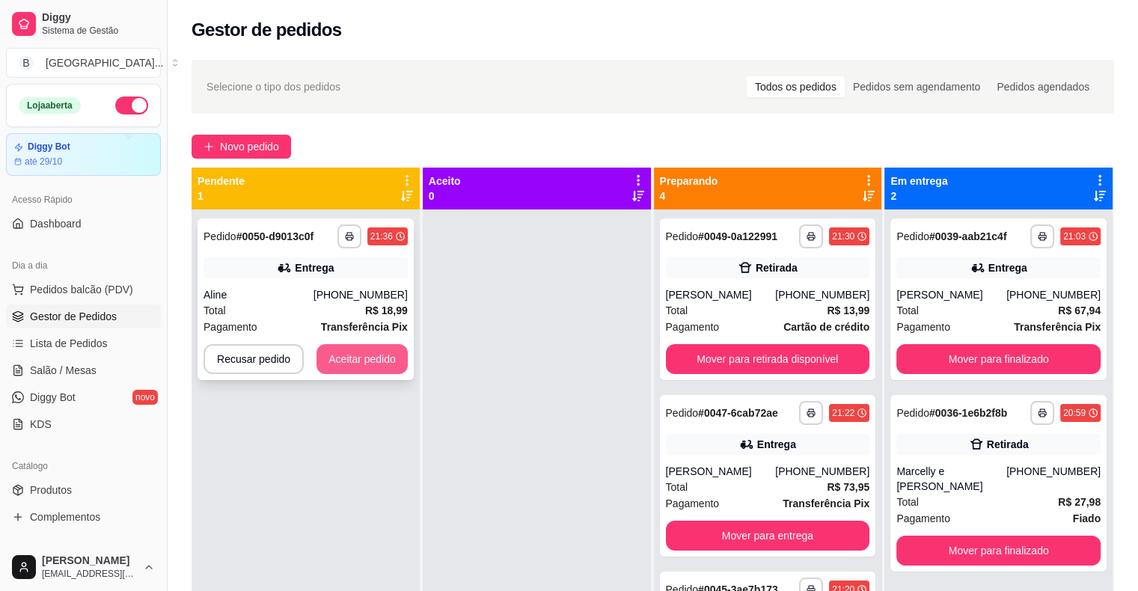
click at [352, 363] on button "Aceitar pedido" at bounding box center [361, 359] width 91 height 30
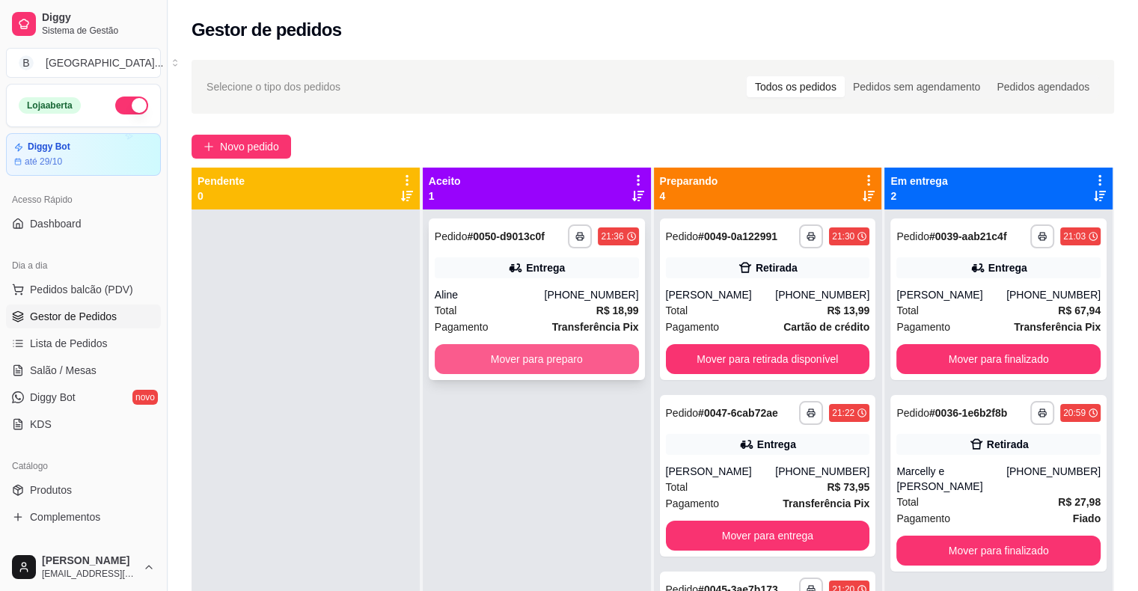
click at [547, 366] on button "Mover para preparo" at bounding box center [537, 359] width 204 height 30
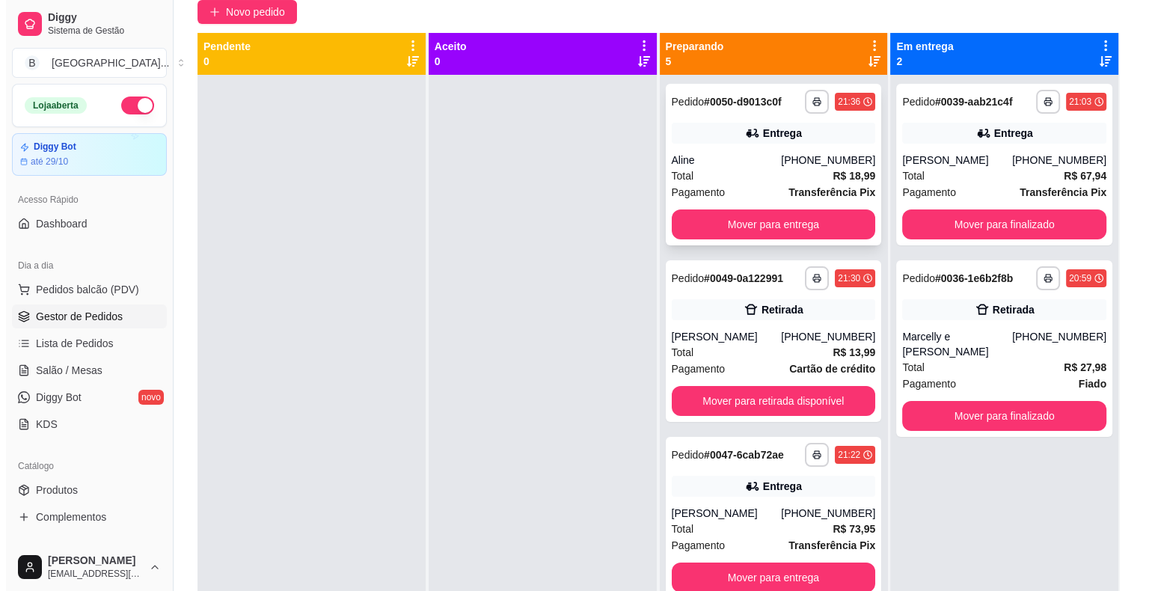
scroll to position [3, 0]
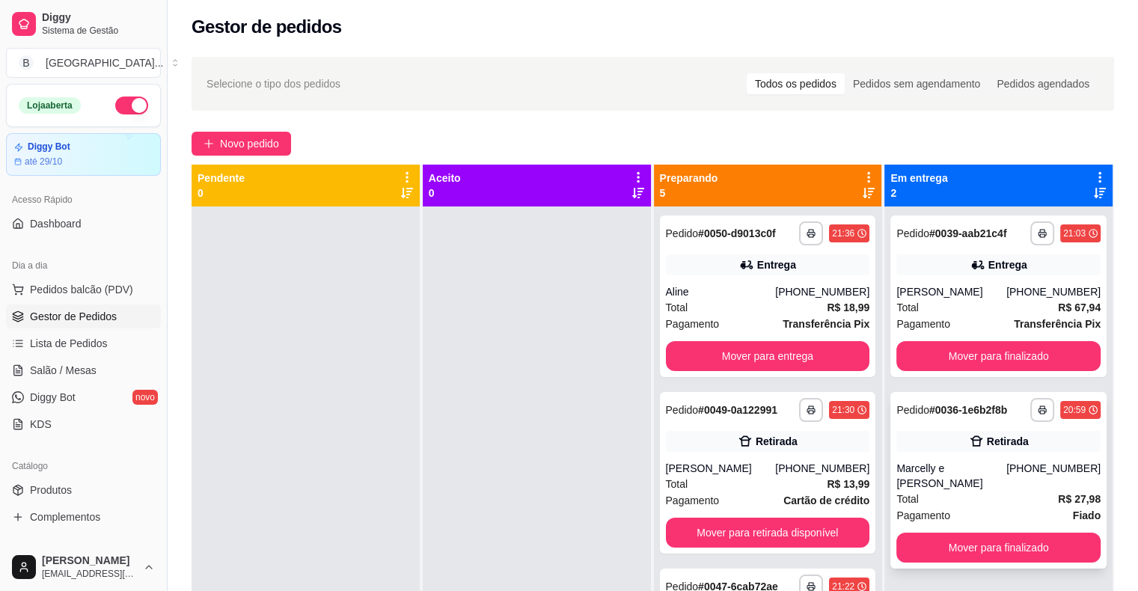
click at [990, 507] on div "Pagamento Fiado" at bounding box center [998, 515] width 204 height 16
click at [1006, 541] on button "Mover para finalizado" at bounding box center [998, 547] width 198 height 29
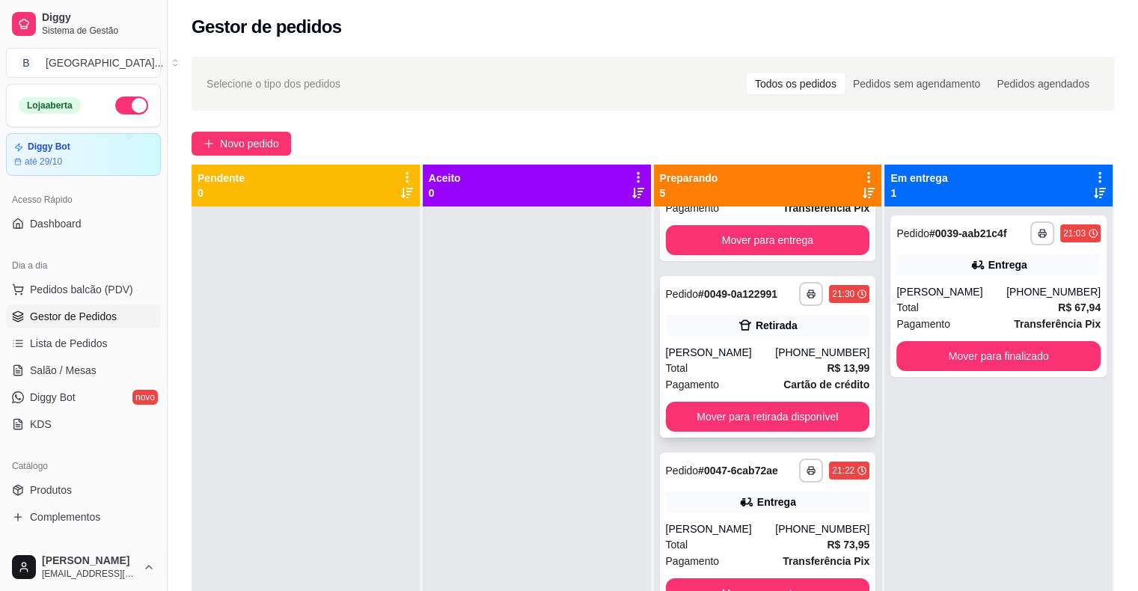
scroll to position [0, 0]
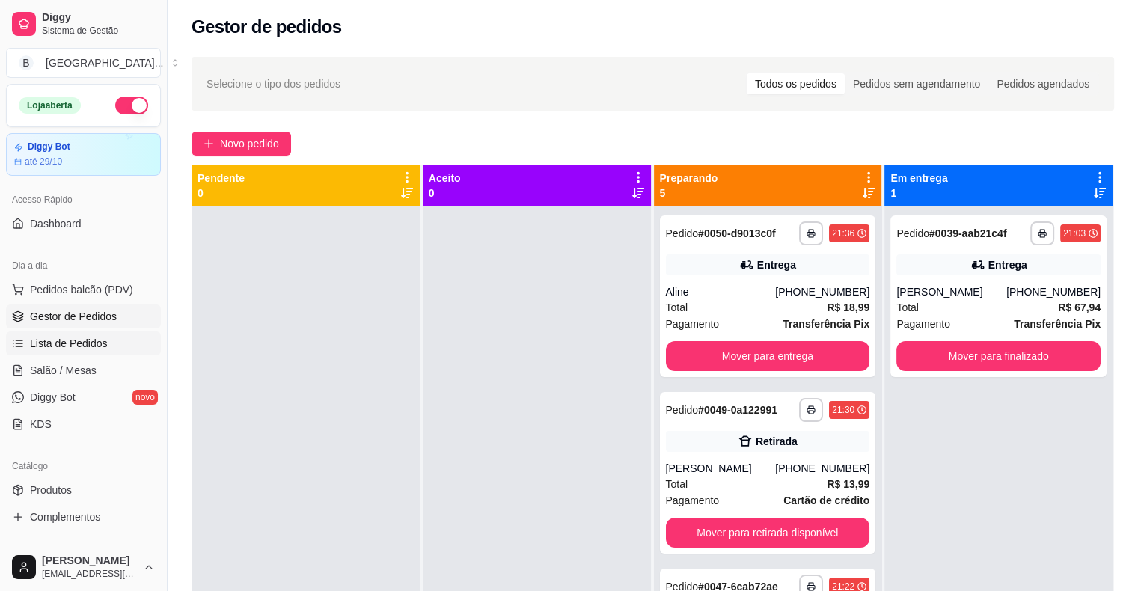
click at [39, 337] on span "Lista de Pedidos" at bounding box center [69, 343] width 78 height 15
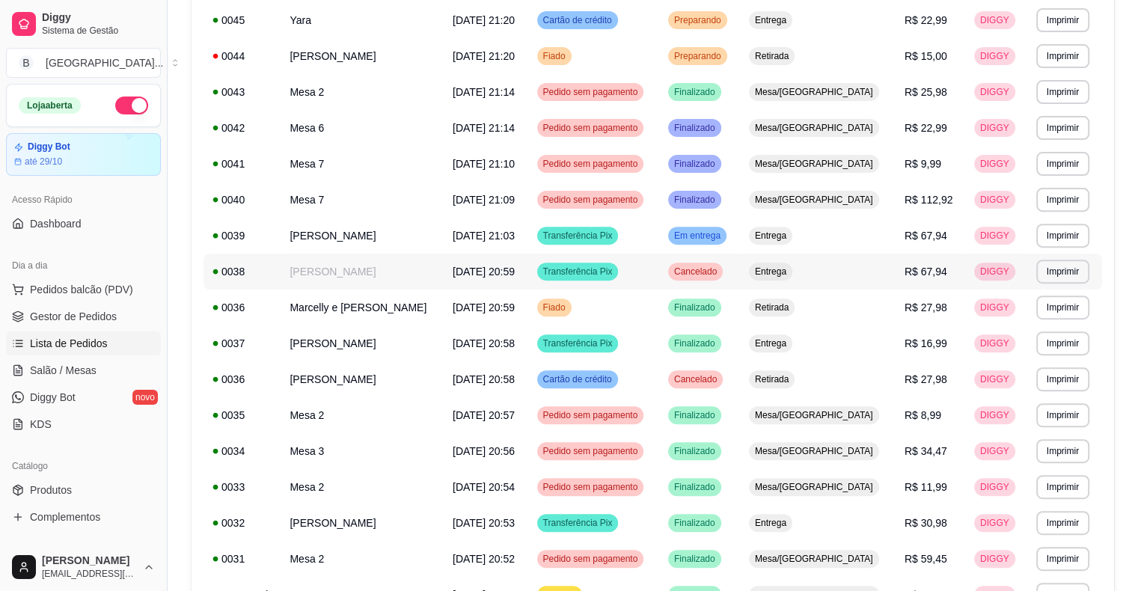
scroll to position [524, 0]
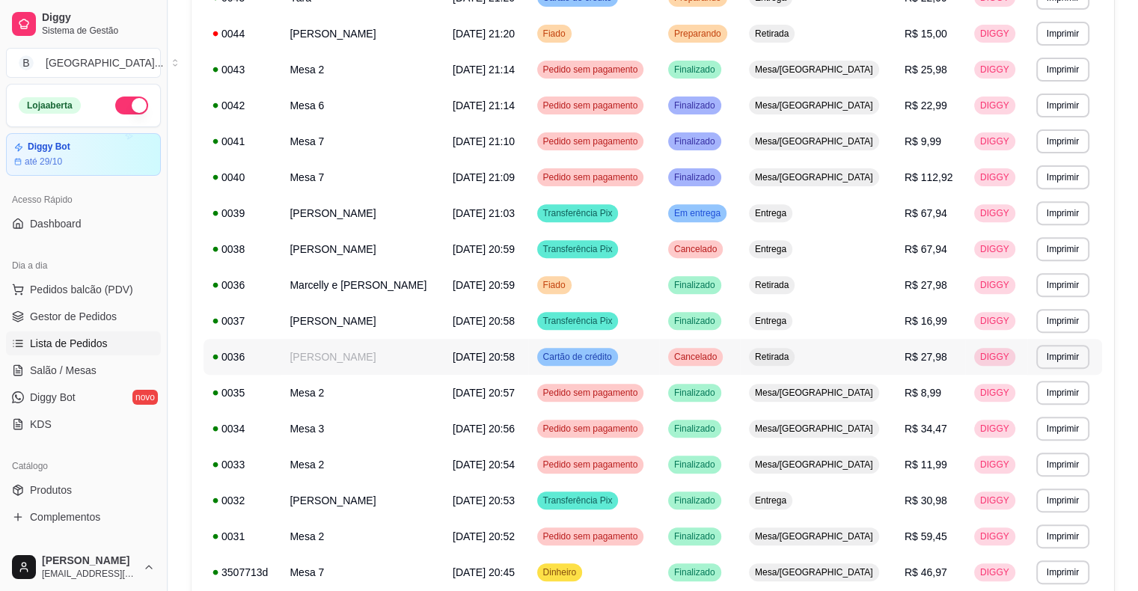
click at [453, 346] on td "[DATE] 20:58" at bounding box center [486, 357] width 85 height 36
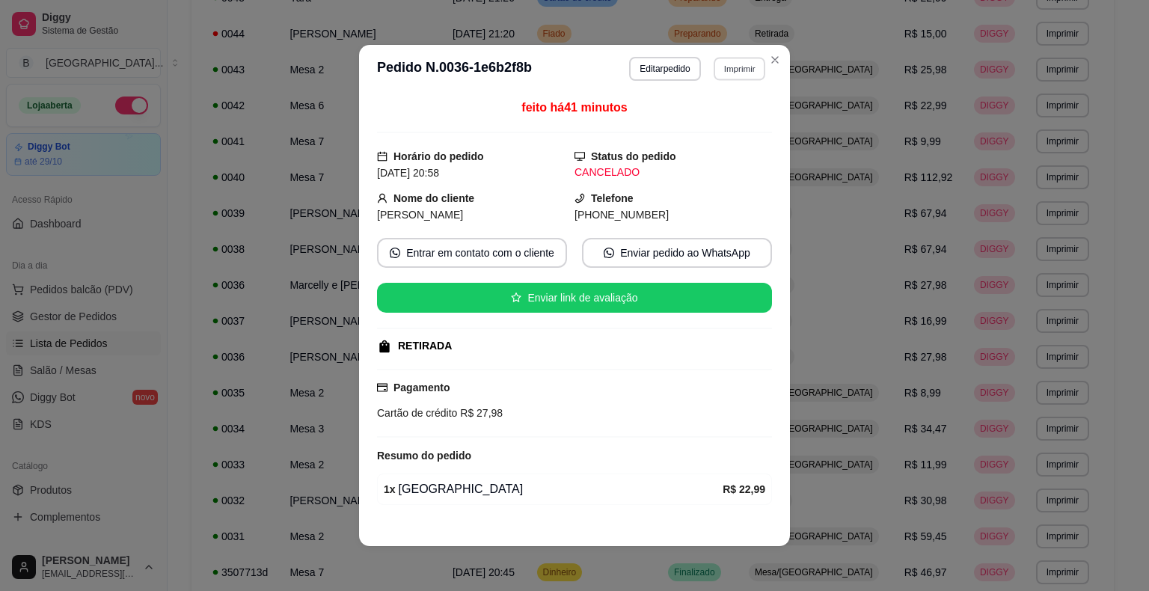
click at [722, 70] on button "Imprimir" at bounding box center [740, 68] width 52 height 23
click at [717, 107] on div "Escolha a impressora IMPRESSORA Impressora" at bounding box center [707, 125] width 123 height 81
click at [721, 117] on button "IMPRESSORA" at bounding box center [707, 120] width 105 height 23
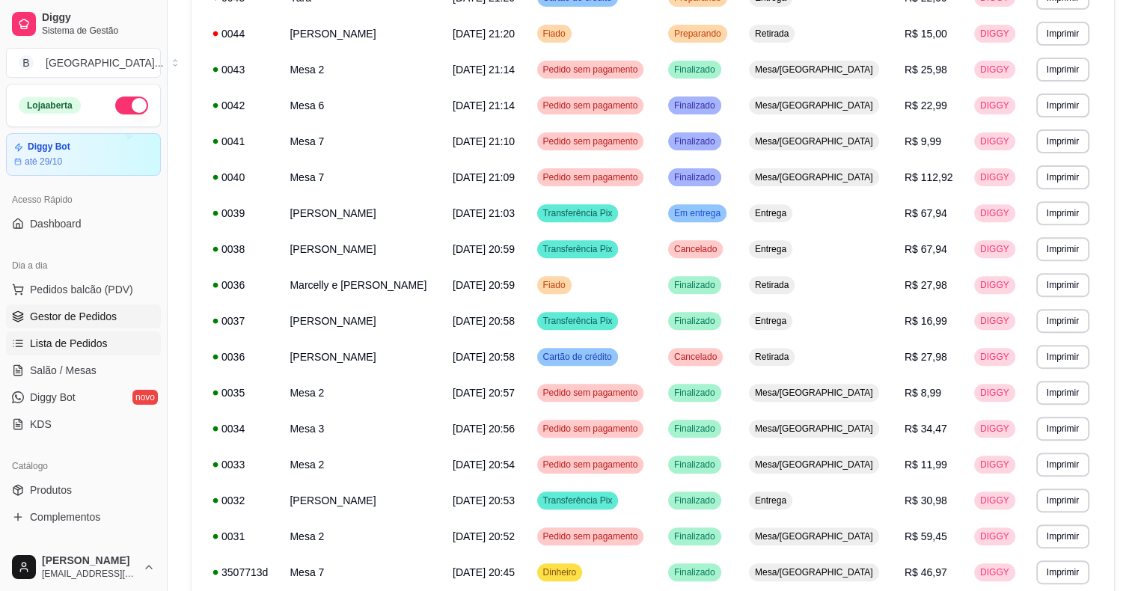
click at [120, 316] on link "Gestor de Pedidos" at bounding box center [83, 317] width 155 height 24
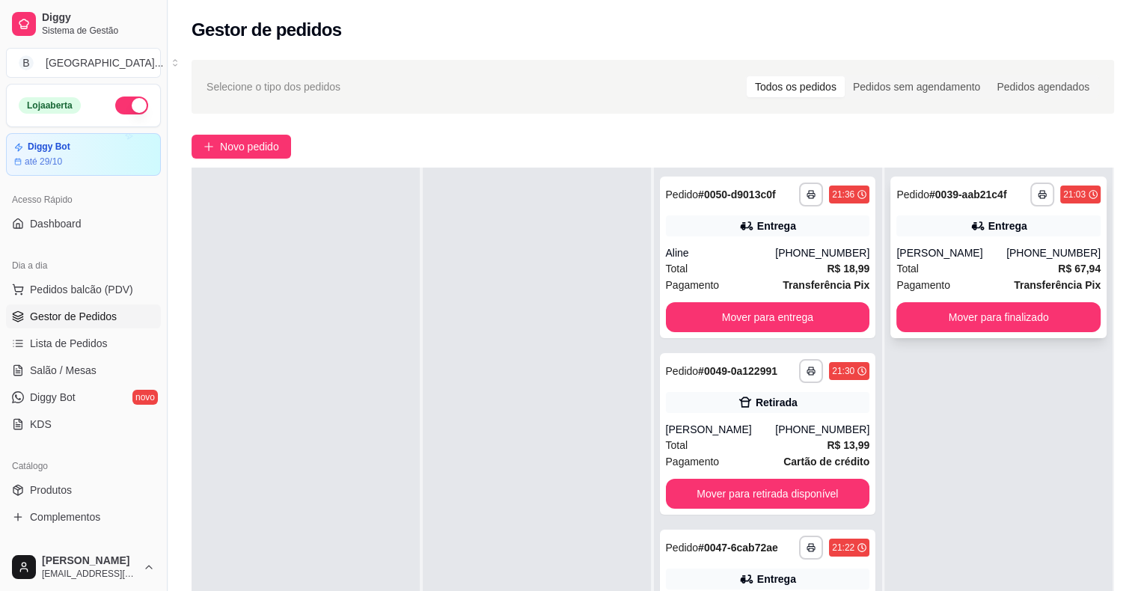
click at [967, 269] on div "Total R$ 67,94" at bounding box center [998, 268] width 204 height 16
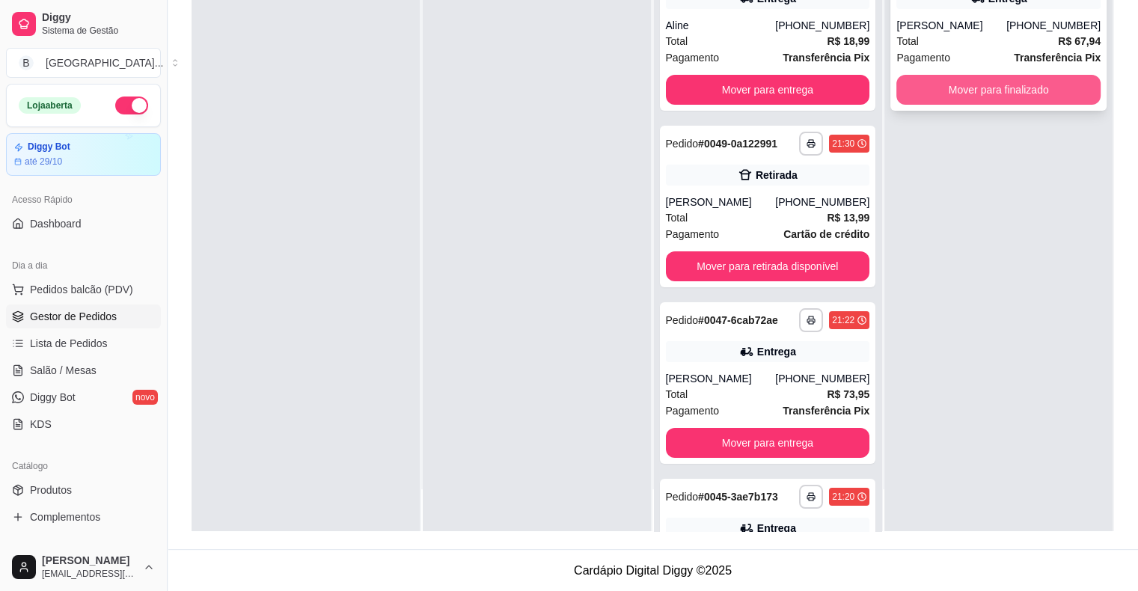
click at [957, 79] on button "Mover para finalizado" at bounding box center [998, 90] width 204 height 30
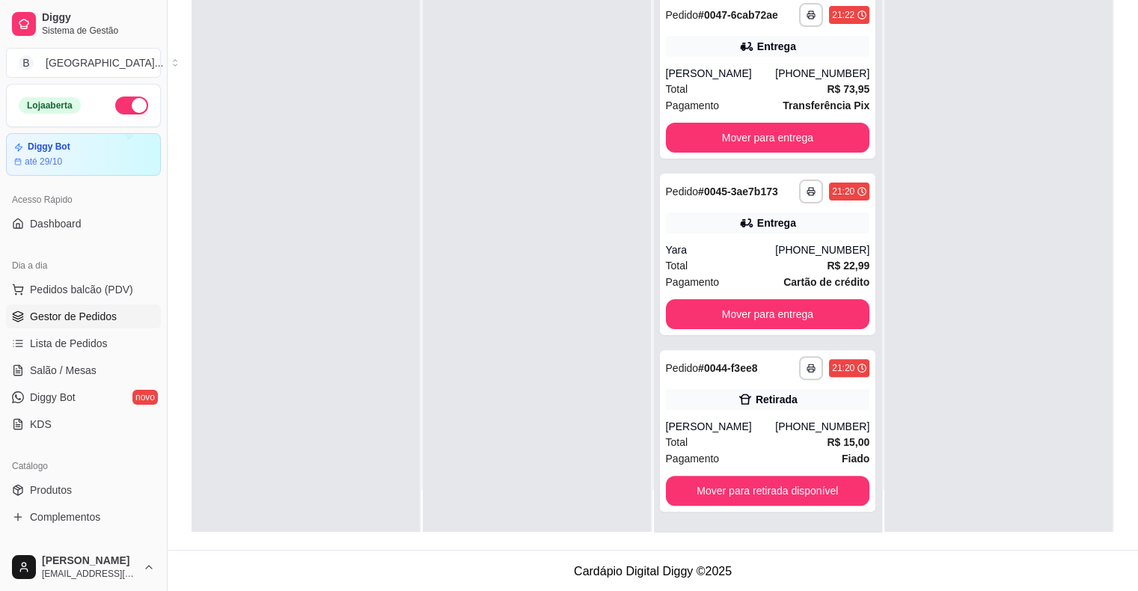
scroll to position [227, 0]
click at [51, 374] on span "Salão / Mesas" at bounding box center [63, 370] width 67 height 15
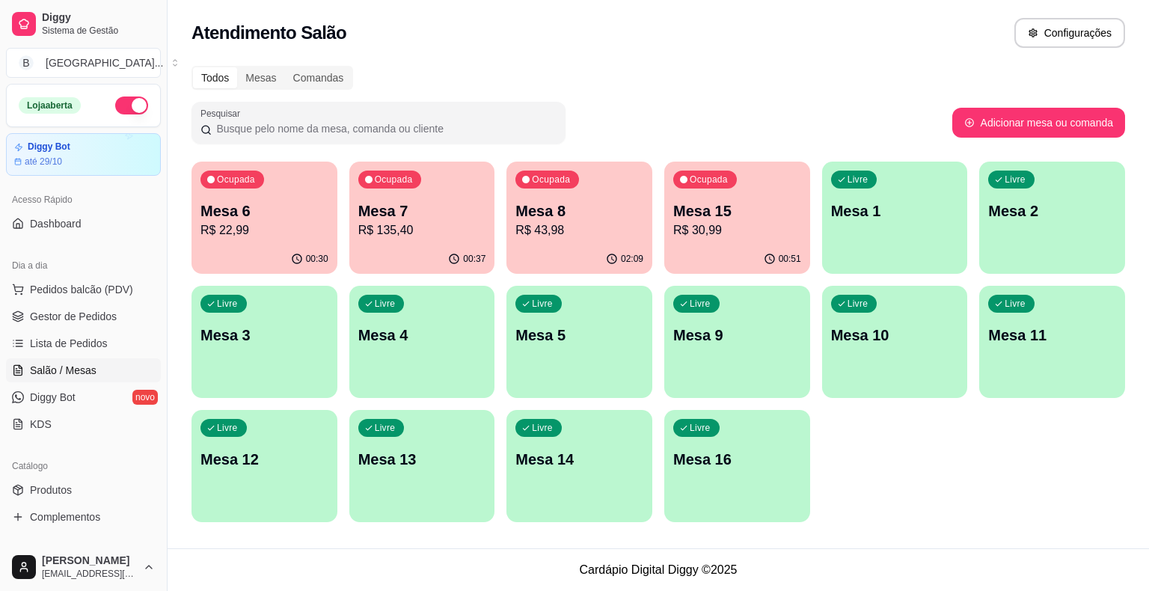
click at [606, 238] on p "R$ 43,98" at bounding box center [579, 230] width 128 height 18
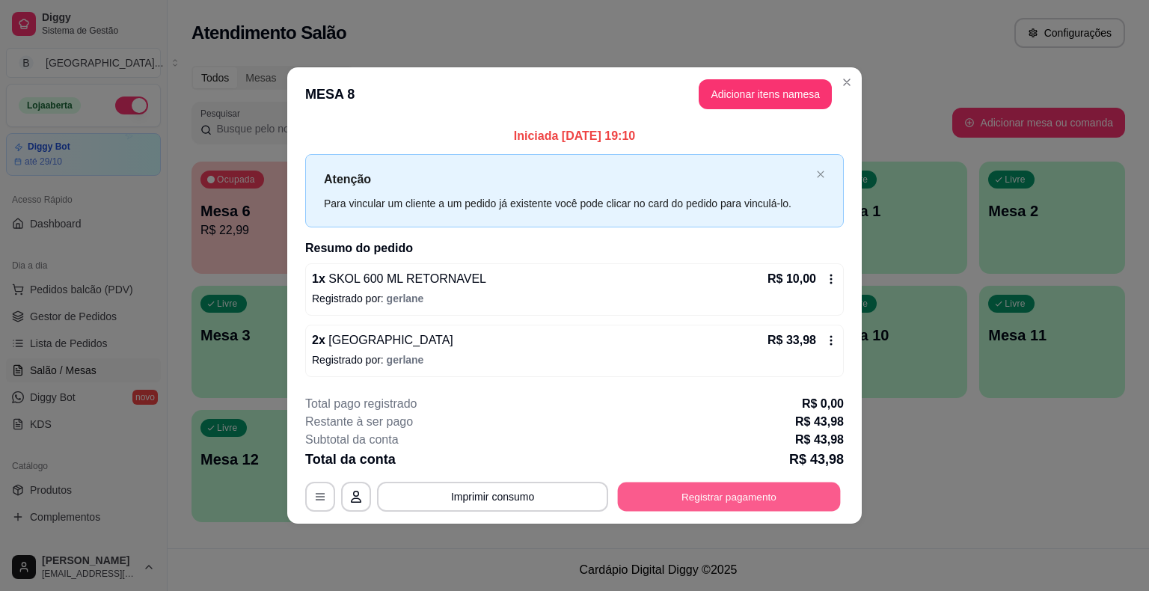
click at [727, 483] on button "Registrar pagamento" at bounding box center [729, 496] width 223 height 29
click at [776, 507] on button "Registrar pagamento" at bounding box center [729, 496] width 223 height 29
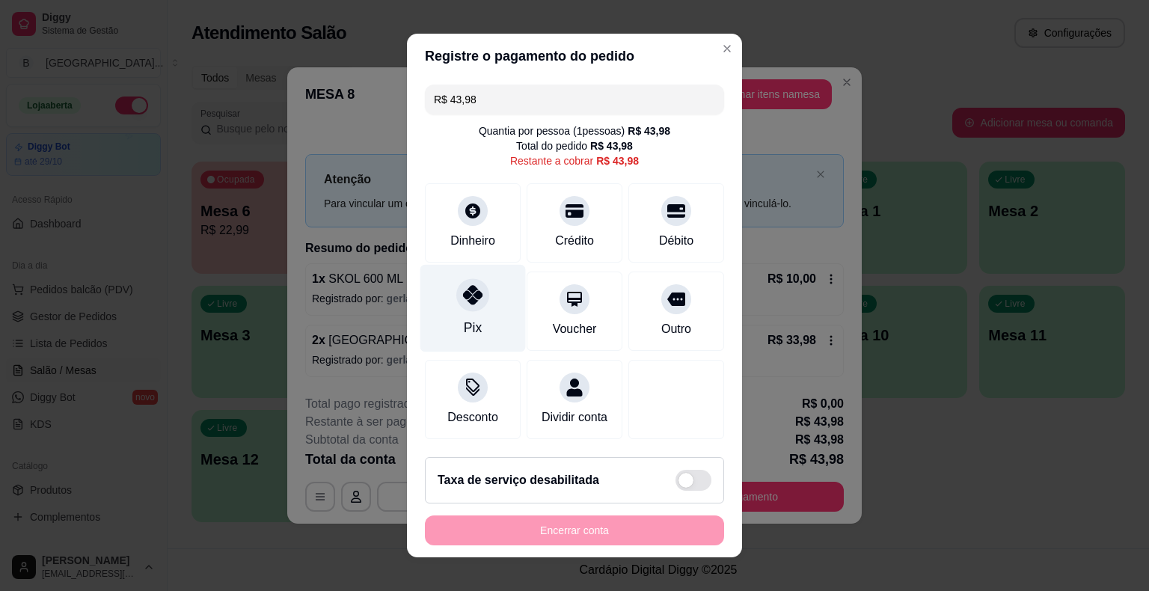
click at [495, 292] on div "Pix" at bounding box center [472, 309] width 105 height 88
type input "R$ 0,00"
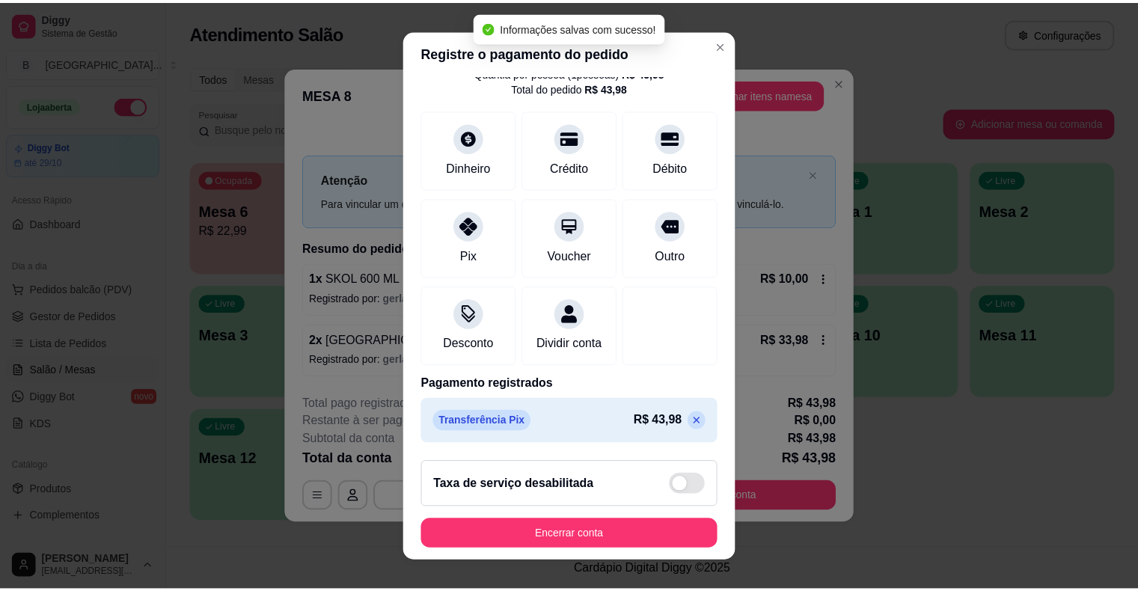
scroll to position [70, 0]
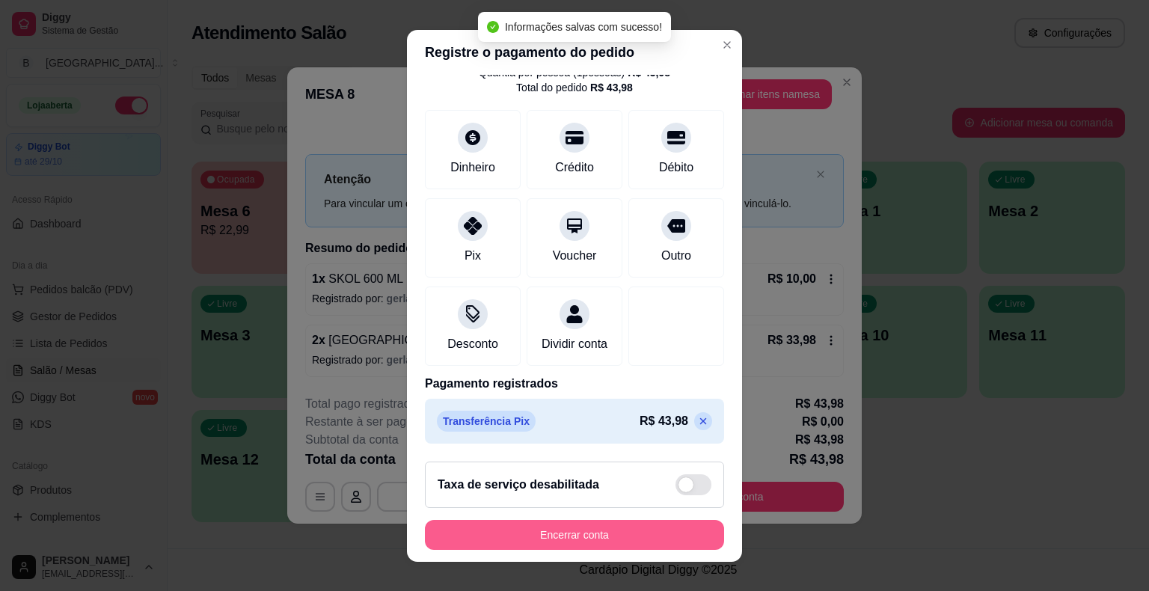
click at [571, 541] on button "Encerrar conta" at bounding box center [574, 535] width 299 height 30
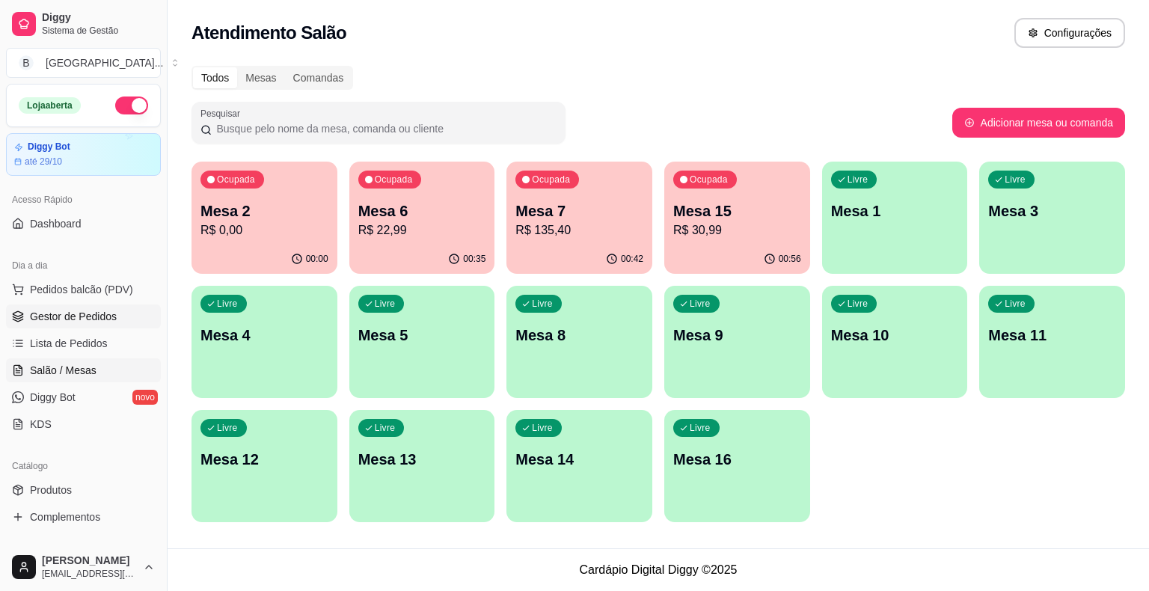
click at [97, 317] on span "Gestor de Pedidos" at bounding box center [73, 316] width 87 height 15
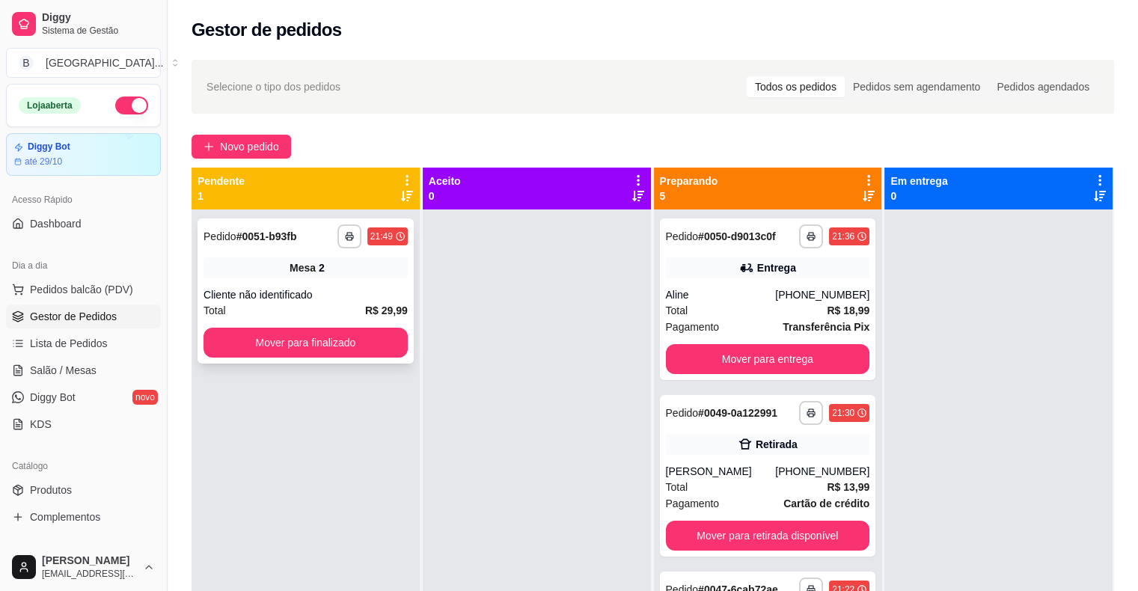
click at [352, 284] on div "**********" at bounding box center [306, 290] width 216 height 145
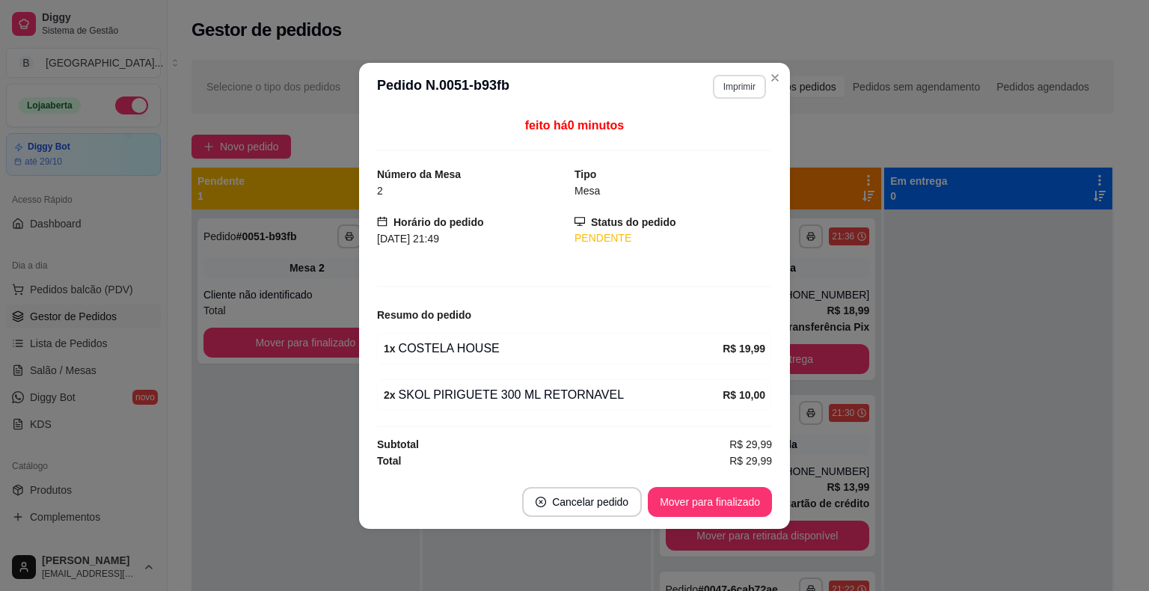
click at [745, 76] on button "Imprimir" at bounding box center [739, 87] width 53 height 24
click at [740, 139] on button "IMPRESSORA" at bounding box center [713, 139] width 105 height 23
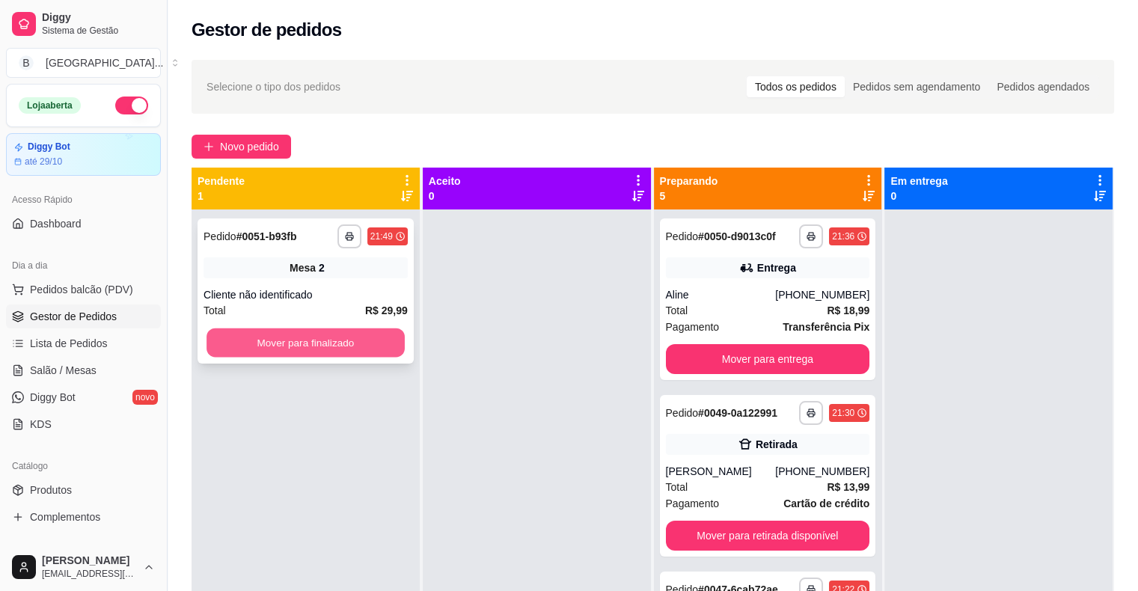
click at [383, 346] on button "Mover para finalizado" at bounding box center [305, 342] width 198 height 29
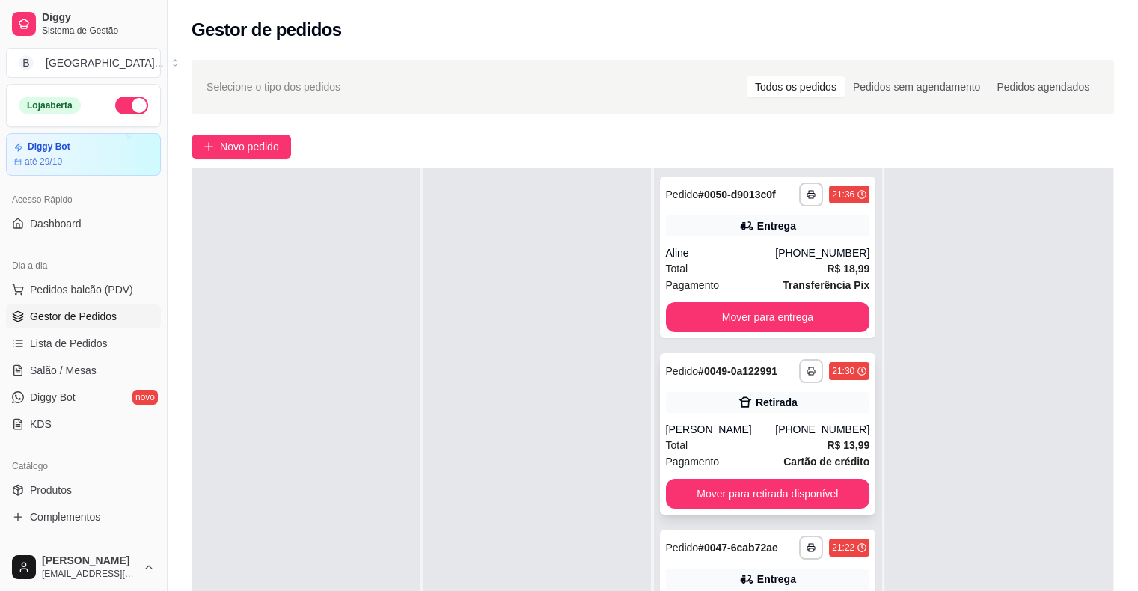
click at [765, 432] on div "[PERSON_NAME]" at bounding box center [721, 429] width 110 height 15
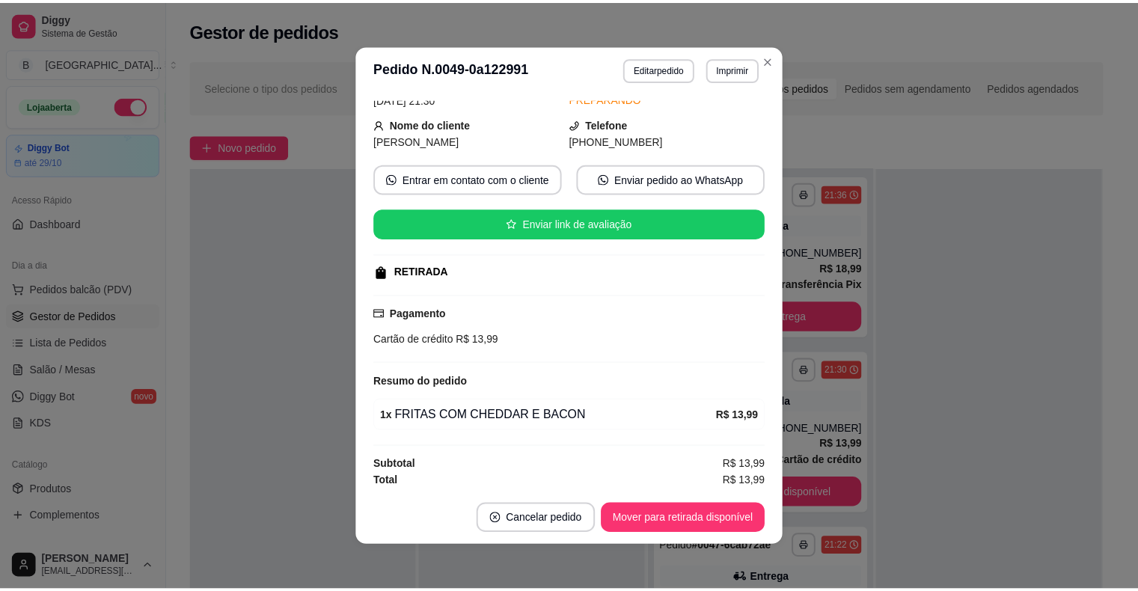
scroll to position [75, 0]
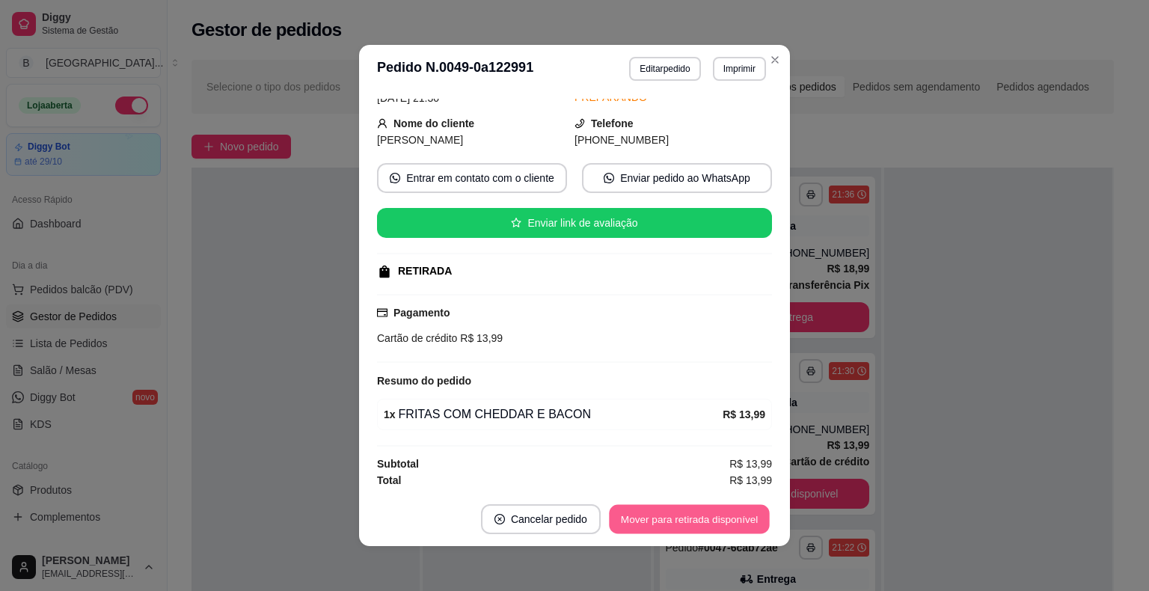
click at [721, 512] on button "Mover para retirada disponível" at bounding box center [689, 519] width 160 height 29
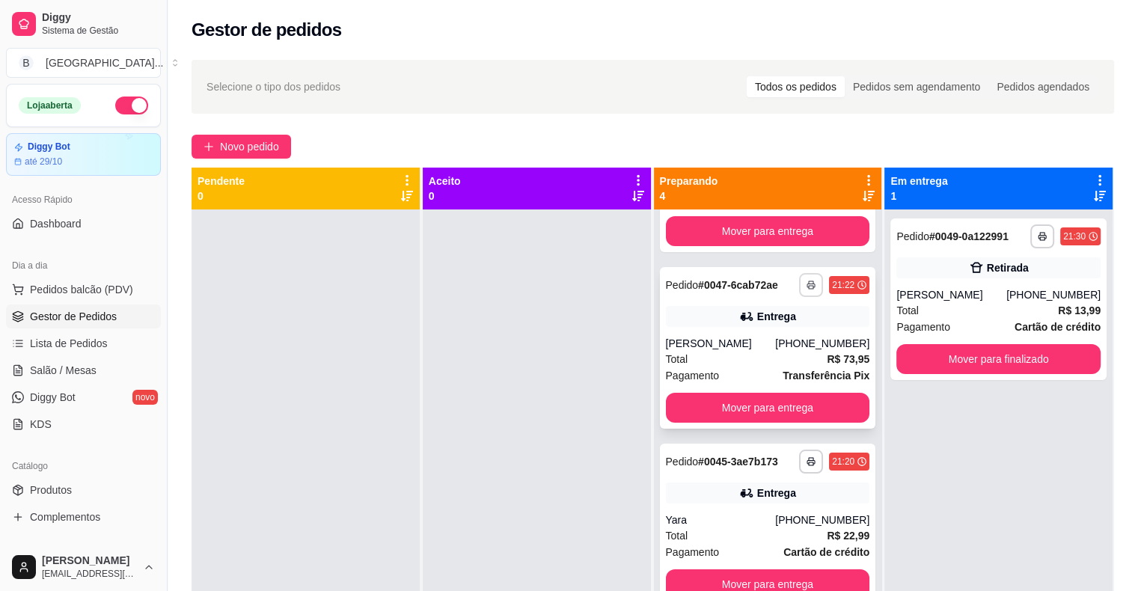
scroll to position [0, 0]
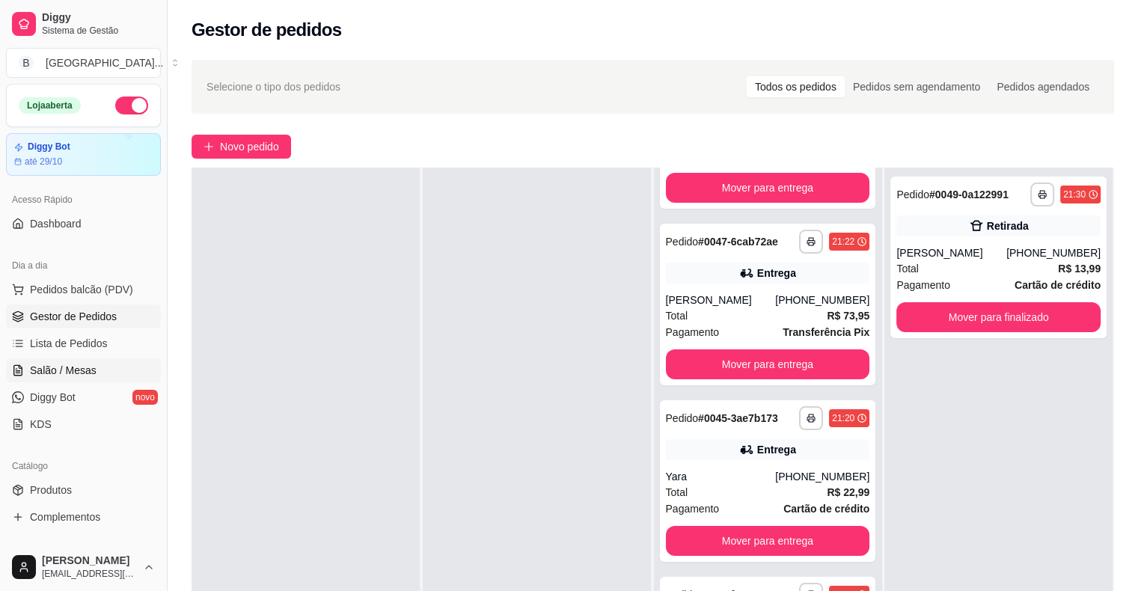
click at [27, 368] on link "Salão / Mesas" at bounding box center [83, 370] width 155 height 24
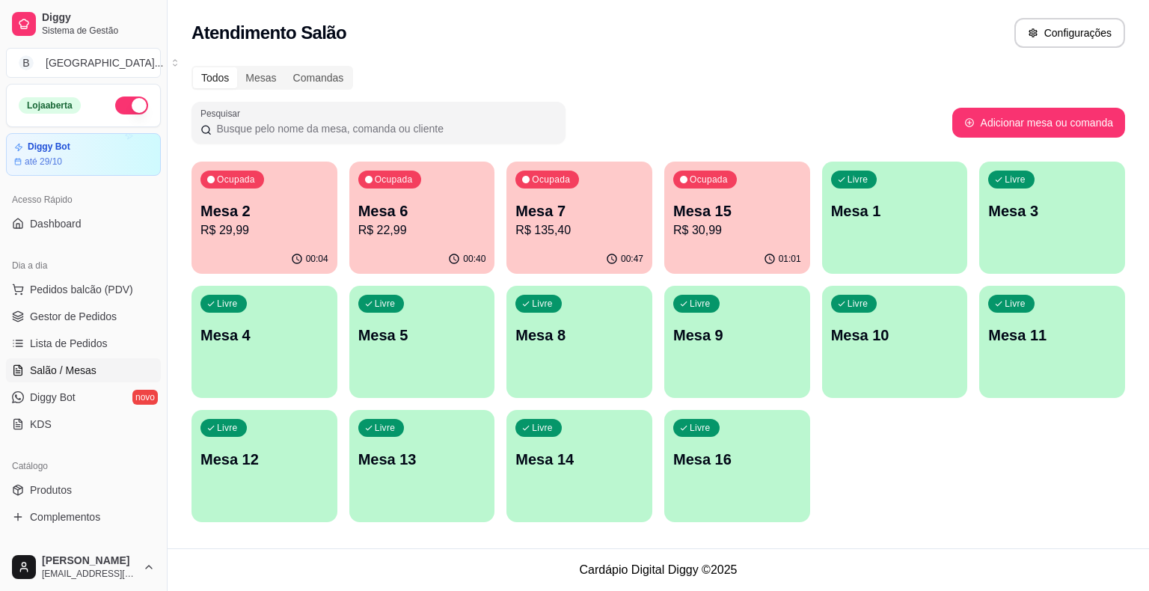
click at [443, 236] on p "R$ 22,99" at bounding box center [422, 230] width 128 height 18
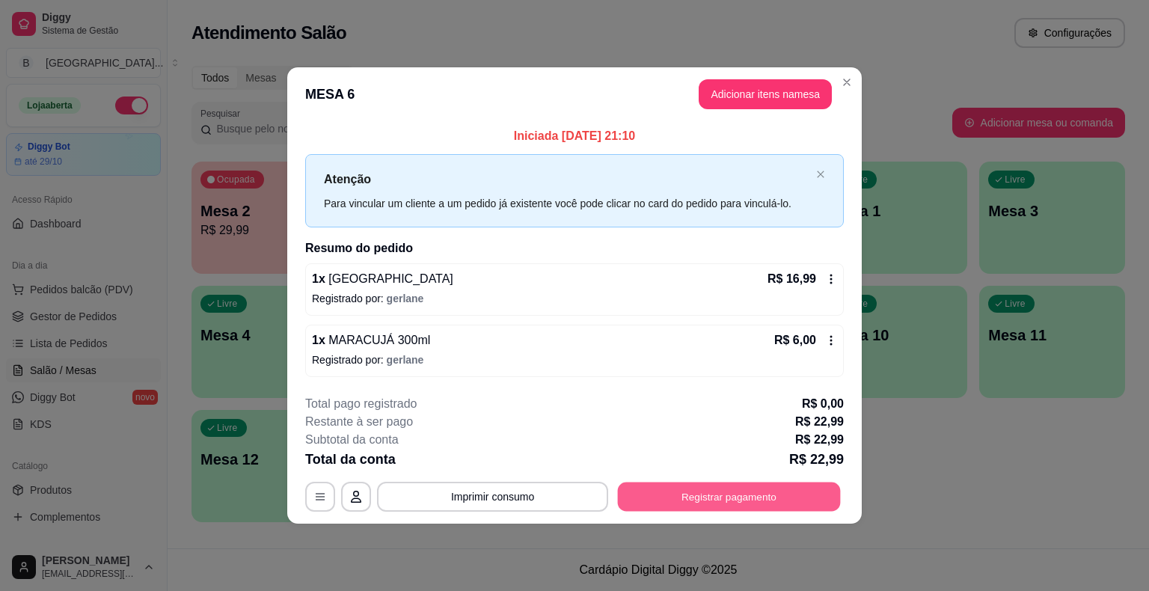
click at [806, 505] on button "Registrar pagamento" at bounding box center [729, 496] width 223 height 29
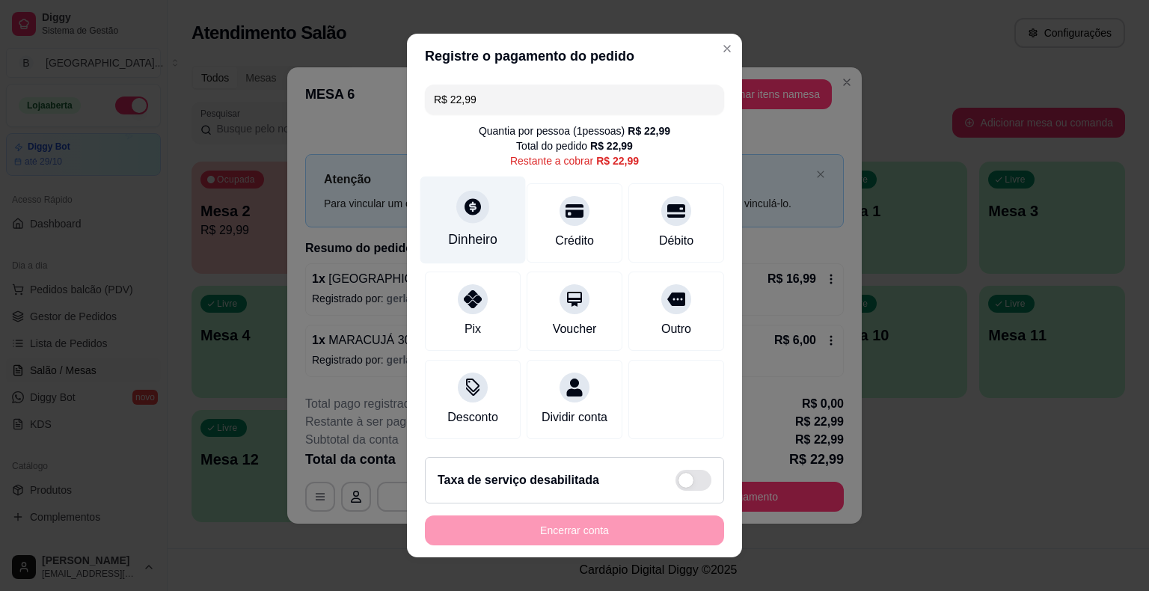
click at [469, 233] on div "Dinheiro" at bounding box center [472, 239] width 49 height 19
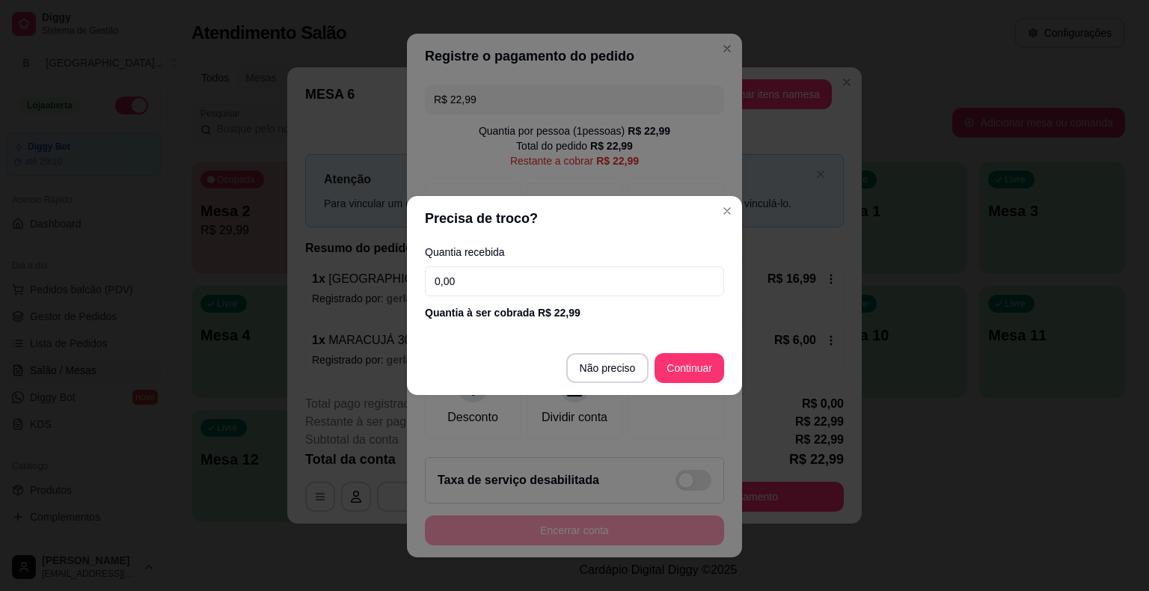
click at [537, 282] on input "0,00" at bounding box center [574, 281] width 299 height 30
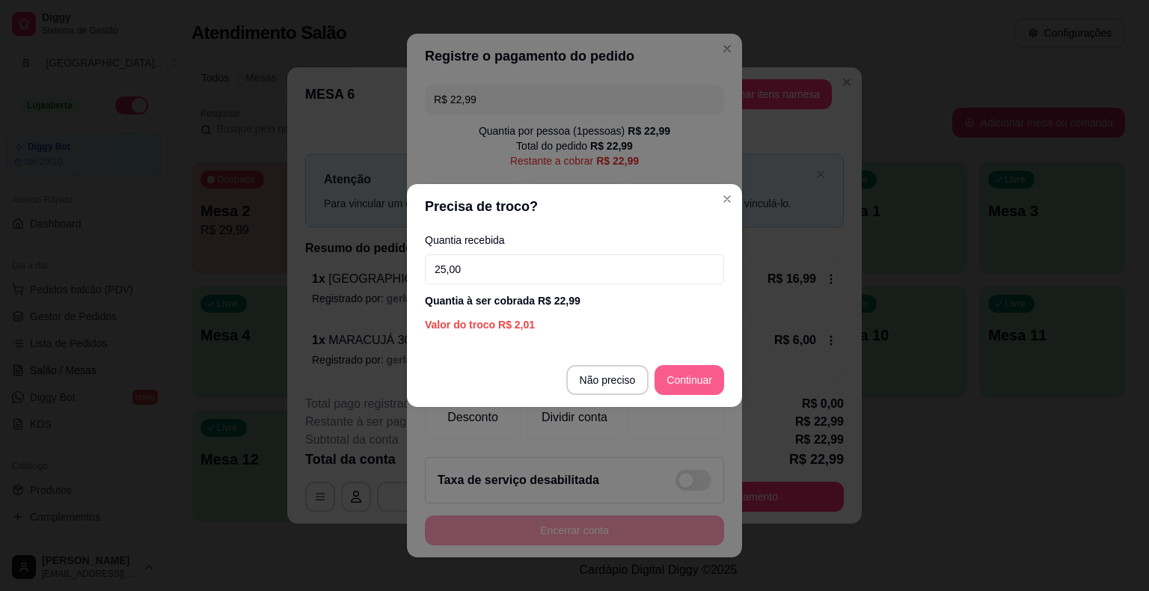
type input "25,00"
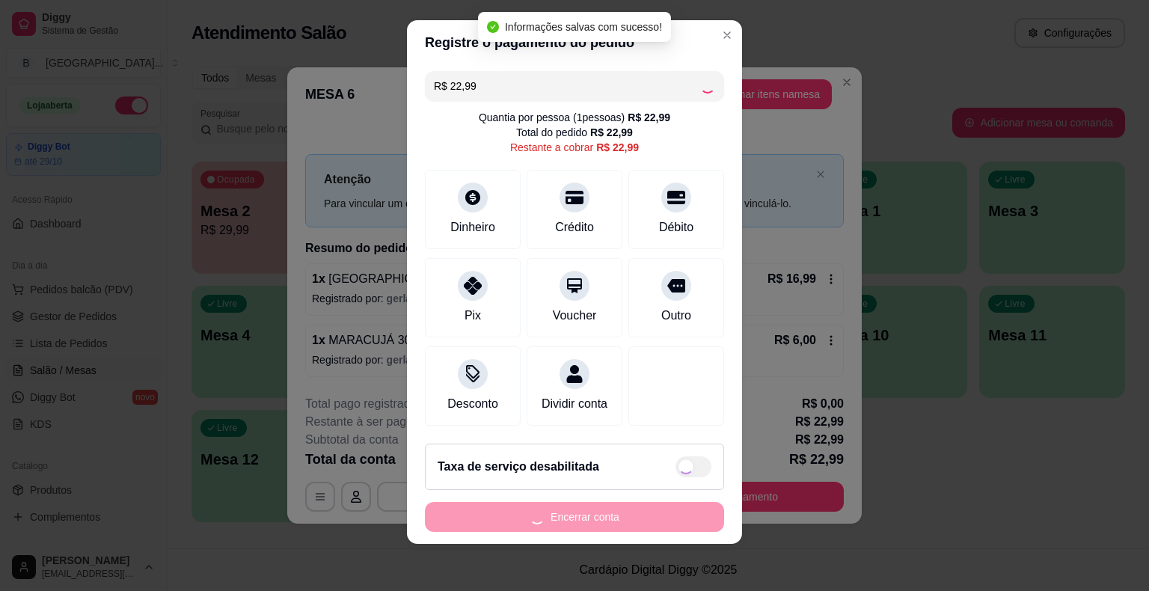
type input "R$ 0,00"
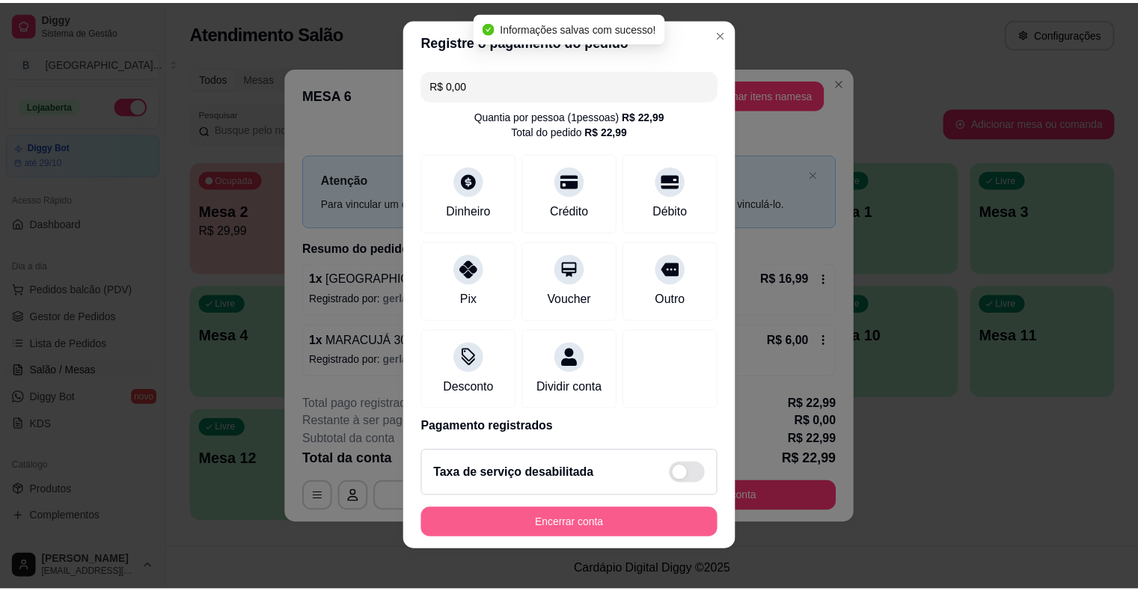
scroll to position [18, 0]
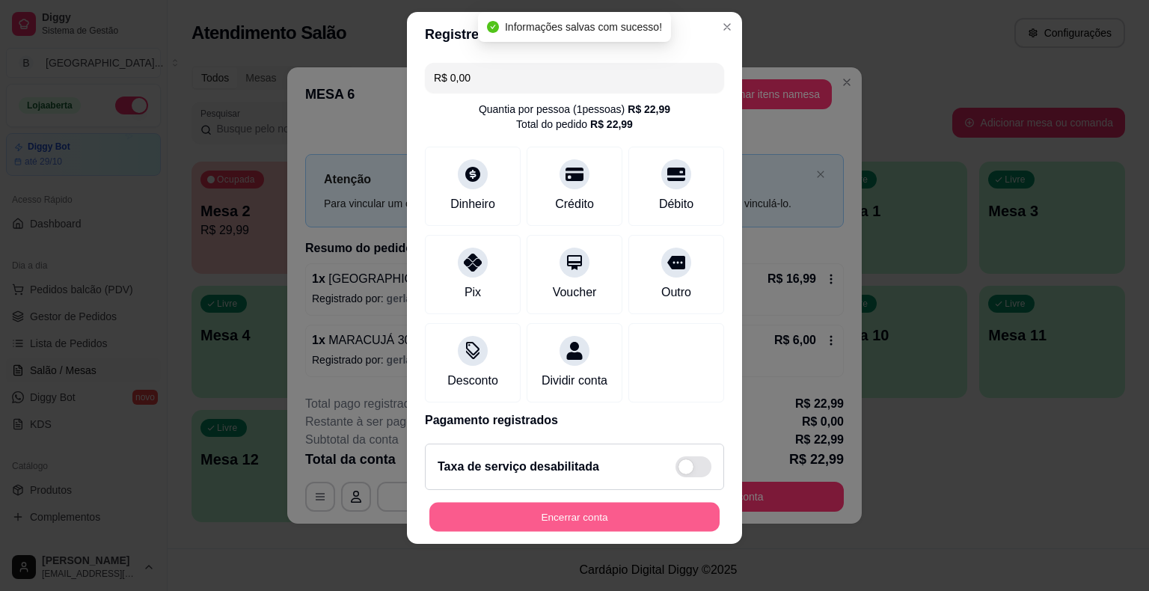
click at [587, 519] on button "Encerrar conta" at bounding box center [574, 516] width 290 height 29
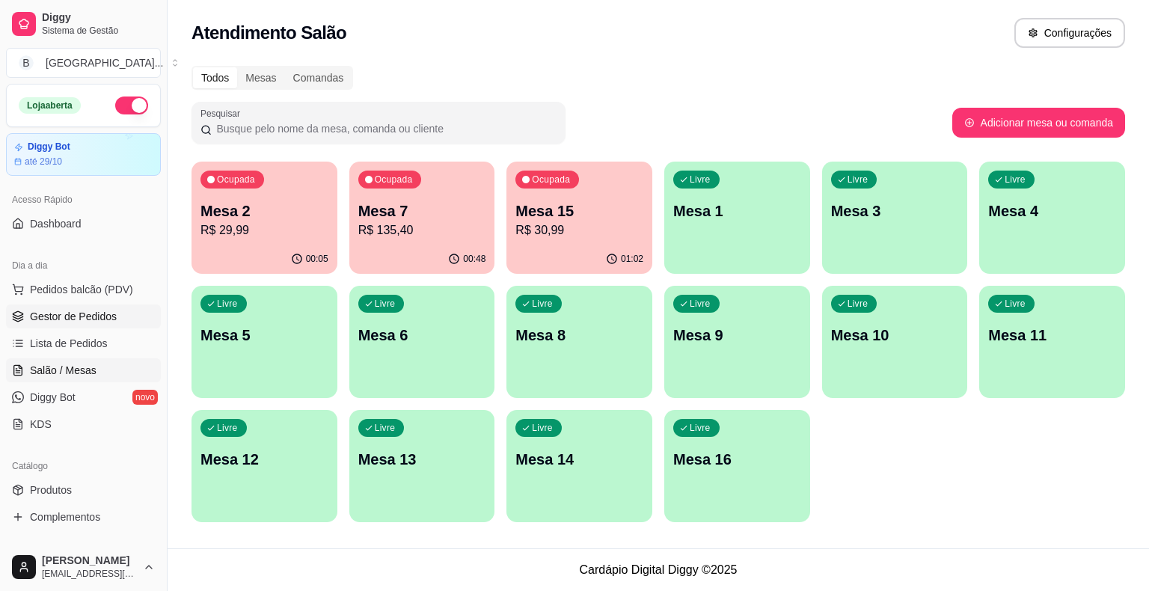
click at [83, 312] on span "Gestor de Pedidos" at bounding box center [73, 316] width 87 height 15
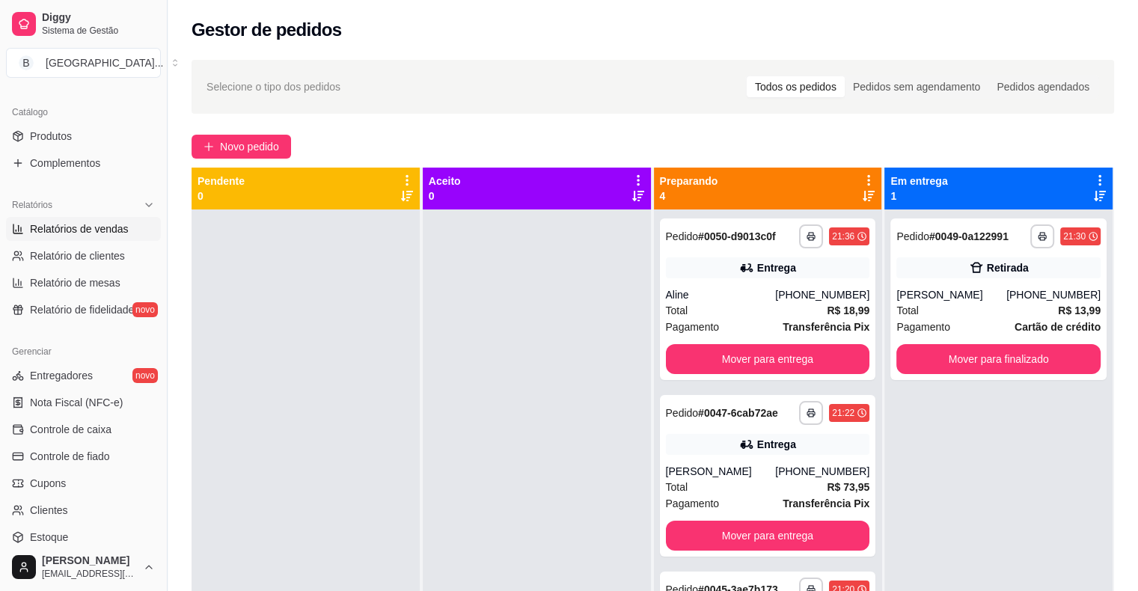
scroll to position [374, 0]
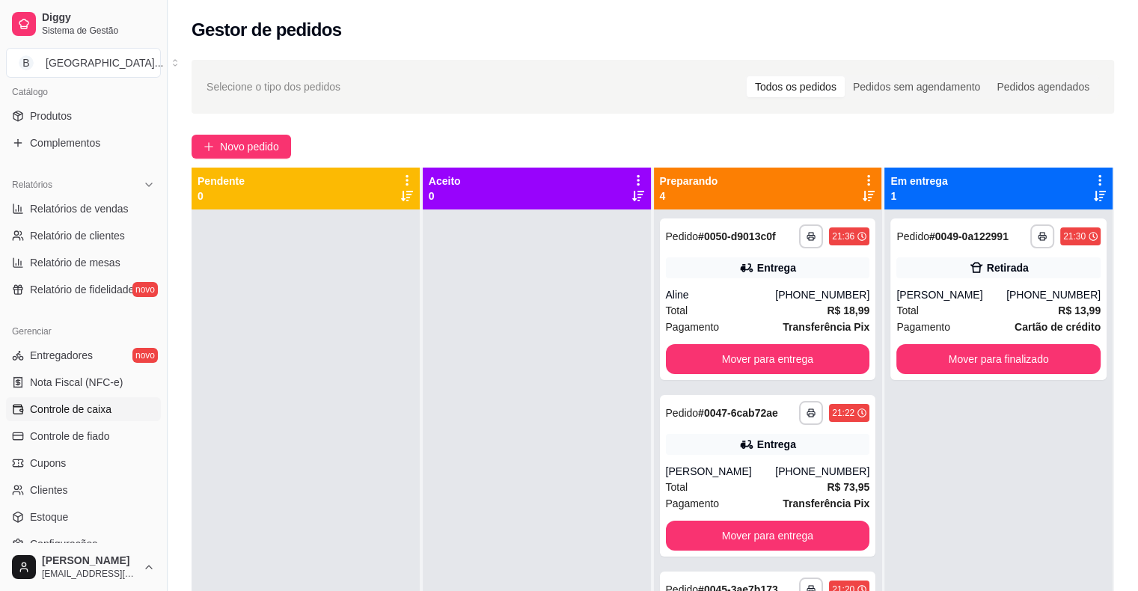
click at [117, 414] on link "Controle de caixa" at bounding box center [83, 409] width 155 height 24
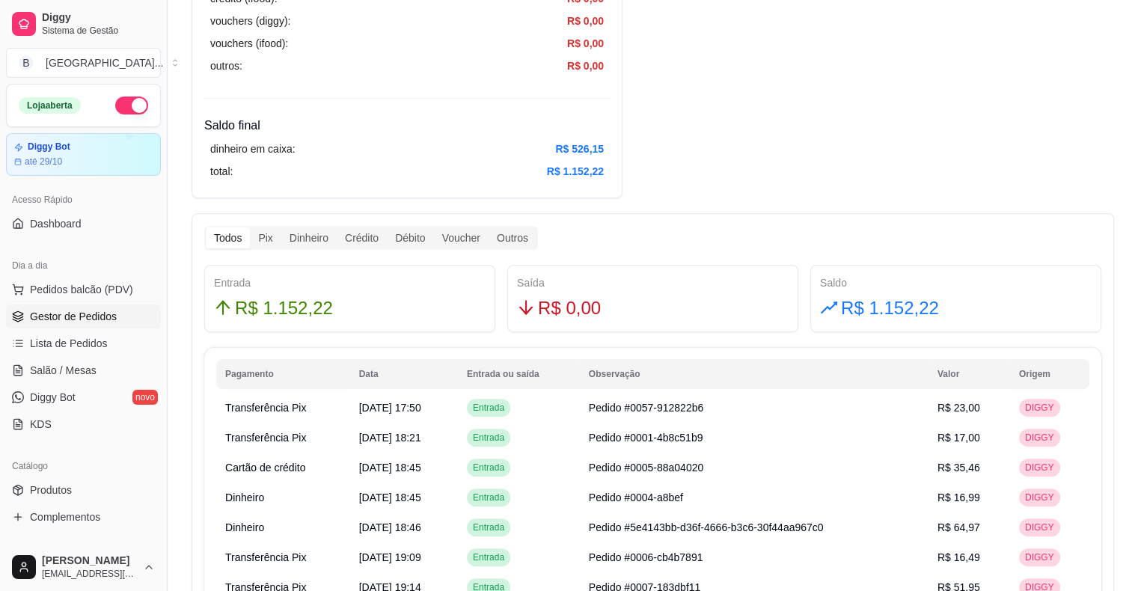
click at [50, 312] on span "Gestor de Pedidos" at bounding box center [73, 316] width 87 height 15
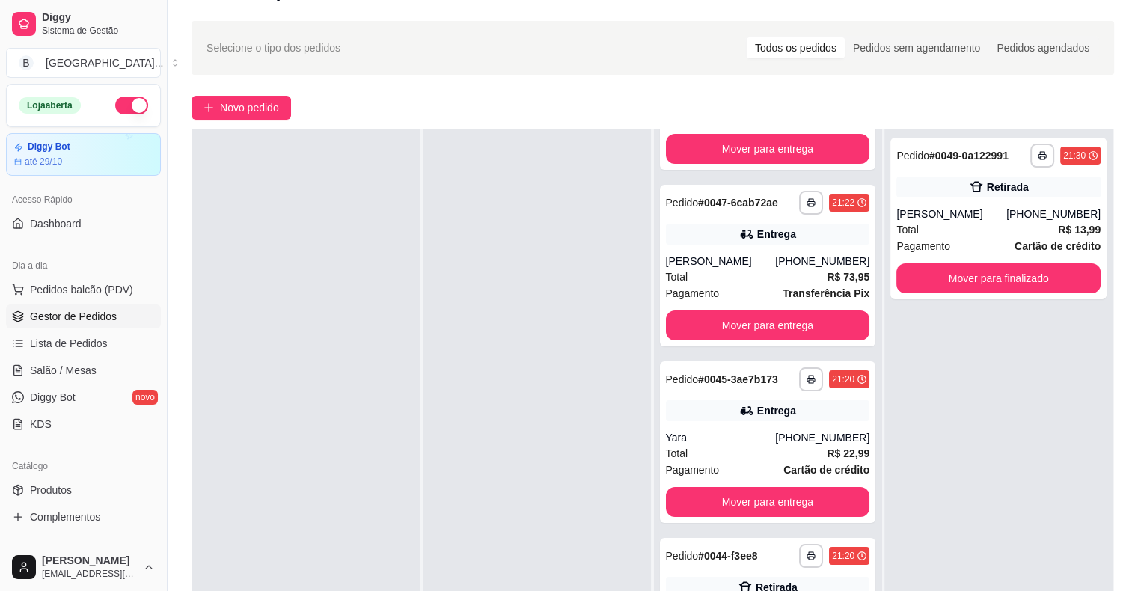
scroll to position [227, 0]
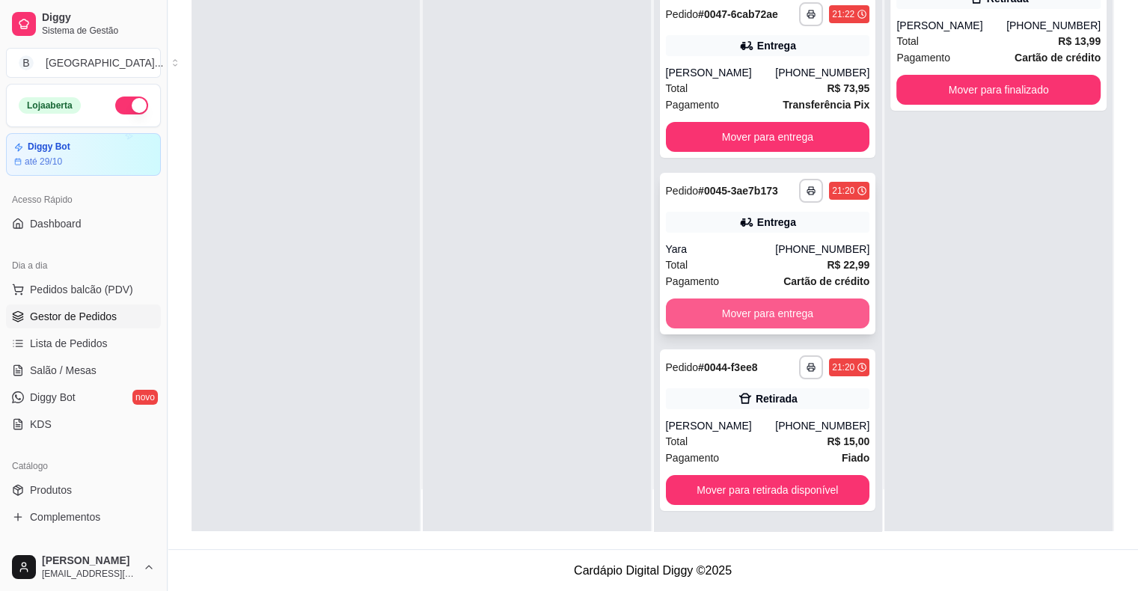
click at [768, 321] on button "Mover para entrega" at bounding box center [768, 314] width 204 height 30
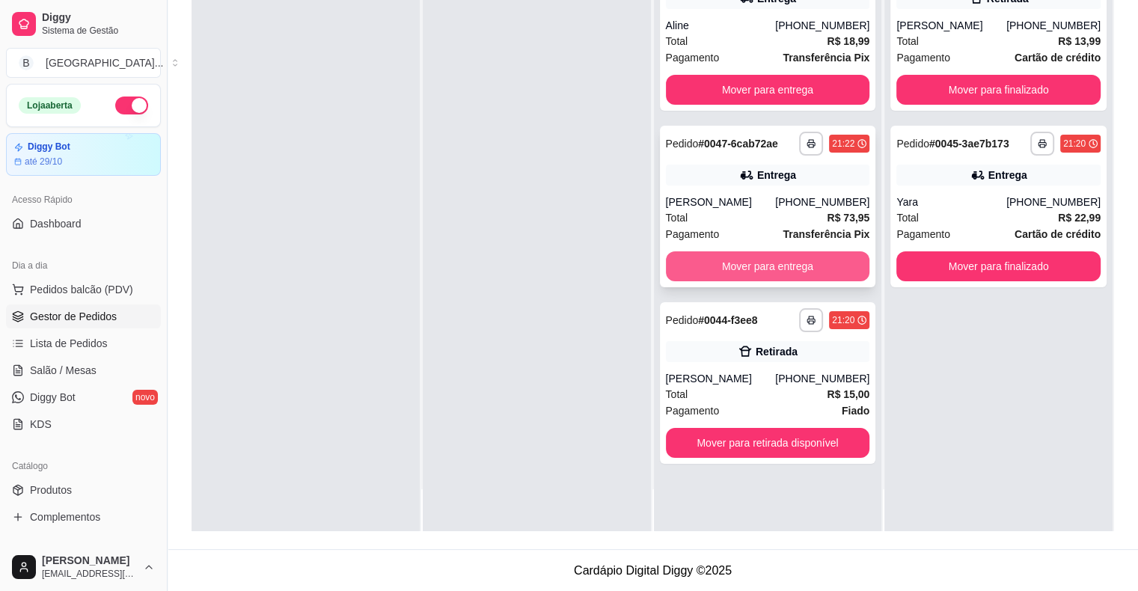
click at [756, 265] on button "Mover para entrega" at bounding box center [768, 266] width 204 height 30
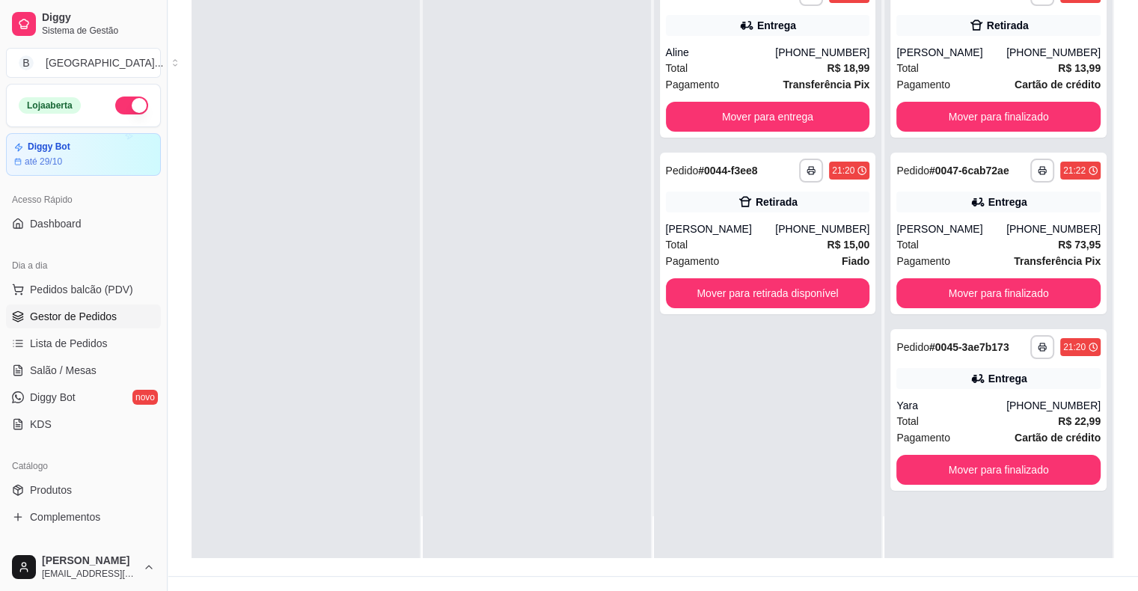
scroll to position [227, 0]
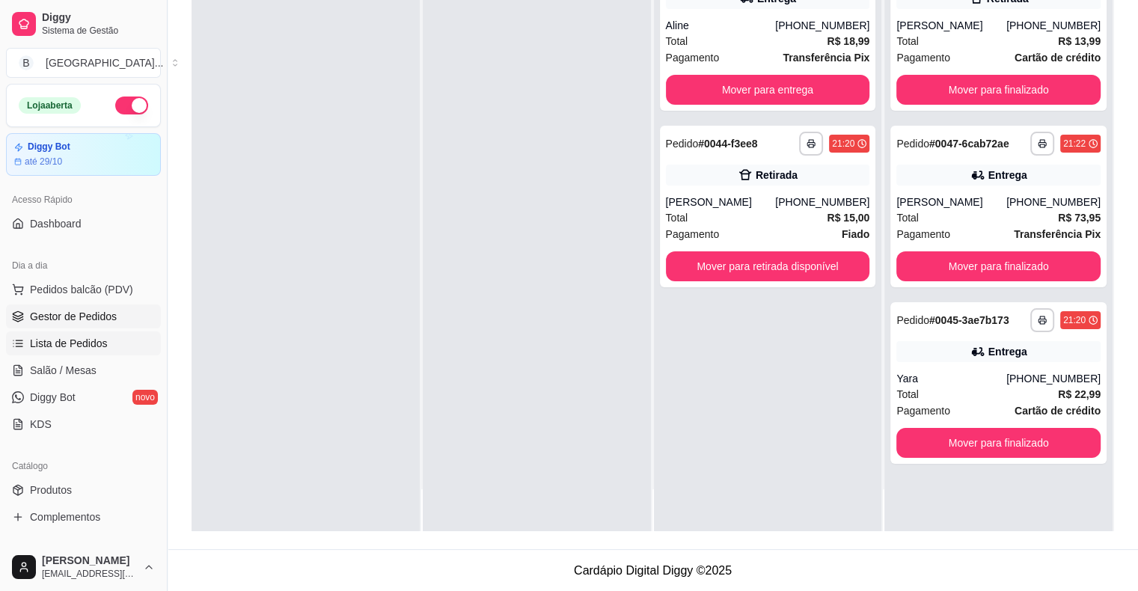
click at [80, 363] on span "Salão / Mesas" at bounding box center [63, 370] width 67 height 15
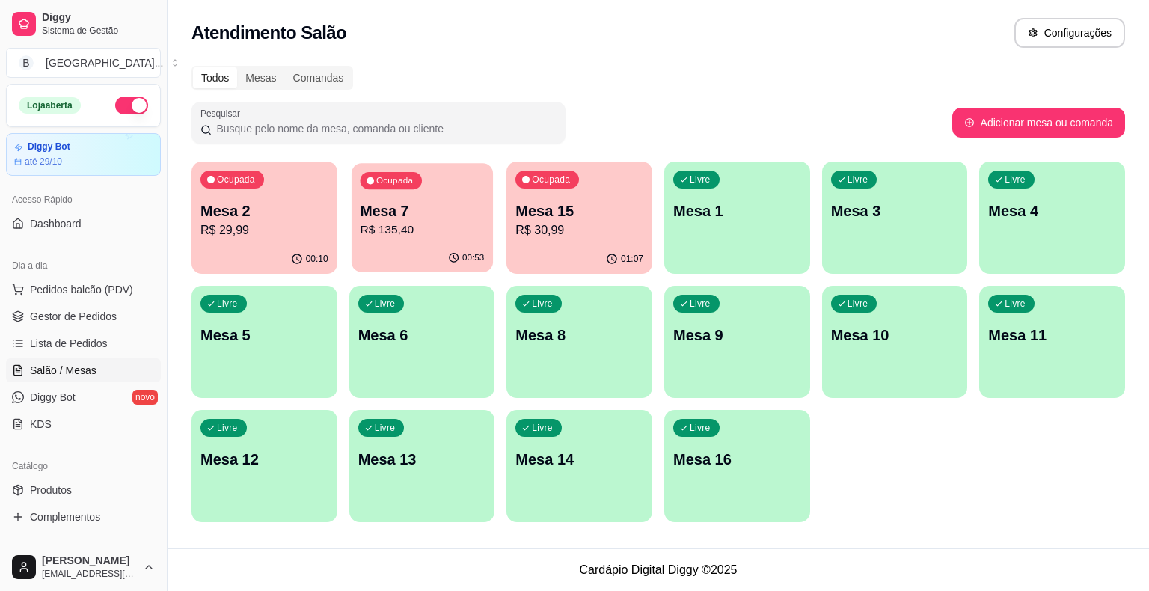
click at [398, 230] on p "R$ 135,40" at bounding box center [422, 229] width 124 height 17
click at [106, 314] on span "Gestor de Pedidos" at bounding box center [73, 316] width 87 height 15
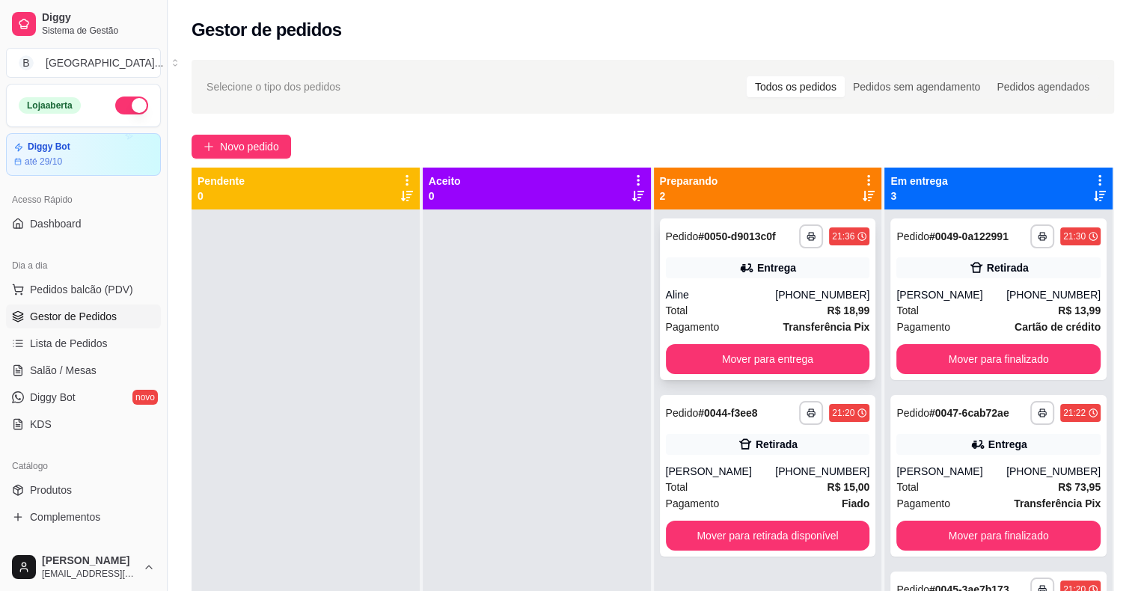
click at [805, 307] on div "Total R$ 18,99" at bounding box center [768, 310] width 204 height 16
click at [853, 460] on div "**********" at bounding box center [768, 476] width 216 height 162
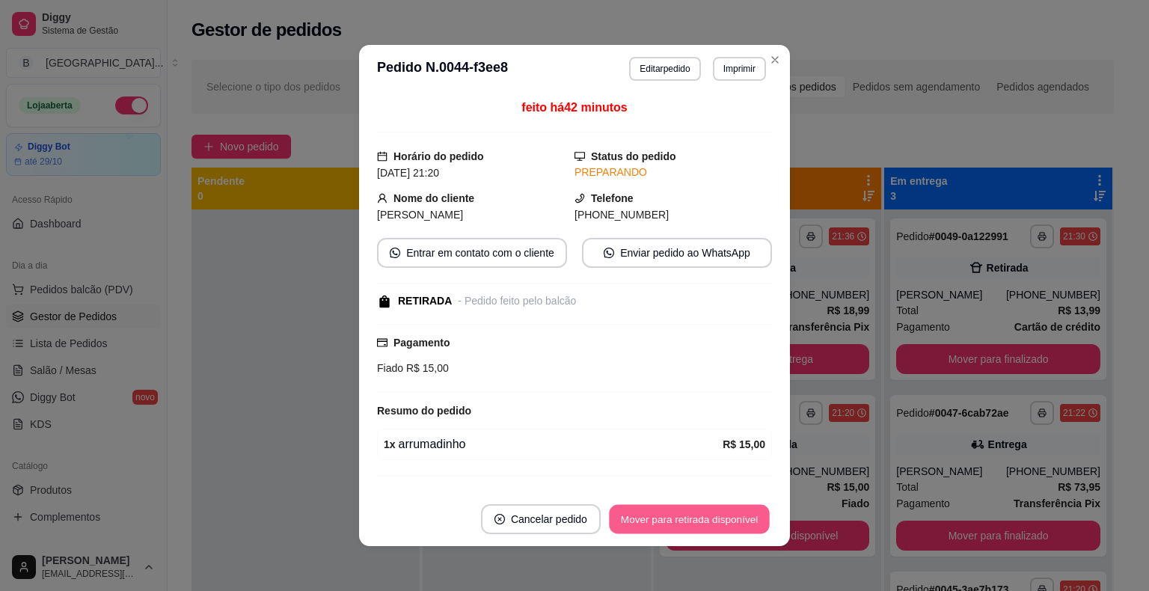
click at [665, 528] on button "Mover para retirada disponível" at bounding box center [689, 519] width 160 height 29
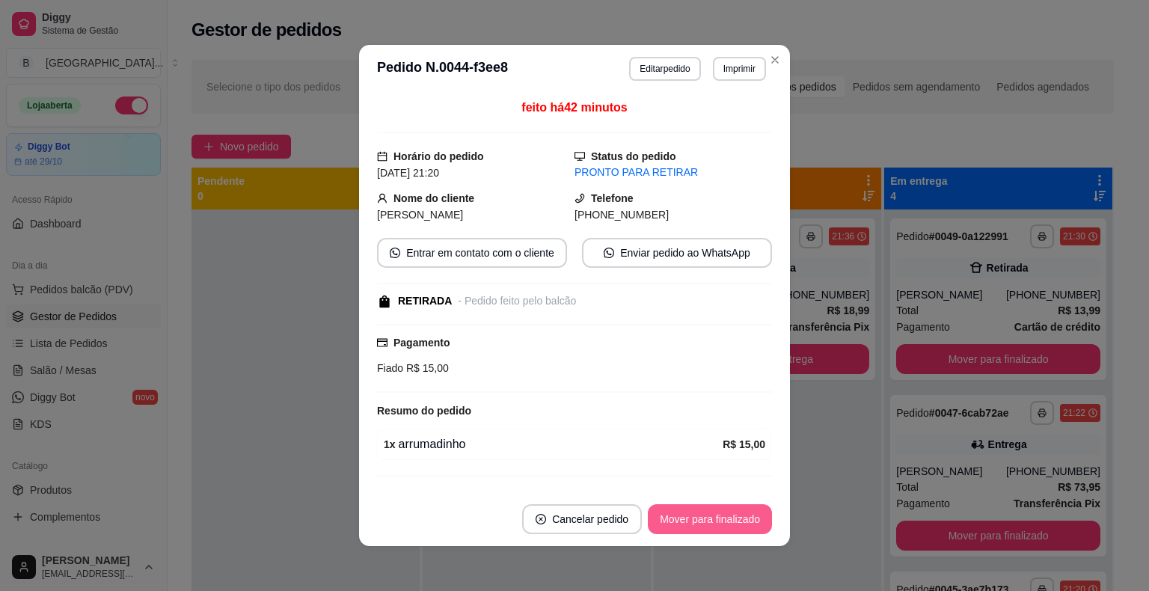
click at [658, 526] on button "Mover para finalizado" at bounding box center [710, 519] width 124 height 30
click at [658, 526] on div "Mover para finalizado" at bounding box center [699, 519] width 145 height 30
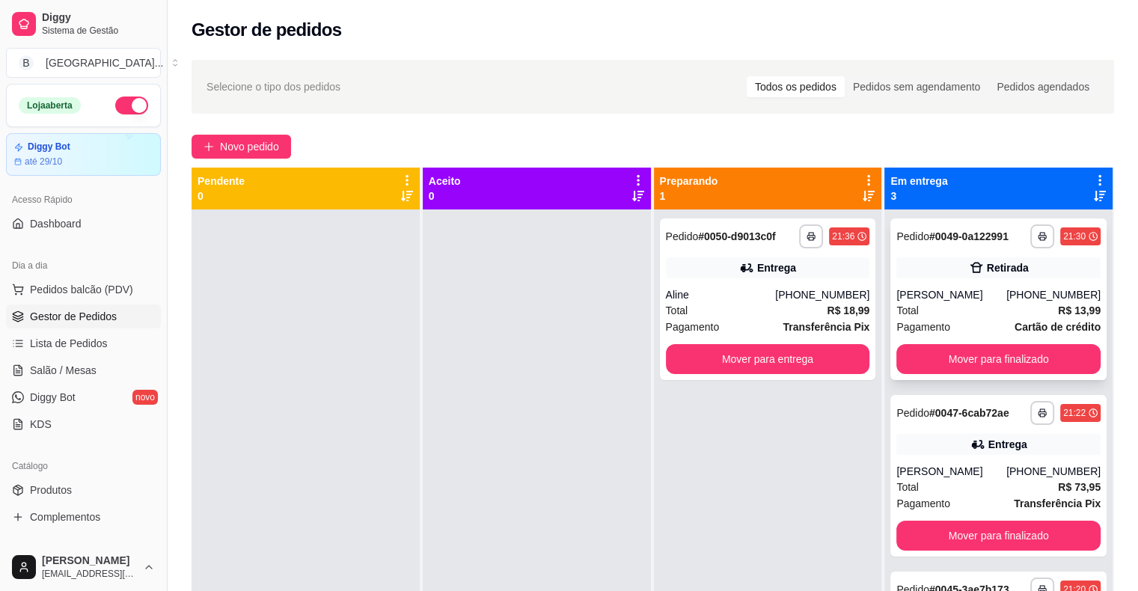
click at [955, 298] on div "[PERSON_NAME]" at bounding box center [951, 294] width 110 height 15
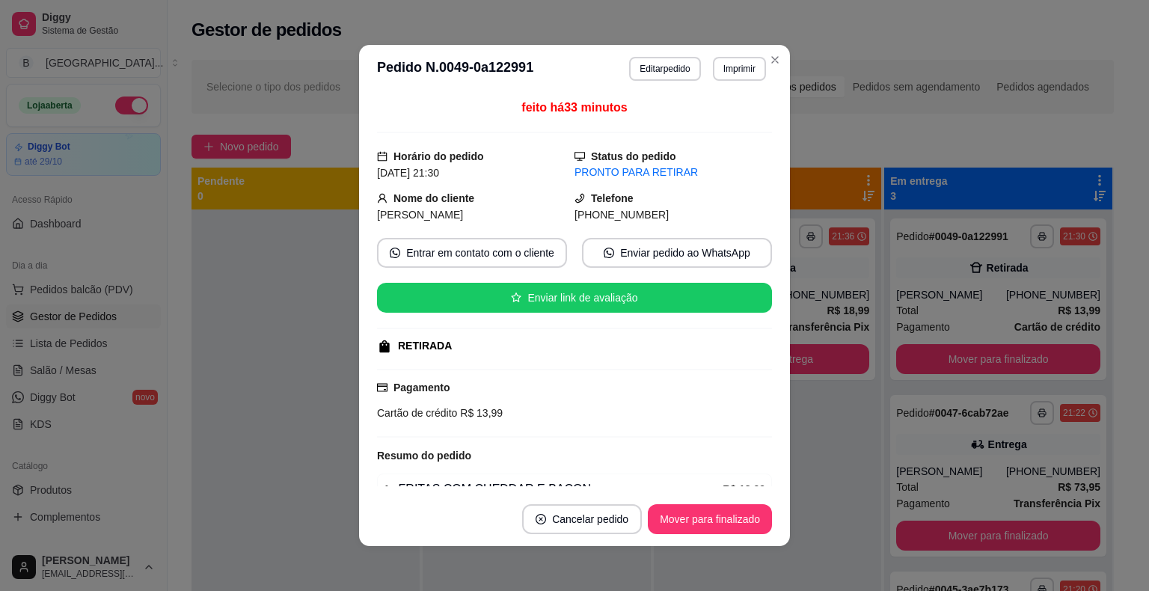
scroll to position [75, 0]
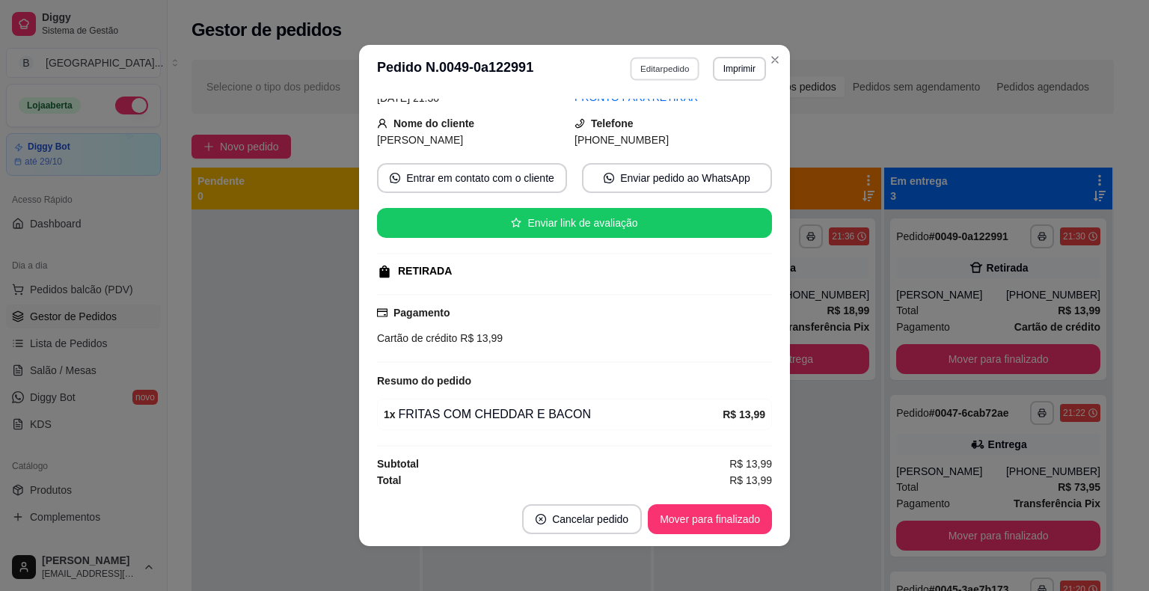
click at [664, 74] on button "Editar pedido" at bounding box center [666, 68] width 70 height 23
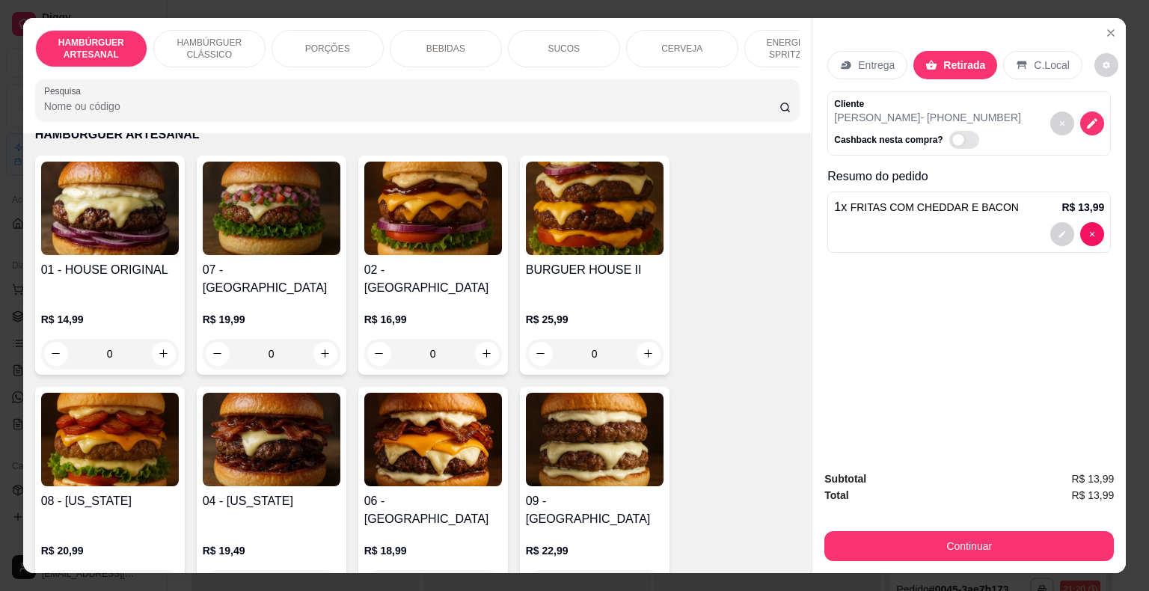
click at [317, 339] on div "0" at bounding box center [272, 354] width 138 height 30
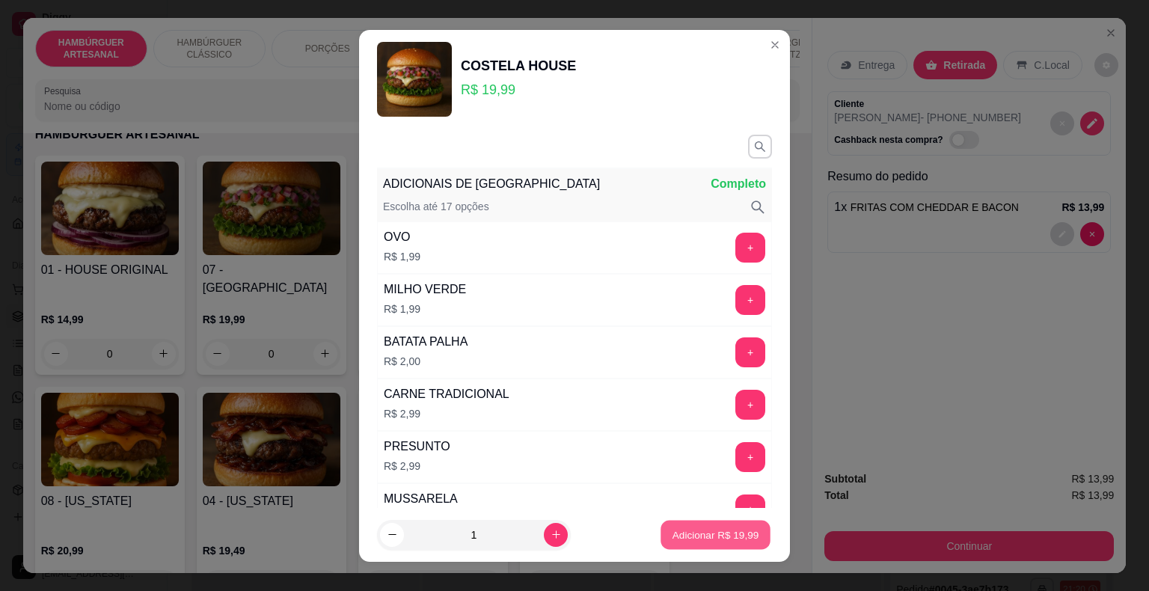
click at [700, 534] on p "Adicionar R$ 19,99" at bounding box center [716, 534] width 87 height 14
type input "1"
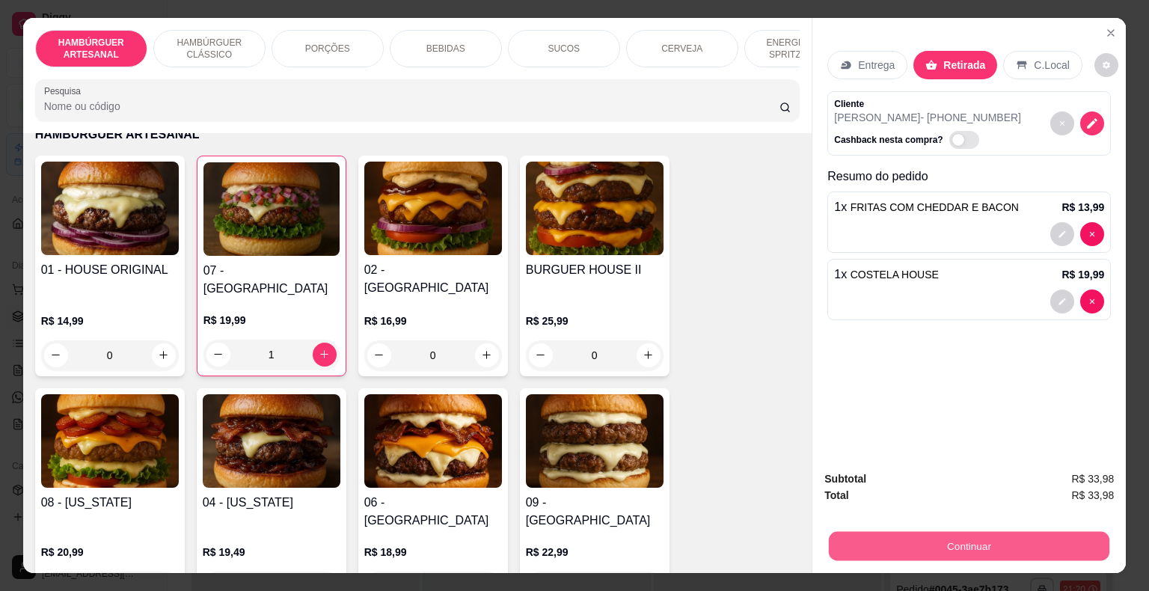
click at [857, 548] on button "Continuar" at bounding box center [969, 546] width 281 height 29
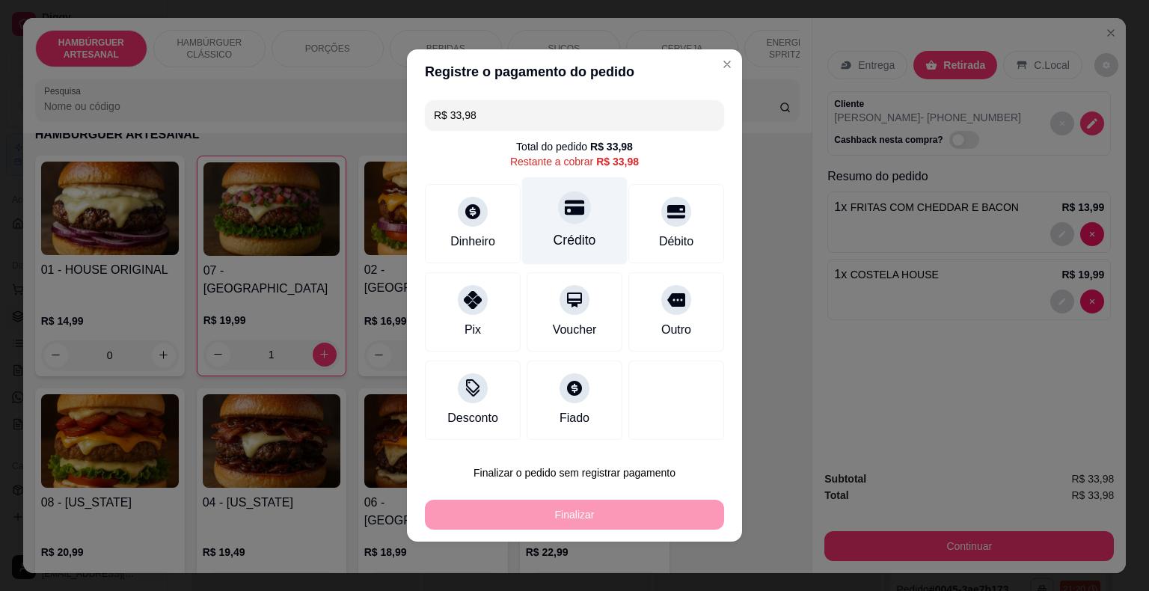
click at [581, 230] on div "Crédito" at bounding box center [574, 221] width 105 height 88
type input "R$ 0,00"
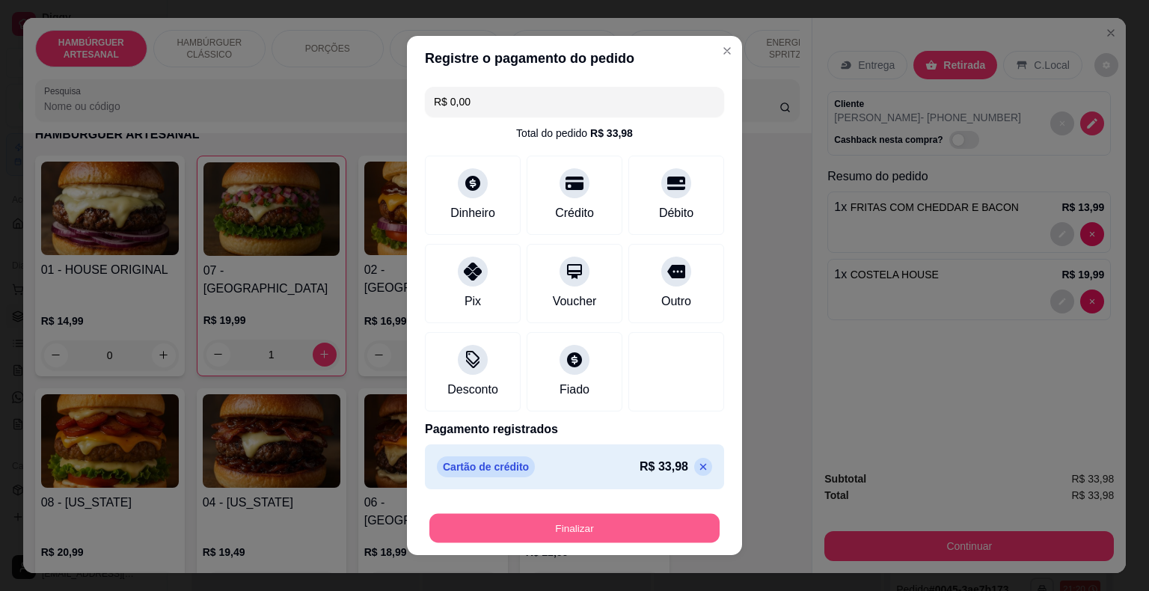
click at [553, 519] on button "Finalizar" at bounding box center [574, 528] width 290 height 29
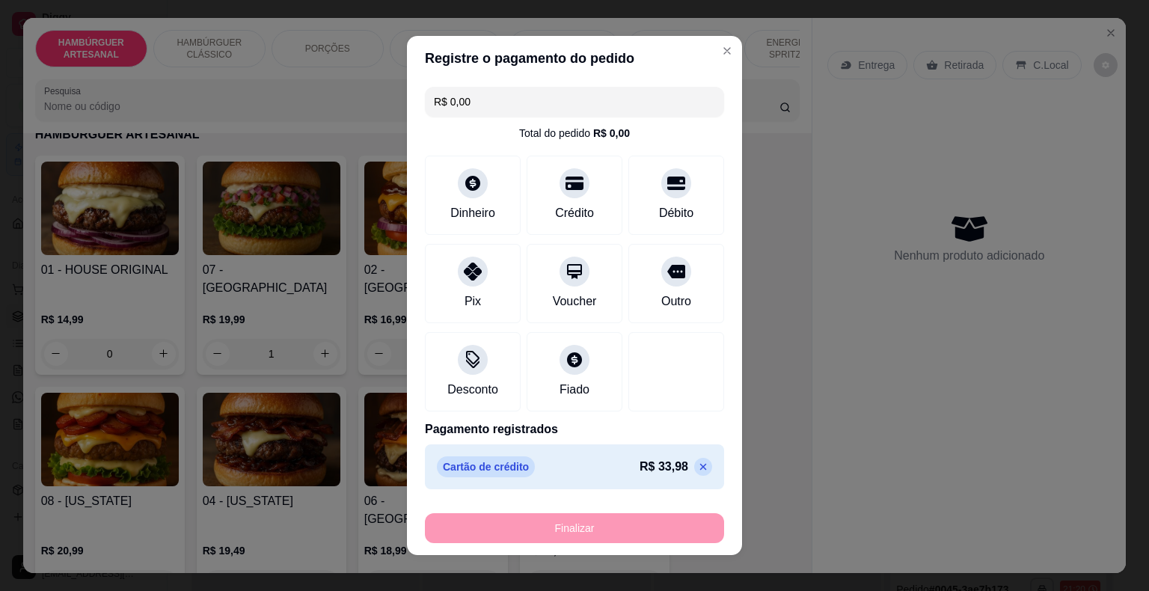
type input "0"
type input "-R$ 33,98"
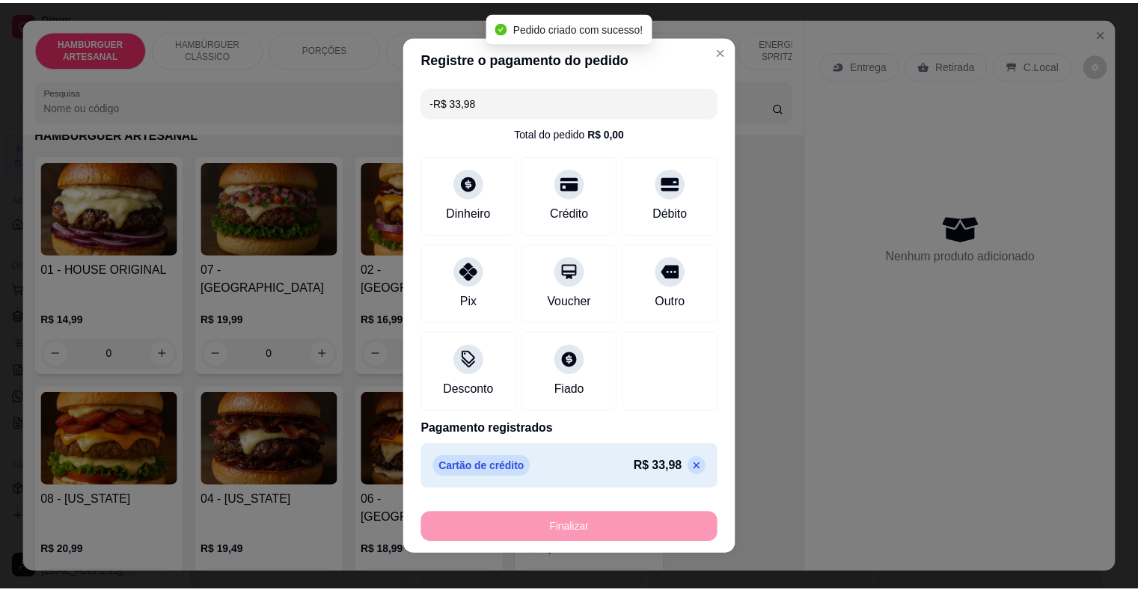
scroll to position [108, 0]
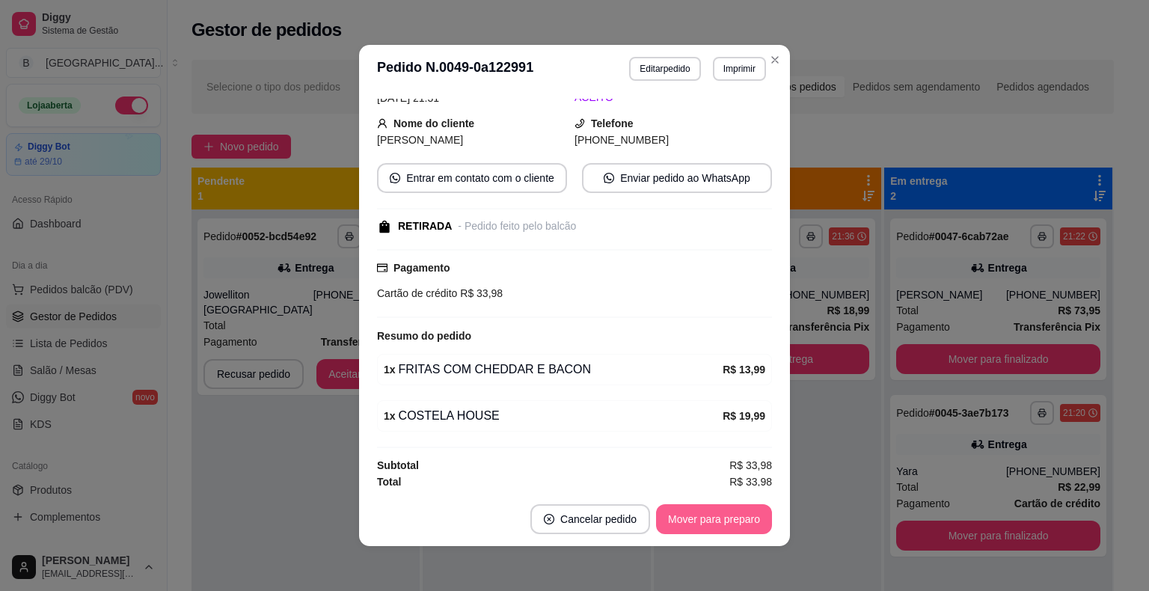
click at [739, 525] on button "Mover para preparo" at bounding box center [714, 519] width 116 height 30
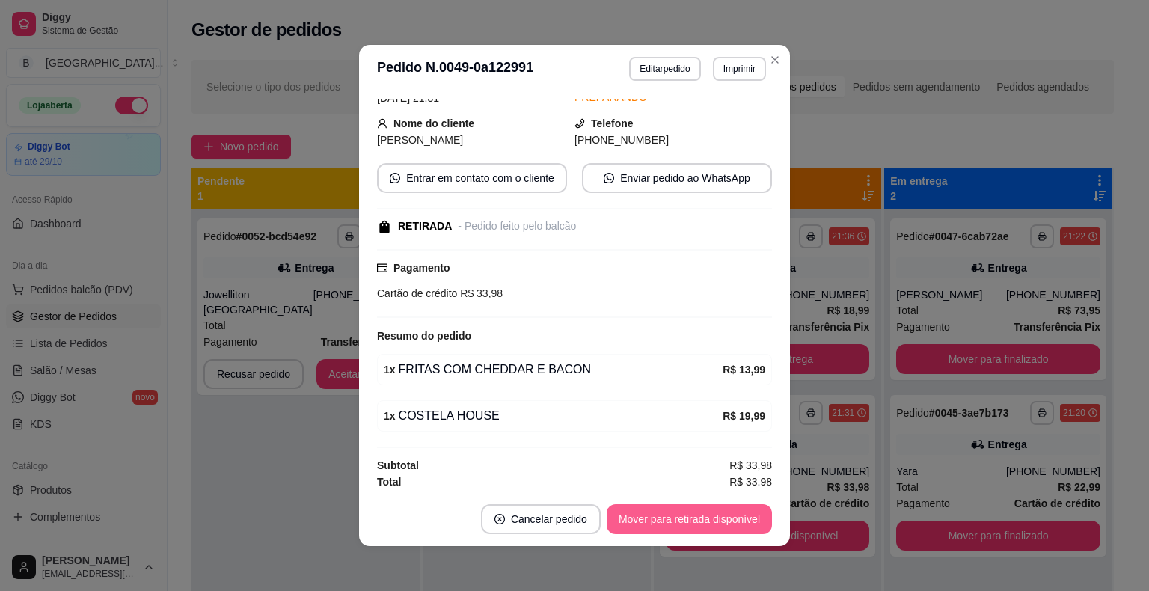
click at [694, 515] on button "Mover para retirada disponível" at bounding box center [689, 519] width 165 height 30
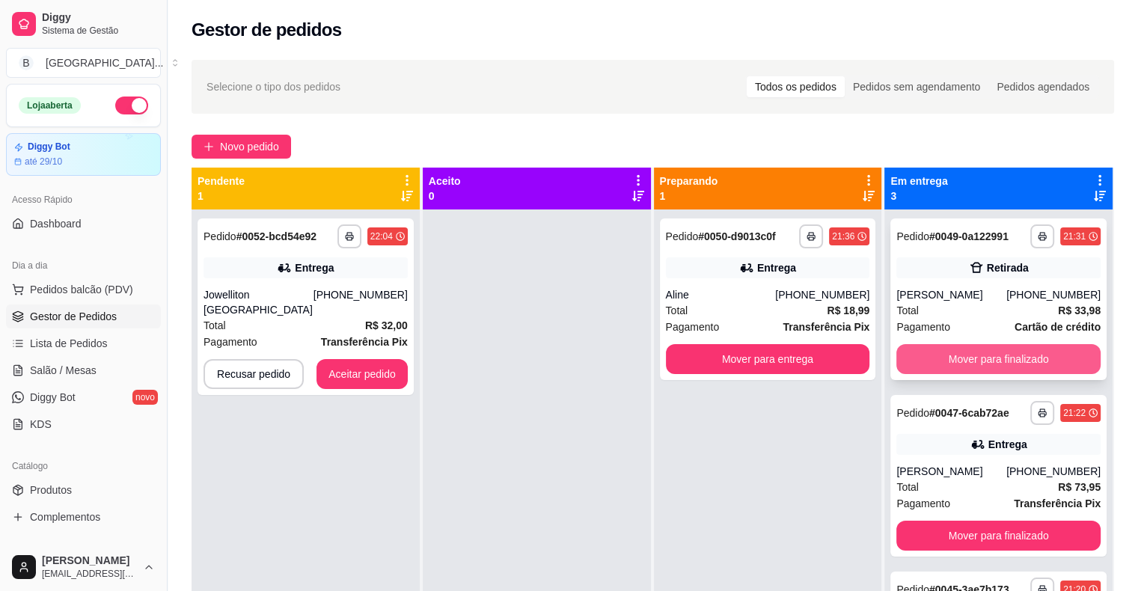
click at [982, 358] on button "Mover para finalizado" at bounding box center [998, 359] width 204 height 30
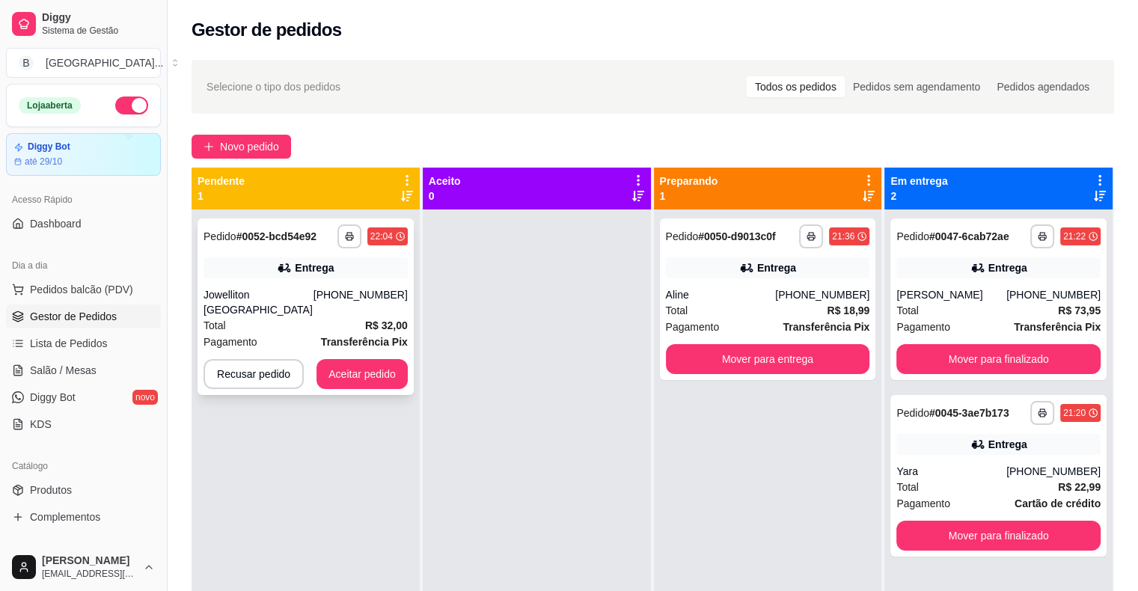
click at [357, 301] on div "[PHONE_NUMBER]" at bounding box center [360, 302] width 94 height 30
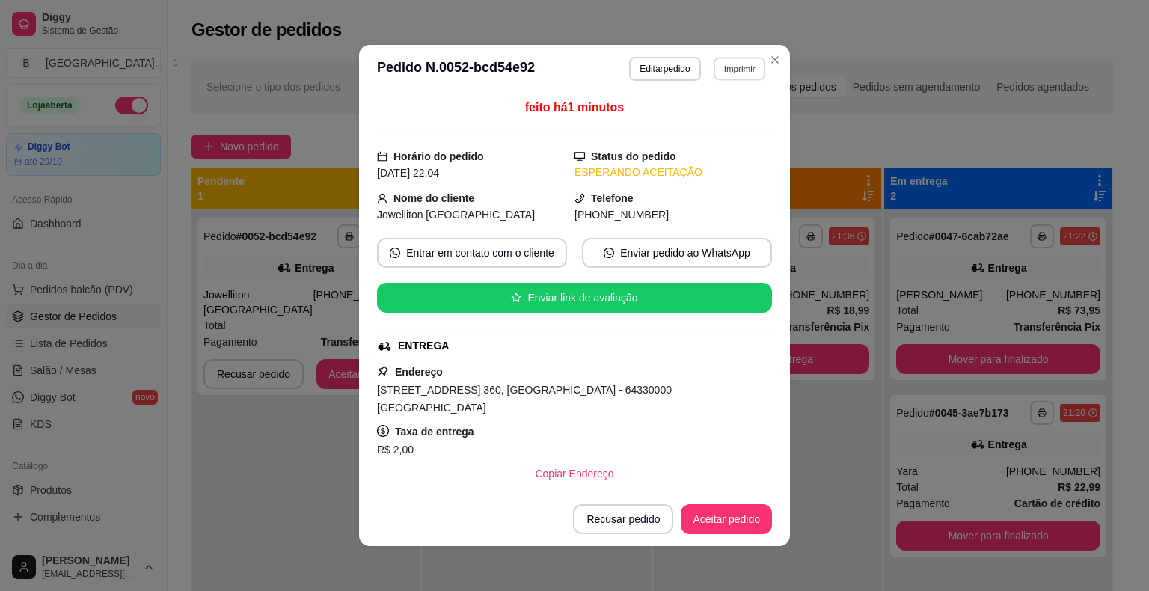
click at [733, 65] on button "Imprimir" at bounding box center [740, 68] width 52 height 23
click at [714, 125] on button "IMPRESSORA" at bounding box center [707, 120] width 105 height 23
click at [739, 526] on button "Aceitar pedido" at bounding box center [726, 519] width 88 height 29
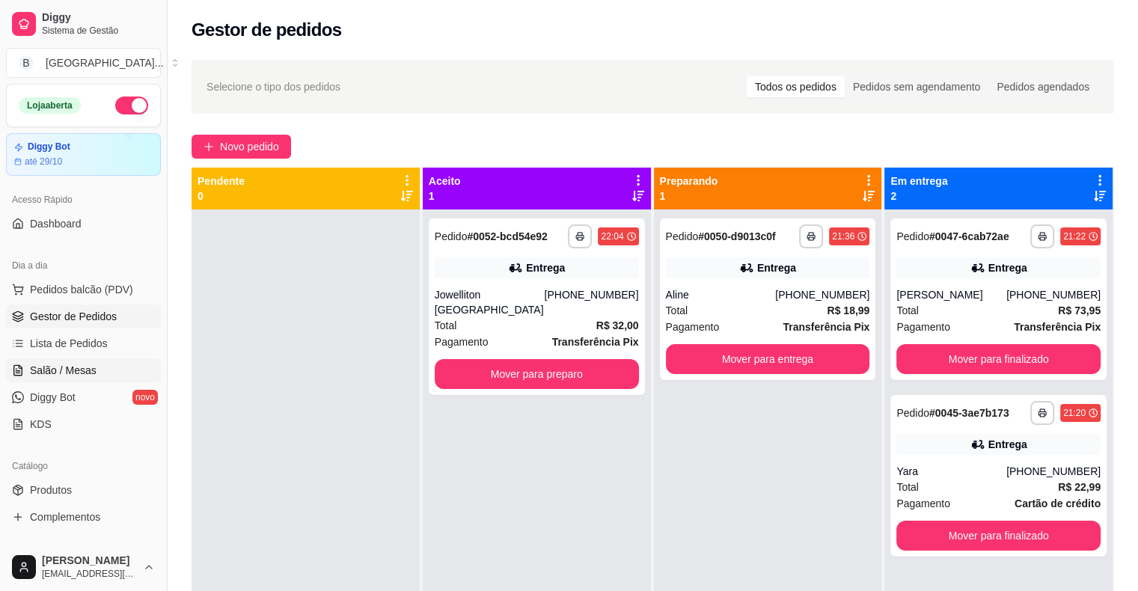
click at [73, 364] on span "Salão / Mesas" at bounding box center [63, 370] width 67 height 15
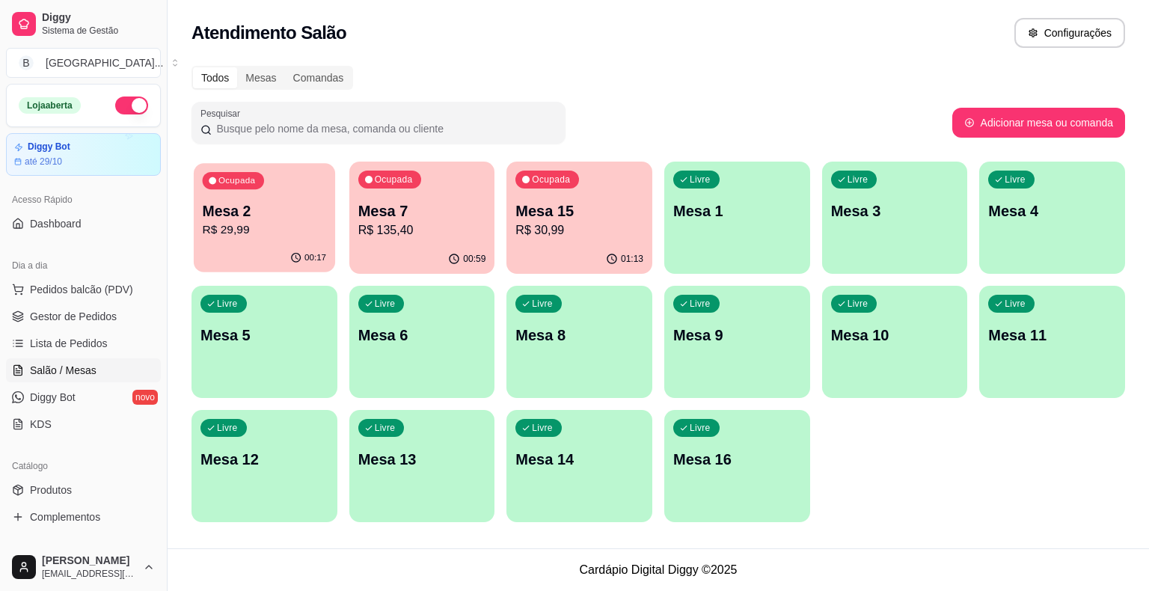
click at [263, 224] on p "R$ 29,99" at bounding box center [265, 229] width 124 height 17
click at [248, 218] on p "Mesa 2" at bounding box center [265, 211] width 128 height 21
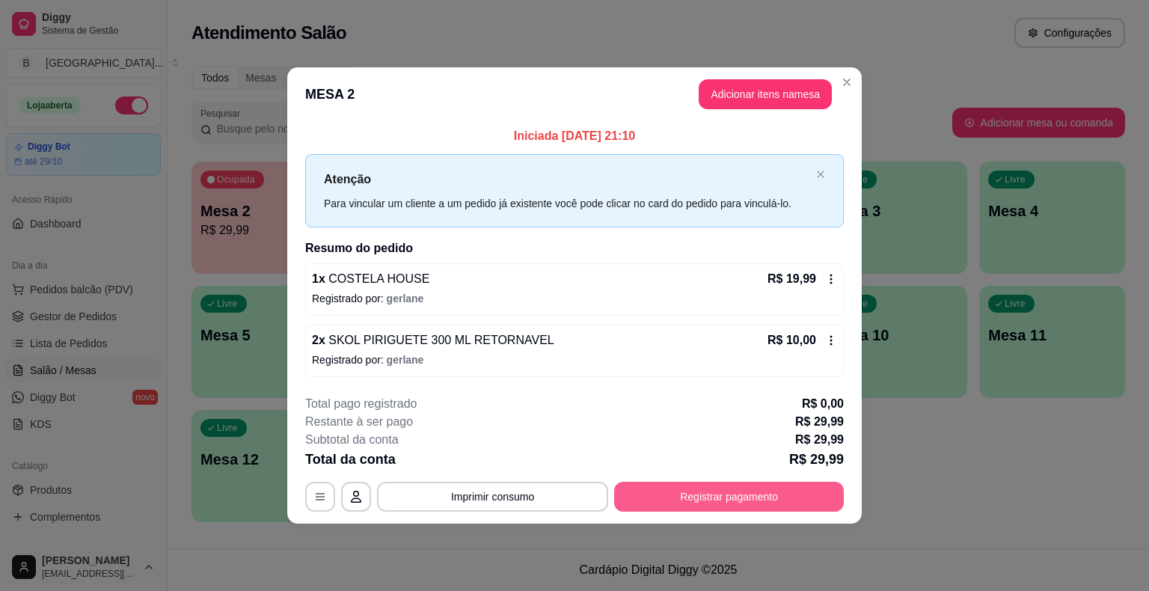
click at [688, 490] on button "Registrar pagamento" at bounding box center [729, 497] width 230 height 30
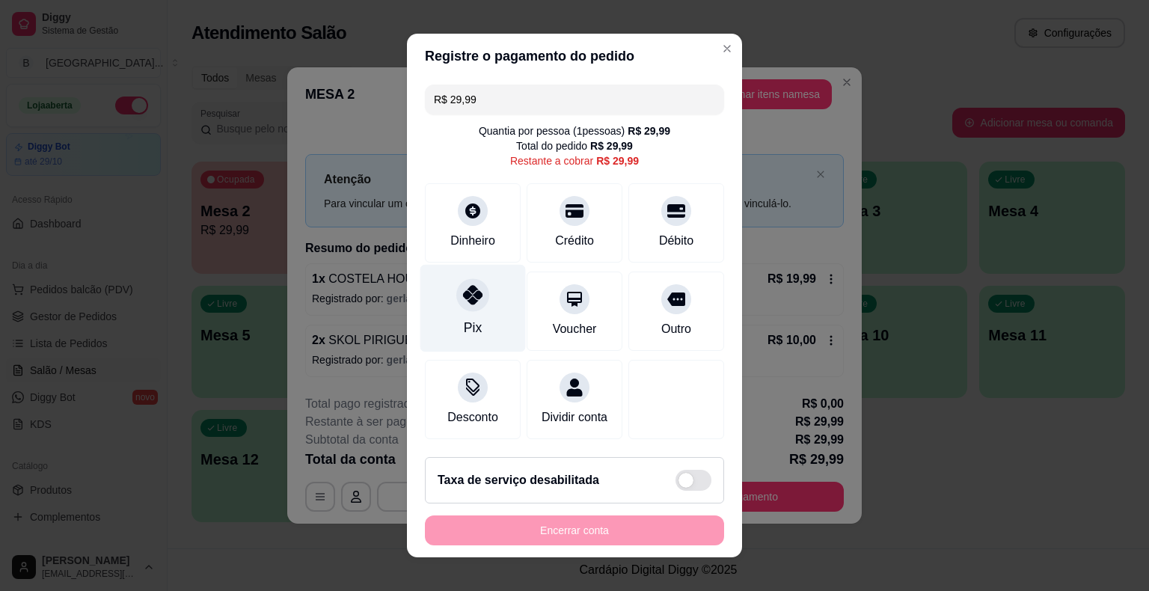
click at [473, 322] on div "Pix" at bounding box center [473, 327] width 18 height 19
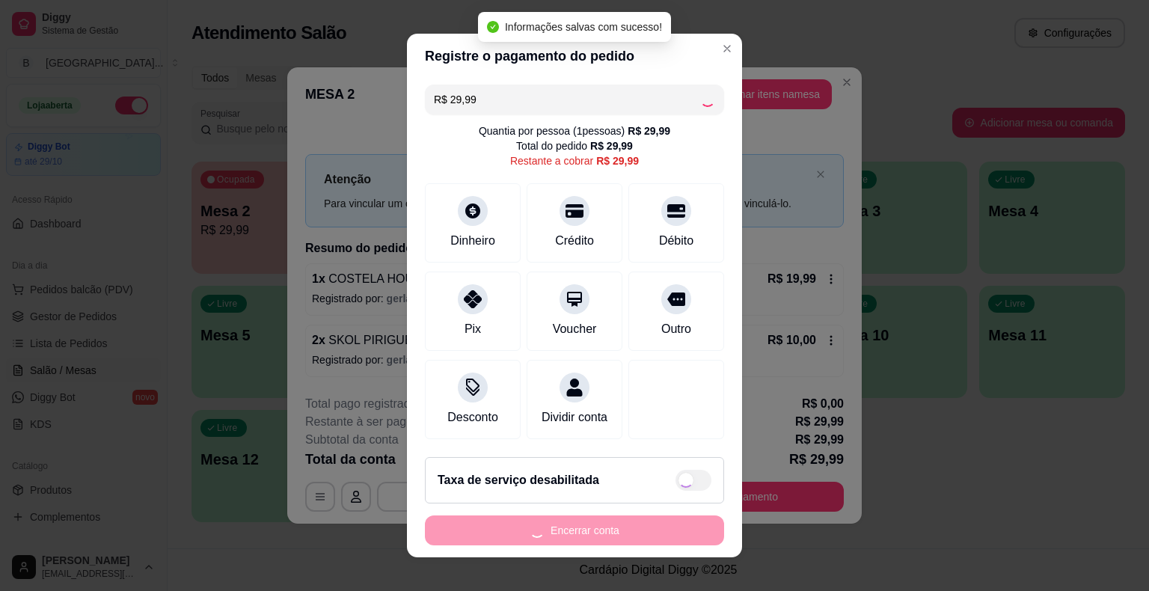
type input "R$ 0,00"
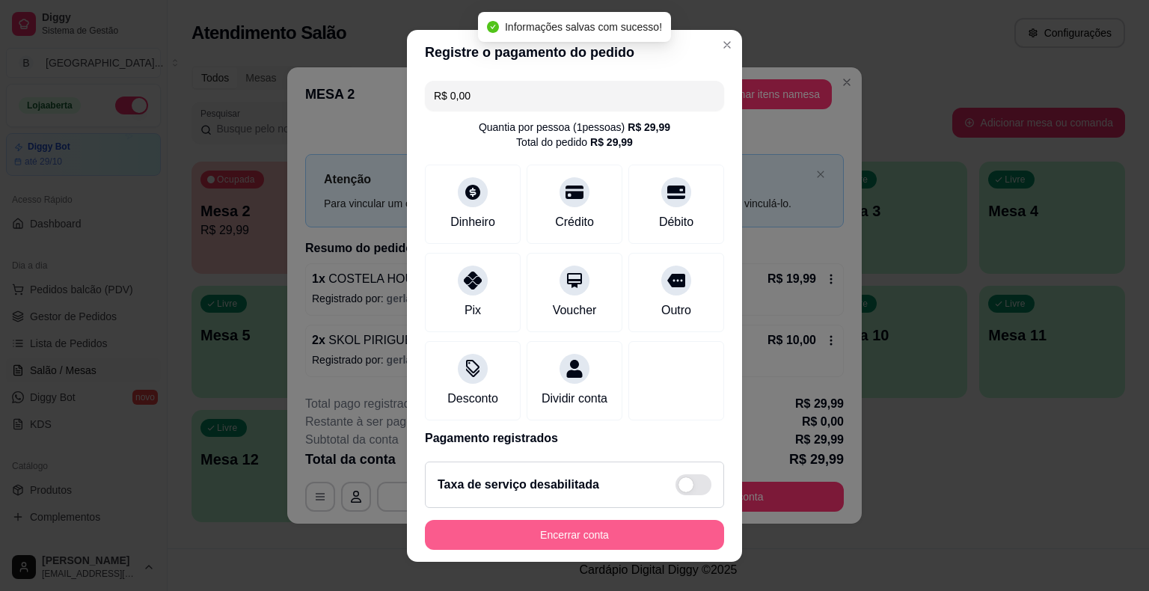
click at [551, 540] on button "Encerrar conta" at bounding box center [574, 535] width 299 height 30
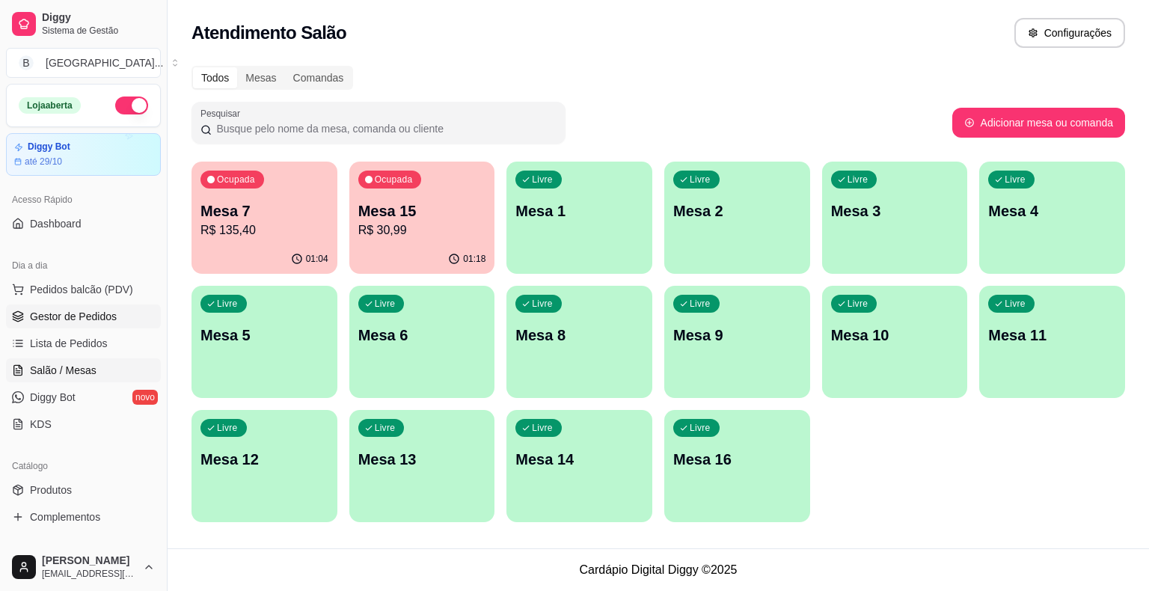
click at [82, 327] on link "Gestor de Pedidos" at bounding box center [83, 317] width 155 height 24
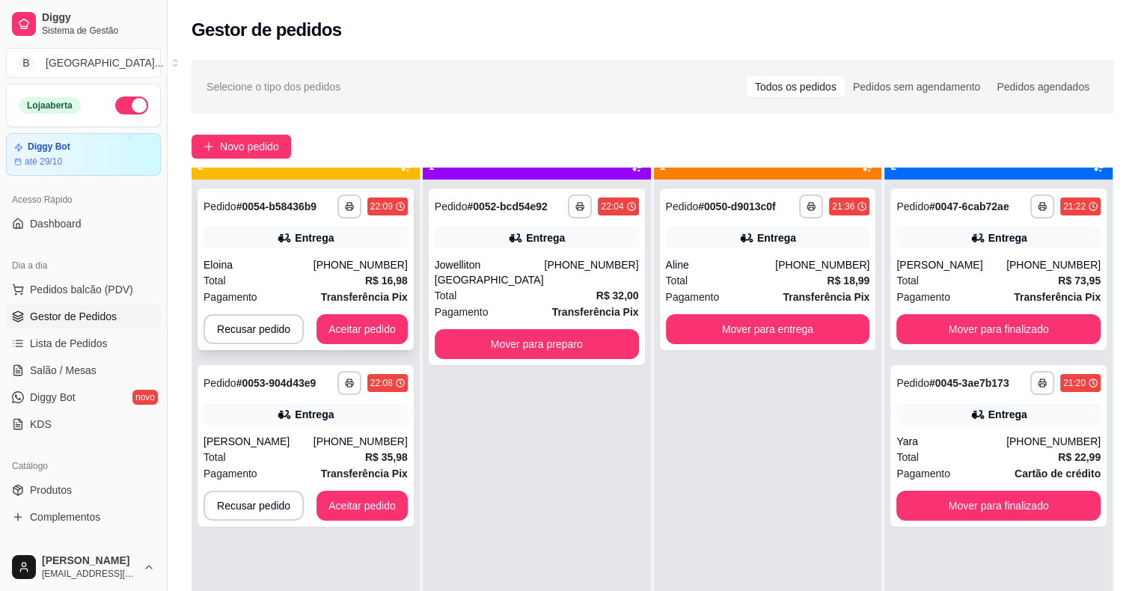
scroll to position [42, 0]
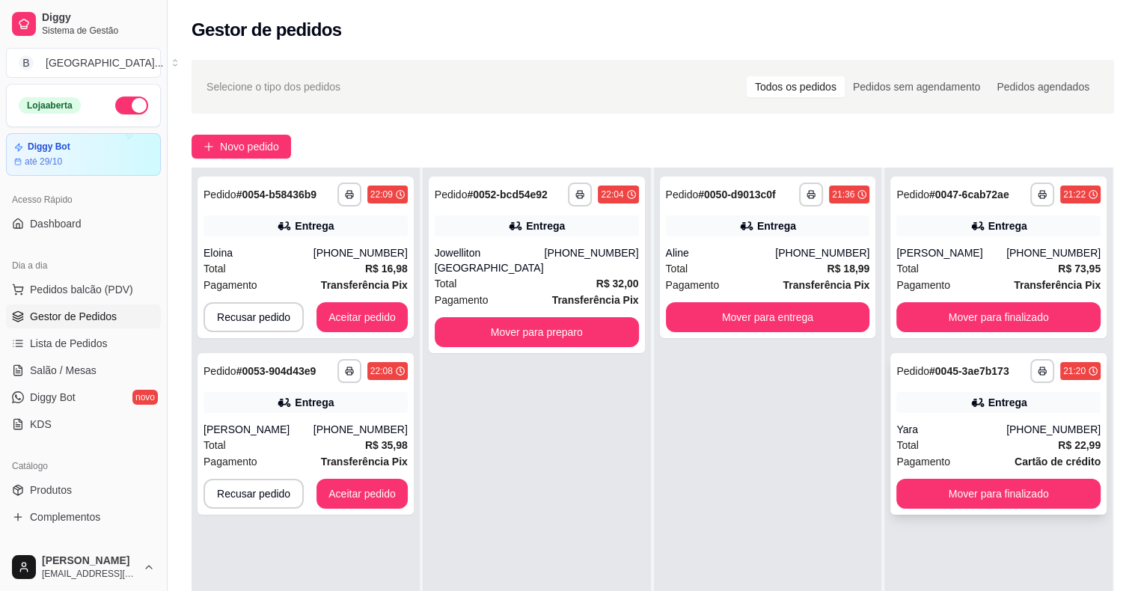
click at [899, 477] on div "**********" at bounding box center [998, 434] width 216 height 162
click at [1023, 486] on button "Mover para finalizado" at bounding box center [998, 494] width 204 height 30
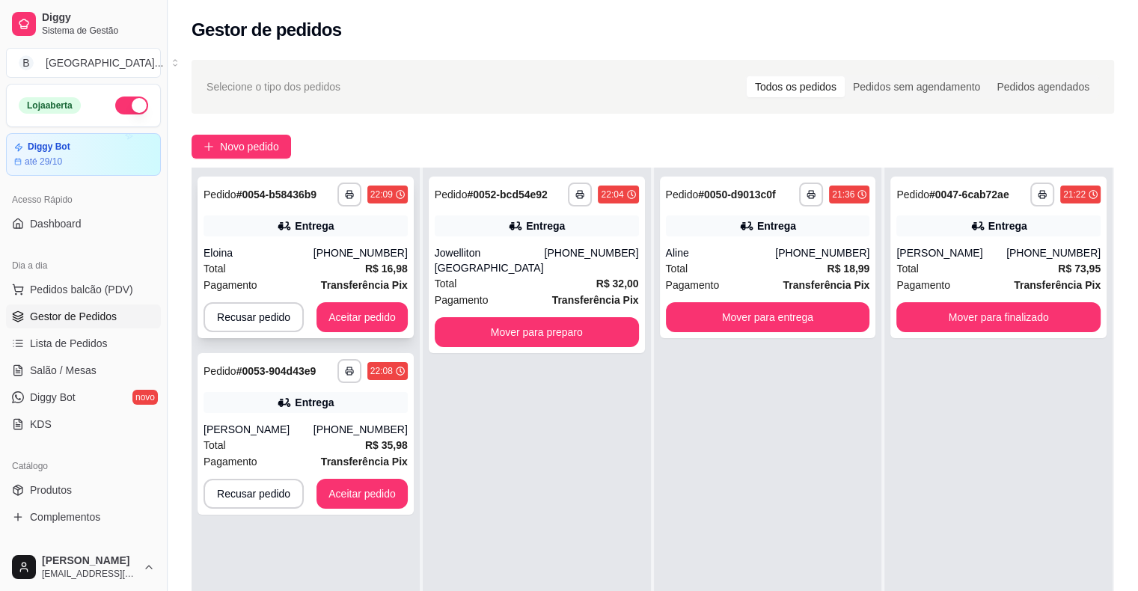
click at [226, 257] on div "Eloina" at bounding box center [258, 252] width 110 height 15
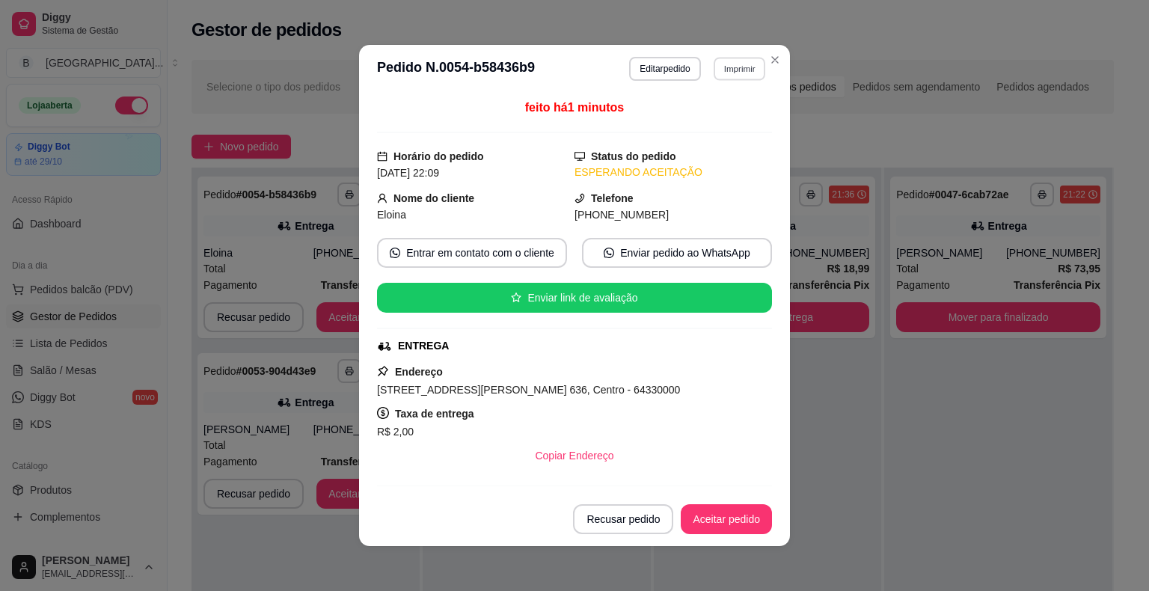
click at [727, 68] on button "Imprimir" at bounding box center [740, 68] width 52 height 23
click at [723, 112] on button "IMPRESSORA" at bounding box center [707, 121] width 108 height 24
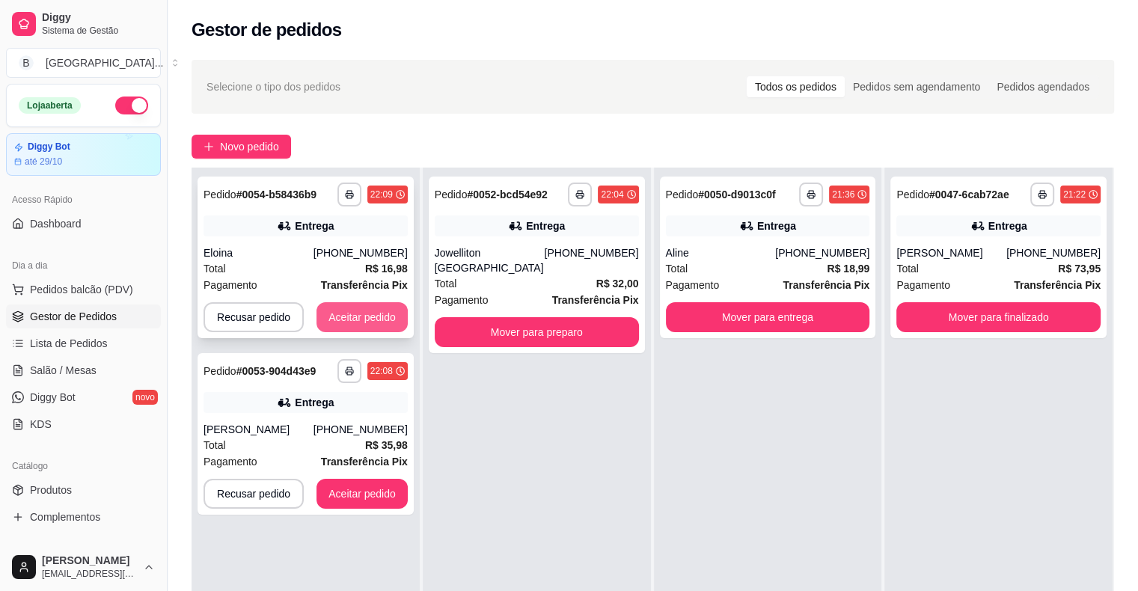
click at [352, 313] on button "Aceitar pedido" at bounding box center [361, 317] width 91 height 30
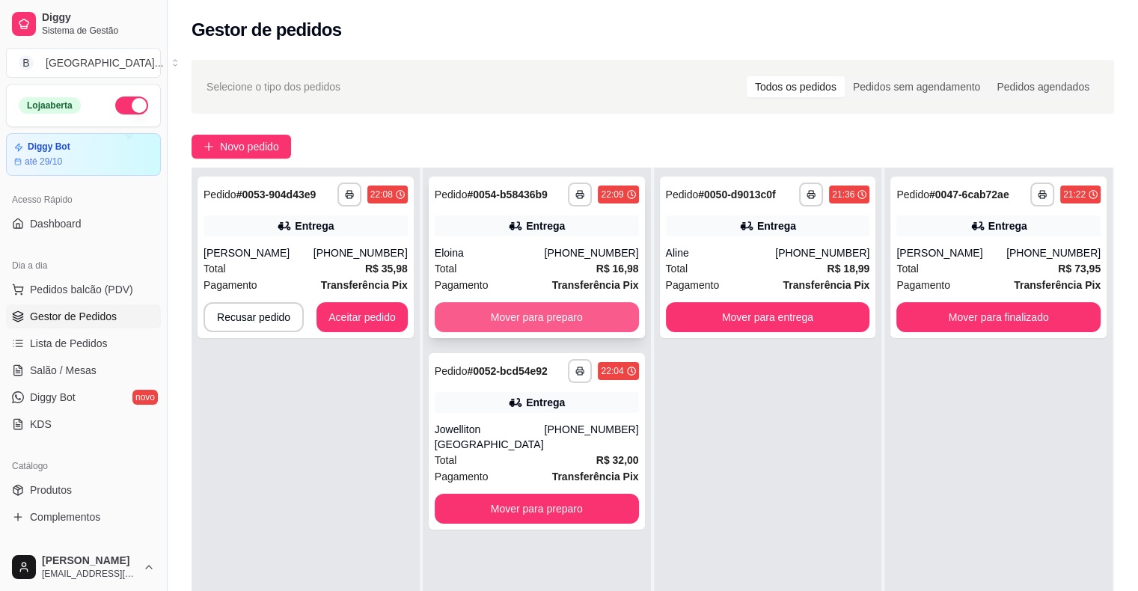
click at [497, 319] on button "Mover para preparo" at bounding box center [537, 317] width 204 height 30
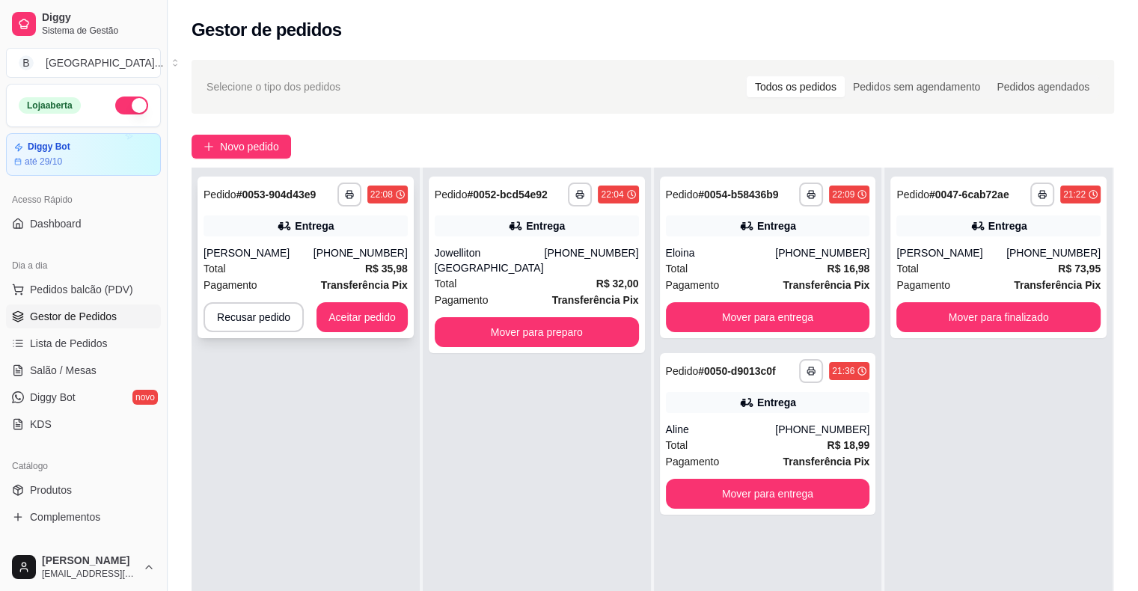
click at [379, 253] on div "[PHONE_NUMBER]" at bounding box center [360, 252] width 94 height 15
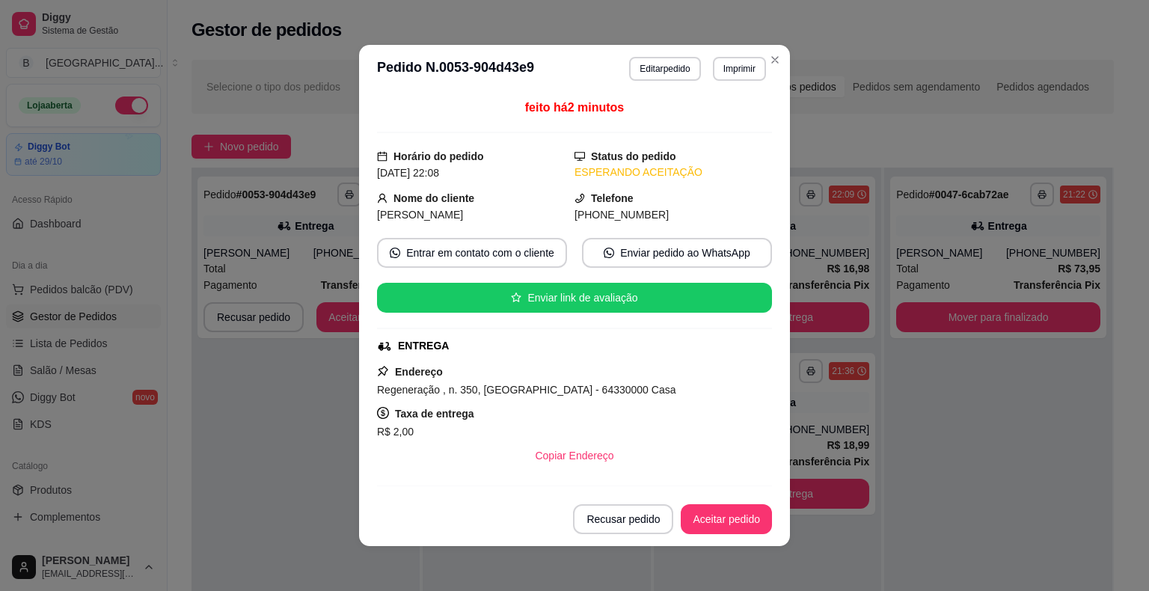
click at [721, 75] on button "Imprimir" at bounding box center [739, 69] width 53 height 24
click at [714, 111] on button "IMPRESSORA" at bounding box center [707, 121] width 108 height 24
click at [734, 516] on button "Aceitar pedido" at bounding box center [726, 519] width 88 height 29
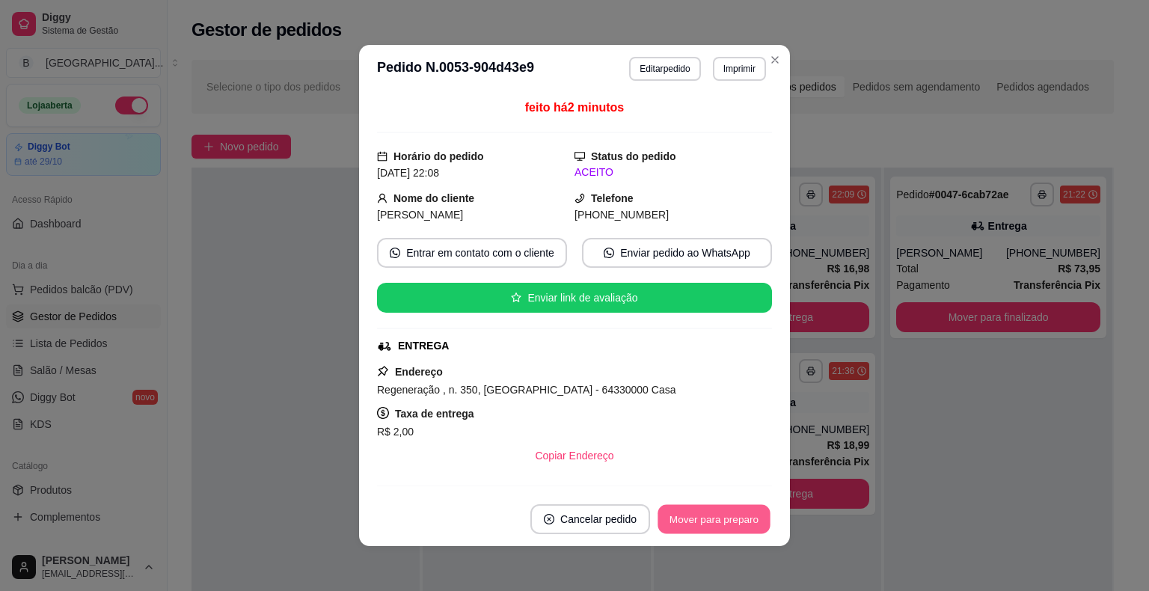
click at [734, 516] on button "Mover para preparo" at bounding box center [714, 519] width 112 height 29
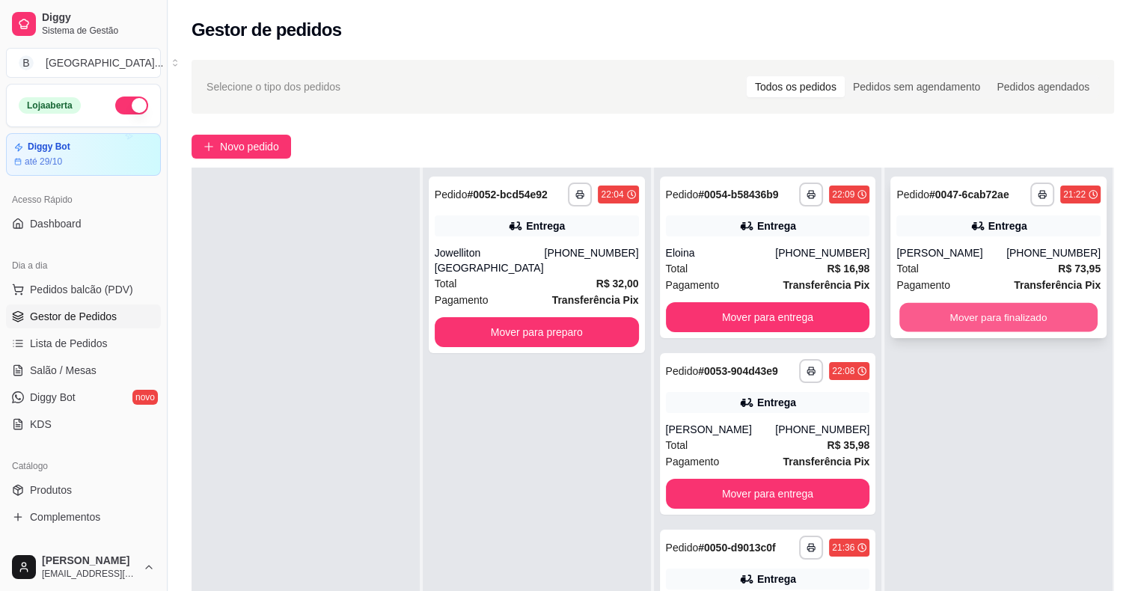
click at [1012, 327] on button "Mover para finalizado" at bounding box center [998, 317] width 198 height 29
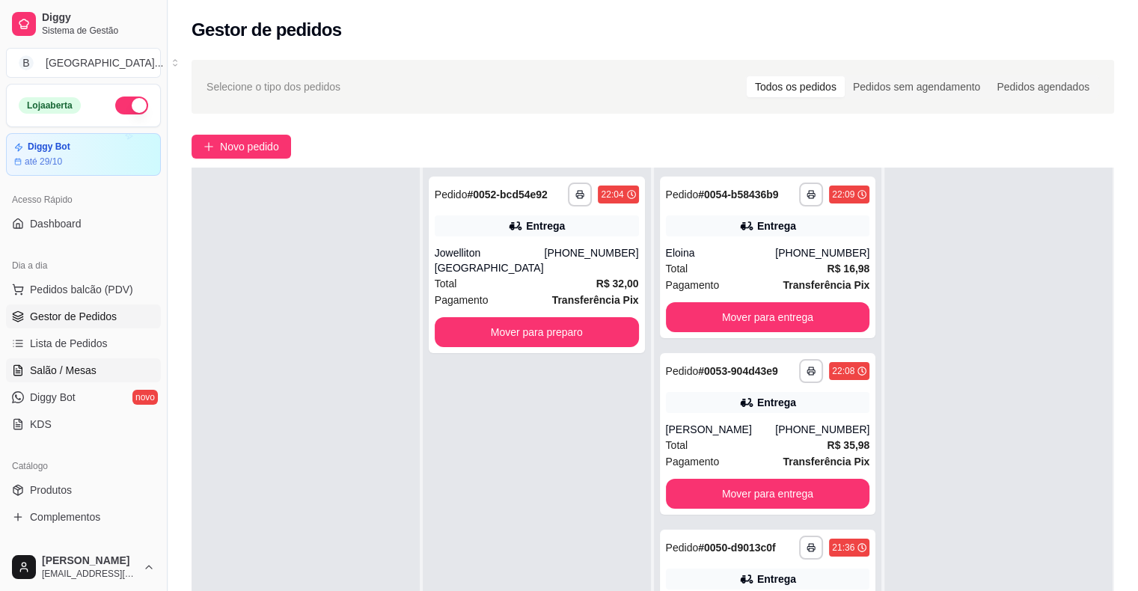
click at [105, 371] on link "Salão / Mesas" at bounding box center [83, 370] width 155 height 24
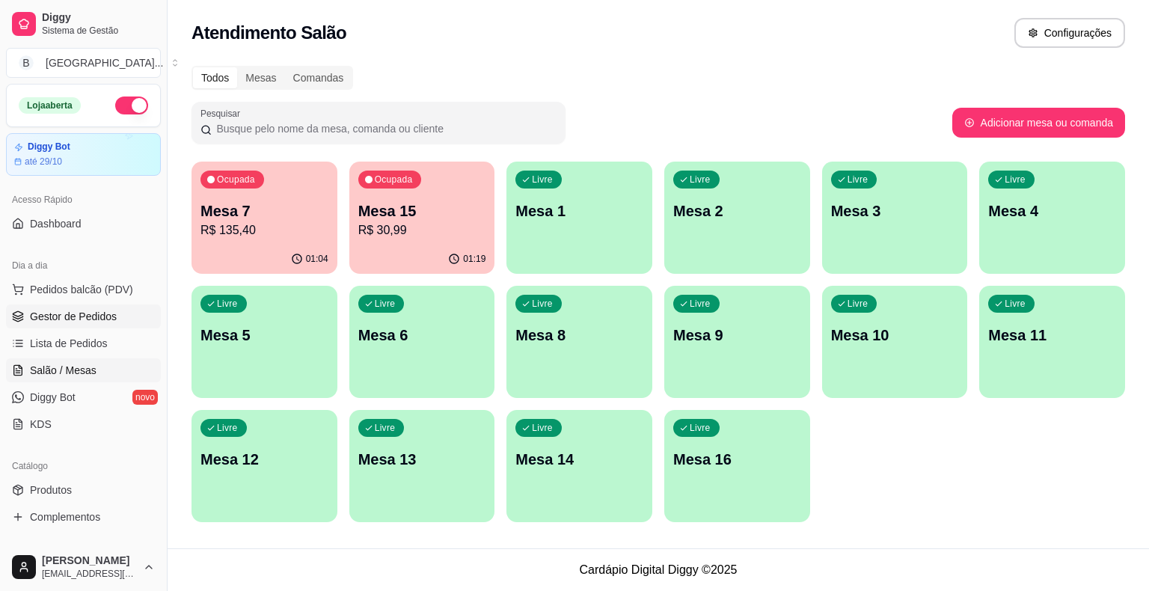
click at [69, 321] on span "Gestor de Pedidos" at bounding box center [73, 316] width 87 height 15
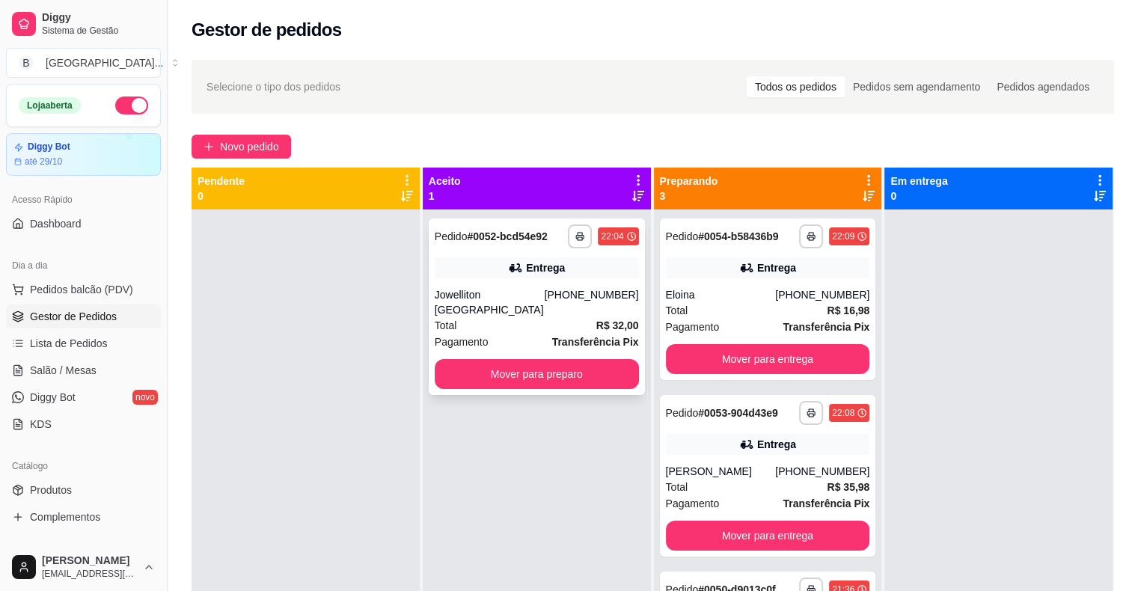
click at [551, 278] on div "Entrega" at bounding box center [537, 267] width 204 height 21
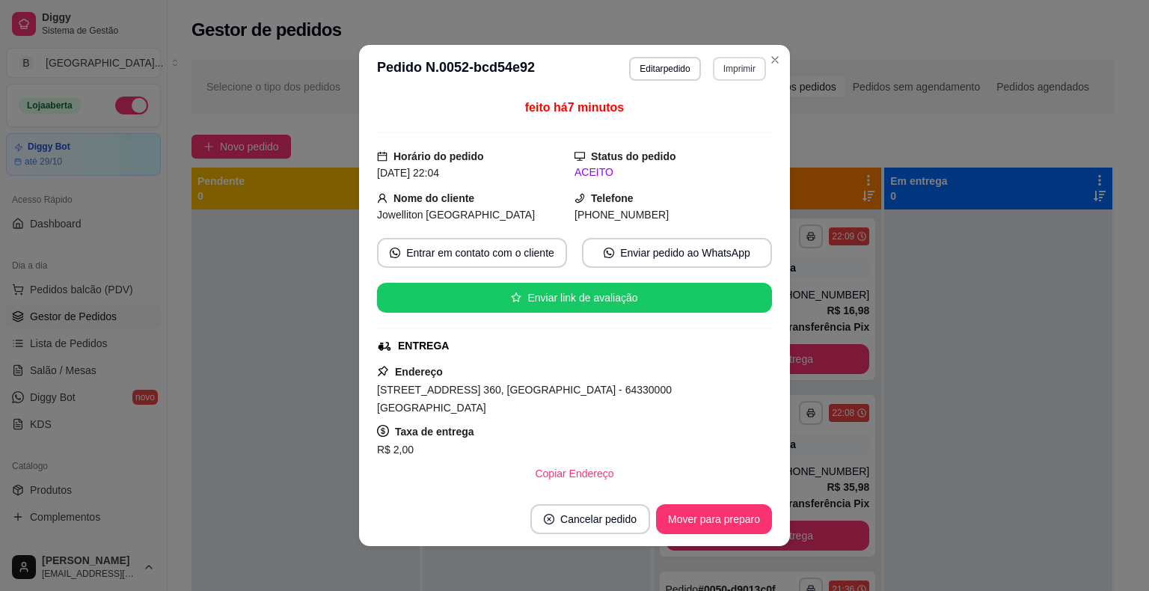
click at [739, 63] on button "Imprimir" at bounding box center [739, 69] width 53 height 24
click at [706, 130] on button "IMPRESSORA" at bounding box center [707, 120] width 105 height 23
click at [730, 525] on button "Mover para preparo" at bounding box center [714, 519] width 116 height 30
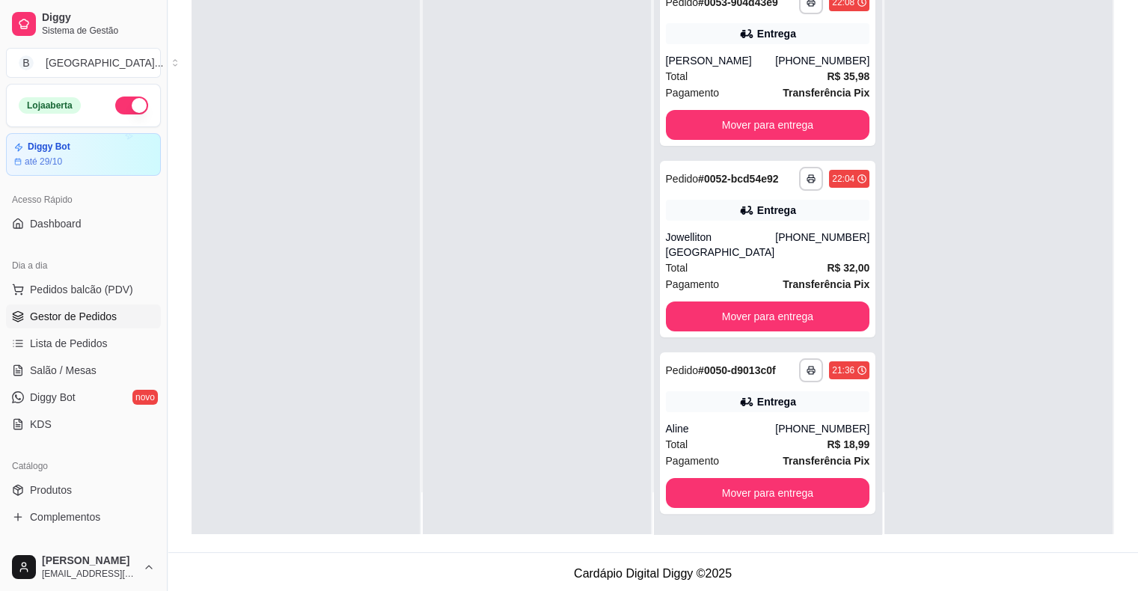
scroll to position [227, 0]
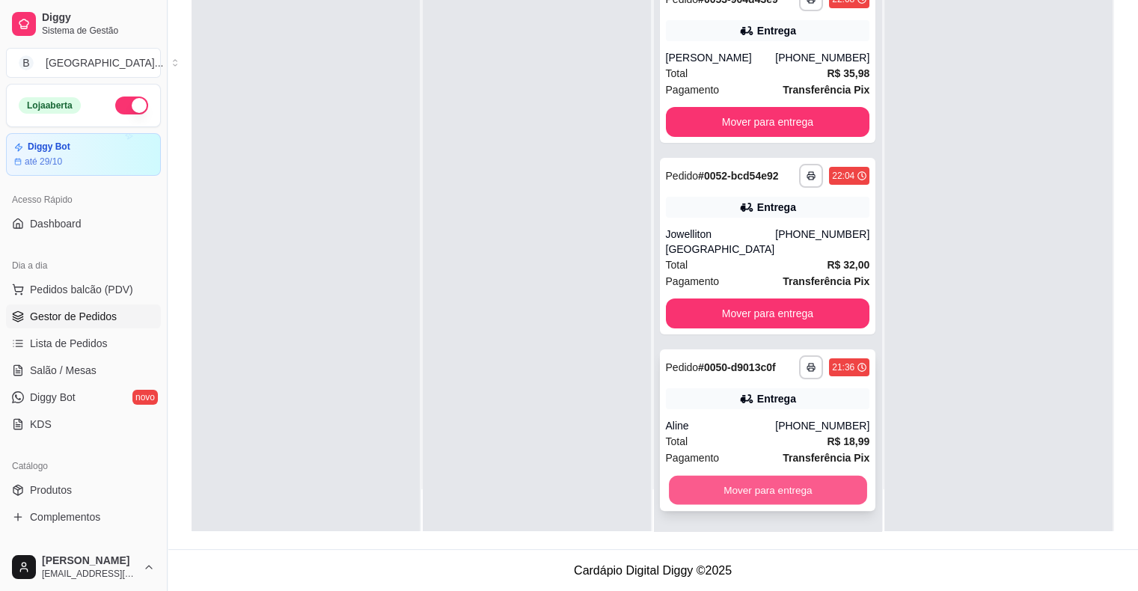
click at [778, 480] on button "Mover para entrega" at bounding box center [768, 490] width 198 height 29
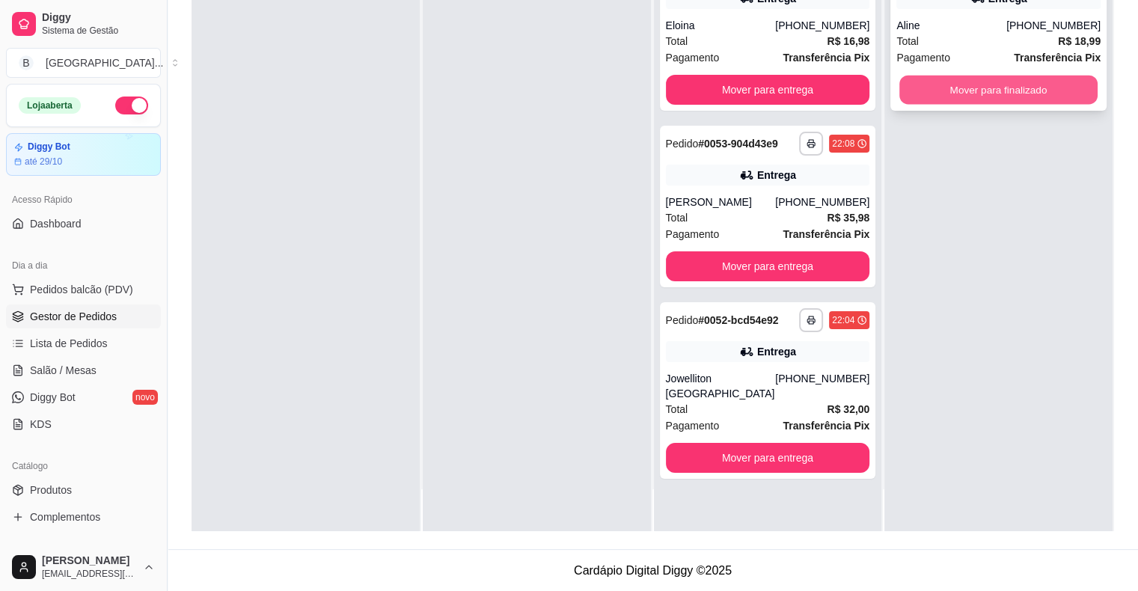
click at [1020, 78] on button "Mover para finalizado" at bounding box center [998, 90] width 198 height 29
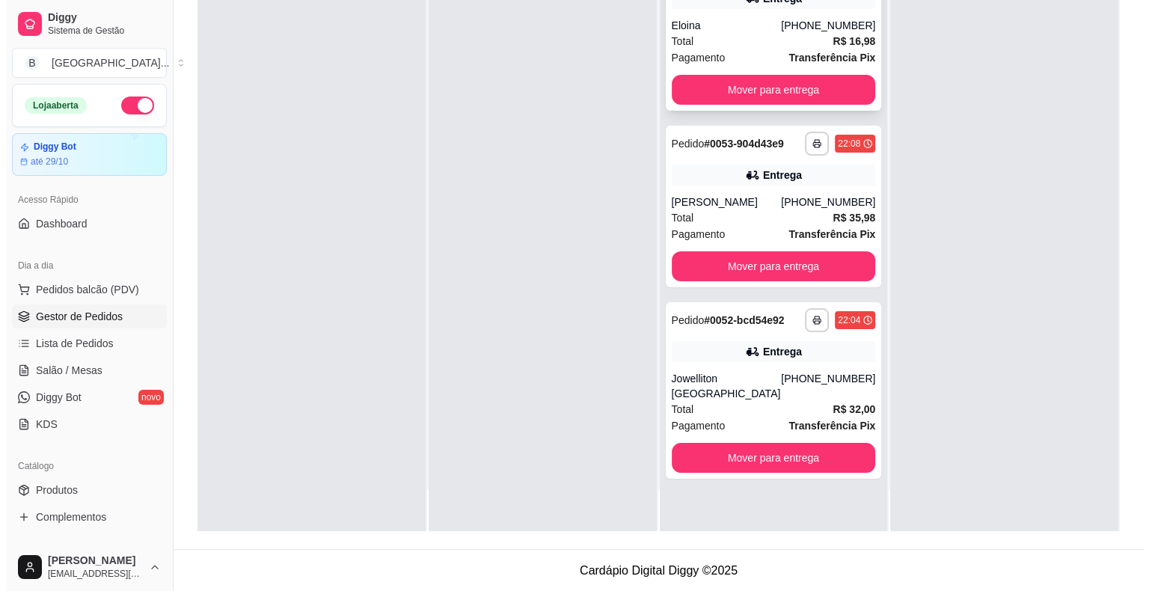
scroll to position [0, 0]
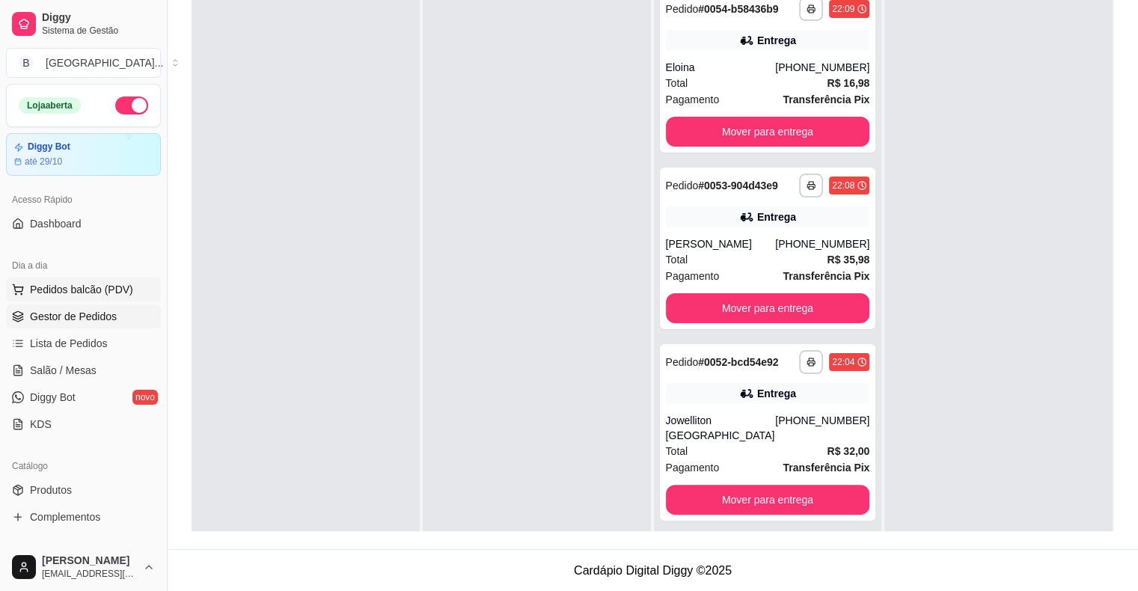
click at [88, 287] on span "Pedidos balcão (PDV)" at bounding box center [81, 289] width 103 height 15
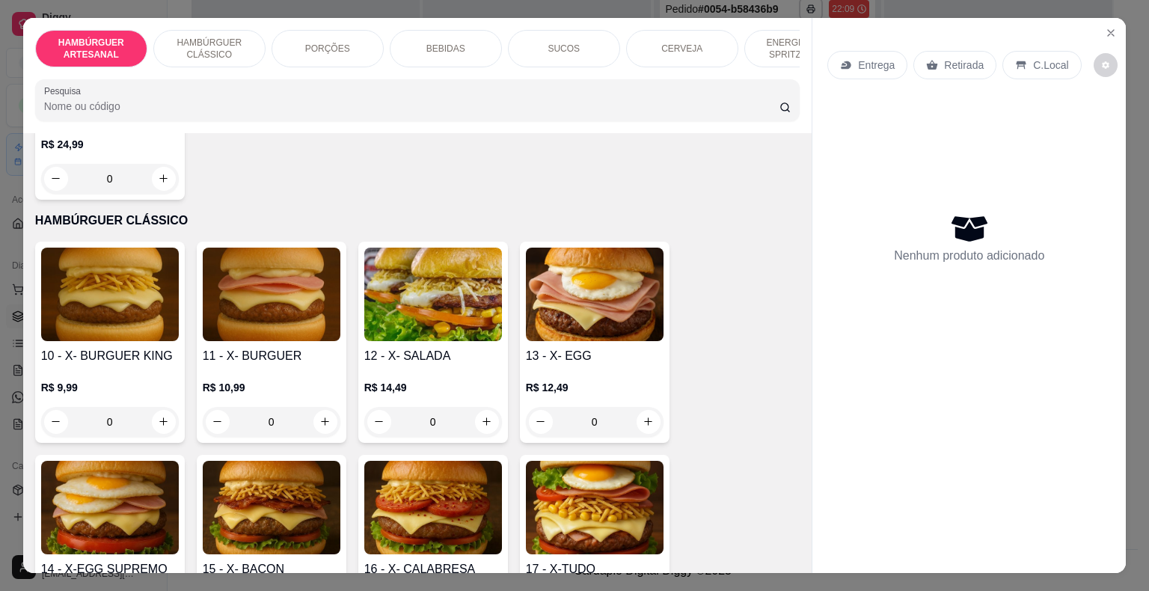
scroll to position [673, 0]
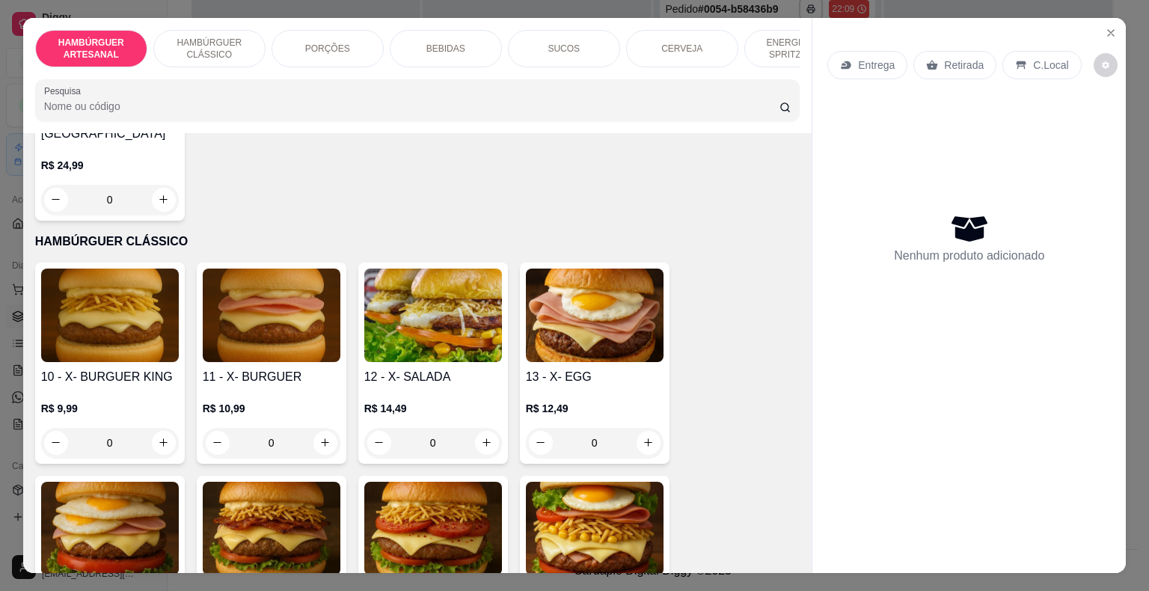
click at [153, 320] on img at bounding box center [110, 316] width 138 height 94
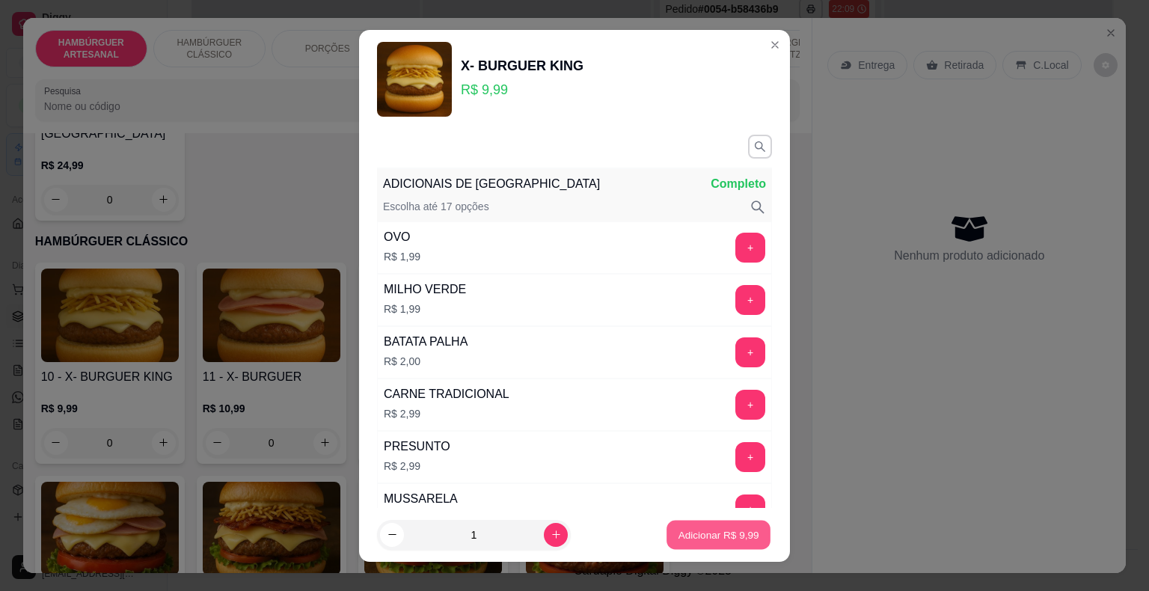
click at [709, 533] on p "Adicionar R$ 9,99" at bounding box center [718, 534] width 81 height 14
type input "1"
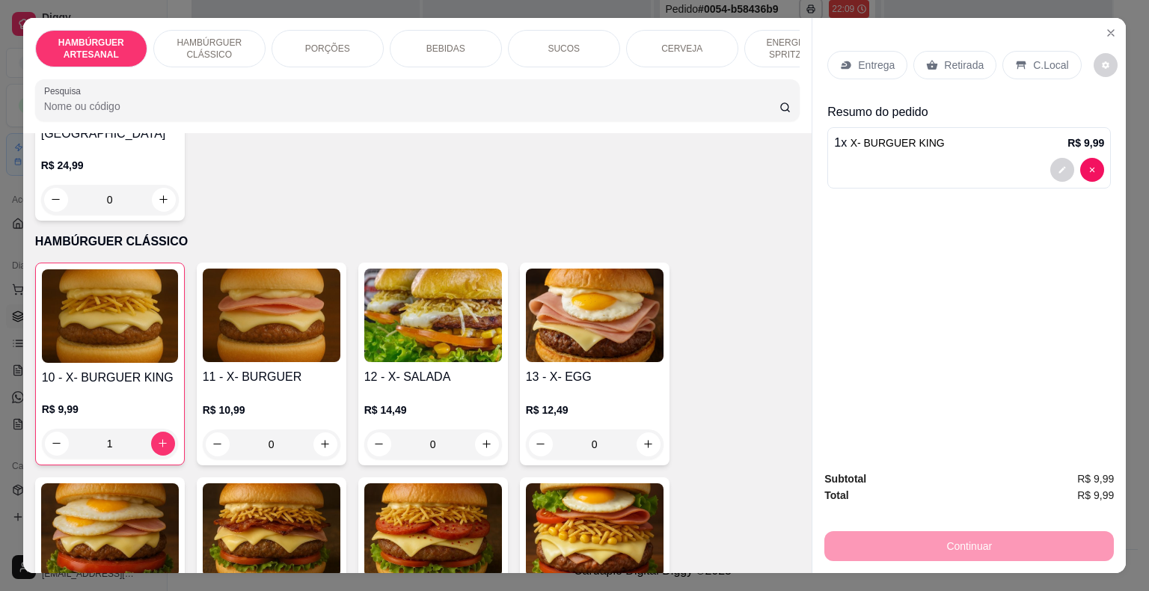
click at [895, 56] on div "Entrega" at bounding box center [867, 65] width 80 height 28
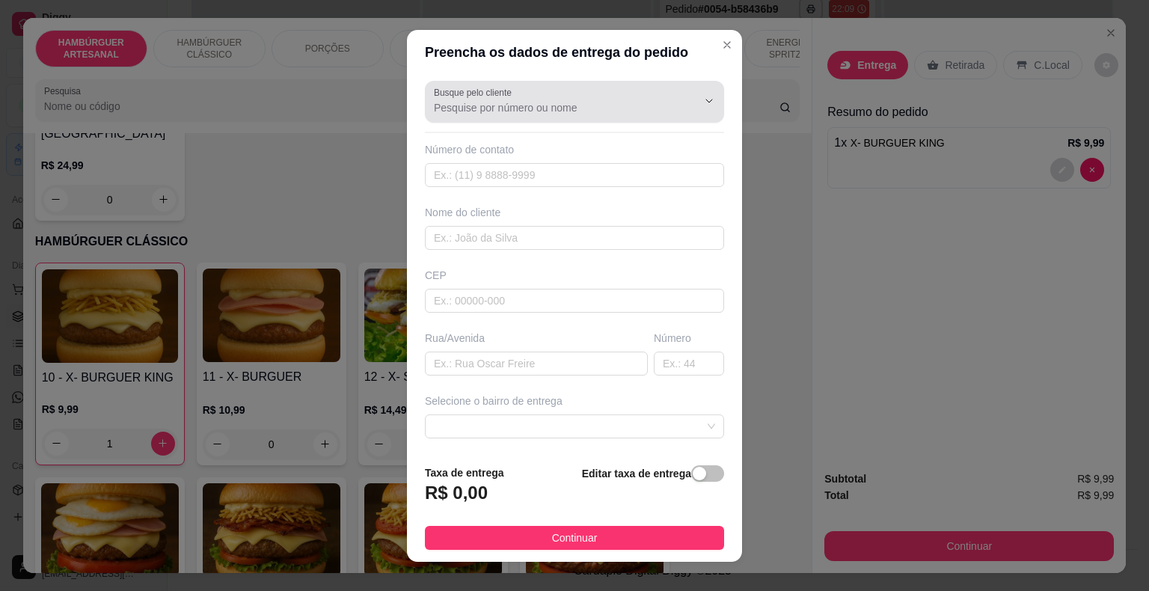
click at [545, 109] on input "Busque pelo cliente" at bounding box center [553, 107] width 239 height 15
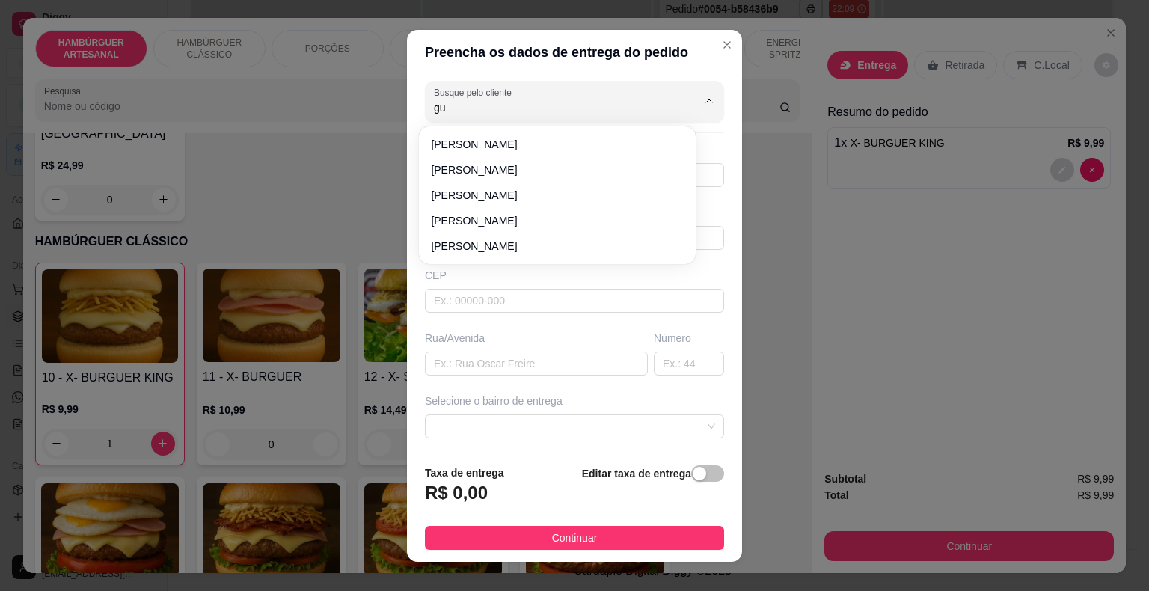
type input "g"
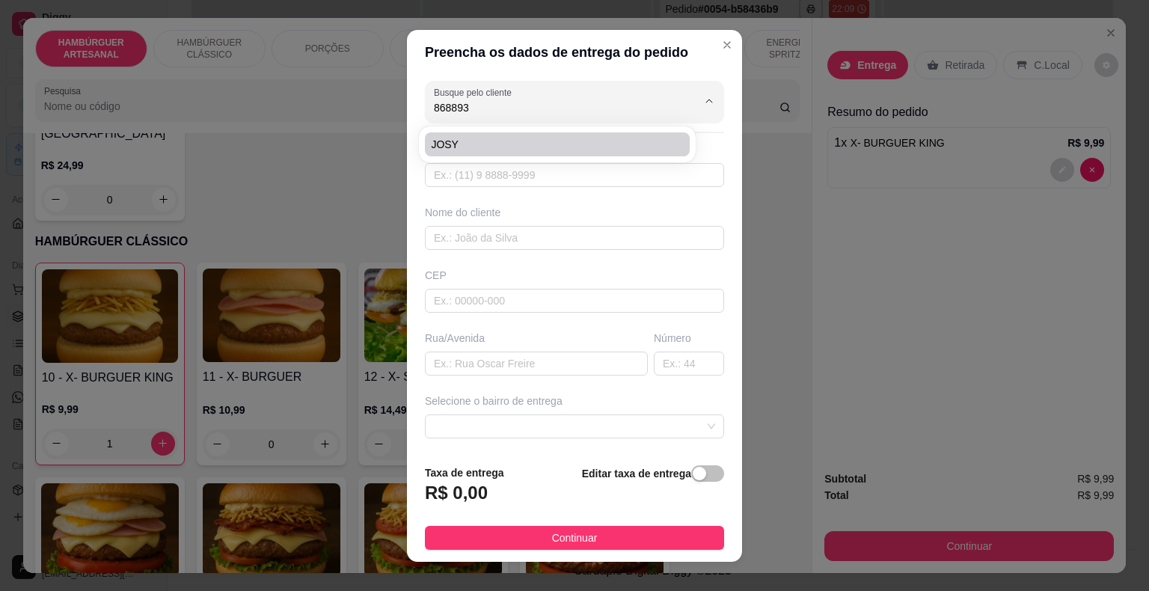
type input "8688939"
click at [577, 182] on input "text" at bounding box center [574, 175] width 299 height 24
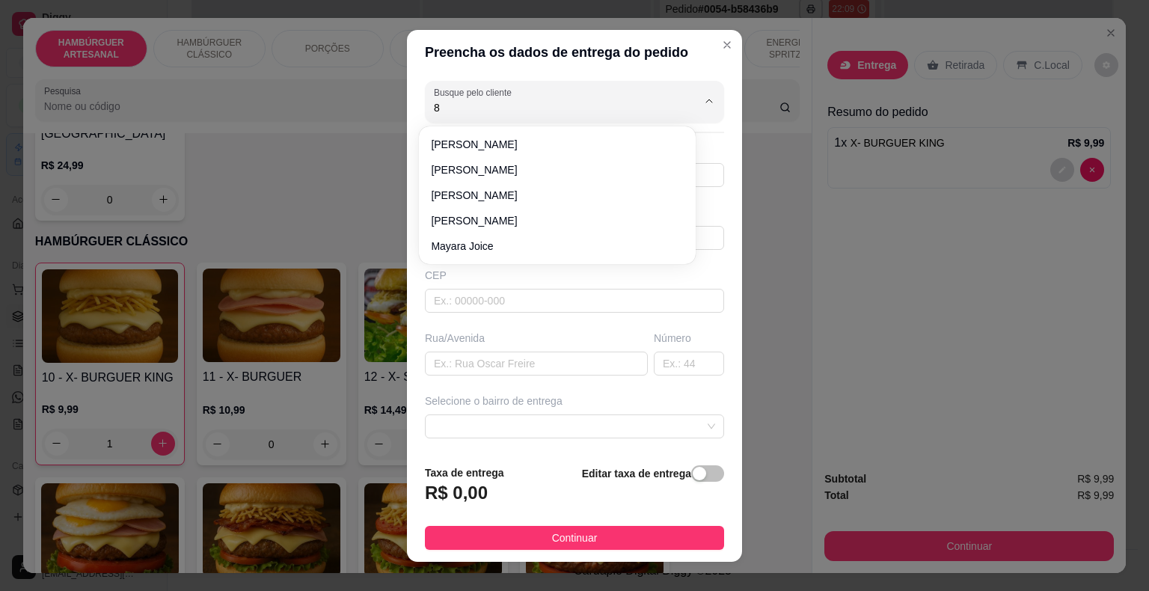
type input "86"
click at [794, 155] on div "Preencha os dados de entrega do pedido Busque pelo cliente 86 Número de contato…" at bounding box center [574, 295] width 1149 height 591
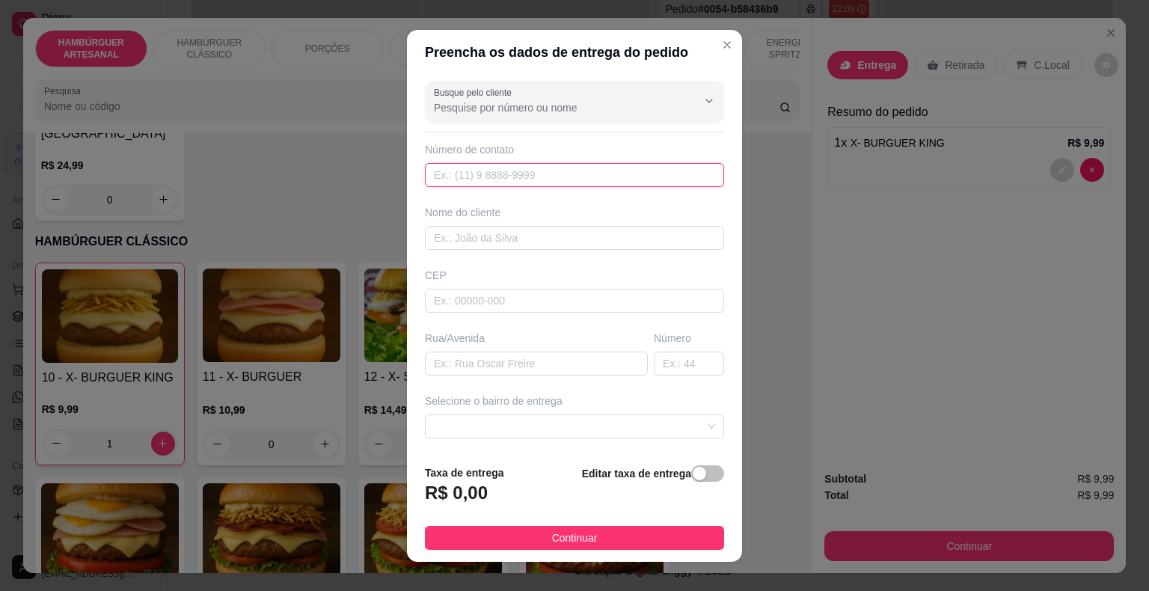
click at [563, 174] on input "text" at bounding box center [574, 175] width 299 height 24
type input "8688-9394"
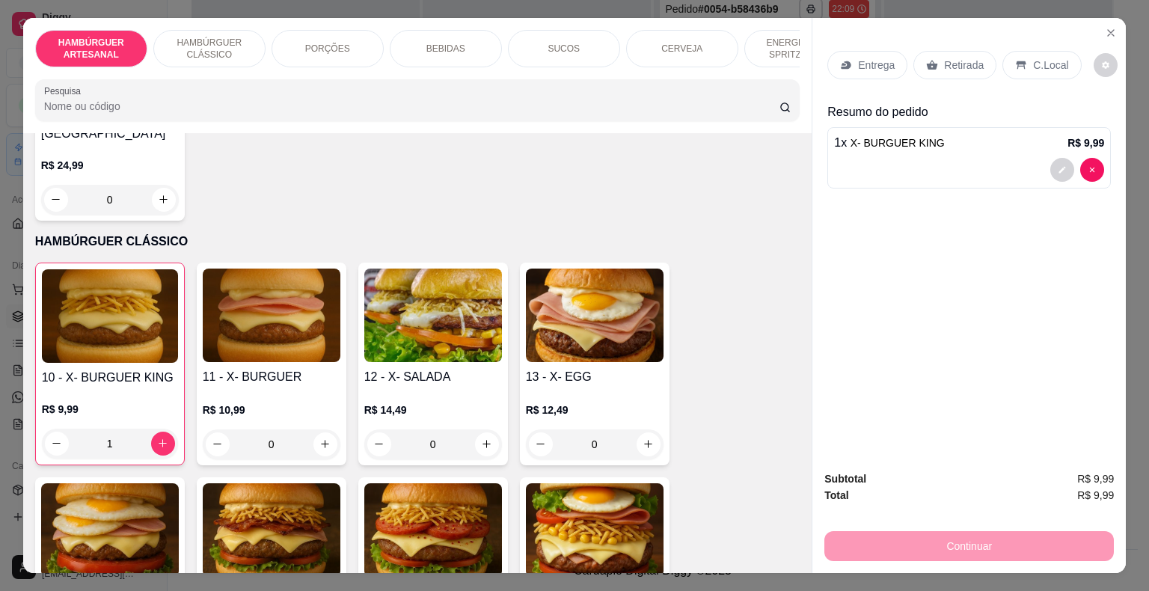
click at [889, 64] on div "Entrega" at bounding box center [867, 65] width 80 height 28
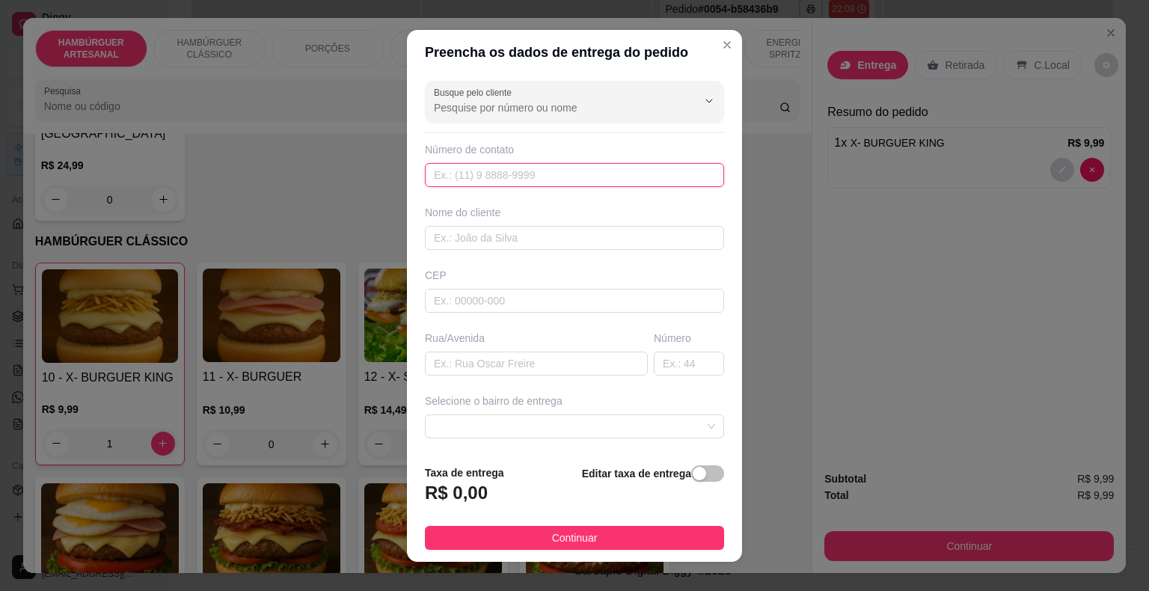
click at [548, 181] on input "text" at bounding box center [574, 175] width 299 height 24
click at [516, 178] on input "8688-9469" at bounding box center [574, 175] width 299 height 24
type input "8"
type input "[PHONE_NUMBER]"
click at [518, 224] on div "Nome do cliente" at bounding box center [574, 227] width 305 height 45
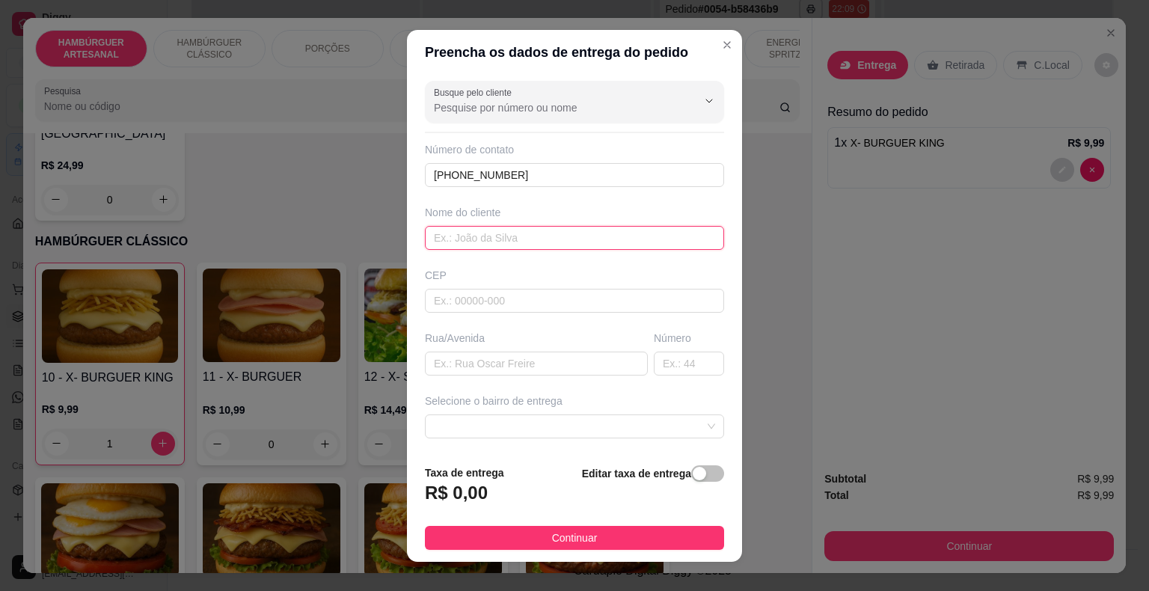
click at [522, 227] on input "text" at bounding box center [574, 238] width 299 height 24
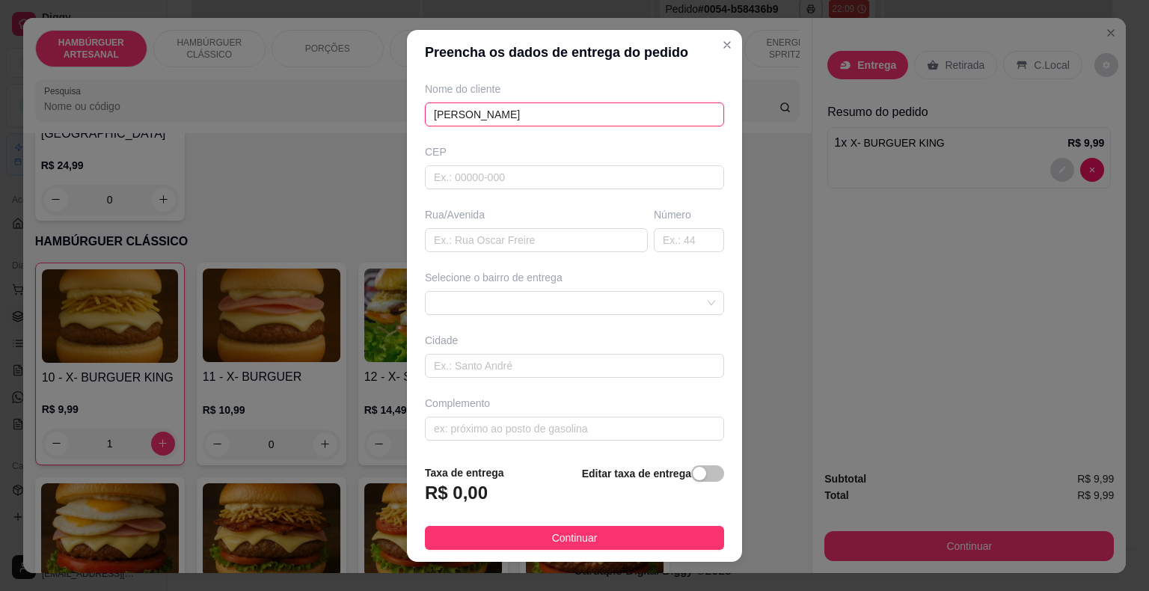
scroll to position [18, 0]
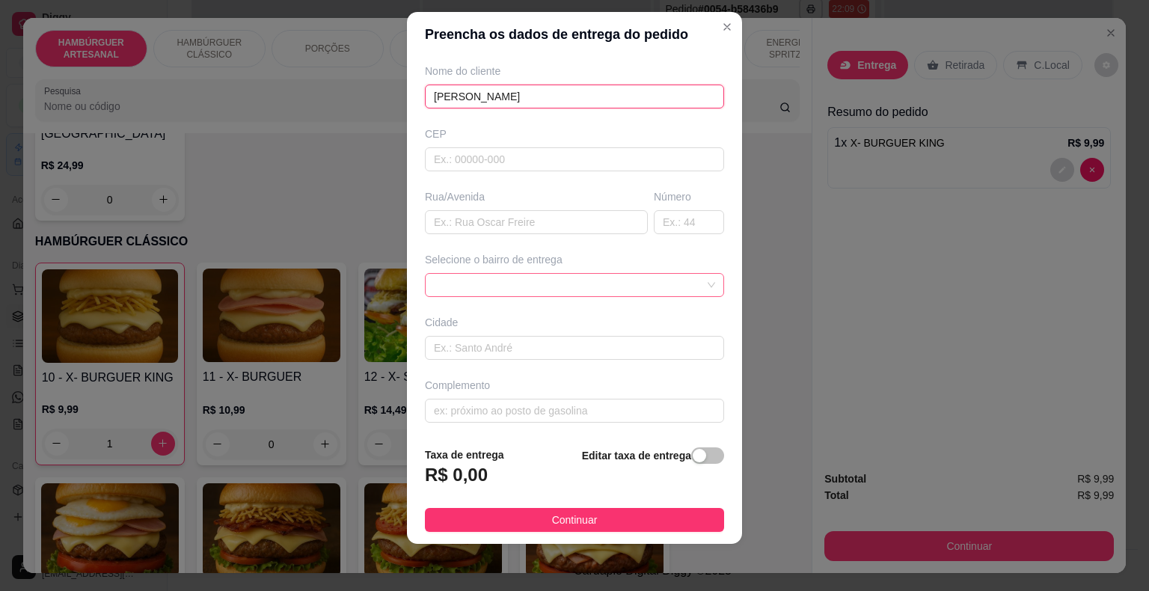
click at [530, 275] on span at bounding box center [574, 285] width 281 height 22
type input "[PERSON_NAME]"
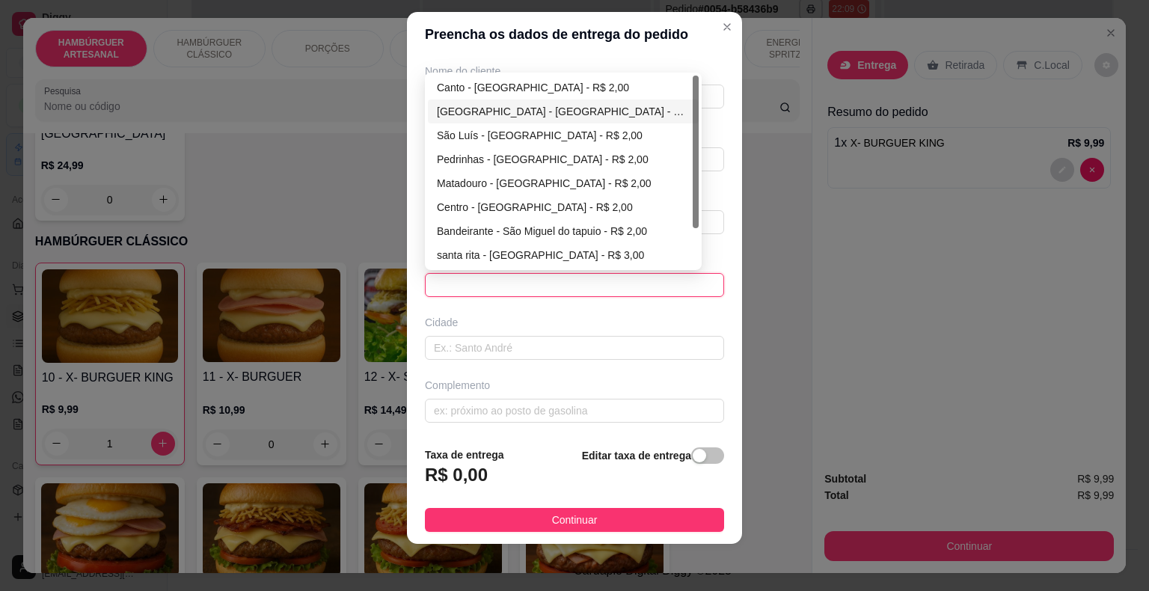
click at [508, 112] on div "[GEOGRAPHIC_DATA] - [GEOGRAPHIC_DATA] - R$ 2,00" at bounding box center [563, 111] width 253 height 16
type input "São Miguel do Tapuio"
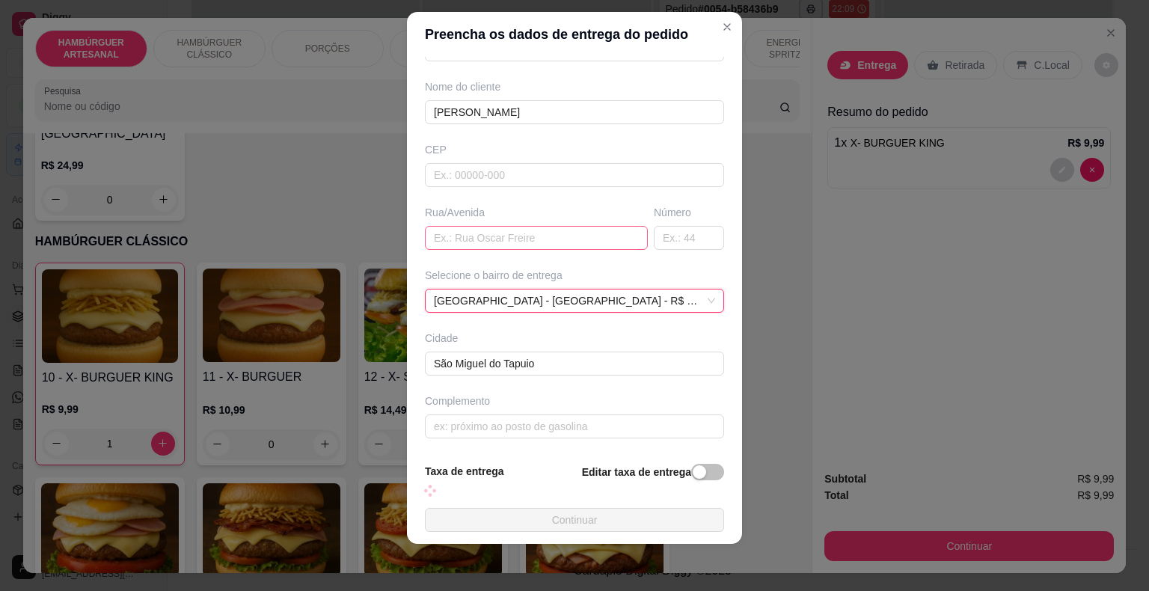
scroll to position [123, 0]
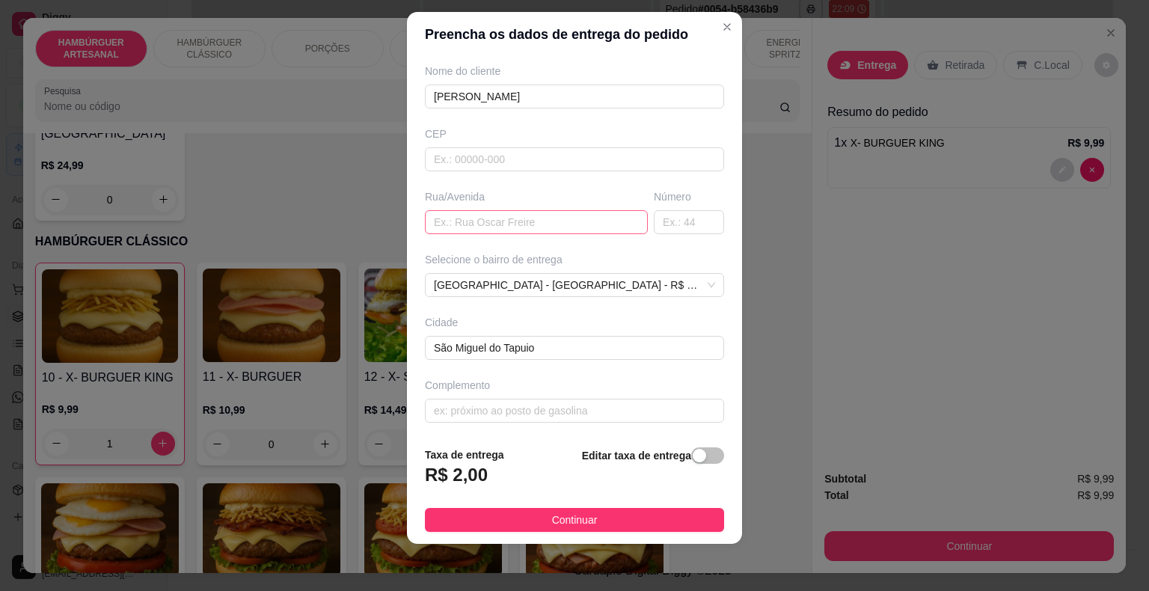
click at [504, 233] on div "Busque pelo cliente Número de contato [PHONE_NUMBER] Nome do cliente [PERSON_NA…" at bounding box center [574, 246] width 335 height 378
click at [509, 210] on input "text" at bounding box center [536, 222] width 223 height 24
click at [480, 222] on input "regeneraçaã" at bounding box center [536, 222] width 223 height 24
click at [480, 222] on input "regeneraçã" at bounding box center [536, 222] width 223 height 24
type input "regeneração"
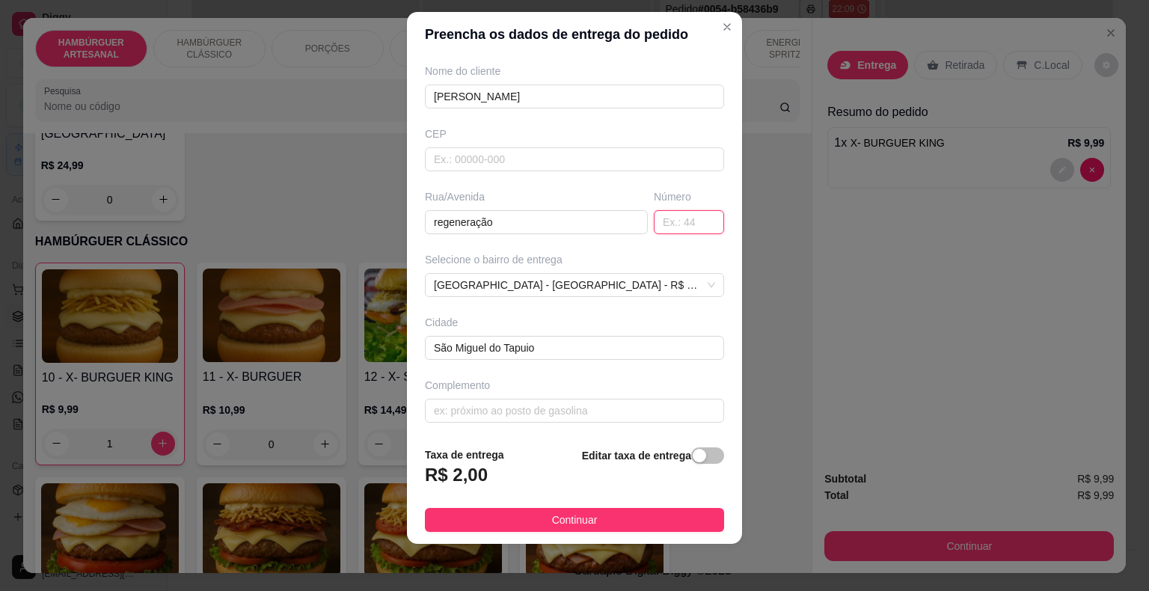
click at [654, 213] on input "text" at bounding box center [689, 222] width 70 height 24
type input "123"
click at [509, 414] on input "text" at bounding box center [574, 411] width 299 height 24
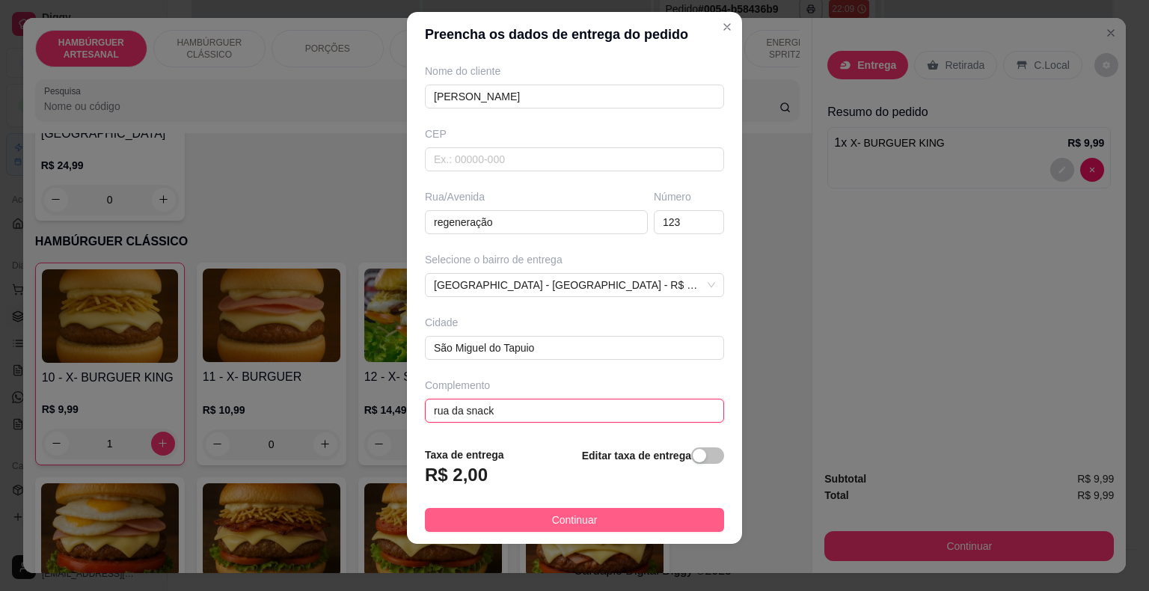
type input "rua da snack"
click at [562, 522] on span "Continuar" at bounding box center [575, 520] width 46 height 16
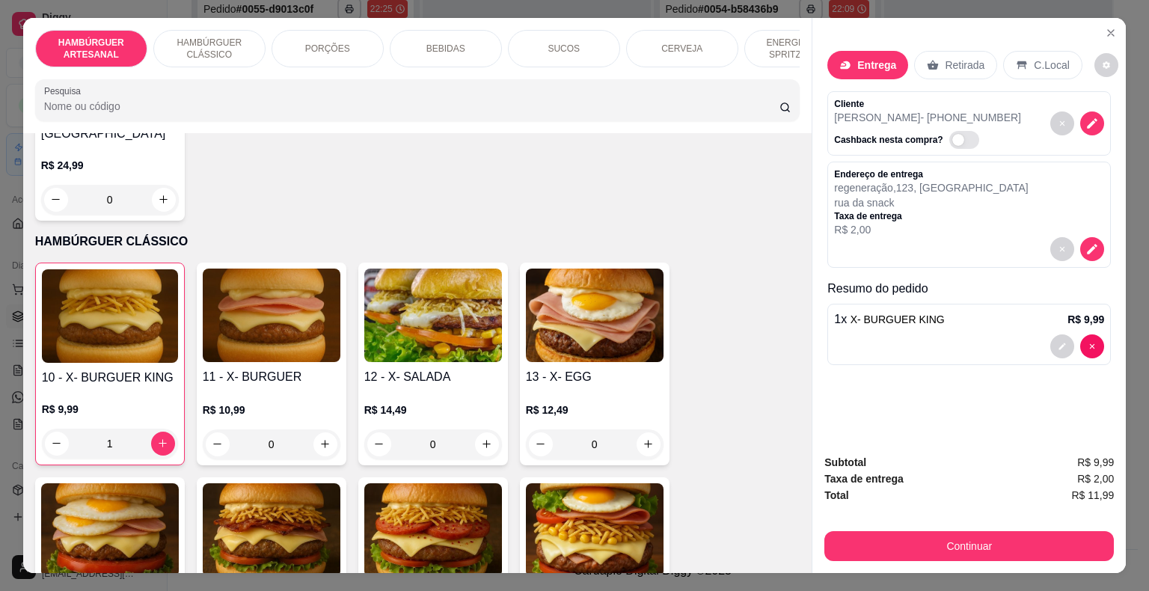
click at [946, 51] on div "Retirada" at bounding box center [955, 65] width 83 height 28
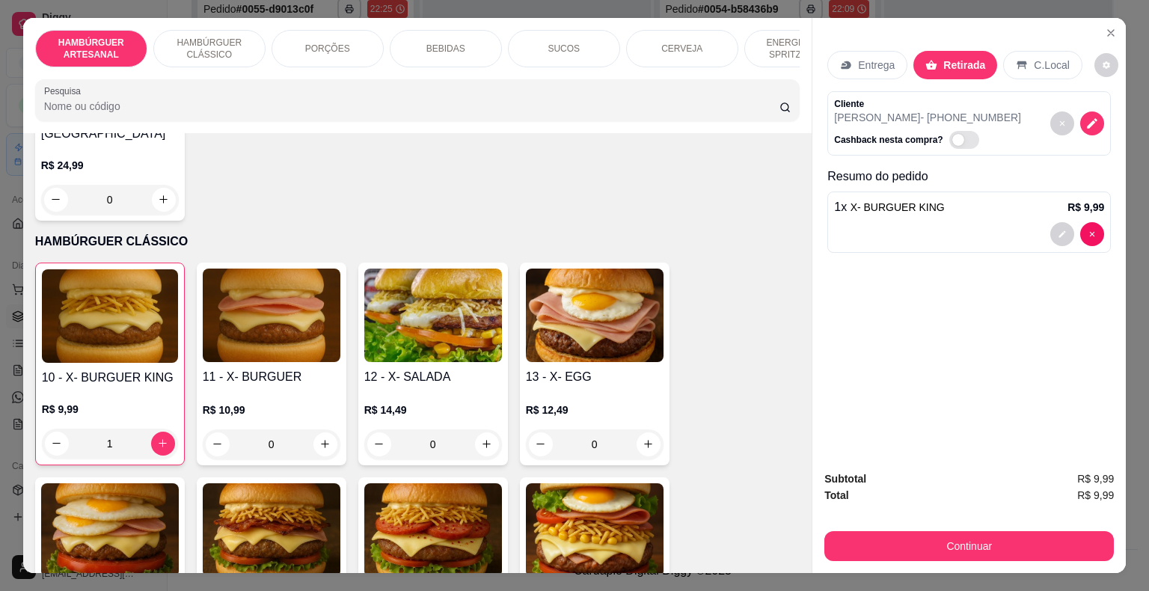
click at [926, 527] on div "Continuar" at bounding box center [969, 544] width 290 height 34
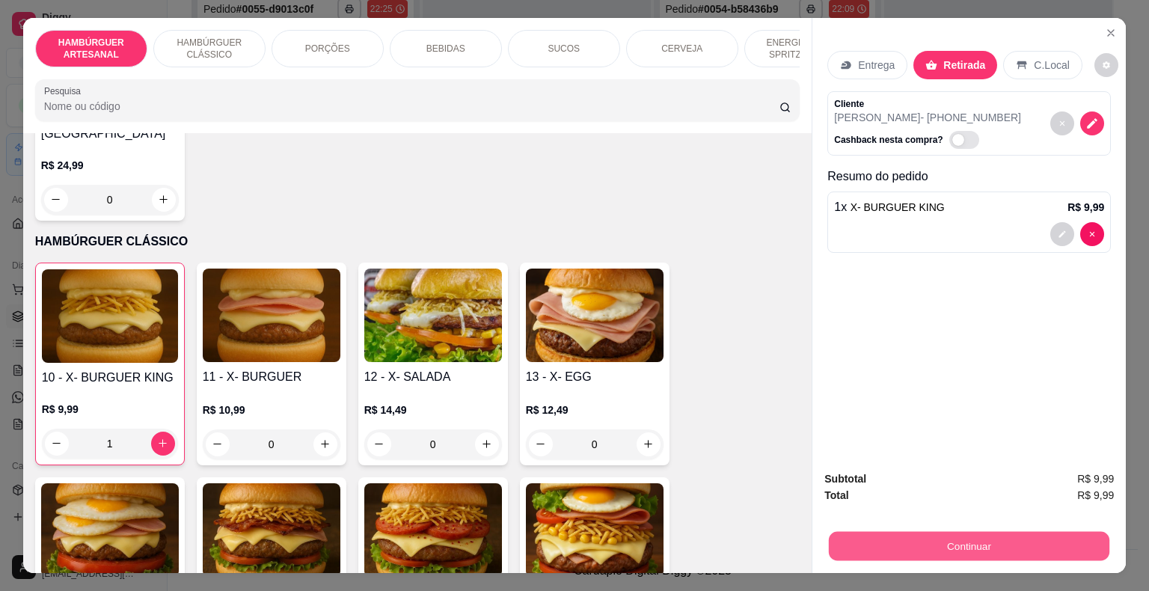
click at [926, 532] on button "Continuar" at bounding box center [969, 546] width 281 height 29
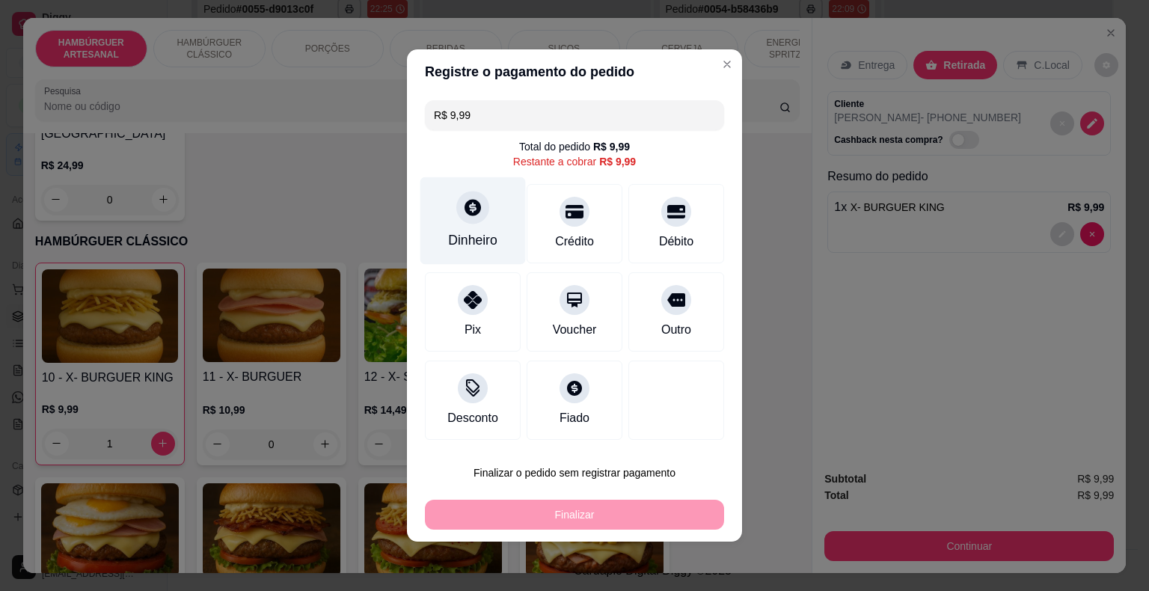
click at [505, 221] on div "Dinheiro" at bounding box center [472, 221] width 105 height 88
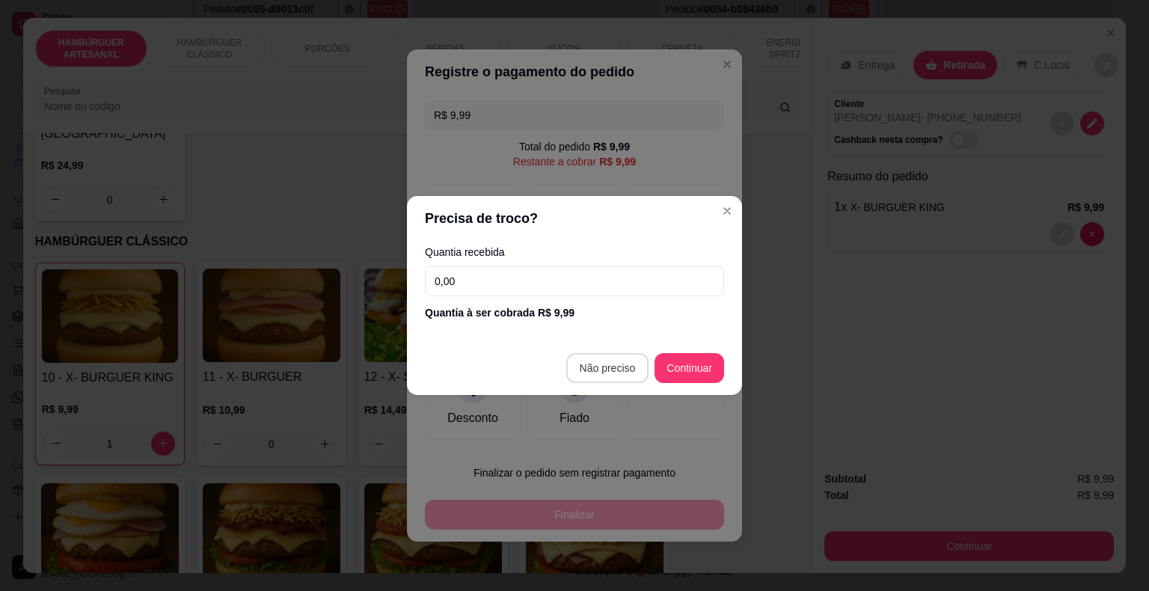
type input "R$ 0,00"
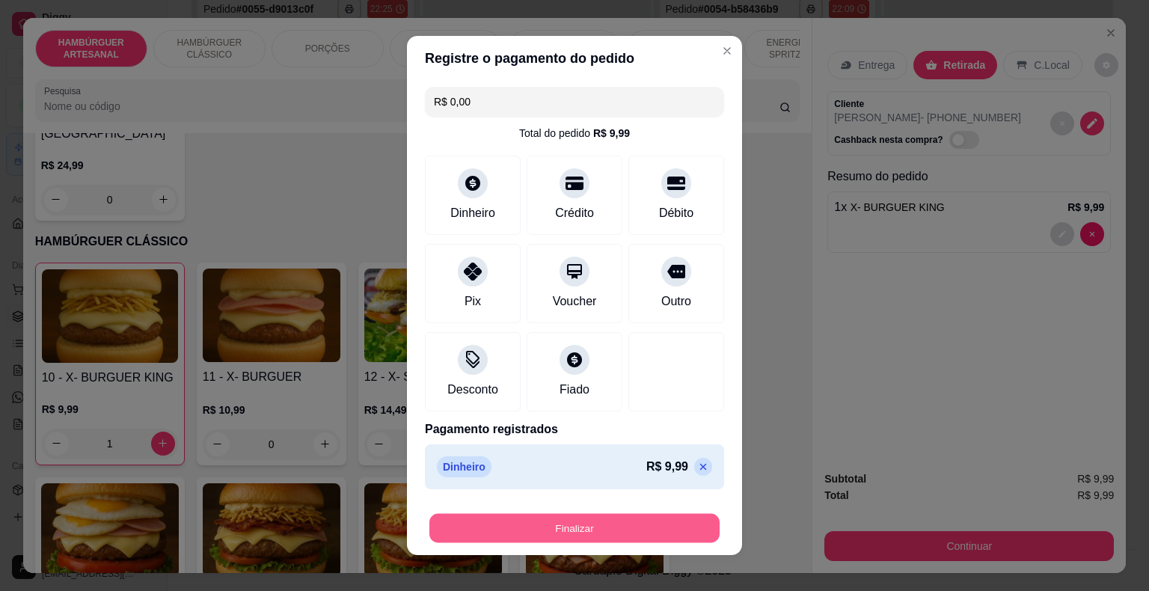
click at [569, 521] on button "Finalizar" at bounding box center [574, 528] width 290 height 29
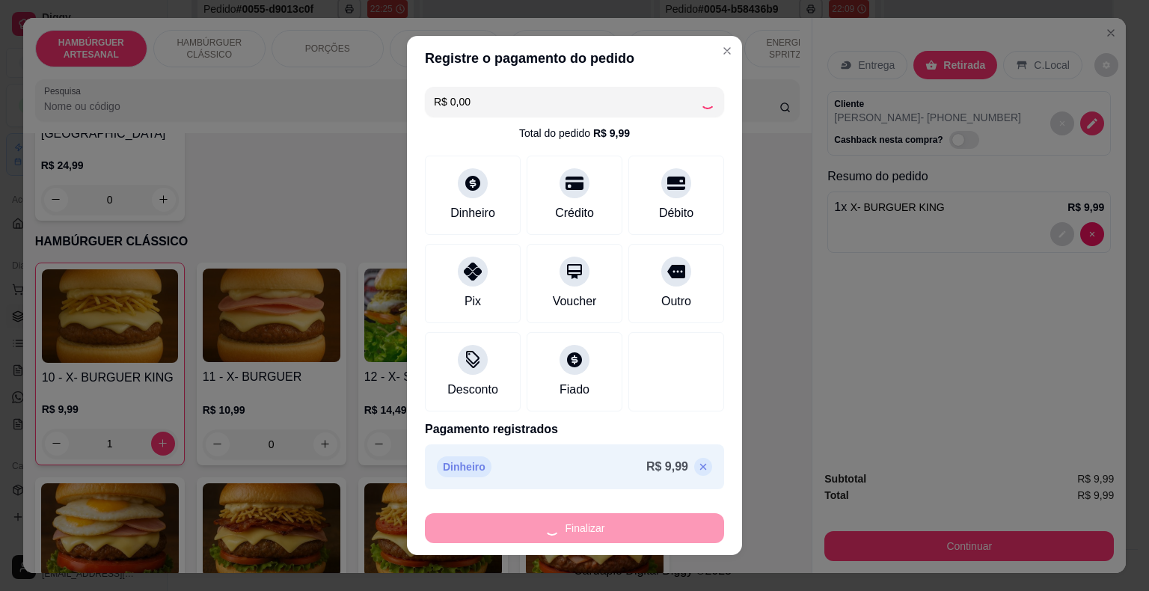
type input "0"
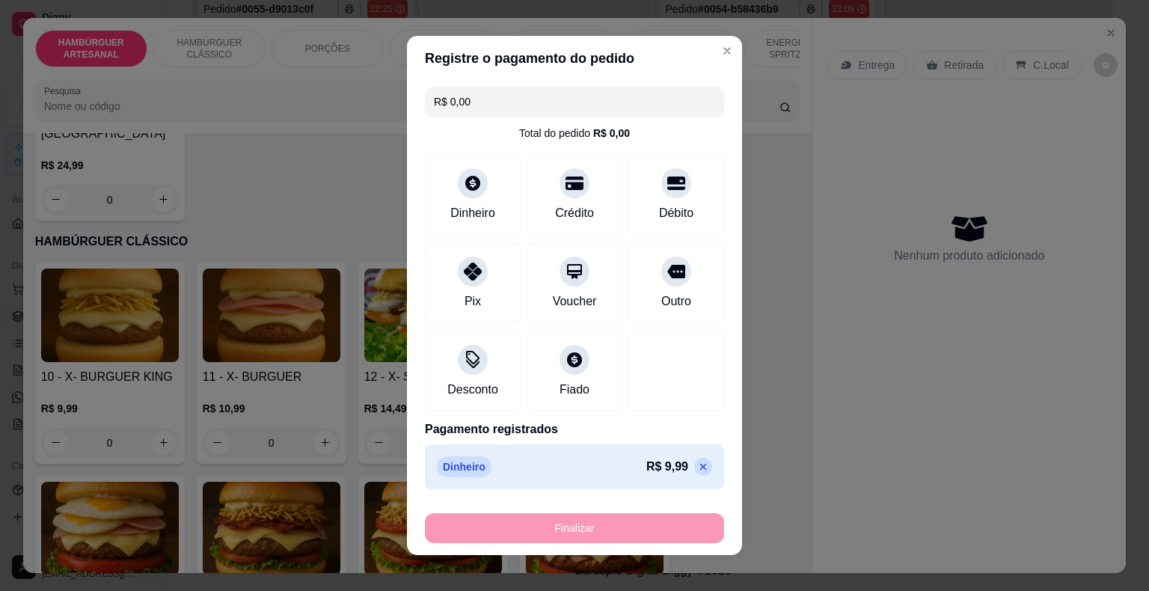
type input "-R$ 9,99"
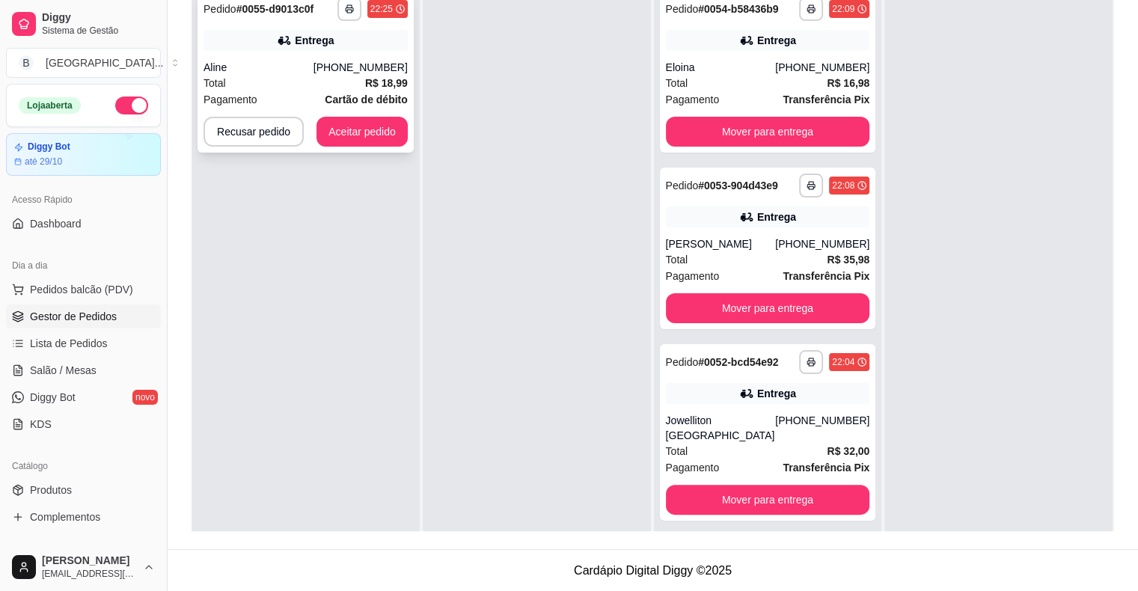
click at [336, 78] on div "Total R$ 18,99" at bounding box center [305, 83] width 204 height 16
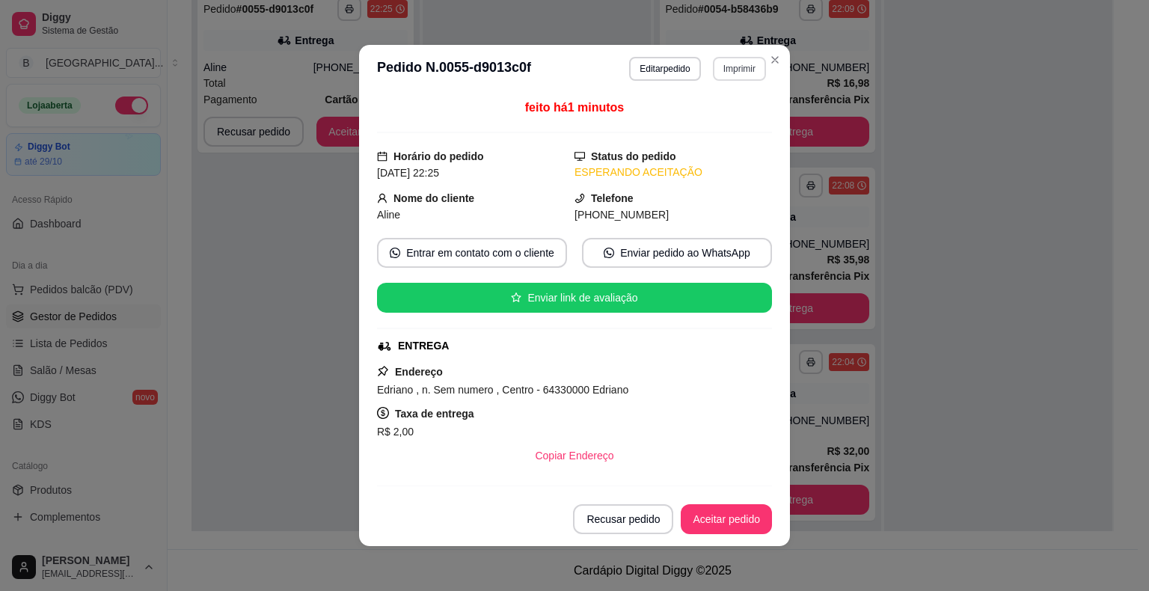
click at [735, 61] on button "Imprimir" at bounding box center [739, 69] width 53 height 24
click at [710, 108] on div "Escolha a impressora IMPRESSORA Impressora" at bounding box center [707, 126] width 123 height 81
click at [723, 122] on button "IMPRESSORA" at bounding box center [707, 122] width 108 height 24
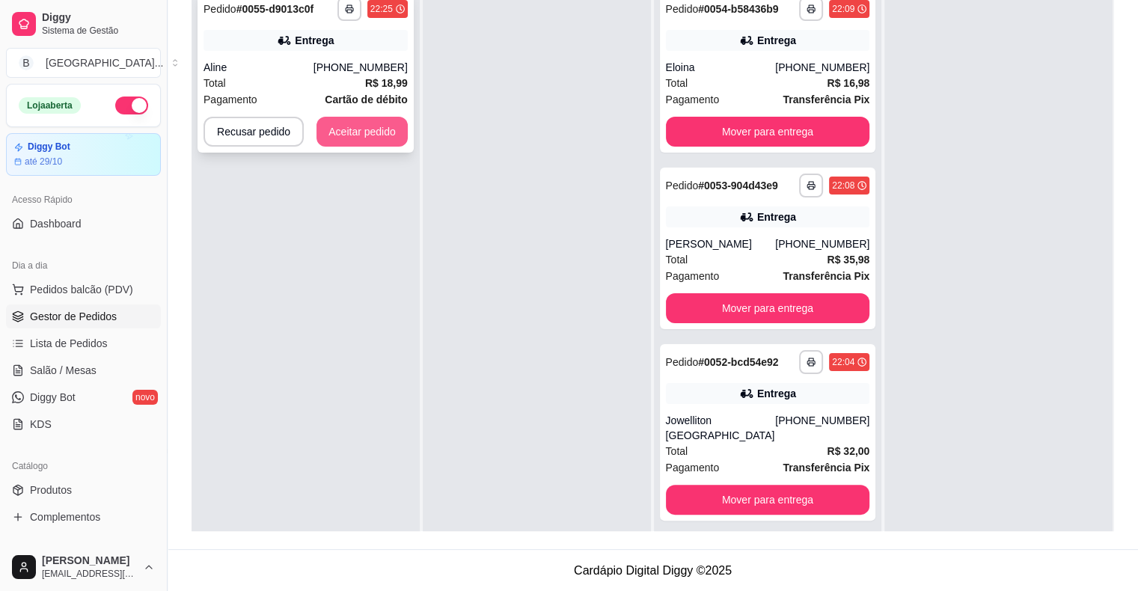
click at [389, 126] on button "Aceitar pedido" at bounding box center [361, 132] width 91 height 30
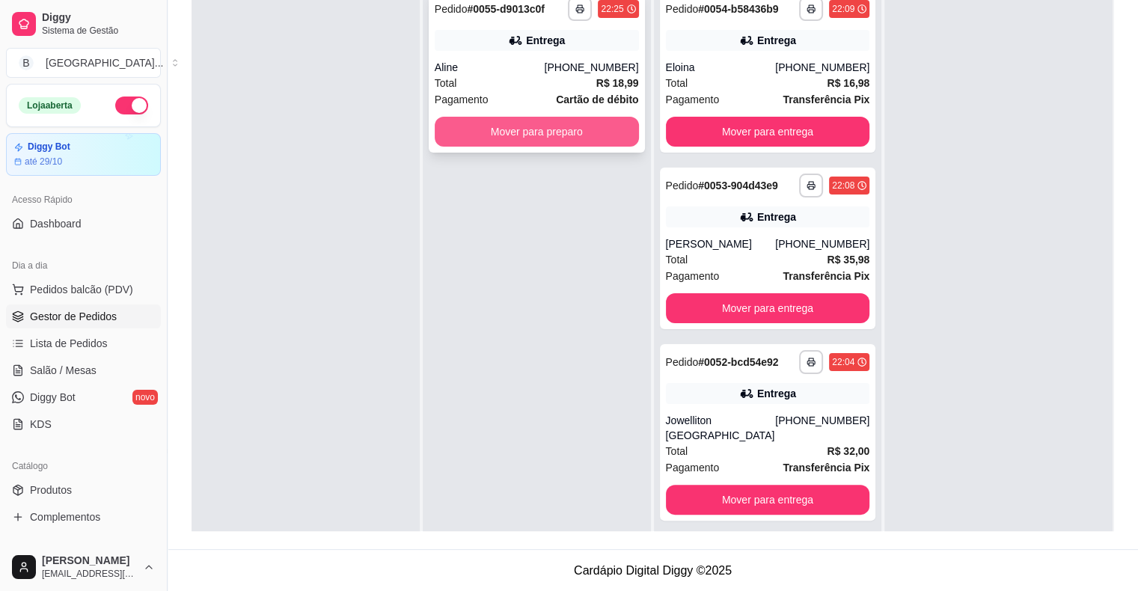
click at [482, 134] on button "Mover para preparo" at bounding box center [537, 132] width 204 height 30
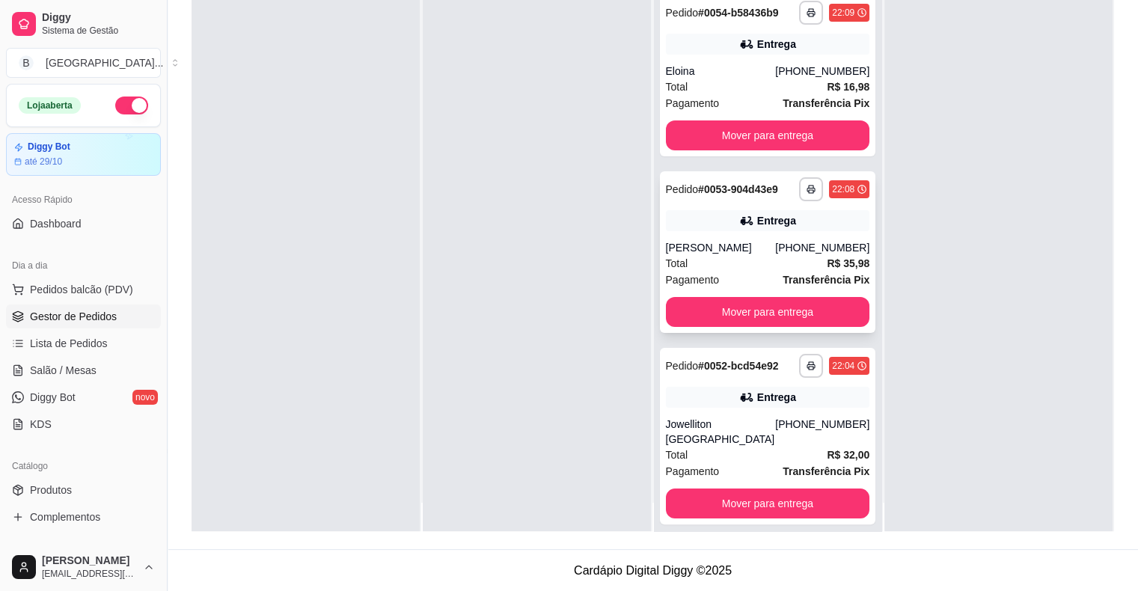
scroll to position [42, 0]
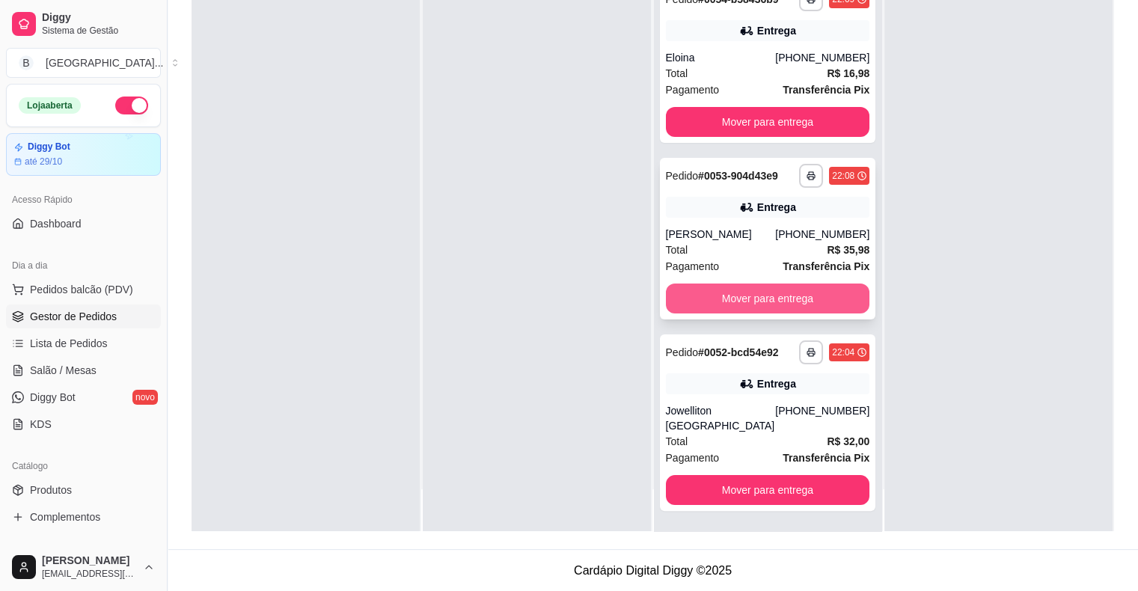
click at [749, 313] on button "Mover para entrega" at bounding box center [768, 299] width 204 height 30
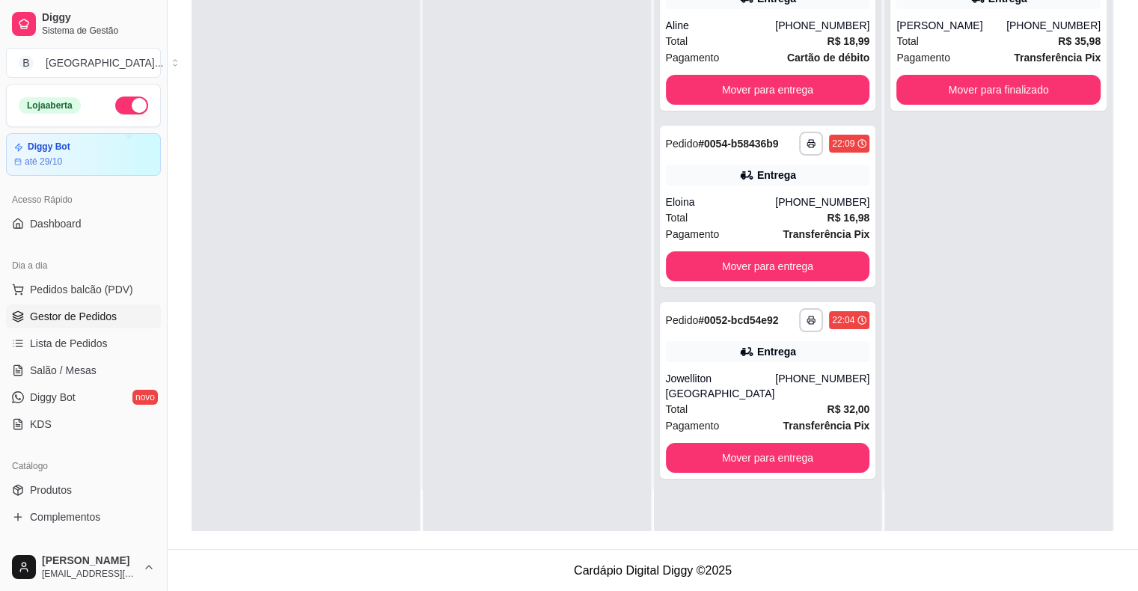
scroll to position [0, 0]
click at [712, 267] on button "Mover para entrega" at bounding box center [768, 266] width 204 height 30
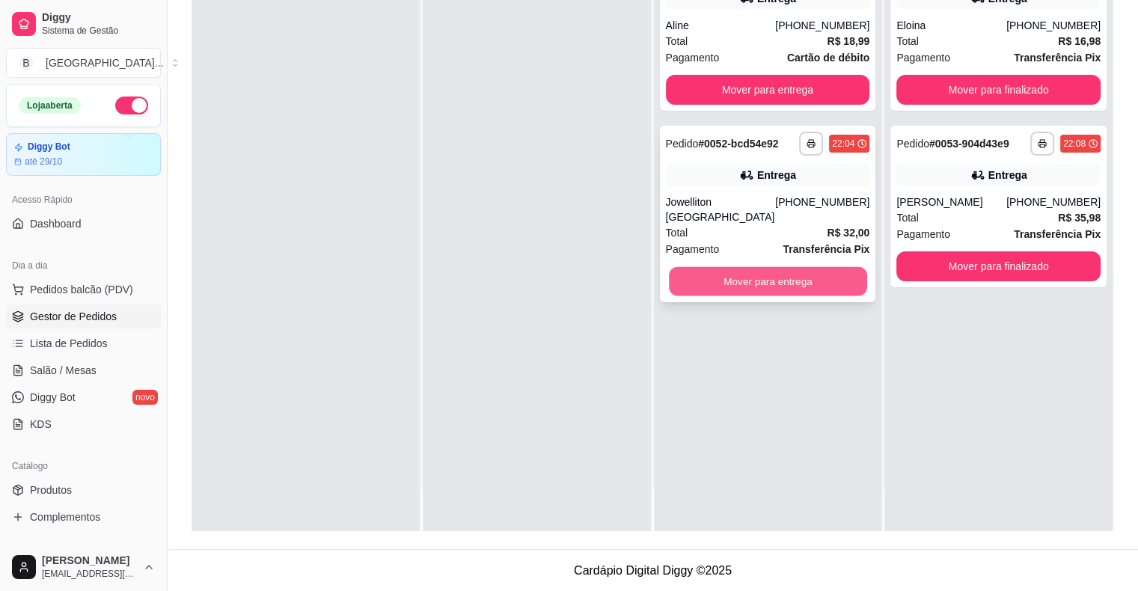
click at [772, 267] on button "Mover para entrega" at bounding box center [768, 281] width 198 height 29
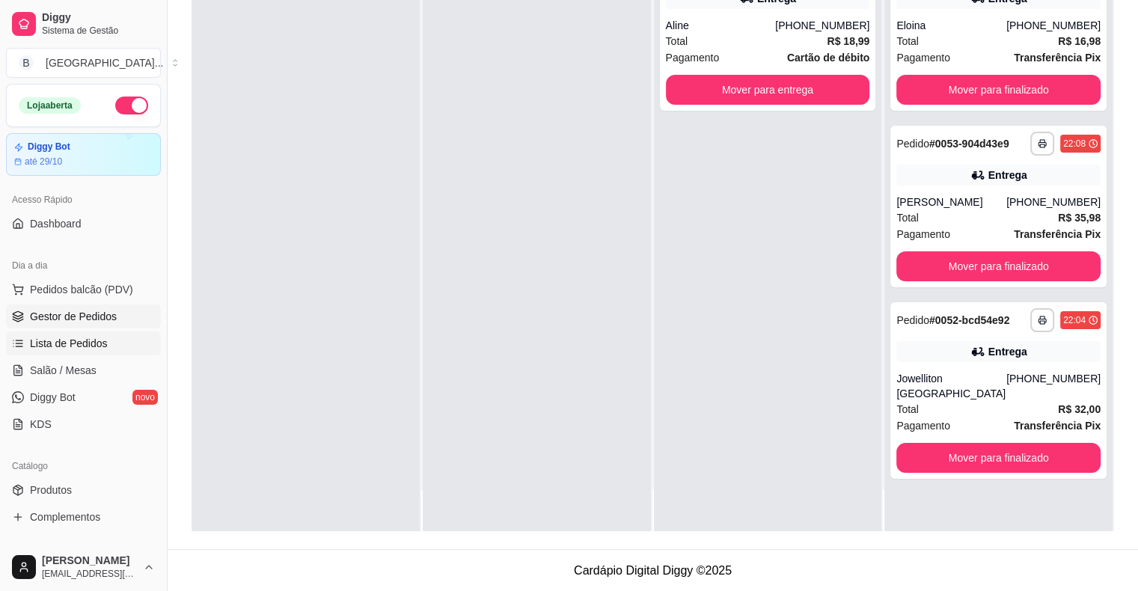
click at [88, 334] on link "Lista de Pedidos" at bounding box center [83, 343] width 155 height 24
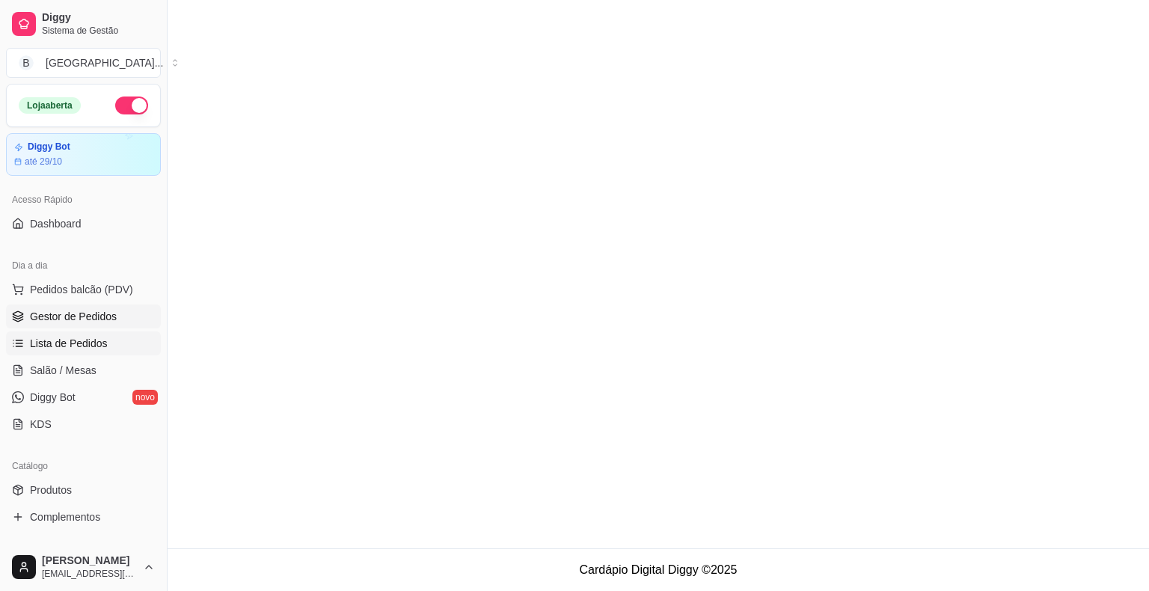
click at [89, 319] on span "Gestor de Pedidos" at bounding box center [73, 316] width 87 height 15
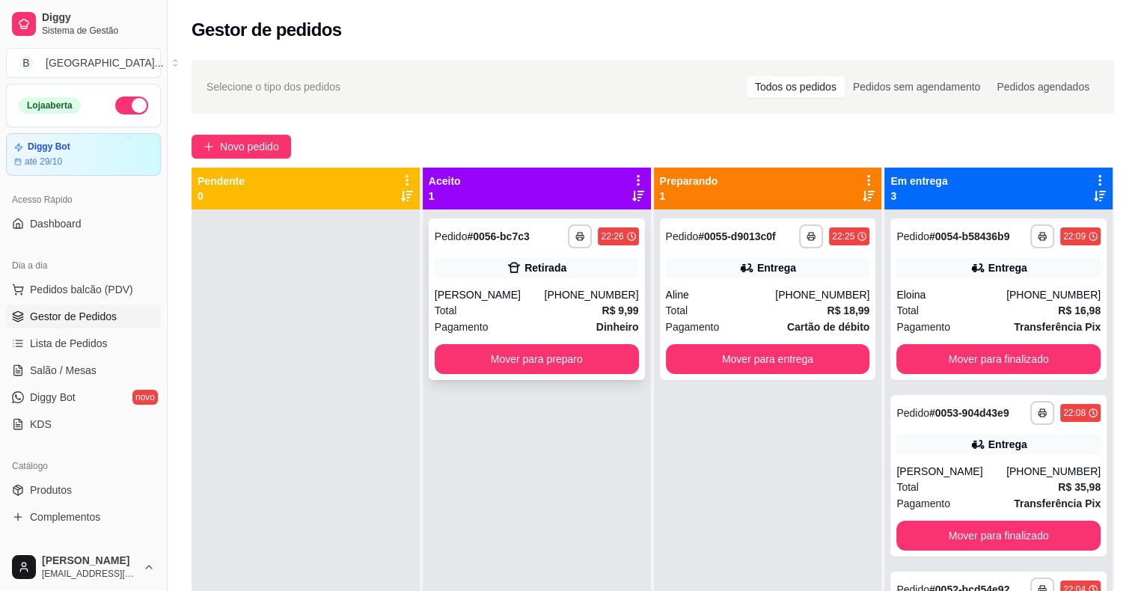
drag, startPoint x: 451, startPoint y: 287, endPoint x: 472, endPoint y: 267, distance: 29.1
click at [472, 267] on div "**********" at bounding box center [537, 299] width 216 height 162
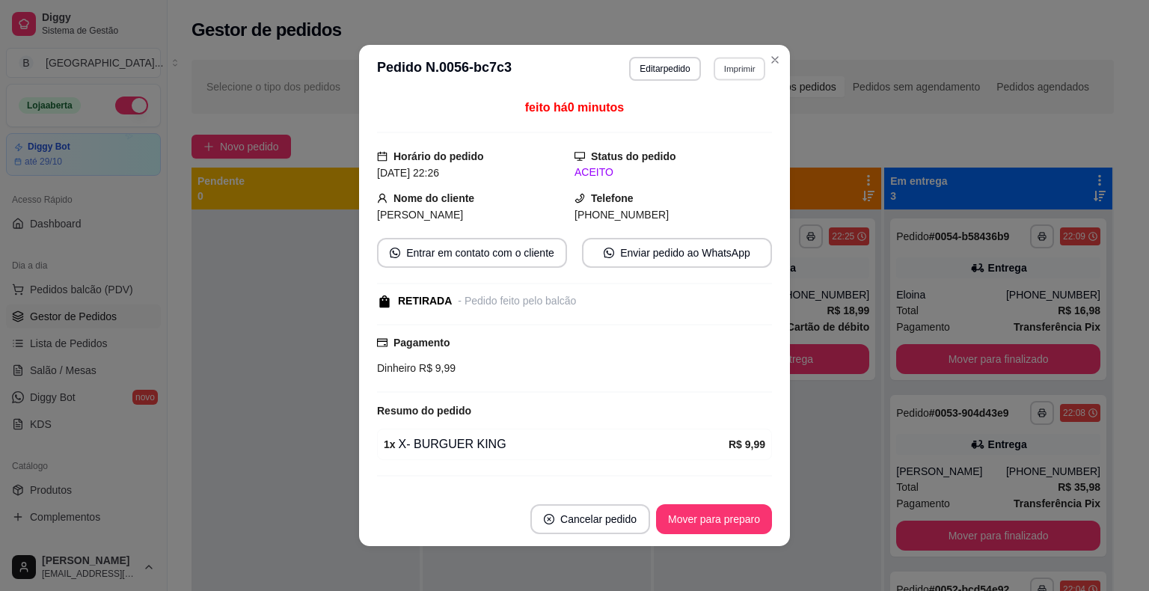
click at [714, 67] on button "Imprimir" at bounding box center [740, 68] width 52 height 23
click at [709, 129] on button "IMPRESSORA" at bounding box center [707, 120] width 105 height 23
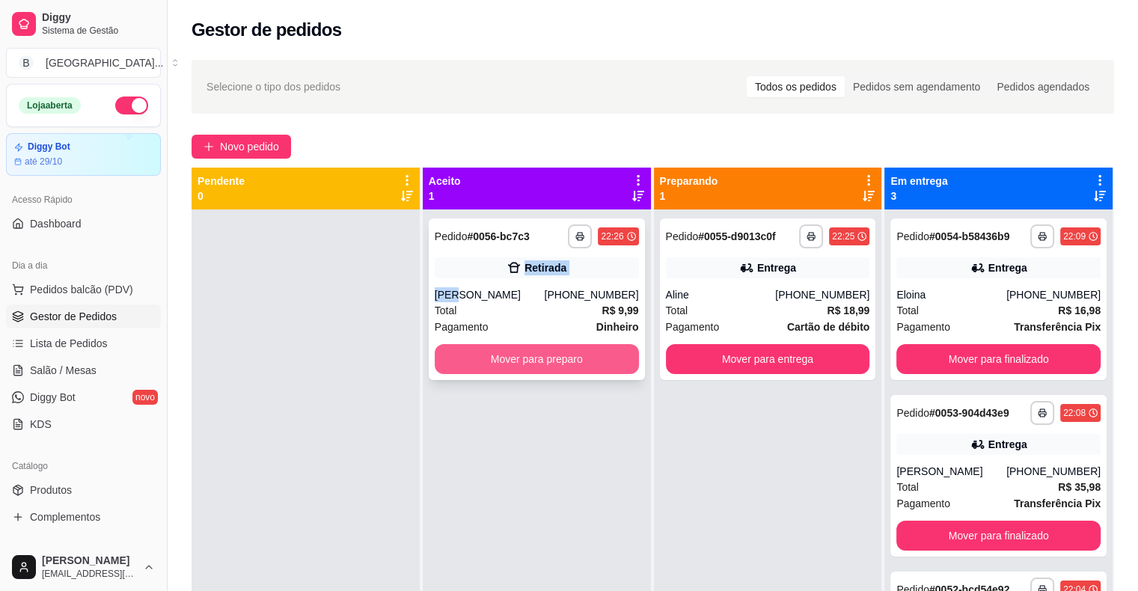
click at [617, 361] on button "Mover para preparo" at bounding box center [537, 359] width 204 height 30
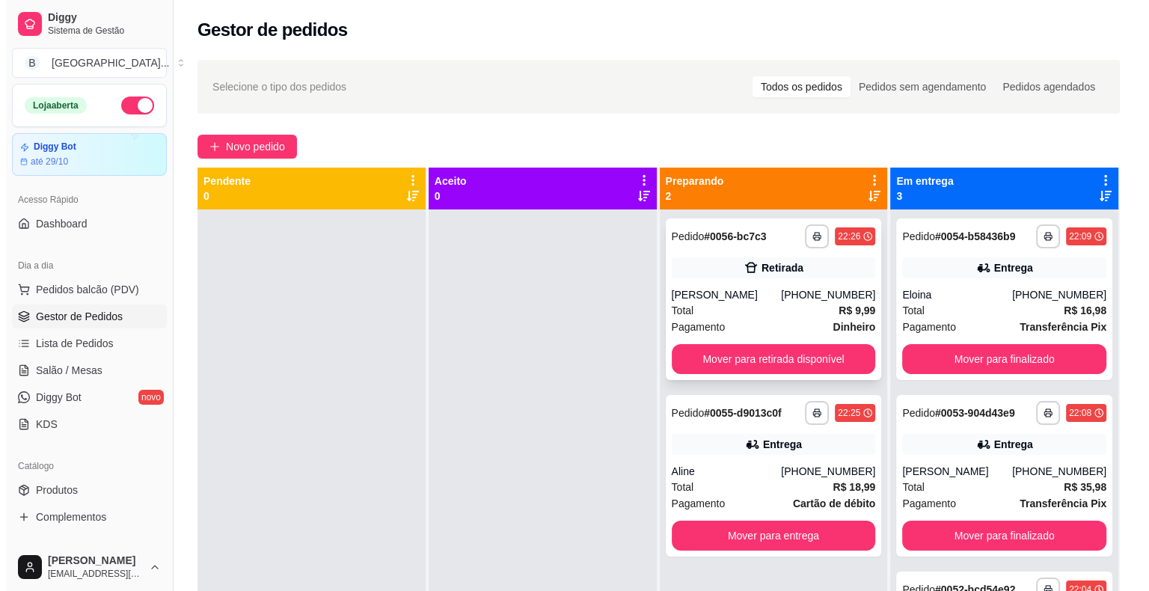
scroll to position [42, 0]
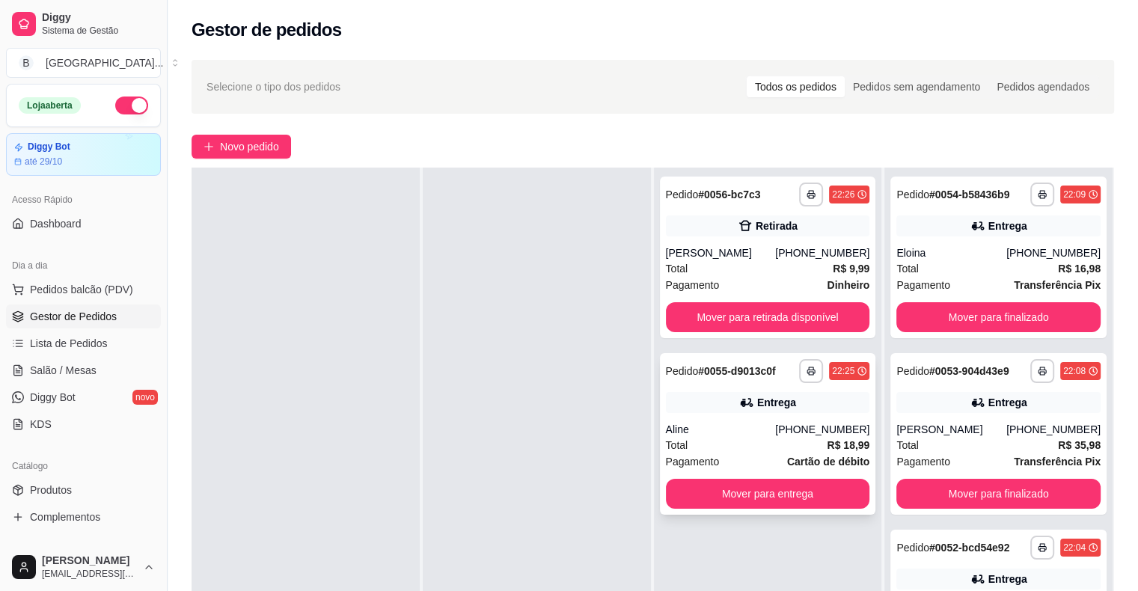
click at [722, 414] on div "**********" at bounding box center [768, 434] width 216 height 162
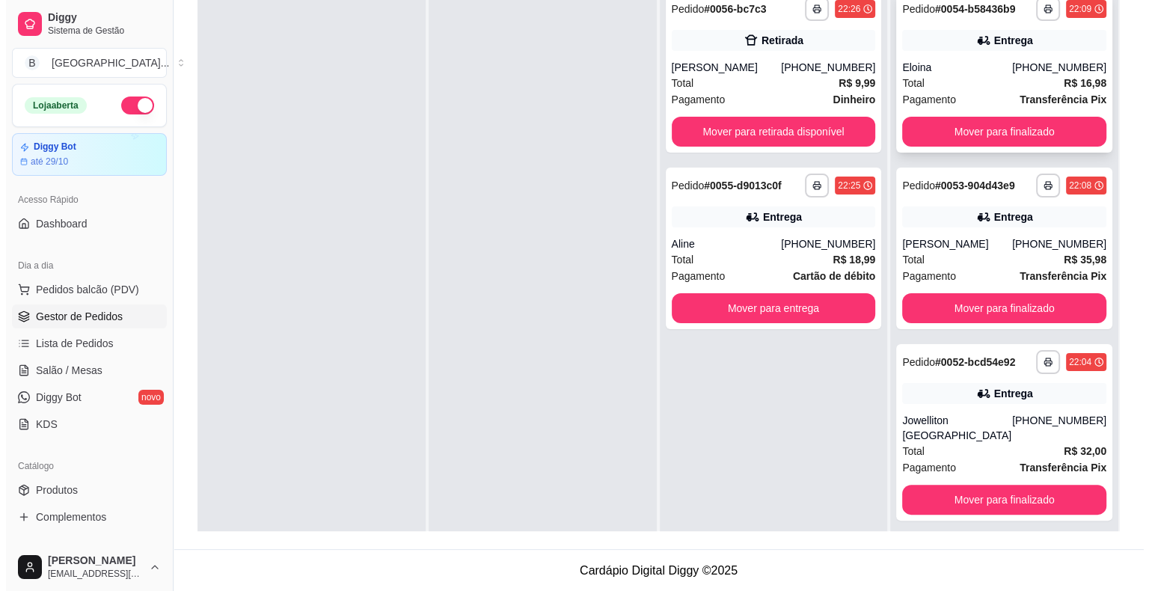
scroll to position [0, 0]
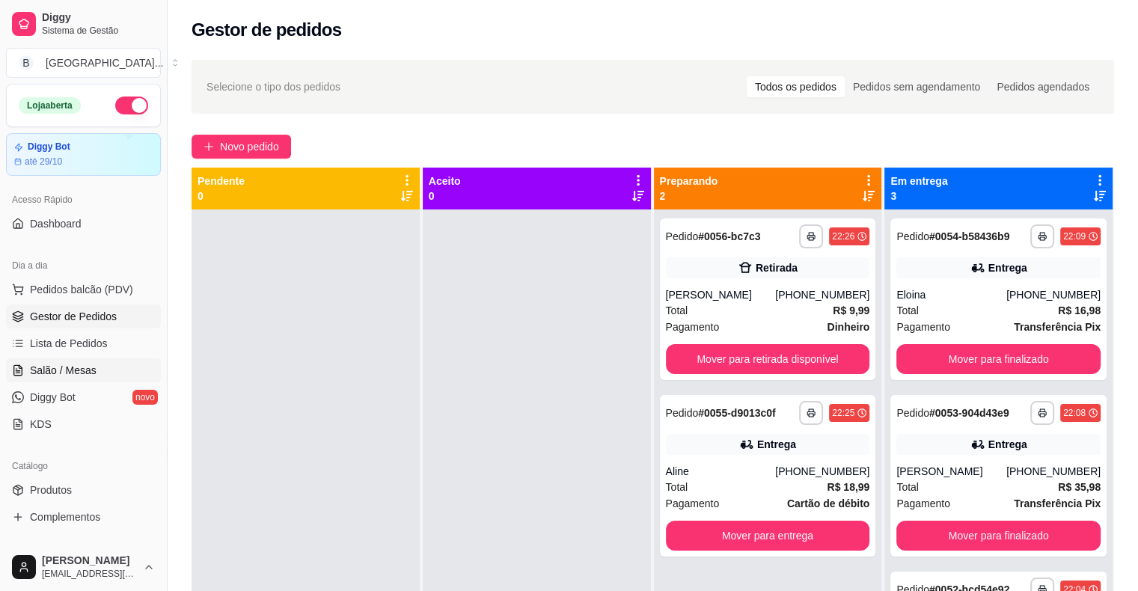
click at [52, 363] on span "Salão / Mesas" at bounding box center [63, 370] width 67 height 15
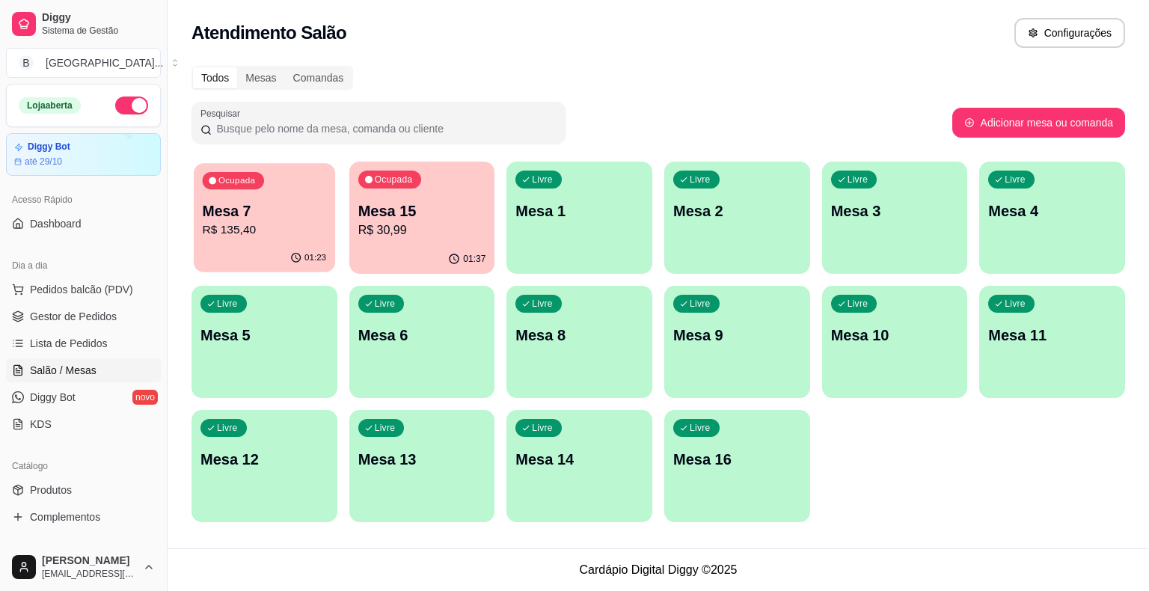
click at [263, 248] on div "01:23" at bounding box center [264, 258] width 141 height 28
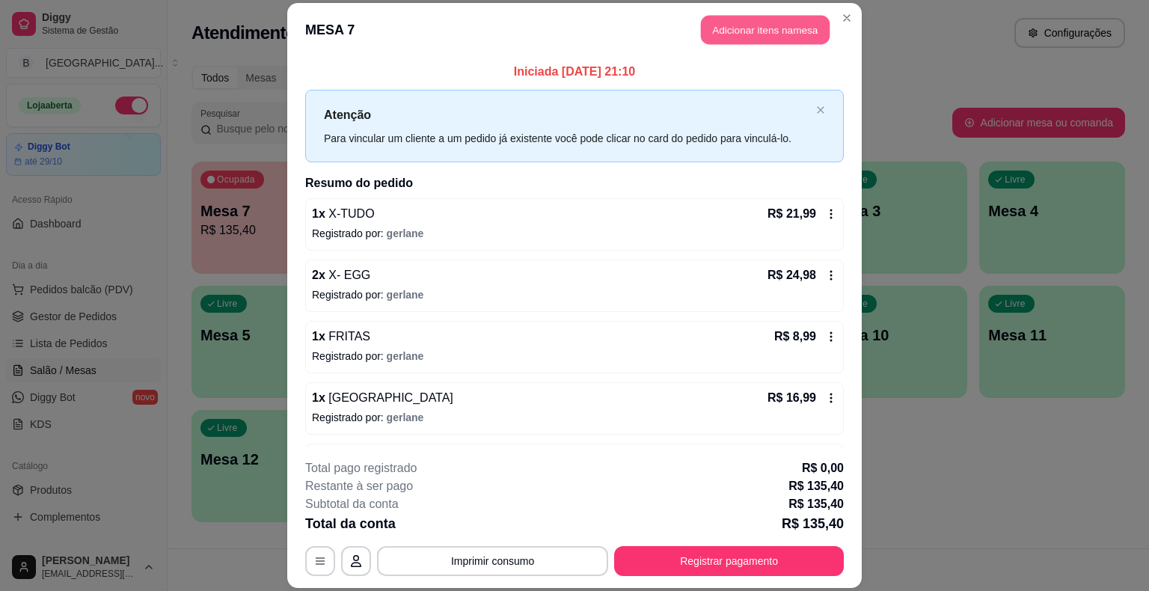
click at [705, 25] on button "Adicionar itens na mesa" at bounding box center [765, 30] width 129 height 29
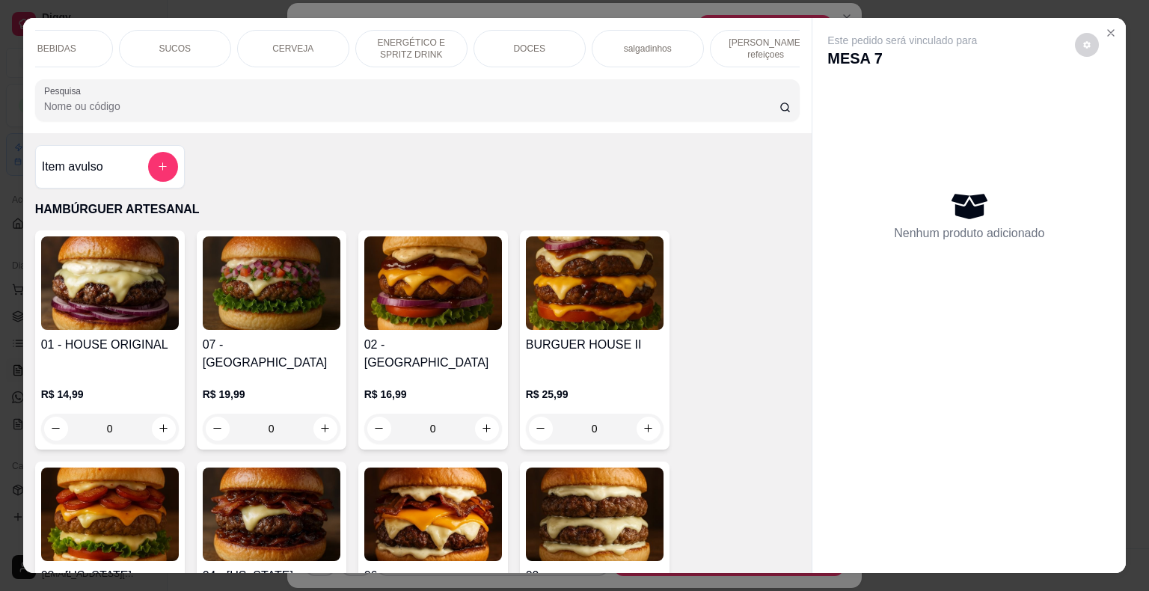
scroll to position [0, 411]
click at [468, 34] on div "DOCES" at bounding box center [508, 48] width 112 height 37
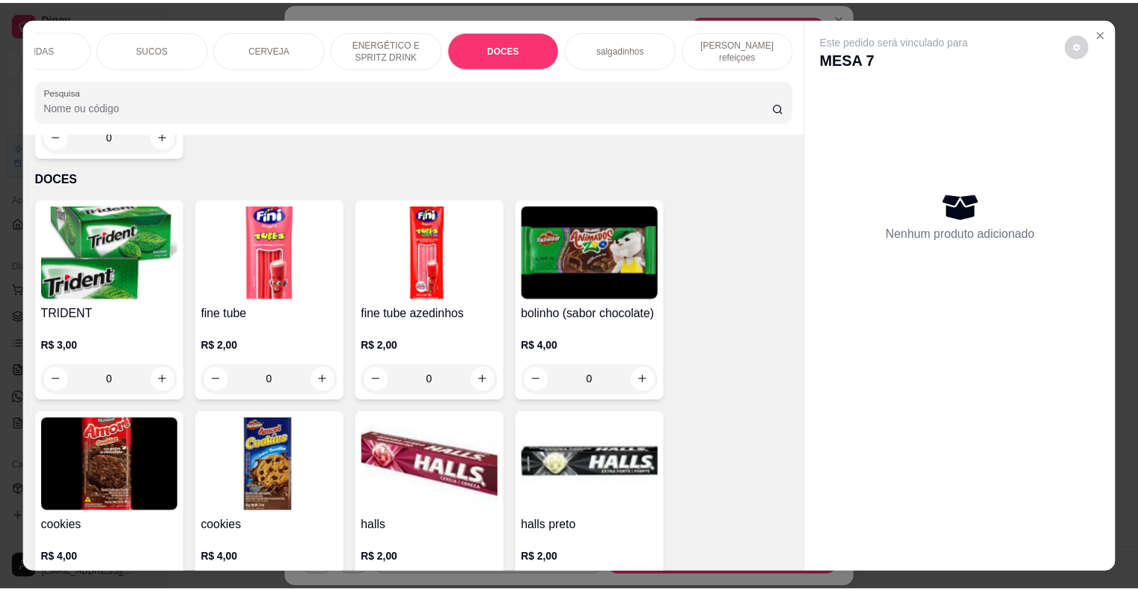
scroll to position [36, 0]
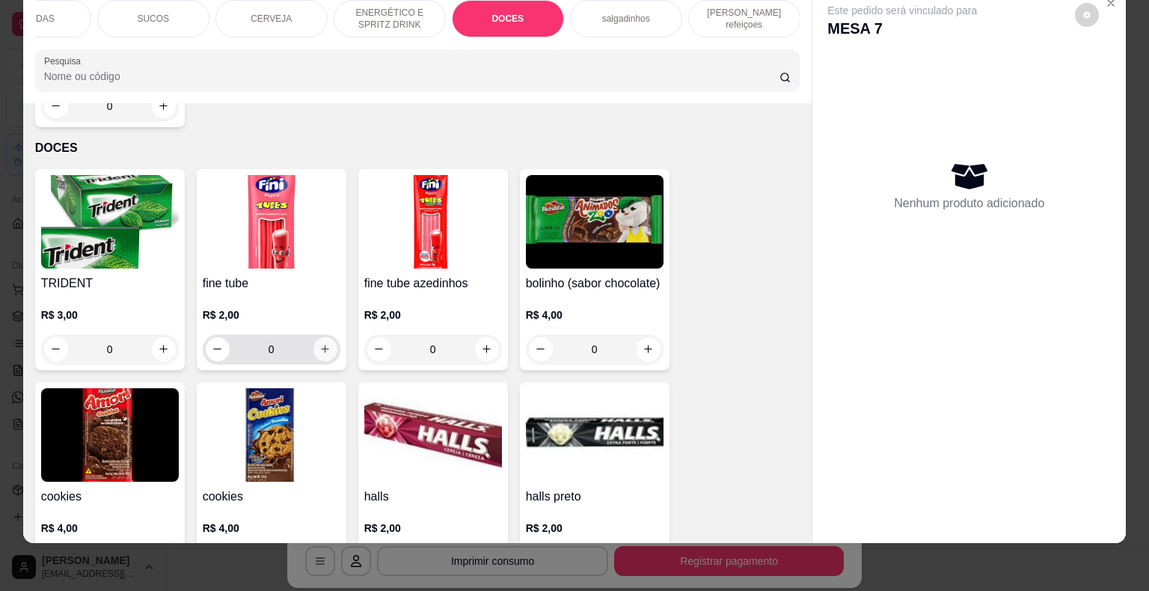
click at [319, 343] on icon "increase-product-quantity" at bounding box center [324, 348] width 11 height 11
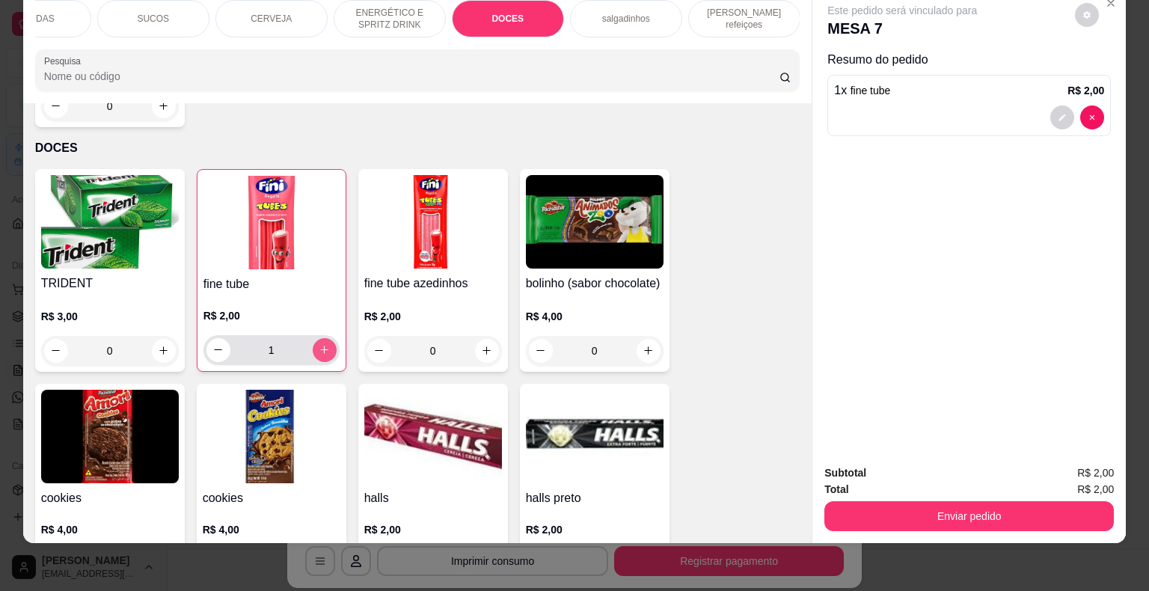
click at [319, 344] on icon "increase-product-quantity" at bounding box center [324, 349] width 11 height 11
type input "2"
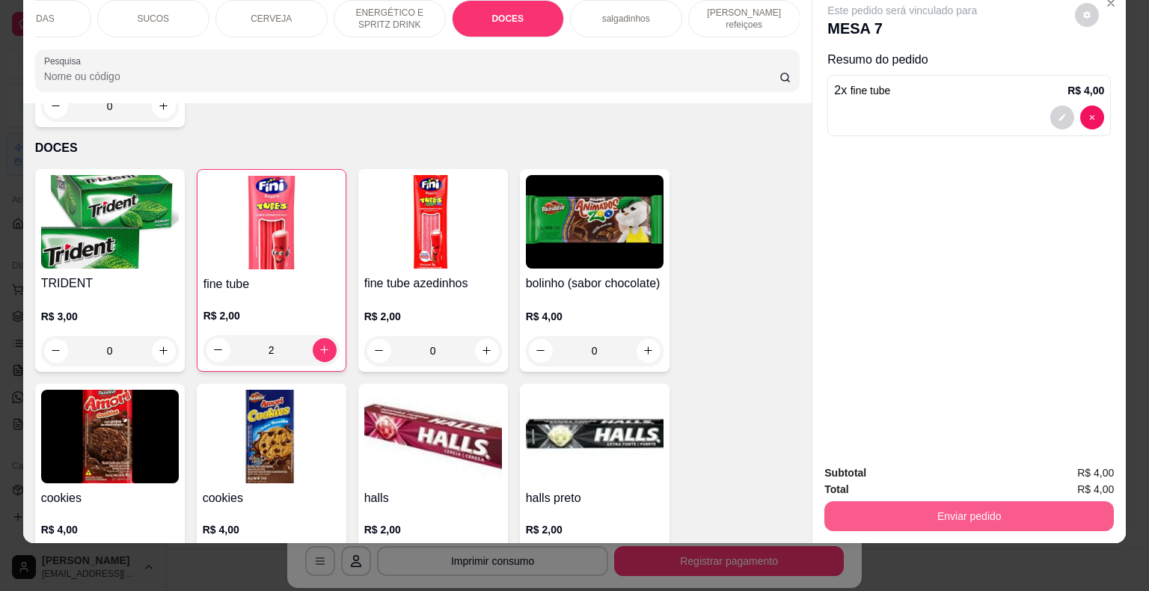
click at [896, 505] on button "Enviar pedido" at bounding box center [969, 516] width 290 height 30
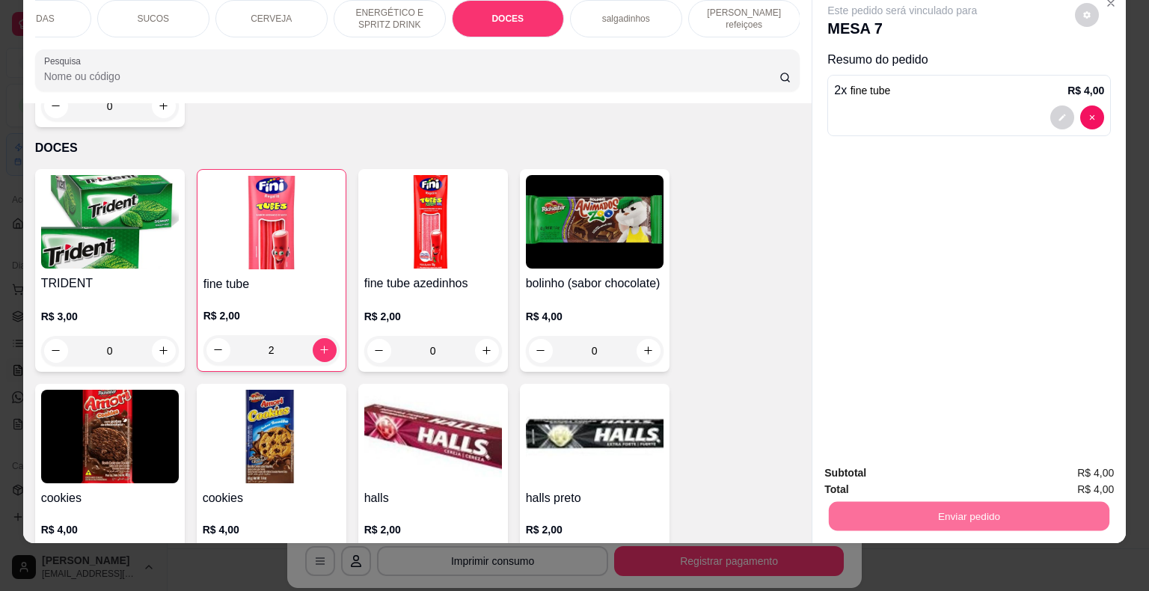
click at [1095, 474] on button "Enviar pedido" at bounding box center [1075, 468] width 85 height 28
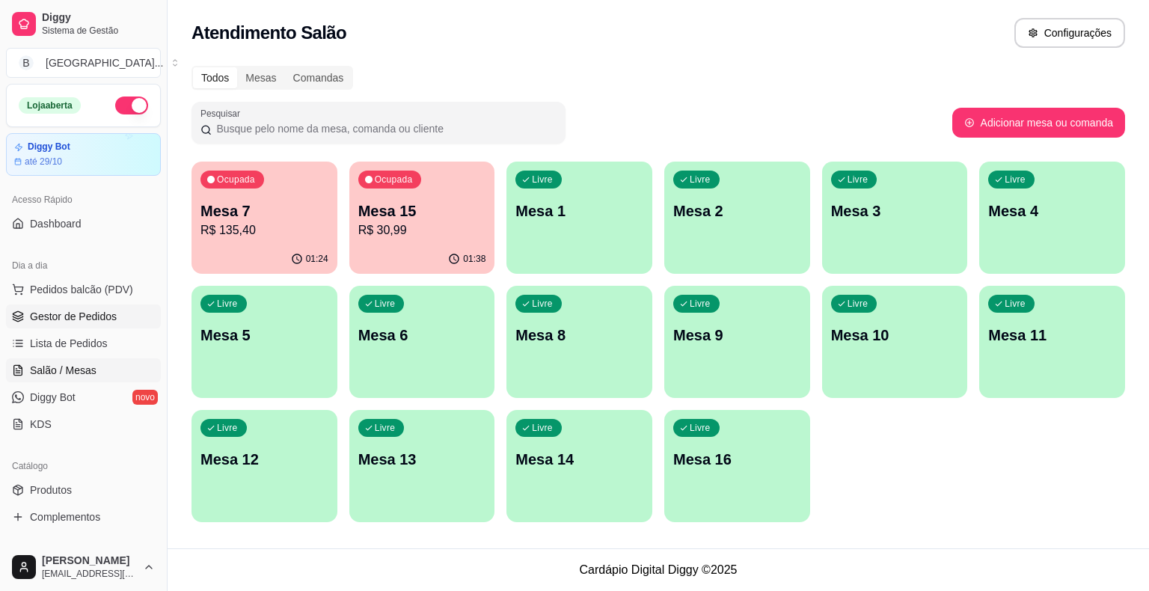
click at [108, 316] on span "Gestor de Pedidos" at bounding box center [73, 316] width 87 height 15
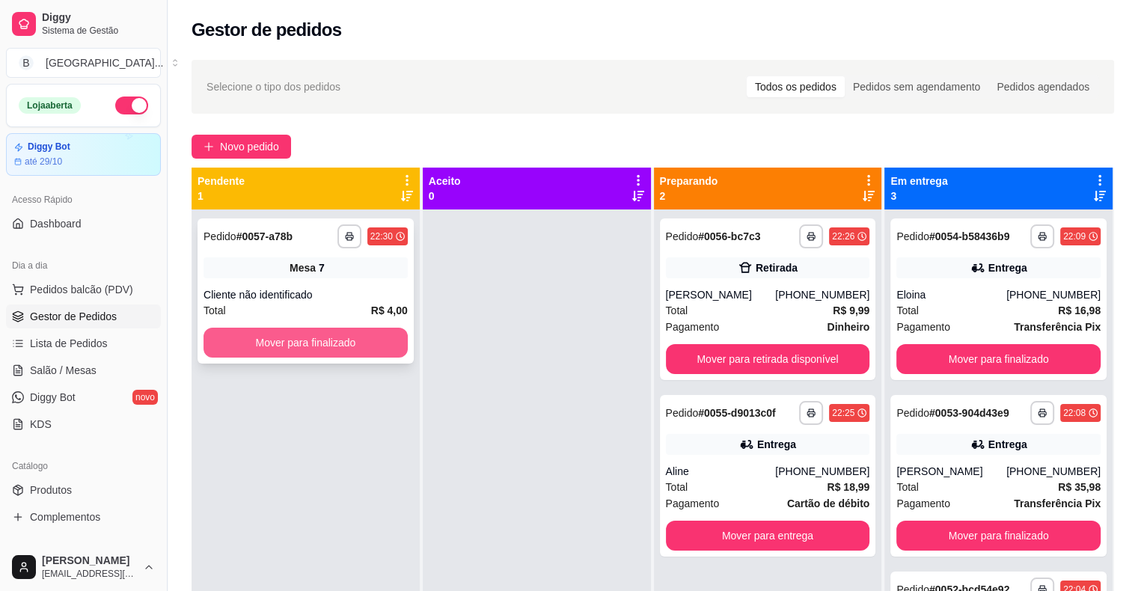
click at [343, 347] on button "Mover para finalizado" at bounding box center [305, 343] width 204 height 30
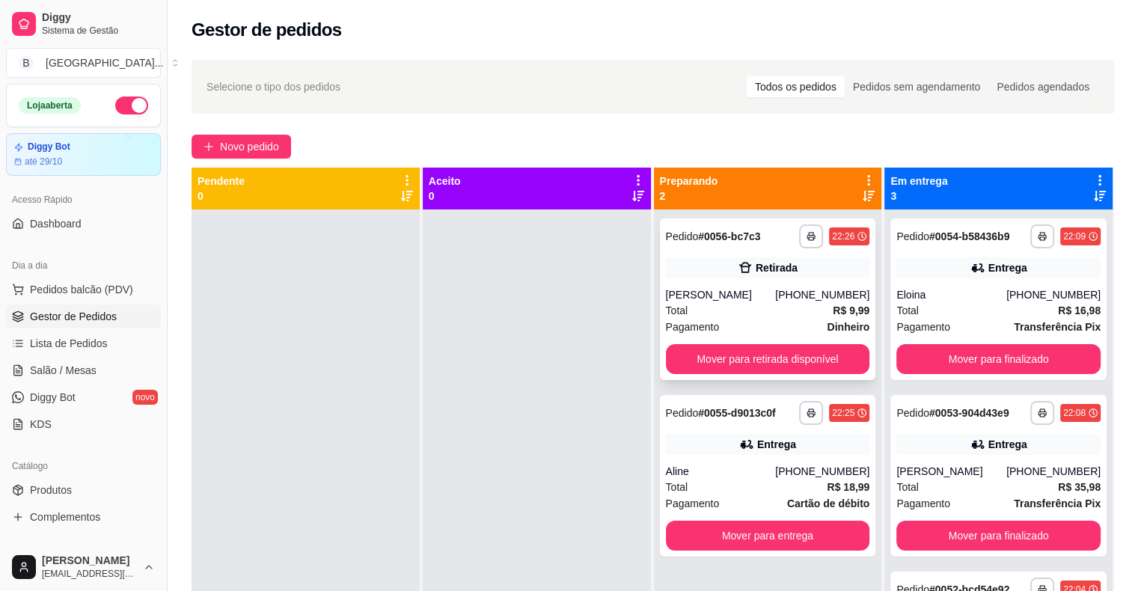
click at [696, 289] on div "[PERSON_NAME]" at bounding box center [721, 294] width 110 height 15
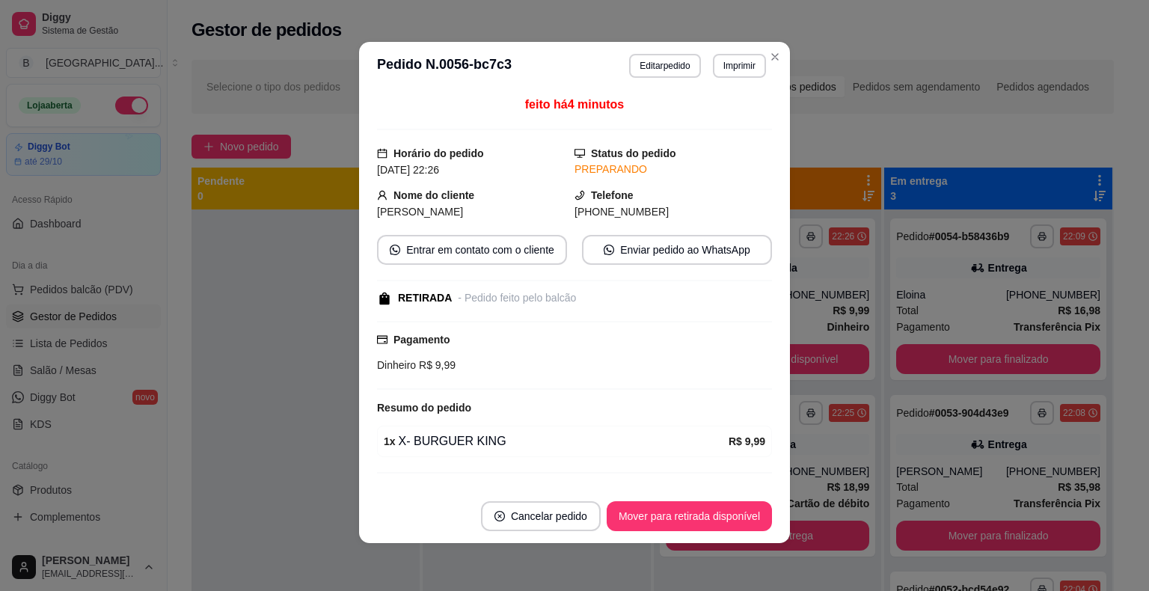
scroll to position [30, 0]
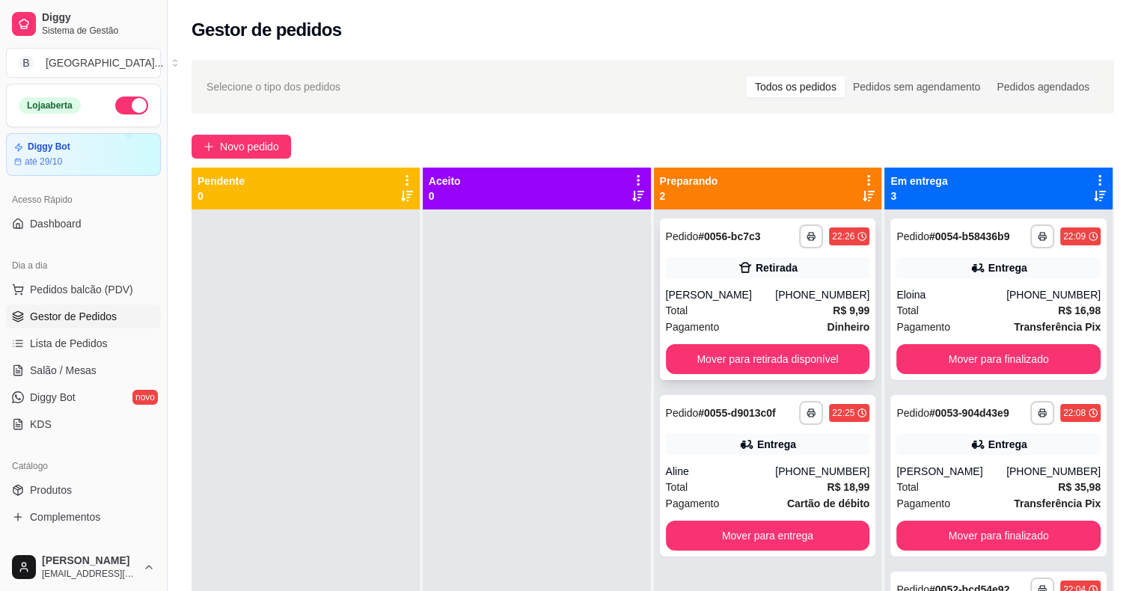
click at [717, 304] on div "Total R$ 9,99" at bounding box center [768, 310] width 204 height 16
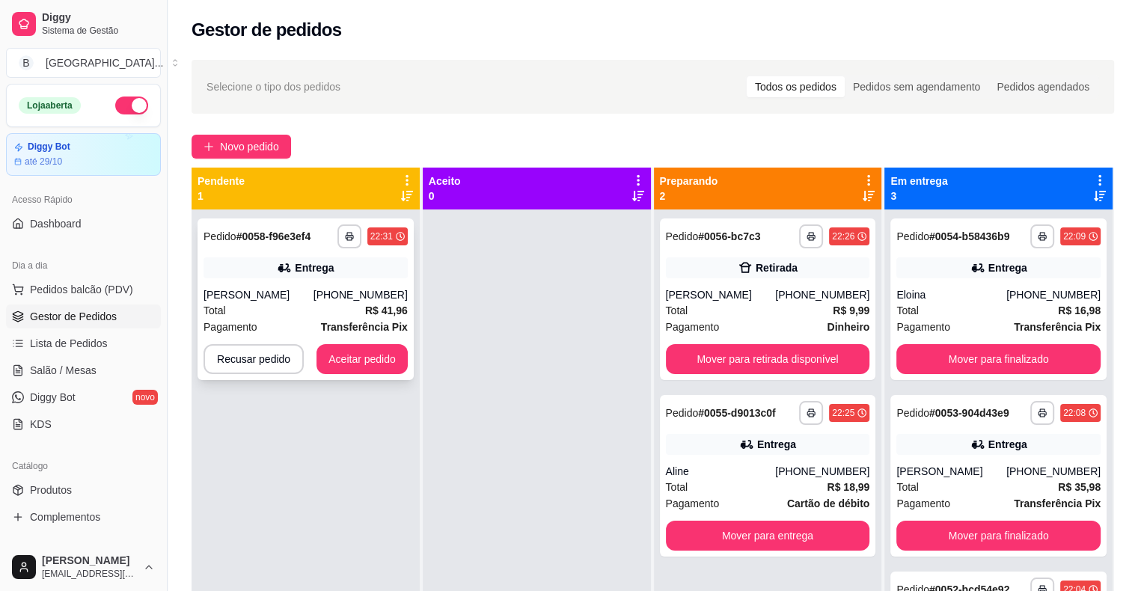
click at [313, 303] on div "Total R$ 41,96" at bounding box center [305, 310] width 204 height 16
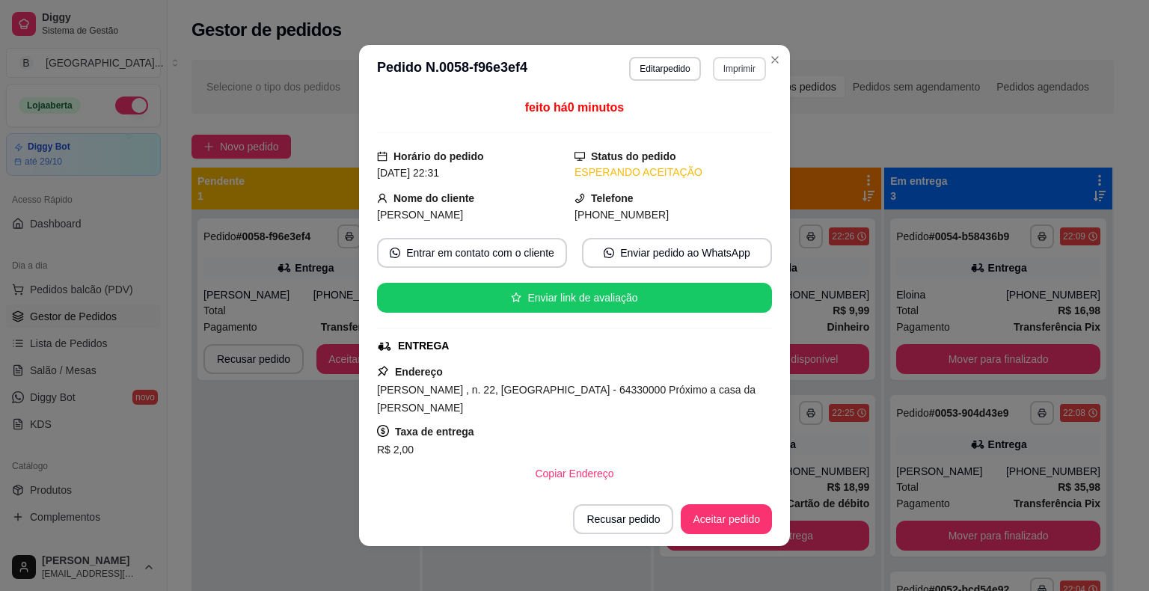
click at [730, 67] on button "Imprimir" at bounding box center [739, 69] width 53 height 24
click at [700, 123] on button "IMPRESSORA" at bounding box center [707, 120] width 105 height 23
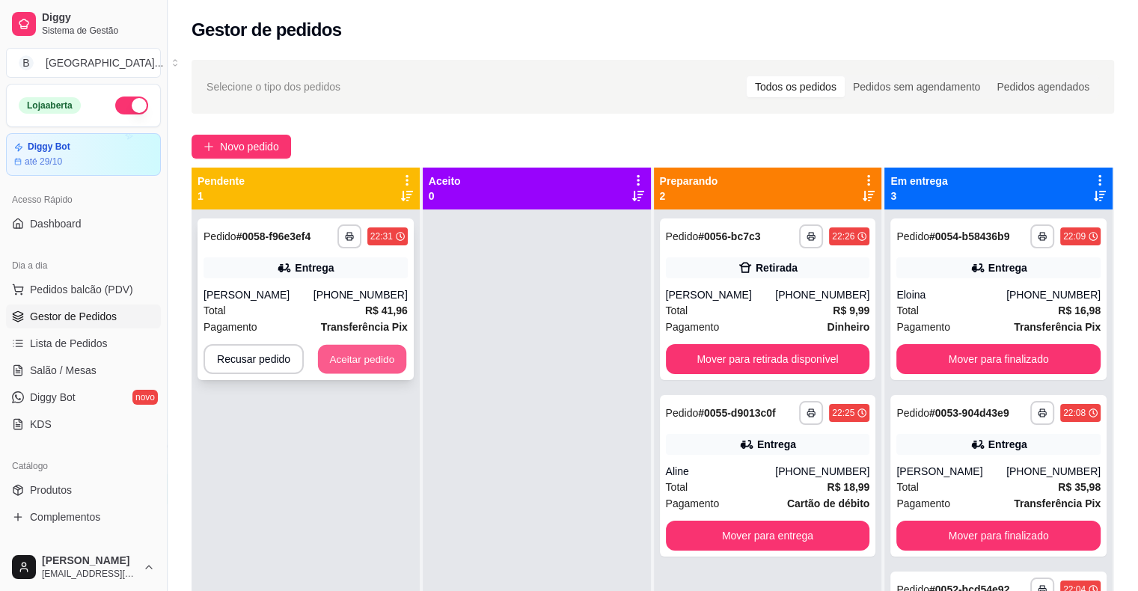
click at [394, 361] on button "Aceitar pedido" at bounding box center [362, 359] width 88 height 29
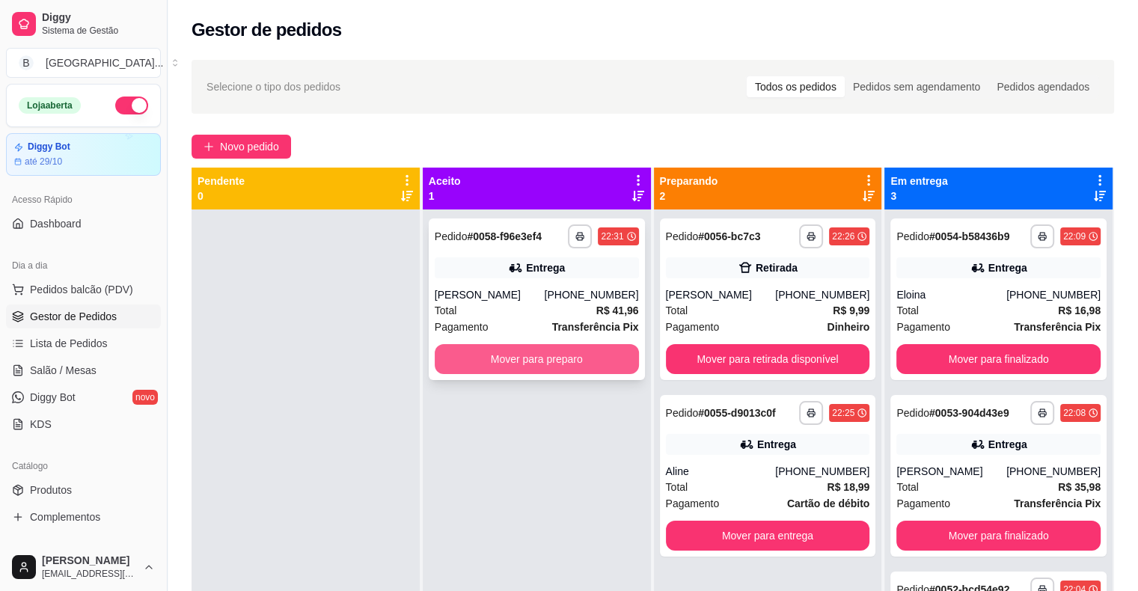
click at [524, 361] on button "Mover para preparo" at bounding box center [537, 359] width 204 height 30
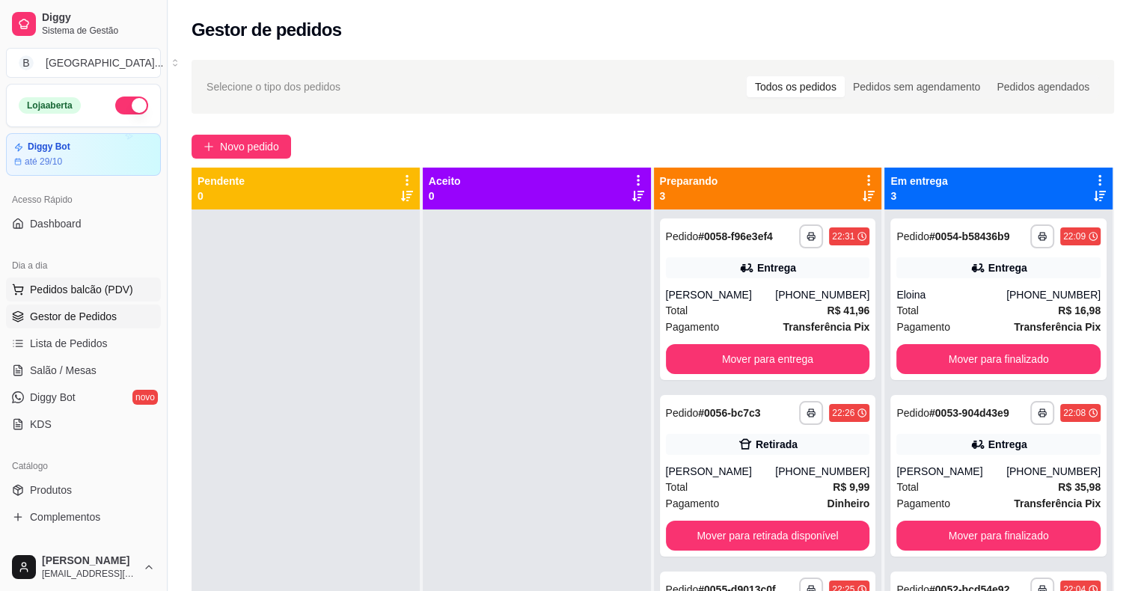
click at [69, 280] on button "Pedidos balcão (PDV)" at bounding box center [83, 290] width 155 height 24
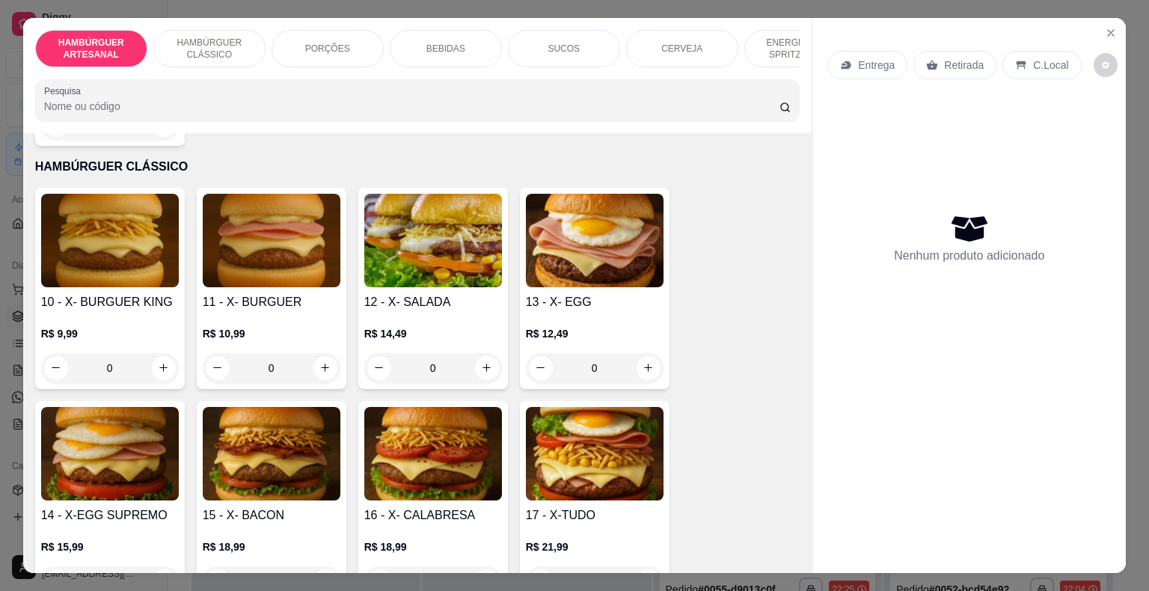
scroll to position [973, 0]
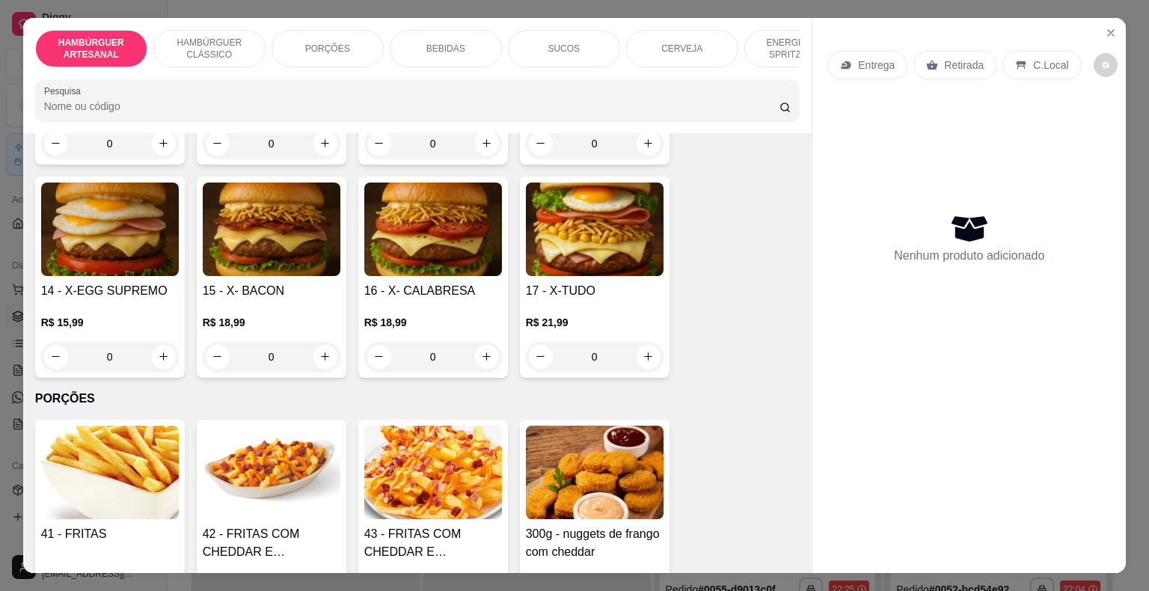
click at [480, 342] on div "0" at bounding box center [433, 357] width 138 height 30
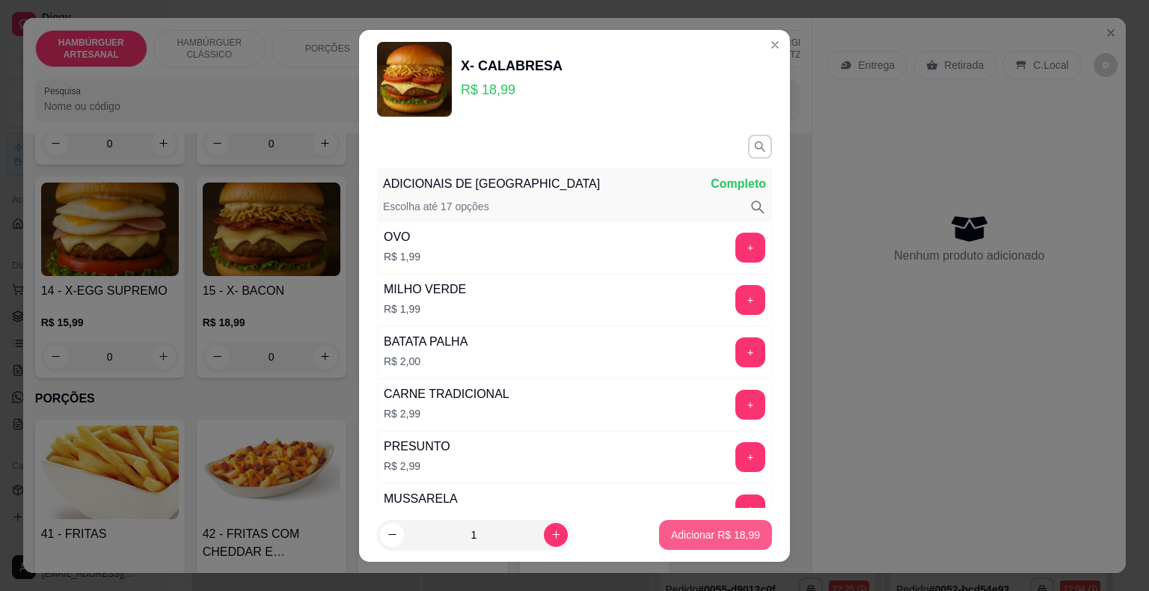
click at [719, 532] on p "Adicionar R$ 18,99" at bounding box center [715, 534] width 89 height 15
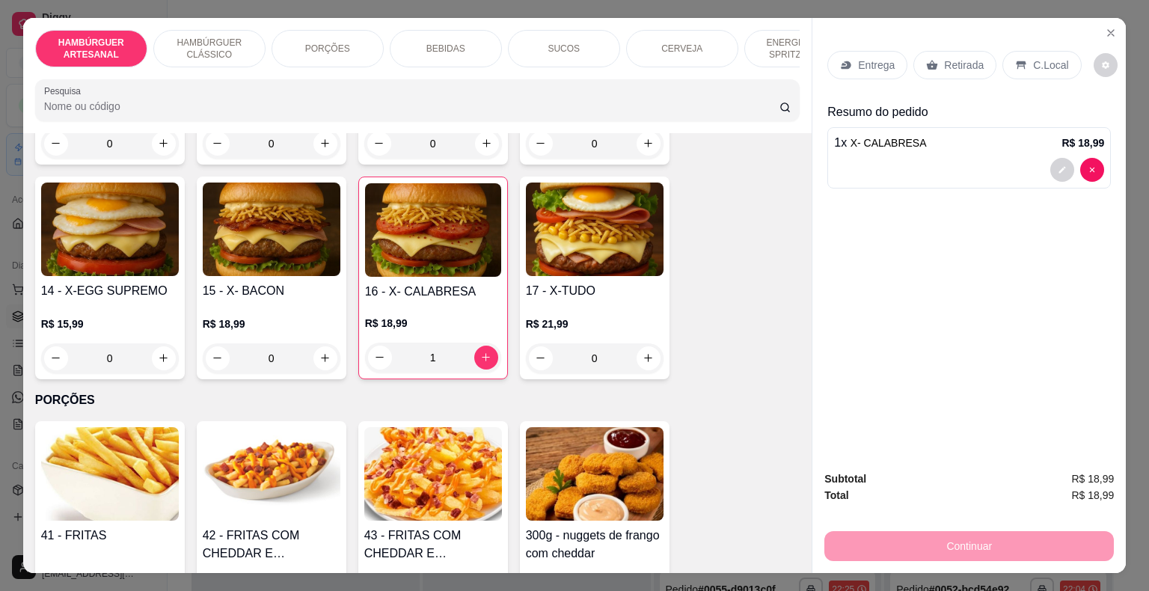
type input "1"
click at [464, 30] on div "BEBIDAS" at bounding box center [446, 48] width 112 height 37
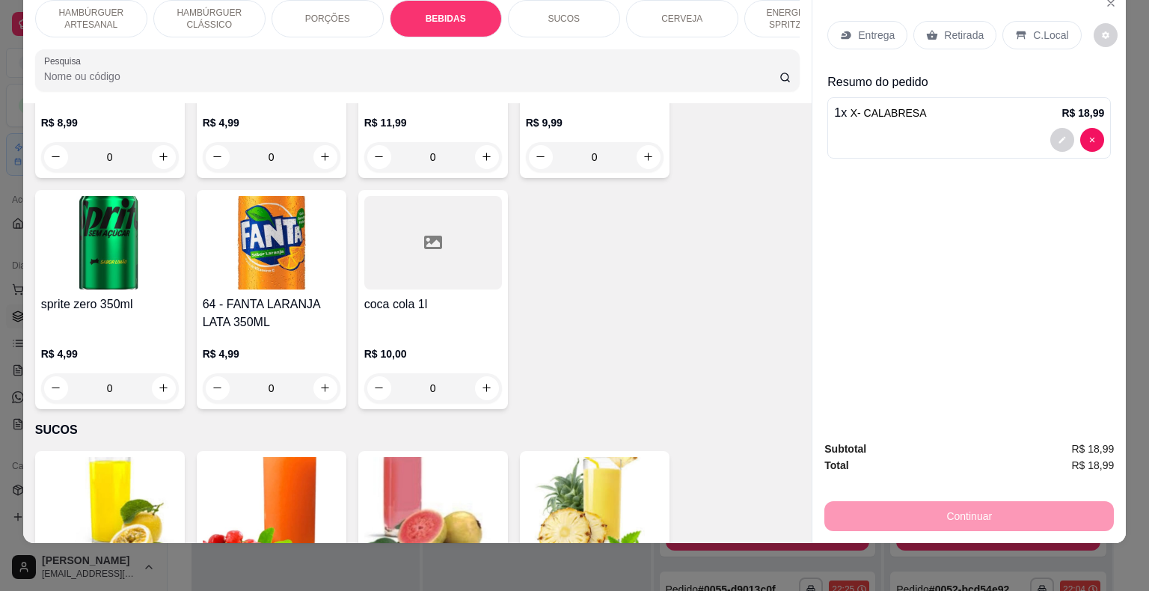
scroll to position [2135, 0]
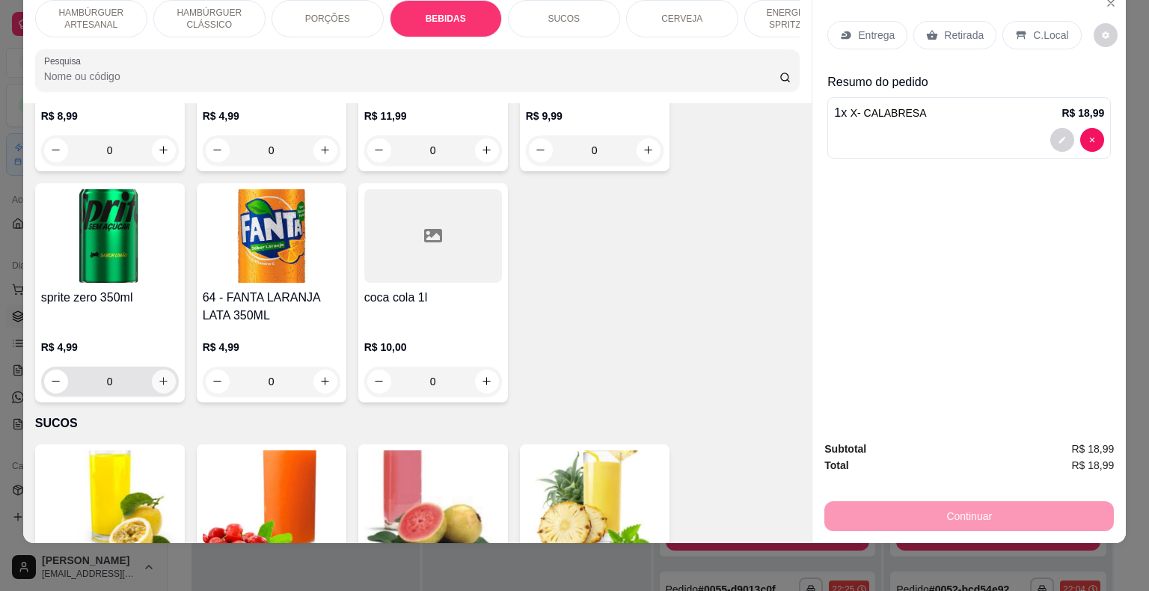
click at [168, 370] on button "increase-product-quantity" at bounding box center [164, 382] width 24 height 24
type input "1"
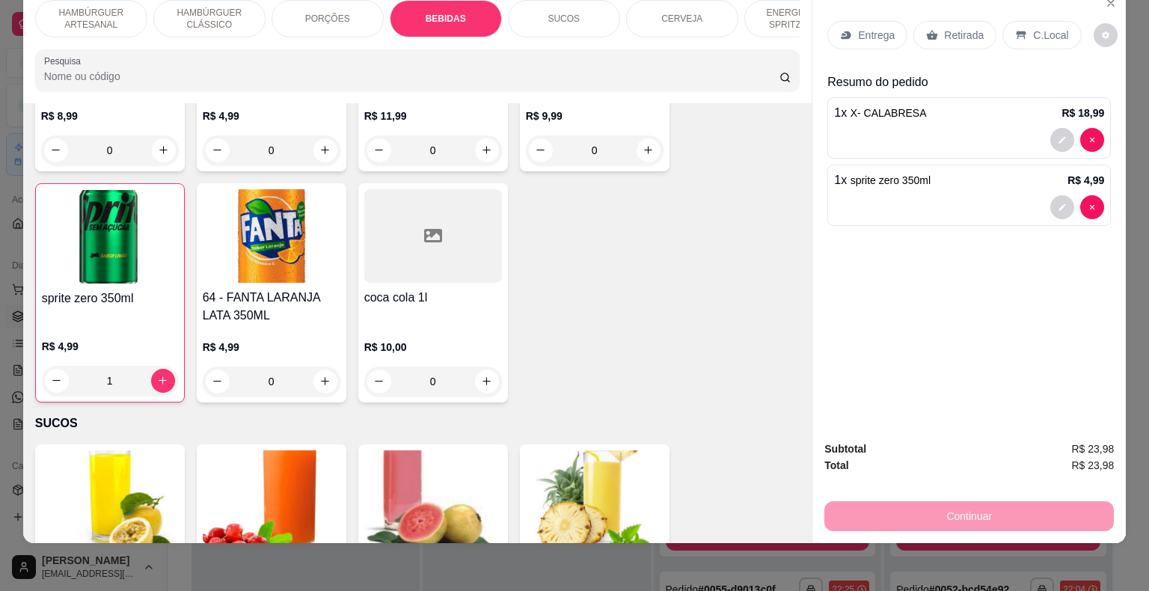
click at [965, 28] on p "Retirada" at bounding box center [964, 35] width 40 height 15
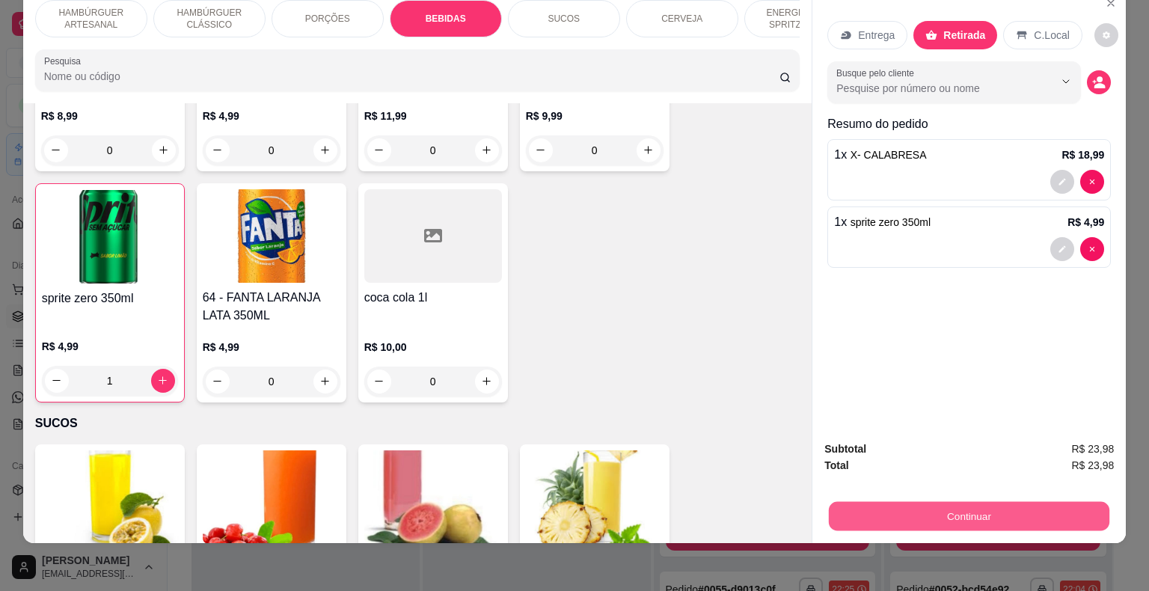
click at [954, 504] on button "Continuar" at bounding box center [969, 516] width 281 height 29
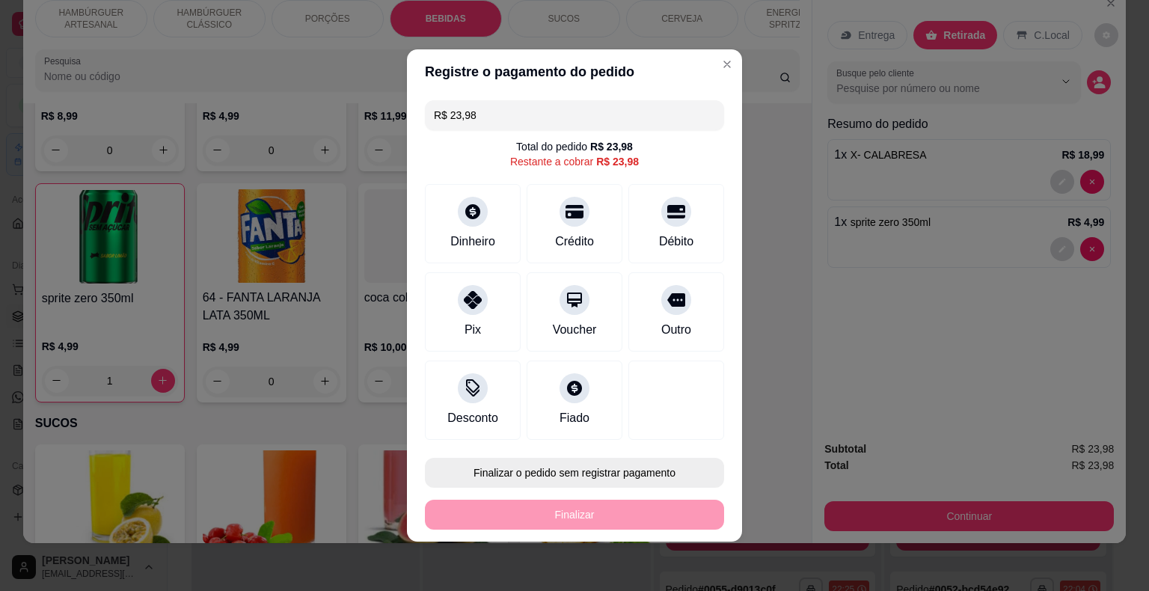
click at [561, 474] on button "Finalizar o pedido sem registrar pagamento" at bounding box center [574, 473] width 299 height 30
click at [658, 420] on button "Confirmar" at bounding box center [665, 430] width 55 height 23
type input "0"
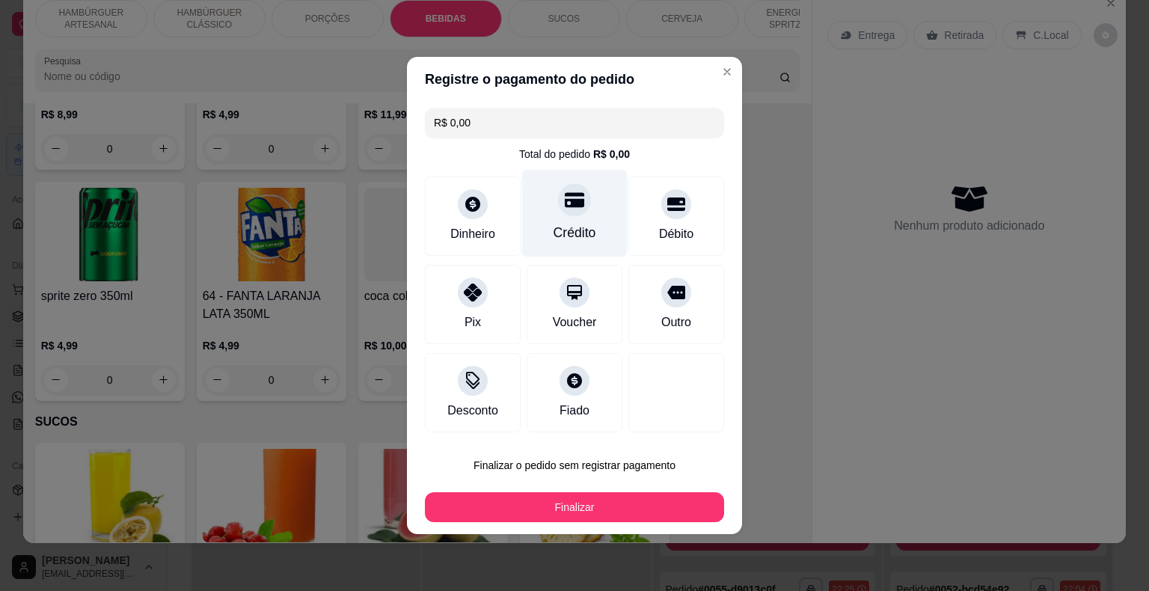
type input "R$ 0,00"
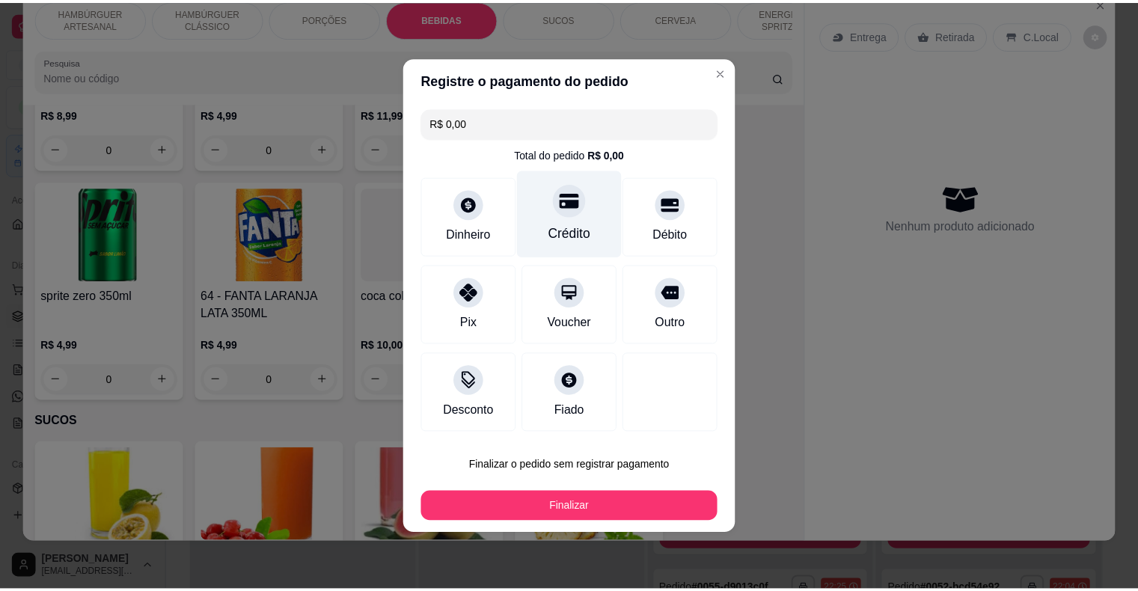
scroll to position [2134, 0]
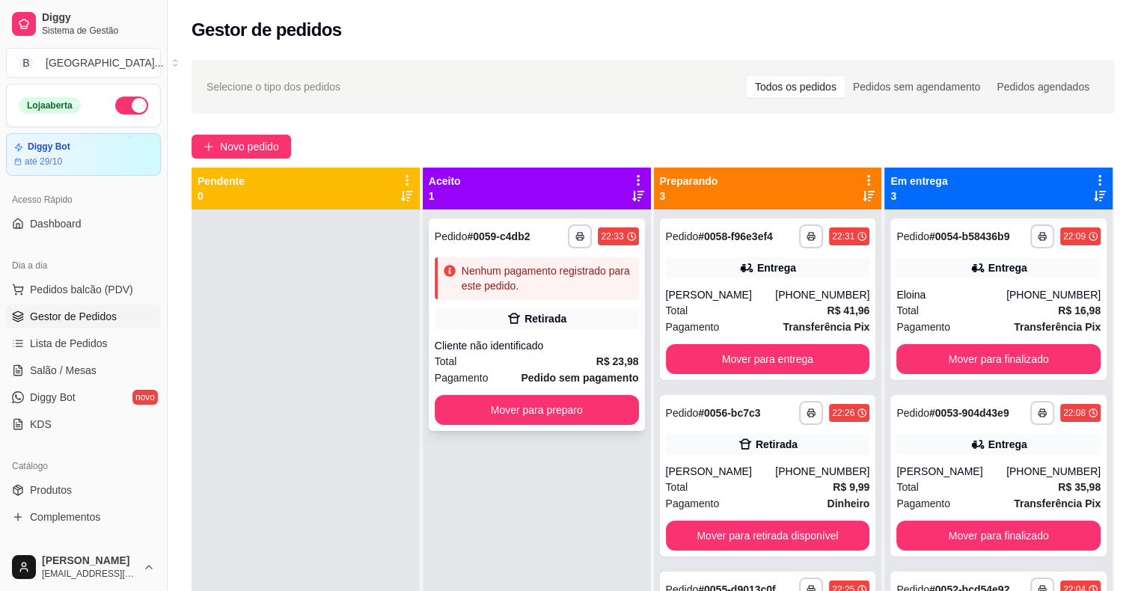
click at [491, 316] on div "Retirada" at bounding box center [537, 318] width 204 height 21
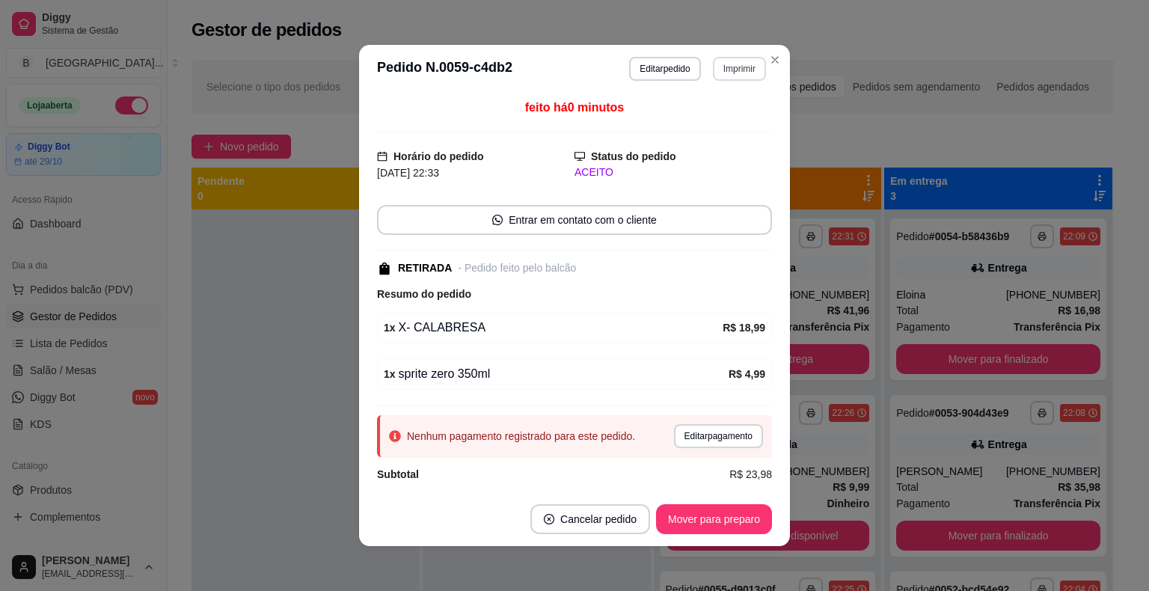
click at [713, 67] on button "Imprimir" at bounding box center [739, 69] width 53 height 24
click at [725, 121] on button "IMPRESSORA" at bounding box center [707, 120] width 105 height 23
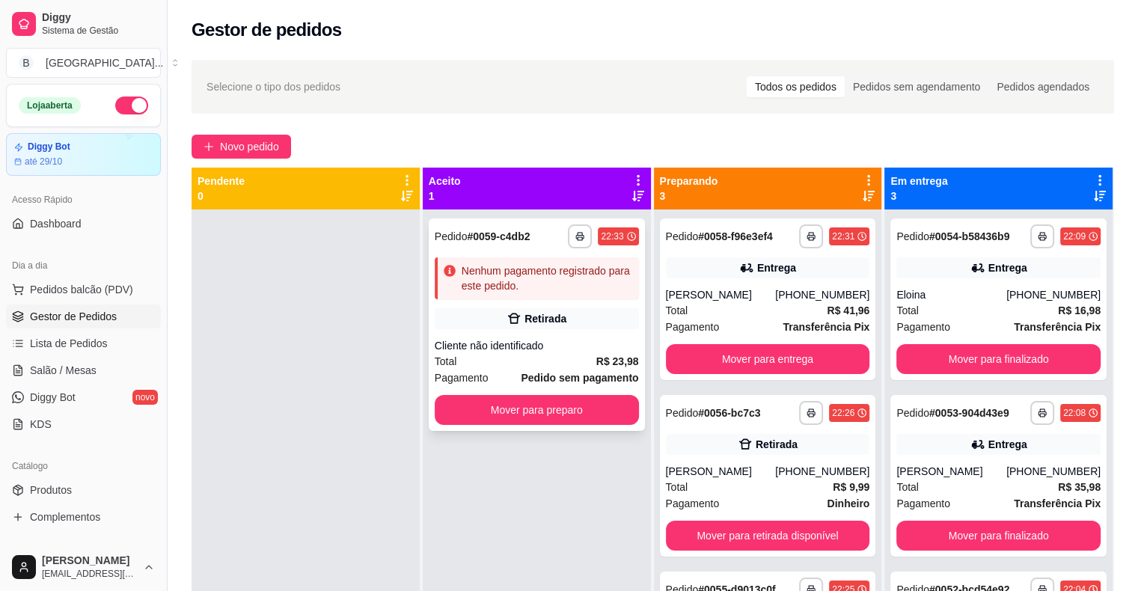
click at [541, 397] on button "Mover para preparo" at bounding box center [537, 410] width 204 height 30
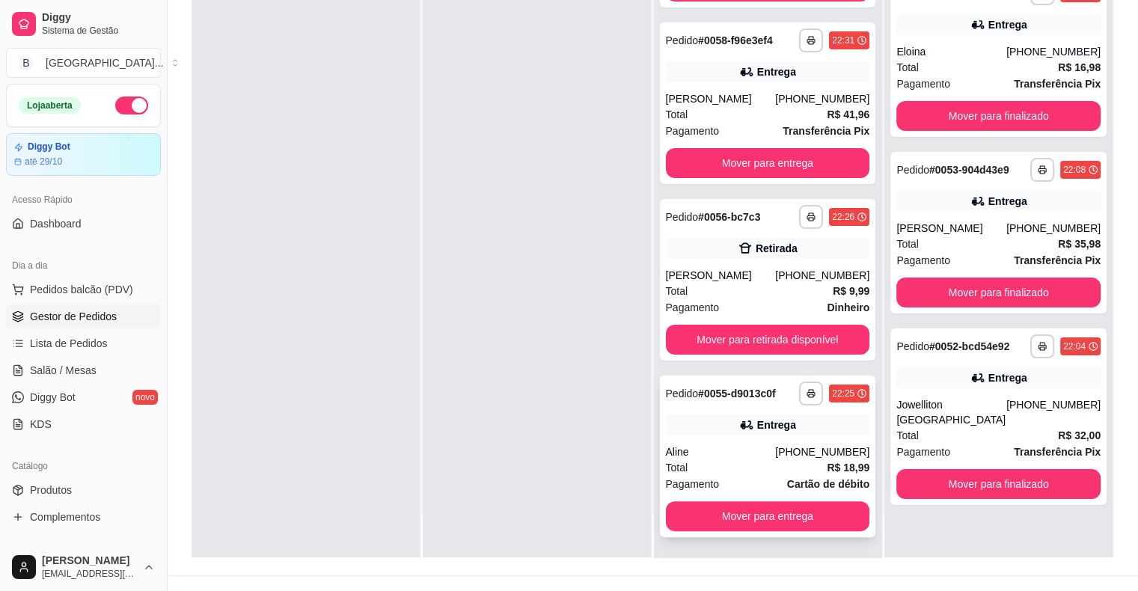
scroll to position [227, 0]
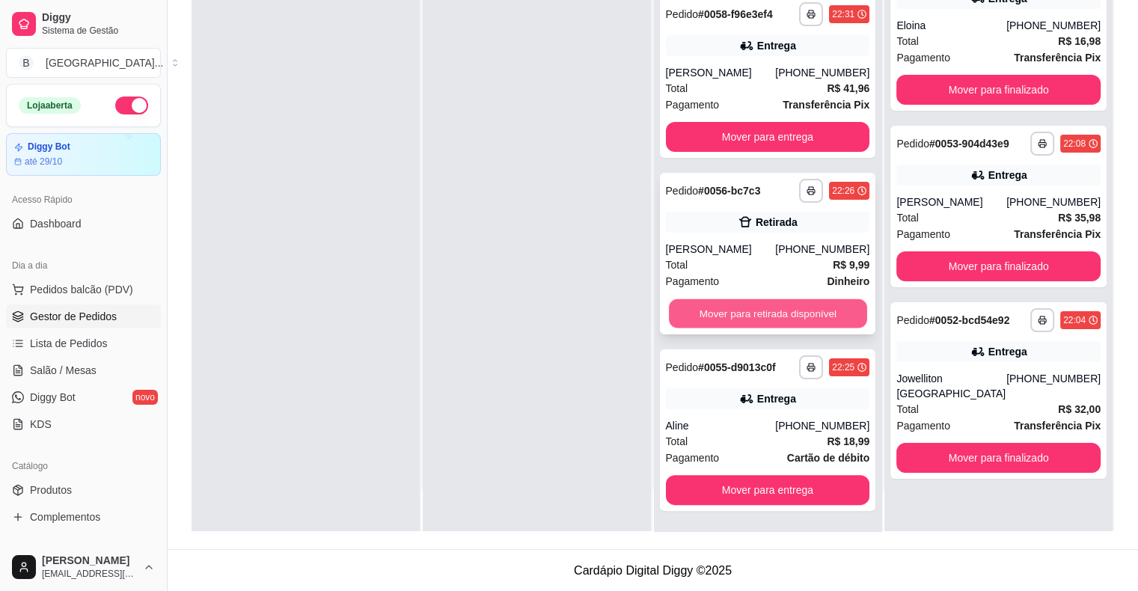
click at [711, 302] on button "Mover para retirada disponível" at bounding box center [768, 313] width 198 height 29
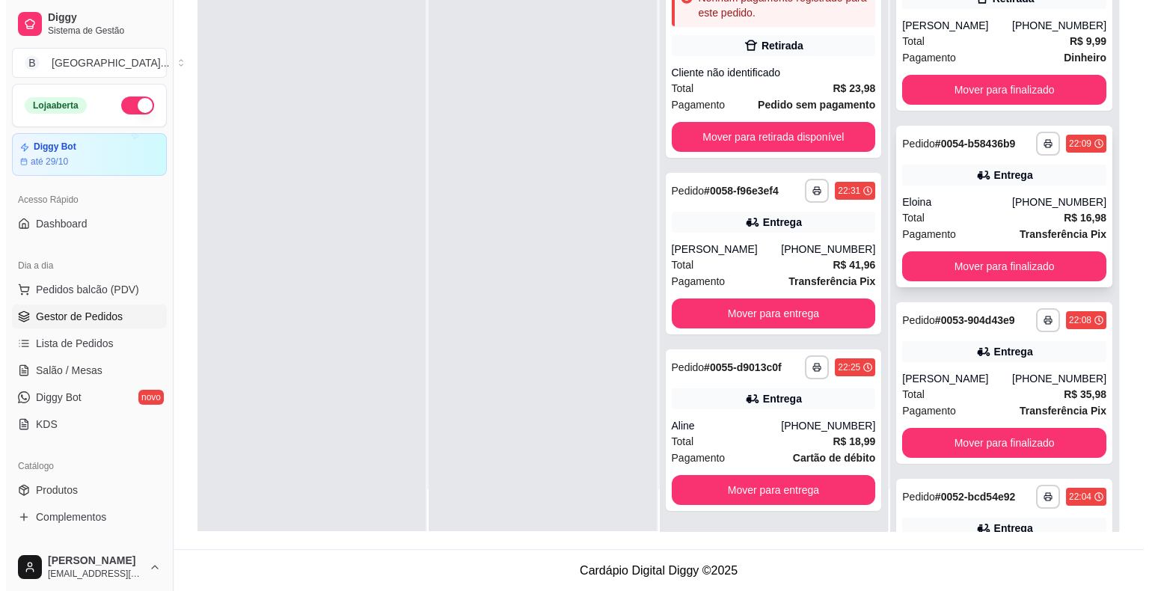
scroll to position [0, 0]
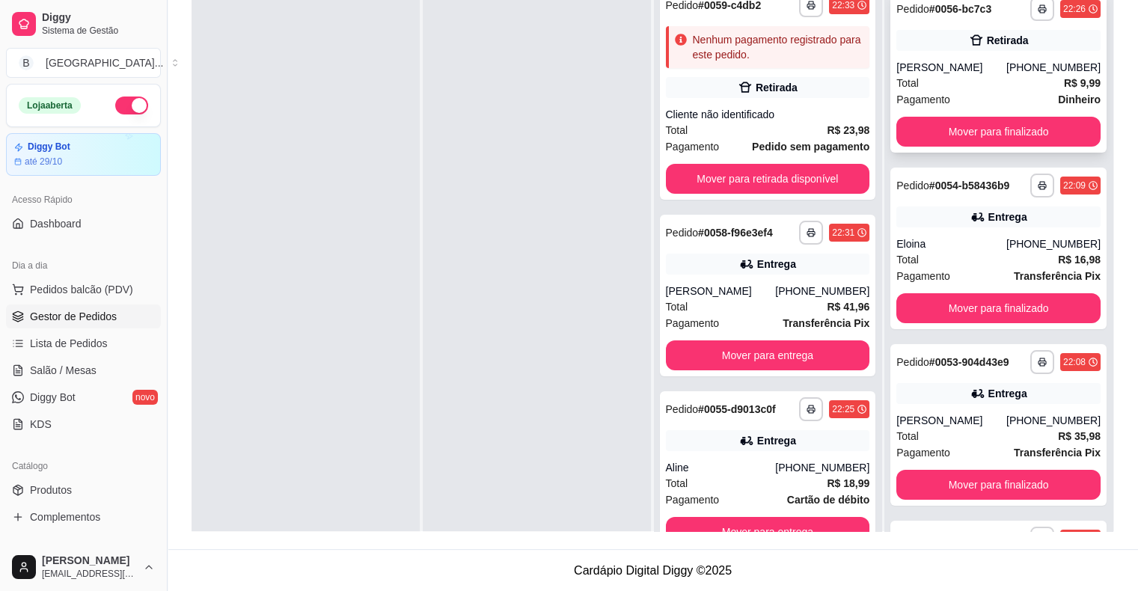
click at [952, 75] on div "Total R$ 9,99" at bounding box center [998, 83] width 204 height 16
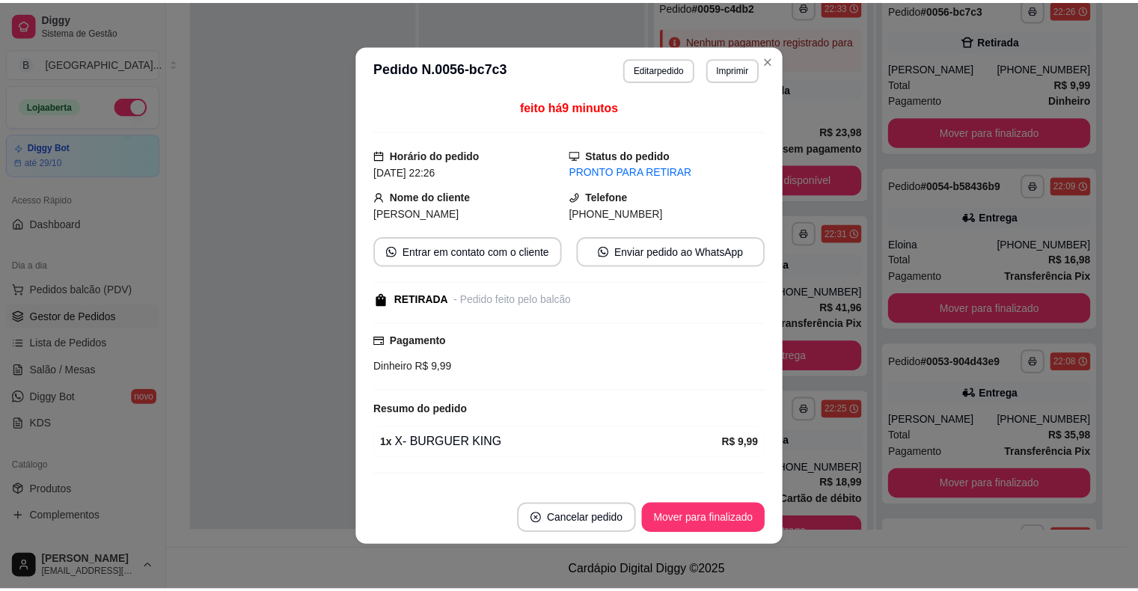
scroll to position [30, 0]
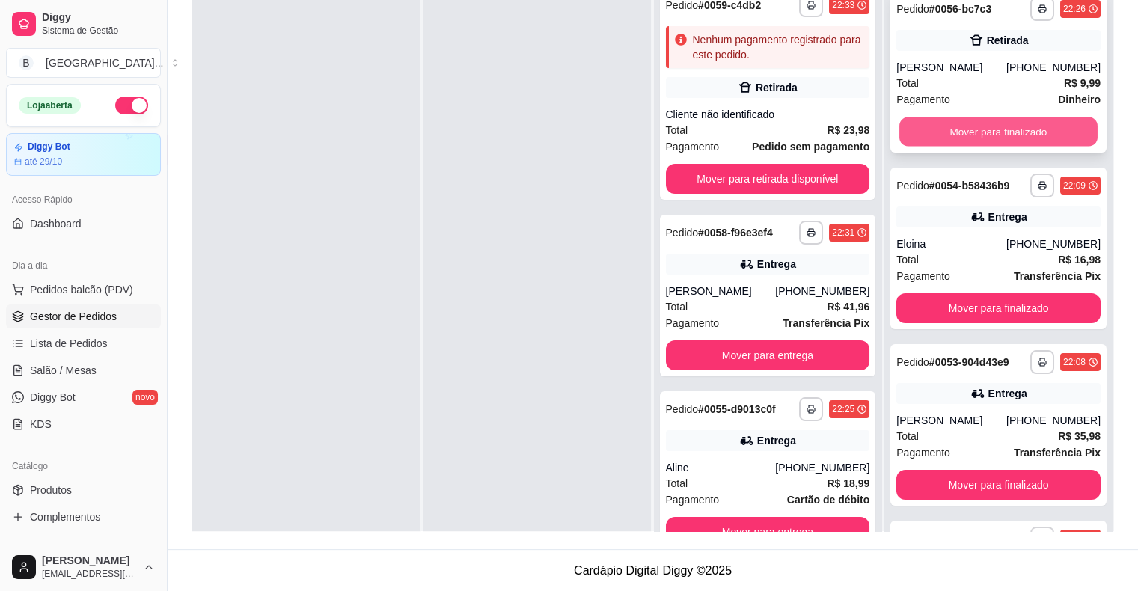
click at [937, 138] on button "Mover para finalizado" at bounding box center [998, 131] width 198 height 29
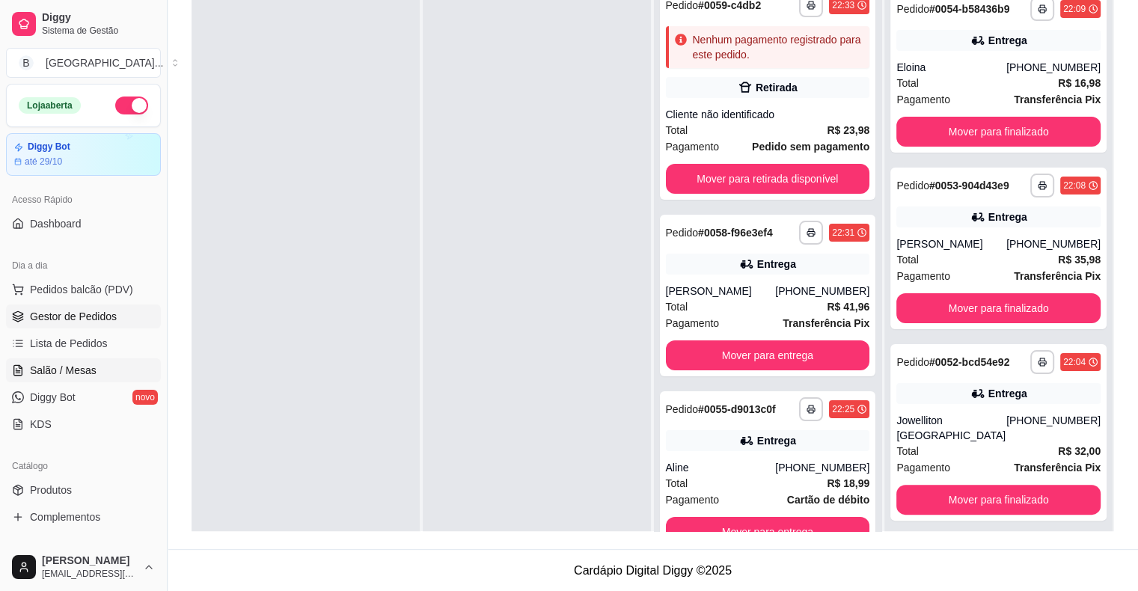
click at [64, 364] on span "Salão / Mesas" at bounding box center [63, 370] width 67 height 15
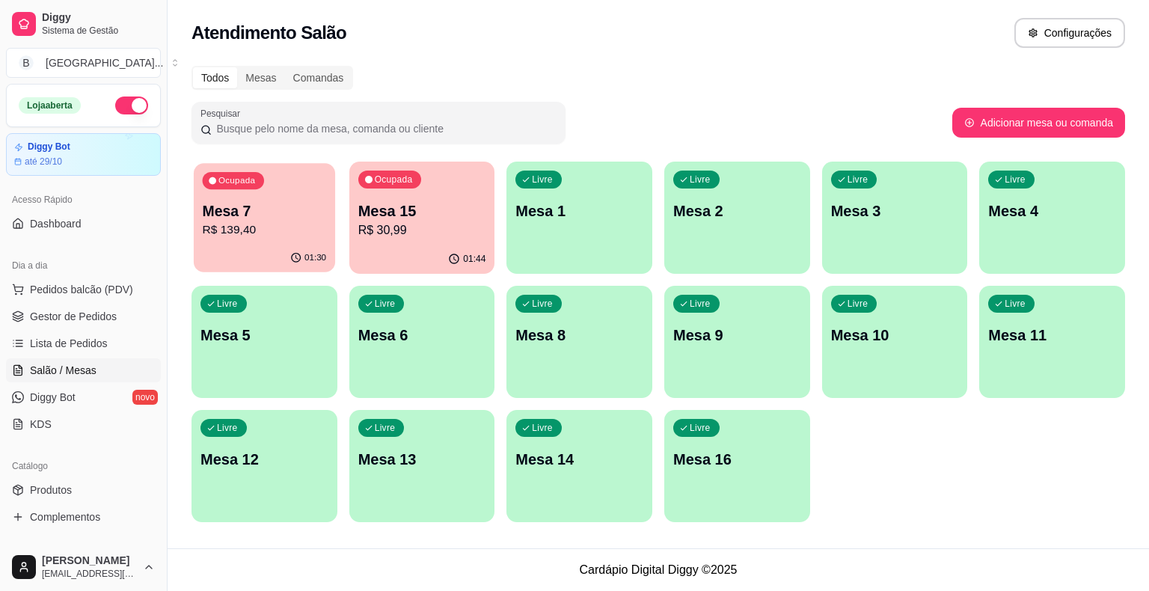
click at [312, 233] on p "R$ 139,40" at bounding box center [265, 229] width 124 height 17
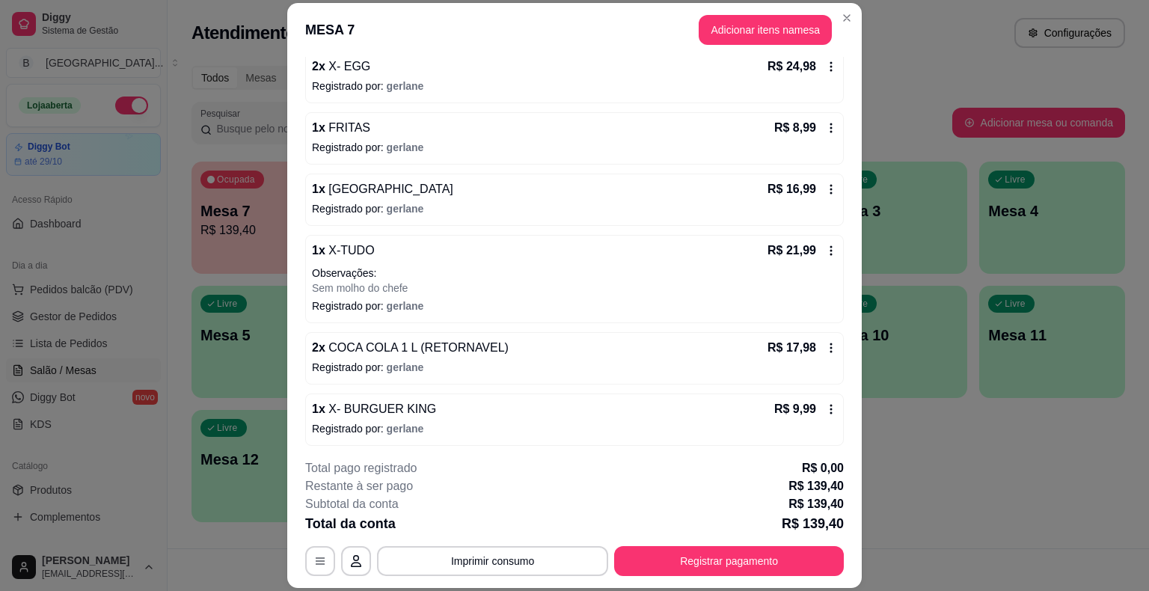
scroll to position [332, 0]
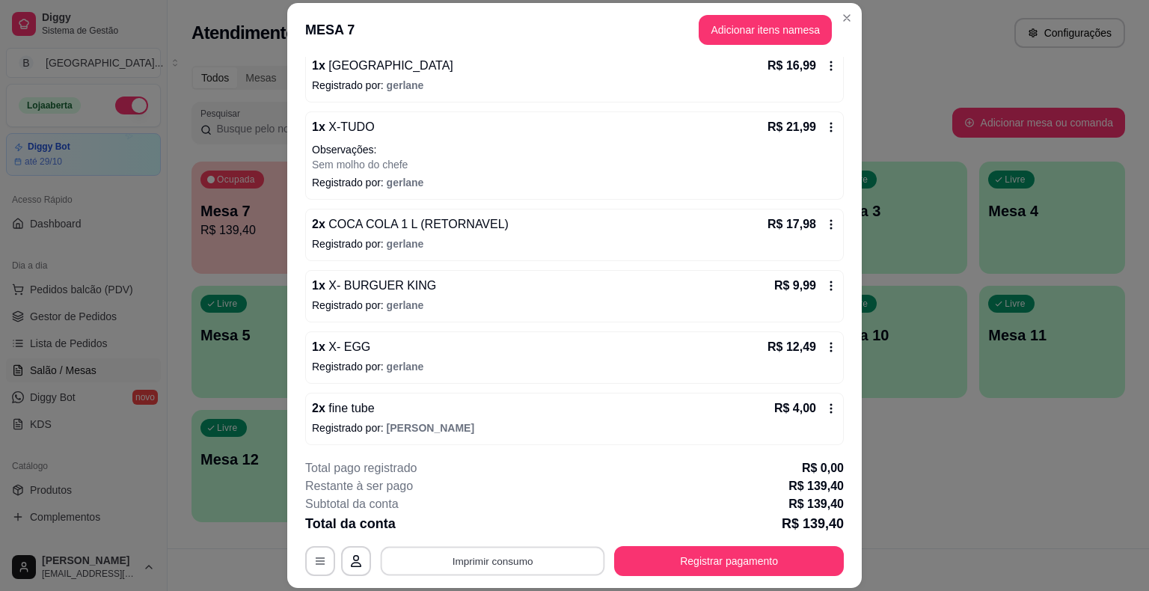
click at [507, 561] on button "Imprimir consumo" at bounding box center [493, 561] width 224 height 29
click at [515, 501] on button "IMPRESSORA" at bounding box center [492, 497] width 108 height 24
click at [482, 559] on button "Imprimir consumo" at bounding box center [492, 561] width 231 height 30
click at [500, 495] on button "IMPRESSORA" at bounding box center [492, 497] width 108 height 24
click at [643, 548] on button "Registrar pagamento" at bounding box center [729, 561] width 223 height 29
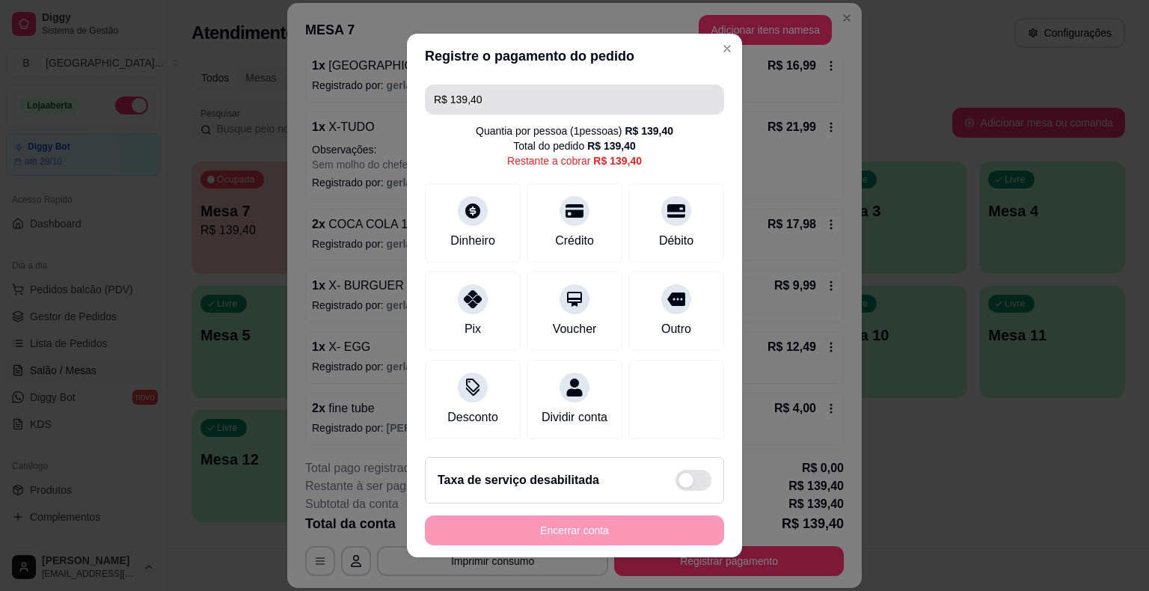
click at [581, 108] on input "R$ 139,40" at bounding box center [574, 100] width 281 height 30
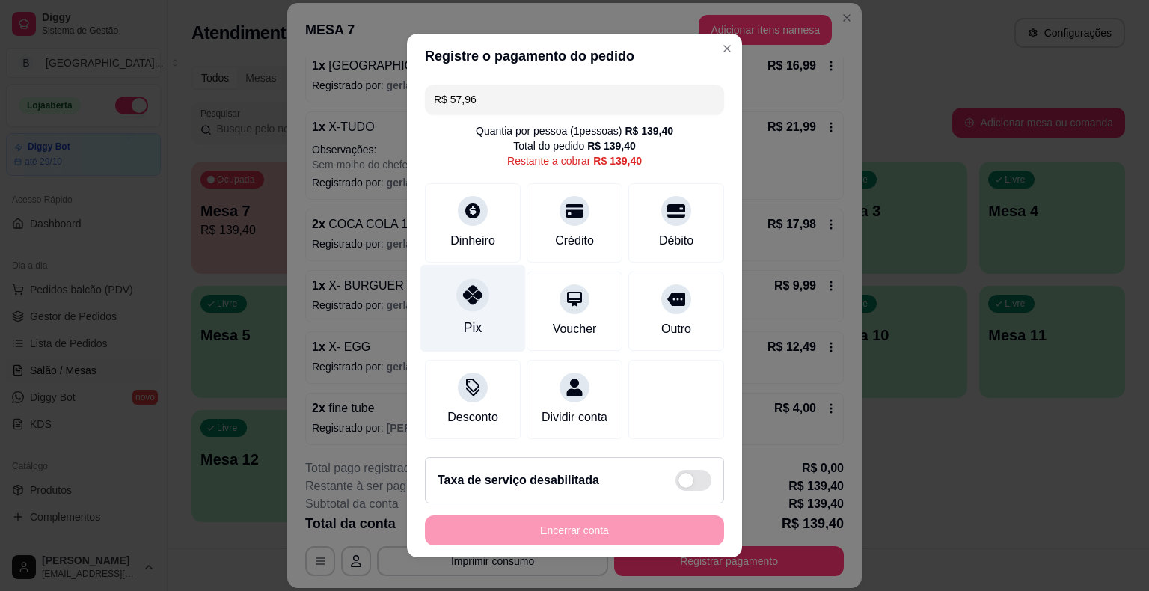
click at [456, 320] on div "Pix" at bounding box center [472, 309] width 105 height 88
type input "R$ 81,44"
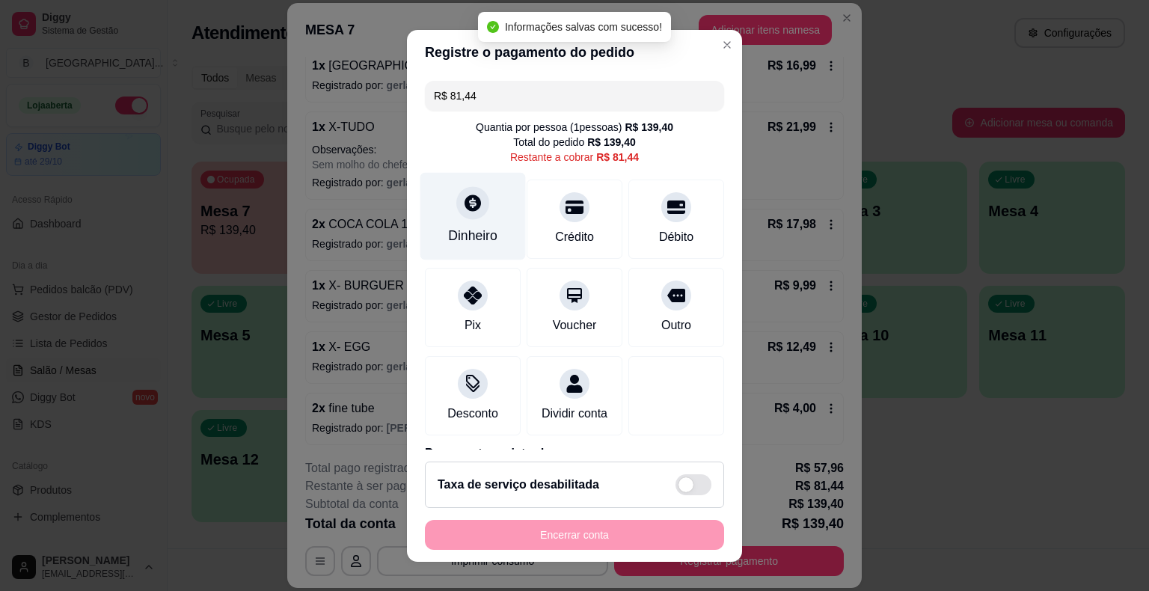
scroll to position [85, 0]
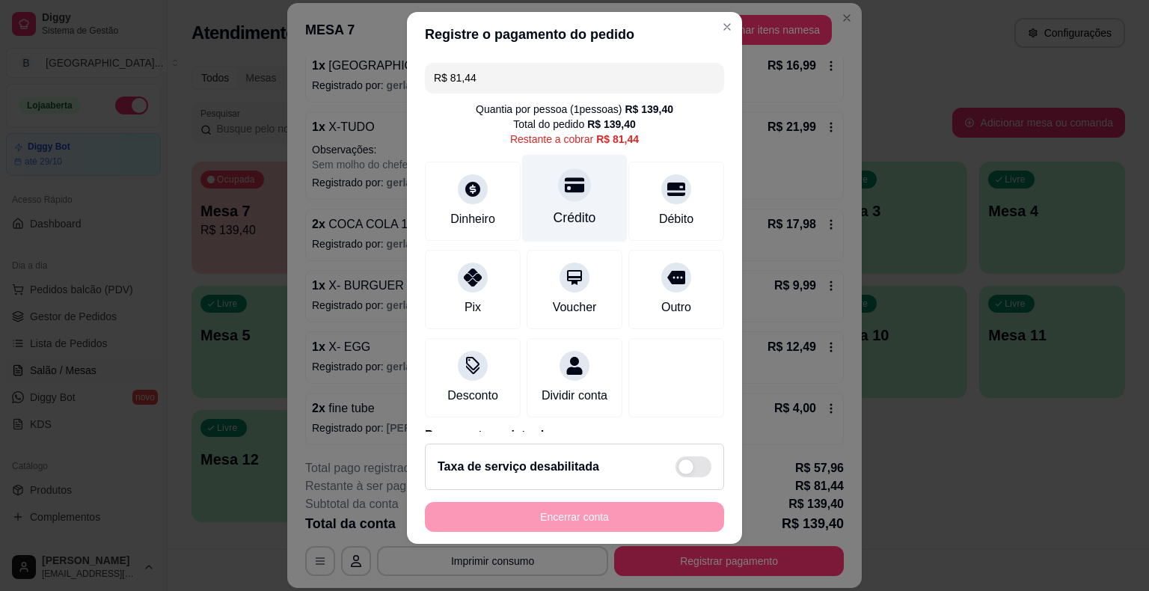
click at [565, 196] on div at bounding box center [574, 184] width 33 height 33
type input "R$ 0,00"
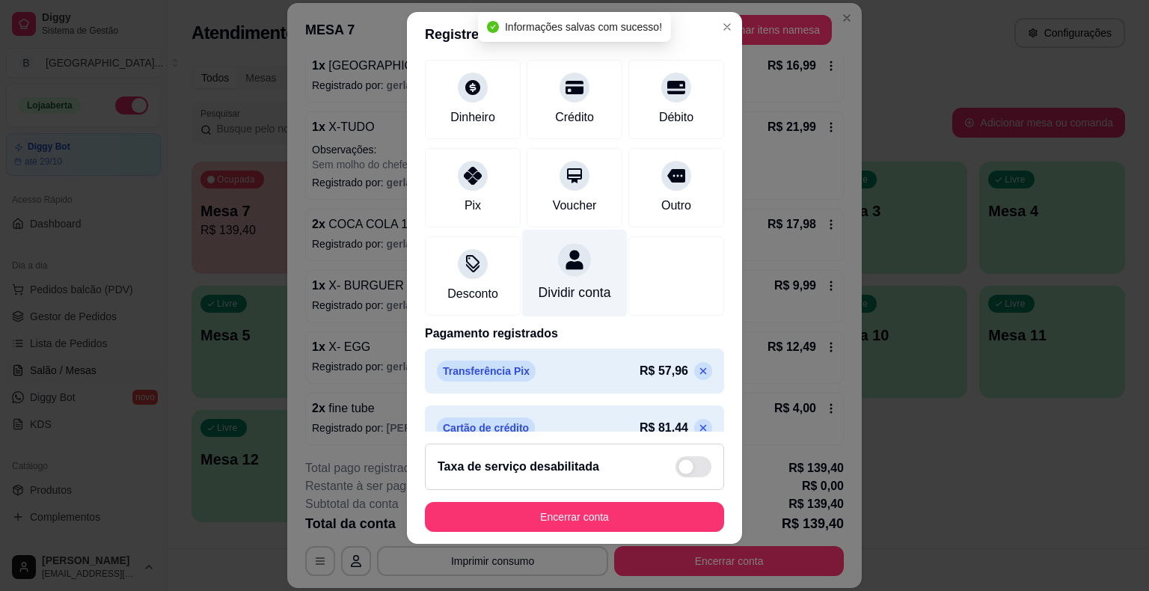
scroll to position [127, 0]
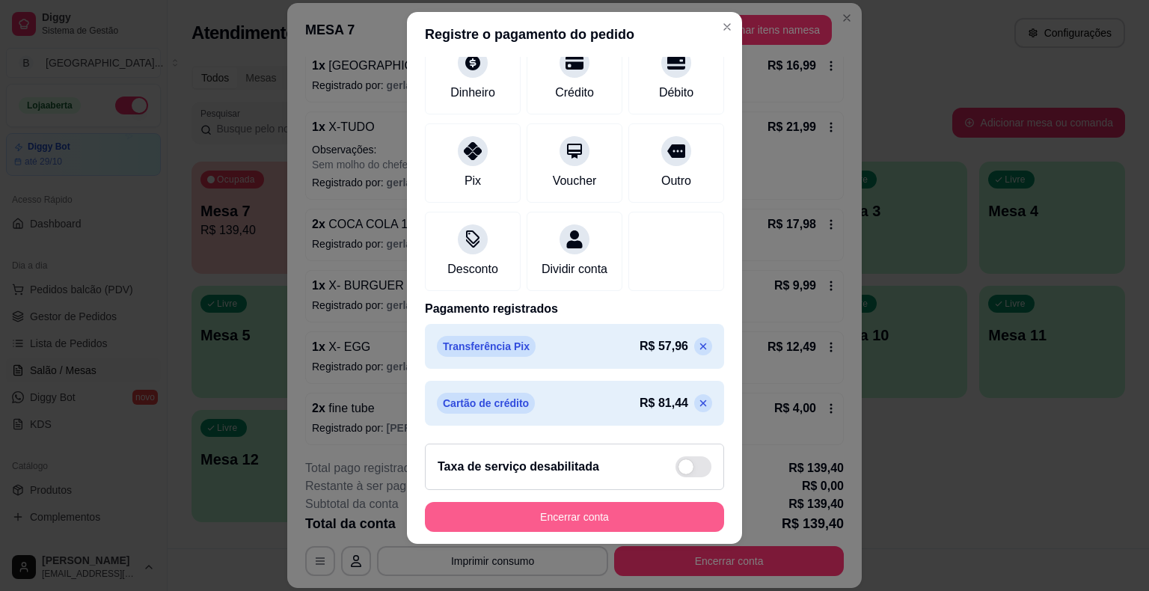
click at [584, 511] on button "Encerrar conta" at bounding box center [574, 517] width 299 height 30
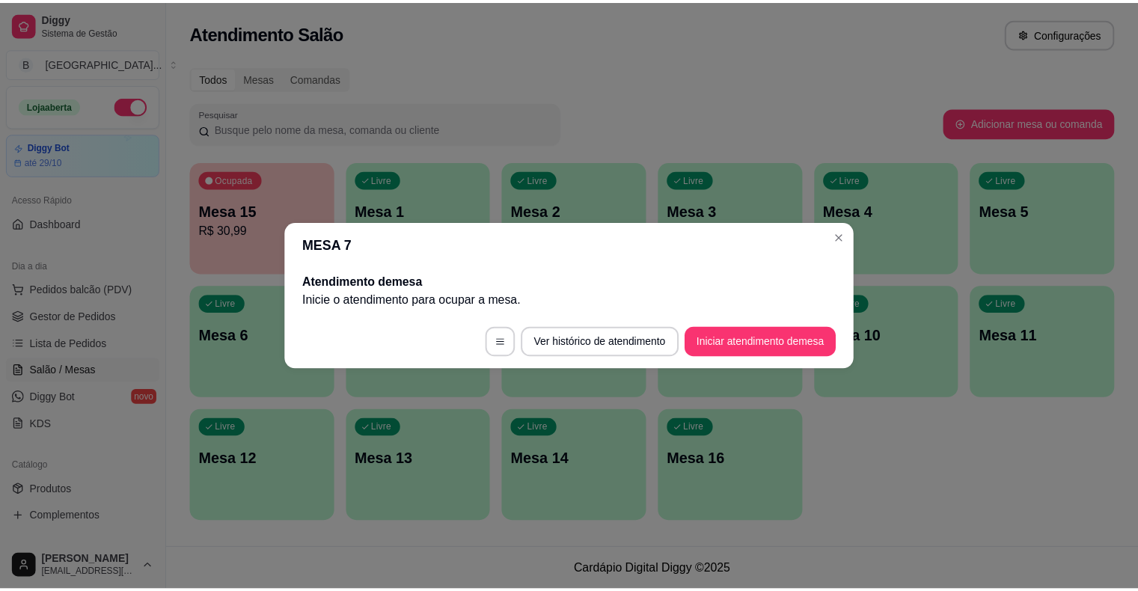
scroll to position [0, 0]
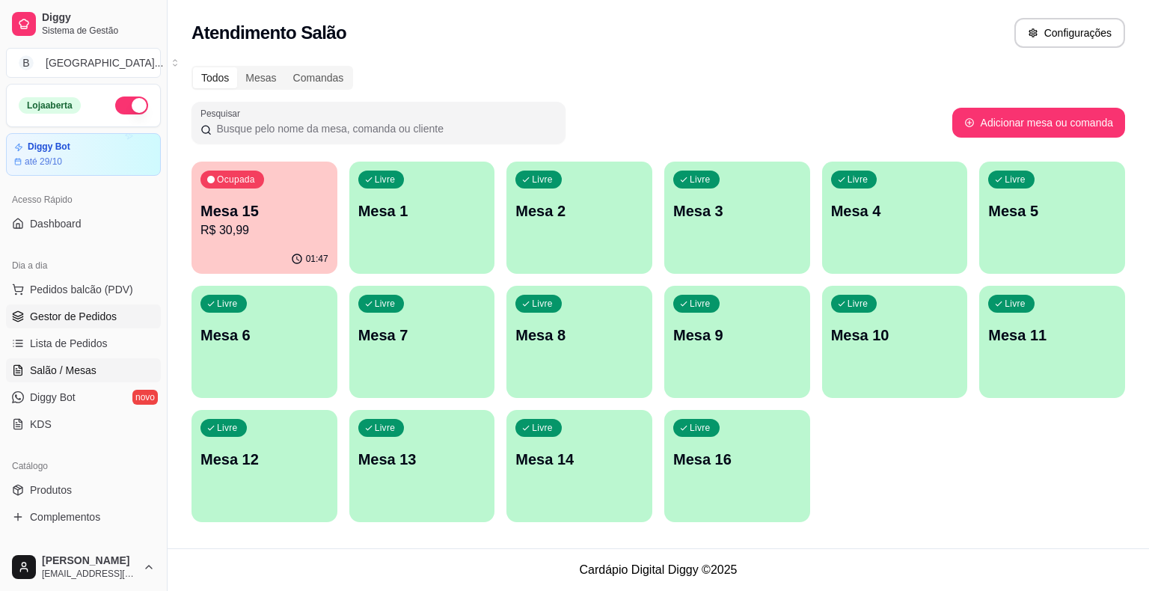
click at [46, 309] on span "Gestor de Pedidos" at bounding box center [73, 316] width 87 height 15
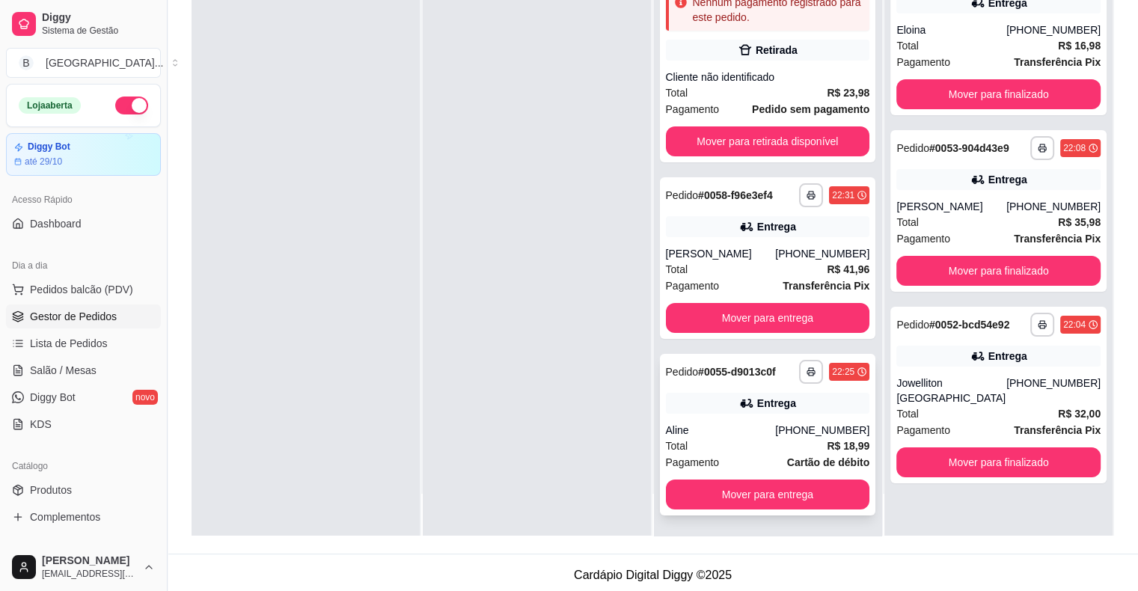
scroll to position [227, 0]
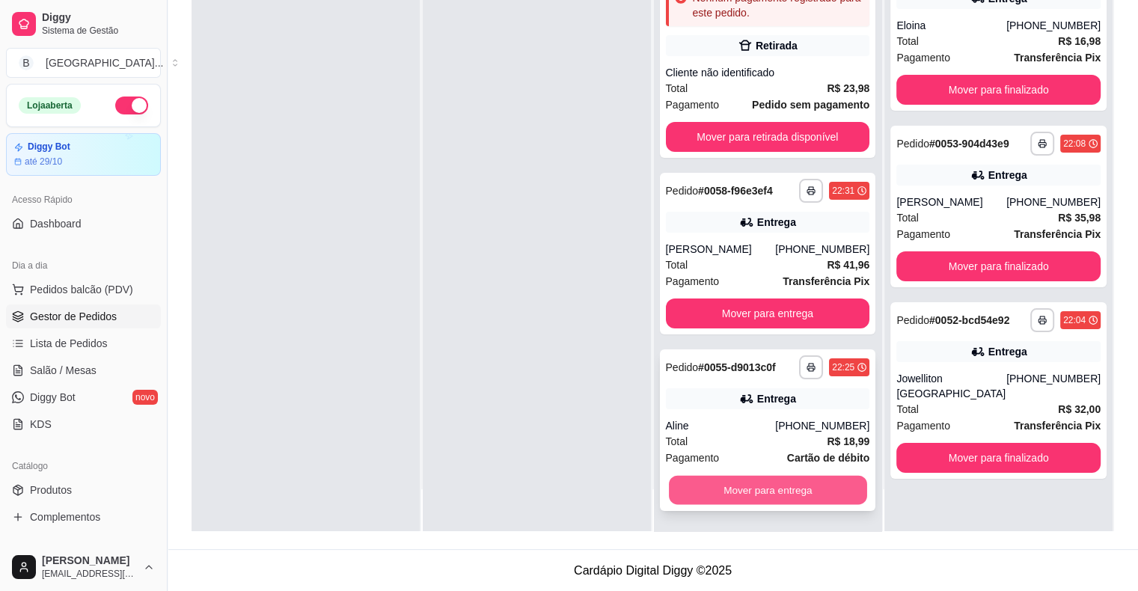
click at [736, 481] on button "Mover para entrega" at bounding box center [768, 490] width 198 height 29
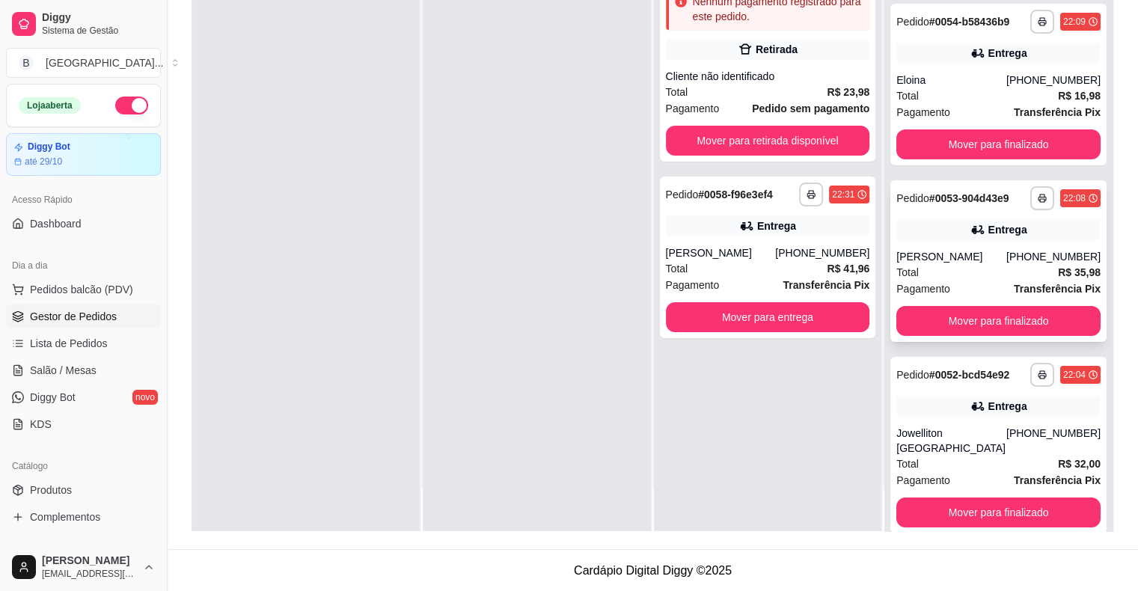
scroll to position [144, 0]
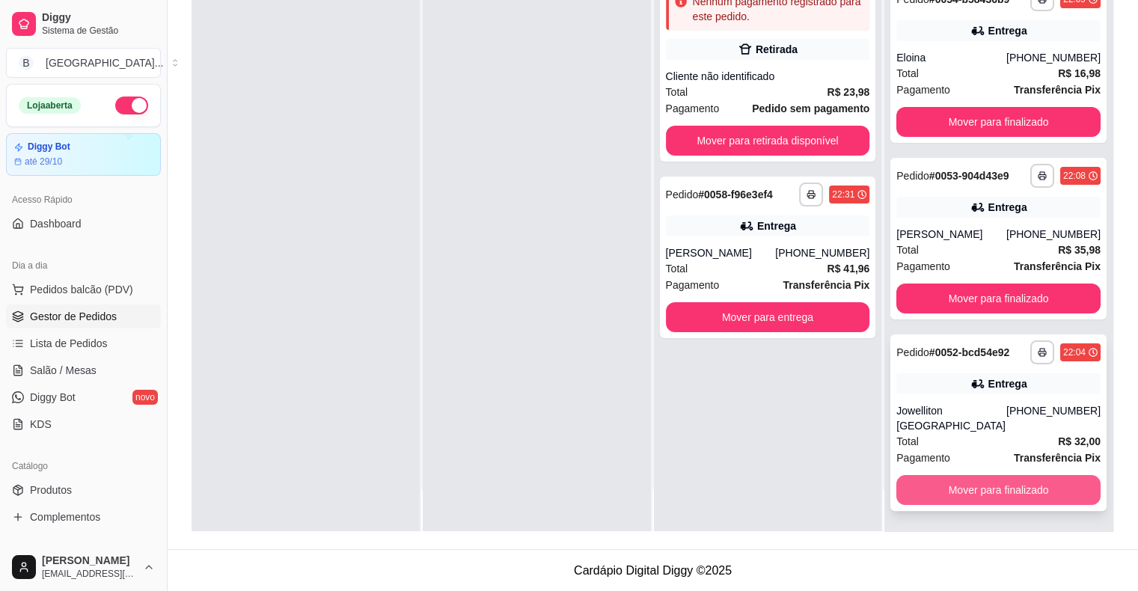
click at [1005, 494] on button "Mover para finalizado" at bounding box center [998, 490] width 204 height 30
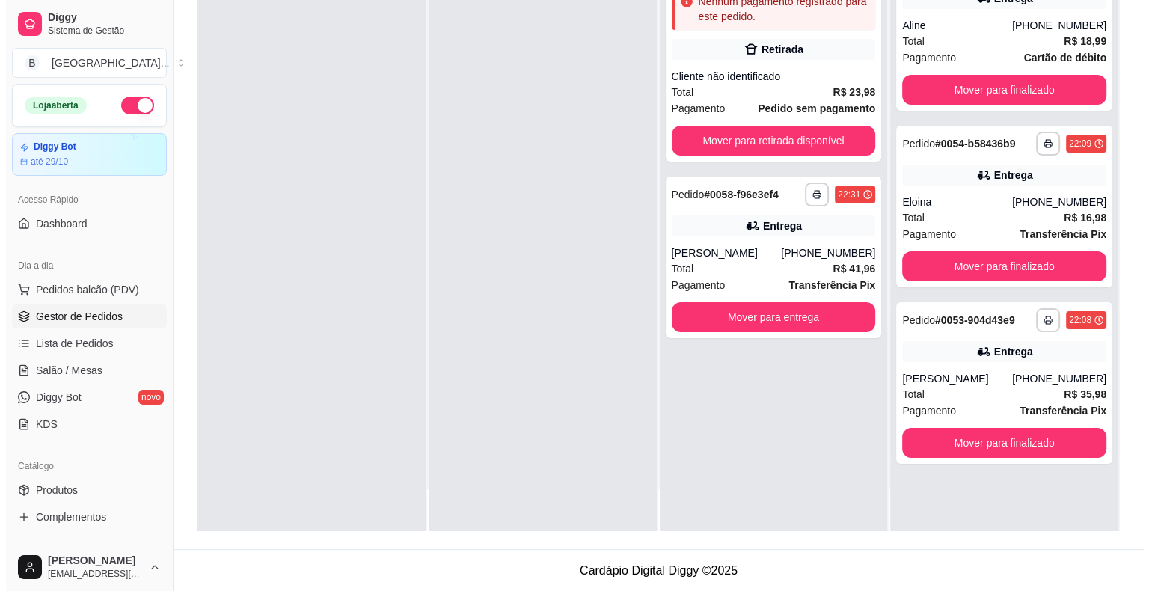
scroll to position [0, 0]
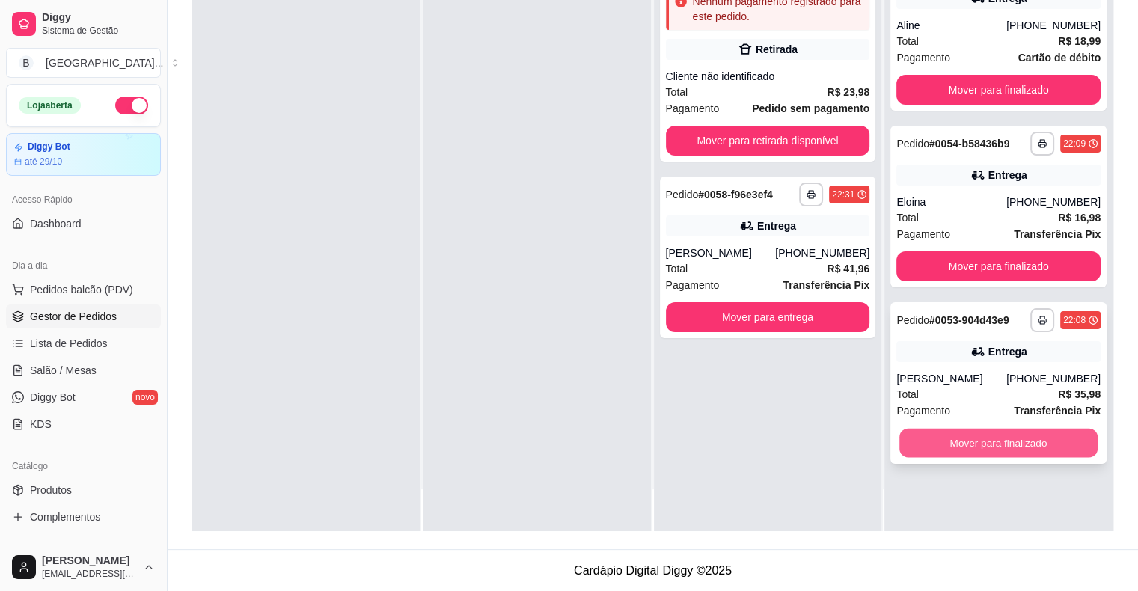
click at [991, 441] on button "Mover para finalizado" at bounding box center [998, 443] width 198 height 29
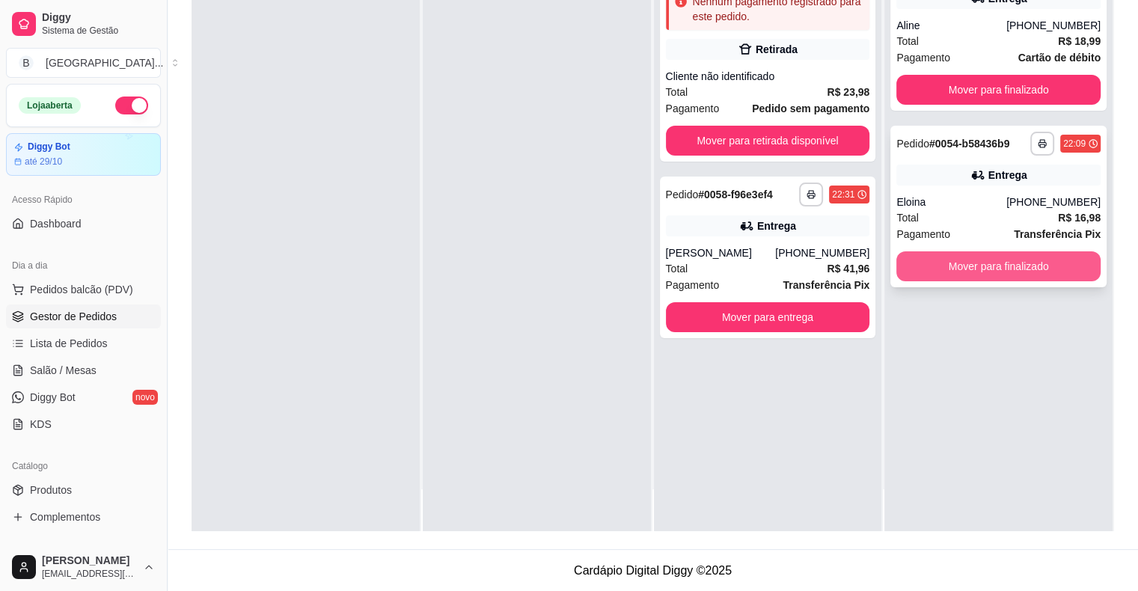
click at [1013, 268] on button "Mover para finalizado" at bounding box center [998, 266] width 204 height 30
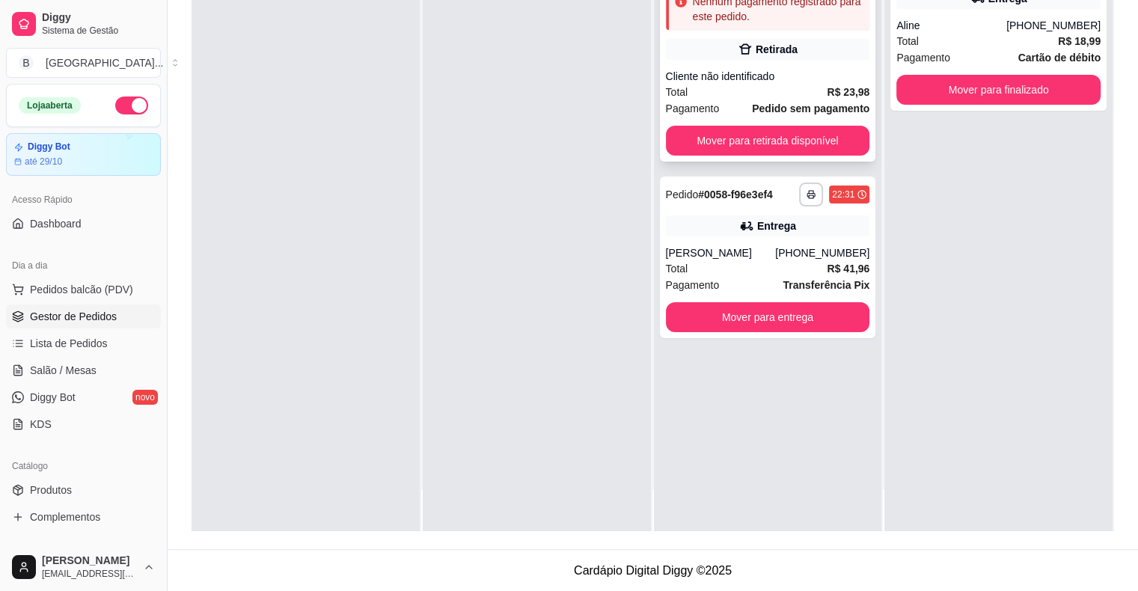
click at [777, 75] on div "Cliente não identificado" at bounding box center [768, 76] width 204 height 15
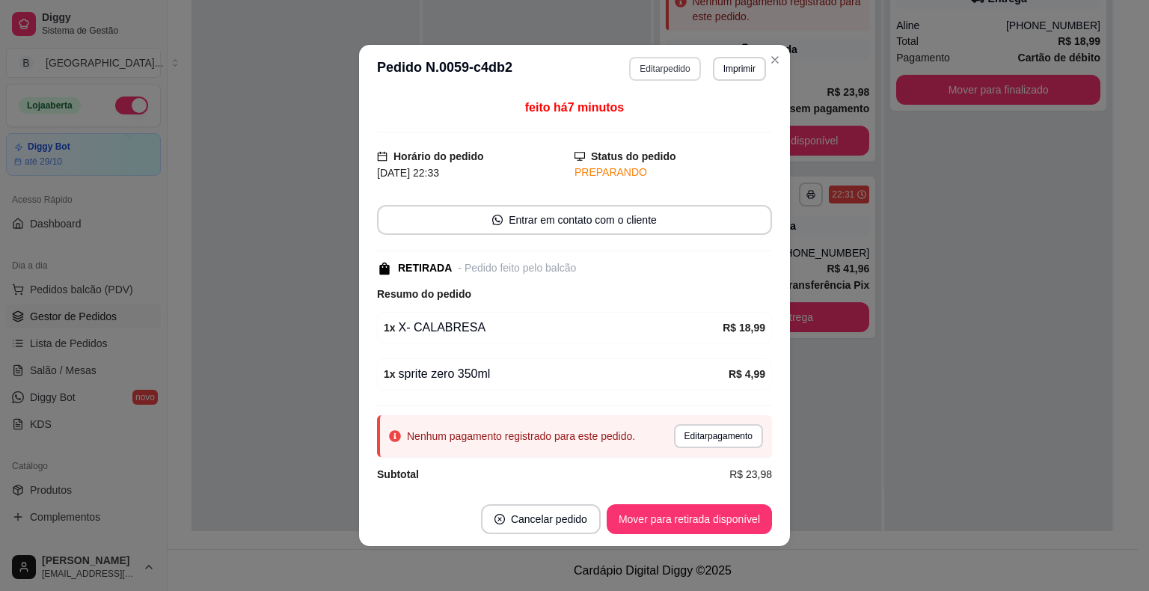
click at [655, 65] on button "Editar pedido" at bounding box center [664, 69] width 71 height 24
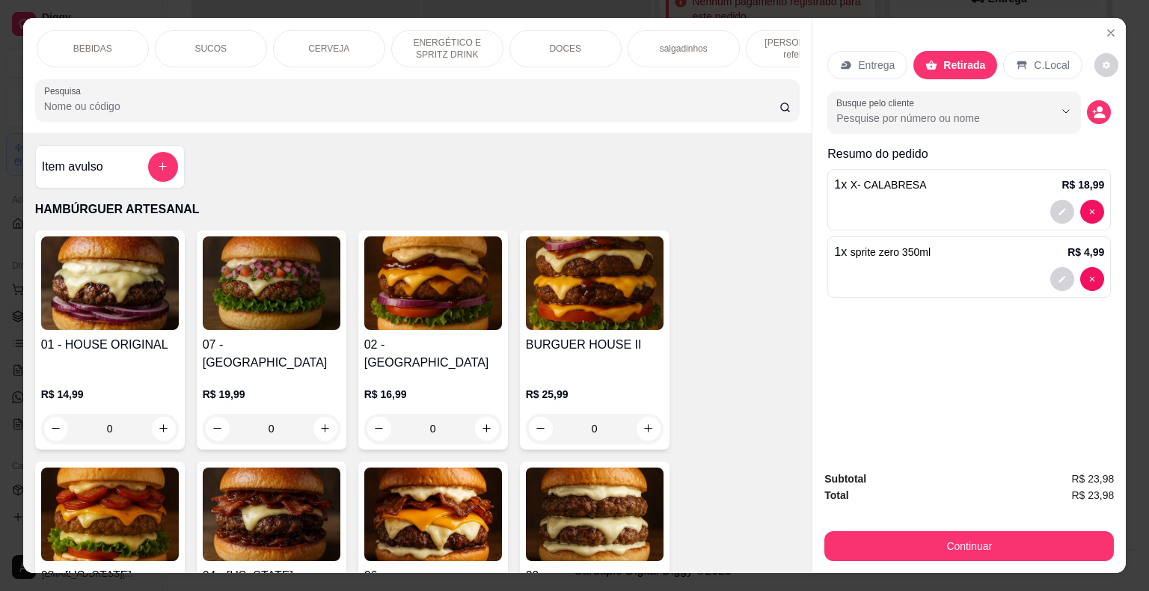
scroll to position [0, 411]
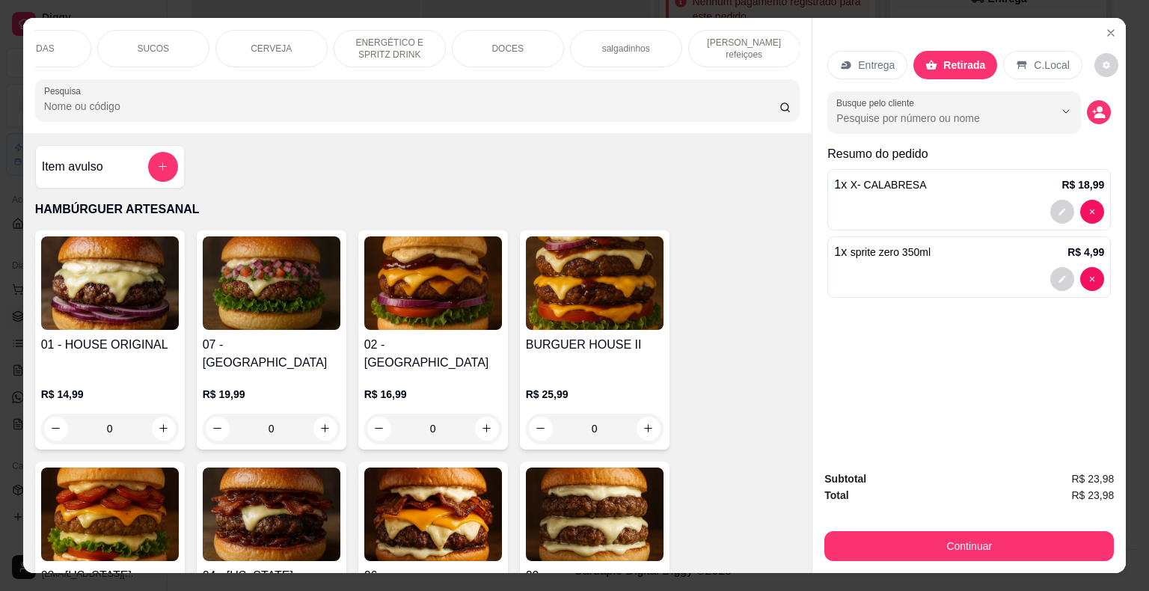
click at [533, 43] on div "DOCES" at bounding box center [508, 48] width 112 height 37
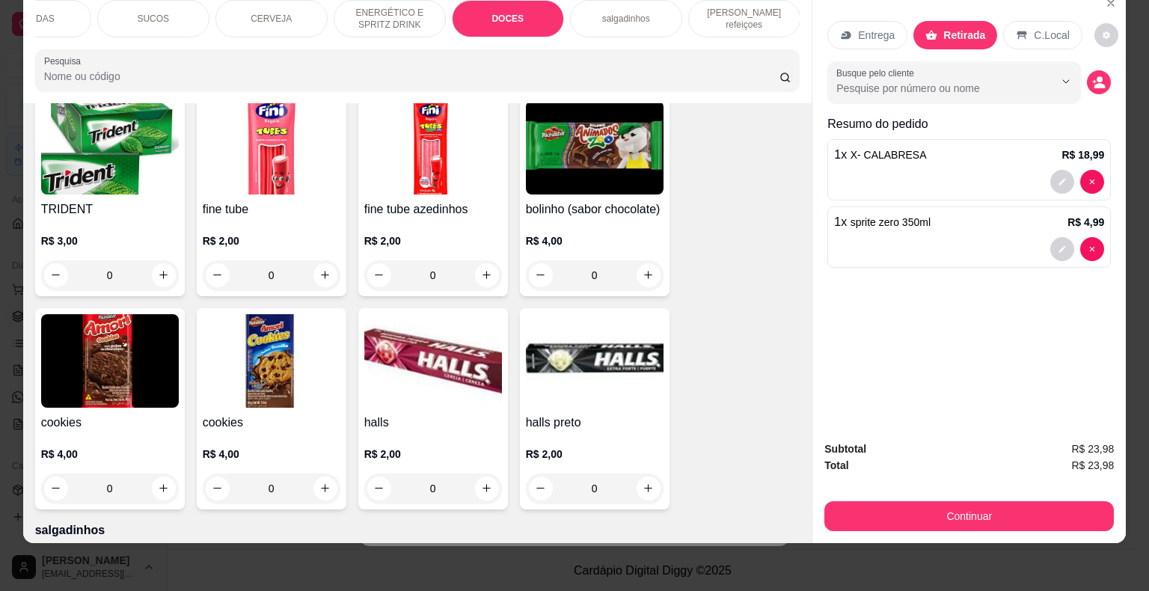
scroll to position [3556, 0]
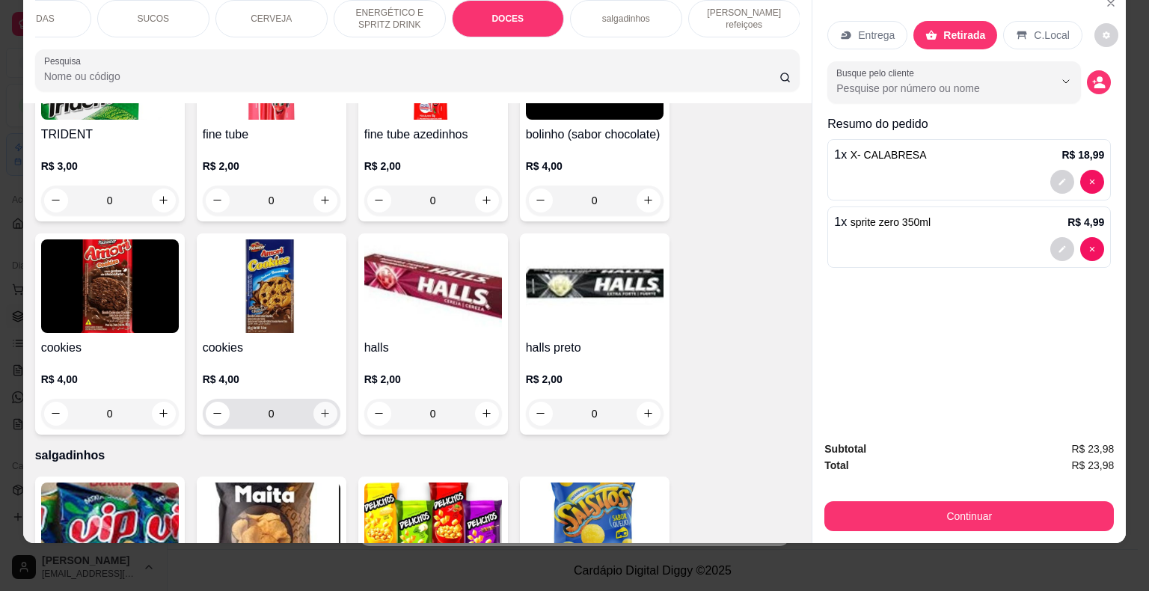
click at [319, 408] on icon "increase-product-quantity" at bounding box center [324, 413] width 11 height 11
type input "1"
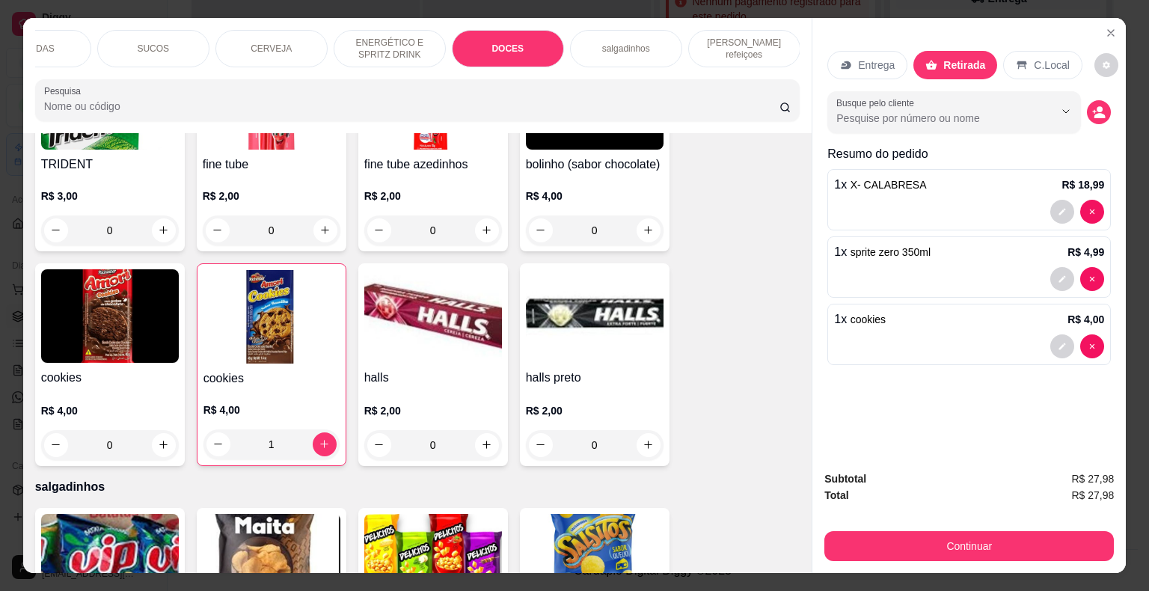
scroll to position [36, 0]
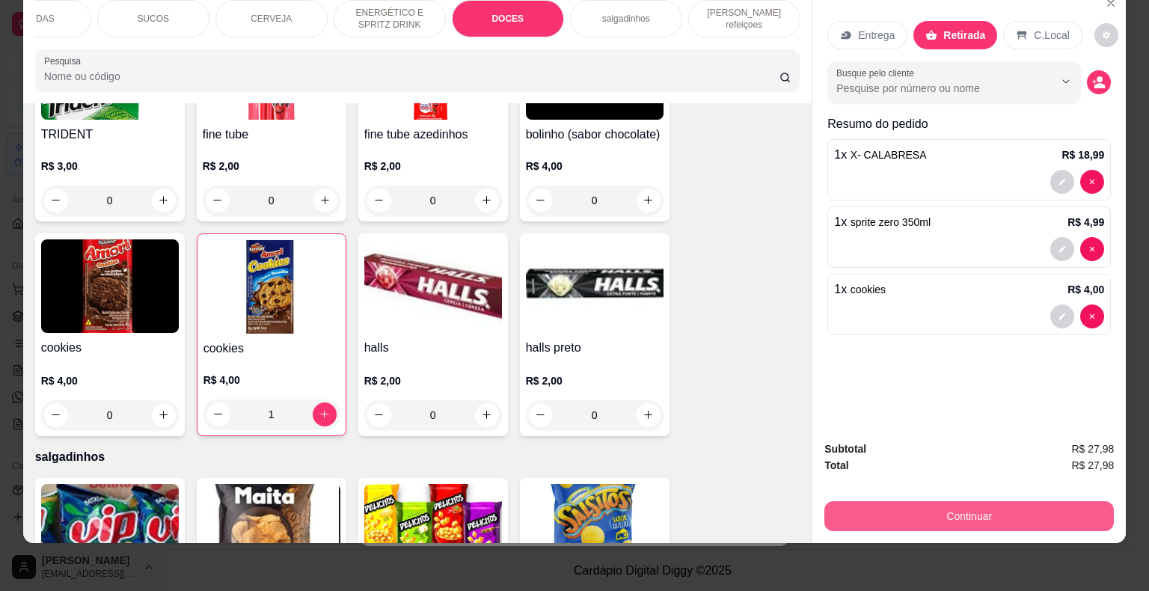
click at [1026, 509] on button "Continuar" at bounding box center [969, 516] width 290 height 30
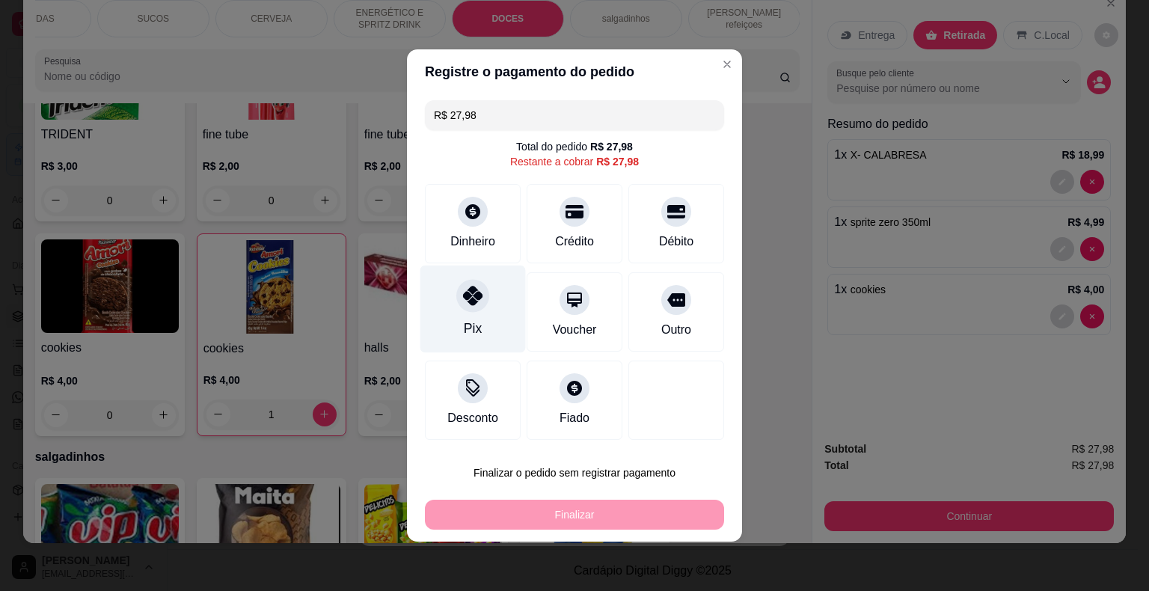
click at [483, 312] on div "Pix" at bounding box center [472, 310] width 105 height 88
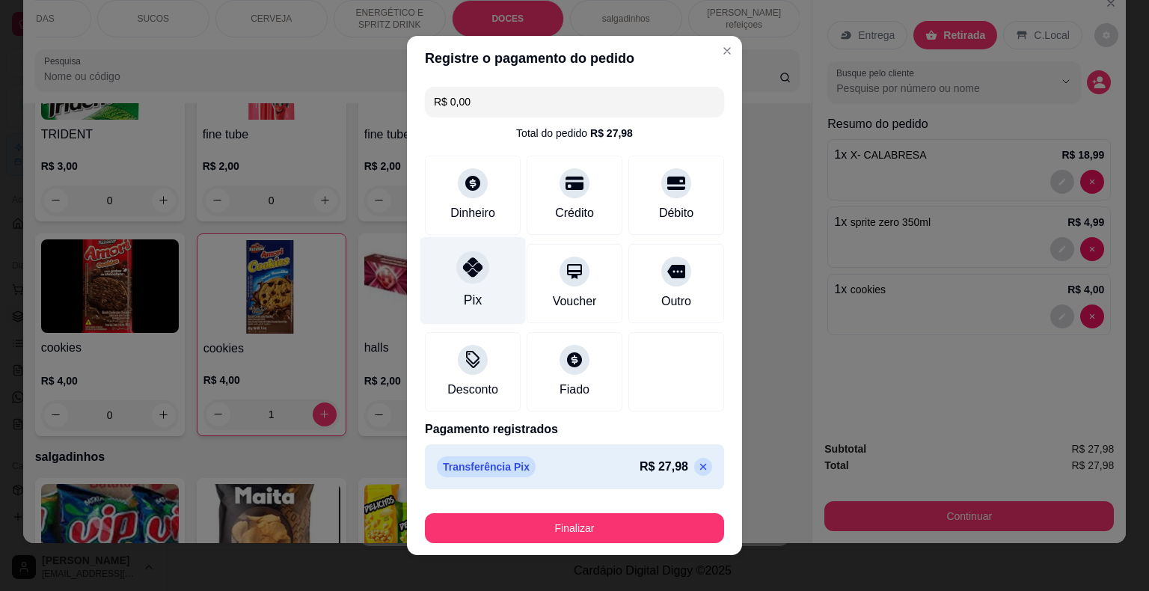
type input "R$ 0,00"
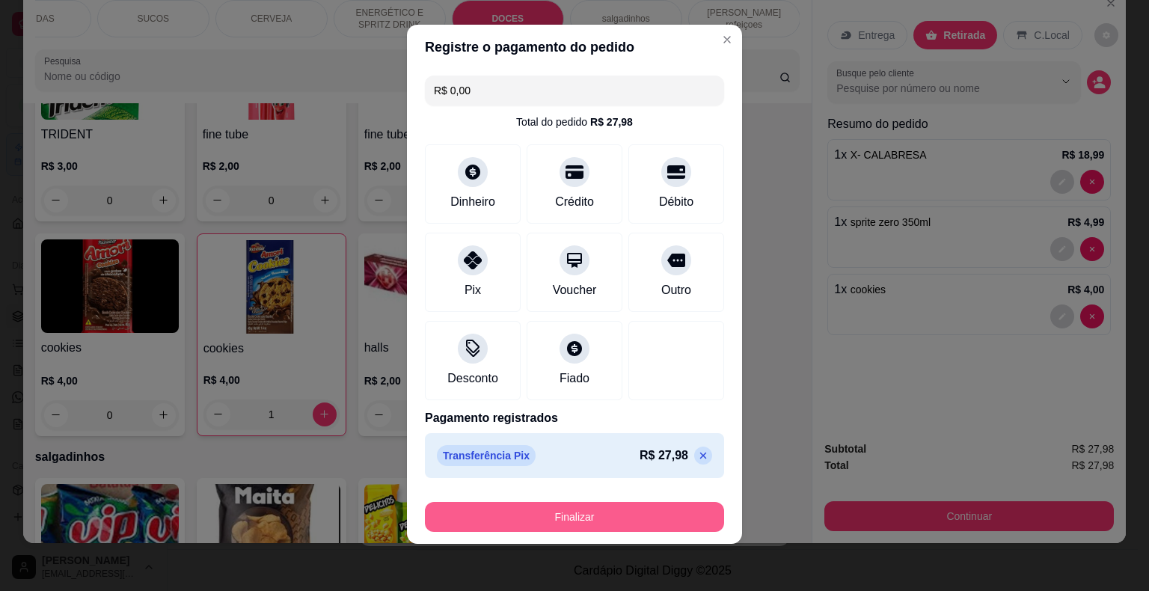
click at [596, 515] on button "Finalizar" at bounding box center [574, 517] width 299 height 30
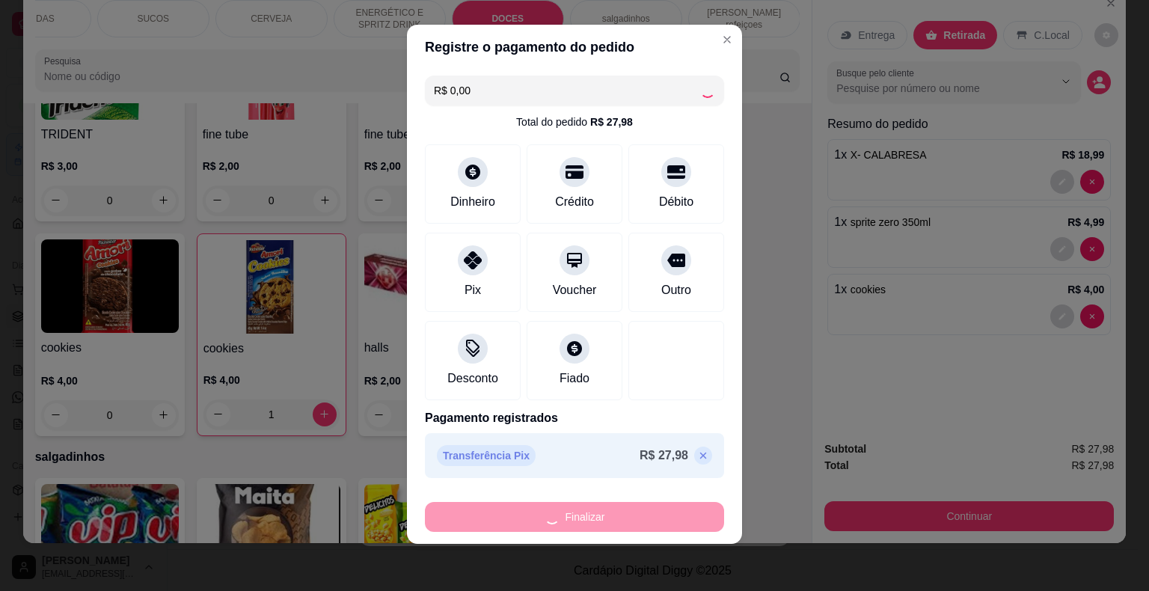
type input "0"
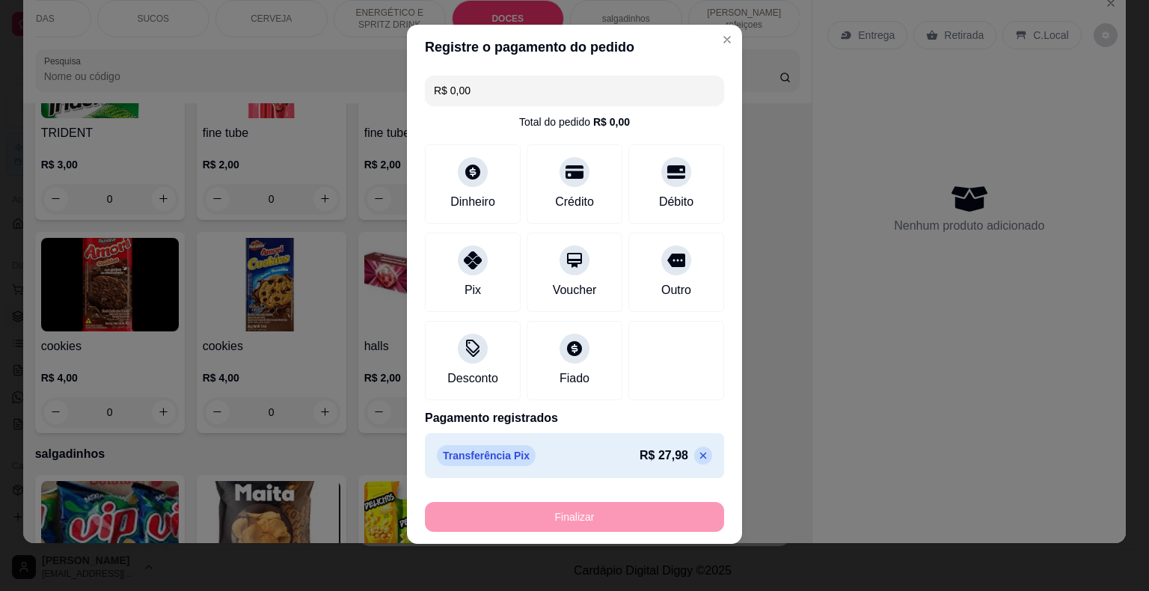
type input "-R$ 27,98"
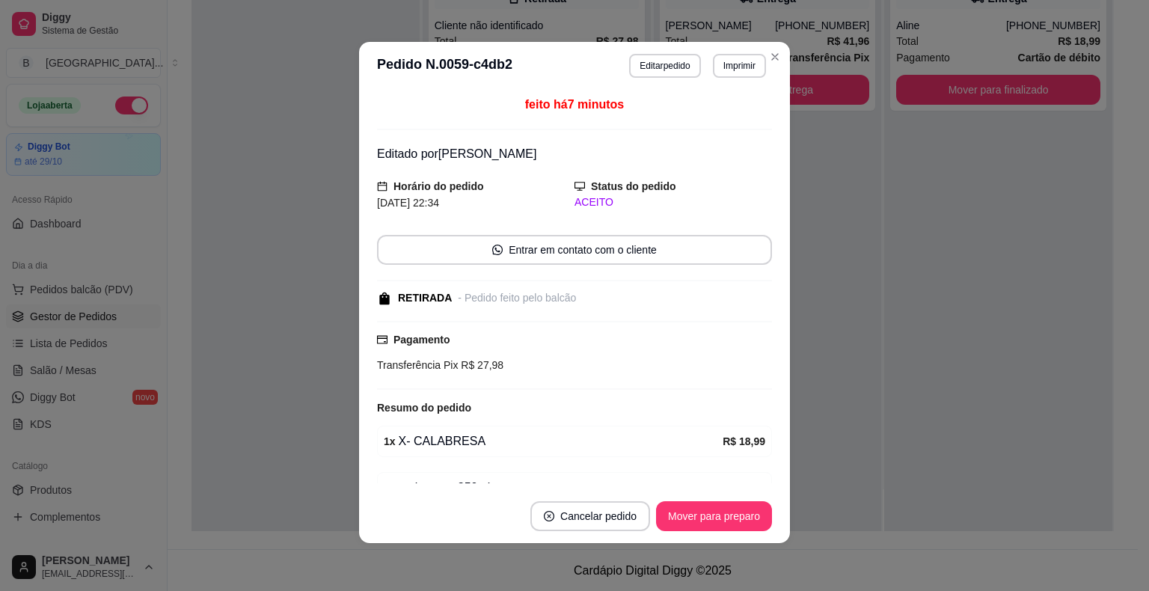
scroll to position [122, 0]
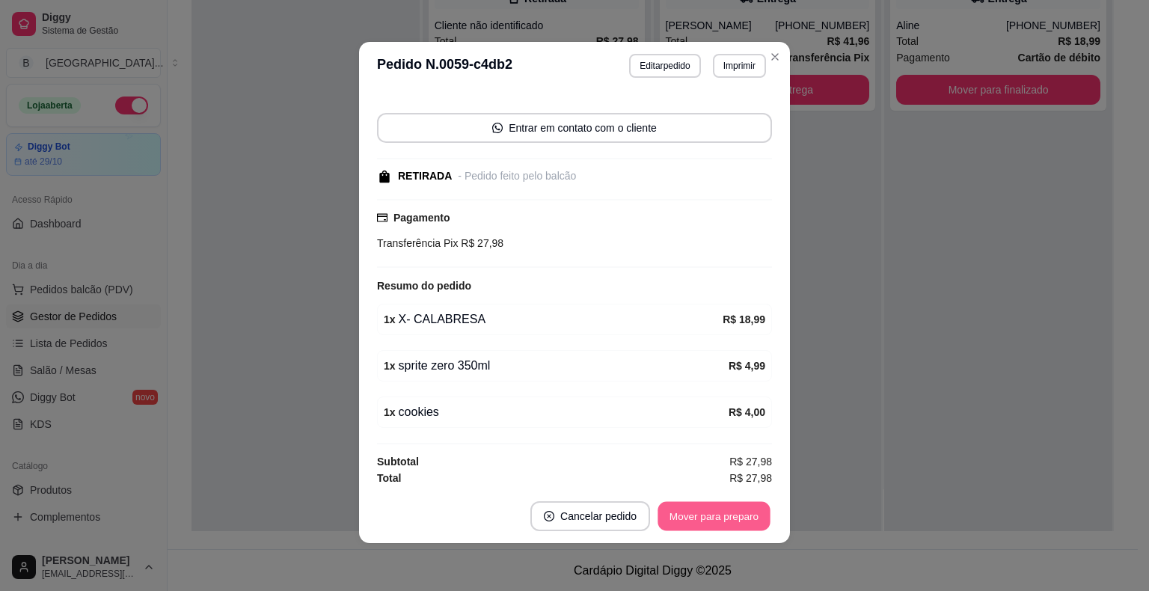
click at [731, 503] on button "Mover para preparo" at bounding box center [714, 516] width 112 height 29
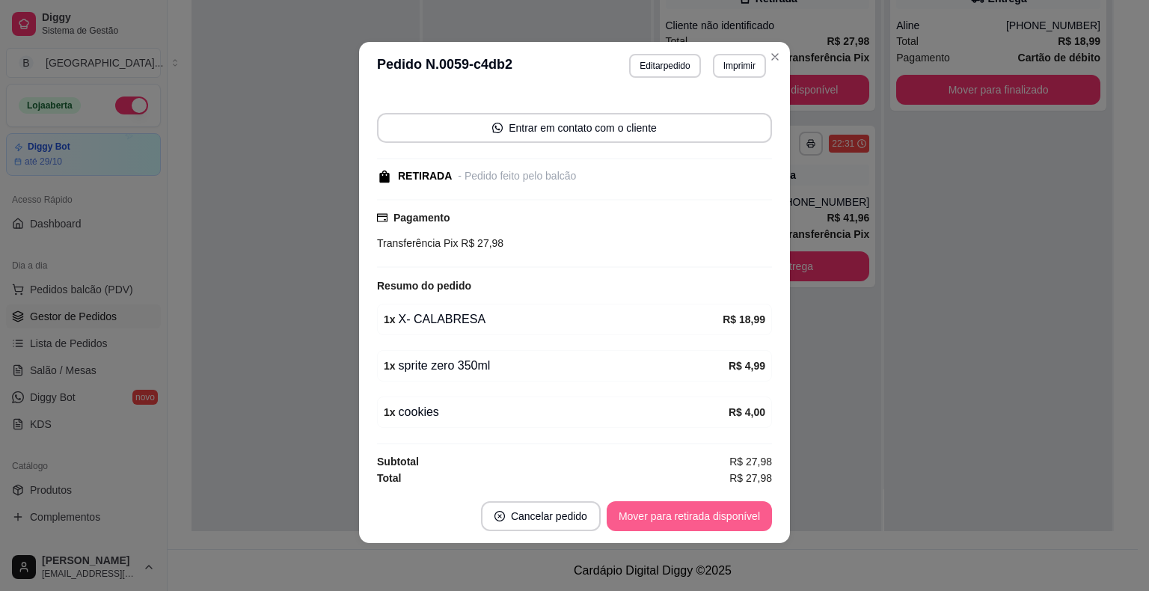
click at [747, 518] on button "Mover para retirada disponível" at bounding box center [689, 516] width 165 height 30
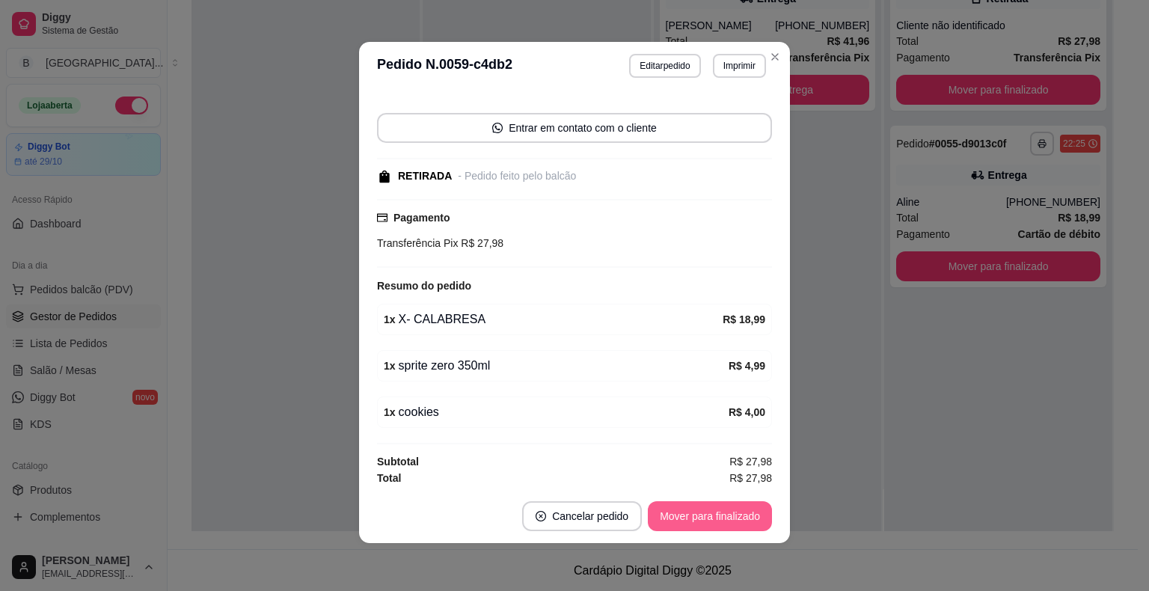
click at [717, 515] on button "Mover para finalizado" at bounding box center [710, 516] width 124 height 30
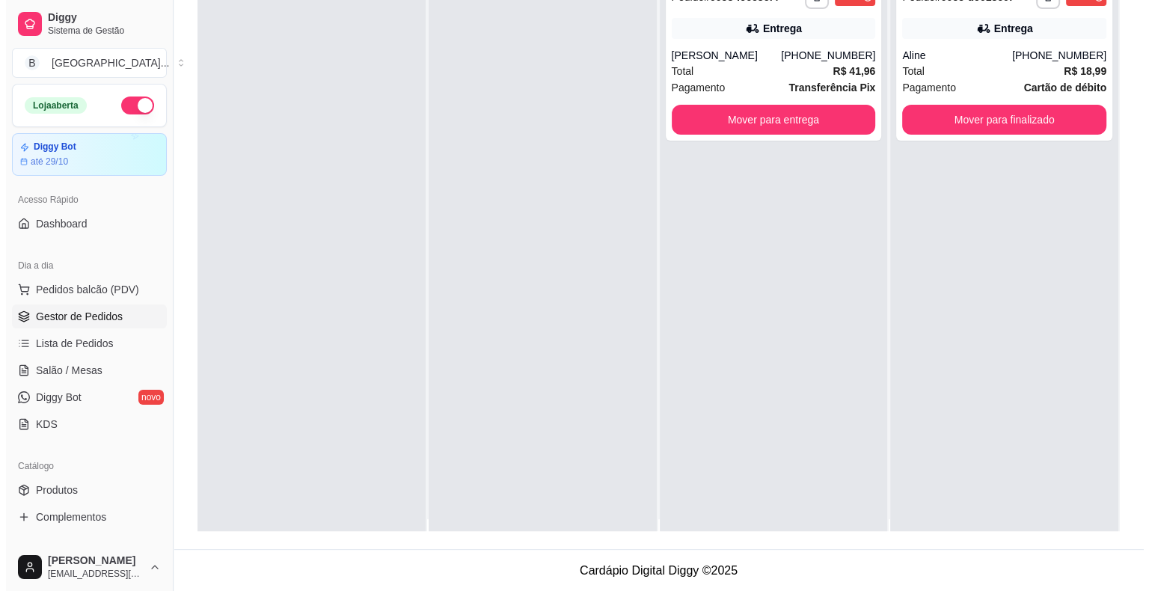
scroll to position [0, 0]
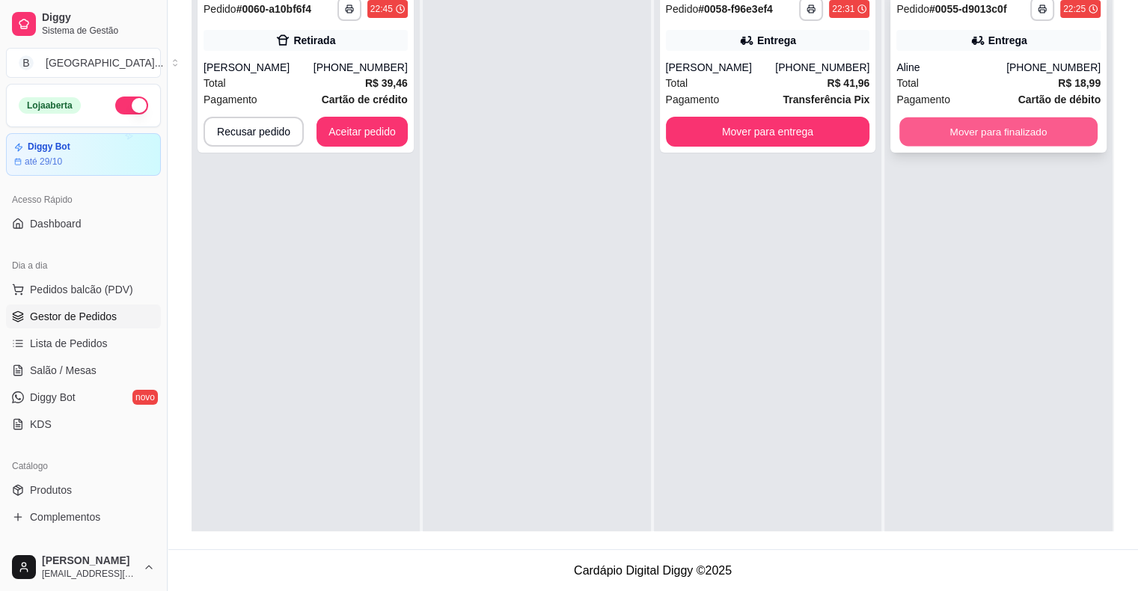
click at [997, 134] on button "Mover para finalizado" at bounding box center [998, 131] width 198 height 29
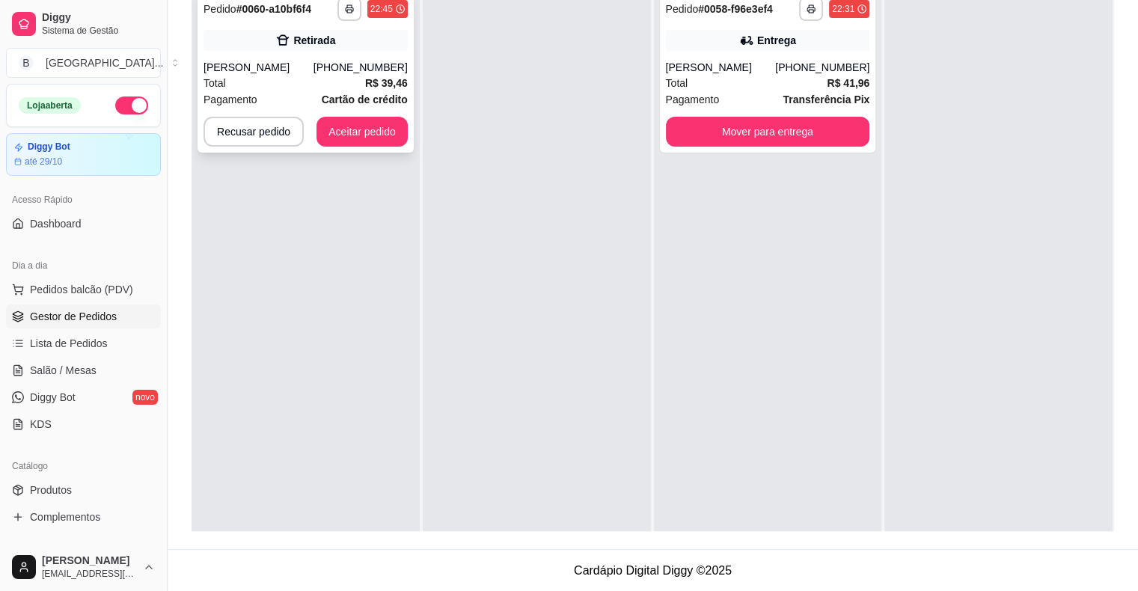
click at [272, 76] on div "Total R$ 39,46" at bounding box center [305, 83] width 204 height 16
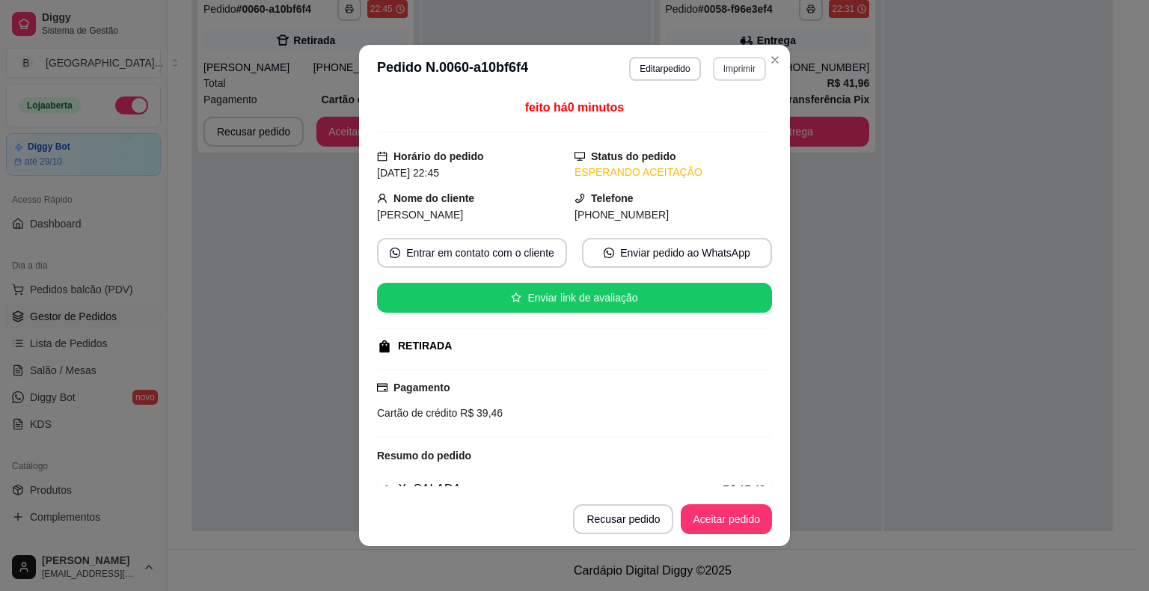
click at [739, 68] on button "Imprimir" at bounding box center [739, 69] width 53 height 24
click at [696, 121] on button "IMPRESSORA" at bounding box center [707, 122] width 108 height 24
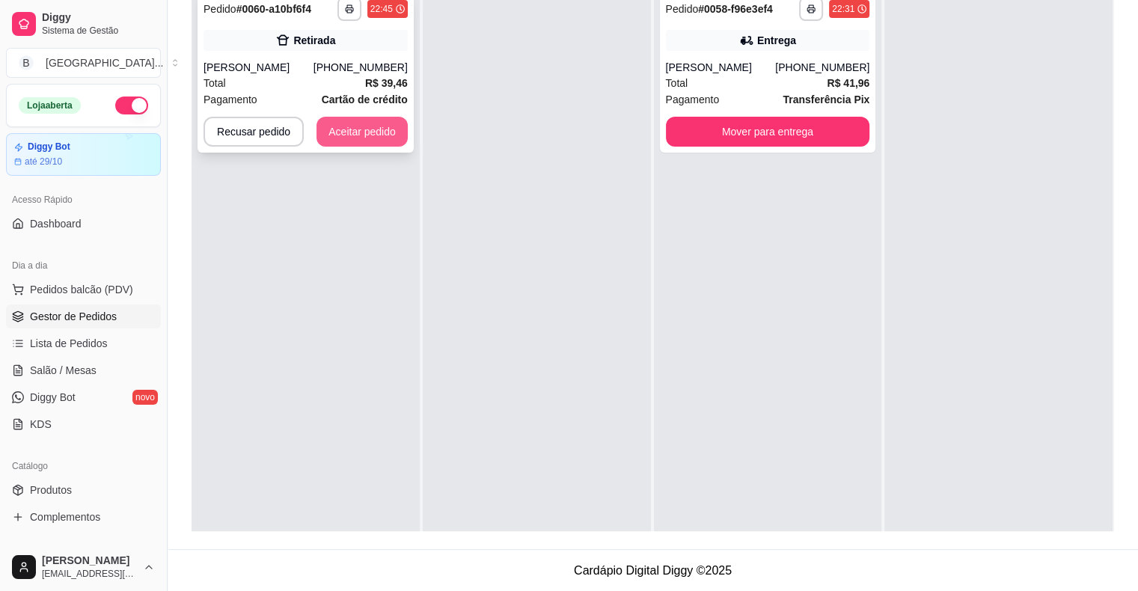
click at [359, 131] on button "Aceitar pedido" at bounding box center [361, 132] width 91 height 30
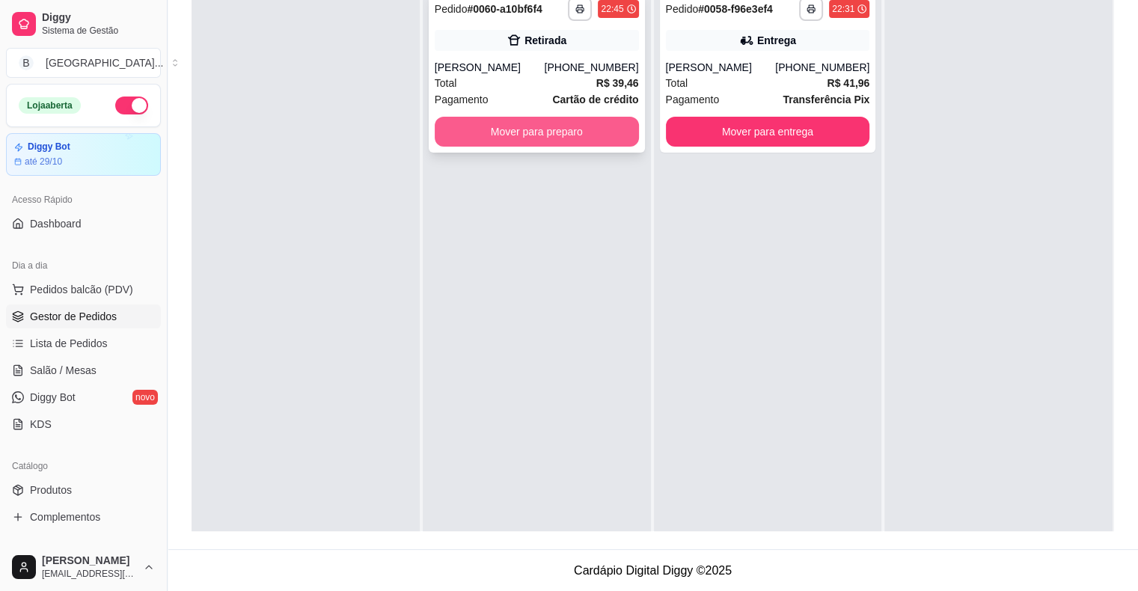
click at [495, 129] on button "Mover para preparo" at bounding box center [537, 132] width 204 height 30
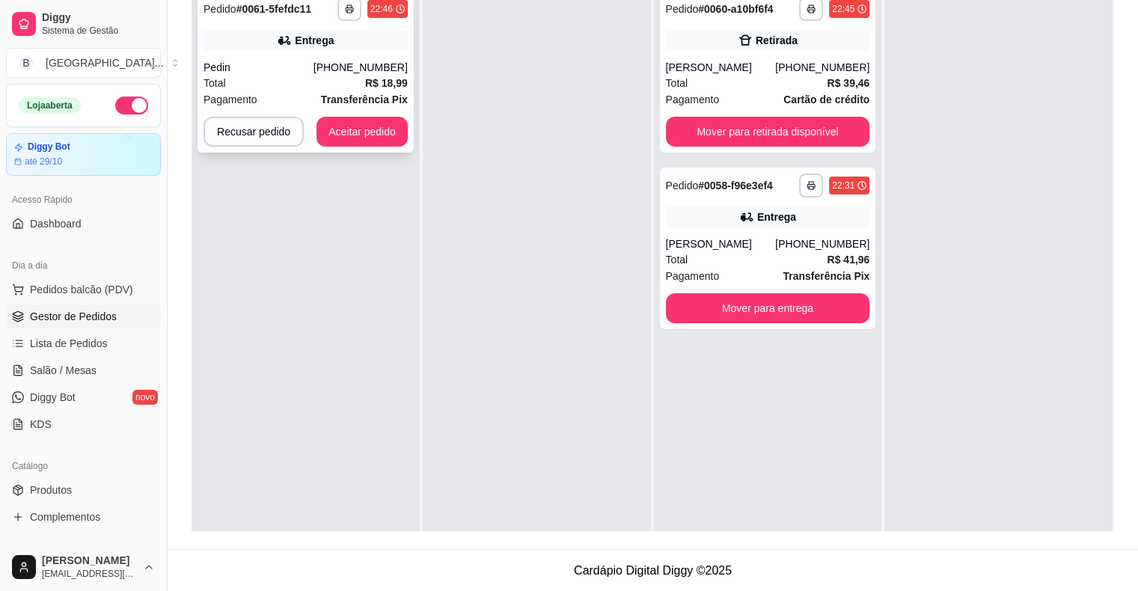
click at [291, 75] on div "Total R$ 18,99" at bounding box center [305, 83] width 204 height 16
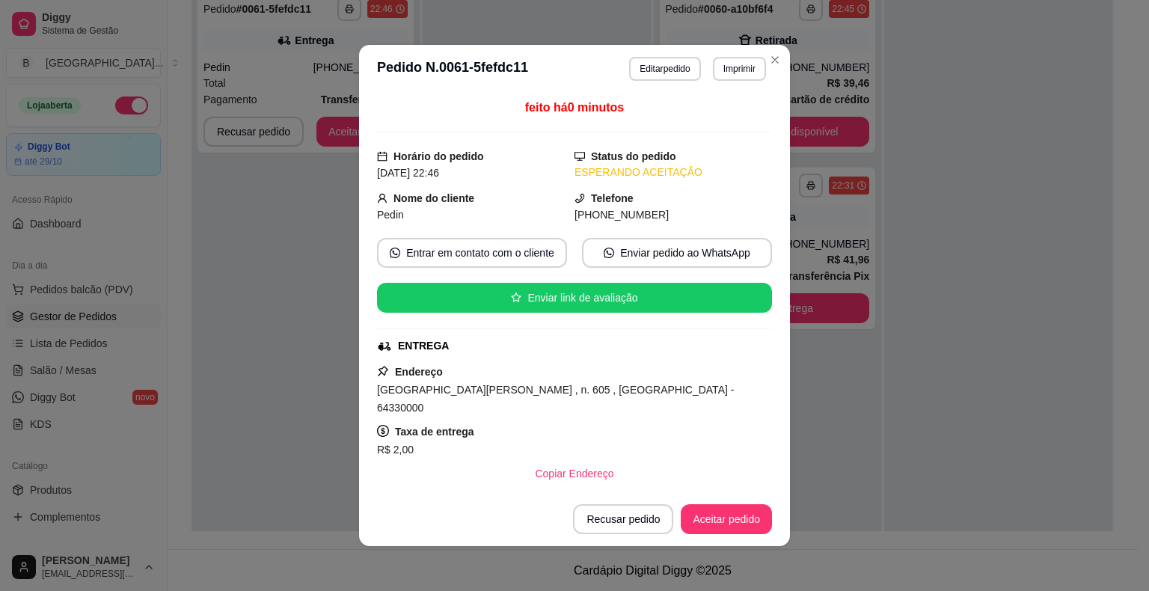
click at [713, 65] on button "Imprimir" at bounding box center [739, 69] width 53 height 24
click at [688, 123] on button "IMPRESSORA" at bounding box center [707, 121] width 105 height 23
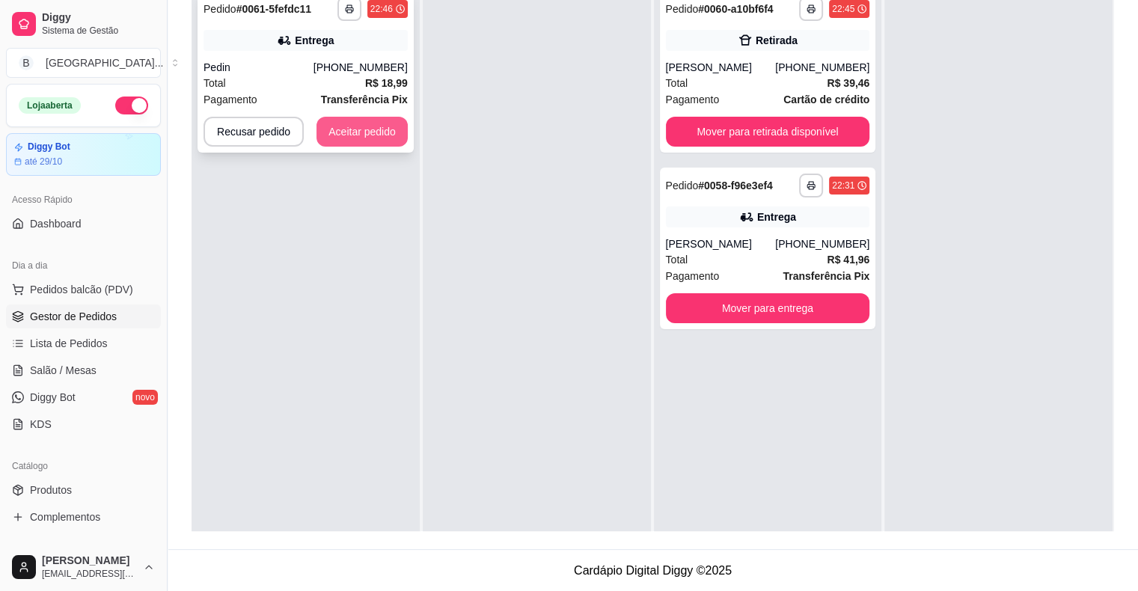
click at [331, 120] on button "Aceitar pedido" at bounding box center [361, 132] width 91 height 30
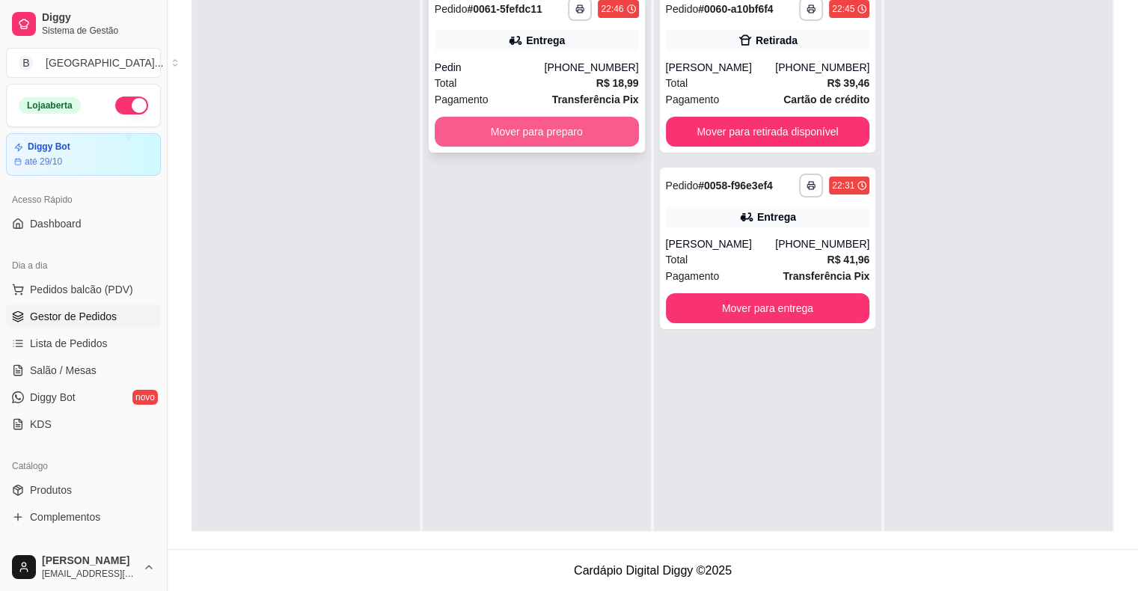
click at [490, 136] on button "Mover para preparo" at bounding box center [537, 132] width 204 height 30
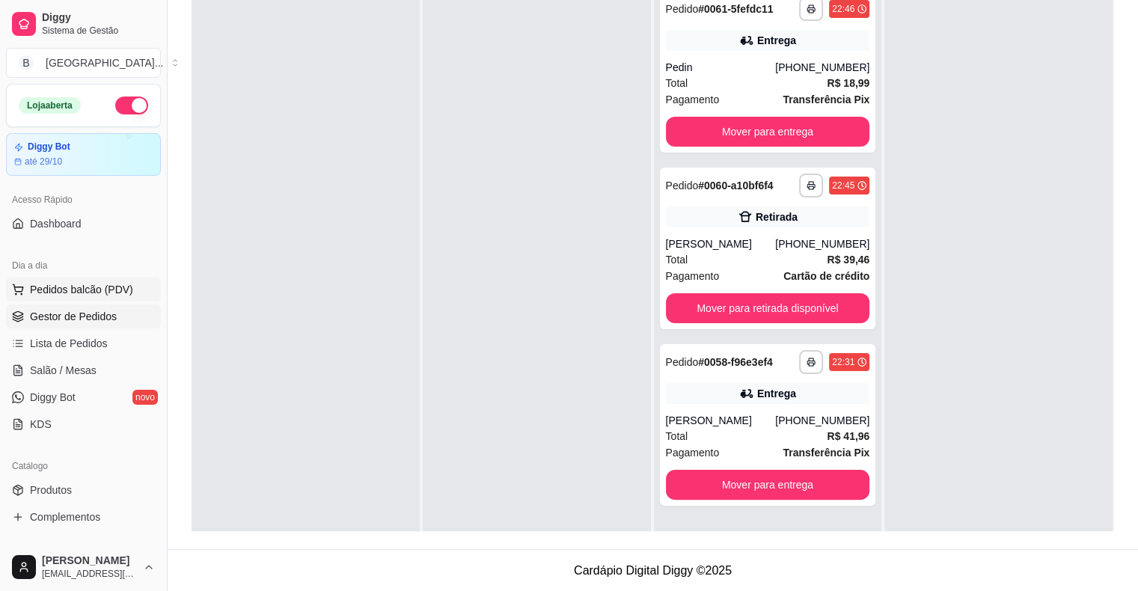
click at [91, 282] on span "Pedidos balcão (PDV)" at bounding box center [81, 289] width 103 height 15
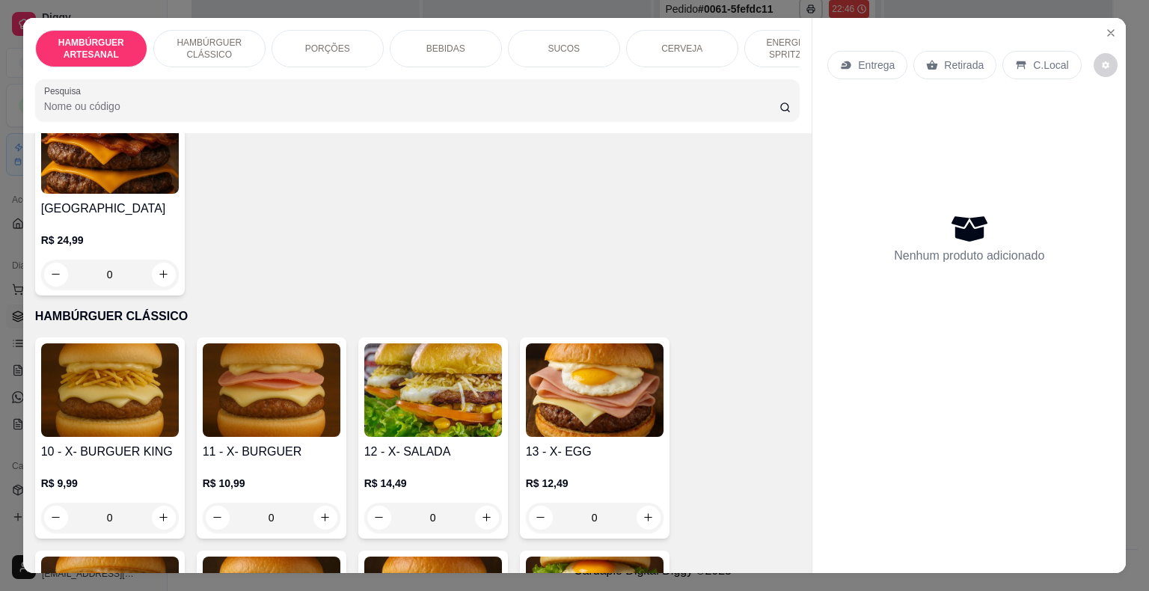
scroll to position [823, 0]
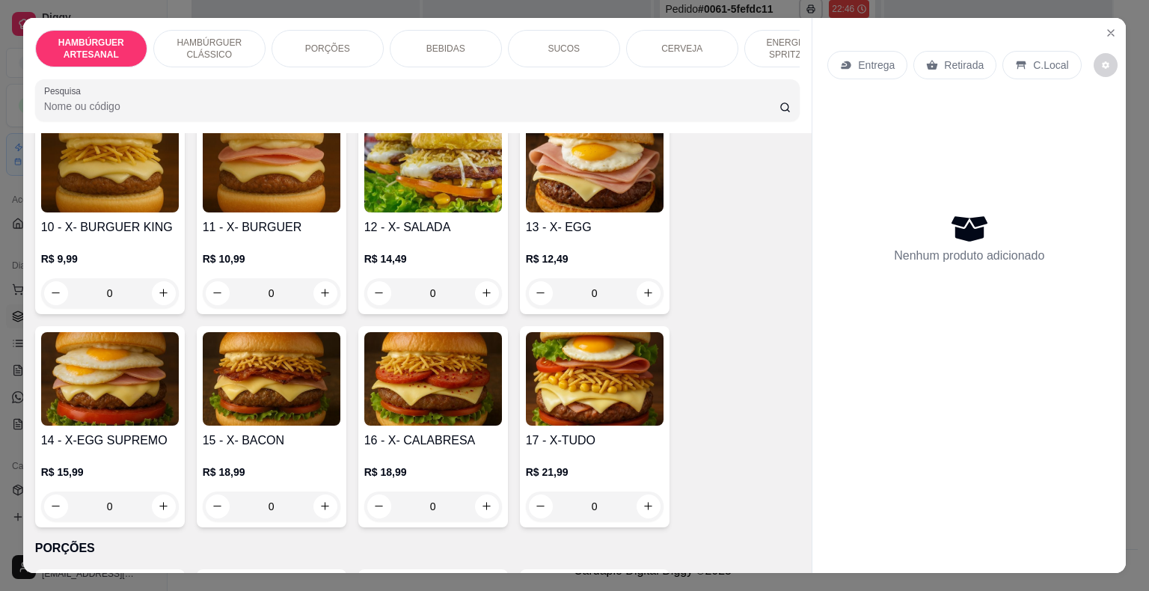
click at [160, 278] on div "0" at bounding box center [110, 293] width 138 height 30
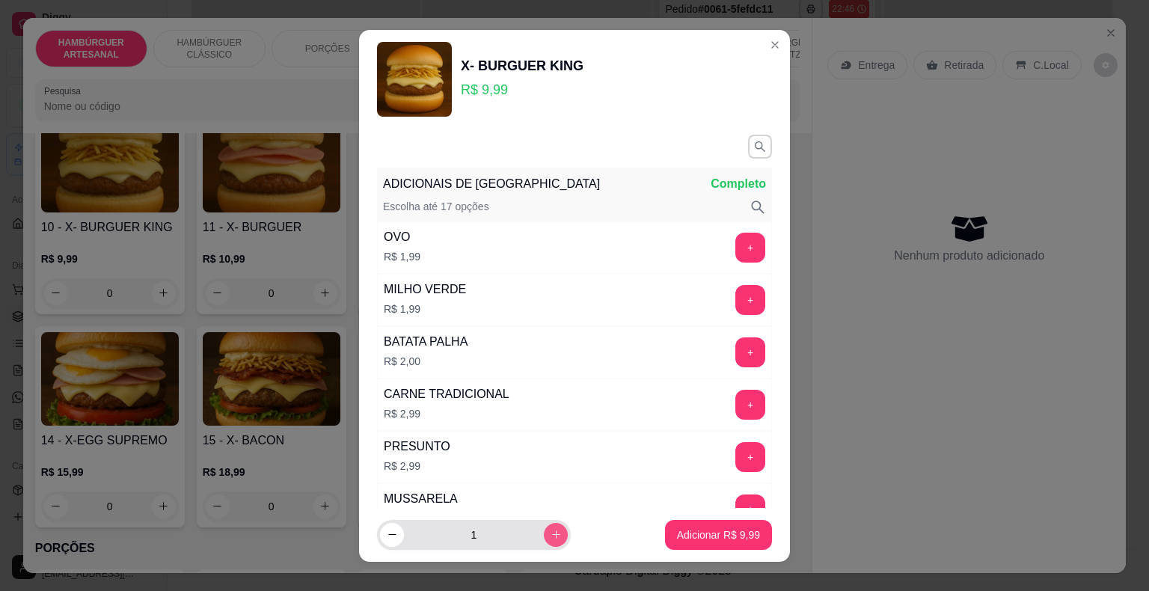
click at [551, 529] on icon "increase-product-quantity" at bounding box center [556, 534] width 11 height 11
type input "2"
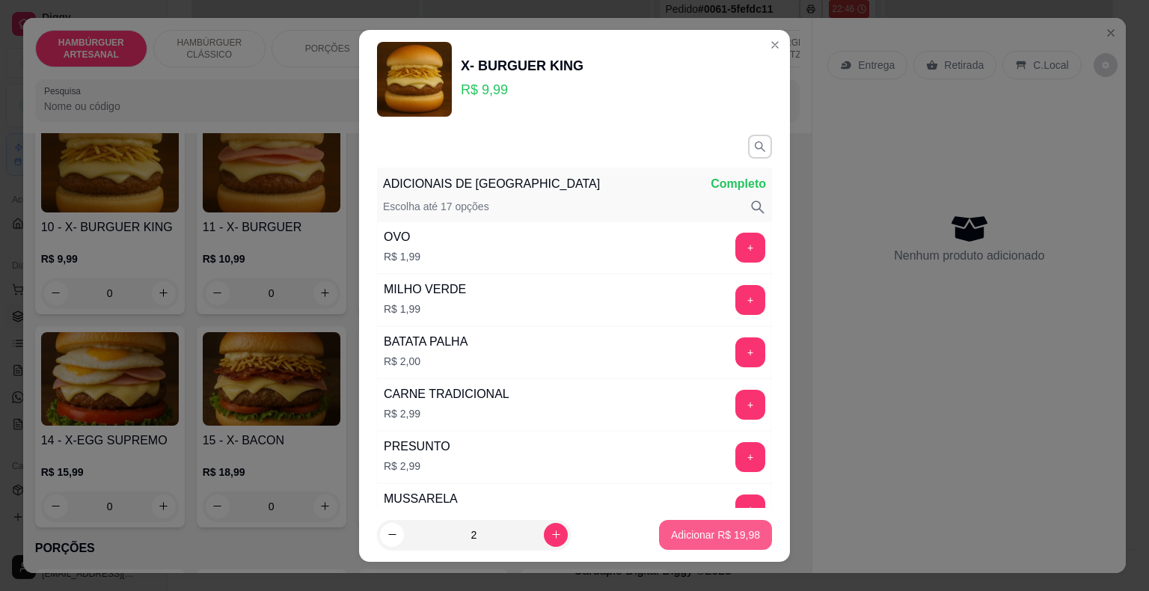
click at [721, 527] on button "Adicionar R$ 19,98" at bounding box center [715, 535] width 113 height 30
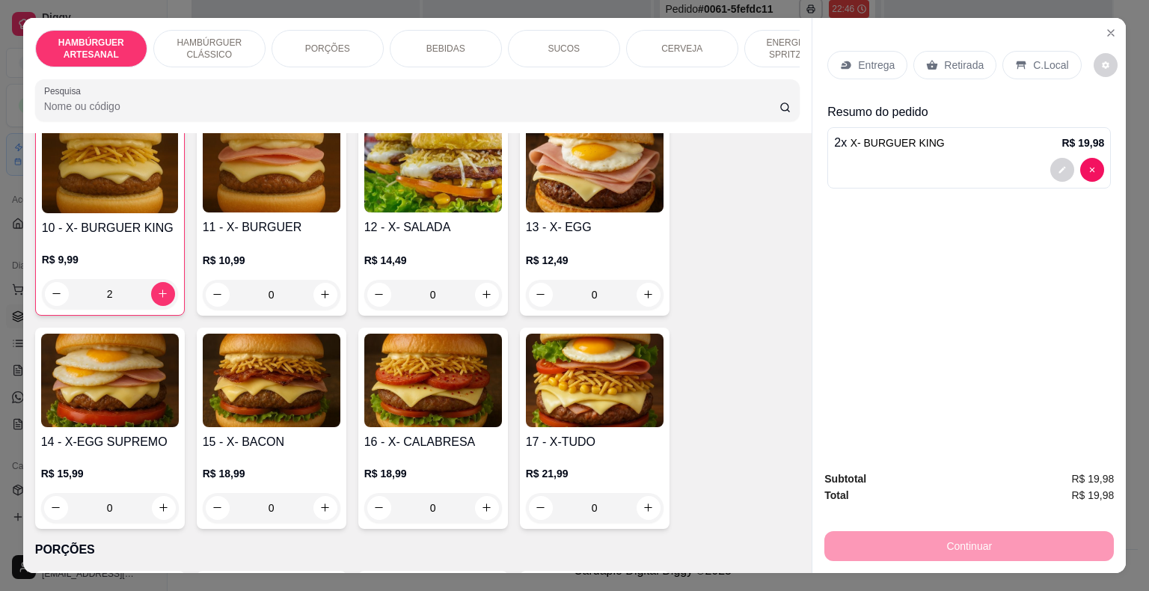
click at [926, 59] on icon at bounding box center [932, 65] width 12 height 12
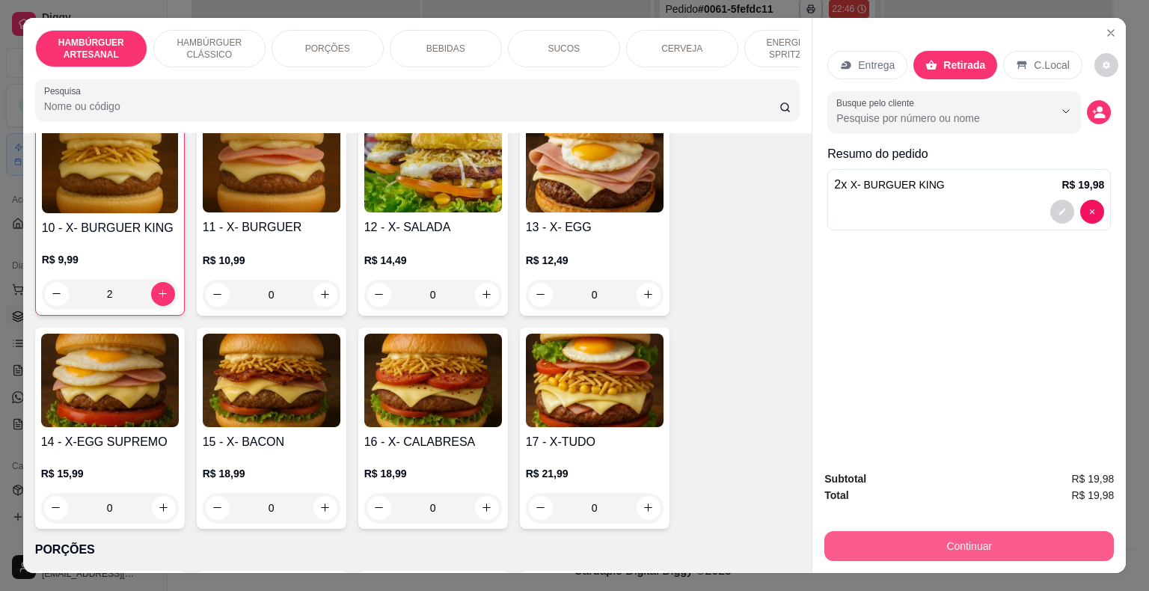
click at [855, 543] on button "Continuar" at bounding box center [969, 546] width 290 height 30
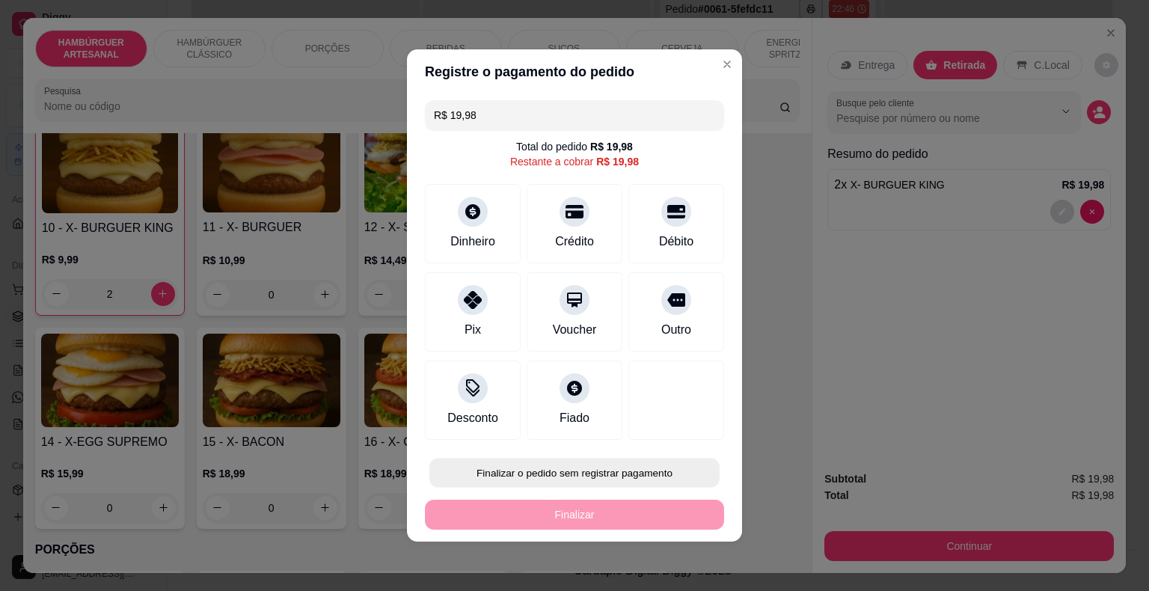
click at [563, 468] on button "Finalizar o pedido sem registrar pagamento" at bounding box center [574, 473] width 290 height 29
click at [685, 422] on button "Confirmar" at bounding box center [666, 430] width 55 height 23
type input "0"
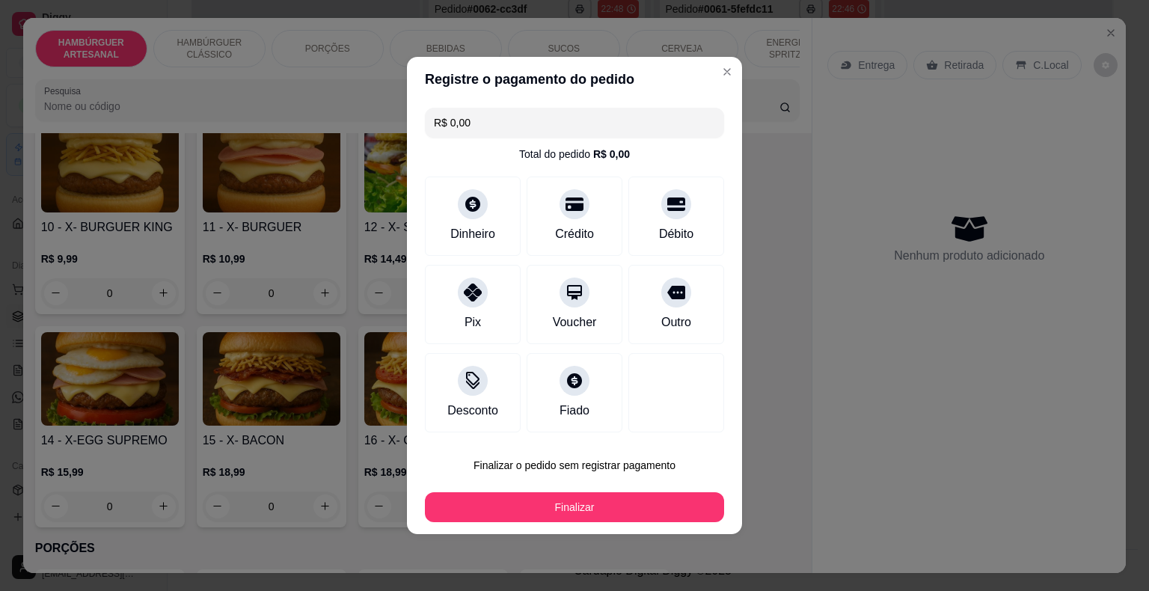
type input "R$ 0,00"
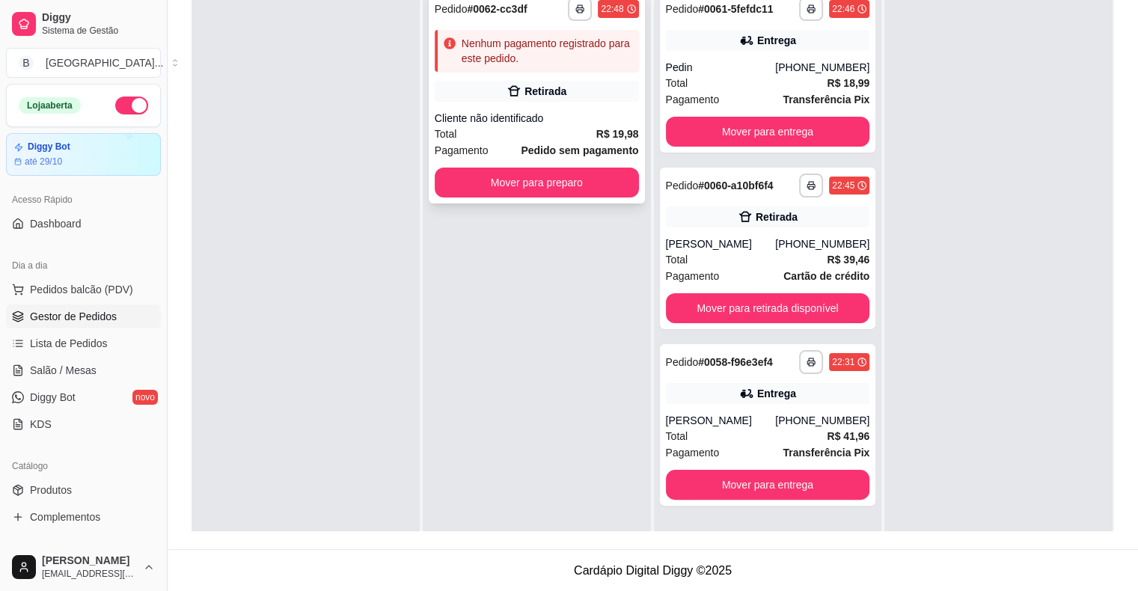
click at [479, 145] on span "Pagamento" at bounding box center [462, 150] width 54 height 16
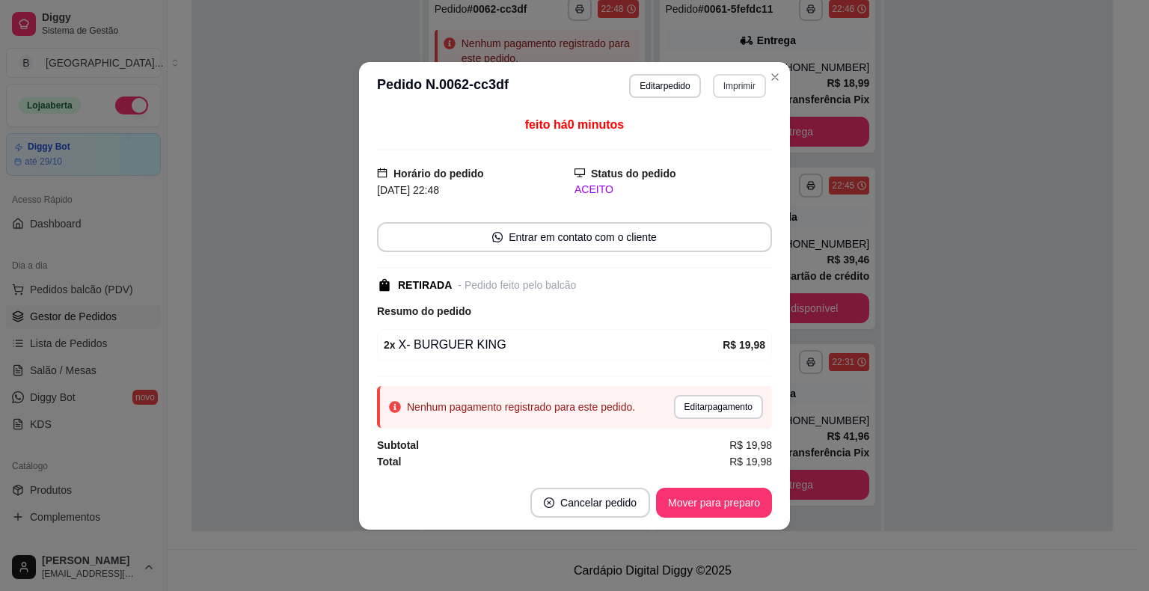
click at [716, 84] on button "Imprimir" at bounding box center [739, 86] width 53 height 24
click at [713, 141] on button "IMPRESSORA" at bounding box center [713, 139] width 108 height 24
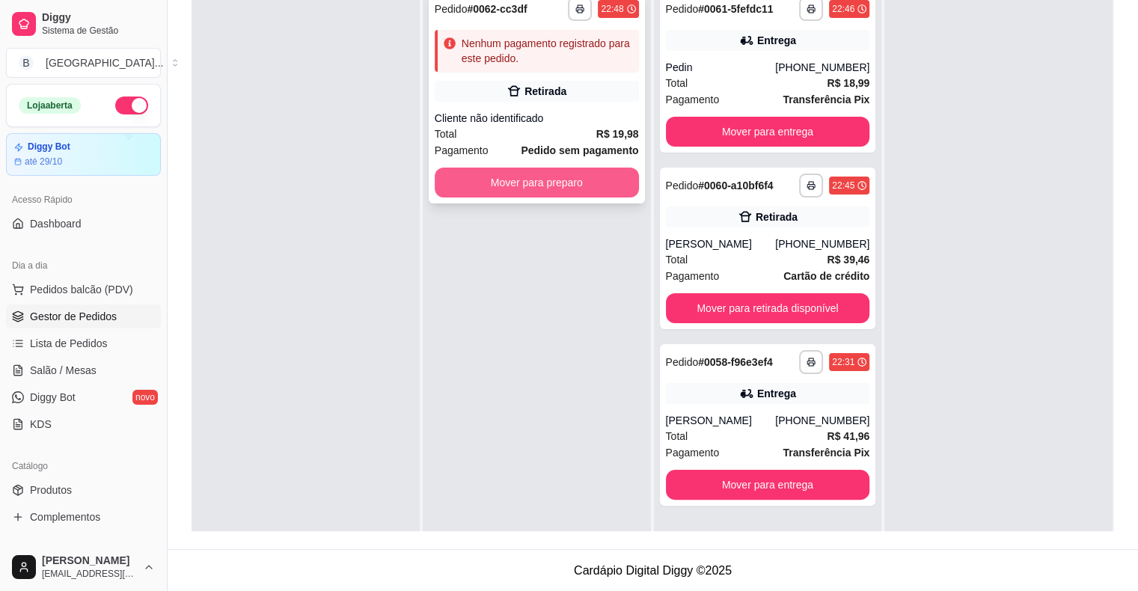
click at [551, 183] on button "Mover para preparo" at bounding box center [537, 183] width 204 height 30
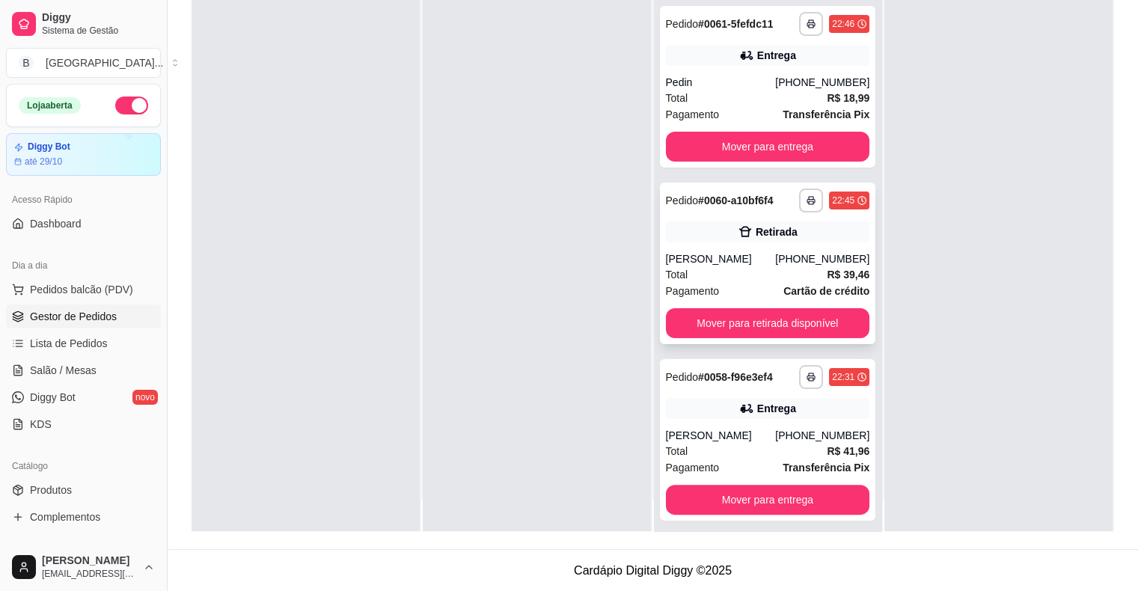
scroll to position [42, 0]
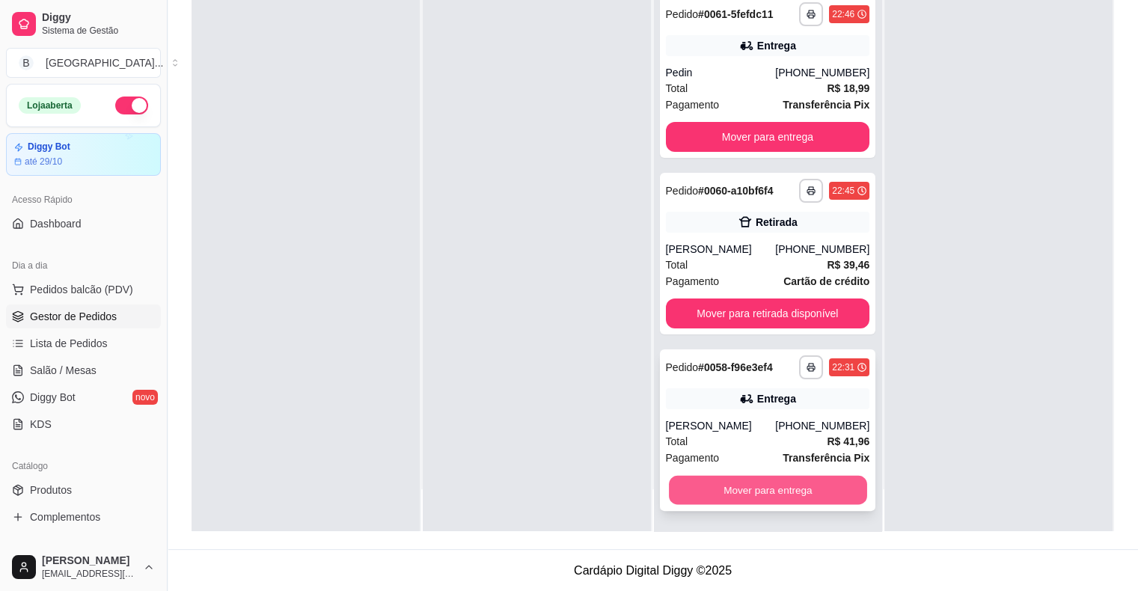
click at [739, 483] on button "Mover para entrega" at bounding box center [768, 490] width 198 height 29
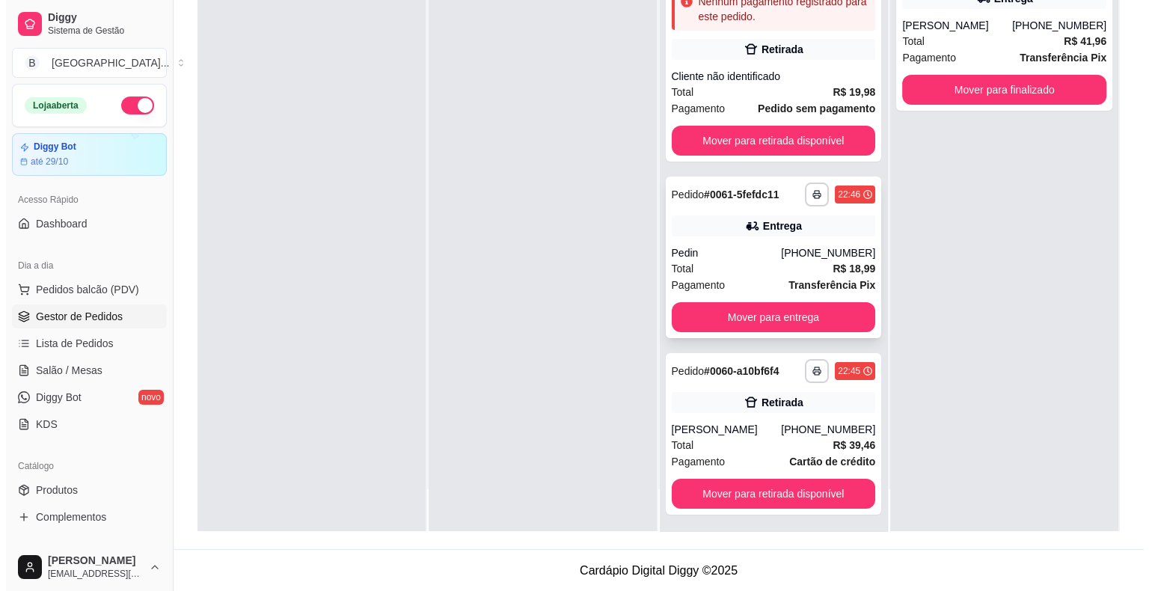
scroll to position [0, 0]
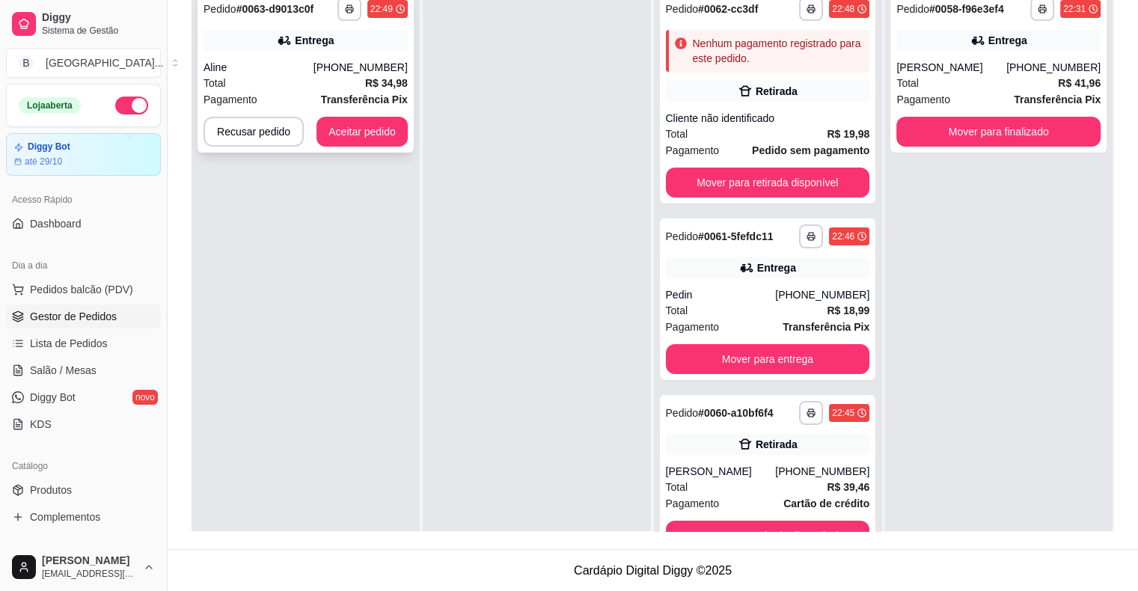
click at [350, 88] on div "Total R$ 34,98" at bounding box center [305, 83] width 204 height 16
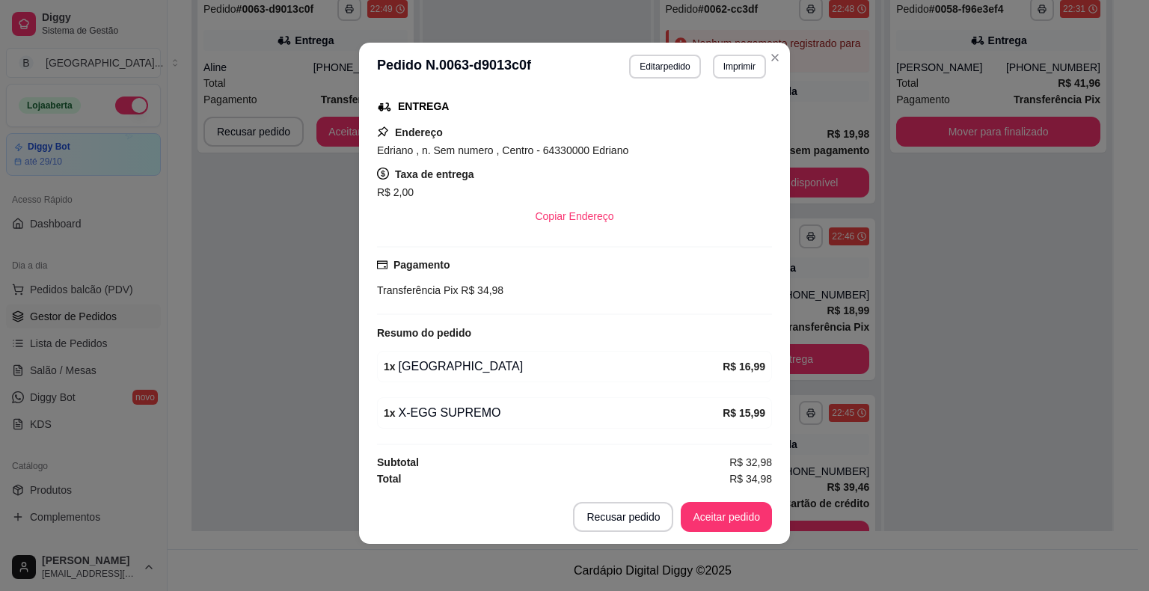
scroll to position [3, 0]
click at [739, 67] on button "Imprimir" at bounding box center [739, 66] width 53 height 24
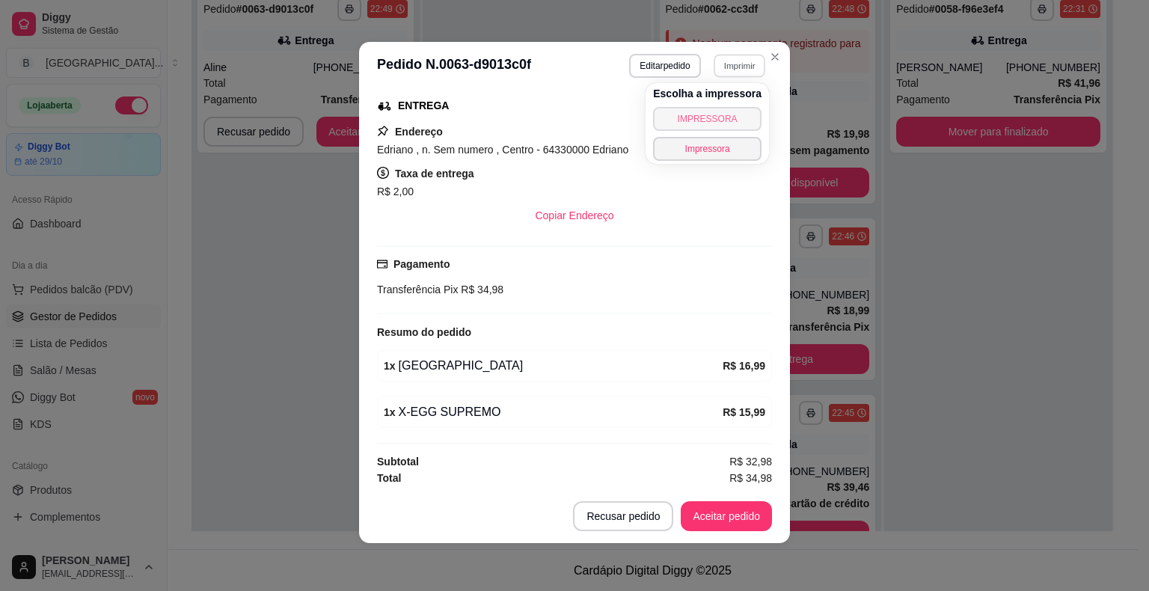
click at [718, 109] on button "IMPRESSORA" at bounding box center [707, 119] width 108 height 24
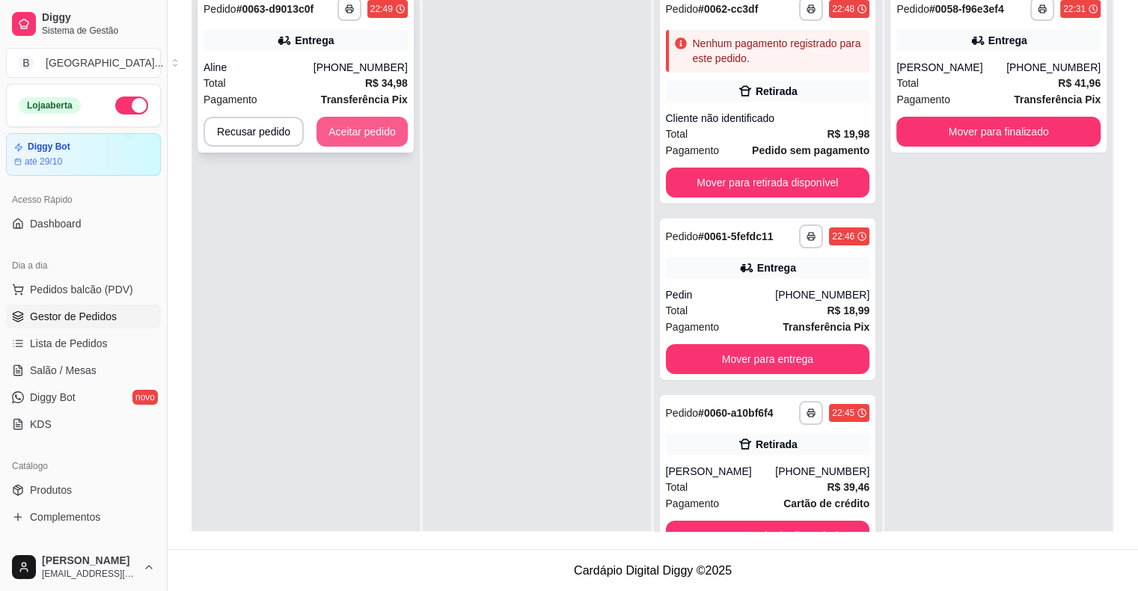
click at [336, 120] on button "Aceitar pedido" at bounding box center [361, 132] width 91 height 30
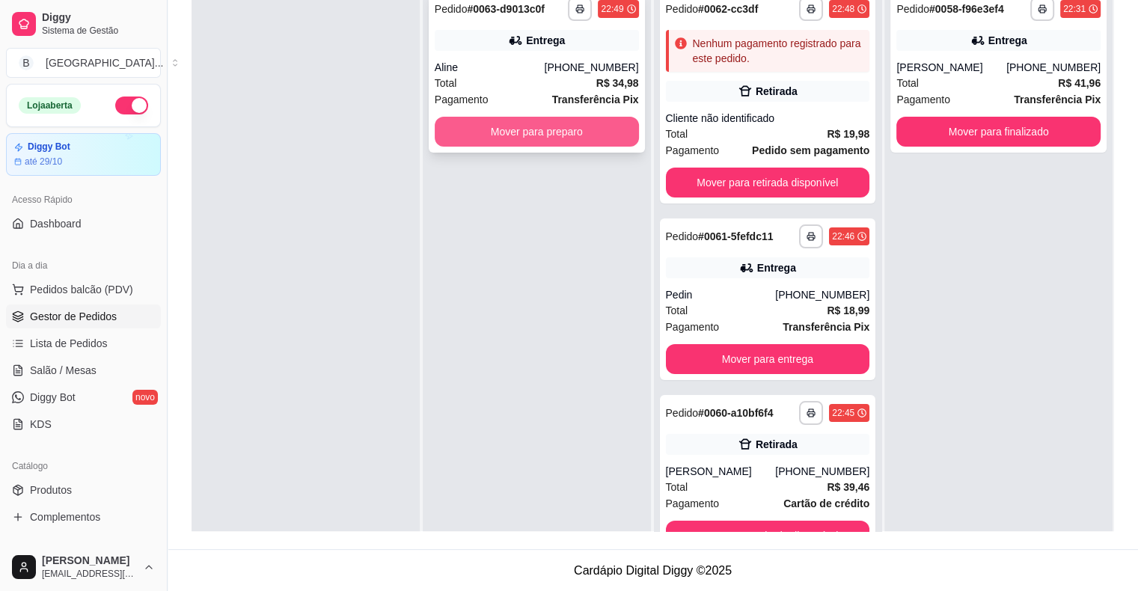
click at [503, 130] on button "Mover para preparo" at bounding box center [537, 132] width 204 height 30
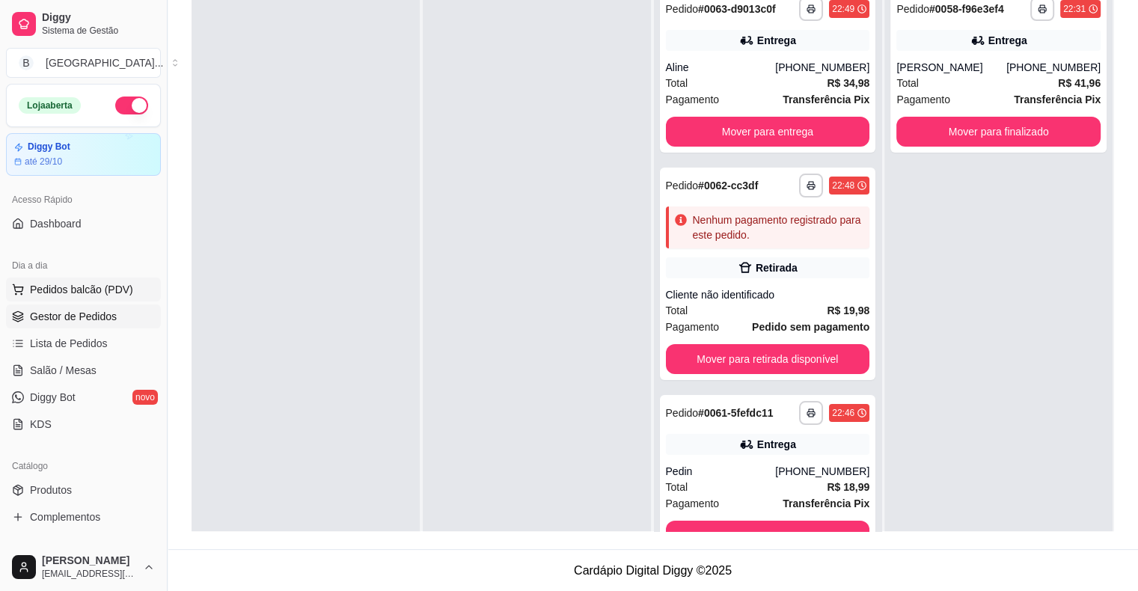
click at [92, 293] on span "Pedidos balcão (PDV)" at bounding box center [81, 289] width 103 height 15
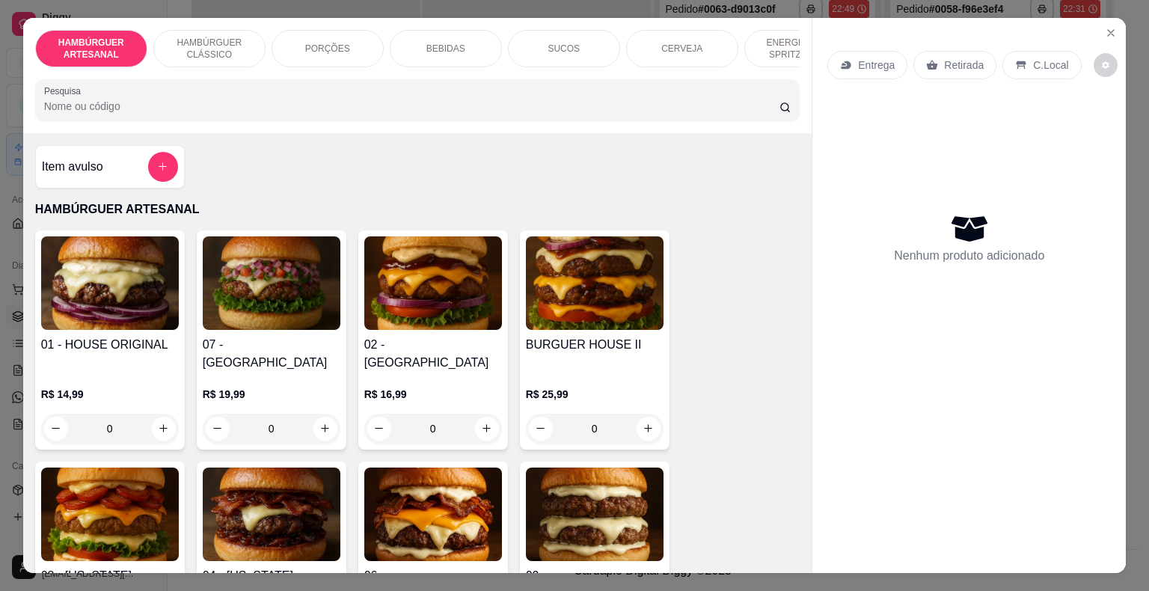
click at [455, 43] on p "BEBIDAS" at bounding box center [445, 49] width 39 height 12
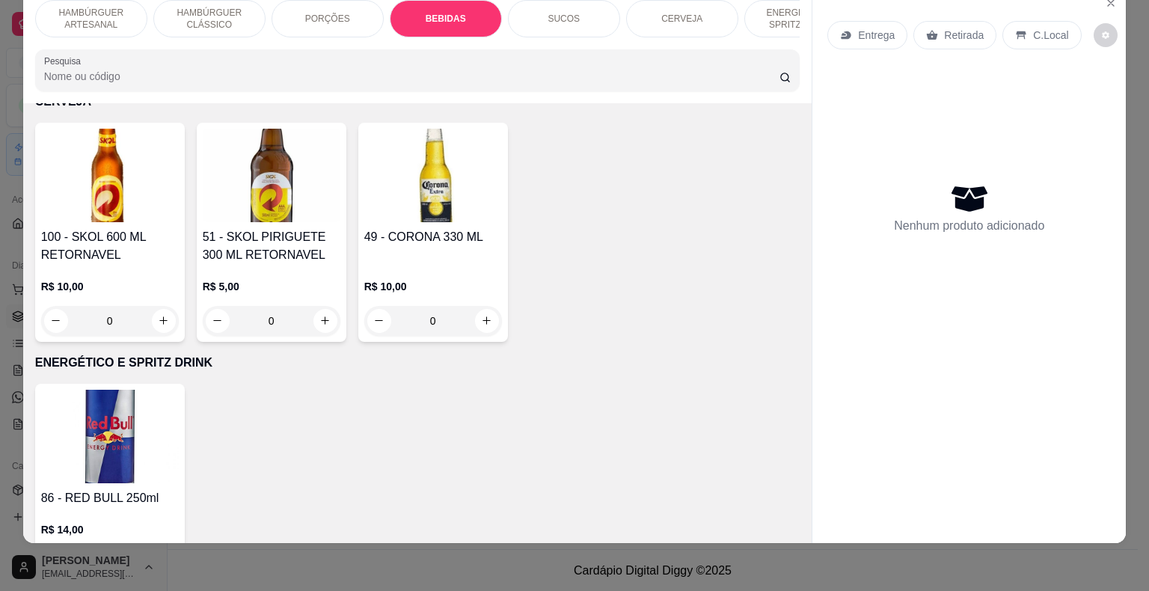
scroll to position [2957, 0]
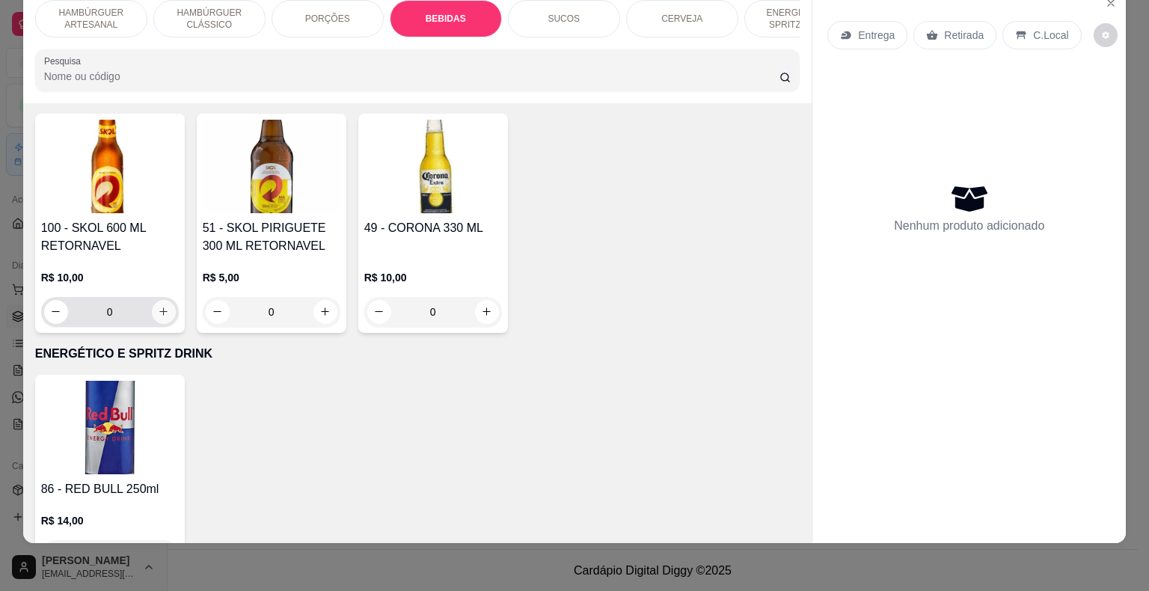
click at [163, 300] on button "increase-product-quantity" at bounding box center [164, 312] width 24 height 24
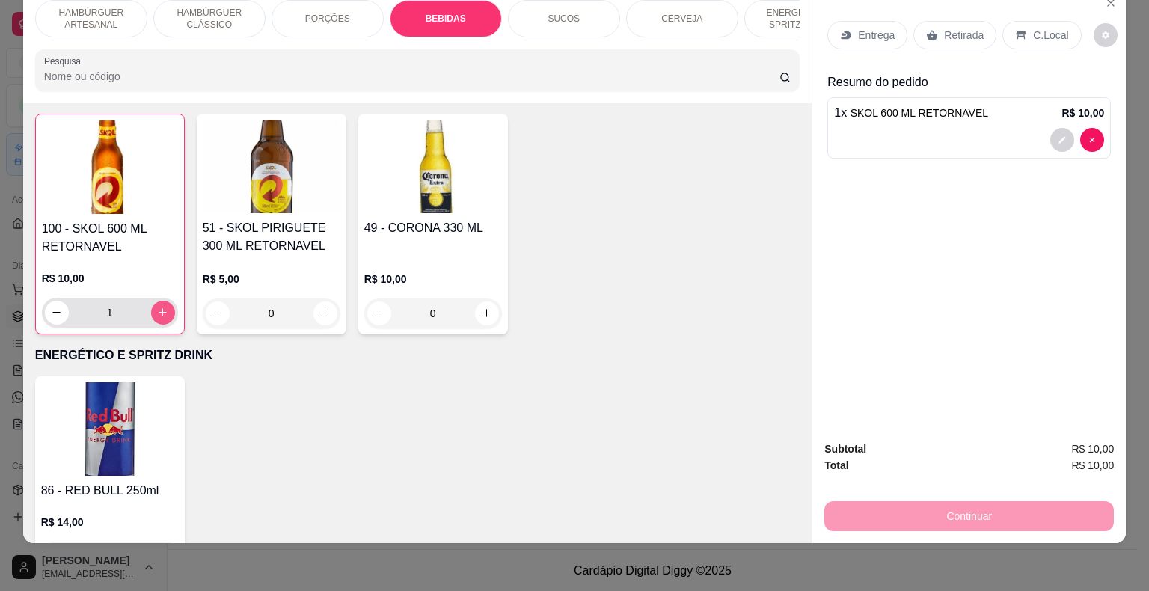
scroll to position [2957, 0]
click at [159, 300] on button "increase-product-quantity" at bounding box center [163, 312] width 24 height 24
click at [159, 300] on button "increase-product-quantity" at bounding box center [162, 311] width 23 height 23
type input "3"
click at [944, 28] on p "Retirada" at bounding box center [964, 35] width 40 height 15
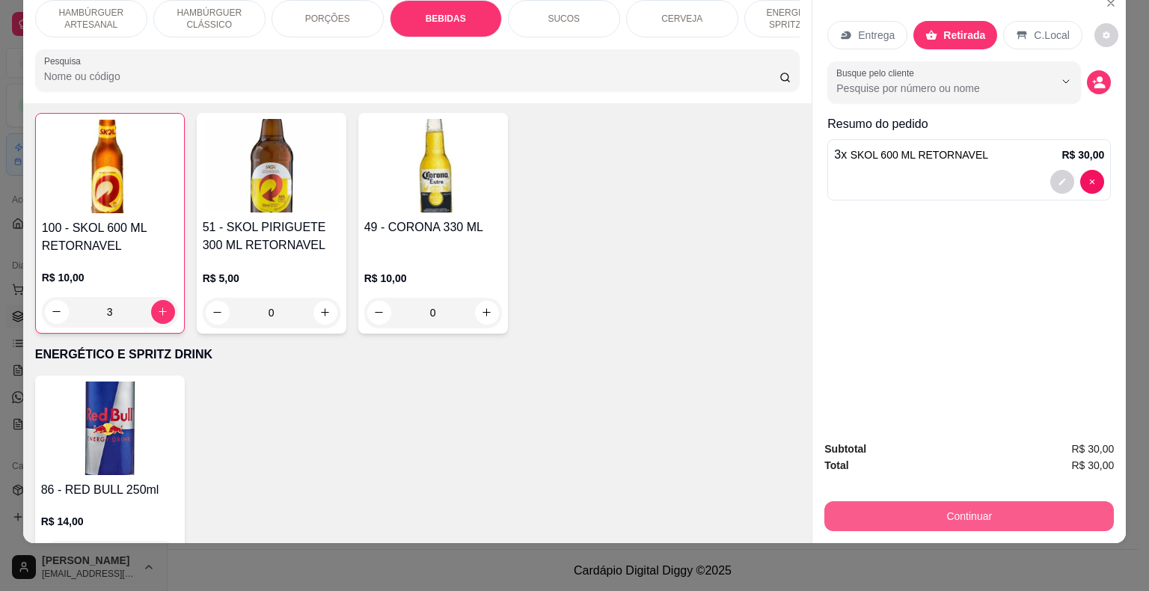
click at [919, 510] on button "Continuar" at bounding box center [969, 516] width 290 height 30
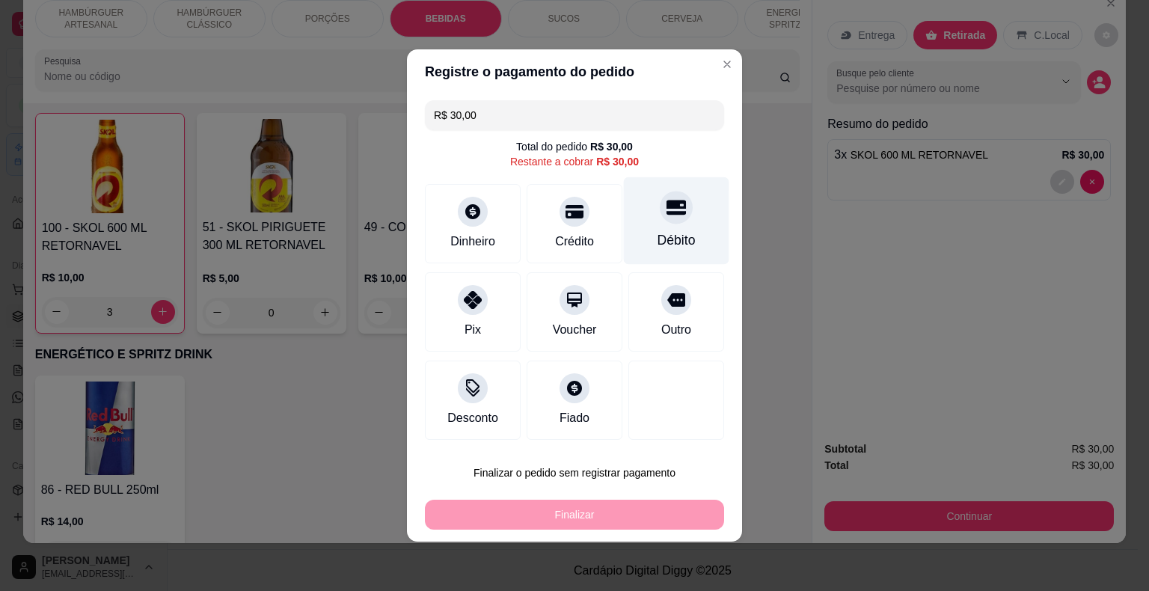
click at [664, 238] on div "Débito" at bounding box center [677, 239] width 38 height 19
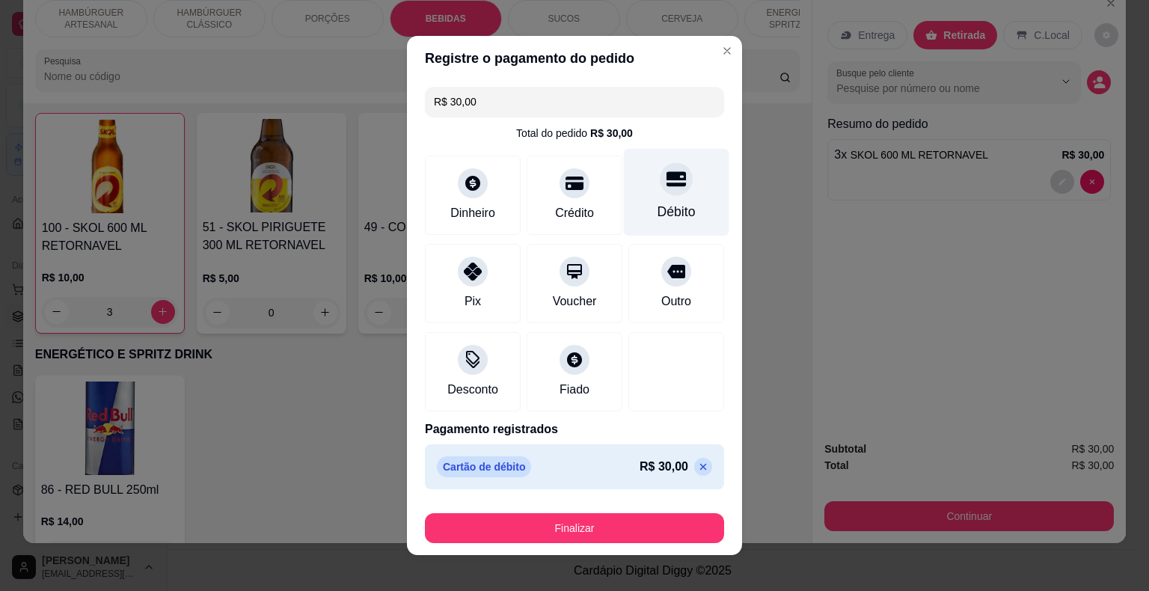
type input "R$ 0,00"
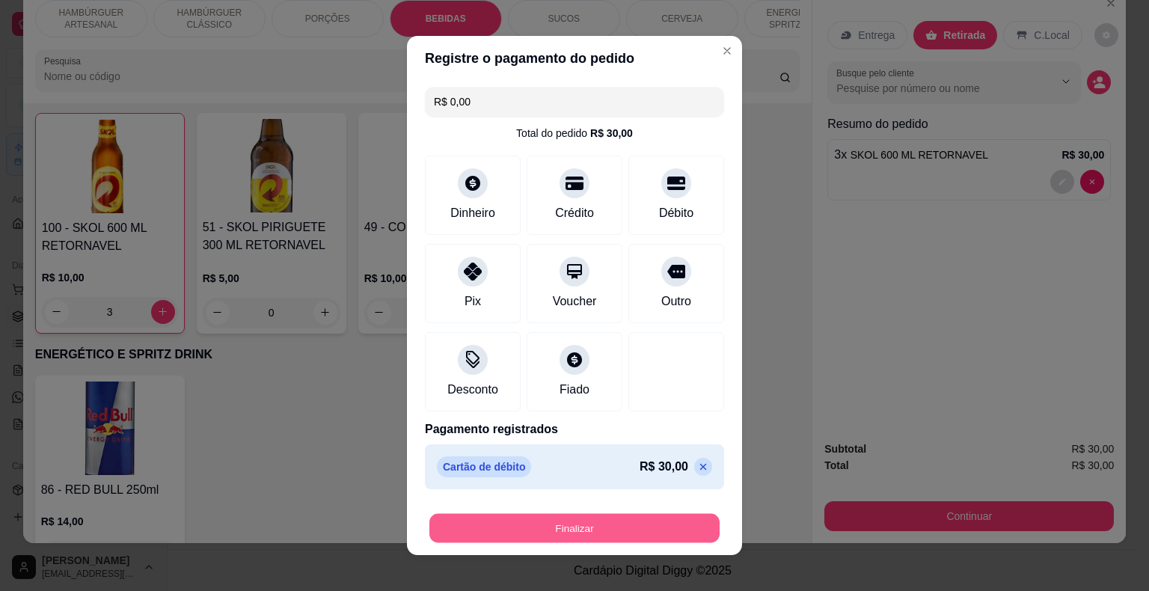
click at [550, 536] on button "Finalizar" at bounding box center [574, 528] width 290 height 29
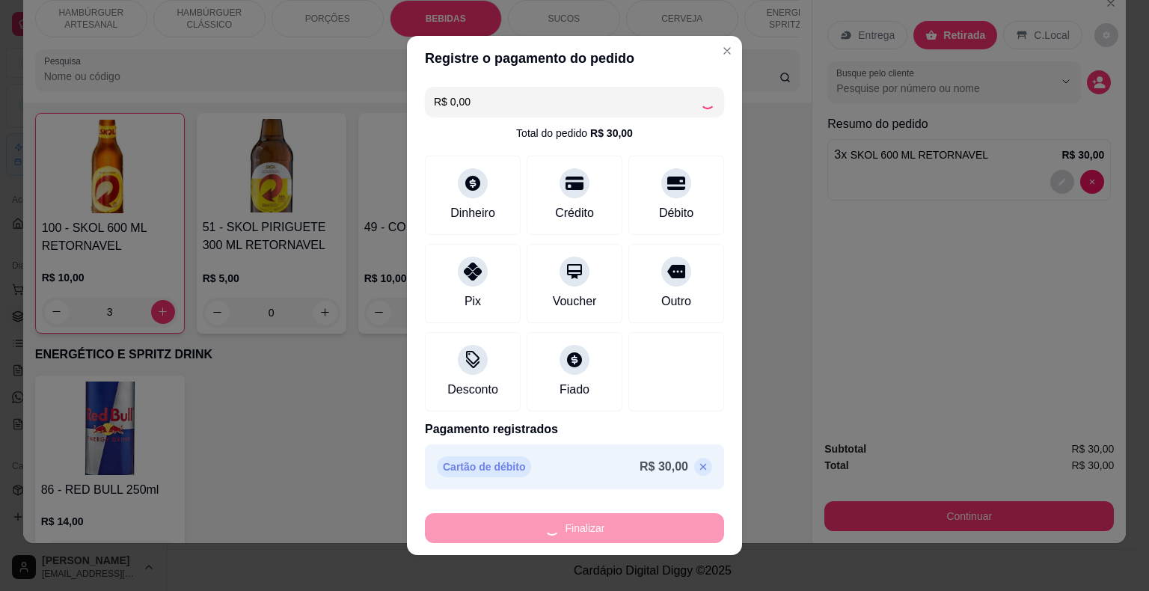
type input "0"
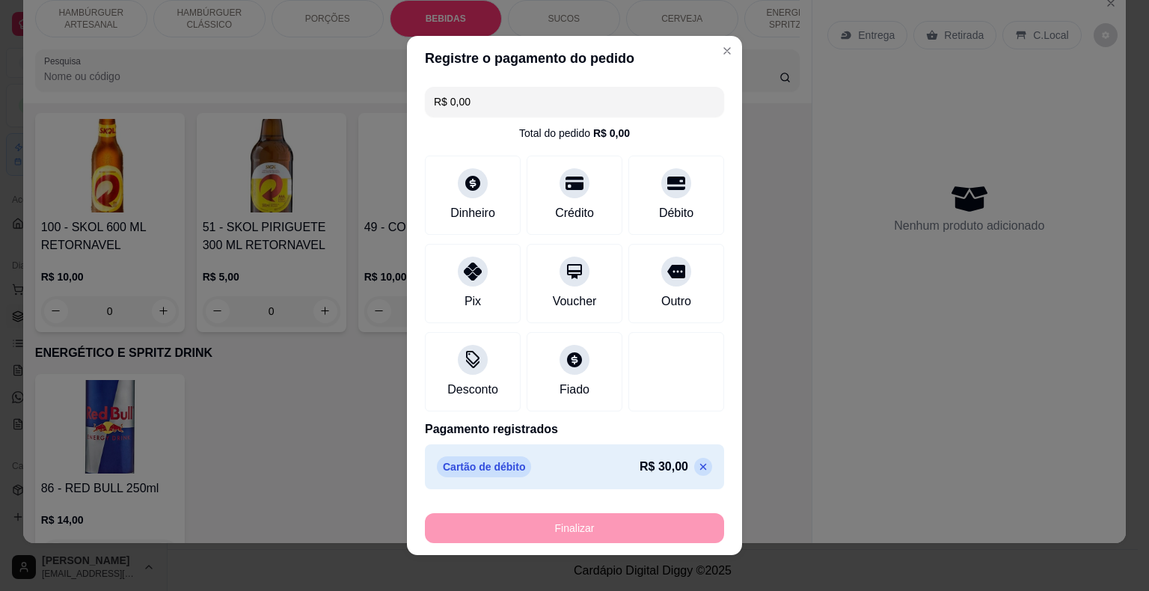
type input "-R$ 30,00"
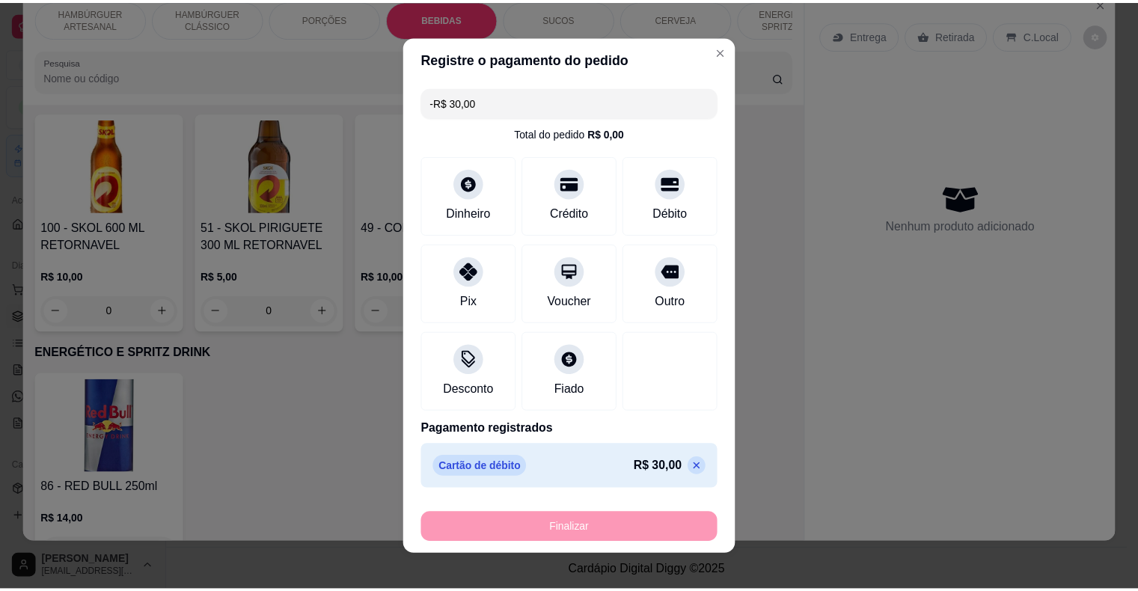
scroll to position [2957, 0]
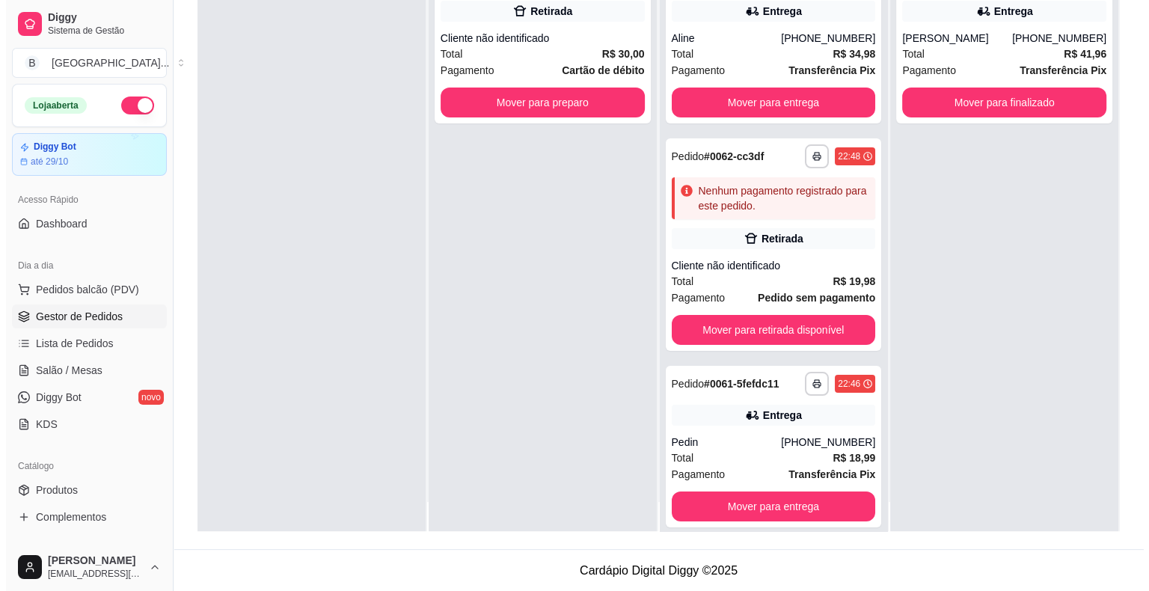
scroll to position [42, 0]
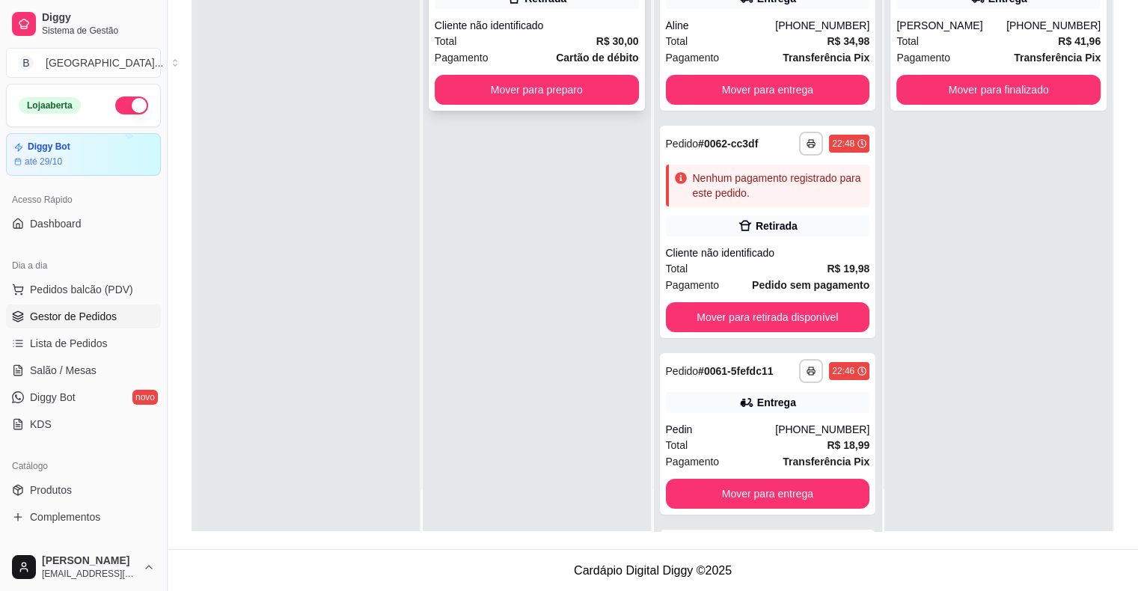
click at [596, 61] on strong "Cartão de débito" at bounding box center [597, 58] width 82 height 12
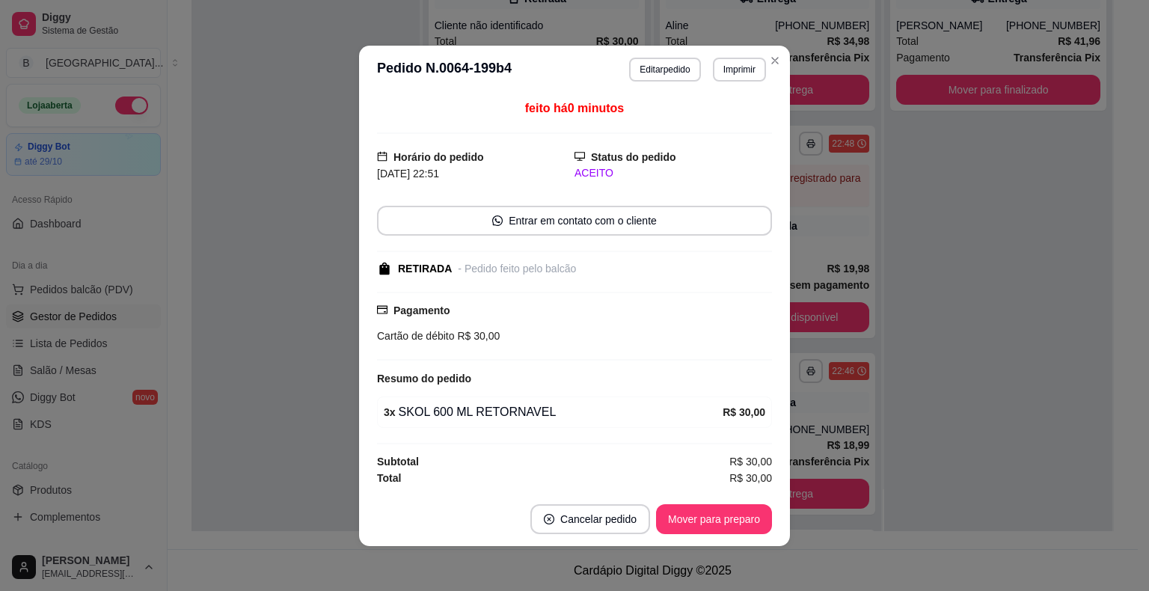
scroll to position [1, 0]
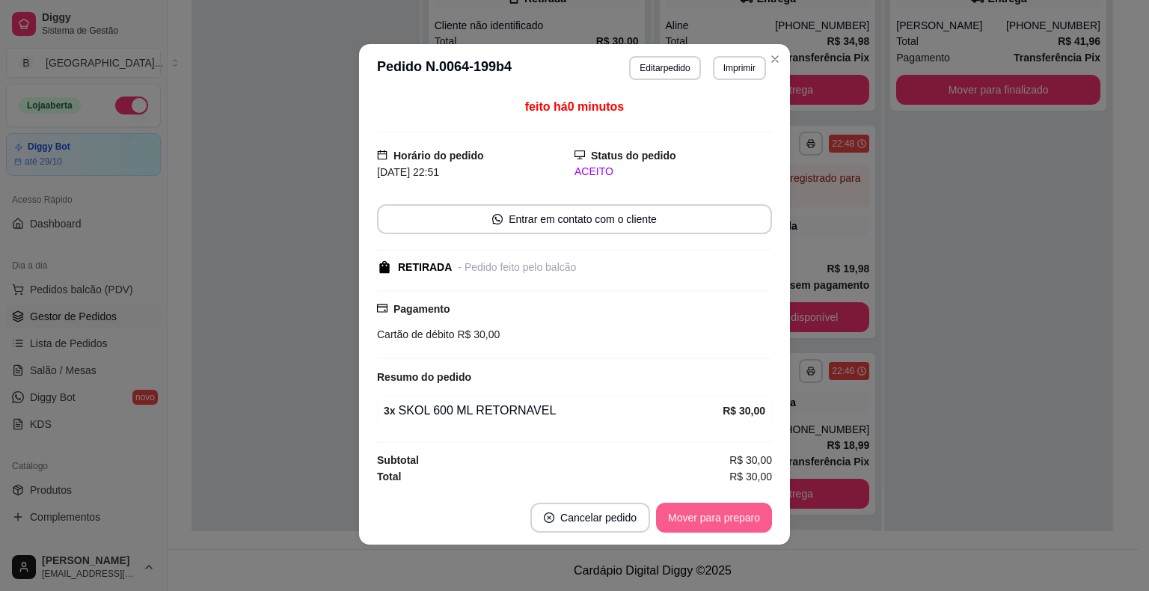
click at [721, 517] on button "Mover para preparo" at bounding box center [714, 518] width 116 height 30
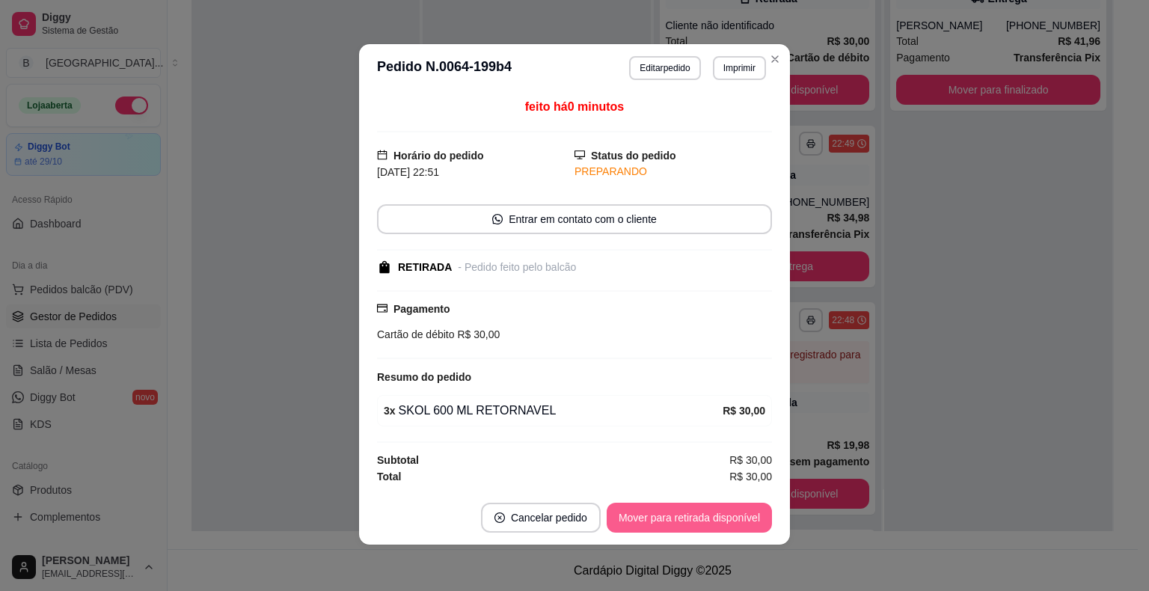
click at [720, 508] on button "Mover para retirada disponível" at bounding box center [689, 518] width 165 height 30
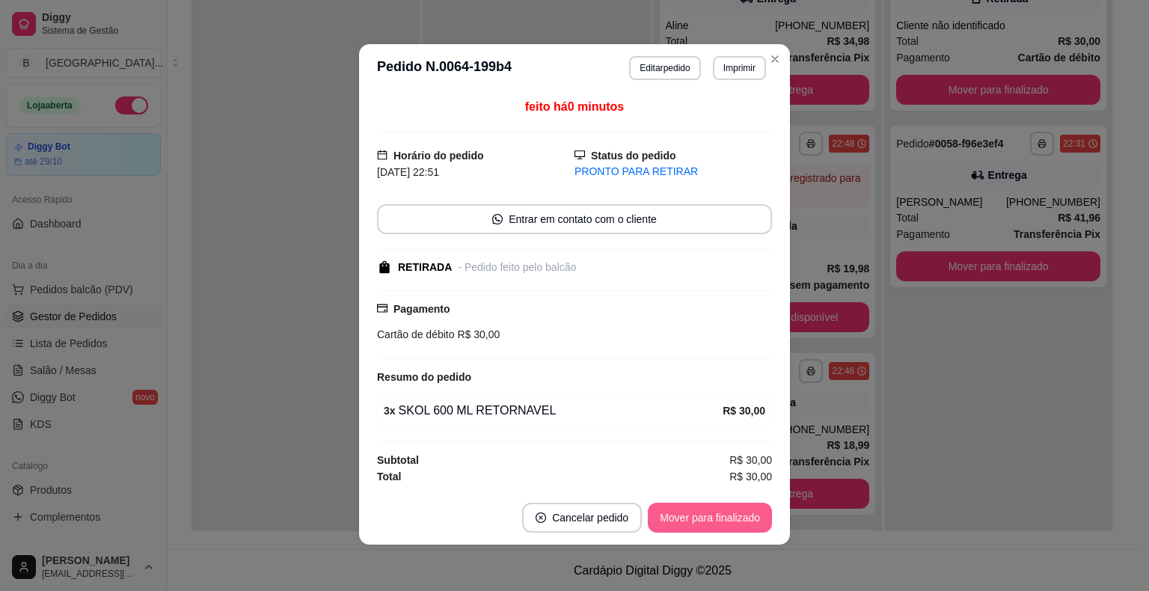
click at [711, 526] on button "Mover para finalizado" at bounding box center [710, 518] width 124 height 30
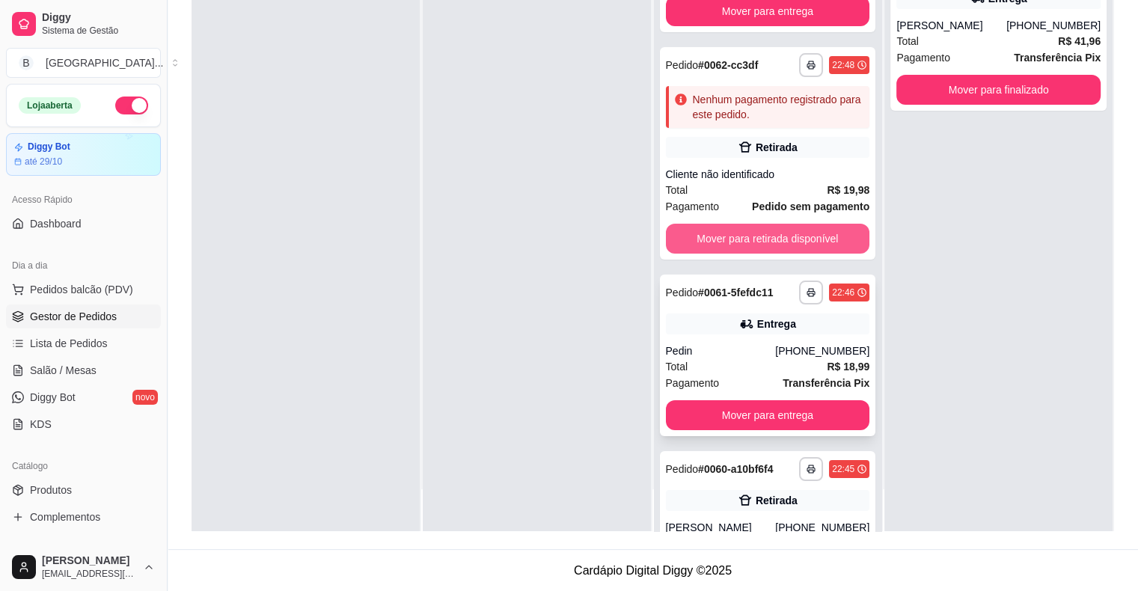
scroll to position [180, 0]
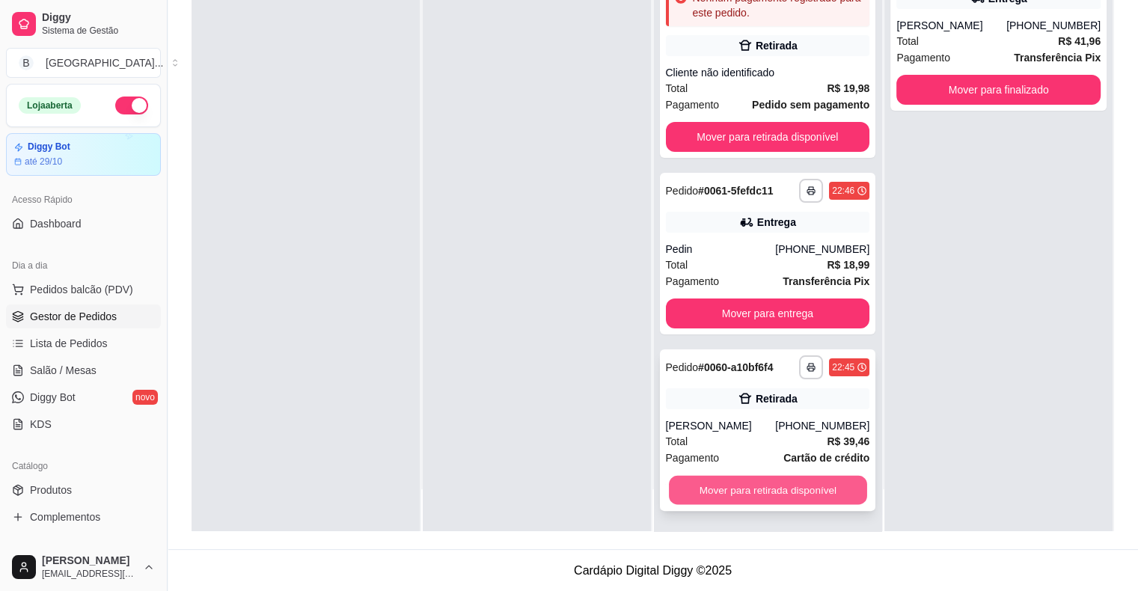
click at [691, 480] on button "Mover para retirada disponível" at bounding box center [768, 490] width 198 height 29
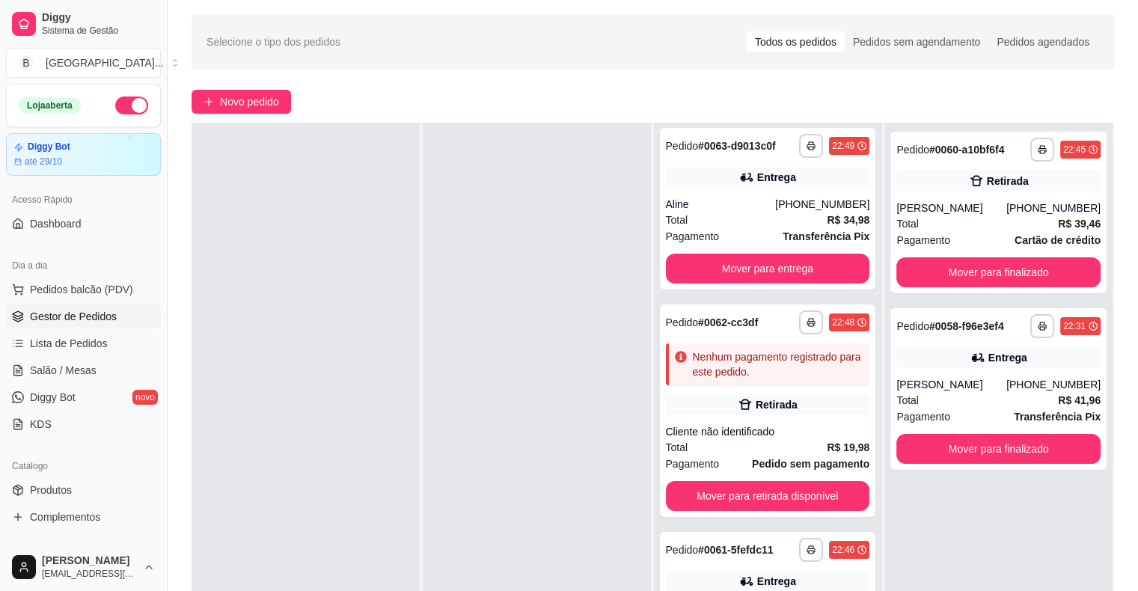
scroll to position [0, 0]
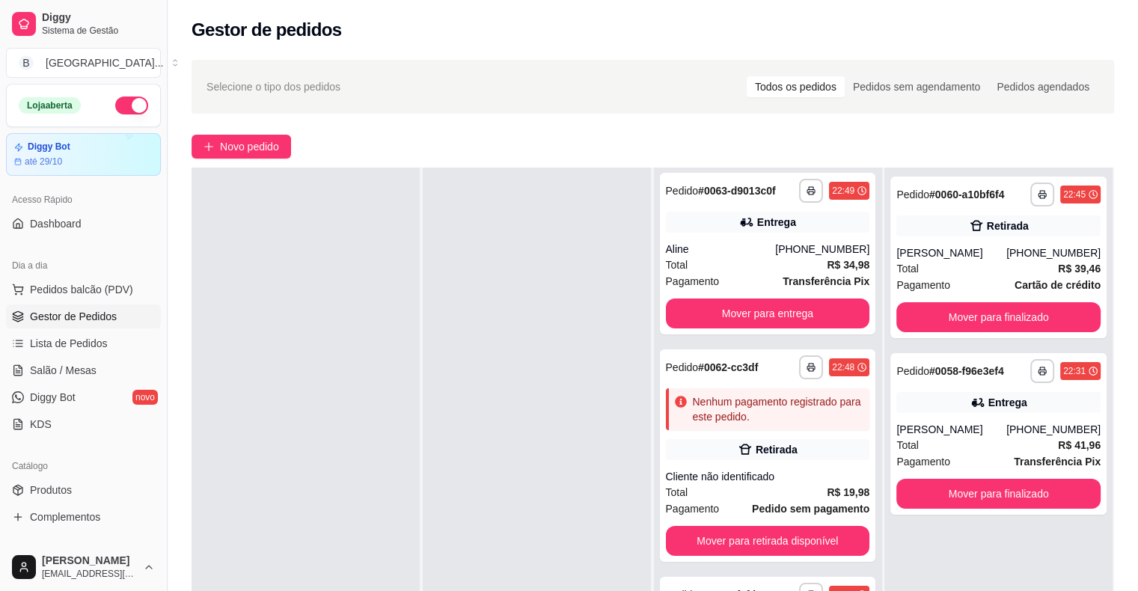
click at [127, 100] on button "button" at bounding box center [131, 106] width 33 height 18
click at [102, 284] on span "Pedidos balcão (PDV)" at bounding box center [81, 289] width 103 height 15
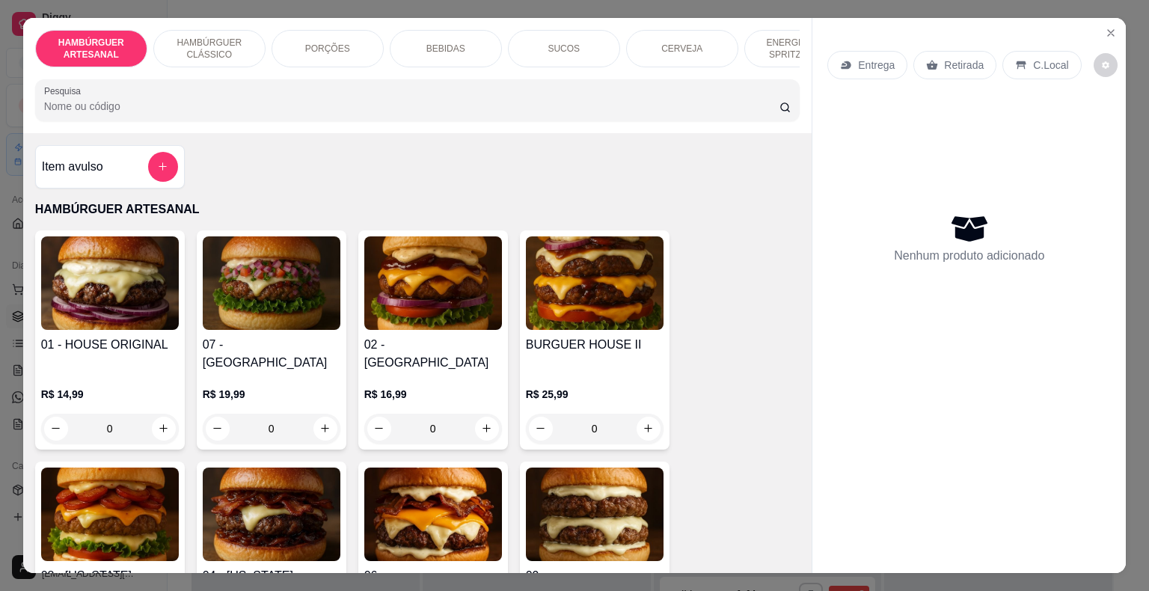
click at [166, 414] on div "0" at bounding box center [110, 429] width 138 height 30
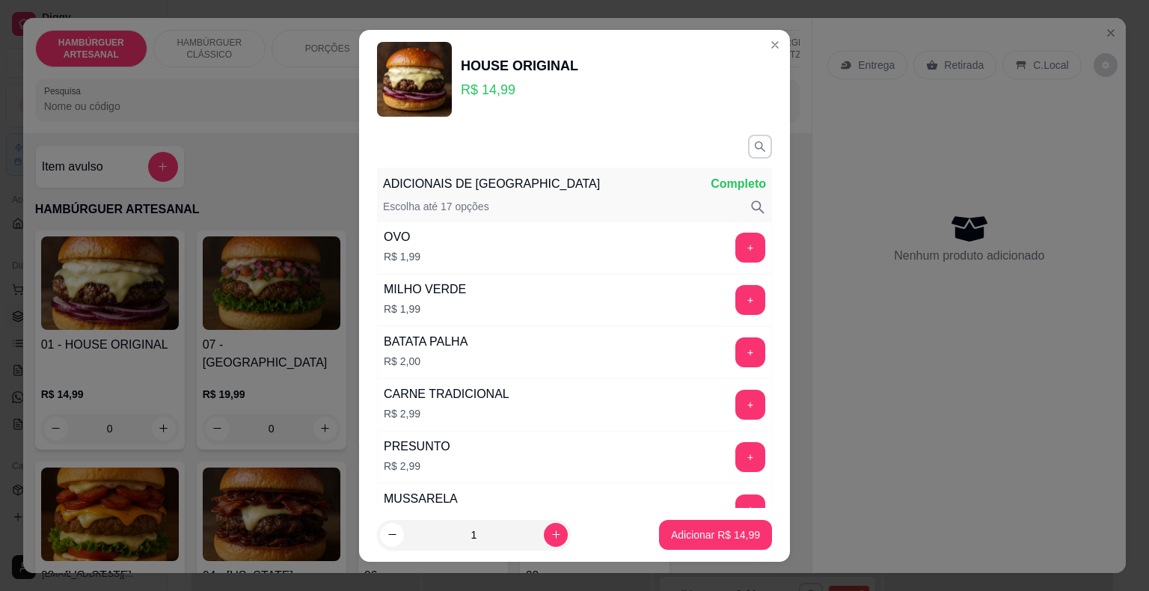
click at [685, 540] on p "Adicionar R$ 14,99" at bounding box center [715, 534] width 89 height 15
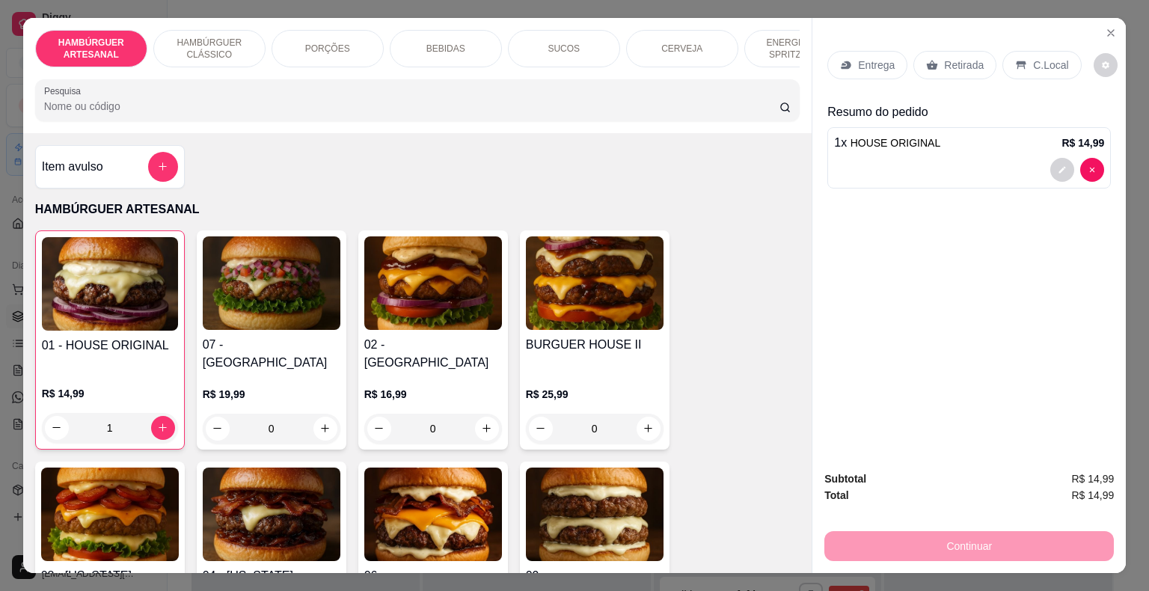
type input "1"
click at [955, 58] on p "Retirada" at bounding box center [964, 65] width 40 height 15
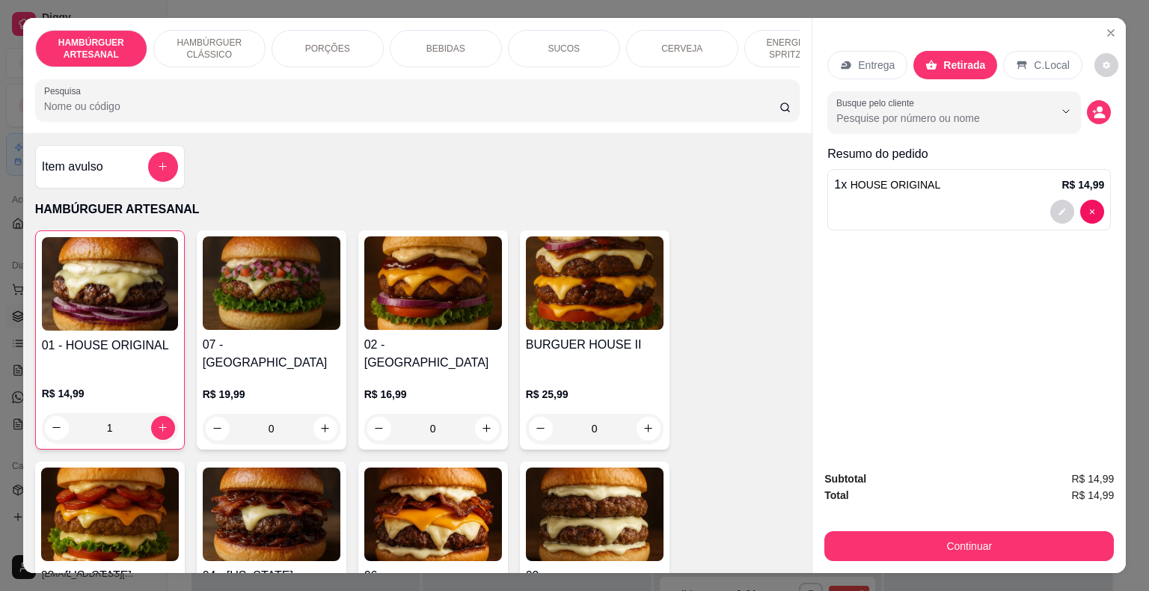
click at [899, 557] on div "Subtotal R$ 14,99 Total R$ 14,99 Continuar" at bounding box center [968, 516] width 313 height 114
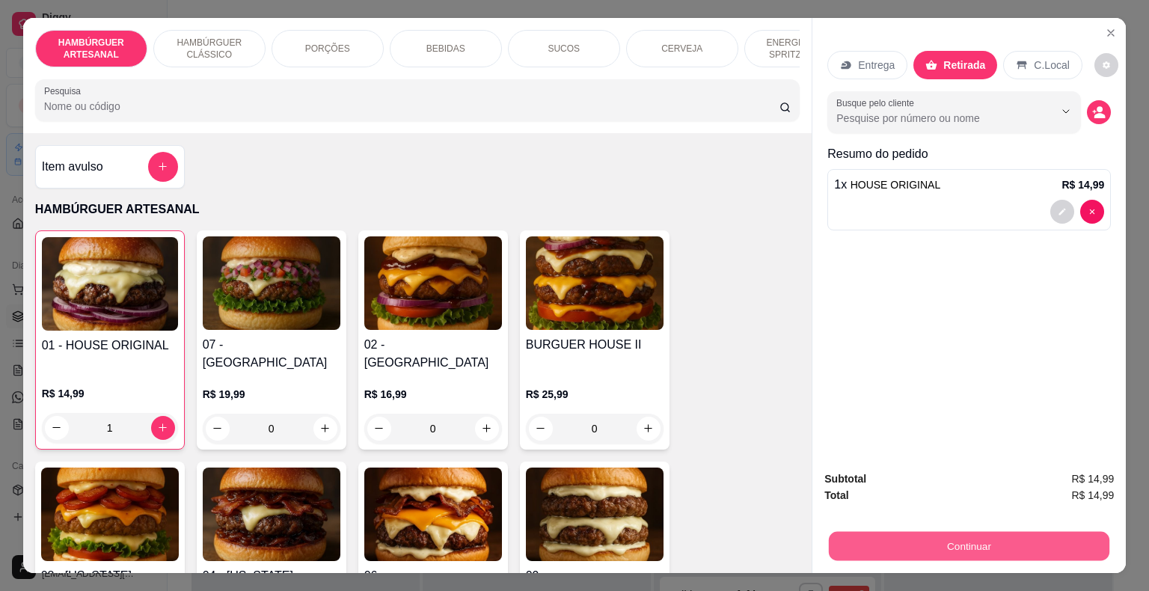
click at [902, 542] on button "Continuar" at bounding box center [969, 546] width 281 height 29
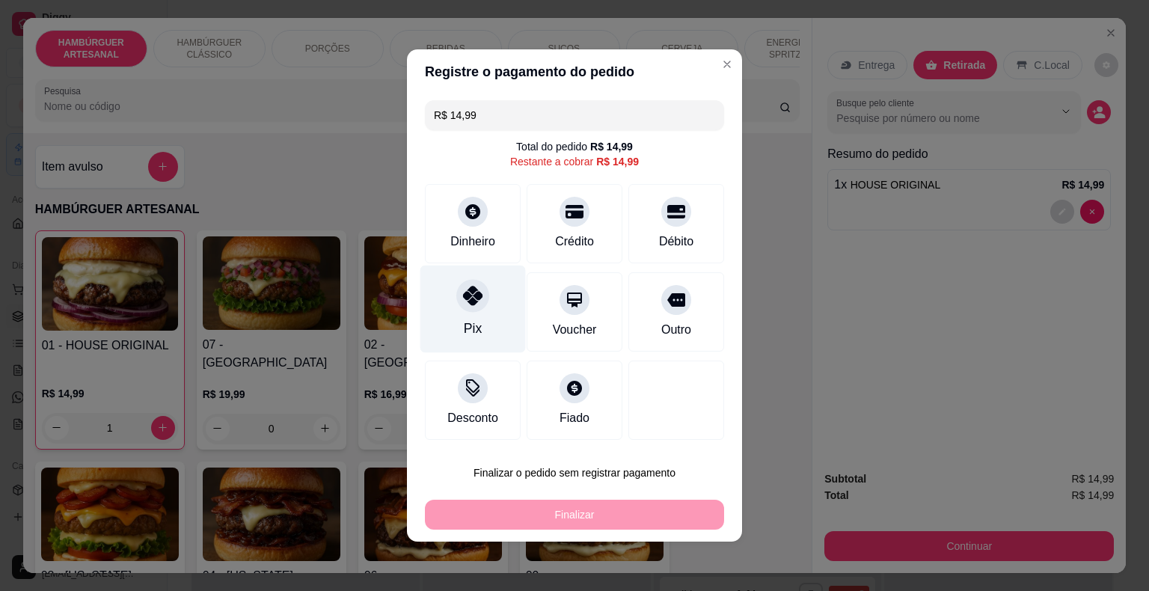
click at [461, 316] on div "Pix" at bounding box center [472, 310] width 105 height 88
type input "R$ 0,00"
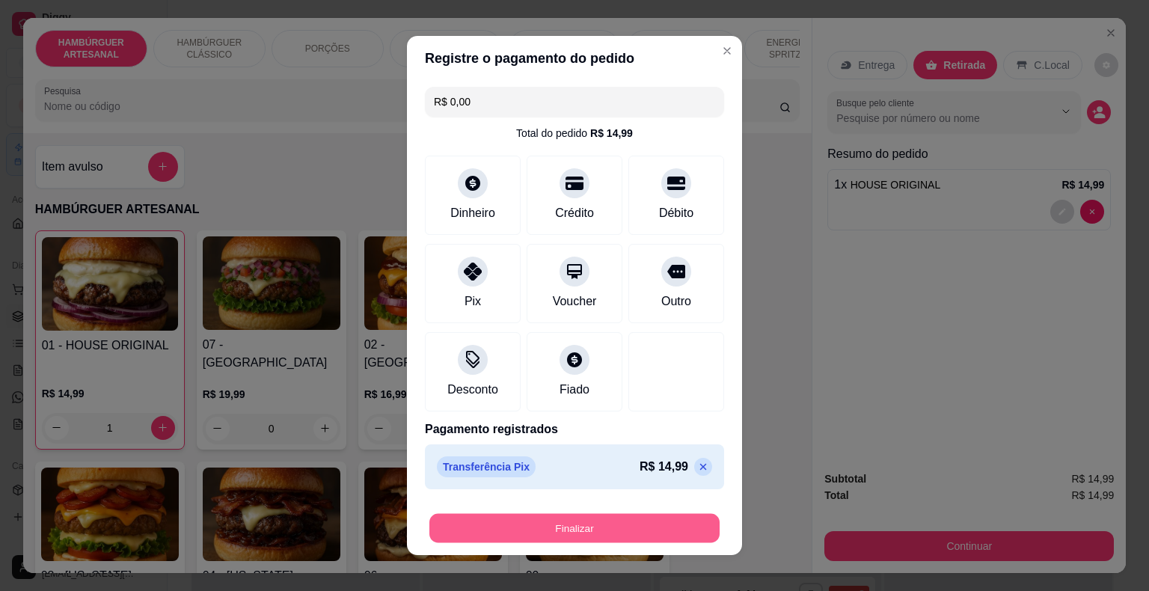
click at [577, 516] on button "Finalizar" at bounding box center [574, 528] width 290 height 29
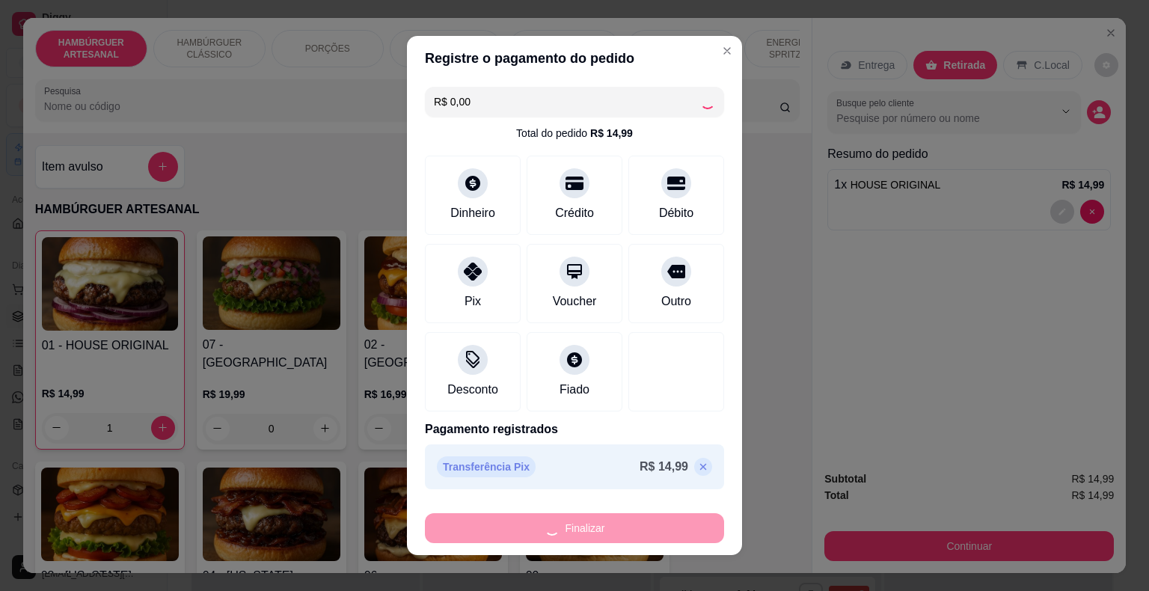
type input "0"
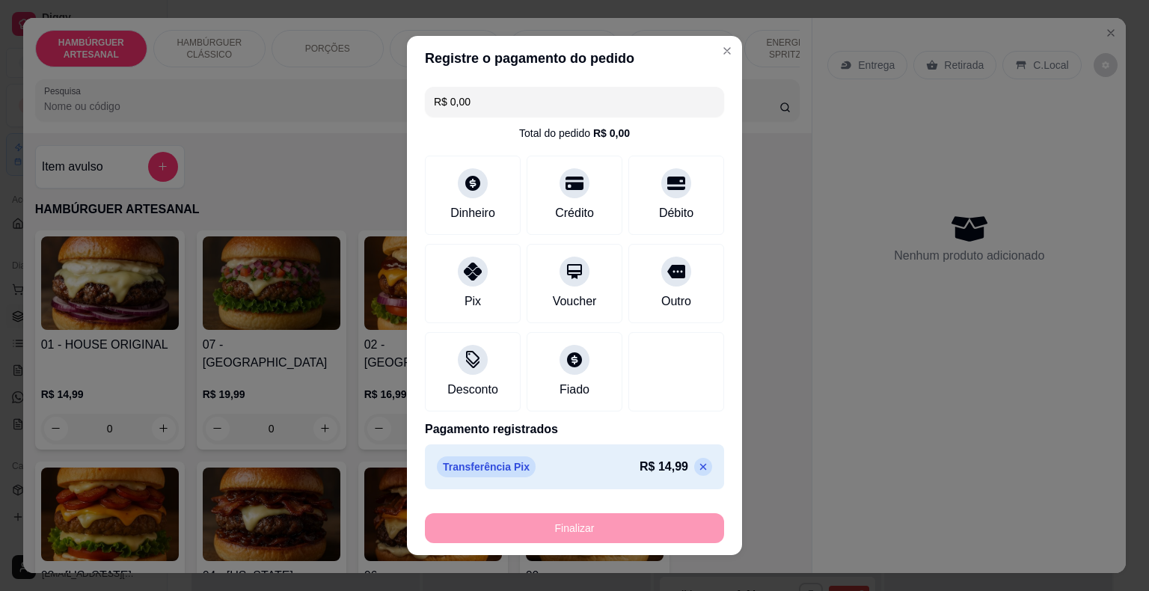
type input "-R$ 14,99"
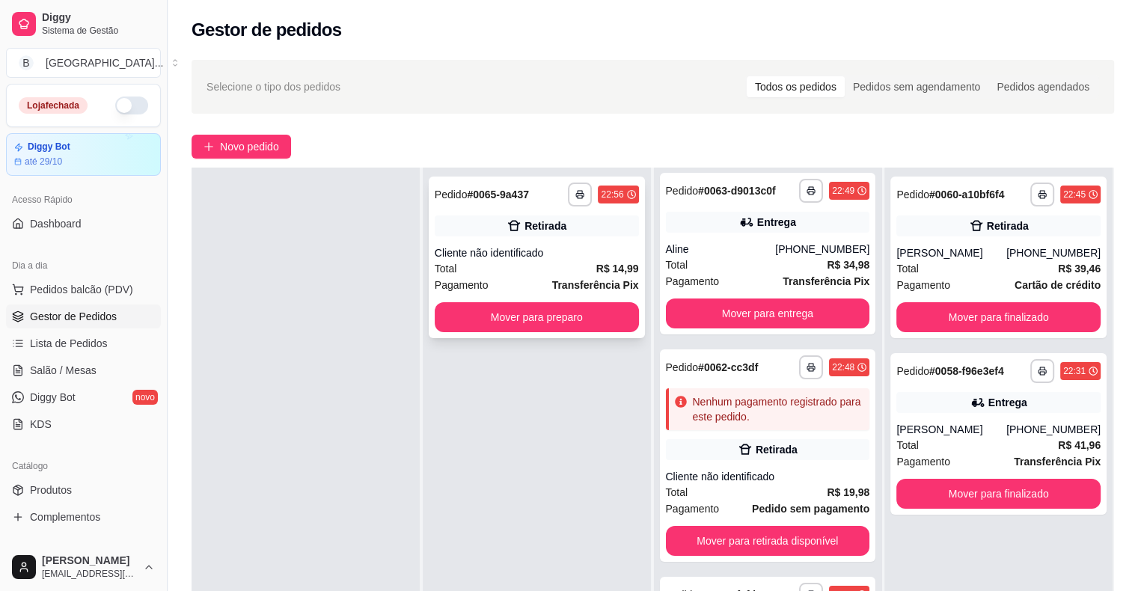
click at [551, 290] on div "Pagamento Transferência Pix" at bounding box center [537, 285] width 204 height 16
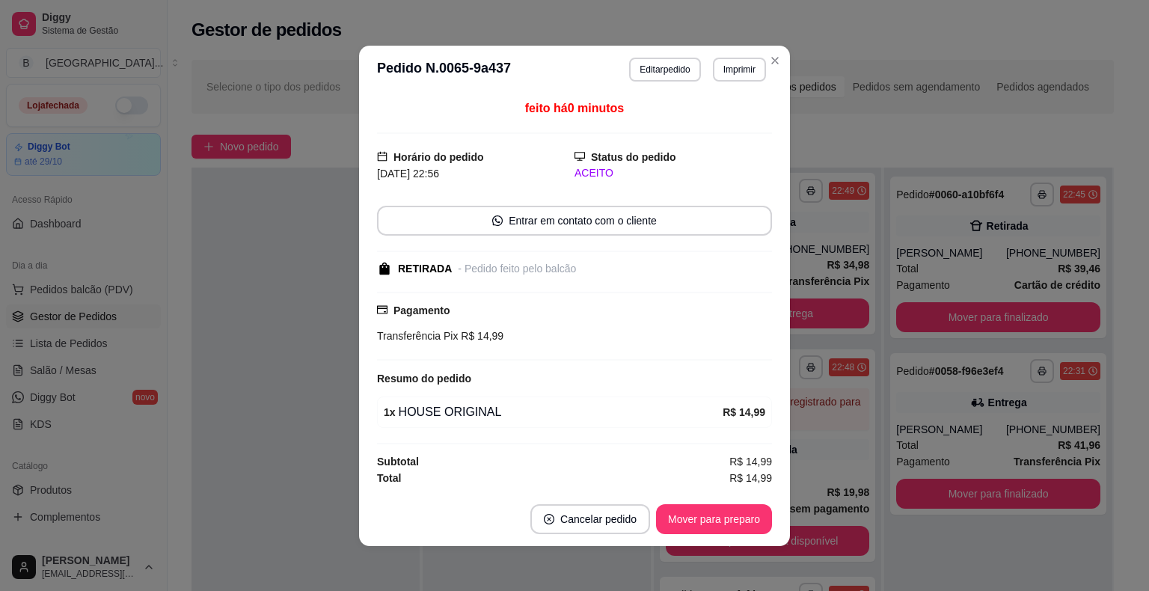
scroll to position [1, 0]
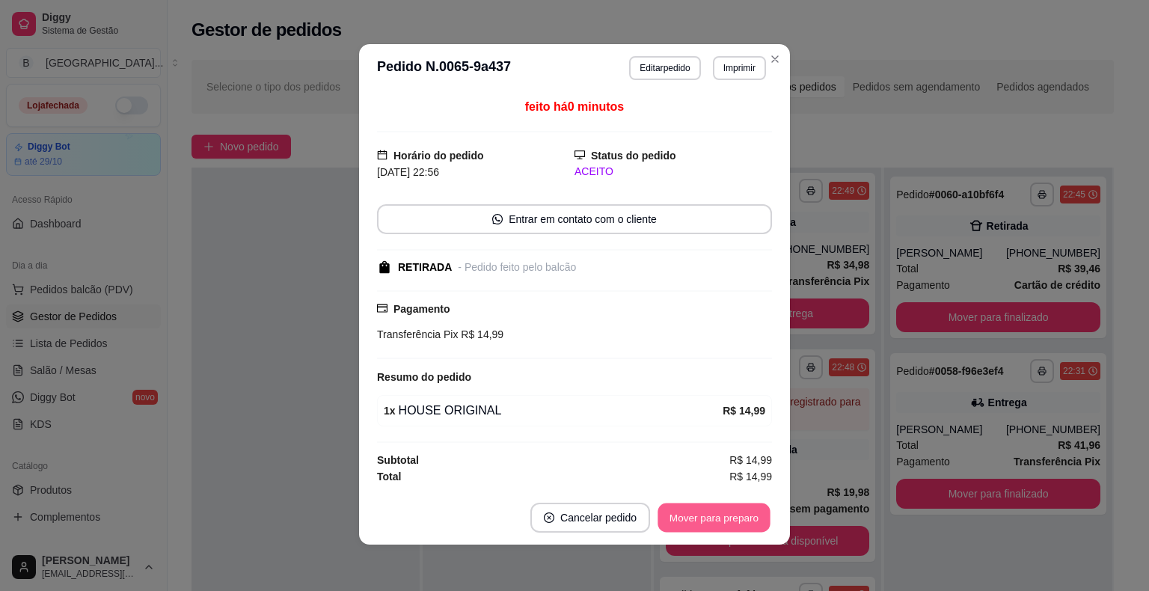
click at [670, 507] on button "Mover para preparo" at bounding box center [714, 517] width 112 height 29
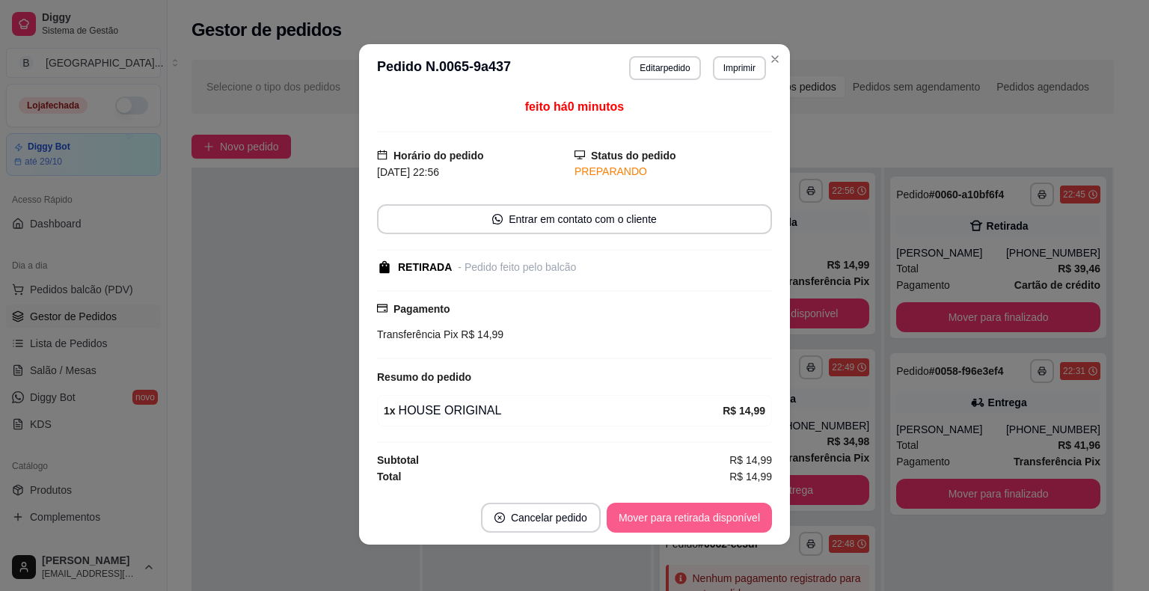
scroll to position [180, 0]
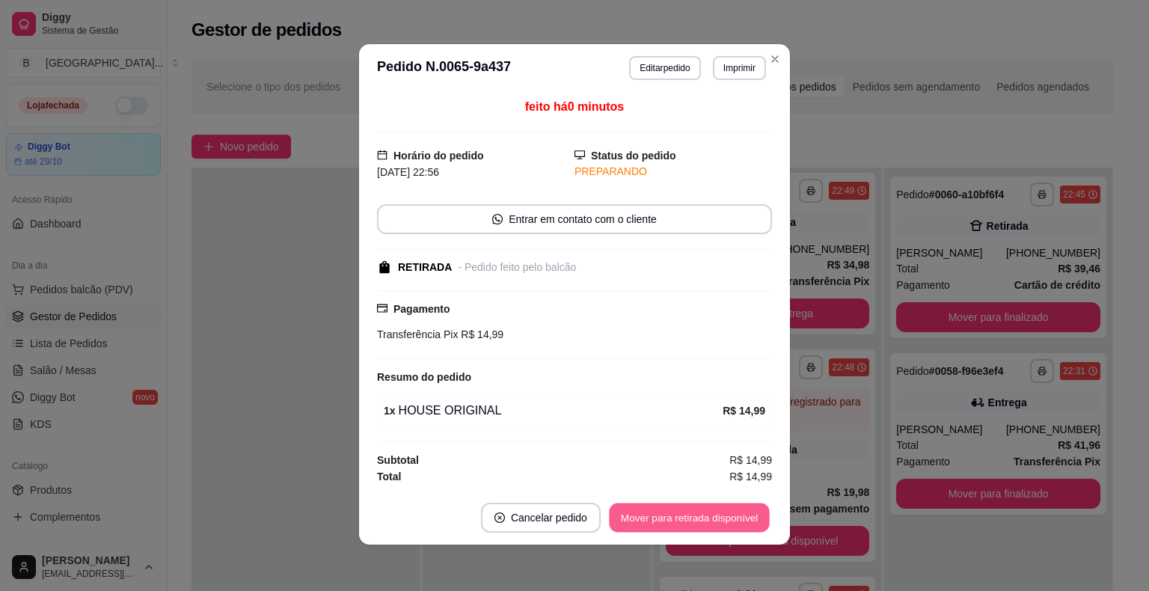
click at [670, 507] on button "Mover para retirada disponível" at bounding box center [689, 517] width 160 height 29
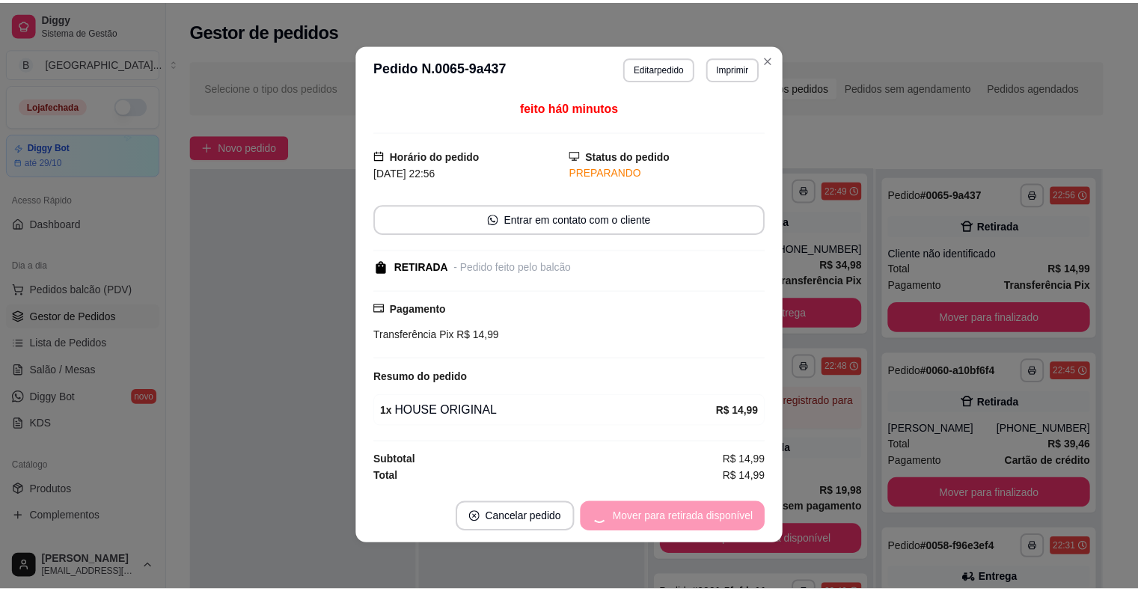
scroll to position [4, 0]
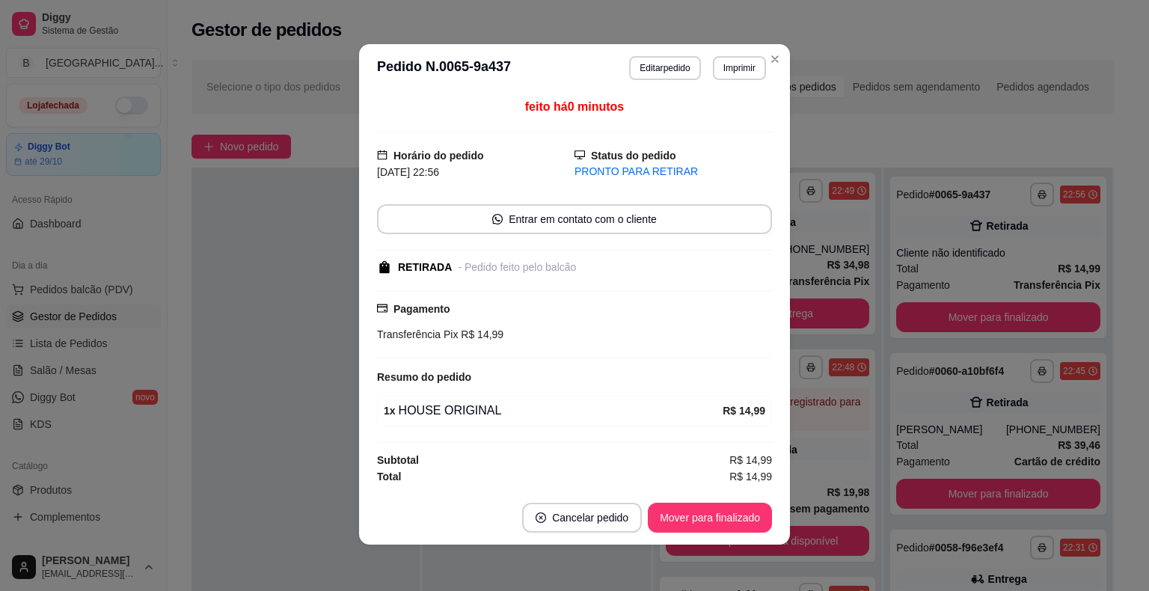
click at [359, 209] on div "feito há 0 minutos Horário do pedido 10/10/2025 22:56 Status do pedido PRONTO P…" at bounding box center [574, 291] width 431 height 399
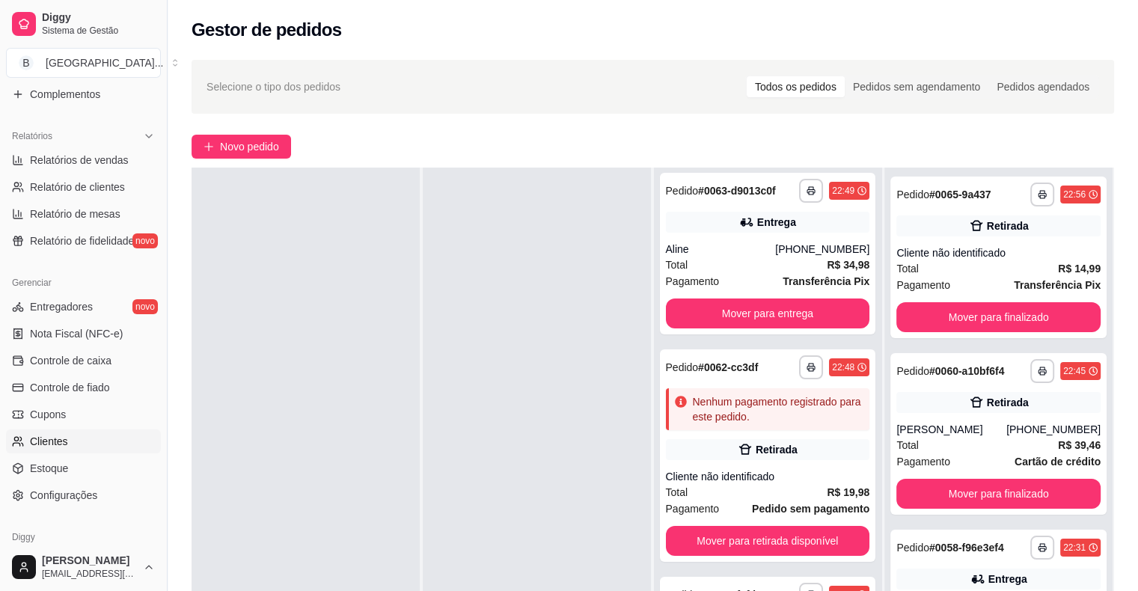
scroll to position [449, 0]
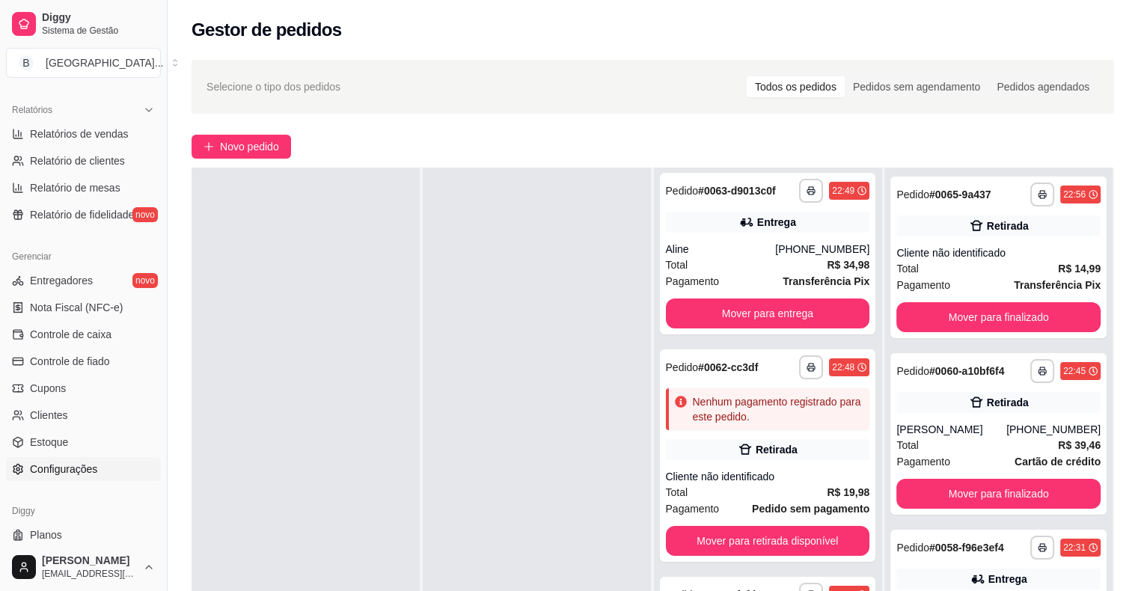
click at [84, 474] on span "Configurações" at bounding box center [63, 469] width 67 height 15
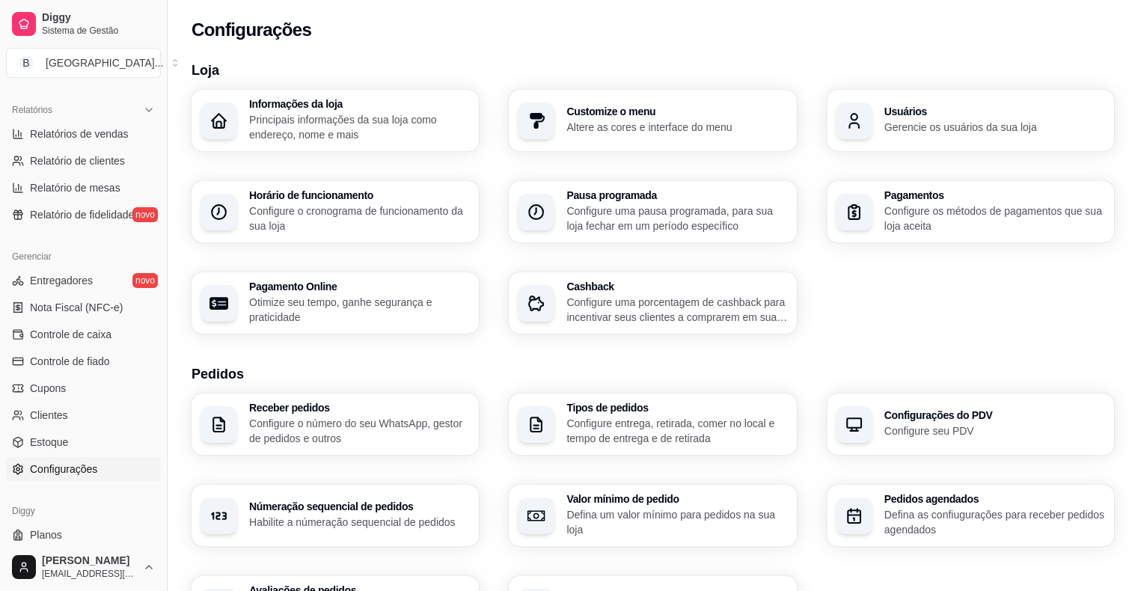
click at [403, 188] on div "Horário de funcionamento Configure o cronograma de funcionamento da sua loja" at bounding box center [335, 211] width 287 height 61
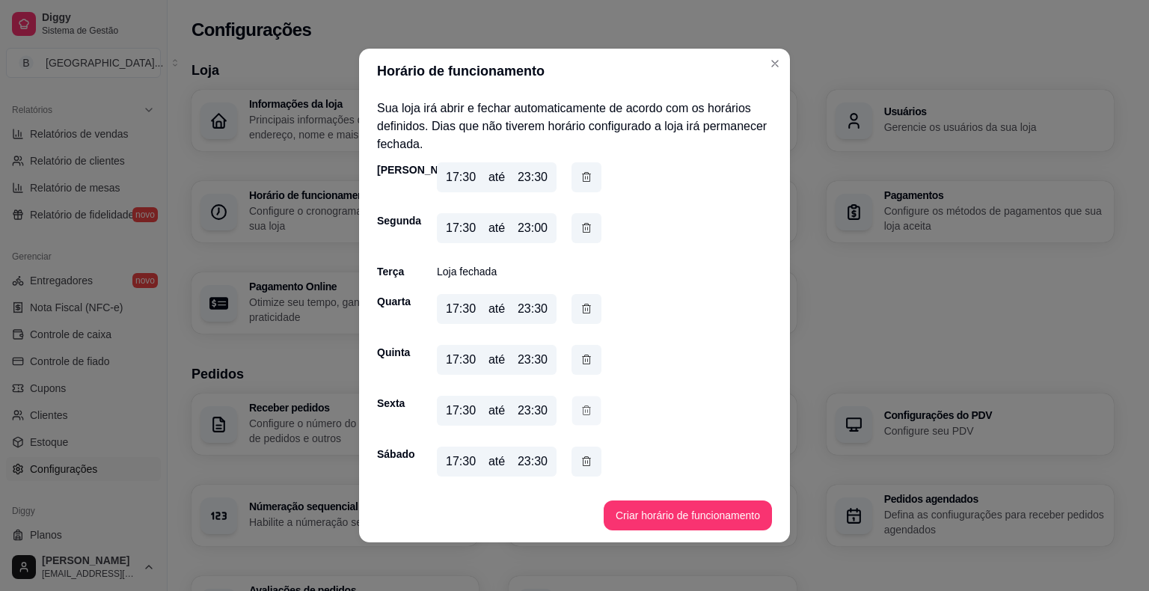
click at [581, 404] on icon "button" at bounding box center [587, 411] width 12 height 16
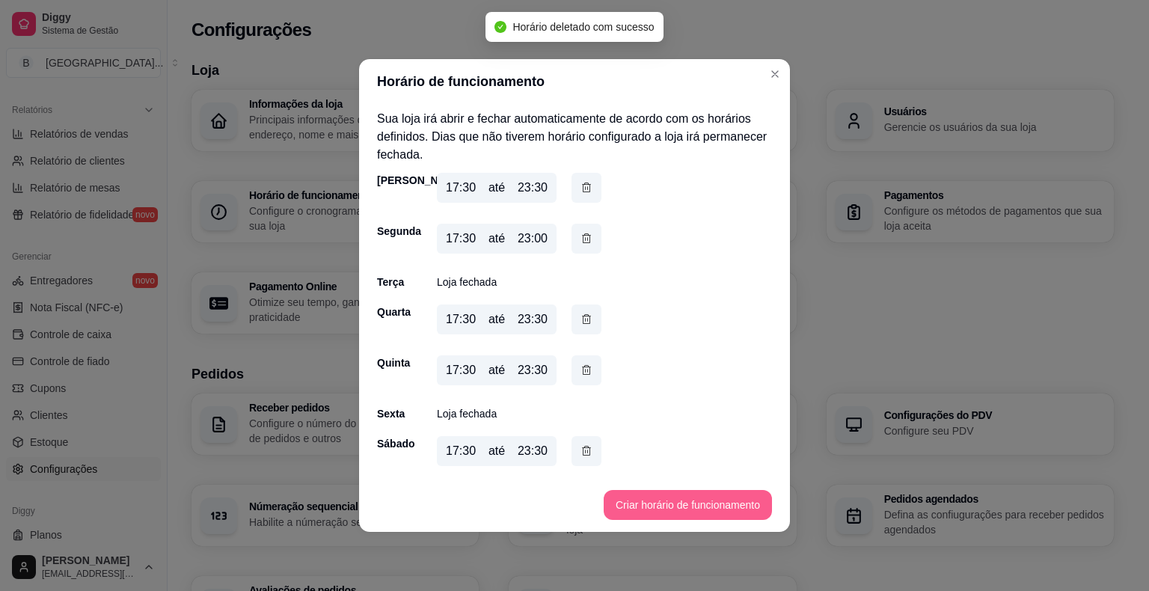
click at [620, 510] on button "Criar horário de funcionamento" at bounding box center [688, 505] width 168 height 30
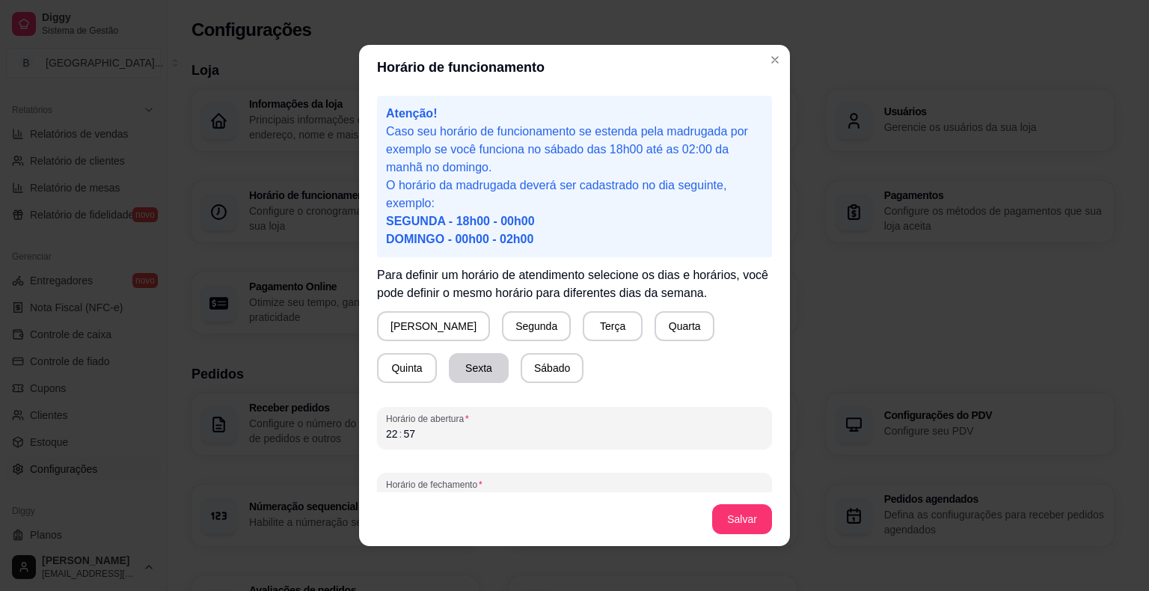
click at [449, 368] on button "Sexta" at bounding box center [479, 368] width 60 height 30
click at [455, 436] on div "22 : 57" at bounding box center [574, 434] width 377 height 18
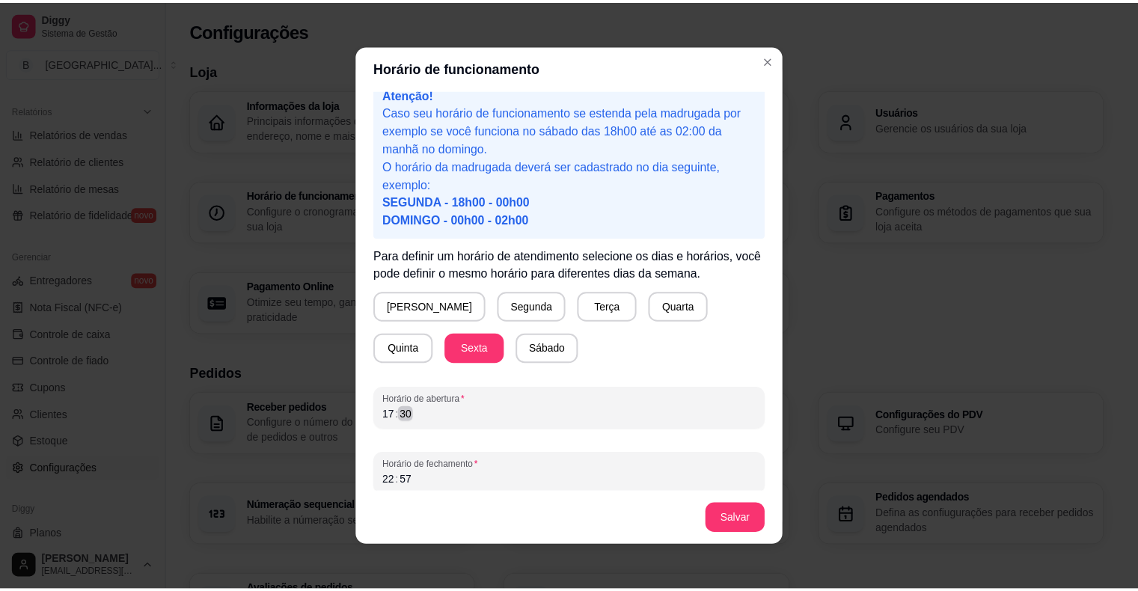
scroll to position [28, 0]
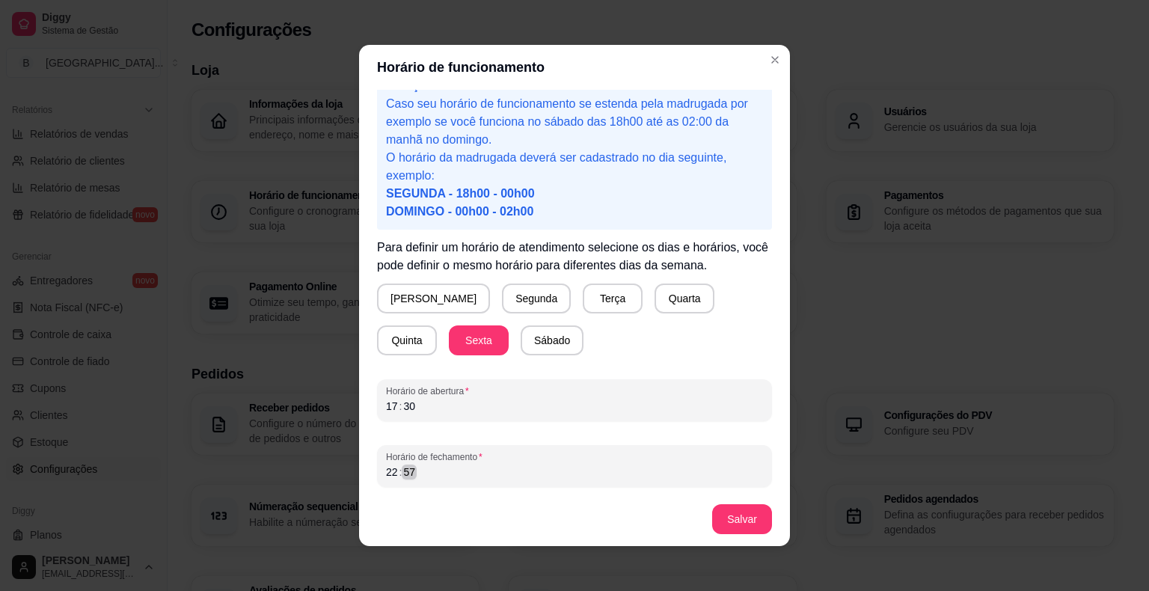
click at [461, 465] on div "22 : 57" at bounding box center [574, 472] width 377 height 18
click at [732, 527] on button "Salvar" at bounding box center [742, 519] width 58 height 29
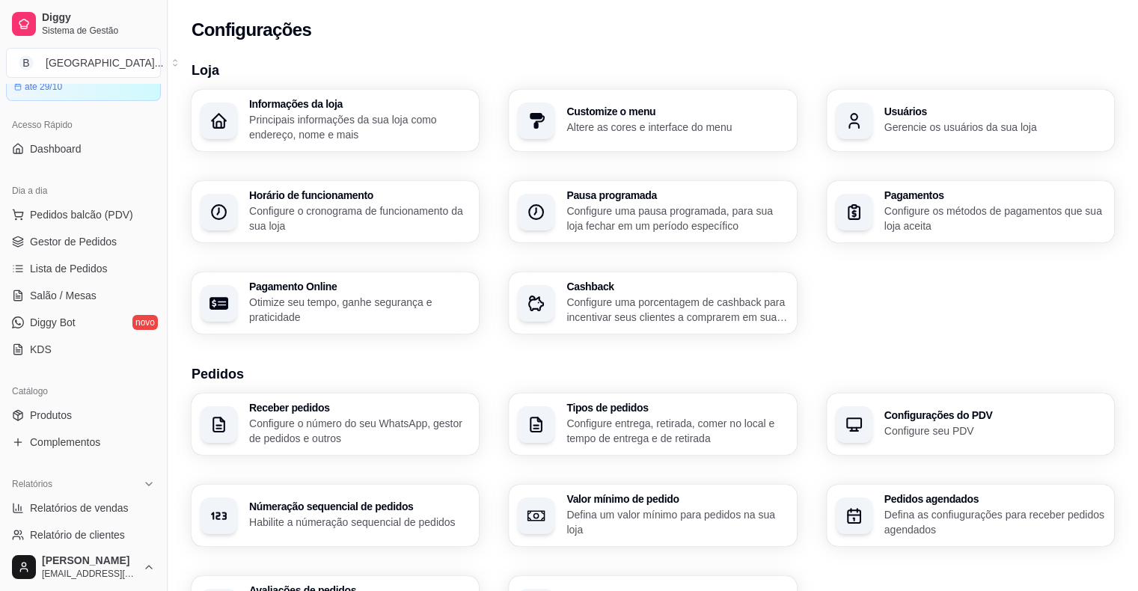
scroll to position [75, 0]
click at [70, 244] on span "Gestor de Pedidos" at bounding box center [73, 241] width 87 height 15
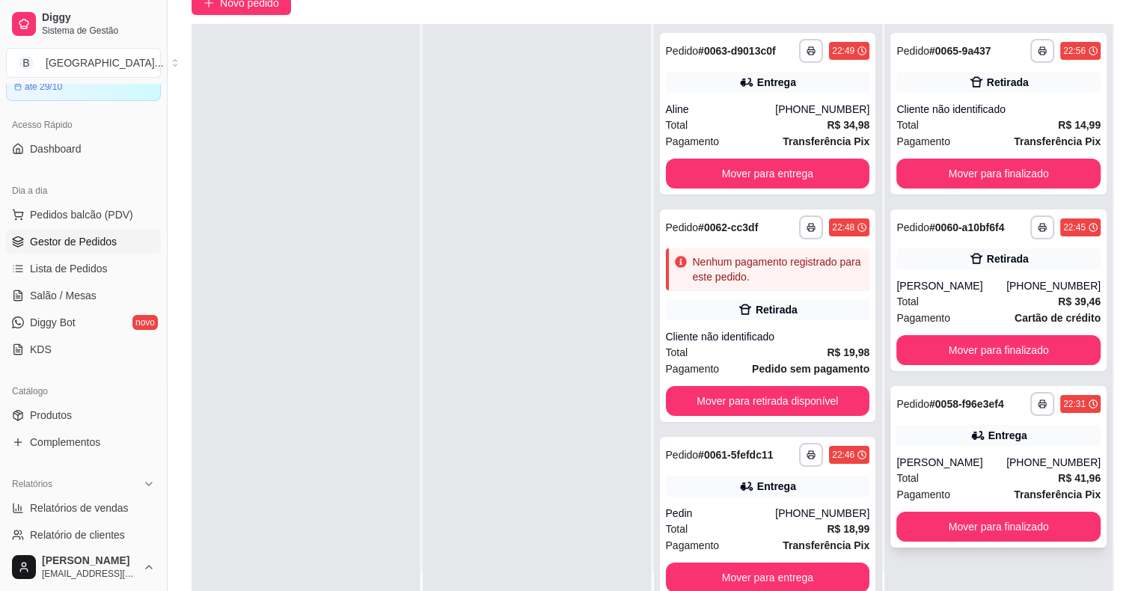
scroll to position [227, 0]
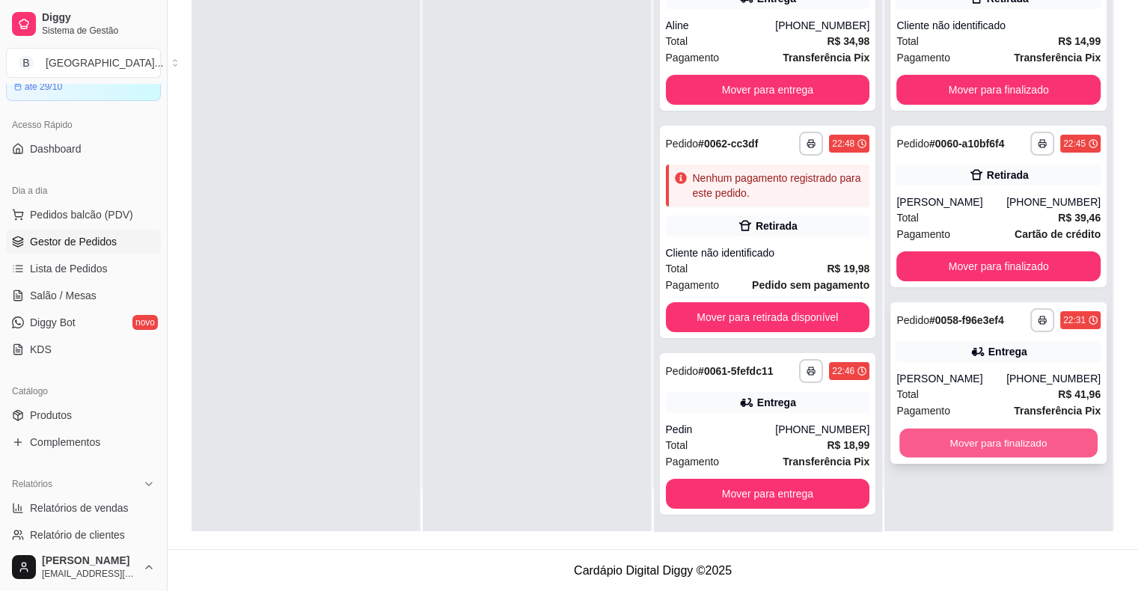
click at [958, 430] on button "Mover para finalizado" at bounding box center [998, 443] width 198 height 29
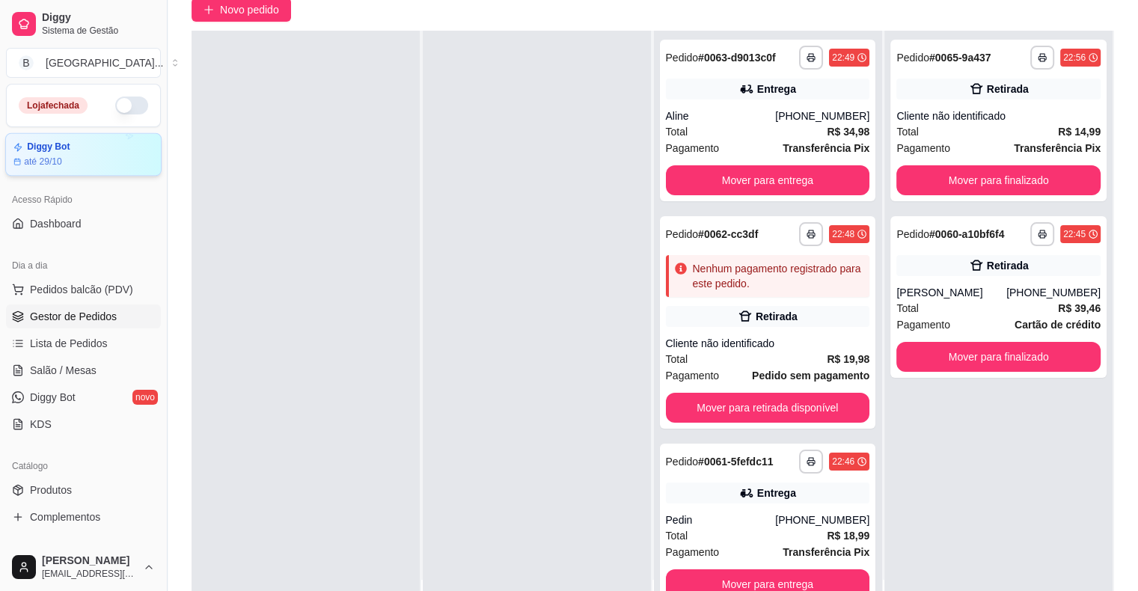
scroll to position [3, 0]
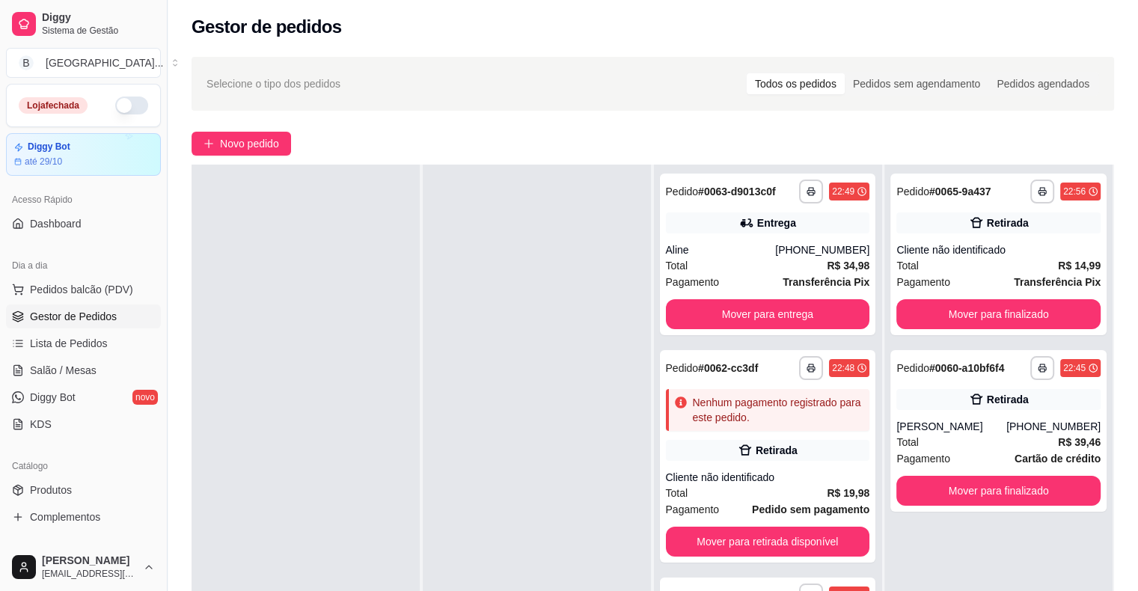
click at [121, 106] on button "button" at bounding box center [131, 106] width 33 height 18
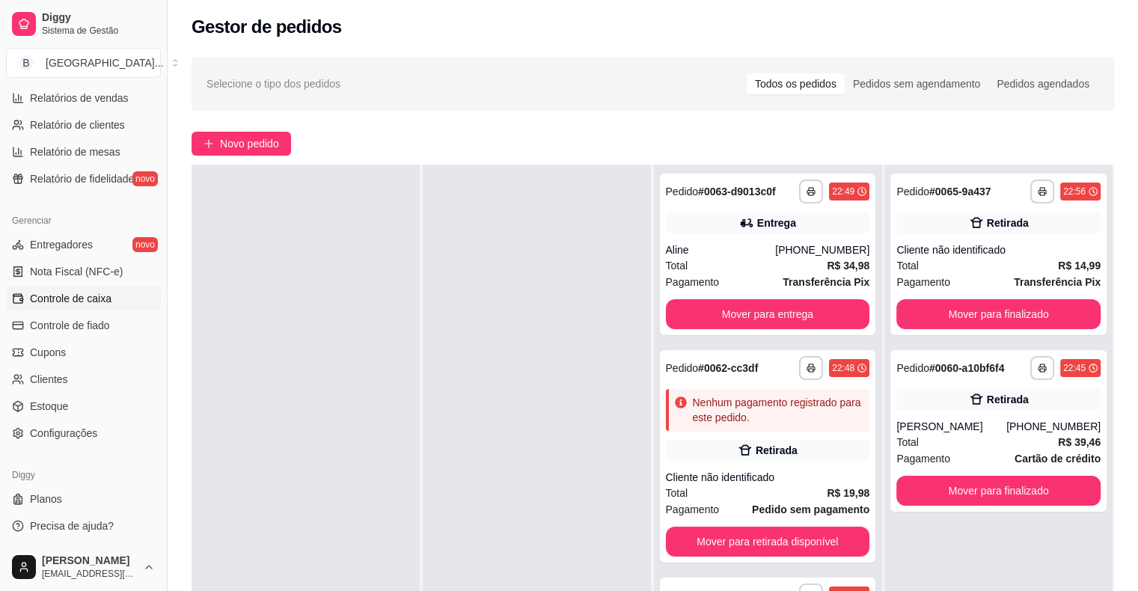
scroll to position [227, 0]
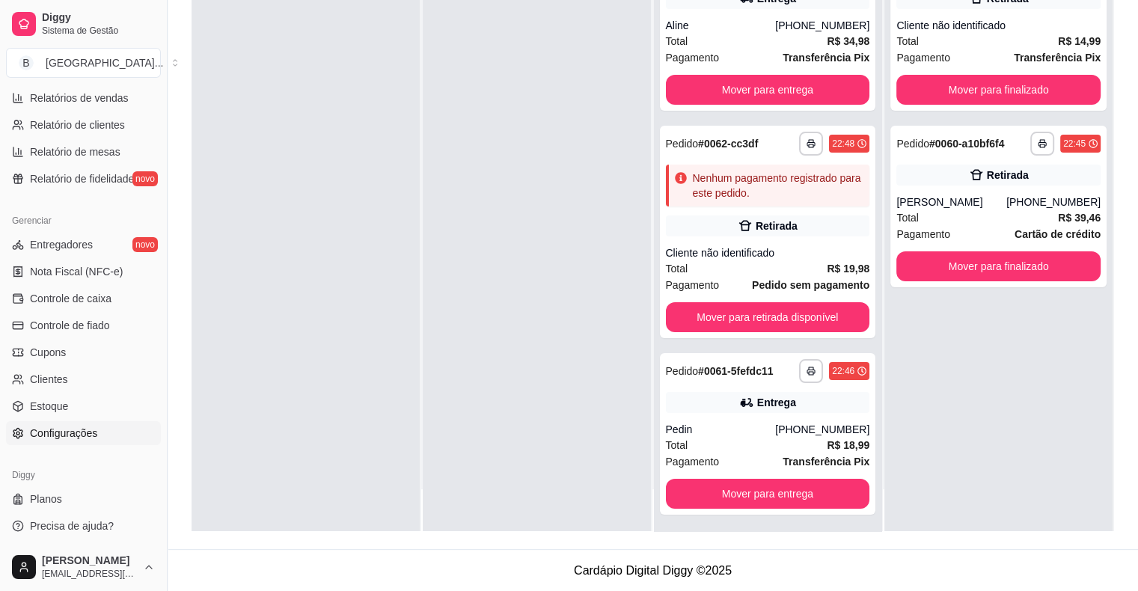
click at [110, 435] on link "Configurações" at bounding box center [83, 433] width 155 height 24
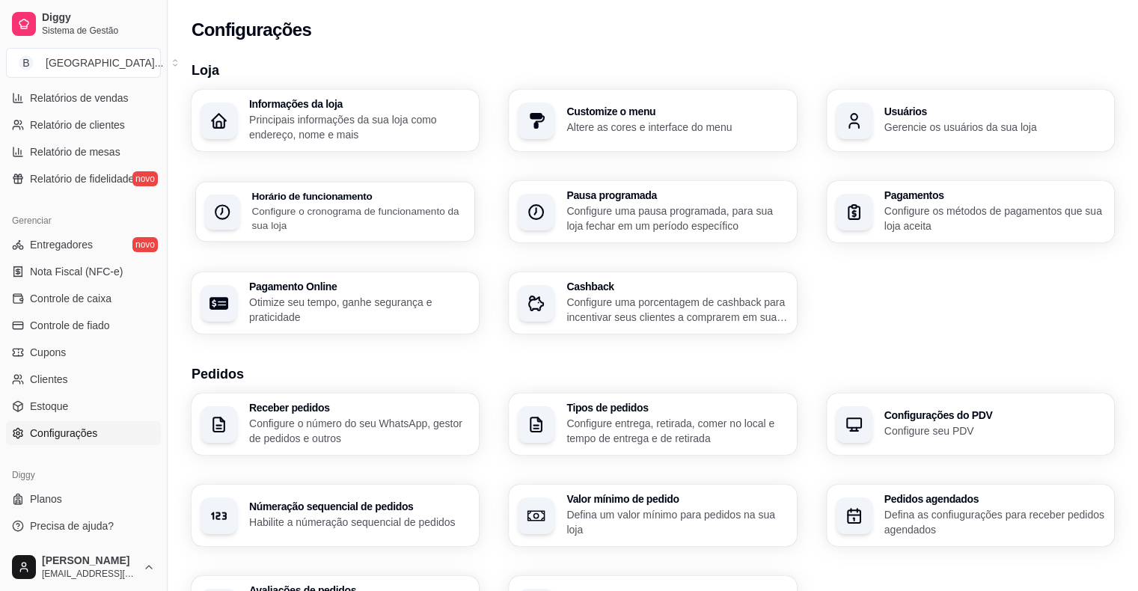
click at [320, 205] on p "Configure o cronograma de funcionamento da sua loja" at bounding box center [358, 217] width 214 height 29
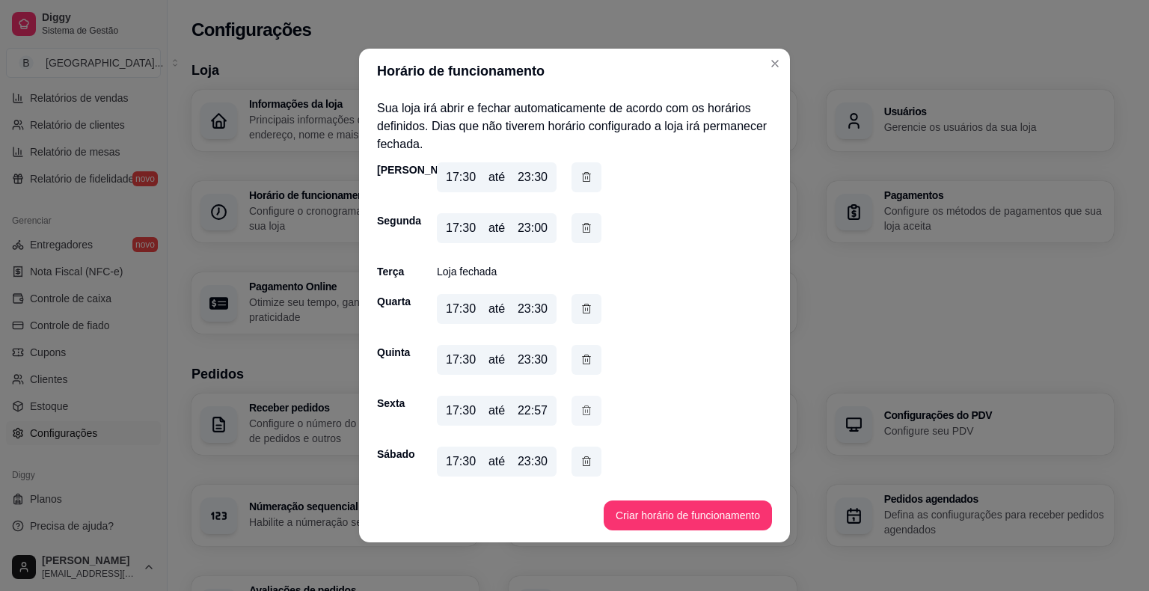
click at [587, 404] on icon "button" at bounding box center [587, 411] width 12 height 16
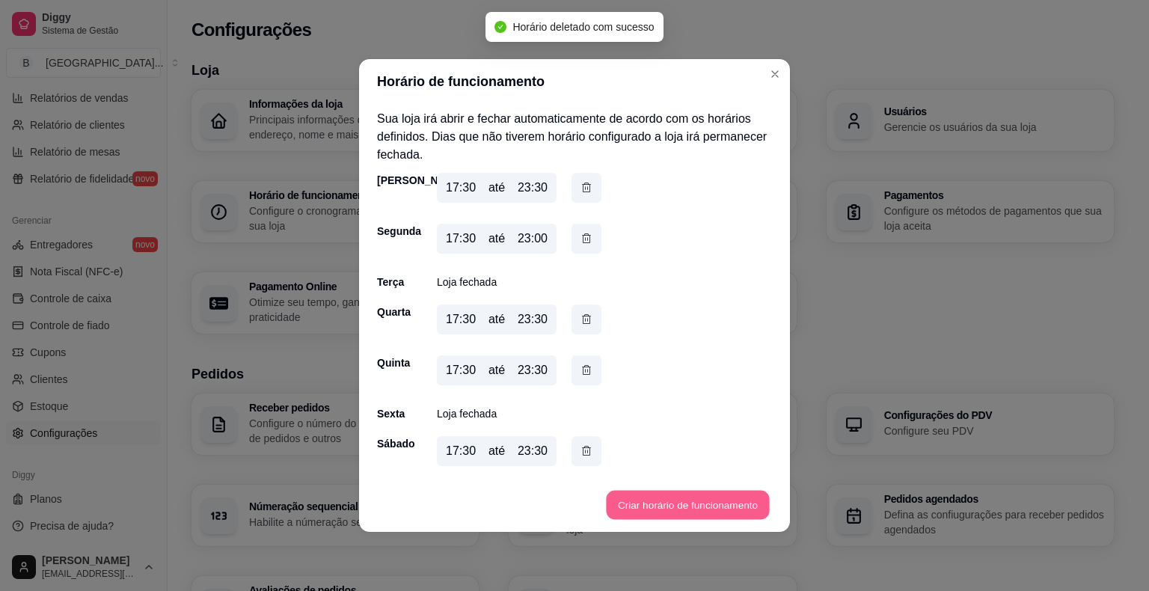
click at [658, 516] on button "Criar horário de funcionamento" at bounding box center [687, 505] width 163 height 29
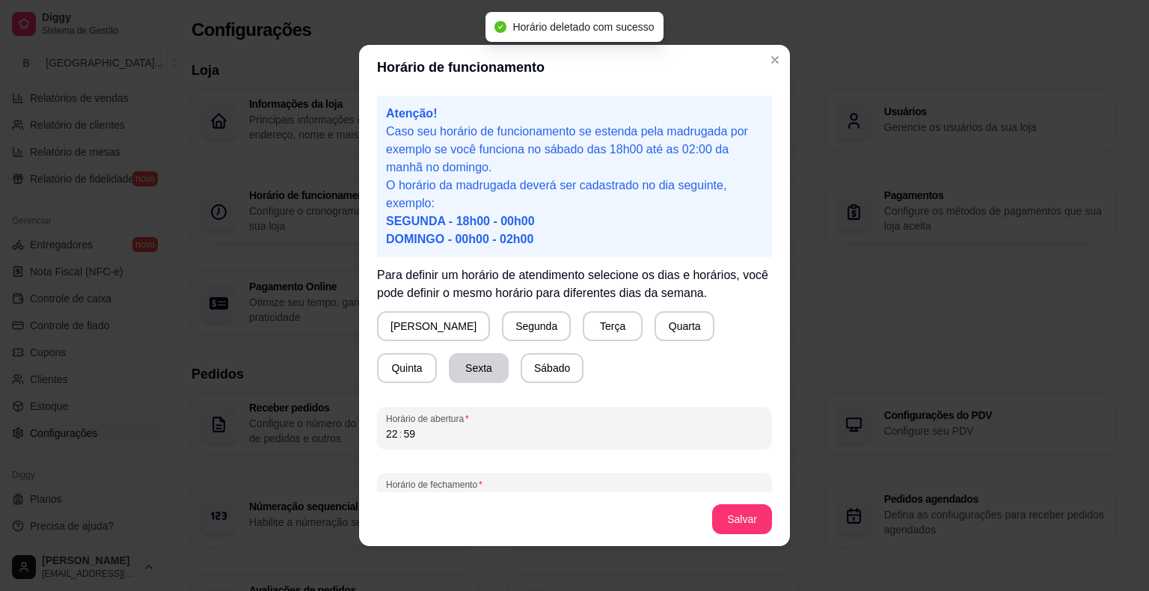
click at [449, 373] on button "Sexta" at bounding box center [479, 368] width 60 height 30
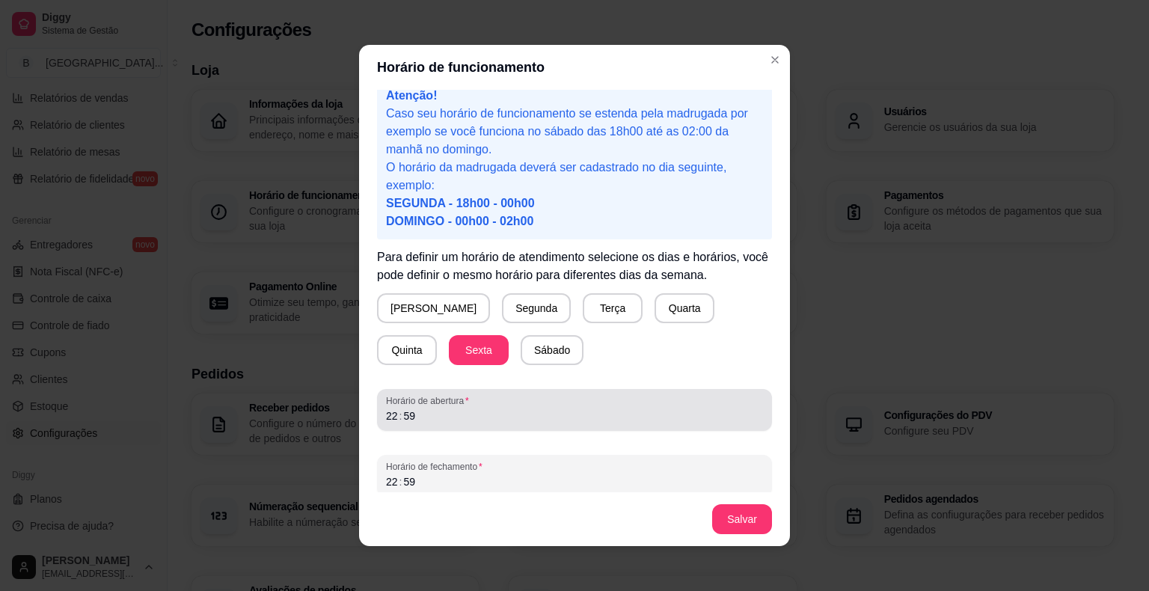
scroll to position [28, 0]
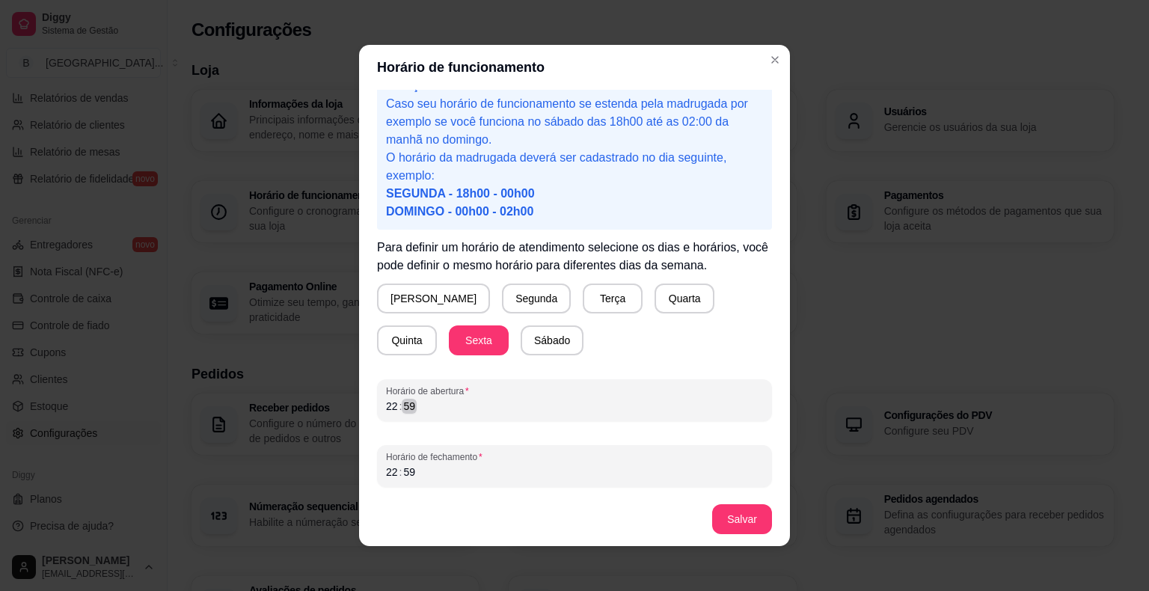
click at [446, 408] on div "22 : 59" at bounding box center [574, 406] width 377 height 18
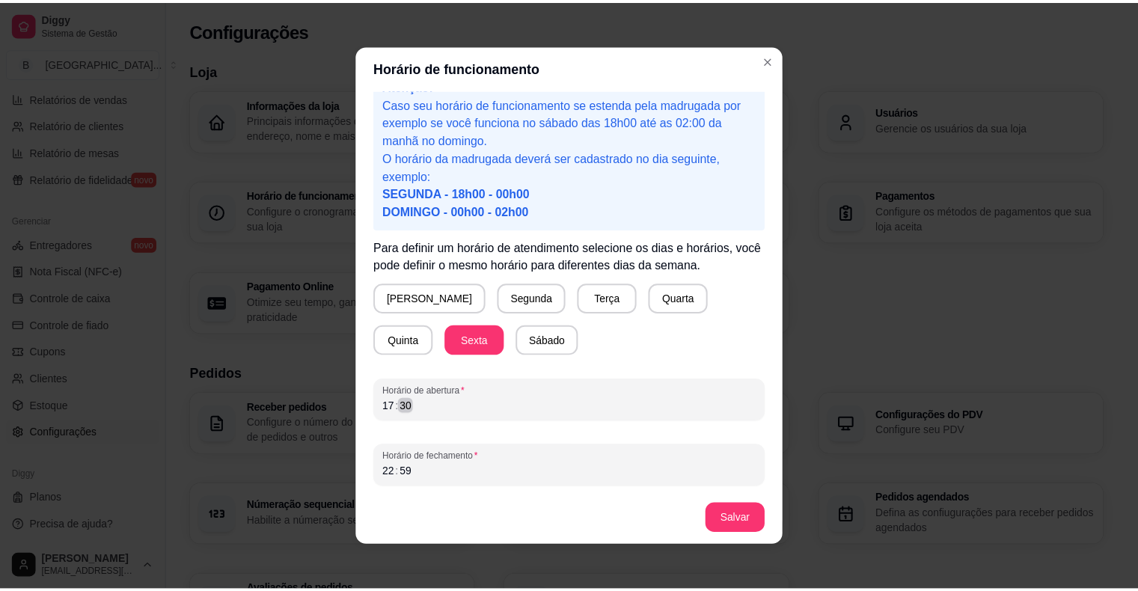
scroll to position [3, 0]
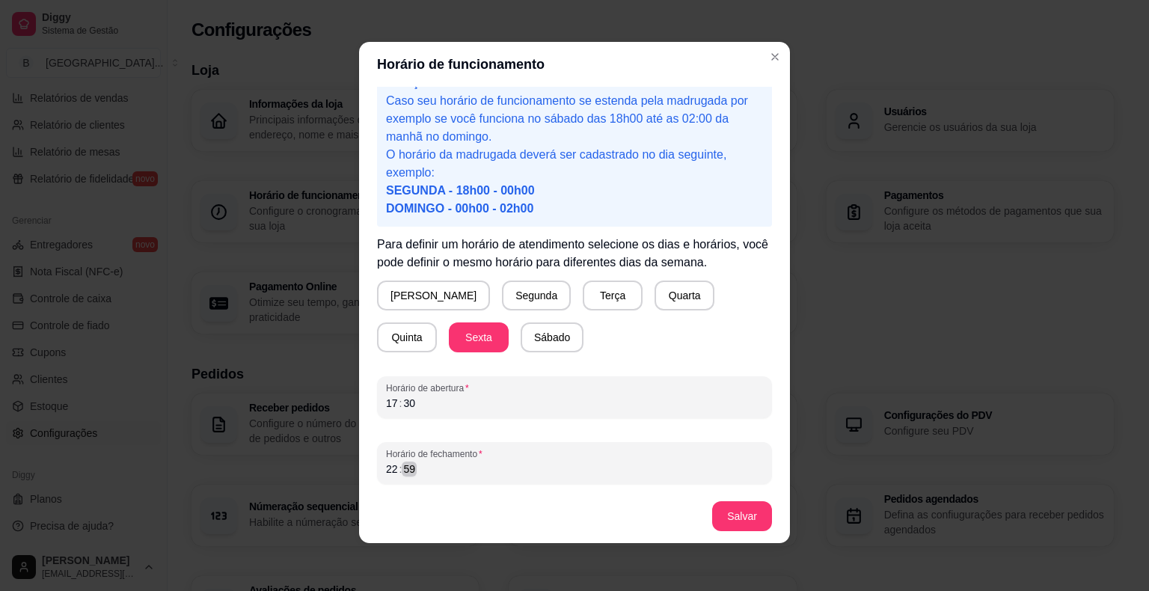
click at [466, 480] on div "Horário de fechamento 22 : 59" at bounding box center [574, 463] width 395 height 42
click at [736, 512] on button "Salvar" at bounding box center [742, 516] width 58 height 29
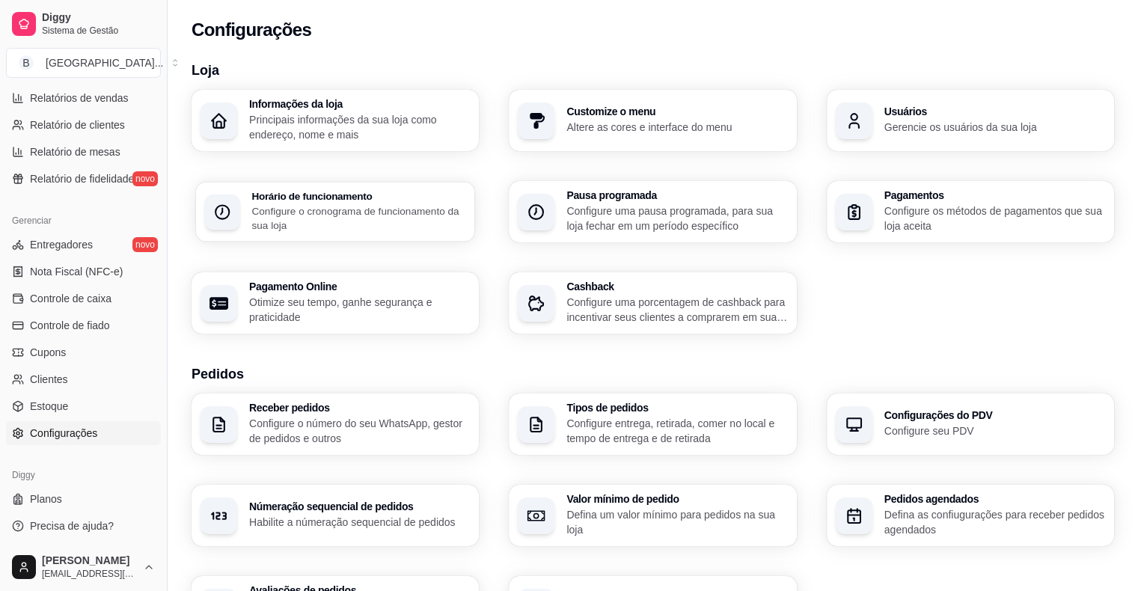
click at [281, 213] on p "Configure o cronograma de funcionamento da sua loja" at bounding box center [358, 217] width 214 height 29
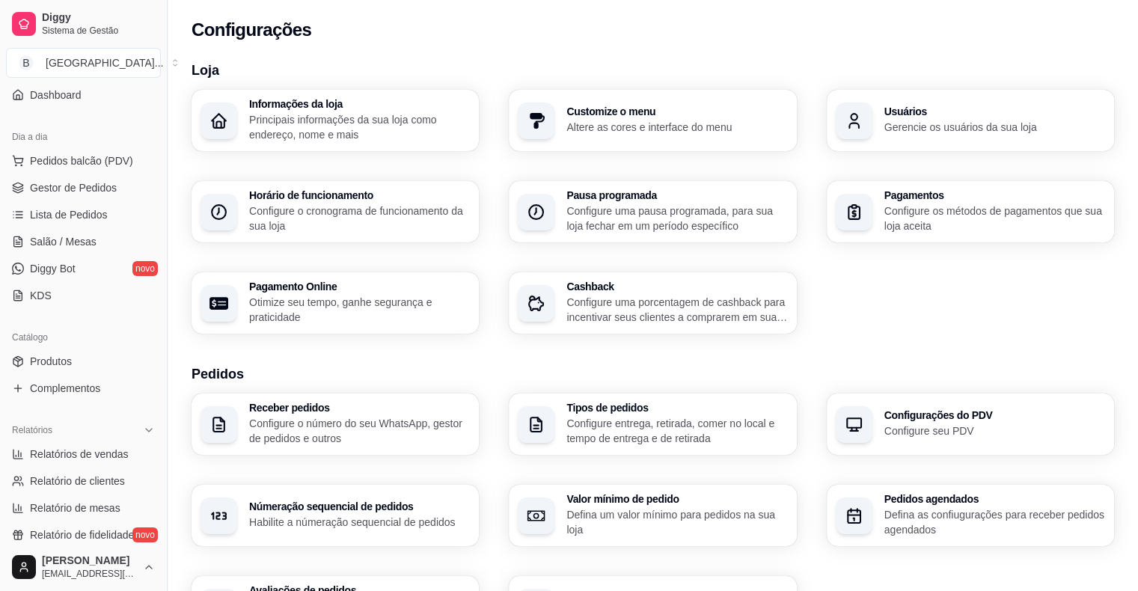
scroll to position [150, 0]
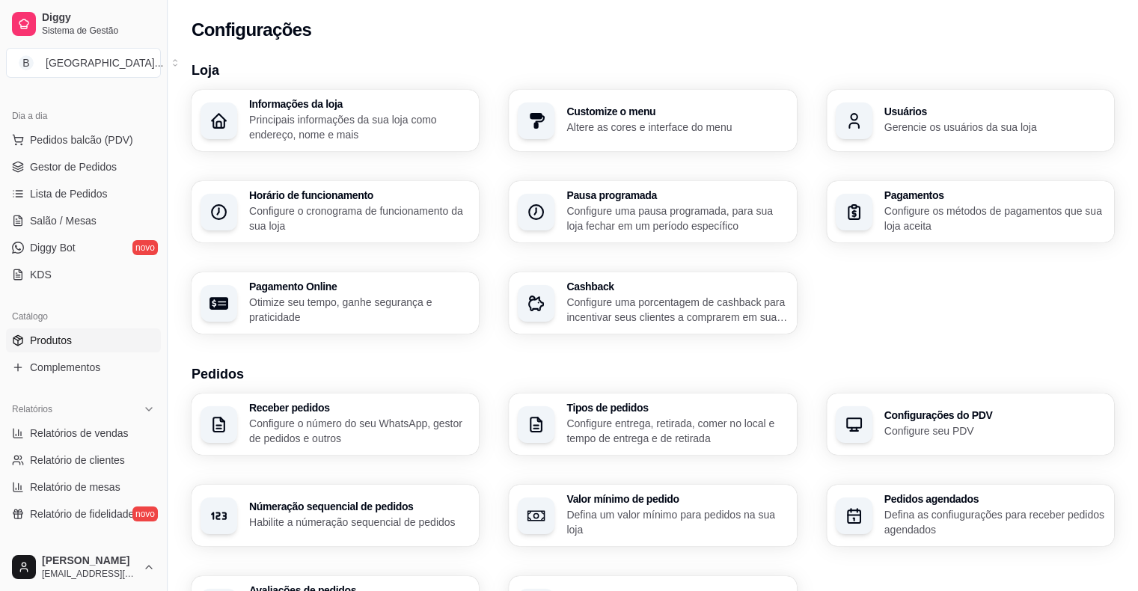
click at [84, 342] on link "Produtos" at bounding box center [83, 340] width 155 height 24
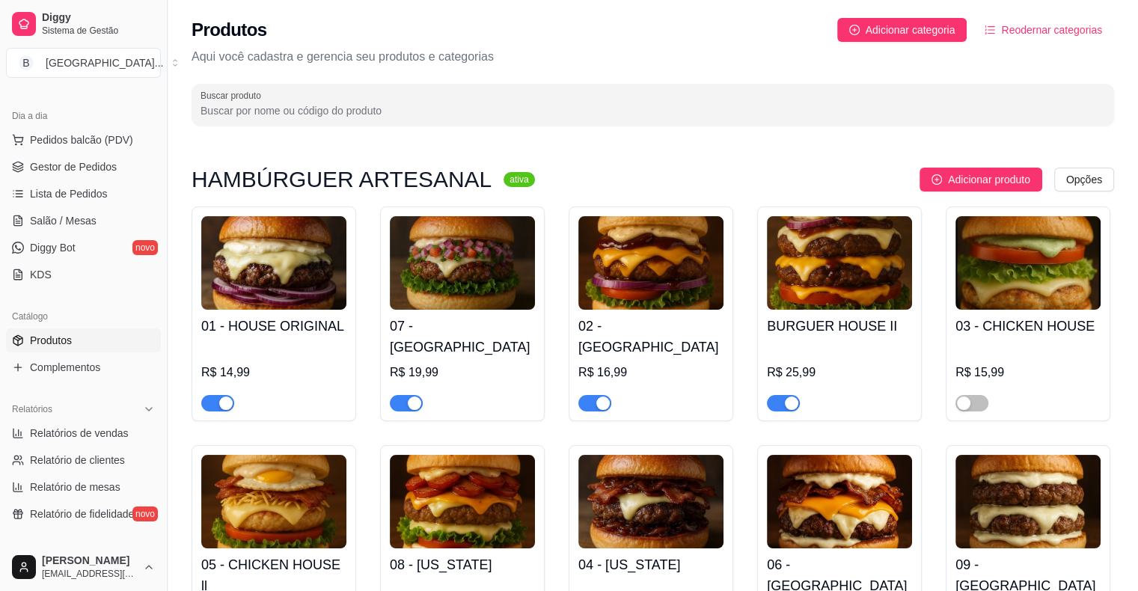
click at [220, 397] on div "button" at bounding box center [225, 403] width 13 height 13
click at [403, 395] on span "button" at bounding box center [406, 403] width 33 height 16
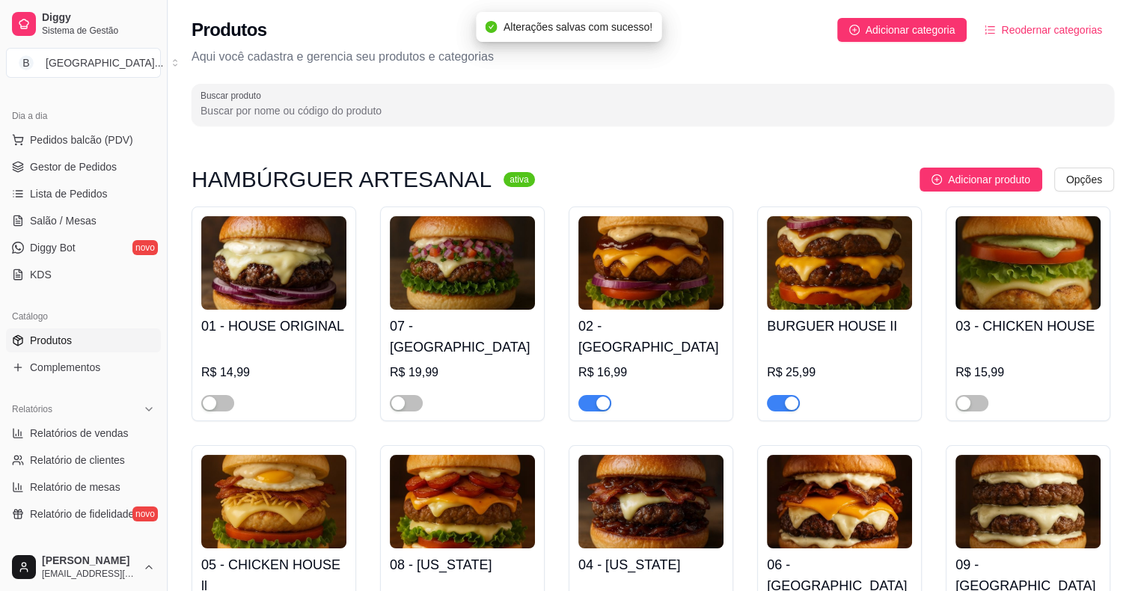
click at [596, 397] on div "button" at bounding box center [602, 403] width 13 height 13
click at [790, 397] on div "button" at bounding box center [791, 403] width 13 height 13
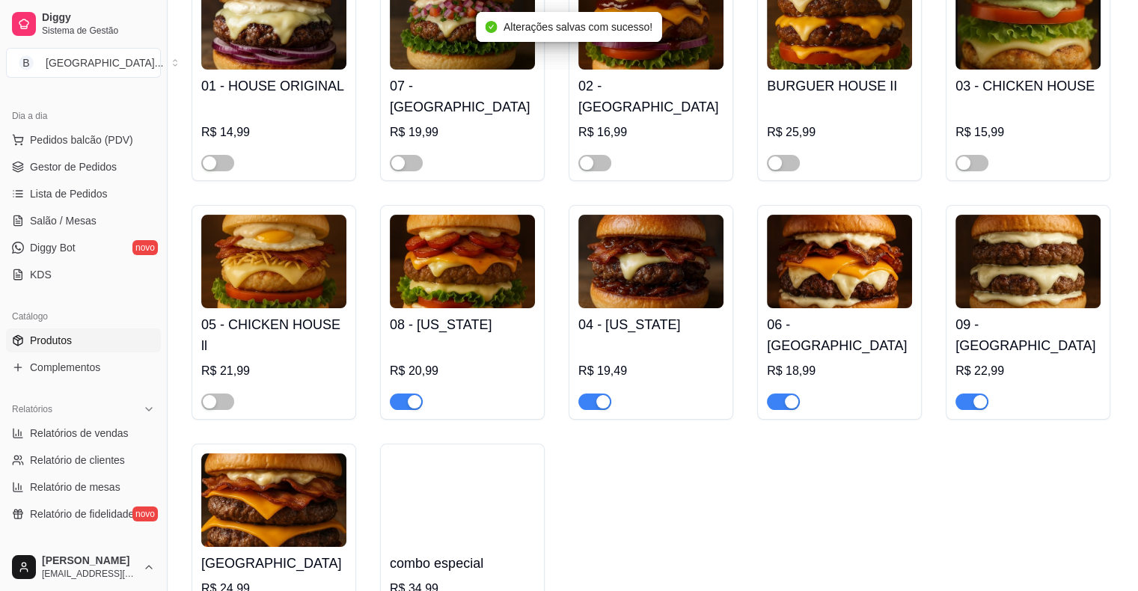
scroll to position [299, 0]
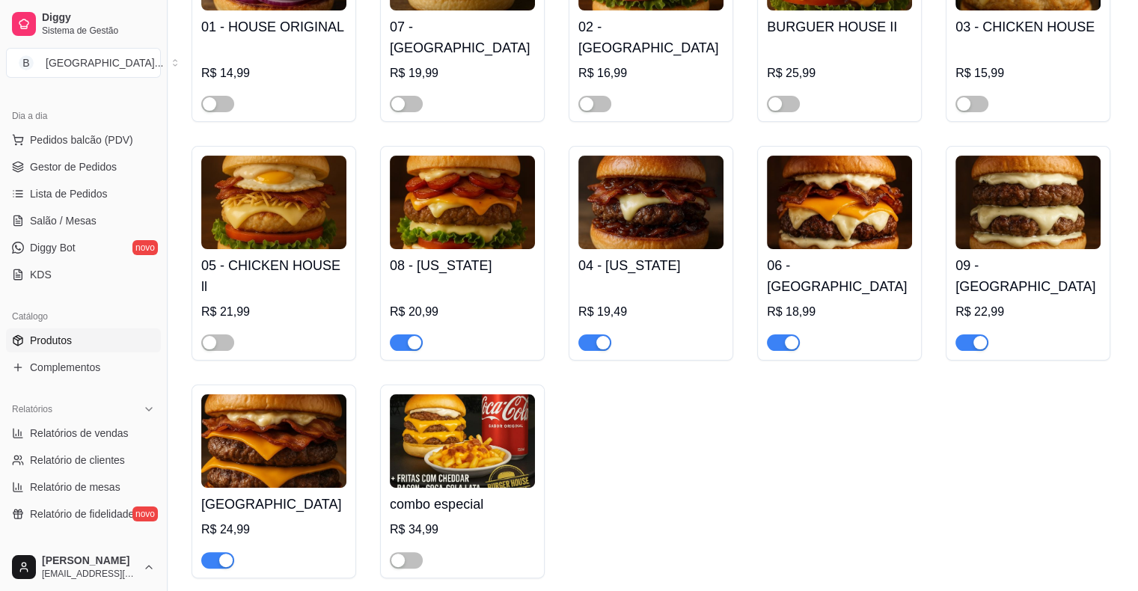
click at [404, 334] on span "button" at bounding box center [406, 342] width 33 height 16
click at [591, 334] on span "button" at bounding box center [594, 342] width 33 height 16
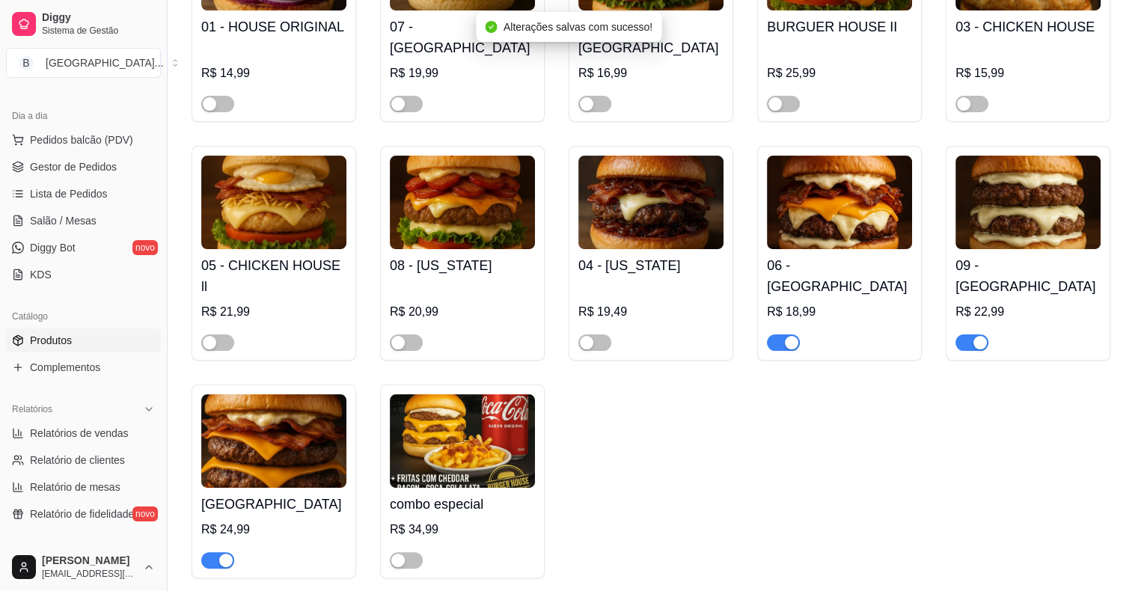
click at [786, 336] on div "button" at bounding box center [791, 342] width 13 height 13
click at [964, 334] on span "button" at bounding box center [971, 342] width 33 height 16
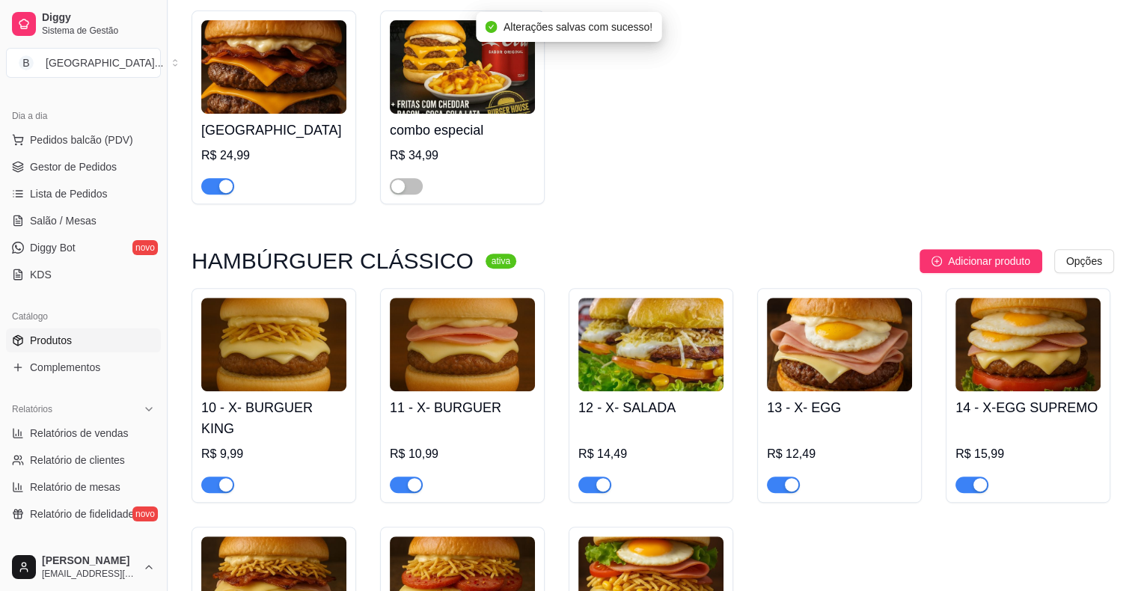
click at [228, 180] on div "button" at bounding box center [225, 186] width 13 height 13
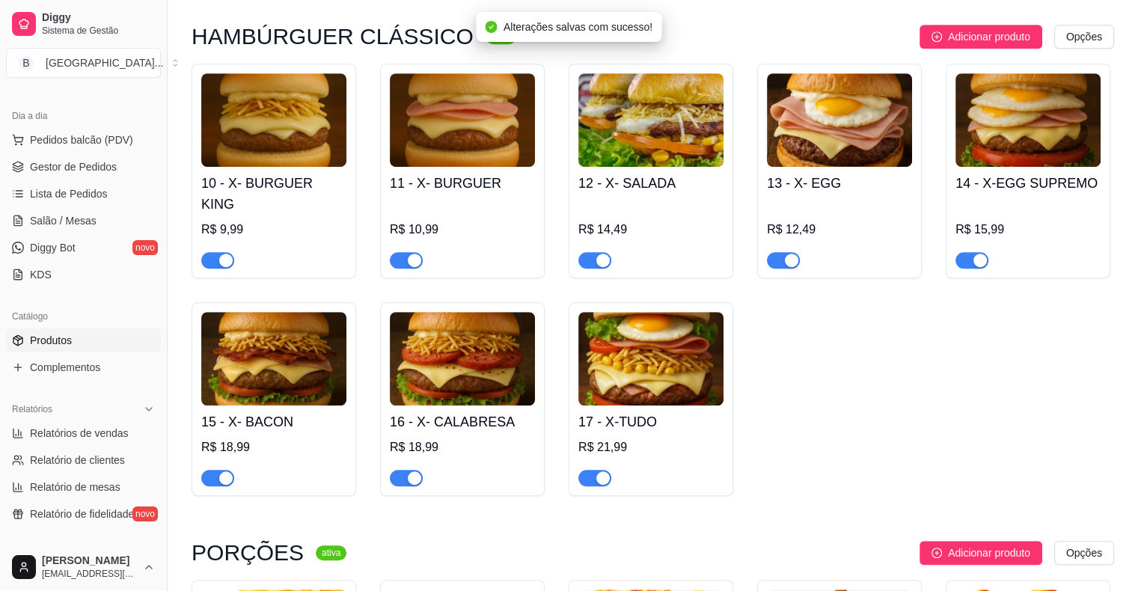
click at [223, 254] on div "button" at bounding box center [225, 260] width 13 height 13
click at [419, 254] on div "button" at bounding box center [414, 260] width 13 height 13
click at [598, 251] on div at bounding box center [594, 260] width 33 height 18
click at [961, 252] on span "button" at bounding box center [971, 260] width 33 height 16
click at [793, 254] on div "button" at bounding box center [791, 260] width 13 height 13
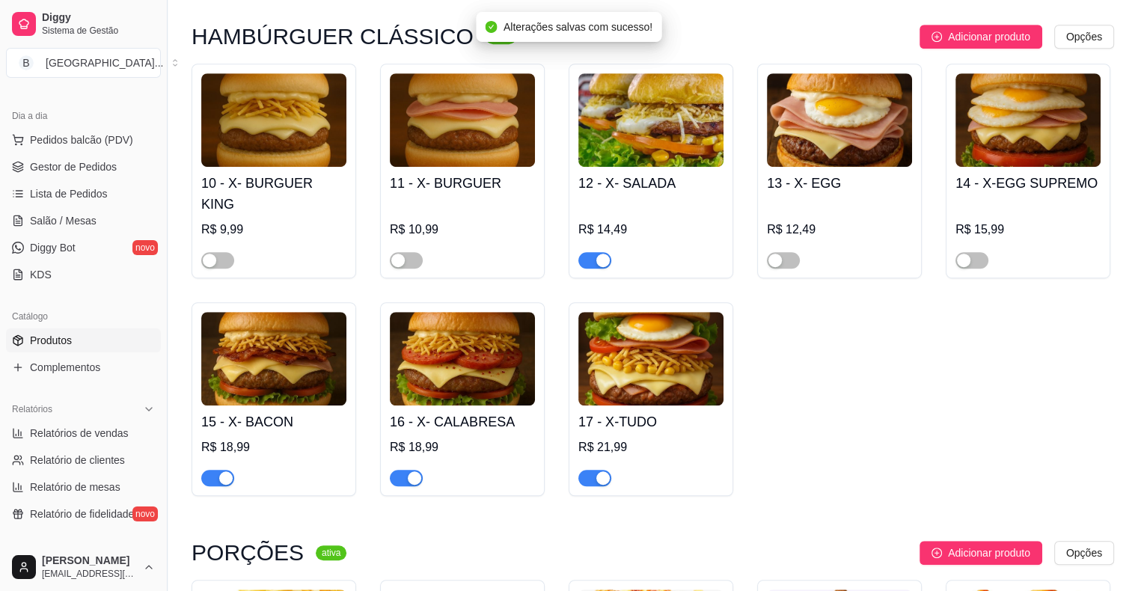
click at [591, 252] on span "button" at bounding box center [594, 260] width 33 height 16
click at [605, 468] on div at bounding box center [594, 477] width 33 height 18
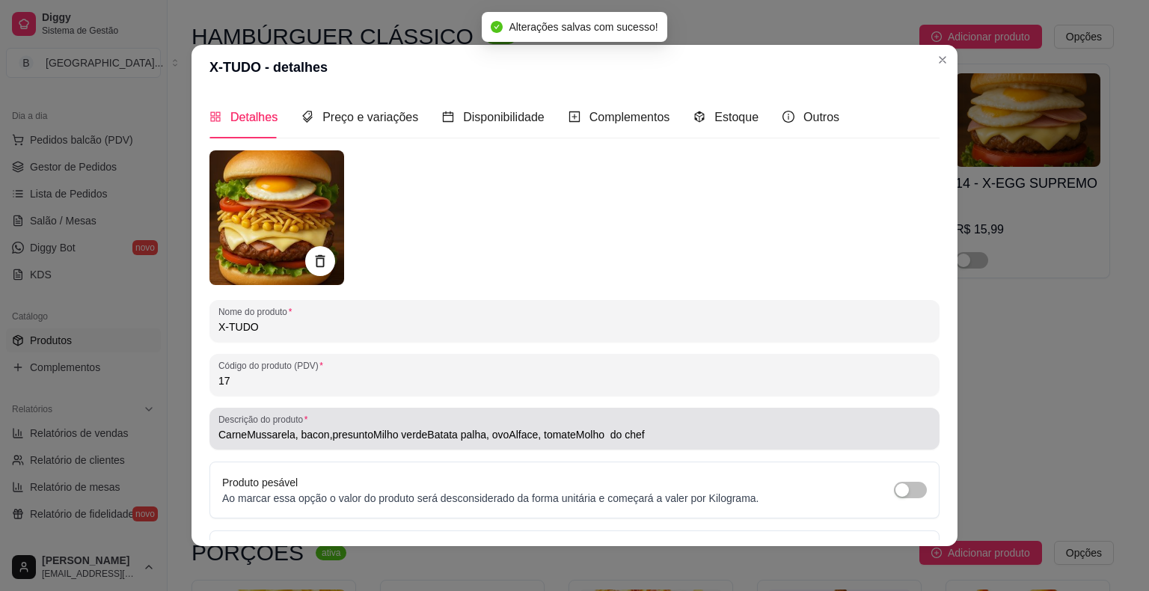
type input "CarneMussarela, bacon,presuntoMilho verdeBatata palha, ovoAlface, tomateMolho d…"
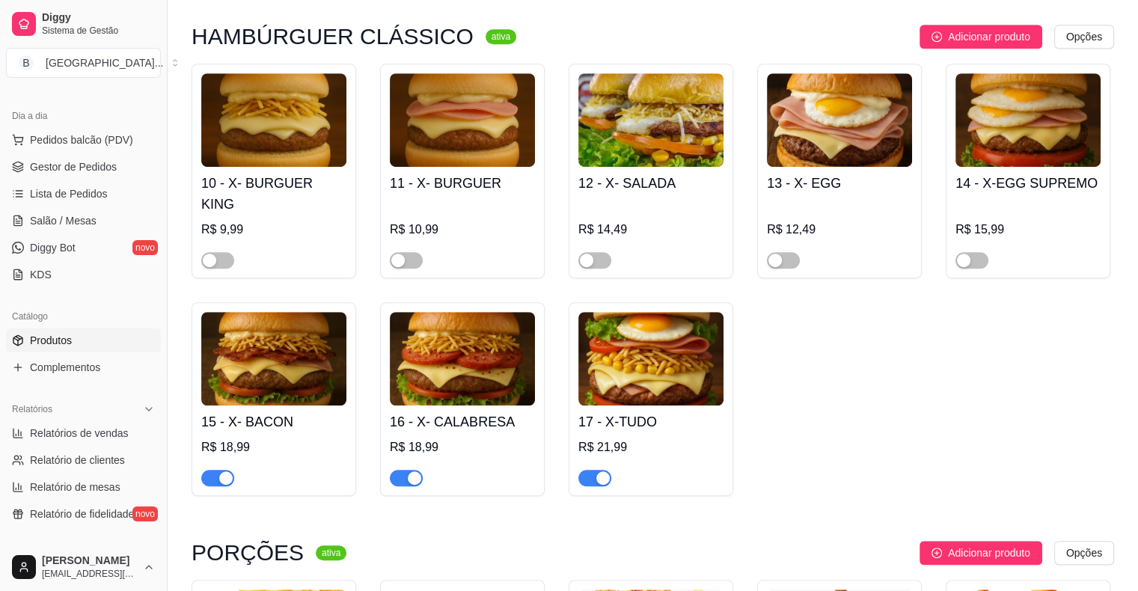
click at [608, 471] on div "button" at bounding box center [602, 477] width 13 height 13
click at [409, 471] on div "button" at bounding box center [414, 477] width 13 height 13
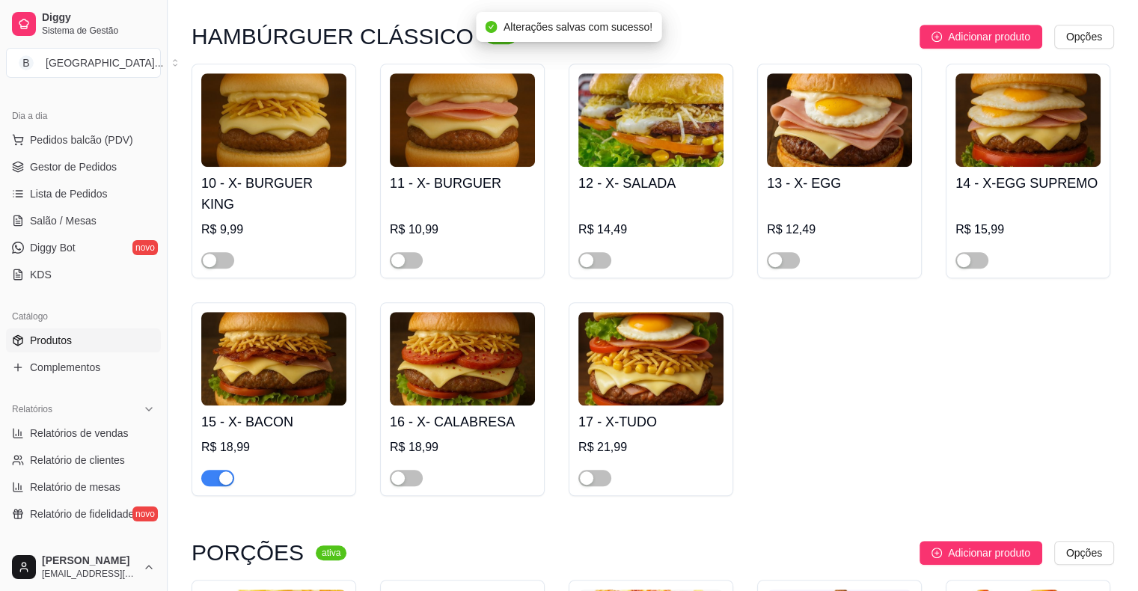
click at [228, 471] on div "button" at bounding box center [225, 477] width 13 height 13
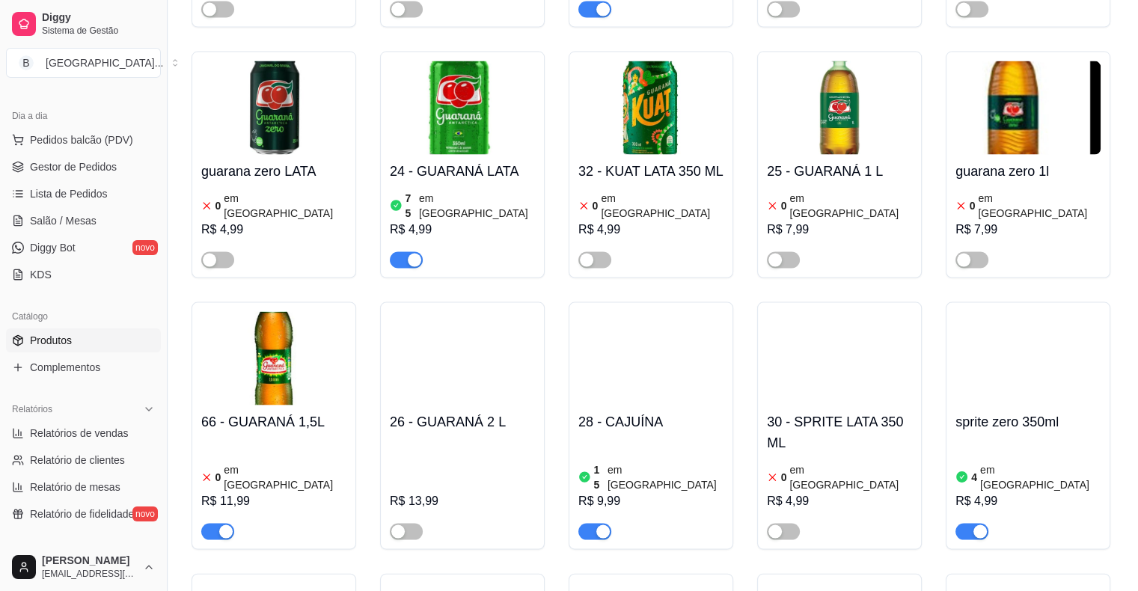
scroll to position [3067, 0]
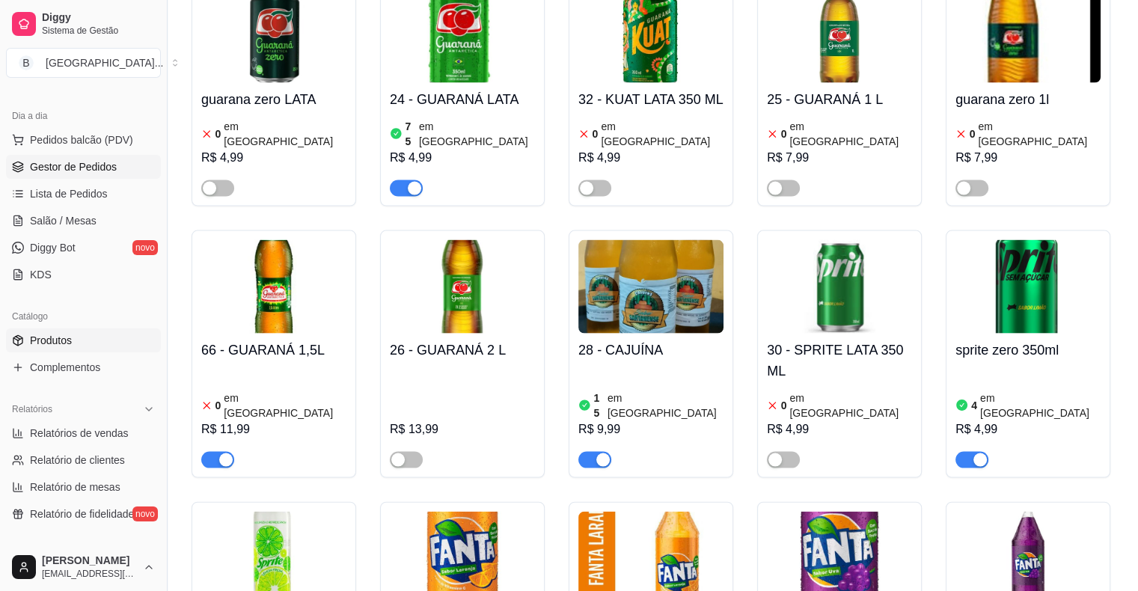
click at [46, 160] on span "Gestor de Pedidos" at bounding box center [73, 166] width 87 height 15
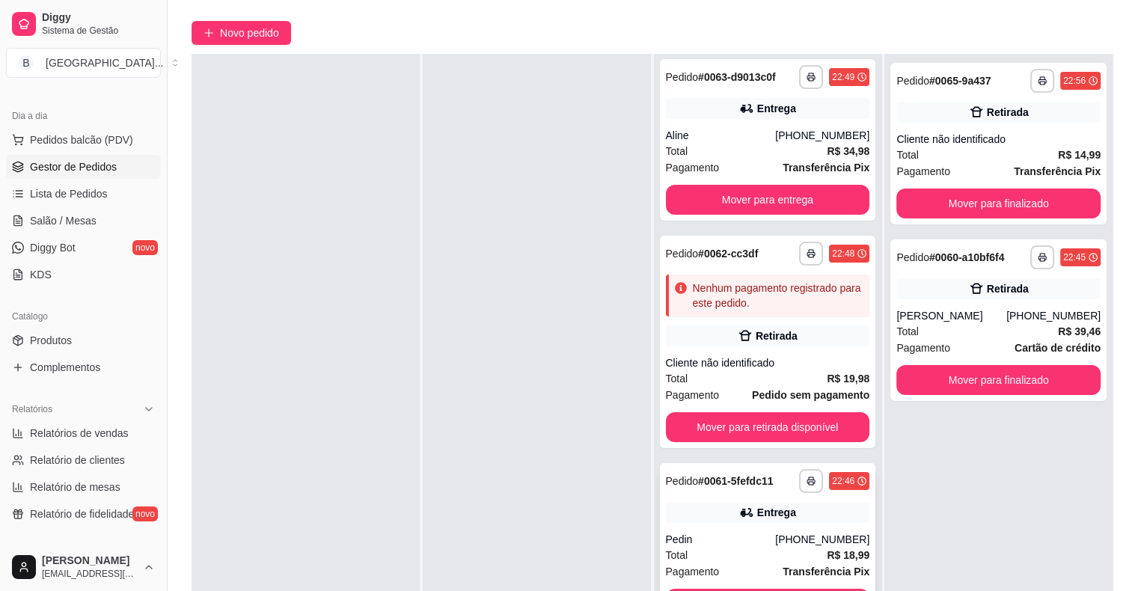
scroll to position [227, 0]
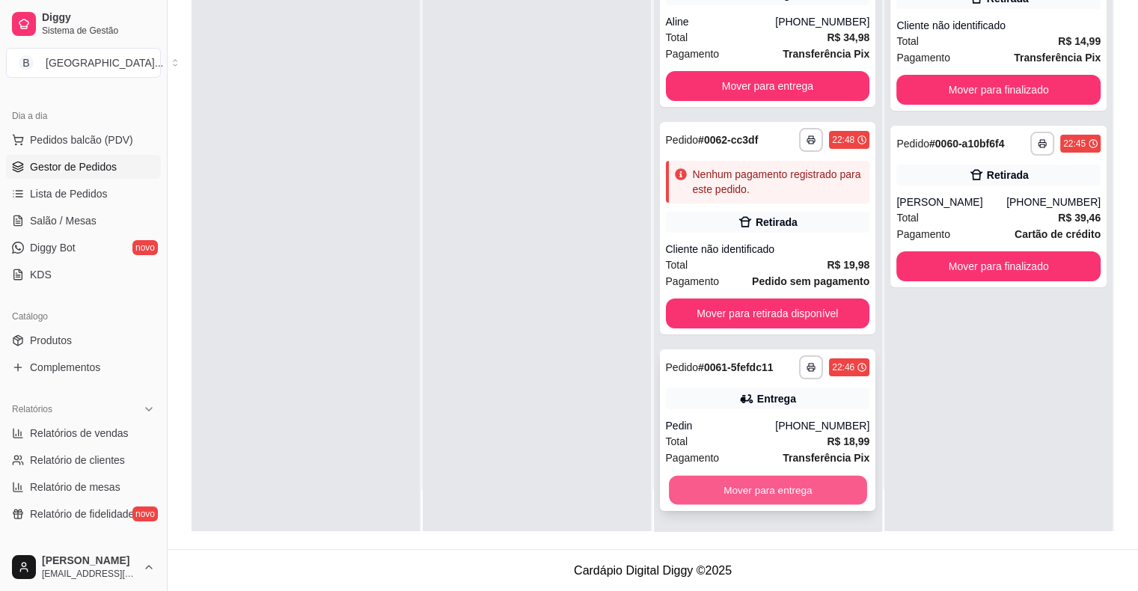
click at [694, 486] on button "Mover para entrega" at bounding box center [768, 490] width 198 height 29
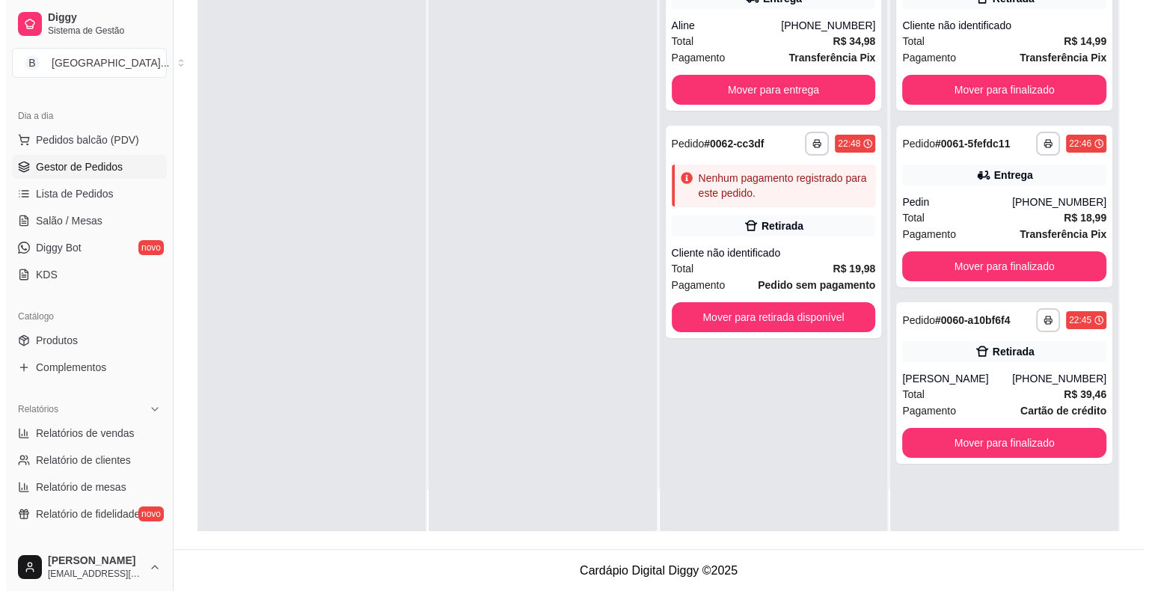
scroll to position [0, 0]
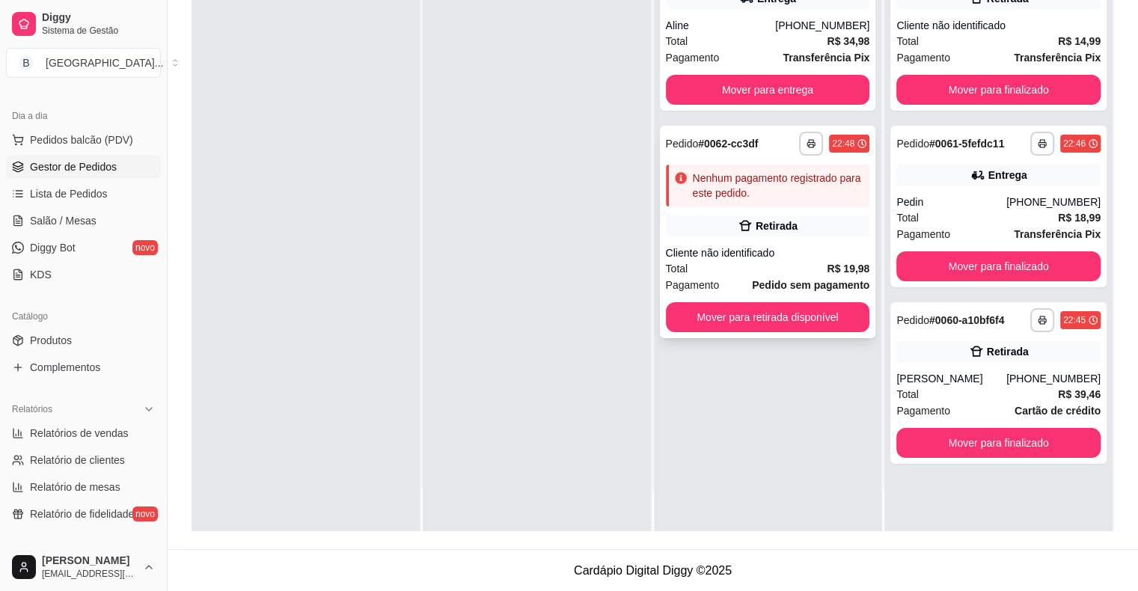
click at [730, 246] on div "Cliente não identificado" at bounding box center [768, 252] width 204 height 15
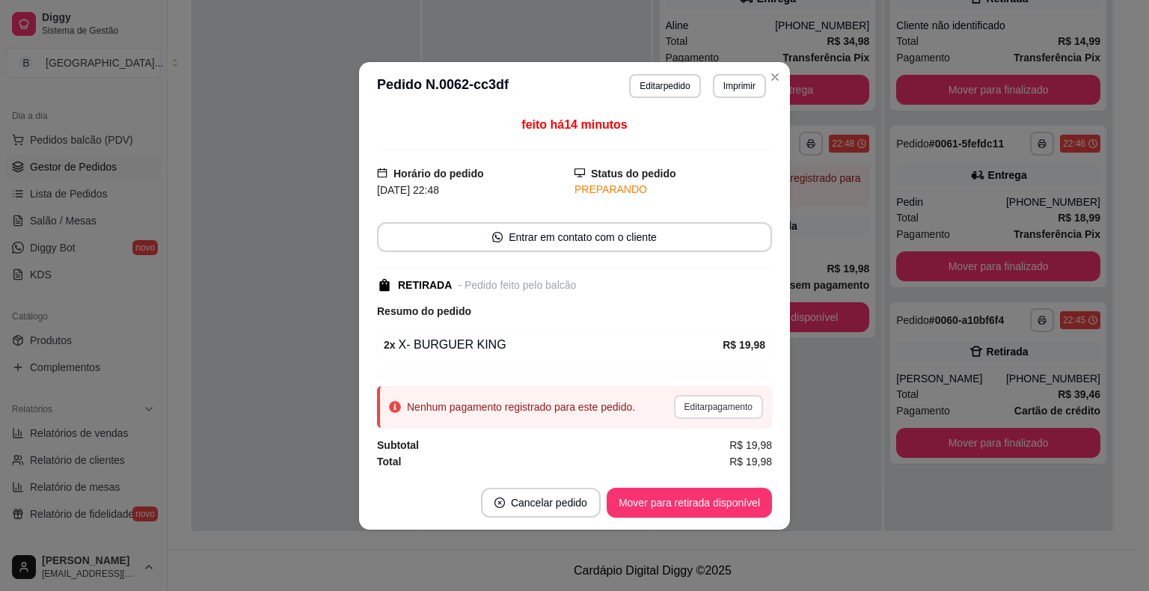
click at [730, 414] on button "Editar pagamento" at bounding box center [718, 407] width 89 height 24
click at [447, 302] on div "Pix" at bounding box center [472, 311] width 96 height 79
click at [490, 321] on div "Pix" at bounding box center [472, 311] width 96 height 79
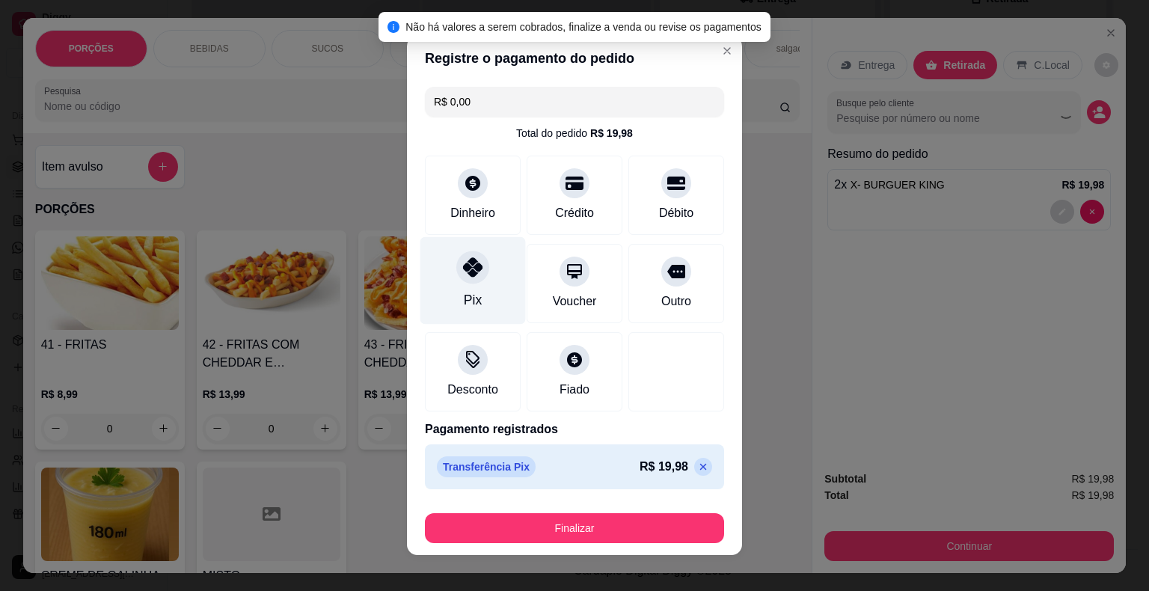
click at [496, 257] on div "Pix" at bounding box center [472, 281] width 105 height 88
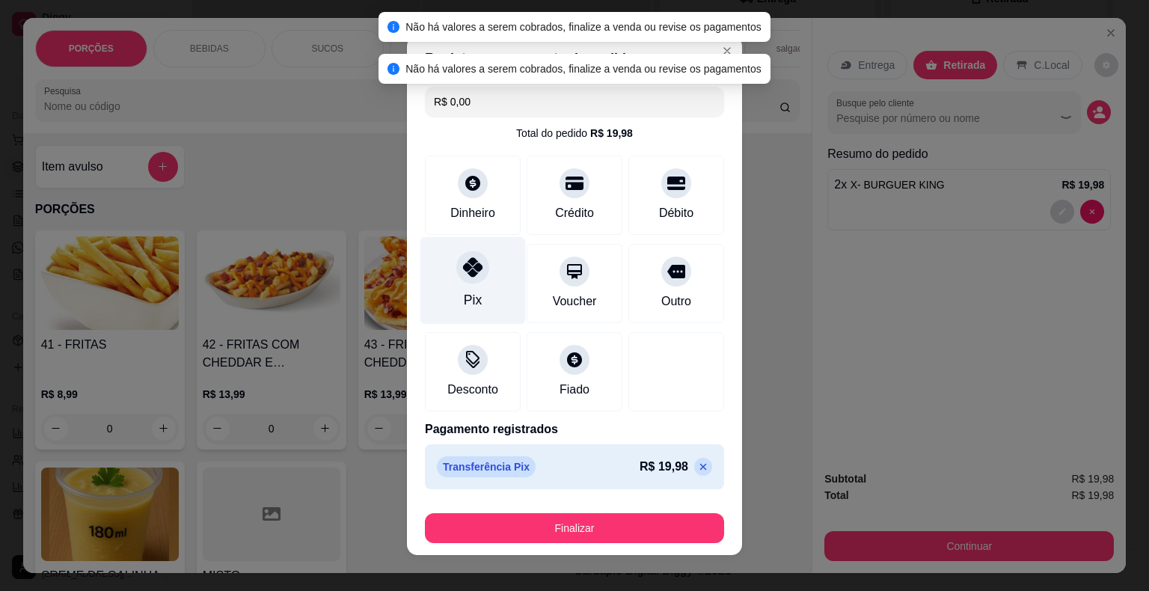
click at [488, 319] on div "Pix" at bounding box center [472, 281] width 105 height 88
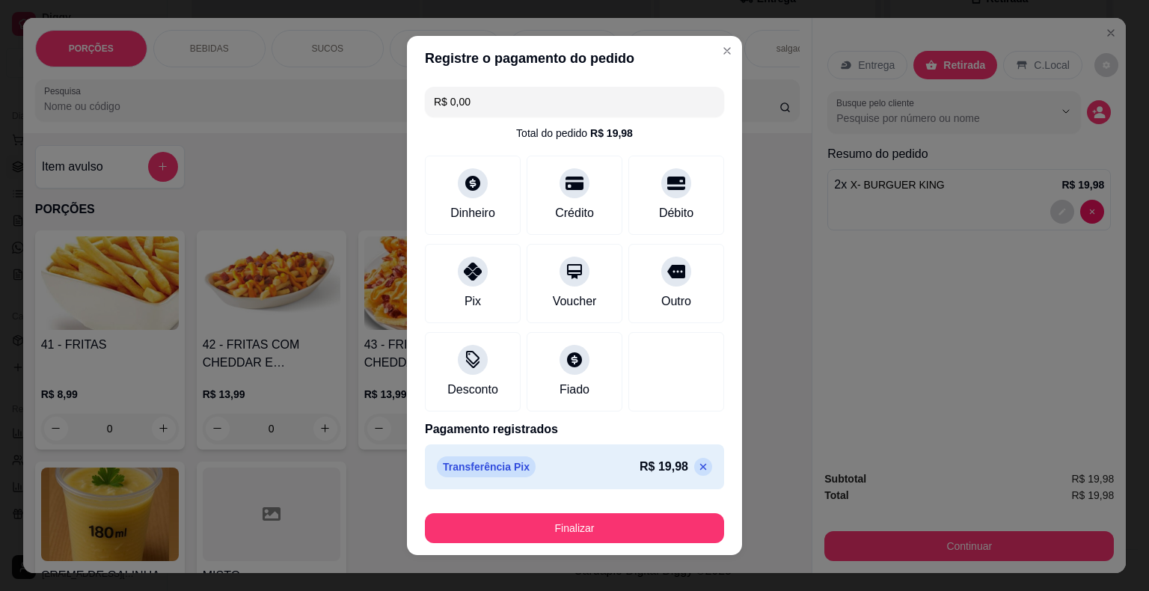
click at [524, 510] on div "Finalizar" at bounding box center [574, 525] width 299 height 36
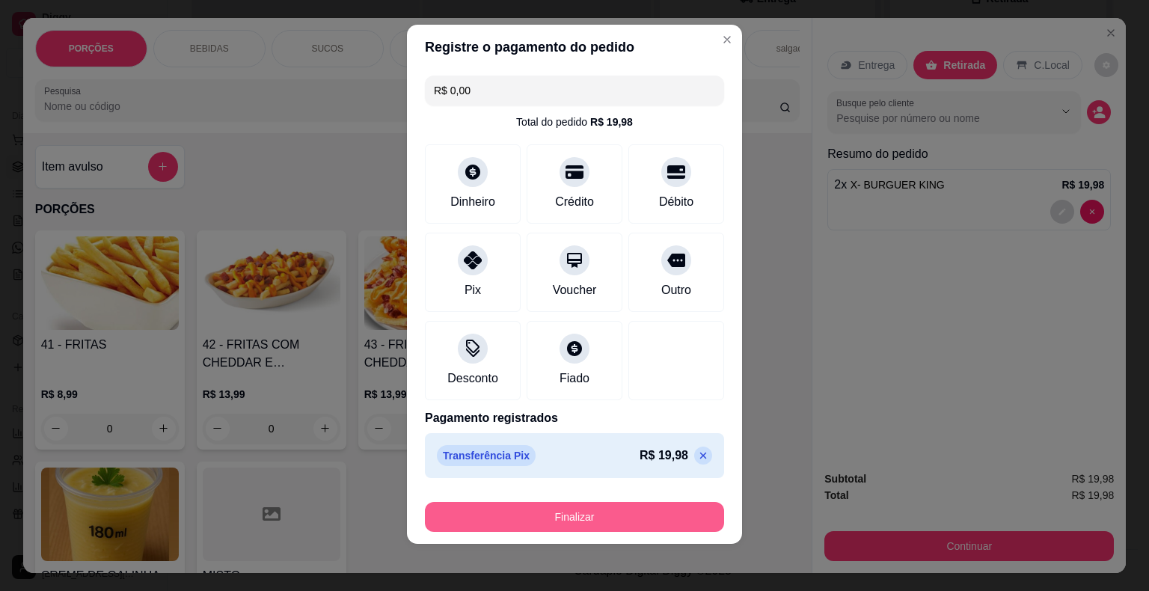
click at [584, 513] on button "Finalizar" at bounding box center [574, 517] width 299 height 30
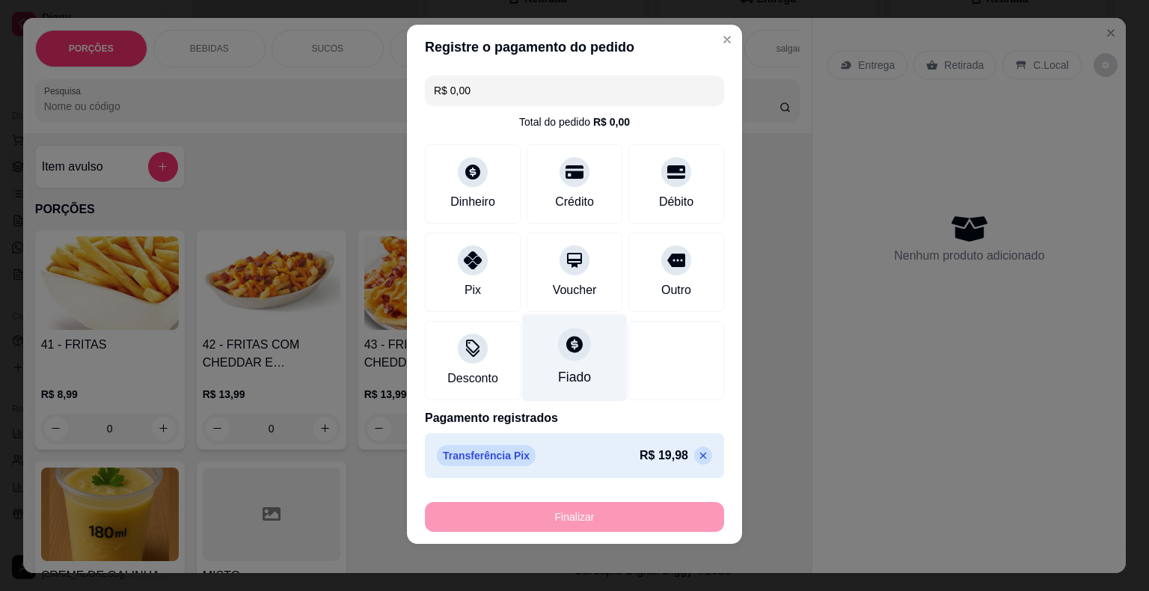
type input "-R$ 19,98"
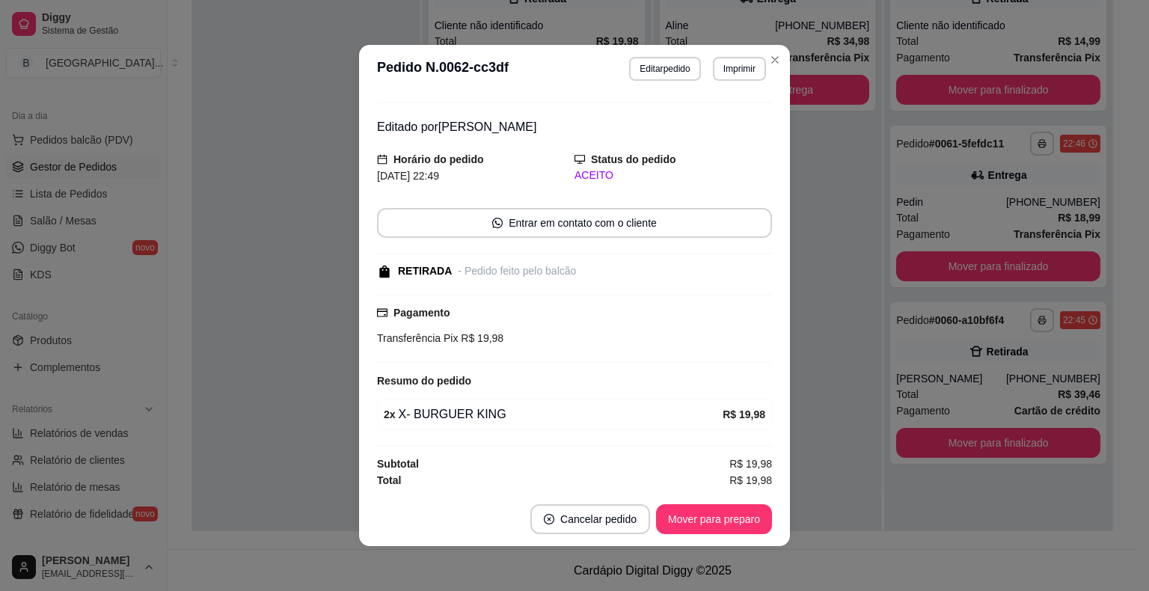
scroll to position [3, 0]
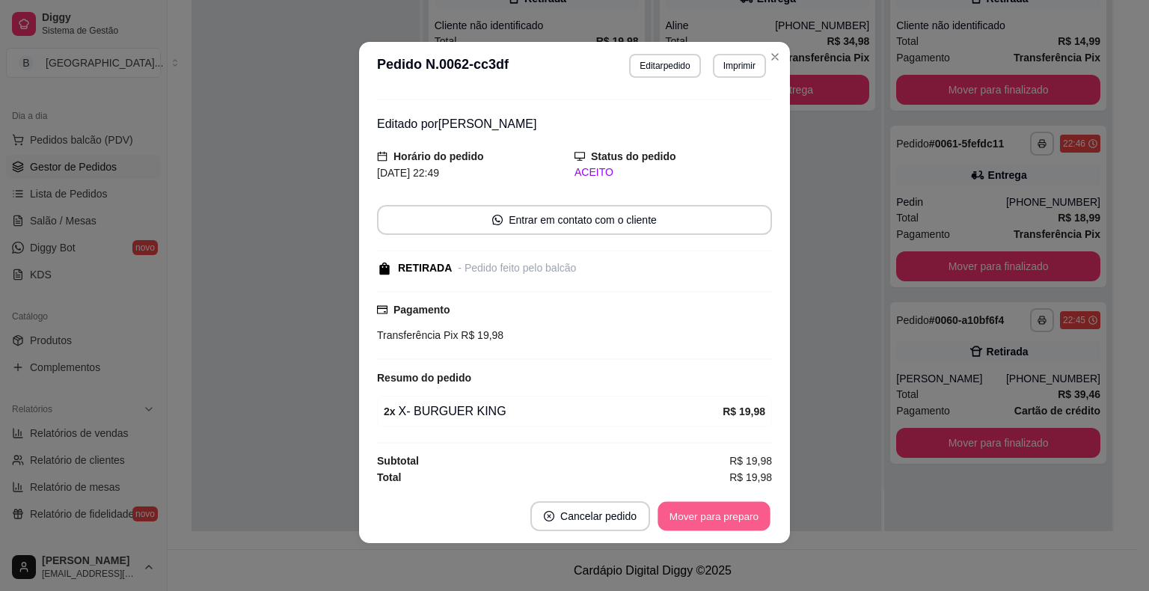
click at [664, 507] on button "Mover para preparo" at bounding box center [714, 516] width 112 height 29
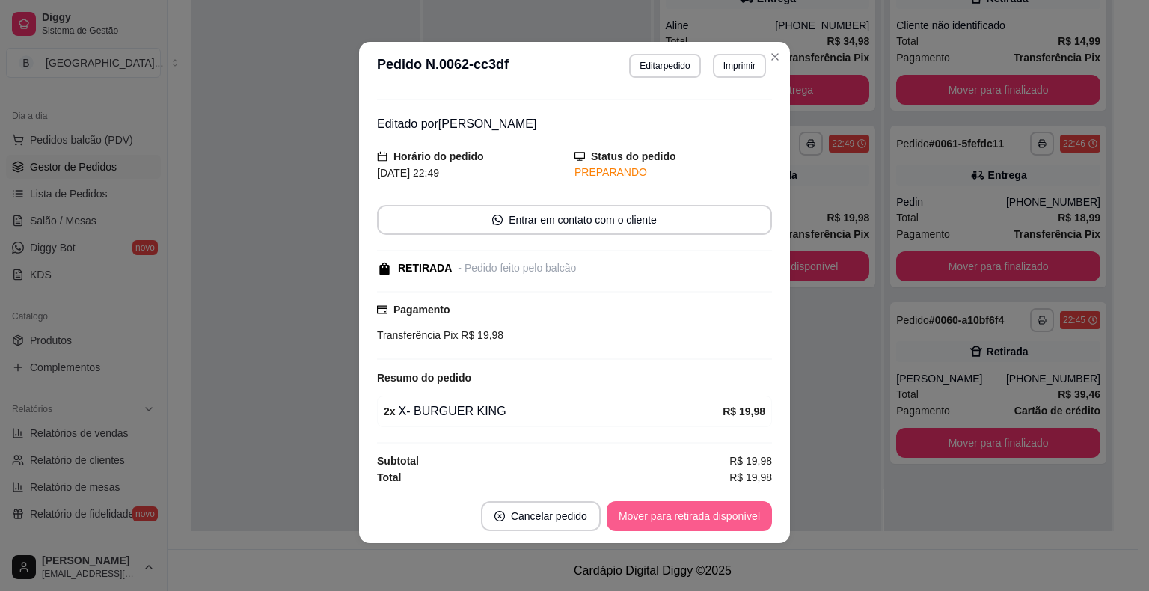
click at [739, 518] on button "Mover para retirada disponível" at bounding box center [689, 516] width 165 height 30
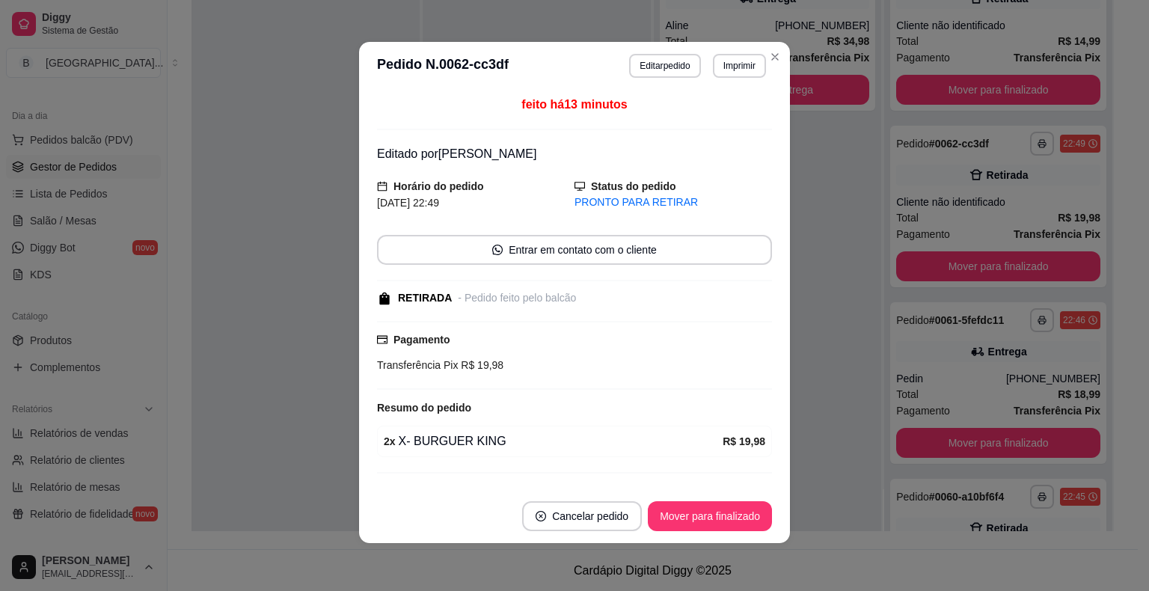
scroll to position [30, 0]
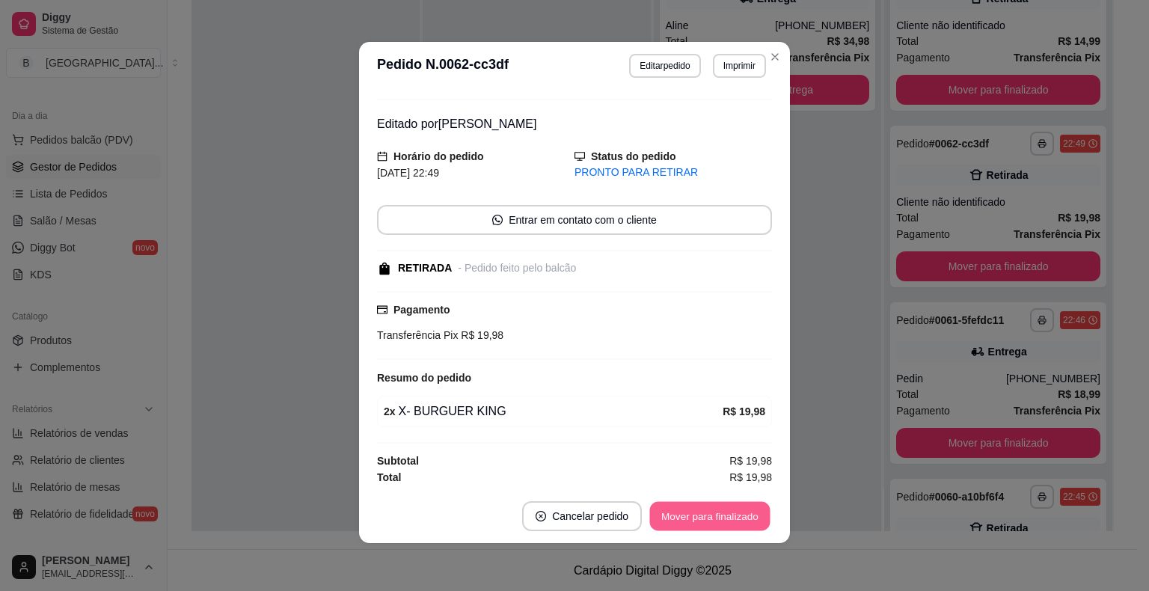
click at [733, 521] on button "Mover para finalizado" at bounding box center [710, 516] width 120 height 29
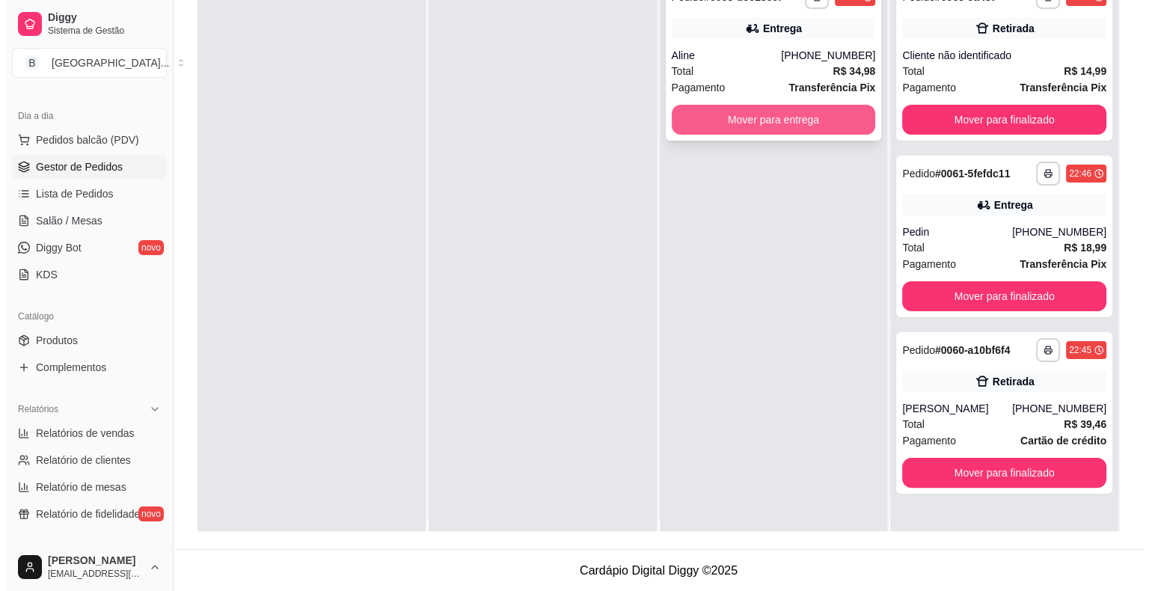
scroll to position [0, 0]
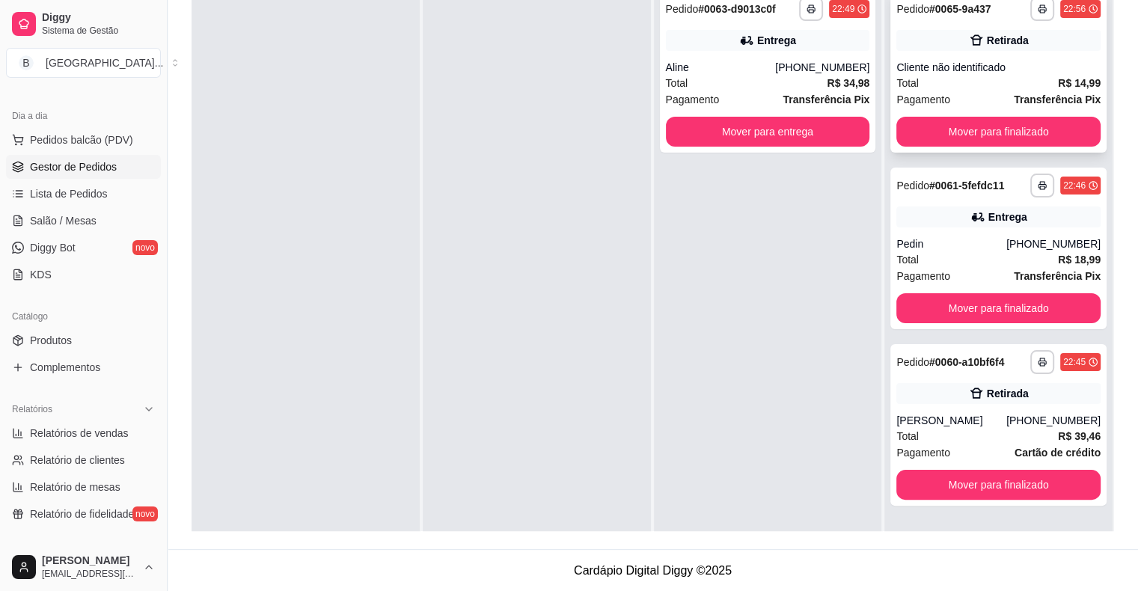
click at [954, 73] on div "Cliente não identificado" at bounding box center [998, 67] width 204 height 15
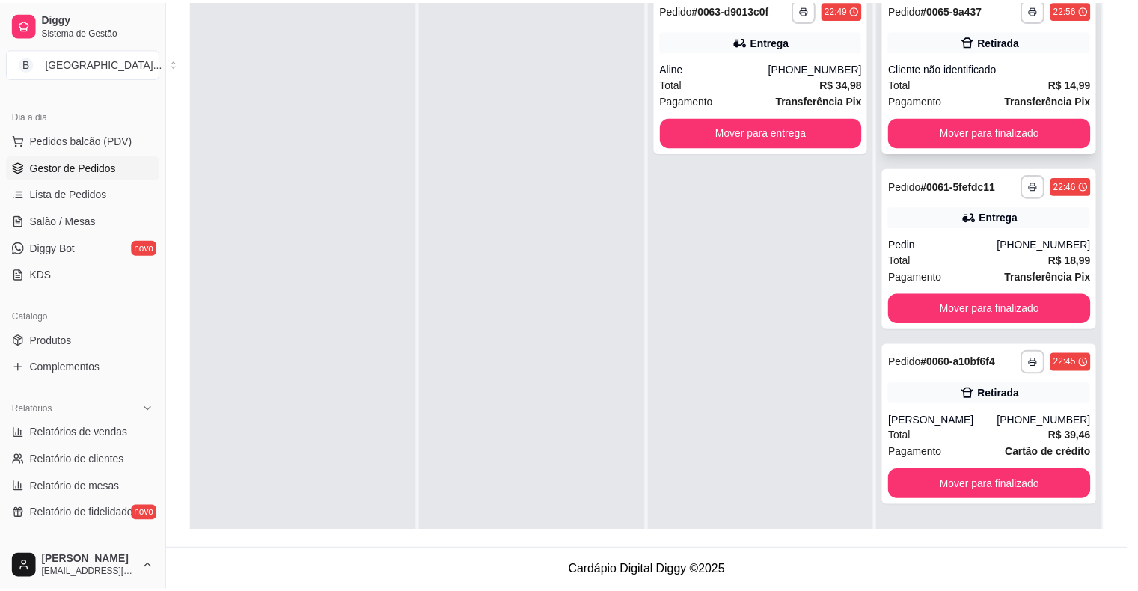
scroll to position [1, 0]
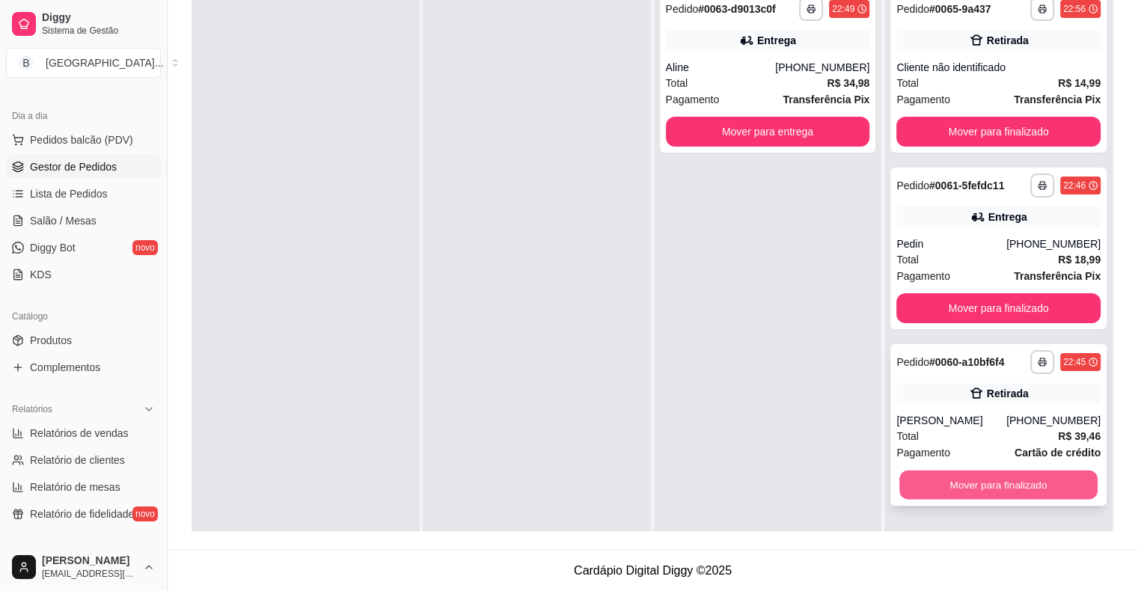
click at [959, 489] on button "Mover para finalizado" at bounding box center [998, 485] width 198 height 29
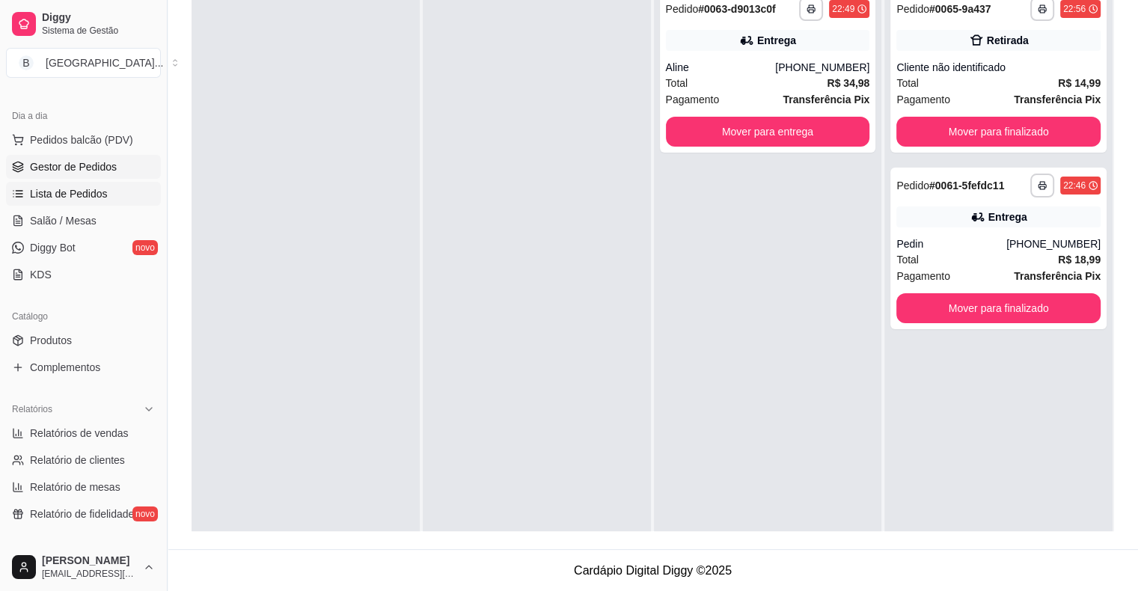
click at [70, 191] on span "Lista de Pedidos" at bounding box center [69, 193] width 78 height 15
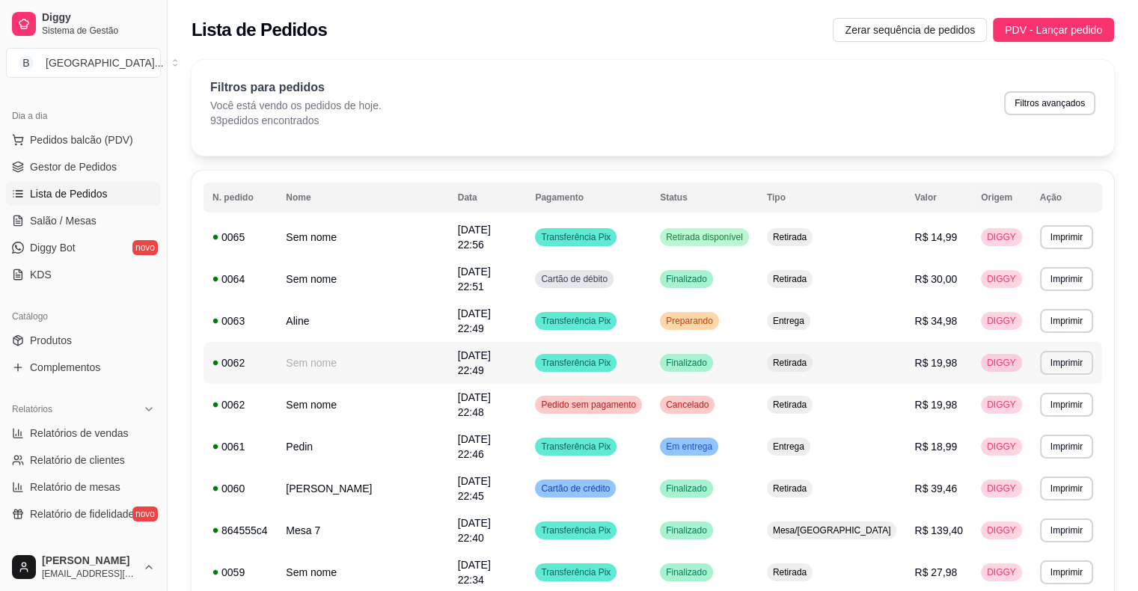
click at [394, 350] on td "Sem nome" at bounding box center [362, 363] width 171 height 42
click at [73, 165] on span "Gestor de Pedidos" at bounding box center [73, 166] width 87 height 15
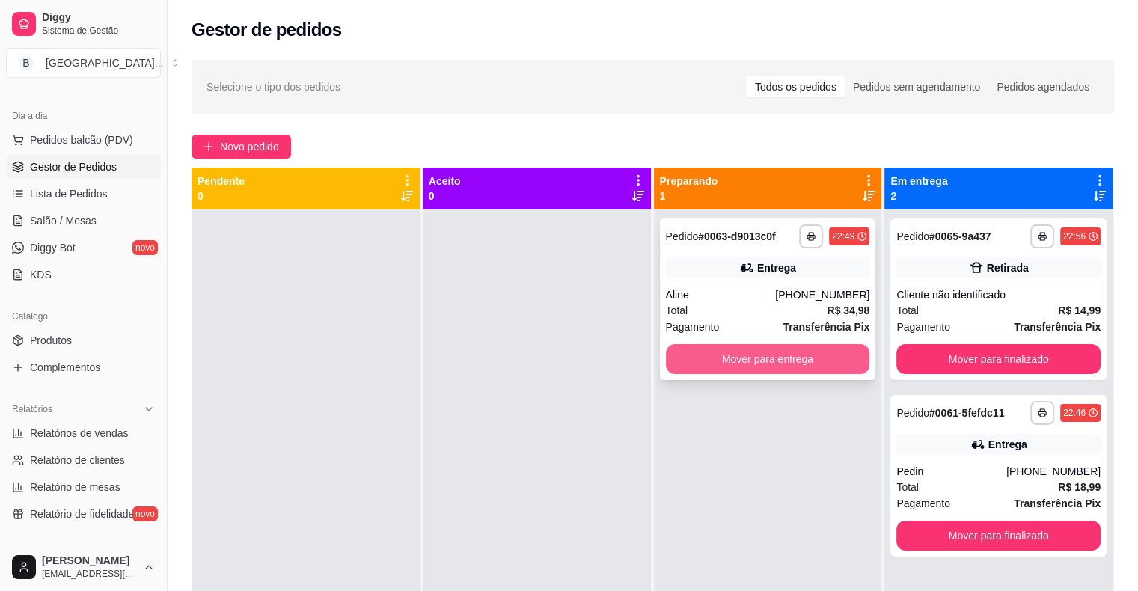
click at [758, 350] on button "Mover para entrega" at bounding box center [768, 359] width 204 height 30
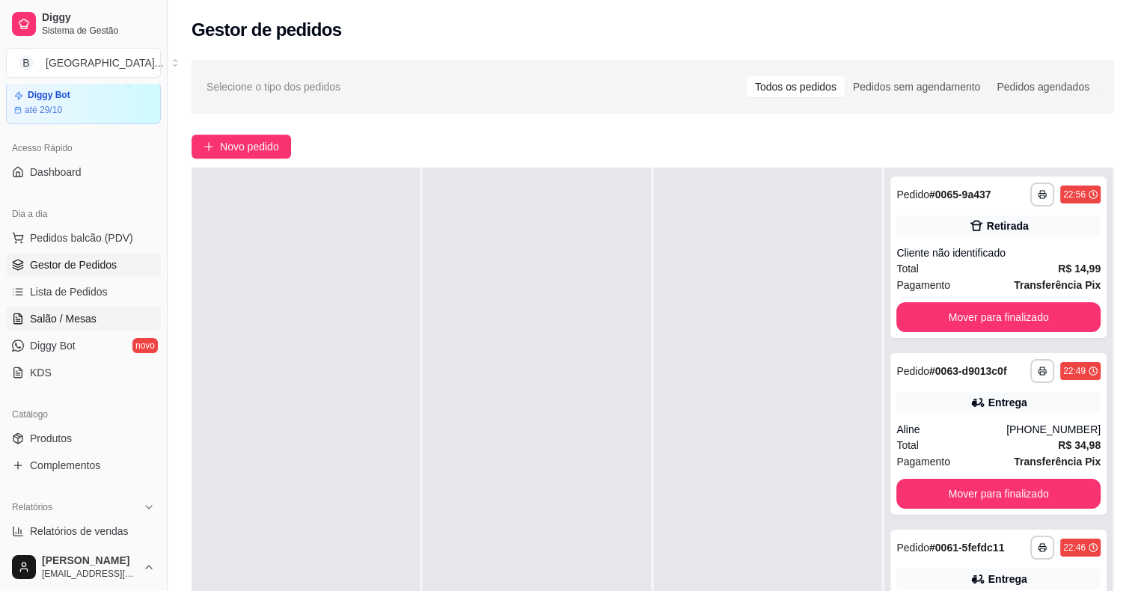
scroll to position [36, 0]
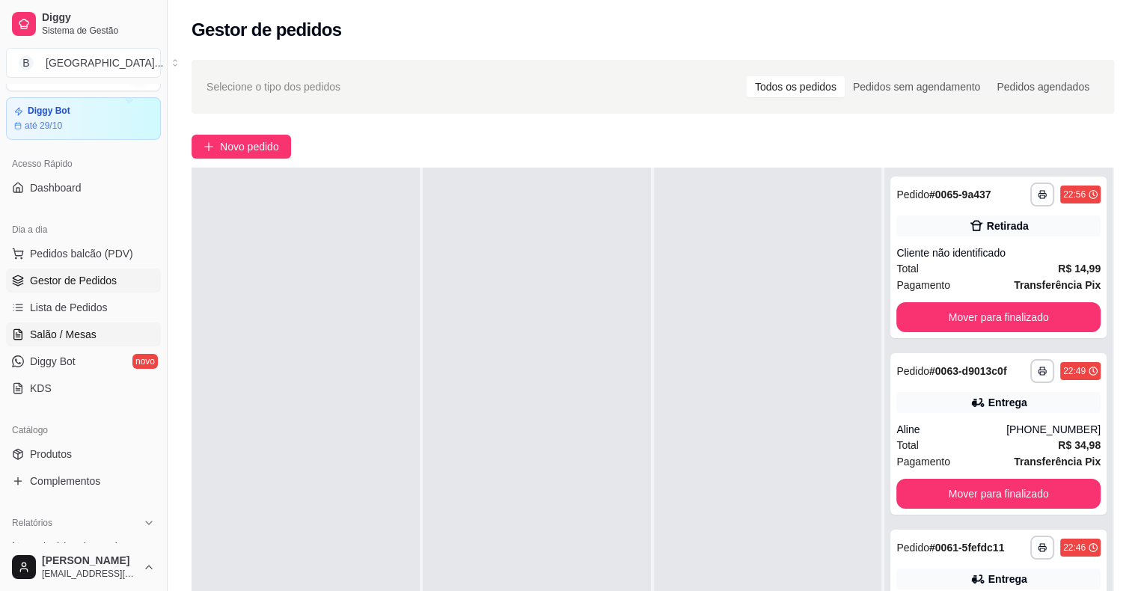
click at [64, 250] on span "Pedidos balcão (PDV)" at bounding box center [81, 253] width 103 height 15
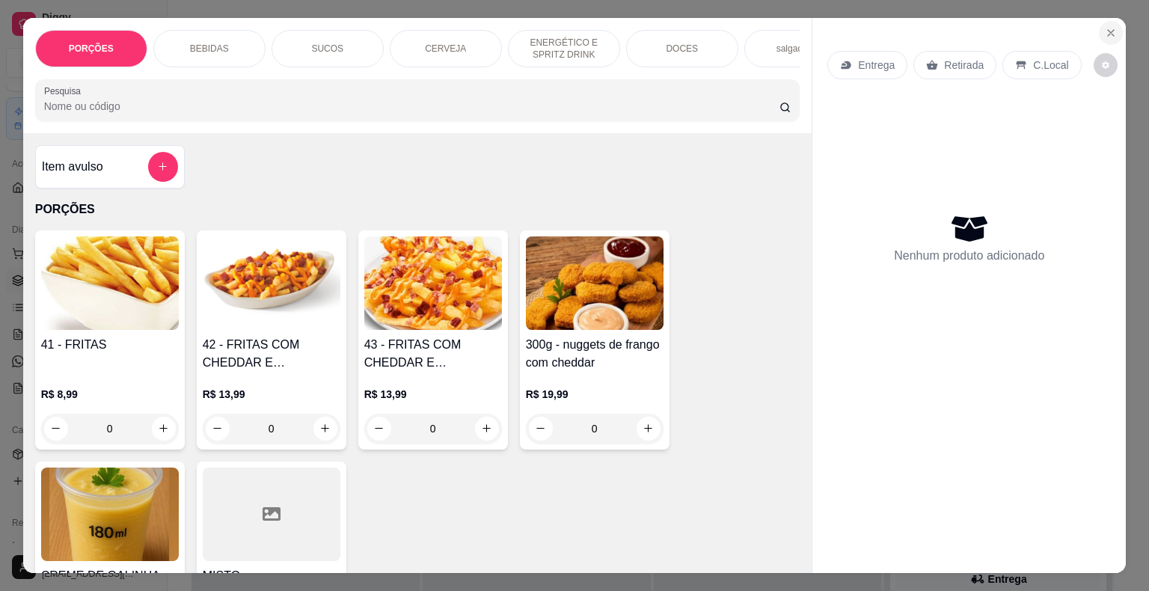
click at [1105, 27] on icon "Close" at bounding box center [1111, 33] width 12 height 12
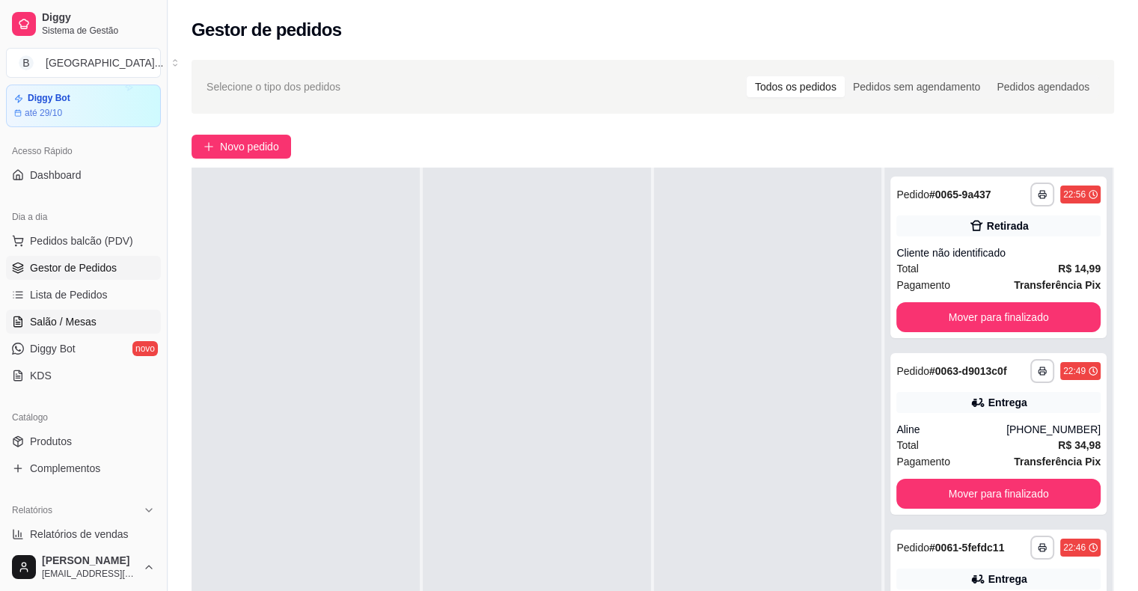
scroll to position [75, 0]
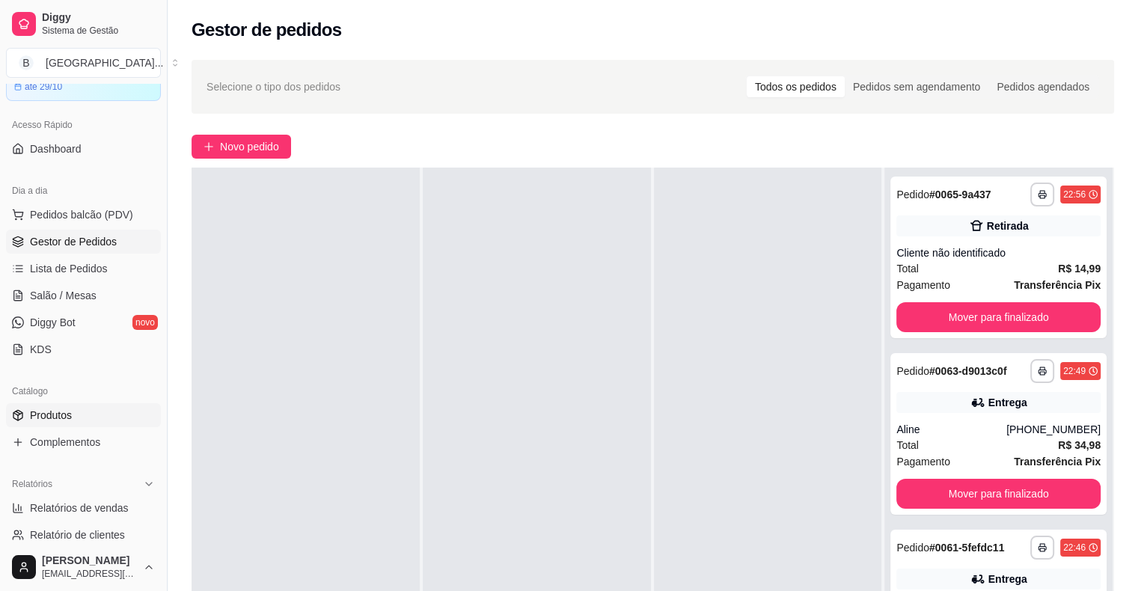
click at [79, 417] on link "Produtos" at bounding box center [83, 415] width 155 height 24
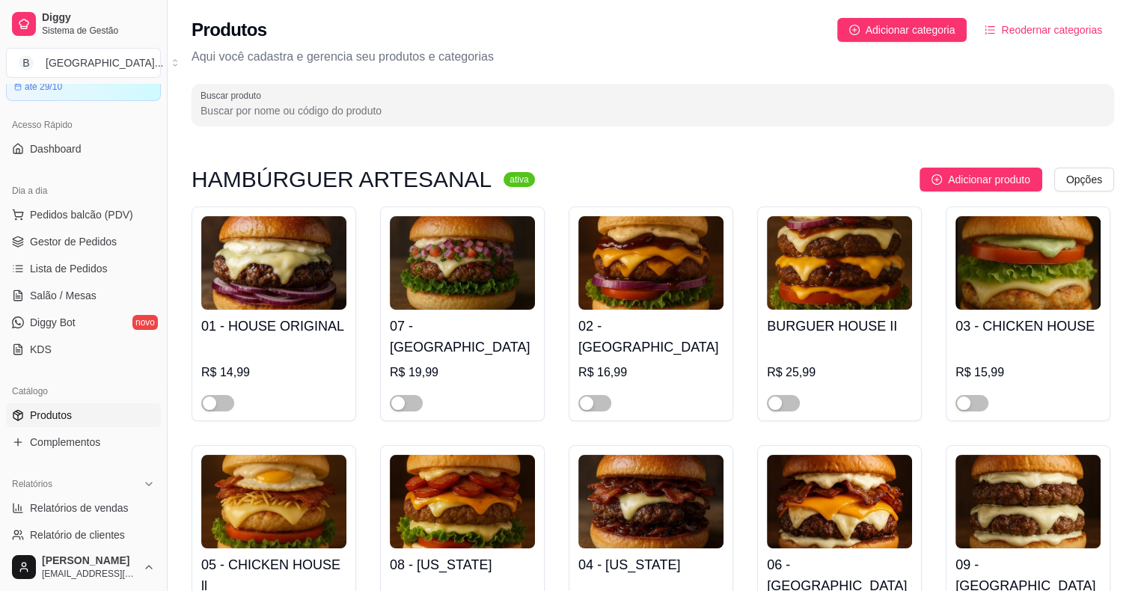
click at [224, 394] on div at bounding box center [217, 403] width 33 height 18
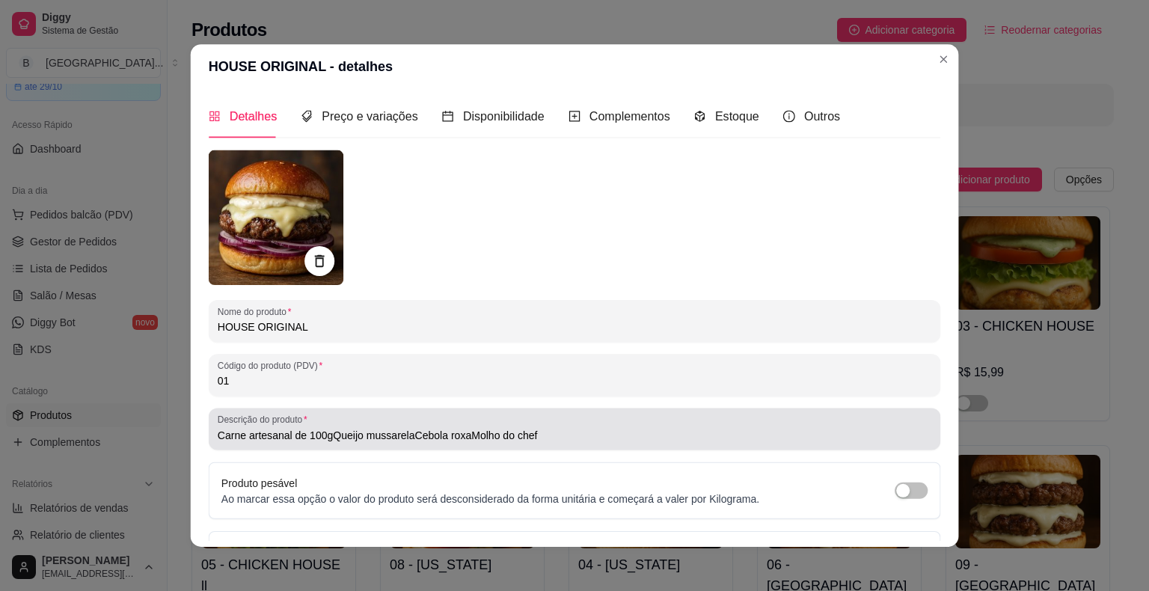
type input "Carne artesanal de 100gQueijo mussarelaCebola roxaMolho do chef"
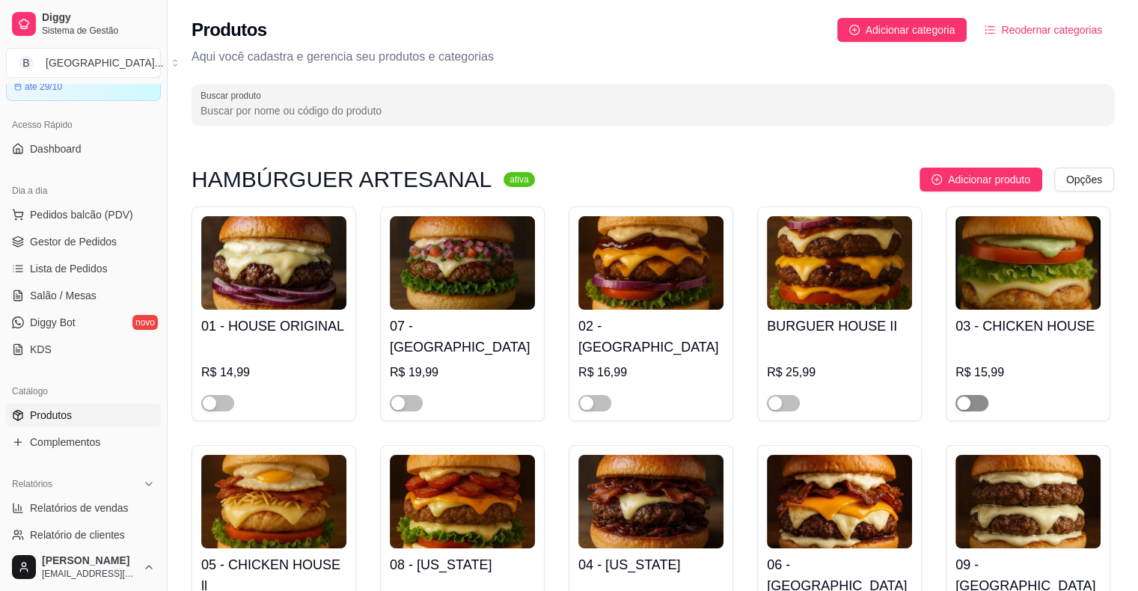
click at [967, 397] on div "button" at bounding box center [963, 403] width 13 height 13
click at [776, 397] on div "button" at bounding box center [774, 403] width 13 height 13
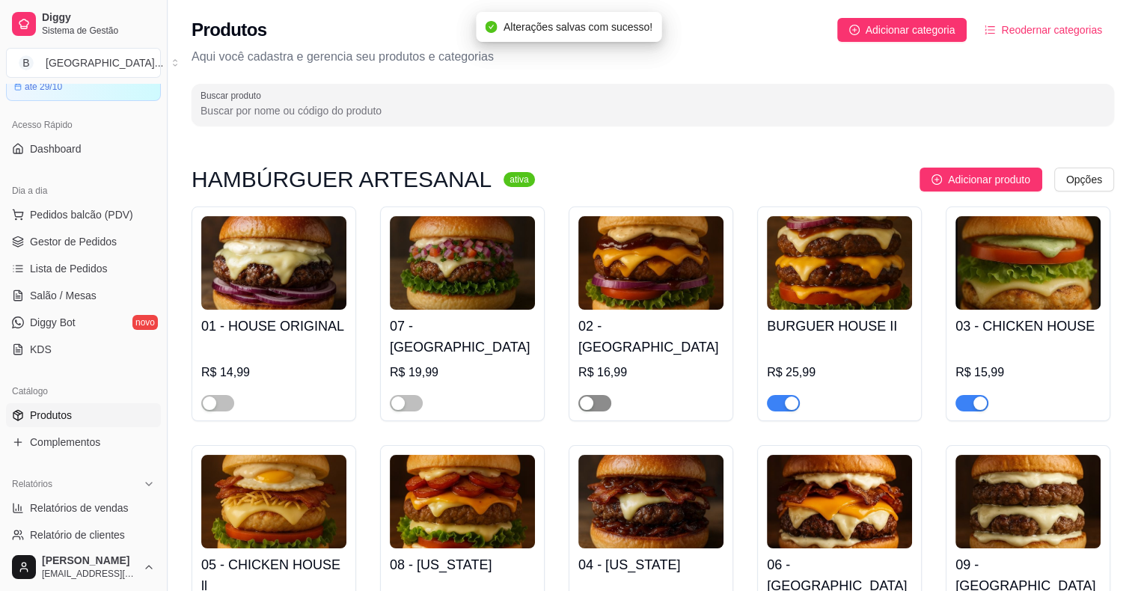
click at [581, 397] on div "button" at bounding box center [586, 403] width 13 height 13
click at [404, 395] on button "button" at bounding box center [406, 403] width 33 height 16
click at [203, 397] on div "button" at bounding box center [209, 403] width 13 height 13
click at [973, 397] on div "button" at bounding box center [979, 403] width 13 height 13
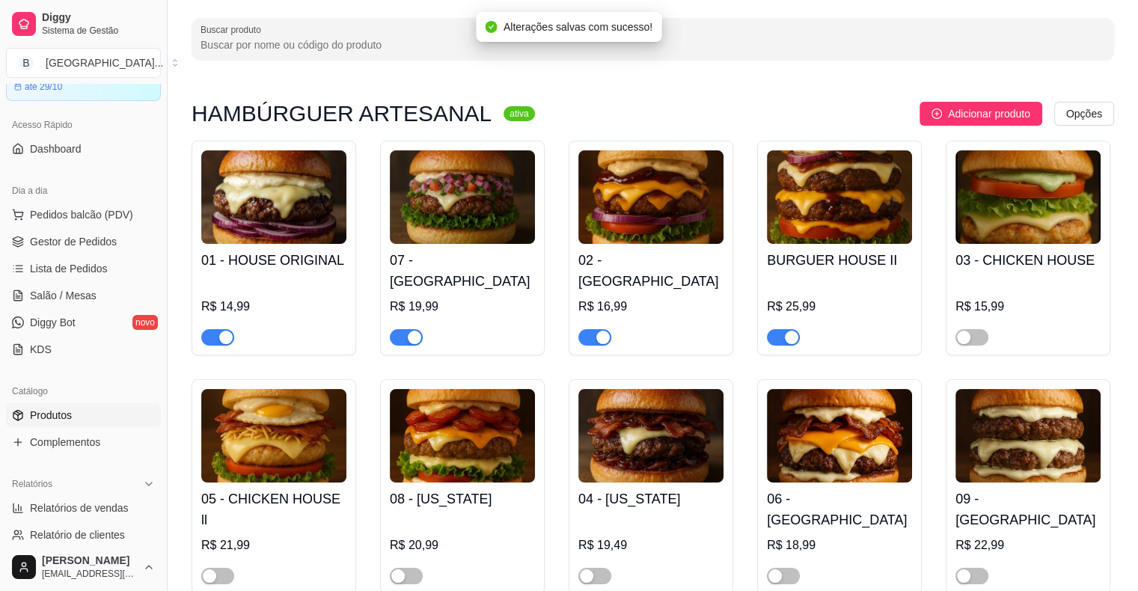
scroll to position [150, 0]
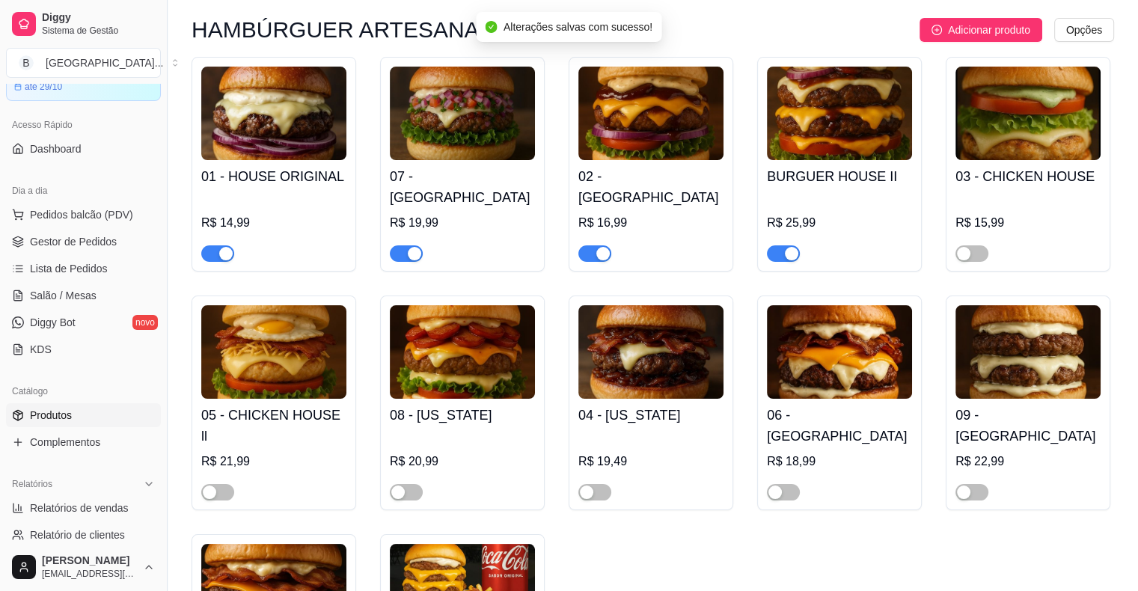
click at [392, 486] on div "button" at bounding box center [397, 492] width 13 height 13
click at [589, 486] on div "button" at bounding box center [586, 492] width 13 height 13
click at [778, 486] on div "button" at bounding box center [774, 492] width 13 height 13
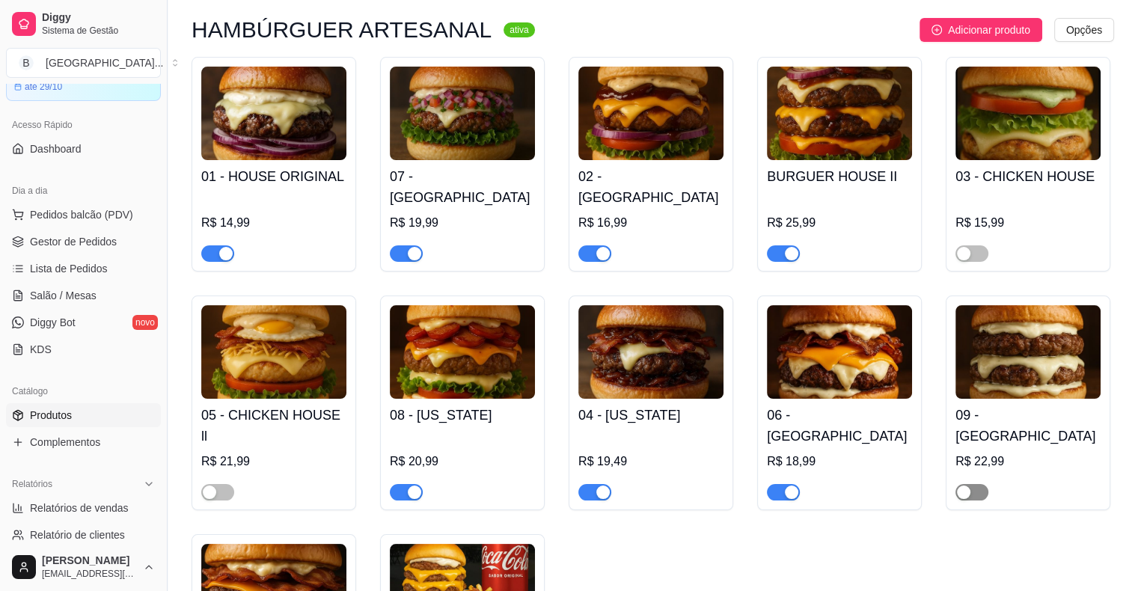
click at [958, 450] on div "09 - LAS VEGAS R$ 22,99" at bounding box center [1028, 403] width 165 height 215
click at [968, 486] on div "button" at bounding box center [963, 492] width 13 height 13
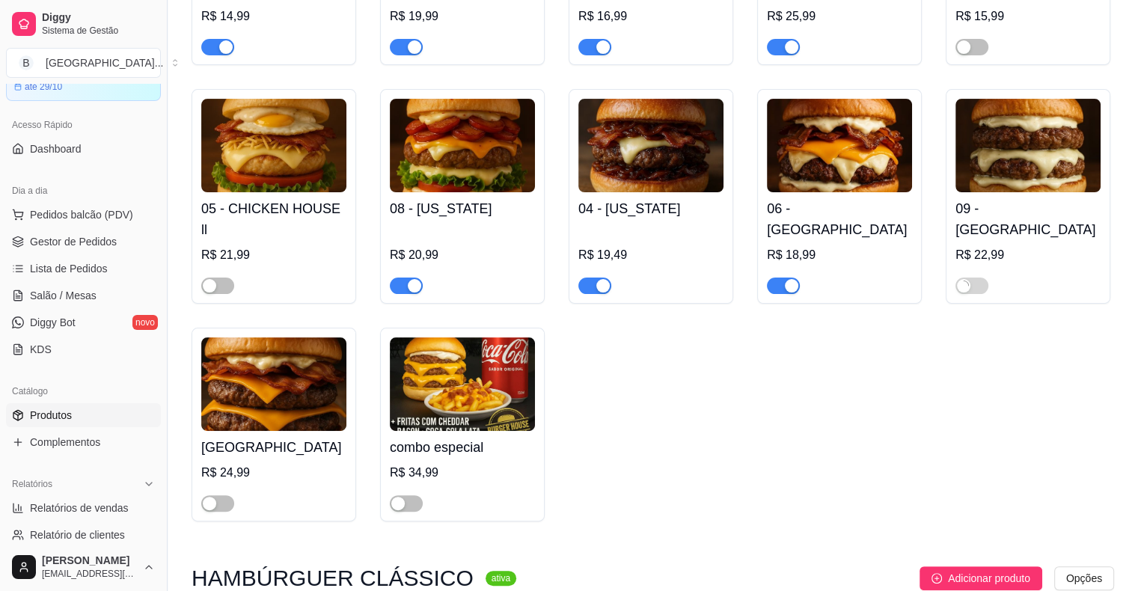
scroll to position [374, 0]
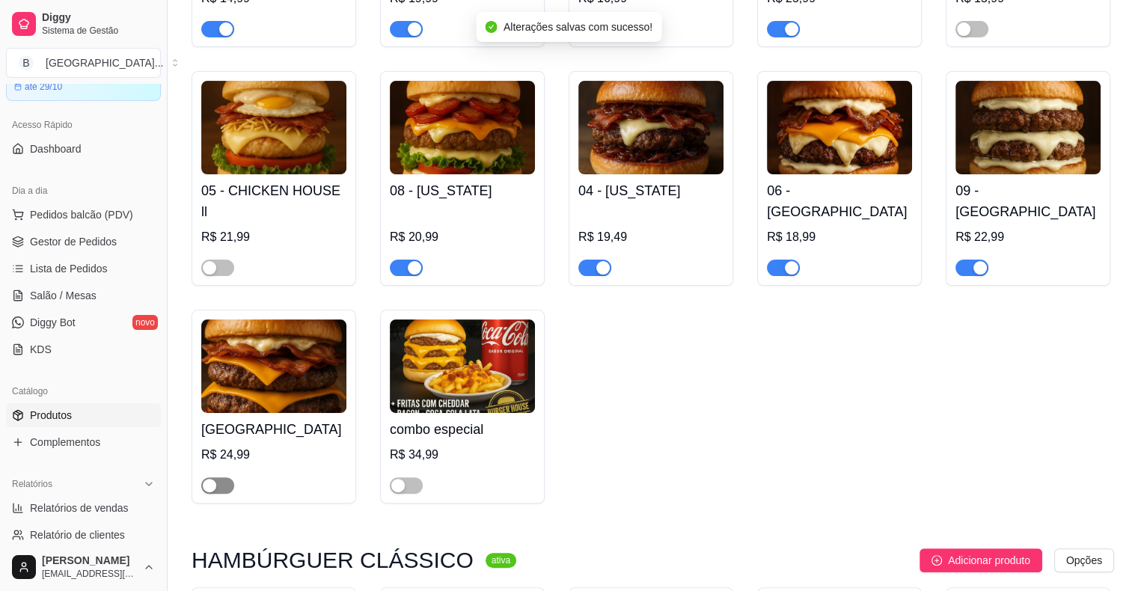
click at [210, 477] on span "button" at bounding box center [217, 485] width 33 height 16
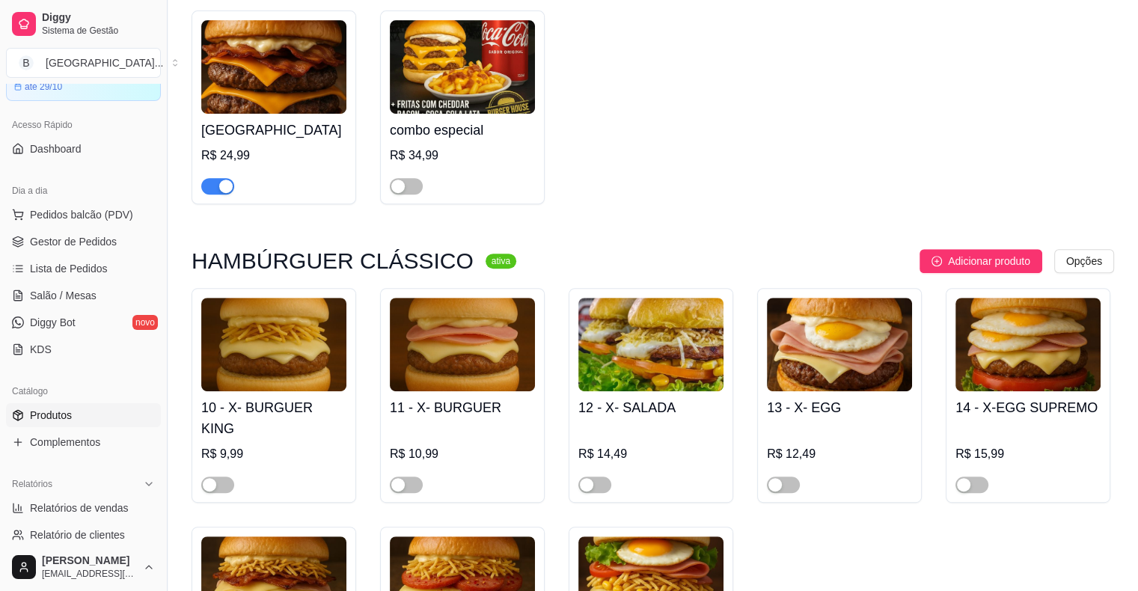
scroll to position [748, 0]
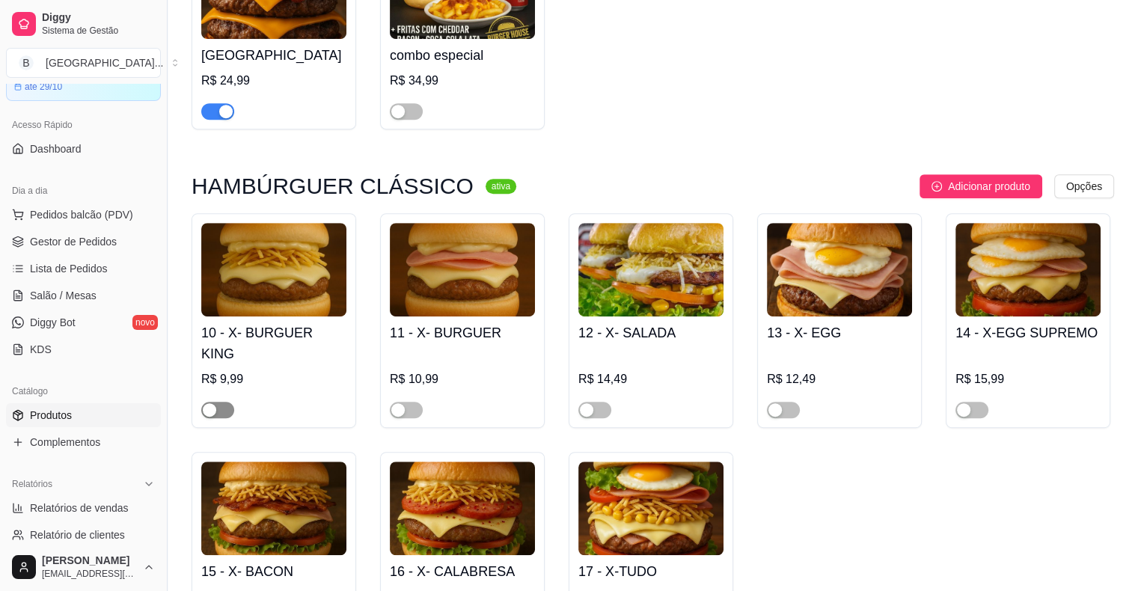
click at [212, 403] on div "button" at bounding box center [209, 409] width 13 height 13
click at [397, 403] on div "button" at bounding box center [397, 409] width 13 height 13
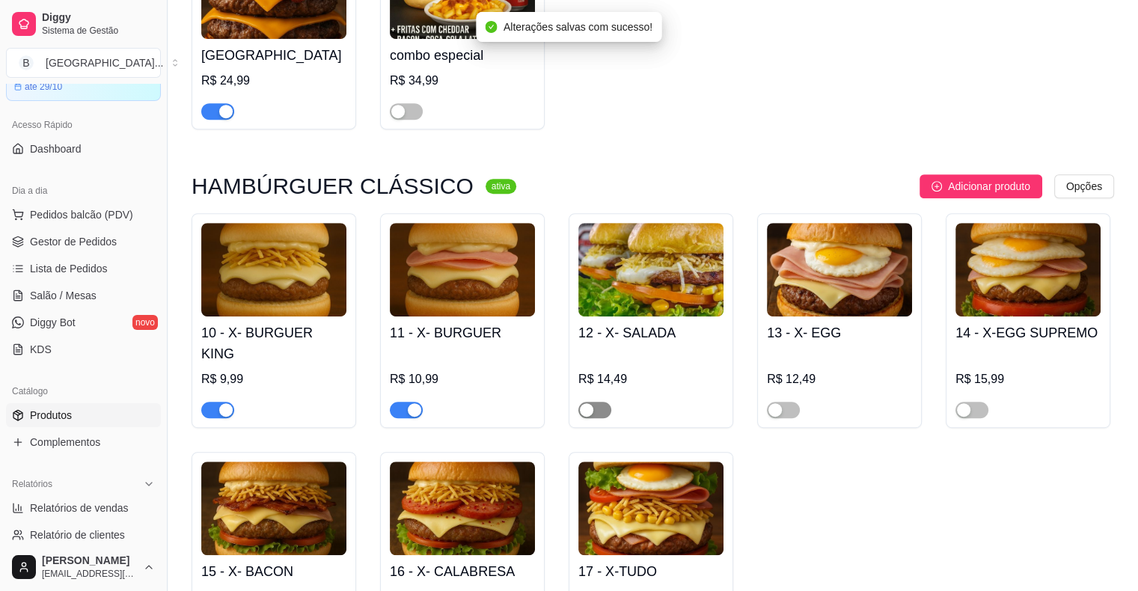
click at [584, 403] on div "button" at bounding box center [586, 409] width 13 height 13
click at [778, 403] on div "button" at bounding box center [774, 409] width 13 height 13
click at [964, 403] on div "button" at bounding box center [963, 409] width 13 height 13
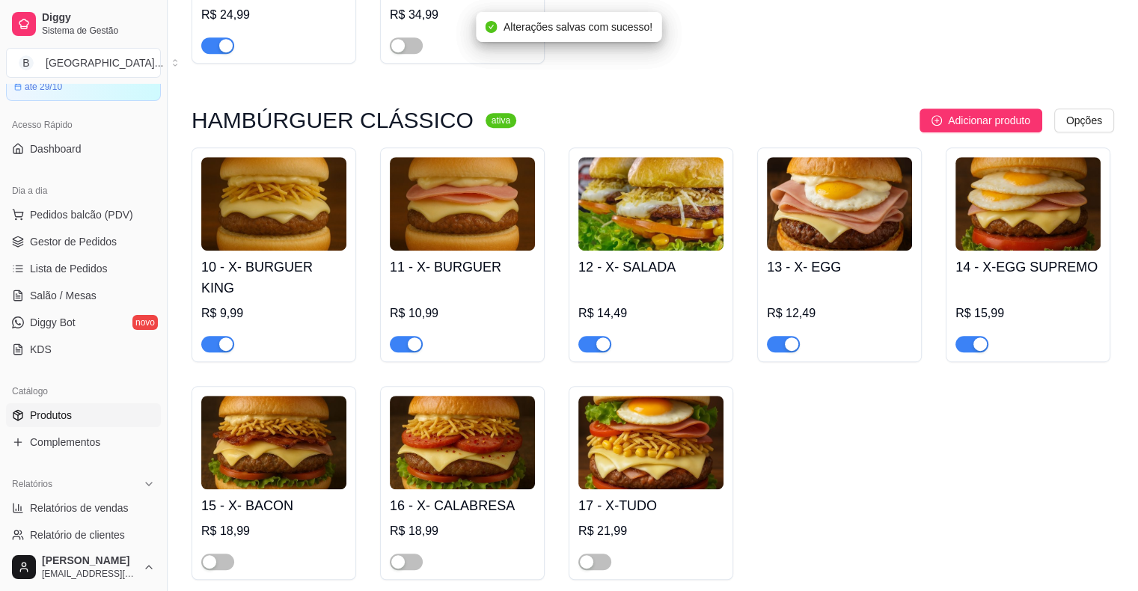
scroll to position [973, 0]
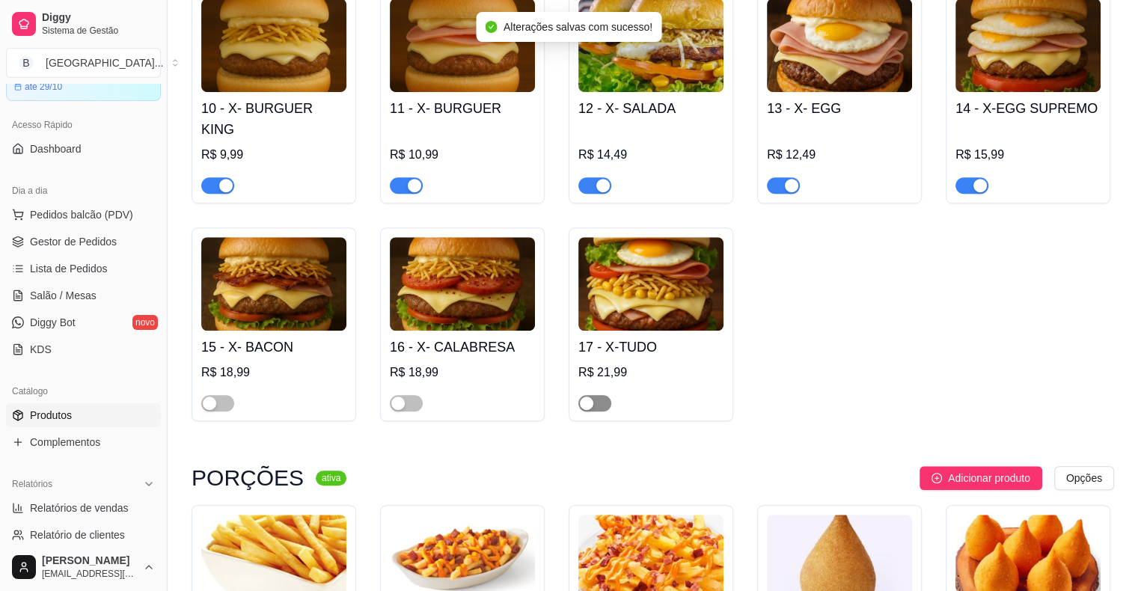
click at [585, 397] on div "button" at bounding box center [586, 403] width 13 height 13
click at [398, 397] on div "button" at bounding box center [397, 403] width 13 height 13
click at [218, 395] on span "button" at bounding box center [217, 403] width 33 height 16
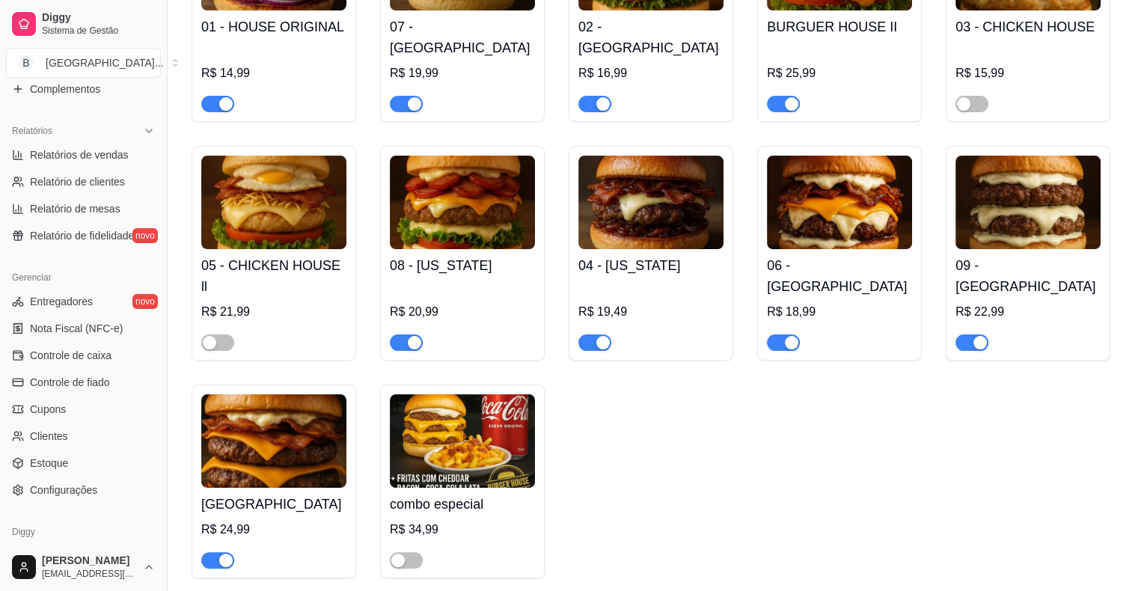
scroll to position [485, 0]
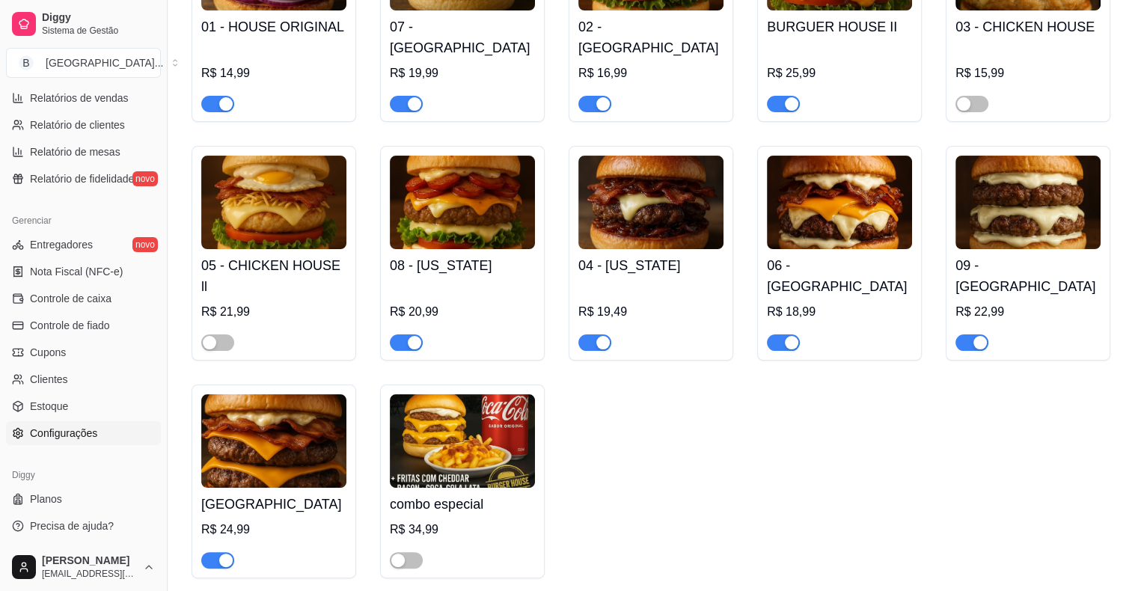
click at [98, 425] on link "Configurações" at bounding box center [83, 433] width 155 height 24
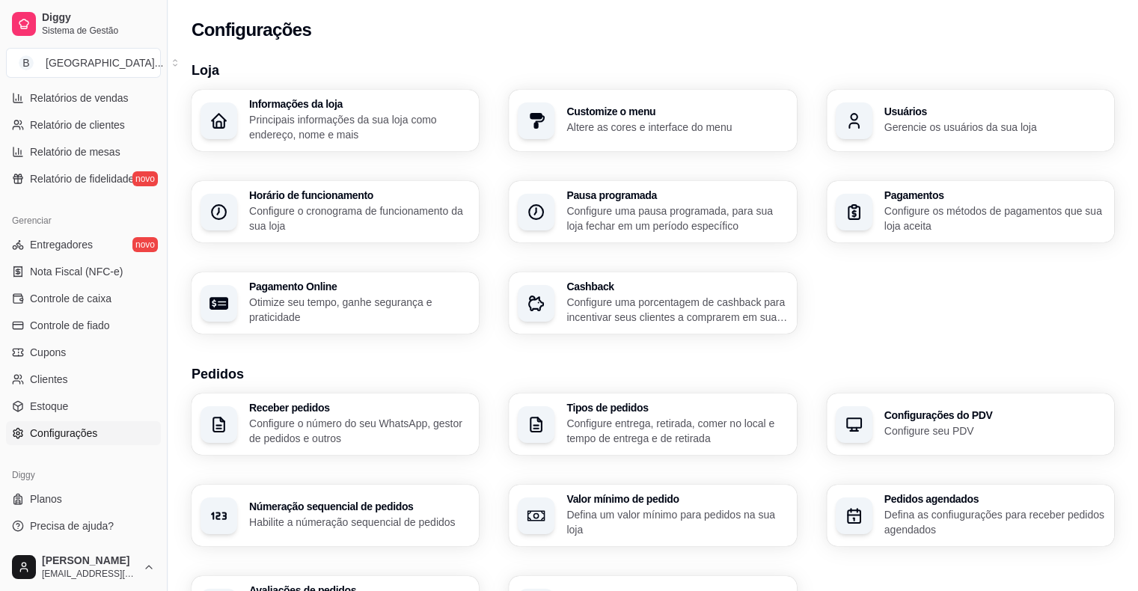
click at [414, 214] on p "Configure o cronograma de funcionamento da sua loja" at bounding box center [359, 218] width 221 height 30
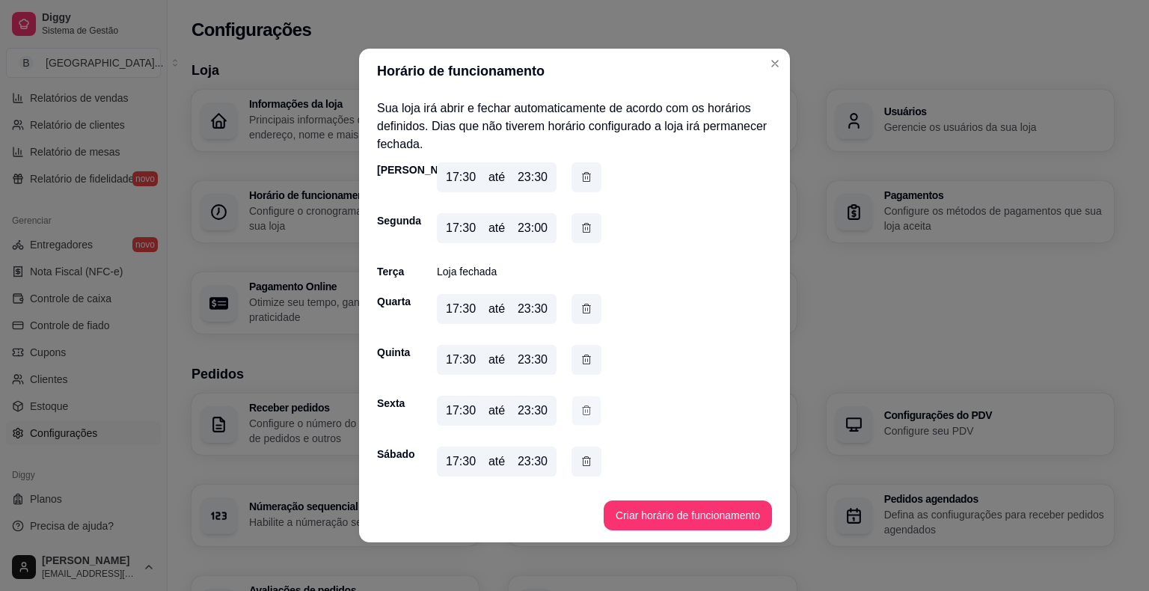
click at [581, 401] on button "button" at bounding box center [586, 411] width 29 height 29
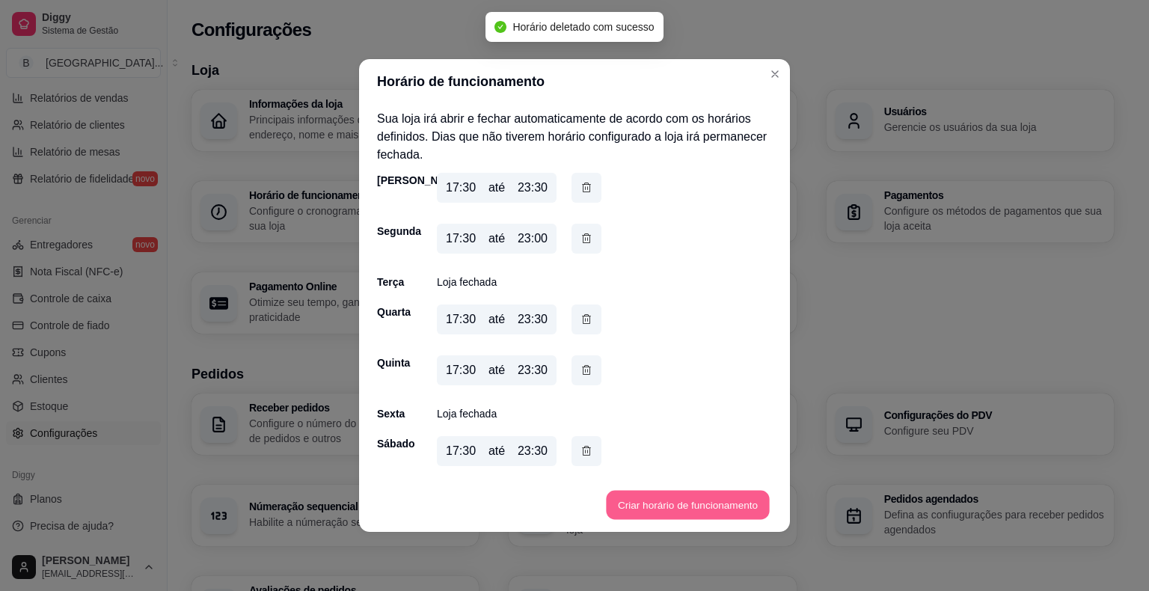
click at [670, 501] on button "Criar horário de funcionamento" at bounding box center [687, 505] width 163 height 29
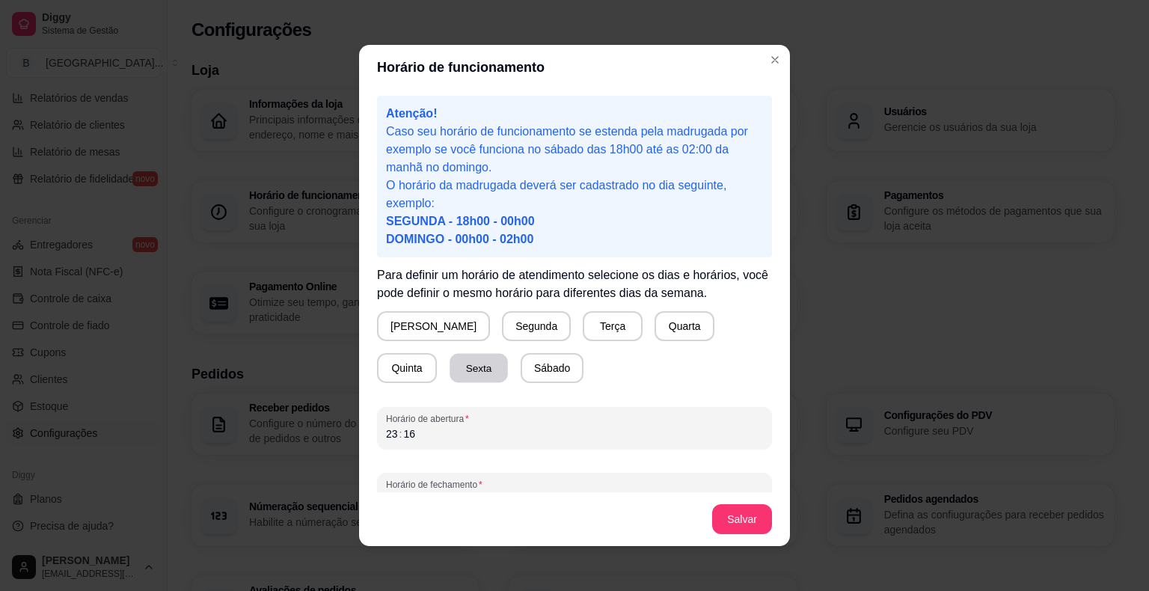
click at [450, 368] on button "Sexta" at bounding box center [479, 368] width 58 height 29
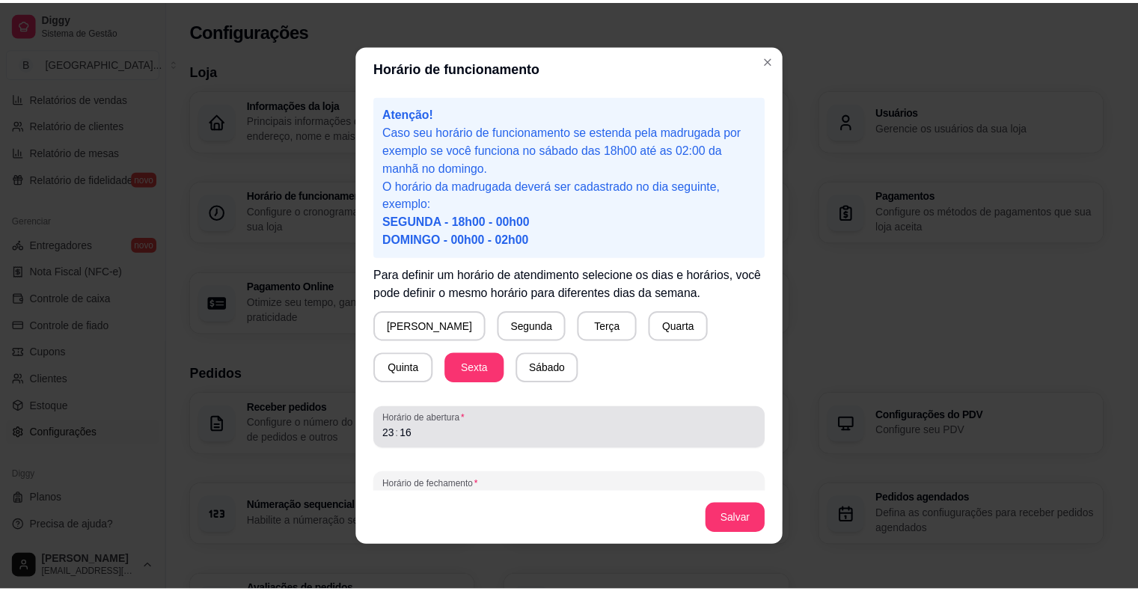
scroll to position [28, 0]
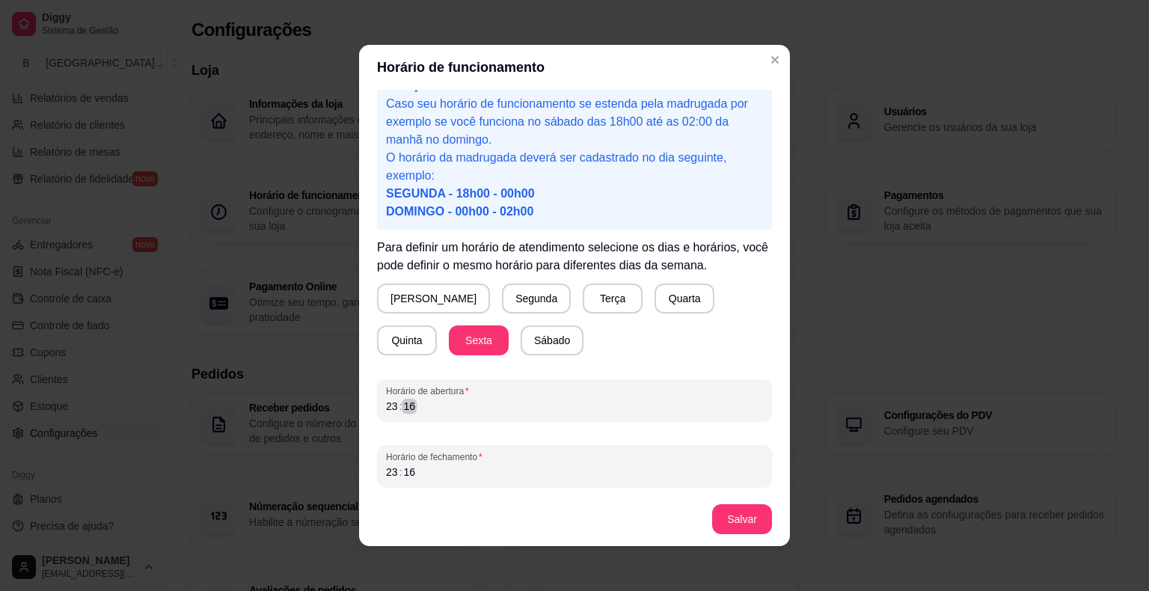
click at [670, 412] on div "23 : 16" at bounding box center [574, 406] width 377 height 18
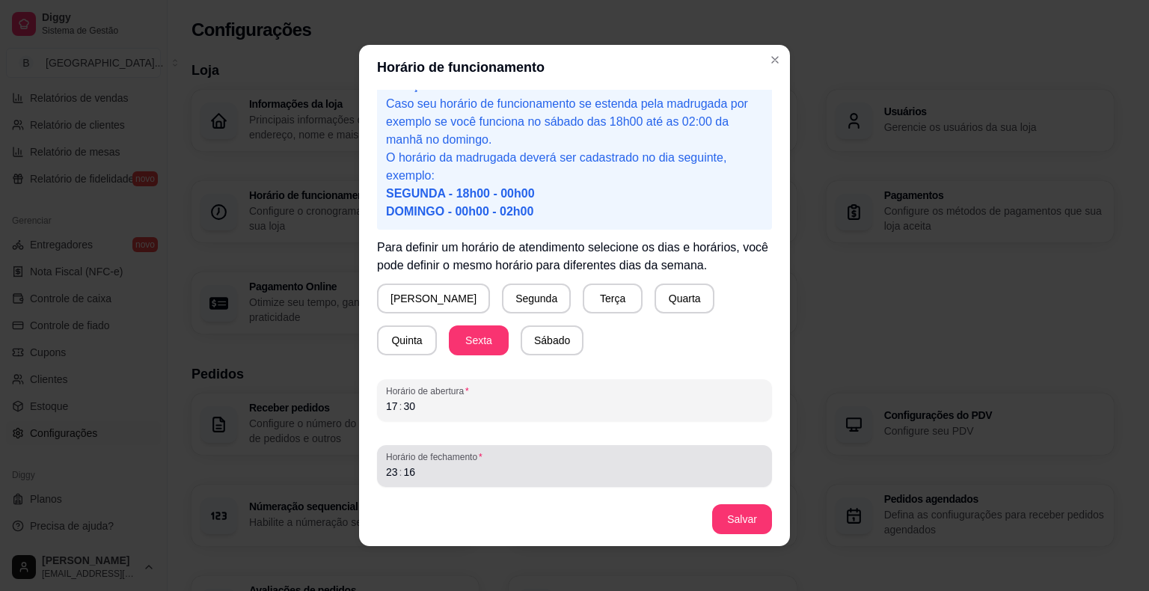
click at [652, 449] on div "Horário de fechamento 23 : 16" at bounding box center [574, 466] width 395 height 42
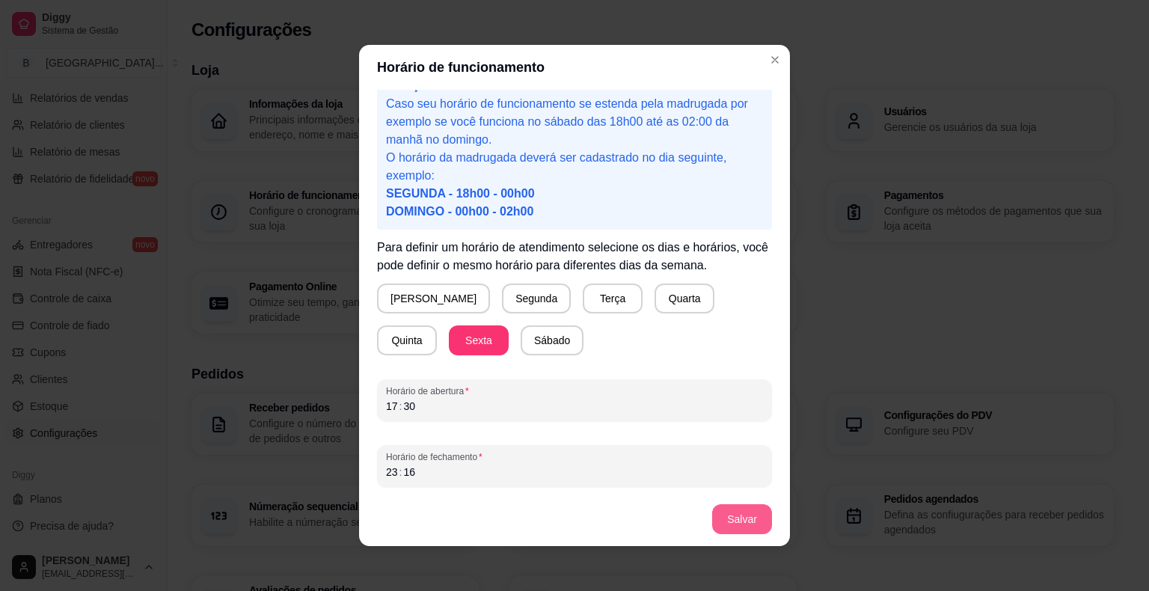
click at [736, 525] on button "Salvar" at bounding box center [742, 519] width 60 height 30
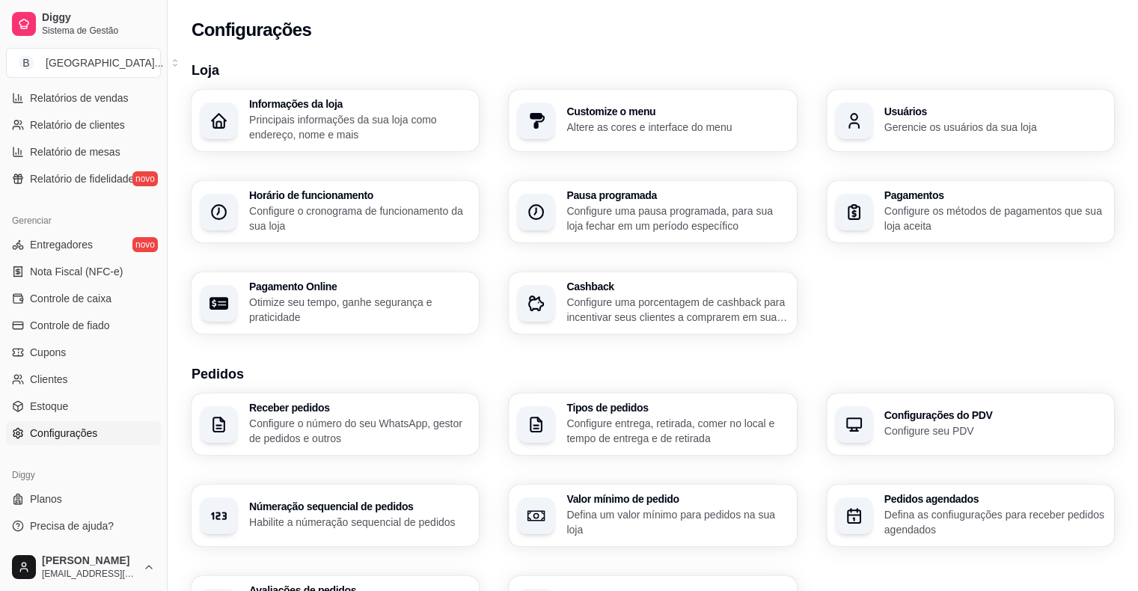
click at [407, 198] on h3 "Horário de funcionamento" at bounding box center [359, 195] width 221 height 10
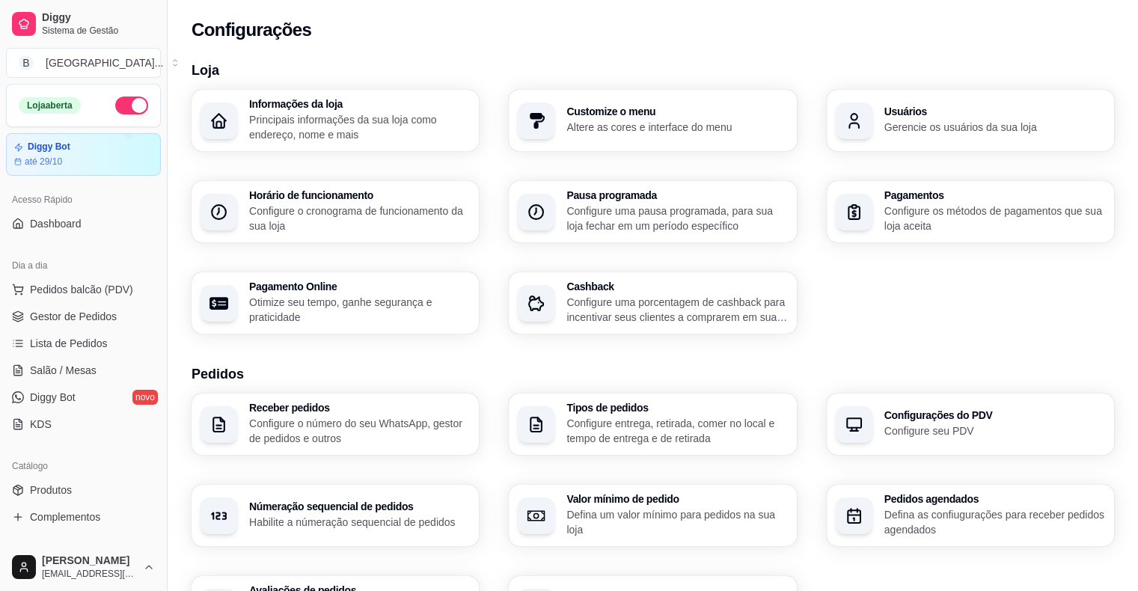
scroll to position [0, 0]
click at [97, 303] on ul "Pedidos balcão (PDV) Gestor de Pedidos Lista de Pedidos Salão / Mesas Diggy Bot…" at bounding box center [83, 357] width 155 height 159
click at [97, 307] on link "Gestor de Pedidos" at bounding box center [83, 317] width 155 height 24
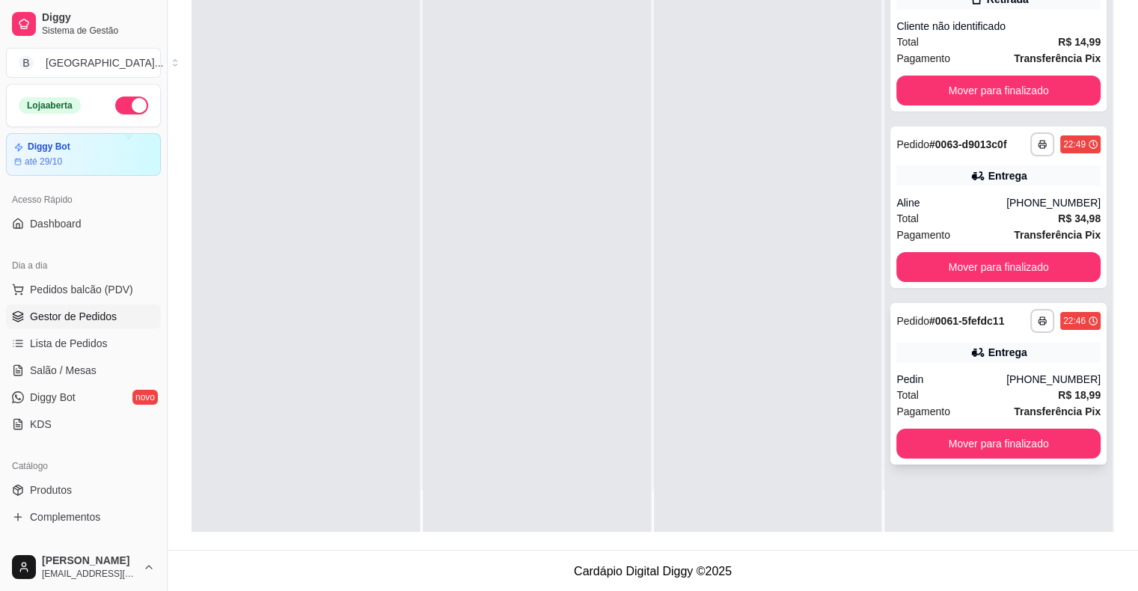
scroll to position [227, 0]
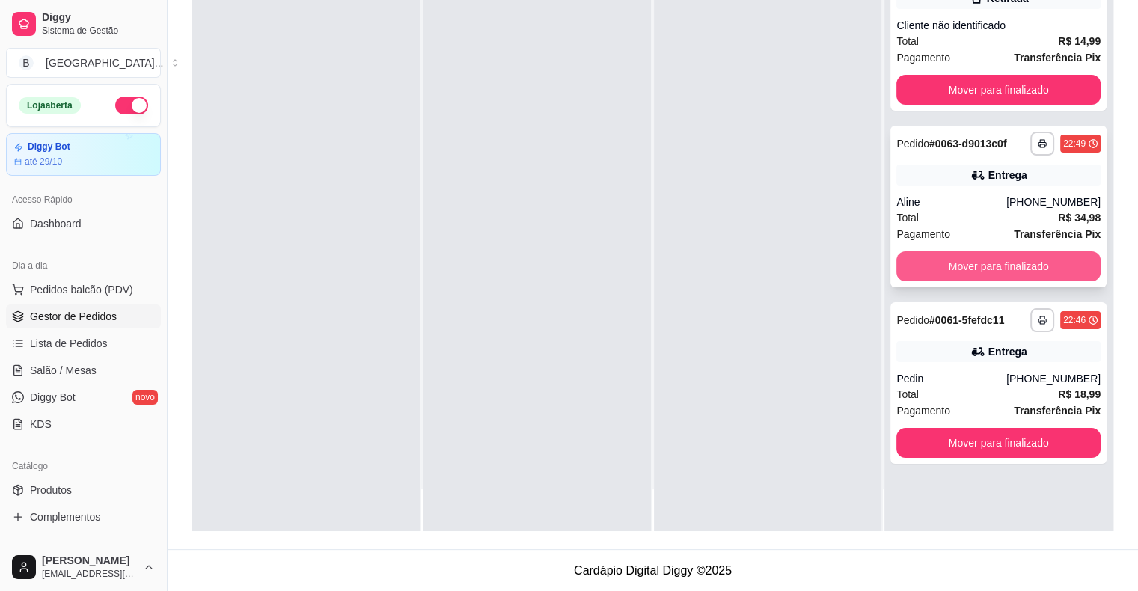
click at [931, 262] on button "Mover para finalizado" at bounding box center [998, 266] width 204 height 30
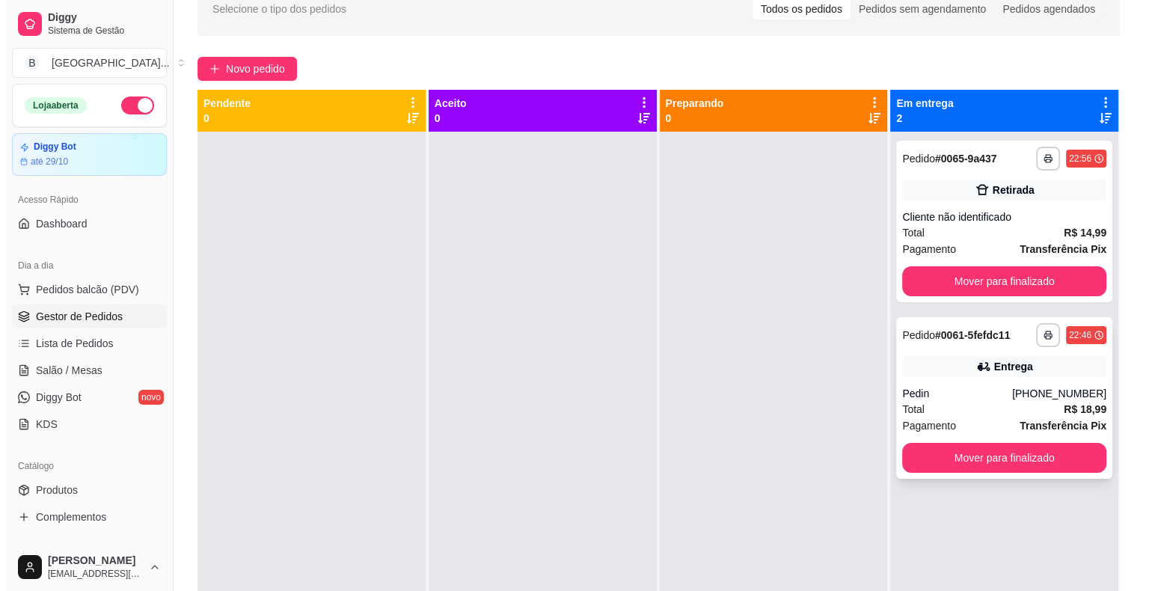
scroll to position [42, 0]
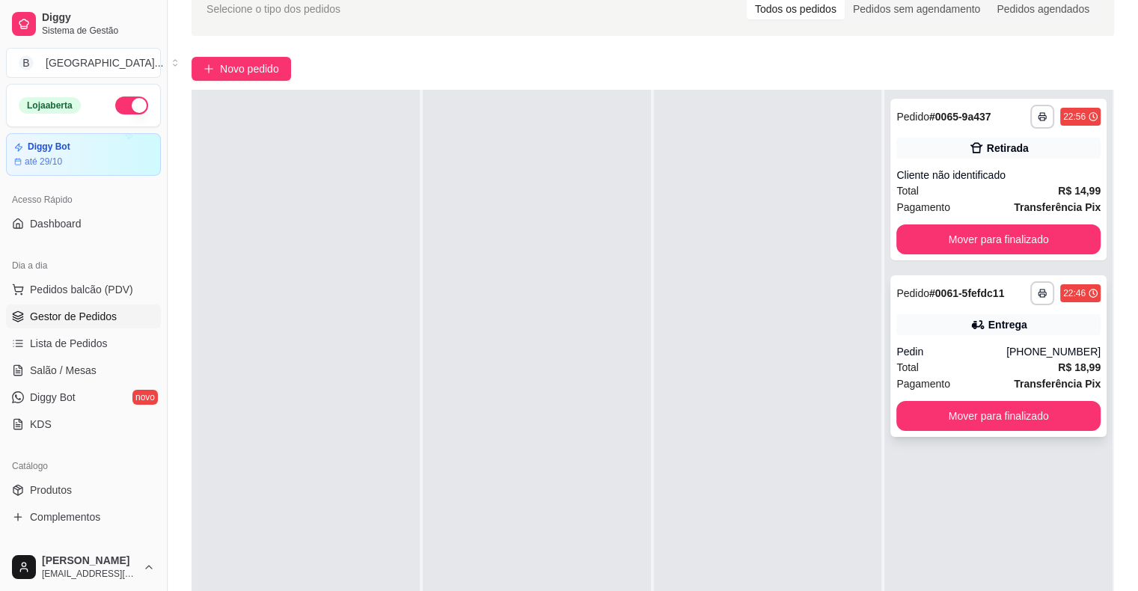
click at [967, 351] on div "Pedin" at bounding box center [951, 351] width 110 height 15
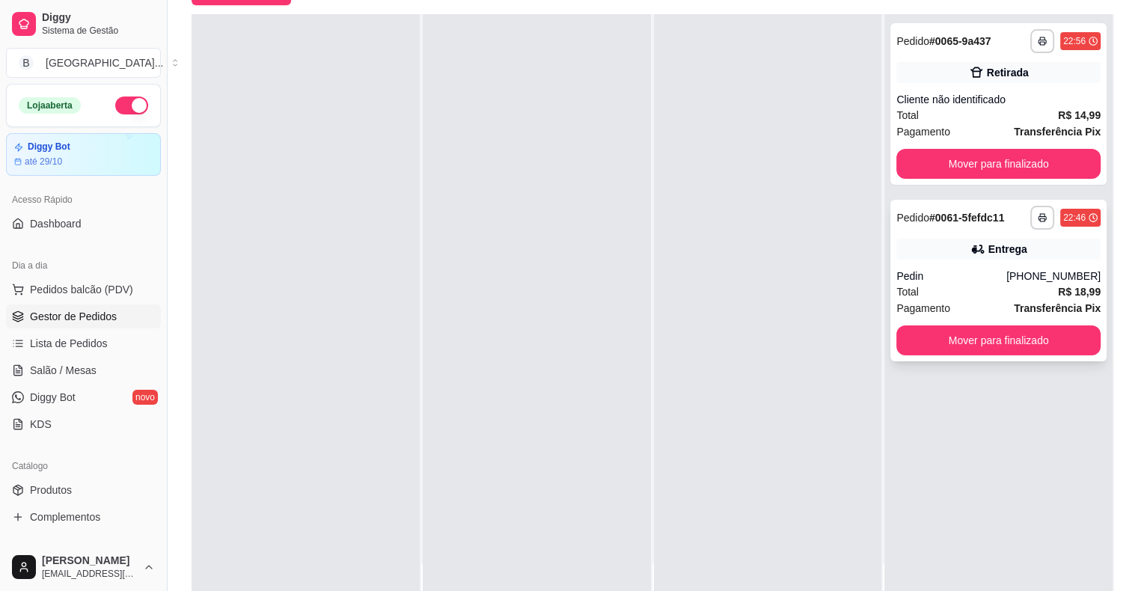
scroll to position [227, 0]
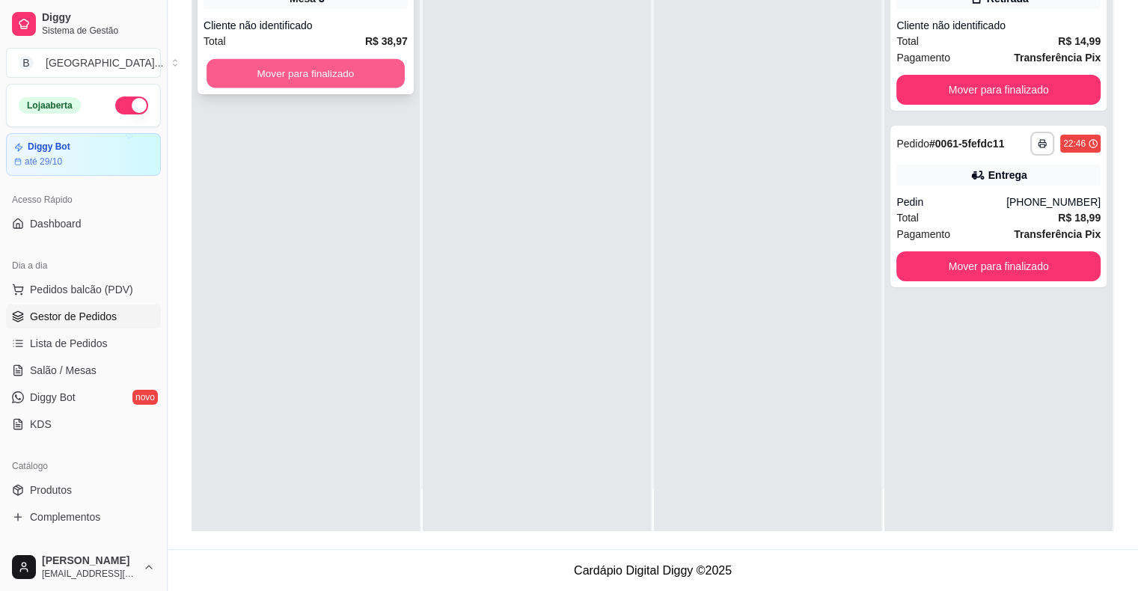
click at [376, 67] on button "Mover para finalizado" at bounding box center [305, 73] width 198 height 29
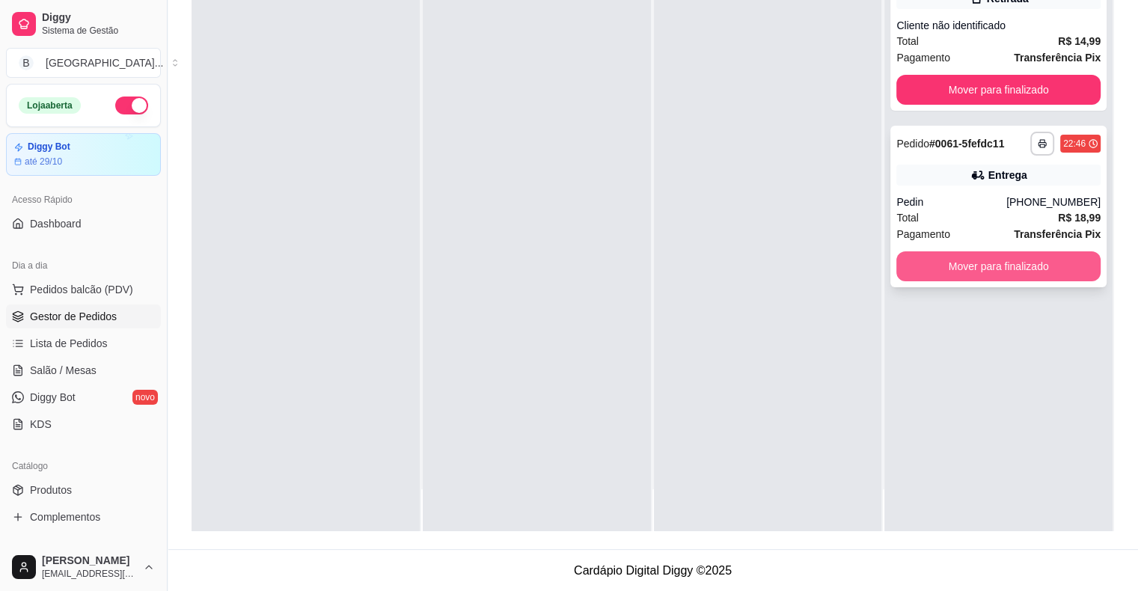
click at [982, 257] on button "Mover para finalizado" at bounding box center [998, 266] width 204 height 30
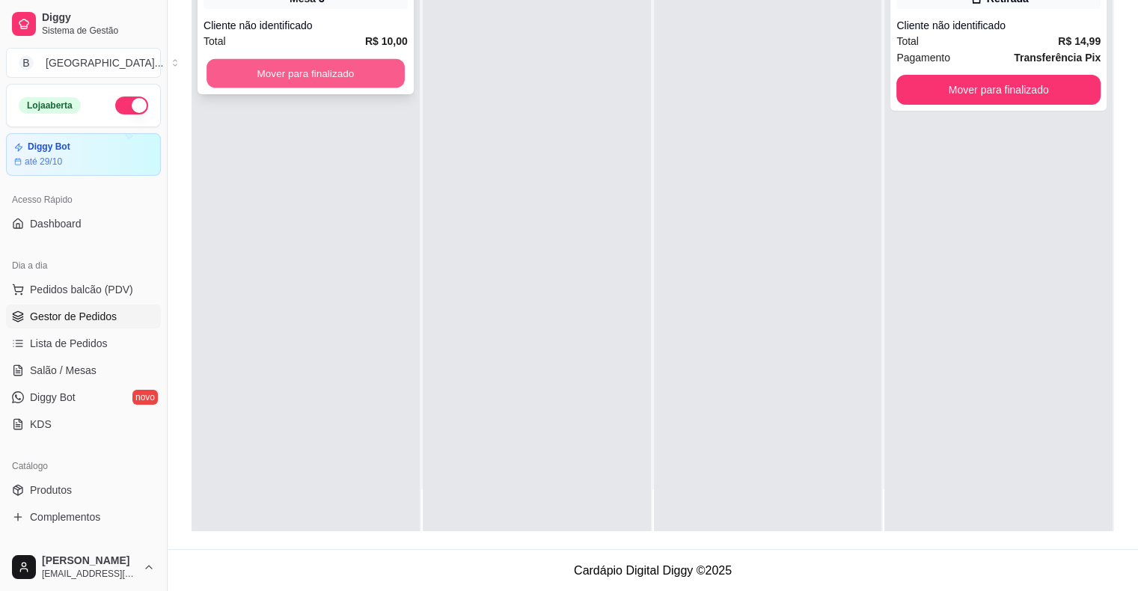
click at [310, 61] on button "Mover para finalizado" at bounding box center [305, 73] width 198 height 29
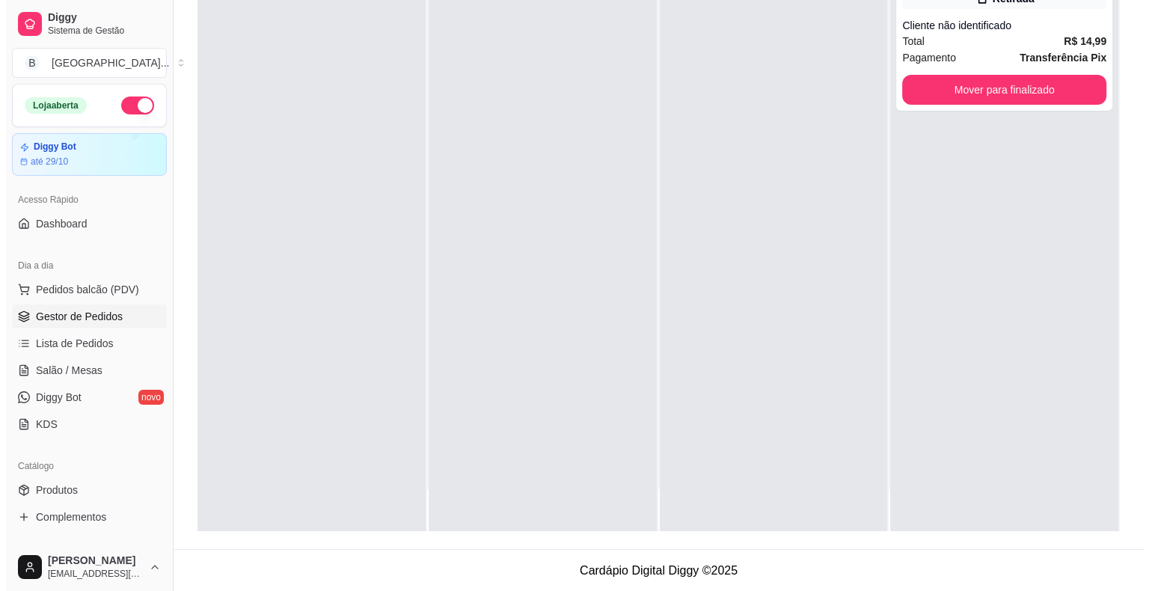
scroll to position [0, 0]
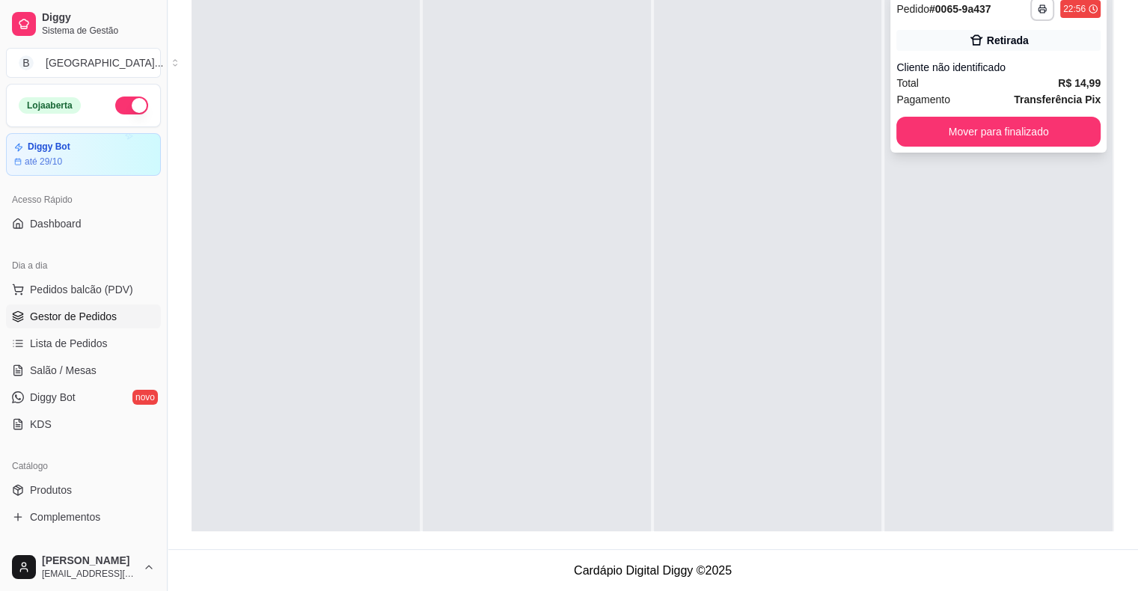
click at [980, 61] on div "Cliente não identificado" at bounding box center [998, 67] width 204 height 15
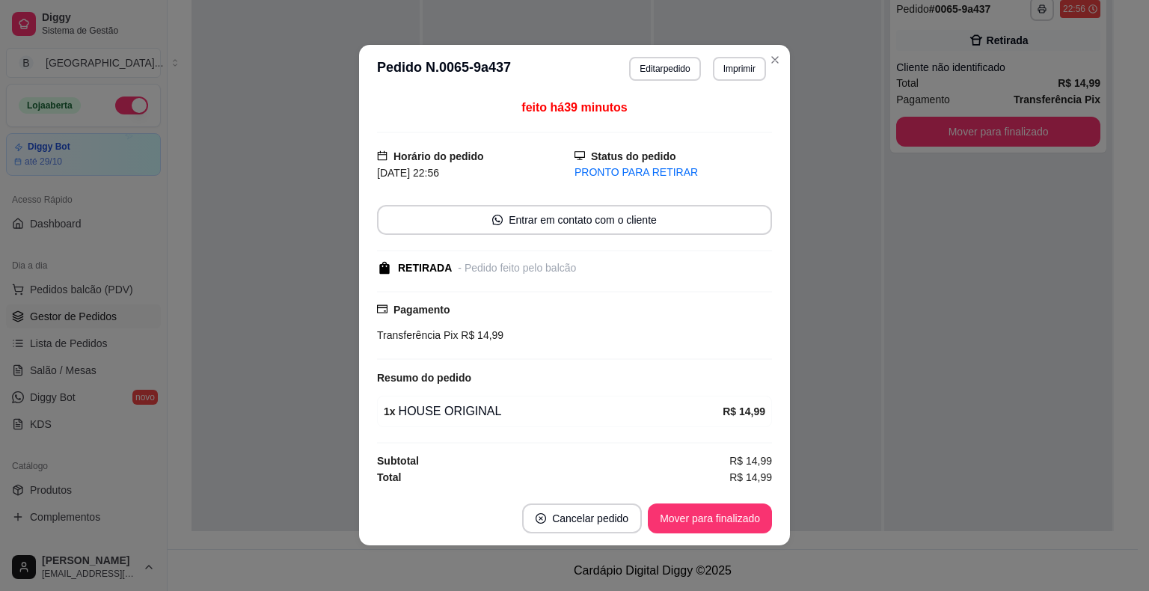
scroll to position [1, 0]
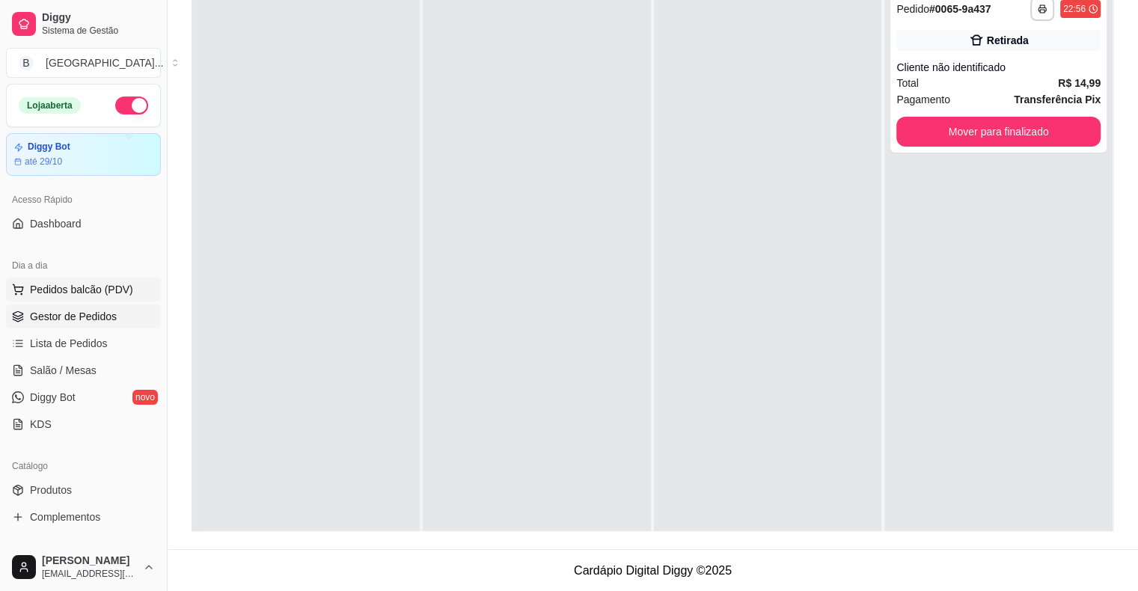
click at [67, 287] on span "Pedidos balcão (PDV)" at bounding box center [81, 289] width 103 height 15
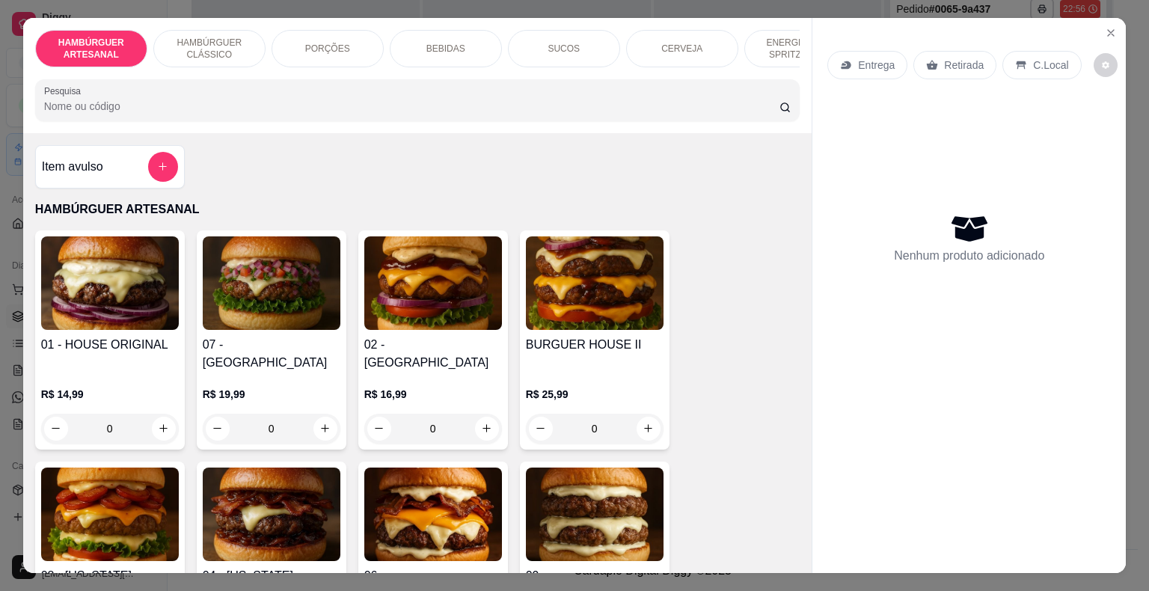
click at [310, 46] on p "PORÇÕES" at bounding box center [327, 49] width 45 height 12
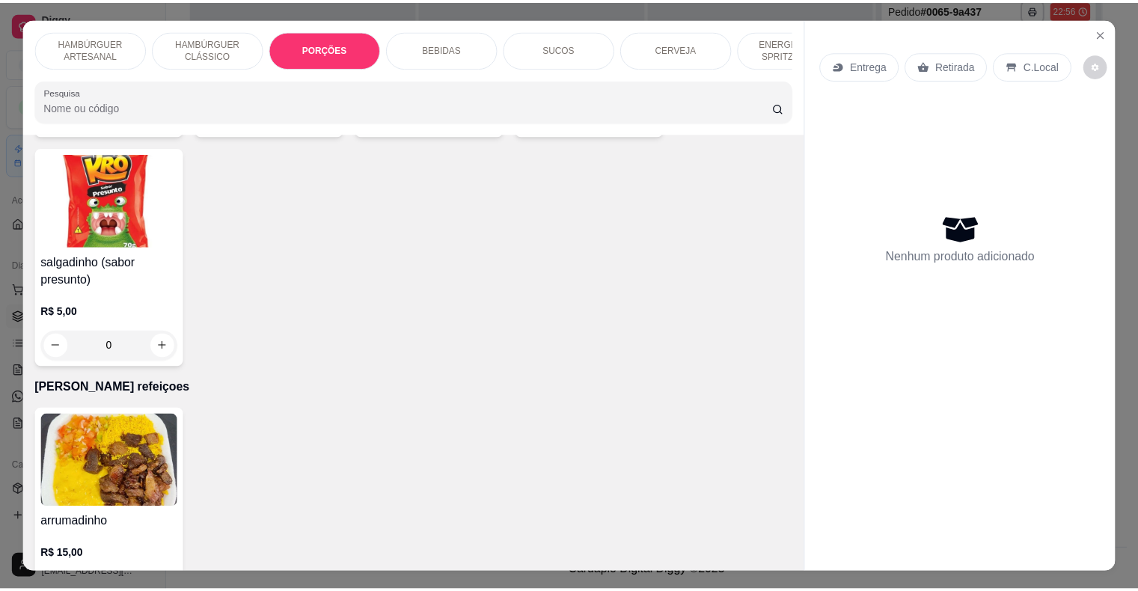
scroll to position [4149, 0]
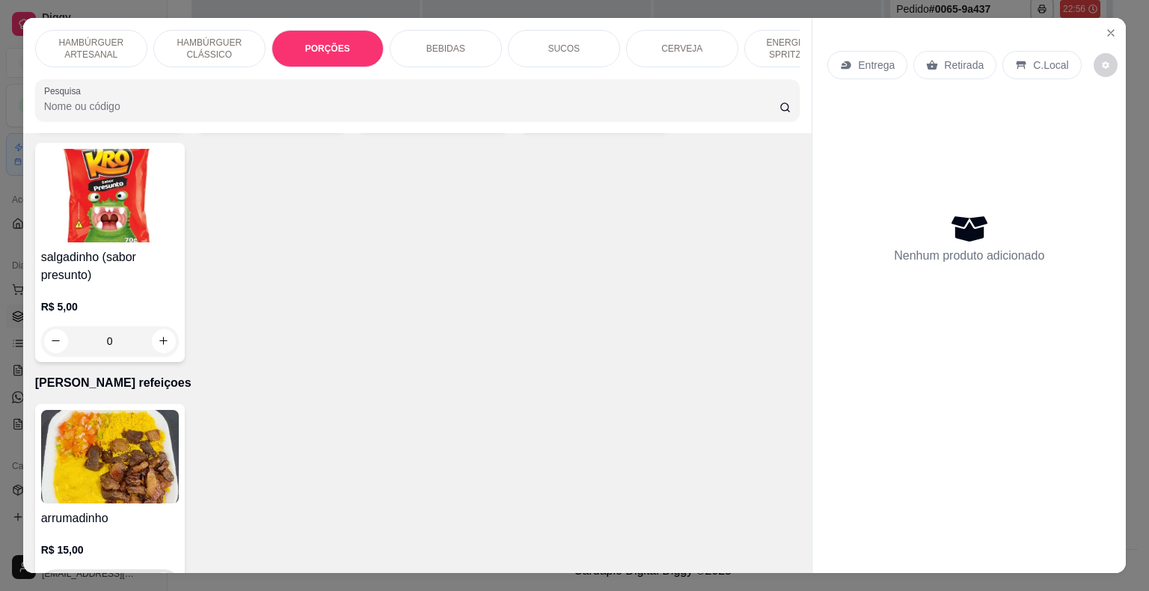
click at [159, 578] on icon "increase-product-quantity" at bounding box center [163, 583] width 11 height 11
type input "1"
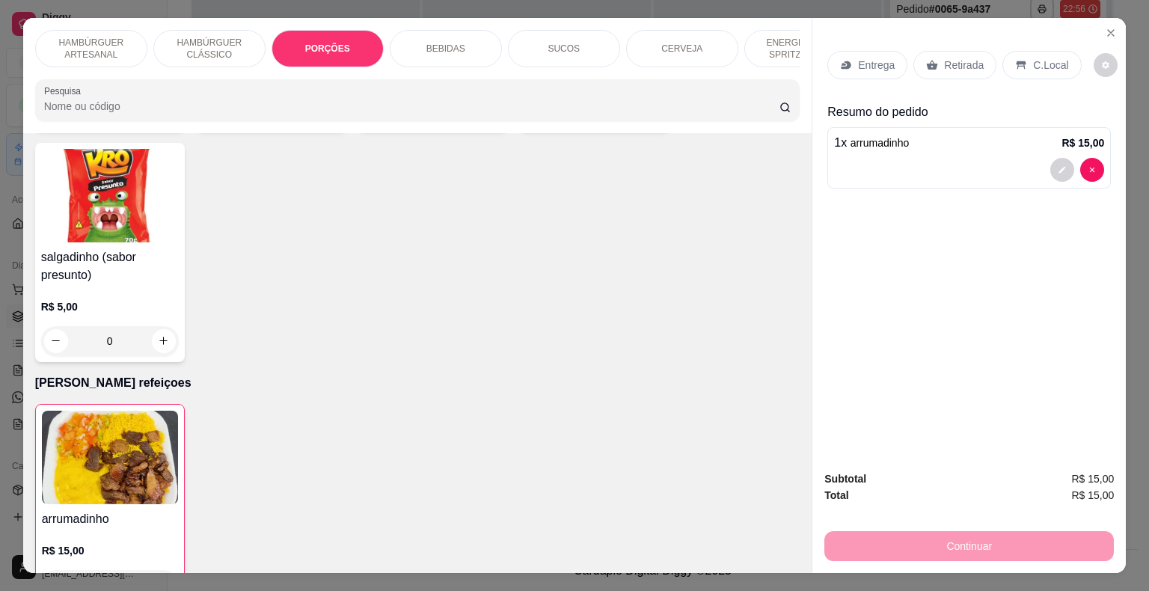
click at [866, 58] on p "Entrega" at bounding box center [876, 65] width 37 height 15
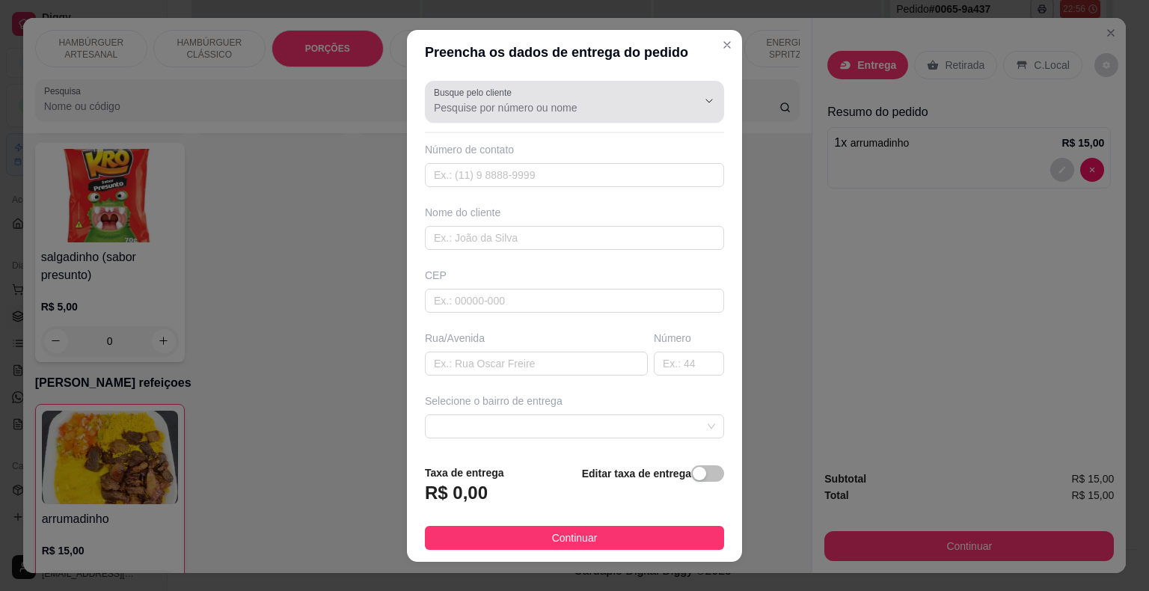
click at [584, 100] on input "Busque pelo cliente" at bounding box center [553, 107] width 239 height 15
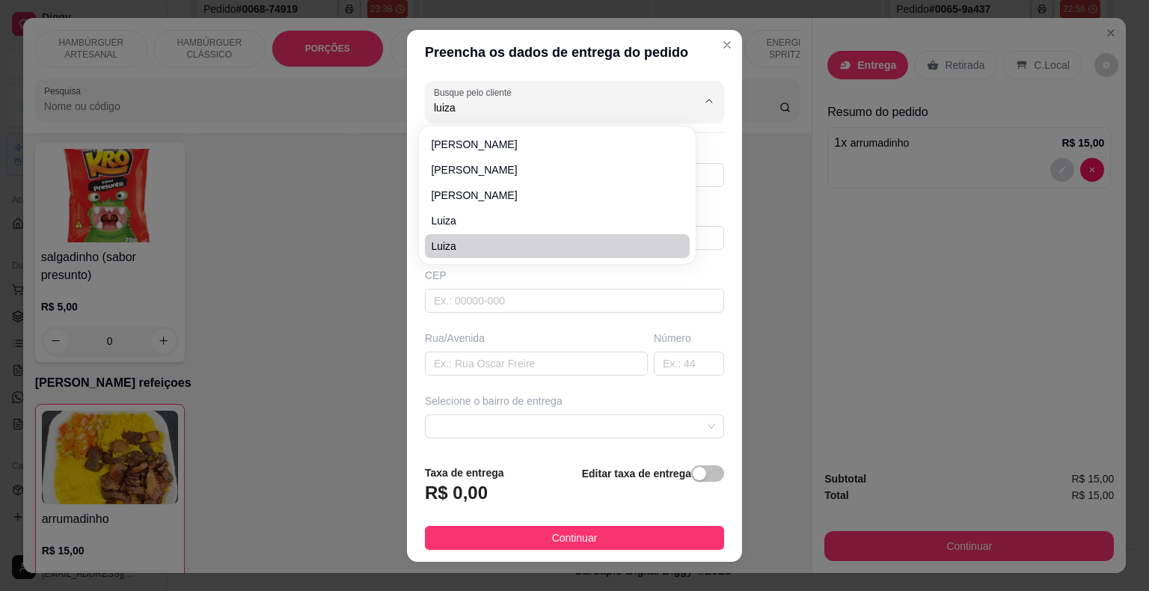
click at [509, 249] on span "Luiza" at bounding box center [550, 246] width 238 height 15
type input "Luiza"
type input "86981055574"
type input "Luiza"
type input "64330000"
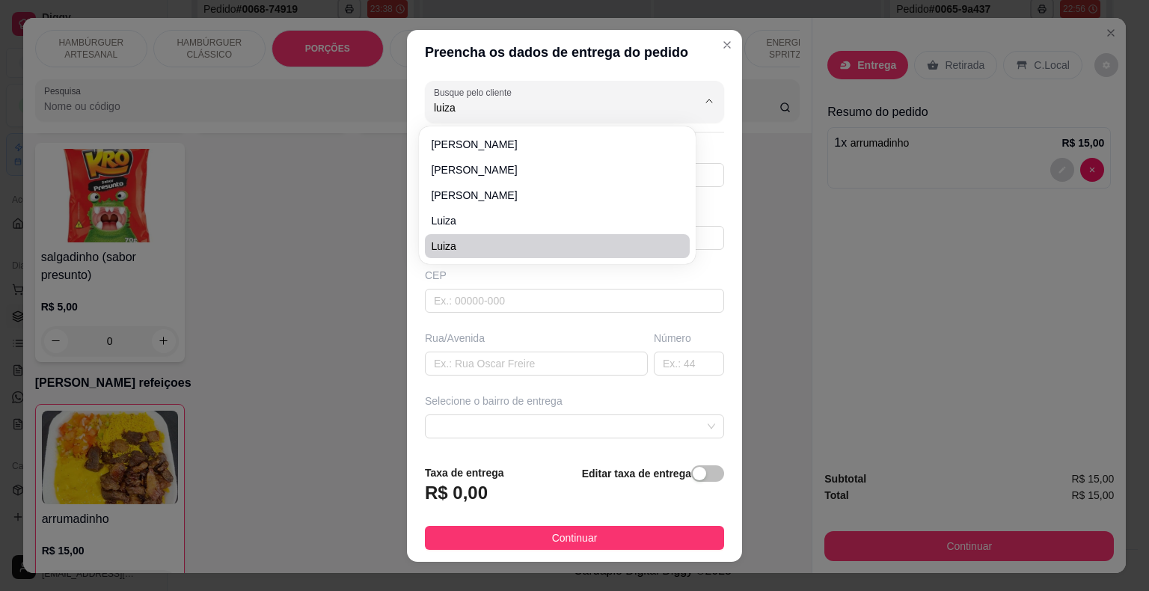
type input "rua Inácio Caetano"
type input "74"
type input "São Miguel do Tapuio"
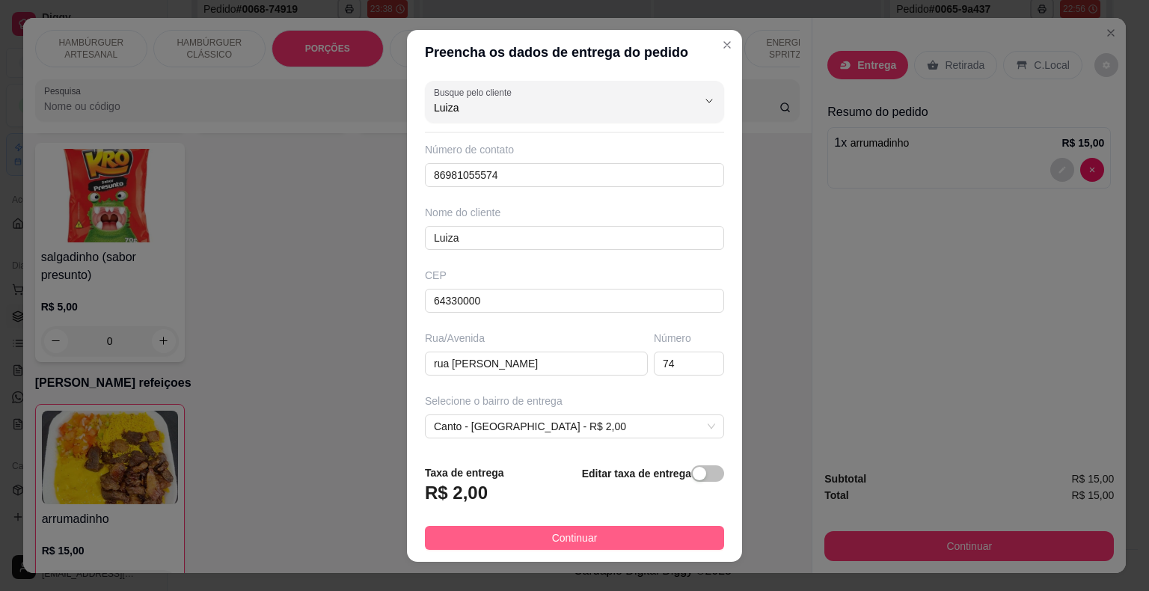
type input "Luiza"
click at [554, 546] on button "Continuar" at bounding box center [574, 538] width 299 height 24
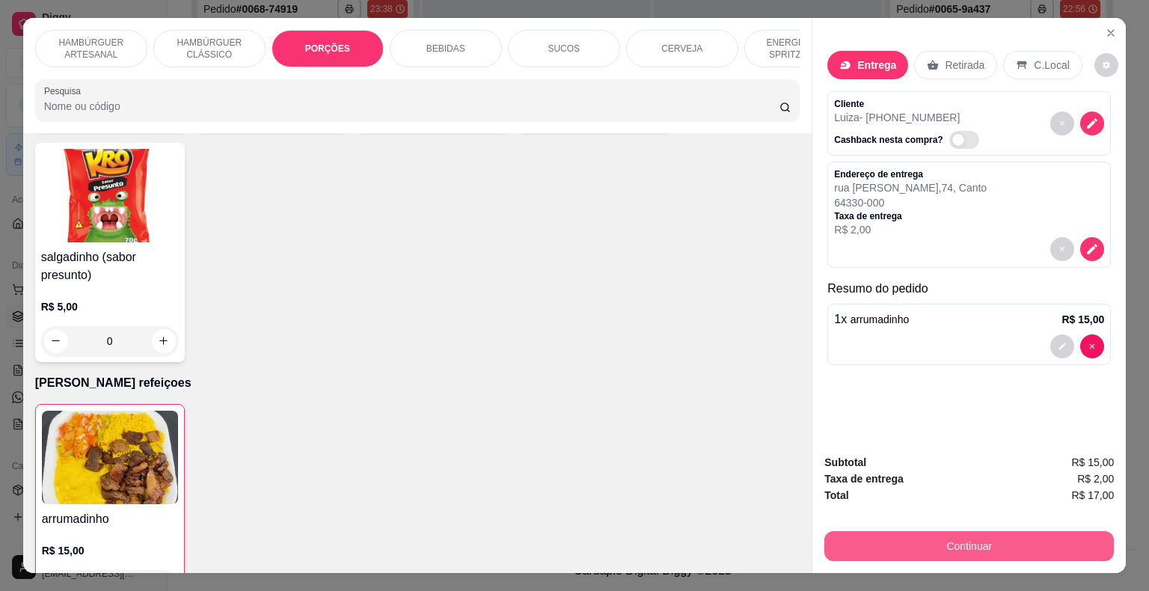
click at [925, 551] on button "Continuar" at bounding box center [969, 546] width 290 height 30
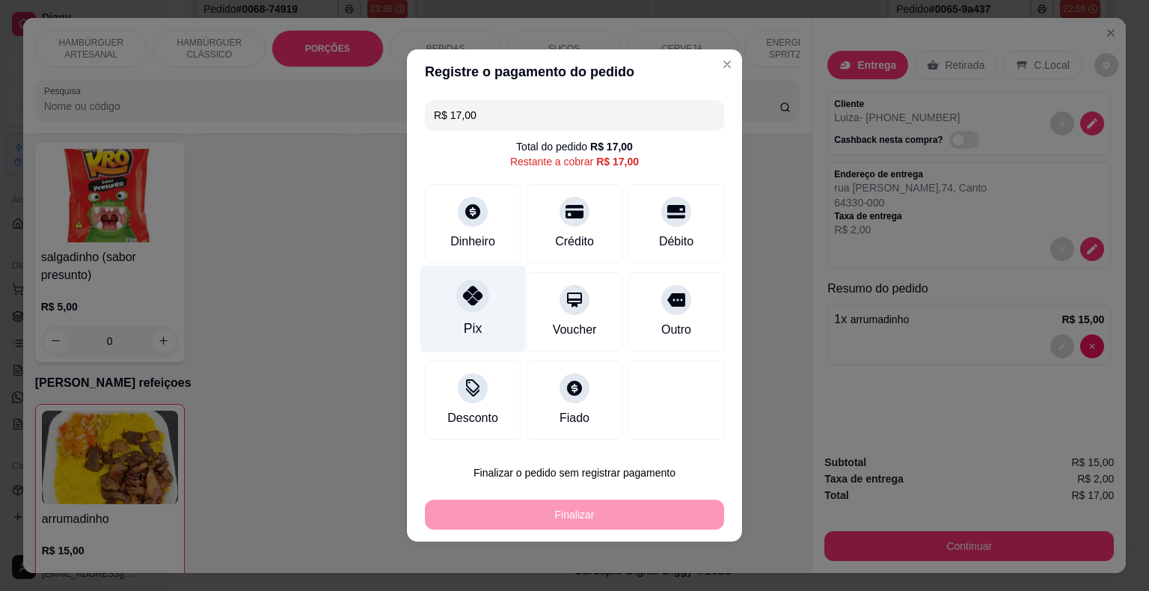
click at [470, 299] on icon at bounding box center [472, 295] width 19 height 19
type input "R$ 0,00"
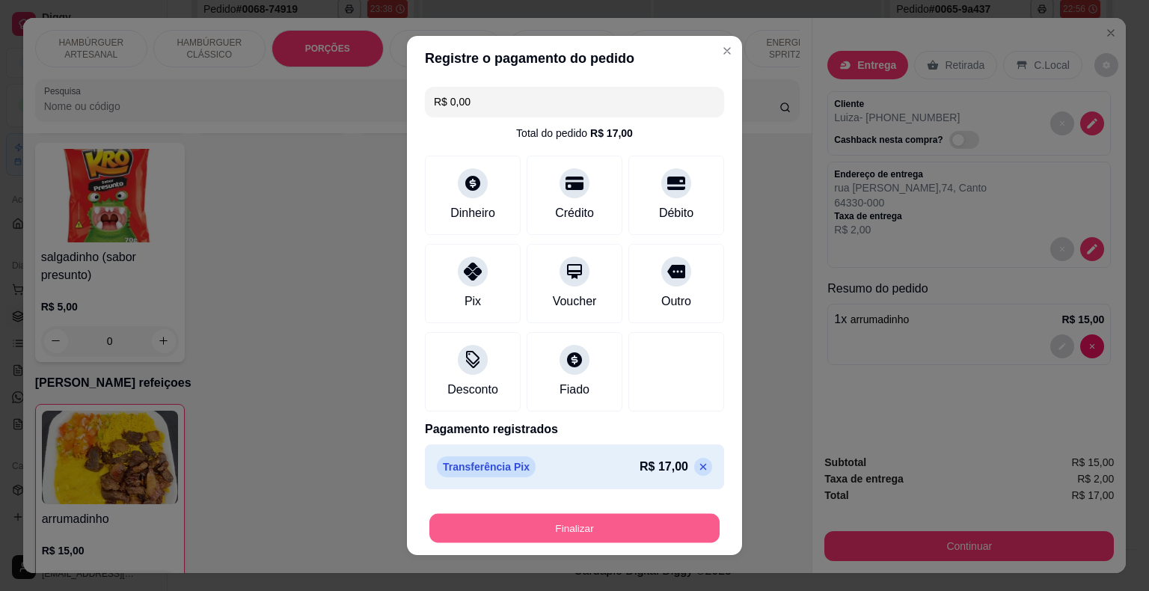
click at [650, 526] on button "Finalizar" at bounding box center [574, 528] width 290 height 29
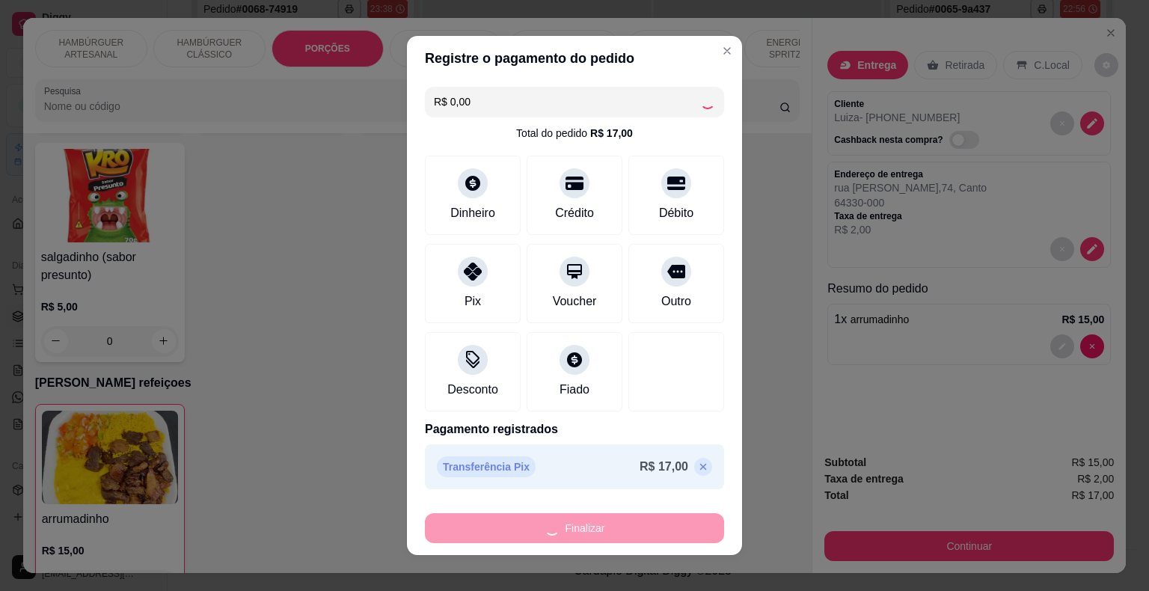
type input "0"
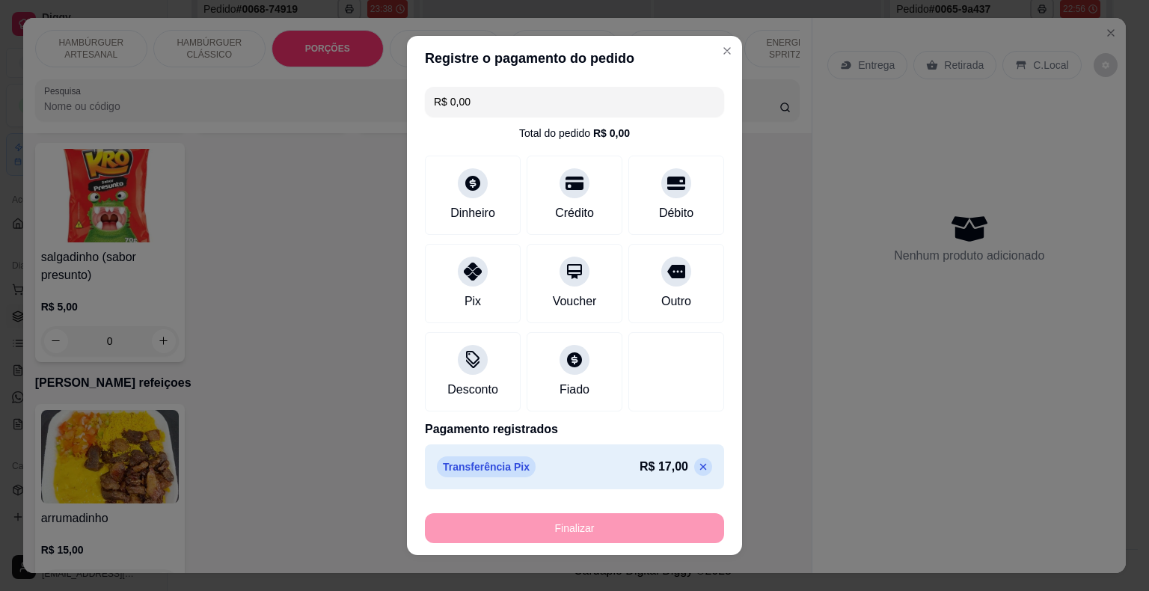
type input "-R$ 17,00"
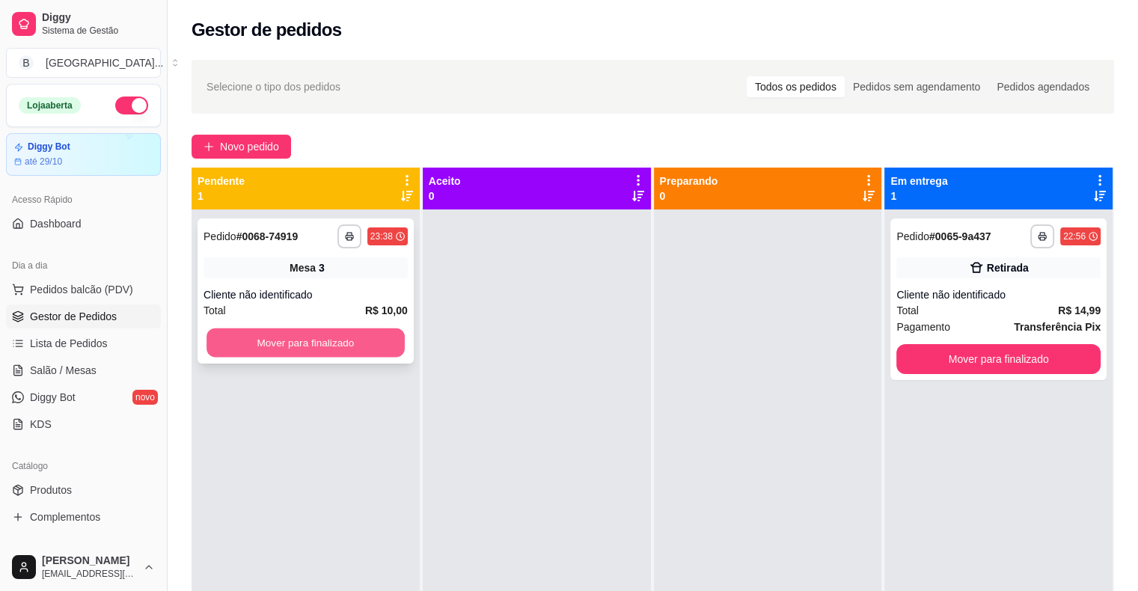
click at [313, 337] on button "Mover para finalizado" at bounding box center [305, 342] width 198 height 29
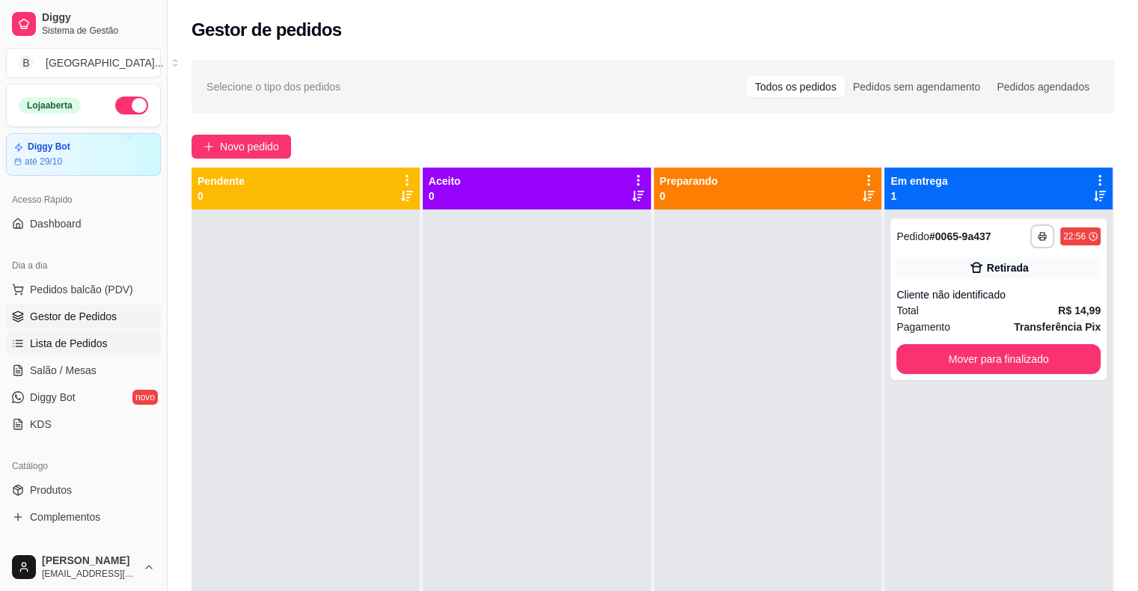
click at [69, 333] on link "Lista de Pedidos" at bounding box center [83, 343] width 155 height 24
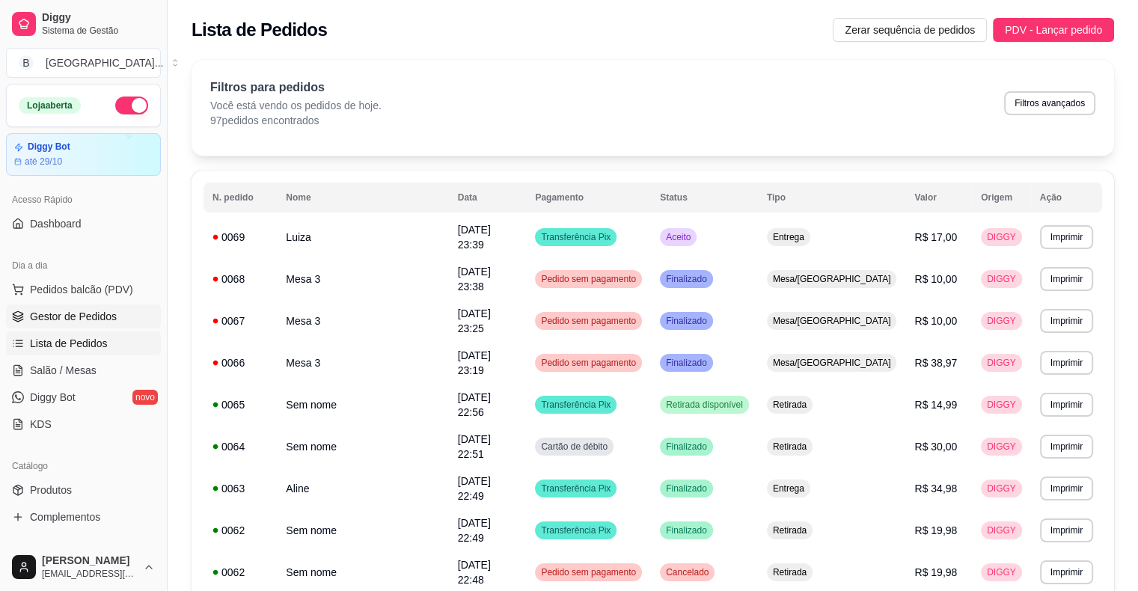
click at [58, 320] on span "Gestor de Pedidos" at bounding box center [73, 316] width 87 height 15
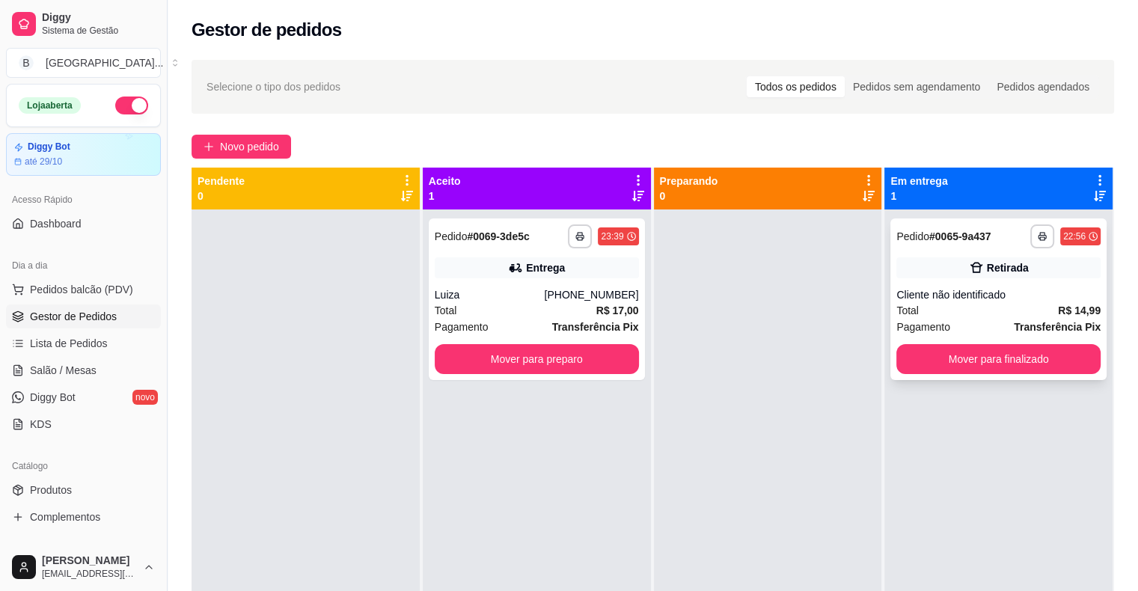
click at [1033, 299] on div "Cliente não identificado" at bounding box center [998, 294] width 204 height 15
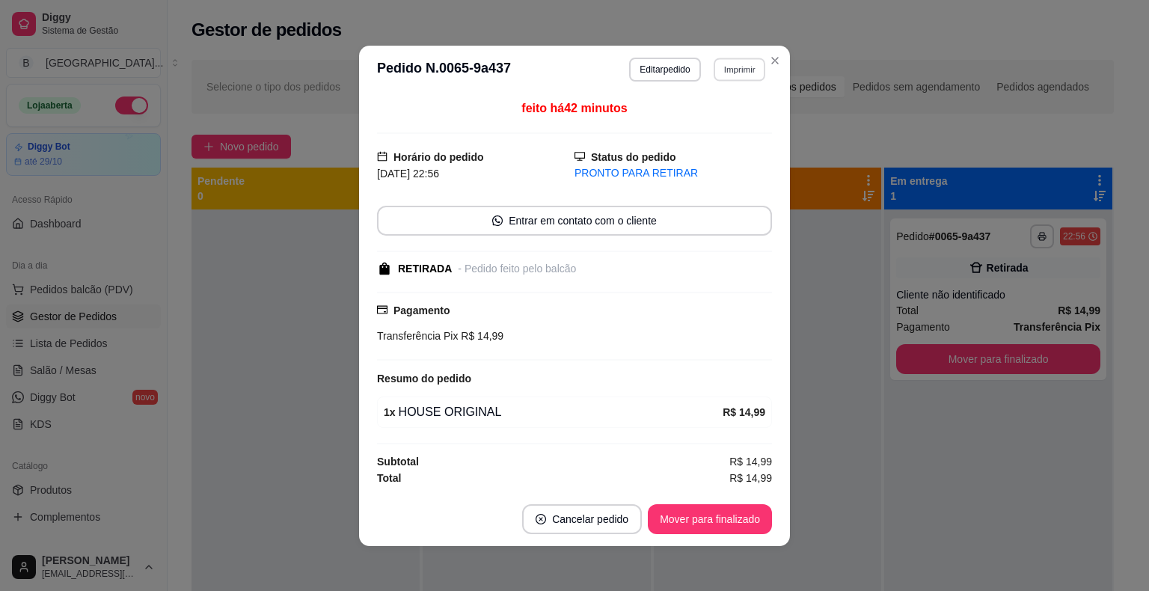
click at [757, 71] on button "Imprimir" at bounding box center [740, 69] width 52 height 23
click at [735, 129] on button "IMPRESSORA" at bounding box center [707, 122] width 105 height 23
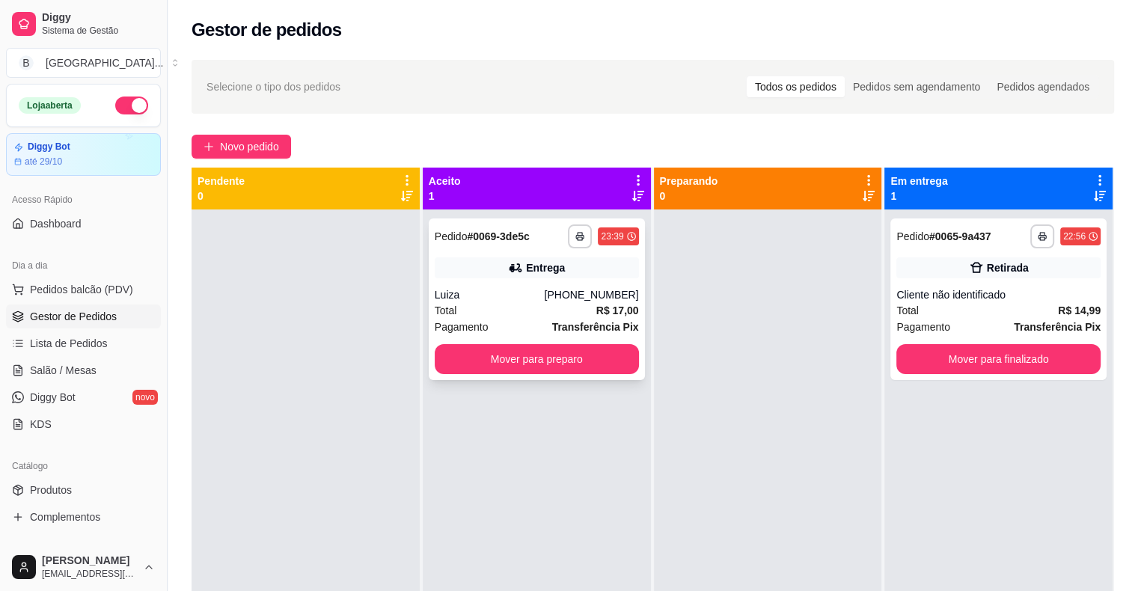
click at [530, 289] on div "Luiza" at bounding box center [490, 294] width 110 height 15
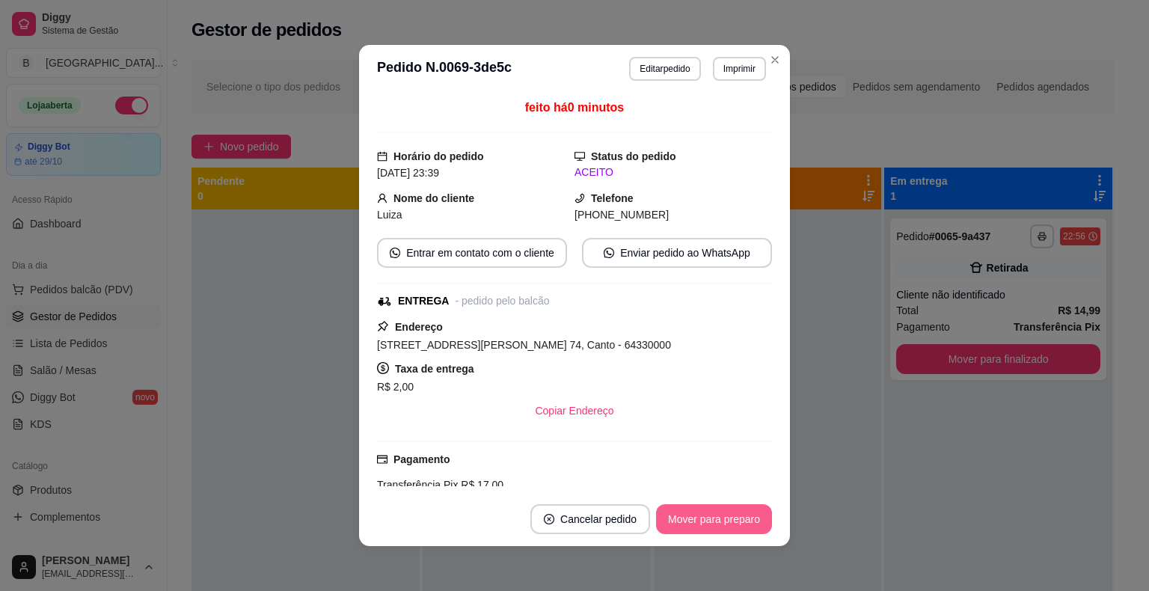
click at [680, 522] on button "Mover para preparo" at bounding box center [714, 519] width 116 height 30
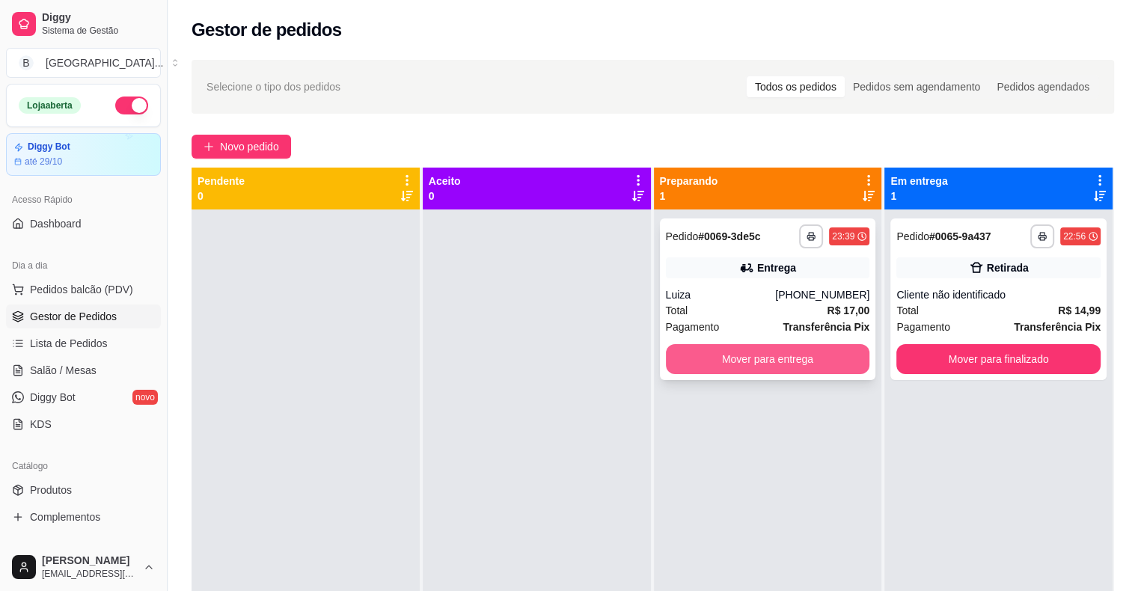
click at [752, 364] on button "Mover para entrega" at bounding box center [768, 359] width 204 height 30
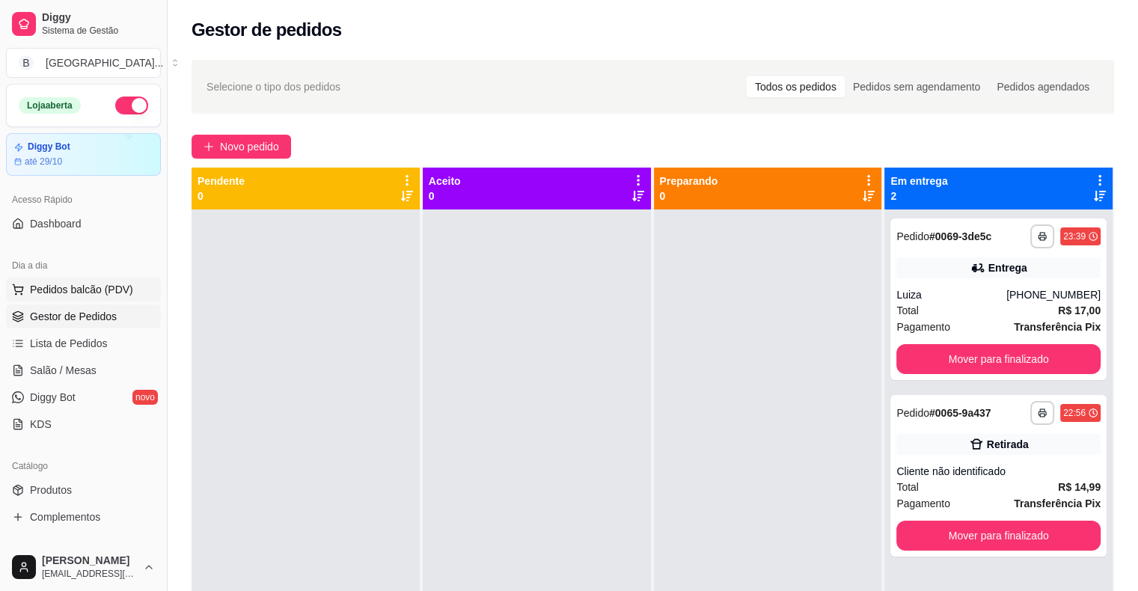
click at [96, 286] on span "Pedidos balcão (PDV)" at bounding box center [81, 289] width 103 height 15
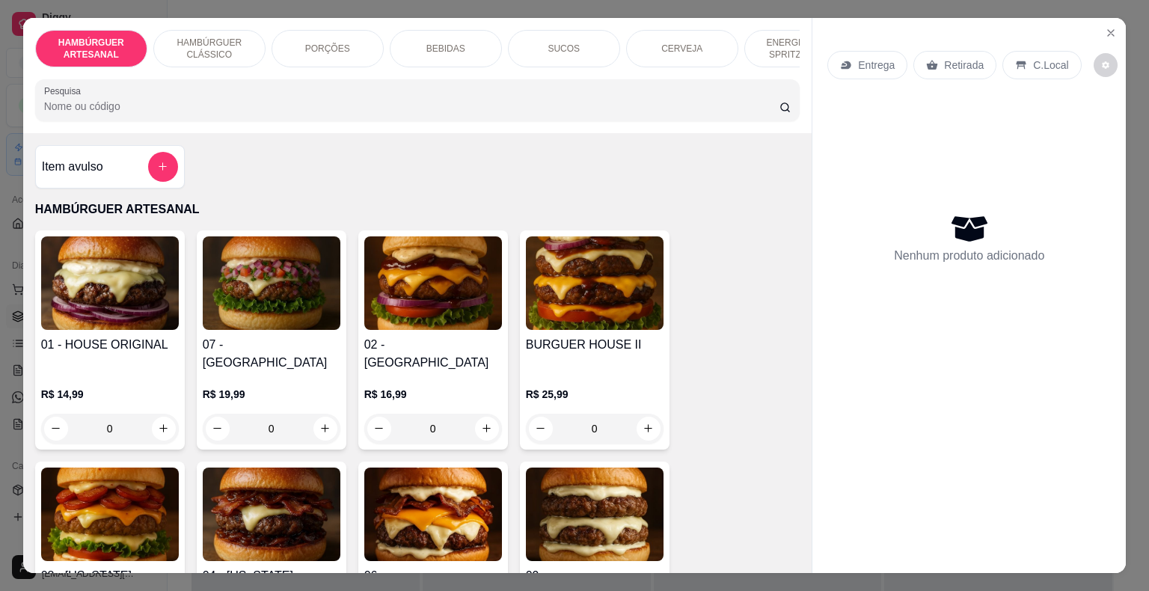
click at [111, 171] on div "Item avulso" at bounding box center [110, 167] width 136 height 30
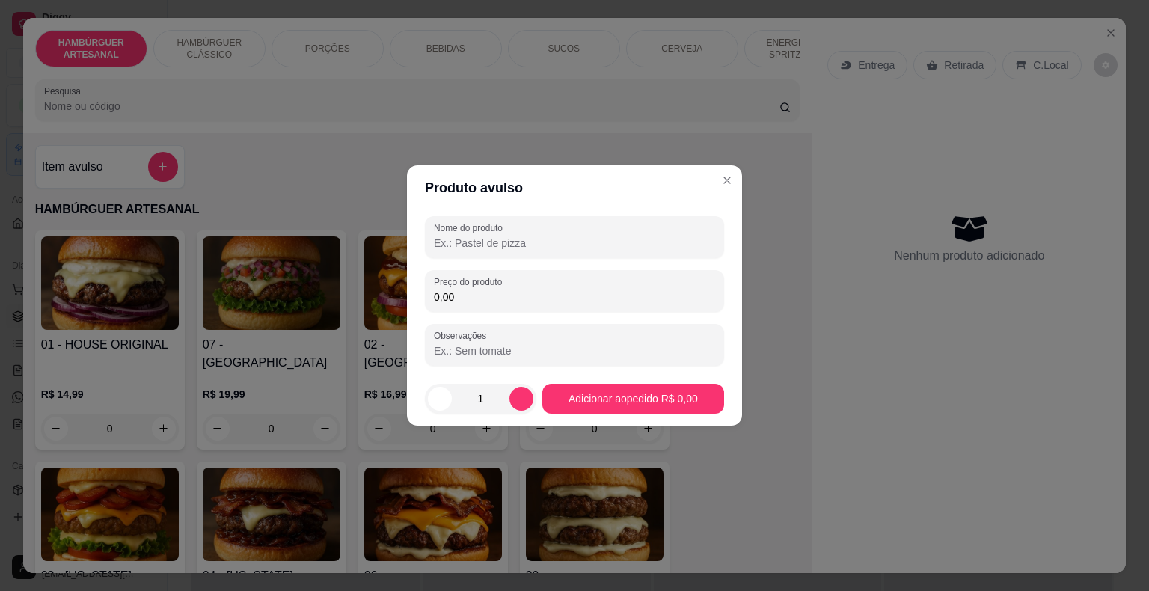
click at [642, 320] on div "Nome do produto Preço do produto 0,00 Observações" at bounding box center [574, 291] width 299 height 150
click at [639, 303] on input "0,00" at bounding box center [574, 297] width 281 height 15
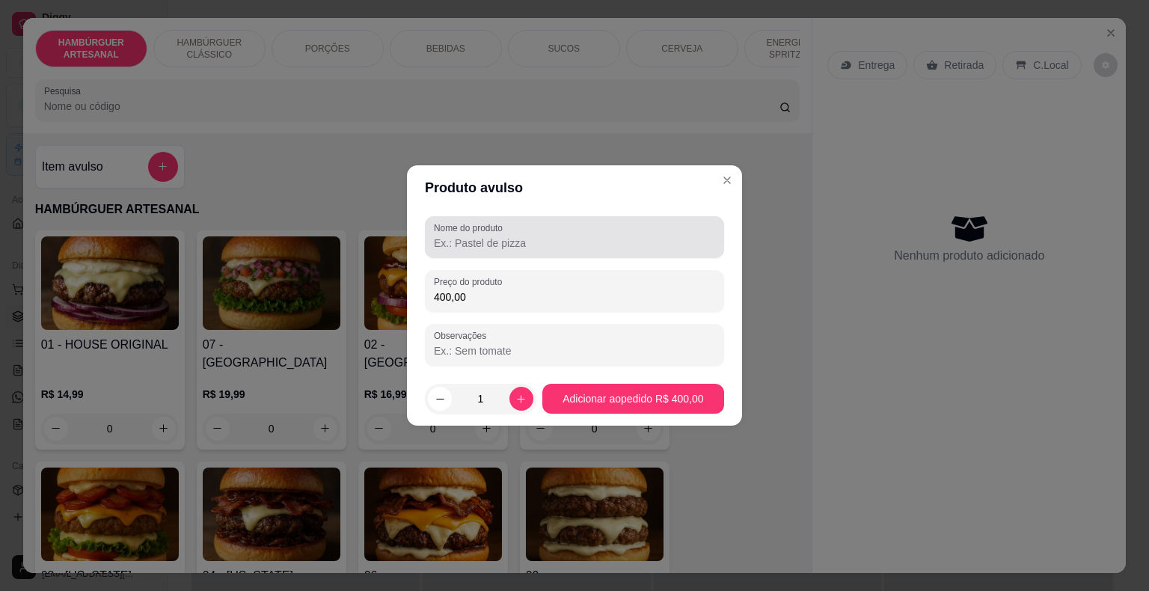
type input "400,00"
click at [629, 247] on input "Nome do produto" at bounding box center [574, 243] width 281 height 15
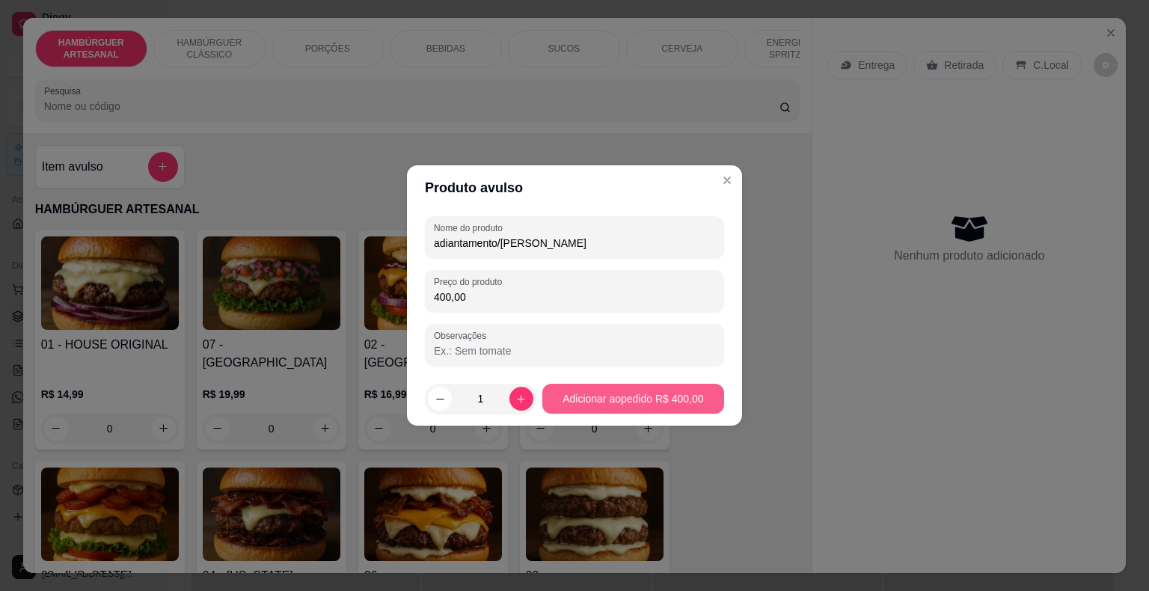
type input "adiantamento/joyce"
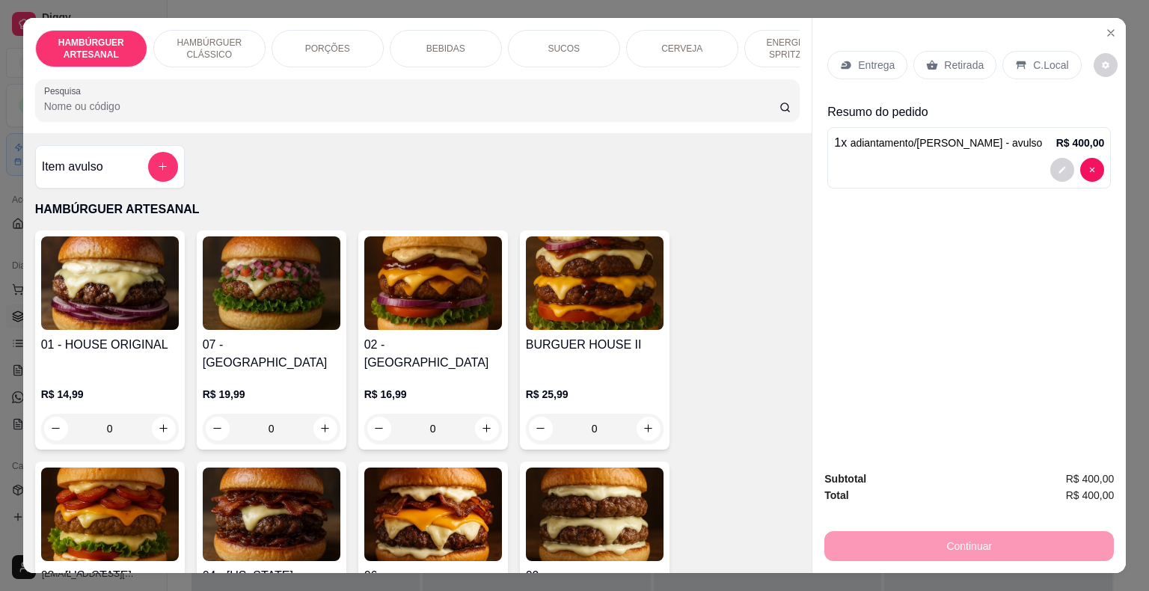
click at [944, 63] on p "Retirada" at bounding box center [964, 65] width 40 height 15
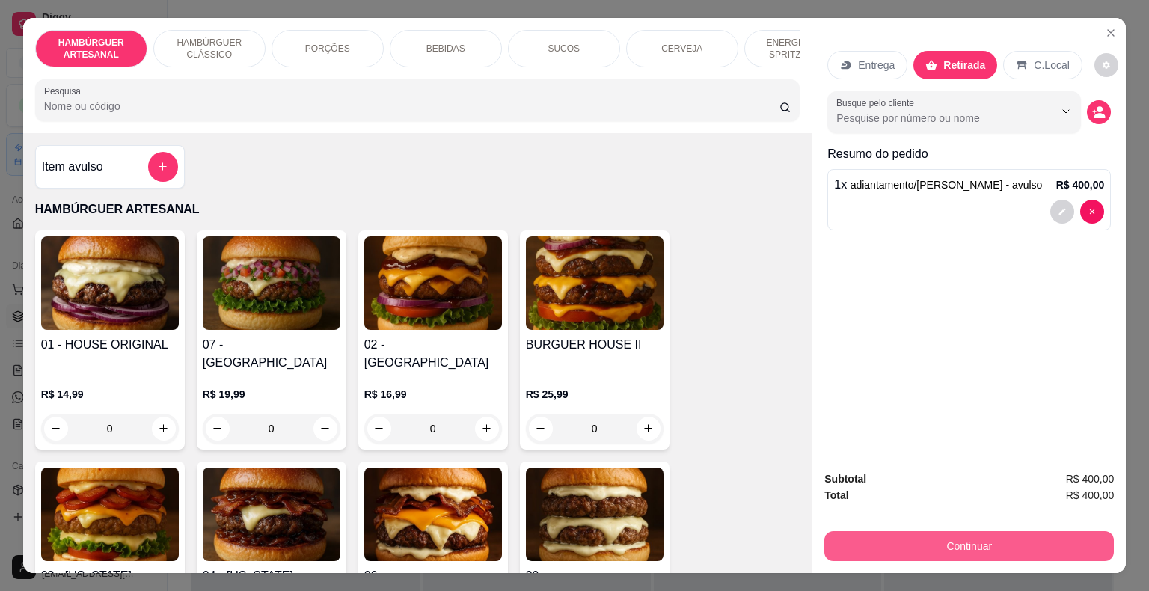
click at [953, 538] on button "Continuar" at bounding box center [969, 546] width 290 height 30
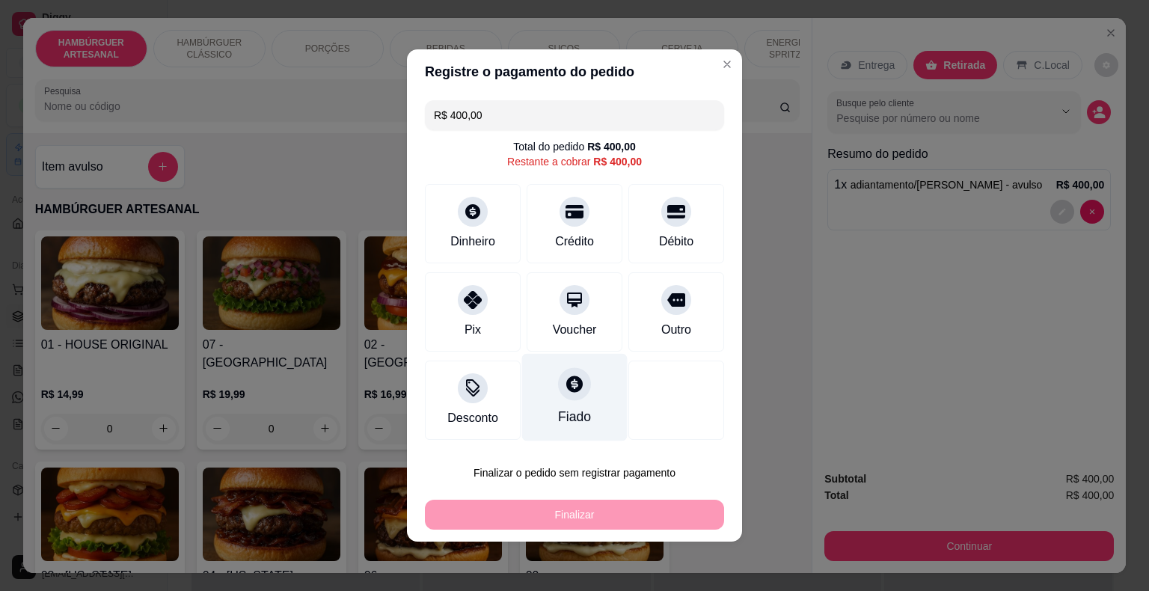
click at [594, 397] on div "Fiado" at bounding box center [574, 398] width 105 height 88
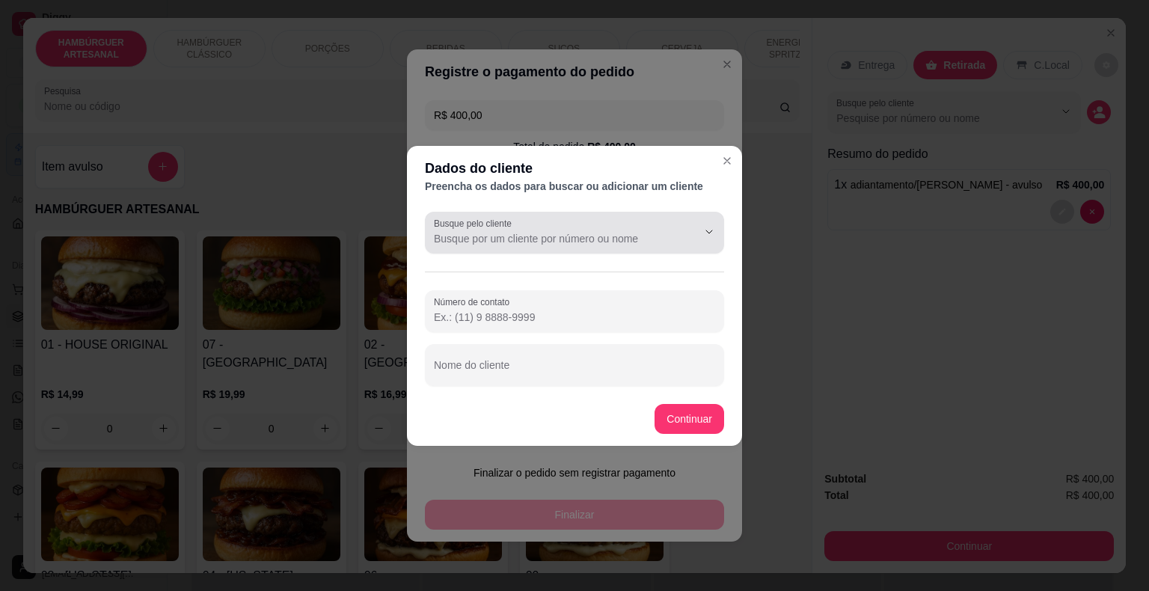
click at [610, 218] on div at bounding box center [574, 233] width 281 height 30
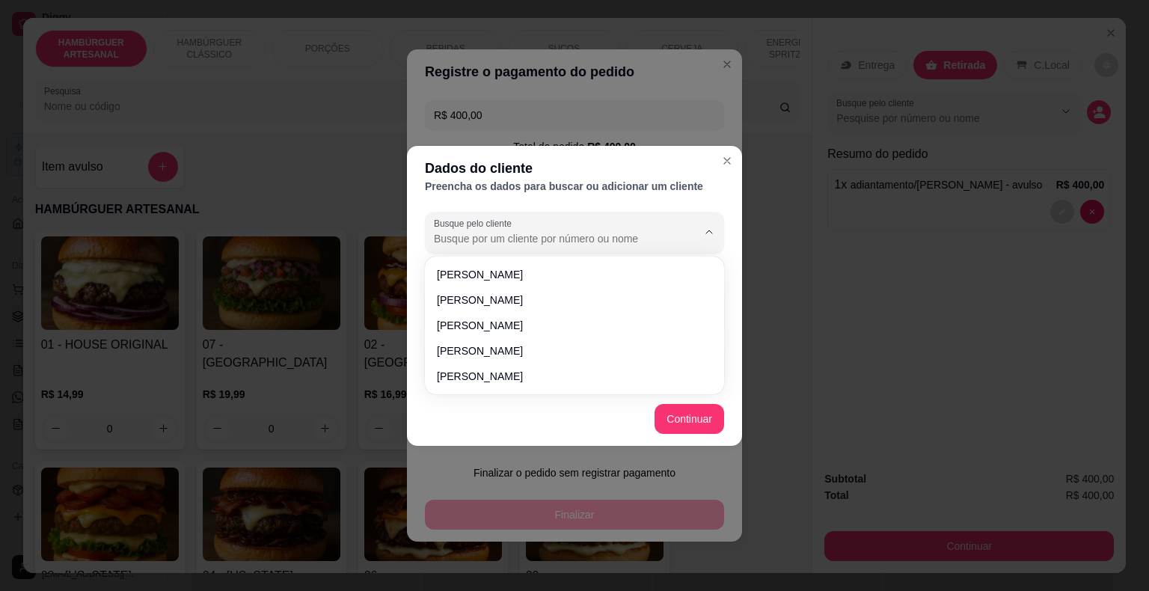
click at [890, 261] on div "Dados do cliente Preencha os dados para buscar ou adicionar um cliente Busque p…" at bounding box center [574, 295] width 1149 height 591
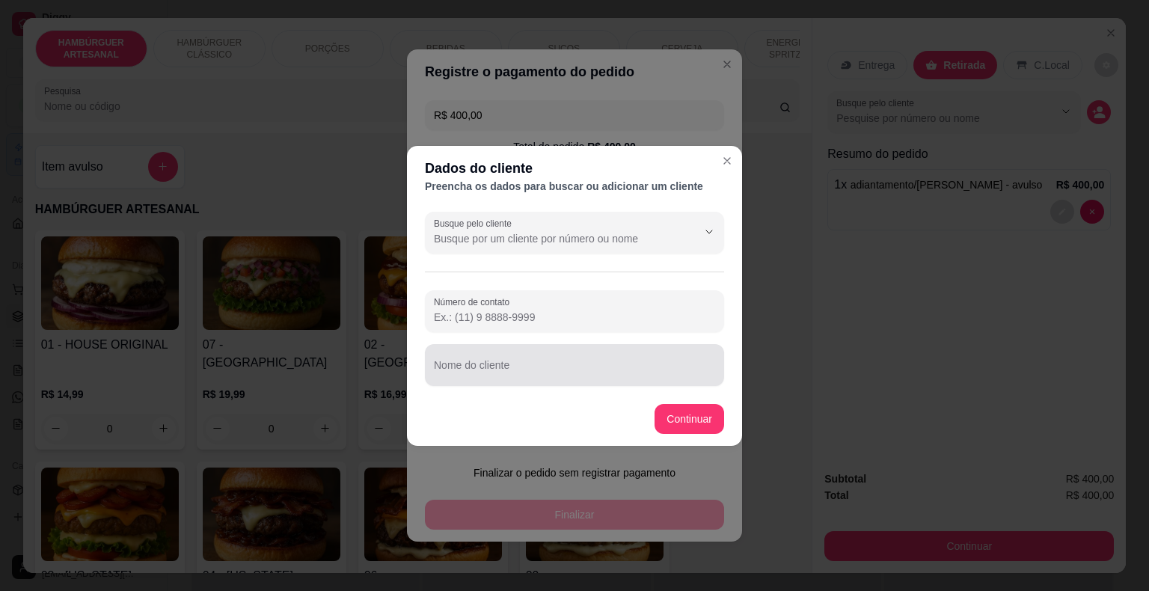
click at [608, 352] on div at bounding box center [574, 365] width 281 height 30
type input "adiantamento da joyce"
click at [680, 409] on button "Continuar" at bounding box center [689, 418] width 67 height 29
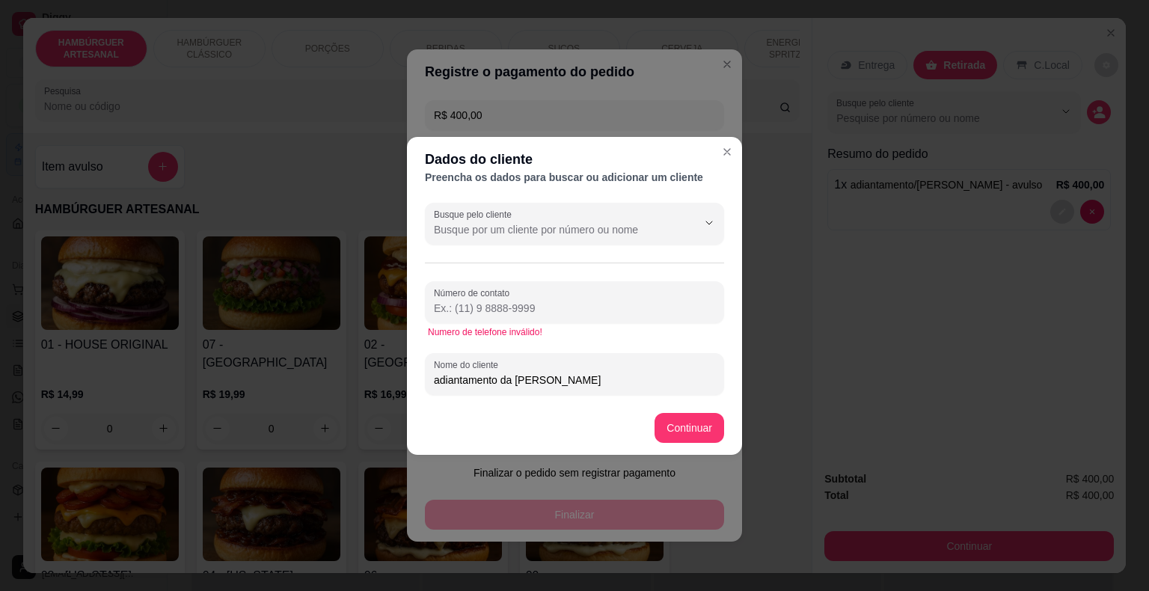
click at [682, 310] on input "Número de contato" at bounding box center [574, 308] width 281 height 15
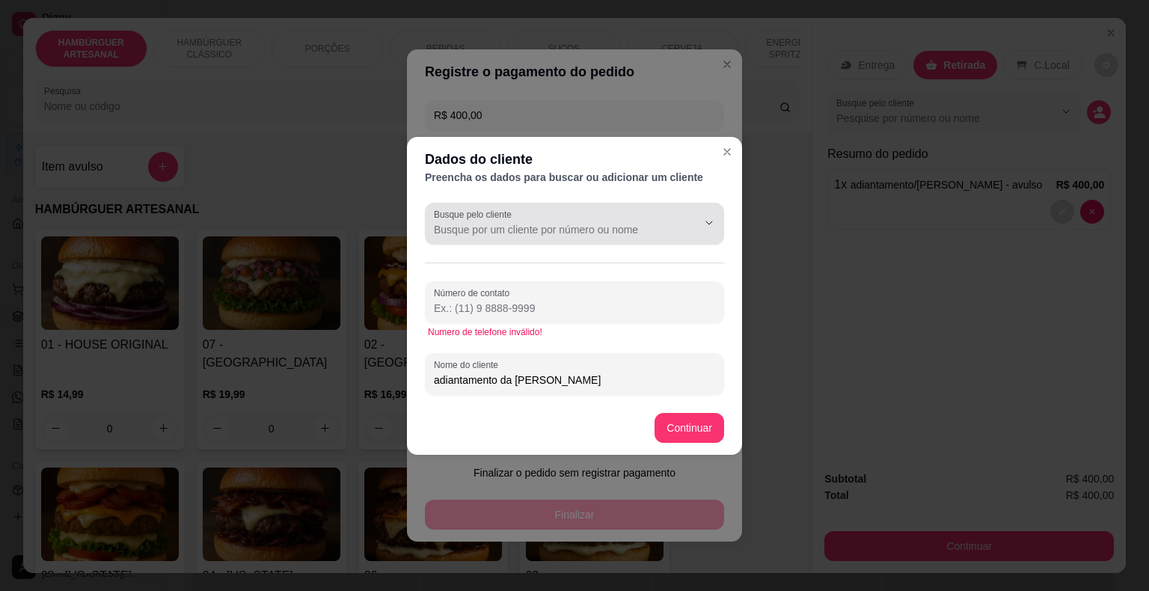
click at [667, 226] on input "Busque pelo cliente" at bounding box center [553, 229] width 239 height 15
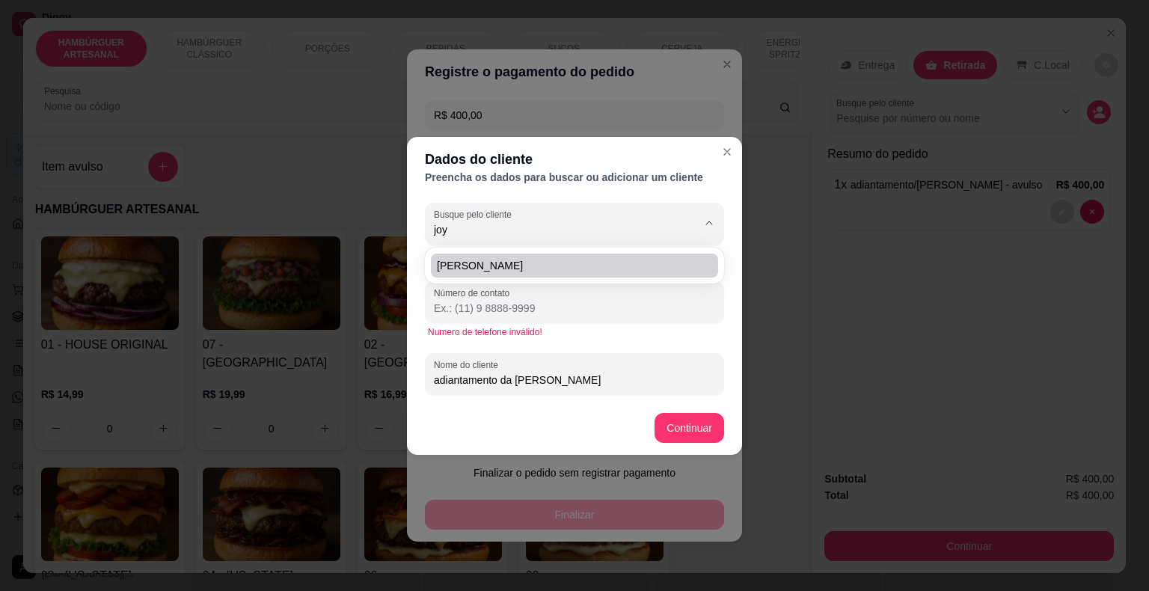
click at [506, 271] on span "[PERSON_NAME]" at bounding box center [567, 265] width 260 height 15
type input "[PERSON_NAME]"
type input "[PHONE_NUMBER]"
type input "[PERSON_NAME]"
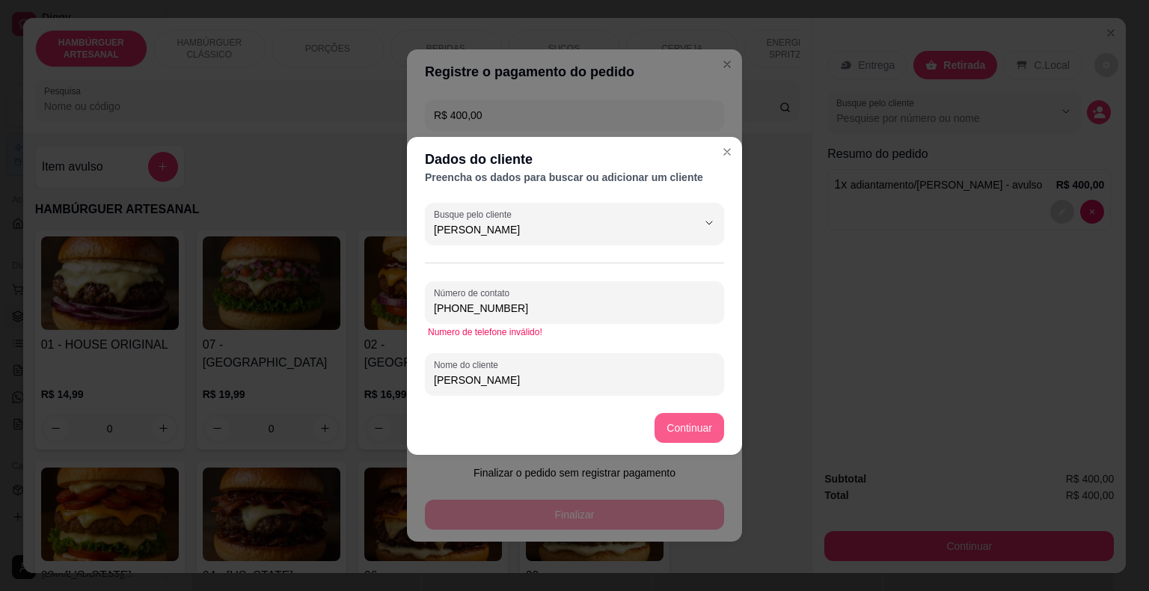
type input "[PERSON_NAME]"
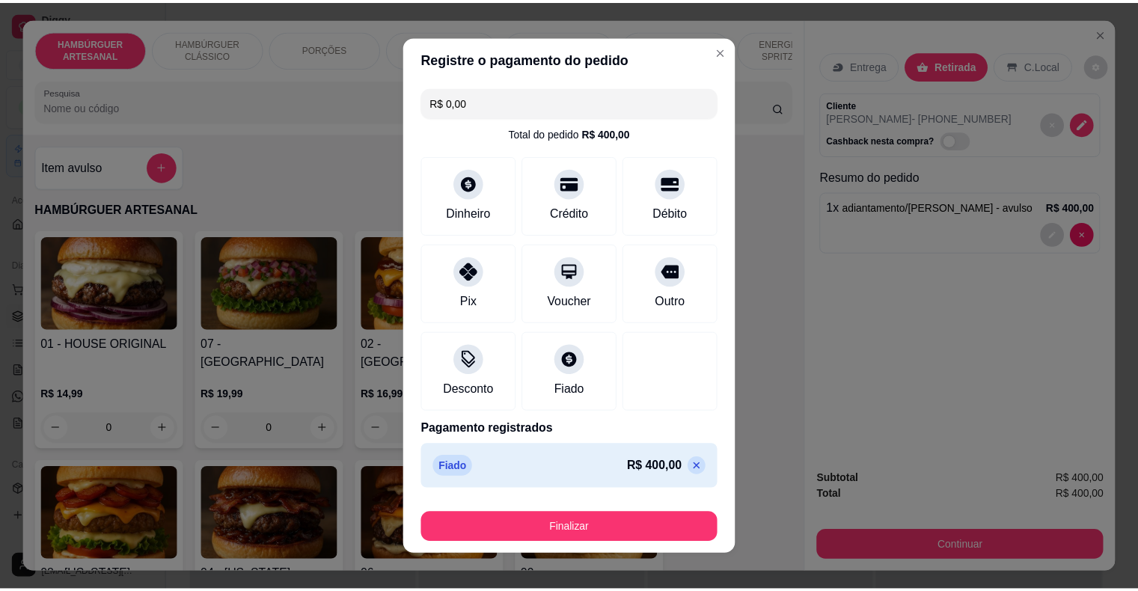
scroll to position [11, 0]
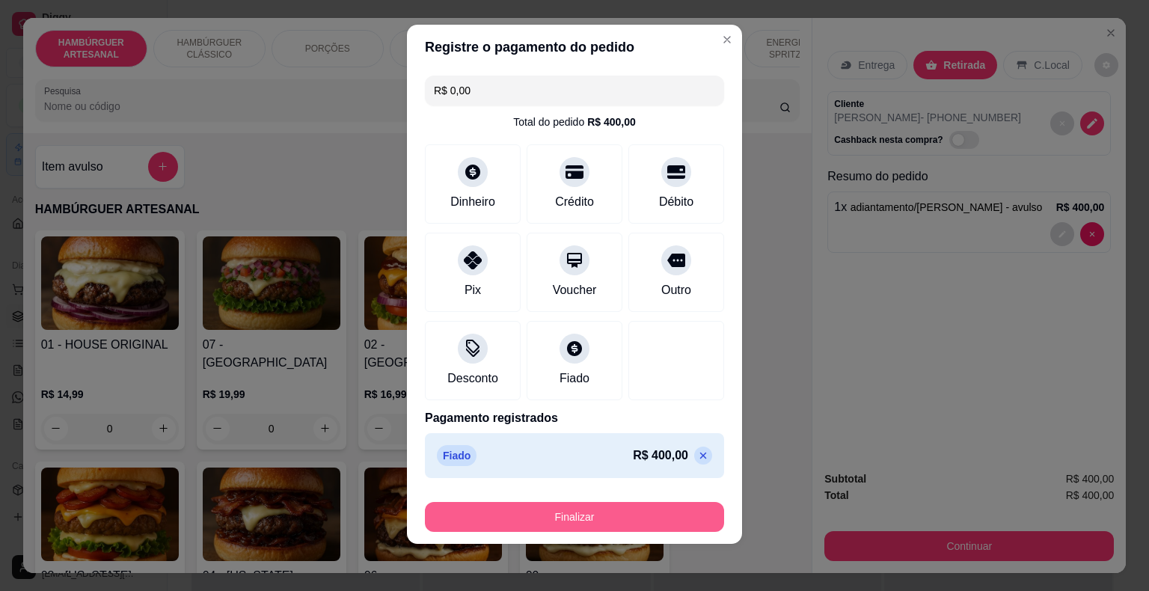
click at [590, 527] on button "Finalizar" at bounding box center [574, 517] width 299 height 30
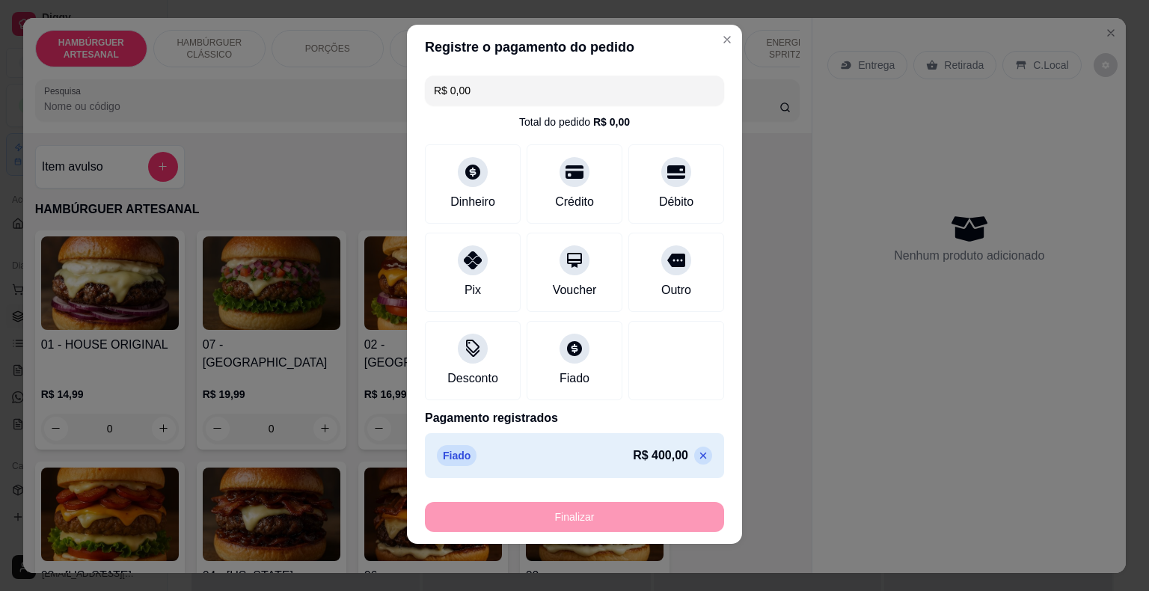
type input "-R$ 400,00"
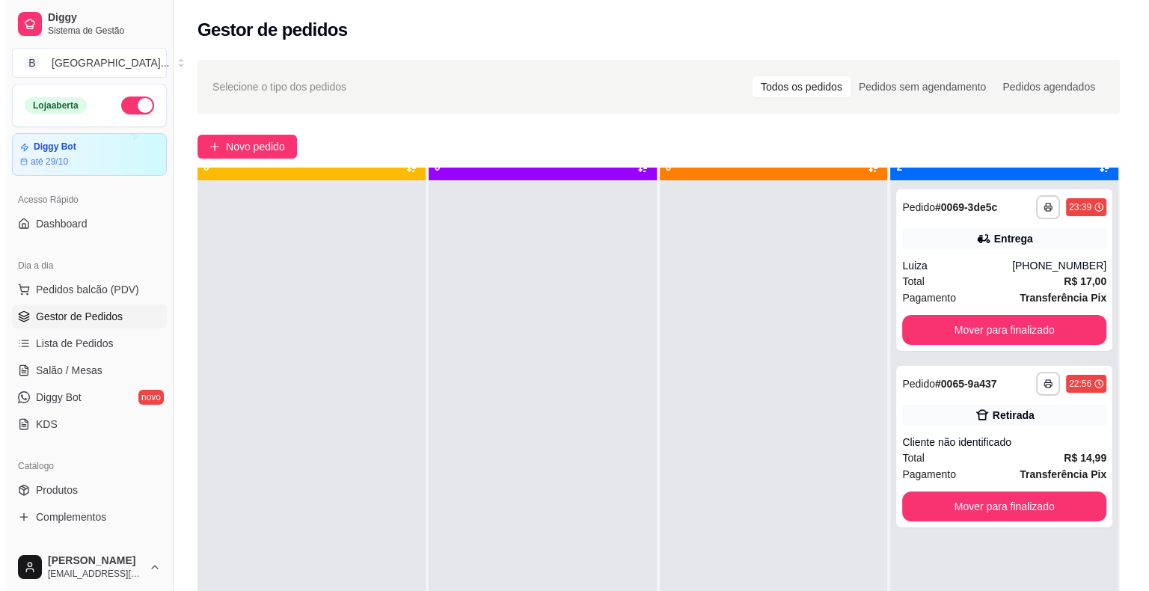
scroll to position [42, 0]
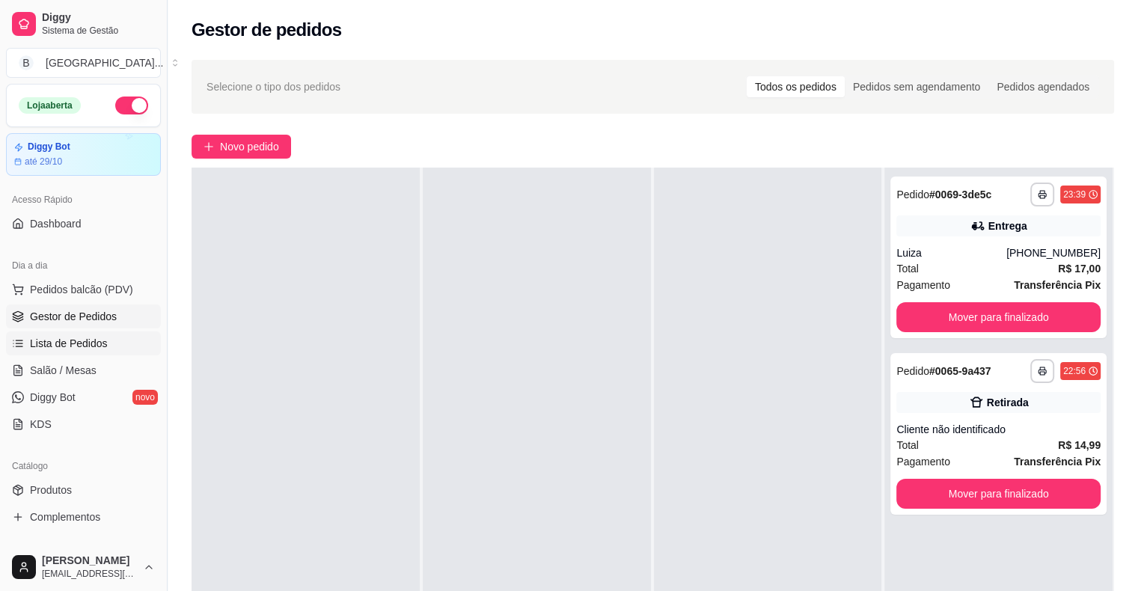
click at [23, 349] on icon at bounding box center [18, 343] width 12 height 12
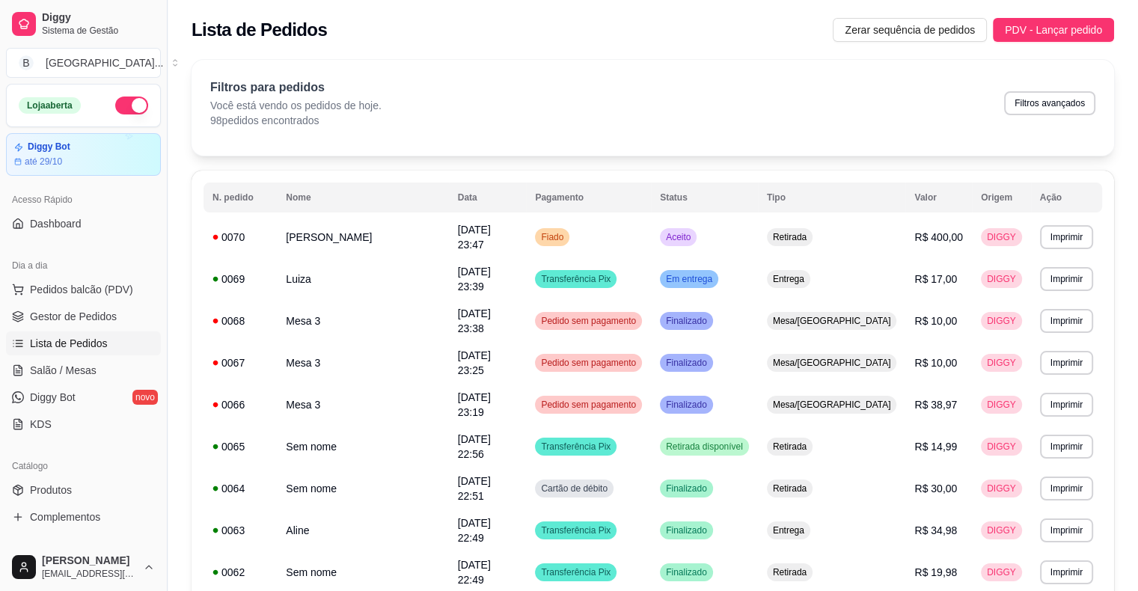
click at [66, 302] on ul "Pedidos balcão (PDV) Gestor de Pedidos Lista de Pedidos Salão / Mesas Diggy Bot…" at bounding box center [83, 357] width 155 height 159
click at [70, 310] on span "Gestor de Pedidos" at bounding box center [73, 316] width 87 height 15
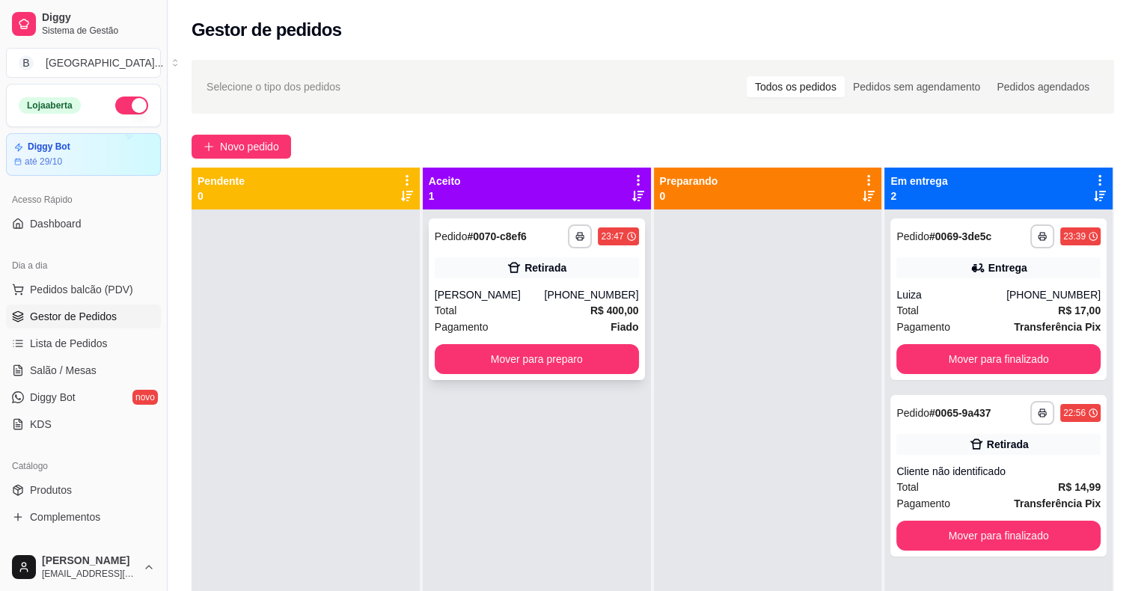
click at [561, 286] on div "**********" at bounding box center [537, 299] width 216 height 162
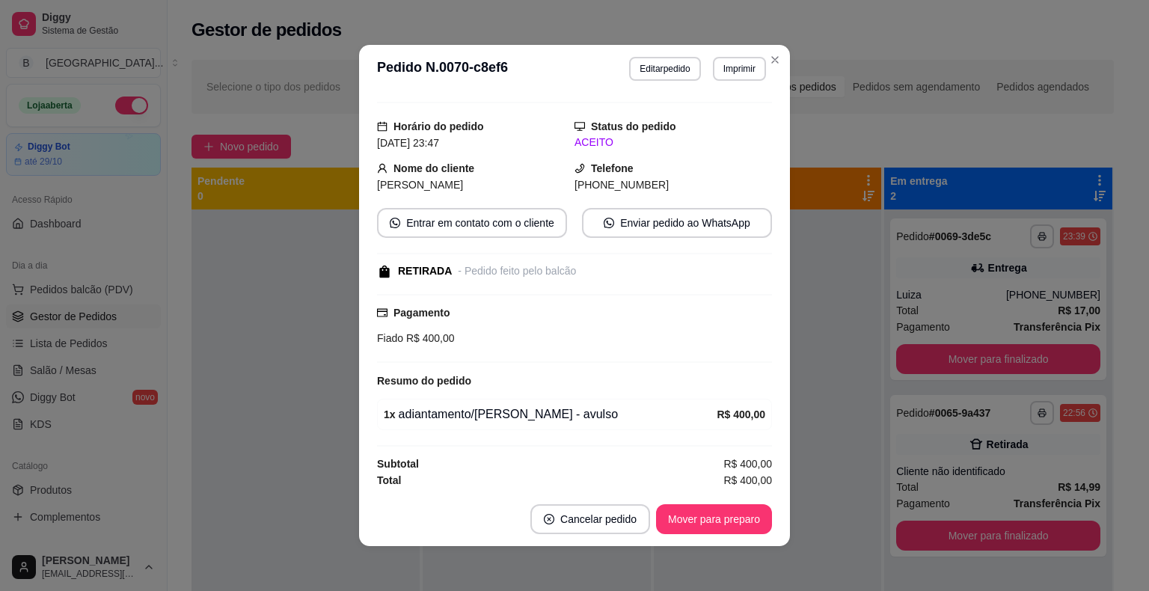
scroll to position [3, 0]
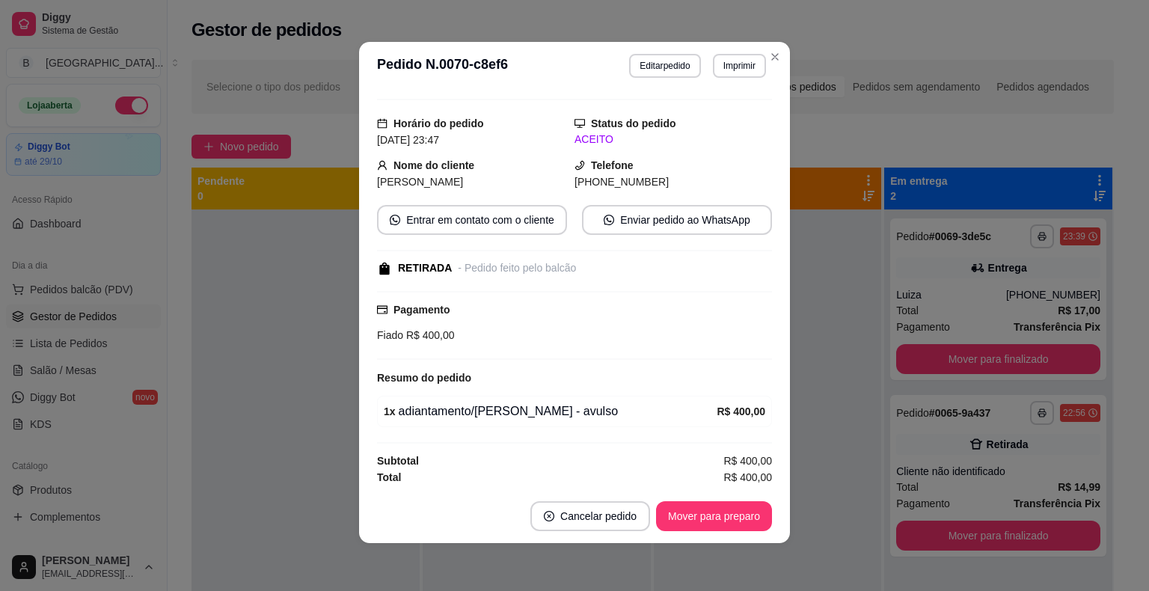
click at [673, 489] on div "feito há 0 minutos Horário do pedido 10/10/2025 23:47 Status do pedido ACEITO N…" at bounding box center [574, 290] width 431 height 400
click at [717, 507] on button "Mover para preparo" at bounding box center [714, 516] width 116 height 30
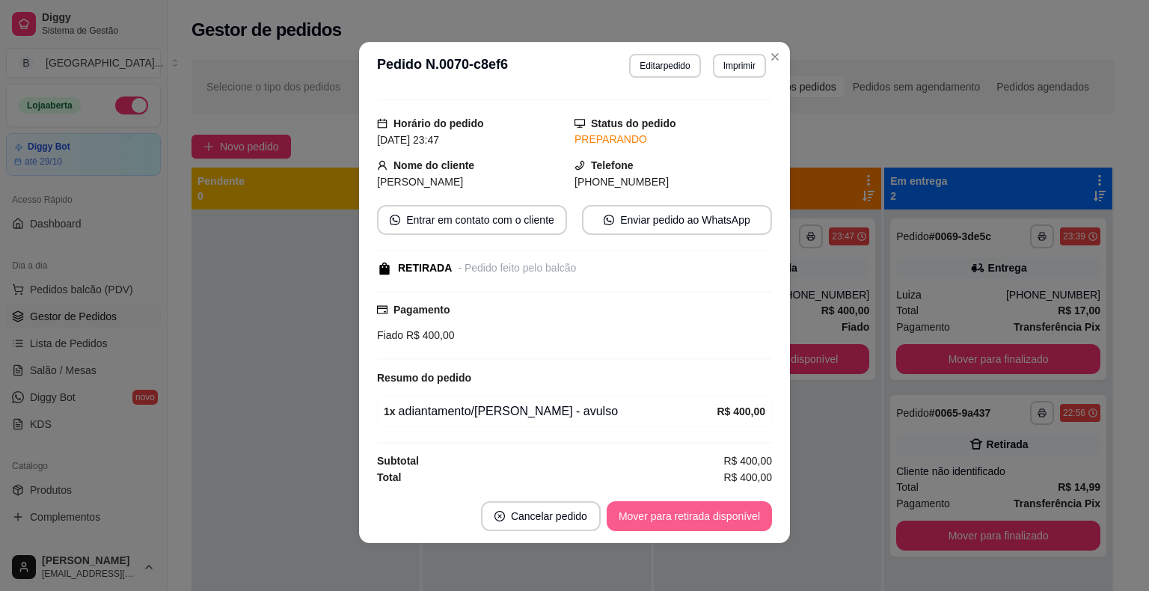
click at [736, 524] on button "Mover para retirada disponível" at bounding box center [689, 516] width 165 height 30
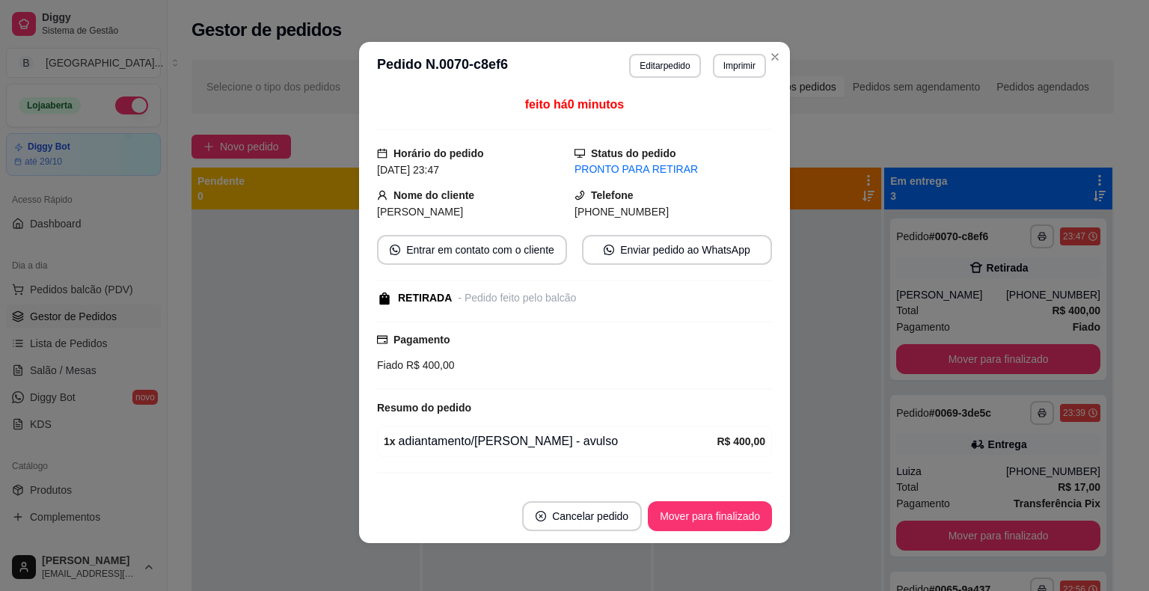
scroll to position [30, 0]
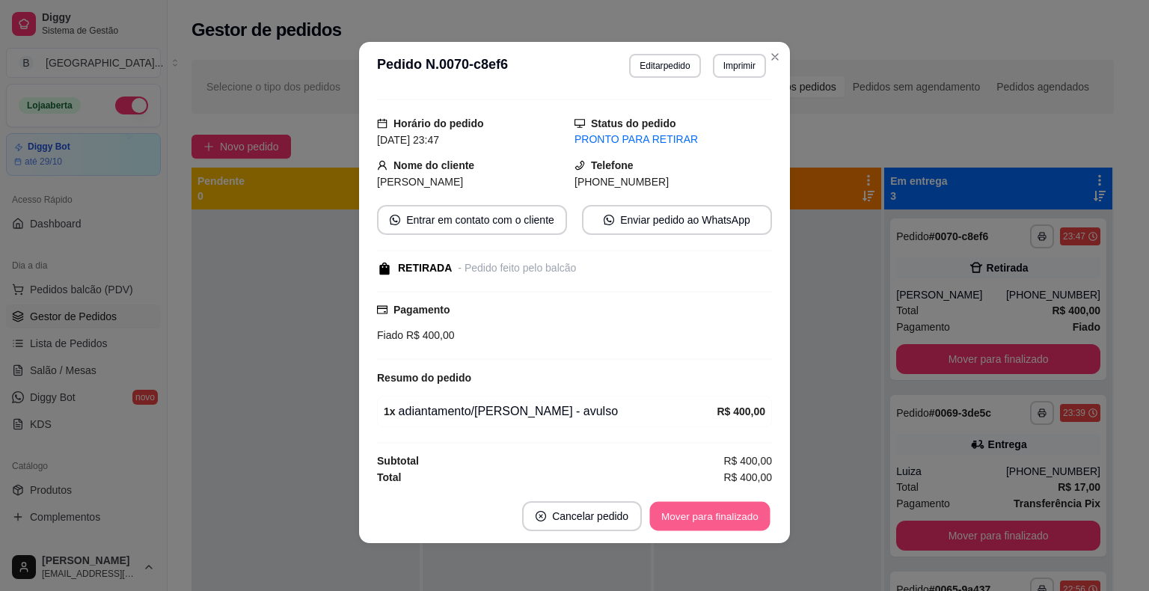
click at [655, 511] on button "Mover para finalizado" at bounding box center [710, 516] width 120 height 29
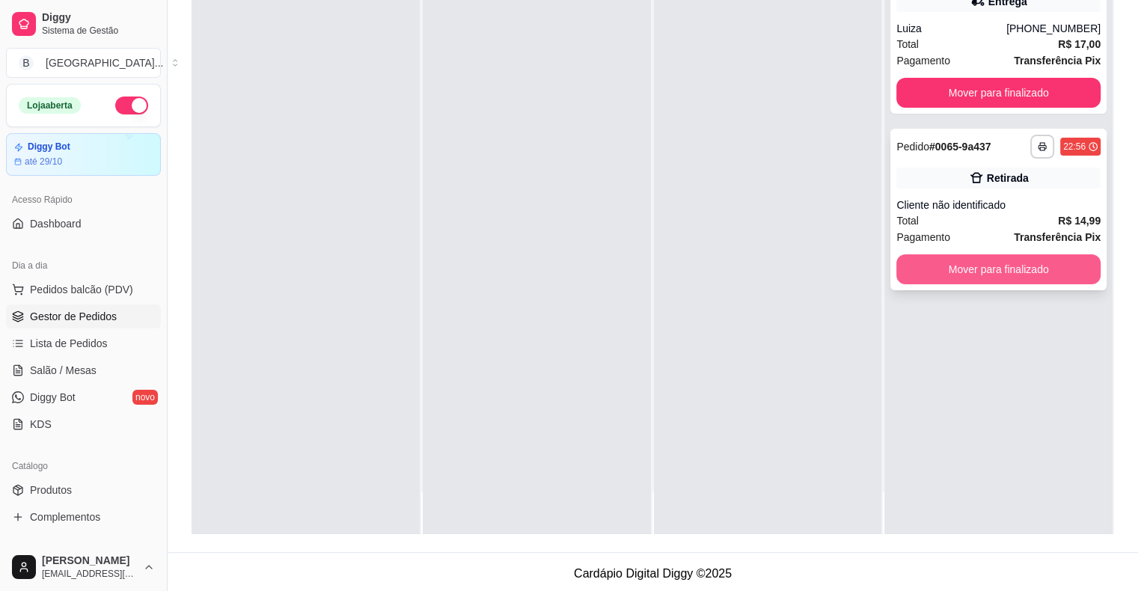
scroll to position [0, 0]
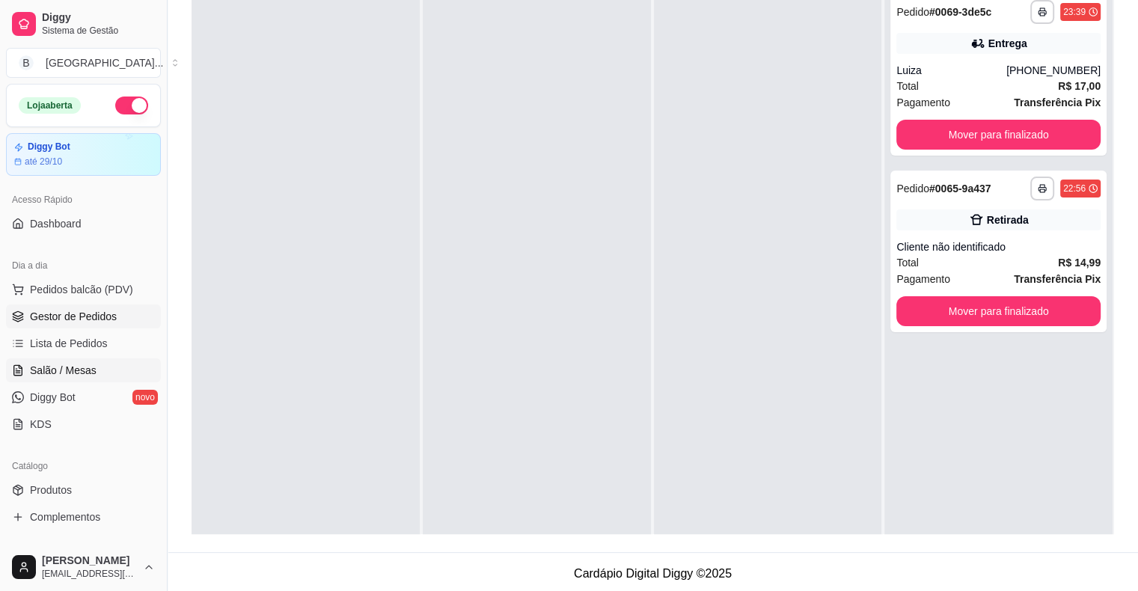
click at [72, 370] on span "Salão / Mesas" at bounding box center [63, 370] width 67 height 15
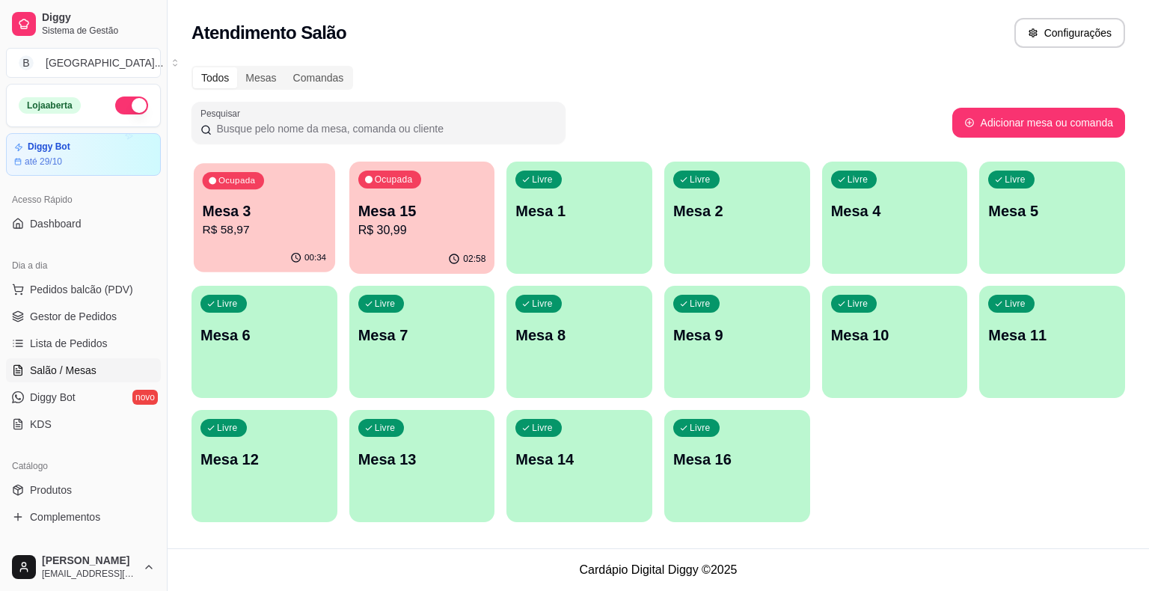
click at [302, 203] on p "Mesa 3" at bounding box center [265, 211] width 124 height 20
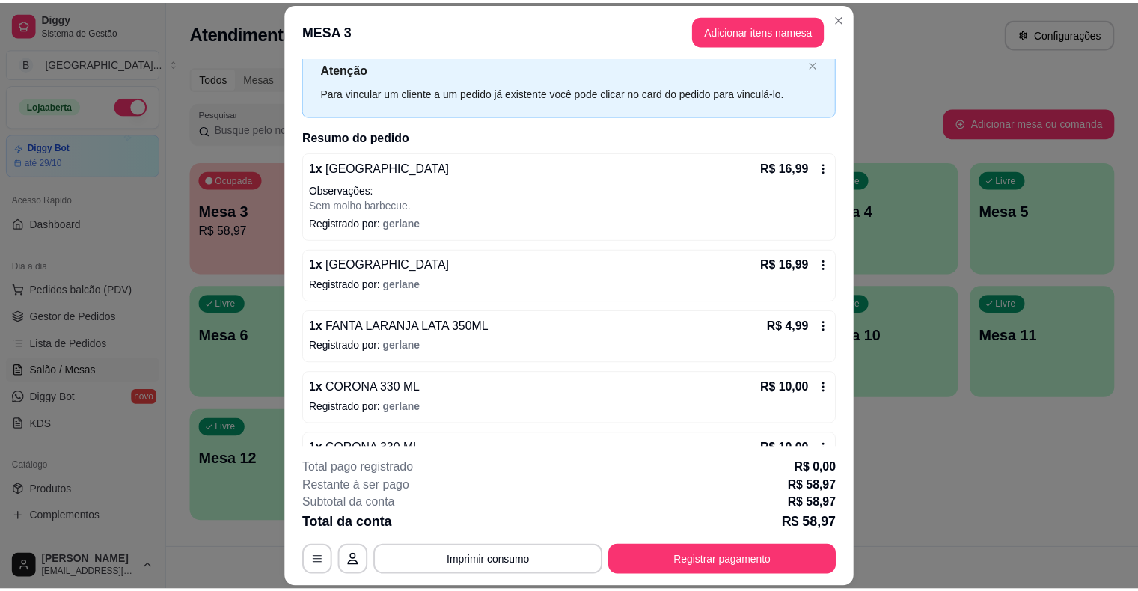
scroll to position [88, 0]
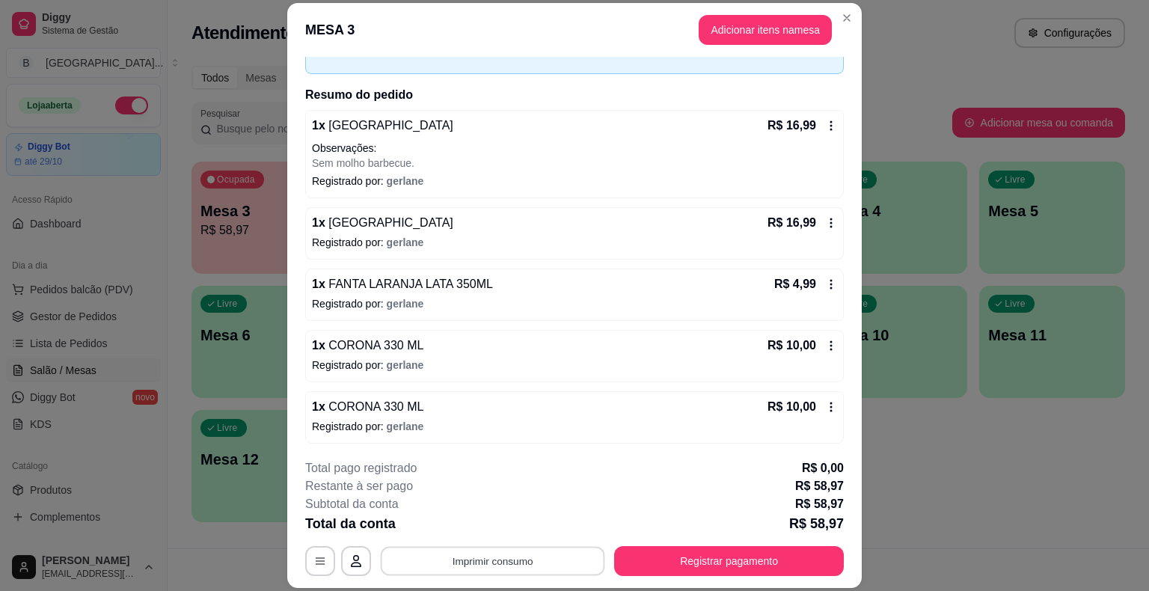
click at [495, 560] on button "Imprimir consumo" at bounding box center [493, 561] width 224 height 29
click at [501, 489] on button "IMPRESSORA" at bounding box center [492, 498] width 108 height 24
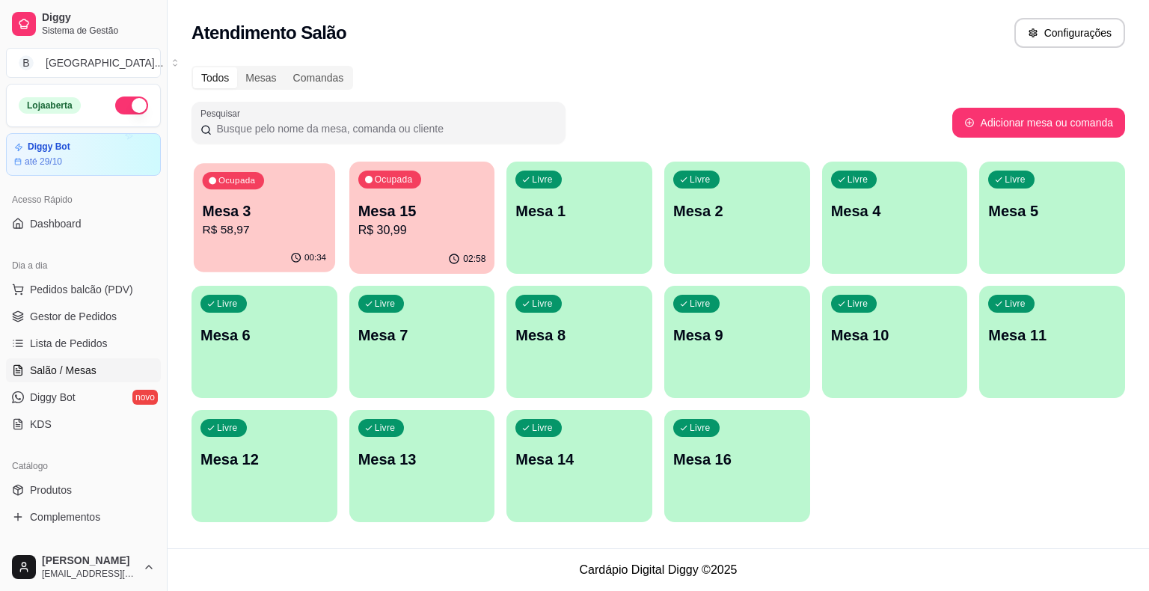
click at [242, 205] on p "Mesa 3" at bounding box center [265, 211] width 124 height 20
click at [52, 316] on span "Gestor de Pedidos" at bounding box center [73, 316] width 87 height 15
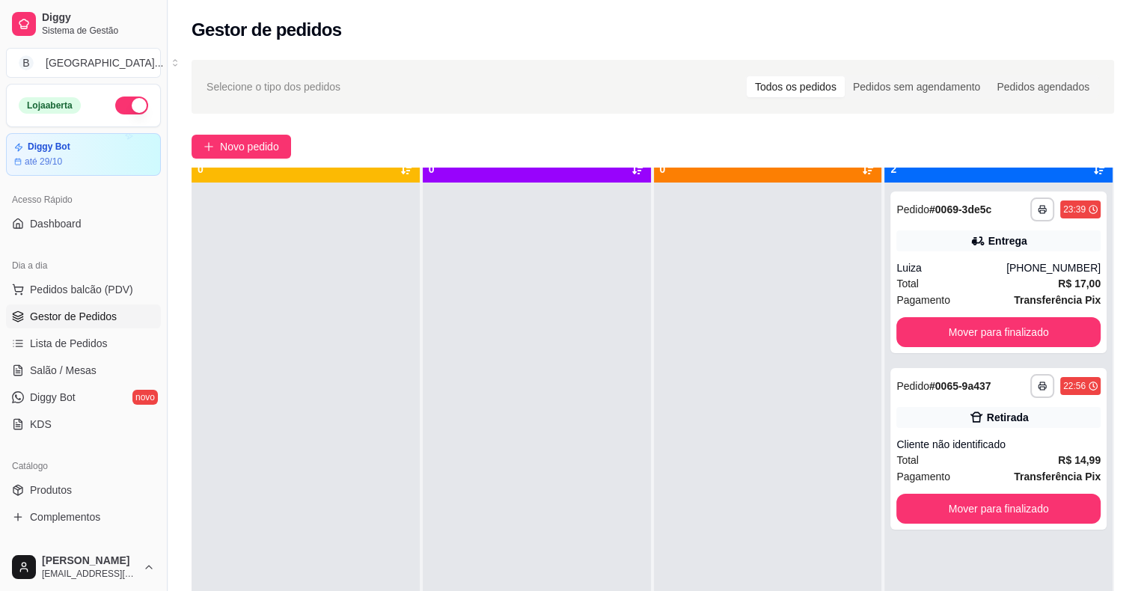
scroll to position [42, 0]
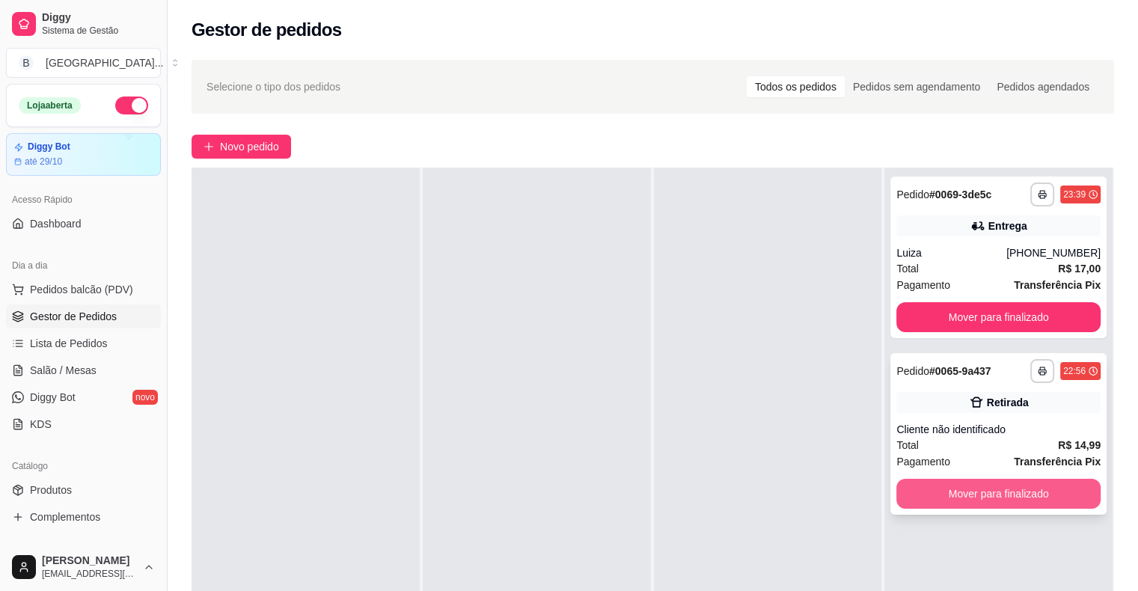
click at [991, 494] on button "Mover para finalizado" at bounding box center [998, 494] width 204 height 30
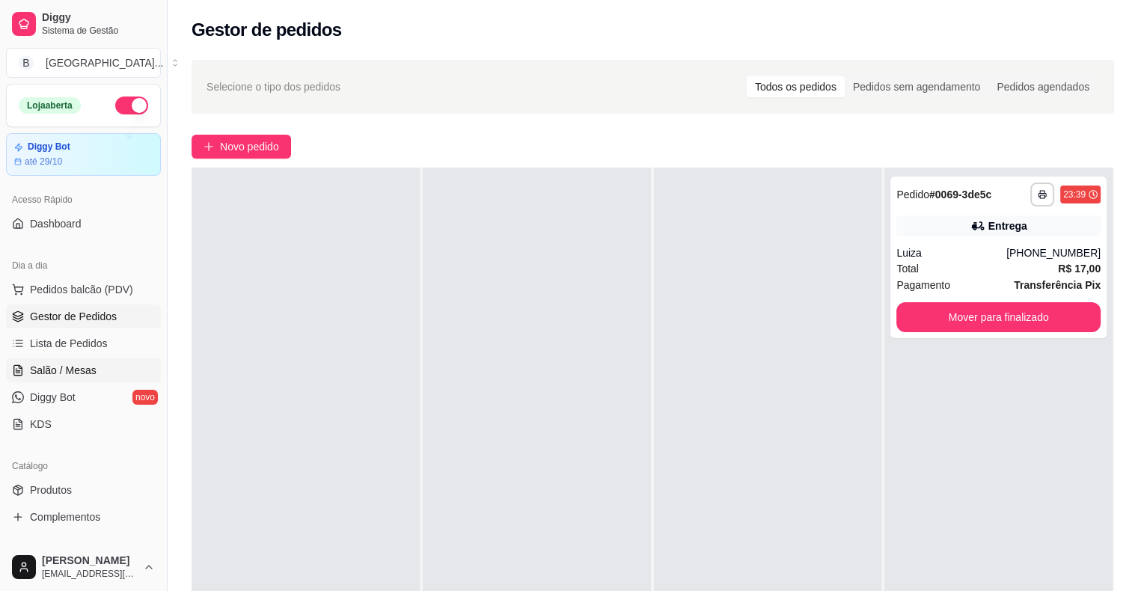
click at [88, 370] on span "Salão / Mesas" at bounding box center [63, 370] width 67 height 15
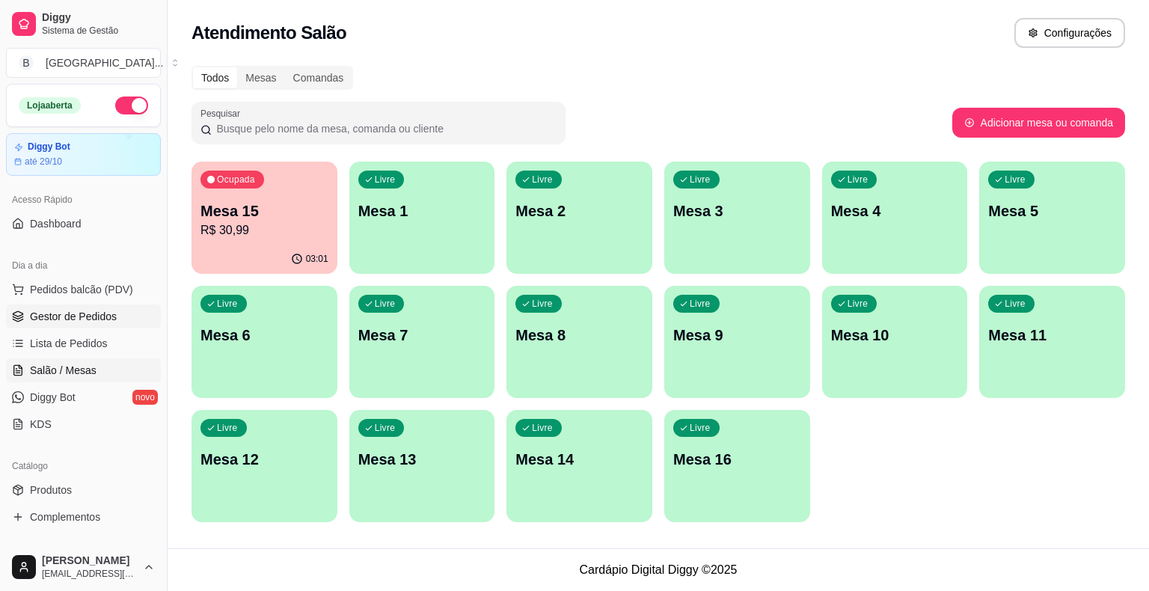
click at [61, 313] on span "Gestor de Pedidos" at bounding box center [73, 316] width 87 height 15
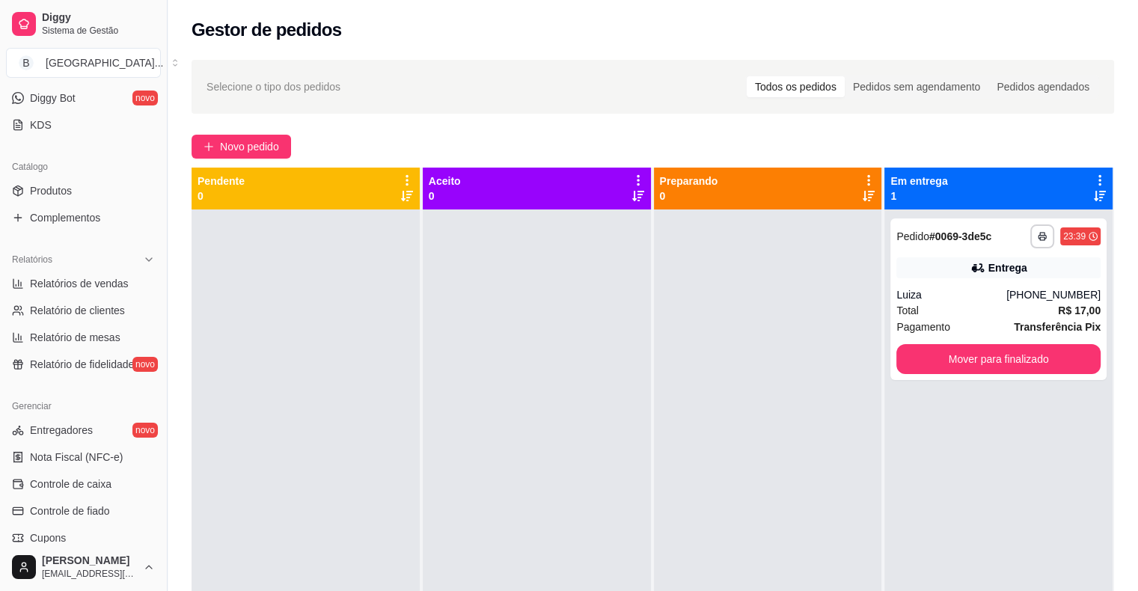
scroll to position [449, 0]
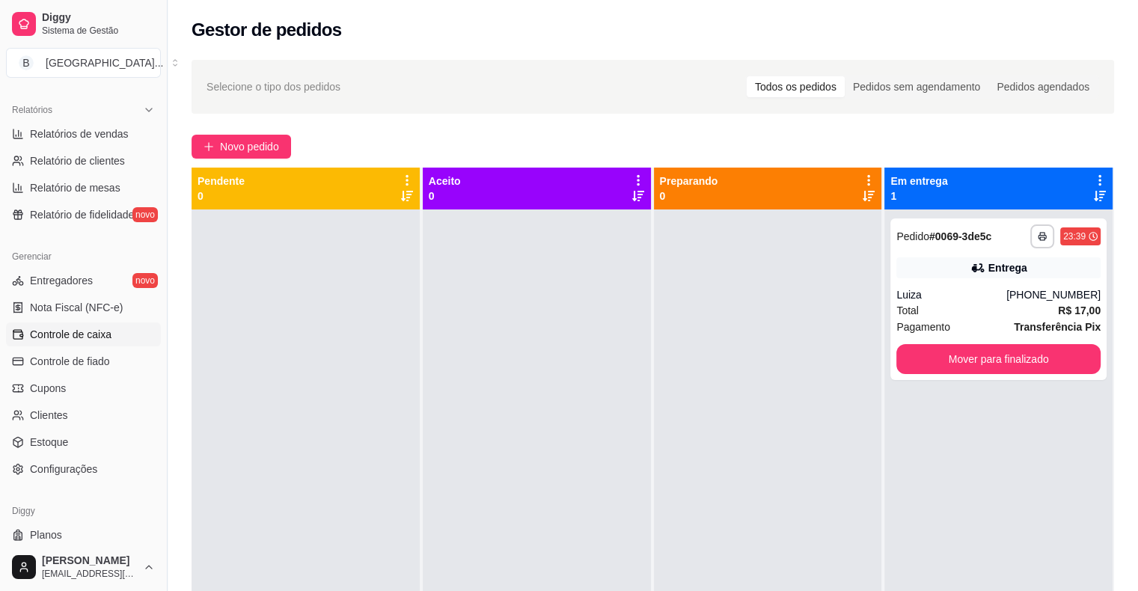
click at [114, 343] on link "Controle de caixa" at bounding box center [83, 334] width 155 height 24
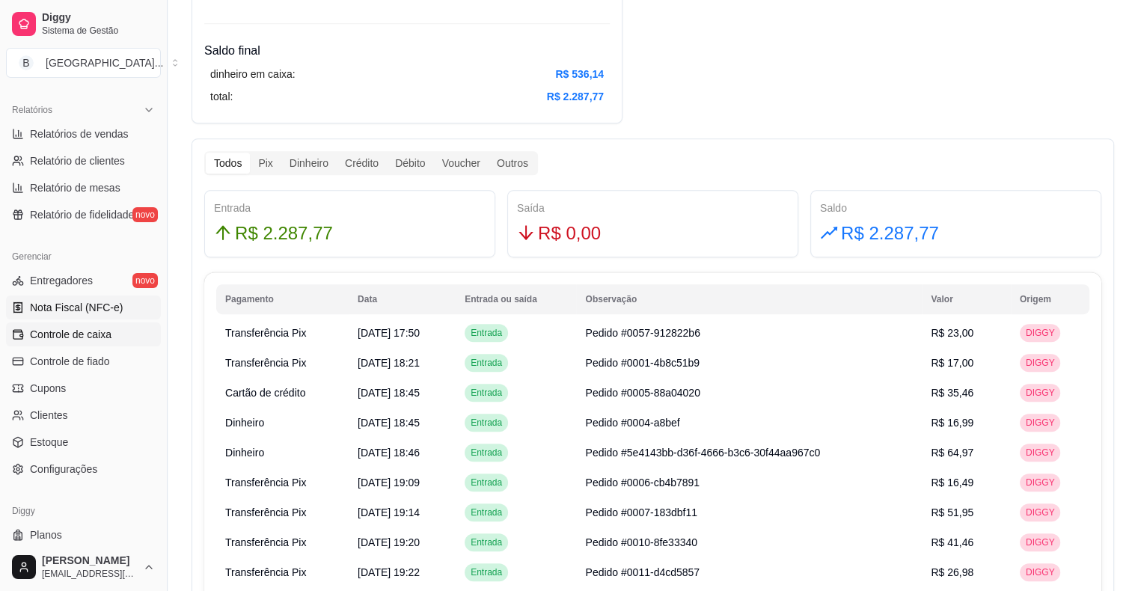
scroll to position [374, 0]
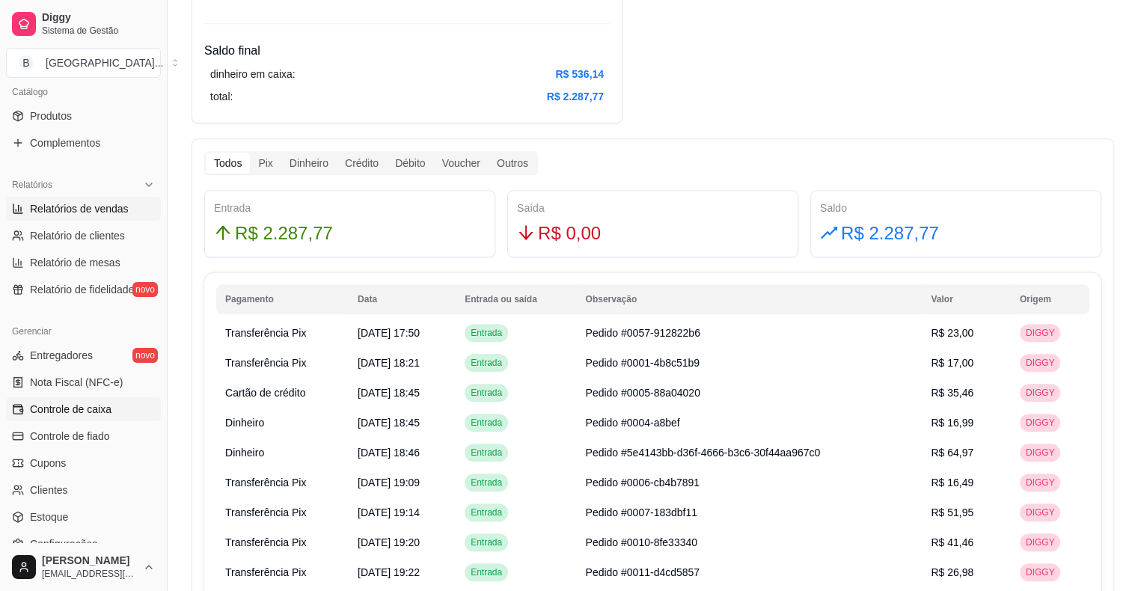
click at [101, 199] on link "Relatórios de vendas" at bounding box center [83, 209] width 155 height 24
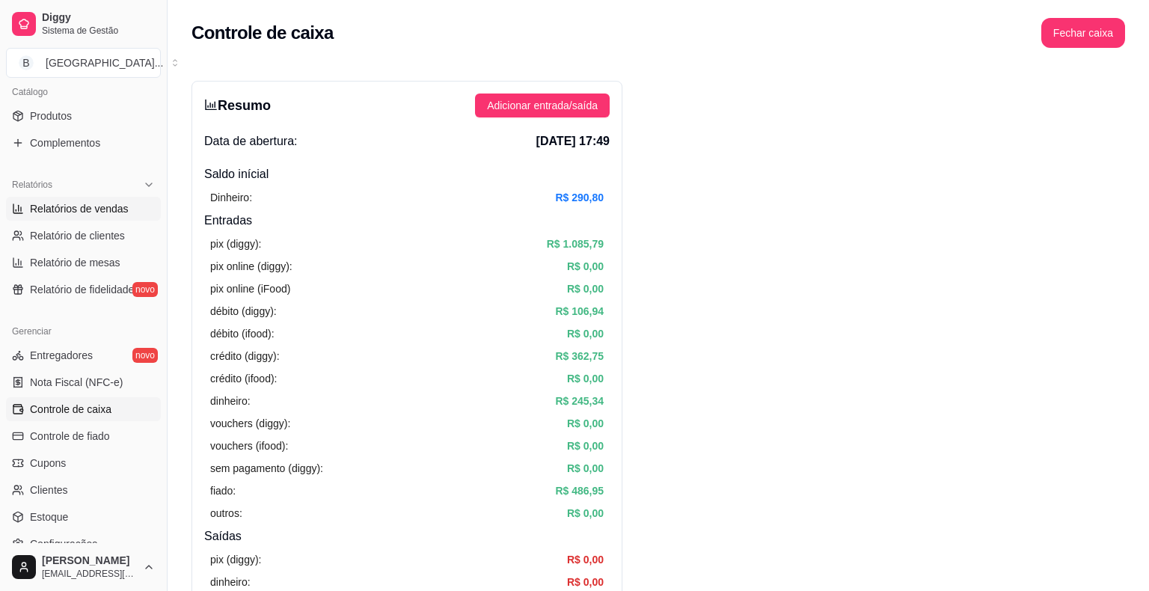
select select "ALL"
select select "0"
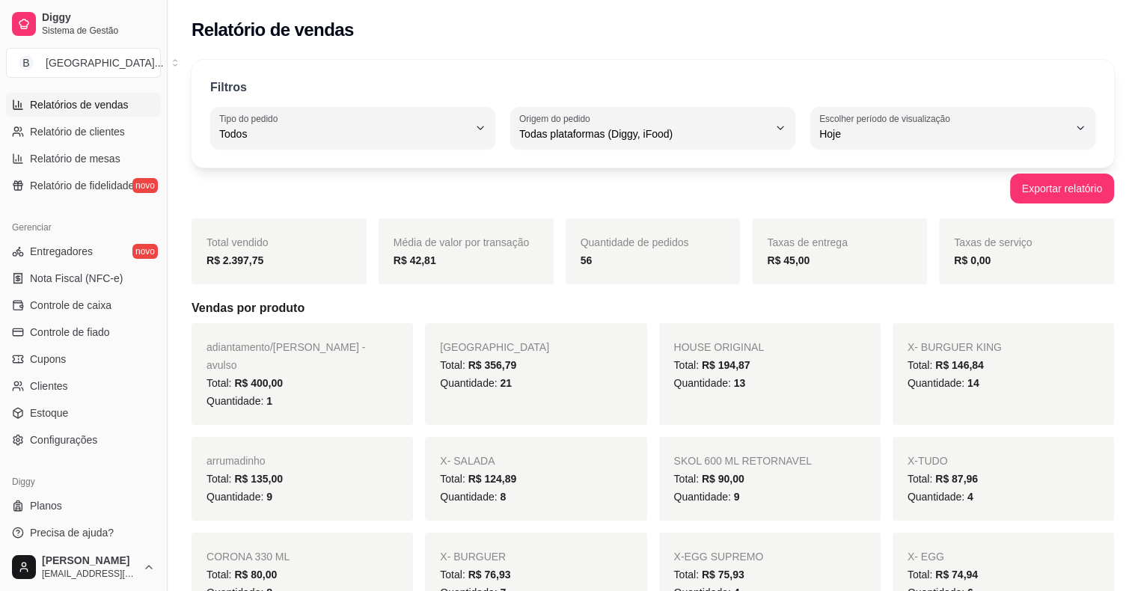
scroll to position [485, 0]
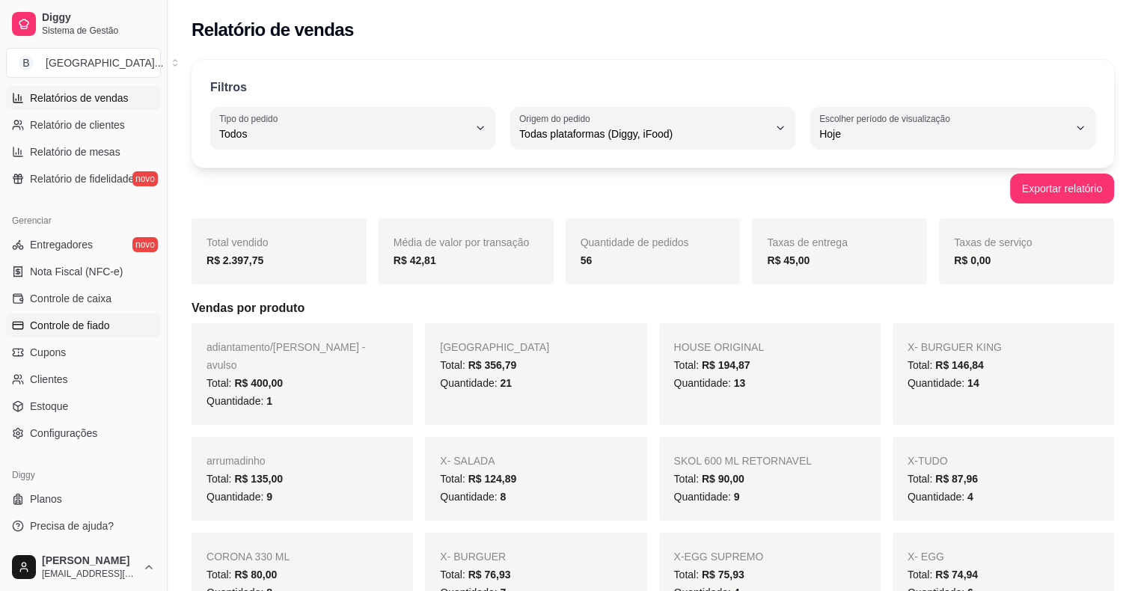
click at [99, 316] on link "Controle de fiado" at bounding box center [83, 325] width 155 height 24
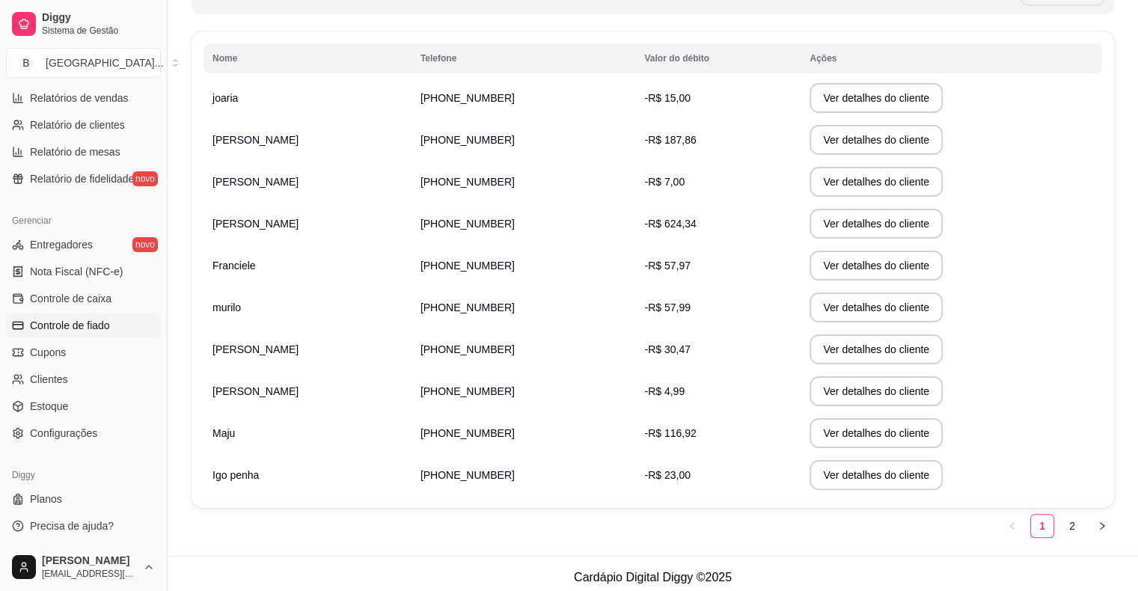
scroll to position [236, 0]
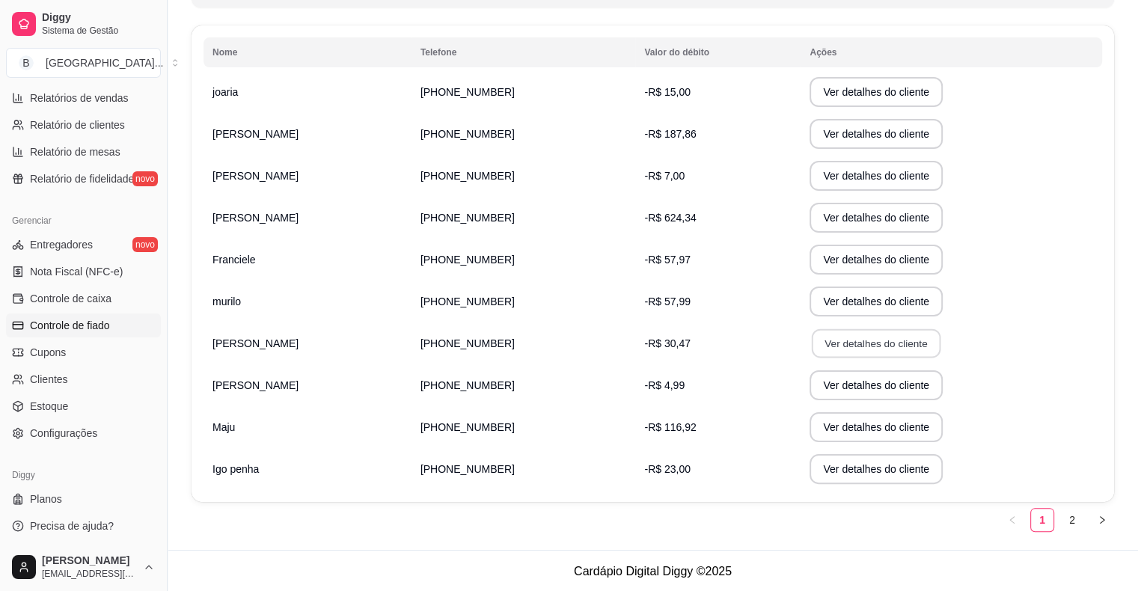
click at [812, 340] on button "Ver detalhes do cliente" at bounding box center [876, 343] width 129 height 29
click at [1072, 525] on link "2" at bounding box center [1072, 520] width 22 height 22
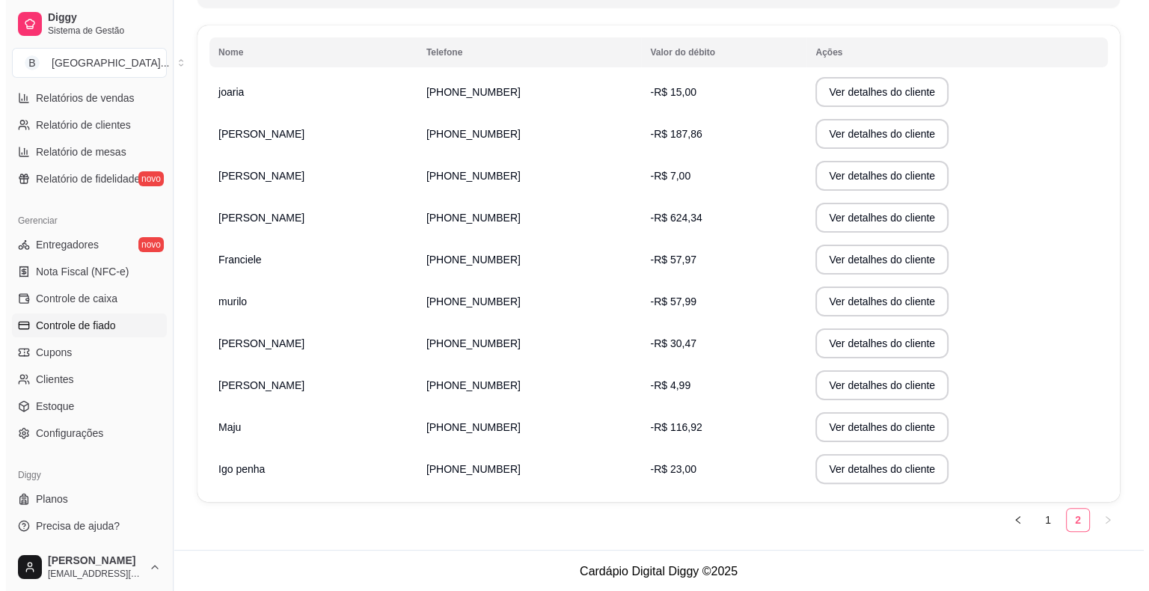
scroll to position [69, 0]
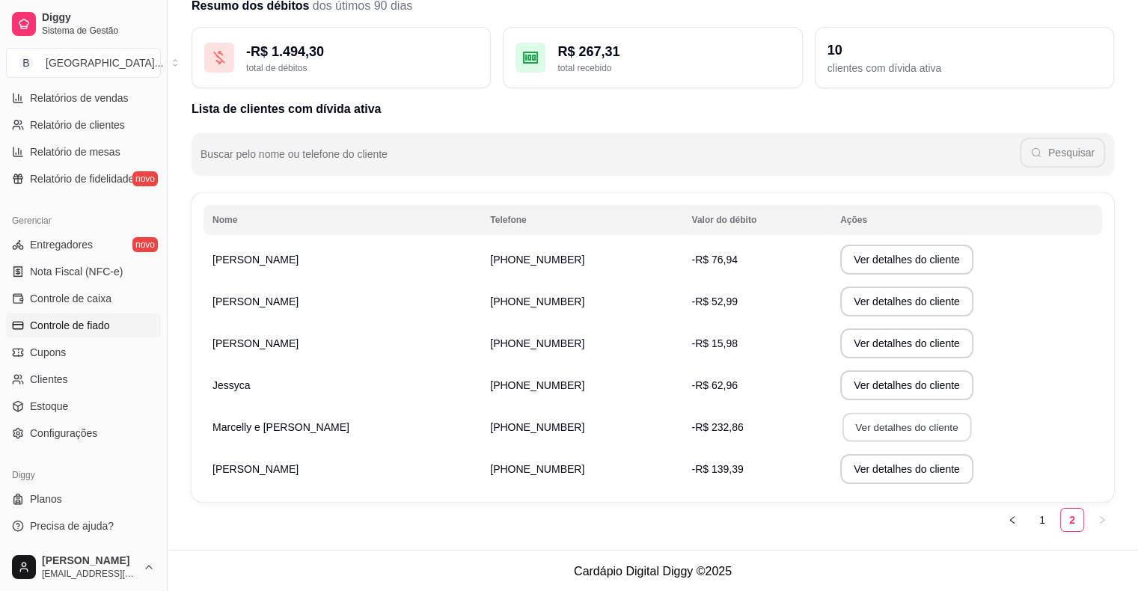
click at [842, 423] on button "Ver detalhes do cliente" at bounding box center [906, 427] width 129 height 29
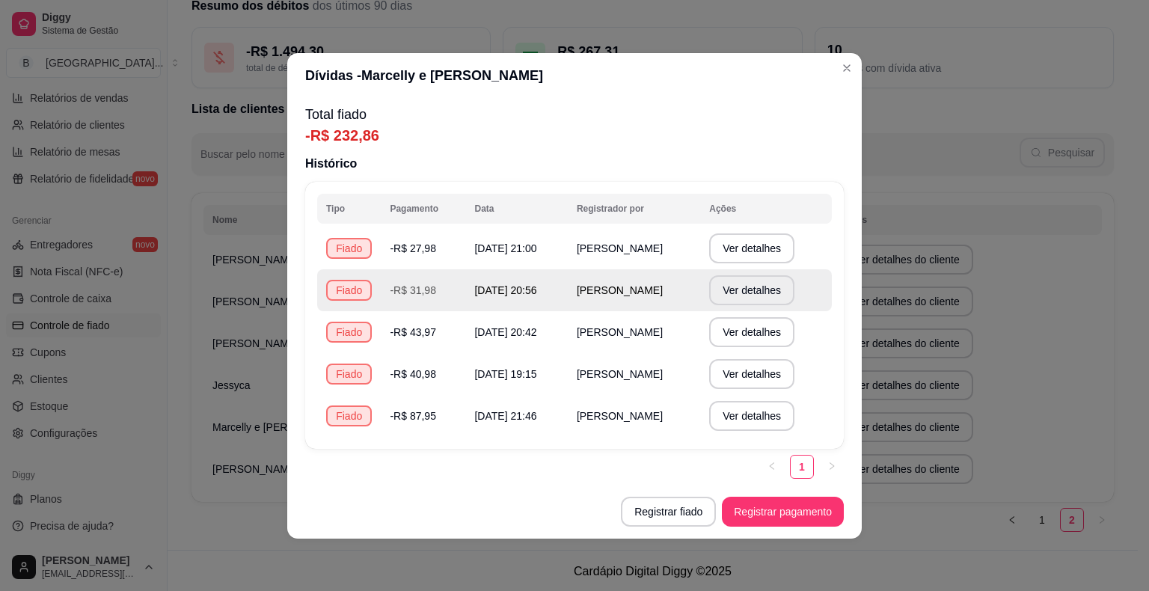
click at [449, 287] on td "-R$ 31,98" at bounding box center [423, 290] width 85 height 42
click at [753, 296] on button "Ver detalhes" at bounding box center [751, 290] width 85 height 30
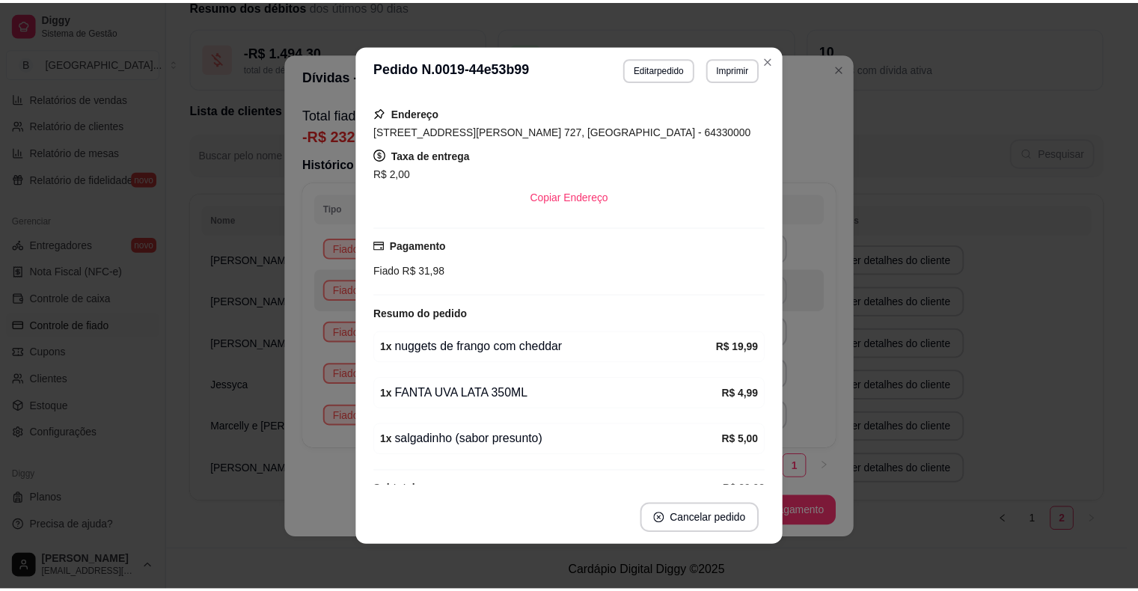
scroll to position [222, 0]
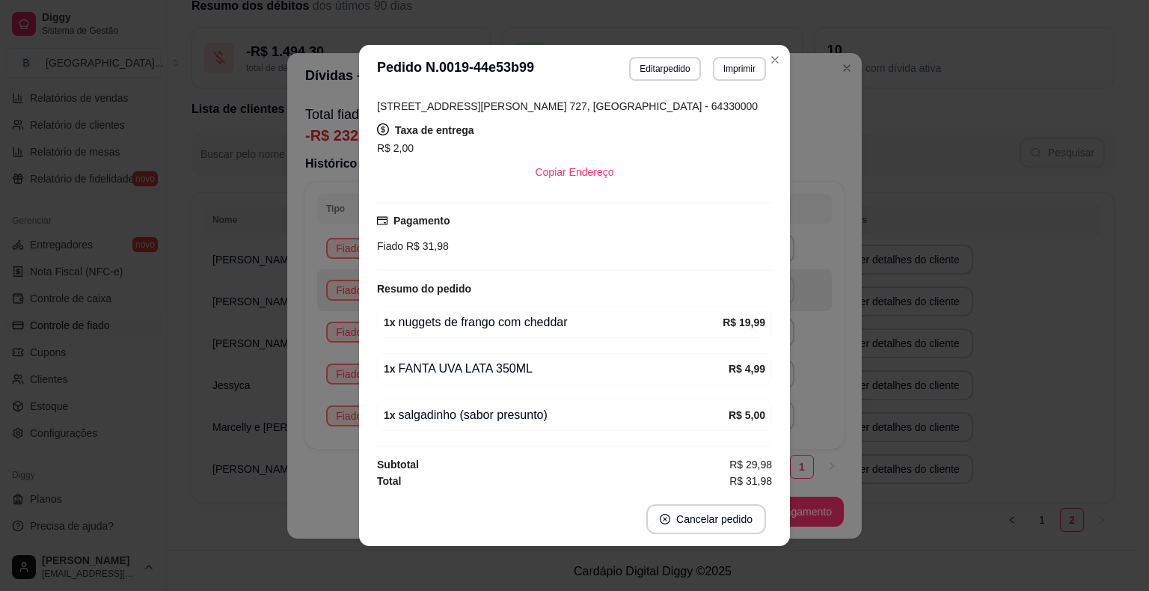
click at [0, 238] on div "**********" at bounding box center [574, 295] width 1149 height 591
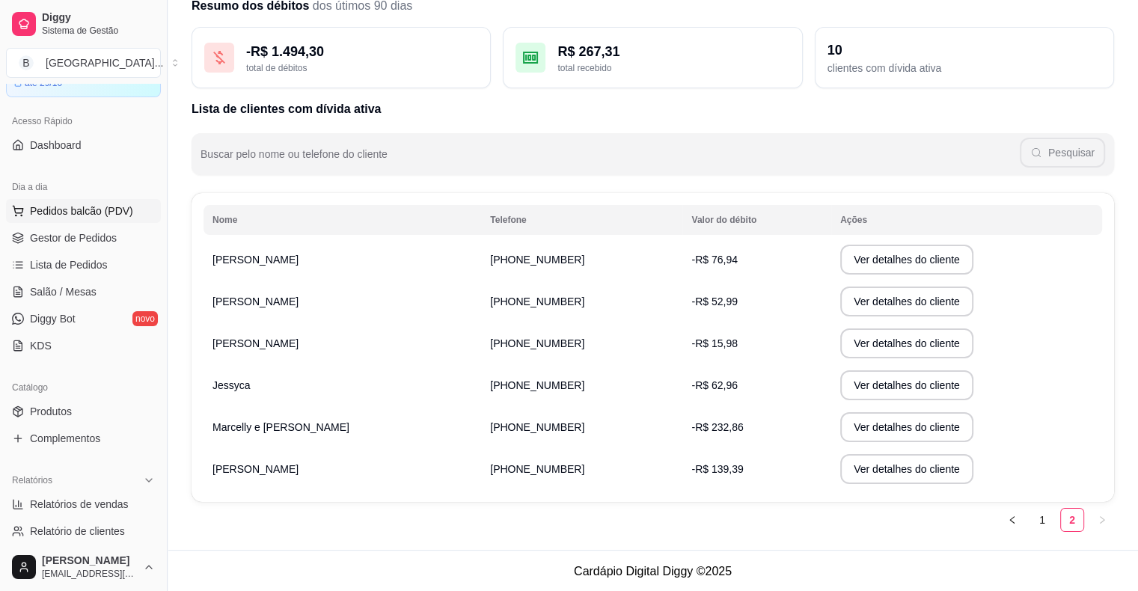
scroll to position [0, 0]
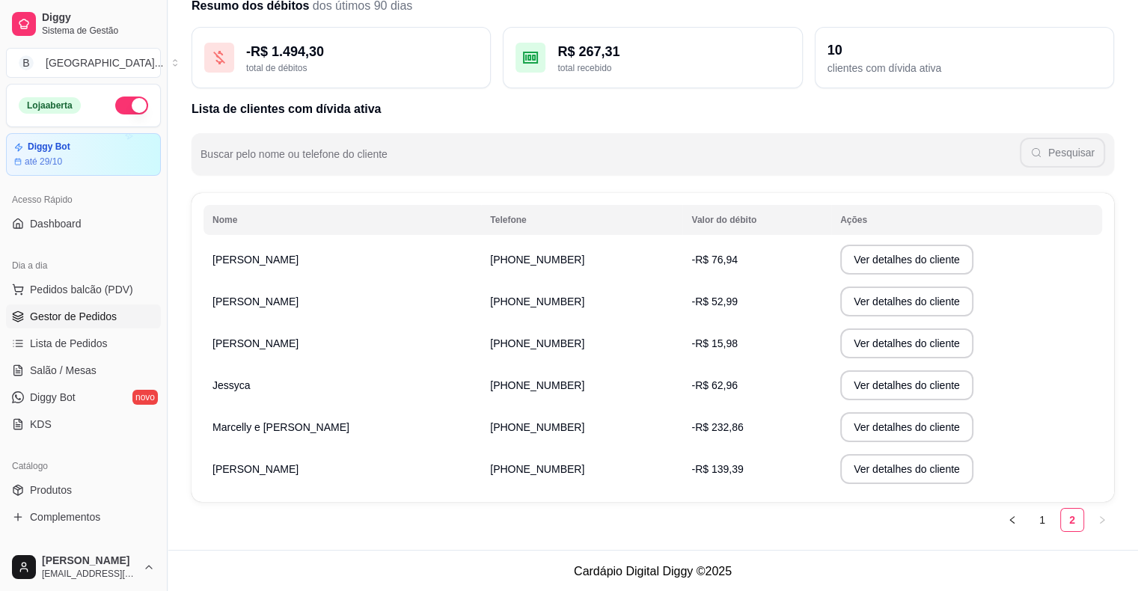
click at [73, 322] on span "Gestor de Pedidos" at bounding box center [73, 316] width 87 height 15
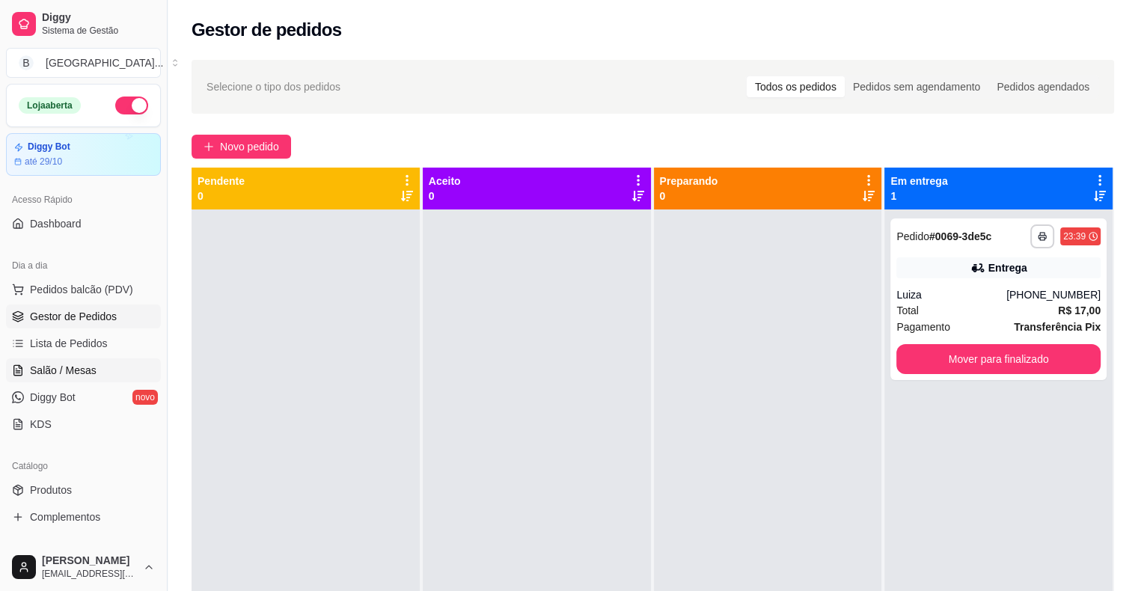
click at [84, 370] on span "Salão / Mesas" at bounding box center [63, 370] width 67 height 15
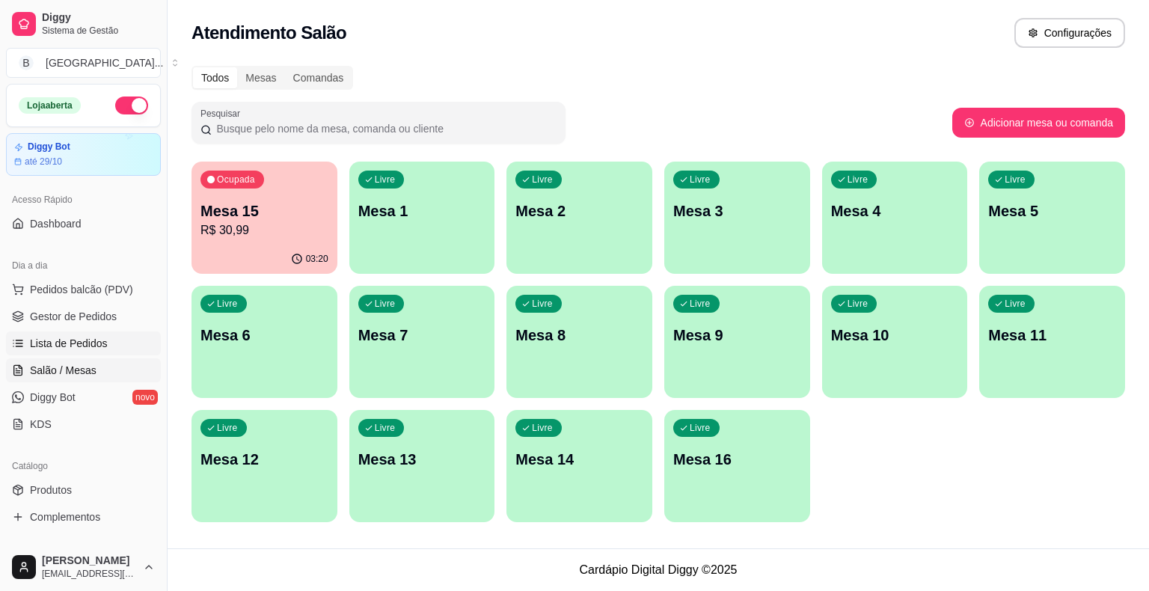
click at [104, 350] on link "Lista de Pedidos" at bounding box center [83, 343] width 155 height 24
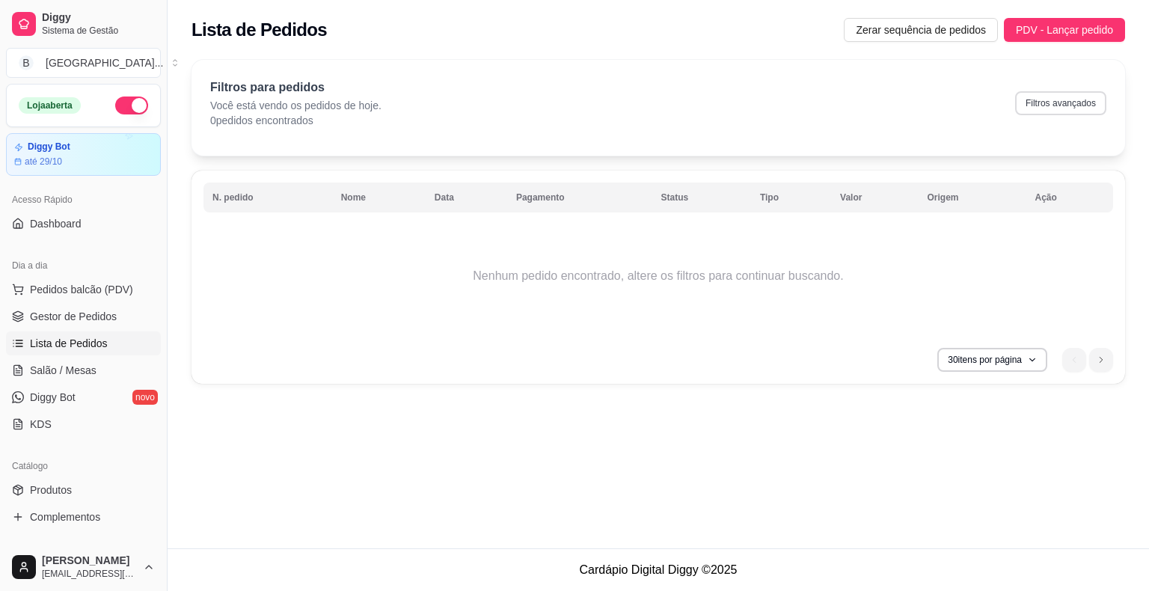
click at [1065, 91] on button "Filtros avançados" at bounding box center [1060, 103] width 91 height 24
select select "0"
drag, startPoint x: 1089, startPoint y: 355, endPoint x: 1118, endPoint y: 352, distance: 30.2
click at [1110, 353] on ul "1" at bounding box center [1087, 360] width 51 height 24
click at [1108, 358] on li "next page button" at bounding box center [1101, 360] width 24 height 24
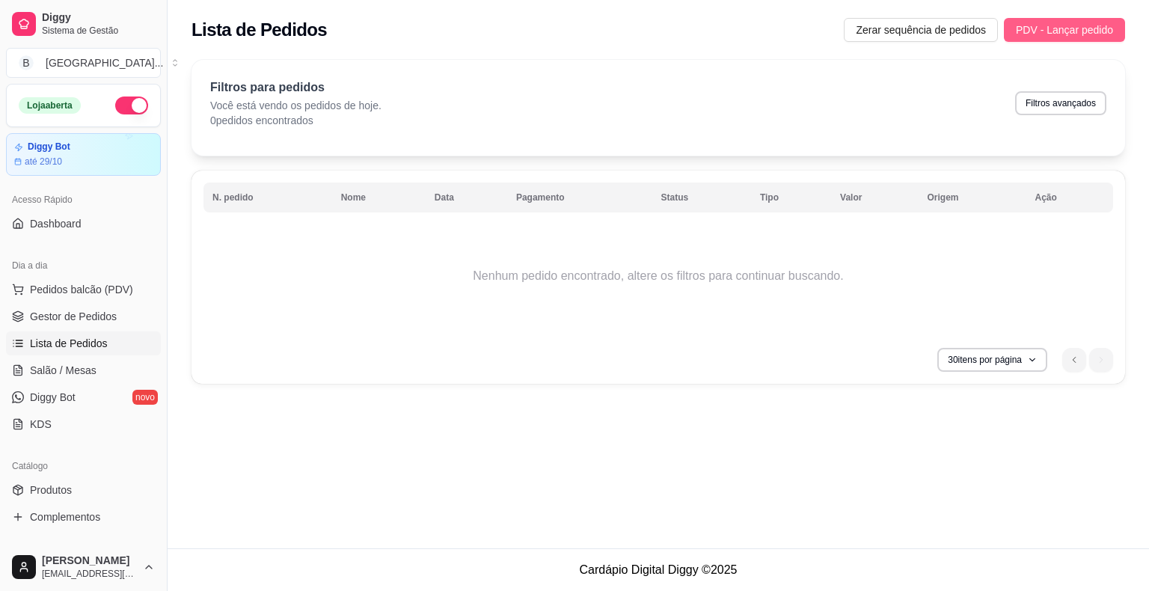
click at [1080, 28] on span "PDV - Lançar pedido" at bounding box center [1064, 30] width 97 height 16
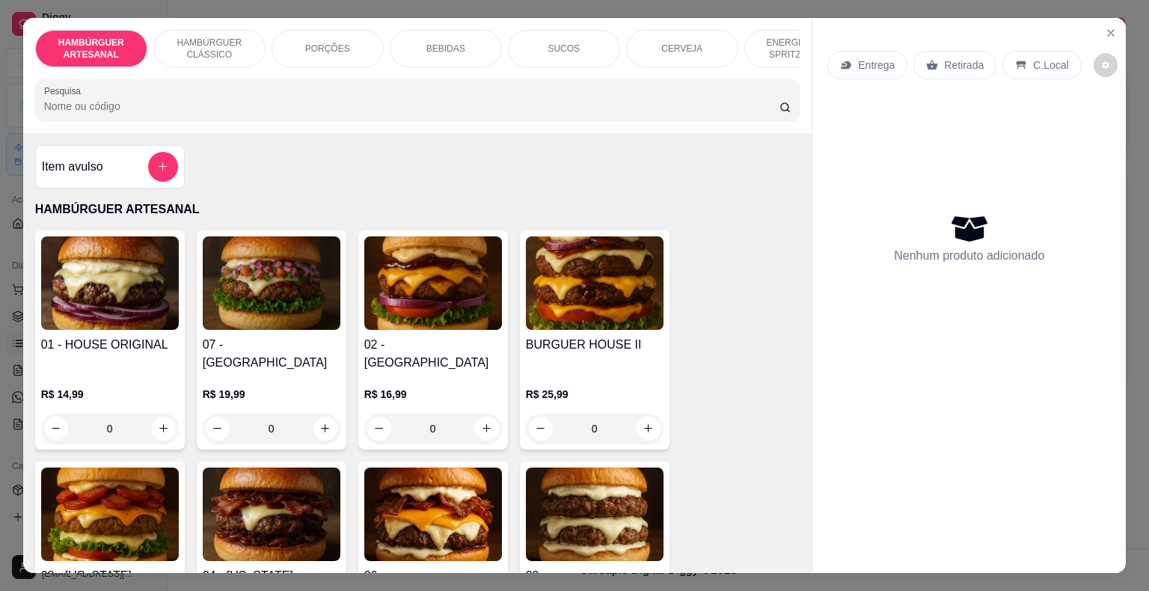
click at [1095, 39] on div "Entrega Retirada C.Local" at bounding box center [969, 65] width 284 height 52
click at [1105, 31] on icon "Close" at bounding box center [1111, 33] width 12 height 12
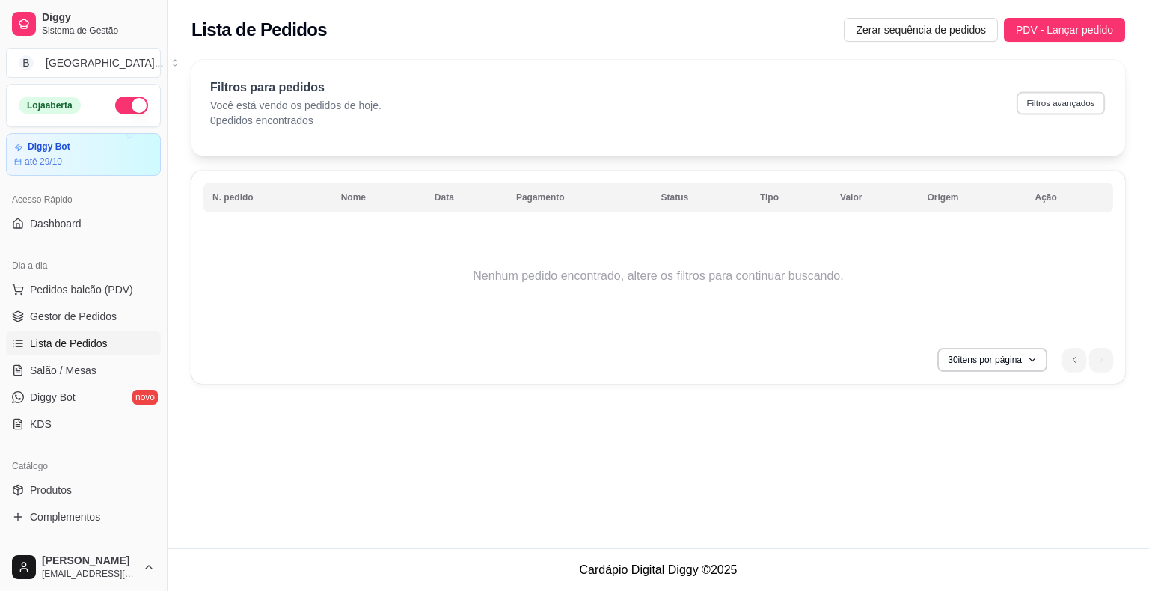
click at [1072, 97] on button "Filtros avançados" at bounding box center [1061, 102] width 88 height 23
select select "0"
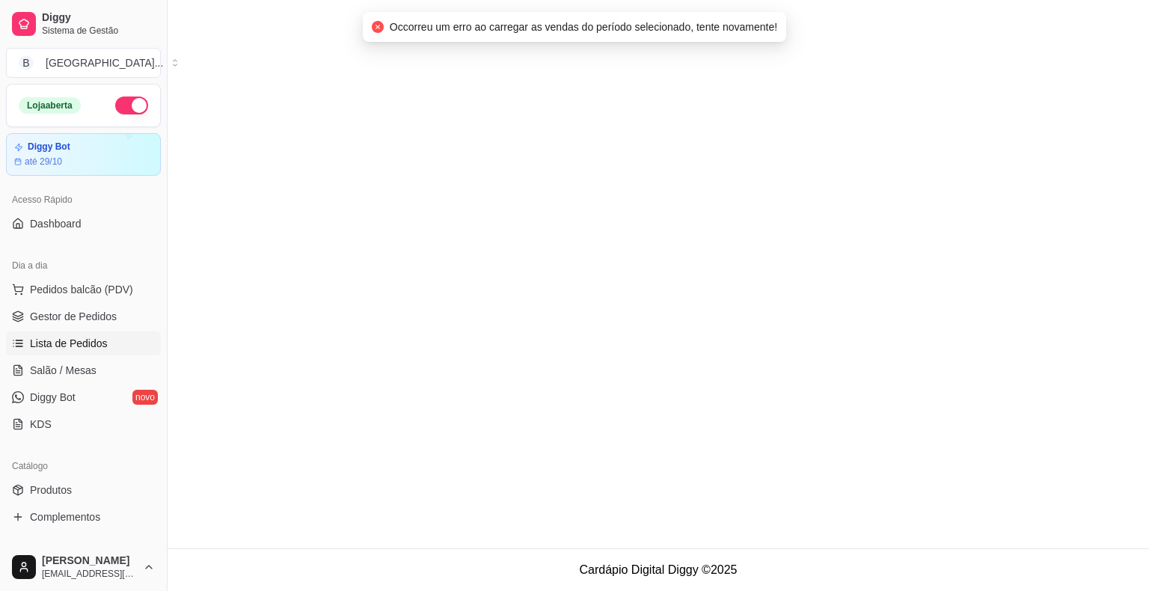
click at [78, 302] on ul "Pedidos balcão (PDV) Gestor de Pedidos Lista de Pedidos Salão / Mesas Diggy Bot…" at bounding box center [83, 357] width 155 height 159
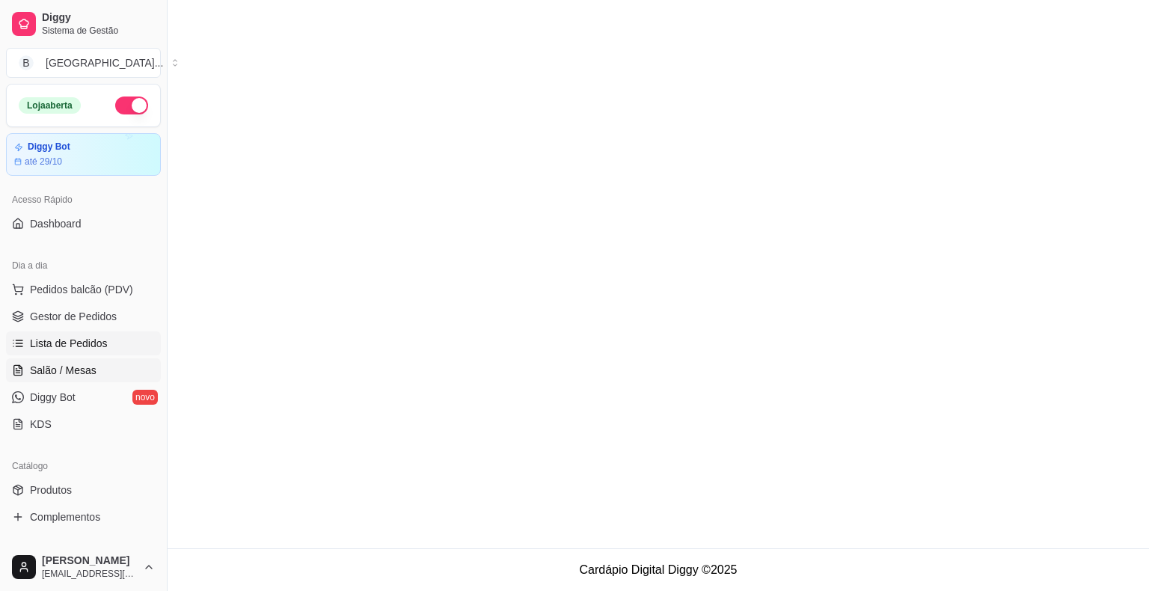
scroll to position [75, 0]
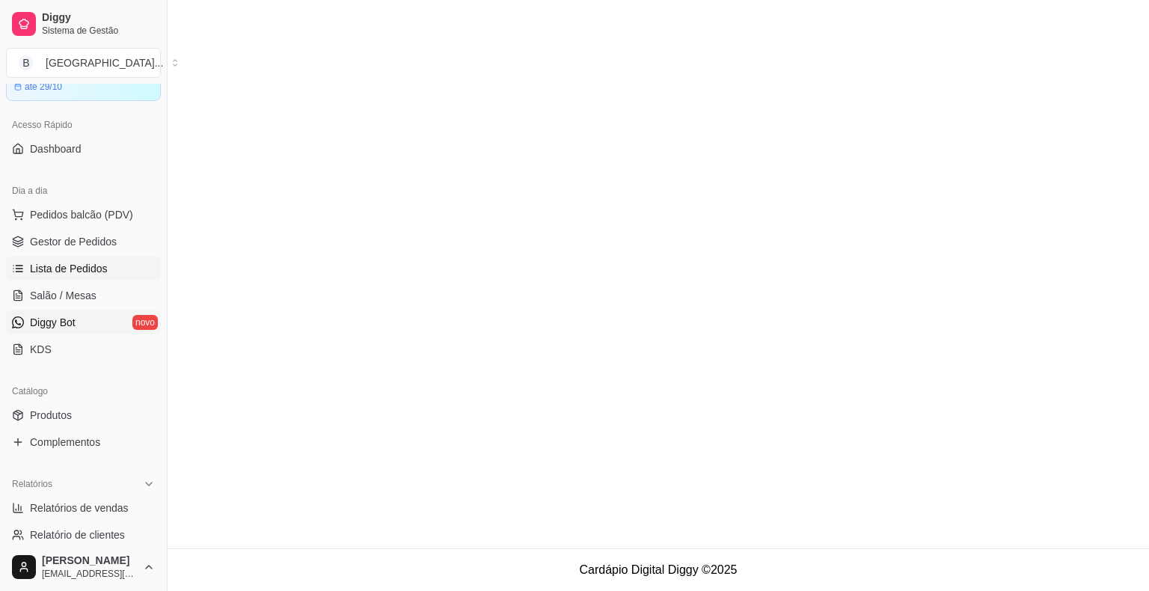
click at [60, 317] on span "Diggy Bot" at bounding box center [53, 322] width 46 height 15
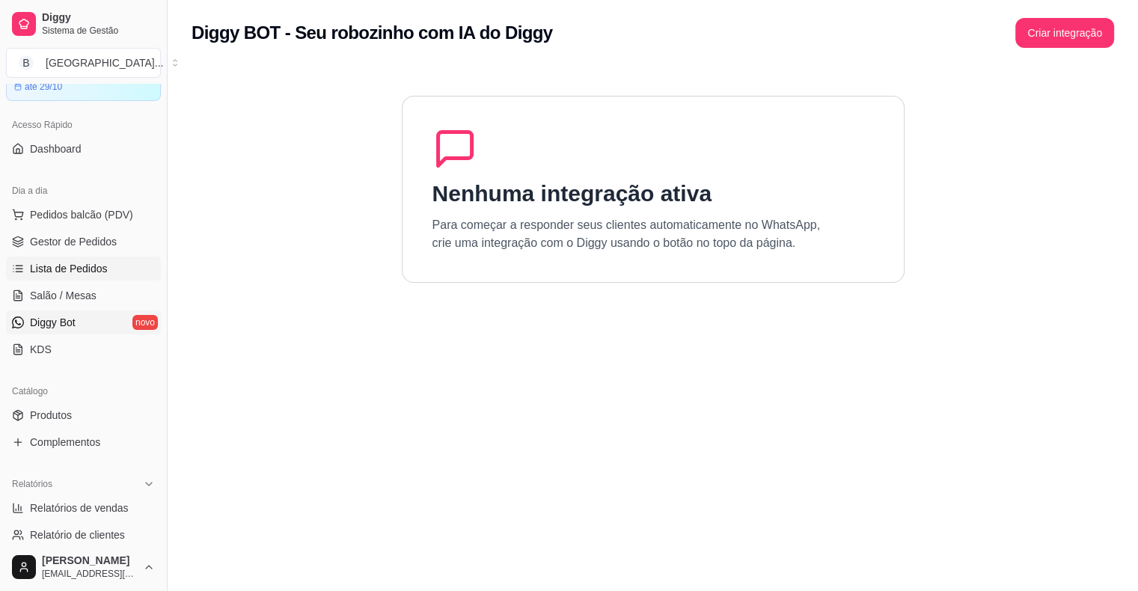
click at [87, 262] on span "Lista de Pedidos" at bounding box center [69, 268] width 78 height 15
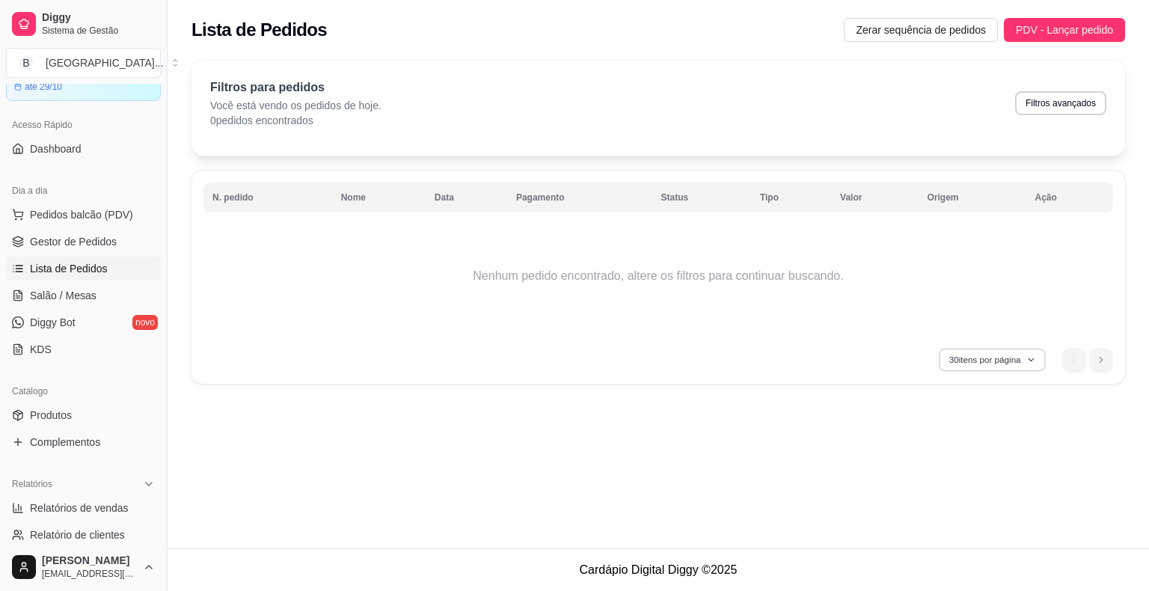
click at [1012, 363] on button "30 itens por página" at bounding box center [992, 359] width 106 height 23
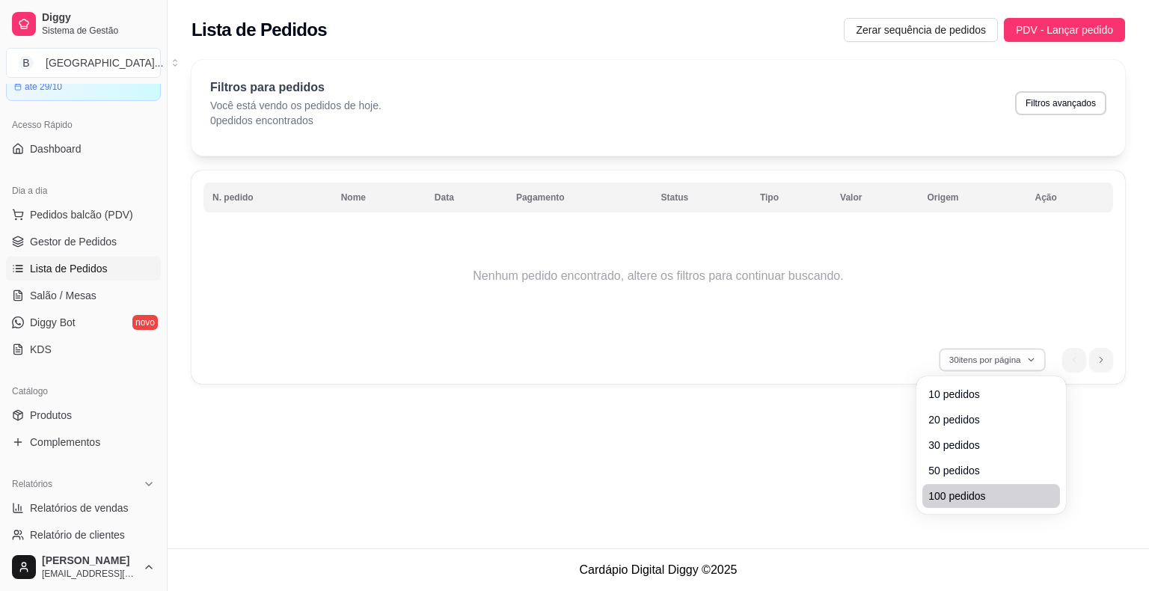
click at [988, 504] on li "100 pedidos" at bounding box center [991, 496] width 138 height 24
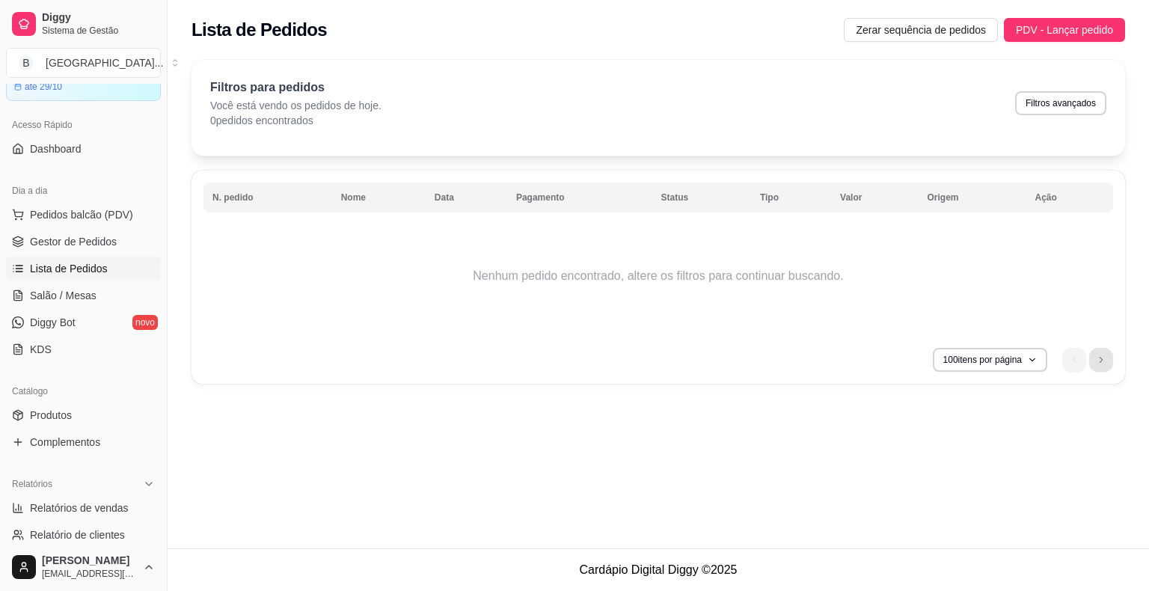
click at [1101, 358] on icon "next page button" at bounding box center [1101, 359] width 9 height 9
click at [1056, 107] on button "Filtros avançados" at bounding box center [1061, 102] width 88 height 23
select select "0"
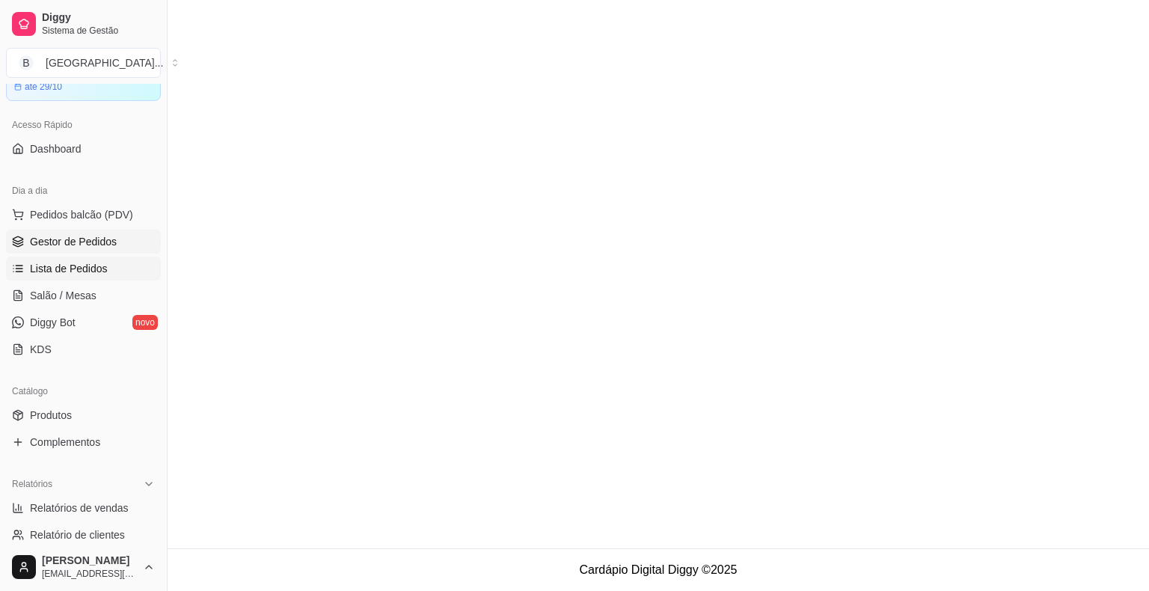
click at [94, 240] on span "Gestor de Pedidos" at bounding box center [73, 241] width 87 height 15
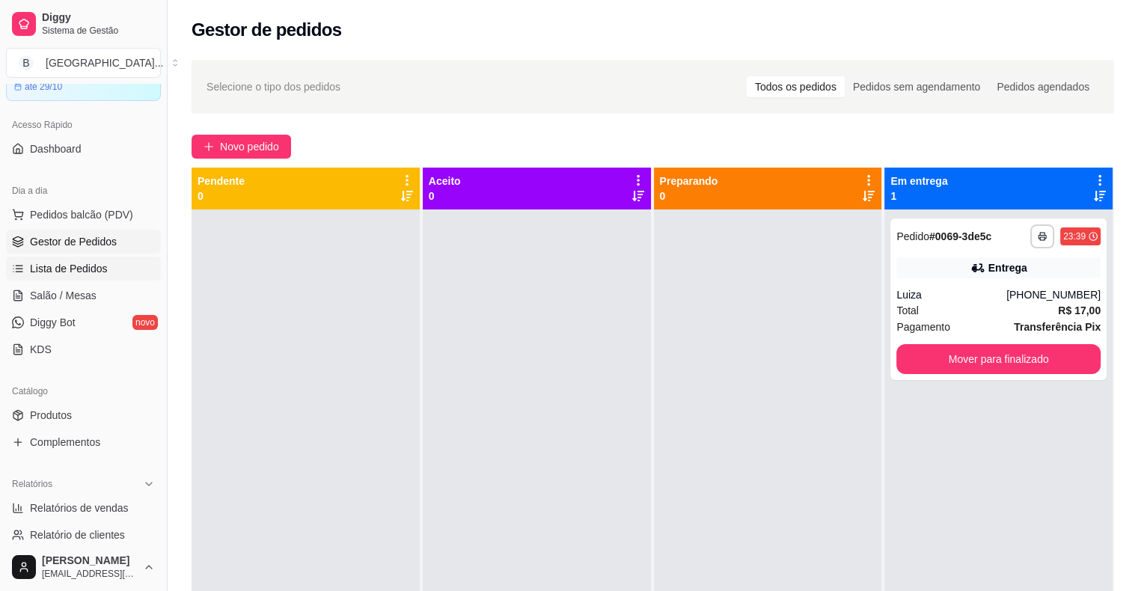
click at [73, 268] on span "Lista de Pedidos" at bounding box center [69, 268] width 78 height 15
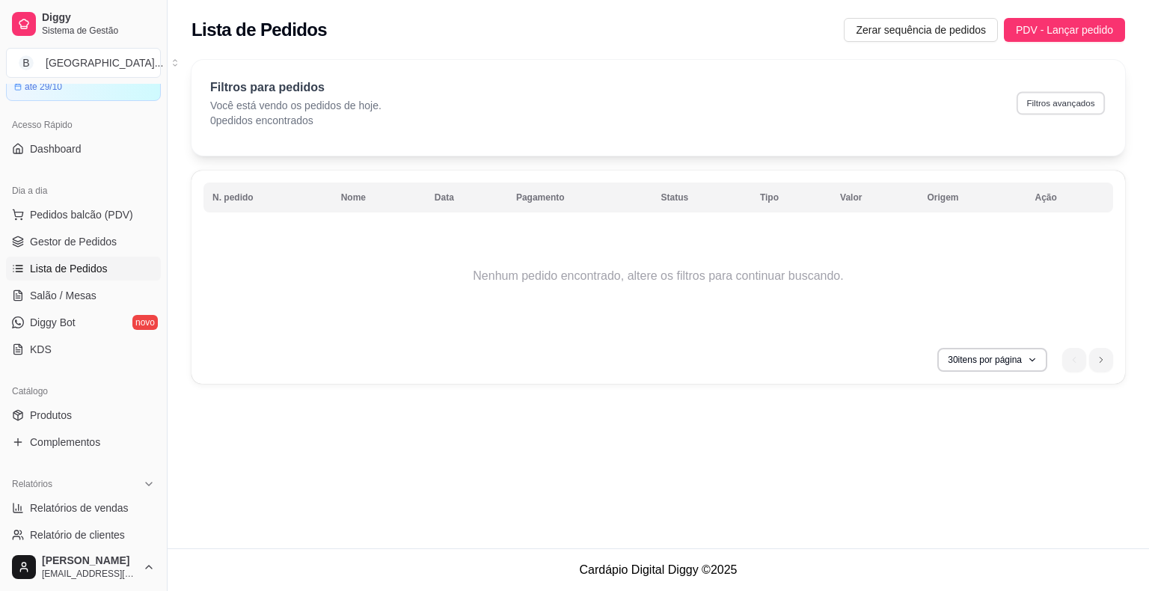
click at [1052, 105] on button "Filtros avançados" at bounding box center [1061, 102] width 88 height 23
select select "0"
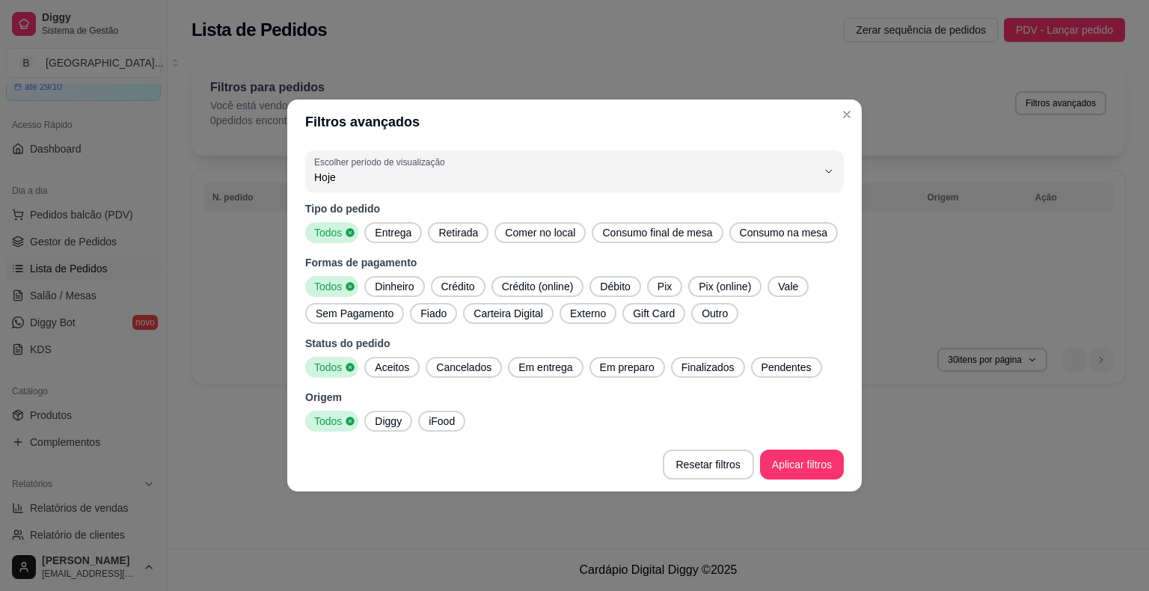
click at [681, 236] on span "Consumo final de mesa" at bounding box center [657, 232] width 122 height 15
click at [754, 238] on span "Consumo na mesa" at bounding box center [784, 232] width 100 height 15
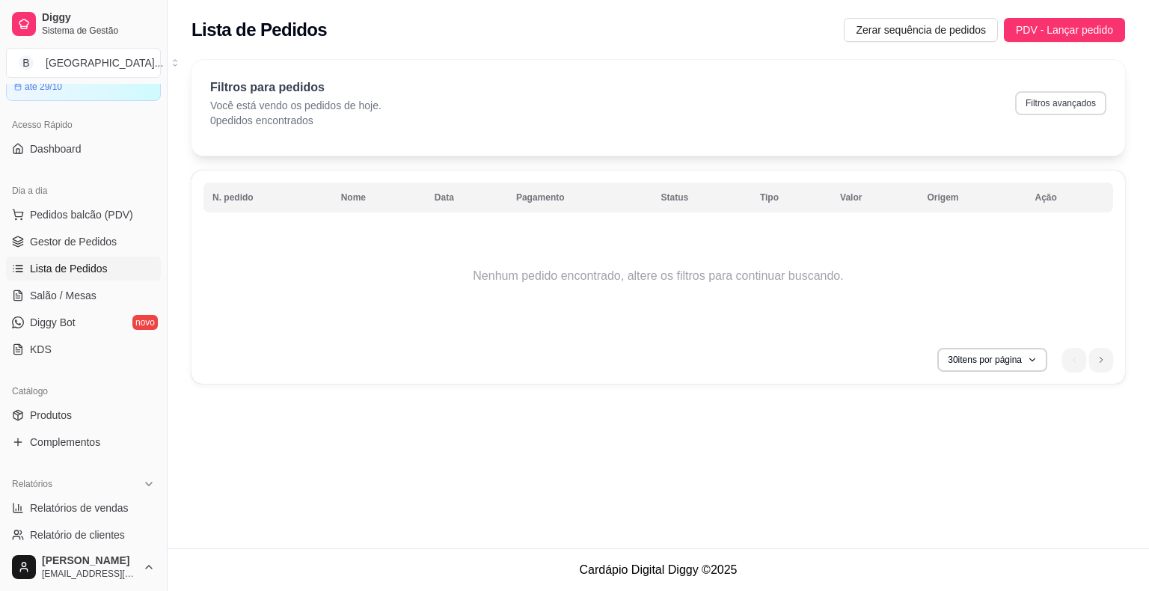
click at [1062, 102] on button "Filtros avançados" at bounding box center [1060, 103] width 91 height 24
select select "0"
click at [1074, 100] on button "Filtros avançados" at bounding box center [1061, 102] width 88 height 23
select select "0"
click at [1056, 99] on button "Filtros avançados" at bounding box center [1061, 102] width 88 height 23
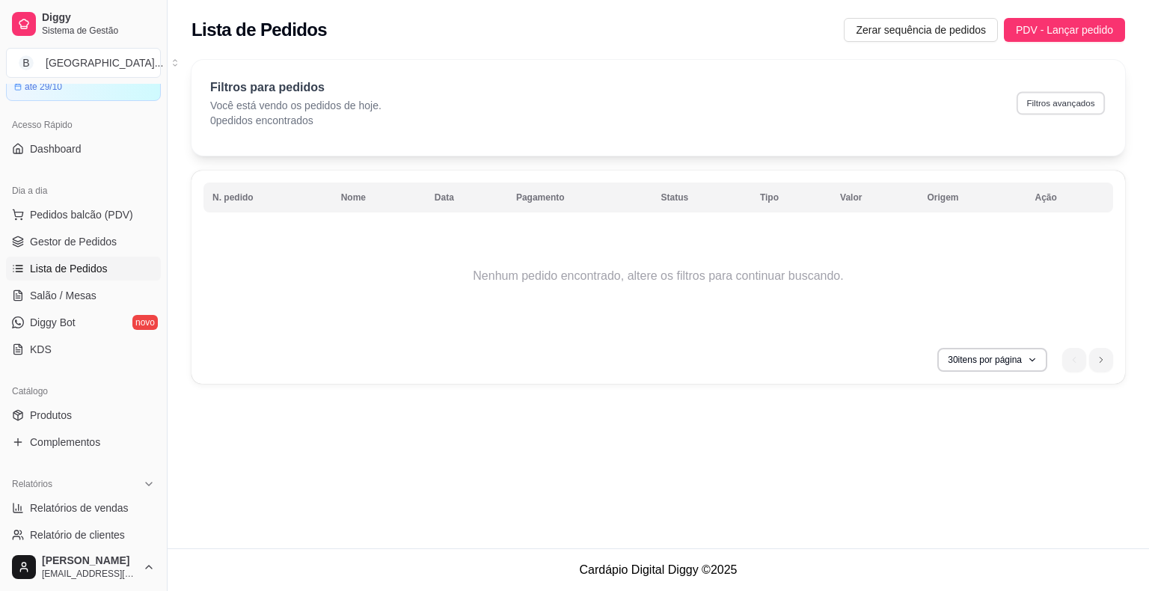
select select "0"
click at [900, 40] on button "Zerar sequência de pedidos" at bounding box center [921, 30] width 154 height 24
click at [1019, 366] on button "30 itens por página" at bounding box center [992, 359] width 106 height 23
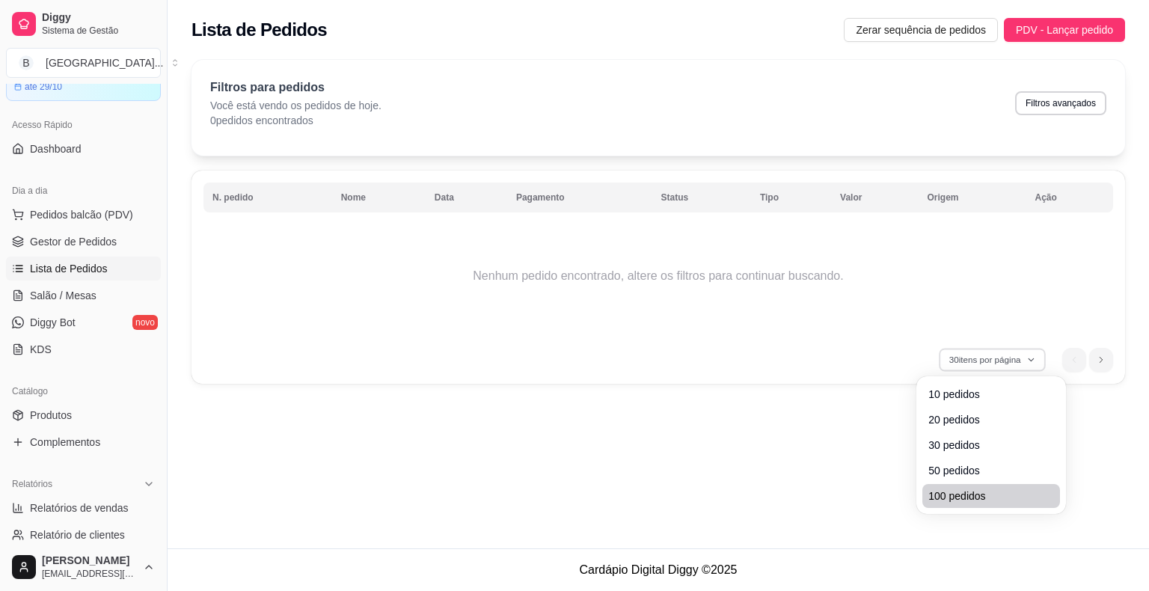
click at [999, 495] on span "100 pedidos" at bounding box center [991, 496] width 126 height 15
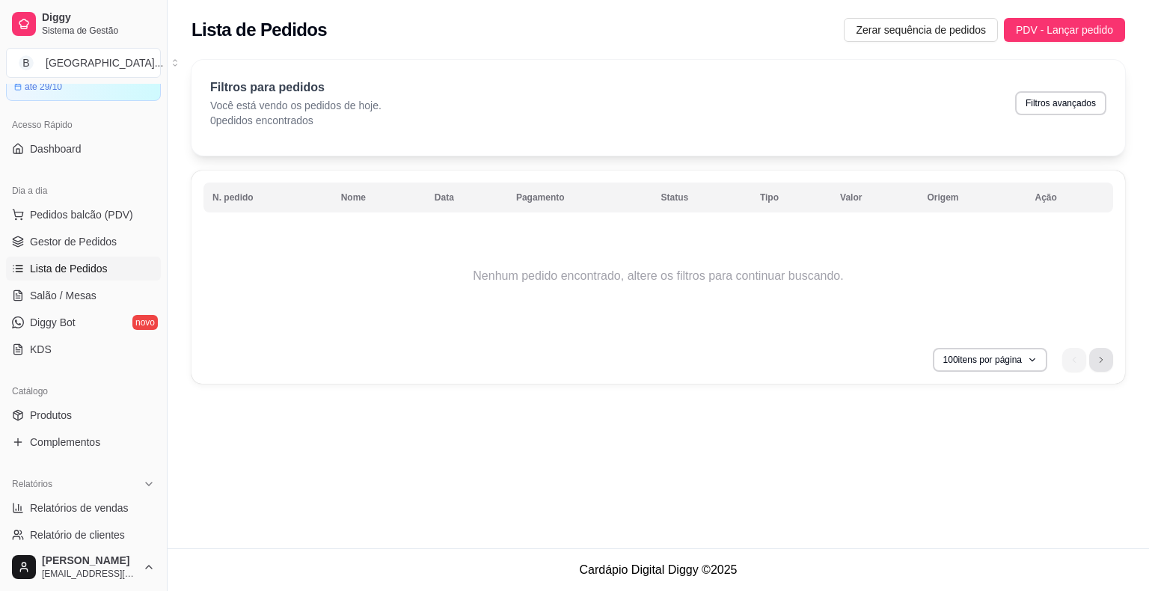
click at [1109, 360] on li "next page button" at bounding box center [1101, 360] width 24 height 24
click at [1080, 365] on li "previous page button" at bounding box center [1074, 360] width 24 height 24
click at [1095, 361] on li "next page button" at bounding box center [1101, 360] width 24 height 24
click at [1095, 361] on ul "0" at bounding box center [1087, 360] width 51 height 24
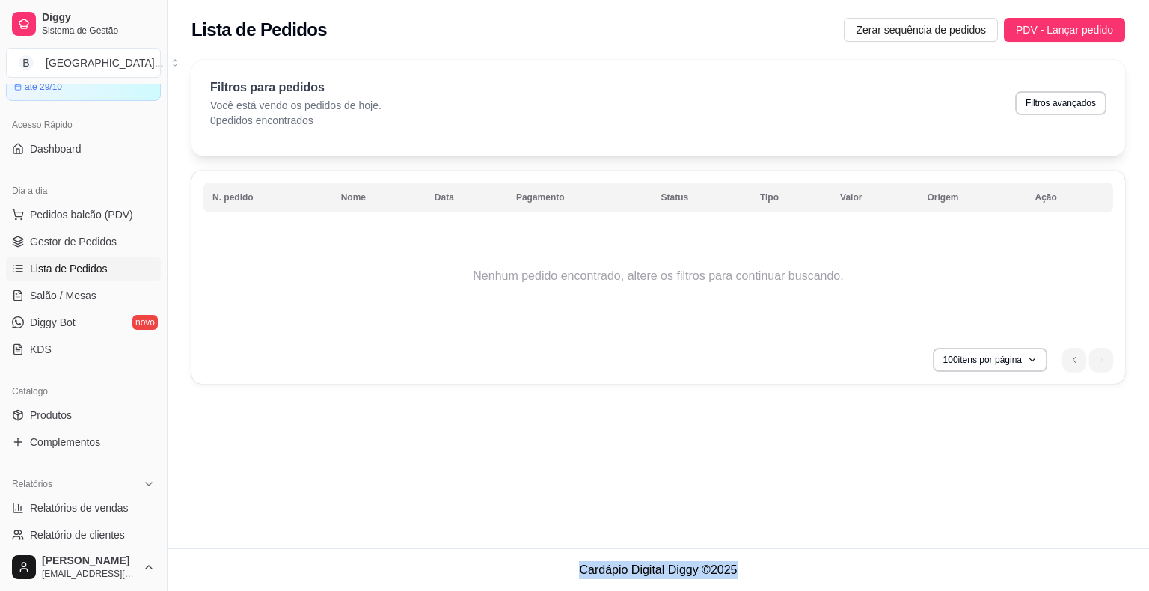
click at [1095, 361] on ul "0" at bounding box center [1087, 360] width 51 height 24
click at [1046, 100] on button "Filtros avançados" at bounding box center [1061, 102] width 88 height 23
select select "0"
